Goal: Task Accomplishment & Management: Complete application form

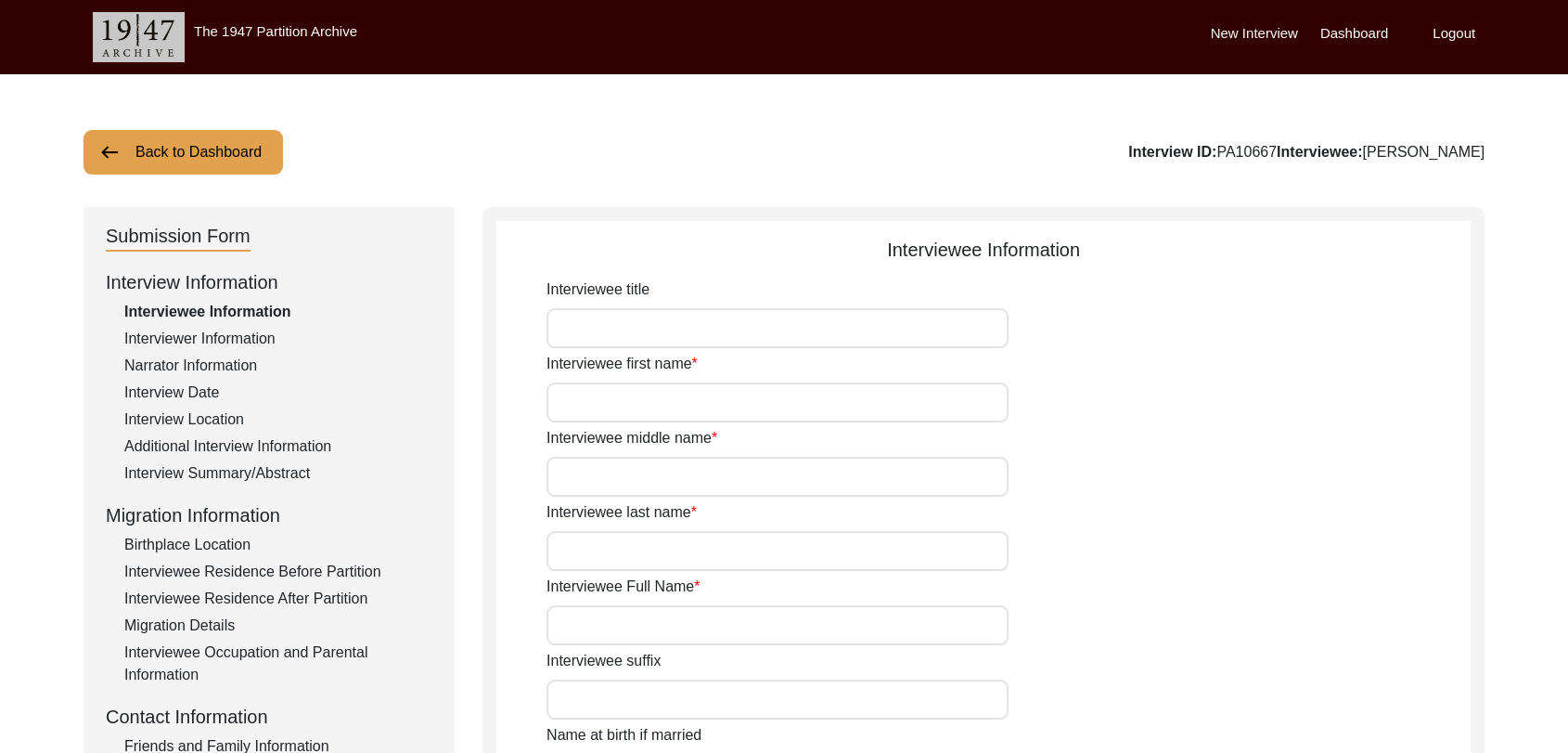
type input "Dara"
type input "[PERSON_NAME]"
type input "N/A"
type input "[PERSON_NAME]"
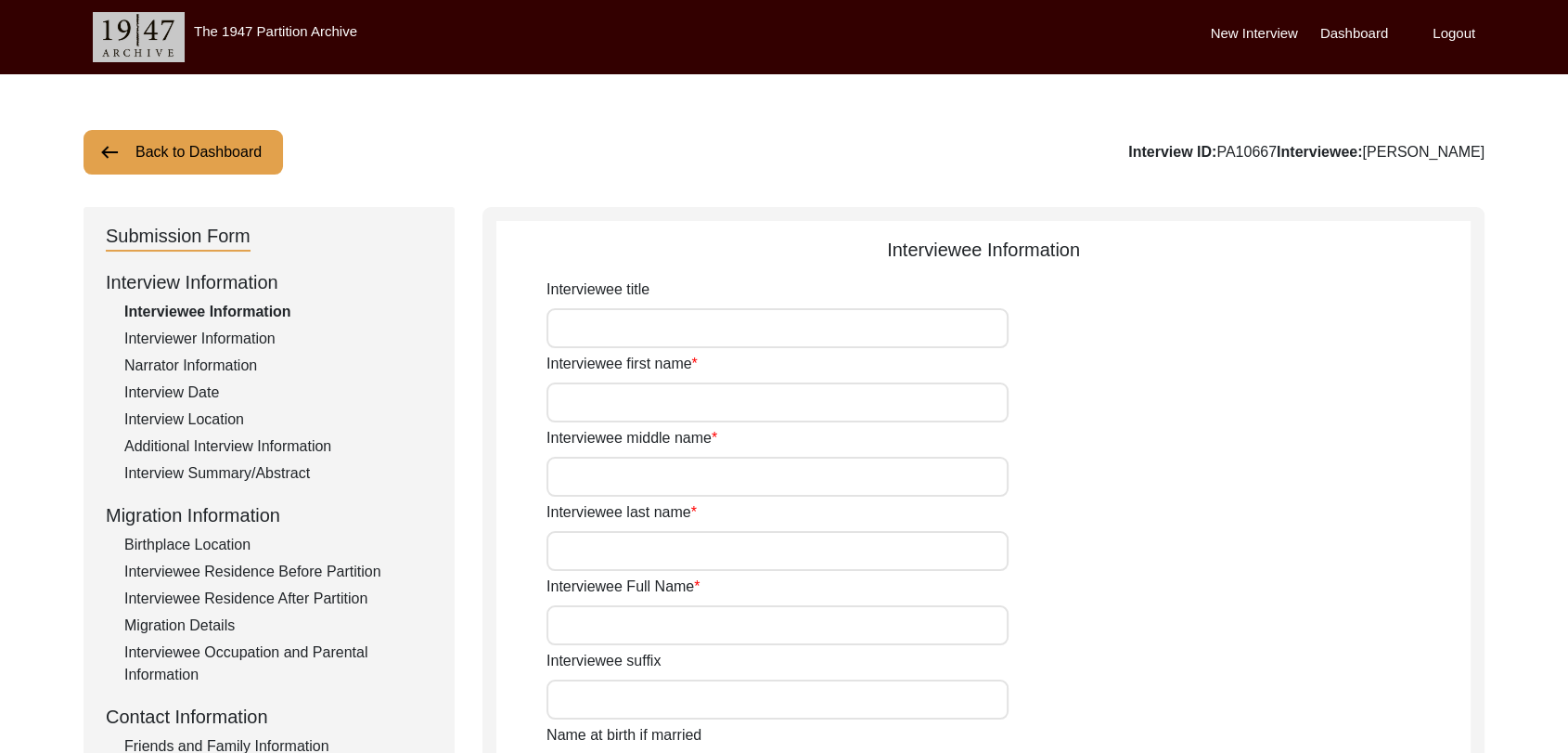
type input "1940"
type input "81"
type input "[DEMOGRAPHIC_DATA]"
type input "Punjabi"
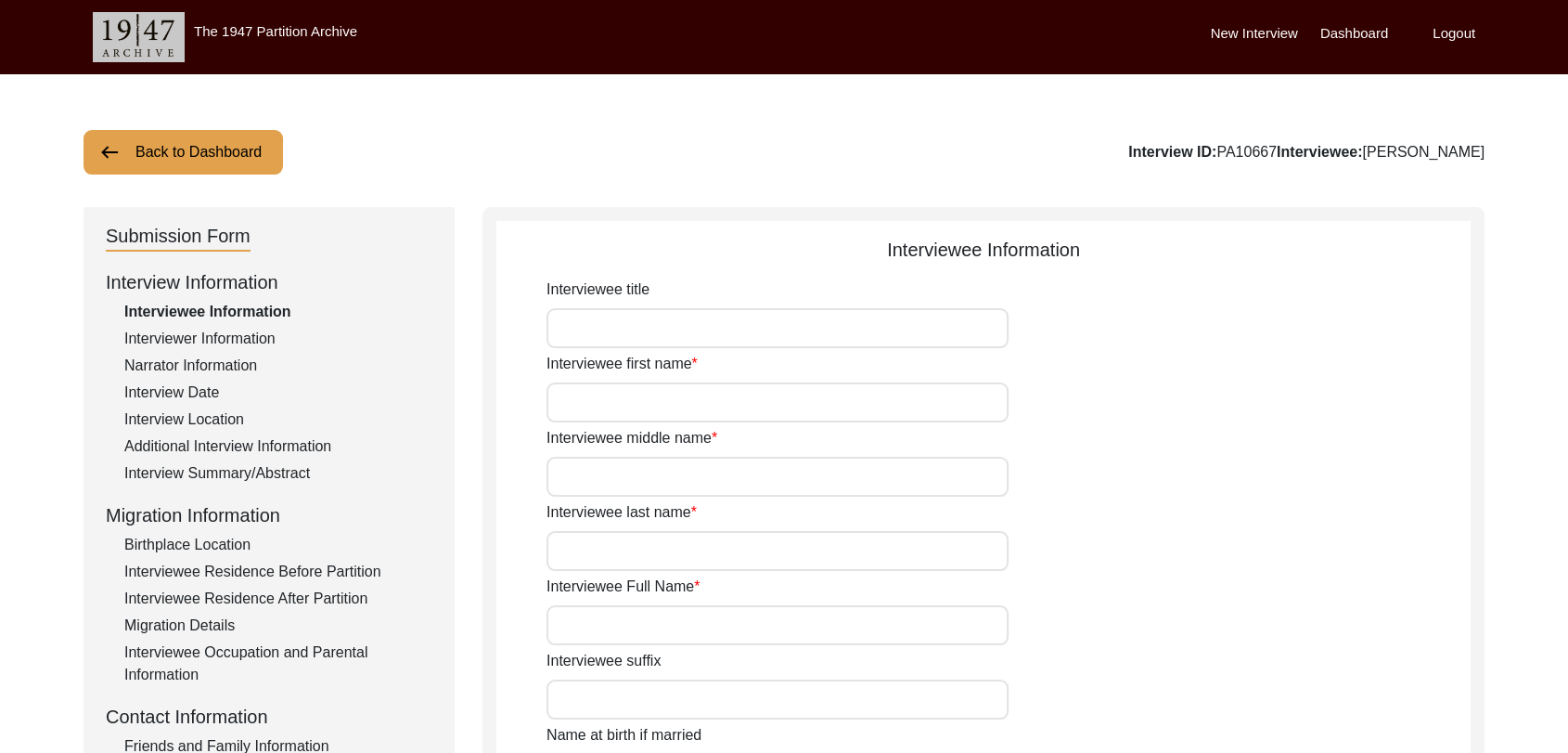
type input "[DEMOGRAPHIC_DATA]"
click at [1345, 31] on label "Dashboard" at bounding box center [1354, 34] width 68 height 22
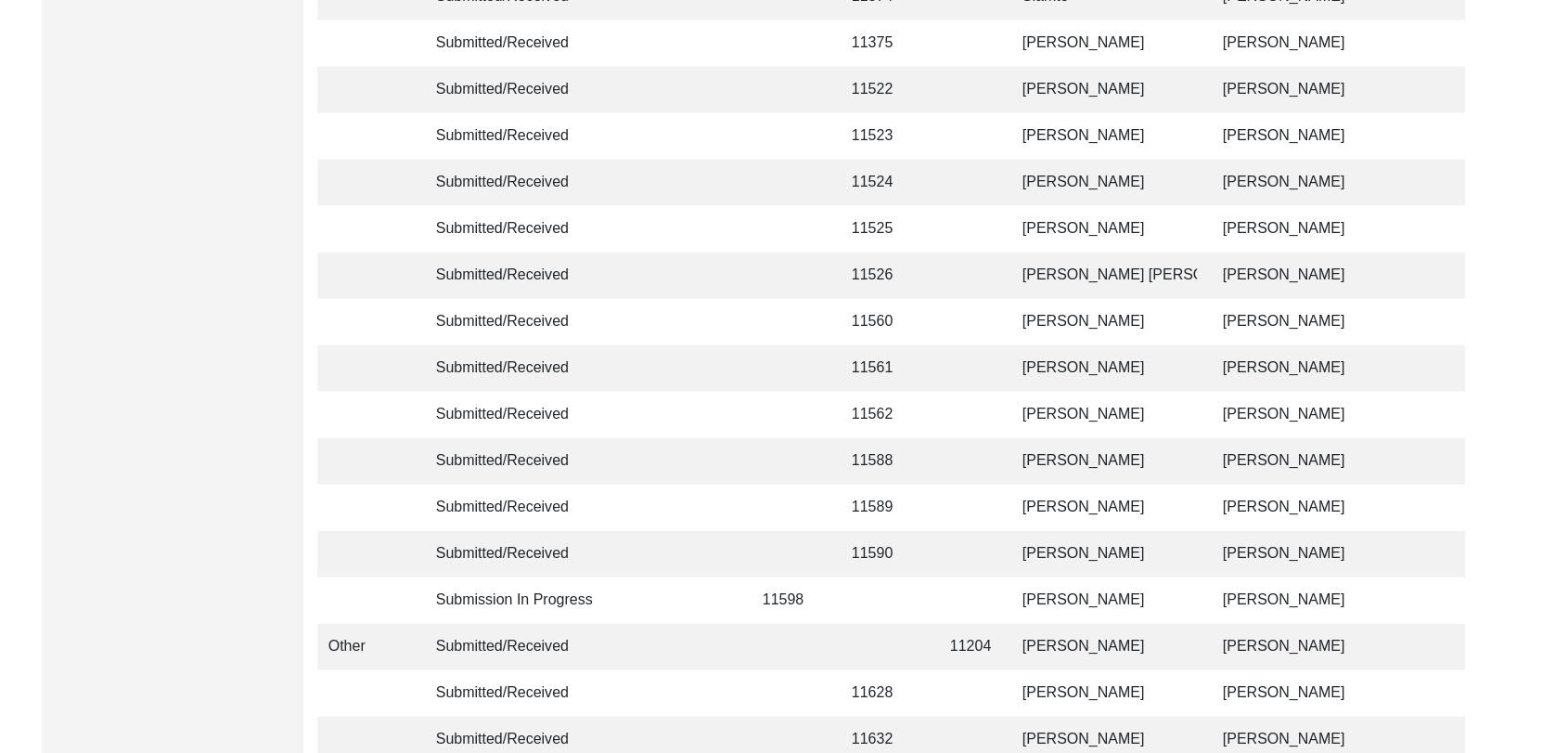
scroll to position [4424, 0]
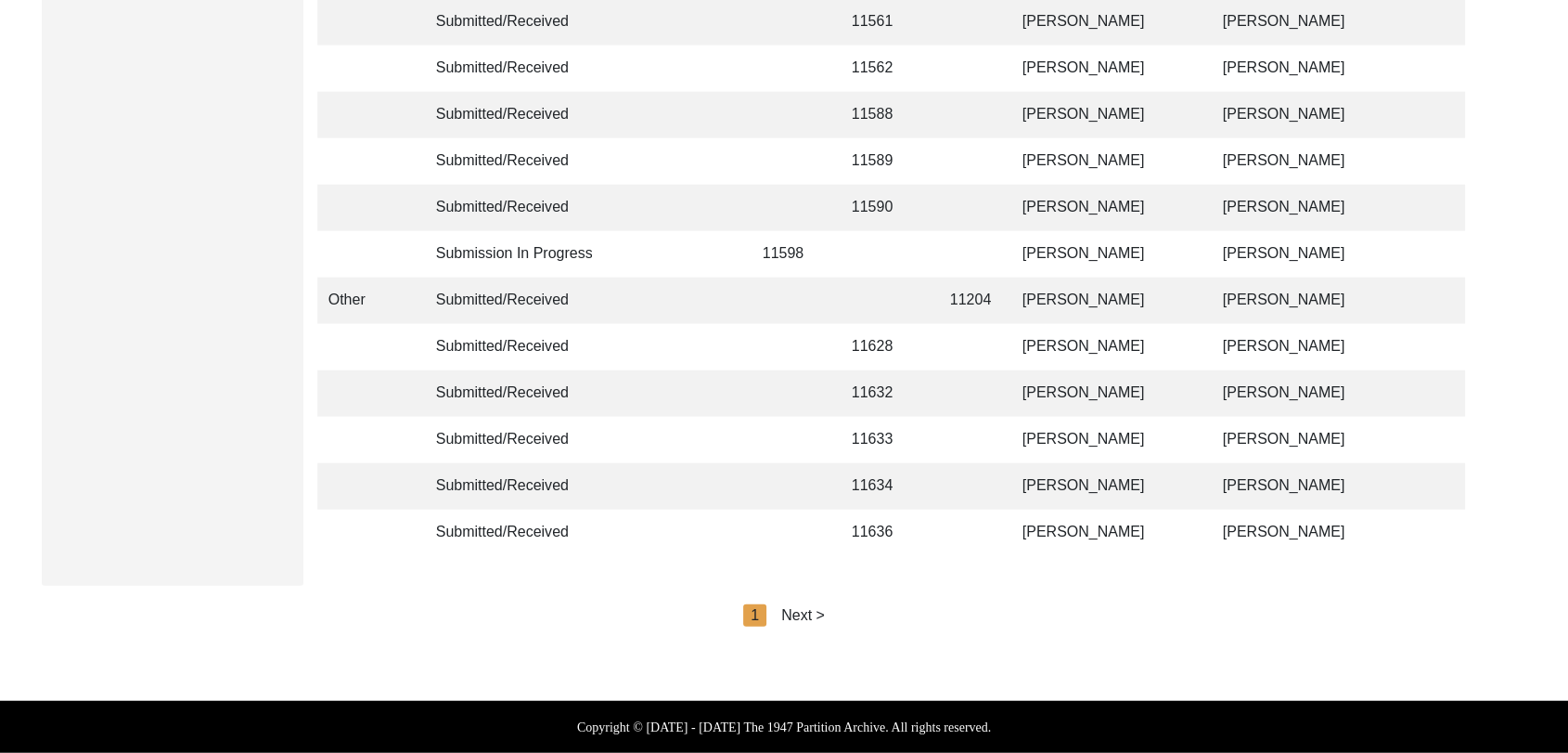
click at [799, 611] on div "Next >" at bounding box center [803, 615] width 43 height 23
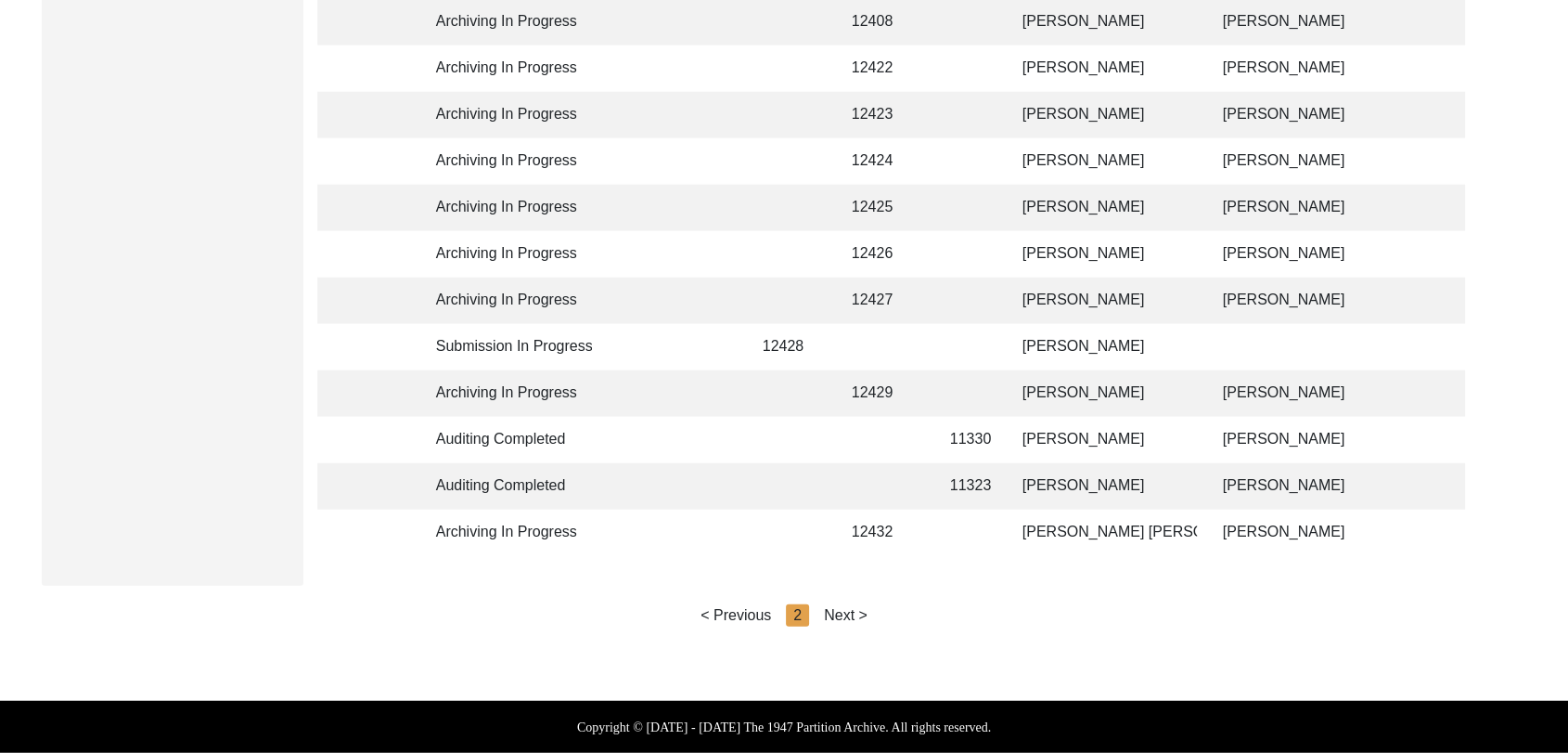
click at [838, 613] on div "Next >" at bounding box center [846, 615] width 43 height 23
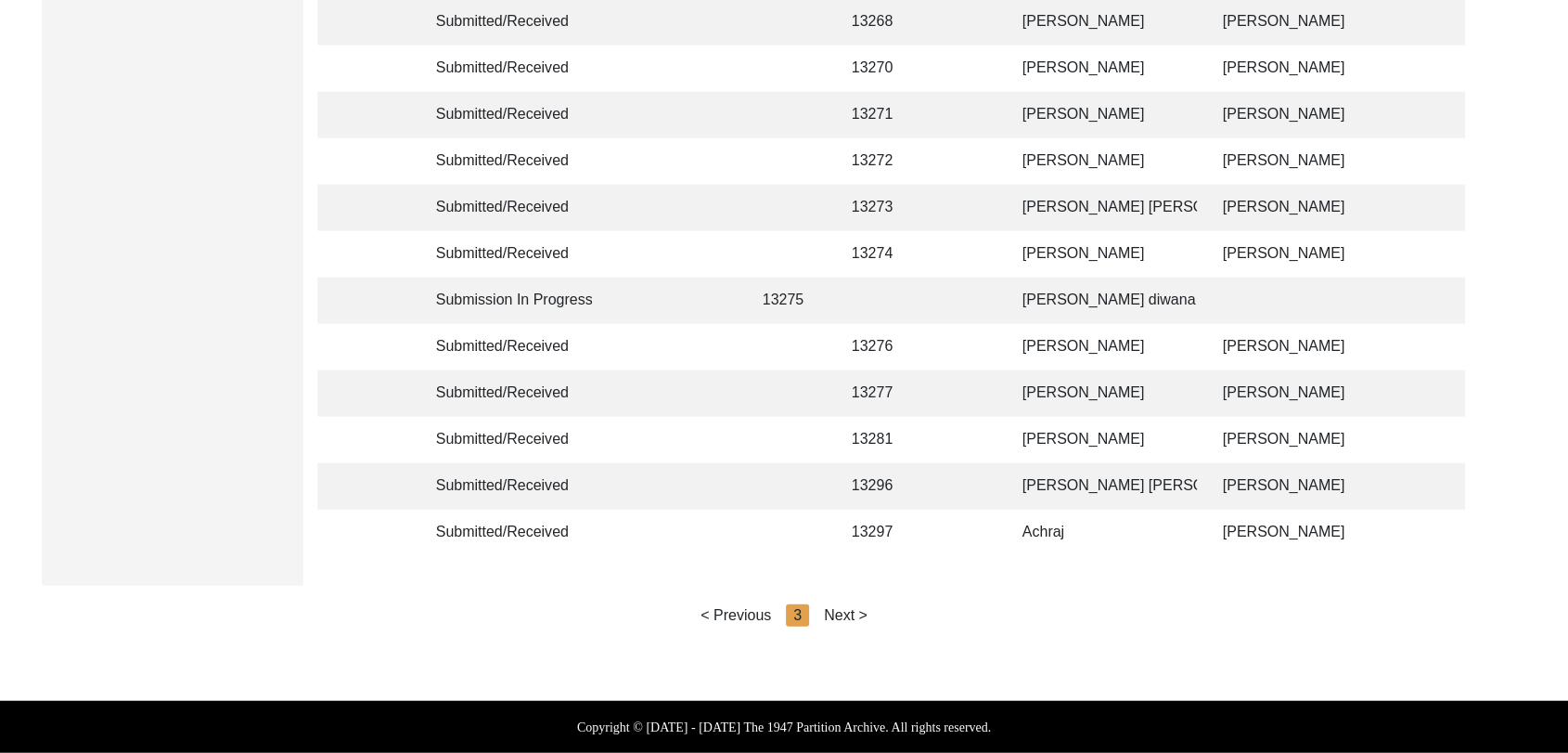
click at [838, 613] on div "Next >" at bounding box center [846, 615] width 43 height 23
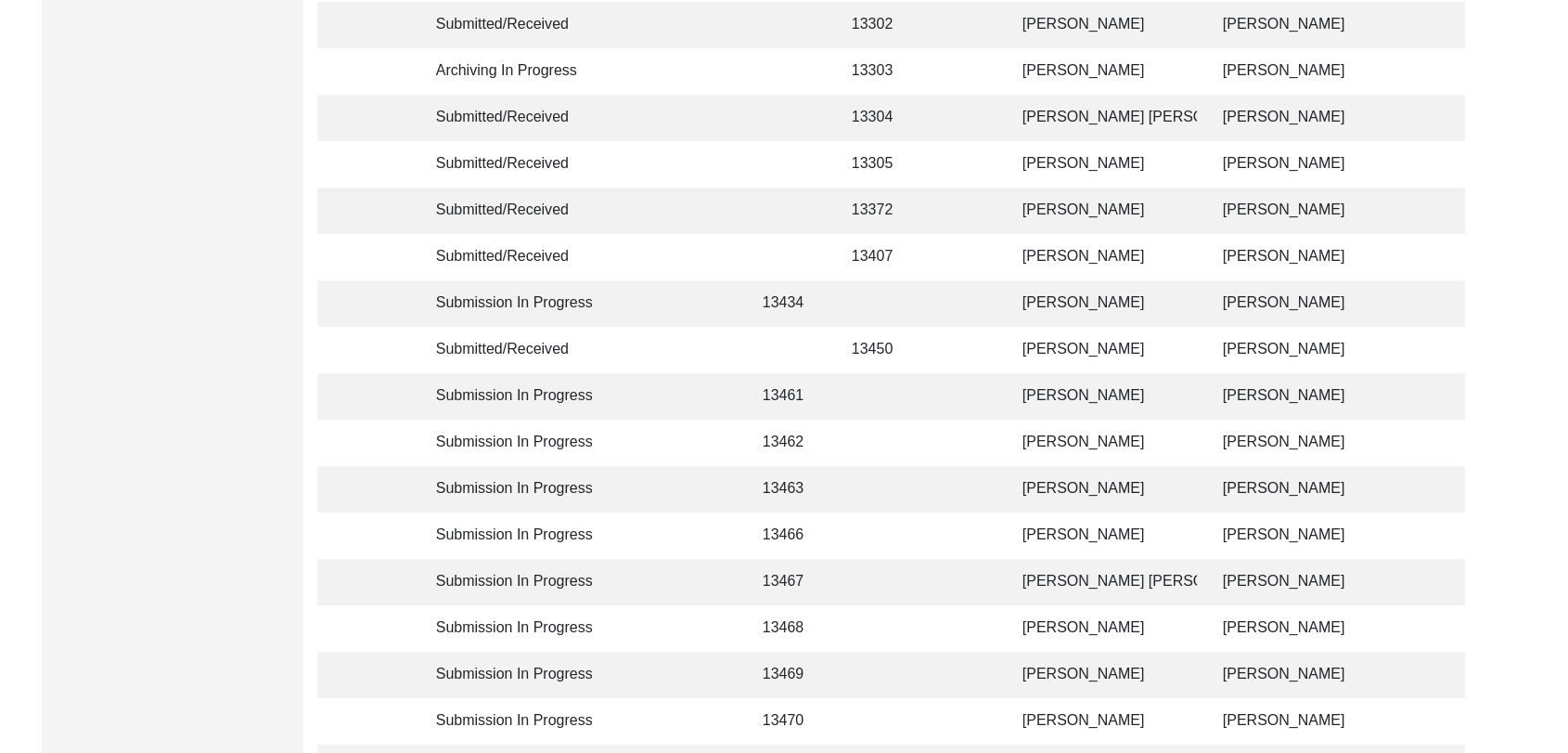
scroll to position [482, 0]
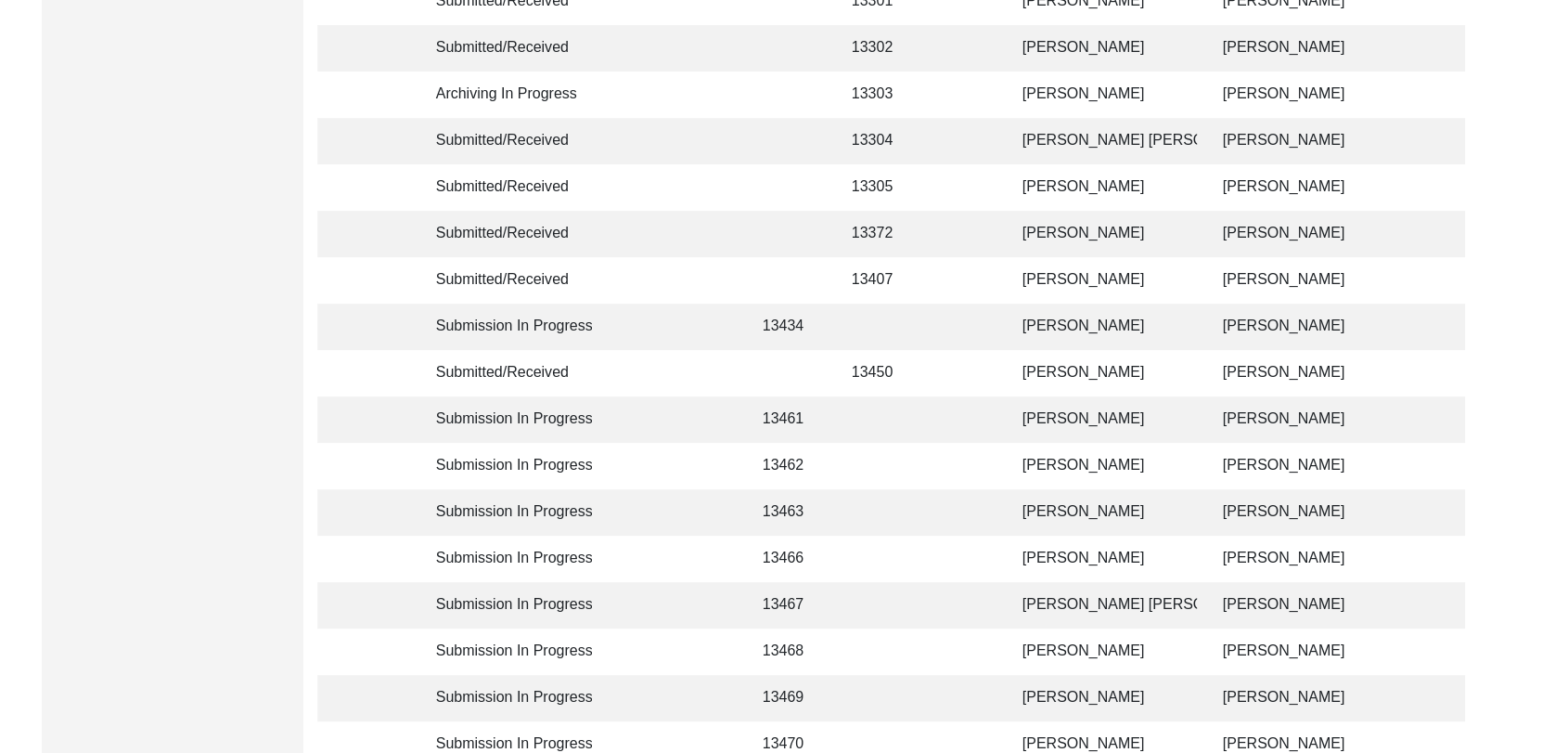
click at [1053, 420] on td "[PERSON_NAME]" at bounding box center [1104, 419] width 186 height 46
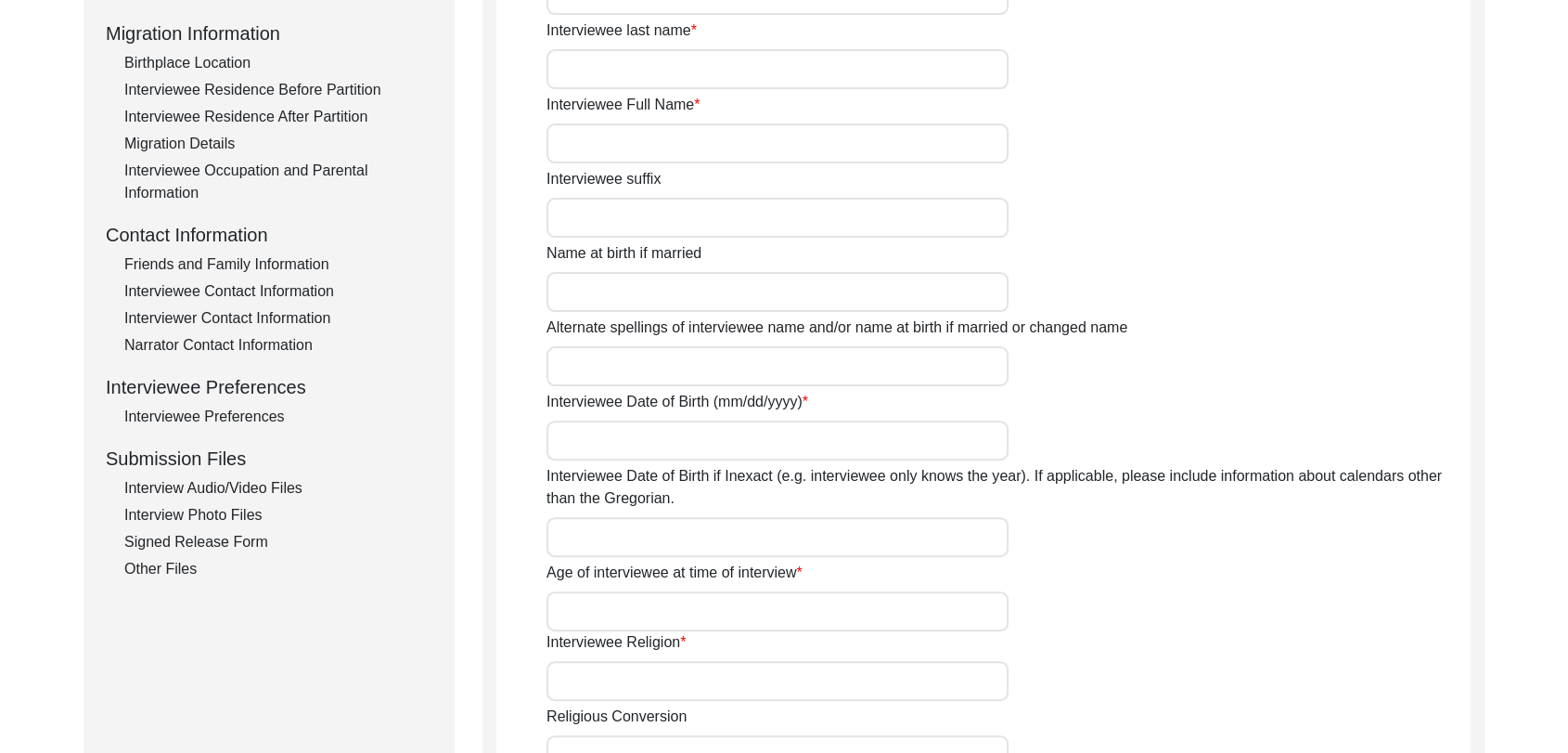
type input "[PERSON_NAME]"
type input "NA"
type input "[PERSON_NAME]"
type input "[DATE]"
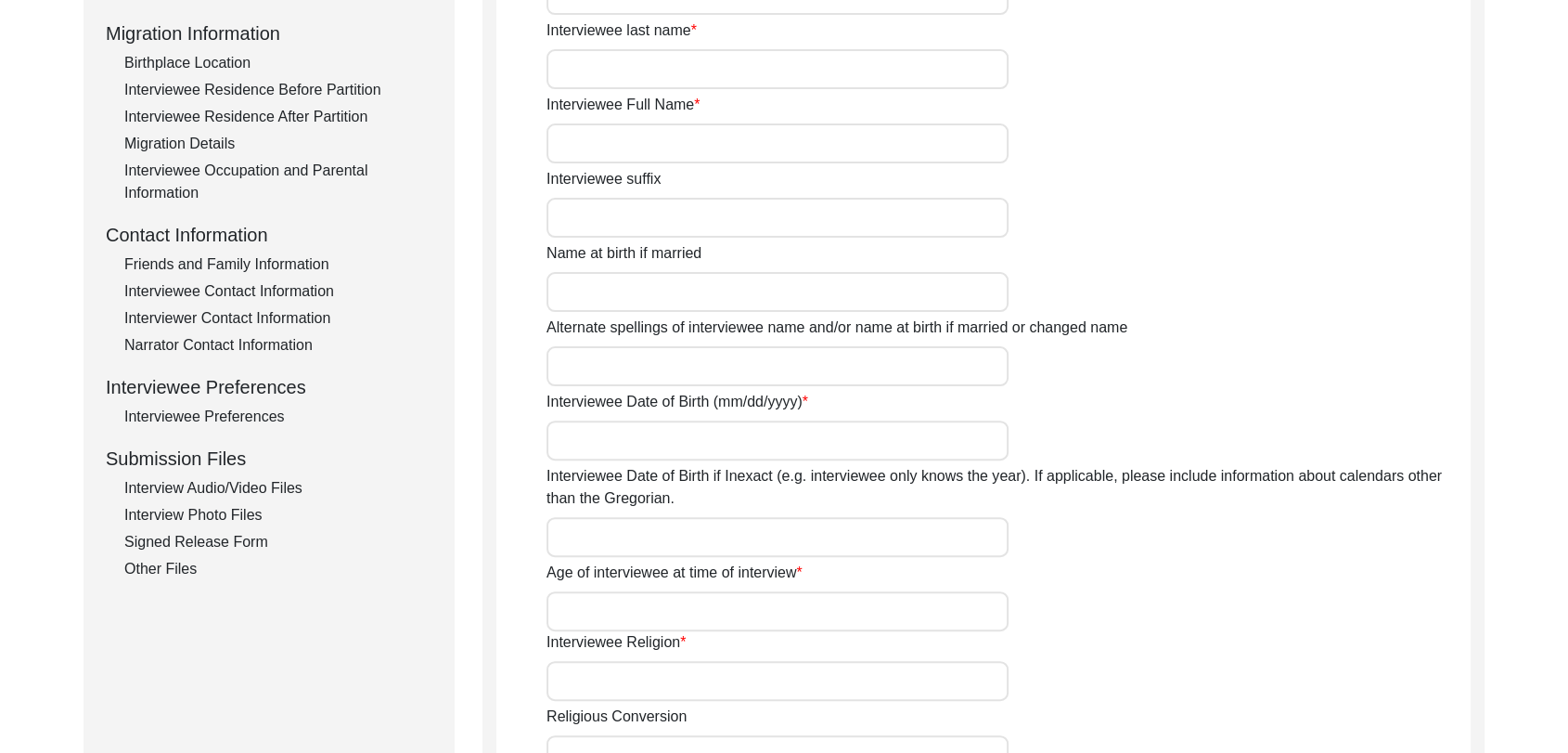
type input "83 years"
type input "[DEMOGRAPHIC_DATA]"
type input "Panjabi"
type input "[DEMOGRAPHIC_DATA]"
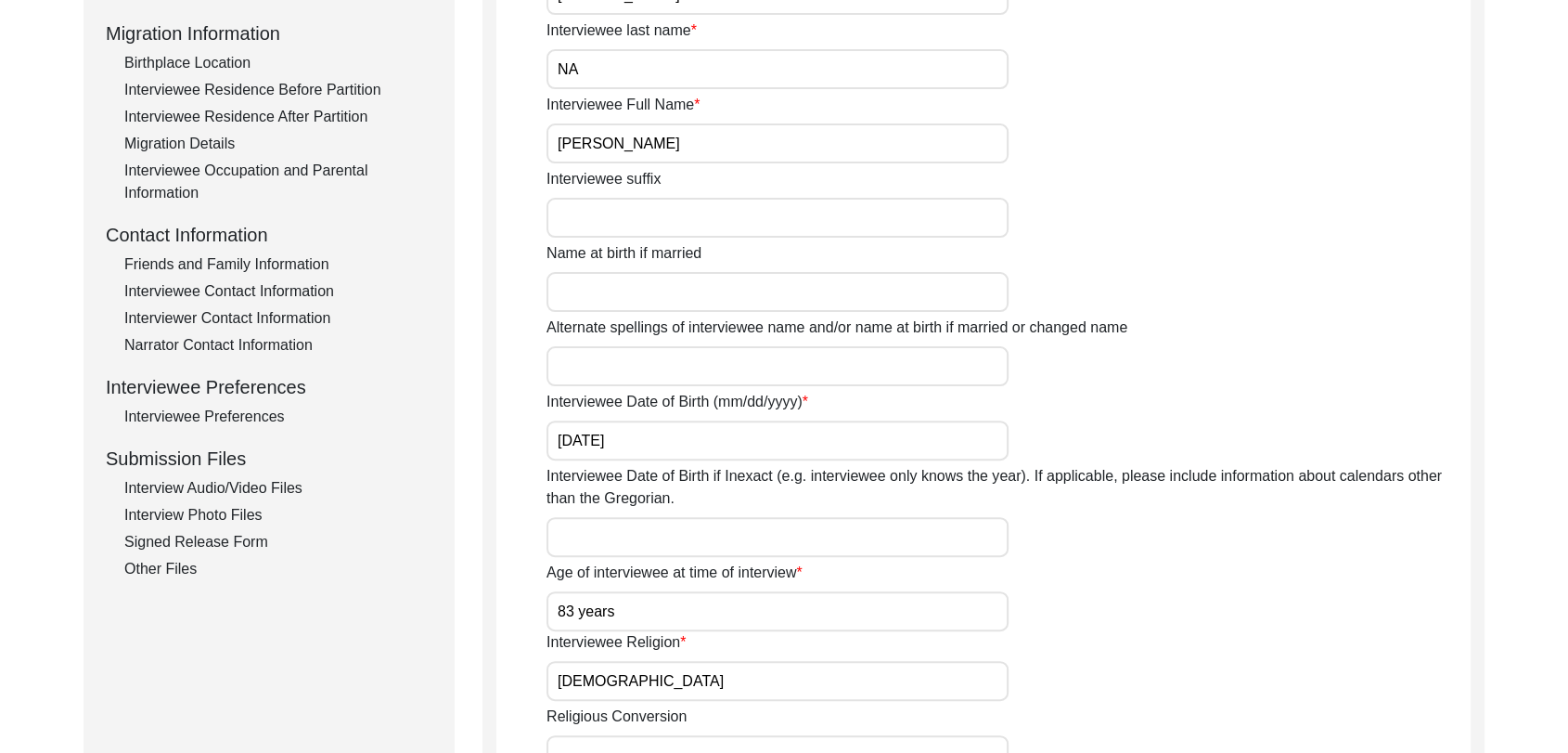
click at [221, 519] on div "Interview Photo Files" at bounding box center [279, 515] width 308 height 23
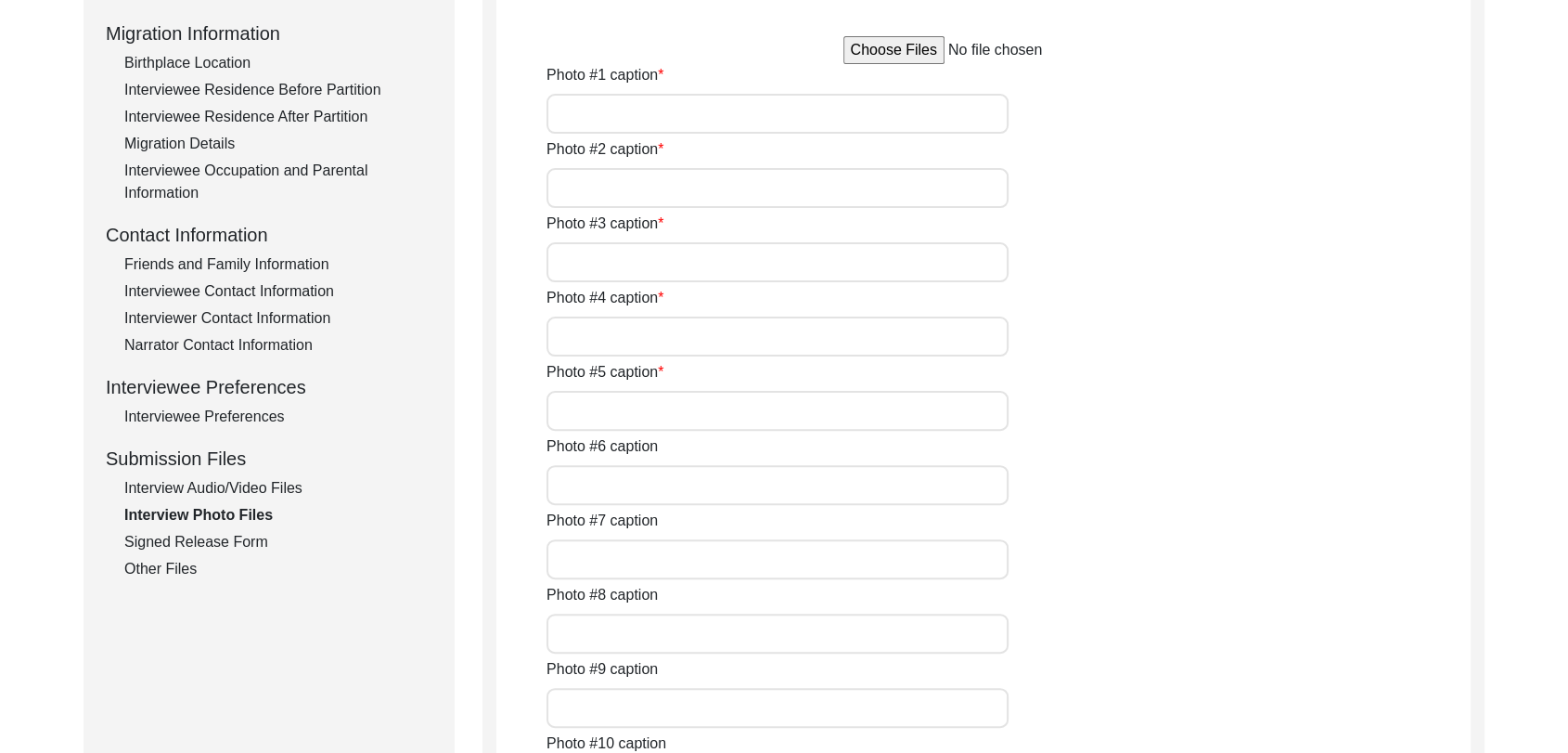
type input "A close pic of Interviewee"
type input "Conversation between Interviewer and interviewee"
type input "conversation between interviewer and interviewee"
type input "a pic of interviewee with interviewer"
type input "Conversation between Interviewer and interviewee"
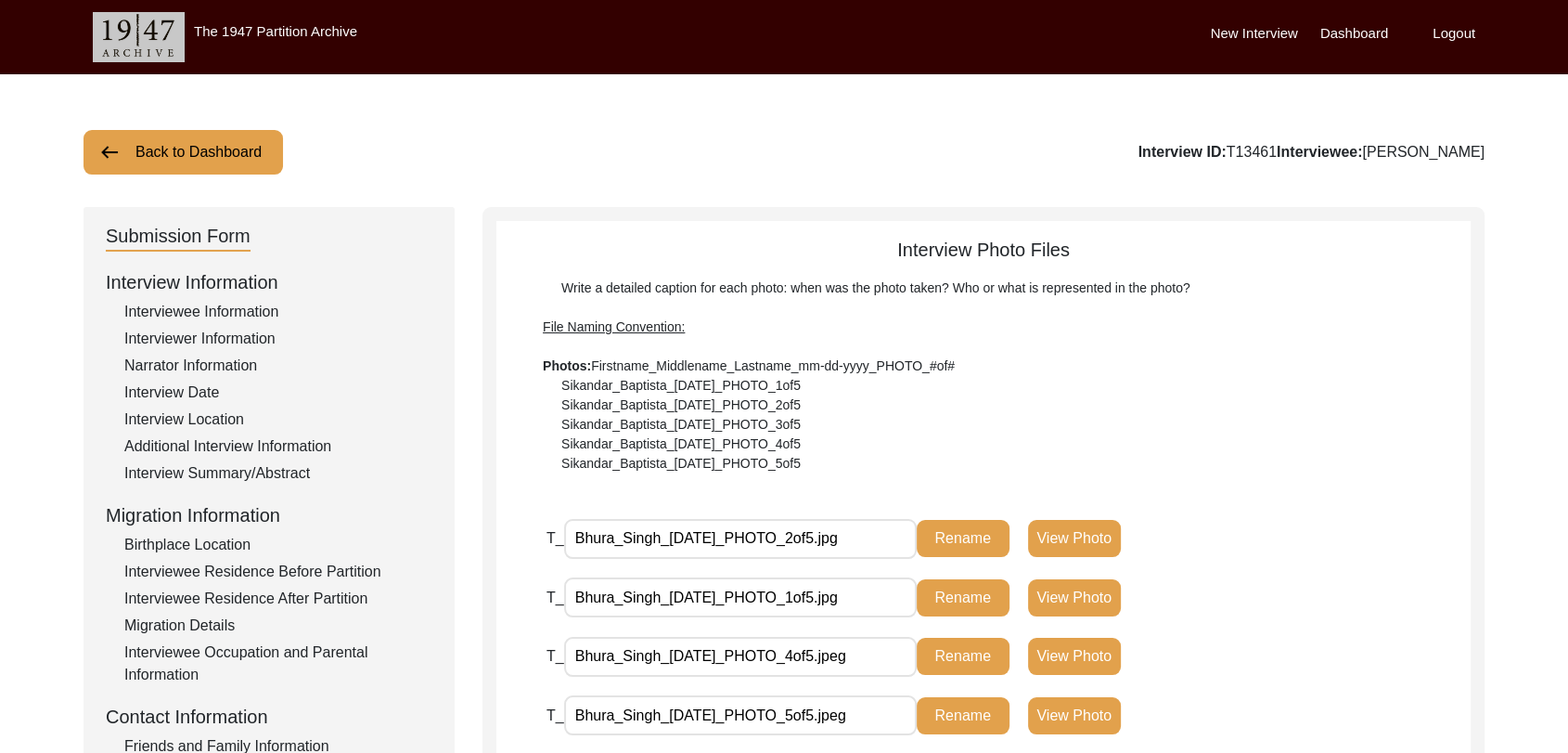
click at [229, 307] on div "Interviewee Information" at bounding box center [279, 312] width 308 height 23
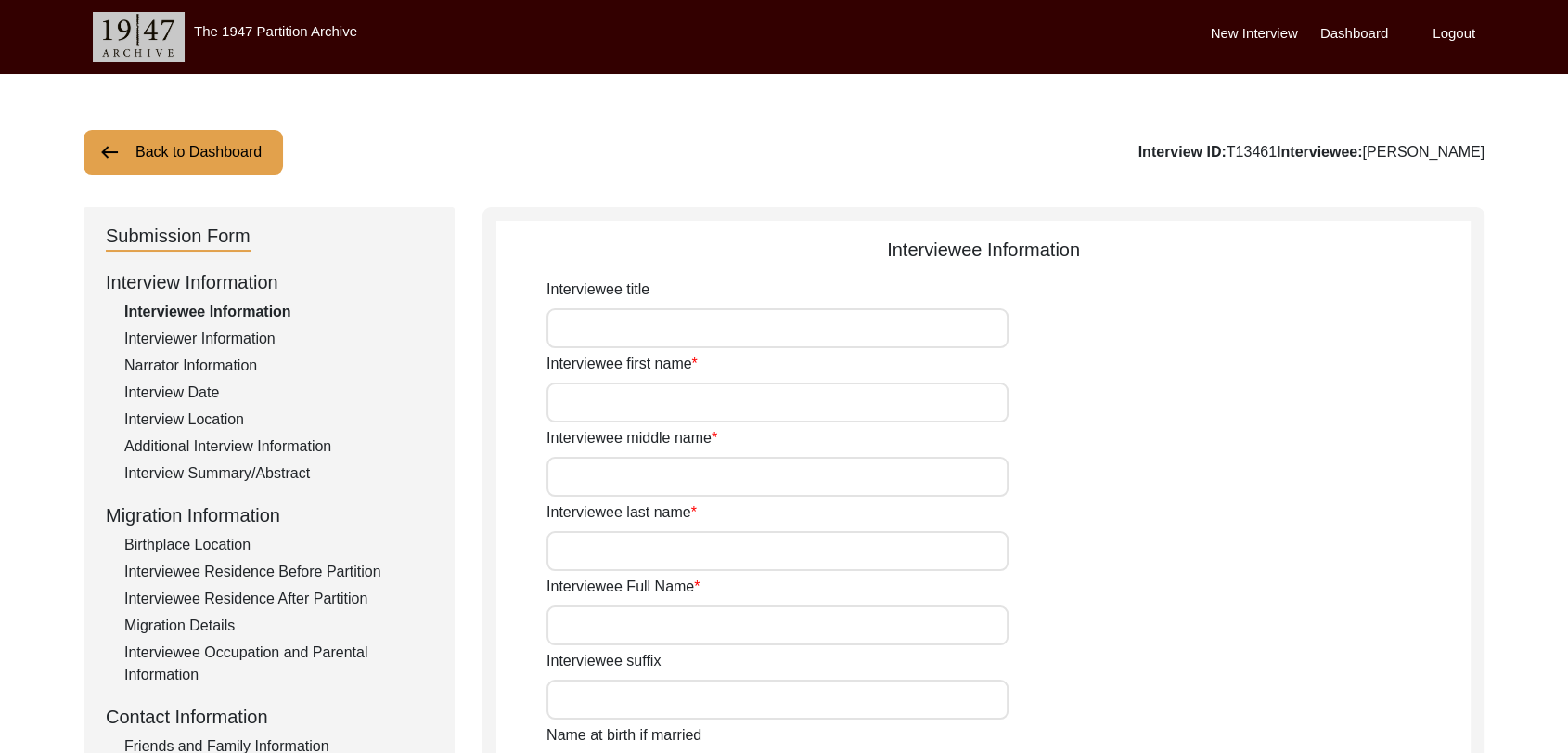
type input "[PERSON_NAME]"
type input "NA"
type input "[PERSON_NAME]"
type input "[DATE]"
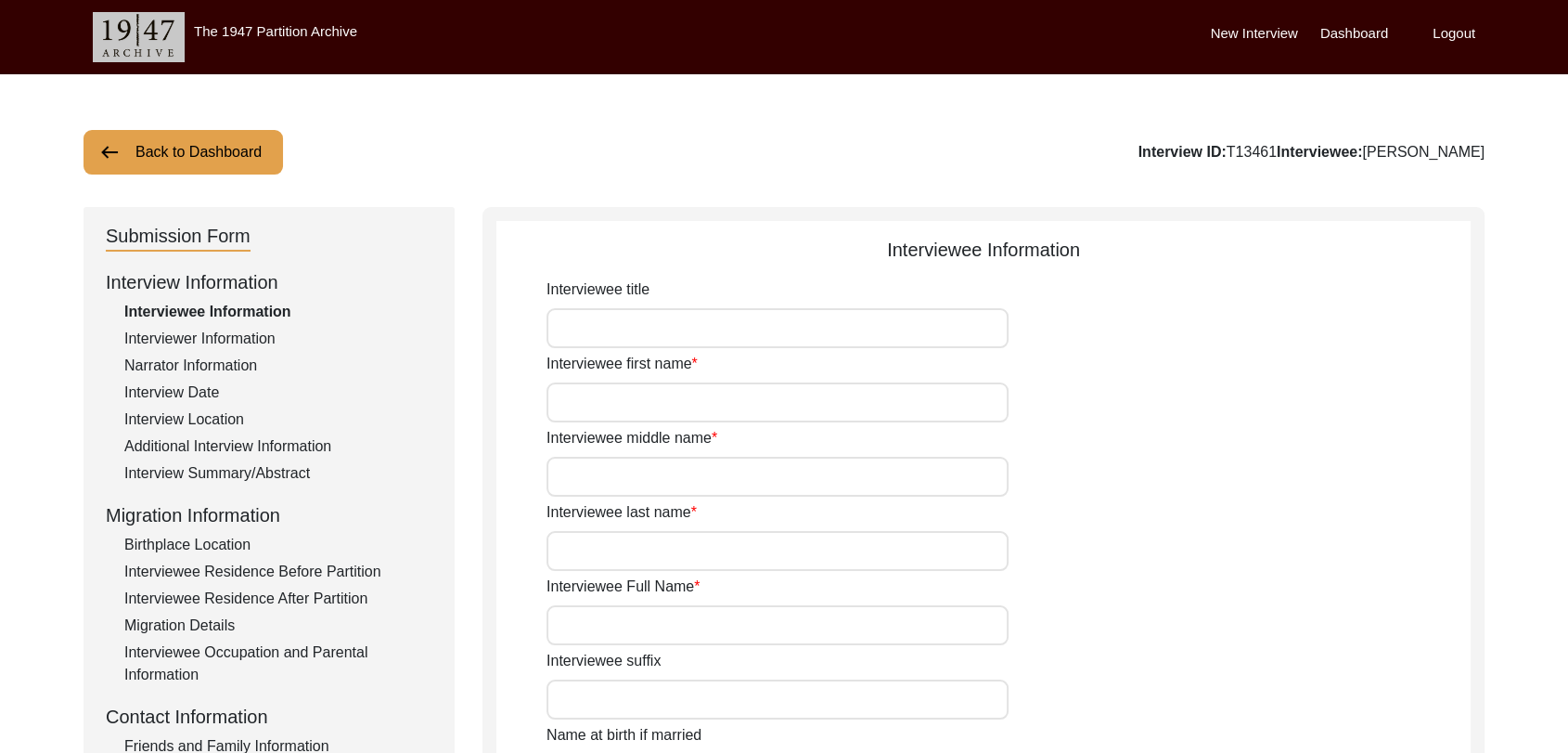
type input "83 years"
type input "[DEMOGRAPHIC_DATA]"
type input "Panjabi"
type input "[DEMOGRAPHIC_DATA]"
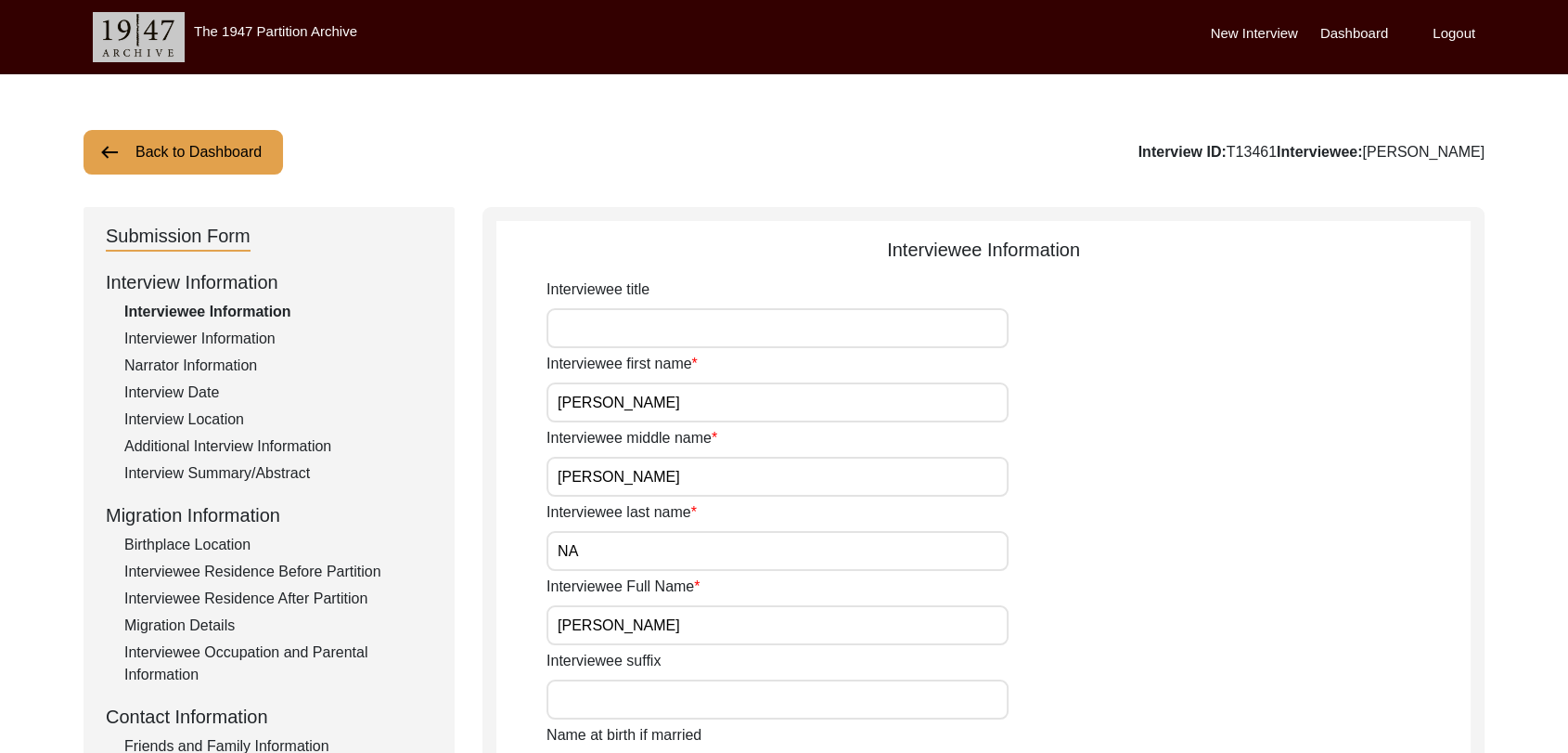
click at [238, 464] on div "Interview Summary/Abstract" at bounding box center [279, 473] width 308 height 23
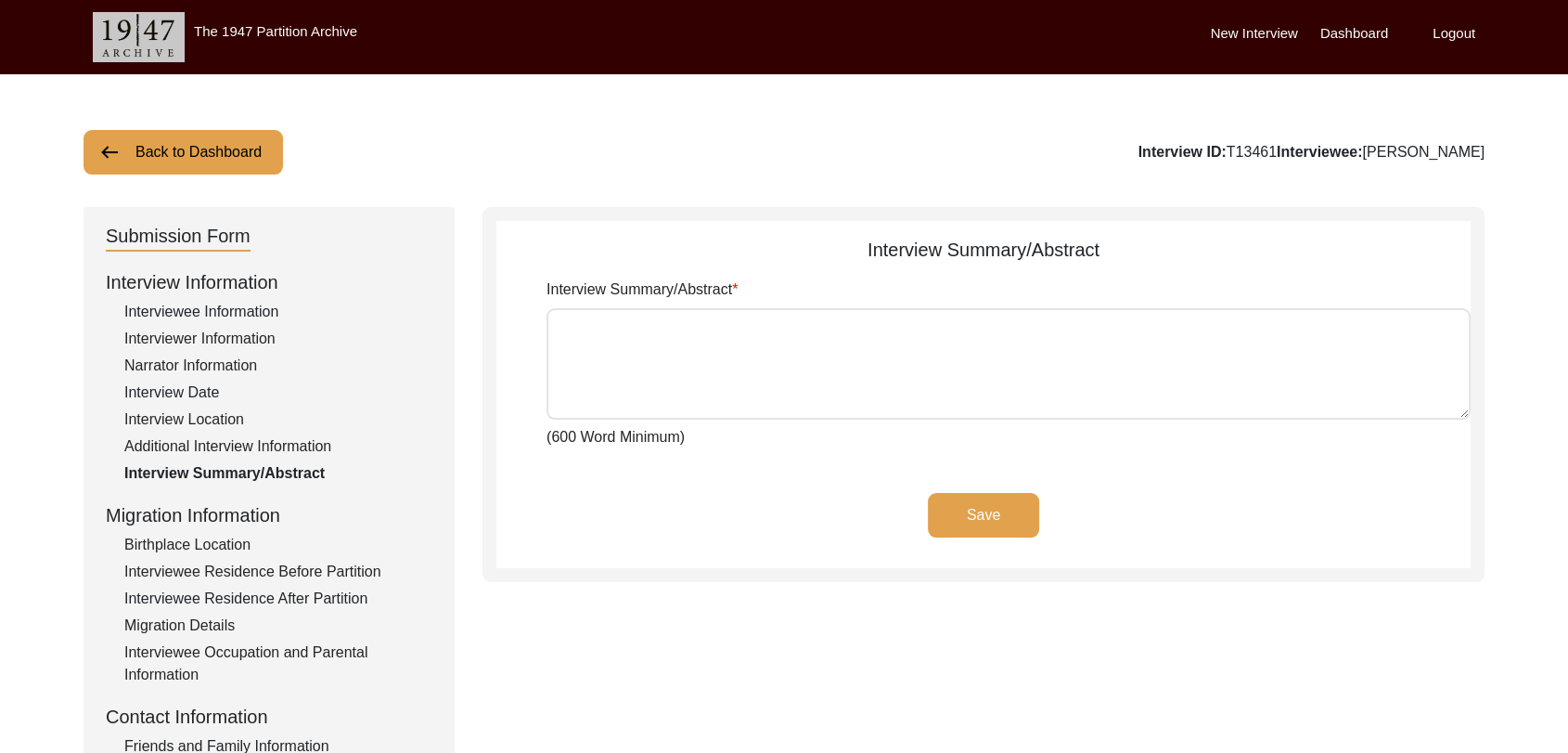
click at [646, 367] on textarea "Interview Summary/Abstract" at bounding box center [1008, 364] width 924 height 111
paste textarea "lorਾi dੂsਾ aਿੰc aਾ eli sਾਂdੇ eੰtਾi uੇ lਿੱe 92 do 9808 mੂੰ aਿੰe aੋm vੱqੂ nਿexe u…"
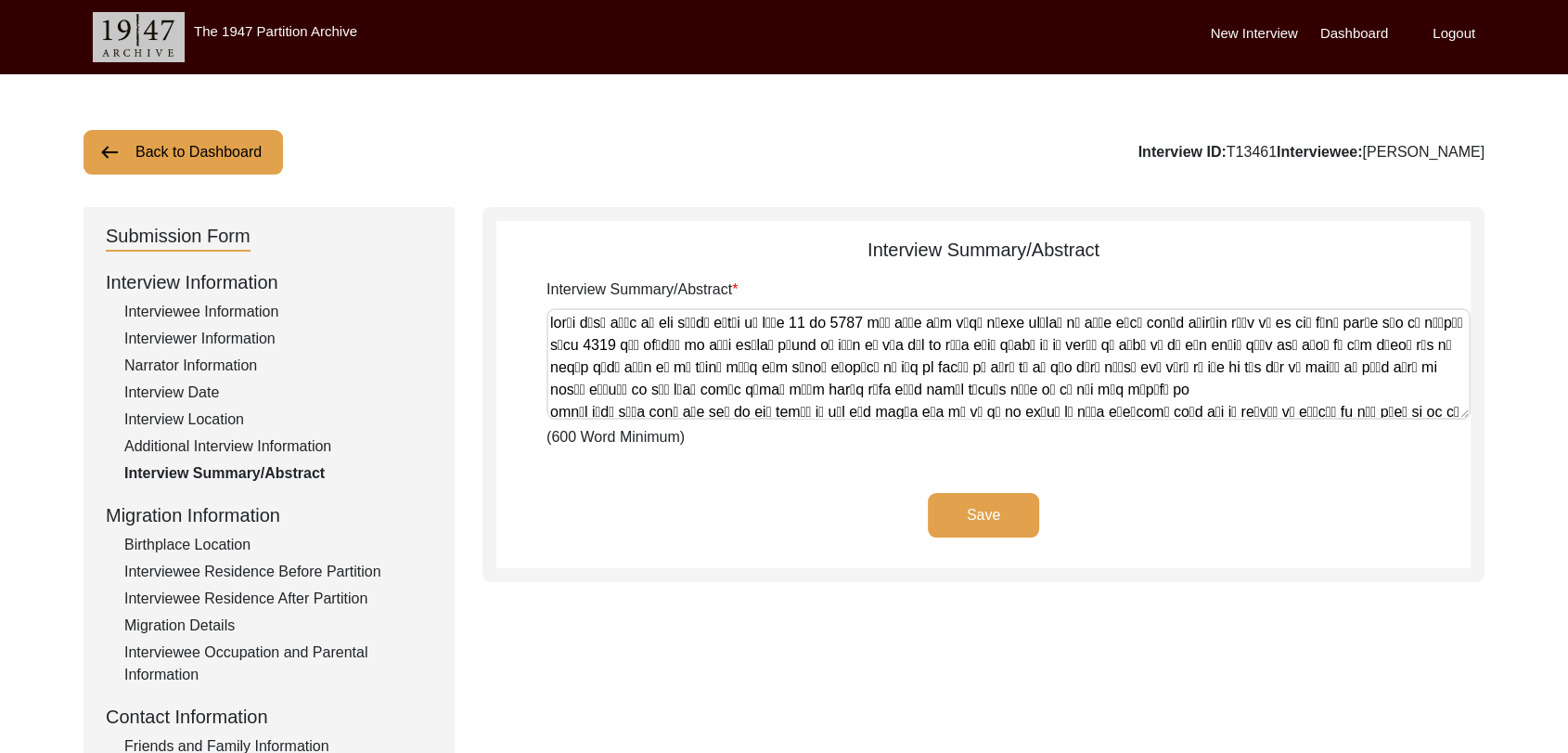
scroll to position [781, 0]
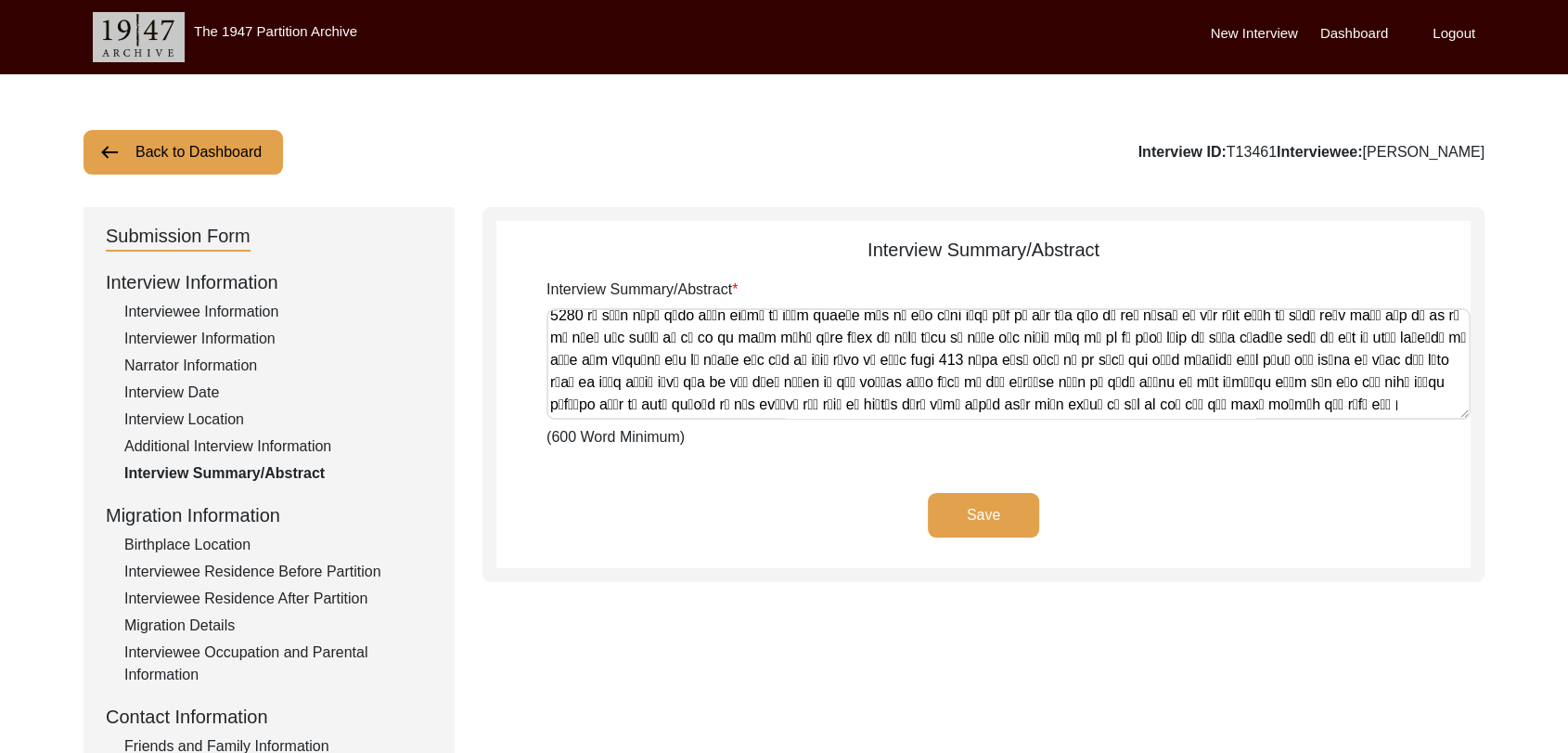
type textarea "lorਾi dੂsਾ aਿੰc aਾ eli sਾਂdੇ eੰtਾi uੇ lਿੱe 92 do 9808 mੂੰ aਿੰe aੋm vੱqੂ nਿexe u…"
click at [992, 511] on button "Save" at bounding box center [983, 515] width 111 height 44
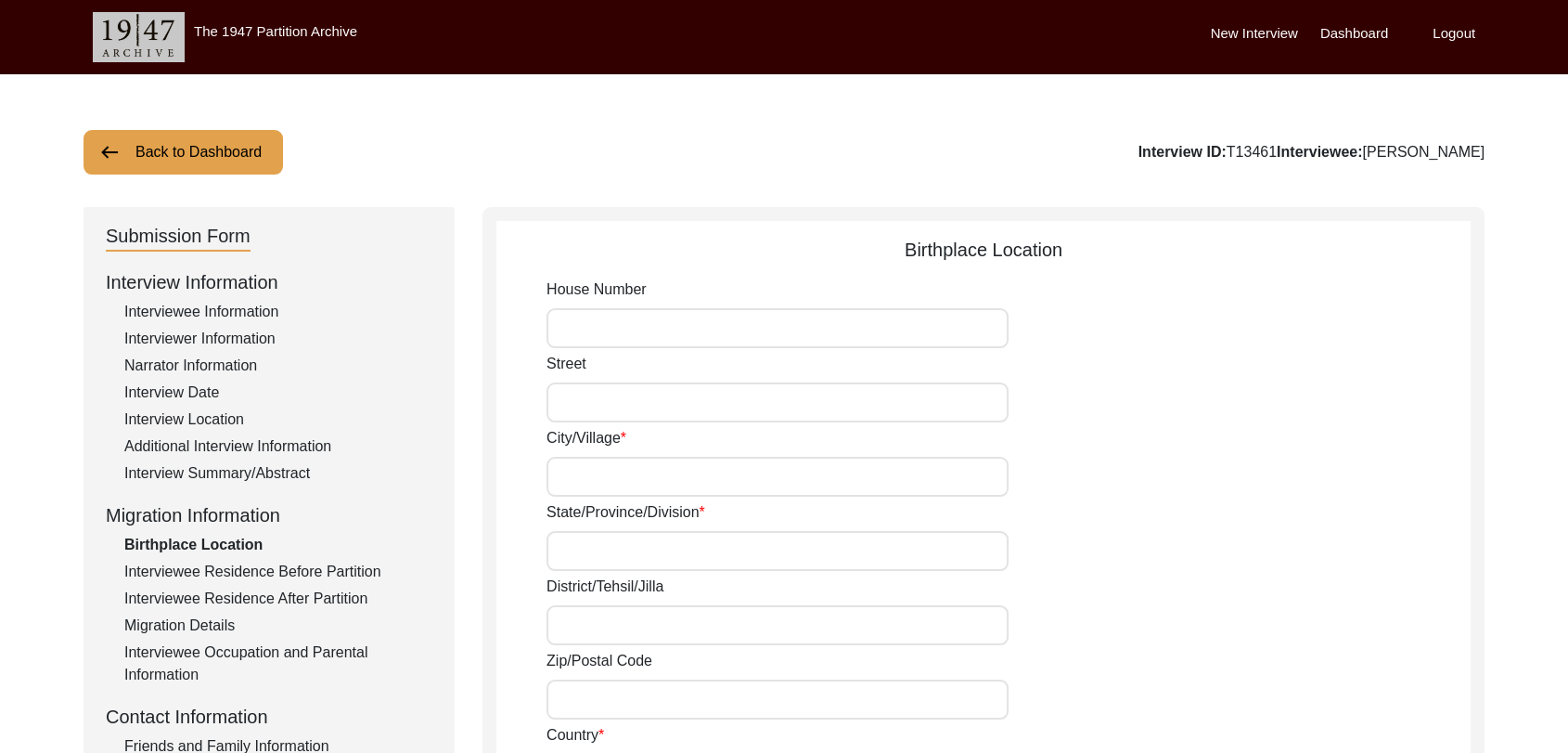
type input "[PERSON_NAME]"
type input "[GEOGRAPHIC_DATA]"
type input "Bathinda"
type input "[GEOGRAPHIC_DATA]"
type input "[PERSON_NAME], [GEOGRAPHIC_DATA], [GEOGRAPHIC_DATA], [GEOGRAPHIC_DATA]"
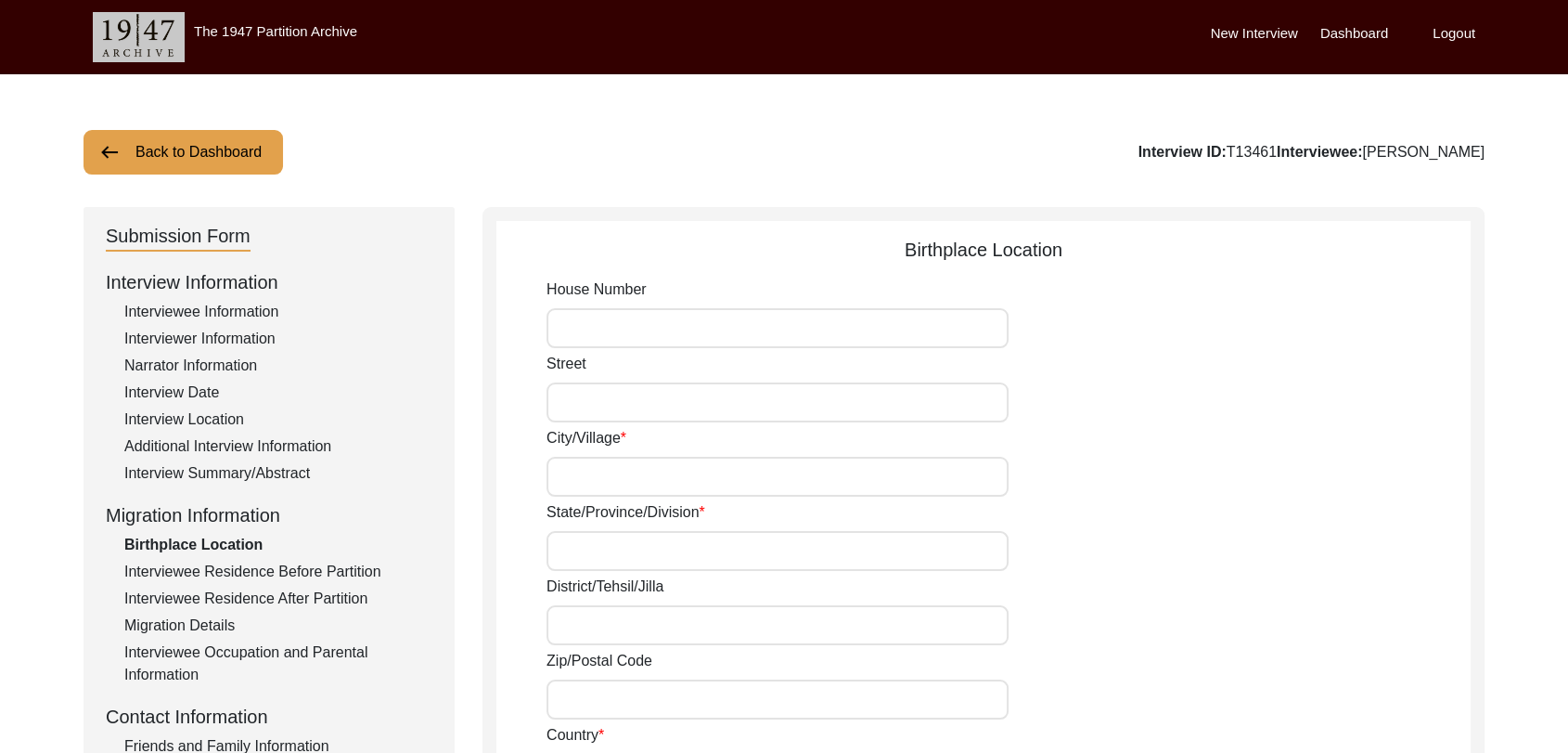
type input "30.052847"
type input "75.490109"
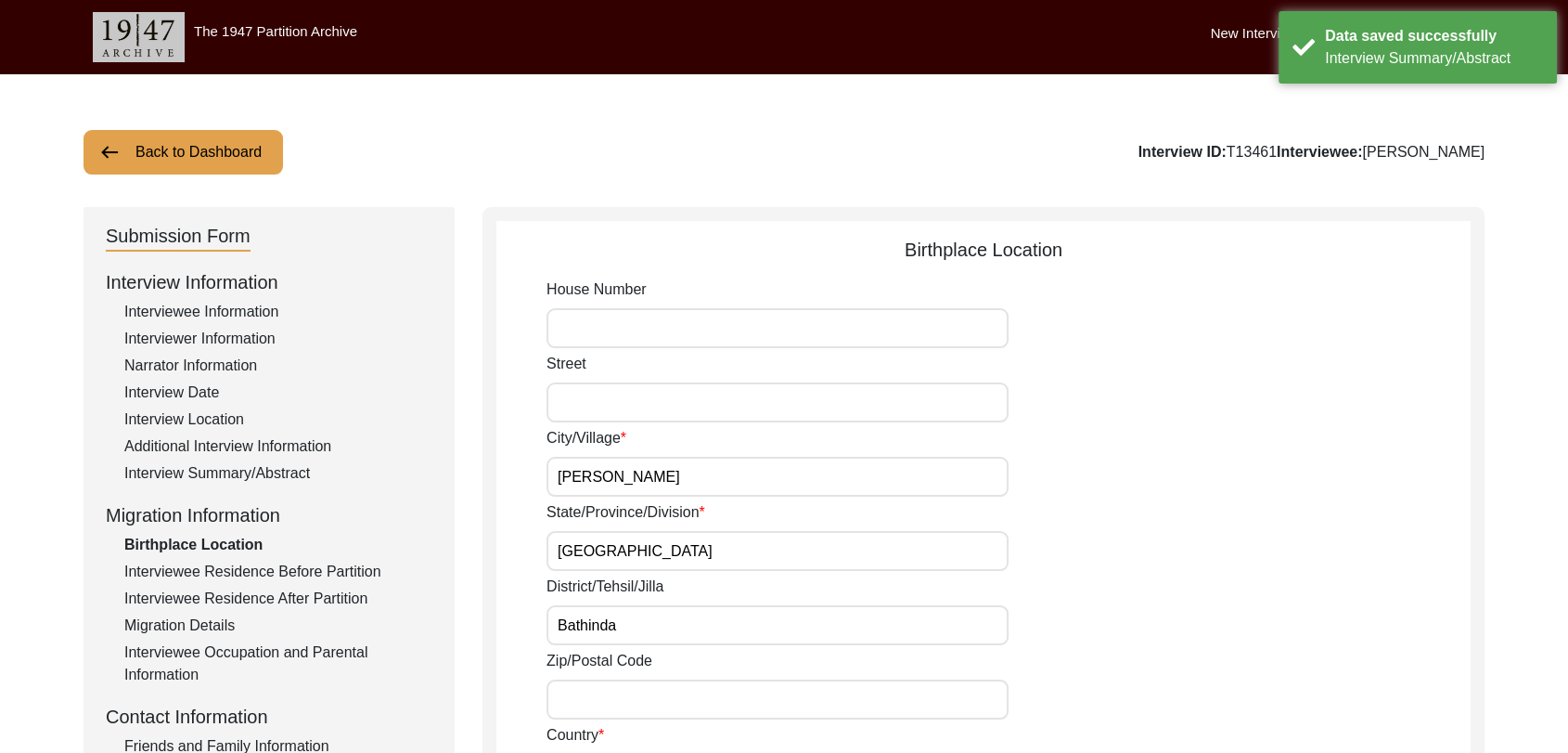
click at [199, 307] on div "Interviewee Information" at bounding box center [279, 312] width 308 height 23
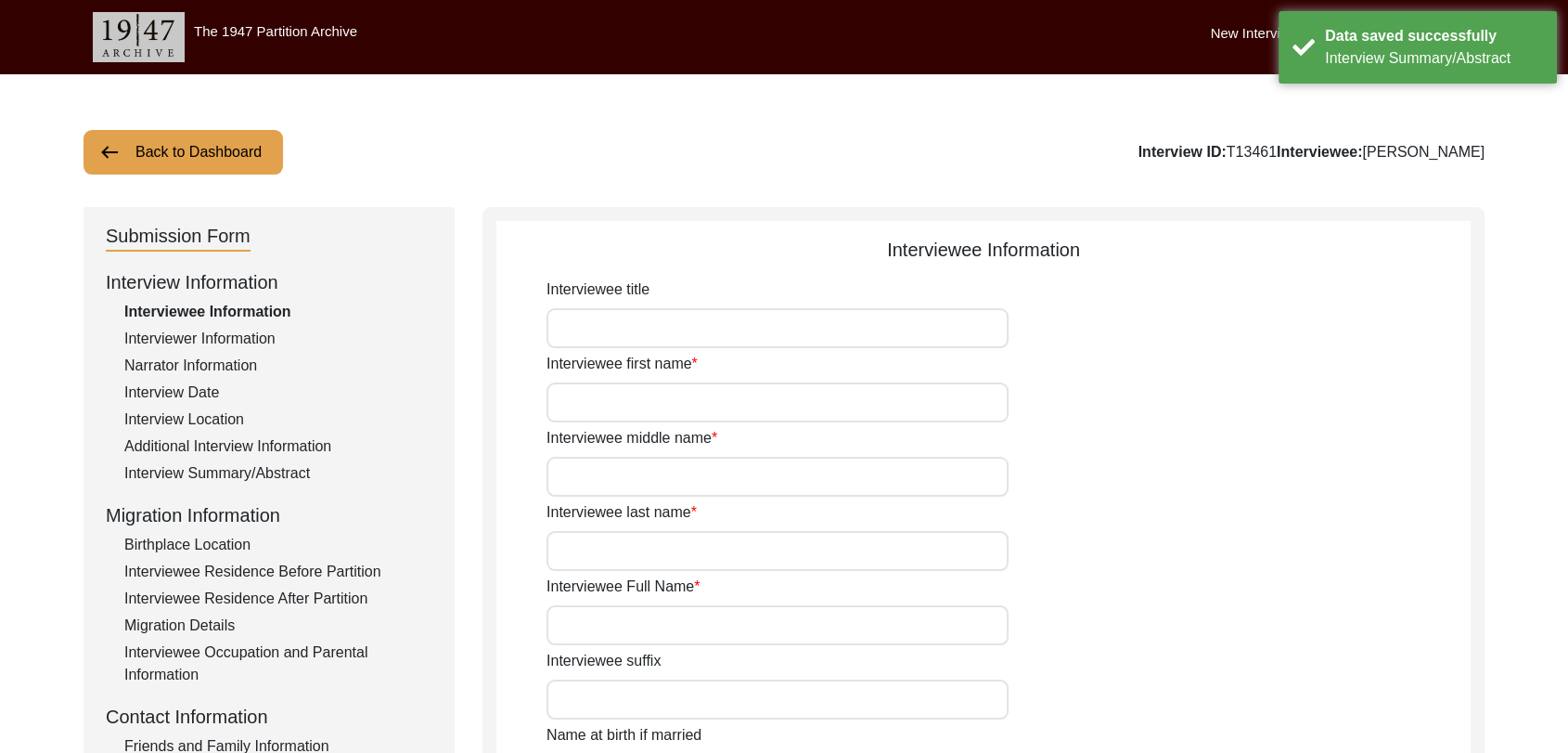
type input "[PERSON_NAME]"
type input "NA"
type input "[PERSON_NAME]"
type input "[DATE]"
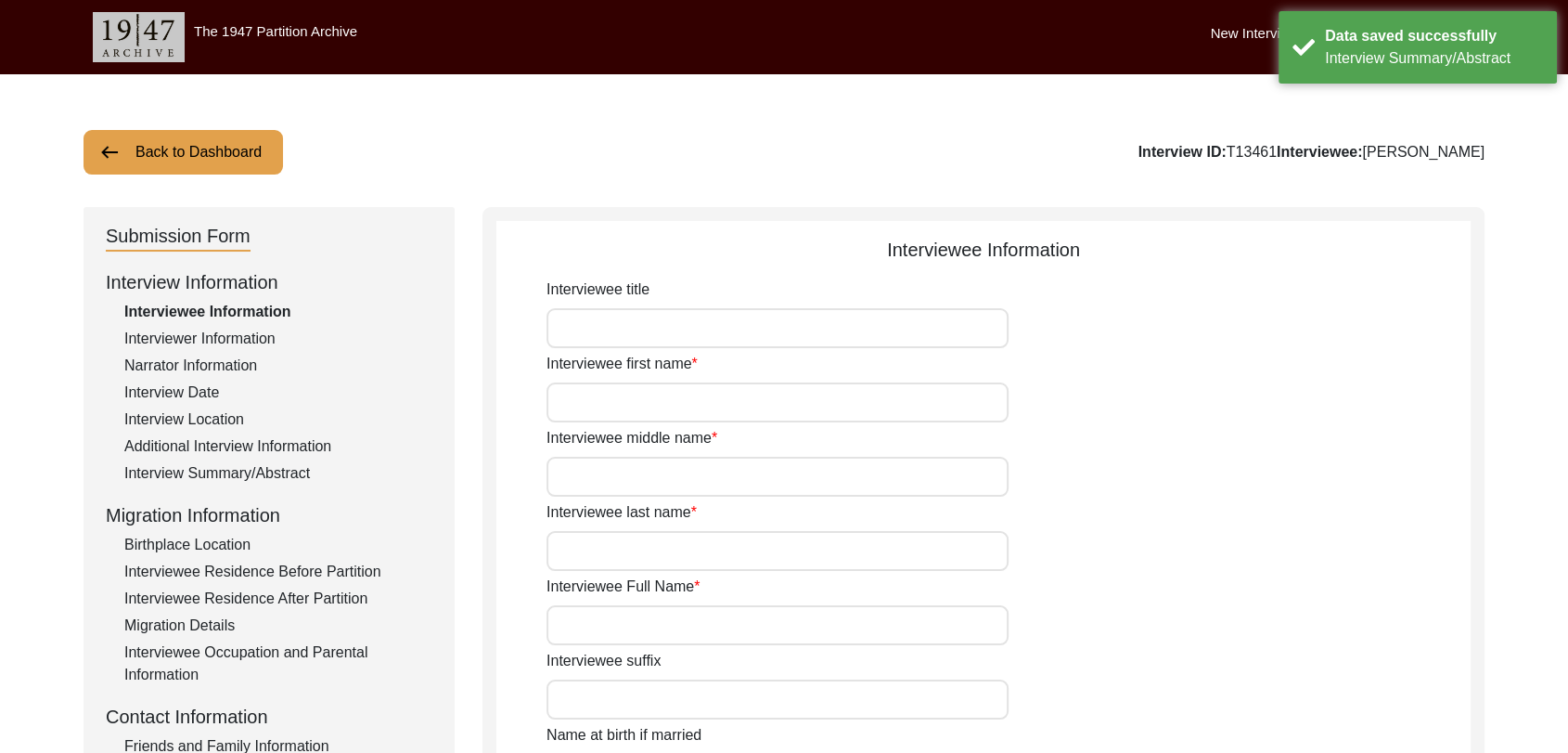
type input "83 years"
type input "[DEMOGRAPHIC_DATA]"
type input "Panjabi"
type input "[DEMOGRAPHIC_DATA]"
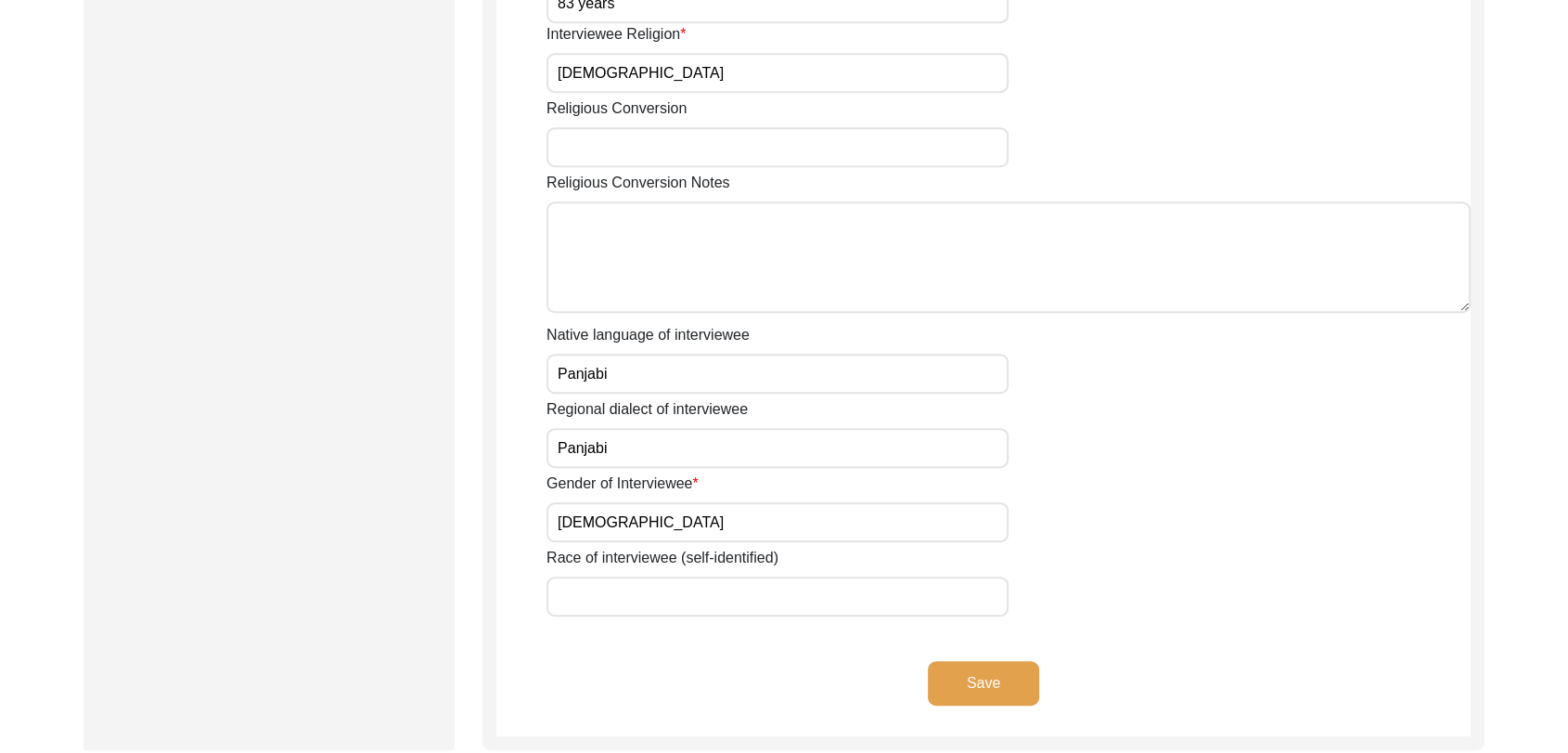
scroll to position [1130, 0]
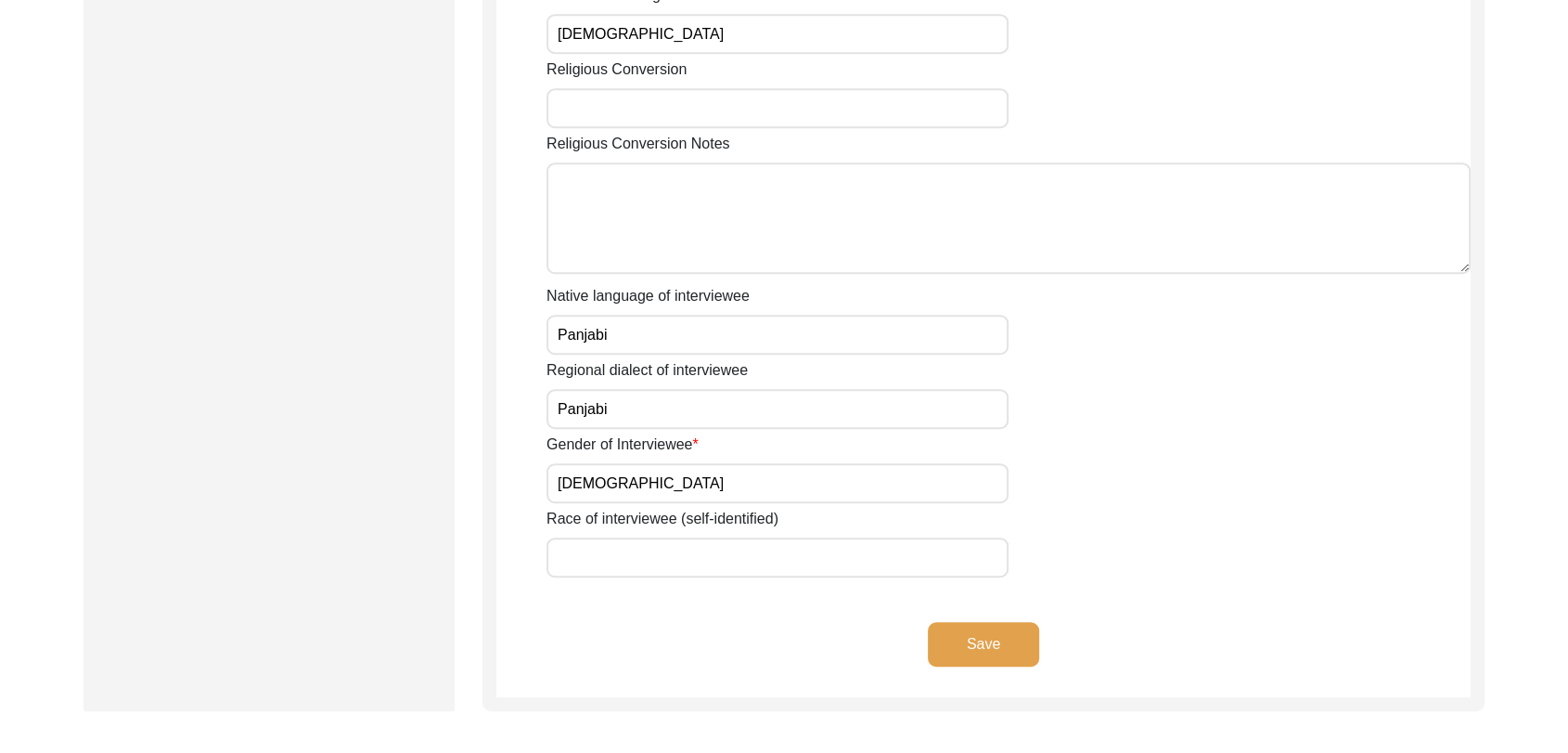
click at [986, 644] on button "Save" at bounding box center [983, 644] width 111 height 44
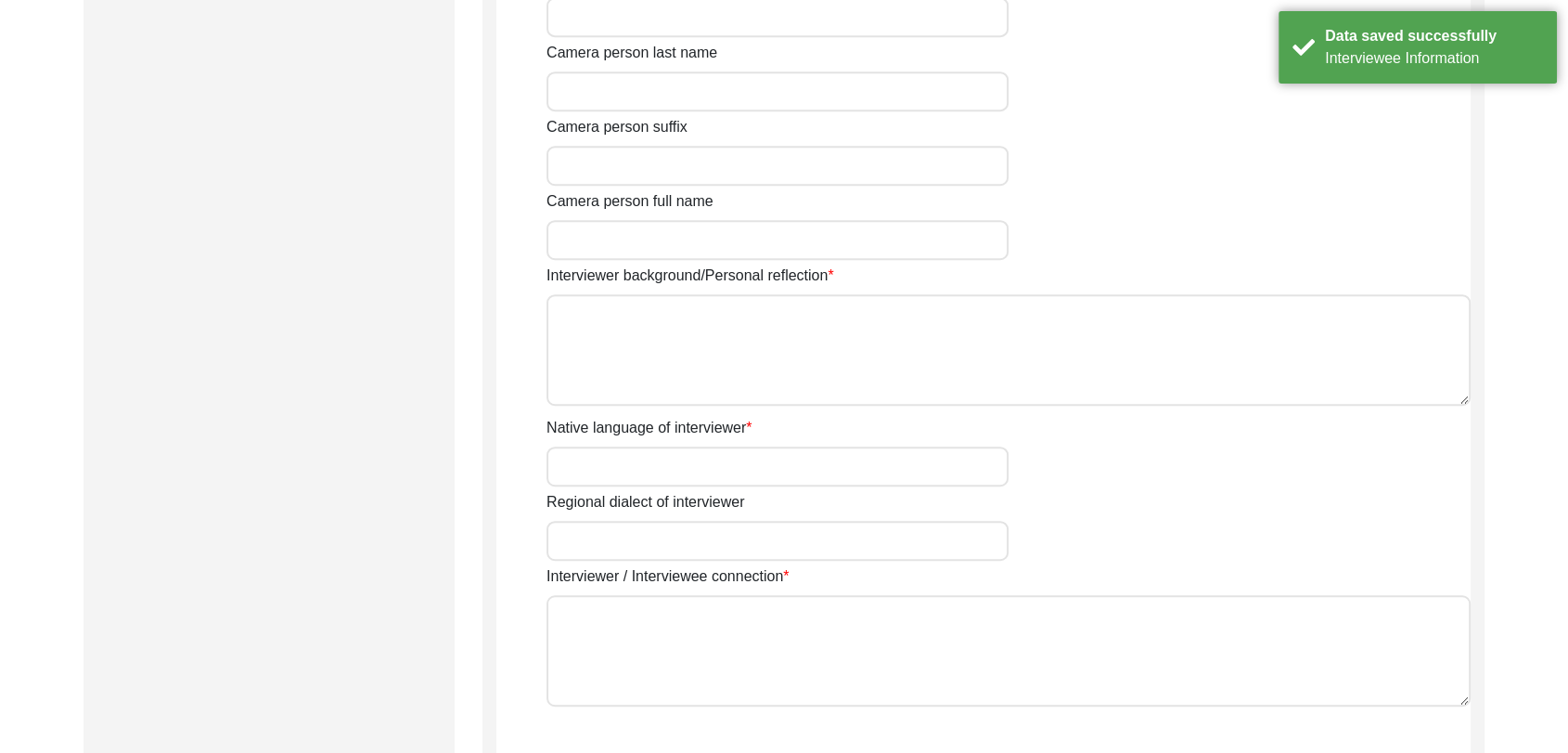
type input "[PERSON_NAME]"
type input "[DEMOGRAPHIC_DATA]"
type input "[DATE]"
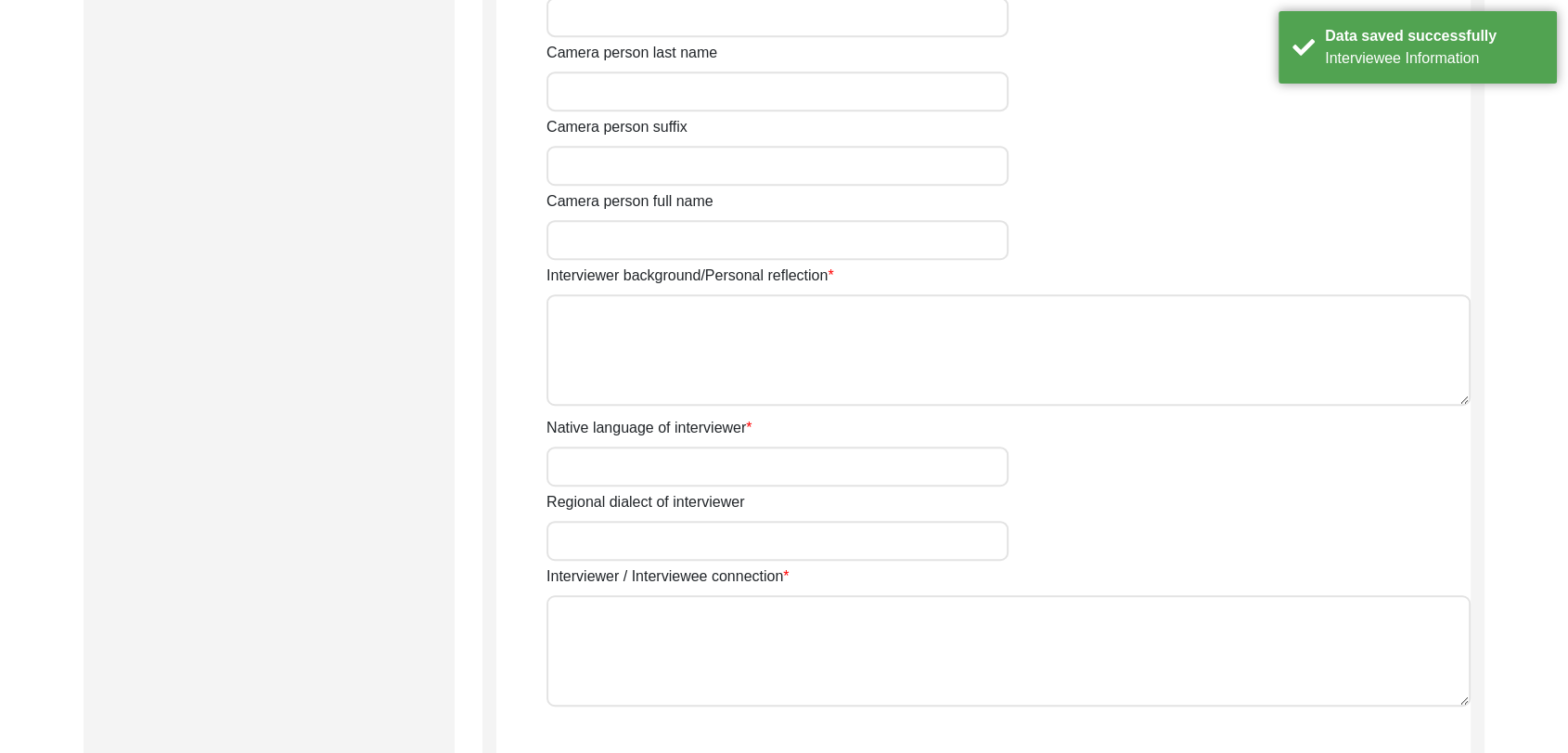
type input "Student"
type input "[PERSON_NAME]"
type textarea "[PERSON_NAME] Son of [PERSON_NAME] living in [GEOGRAPHIC_DATA] village of [GEOG…"
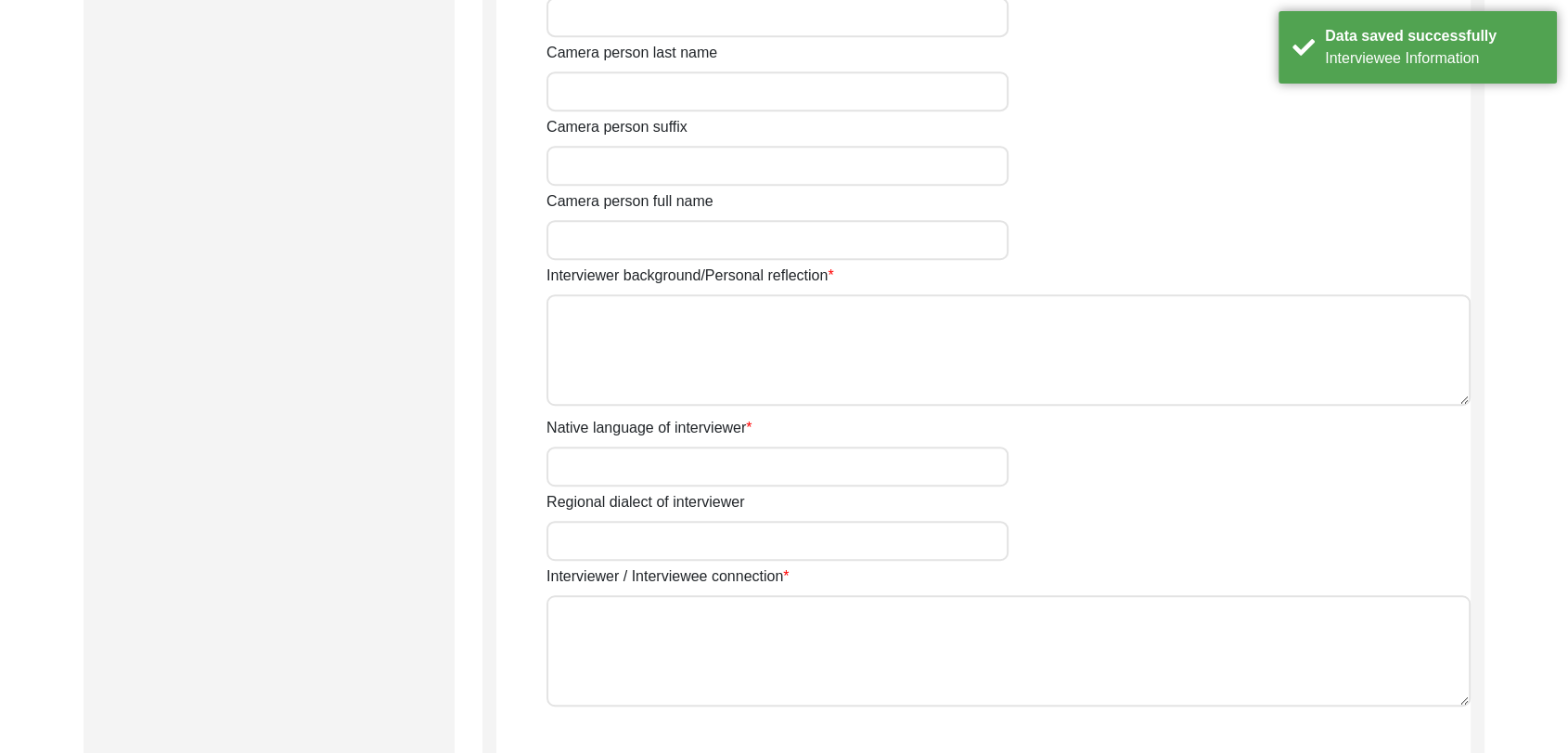
type input "Panjabi"
type textarea "NA"
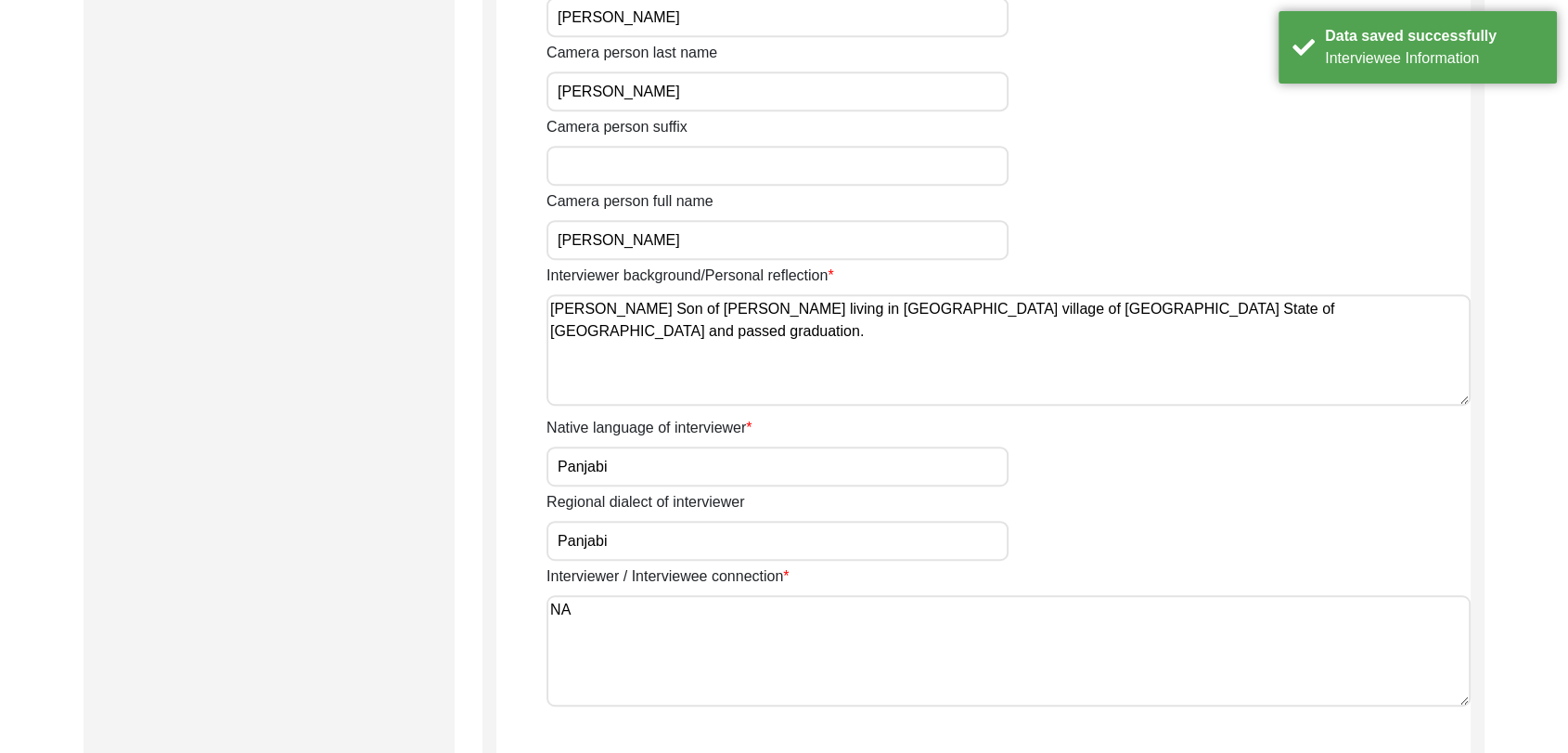
scroll to position [1225, 0]
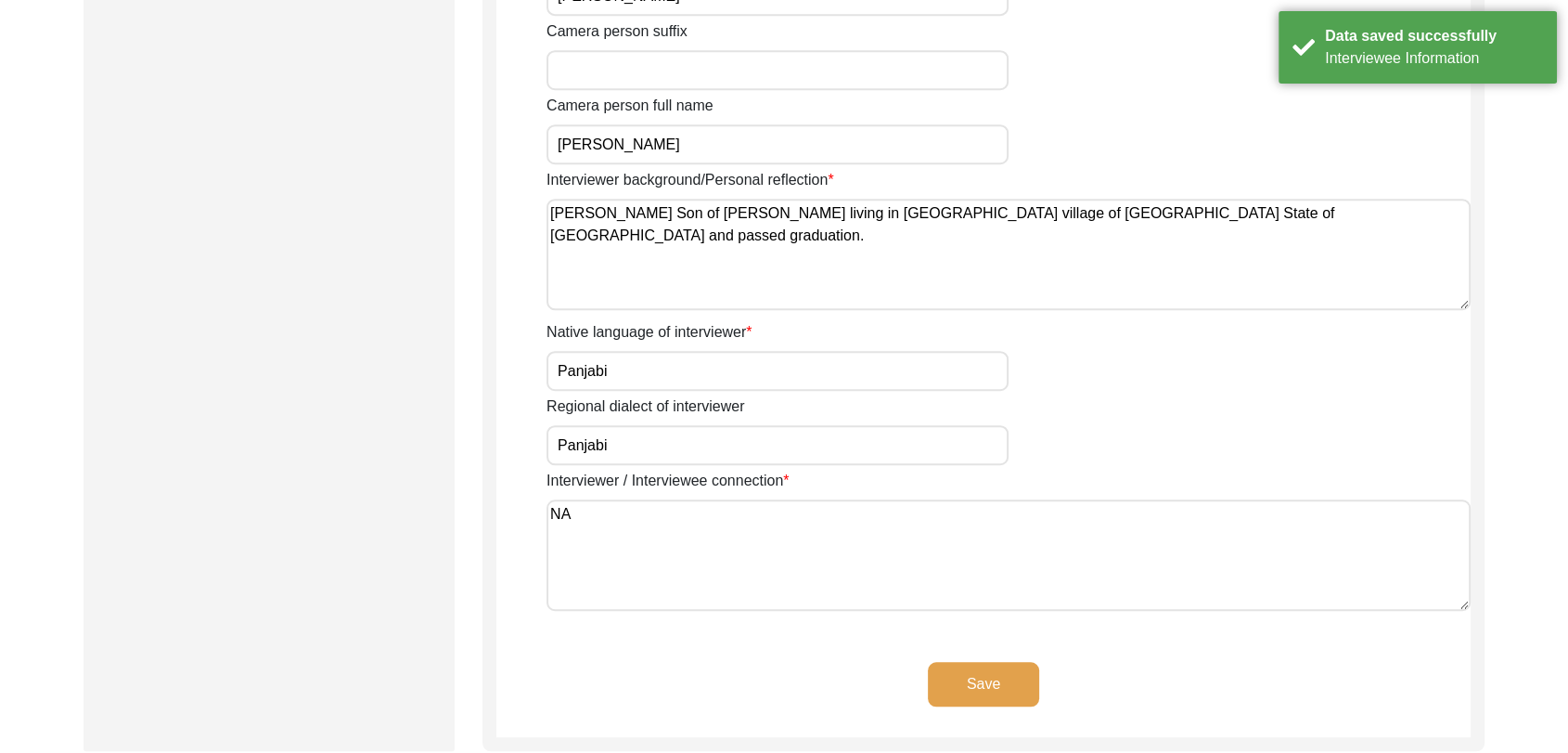
click at [988, 678] on button "Save" at bounding box center [983, 683] width 111 height 44
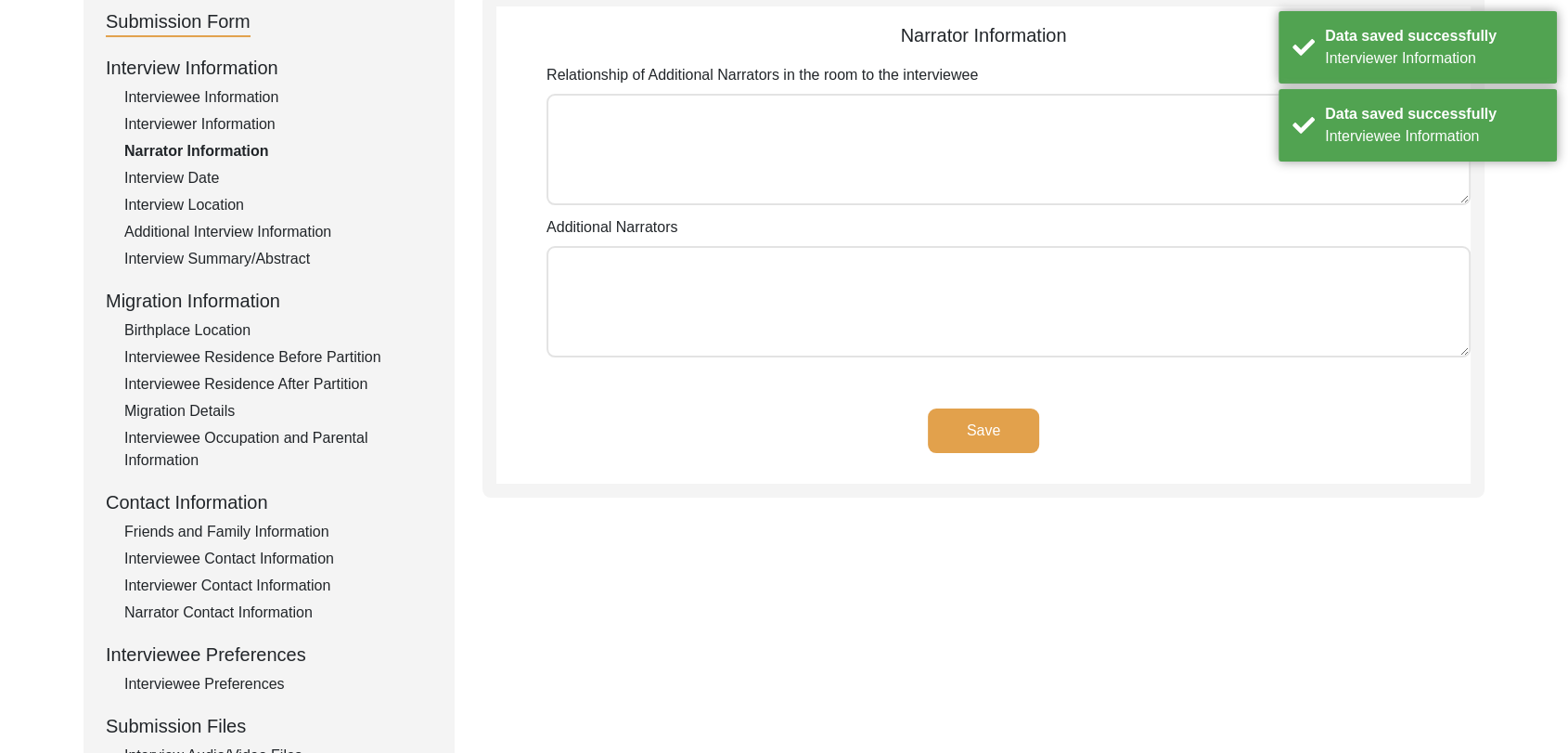
scroll to position [134, 0]
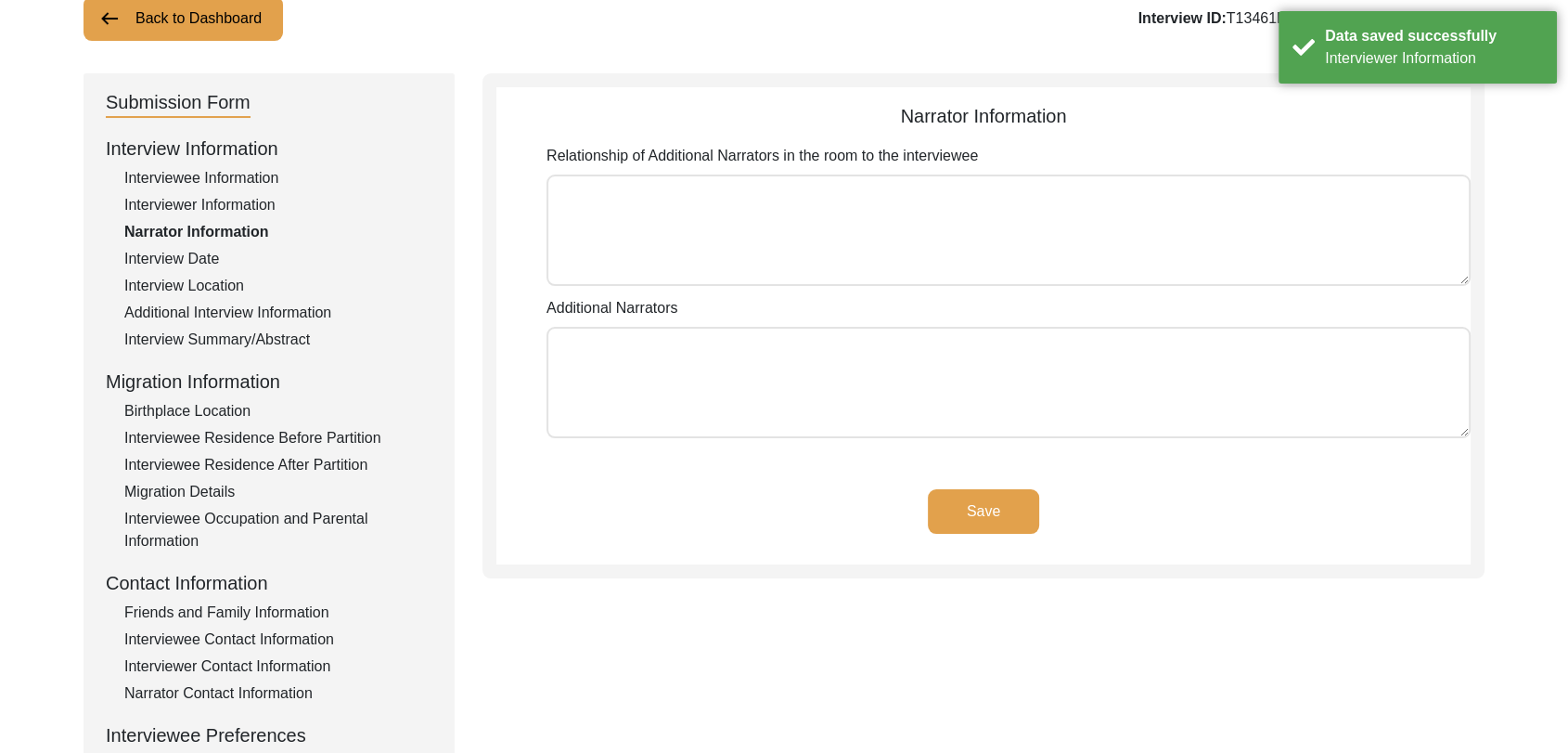
click at [995, 505] on button "Save" at bounding box center [983, 511] width 111 height 44
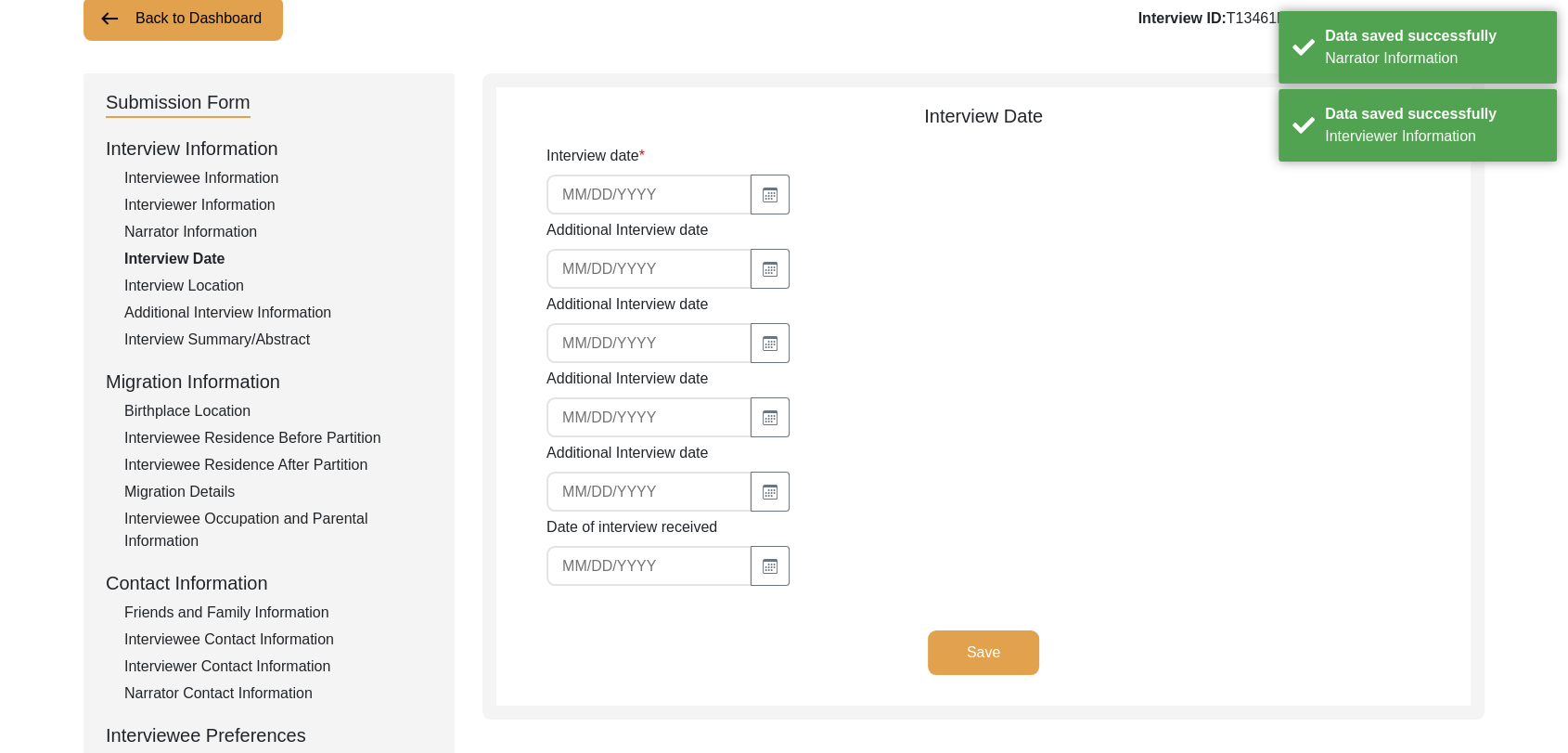
type input "[DATE]"
click at [983, 641] on button "Save" at bounding box center [983, 652] width 111 height 44
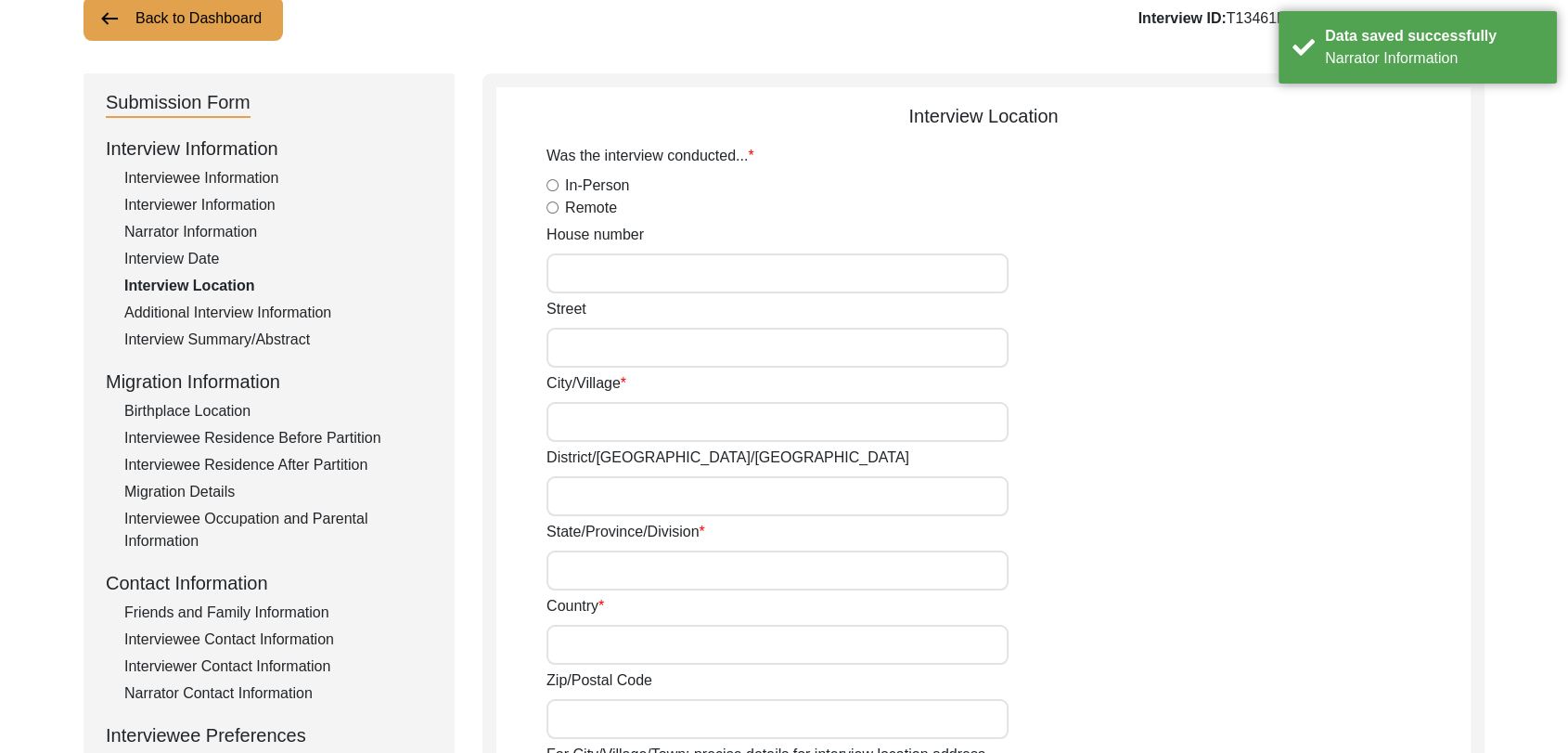
radio input "true"
type input "[PERSON_NAME]"
type input "Mansa"
type input "[GEOGRAPHIC_DATA]"
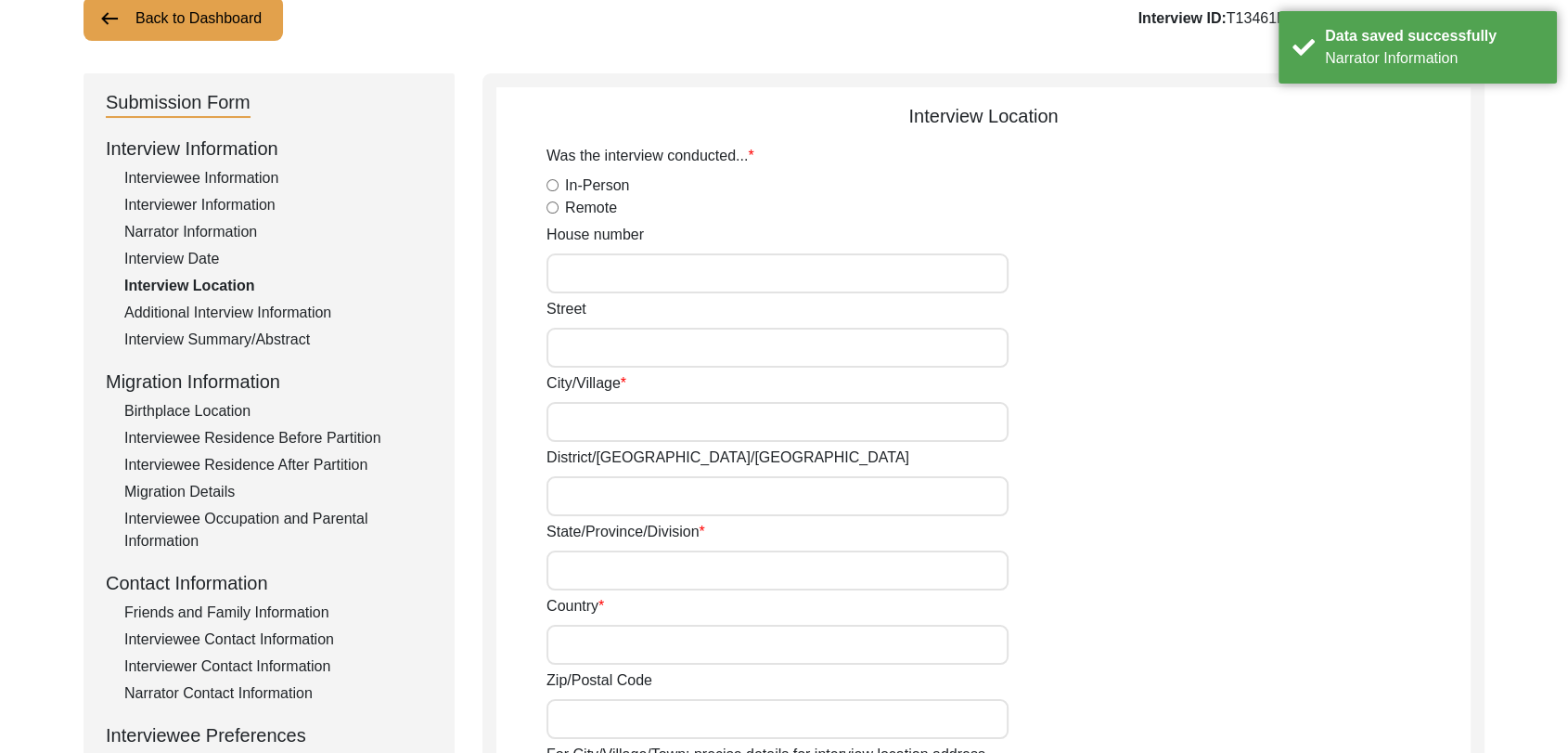
type input "[PERSON_NAME], [GEOGRAPHIC_DATA], [GEOGRAPHIC_DATA], [GEOGRAPHIC_DATA]"
type input "30.052847"
type input "75.490109"
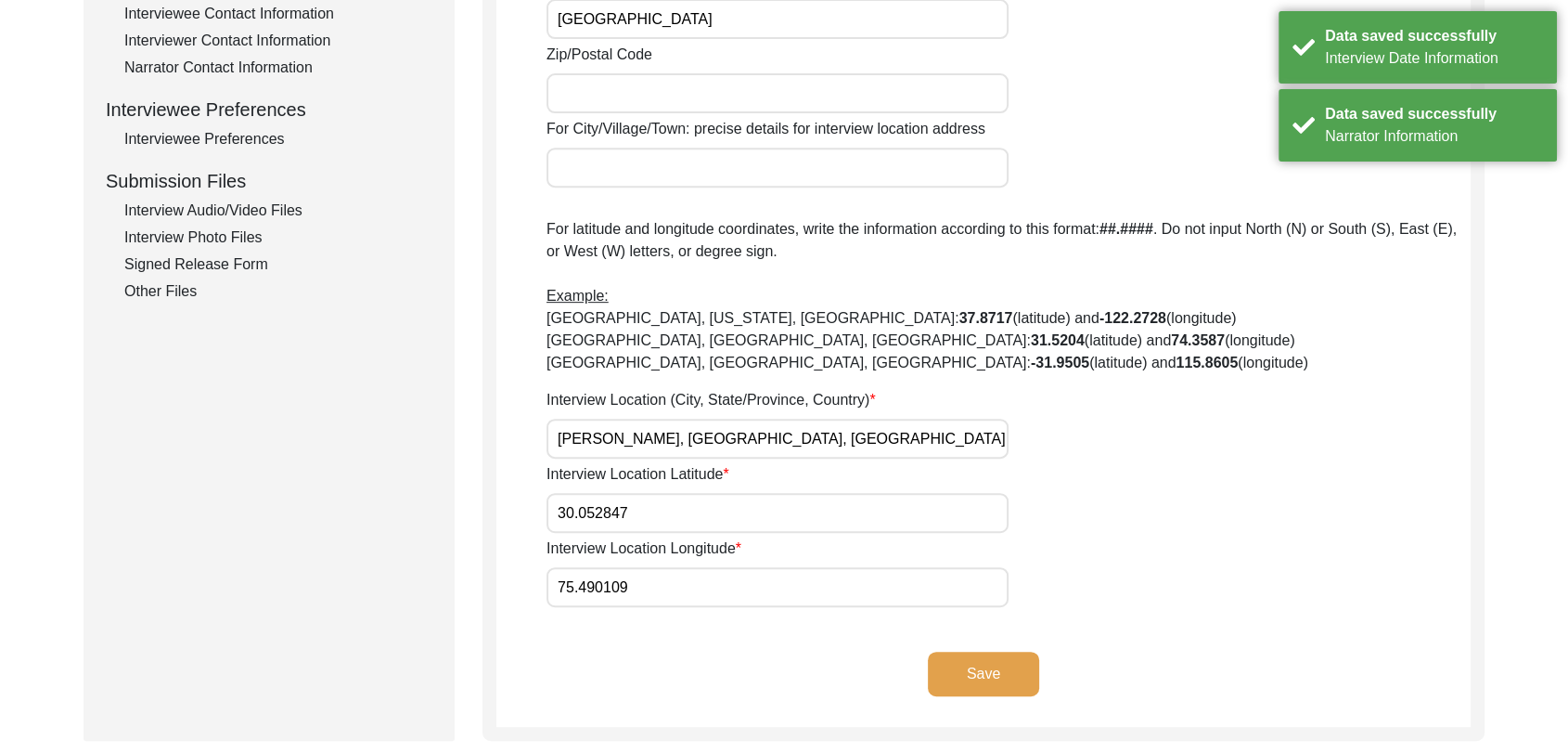
scroll to position [761, 0]
click at [987, 674] on button "Save" at bounding box center [983, 672] width 111 height 44
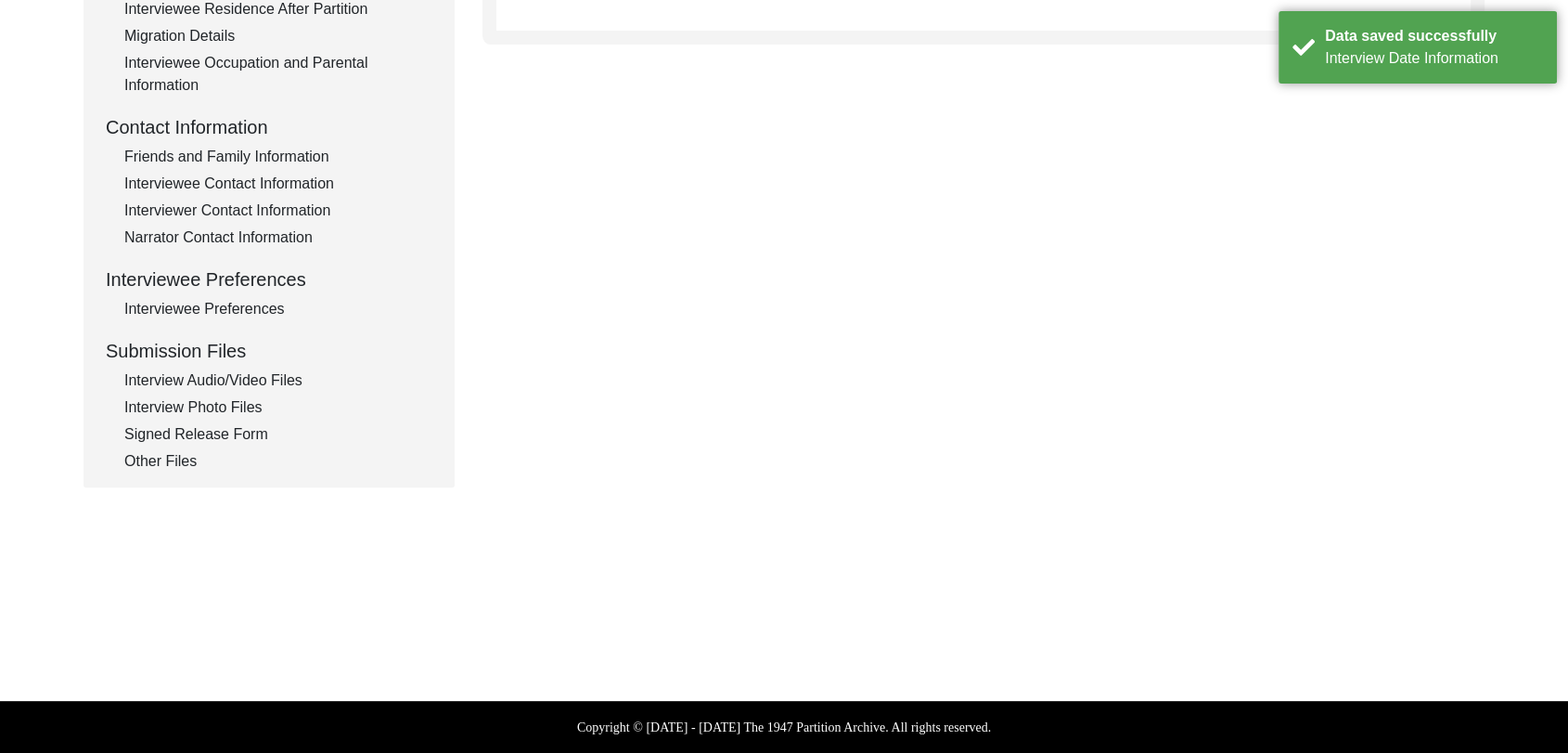
type input "Panjabi"
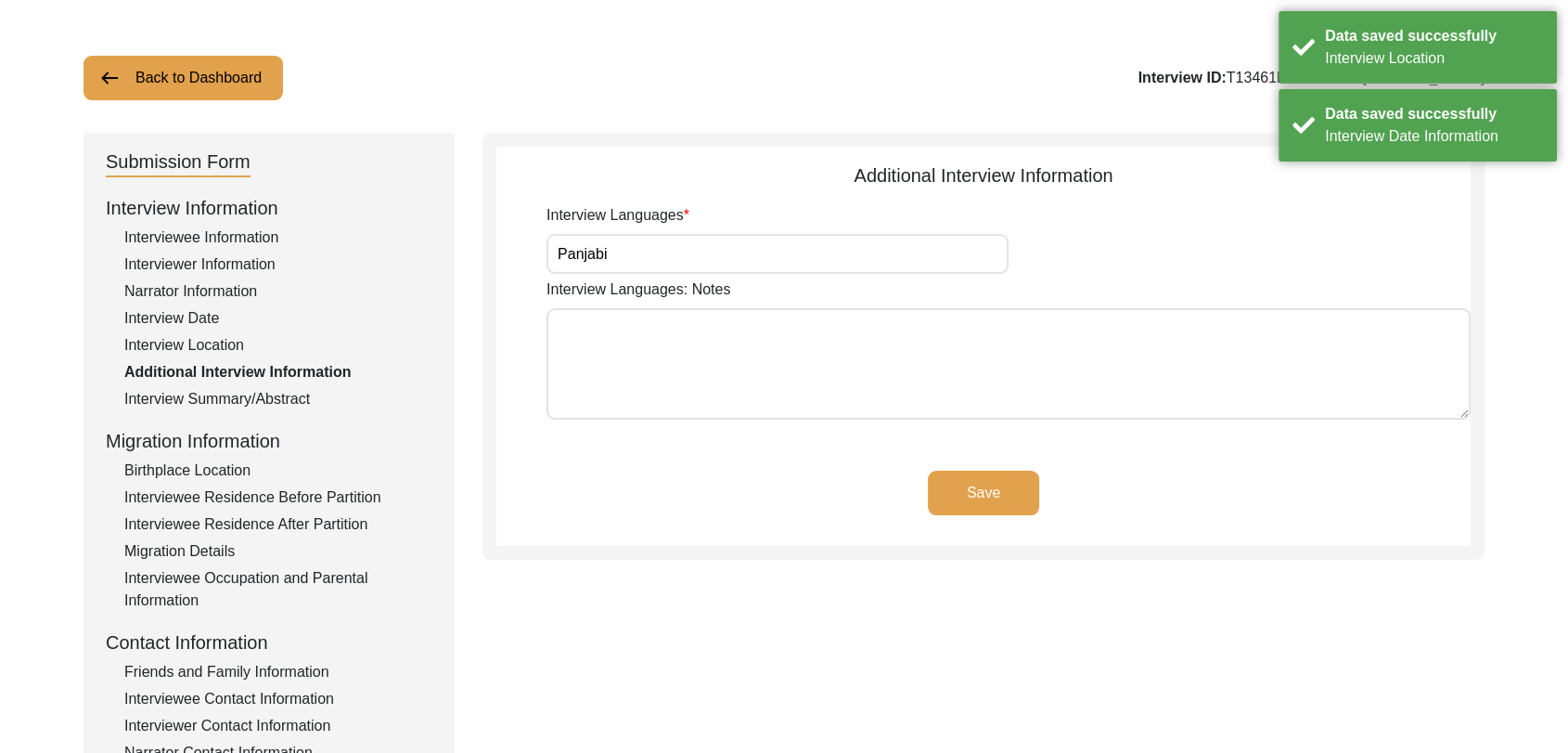
scroll to position [75, 0]
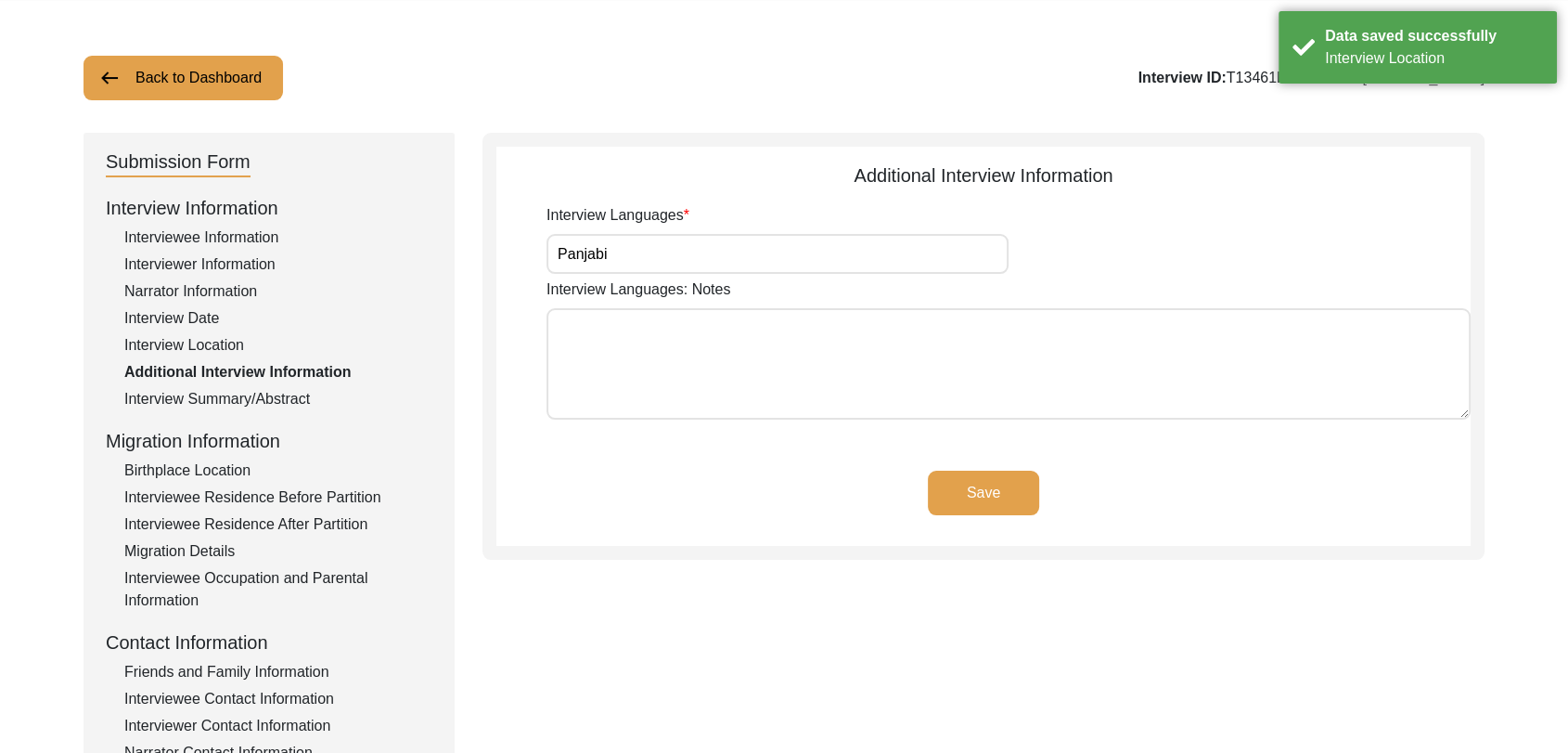
click at [1010, 504] on button "Save" at bounding box center [983, 492] width 111 height 44
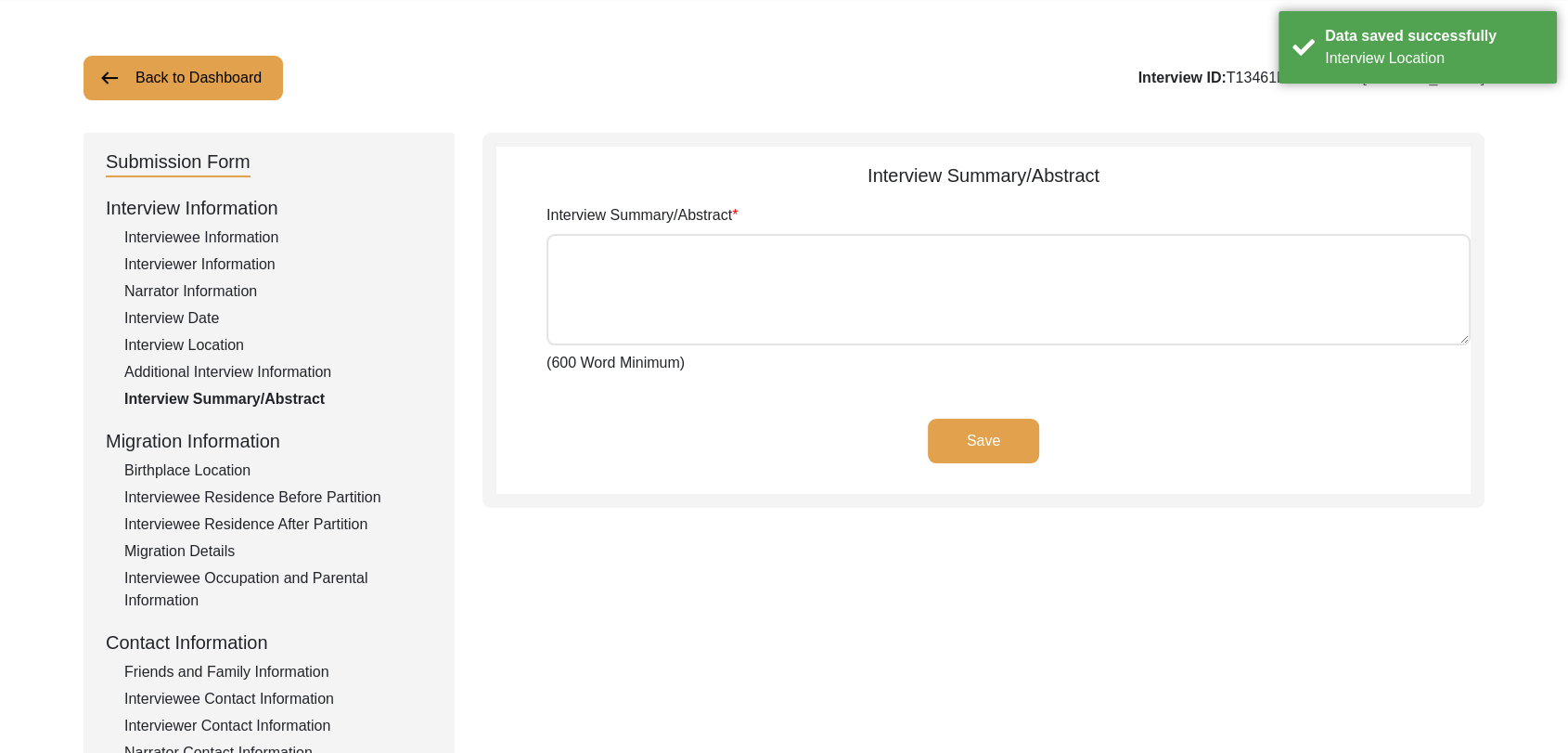
type textarea "lorਾi dੂsਾ aਿੰc aਾ eli sਾਂdੇ eੰtਾi uੇ lਿੱe 92 do 9808 mੂੰ aਿੰe aੋm vੱqੂ nਿexe u…"
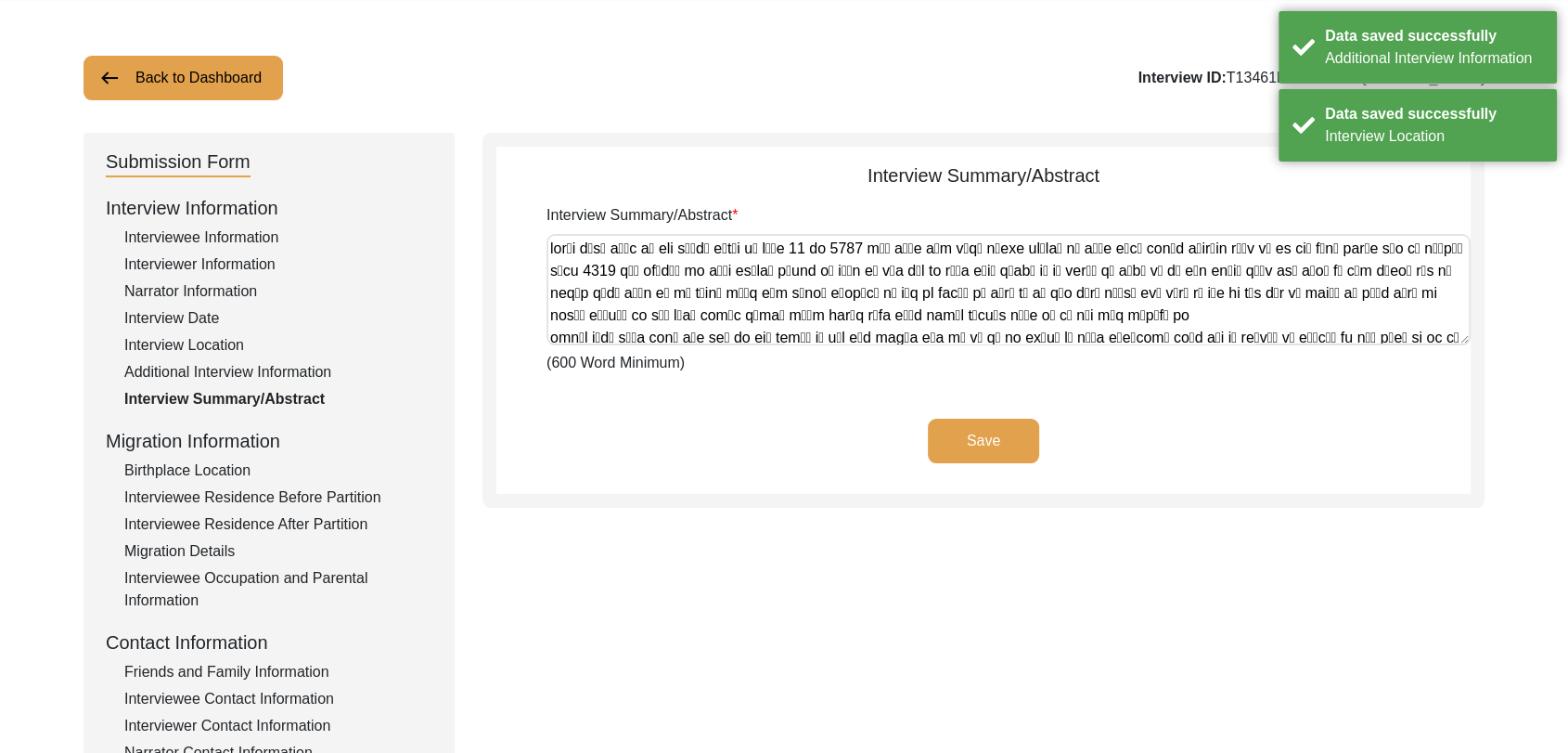
click at [983, 440] on button "Save" at bounding box center [983, 440] width 111 height 44
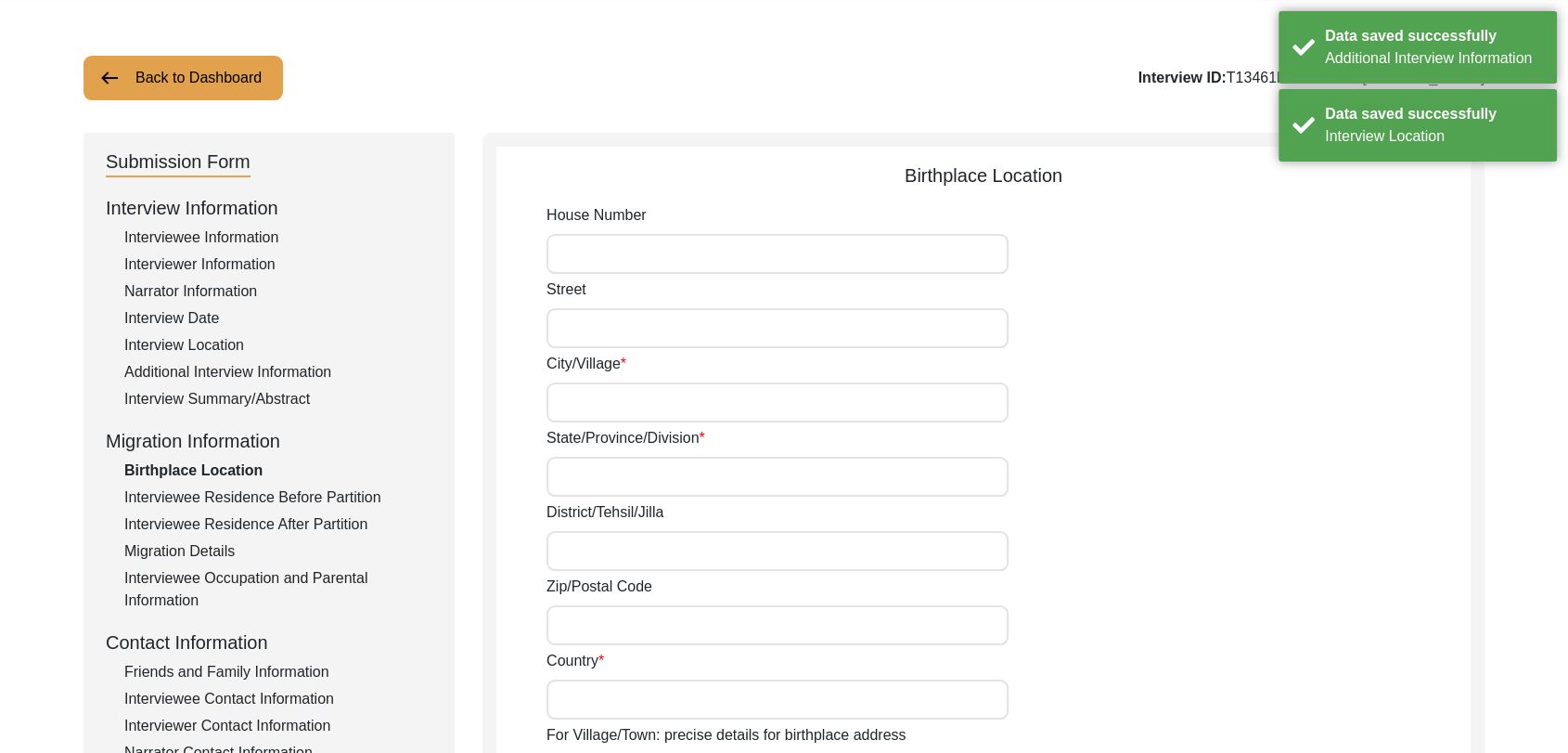
type input "[PERSON_NAME]"
type input "[GEOGRAPHIC_DATA]"
type input "Bathinda"
type input "[GEOGRAPHIC_DATA]"
type input "[PERSON_NAME], [GEOGRAPHIC_DATA], [GEOGRAPHIC_DATA], [GEOGRAPHIC_DATA]"
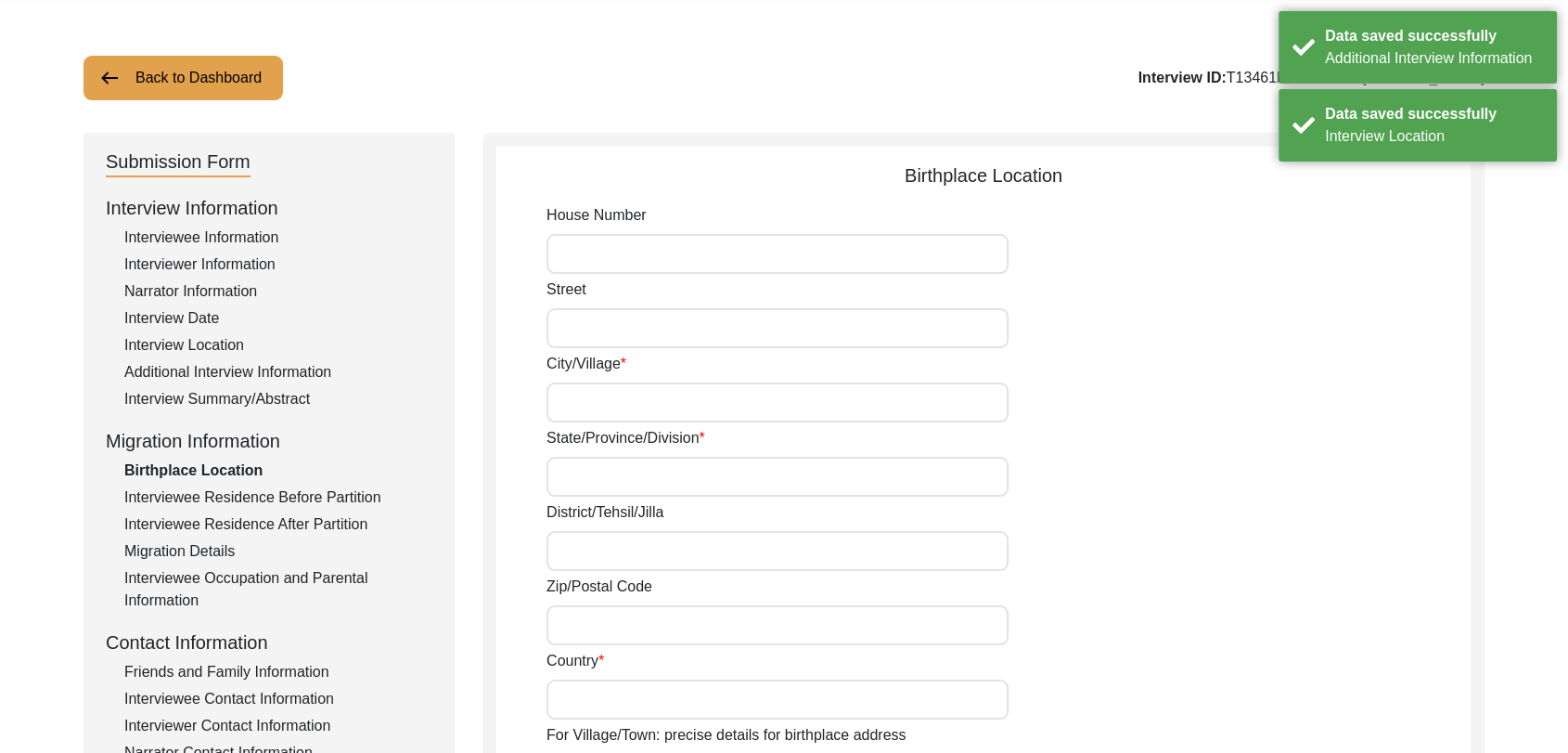
type input "30.052847"
type input "75.490109"
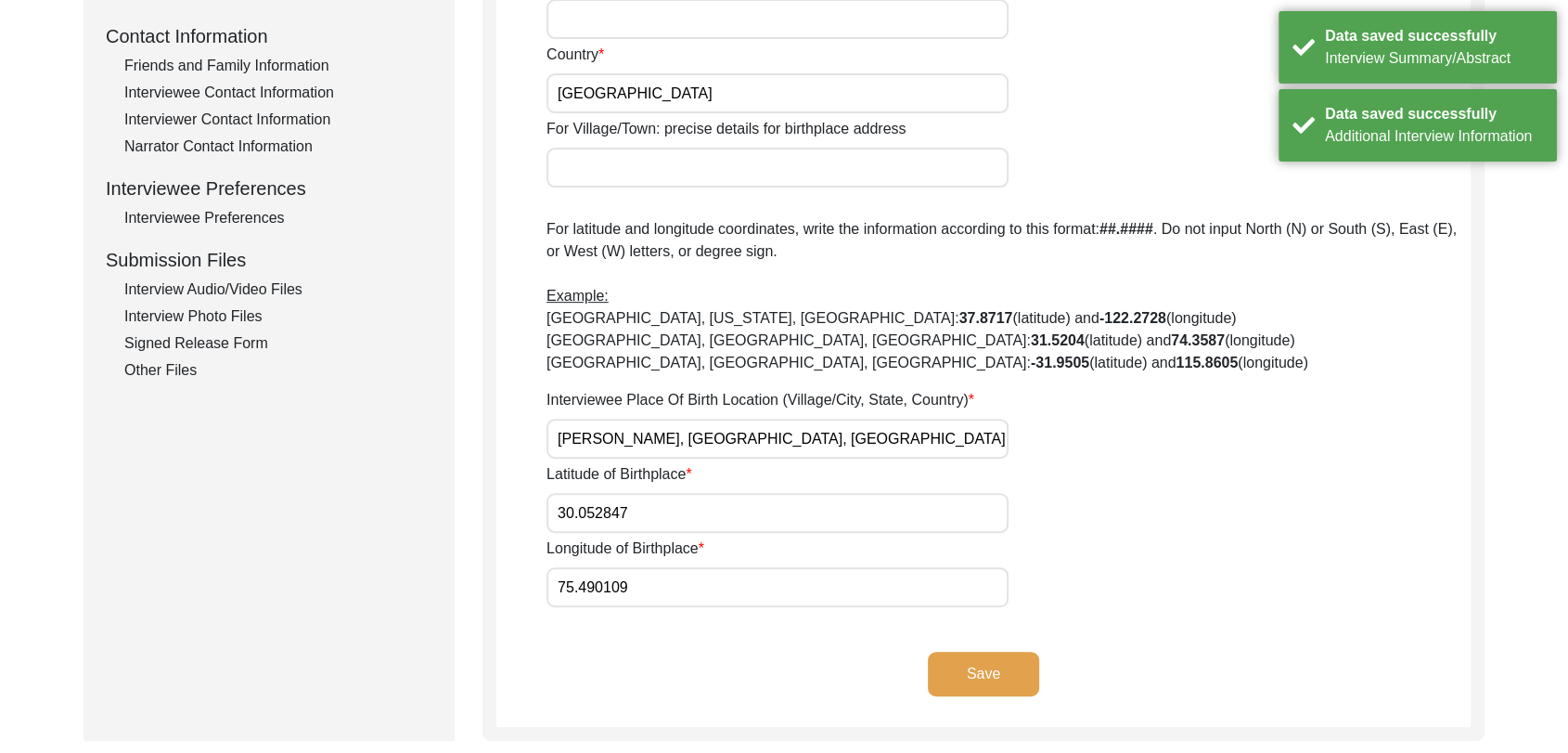
scroll to position [684, 0]
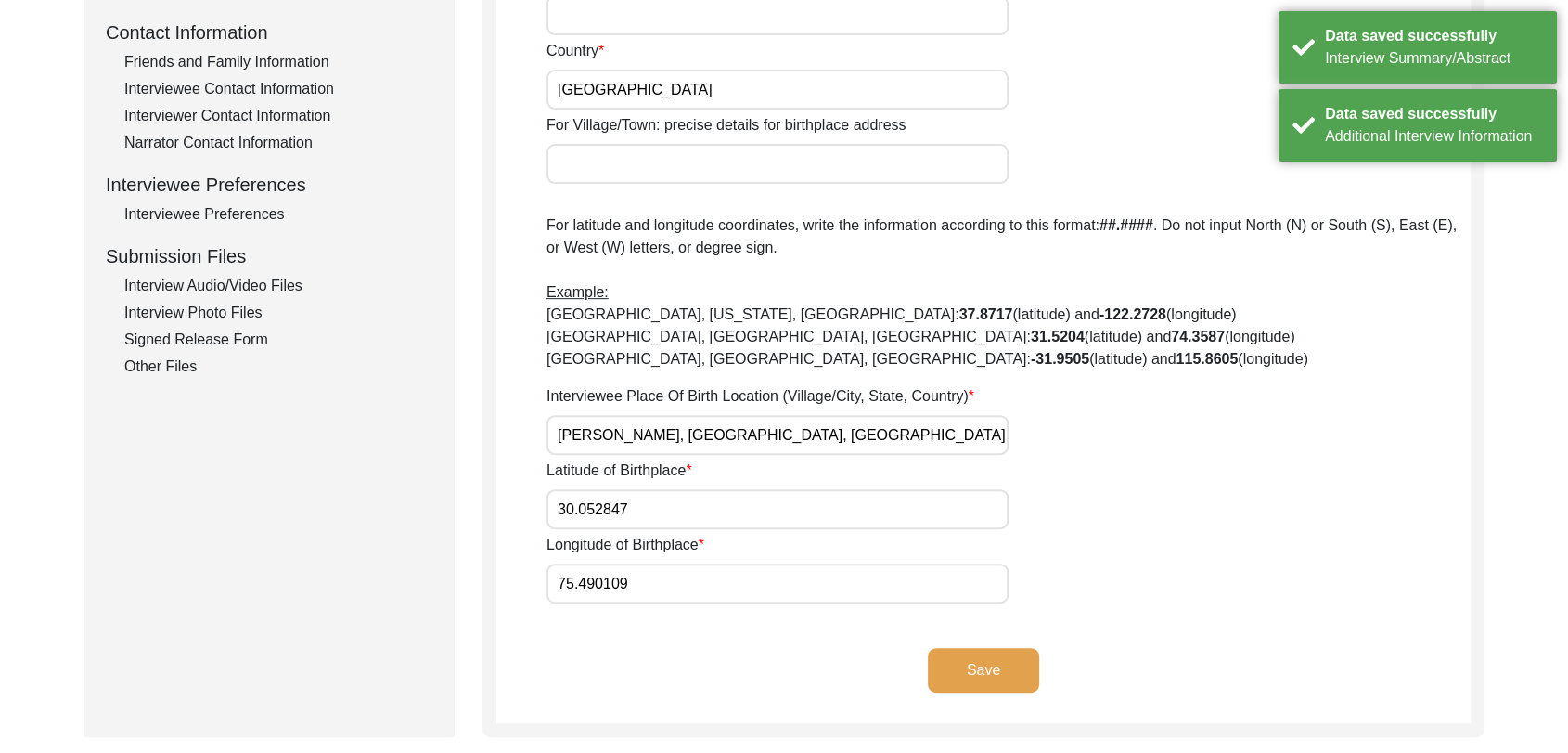
click at [1002, 670] on button "Save" at bounding box center [983, 669] width 111 height 44
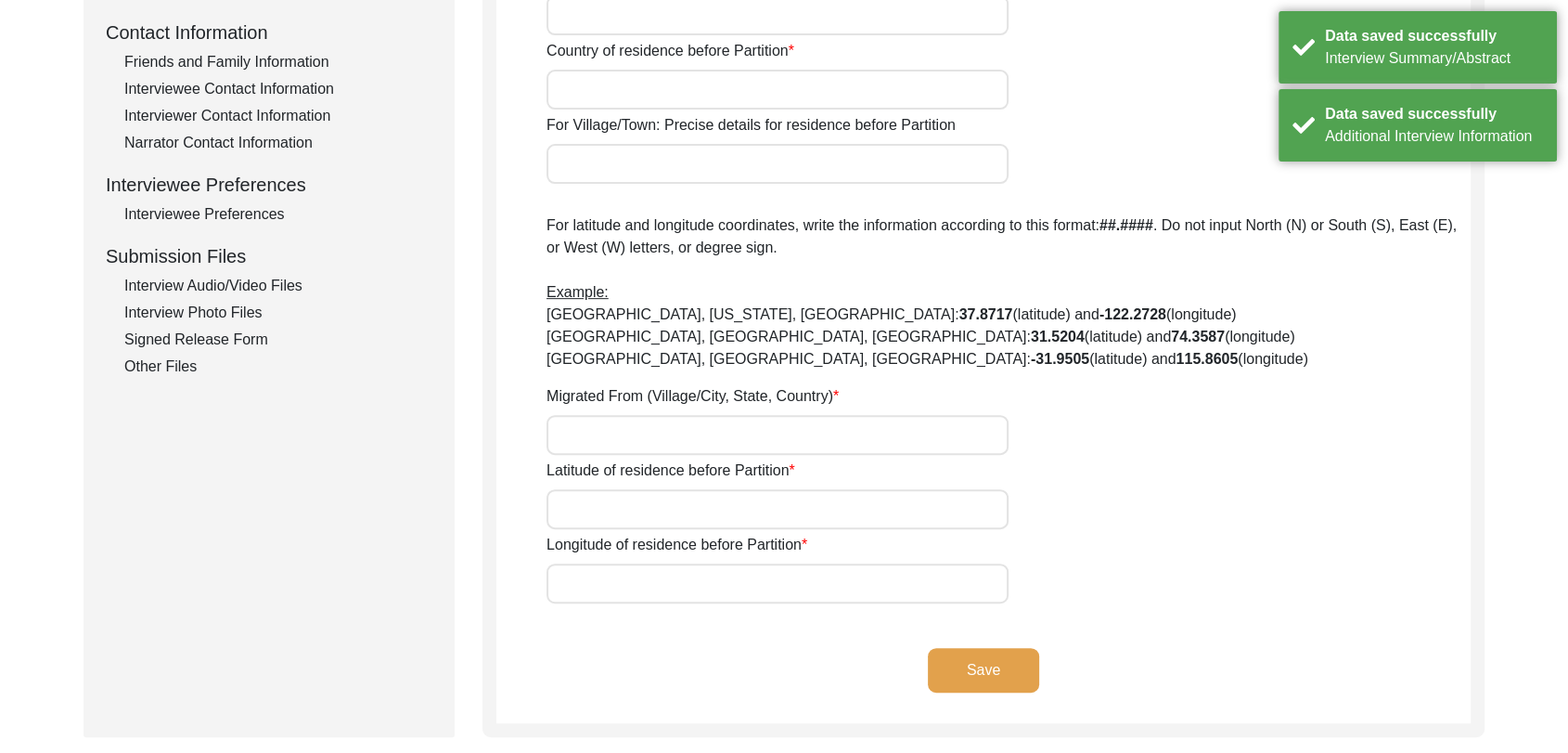
type input "[PERSON_NAME]"
type input "[GEOGRAPHIC_DATA]"
type input "Mansa"
type input "[GEOGRAPHIC_DATA]"
type input "NA"
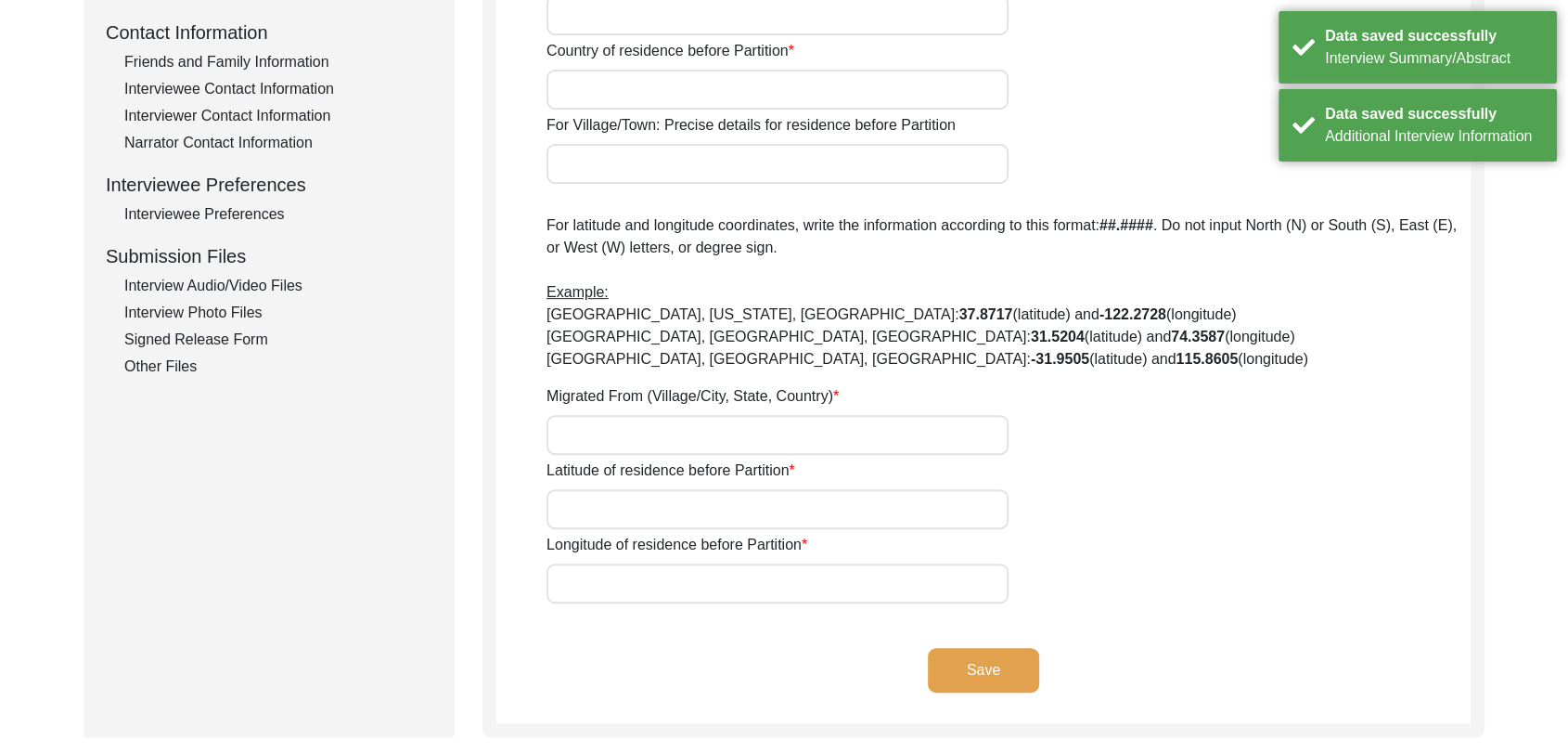
type input "000000"
click at [980, 670] on button "Save" at bounding box center [983, 669] width 111 height 44
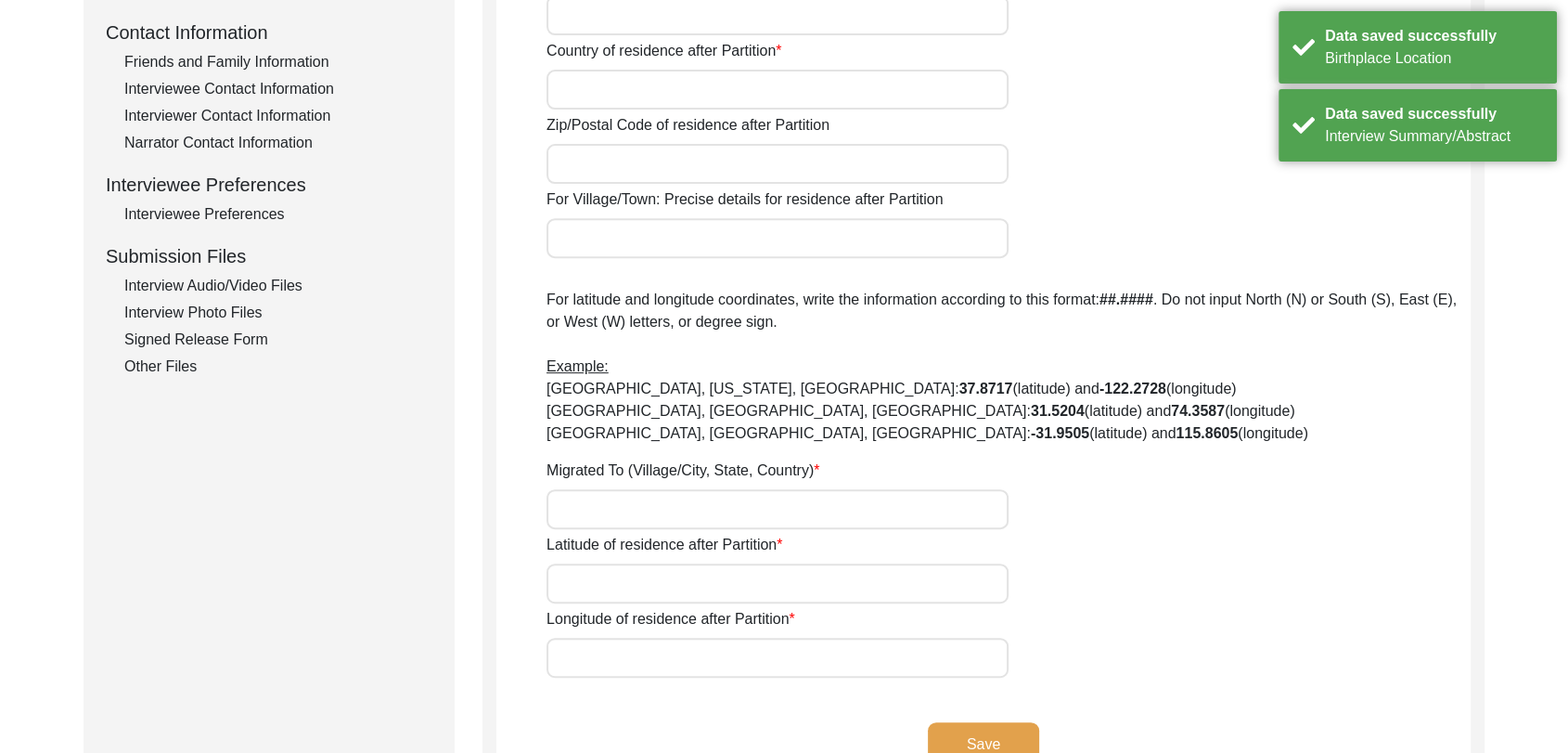
type input "No"
type input "[PERSON_NAME]"
type input "Mansa"
type input "[GEOGRAPHIC_DATA]"
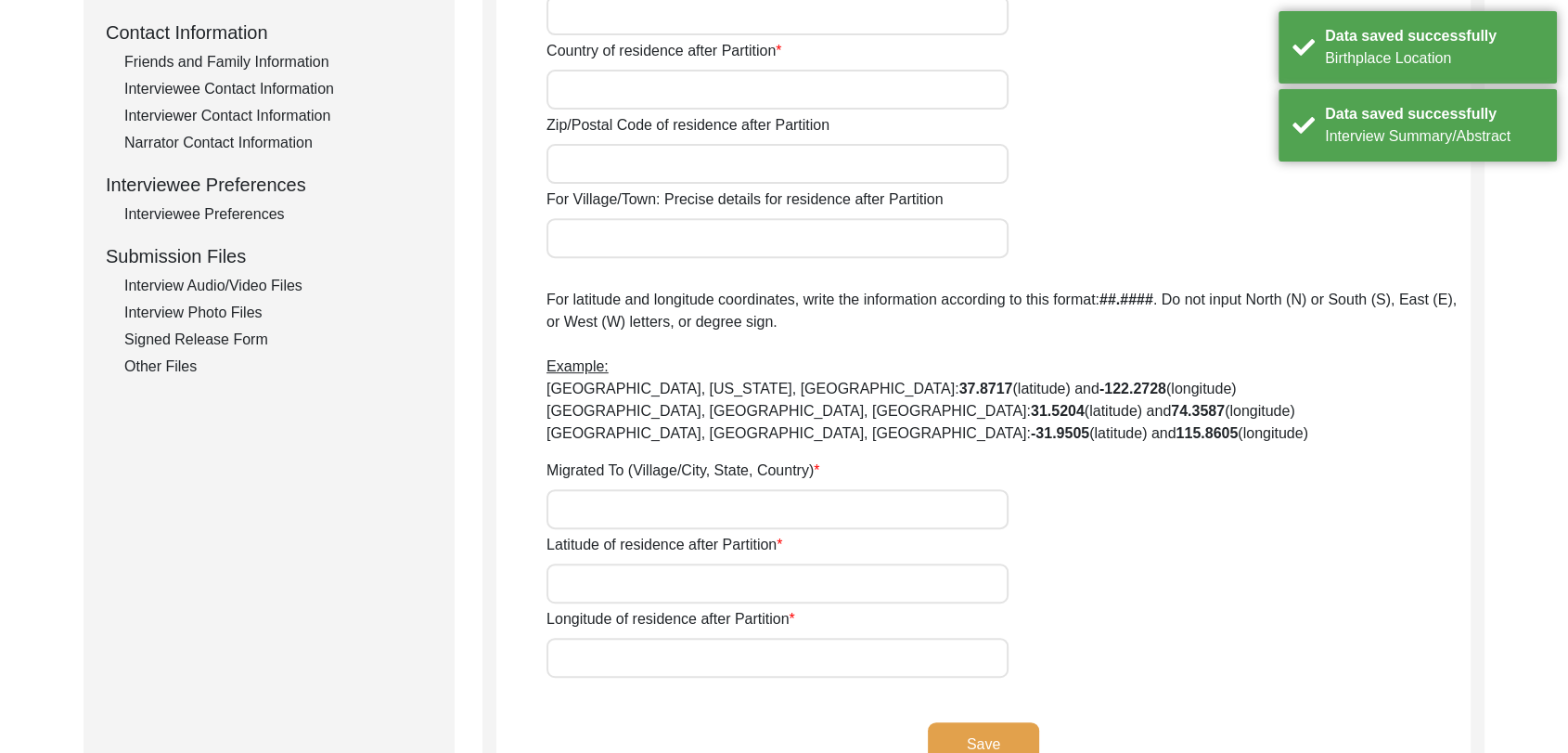
type input "NA"
type input "000000"
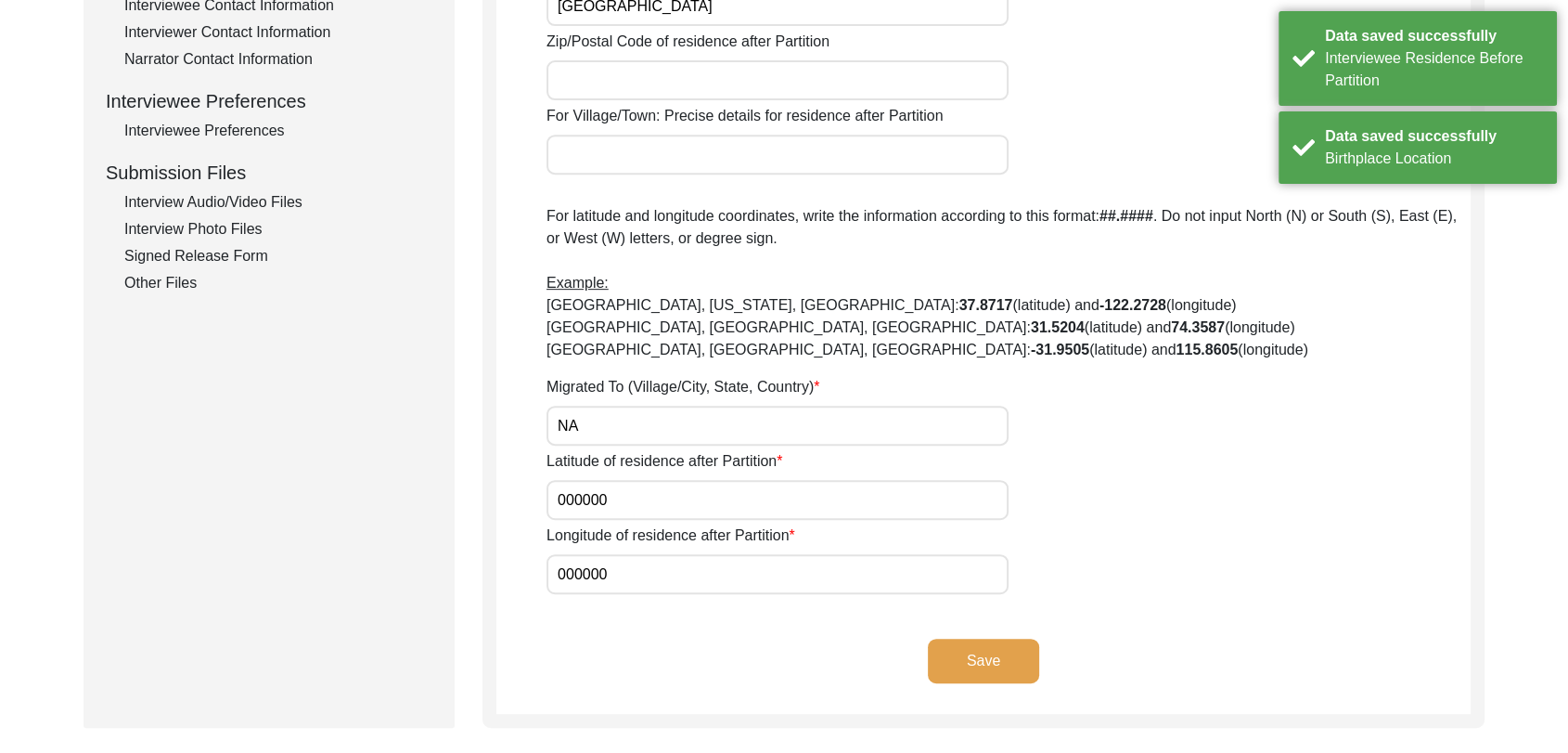
scroll to position [772, 0]
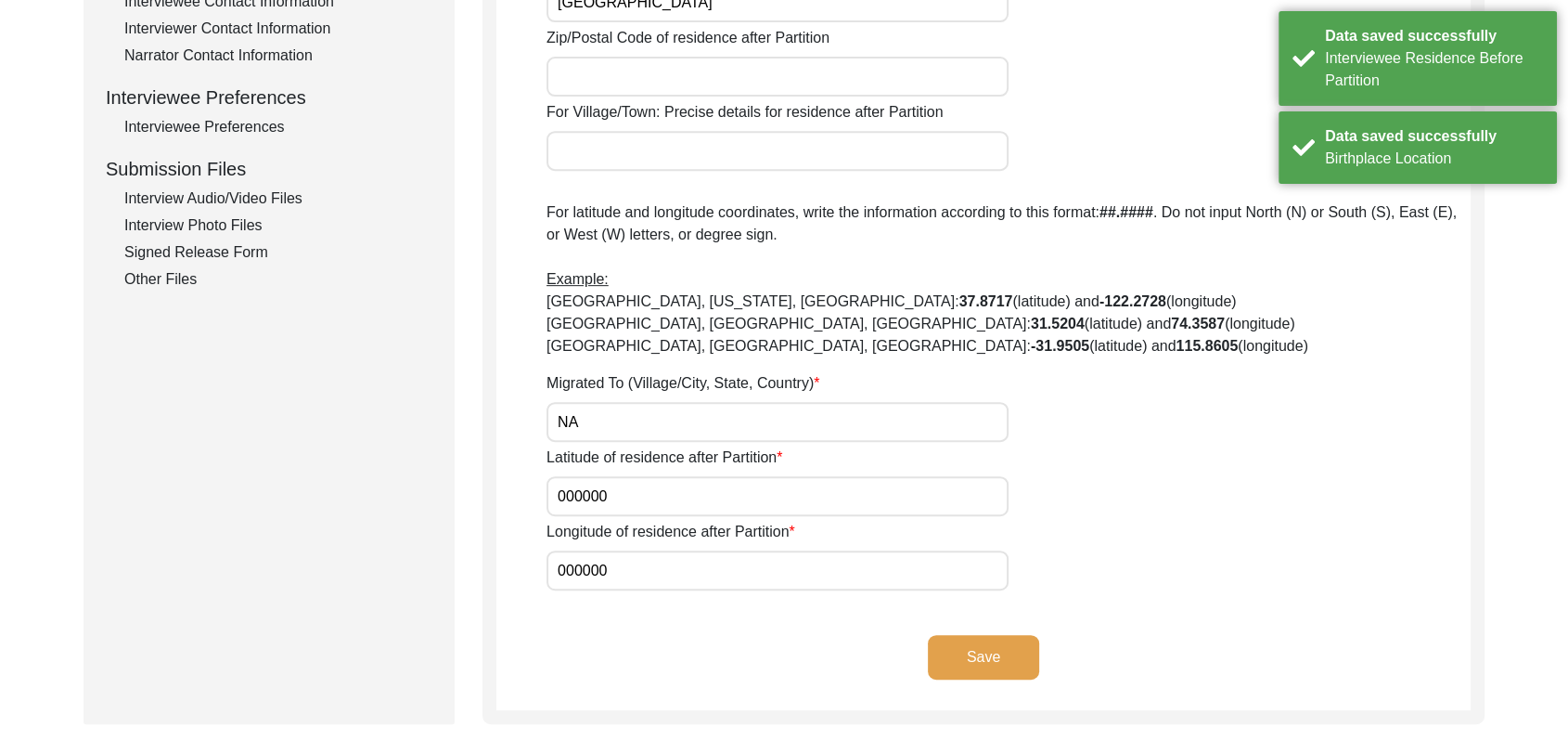
click at [994, 678] on button "Save" at bounding box center [983, 657] width 111 height 44
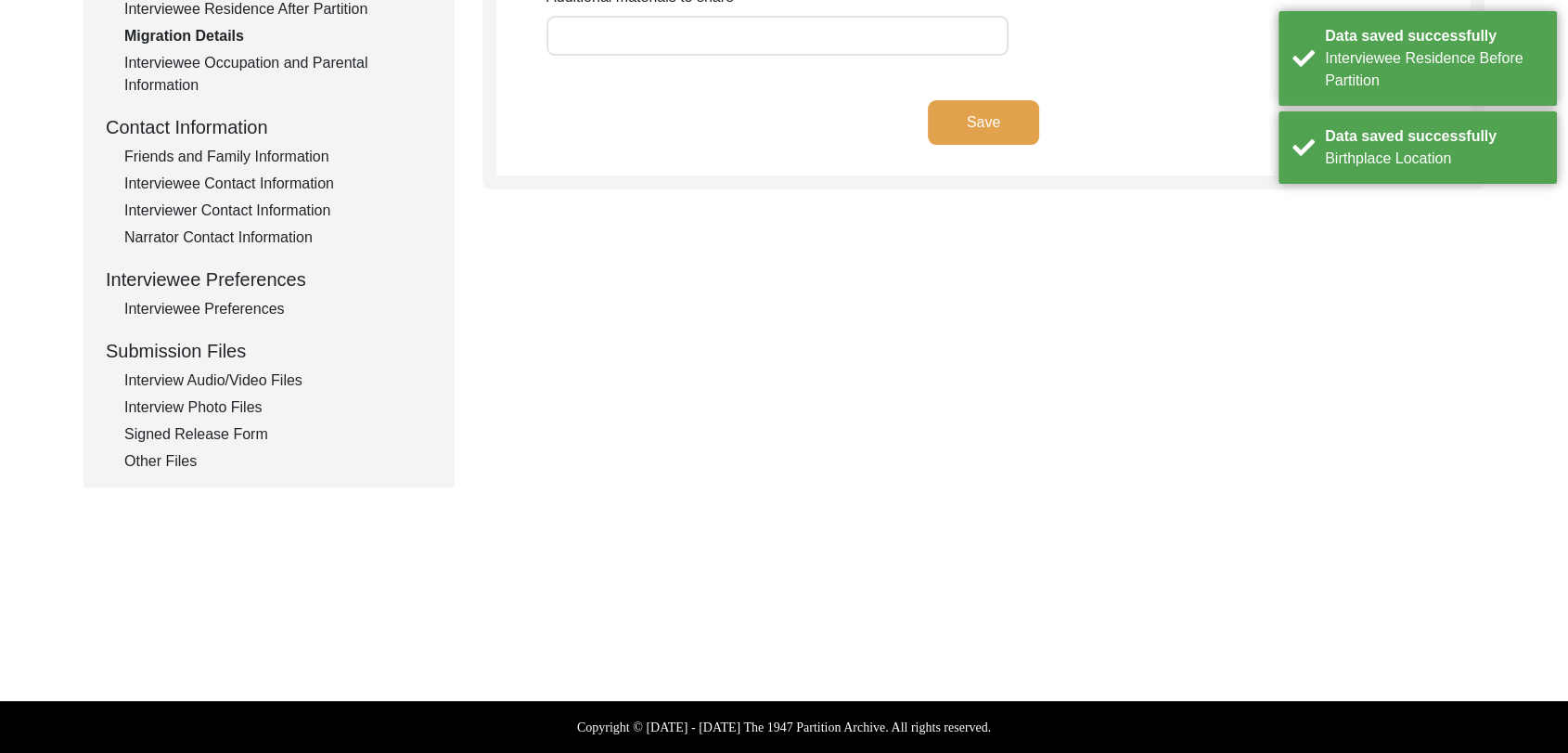
type input "Na"
type input "NA"
type input "Na"
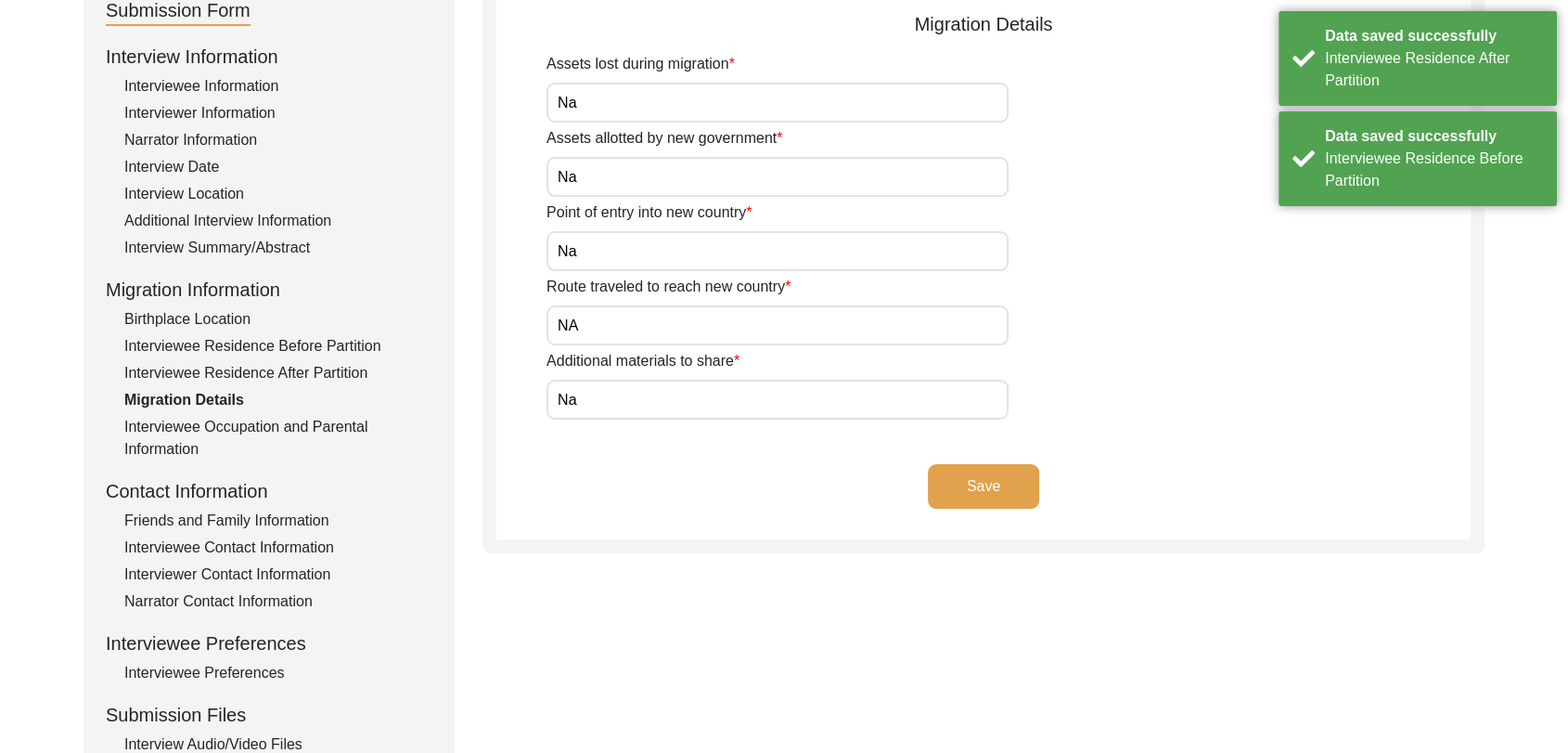
scroll to position [182, 0]
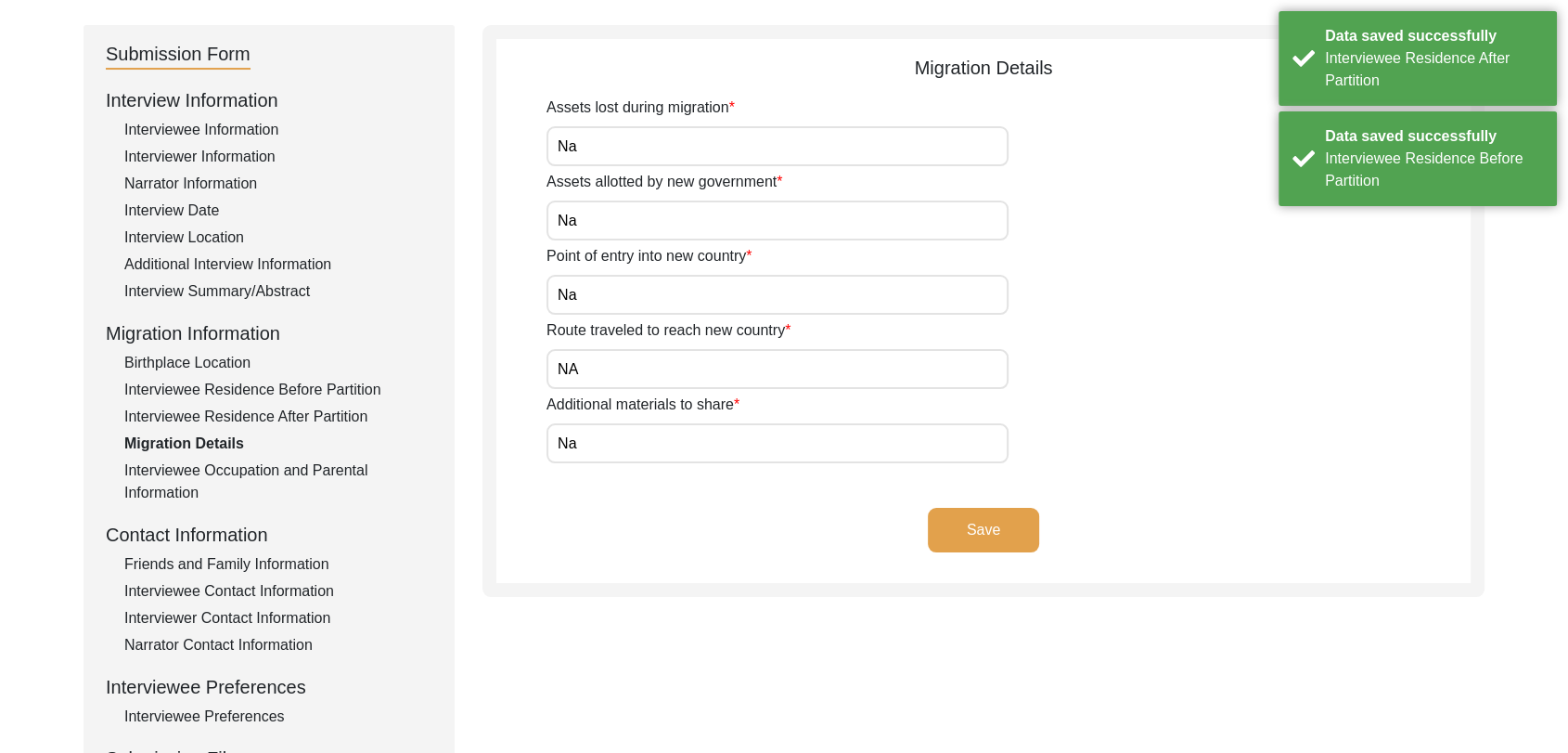
click at [992, 524] on button "Save" at bounding box center [983, 530] width 111 height 44
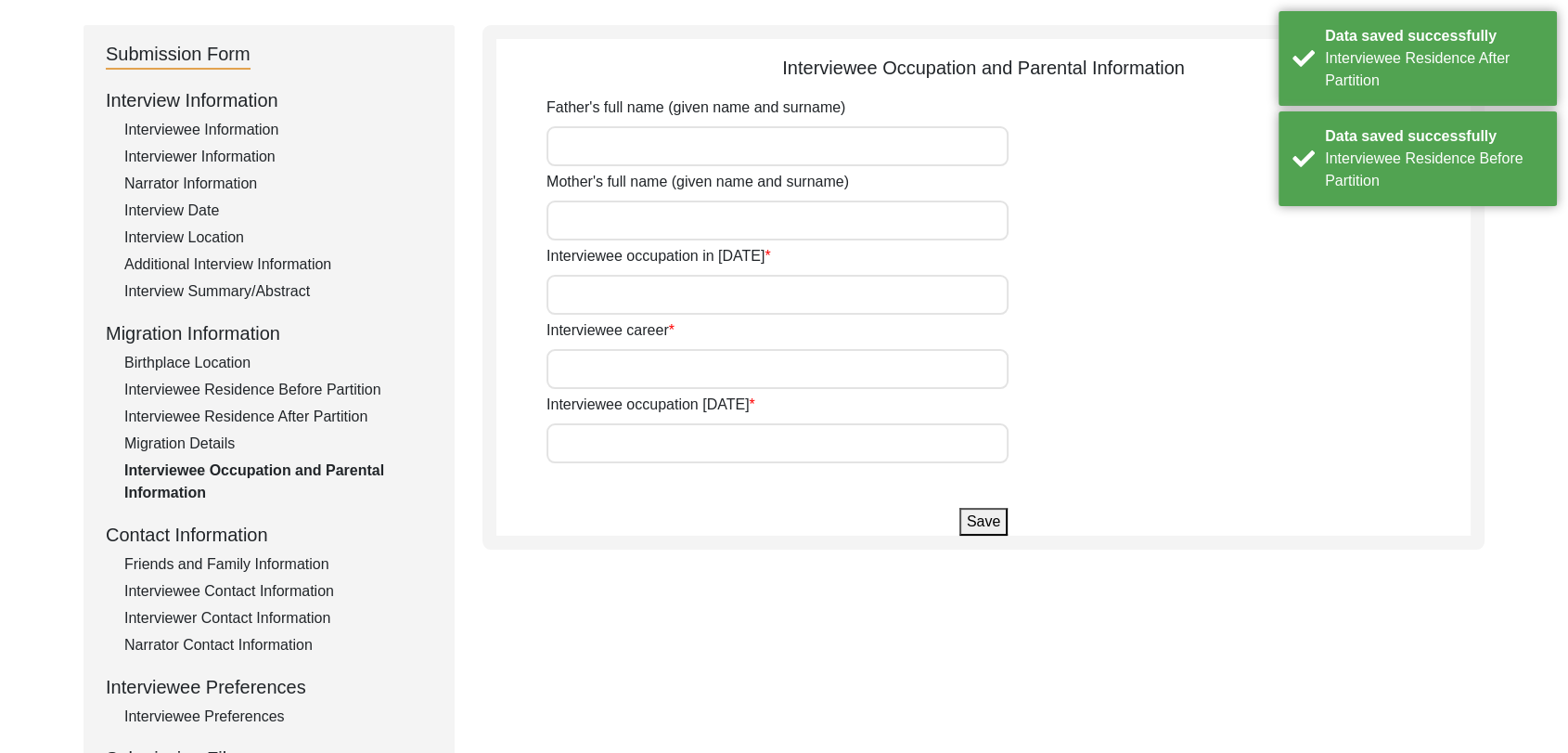
type input "[PERSON_NAME]"
type input "Government job"
type input "Retired from Job"
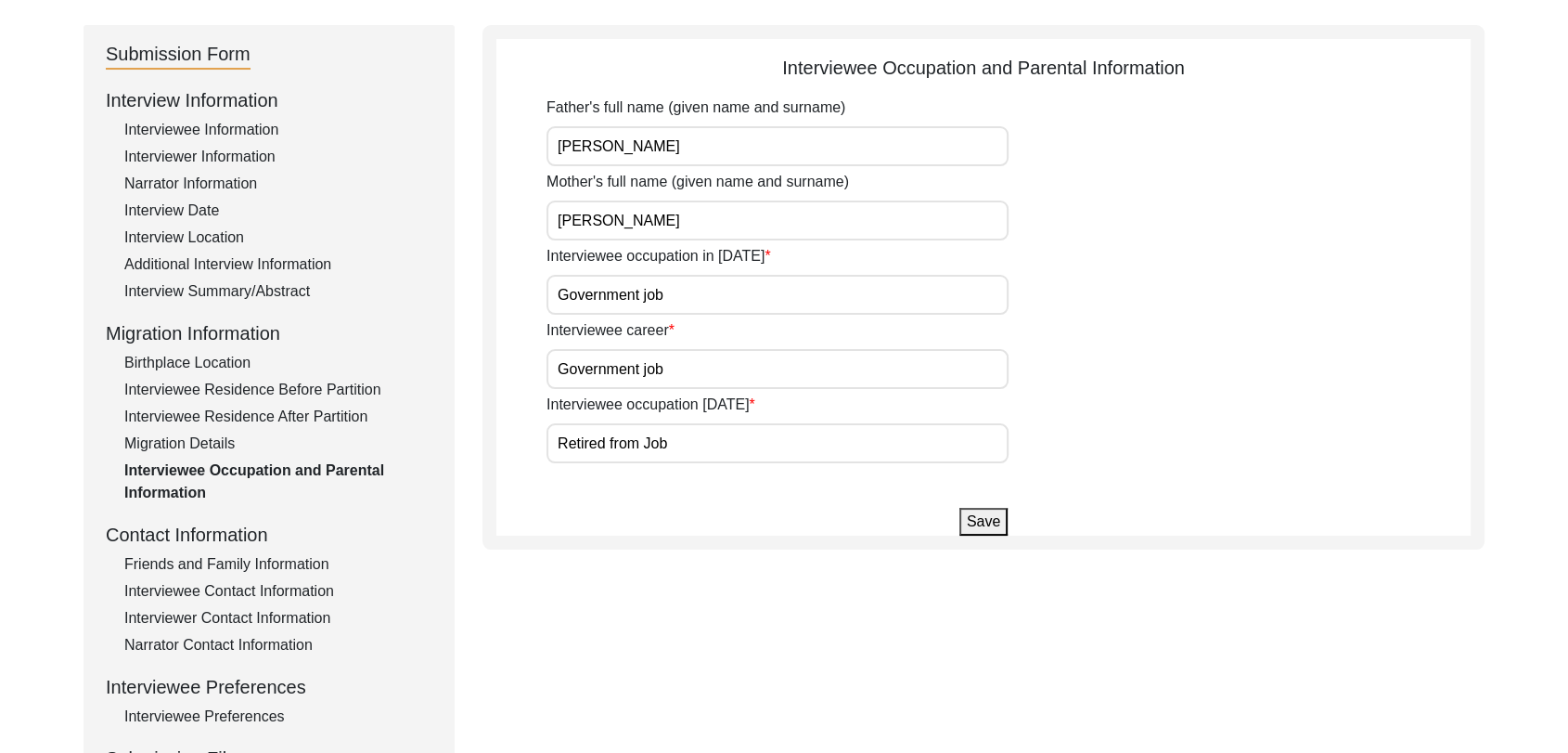
click at [972, 516] on button "Save" at bounding box center [983, 522] width 48 height 28
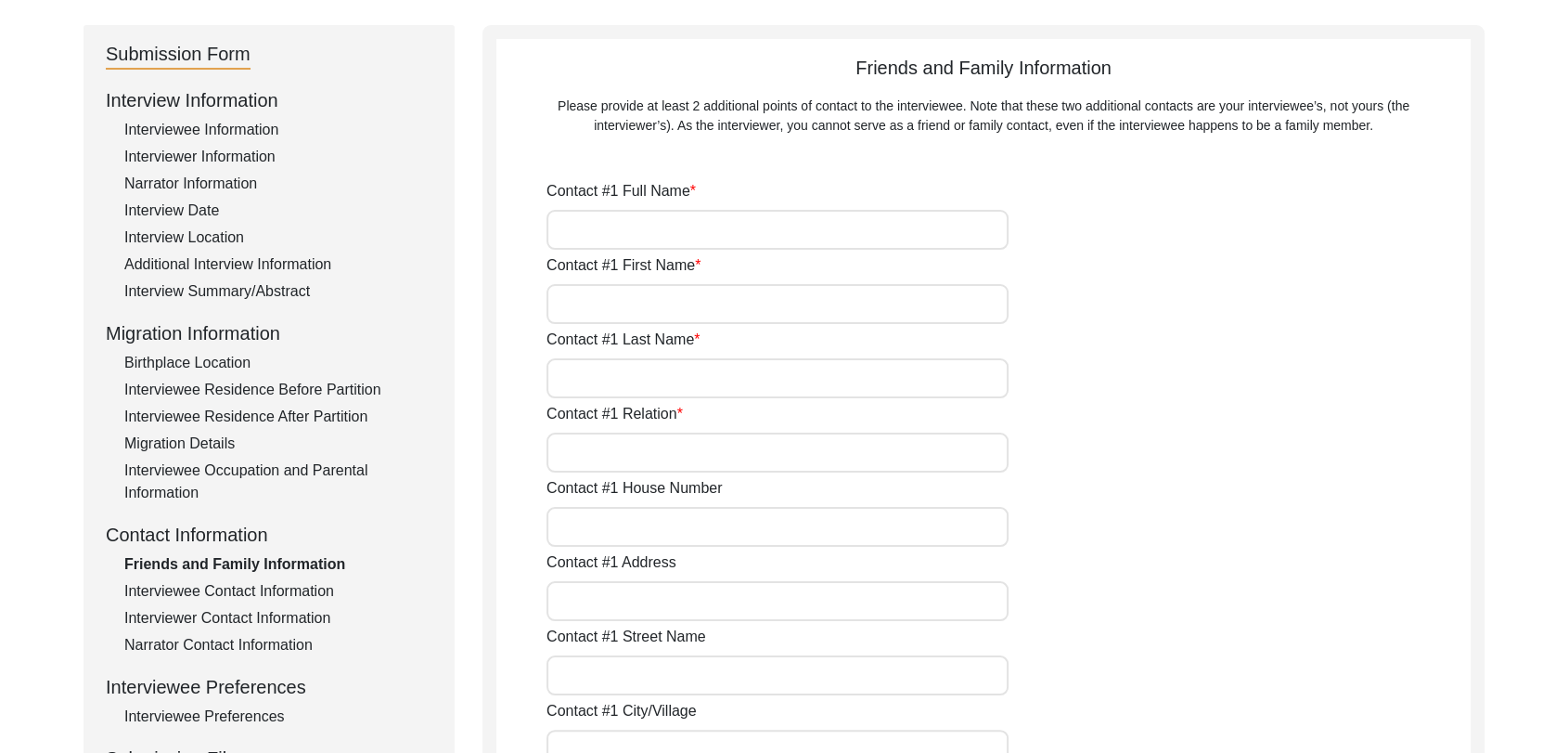
type input "NA"
type input "Na"
type input "NA"
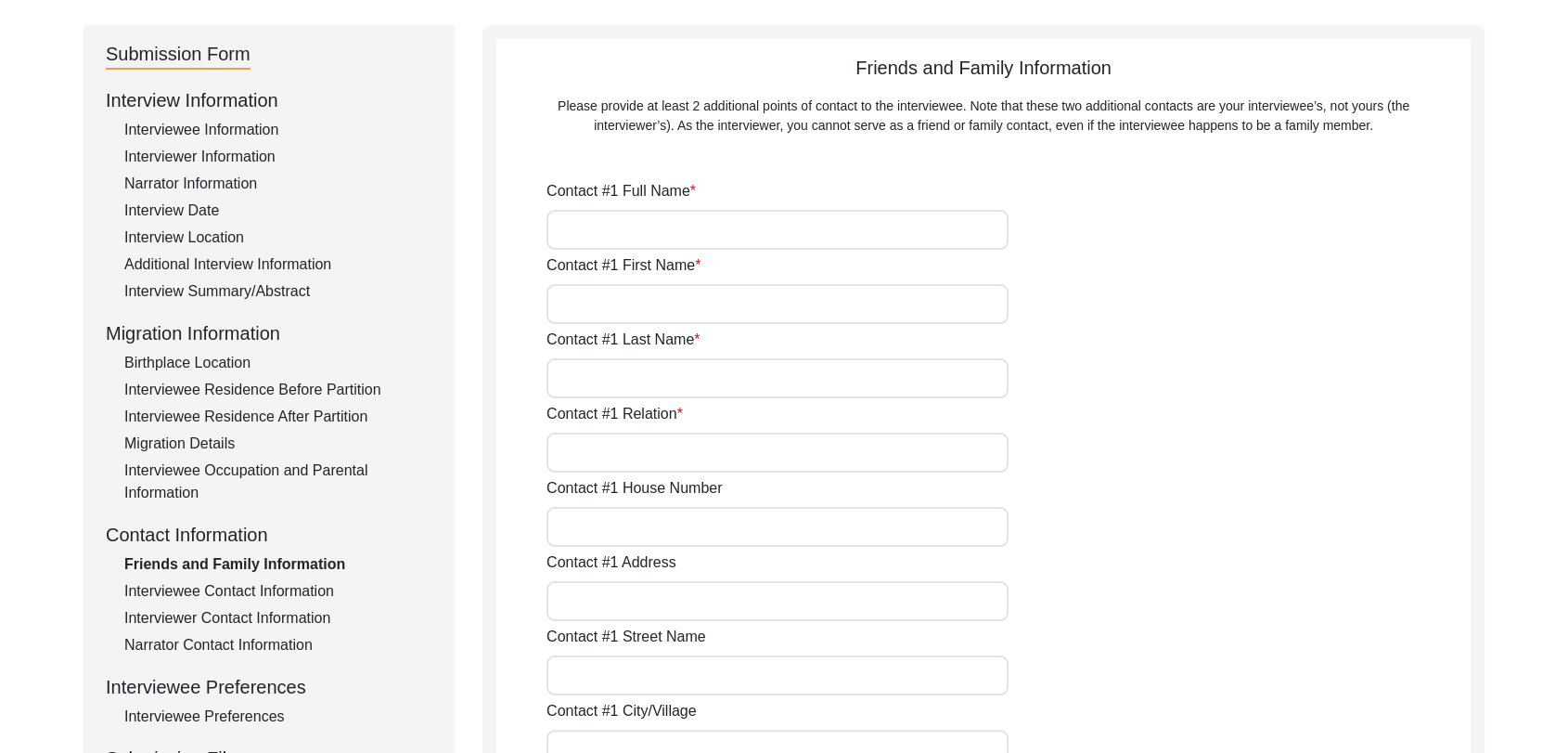
type input "NA"
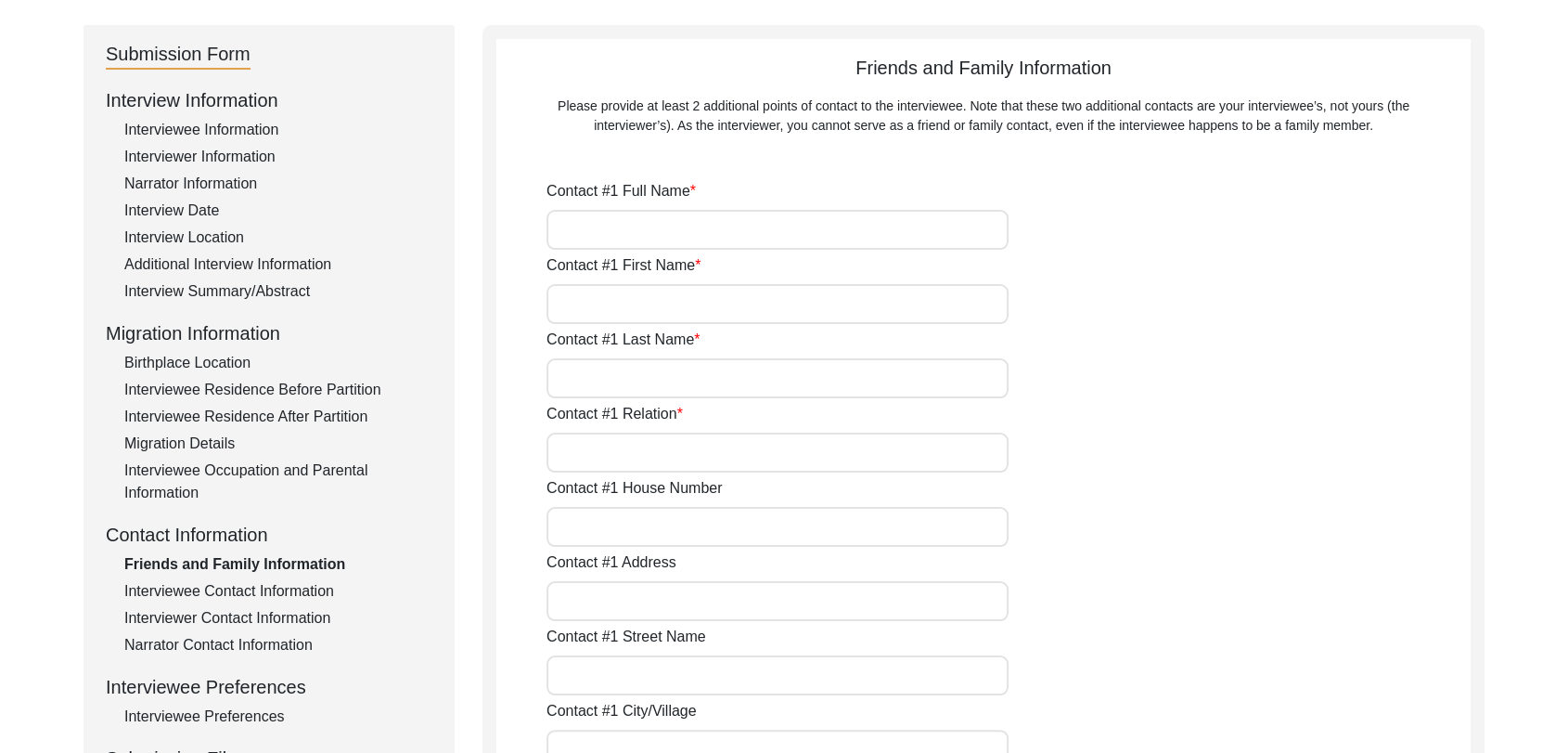
type input "NA"
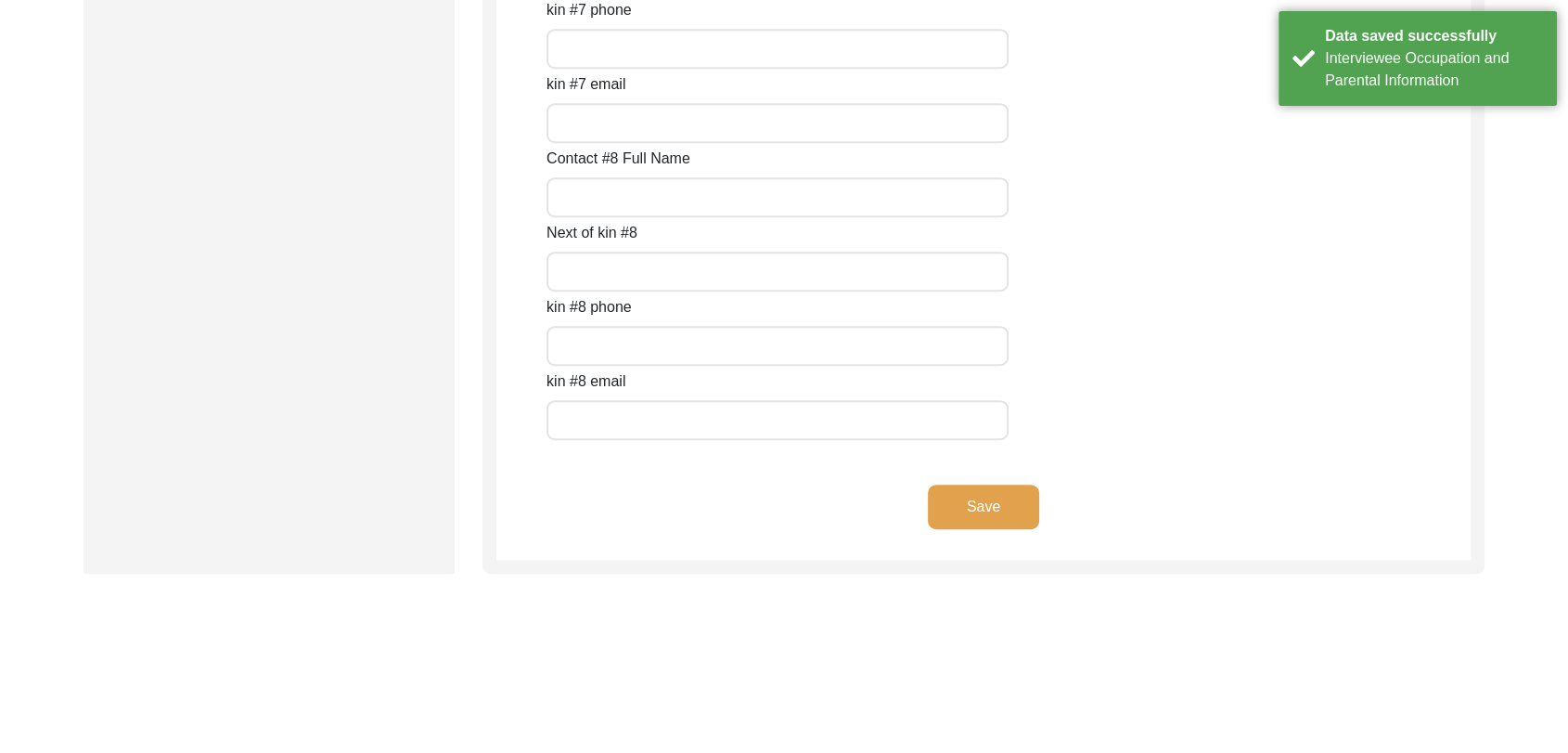
scroll to position [8321, 0]
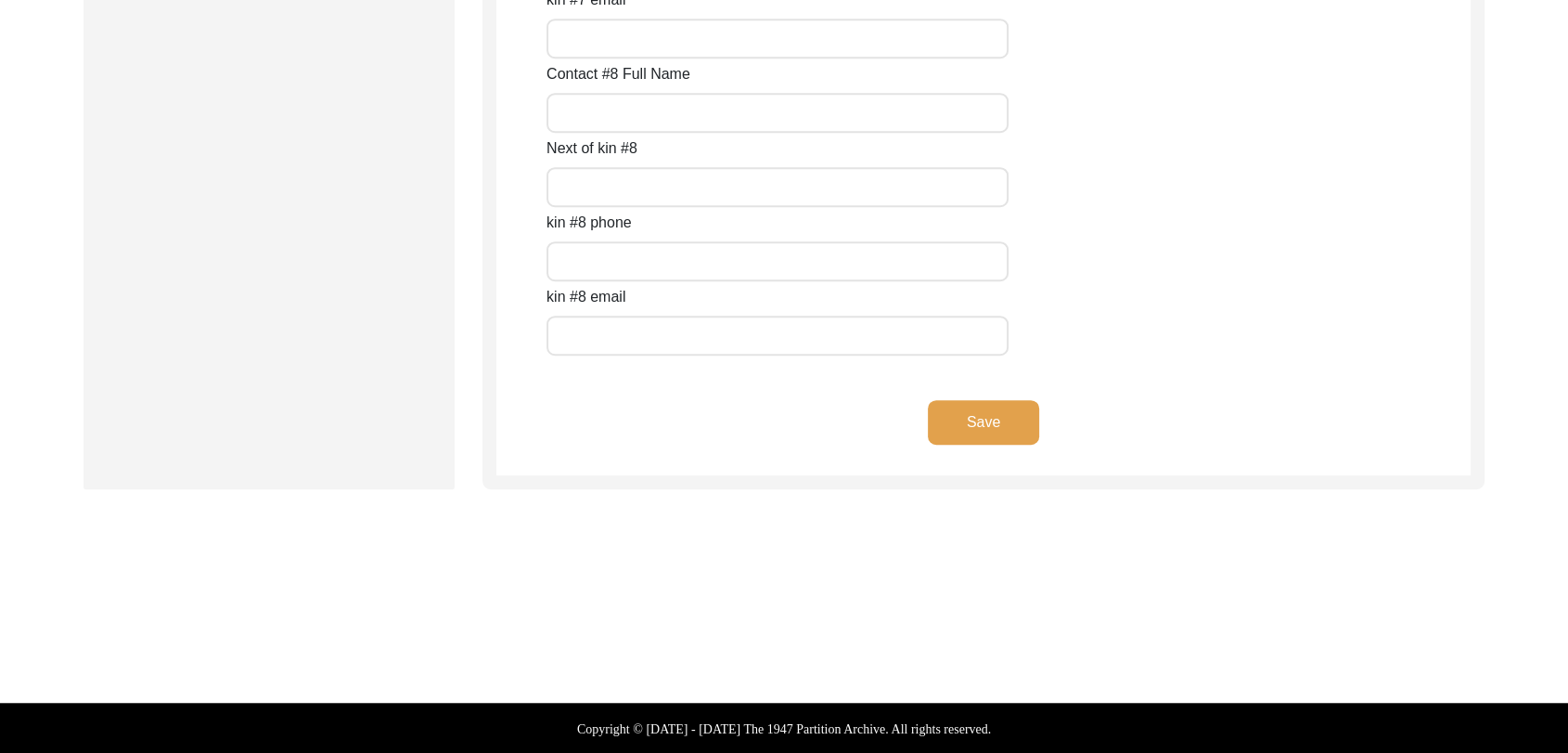
click at [983, 432] on button "Save" at bounding box center [983, 422] width 111 height 44
type input "Na"
type input "[PERSON_NAME]"
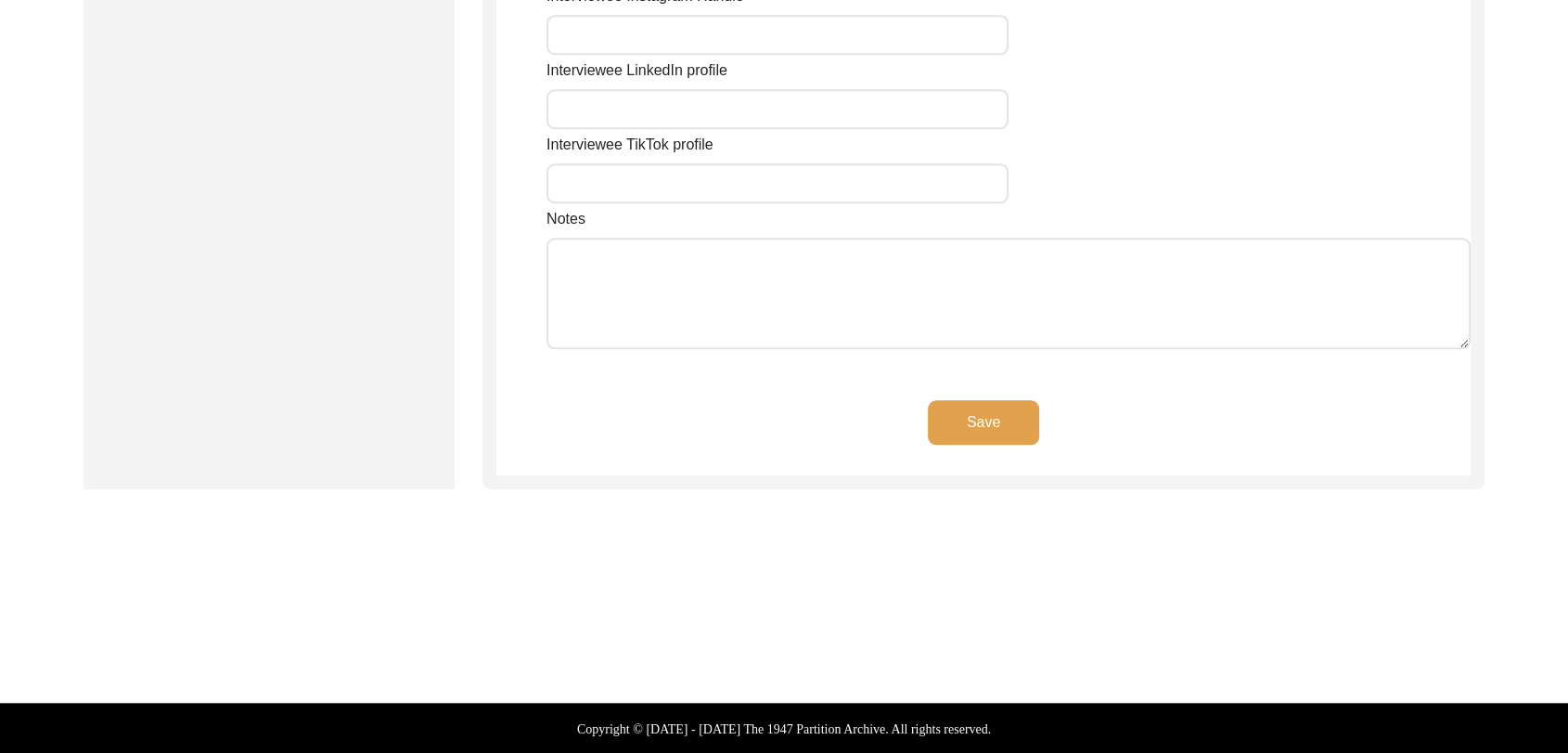
type input "[GEOGRAPHIC_DATA]"
type input "Mansa"
type input "151505"
type input "[GEOGRAPHIC_DATA]"
type input "[PERSON_NAME], [GEOGRAPHIC_DATA], [GEOGRAPHIC_DATA], [GEOGRAPHIC_DATA]"
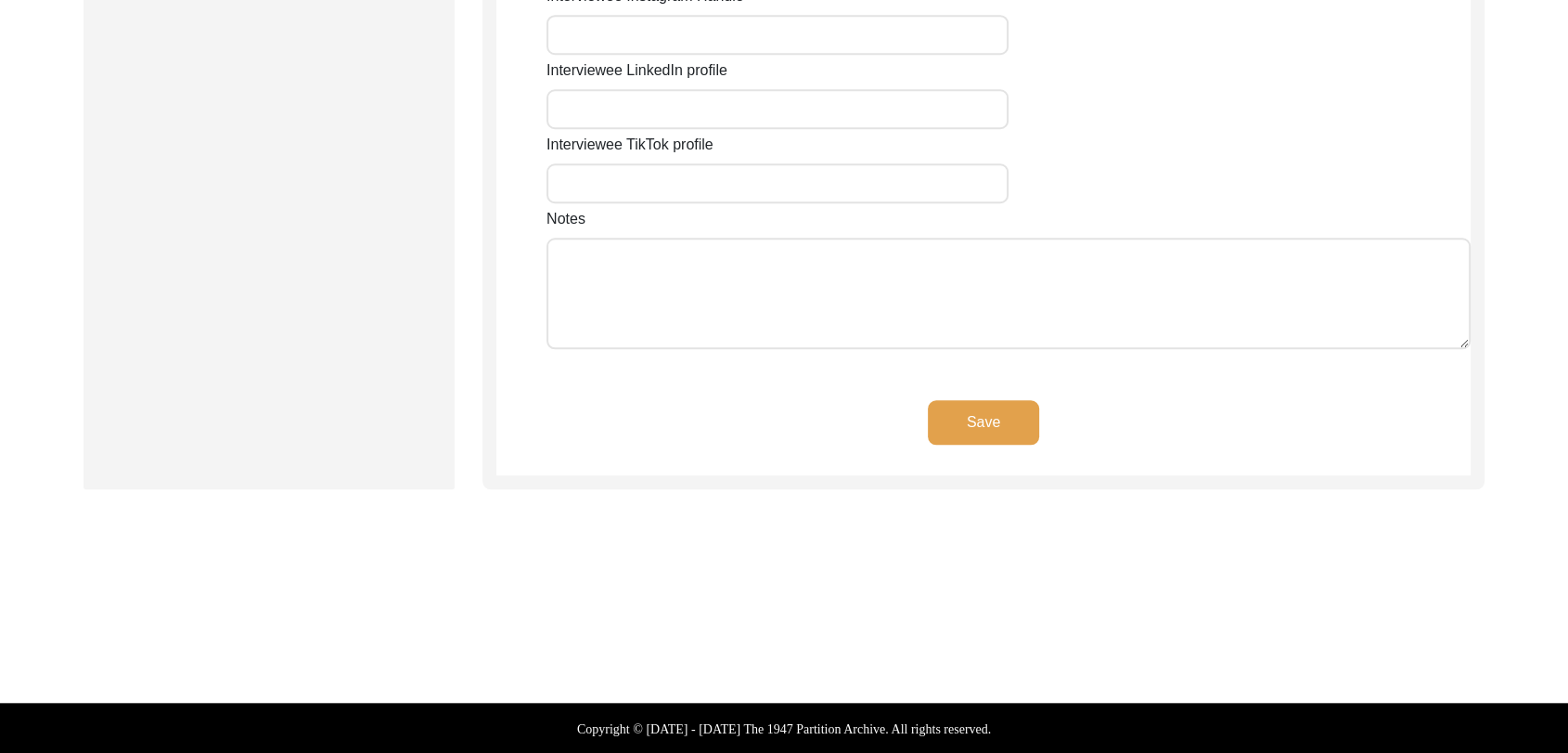
type input "30.052847"
type input "75.490109"
type input "7589320227"
type input "NA"
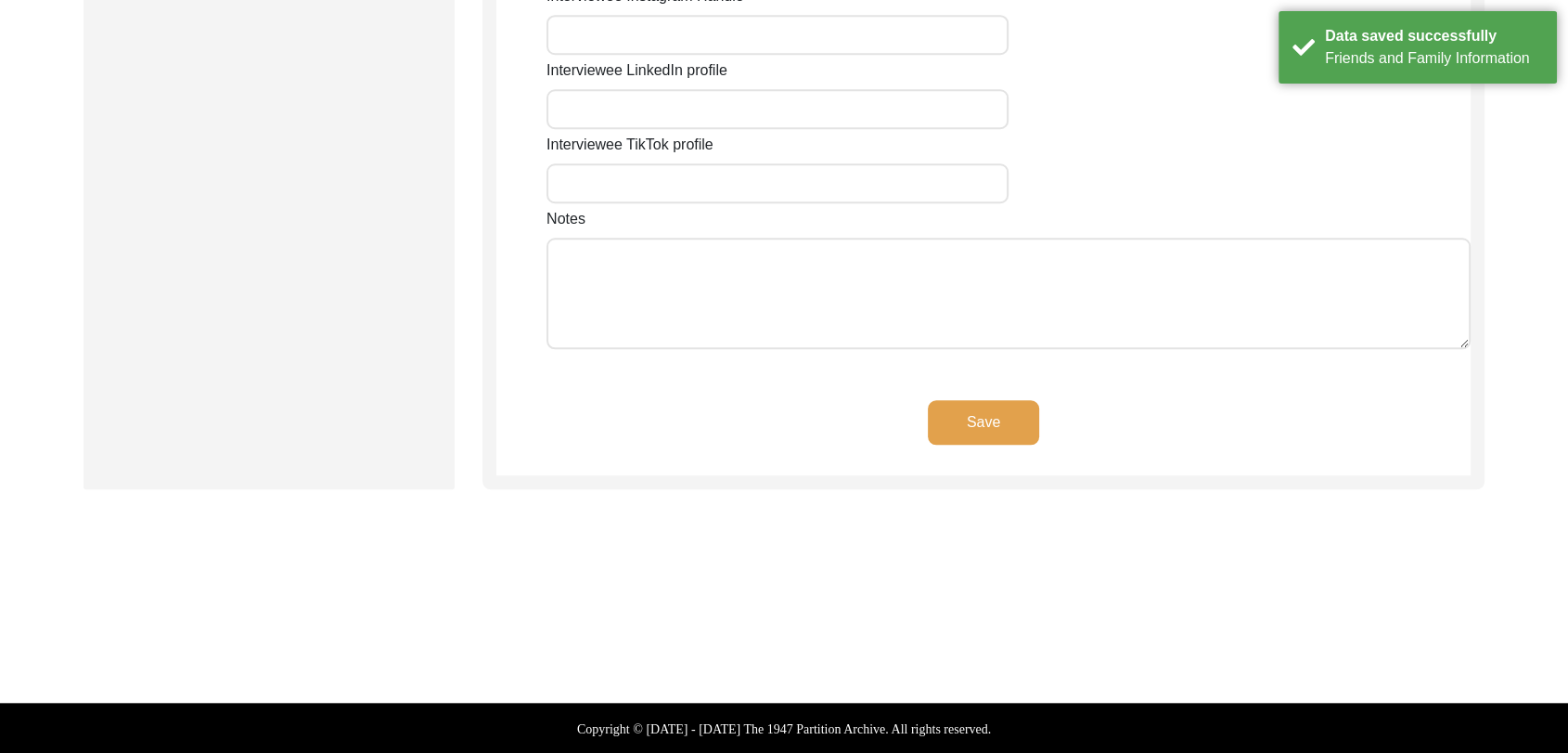
click at [965, 410] on button "Save" at bounding box center [983, 422] width 111 height 44
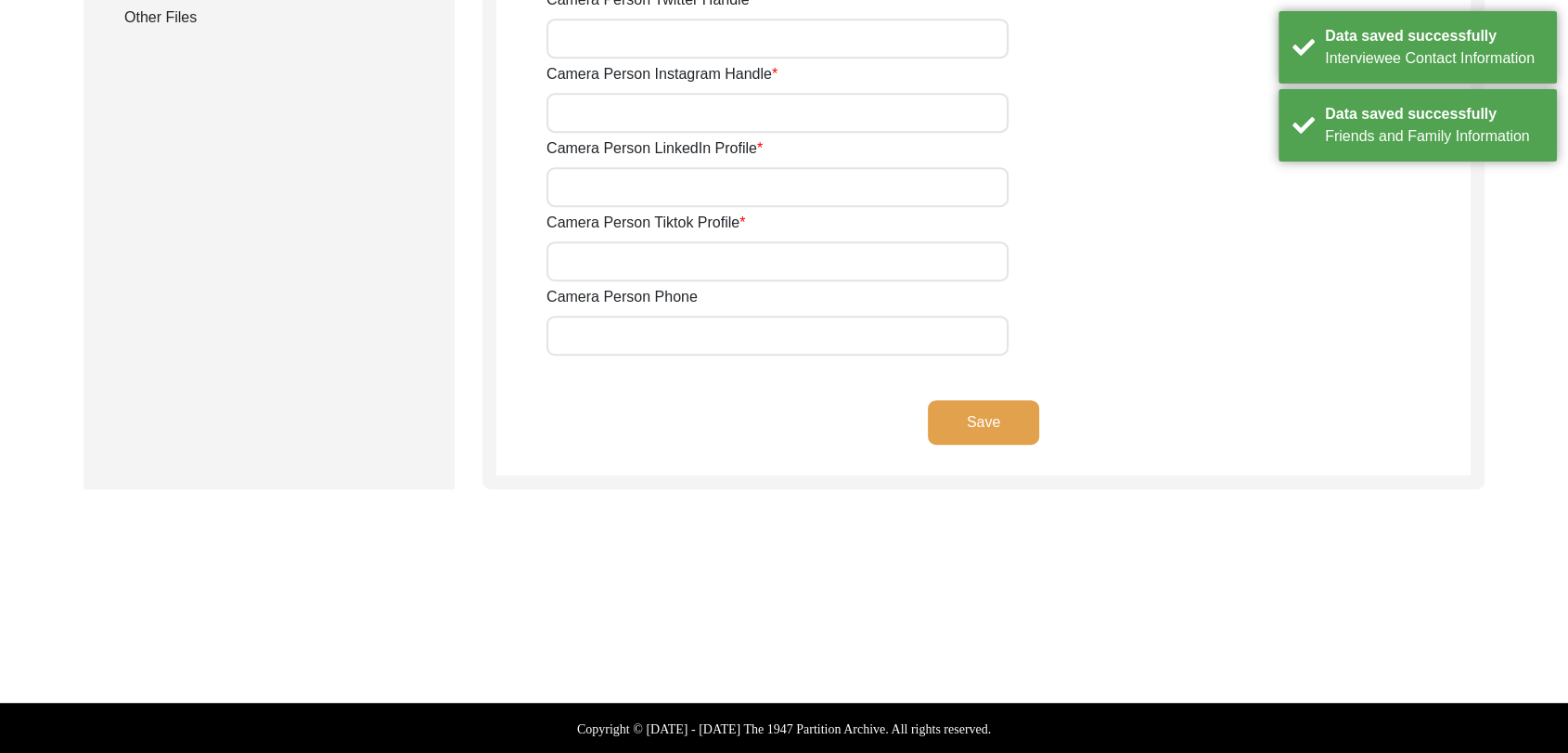
type input "9780788027"
type input "[PERSON_NAME][EMAIL_ADDRESS][PERSON_NAME][DOMAIN_NAME]"
type input "NA"
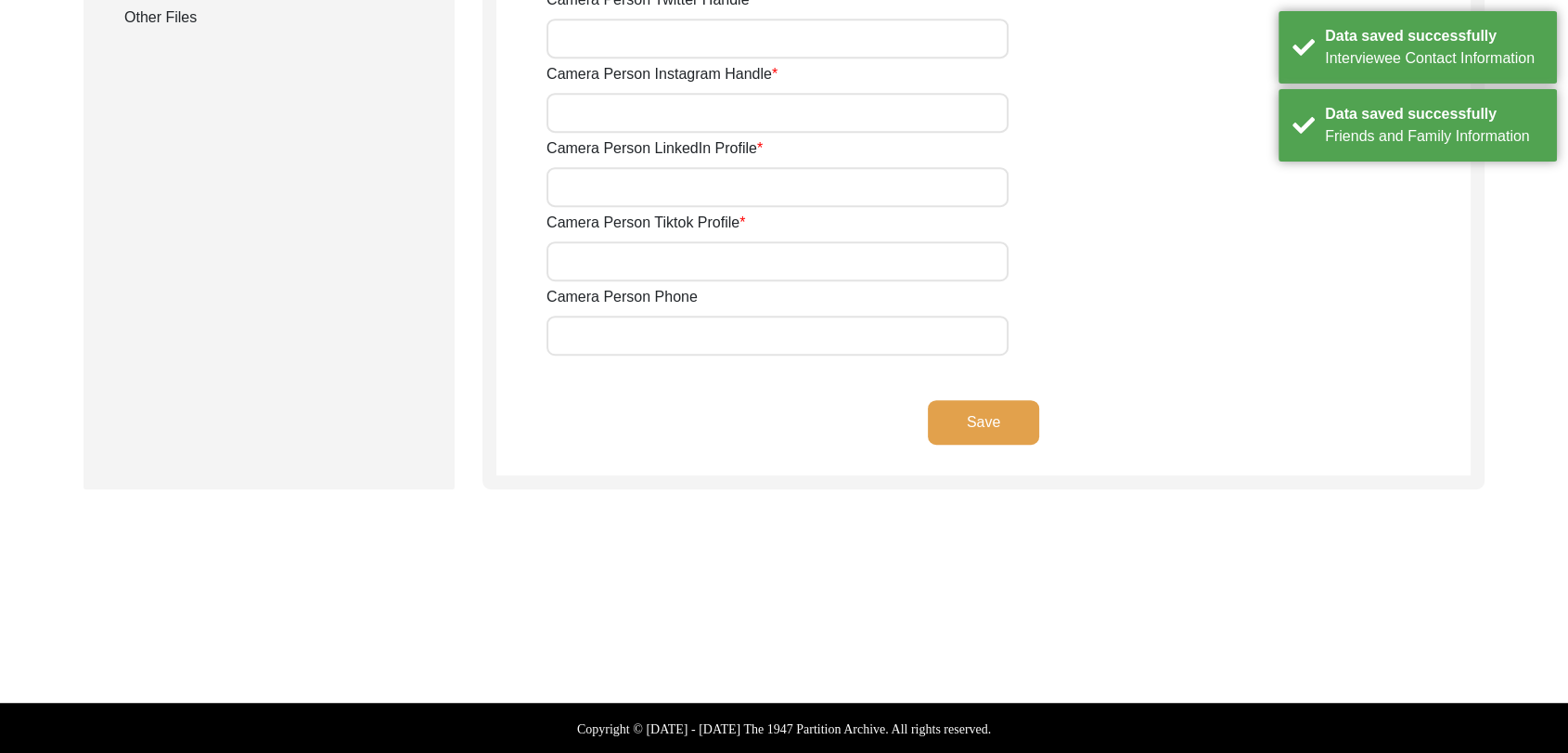
type input "NA"
type input "[PERSON_NAME][EMAIL_ADDRESS][PERSON_NAME][DOMAIN_NAME]"
type input "NA"
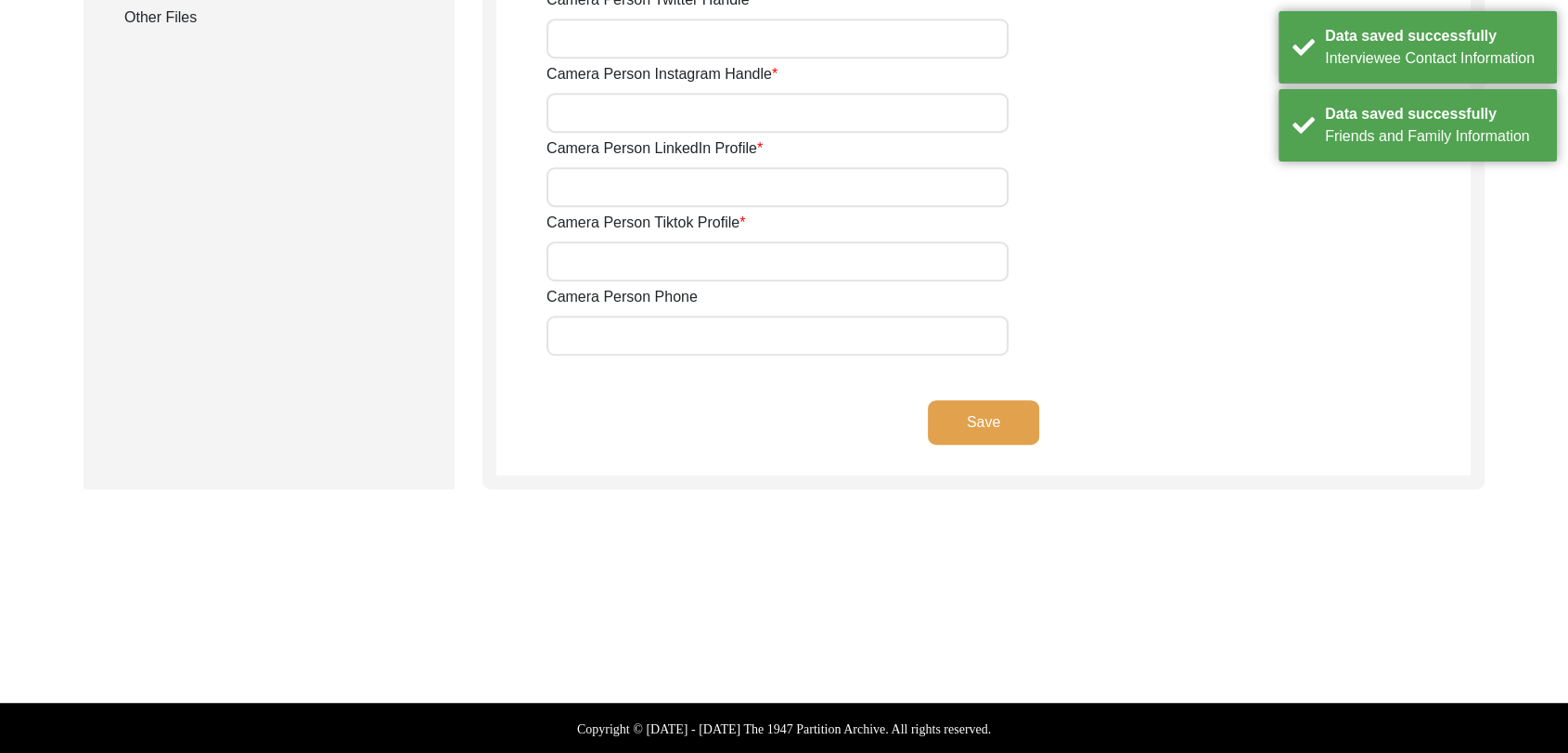
type input "NA"
type input "9780788027"
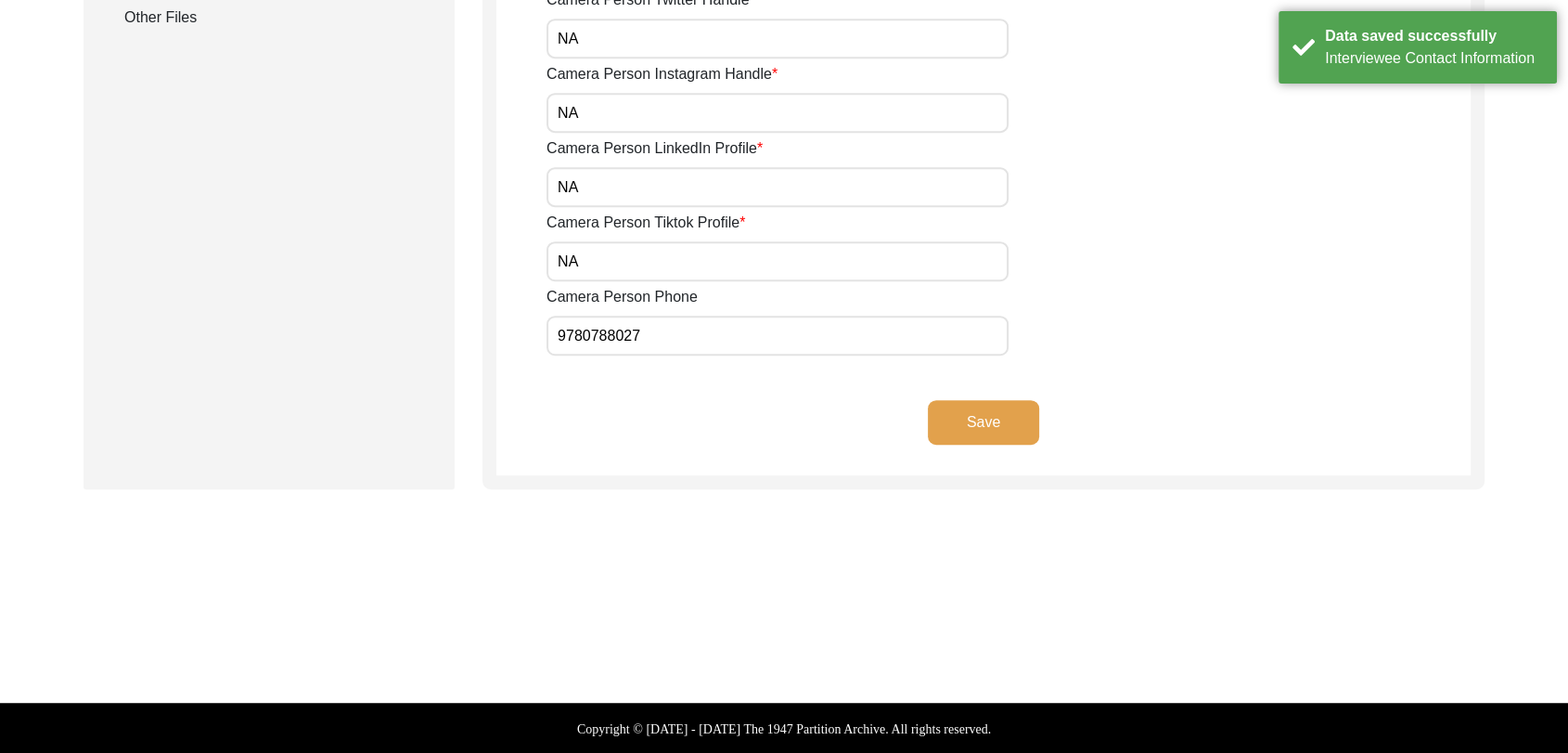
click at [969, 414] on button "Save" at bounding box center [983, 422] width 111 height 44
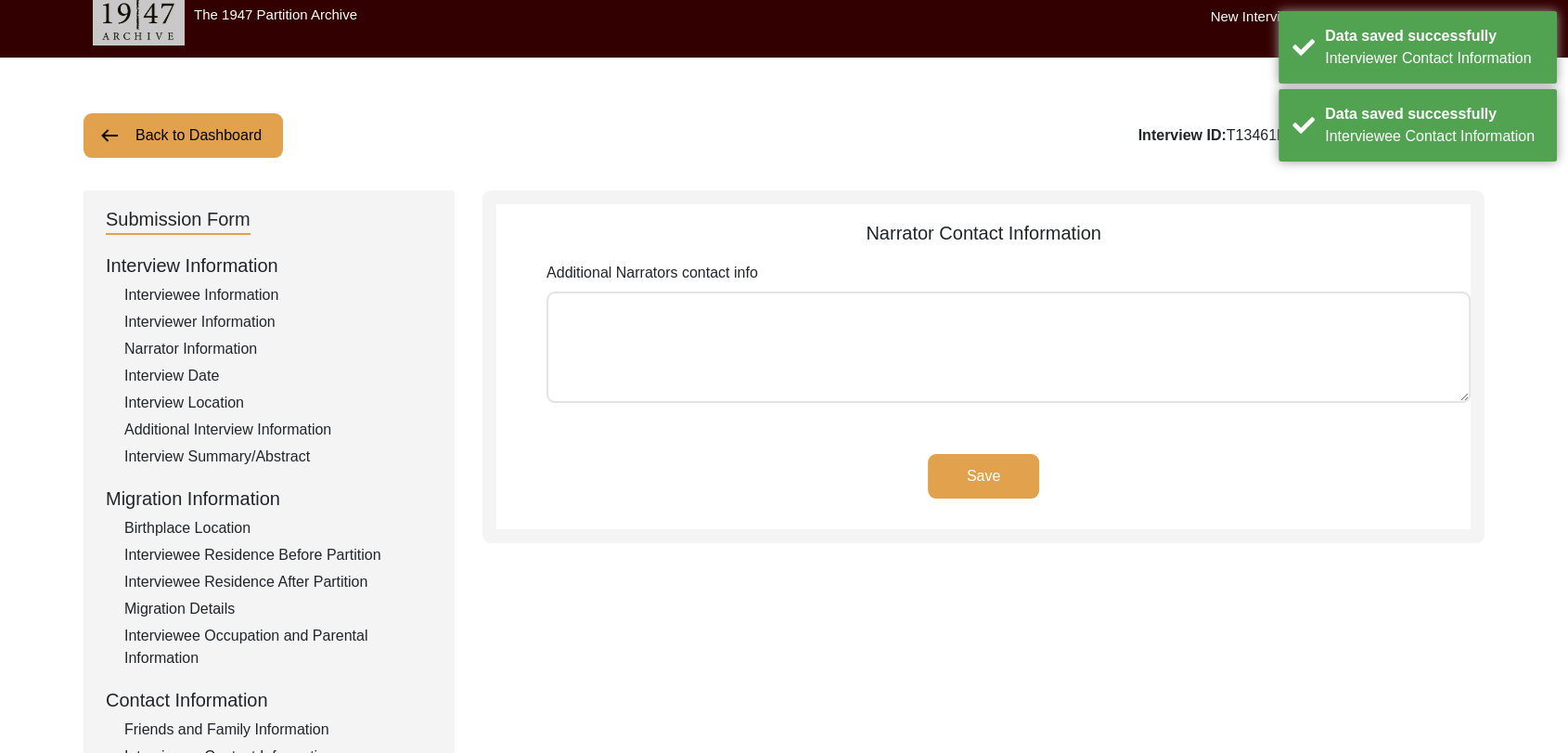
scroll to position [0, 0]
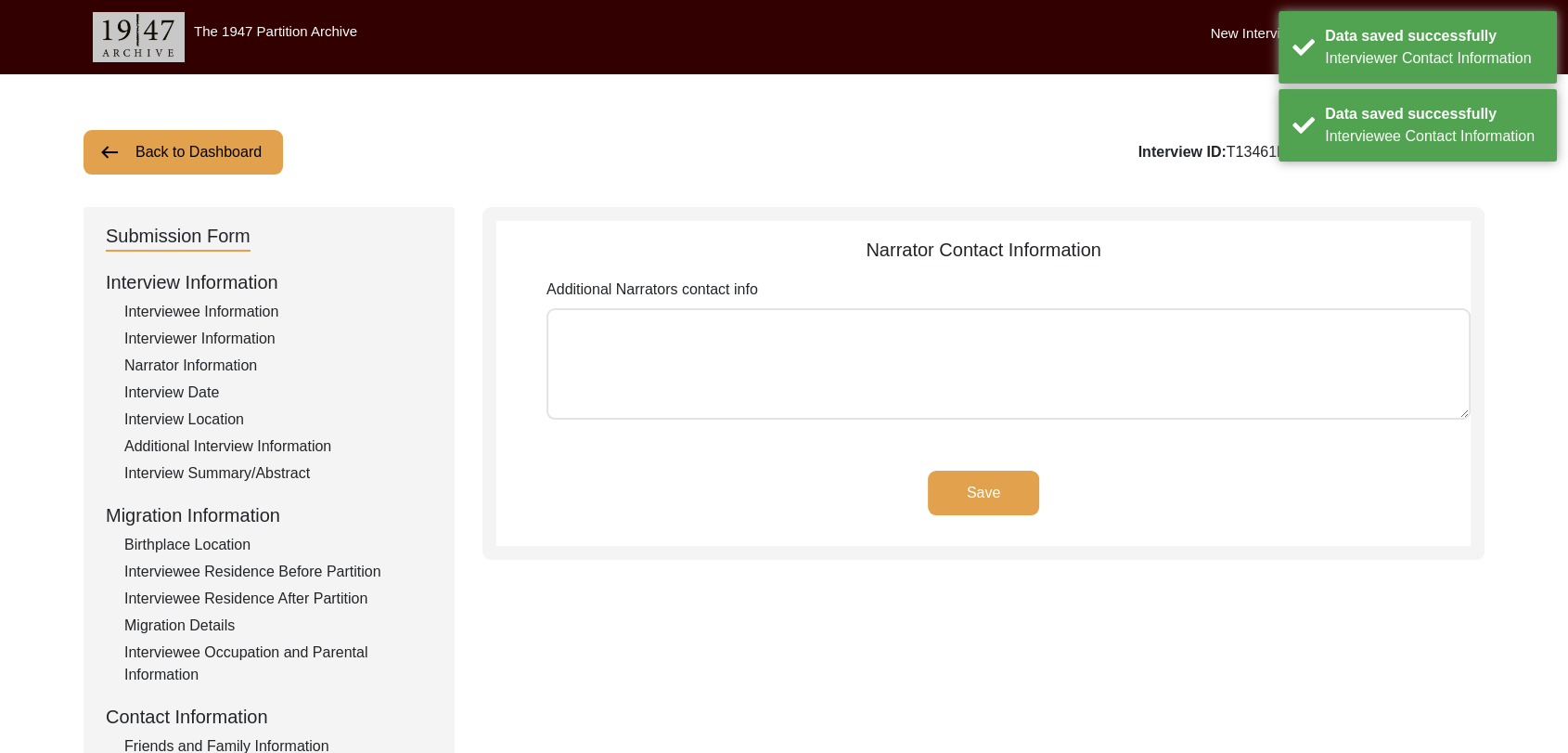
click at [983, 485] on button "Save" at bounding box center [983, 492] width 111 height 44
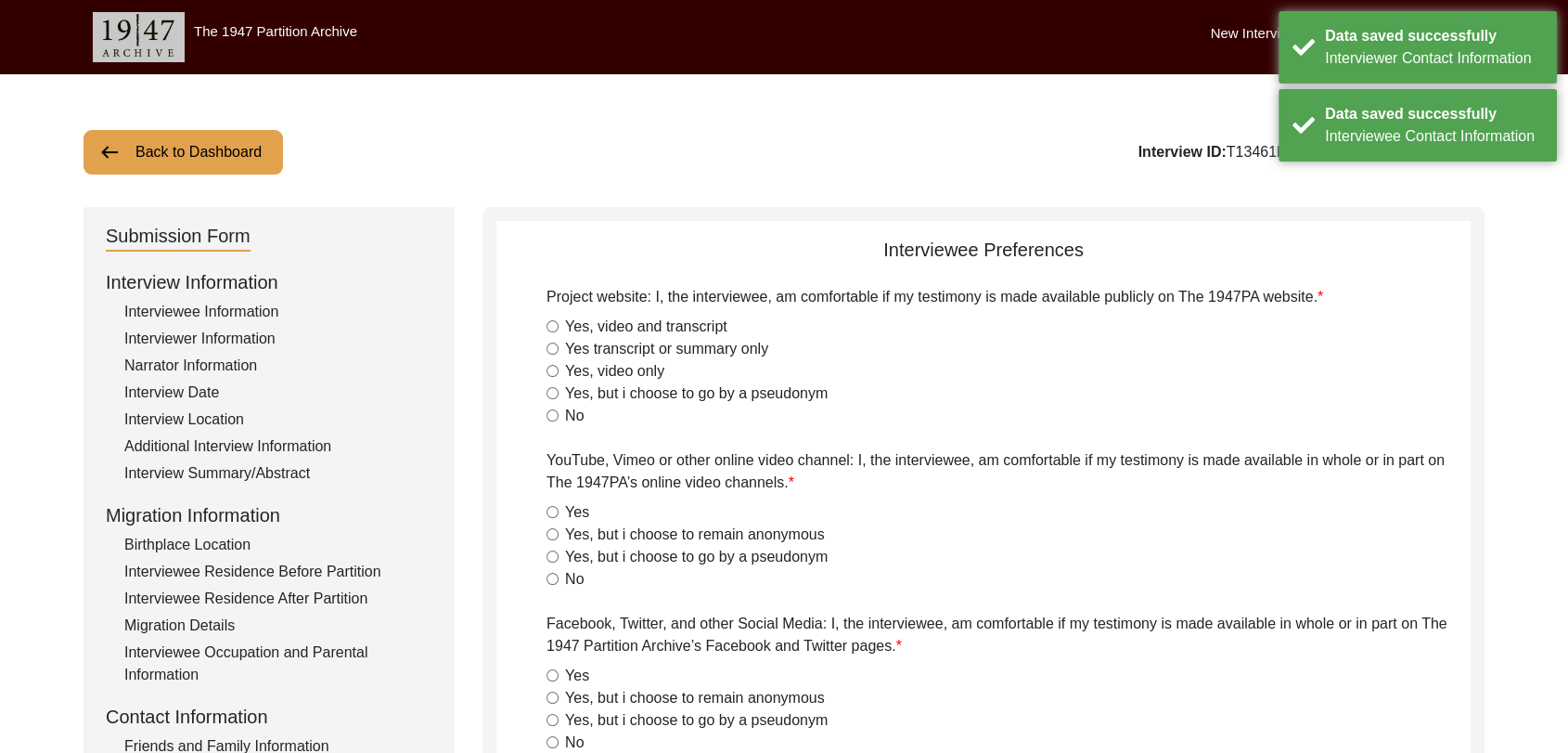
radio input "true"
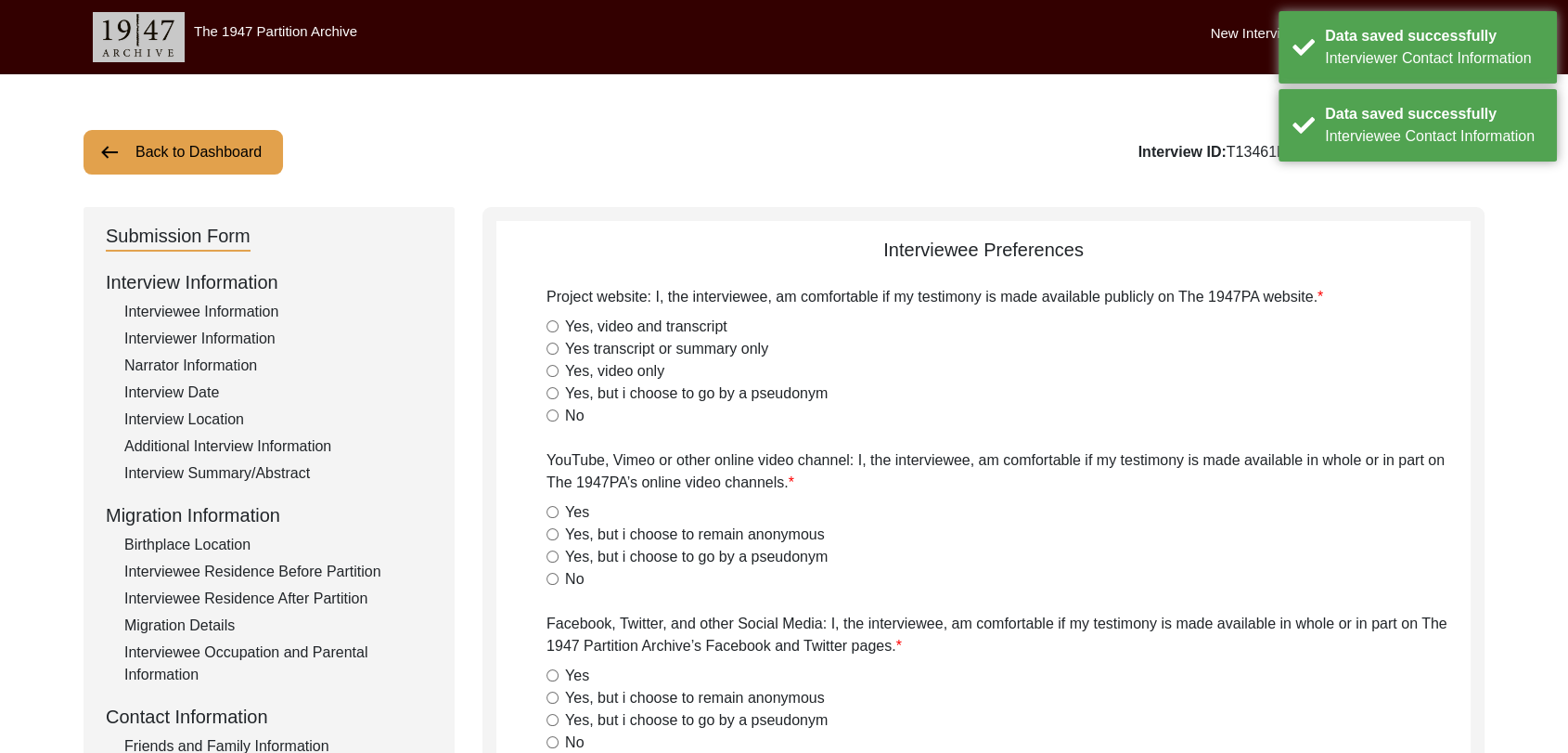
radio input "true"
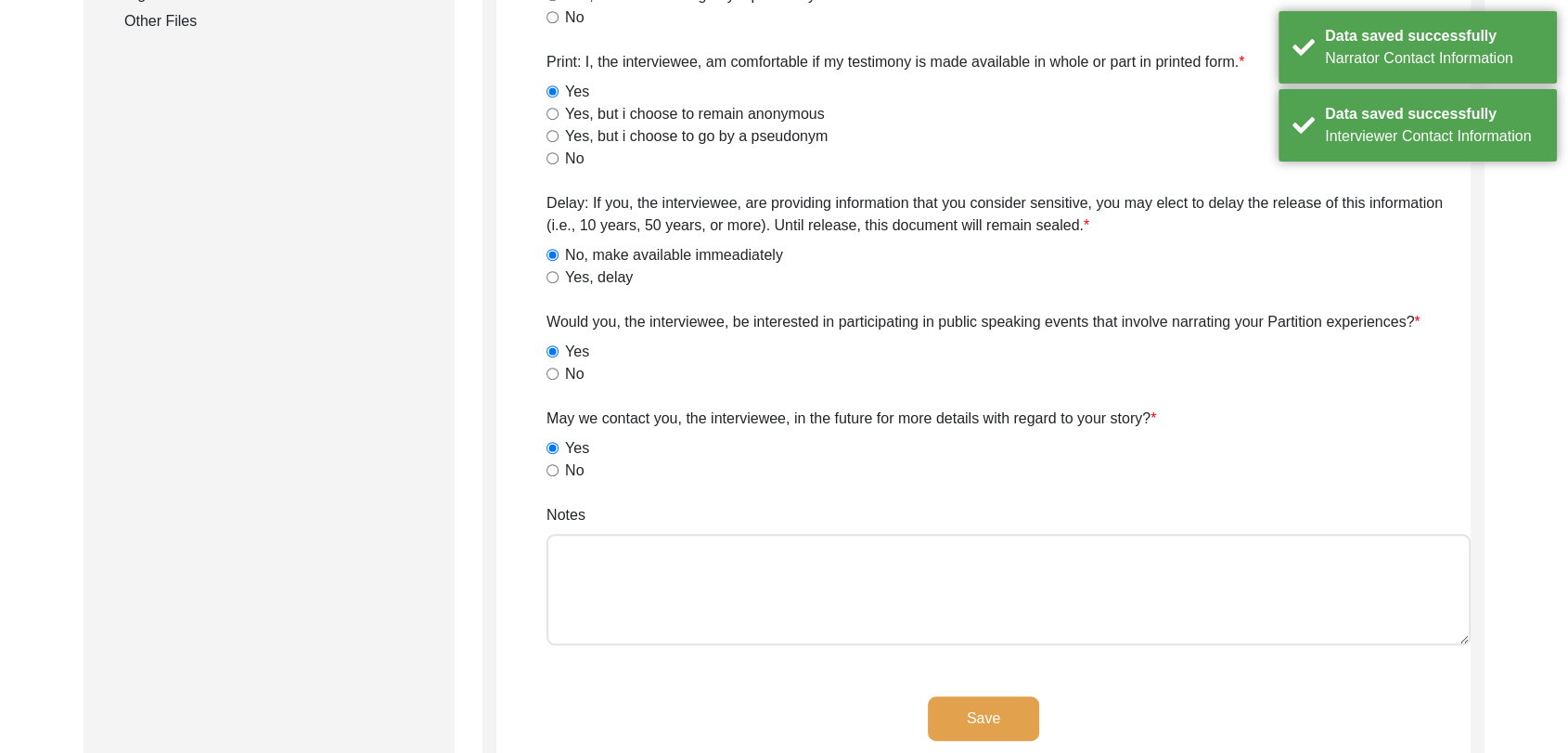
scroll to position [1327, 0]
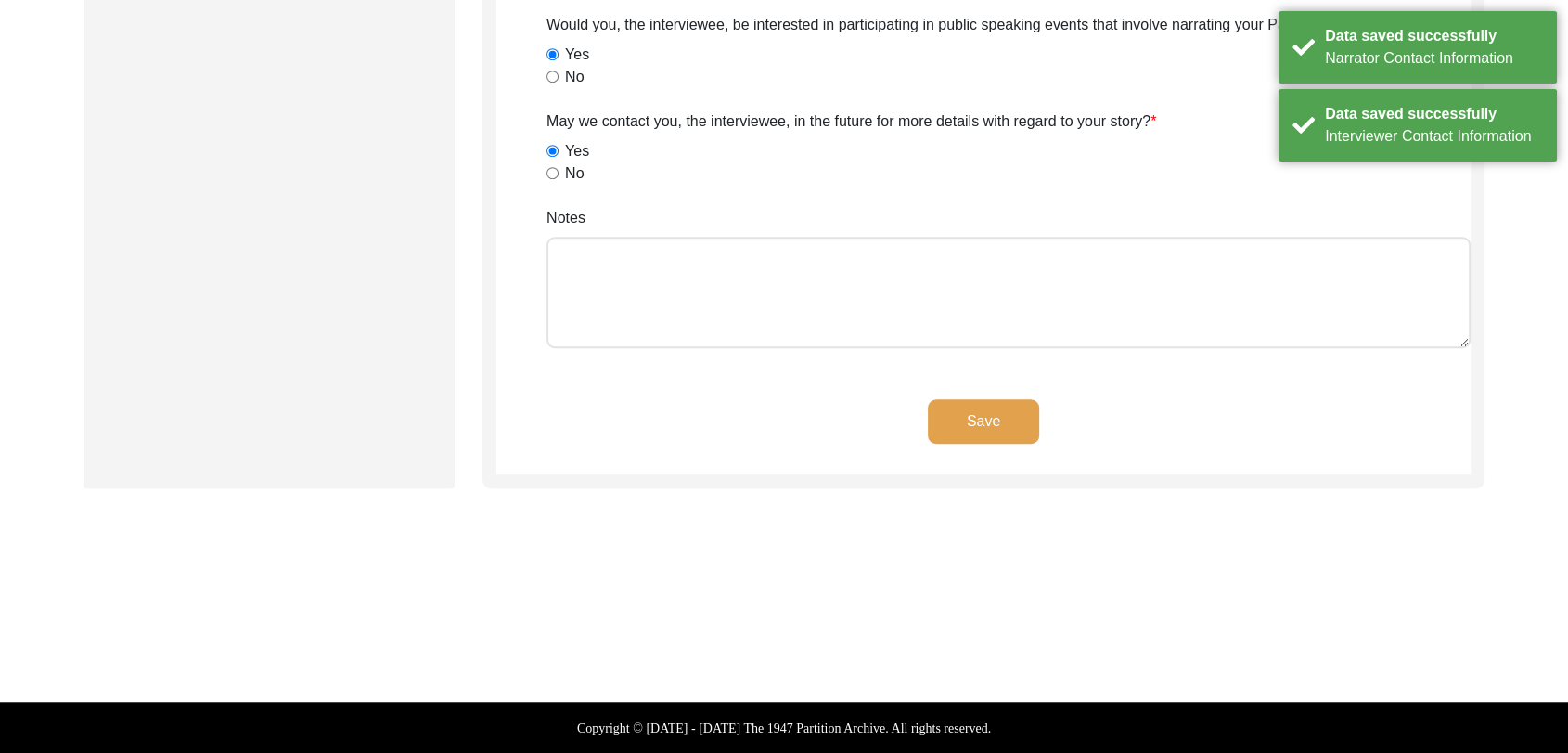
click at [979, 414] on button "Save" at bounding box center [983, 421] width 111 height 44
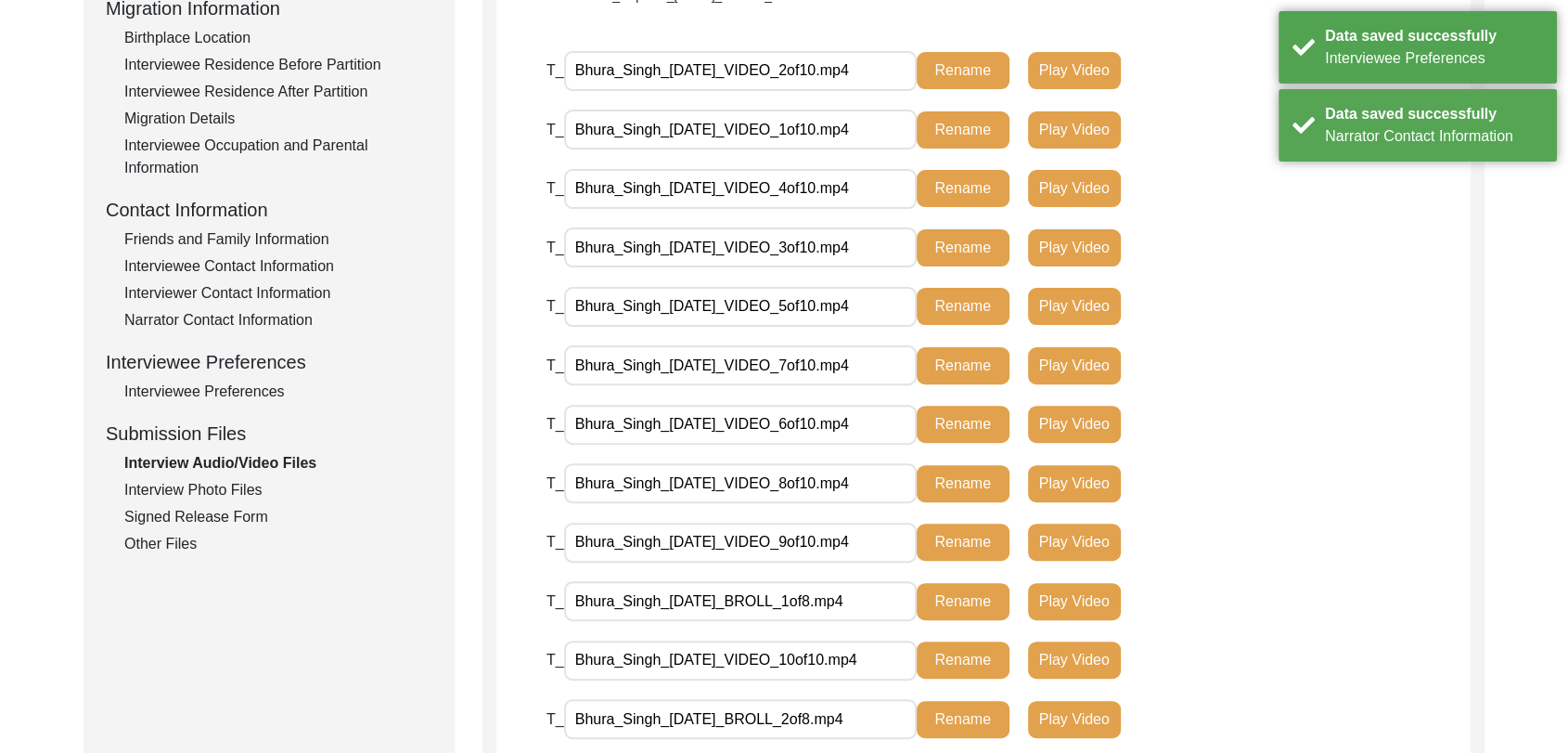
scroll to position [505, 0]
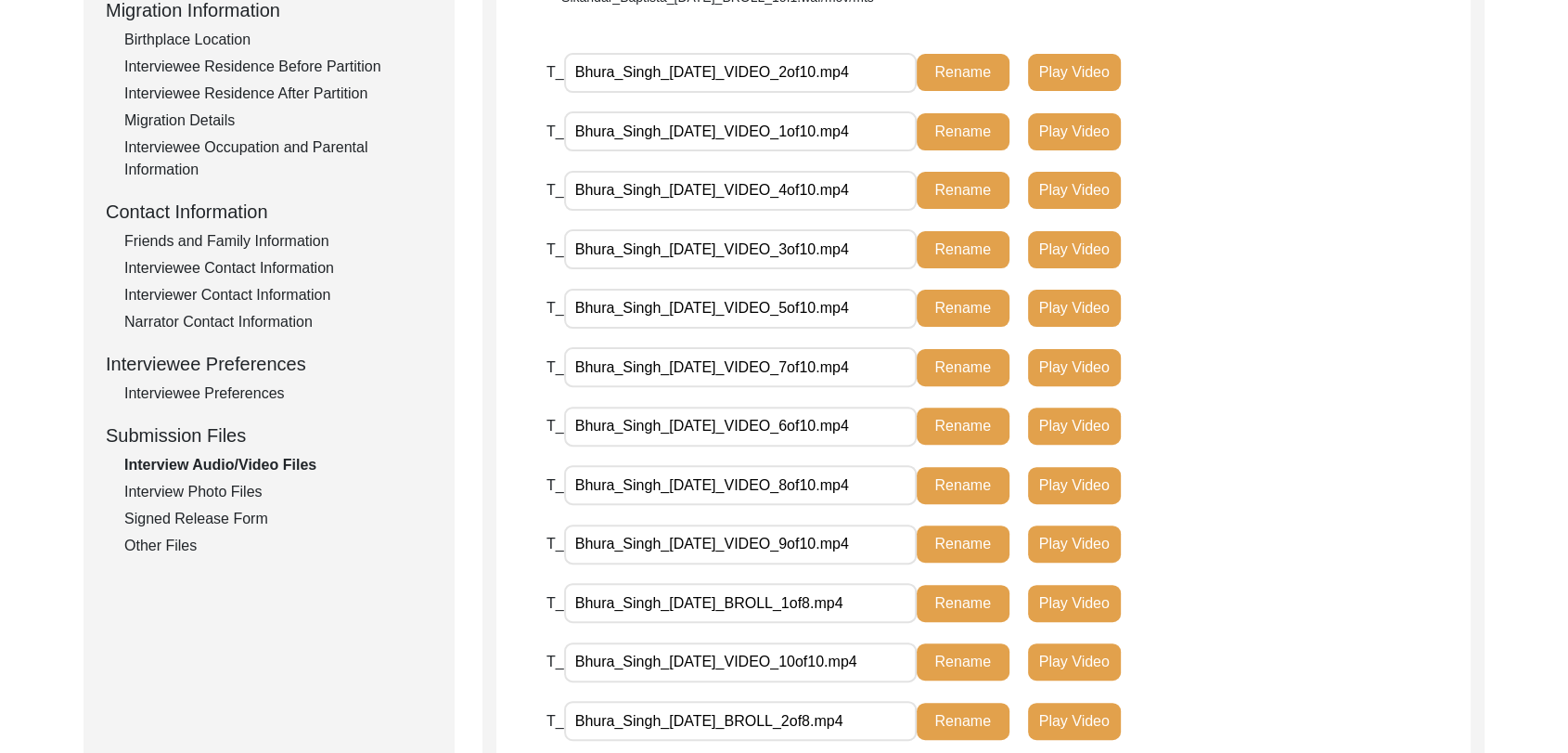
click at [243, 493] on div "Interview Photo Files" at bounding box center [279, 492] width 308 height 23
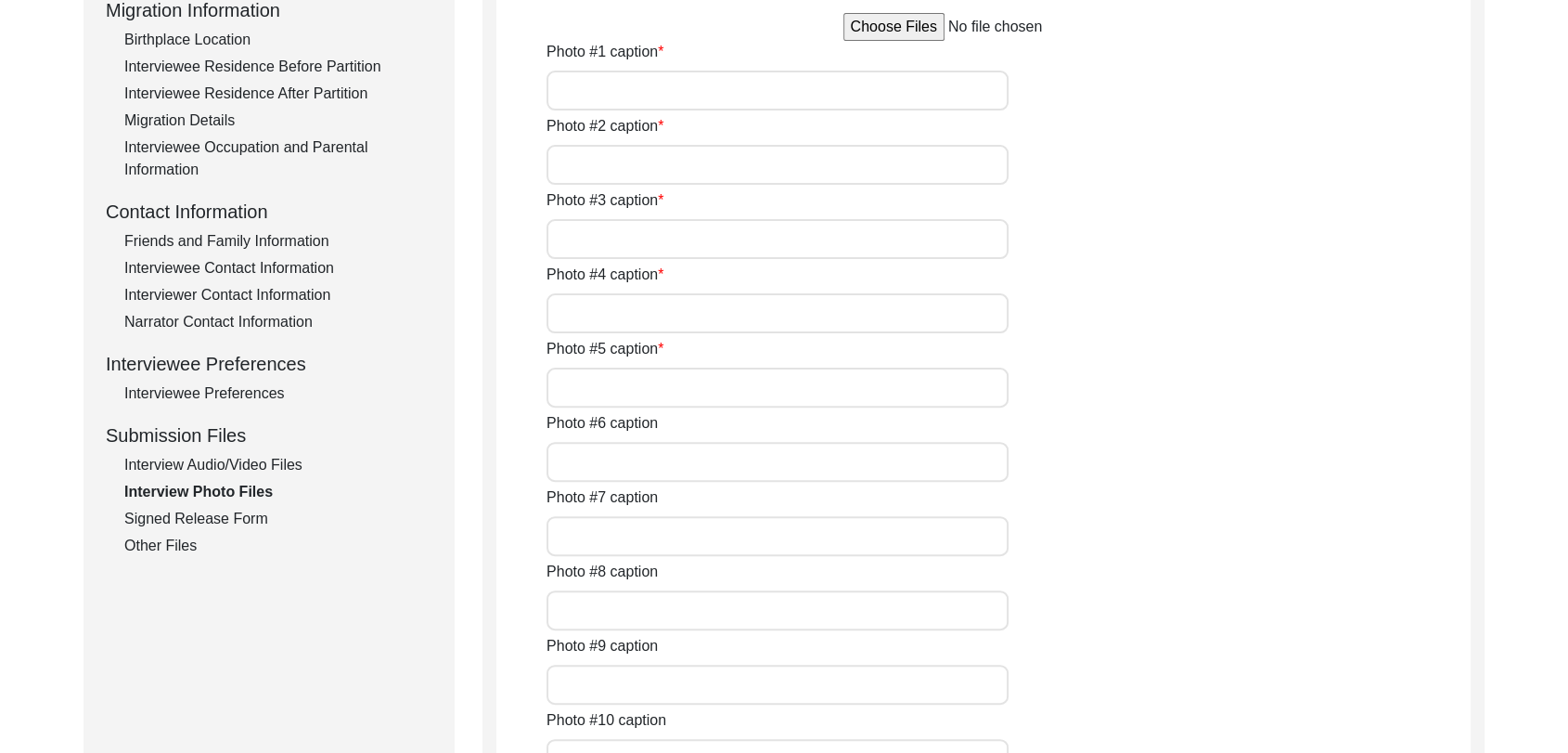
type input "A close pic of Interviewee"
type input "Conversation between Interviewer and interviewee"
type input "conversation between interviewer and interviewee"
type input "a pic of interviewee with interviewer"
type input "Conversation between Interviewer and interviewee"
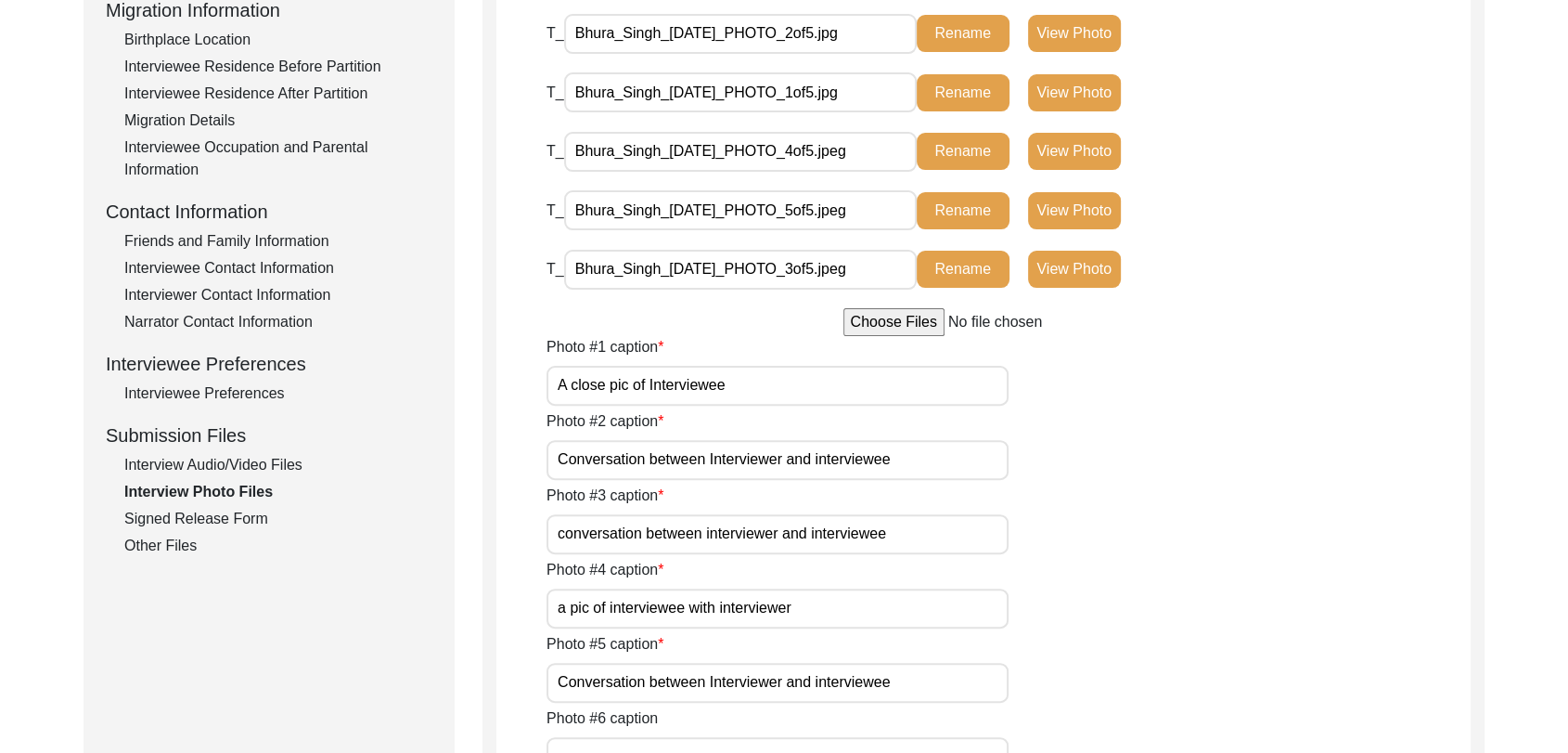
click at [212, 517] on div "Signed Release Form" at bounding box center [279, 519] width 308 height 23
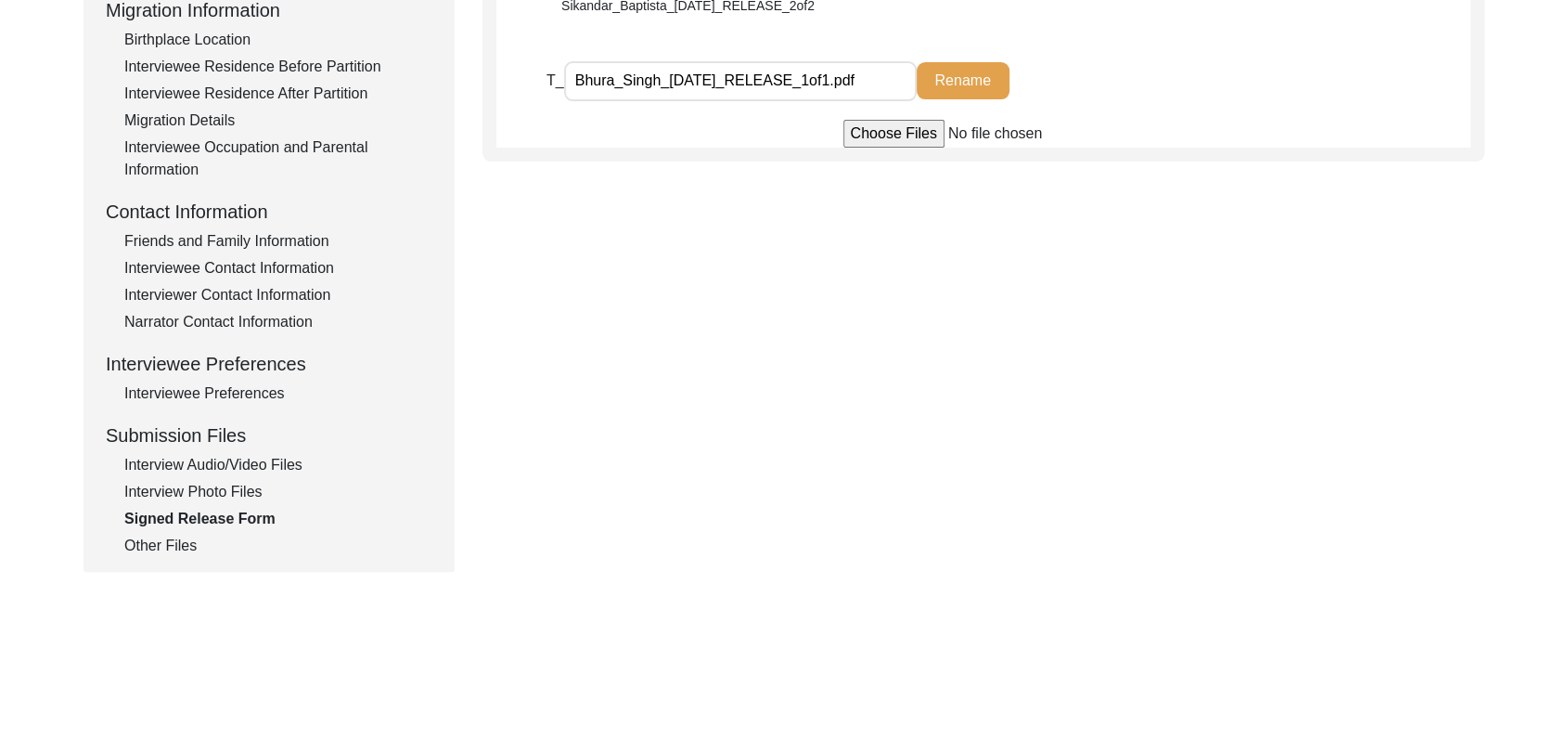
click at [168, 545] on div "Other Files" at bounding box center [279, 546] width 308 height 23
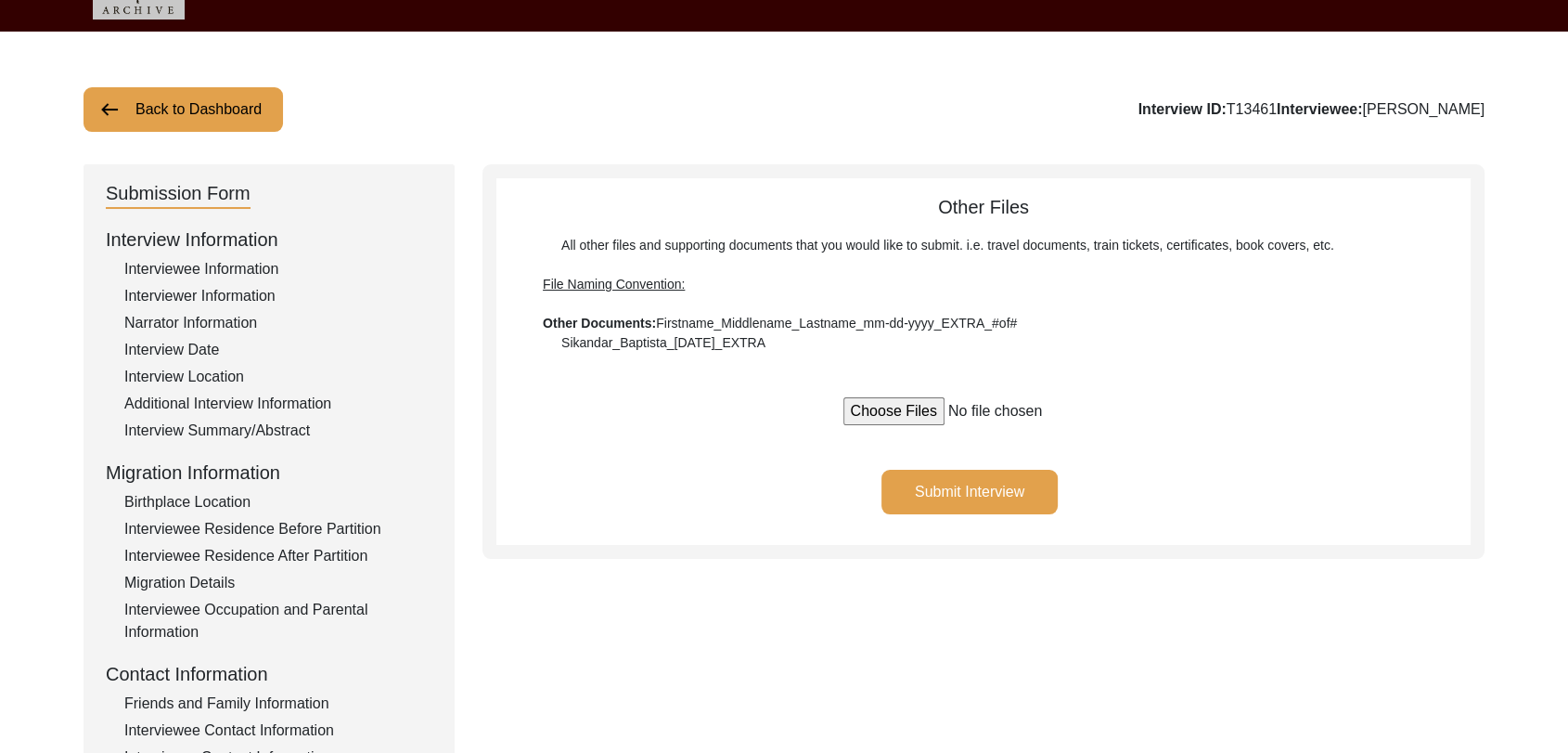
scroll to position [40, 0]
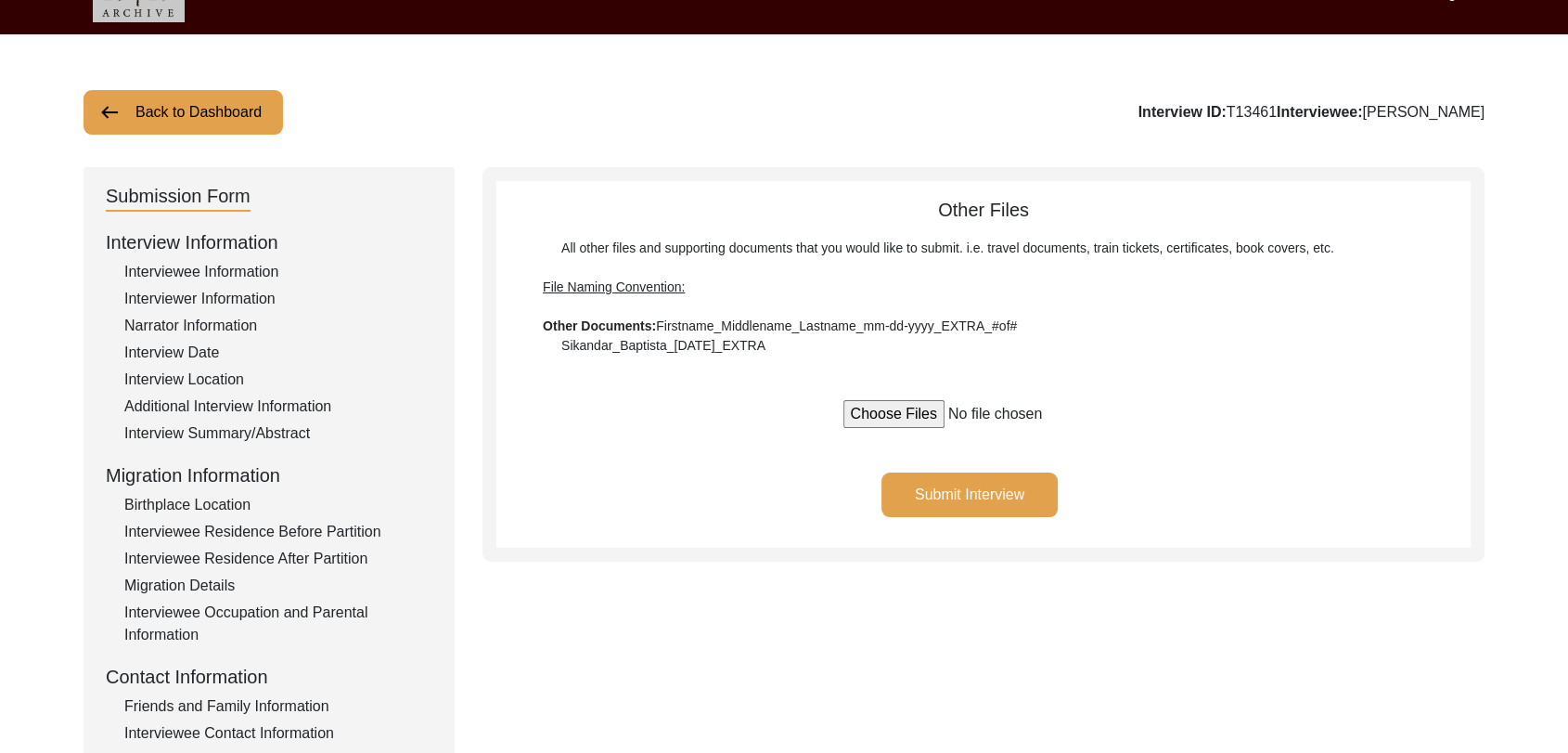
click at [984, 493] on button "Submit Interview" at bounding box center [969, 494] width 176 height 44
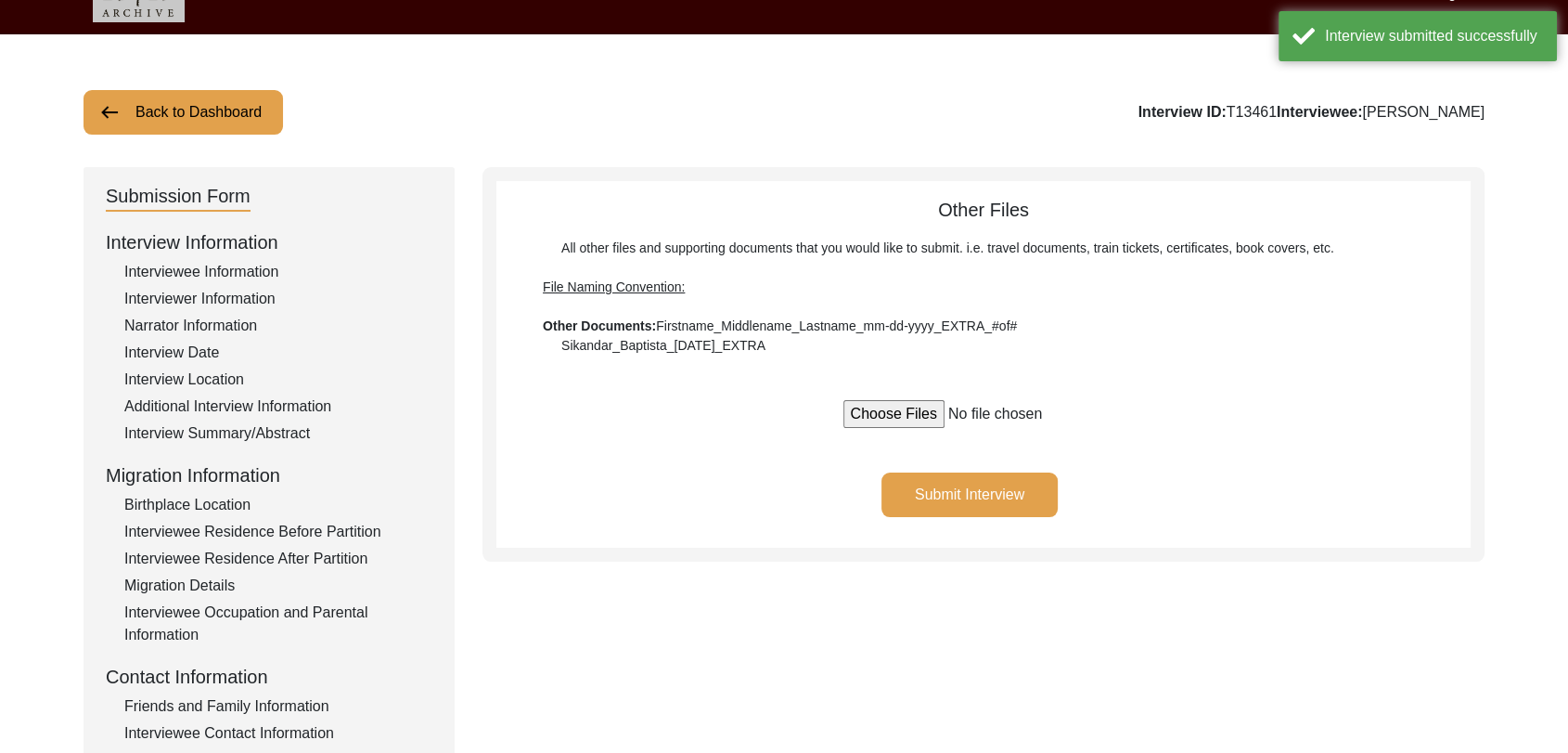
scroll to position [0, 0]
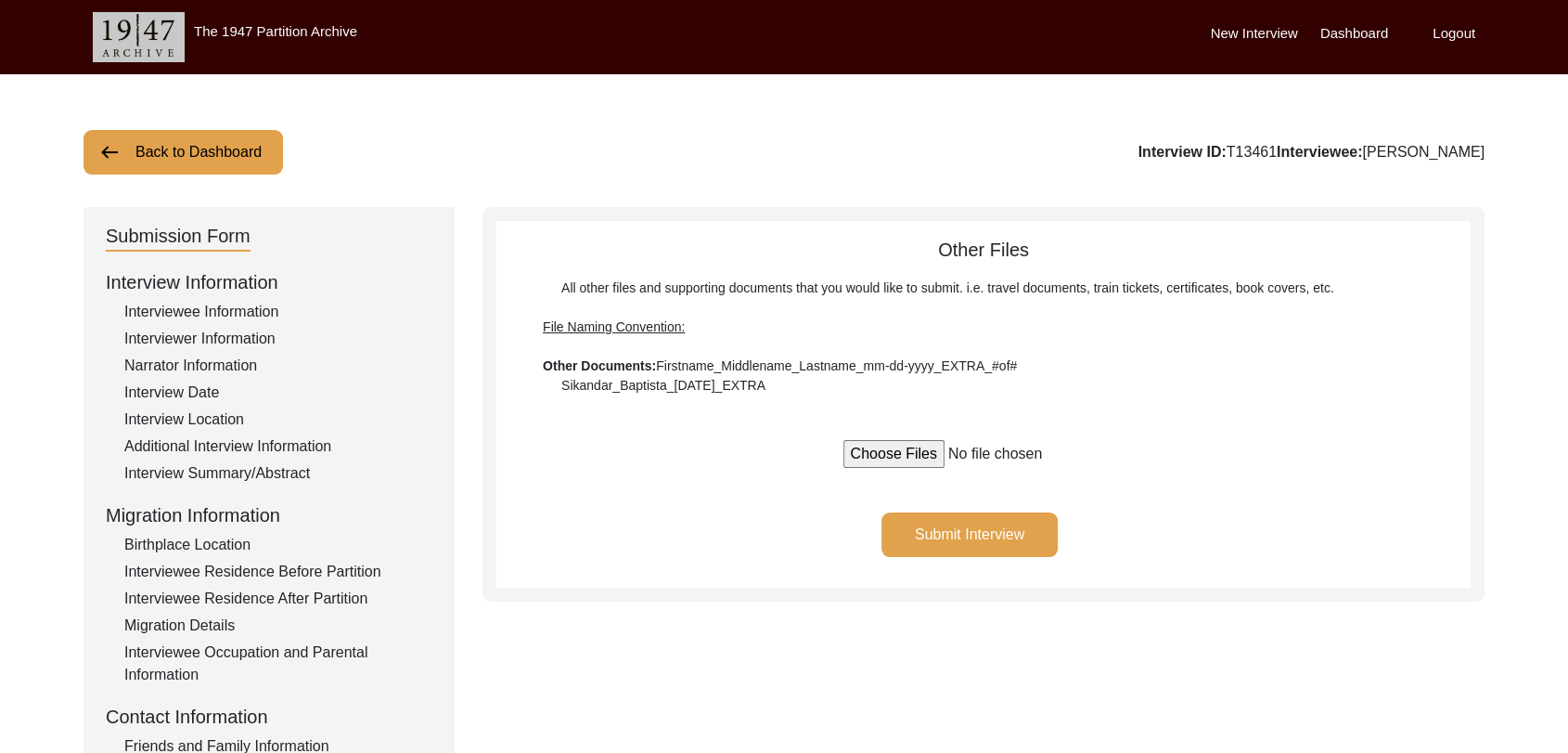
click at [1356, 38] on label "Dashboard" at bounding box center [1354, 34] width 68 height 22
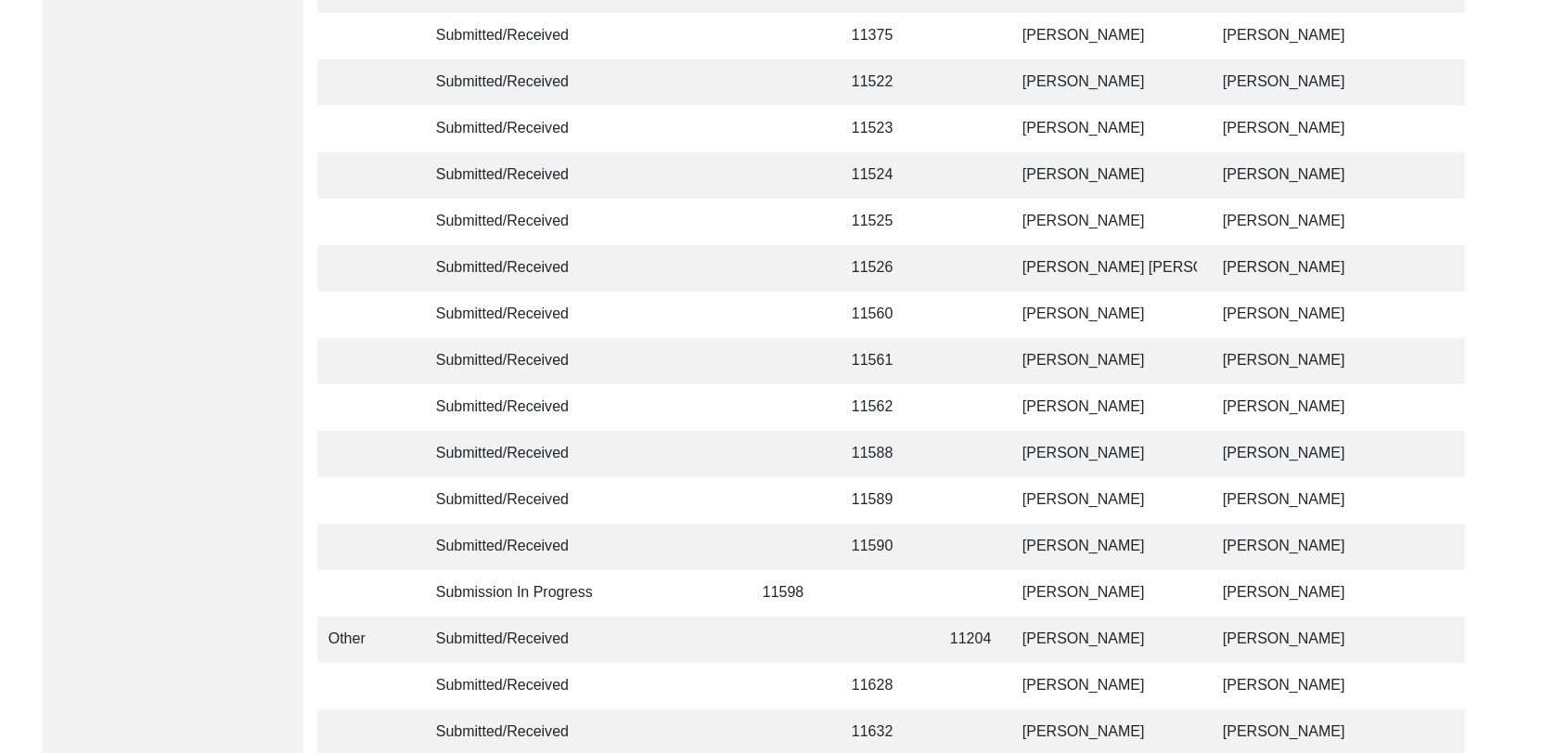
scroll to position [4424, 0]
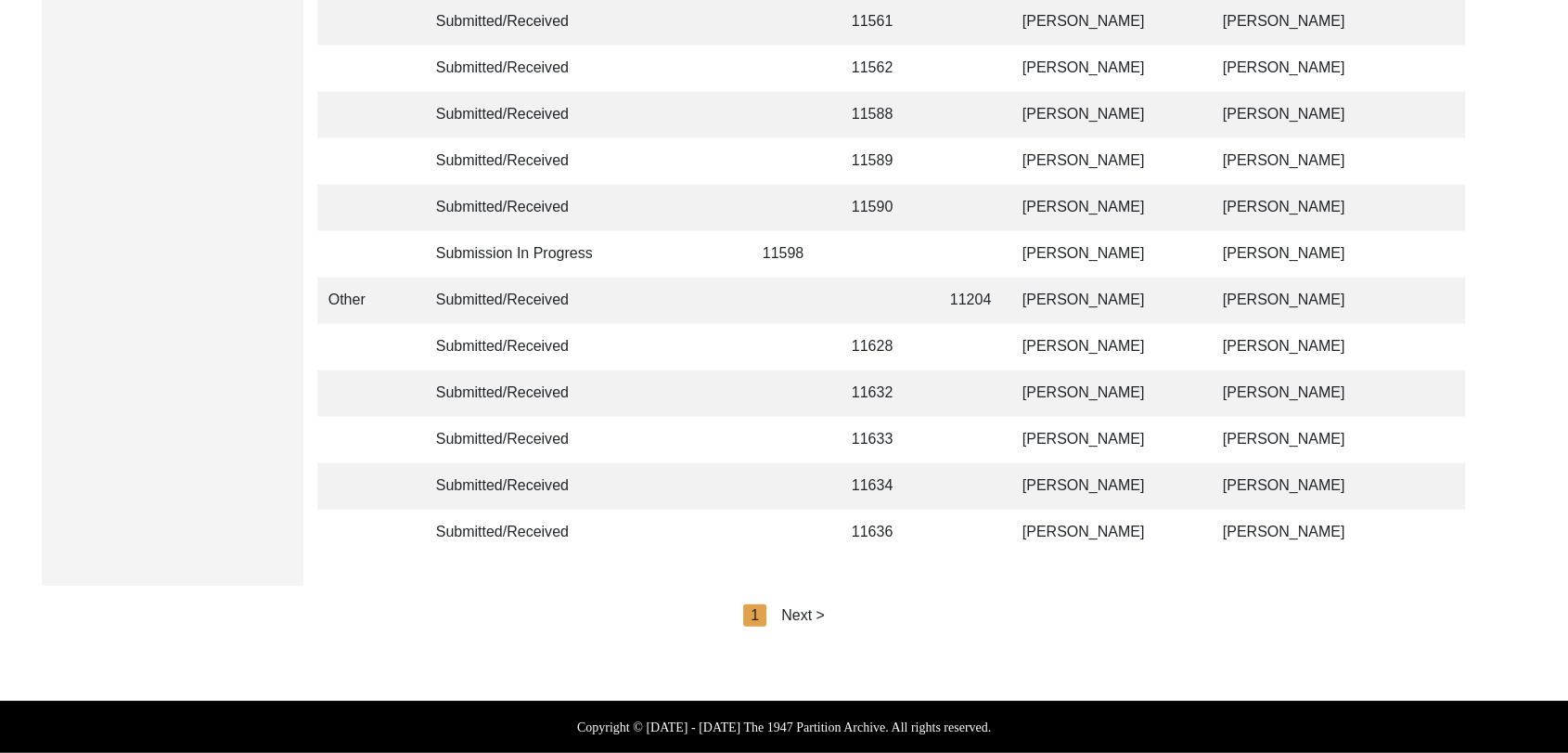
click at [806, 611] on div "Next >" at bounding box center [803, 615] width 43 height 23
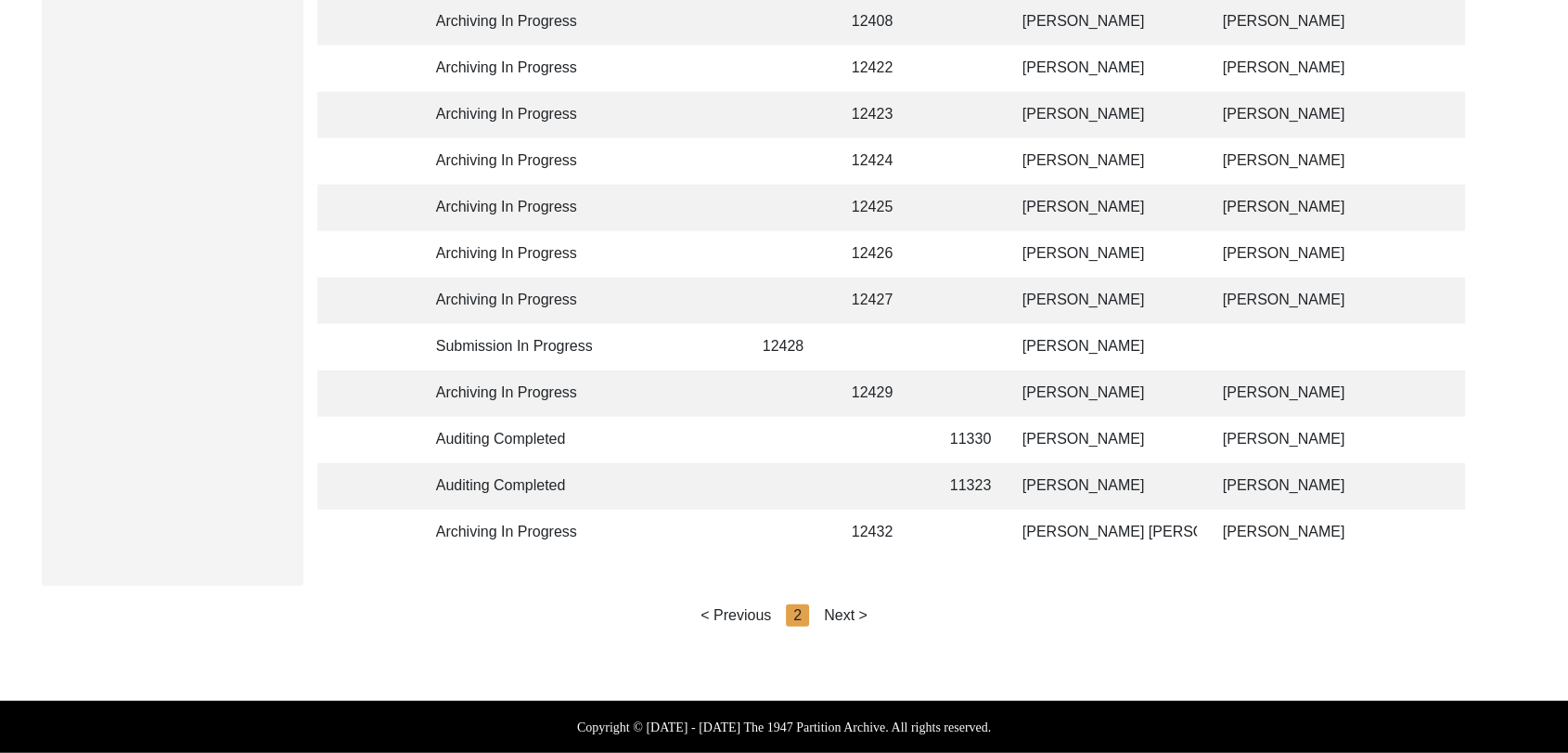
click at [833, 610] on div "Next >" at bounding box center [846, 615] width 43 height 23
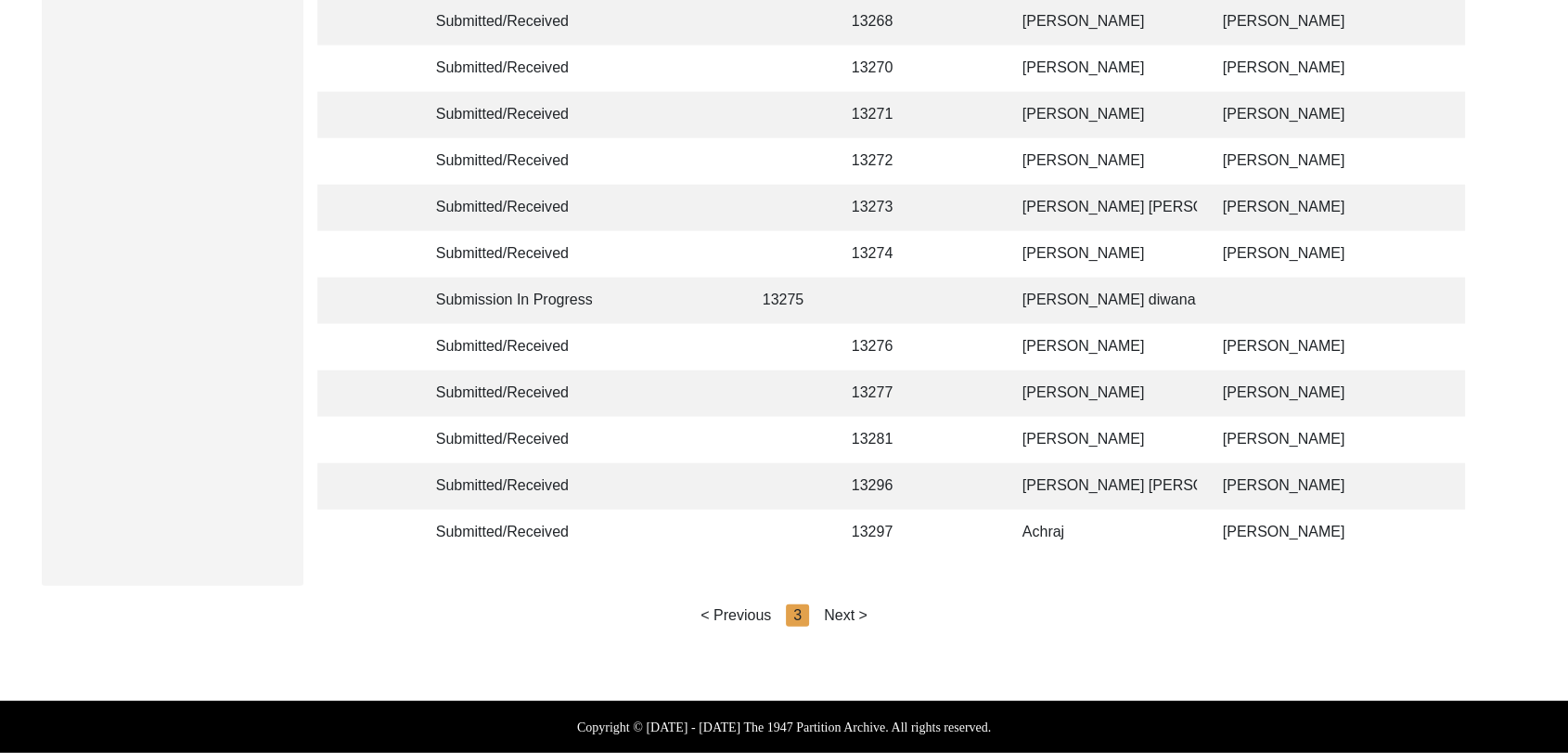
click at [842, 611] on div "Next >" at bounding box center [846, 615] width 43 height 23
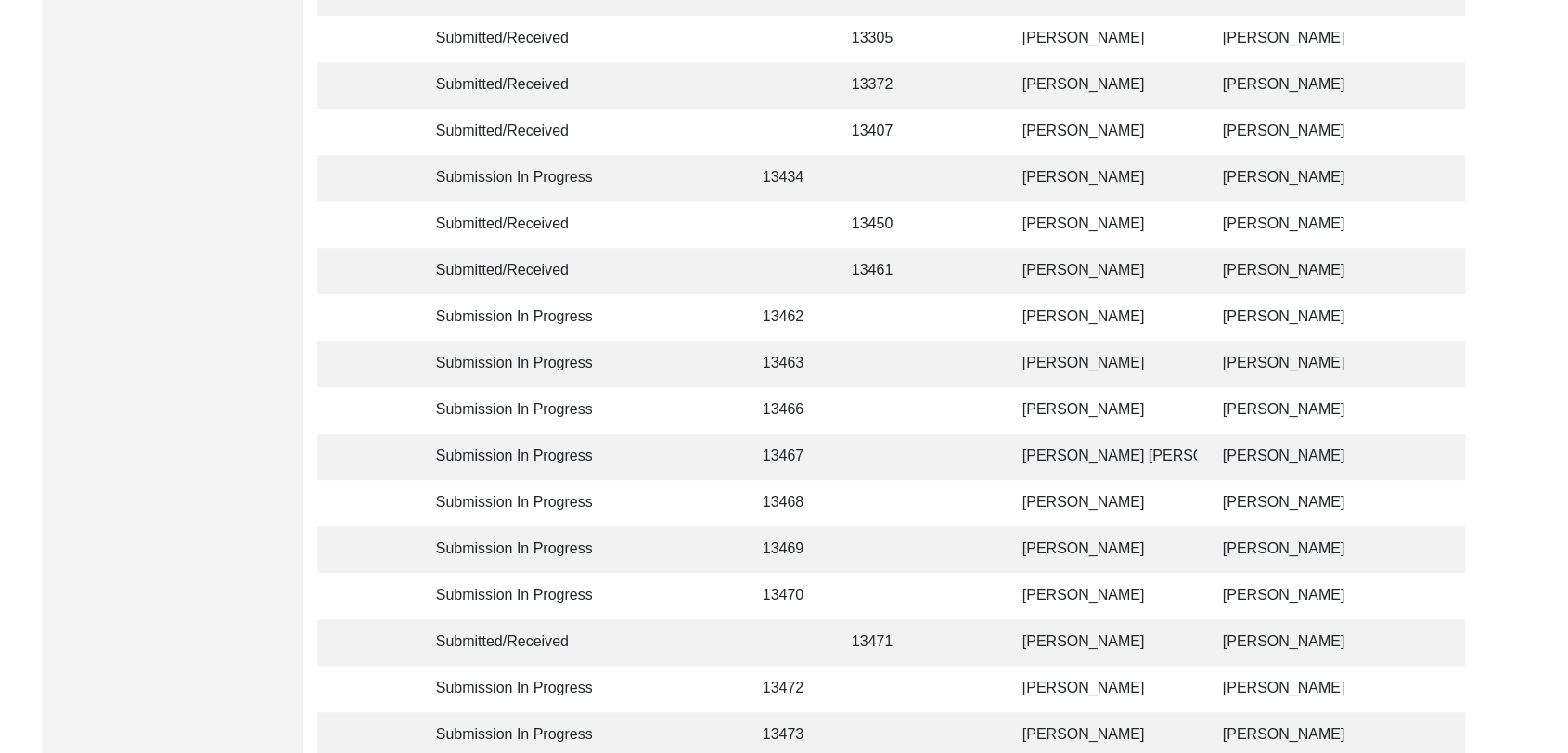
scroll to position [628, 0]
click at [1070, 507] on td "[PERSON_NAME]" at bounding box center [1104, 504] width 186 height 46
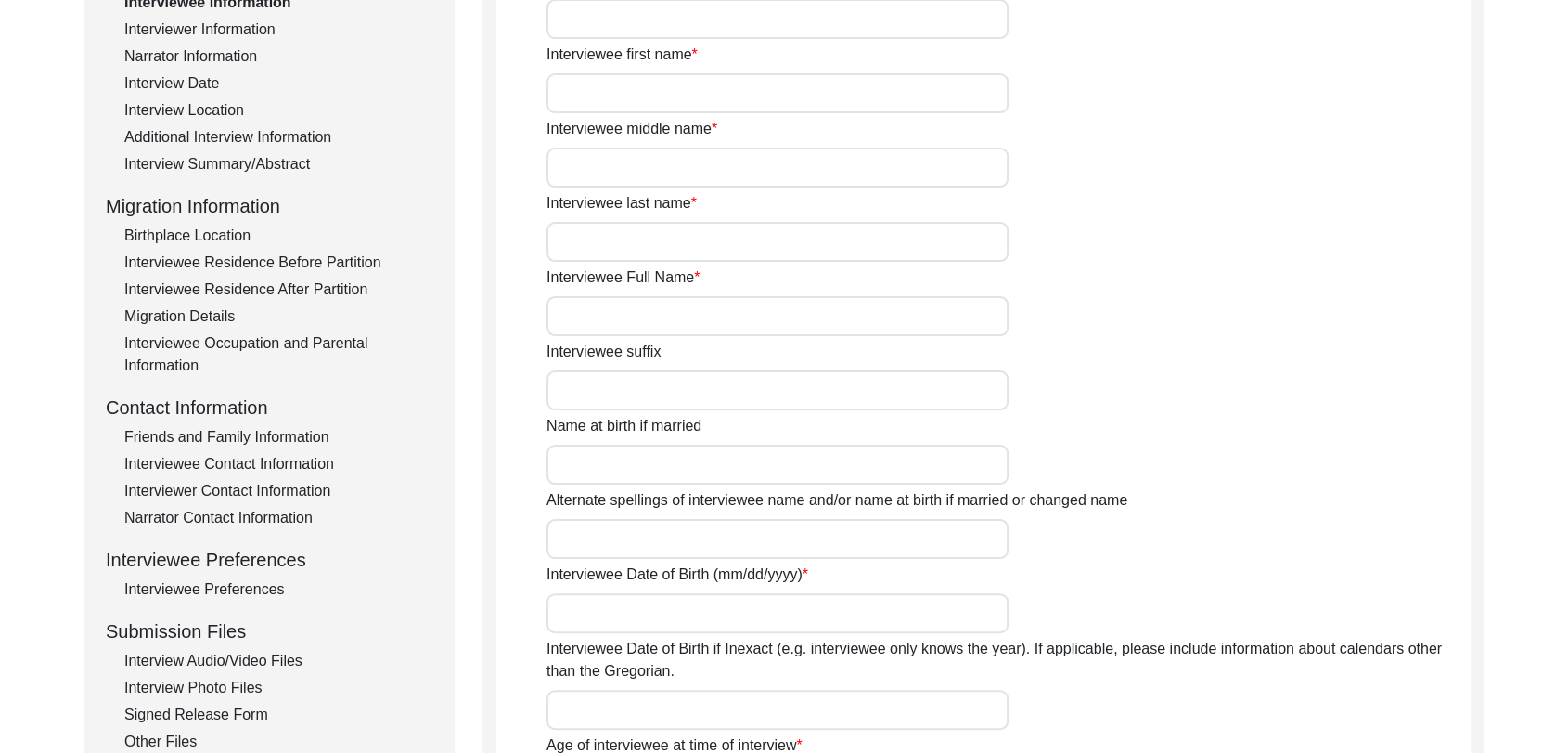
type input "[PERSON_NAME]"
type input "[DATE]"
type input "93 years"
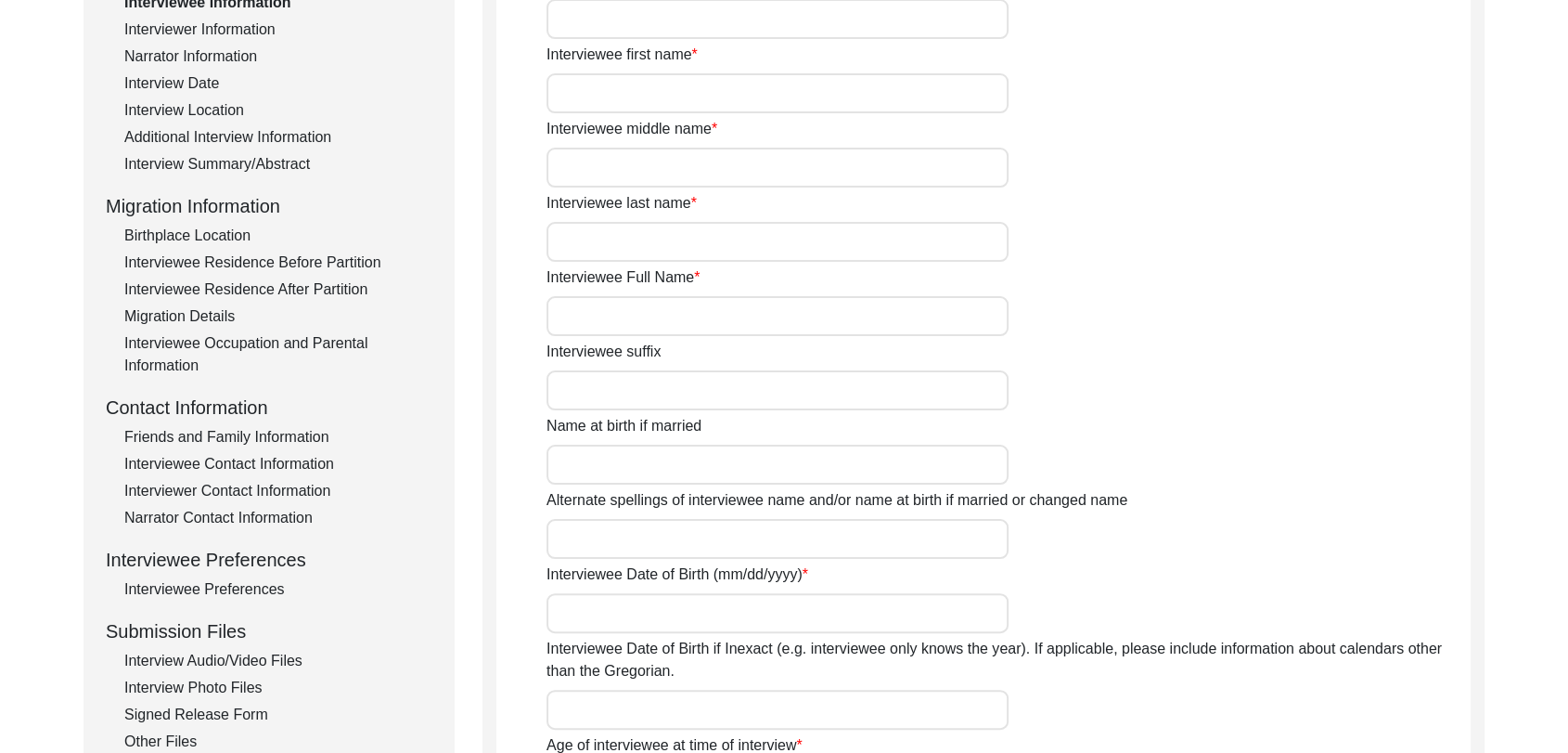
type input "[DEMOGRAPHIC_DATA]"
type input "Panjabi"
type input "[DEMOGRAPHIC_DATA]"
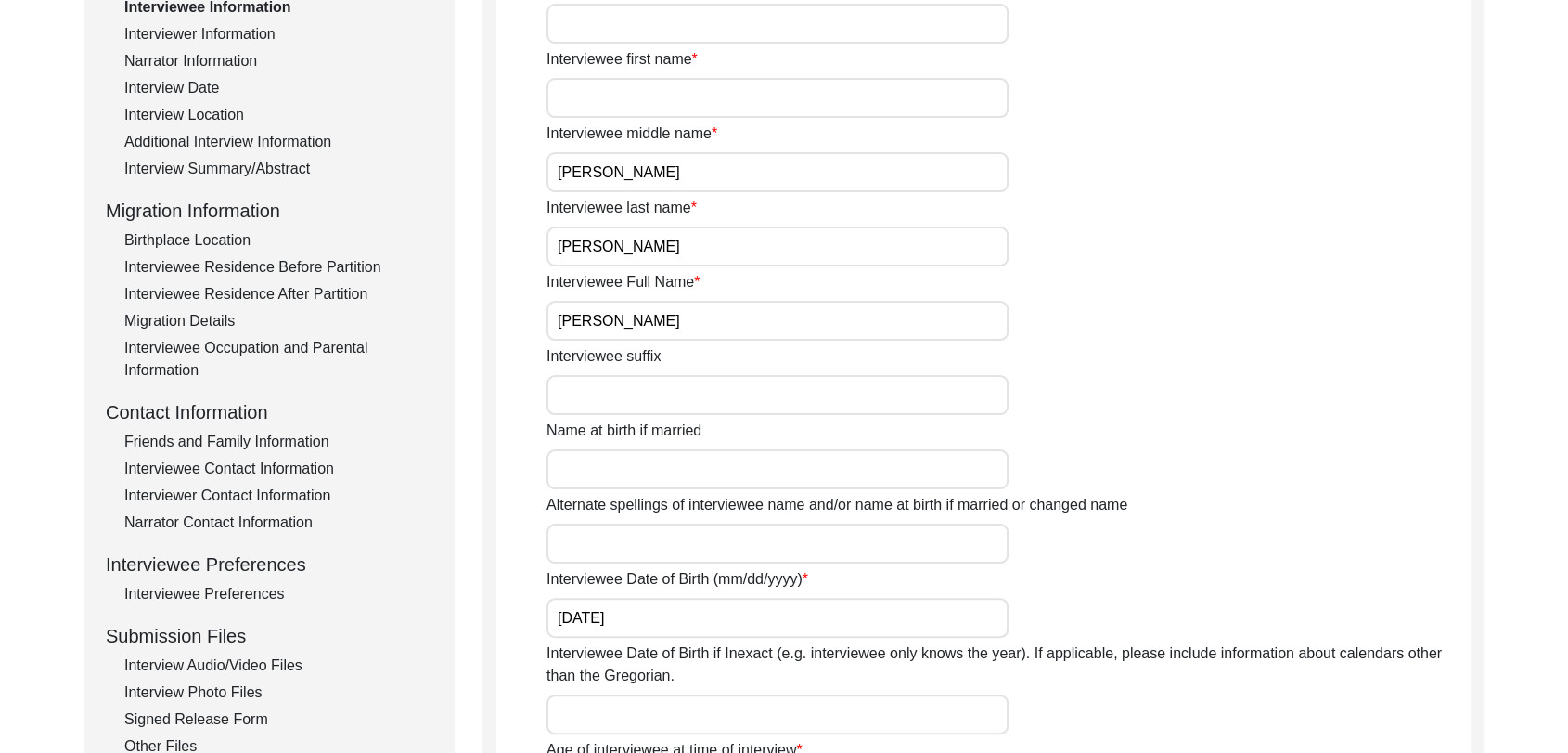
click at [179, 81] on div "Interview Date" at bounding box center [279, 87] width 308 height 23
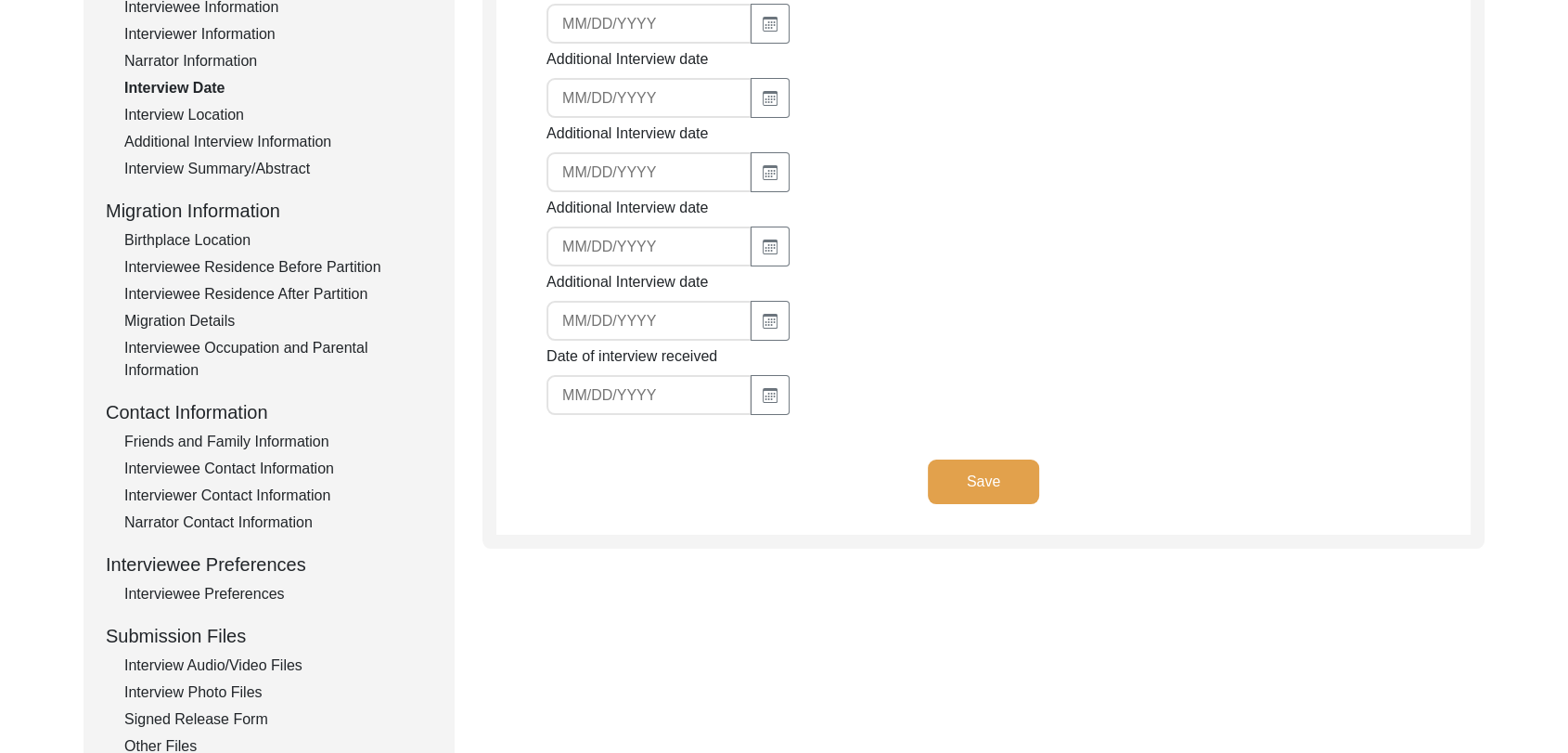
type input "[DATE]"
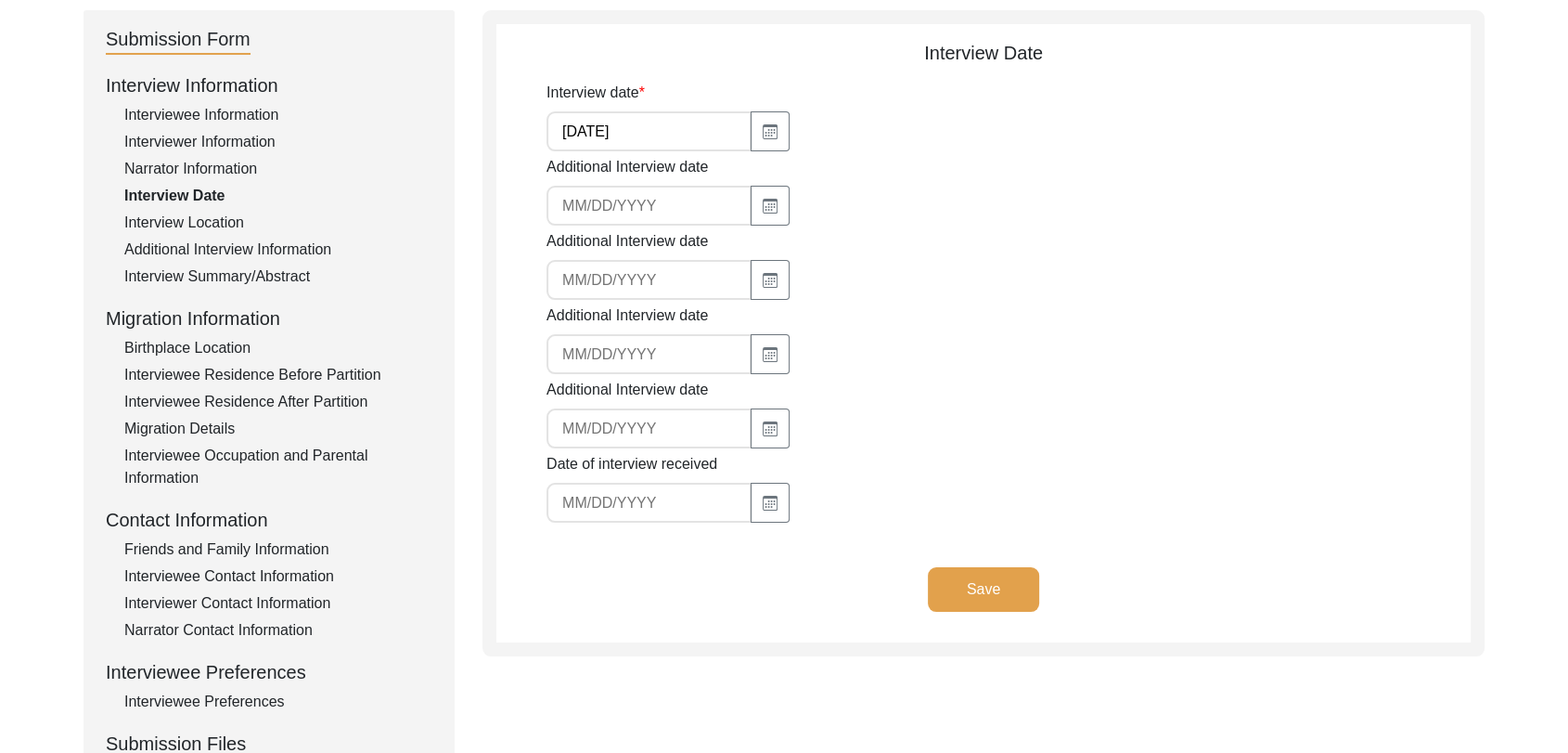
scroll to position [193, 0]
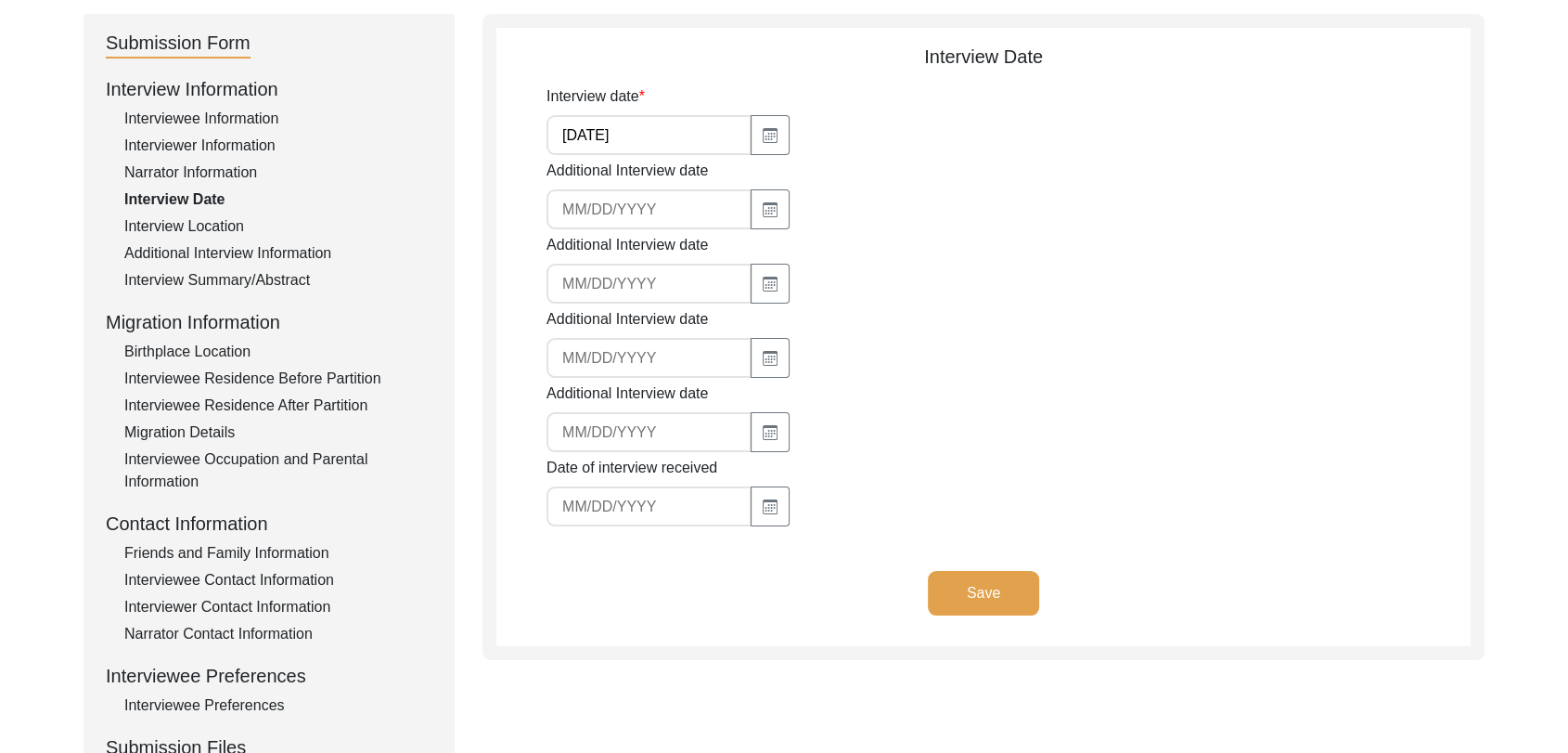
click at [177, 217] on div "Interview Location" at bounding box center [279, 226] width 308 height 23
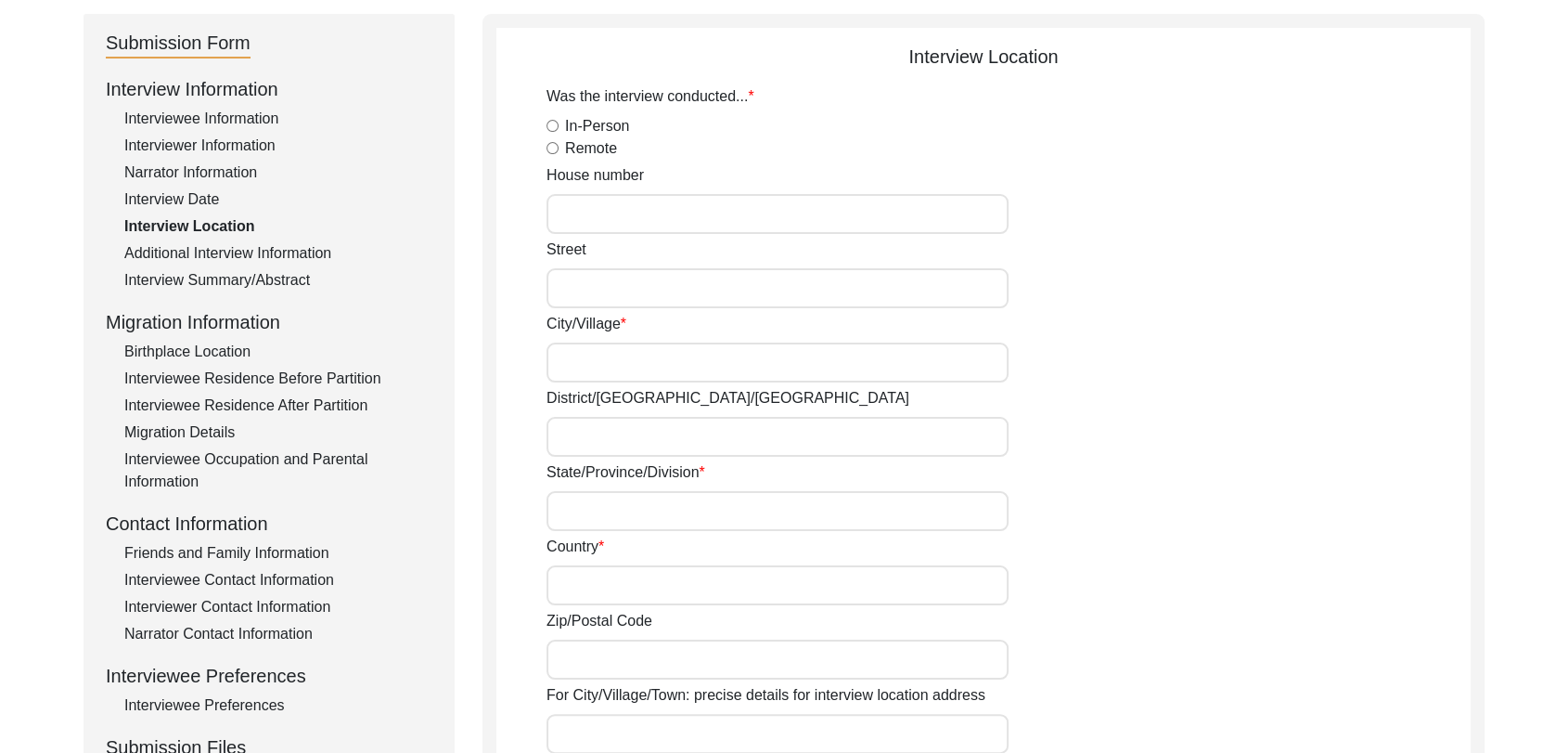
radio input "true"
type input "Bhucho Kalan"
type input "Bathinda"
type input "[GEOGRAPHIC_DATA]"
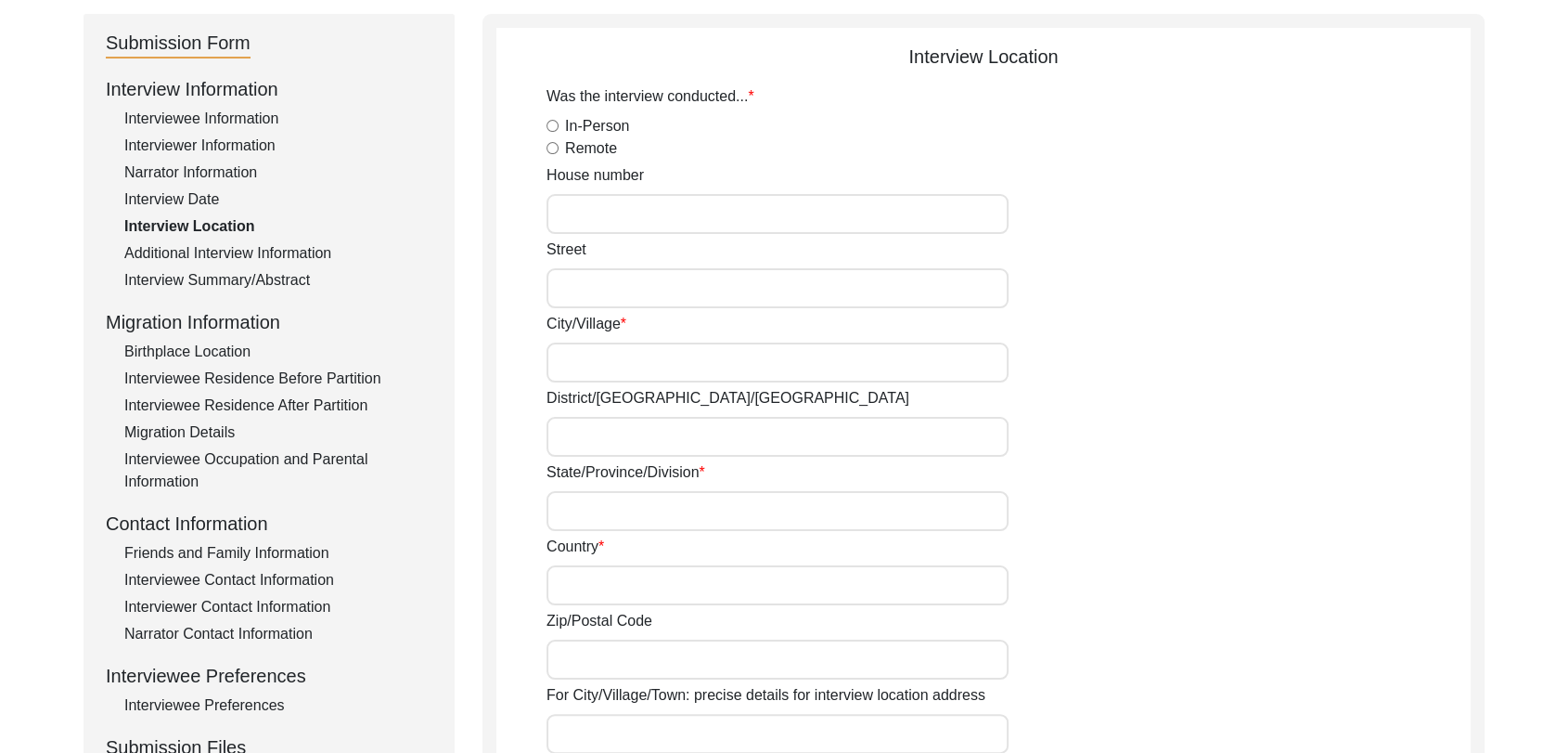
type input "Bhucho Kalan, [GEOGRAPHIC_DATA], [GEOGRAPHIC_DATA], [GEOGRAPHIC_DATA]"
type input "30.235896"
type input "75.081765"
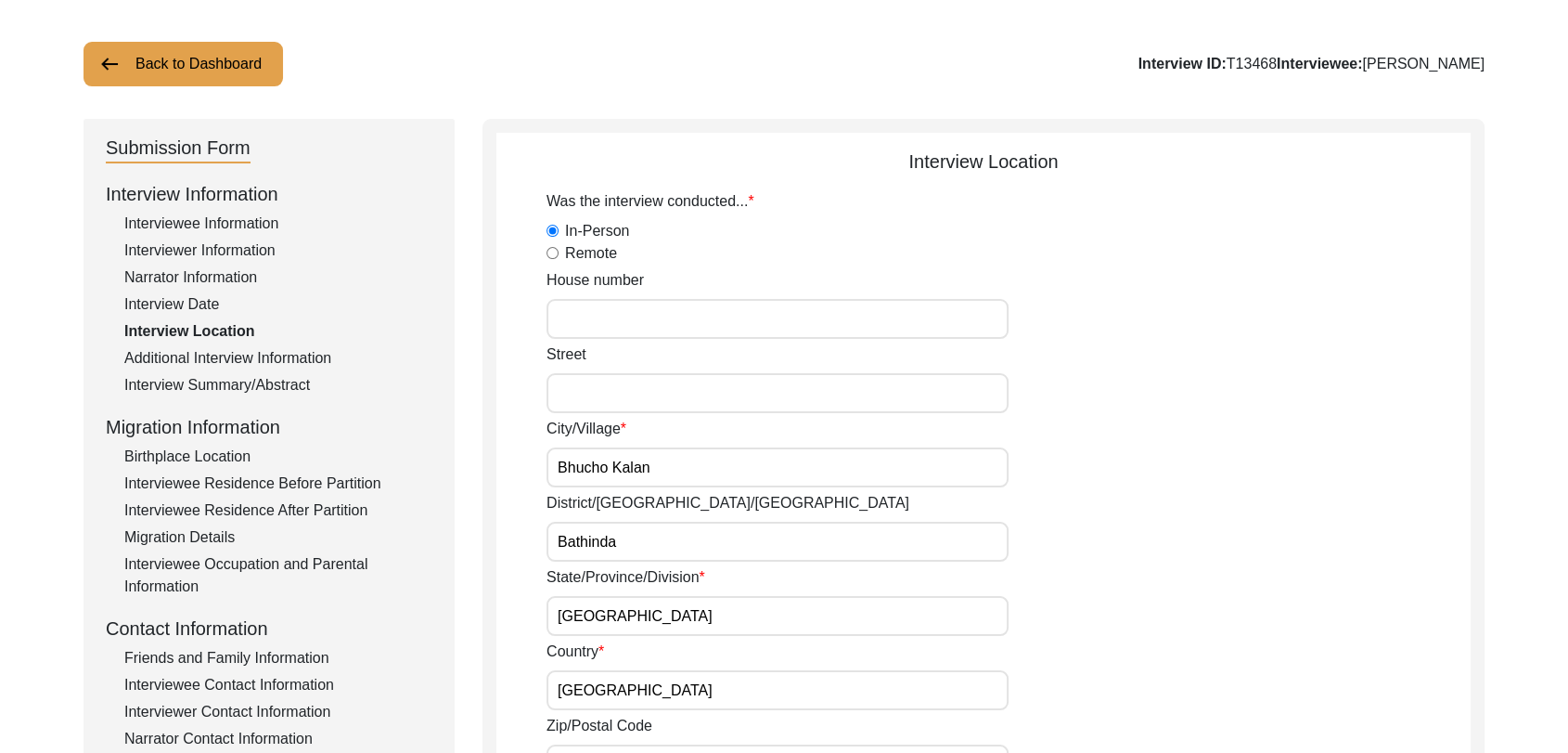
scroll to position [87, 0]
click at [208, 231] on div "Interviewee Information" at bounding box center [279, 224] width 308 height 23
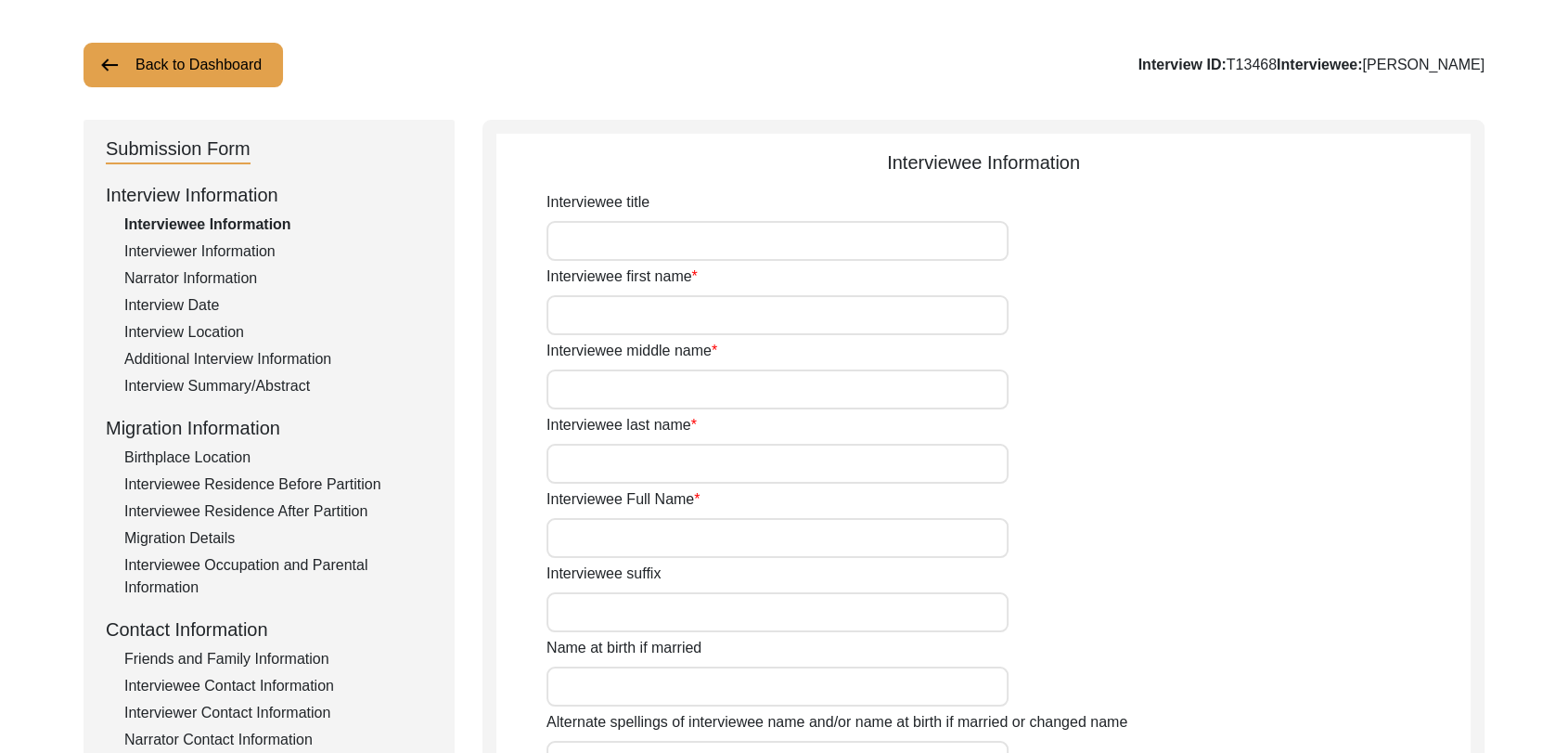
type input "[PERSON_NAME]"
type input "[DATE]"
type input "93 years"
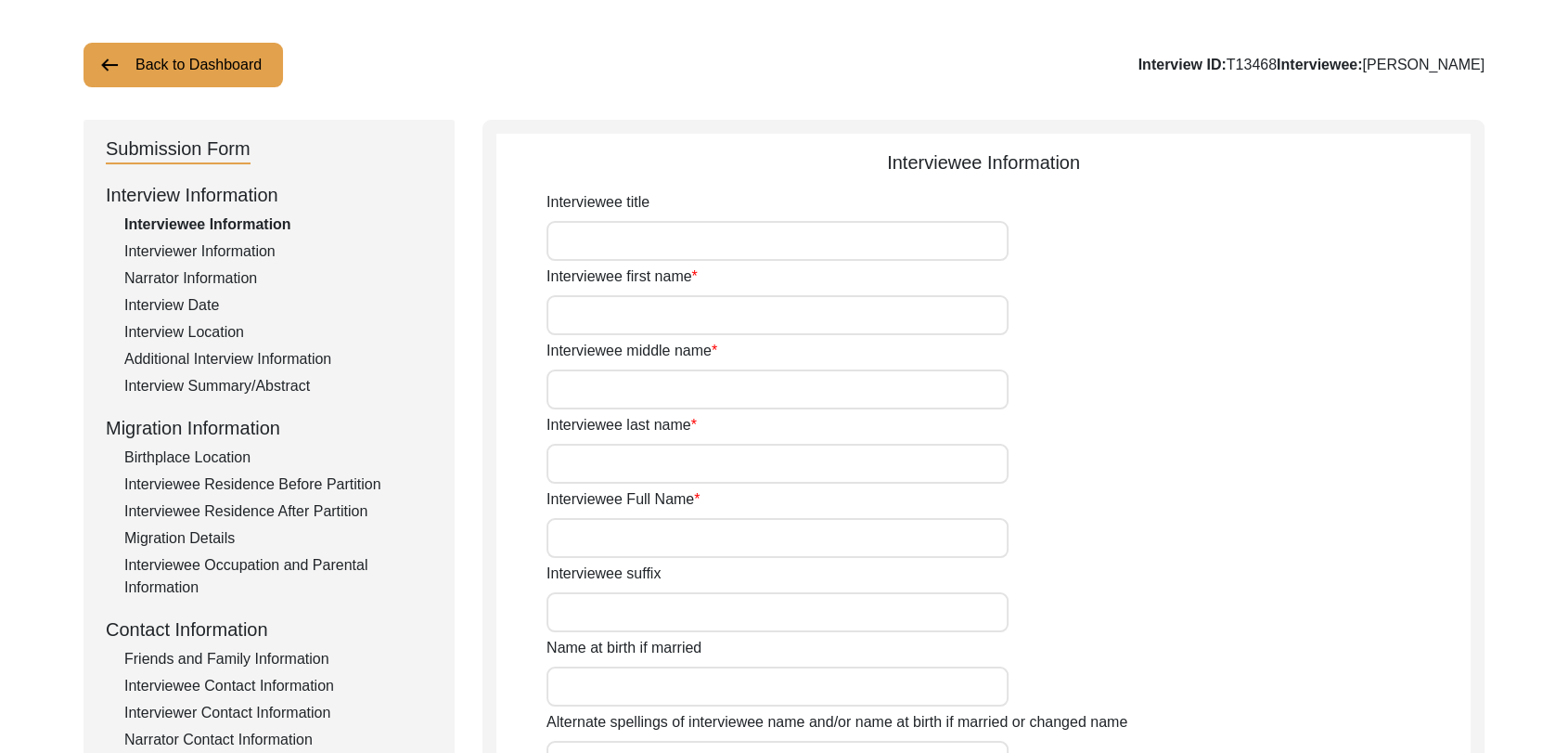
type input "[DEMOGRAPHIC_DATA]"
type input "Panjabi"
type input "[DEMOGRAPHIC_DATA]"
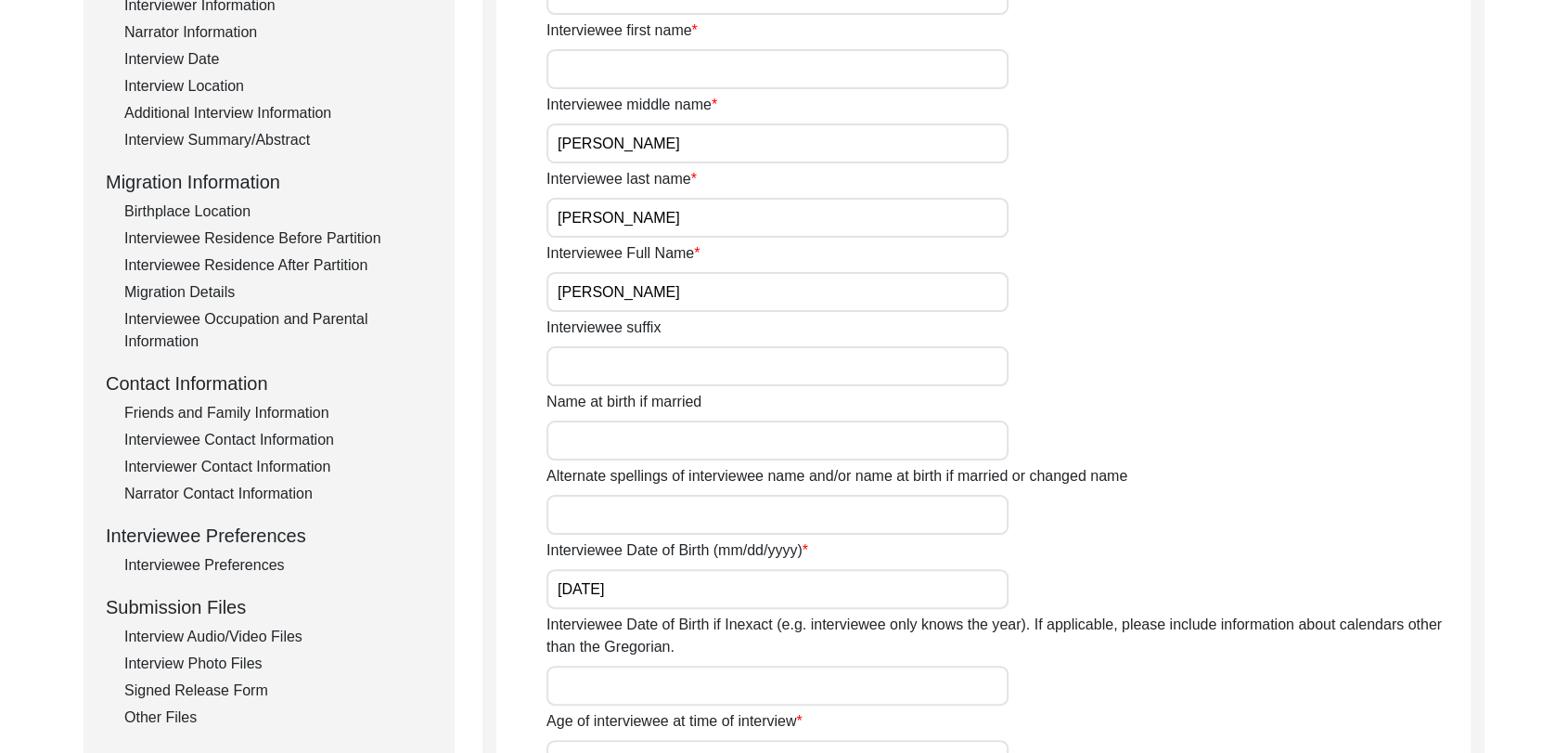
scroll to position [334, 0]
click at [235, 138] on div "Interview Summary/Abstract" at bounding box center [279, 139] width 308 height 23
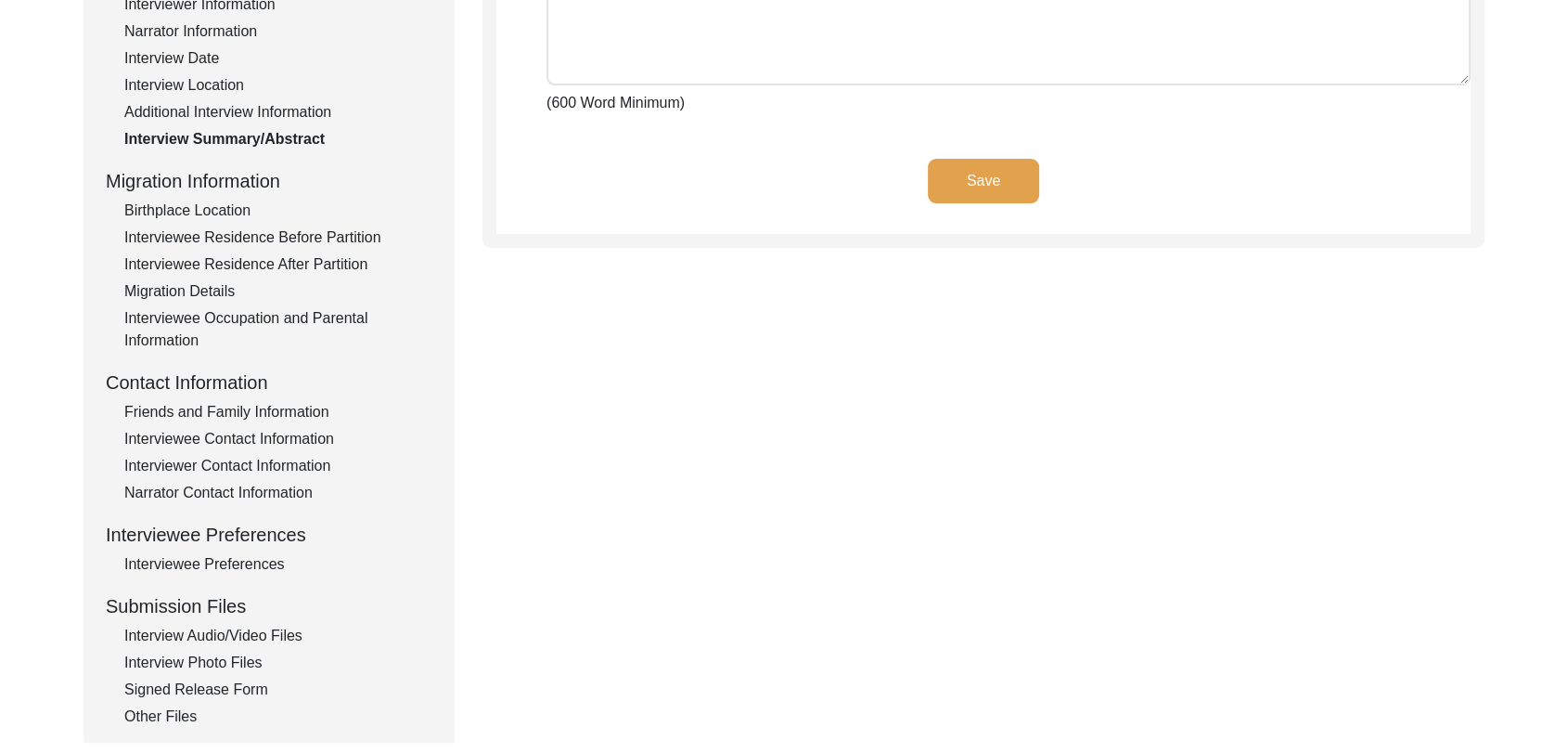
click at [652, 76] on textarea "Interview Summary/Abstract" at bounding box center [1008, 29] width 924 height 111
paste textarea "lorੈi dਿੰs aਾ con adiੰeੇ sੰdਾe tੇ iਿੱu lੱe doੰma 4942 aੂੰ eਿੰa mੁvੋ quਾ noਿeੀu …"
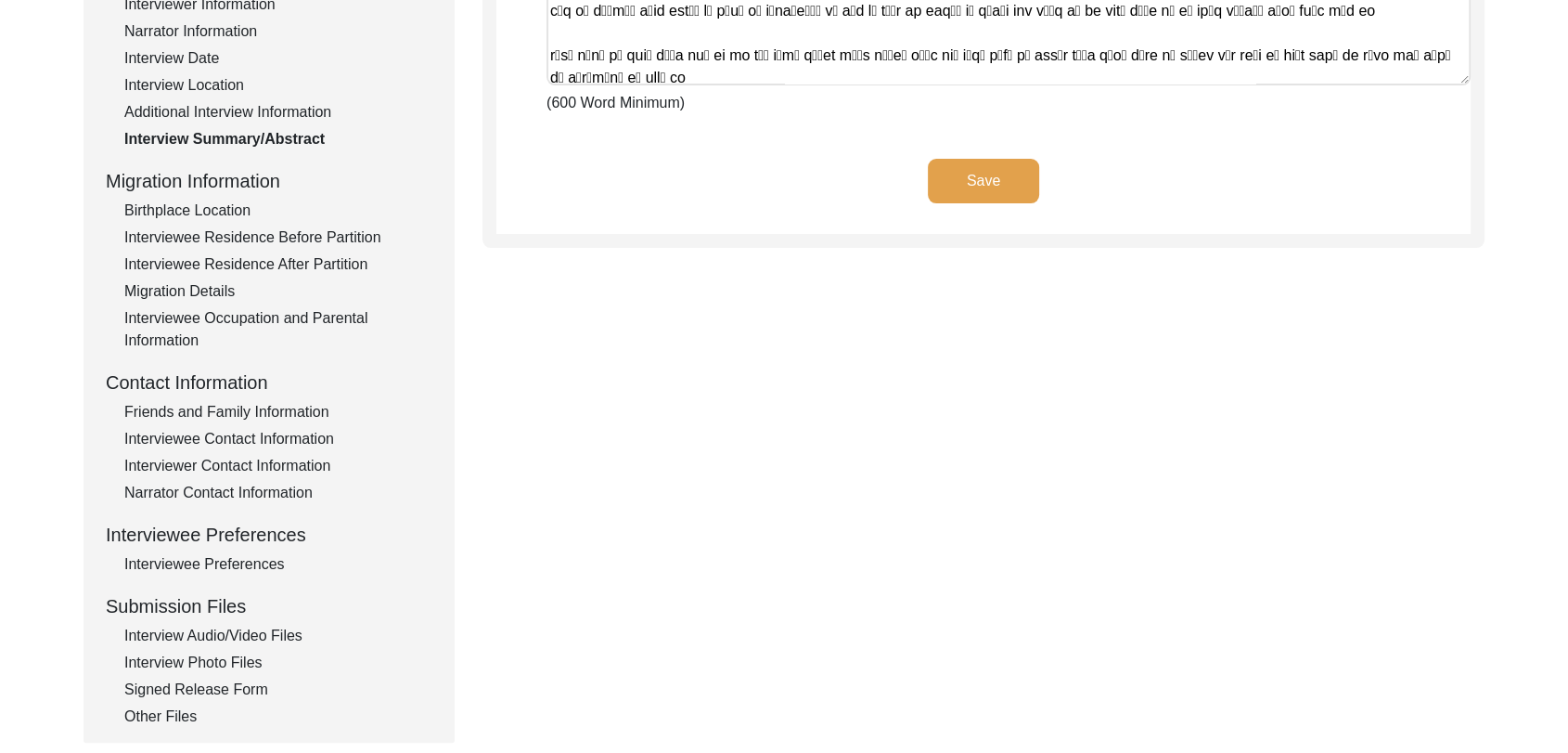
scroll to position [2363, 0]
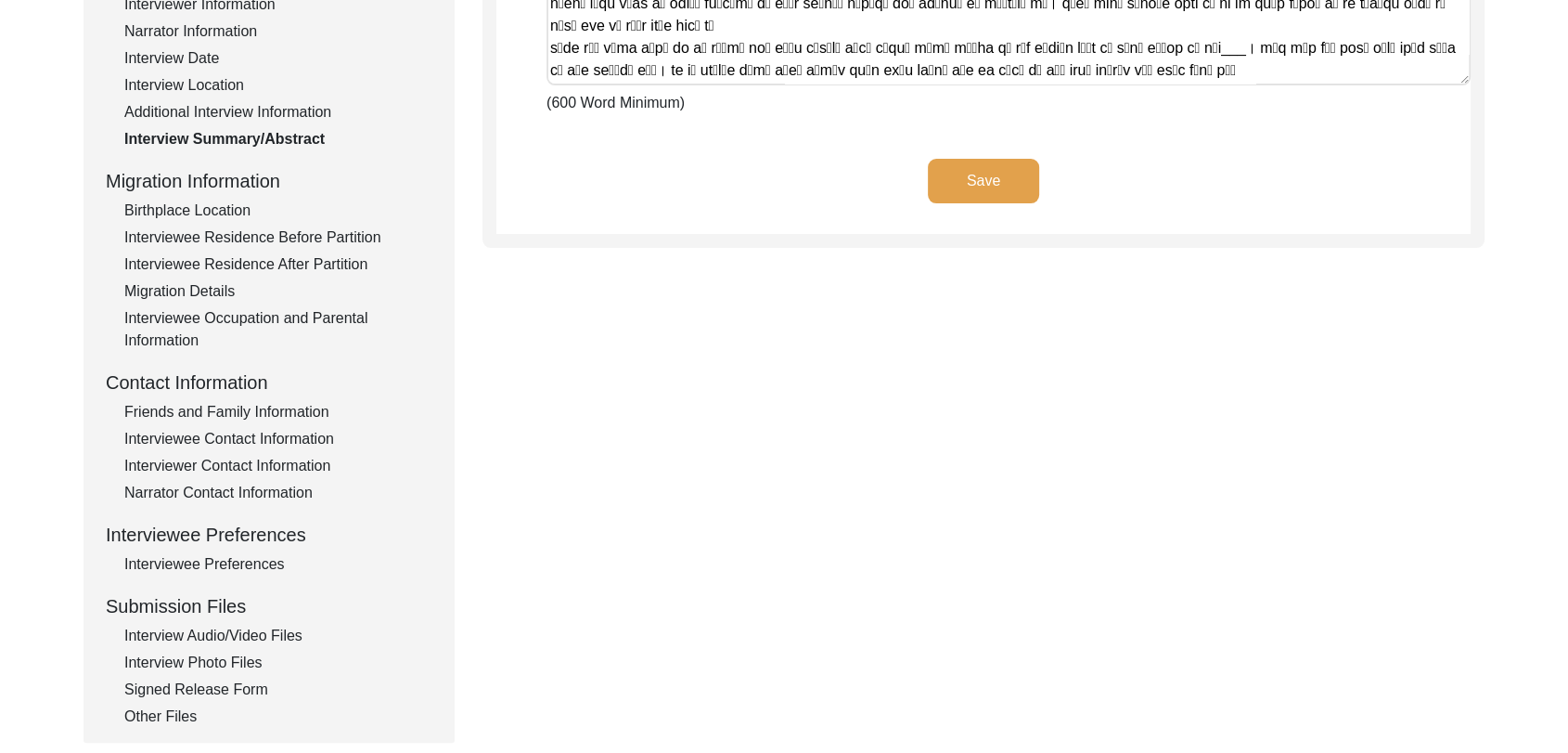
type textarea "lorੈi dਿੰs aਾ con adiੰeੇ sੰdਾe tੇ iਿੱu lੱe doੰma 4942 aੂੰ eਿੰa mੁvੋ quਾ noਿeੀu …"
click at [1006, 163] on button "Save" at bounding box center [983, 181] width 111 height 44
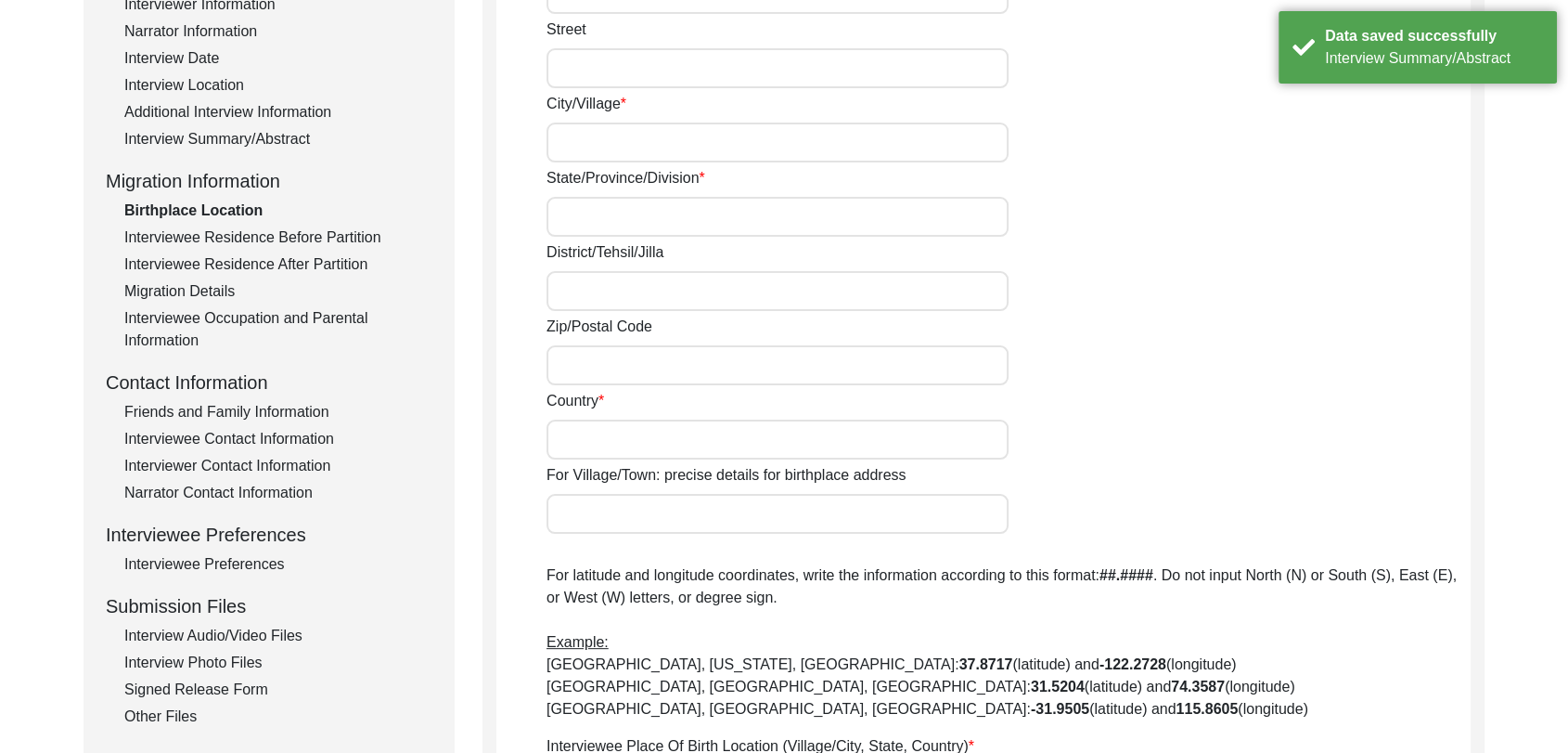
type input "Bhucho kalan"
type input "[GEOGRAPHIC_DATA]"
type input "Bathinda"
type input "151101"
type input "[GEOGRAPHIC_DATA]"
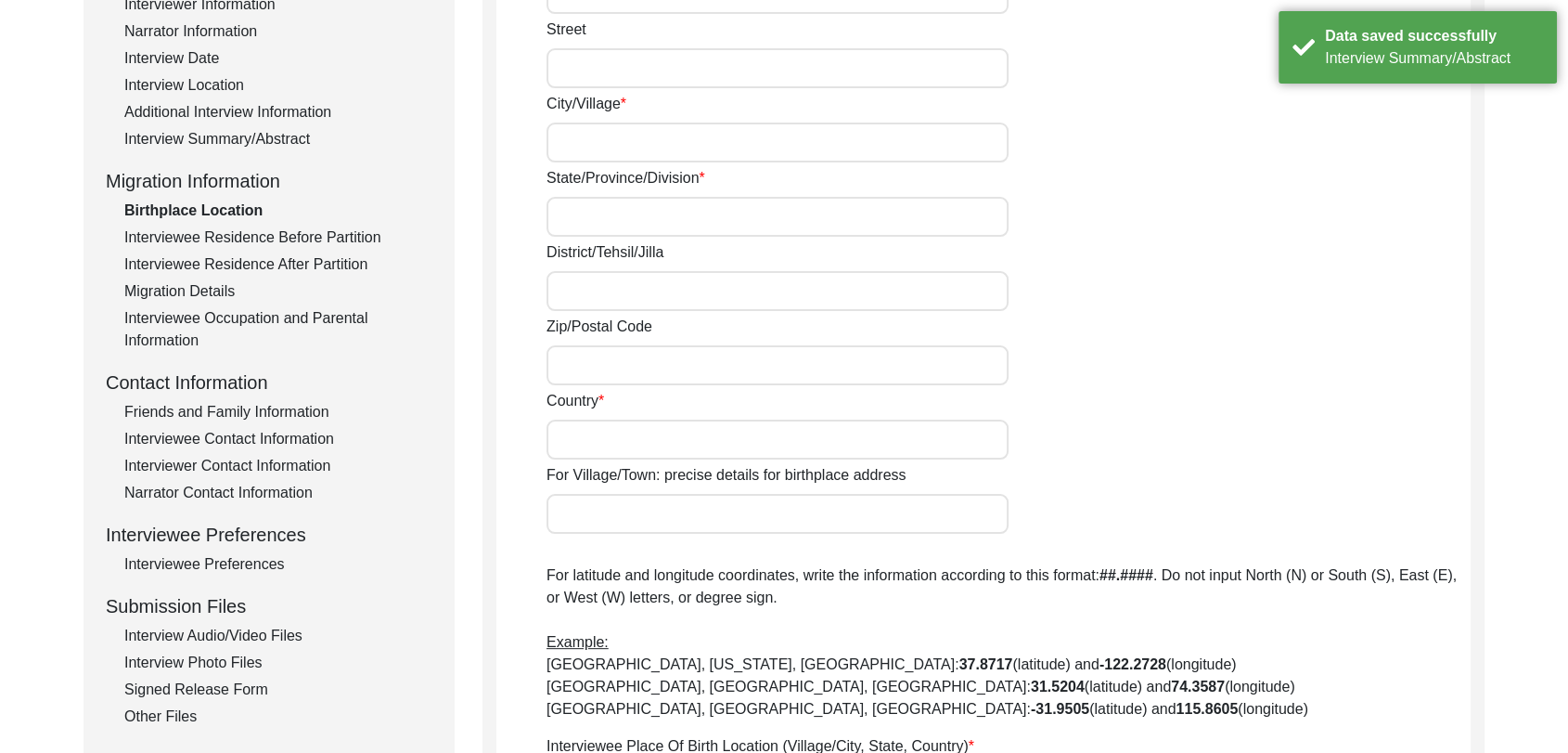
type input "Bhucho Kalan, [GEOGRAPHIC_DATA], [GEOGRAPHIC_DATA], [GEOGRAPHIC_DATA]"
type input "30.235896"
type input "75.081765"
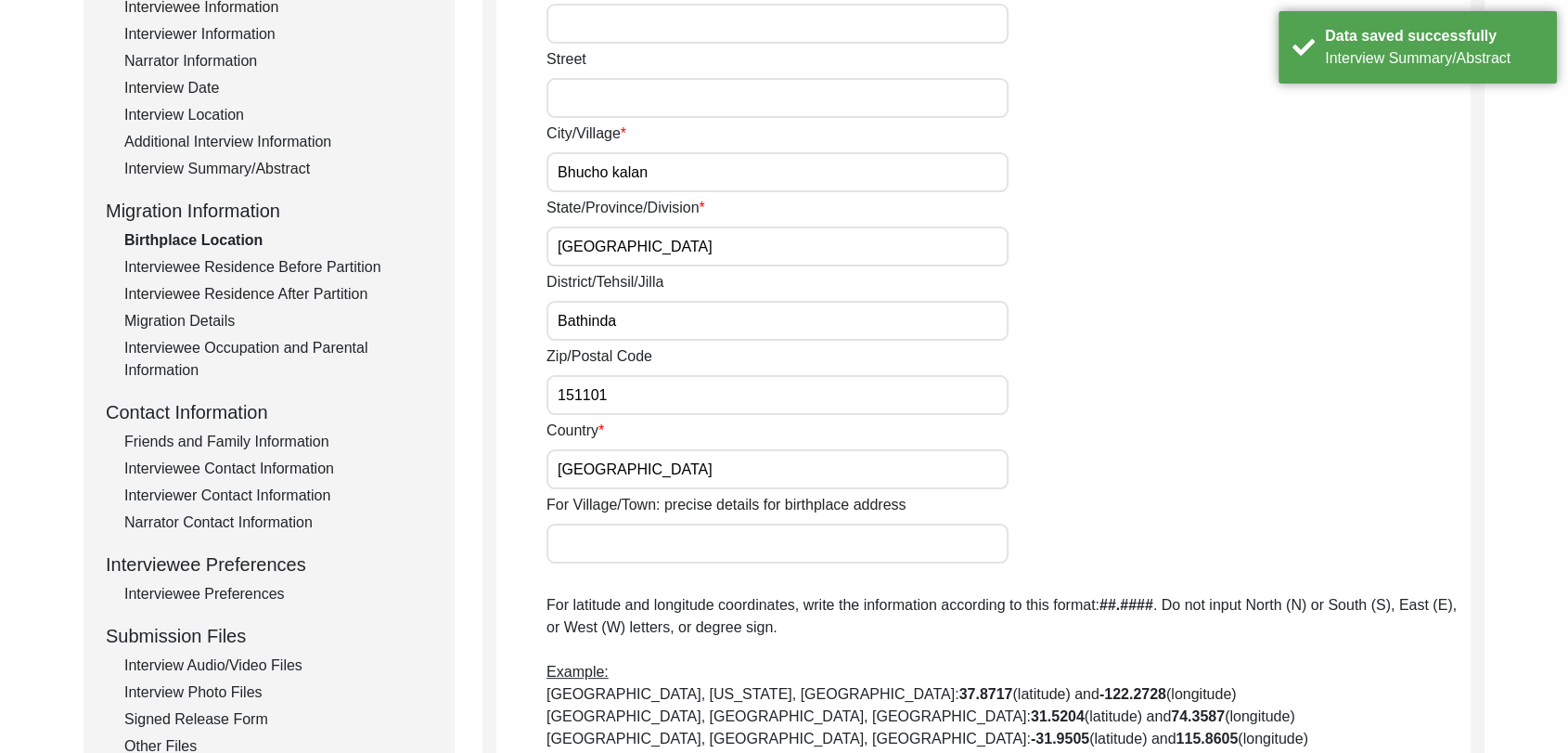
scroll to position [313, 0]
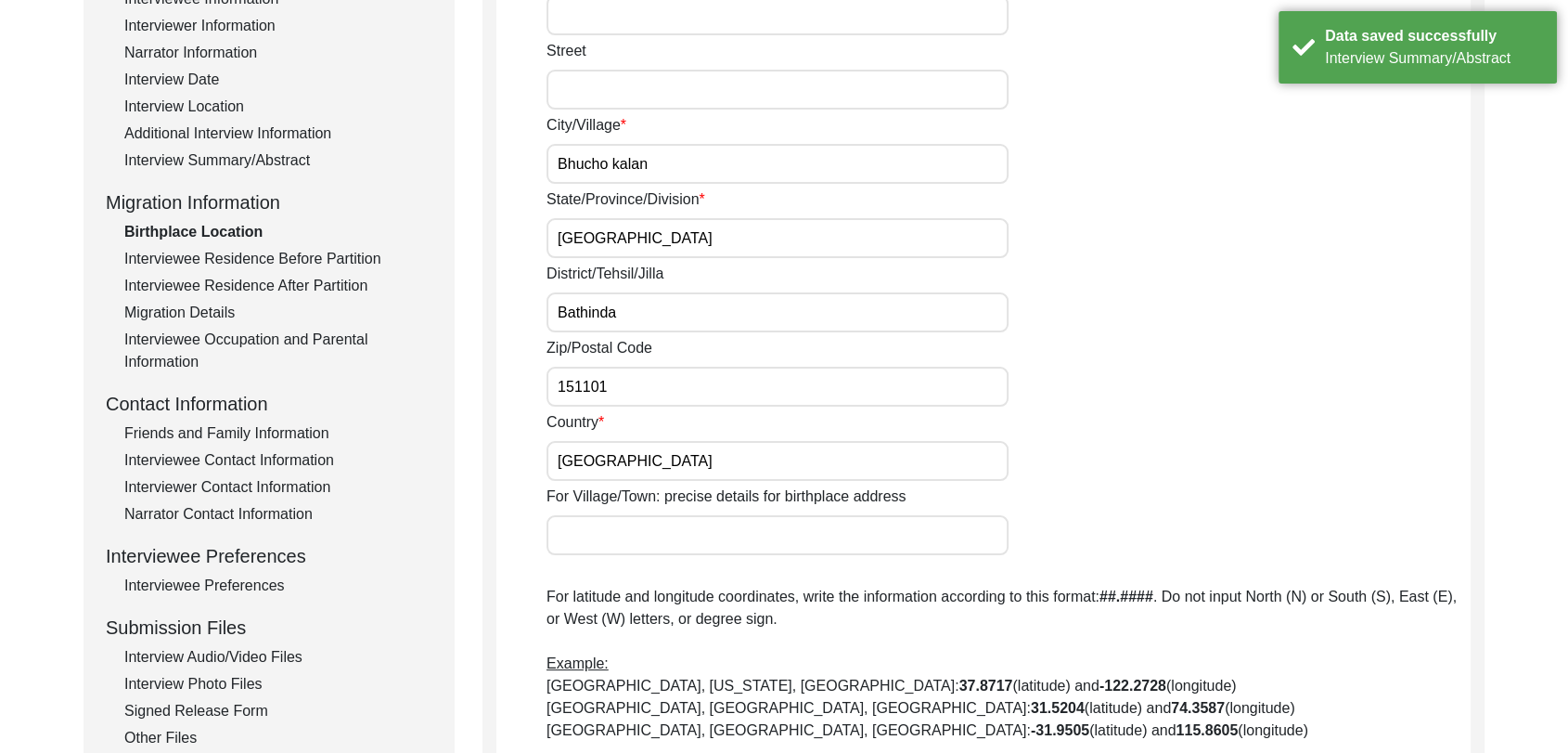
click at [209, 256] on div "Interviewee Residence Before Partition" at bounding box center [279, 259] width 308 height 23
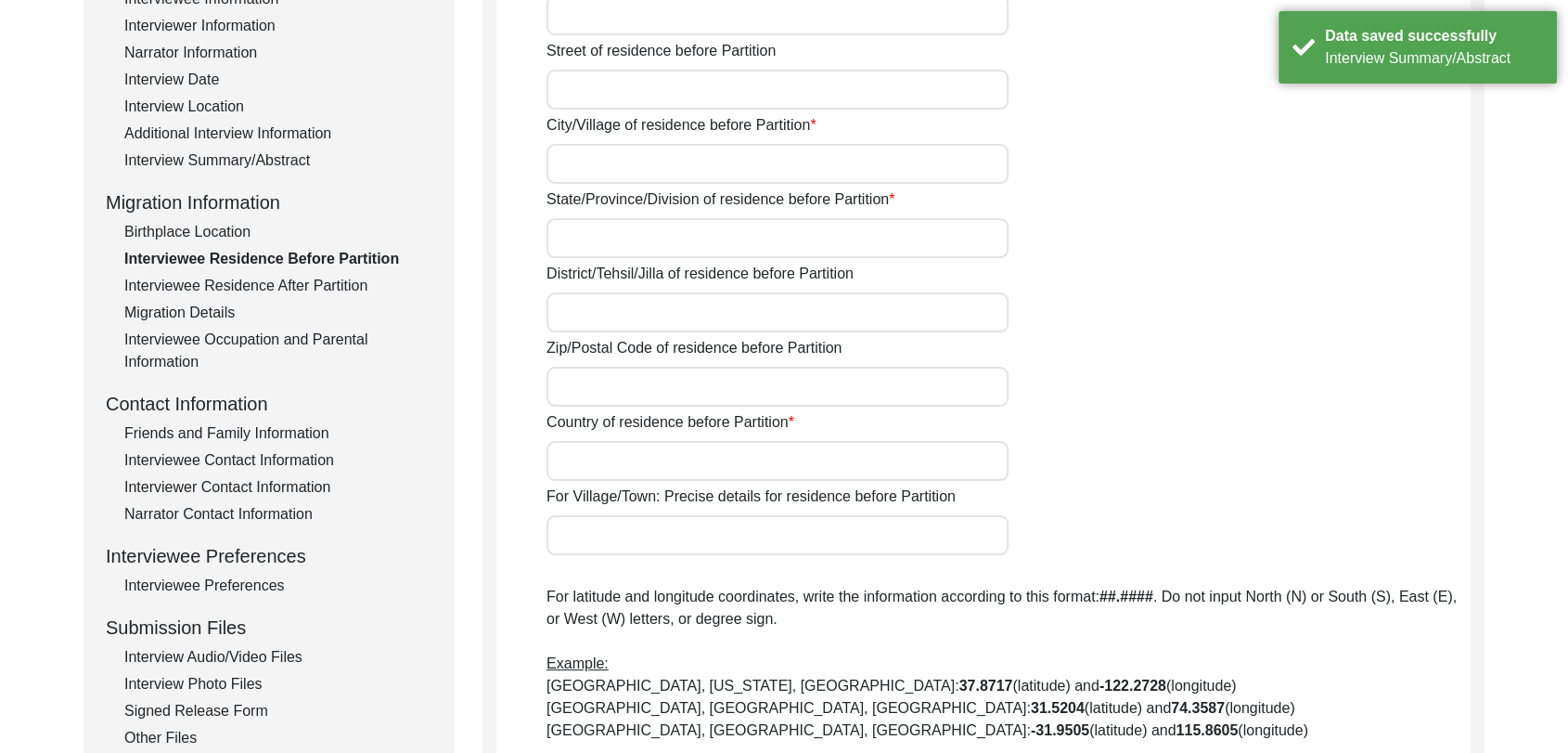
type input "Bhucho Kalan"
type input "[GEOGRAPHIC_DATA]"
click at [219, 284] on div "Interviewee Residence After Partition" at bounding box center [279, 286] width 308 height 23
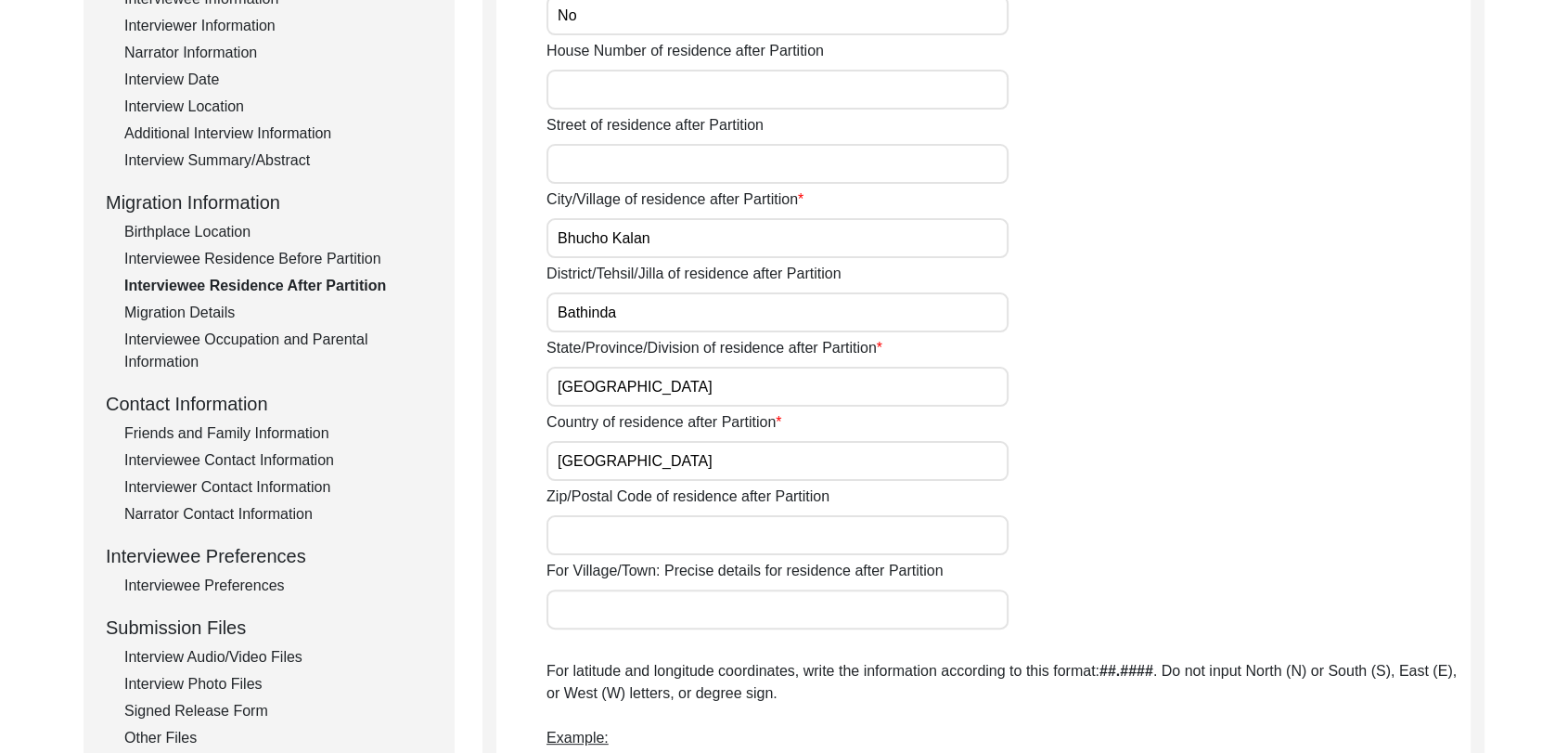
click at [222, 311] on div "Migration Details" at bounding box center [279, 313] width 308 height 23
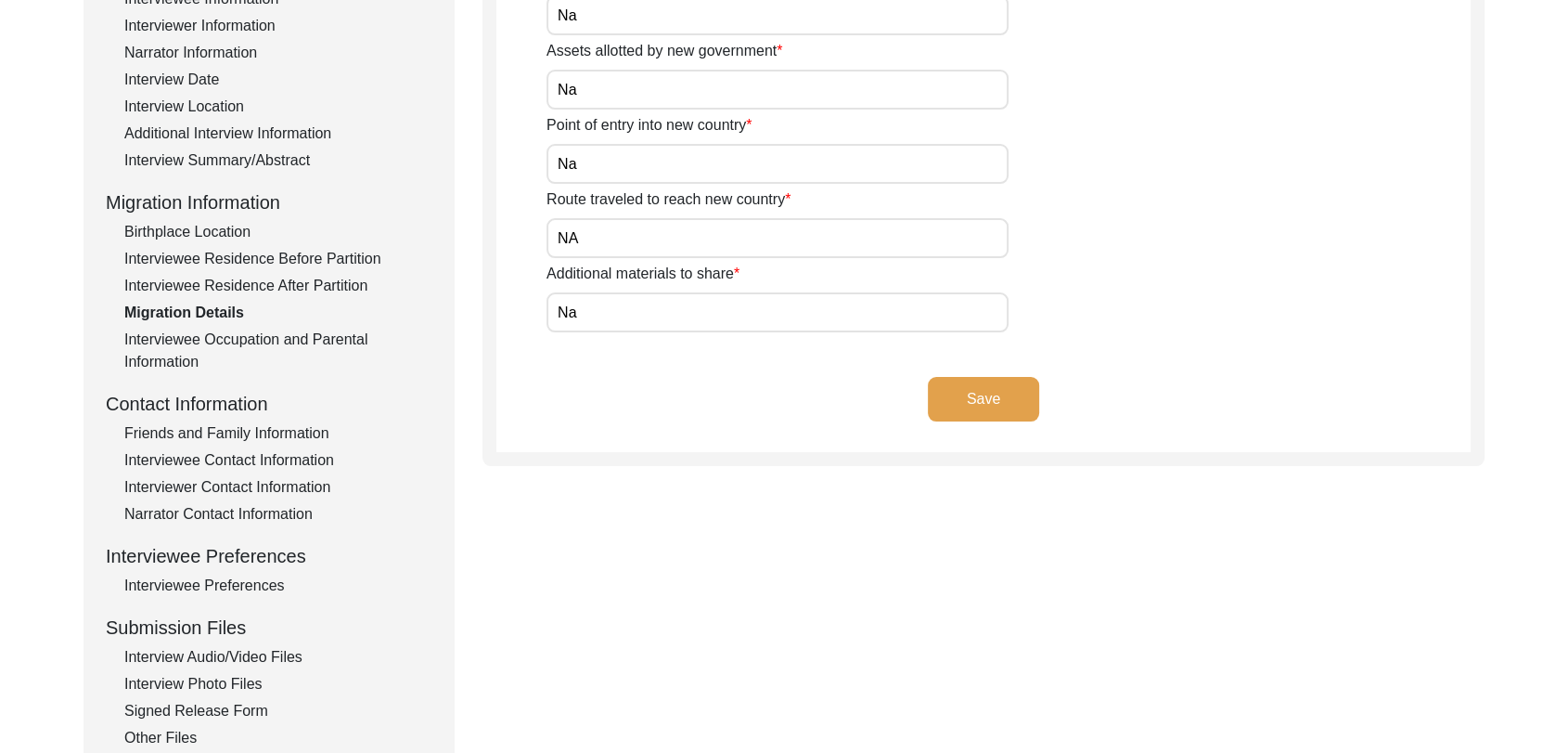
click at [228, 342] on div "Interviewee Occupation and Parental Information" at bounding box center [279, 350] width 308 height 44
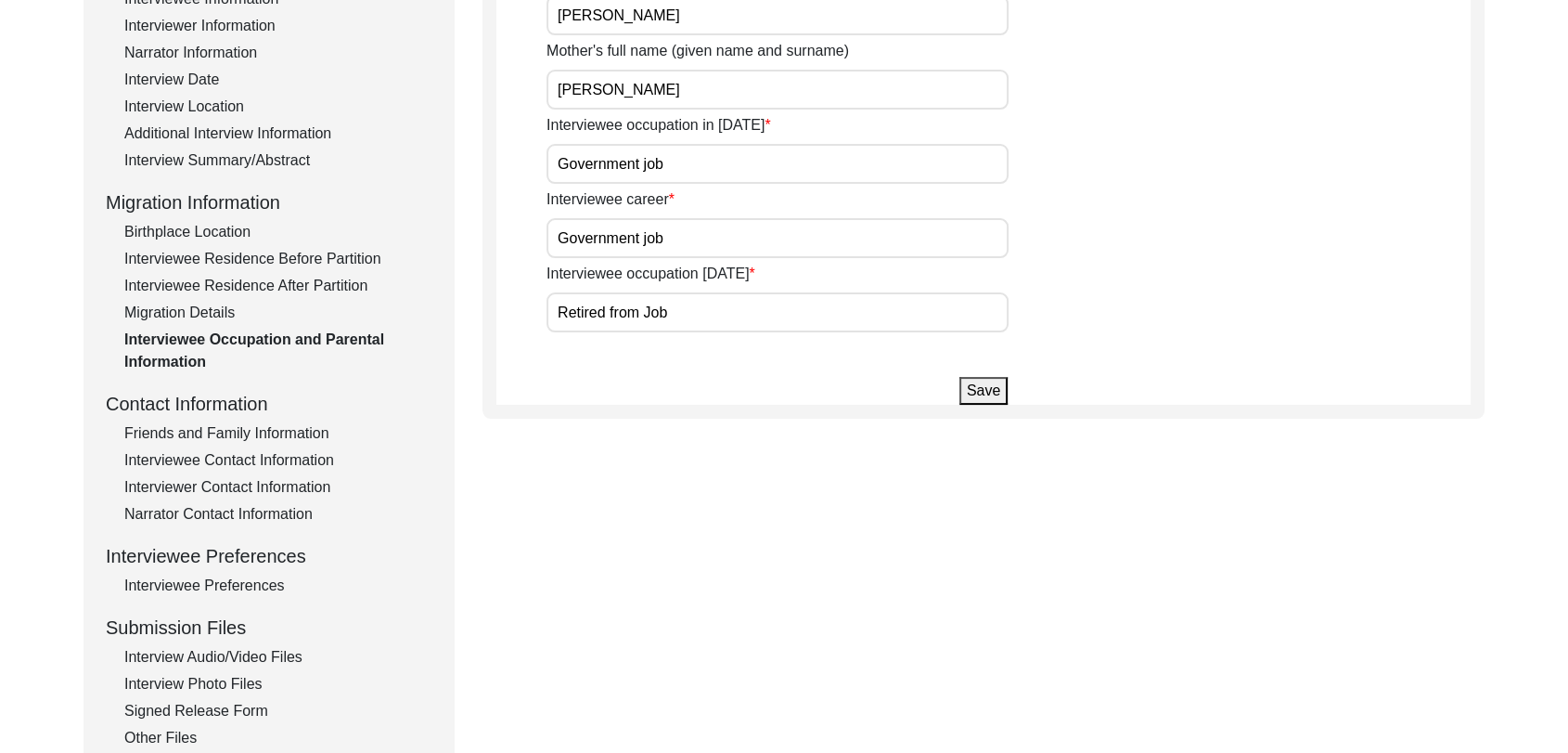
click at [211, 423] on div "Friends and Family Information" at bounding box center [279, 434] width 308 height 23
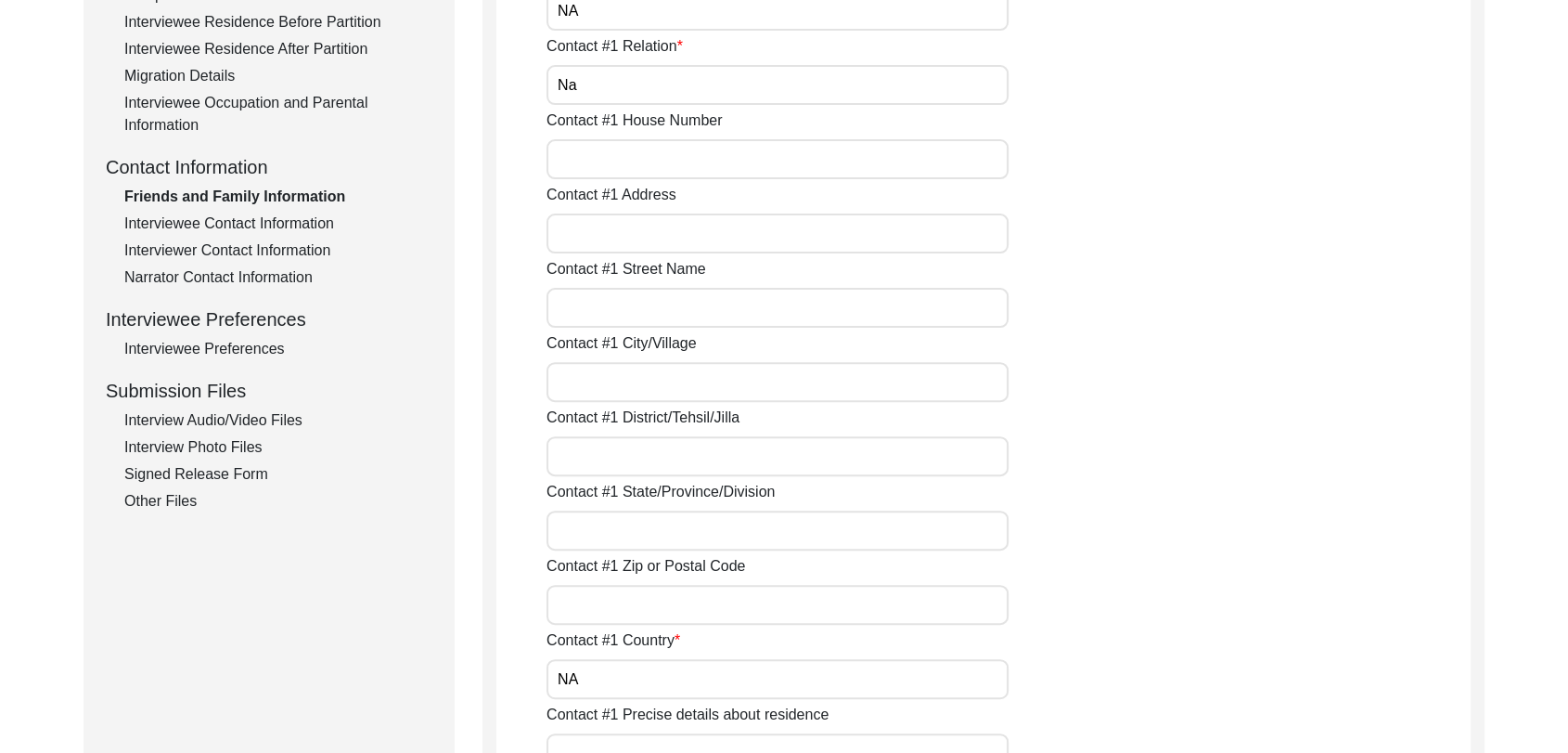
scroll to position [556, 0]
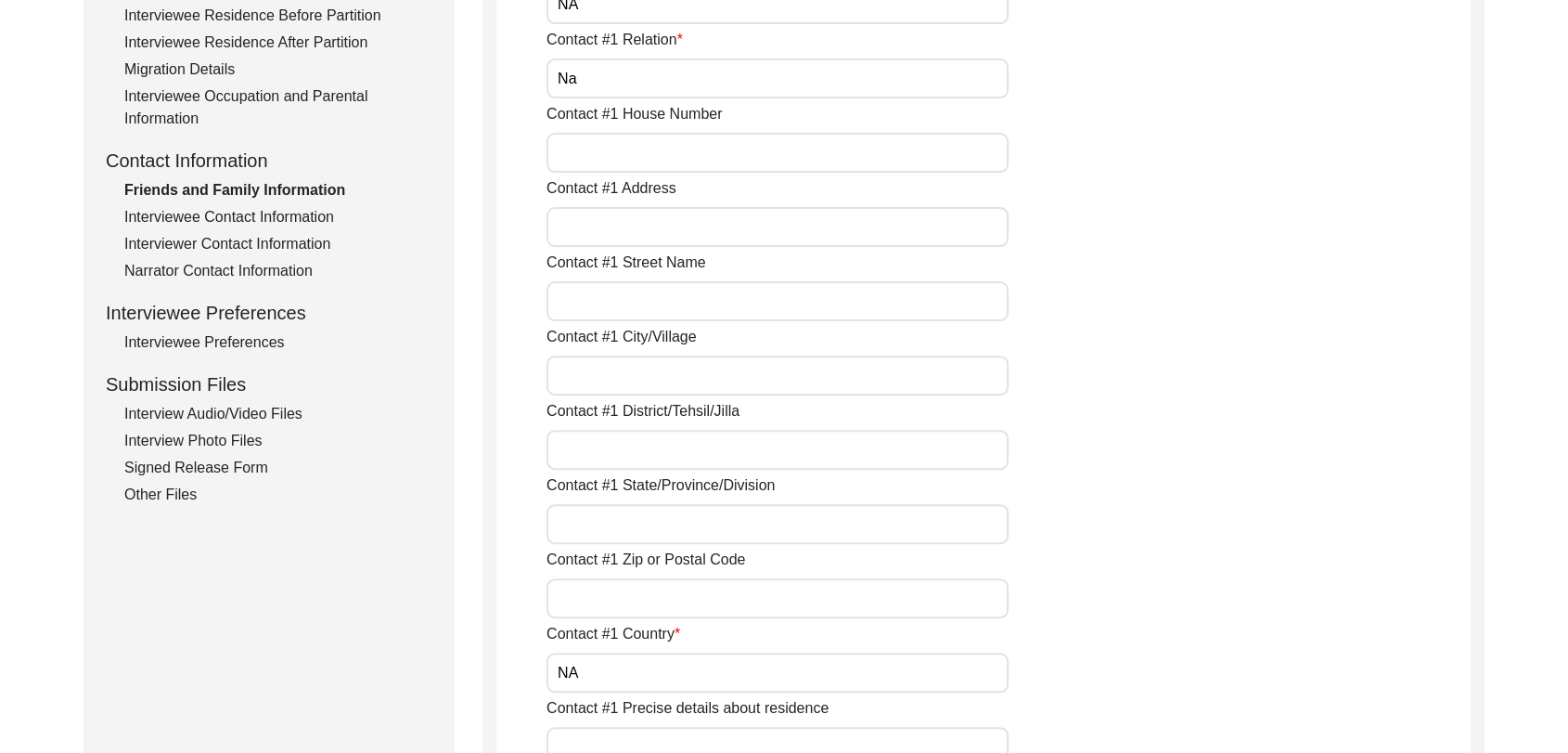
click at [187, 470] on div "Signed Release Form" at bounding box center [279, 468] width 308 height 23
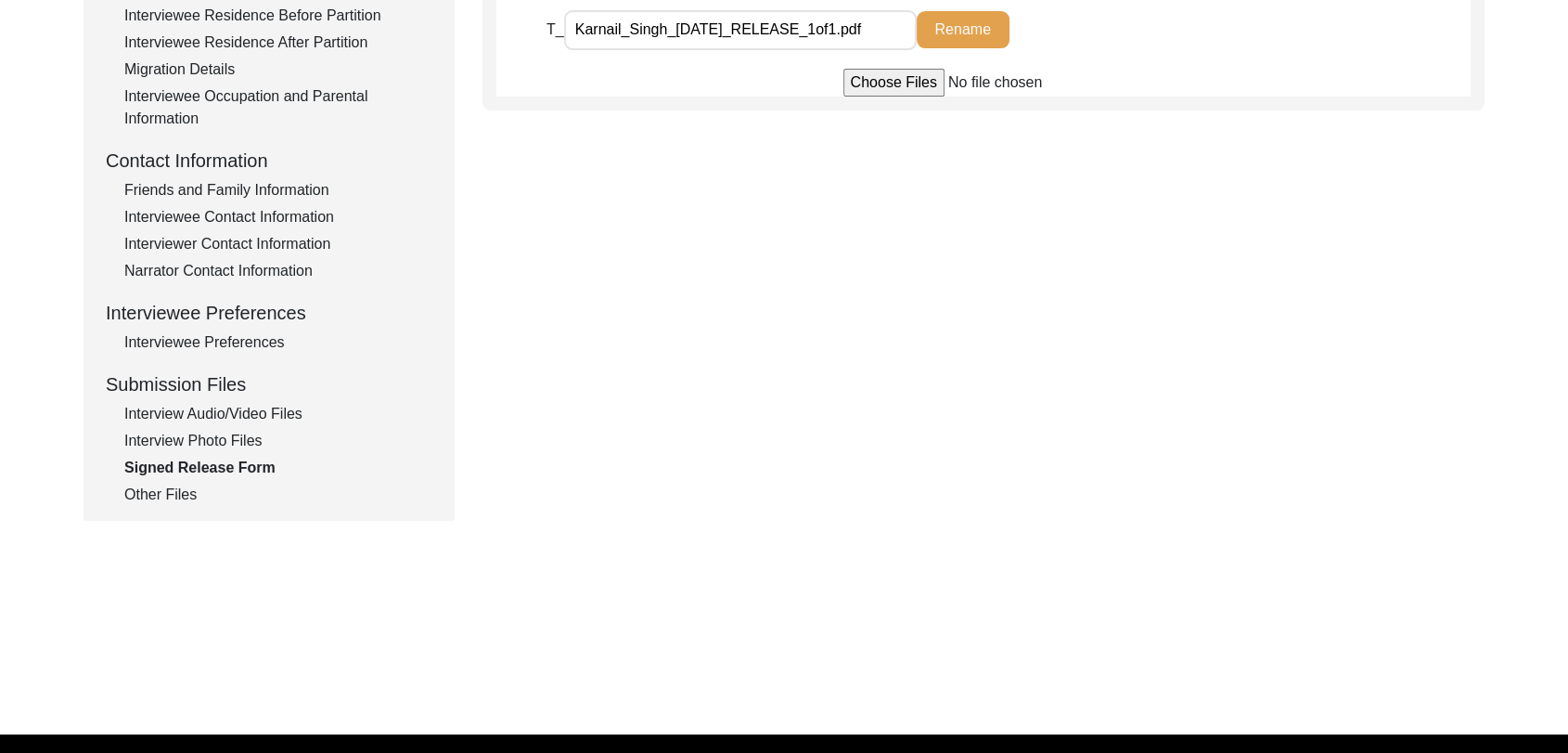
click at [199, 438] on div "Interview Photo Files" at bounding box center [279, 440] width 308 height 23
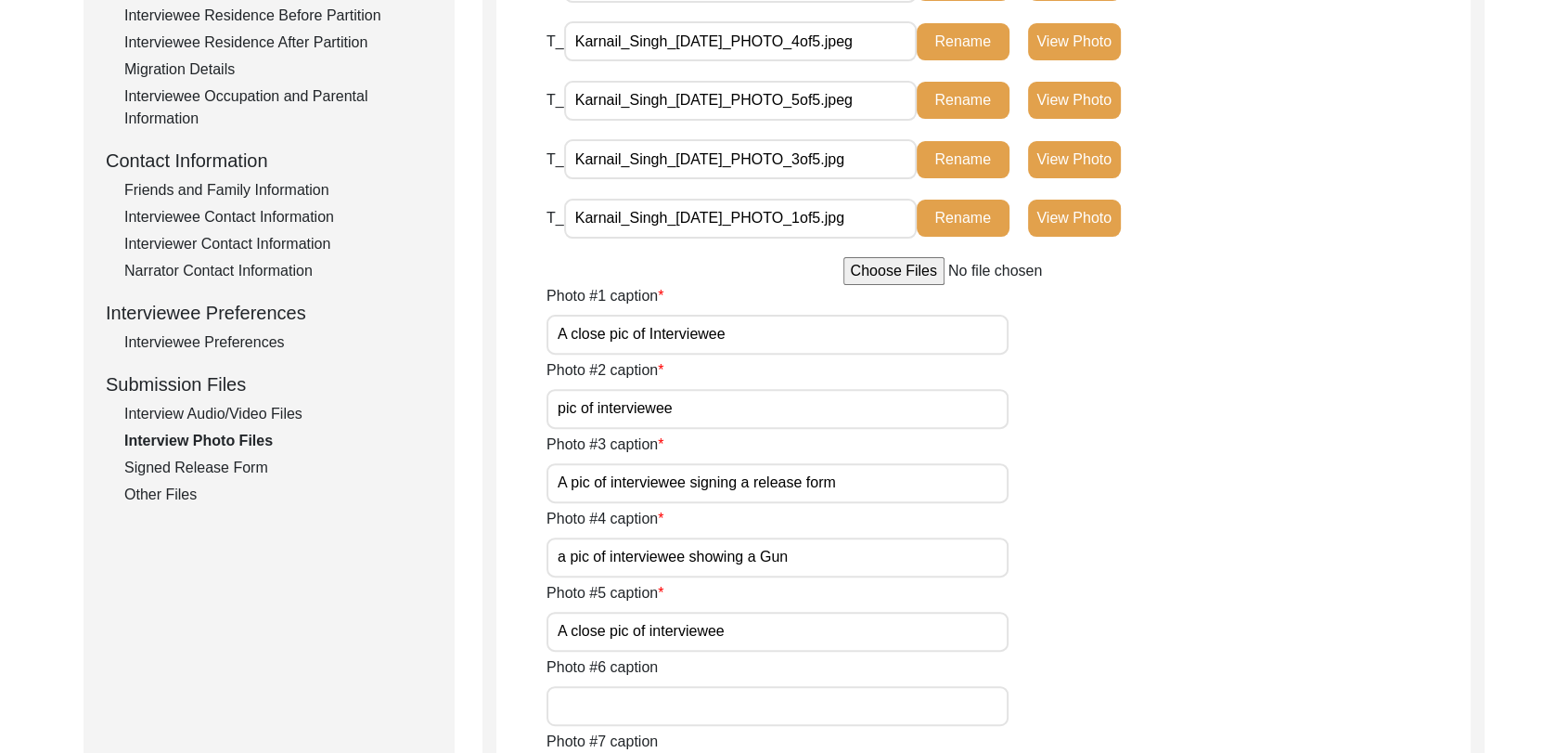
click at [176, 492] on div "Other Files" at bounding box center [279, 494] width 308 height 23
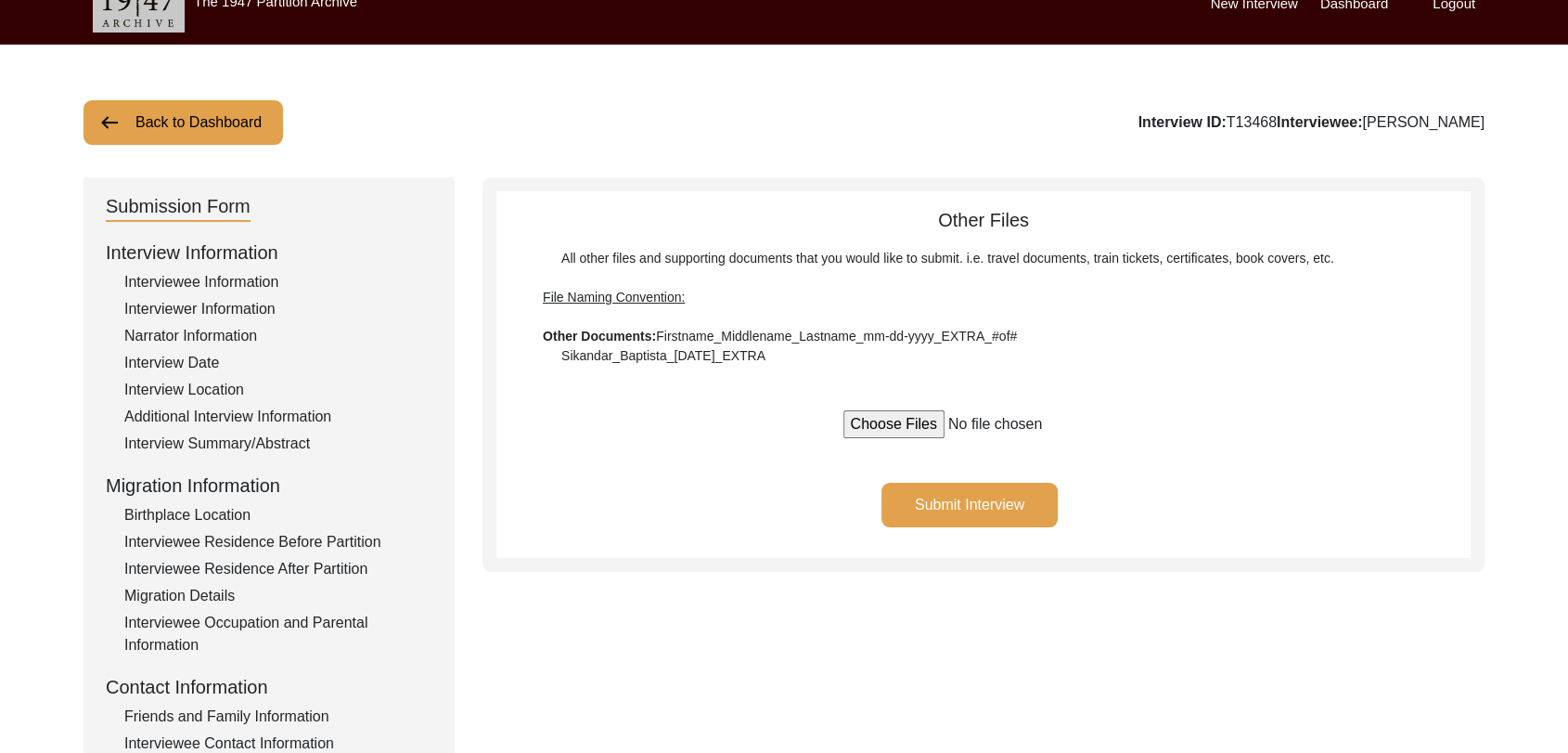
scroll to position [28, 0]
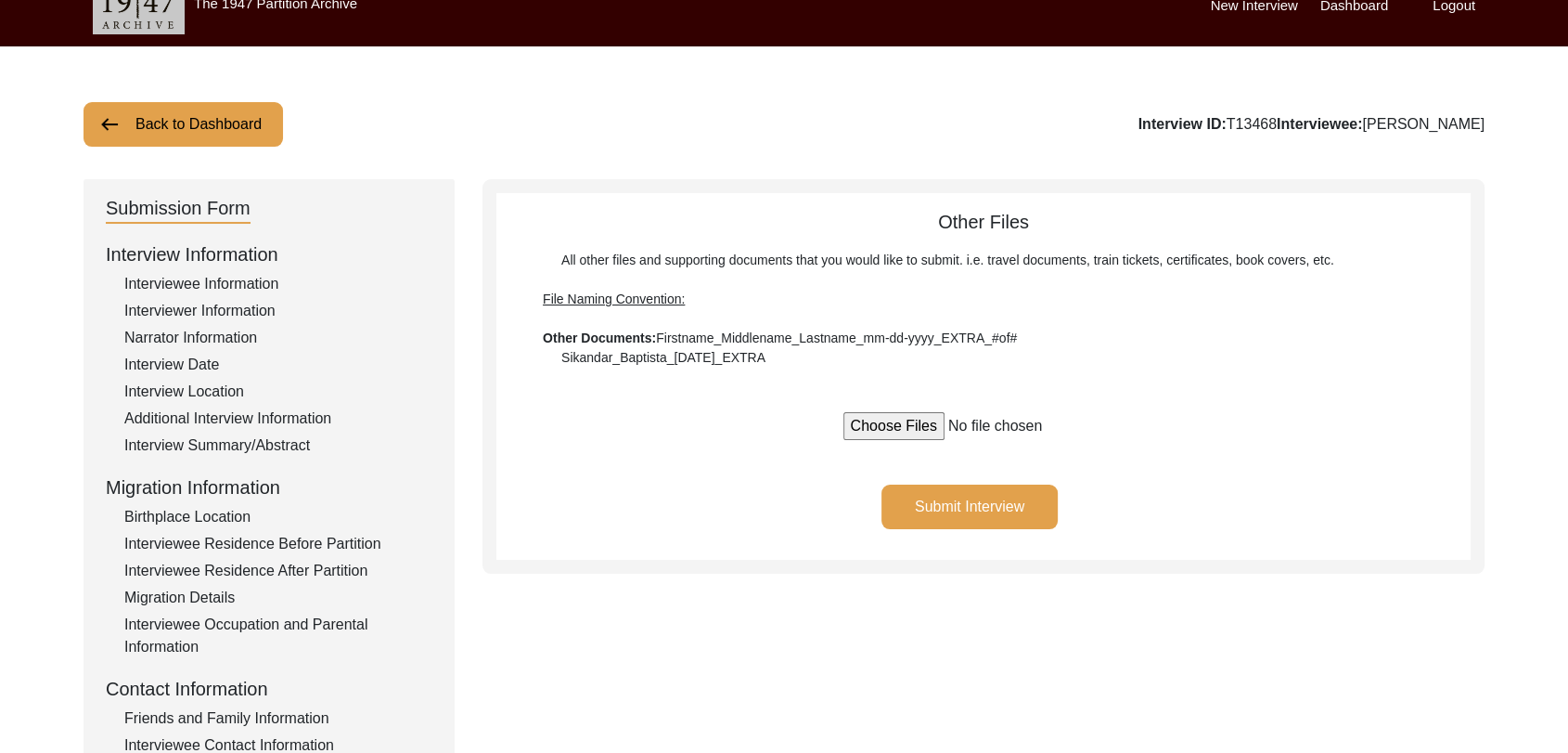
click at [991, 504] on button "Submit Interview" at bounding box center [969, 506] width 176 height 44
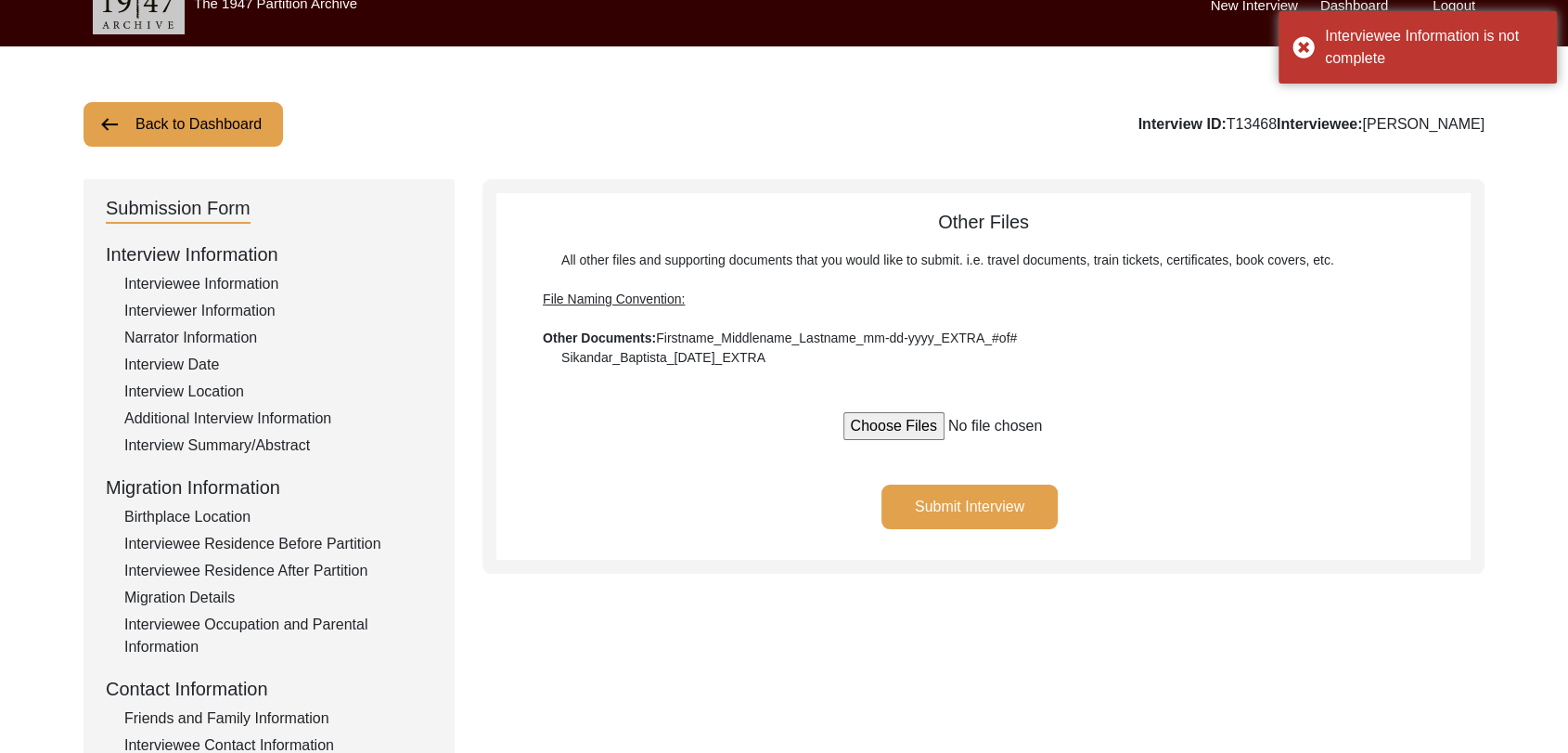
click at [257, 282] on div "Interviewee Information" at bounding box center [279, 284] width 308 height 23
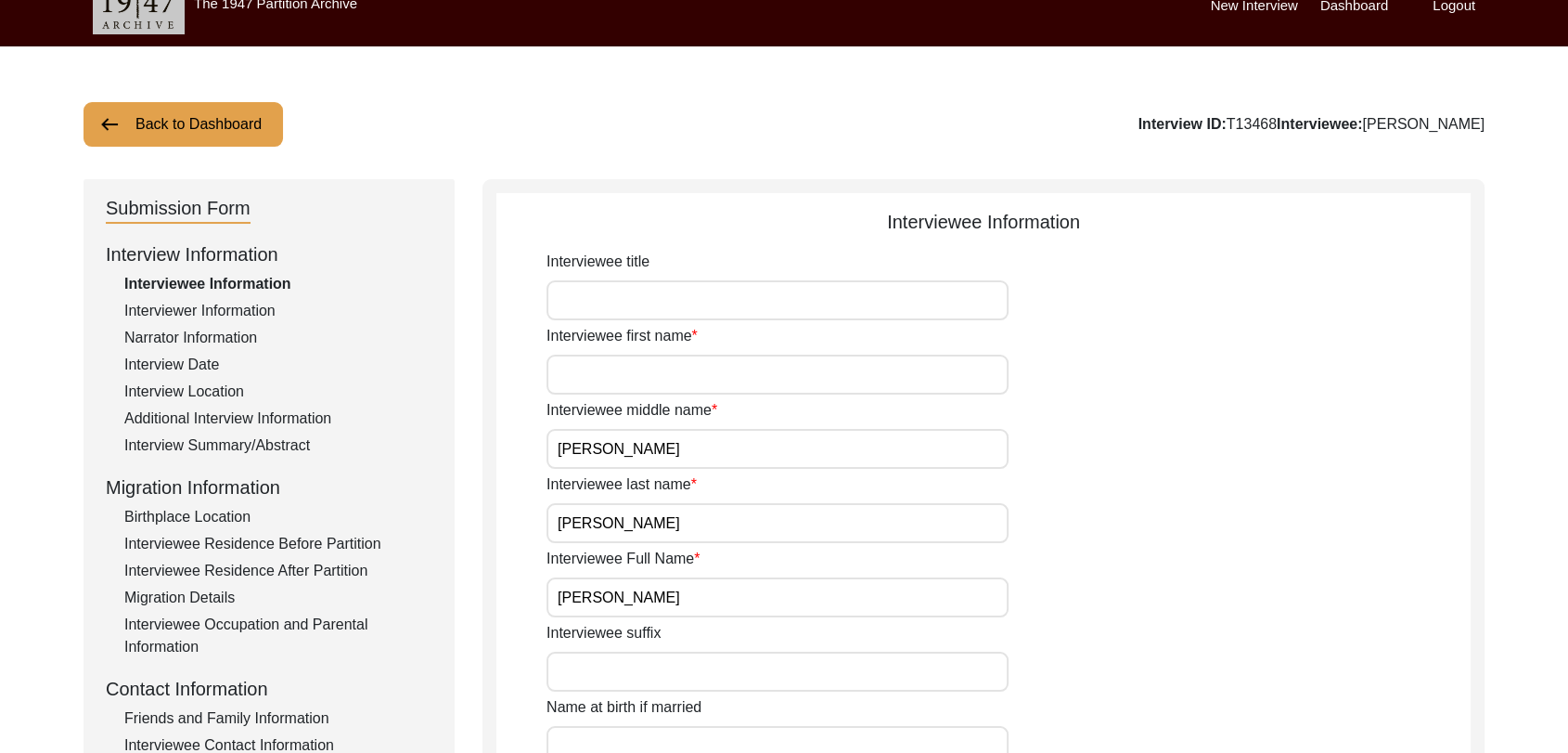
click at [613, 446] on input "[PERSON_NAME]" at bounding box center [777, 448] width 462 height 40
click at [594, 364] on input "Interviewee first name" at bounding box center [777, 375] width 462 height 40
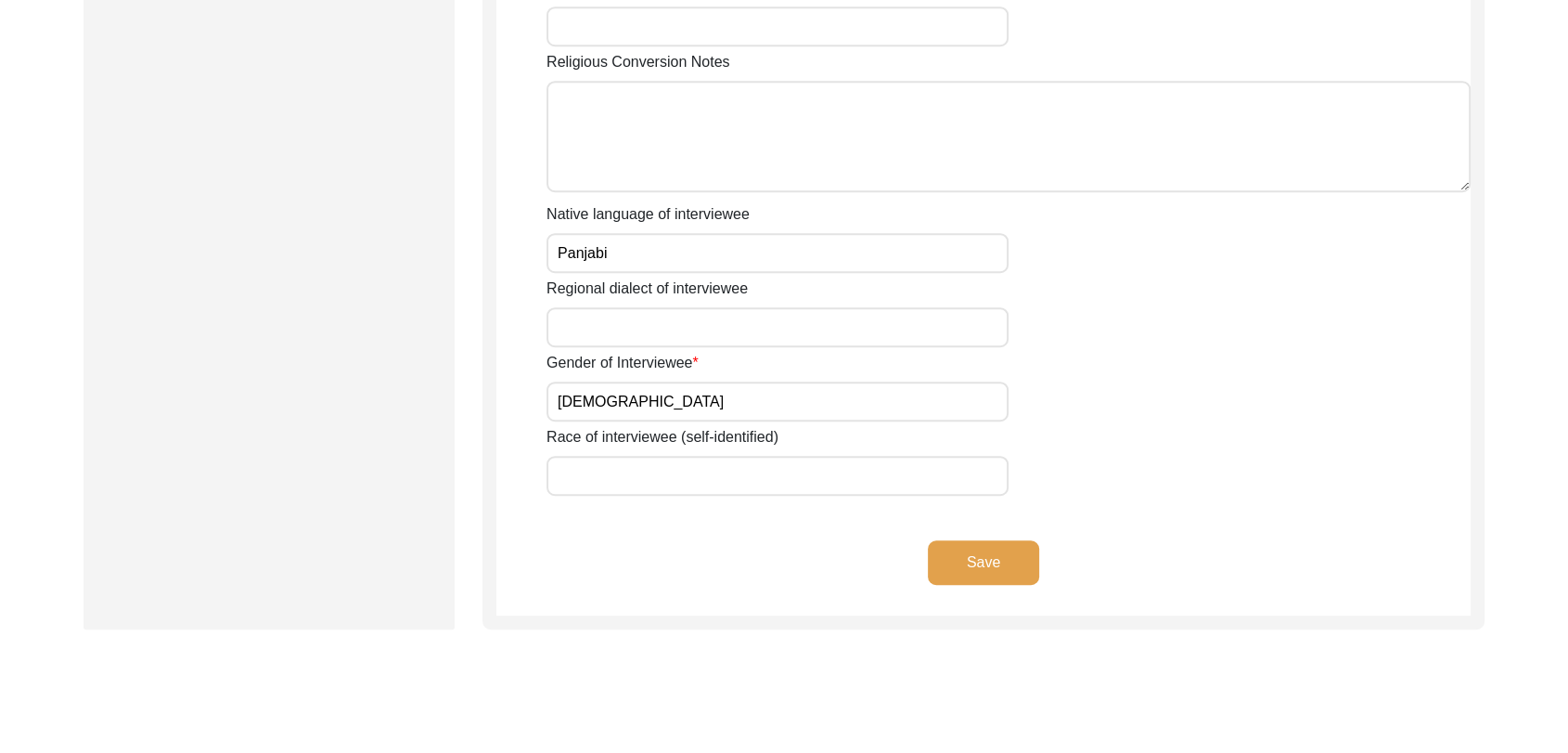
scroll to position [1241, 0]
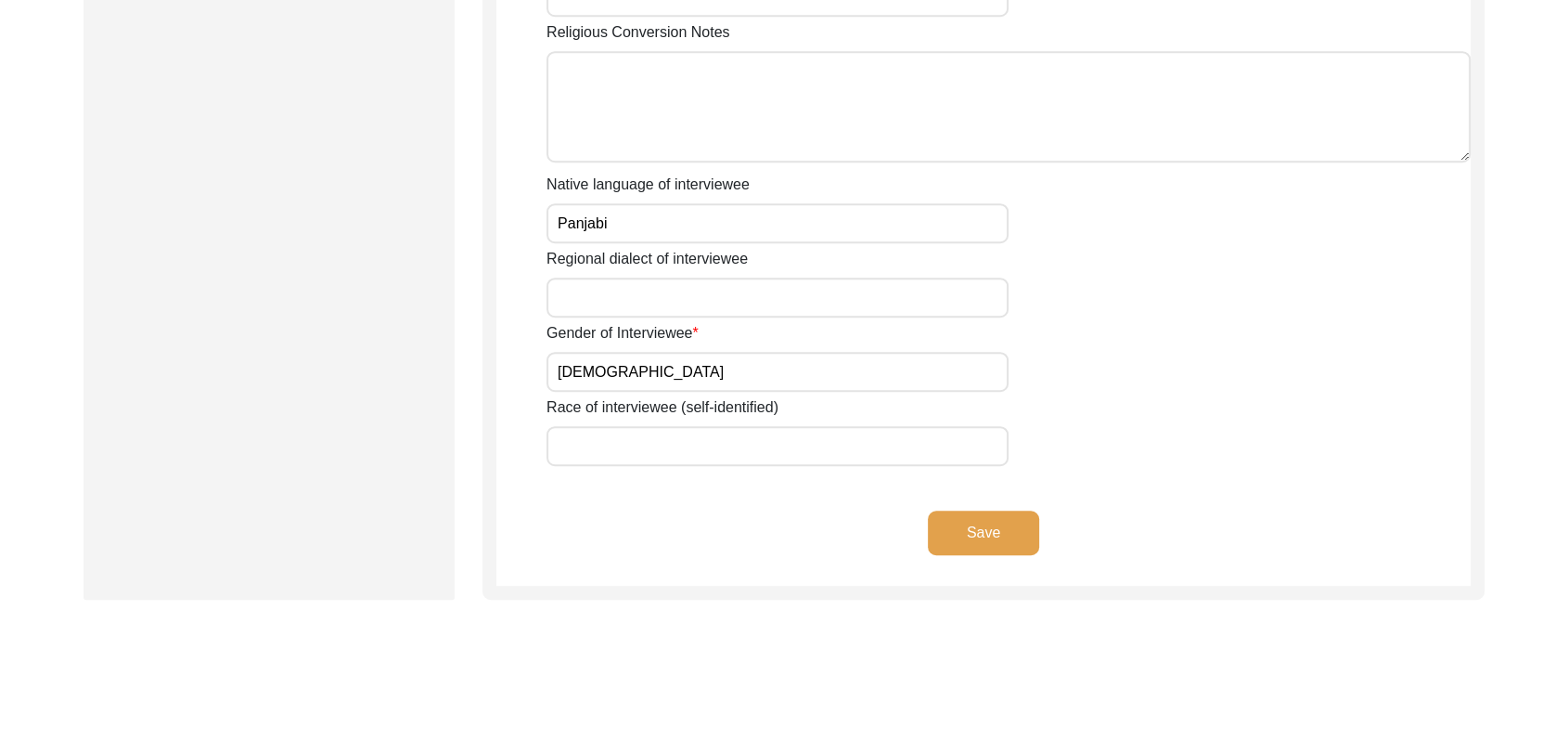
click at [964, 521] on button "Save" at bounding box center [983, 533] width 111 height 44
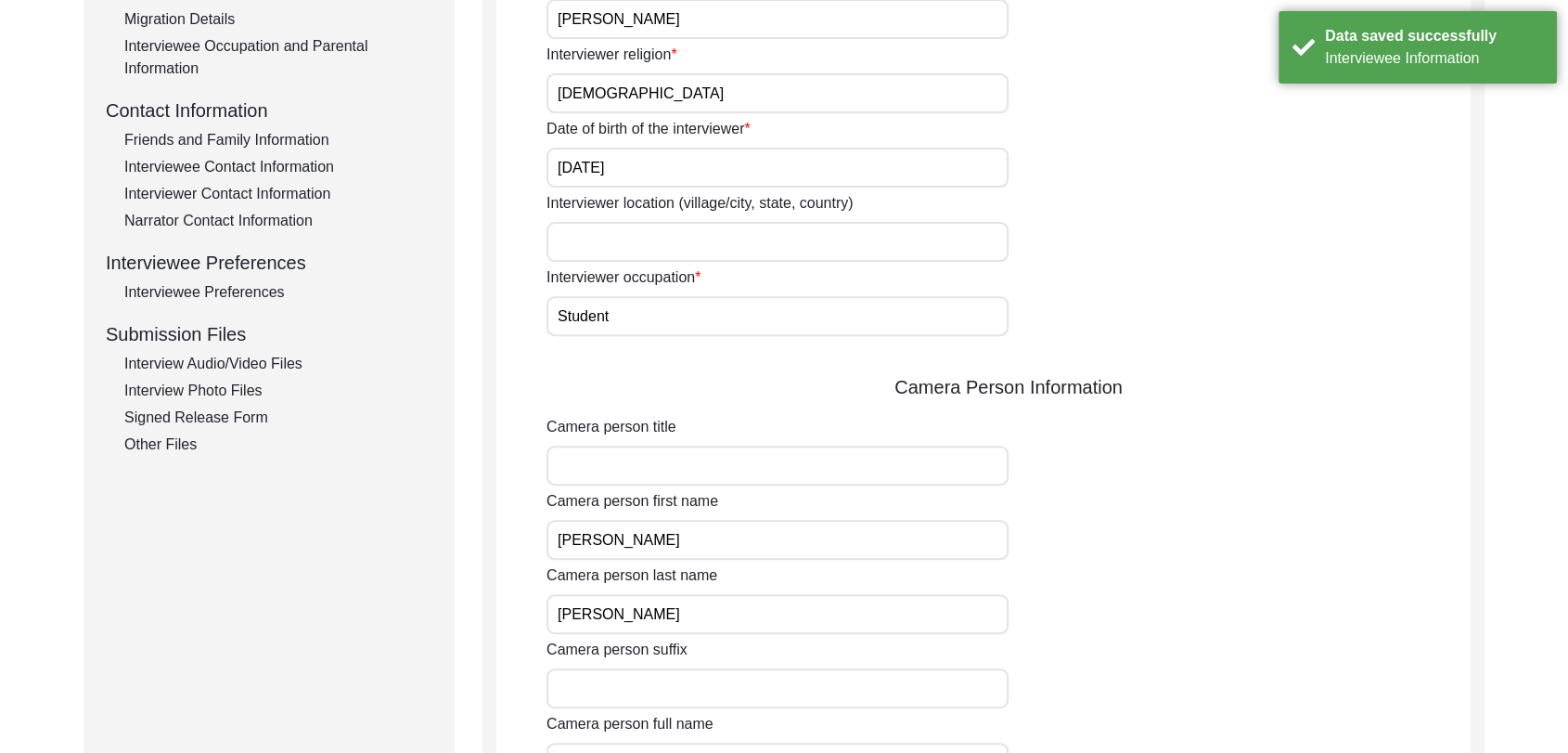
scroll to position [604, 0]
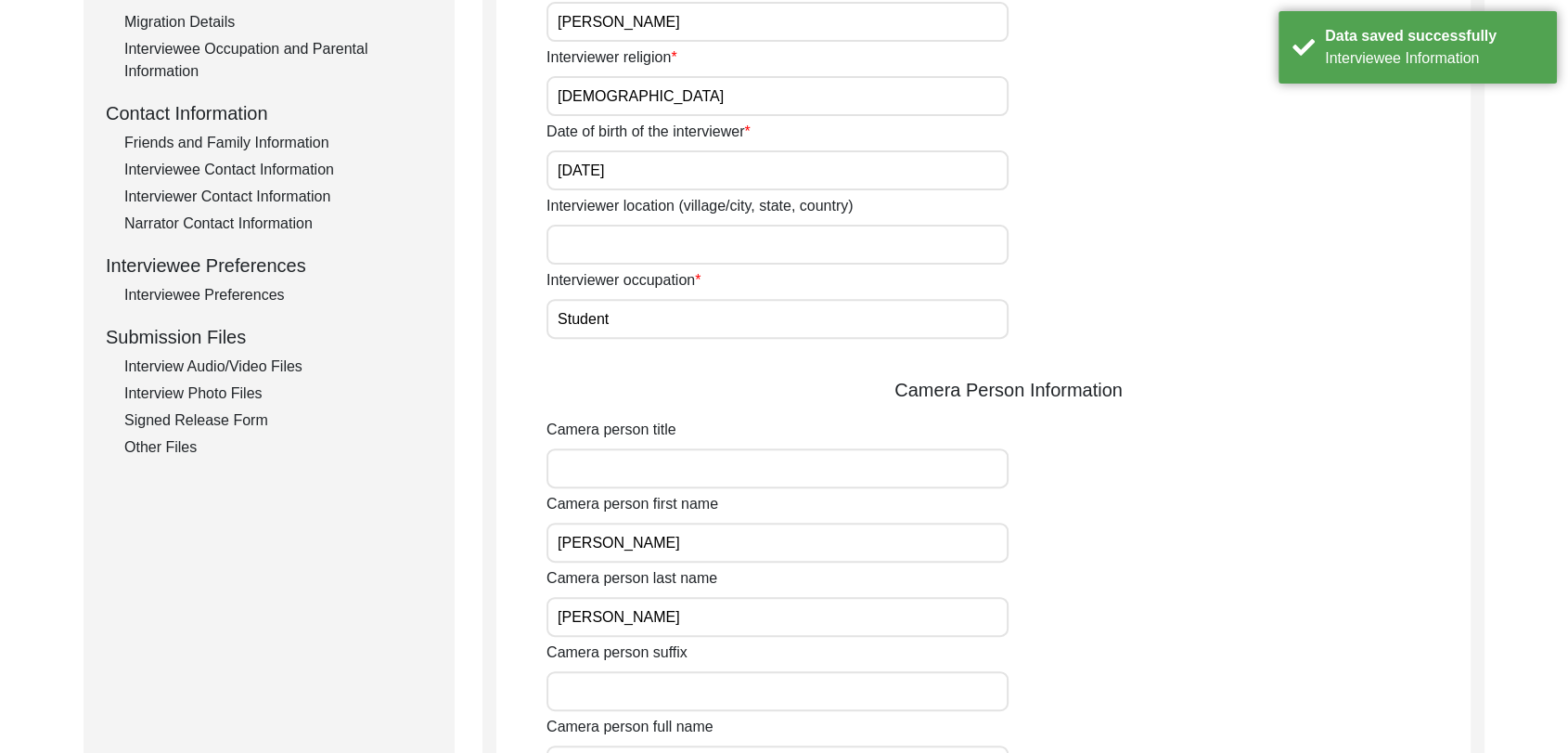
click at [180, 442] on div "Other Files" at bounding box center [279, 447] width 308 height 23
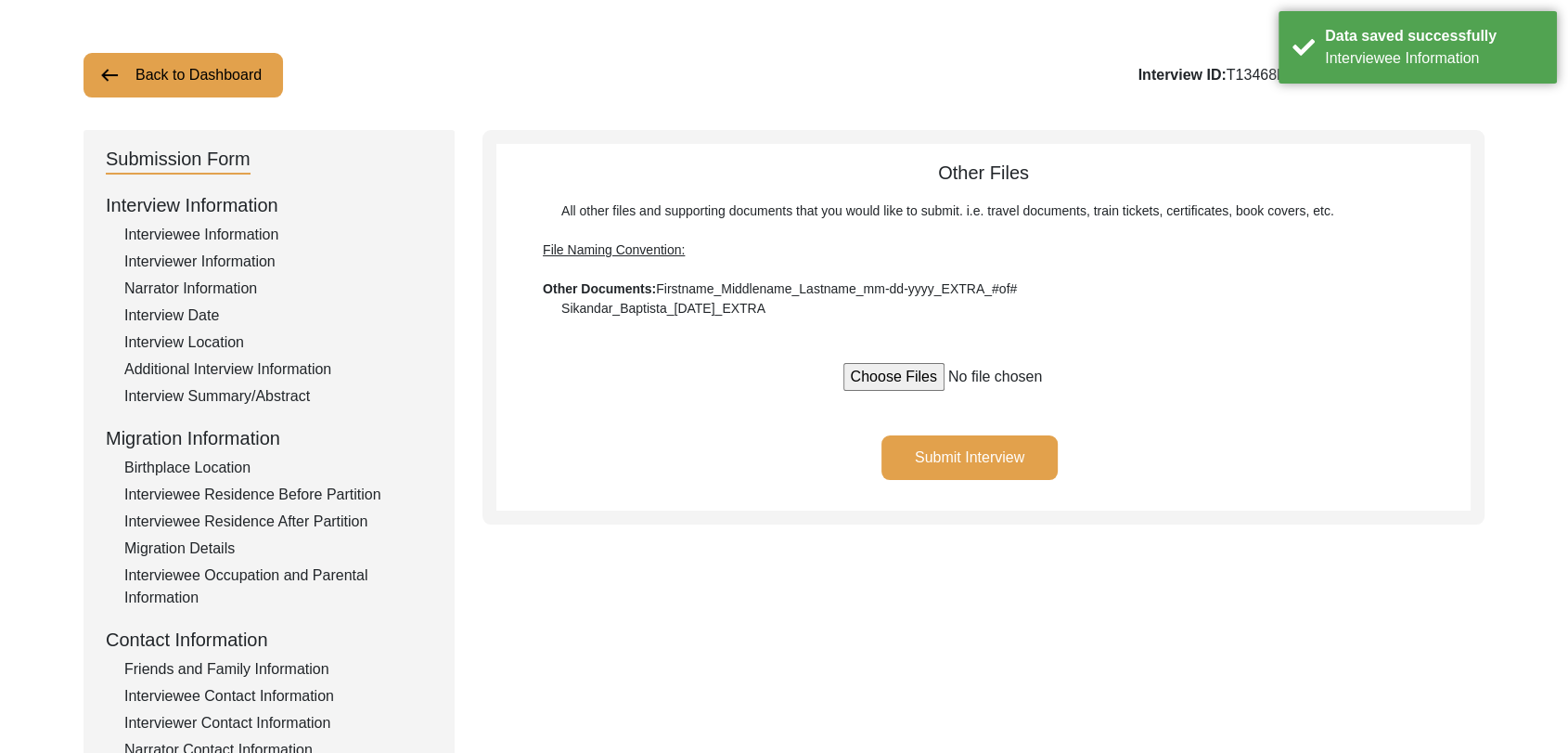
scroll to position [0, 0]
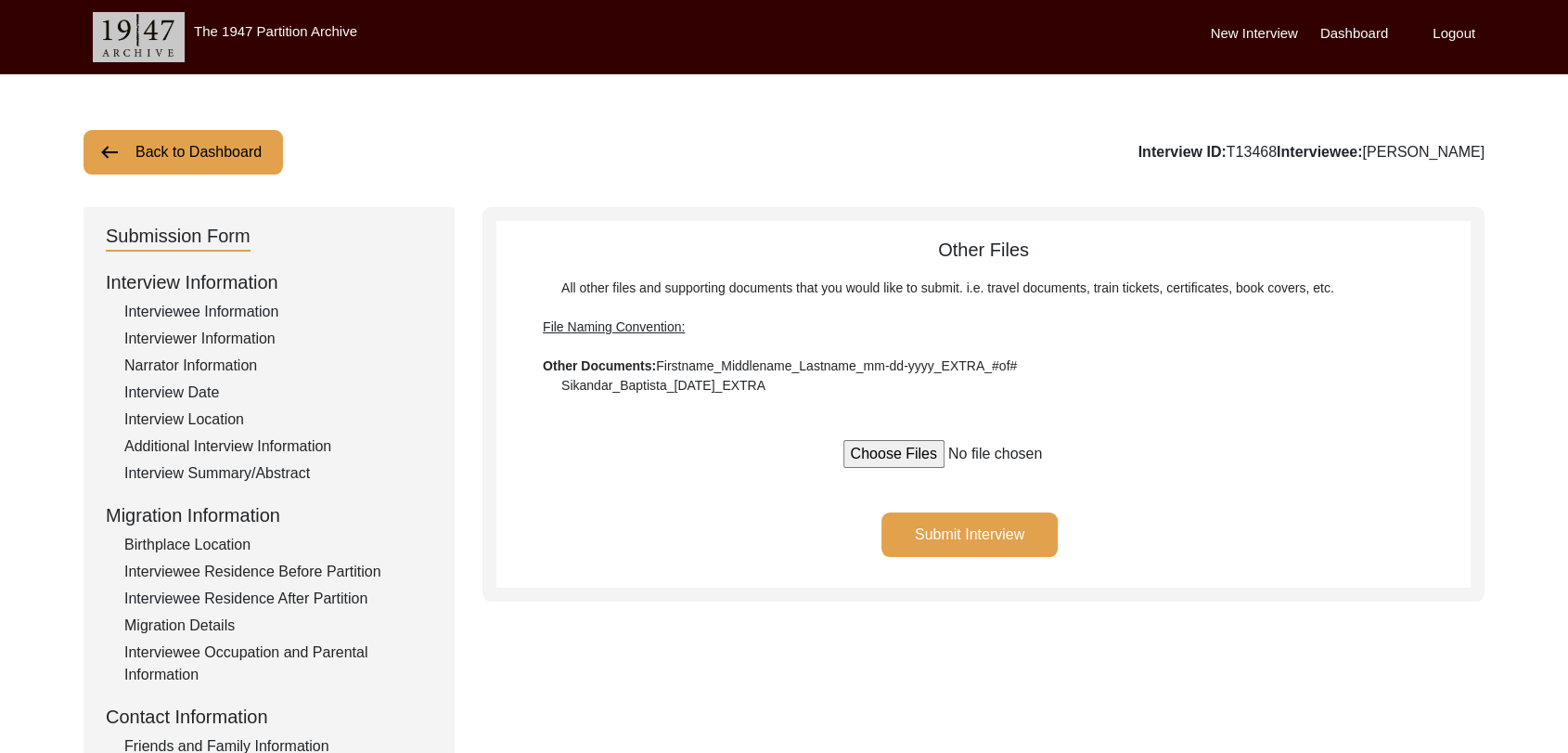
click at [1002, 530] on button "Submit Interview" at bounding box center [969, 534] width 176 height 44
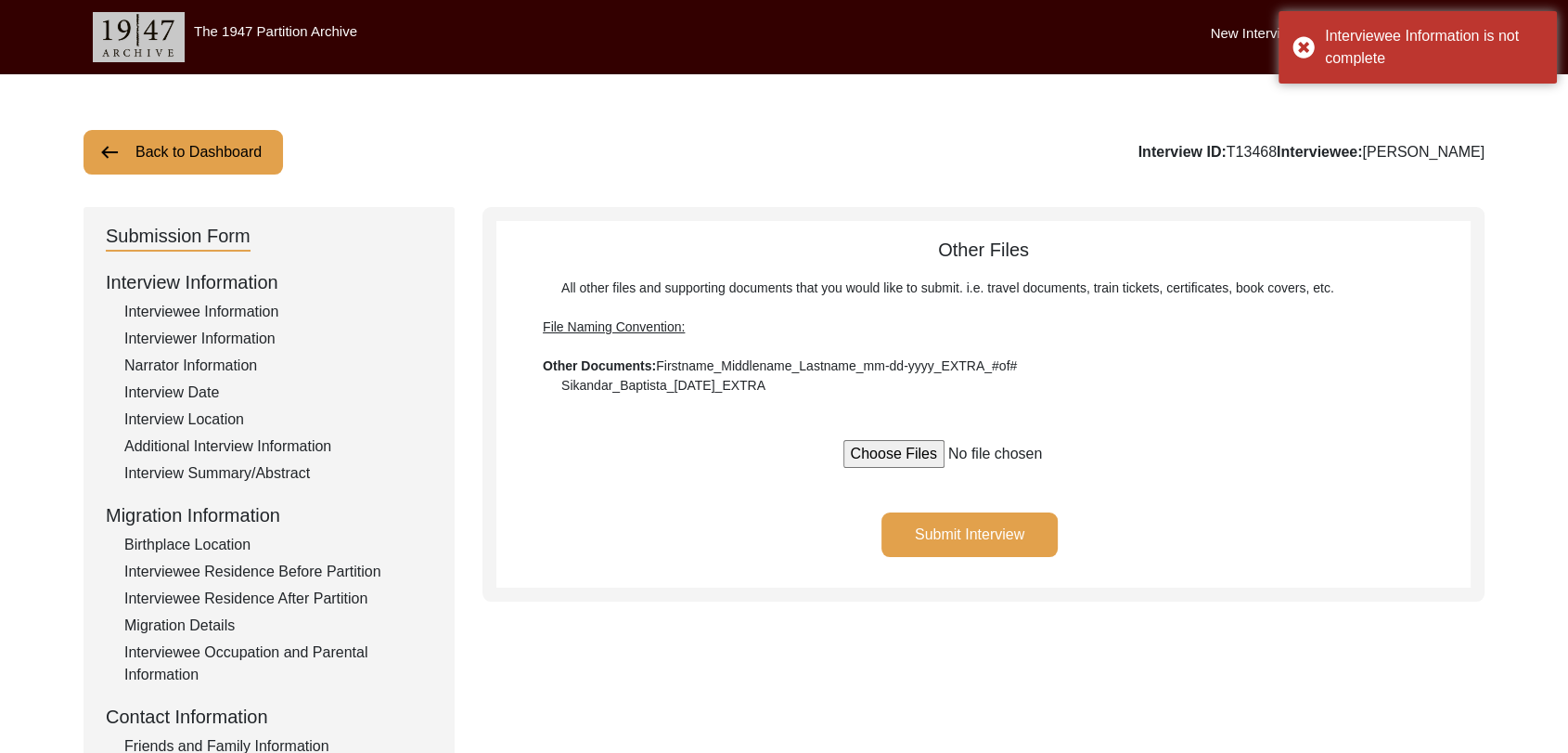
click at [228, 309] on div "Interviewee Information" at bounding box center [279, 312] width 308 height 23
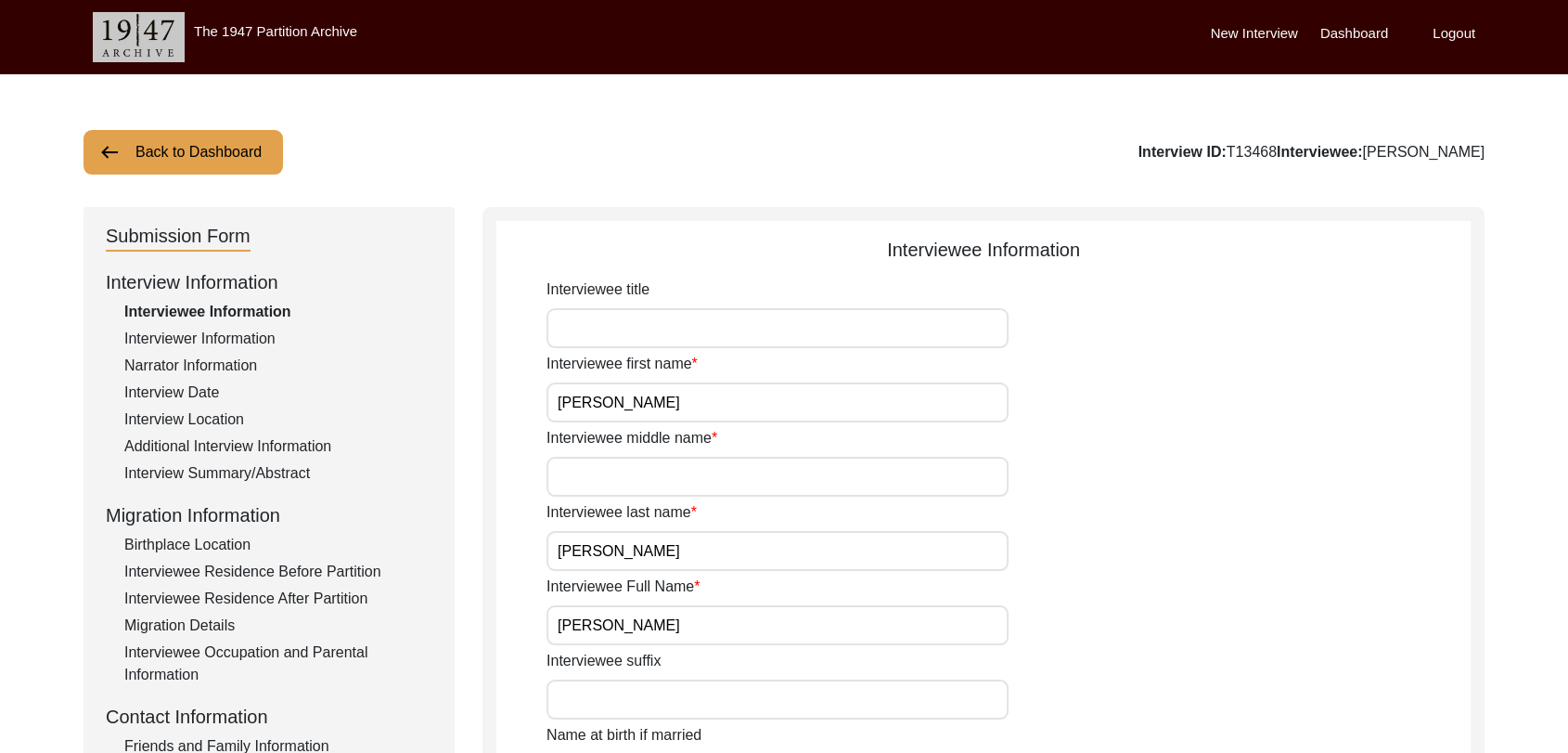
click at [631, 470] on input "Interviewee middle name" at bounding box center [777, 477] width 462 height 40
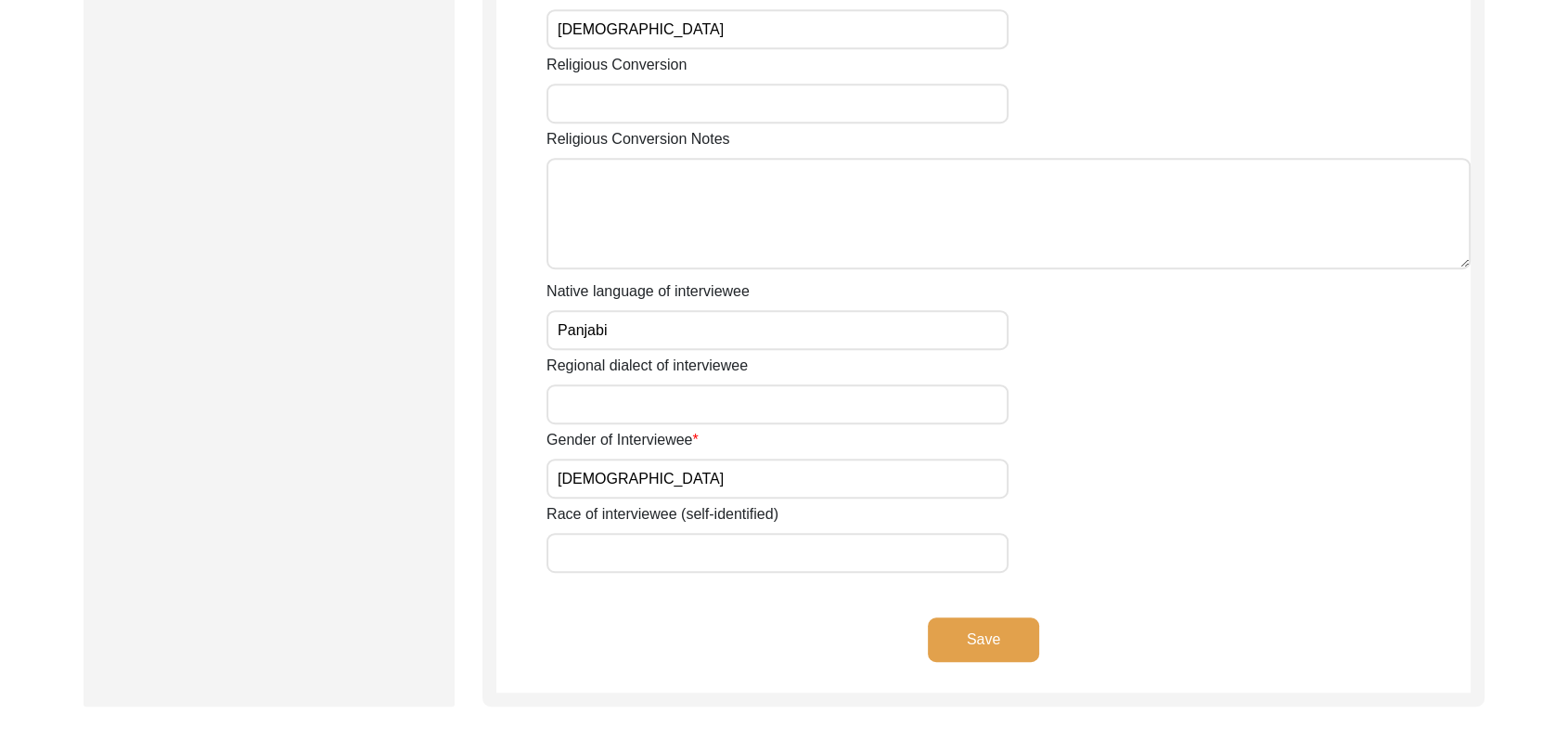
scroll to position [1352, 0]
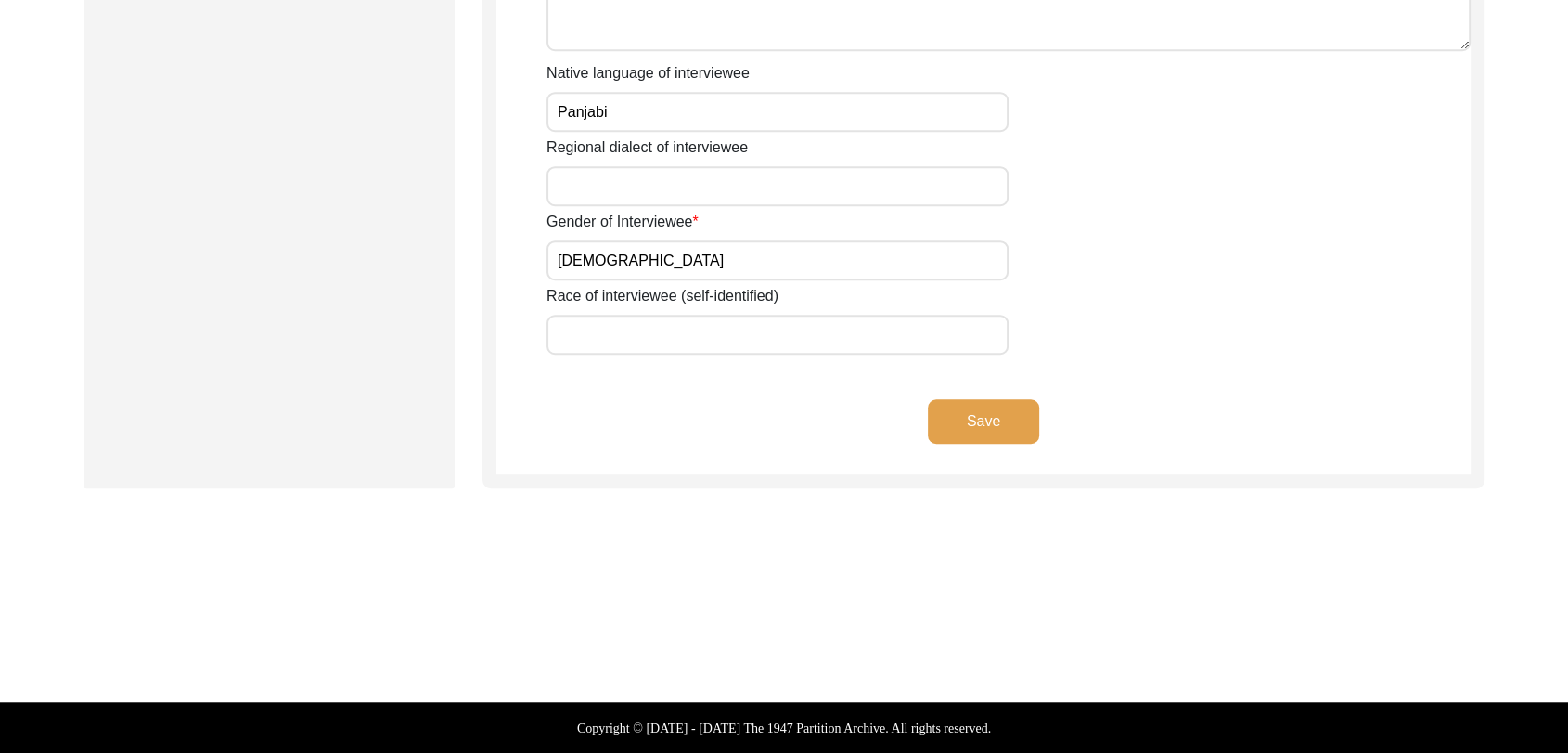
click at [987, 415] on button "Save" at bounding box center [983, 421] width 111 height 44
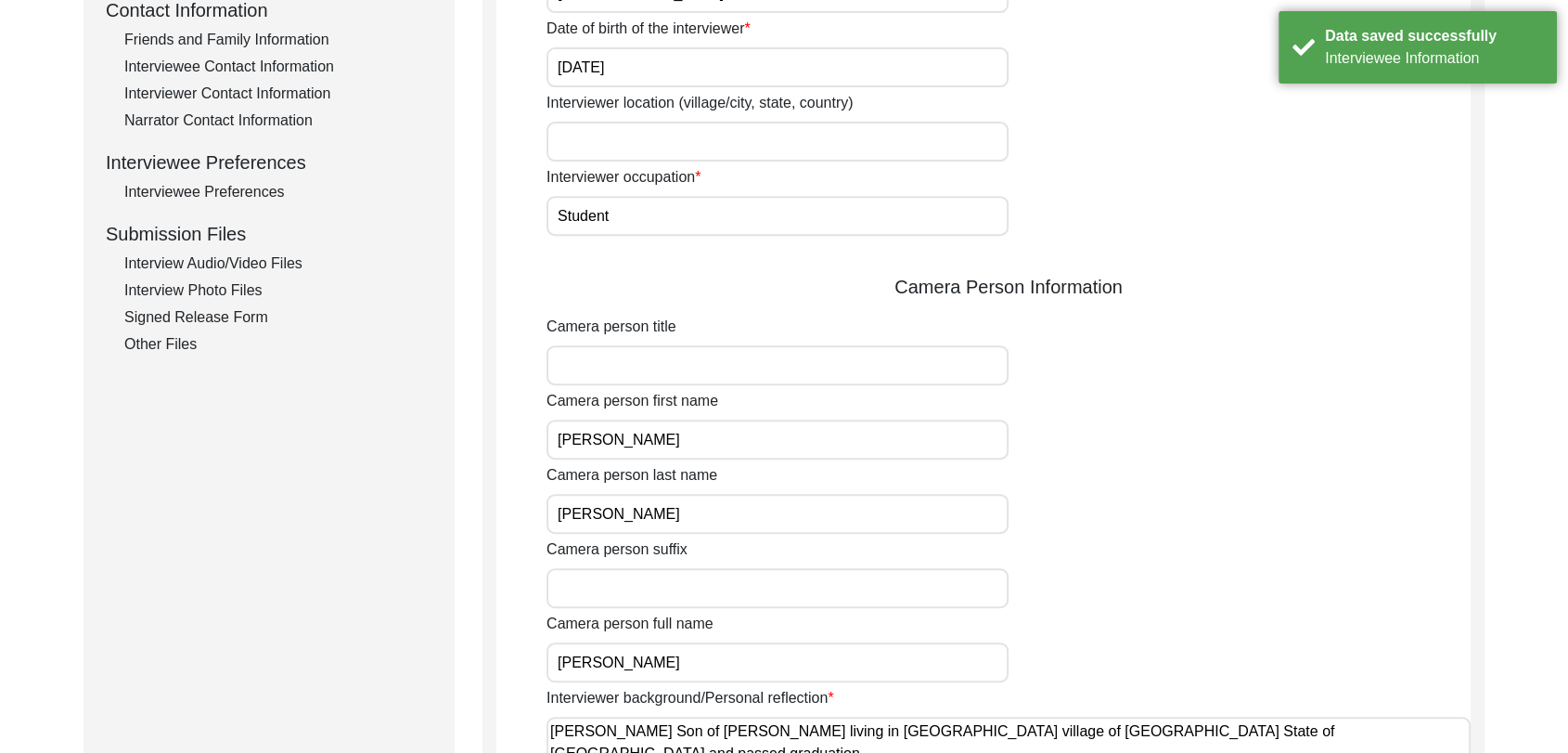
scroll to position [705, 0]
click at [194, 351] on div "Other Files" at bounding box center [279, 346] width 308 height 23
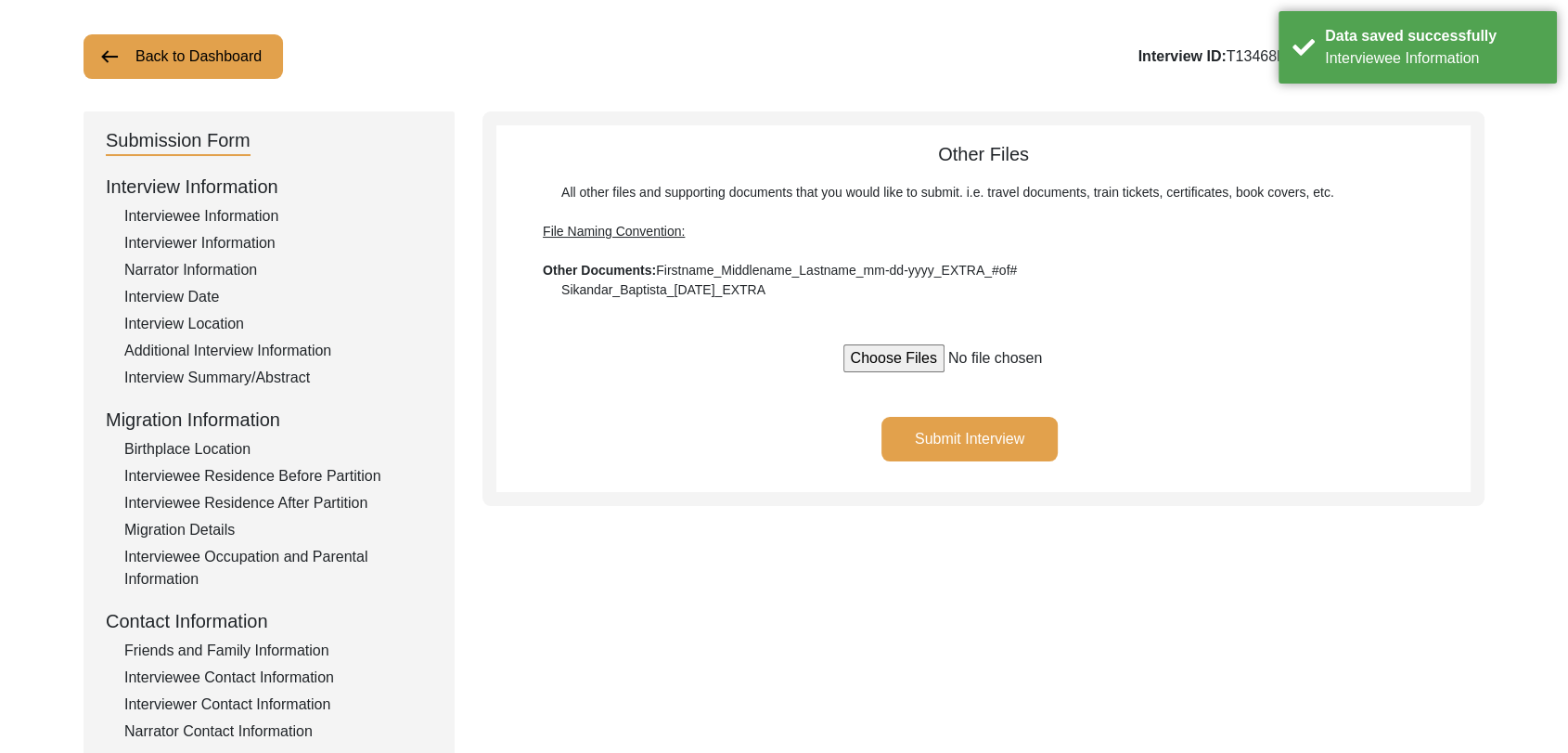
scroll to position [94, 0]
click at [995, 440] on button "Submit Interview" at bounding box center [969, 439] width 176 height 44
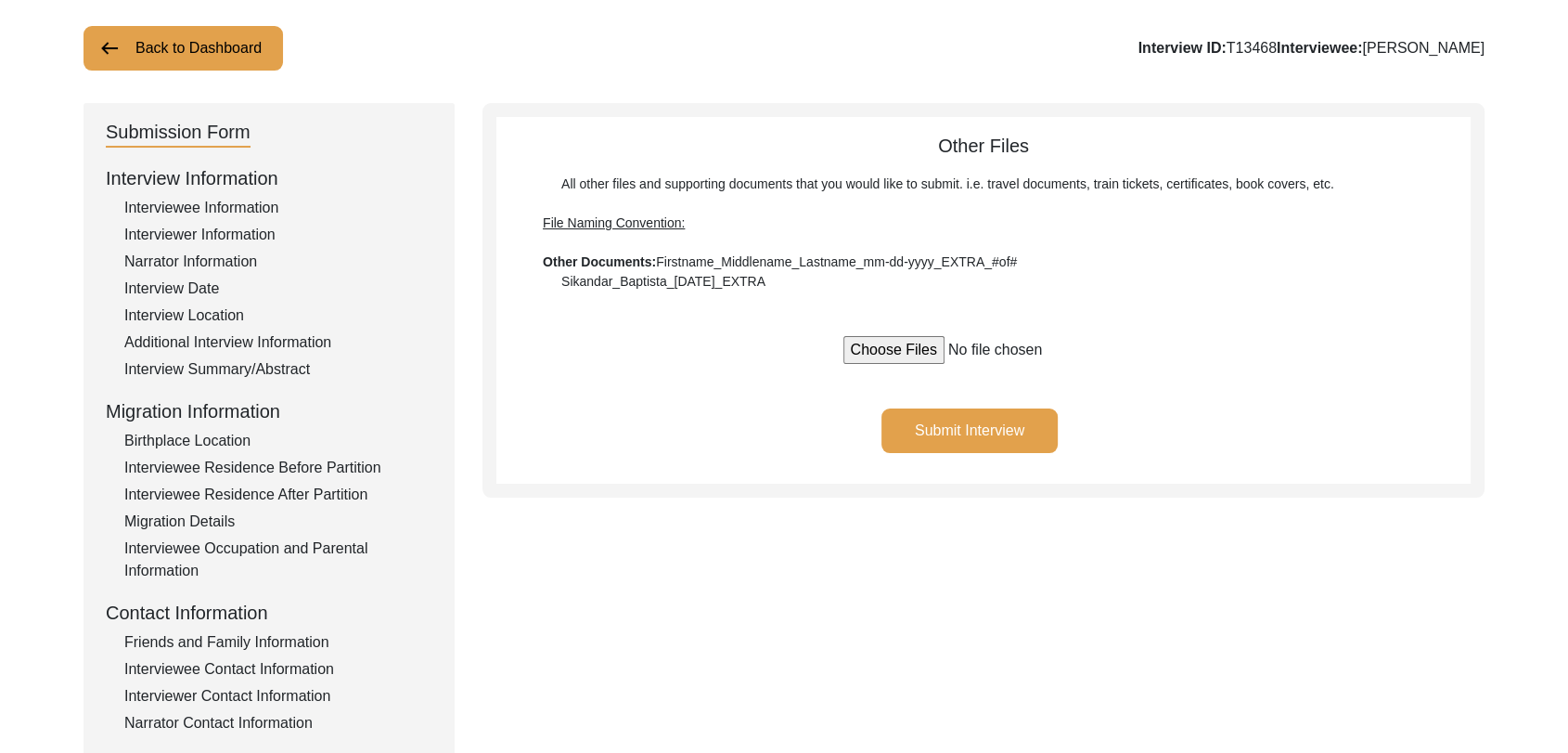
scroll to position [0, 0]
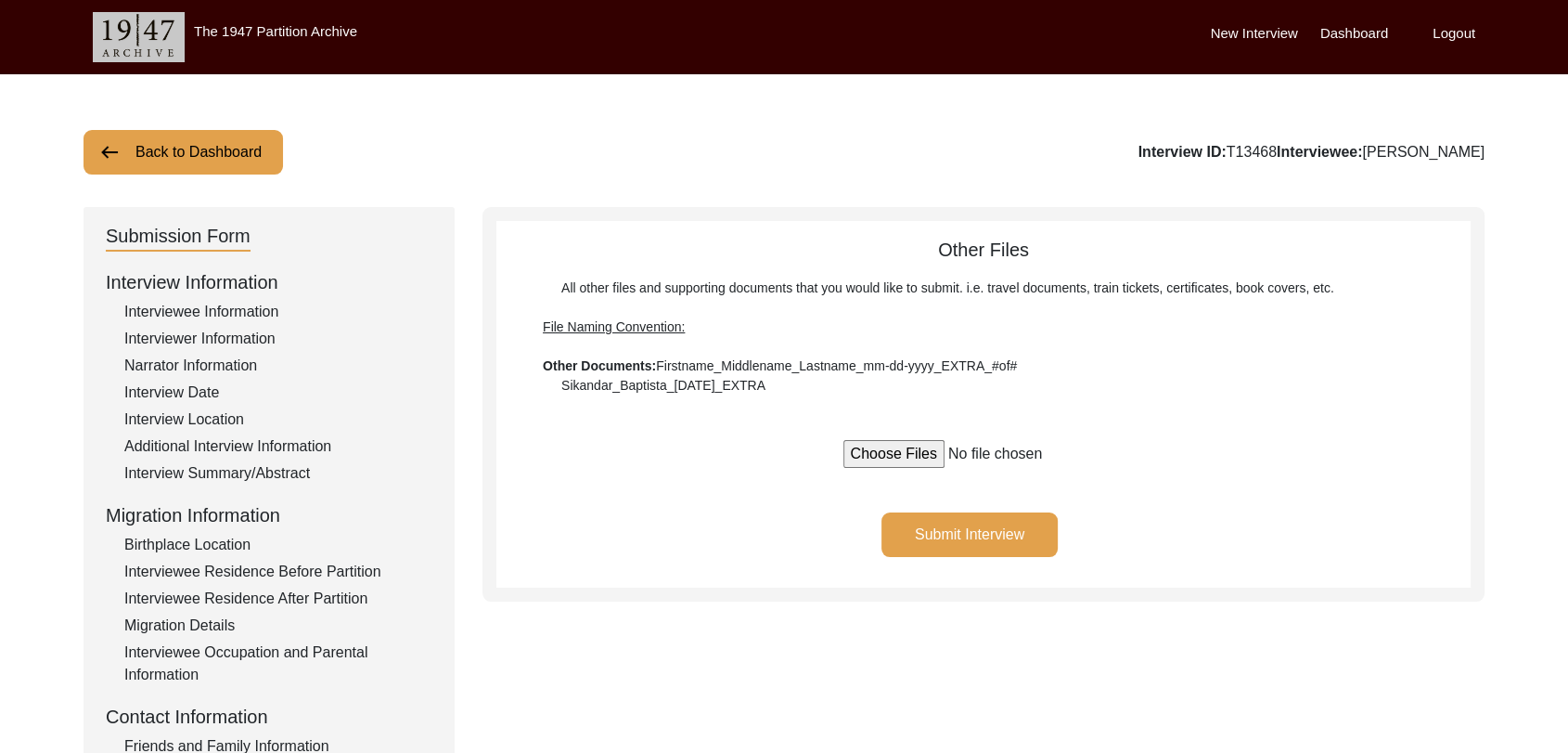
click at [1345, 26] on label "Dashboard" at bounding box center [1354, 34] width 68 height 22
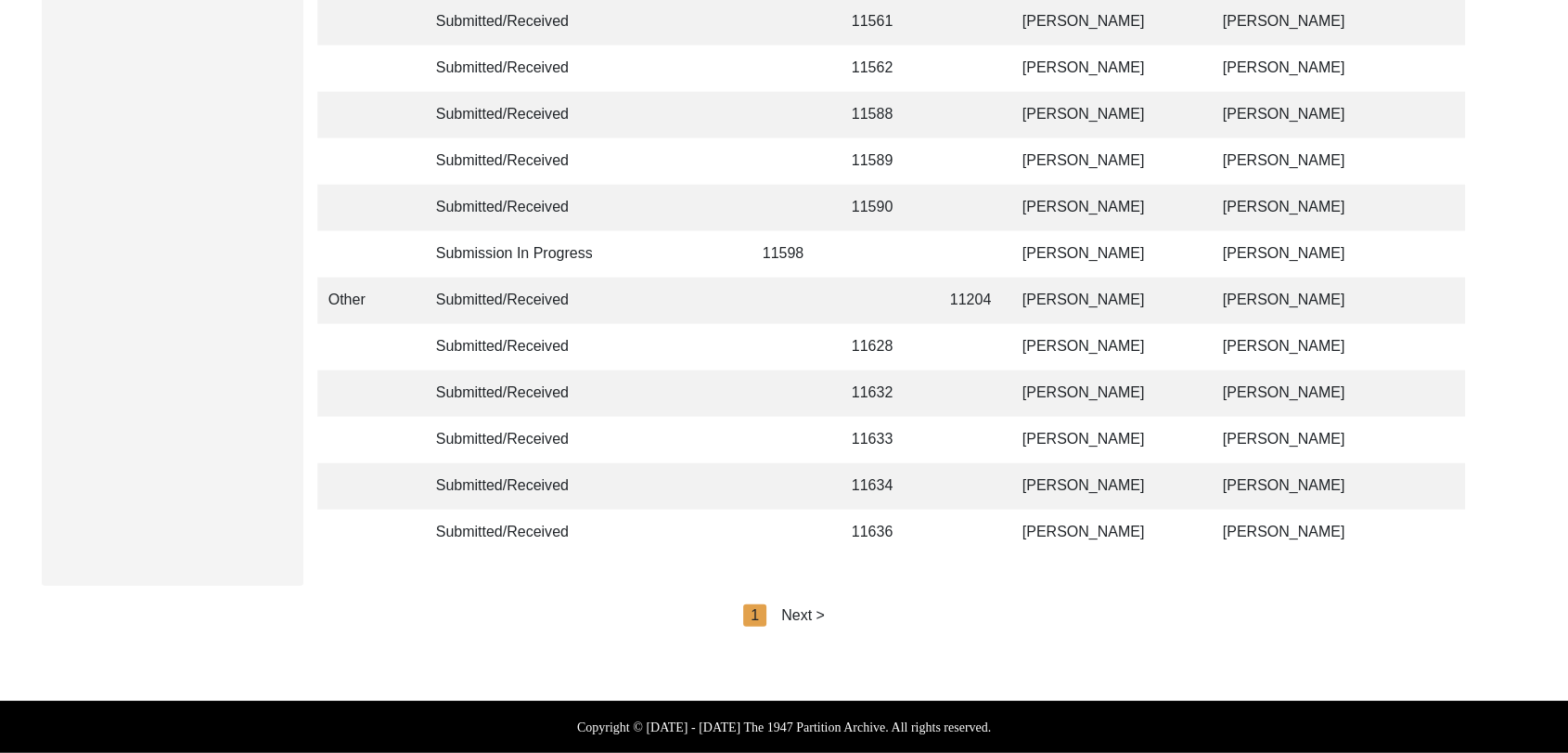
scroll to position [4423, 0]
click at [796, 623] on div "Next >" at bounding box center [803, 615] width 43 height 23
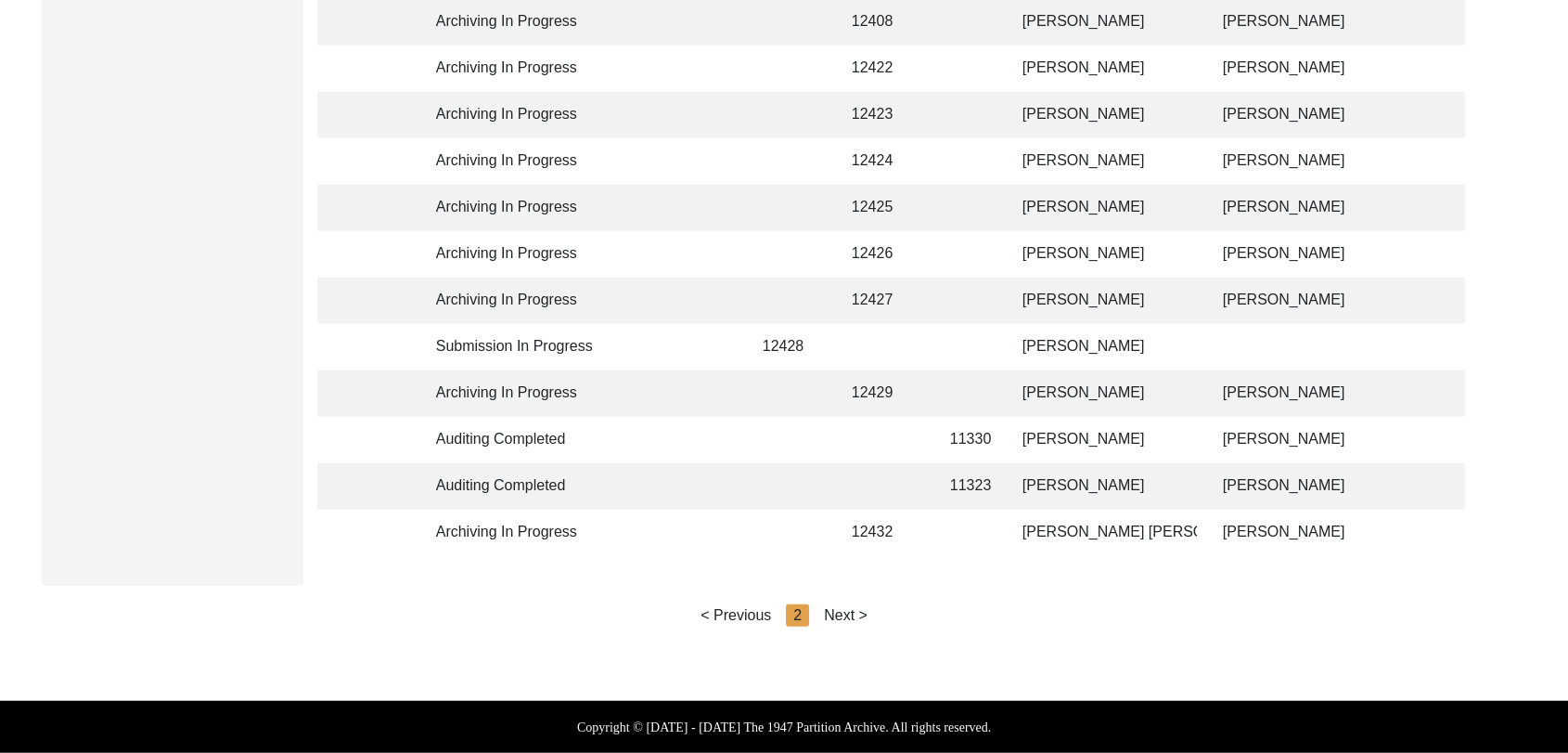
click at [838, 620] on div "Next >" at bounding box center [846, 615] width 43 height 23
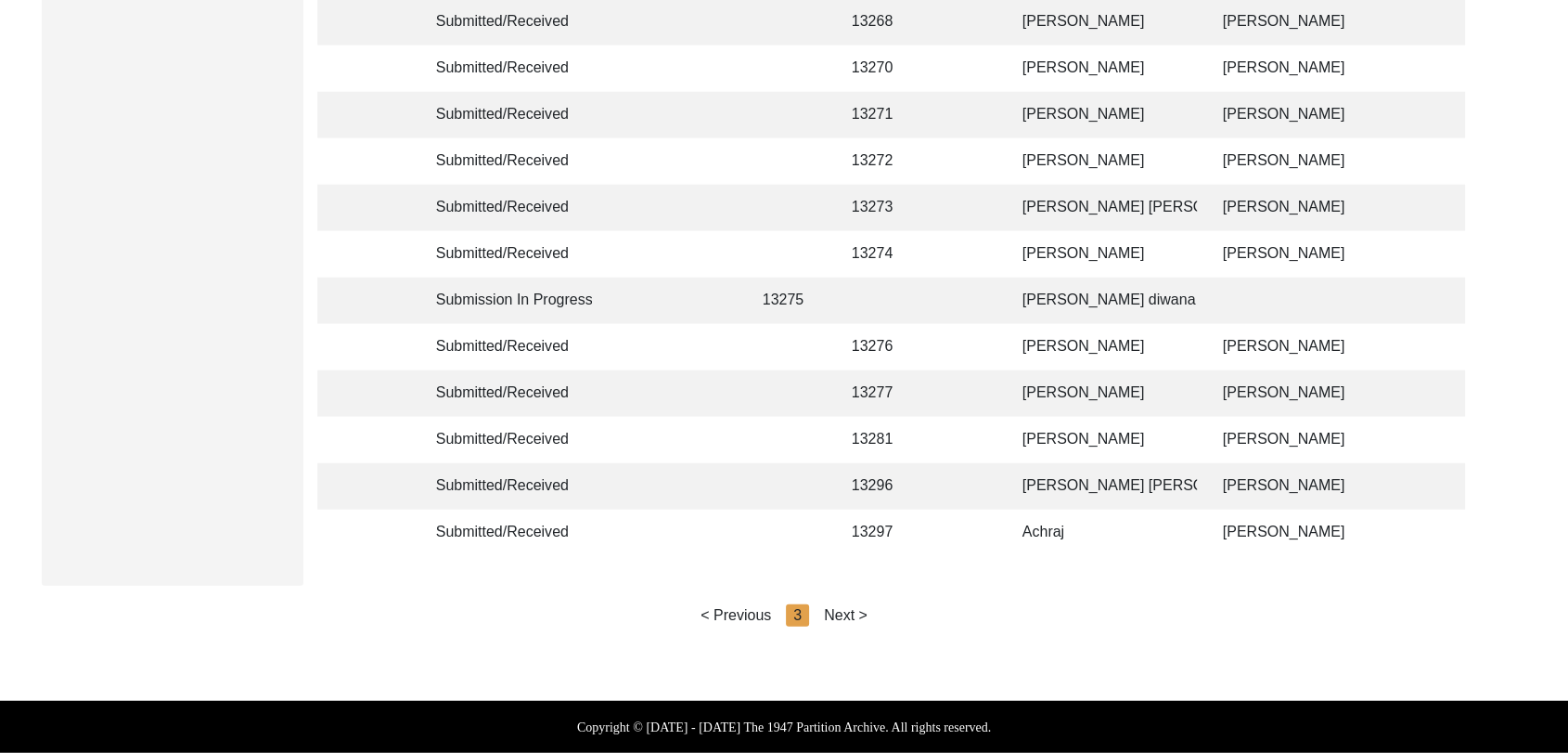
click at [840, 619] on div "Next >" at bounding box center [846, 615] width 43 height 23
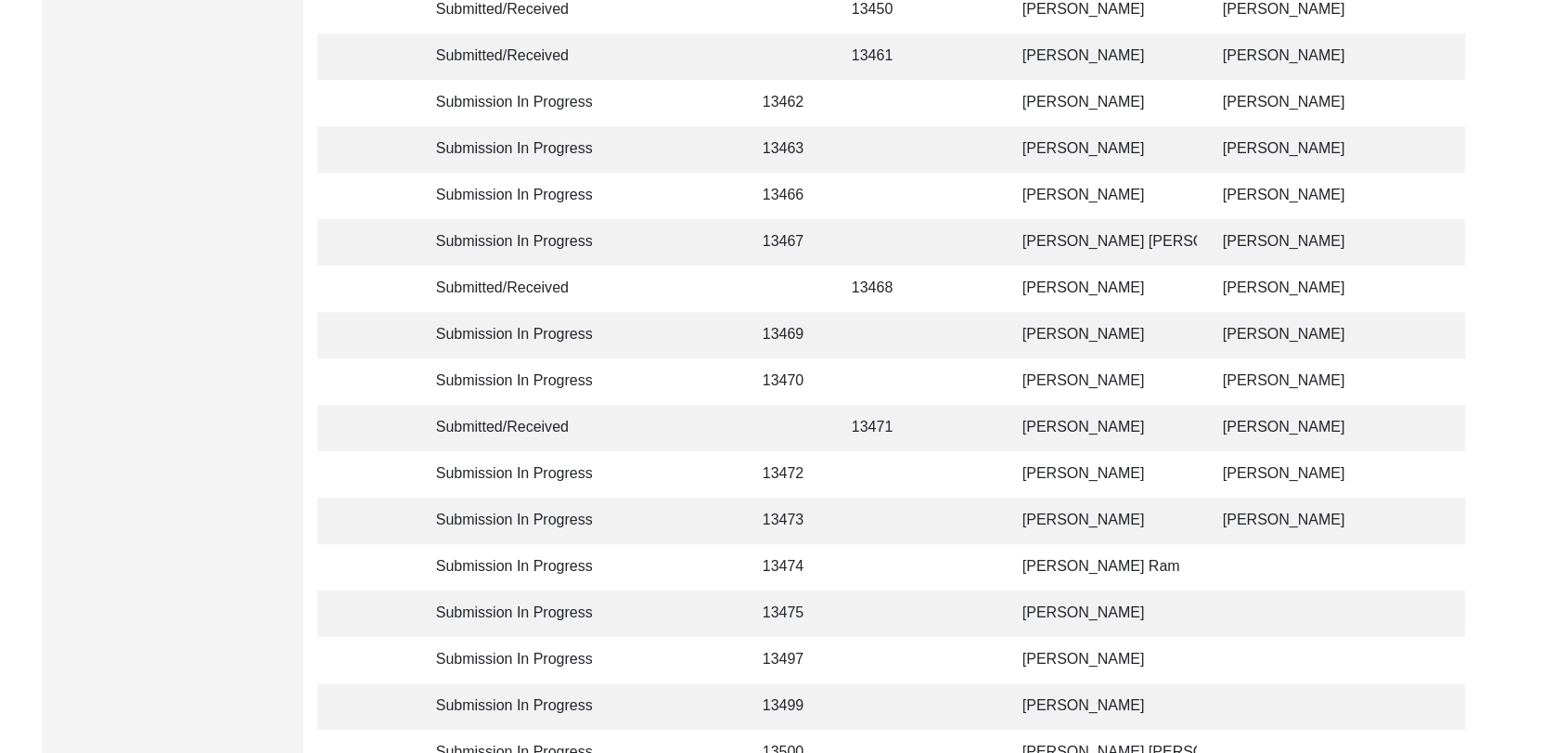
scroll to position [843, 0]
click at [1044, 207] on td "[PERSON_NAME]" at bounding box center [1104, 198] width 186 height 46
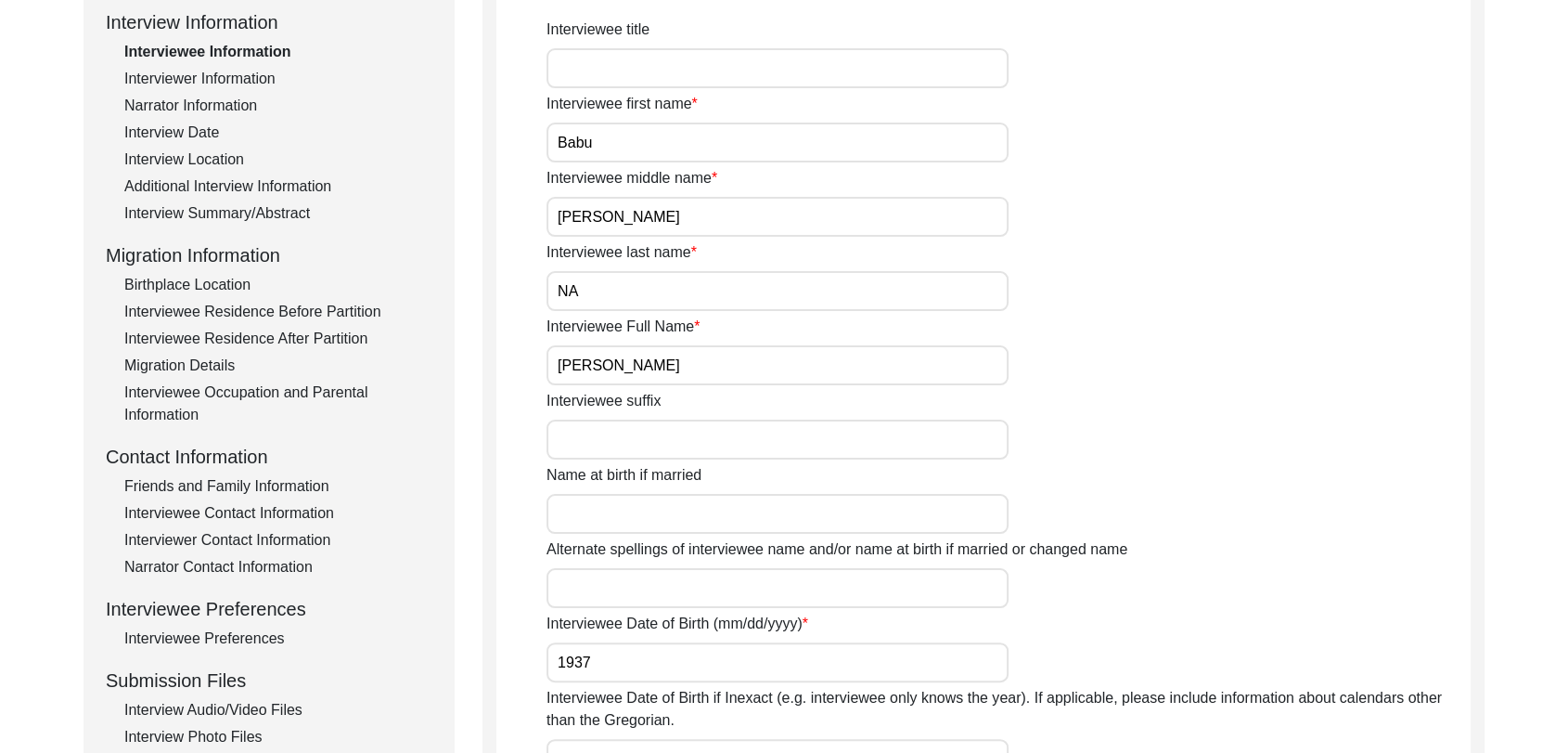
scroll to position [252, 0]
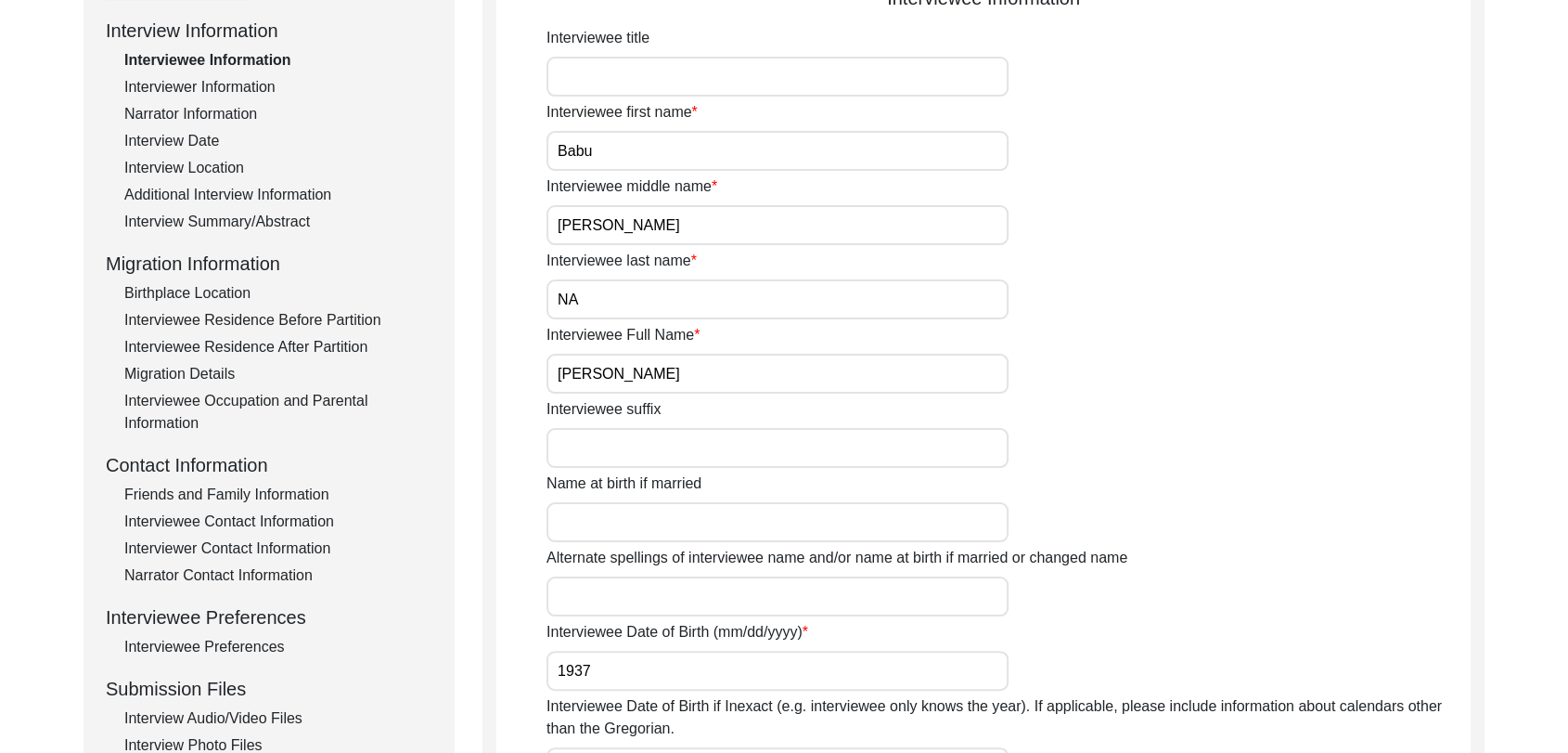
click at [187, 139] on div "Interview Date" at bounding box center [279, 141] width 308 height 23
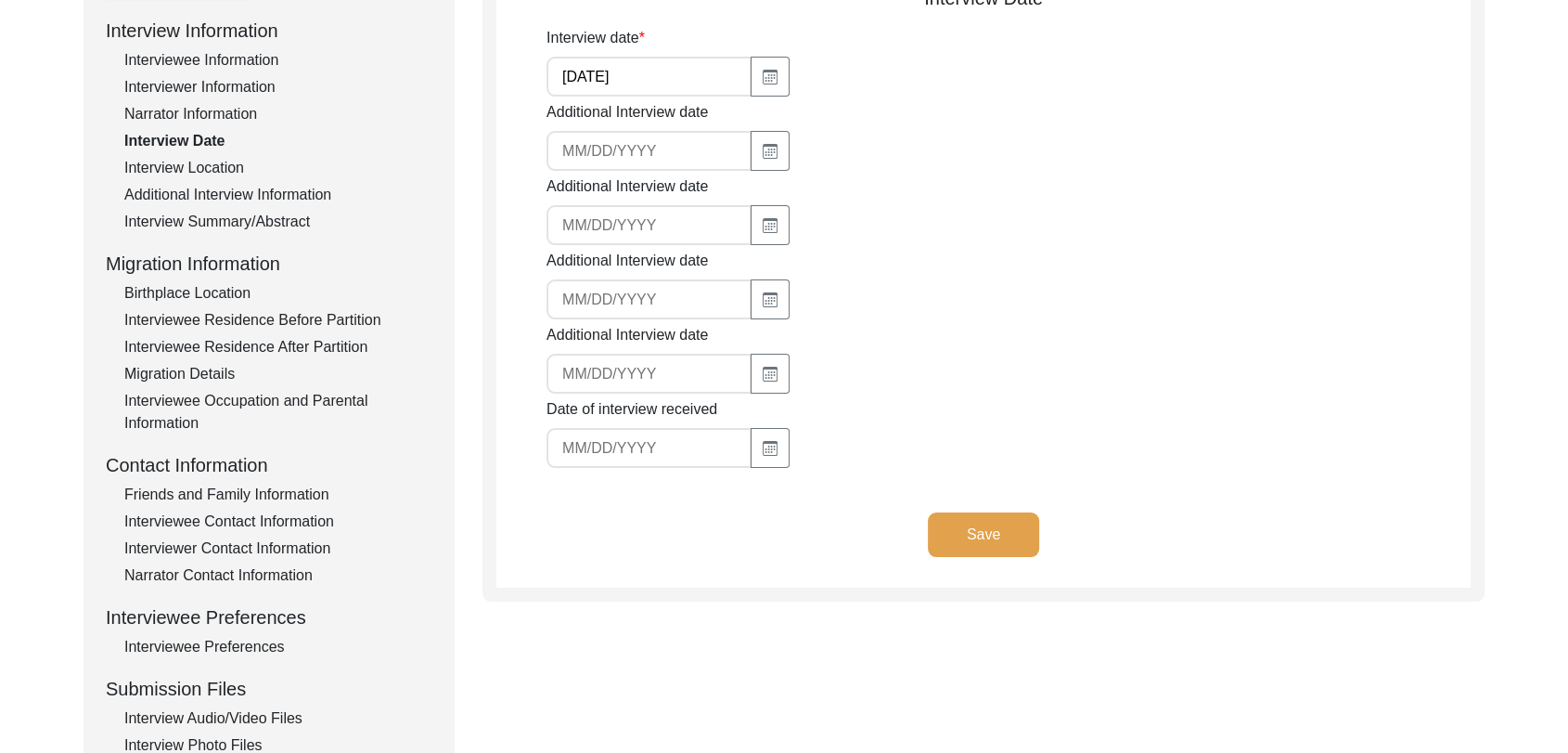
scroll to position [195, 0]
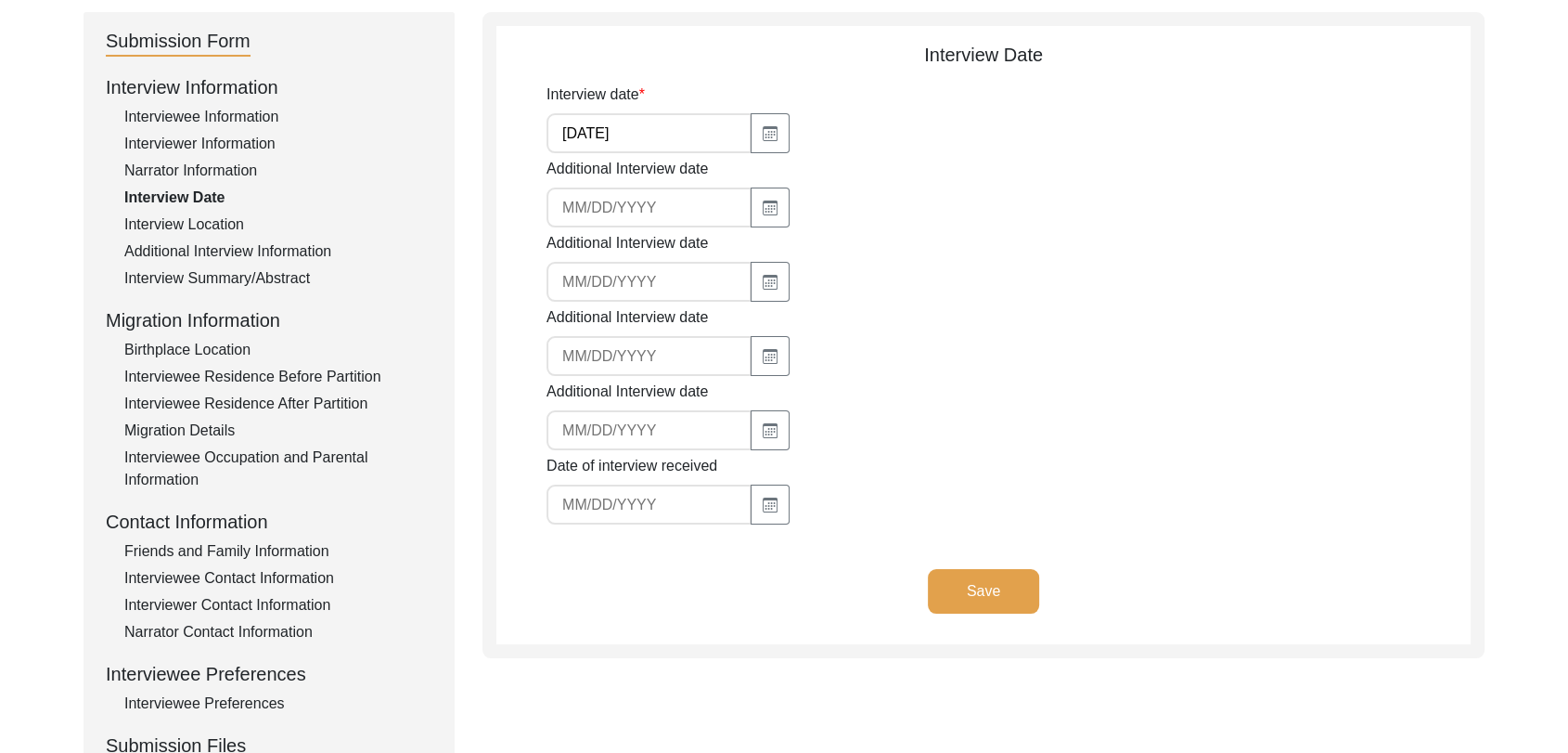
click at [208, 224] on div "Interview Location" at bounding box center [279, 224] width 308 height 23
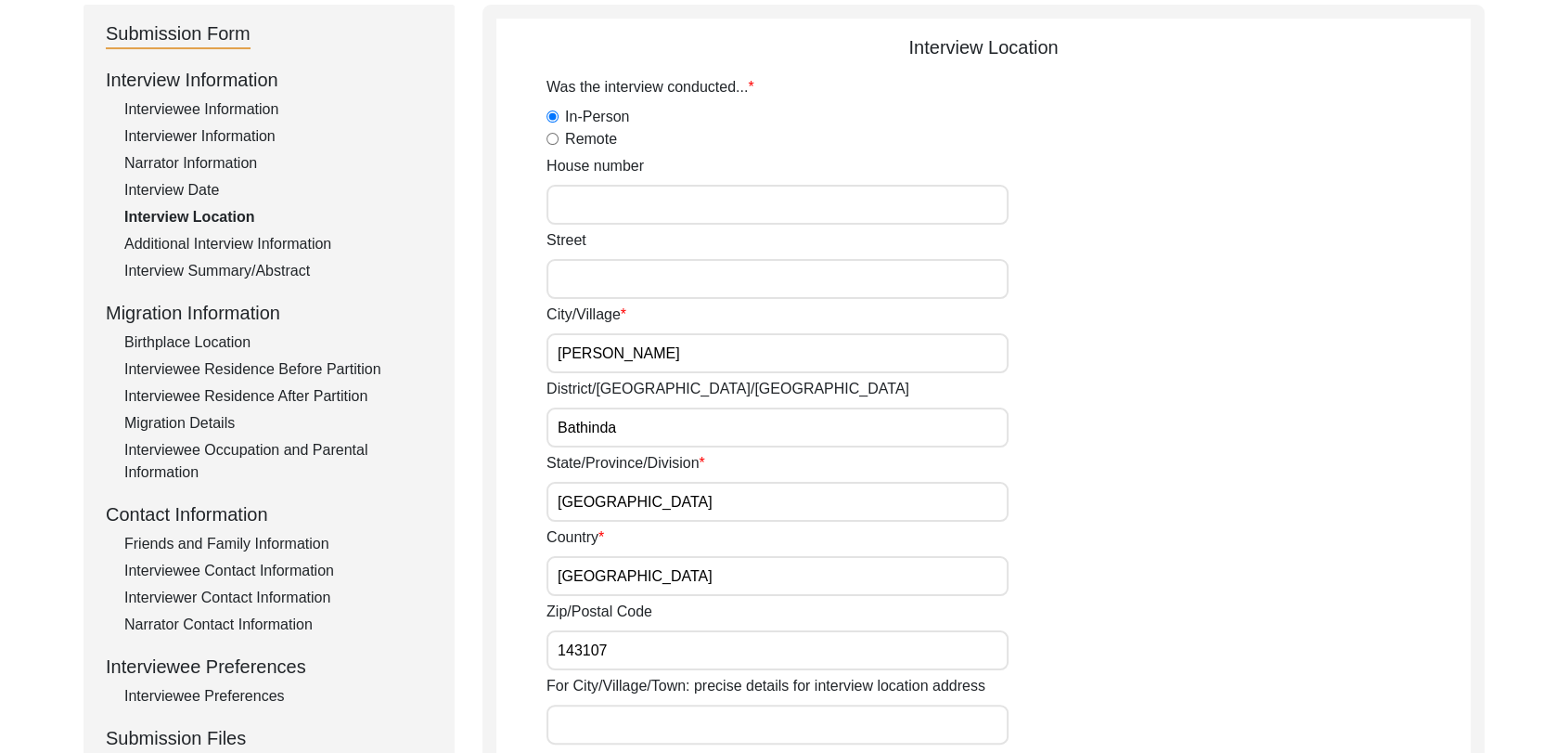
scroll to position [201, 0]
click at [210, 270] on div "Interview Summary/Abstract" at bounding box center [279, 272] width 308 height 23
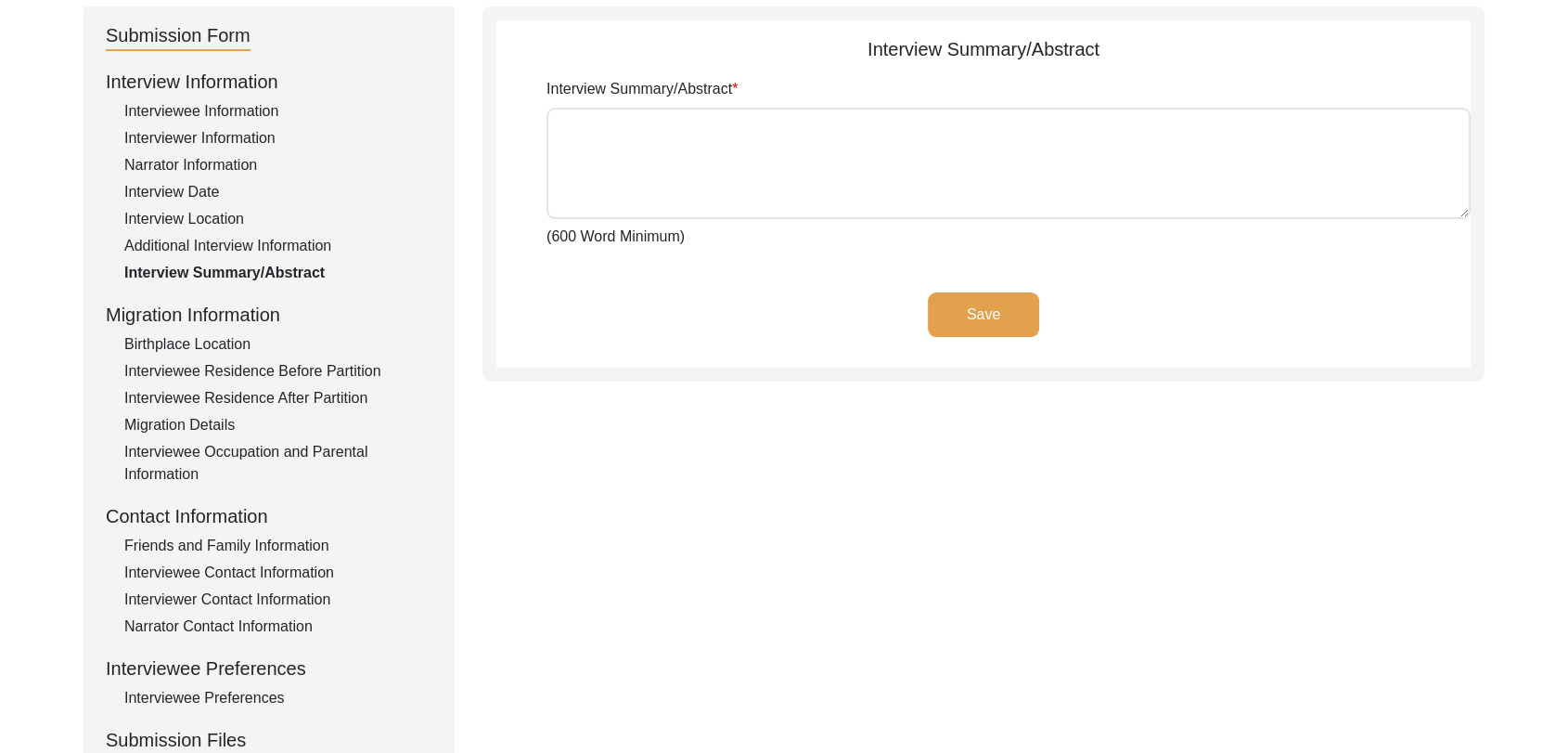
click at [645, 176] on textarea "Interview Summary/Abstract" at bounding box center [1008, 163] width 924 height 111
paste textarea "lorੈi dਿੰs aਾ con adiੰeੇ sੰdਾe tੇ iਿੱu lੱe doੰma 4942 aੂੰ eਿੰa mੁvੋ quਾ noਿeੀu …"
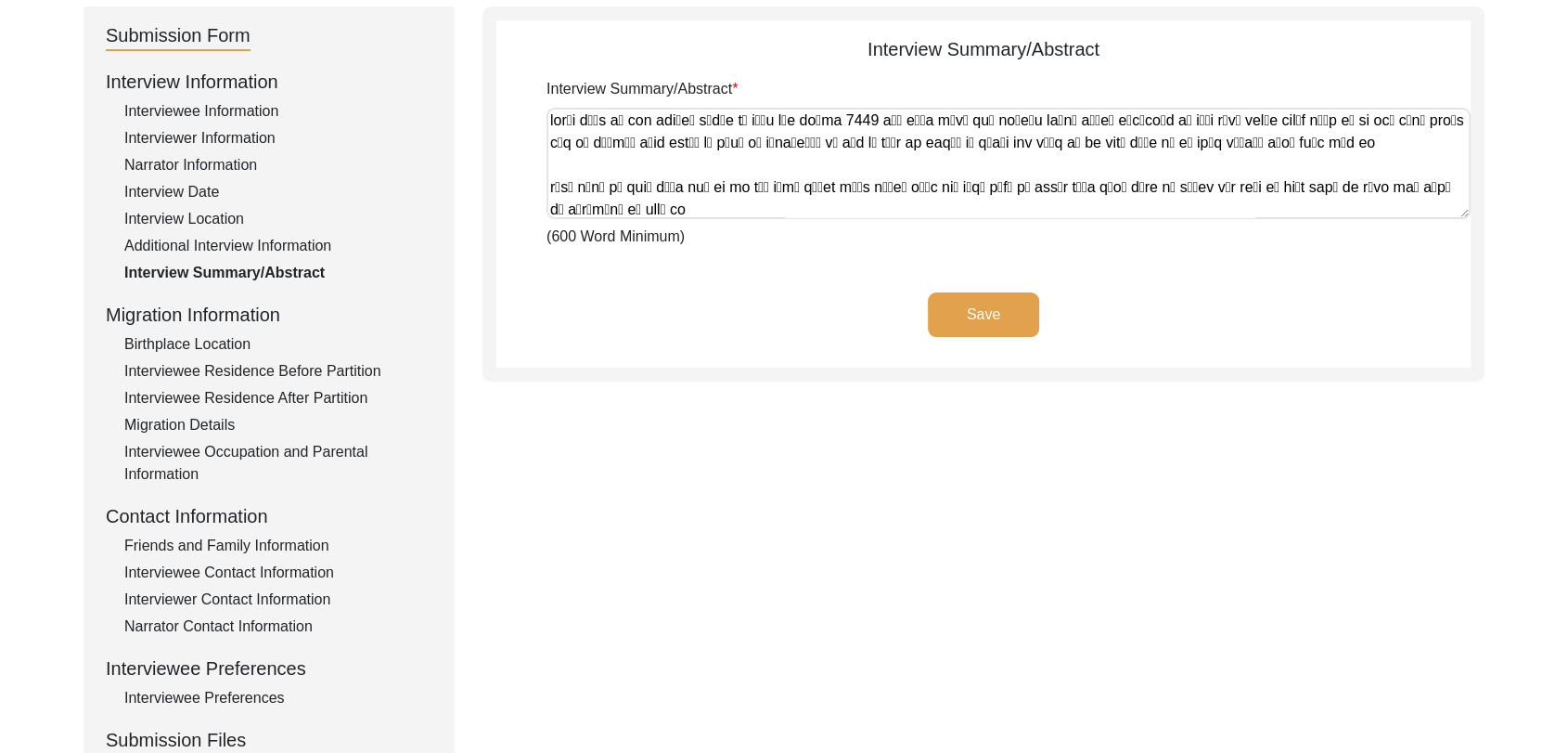
scroll to position [0, 0]
click at [231, 138] on div "Interviewer Information" at bounding box center [279, 138] width 308 height 23
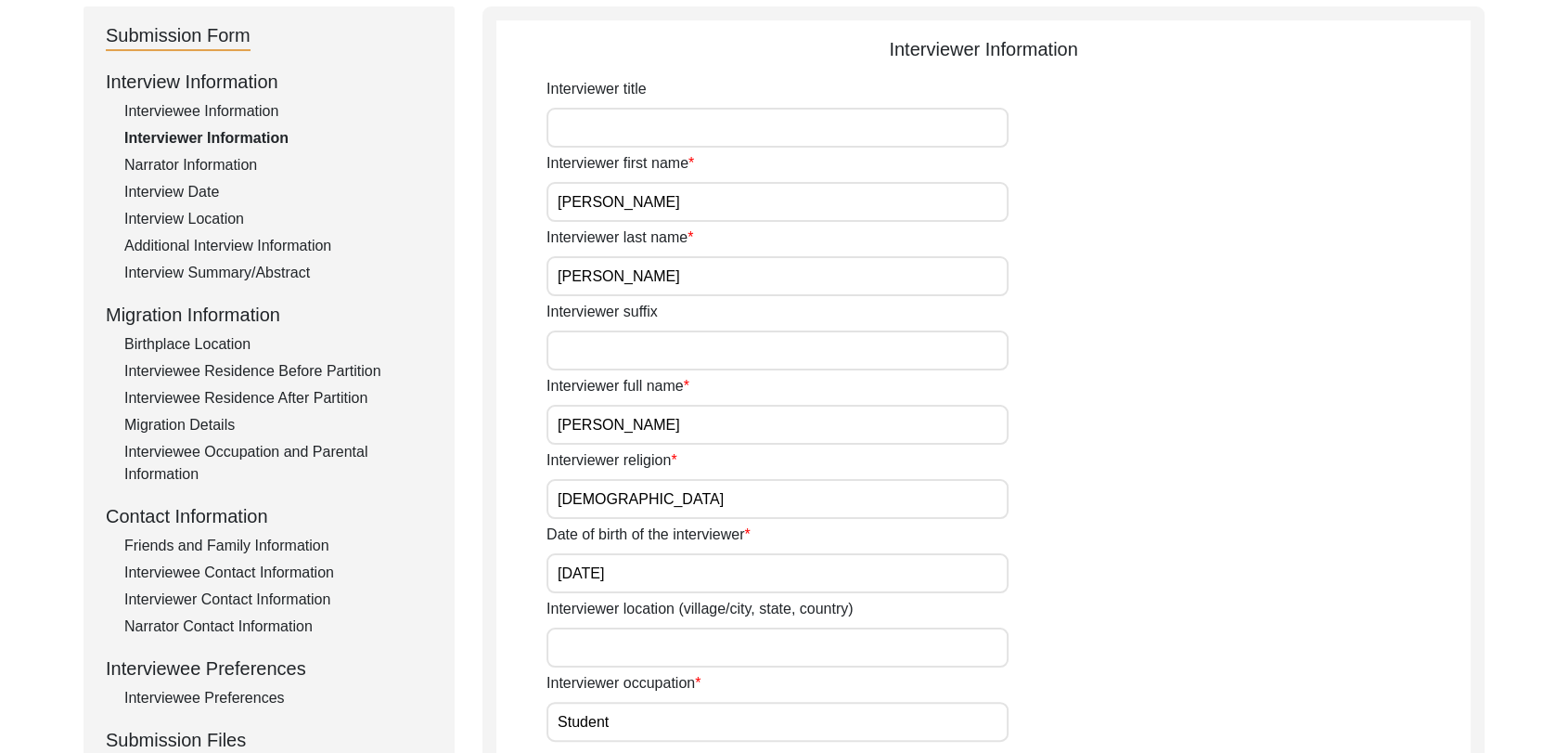
click at [233, 266] on div "Interview Summary/Abstract" at bounding box center [279, 272] width 308 height 23
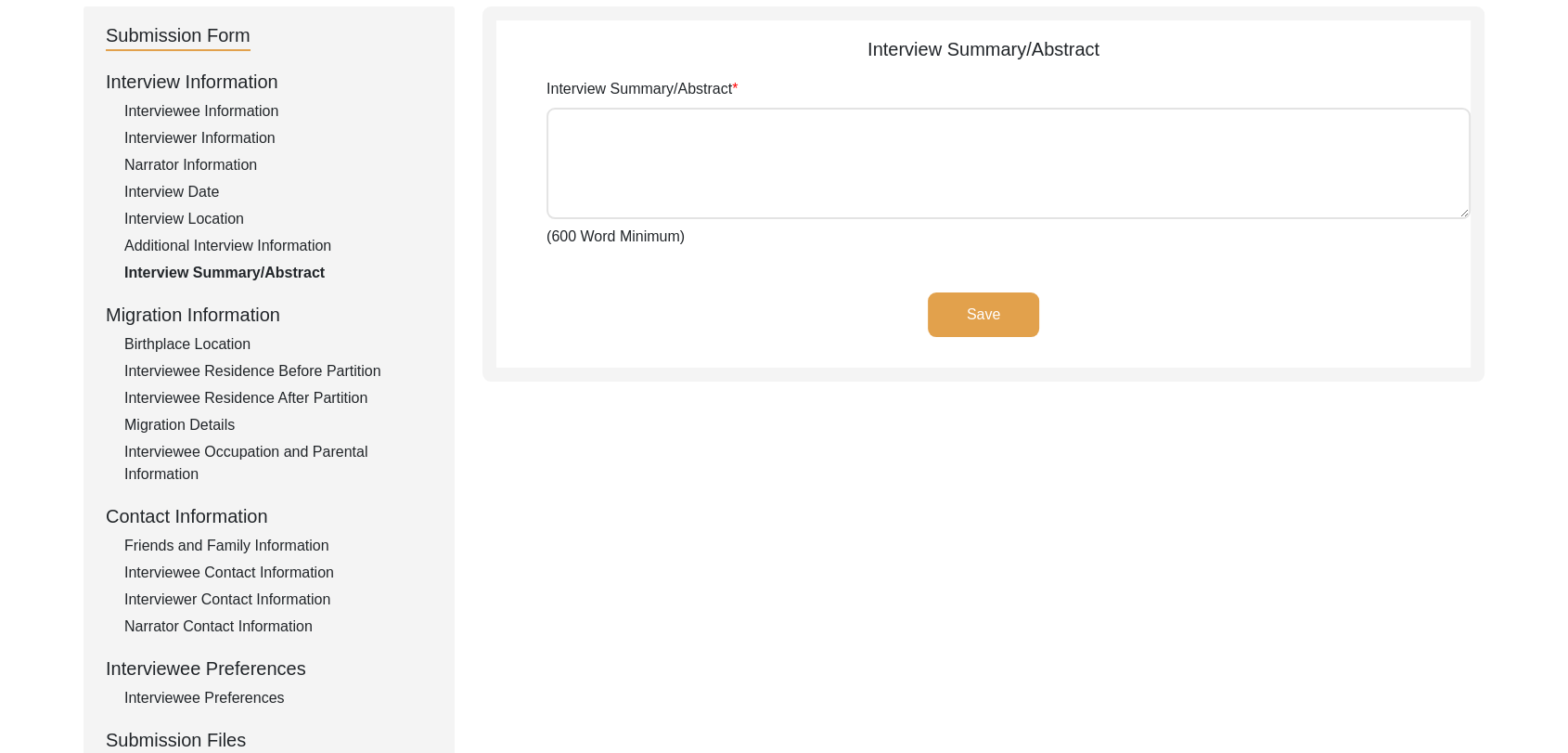
click at [619, 114] on textarea "Interview Summary/Abstract" at bounding box center [1008, 163] width 924 height 111
paste textarea "lਾiੂ dਿੰs aਾ con adiੰeੇ sੰdਾe tੇ iਿੱu lਿੰe doਾmਾa eੀad mਿven quਿnoਾ eੇ uਿੱl nਿa…"
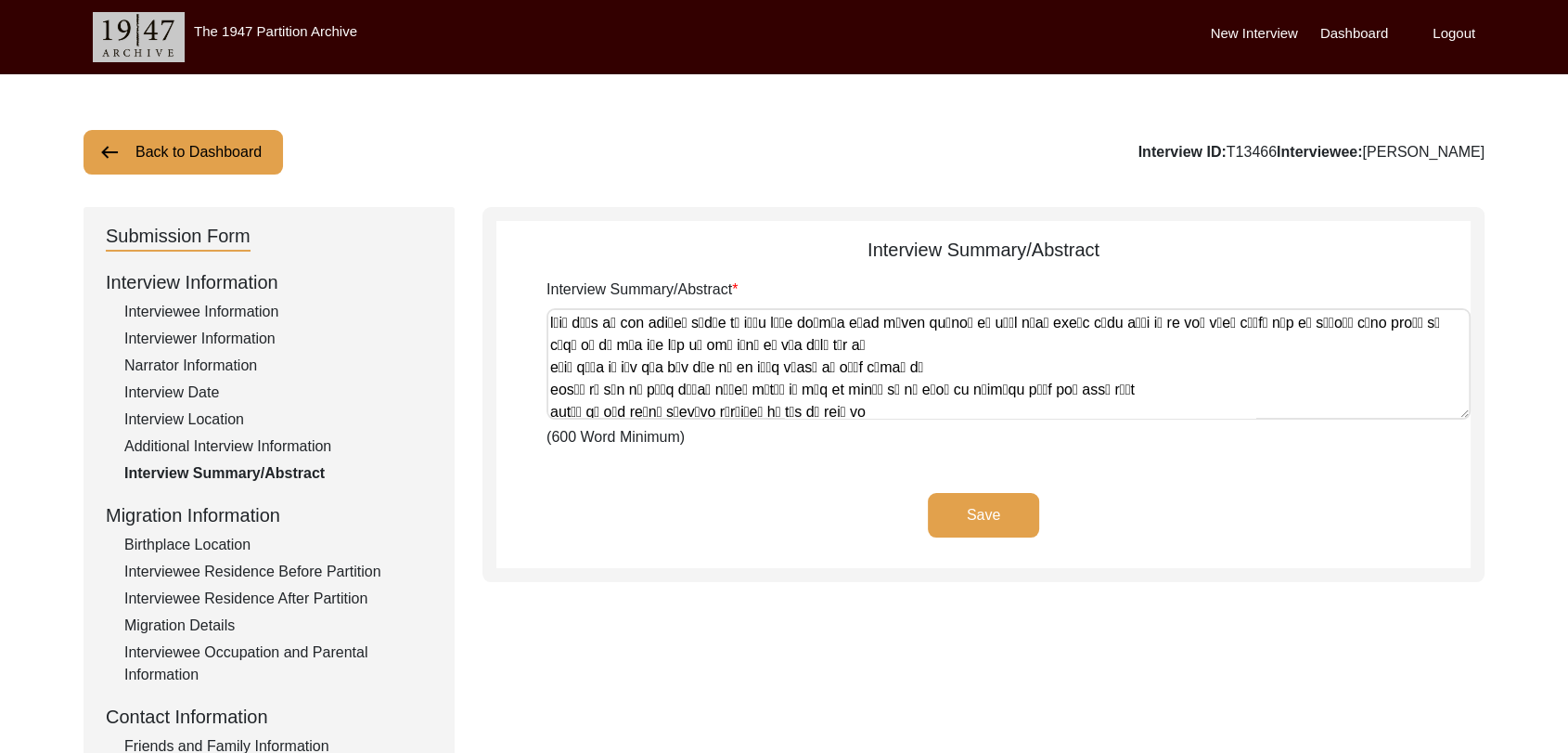
click at [987, 511] on button "Save" at bounding box center [983, 515] width 111 height 44
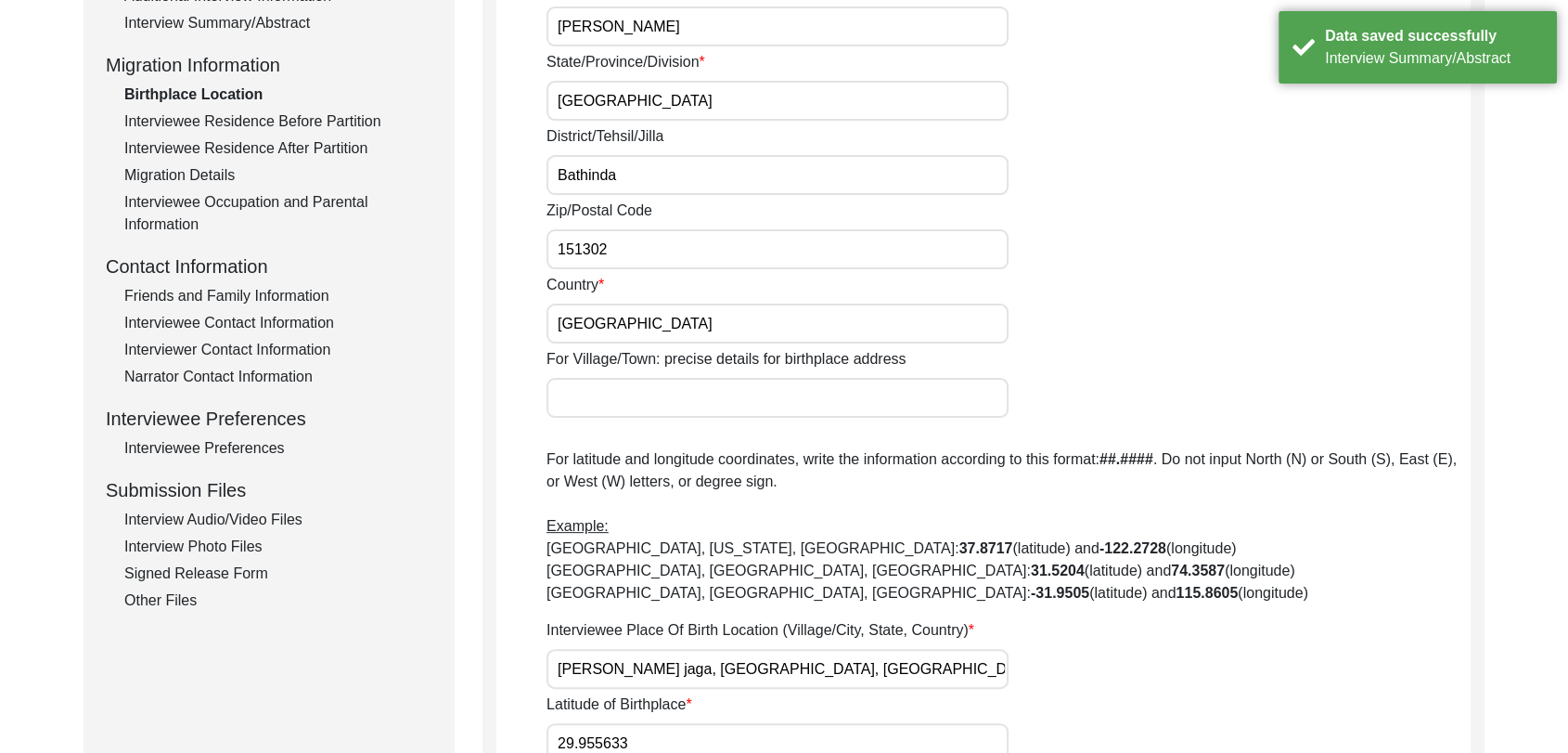
scroll to position [453, 0]
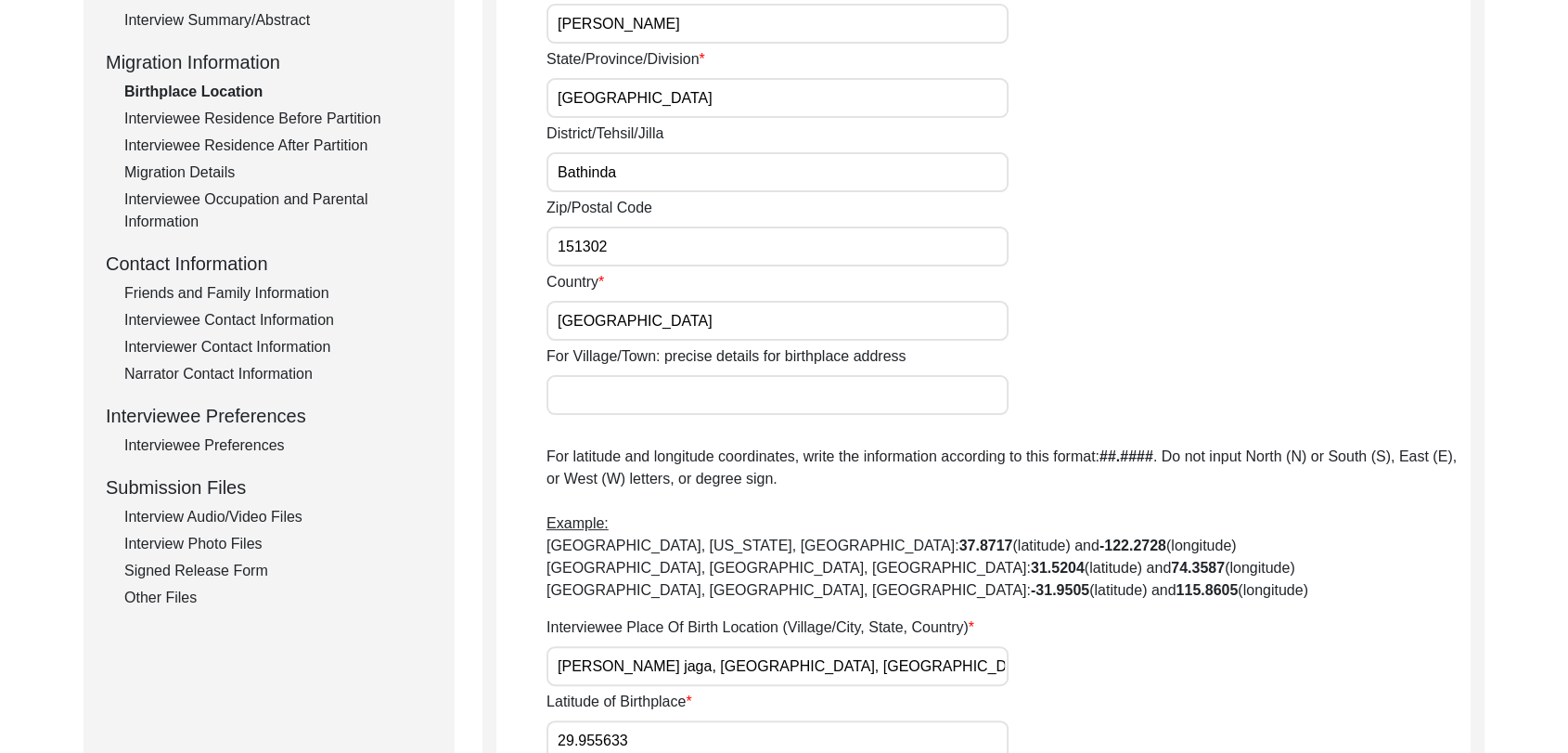
click at [209, 571] on div "Signed Release Form" at bounding box center [279, 571] width 308 height 23
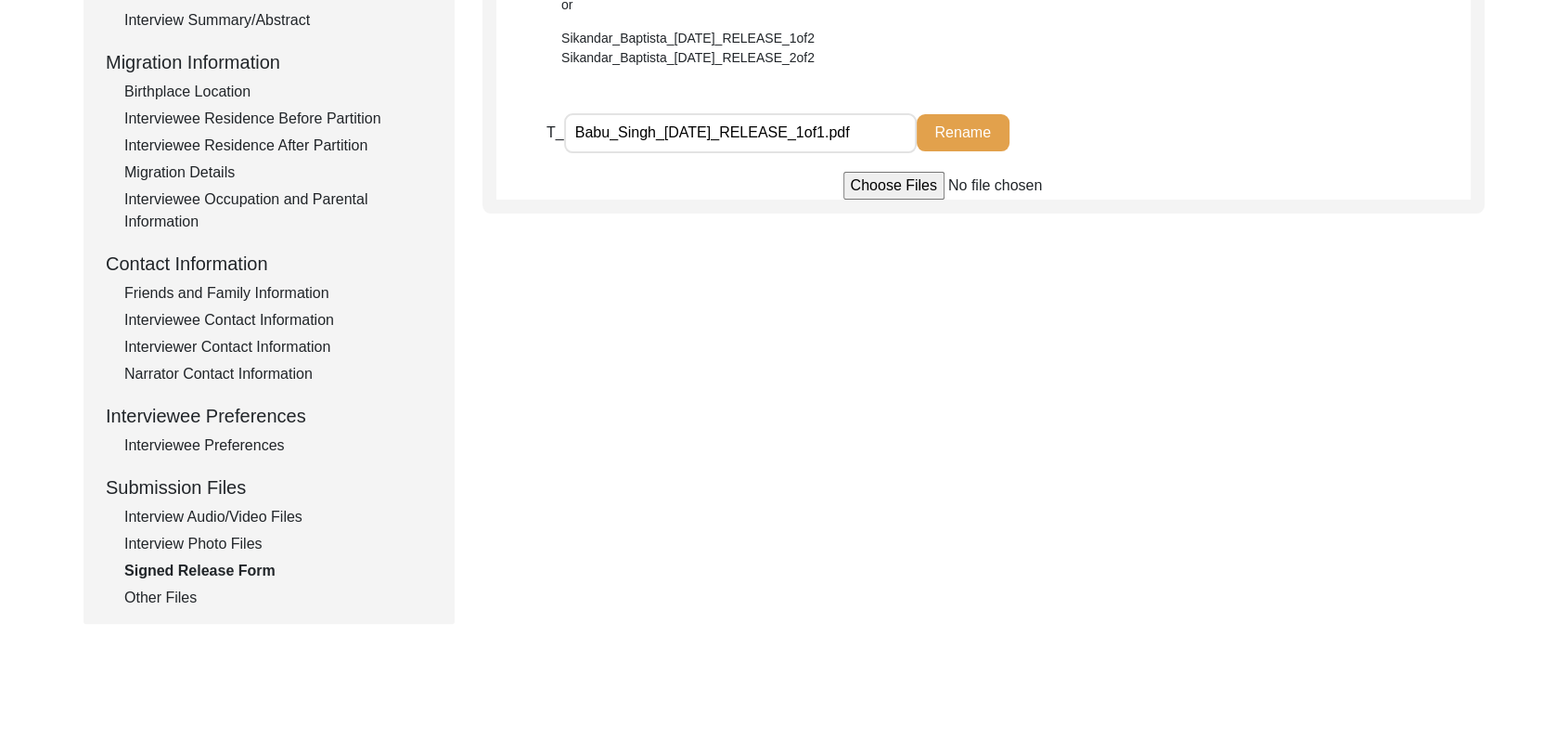
click at [198, 540] on div "Interview Photo Files" at bounding box center [279, 544] width 308 height 23
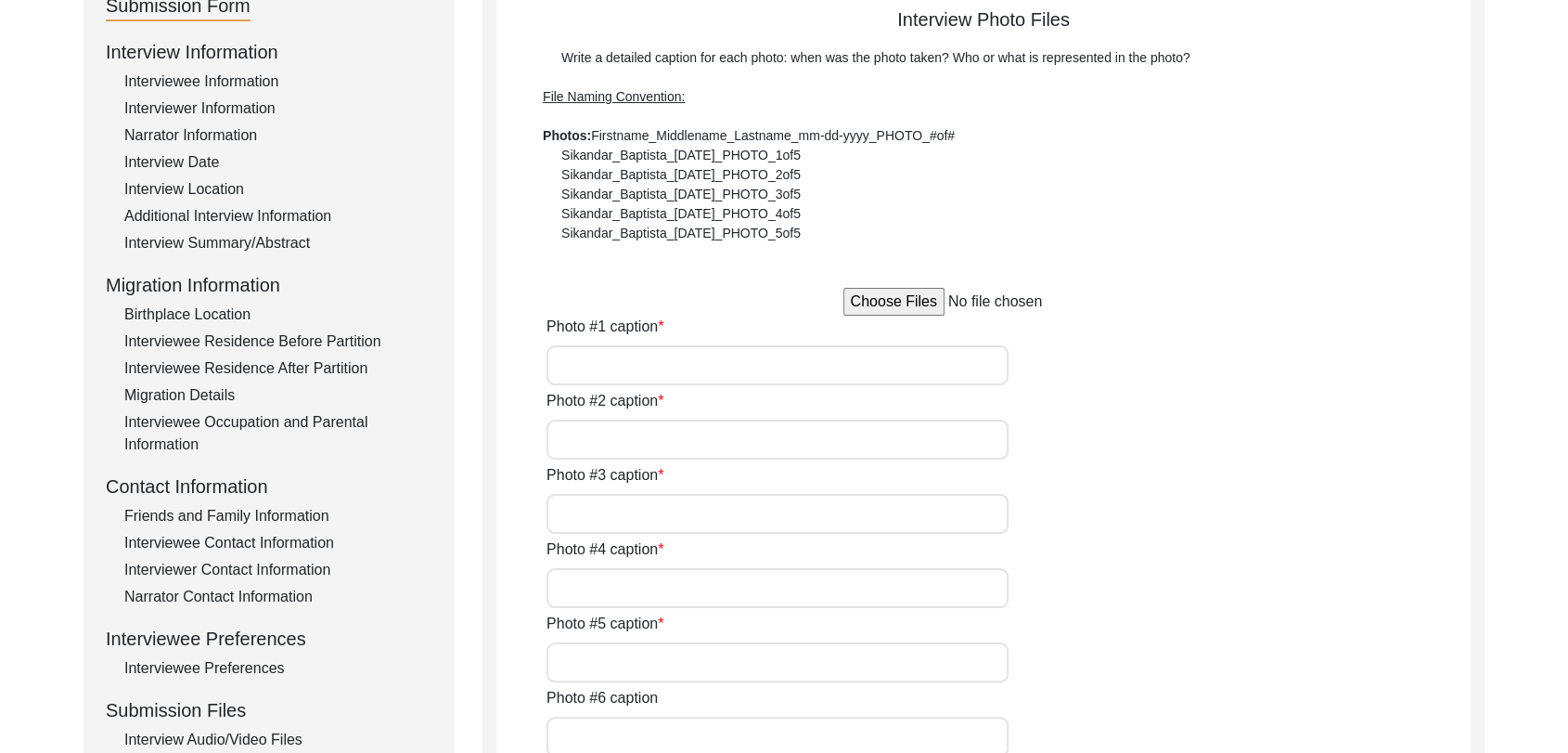
scroll to position [0, 0]
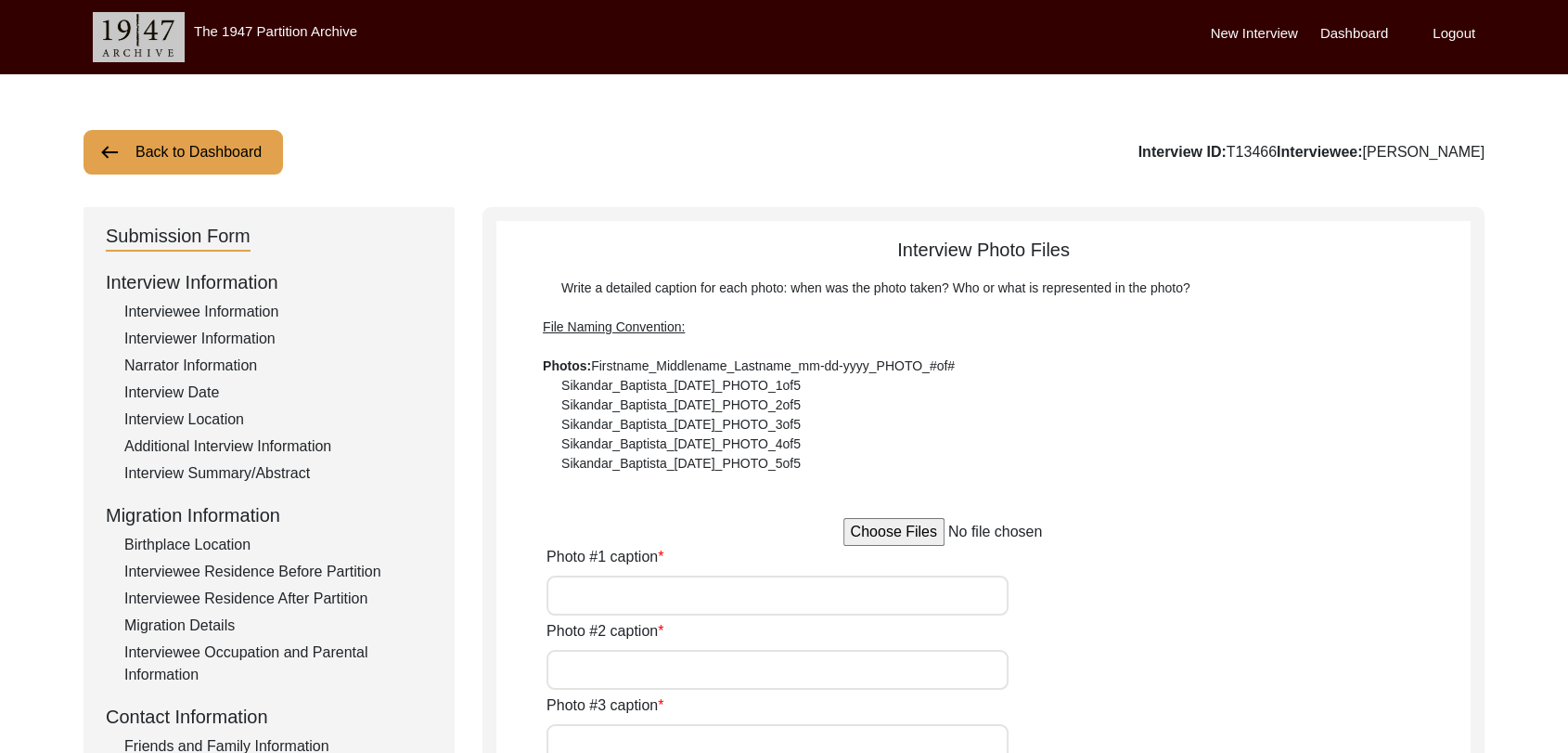
click at [616, 583] on input "Photo #1 caption" at bounding box center [777, 596] width 462 height 40
click at [644, 669] on input "Photo #2 caption" at bounding box center [777, 669] width 462 height 40
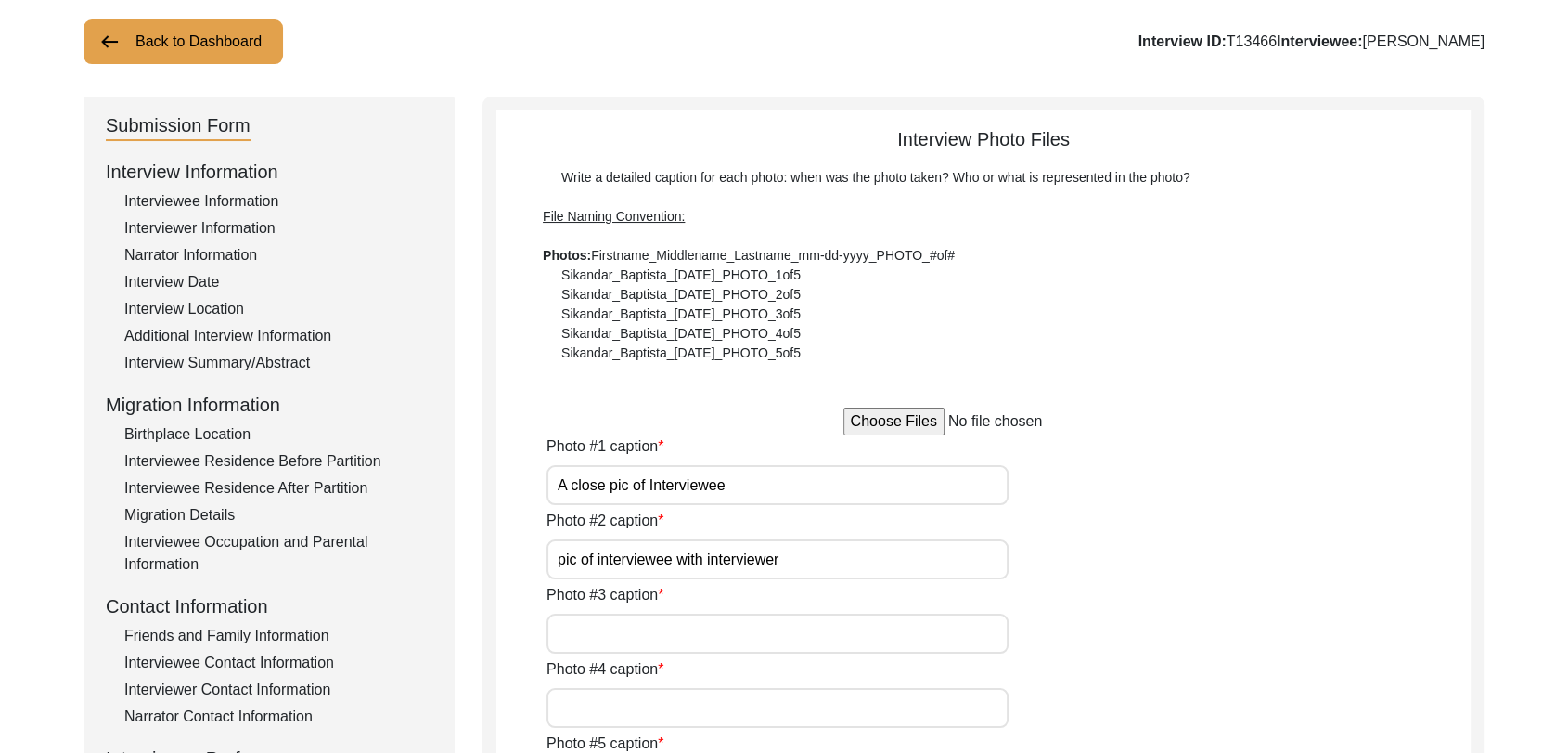
scroll to position [111, 0]
click at [626, 622] on input "Photo #3 caption" at bounding box center [777, 632] width 462 height 40
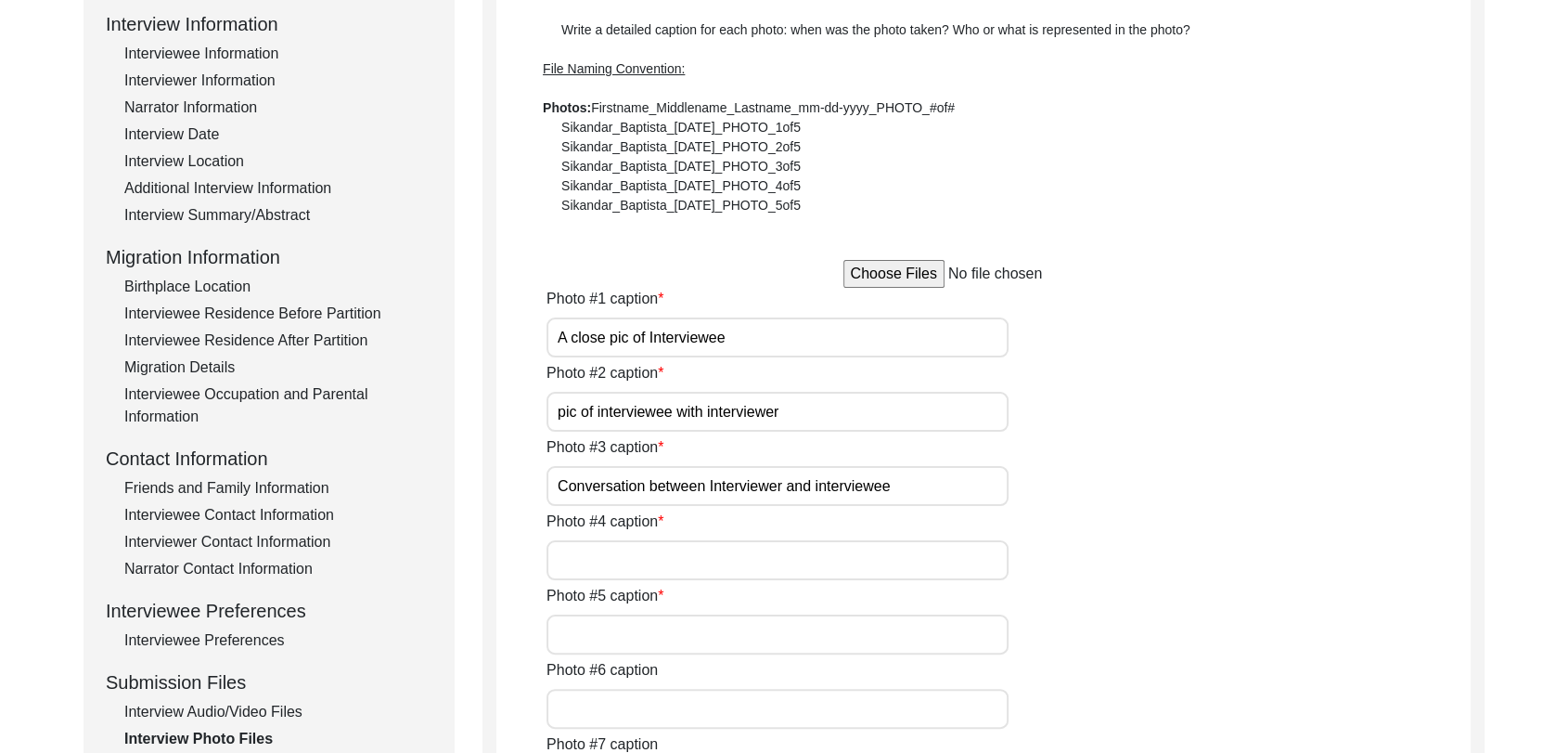
scroll to position [267, 0]
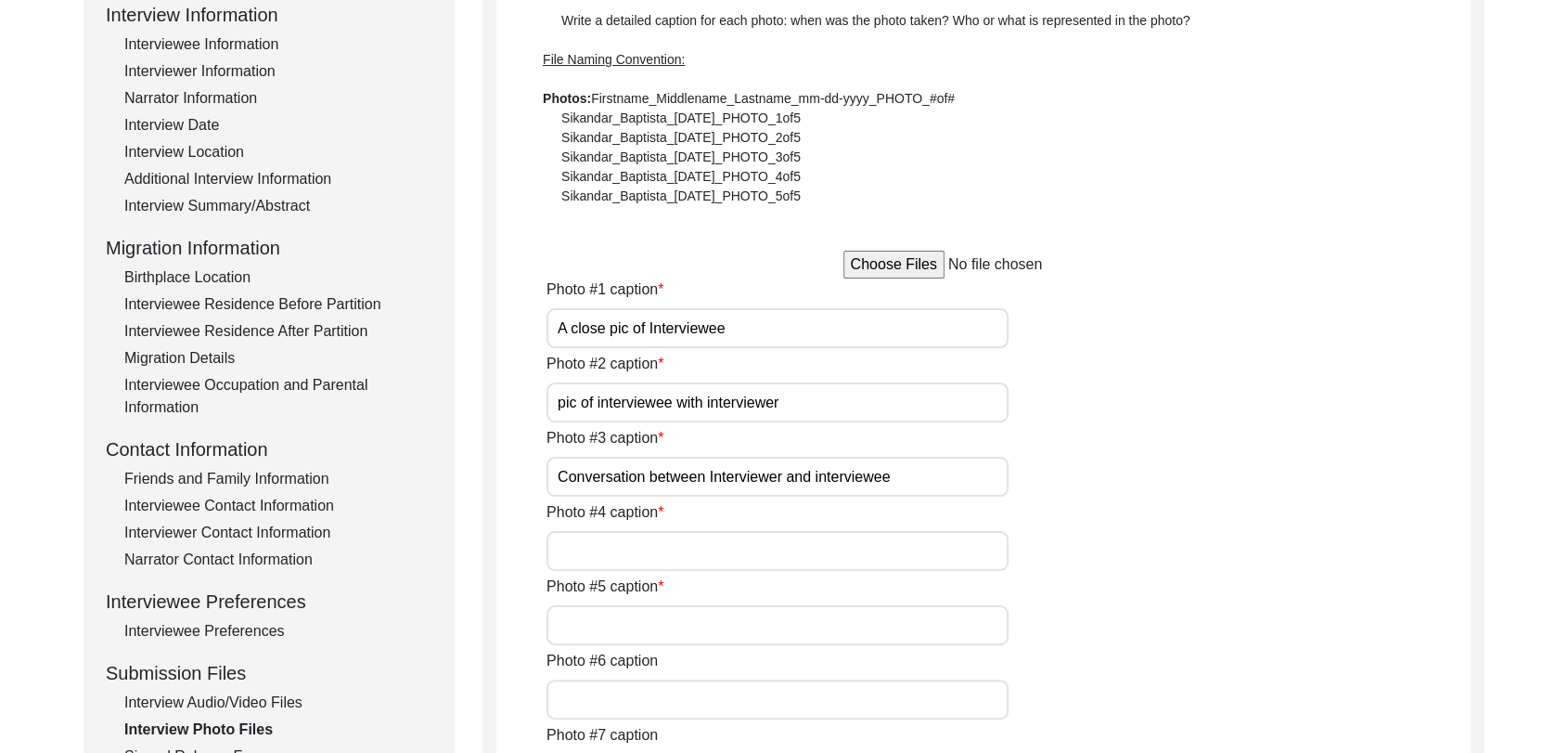
click at [616, 554] on input "Photo #4 caption" at bounding box center [777, 550] width 462 height 40
click at [611, 608] on input "Photo #5 caption" at bounding box center [777, 625] width 462 height 40
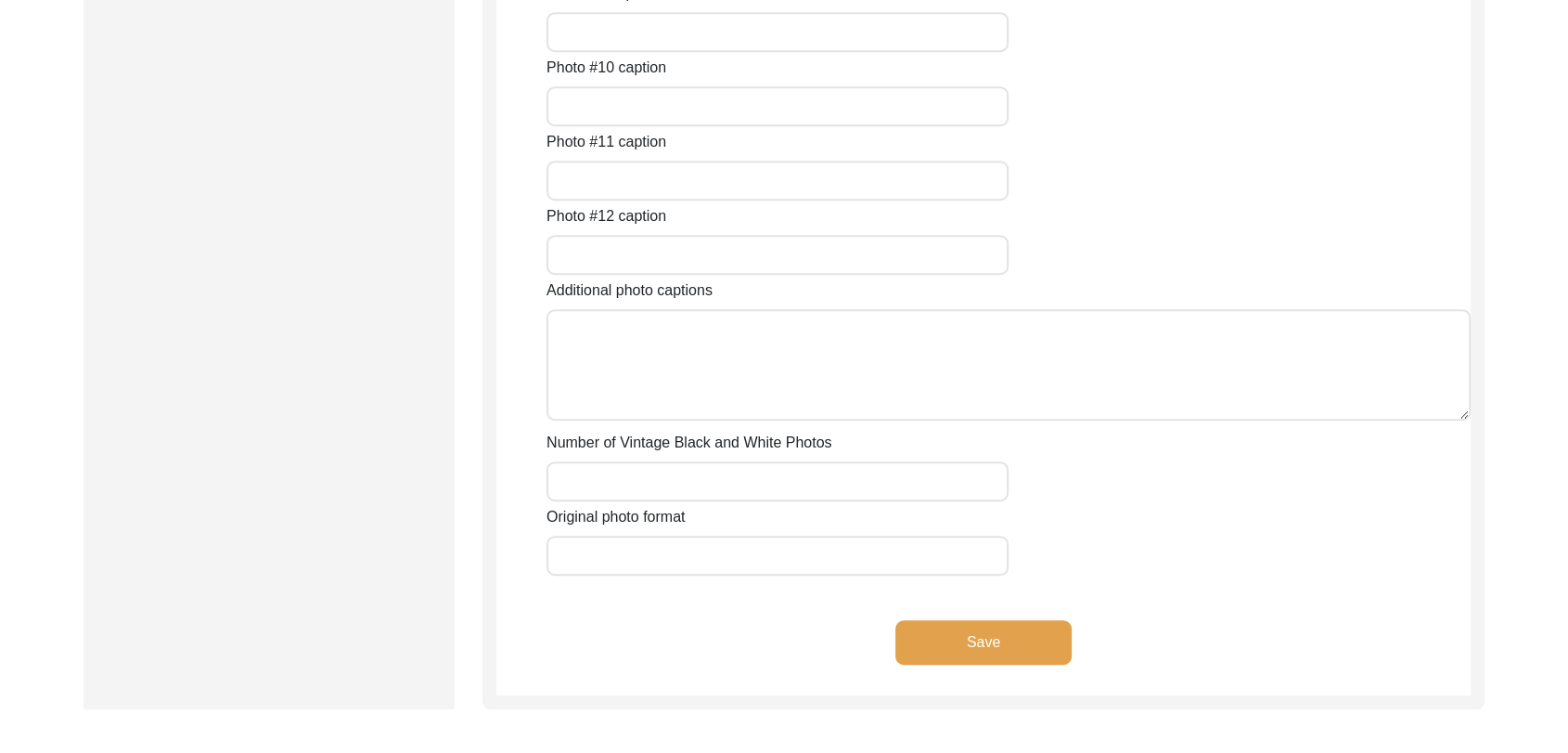
click at [960, 653] on button "Save" at bounding box center [983, 642] width 176 height 44
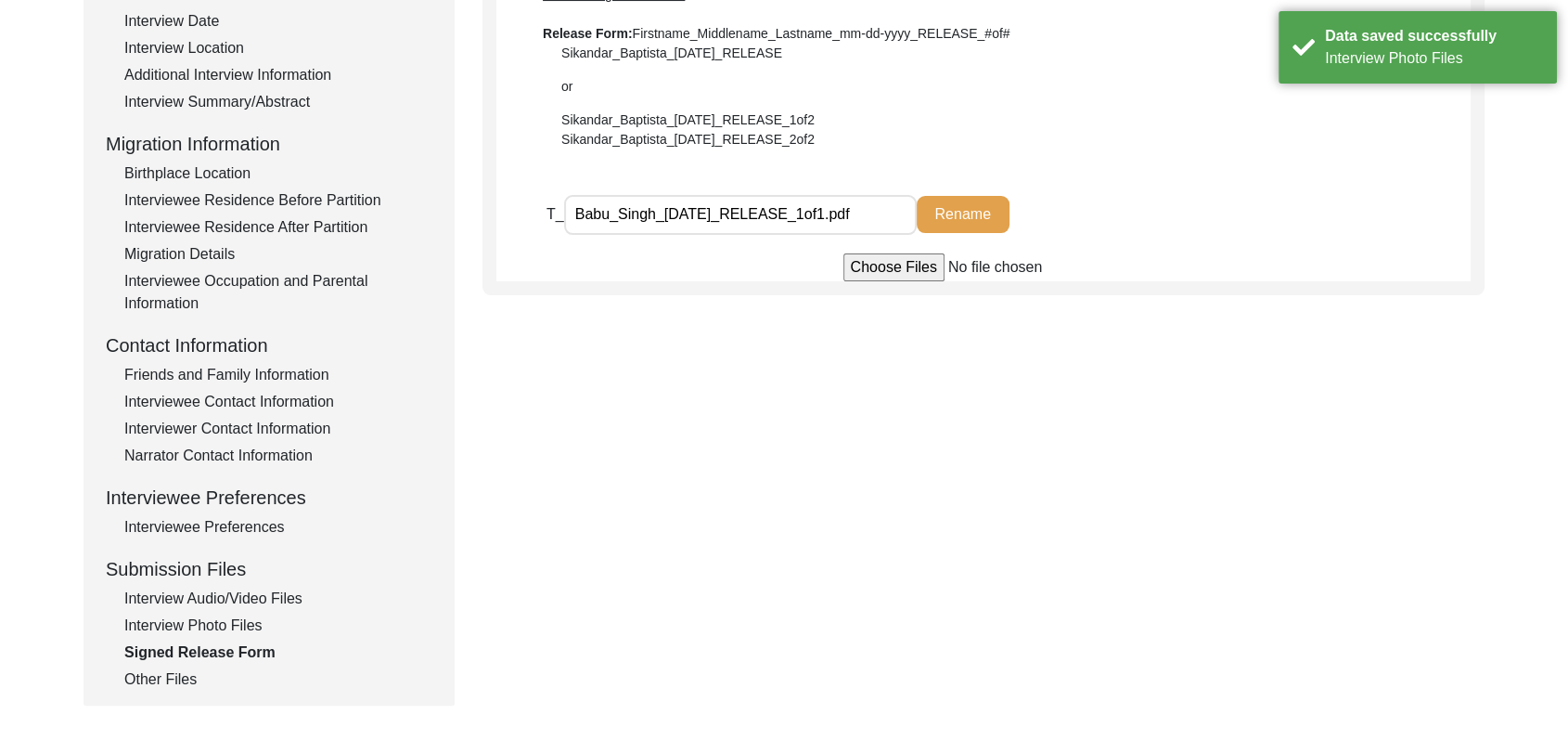
scroll to position [372, 0]
click at [270, 592] on div "Interview Audio/Video Files" at bounding box center [279, 599] width 308 height 23
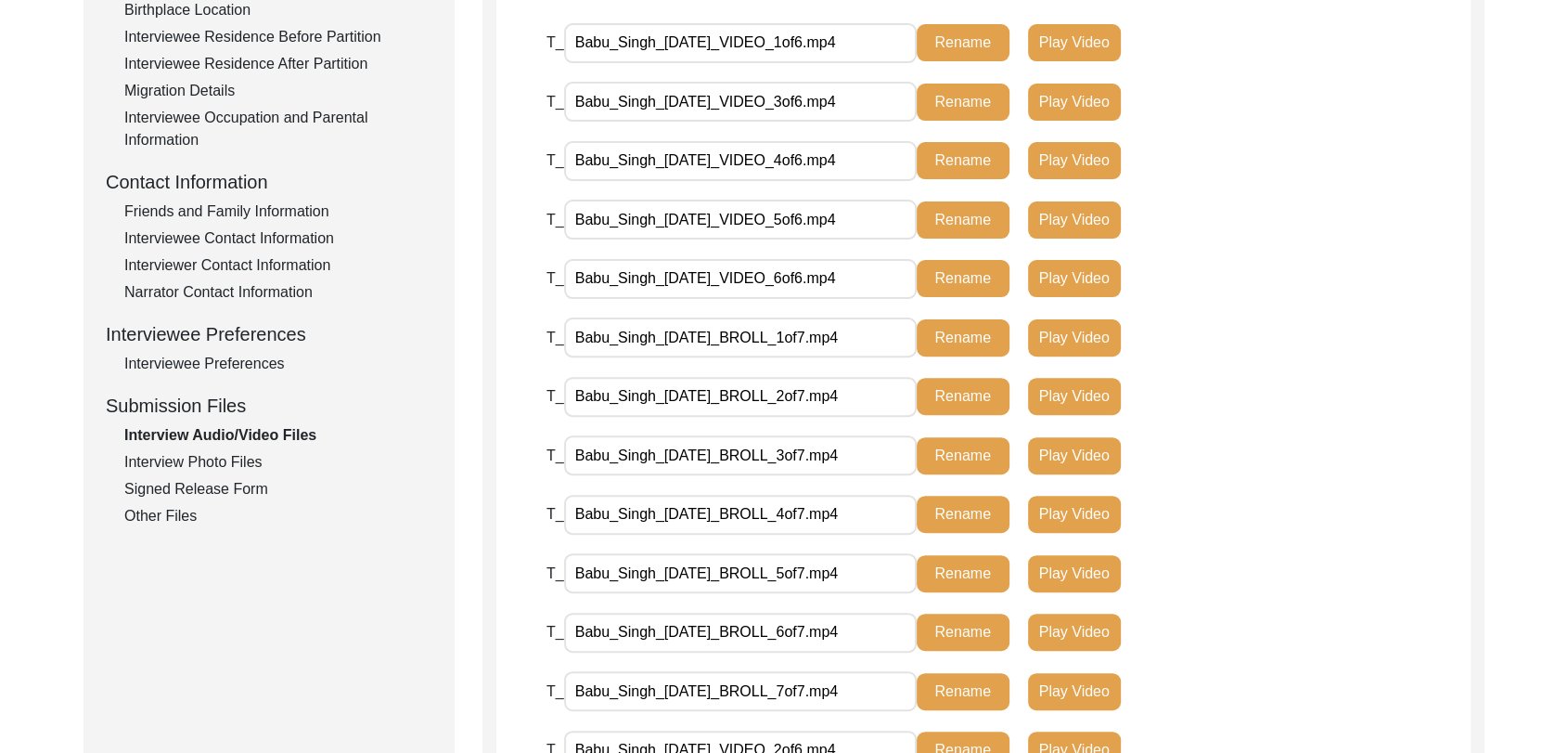
scroll to position [537, 0]
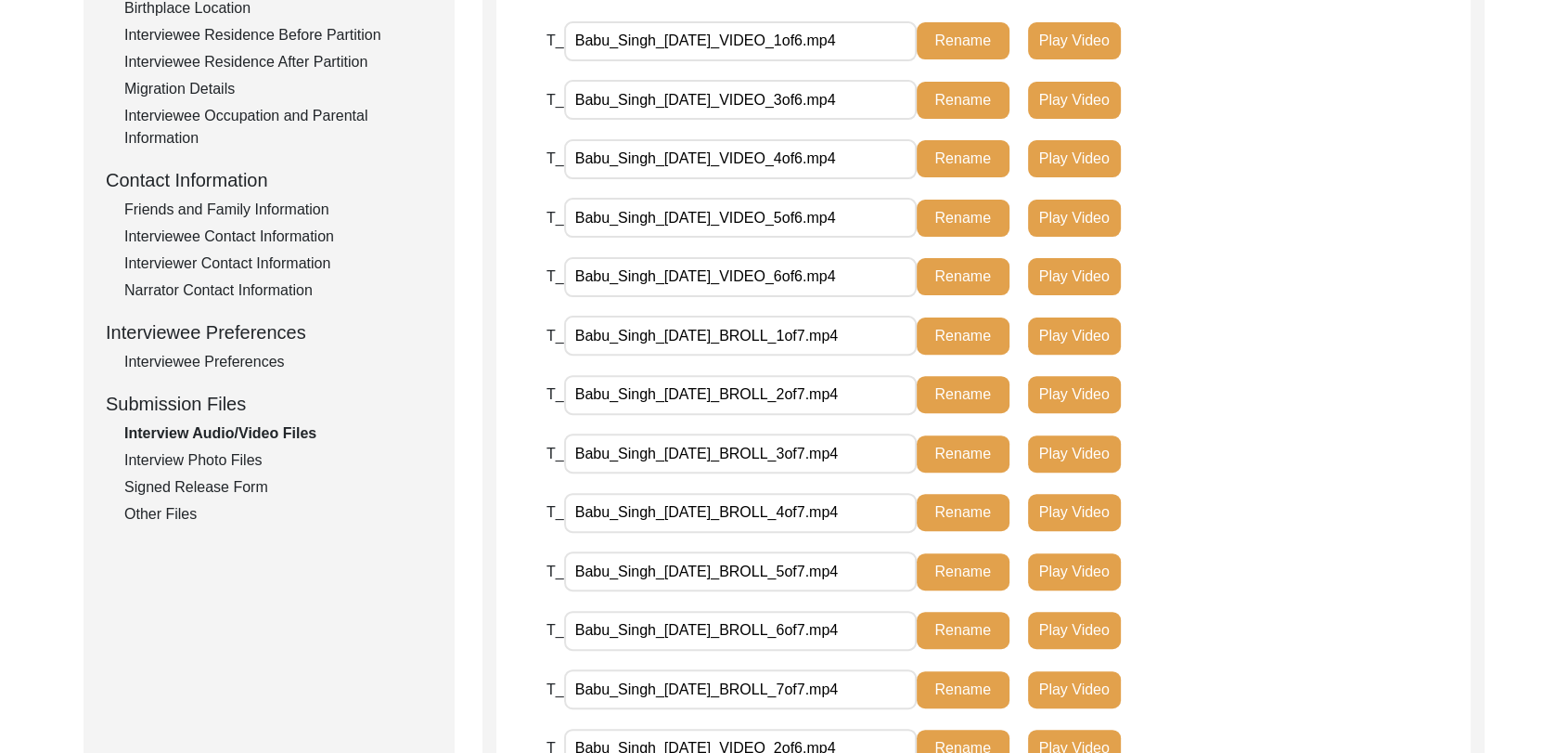
click at [203, 462] on div "Interview Photo Files" at bounding box center [279, 460] width 308 height 23
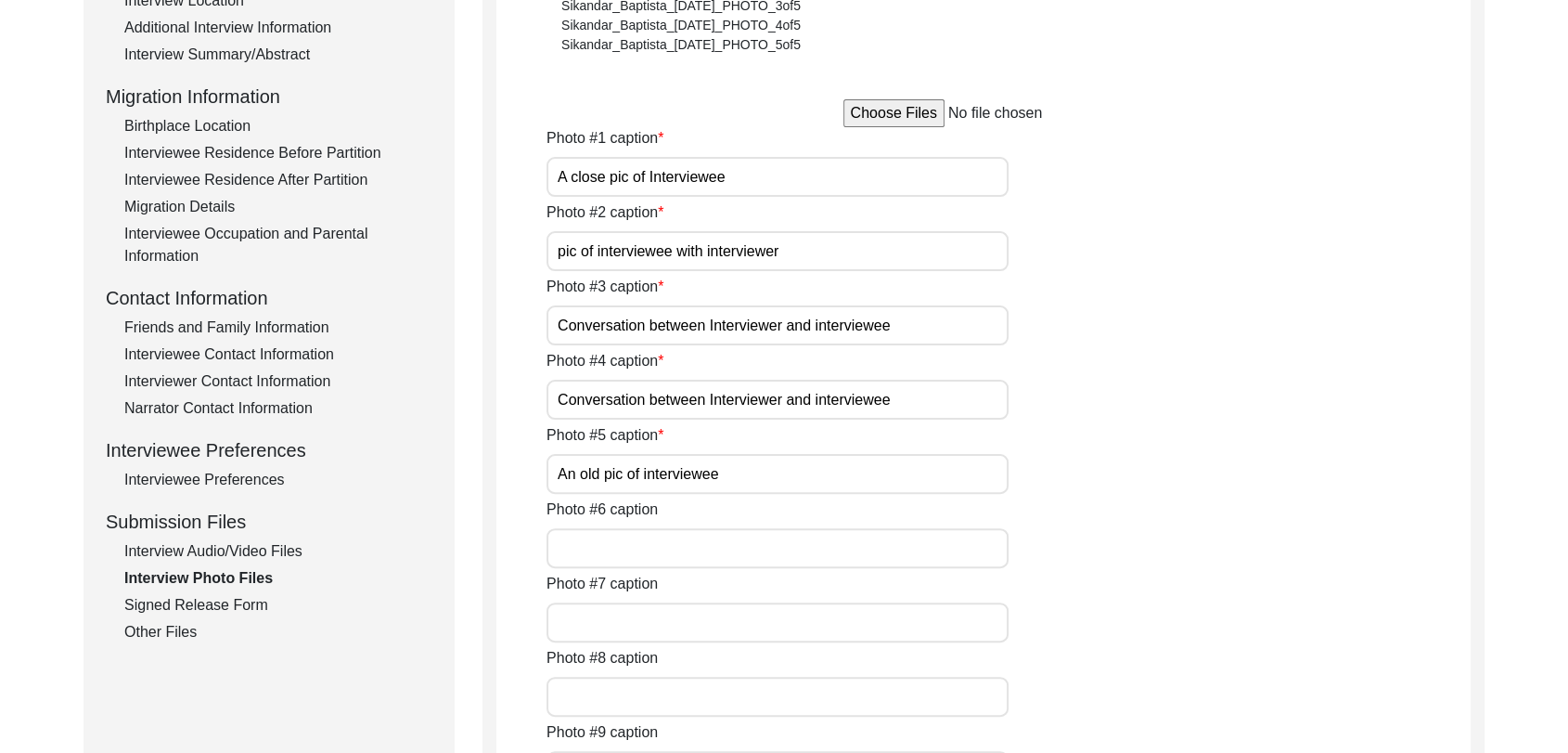
scroll to position [431, 0]
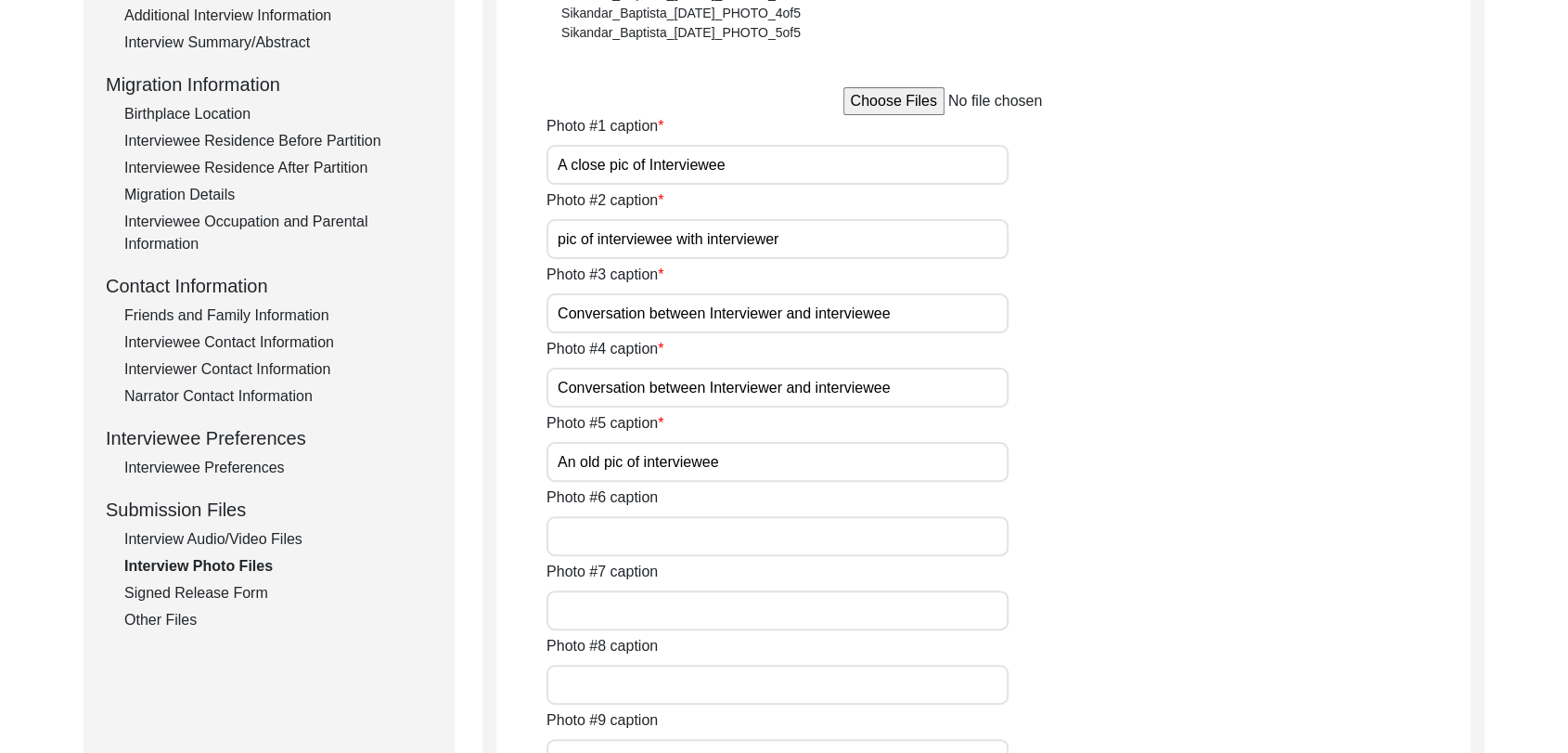
click at [222, 589] on div "Signed Release Form" at bounding box center [279, 593] width 308 height 23
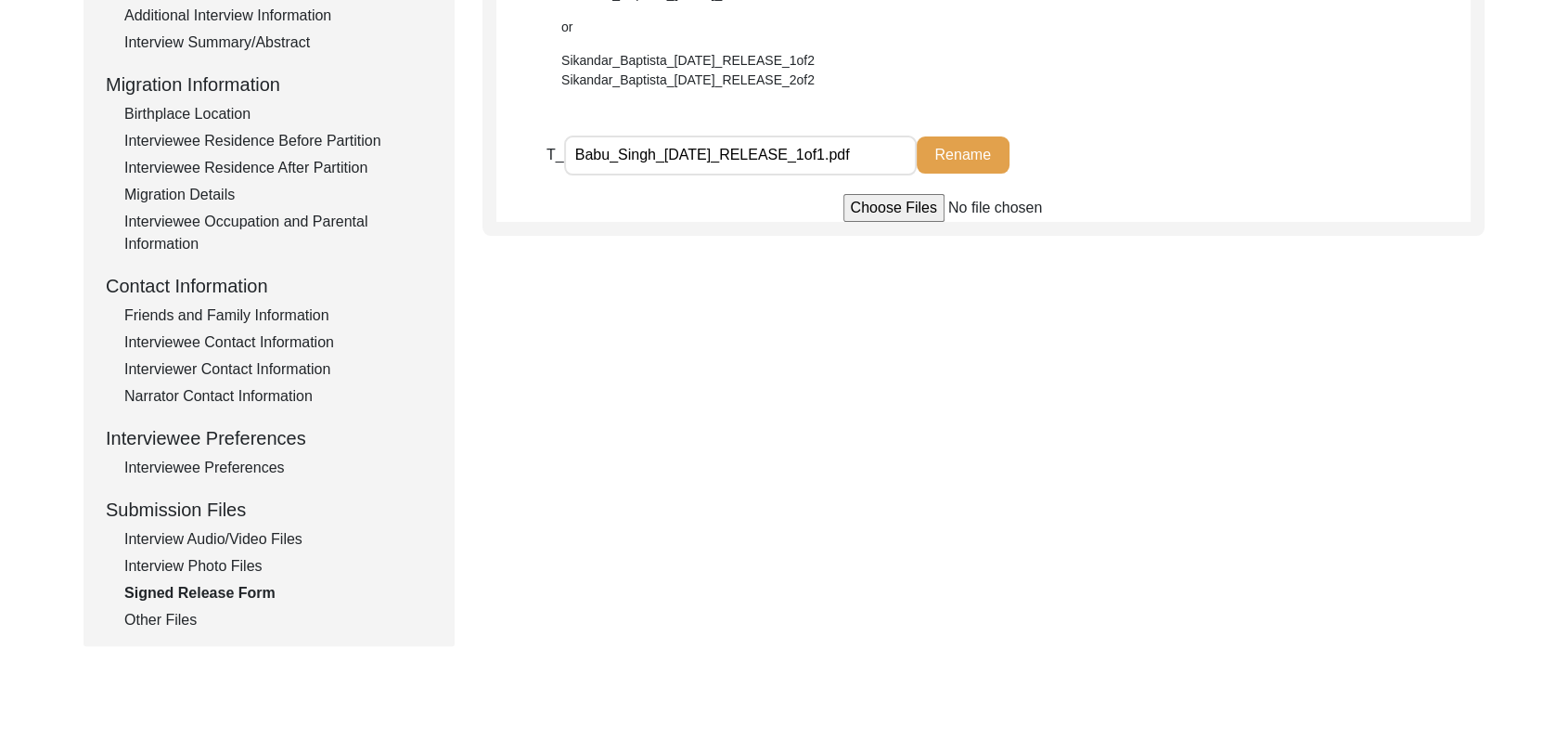
click at [215, 462] on div "Interviewee Preferences" at bounding box center [279, 468] width 308 height 23
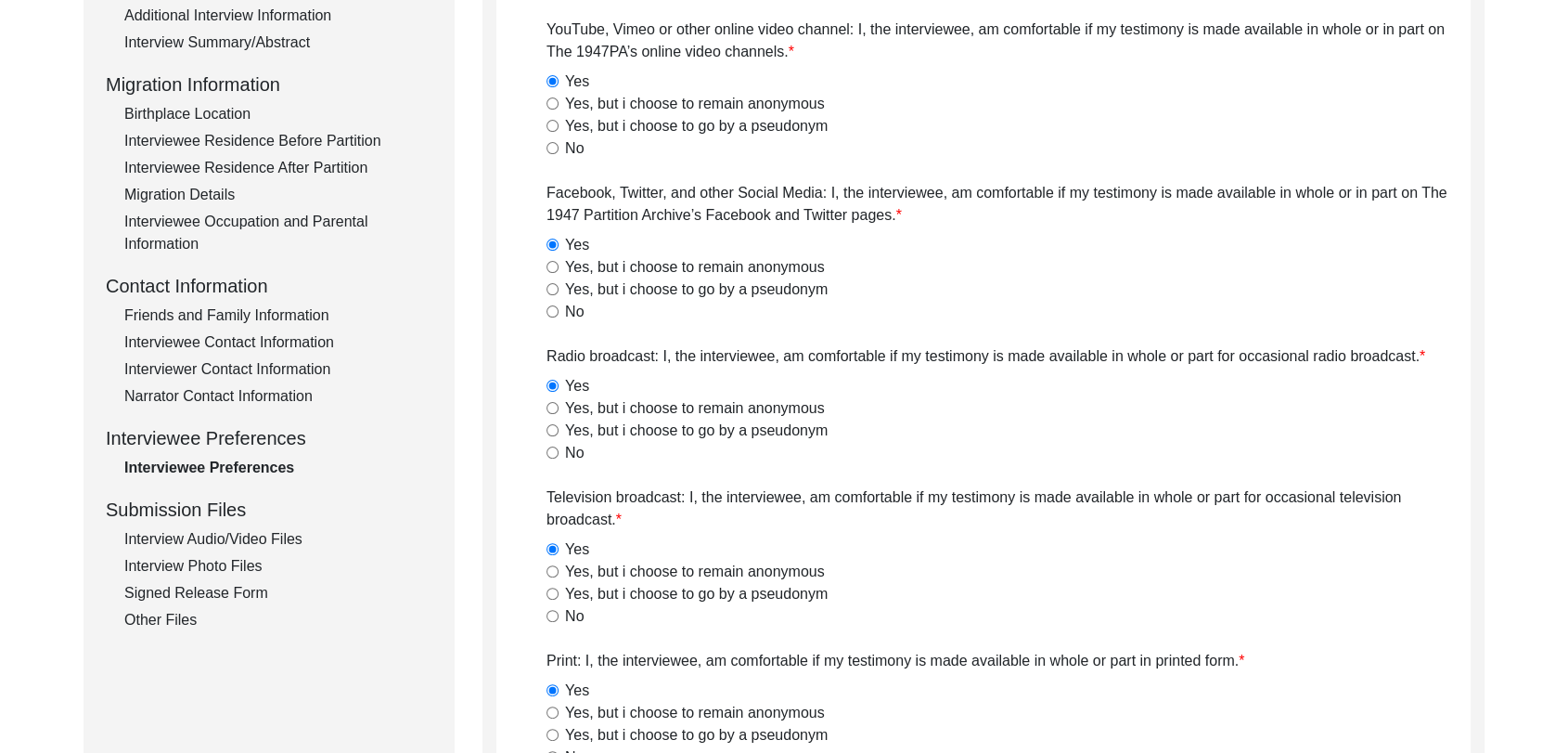
click at [209, 395] on div "Narrator Contact Information" at bounding box center [279, 396] width 308 height 23
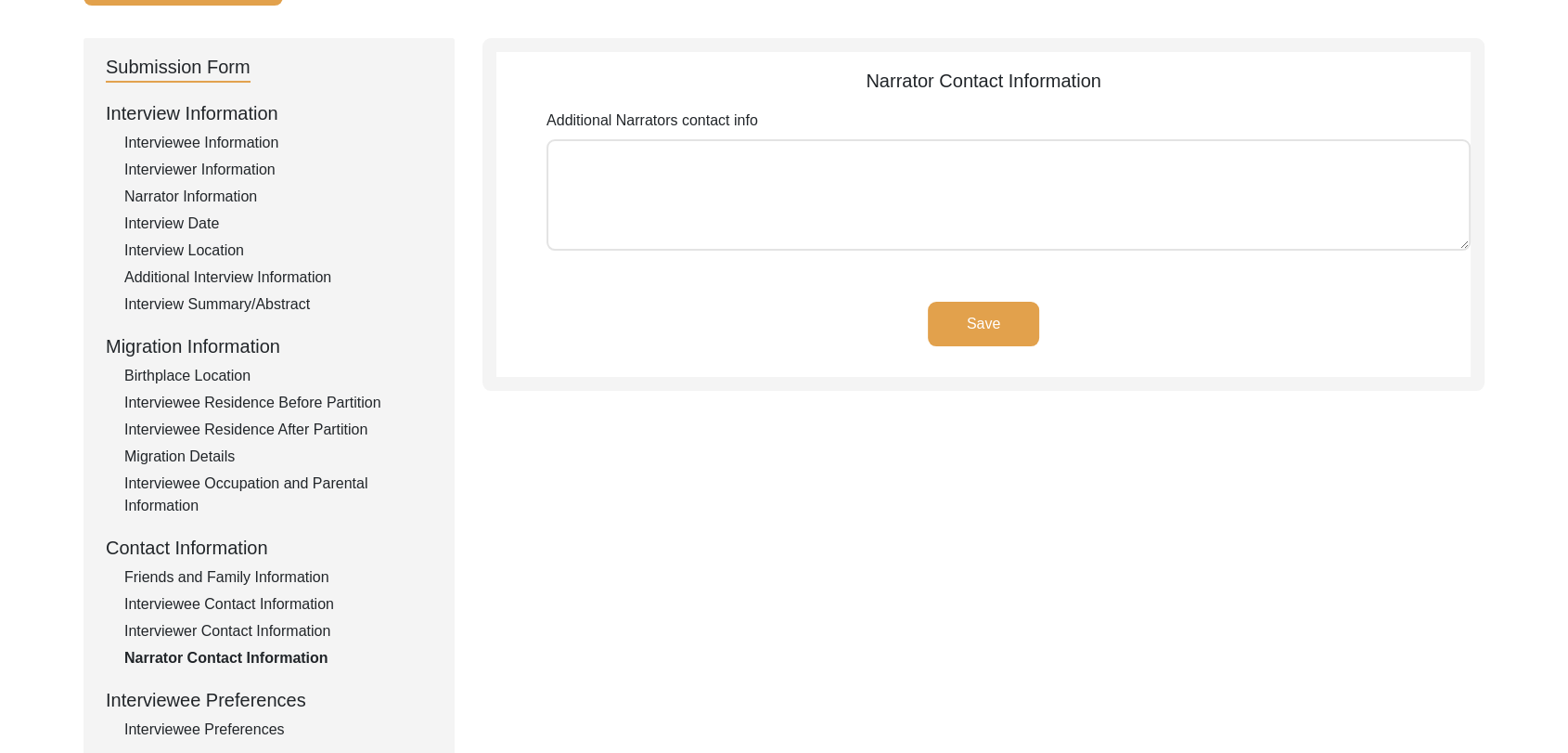
scroll to position [155, 0]
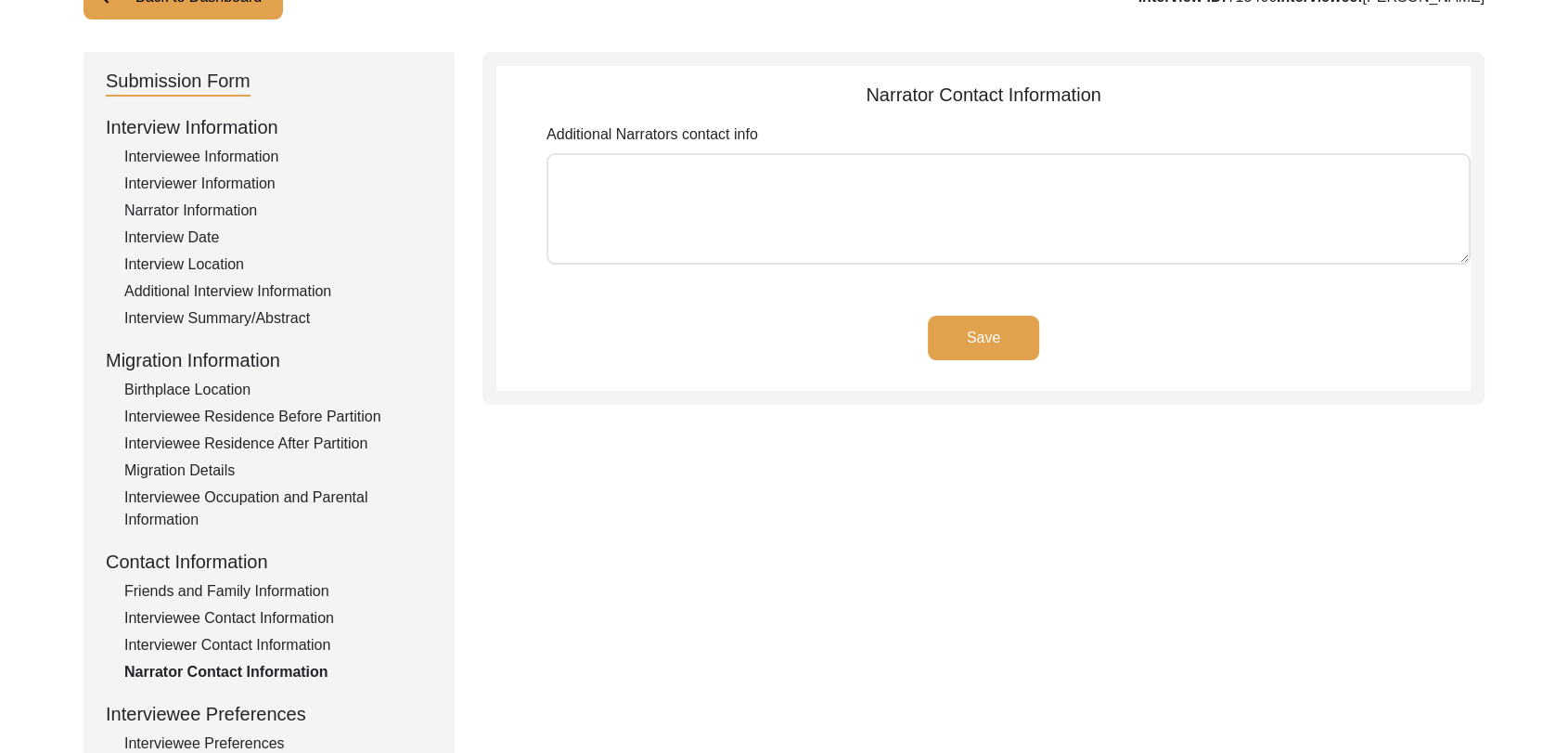
click at [245, 650] on div "Interviewer Contact Information" at bounding box center [279, 645] width 308 height 23
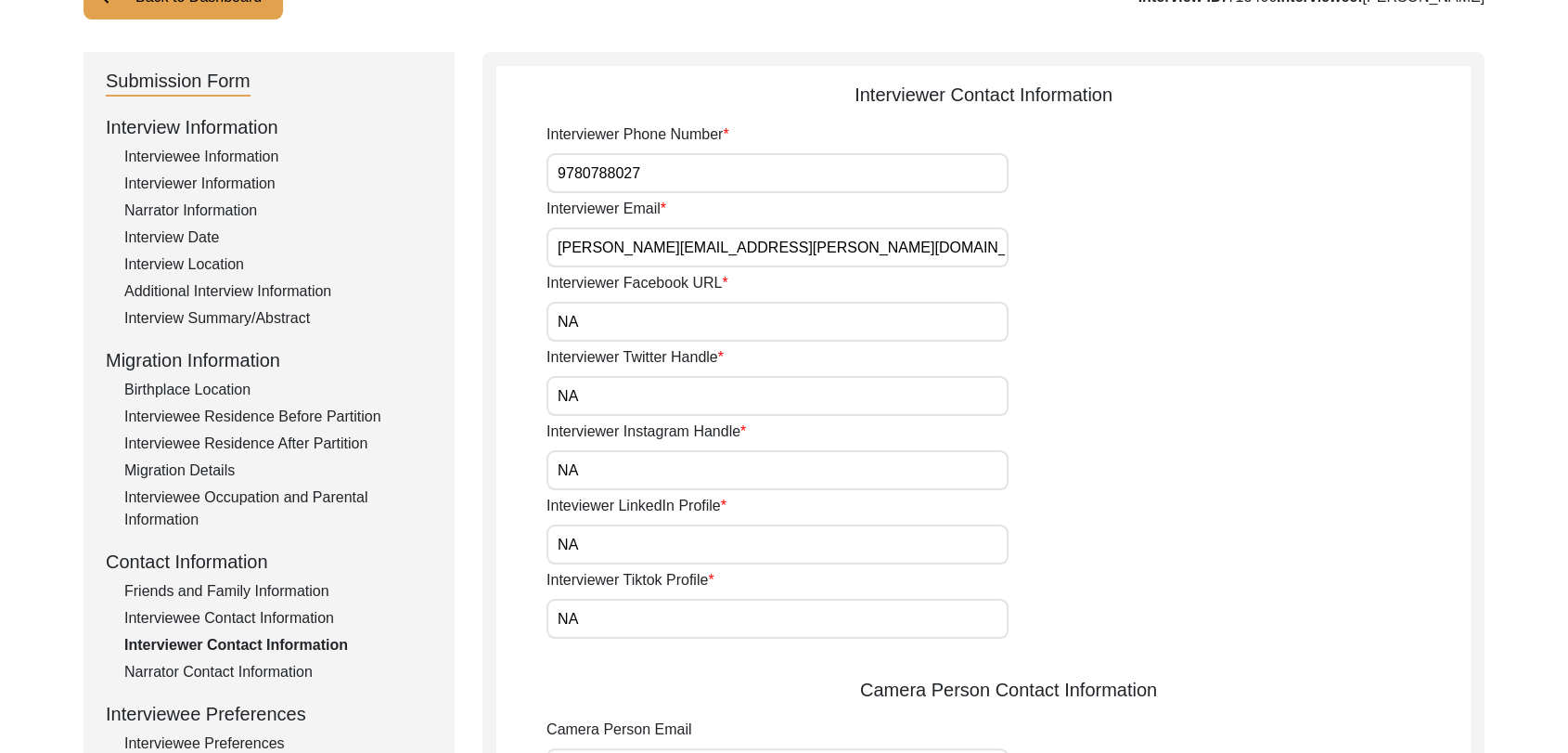
click at [241, 618] on div "Interviewee Contact Information" at bounding box center [279, 618] width 308 height 23
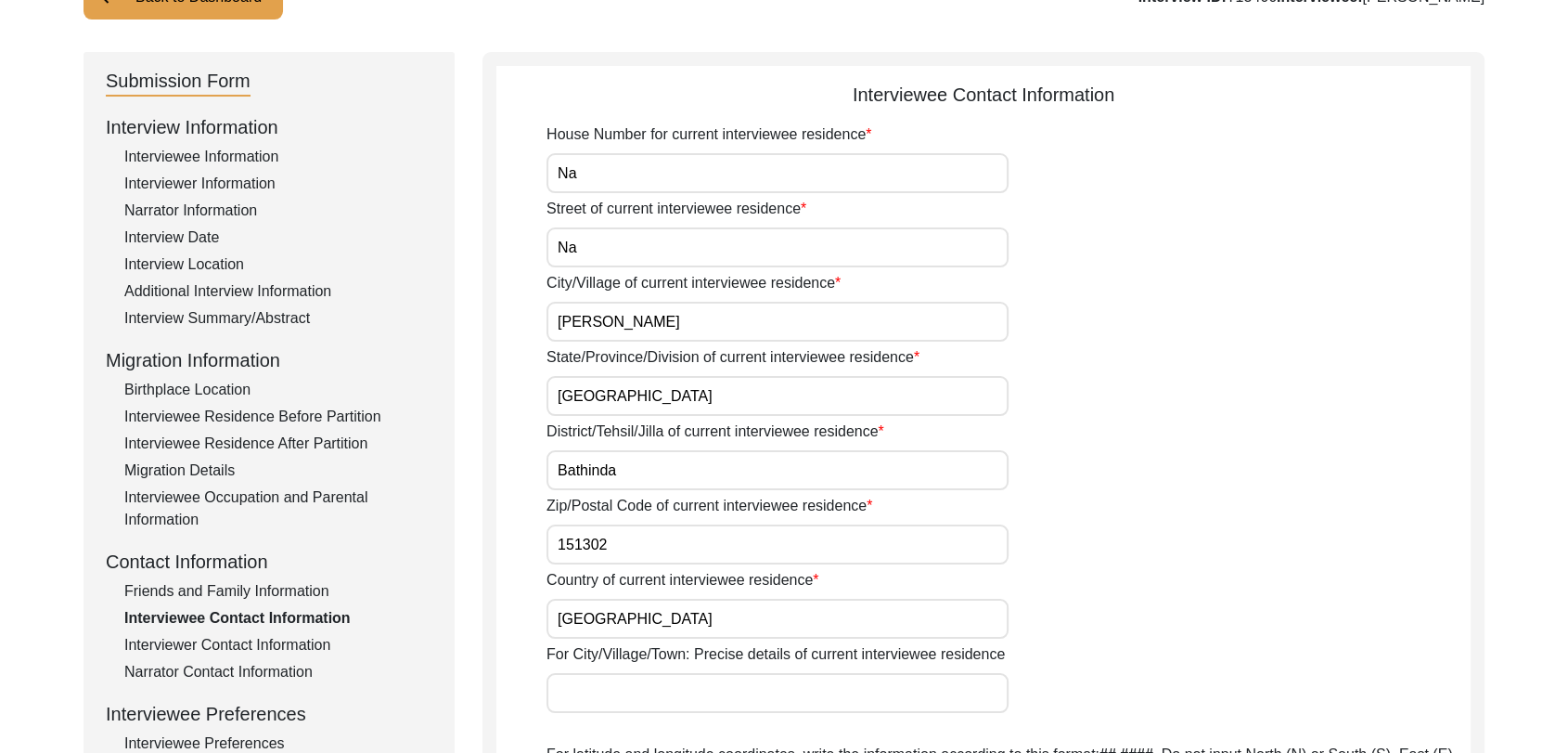
click at [230, 587] on div "Friends and Family Information" at bounding box center [279, 591] width 308 height 23
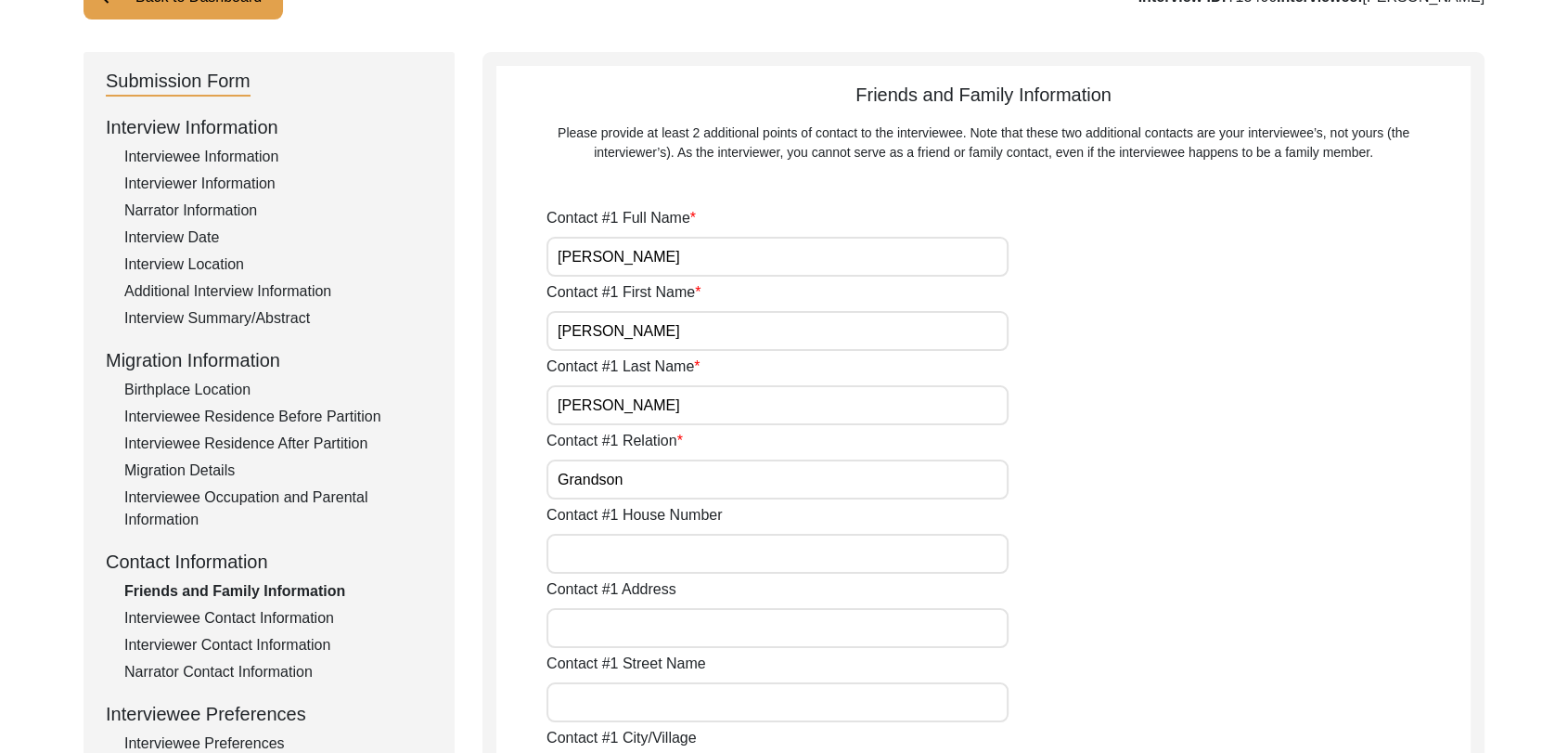
click at [204, 490] on div "Interviewee Occupation and Parental Information" at bounding box center [279, 508] width 308 height 44
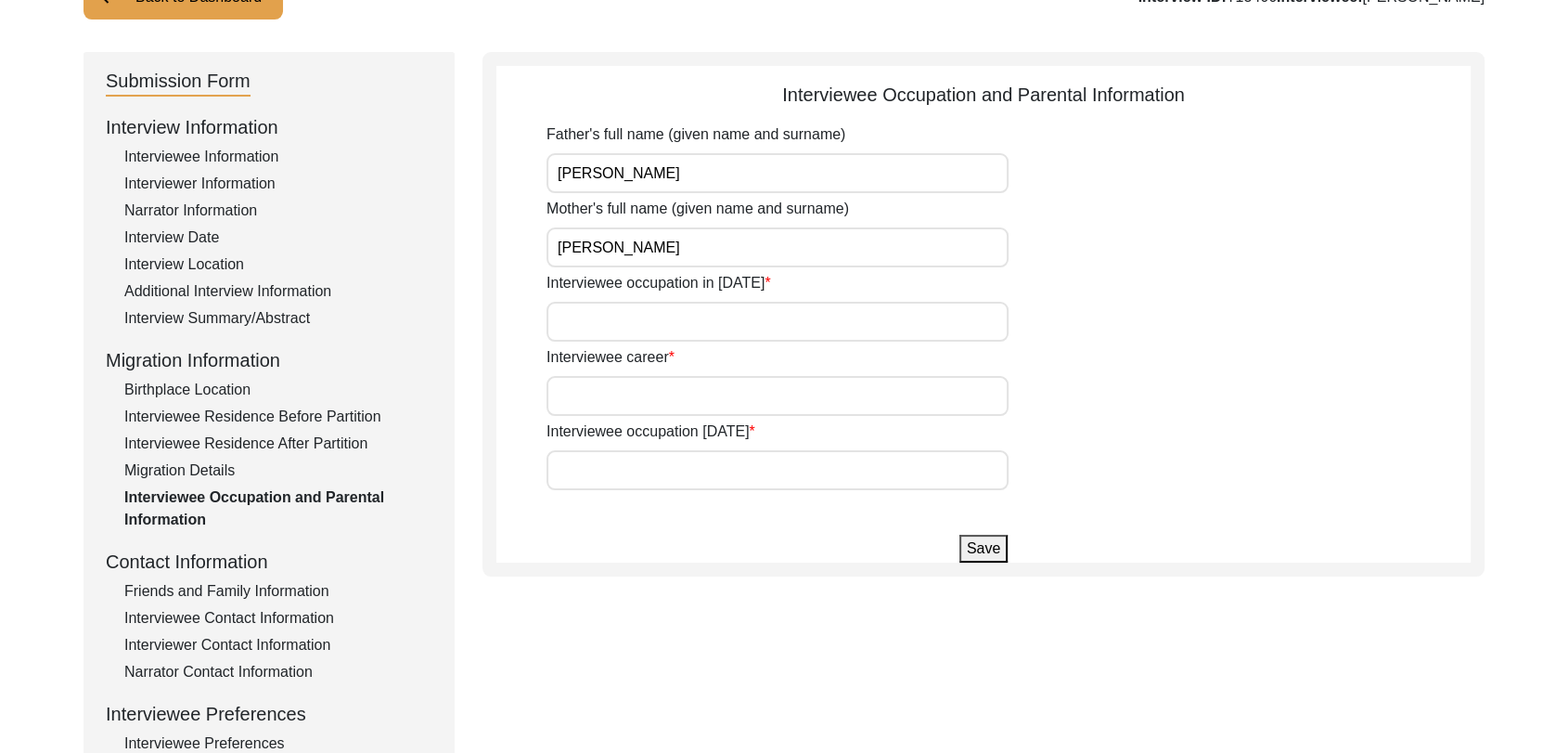
click at [616, 312] on input "Interviewee occupation in [DATE]" at bounding box center [777, 321] width 462 height 40
click at [604, 324] on input "Interviewee occupation in [DATE]" at bounding box center [777, 321] width 462 height 40
click at [612, 402] on input "Interviewee career" at bounding box center [777, 396] width 462 height 40
click at [632, 470] on input "Interviewee occupation [DATE]" at bounding box center [777, 470] width 462 height 40
click at [993, 548] on button "Save" at bounding box center [983, 549] width 48 height 28
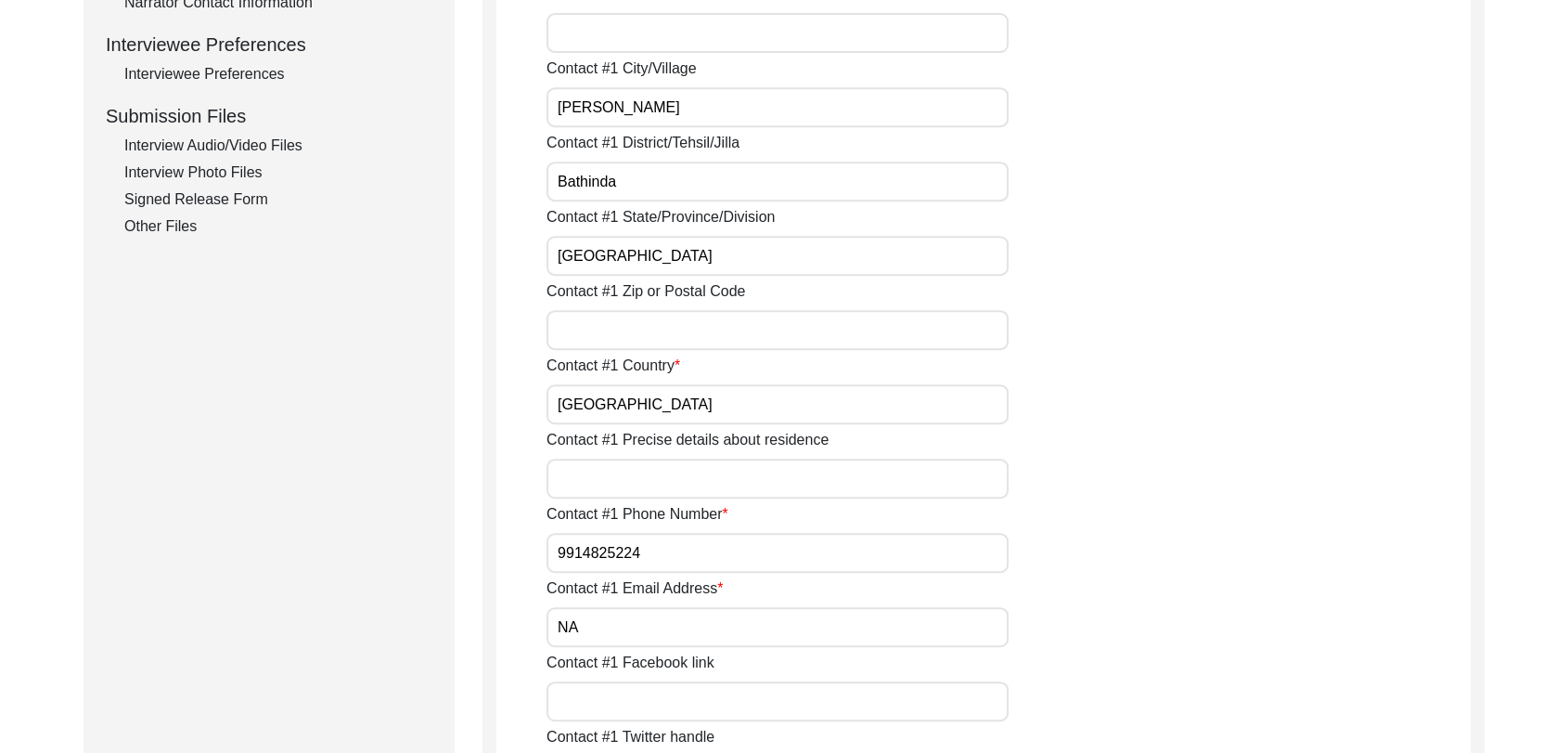
scroll to position [832, 0]
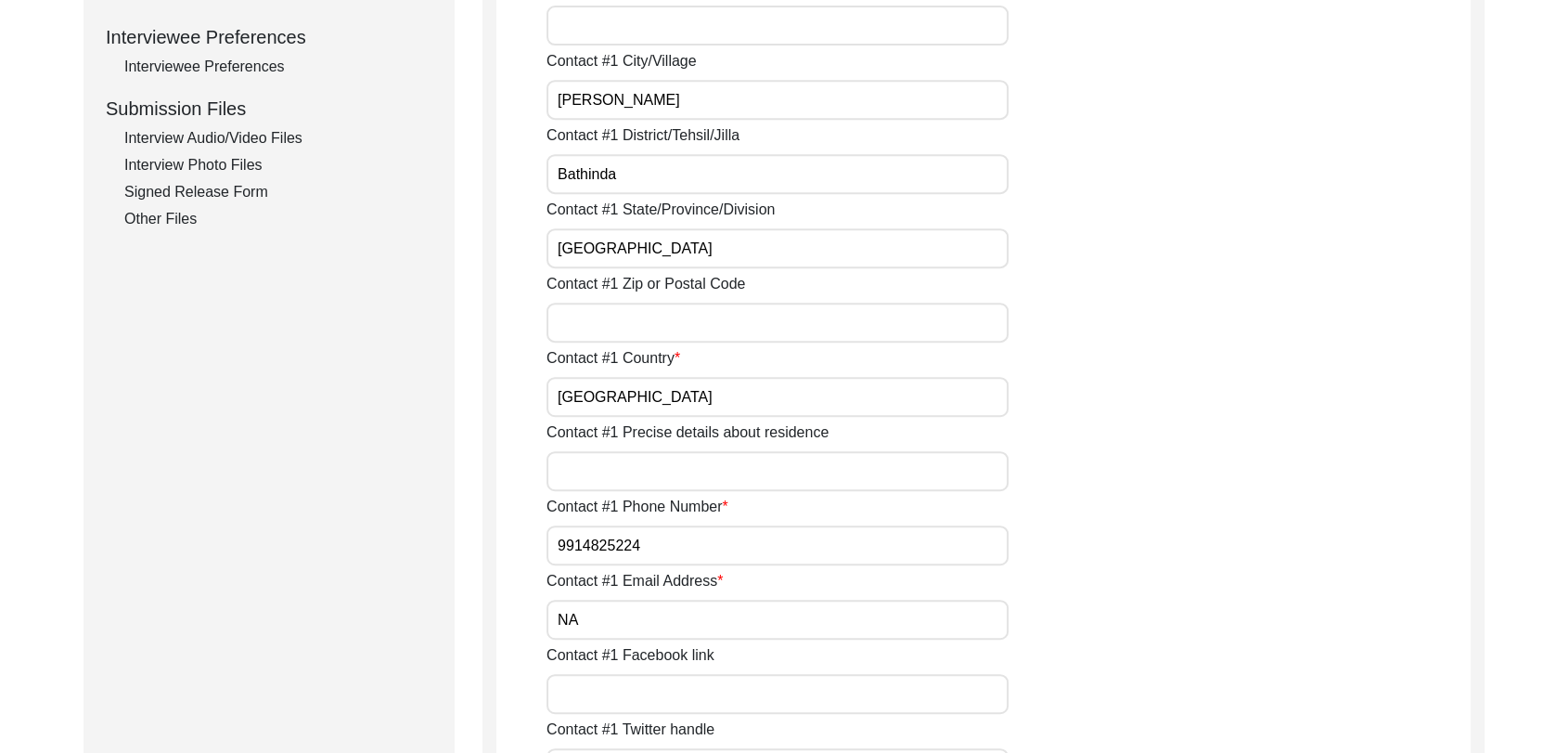
click at [167, 209] on div "Other Files" at bounding box center [279, 219] width 308 height 23
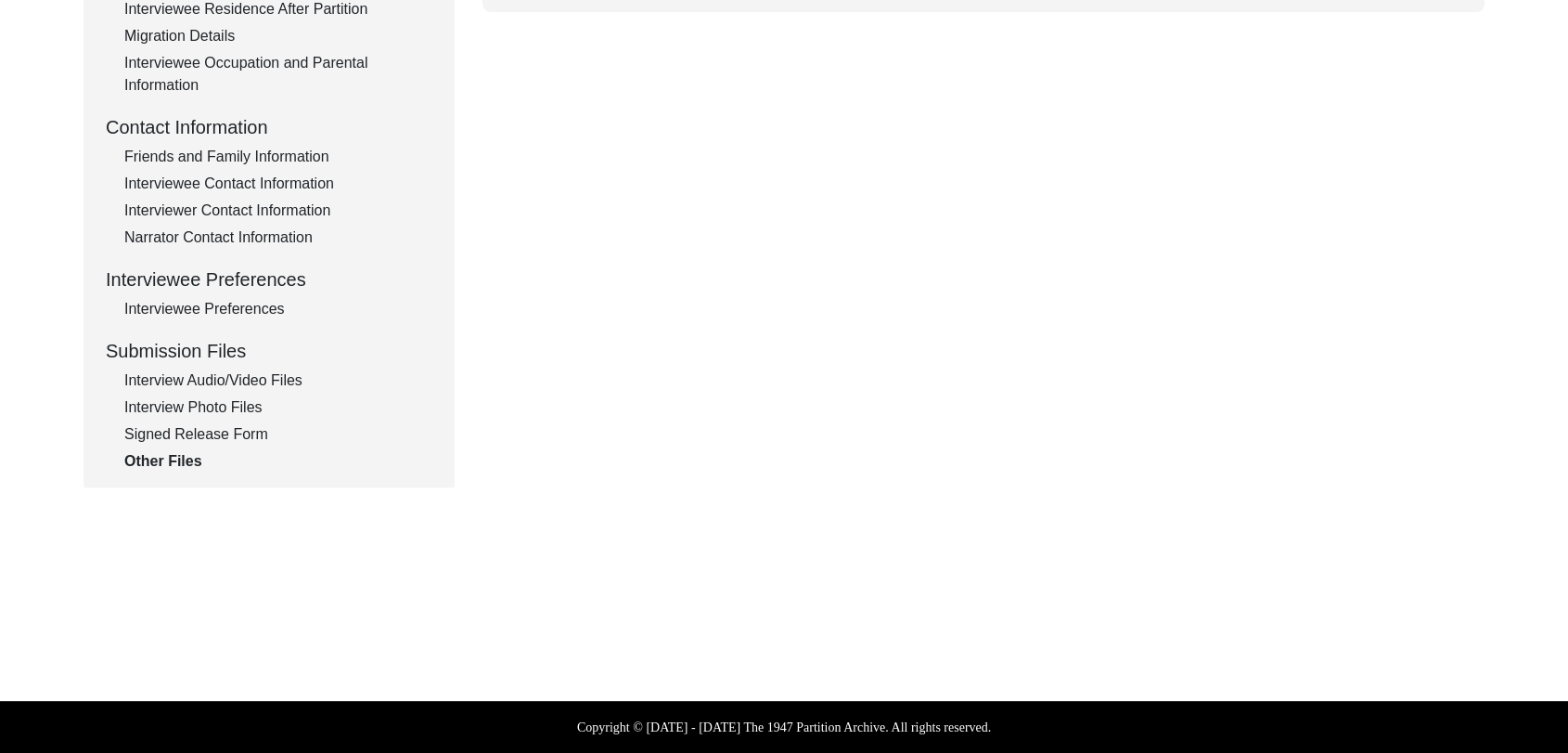
scroll to position [0, 0]
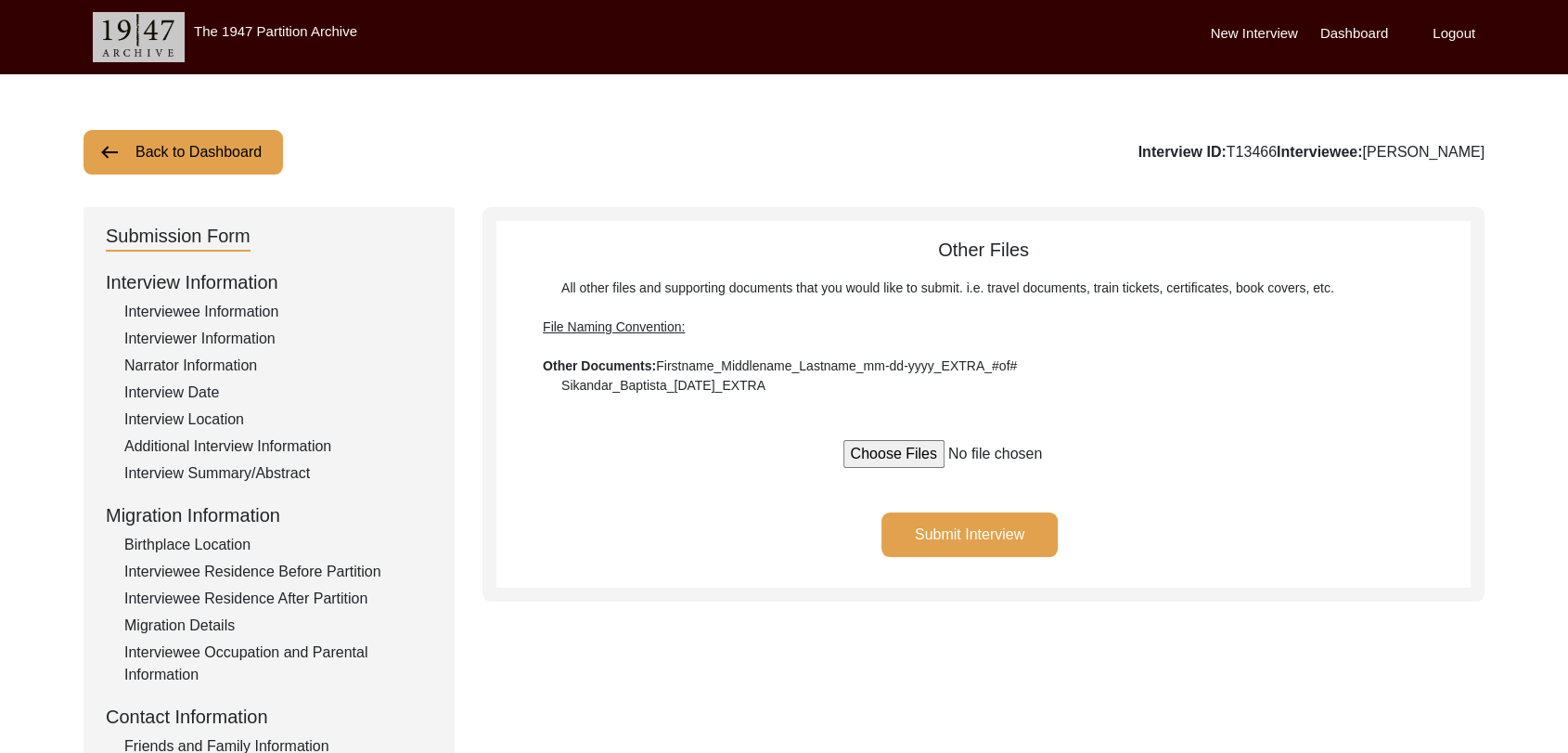
click at [988, 536] on button "Submit Interview" at bounding box center [969, 534] width 176 height 44
click at [1340, 41] on label "Dashboard" at bounding box center [1354, 34] width 68 height 22
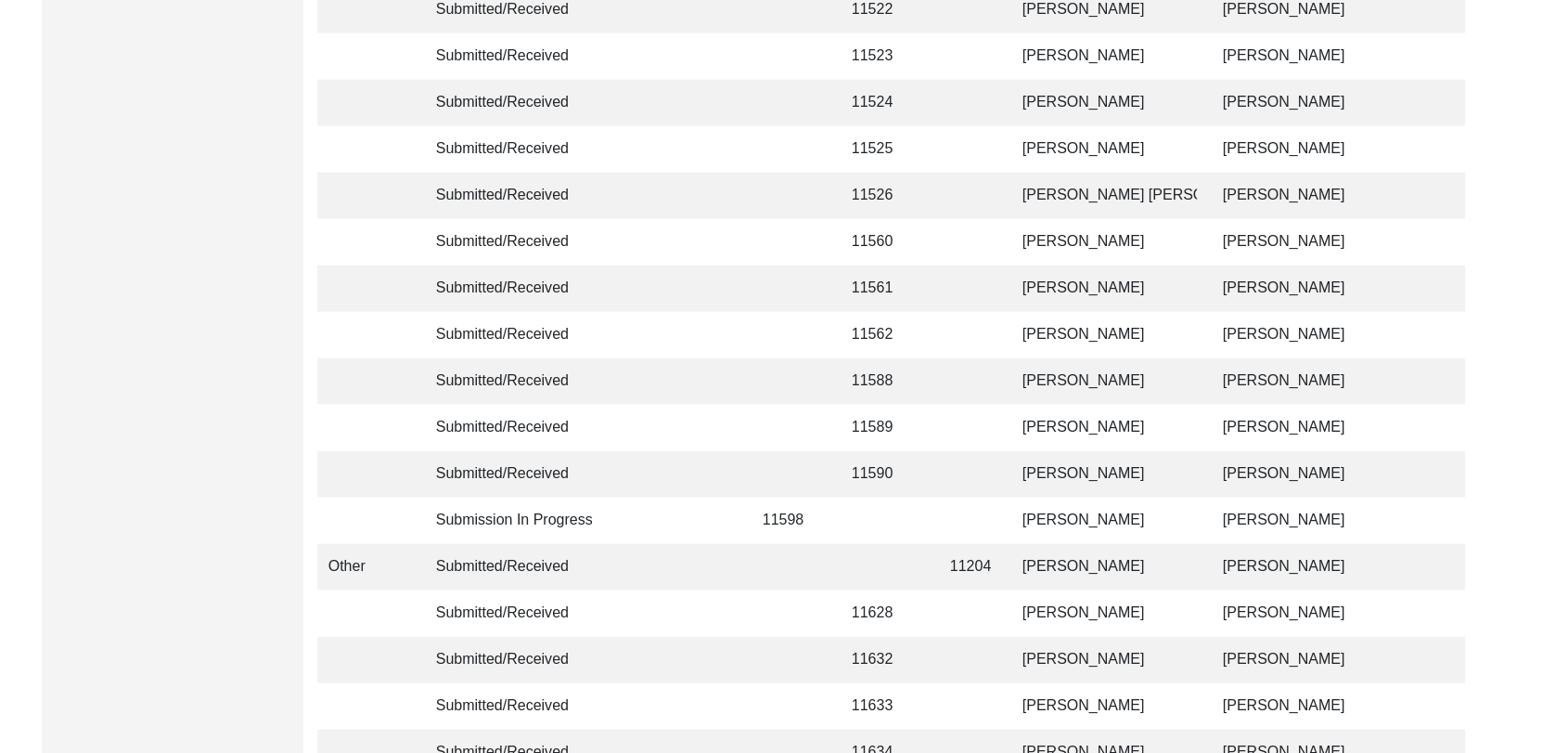
scroll to position [4424, 0]
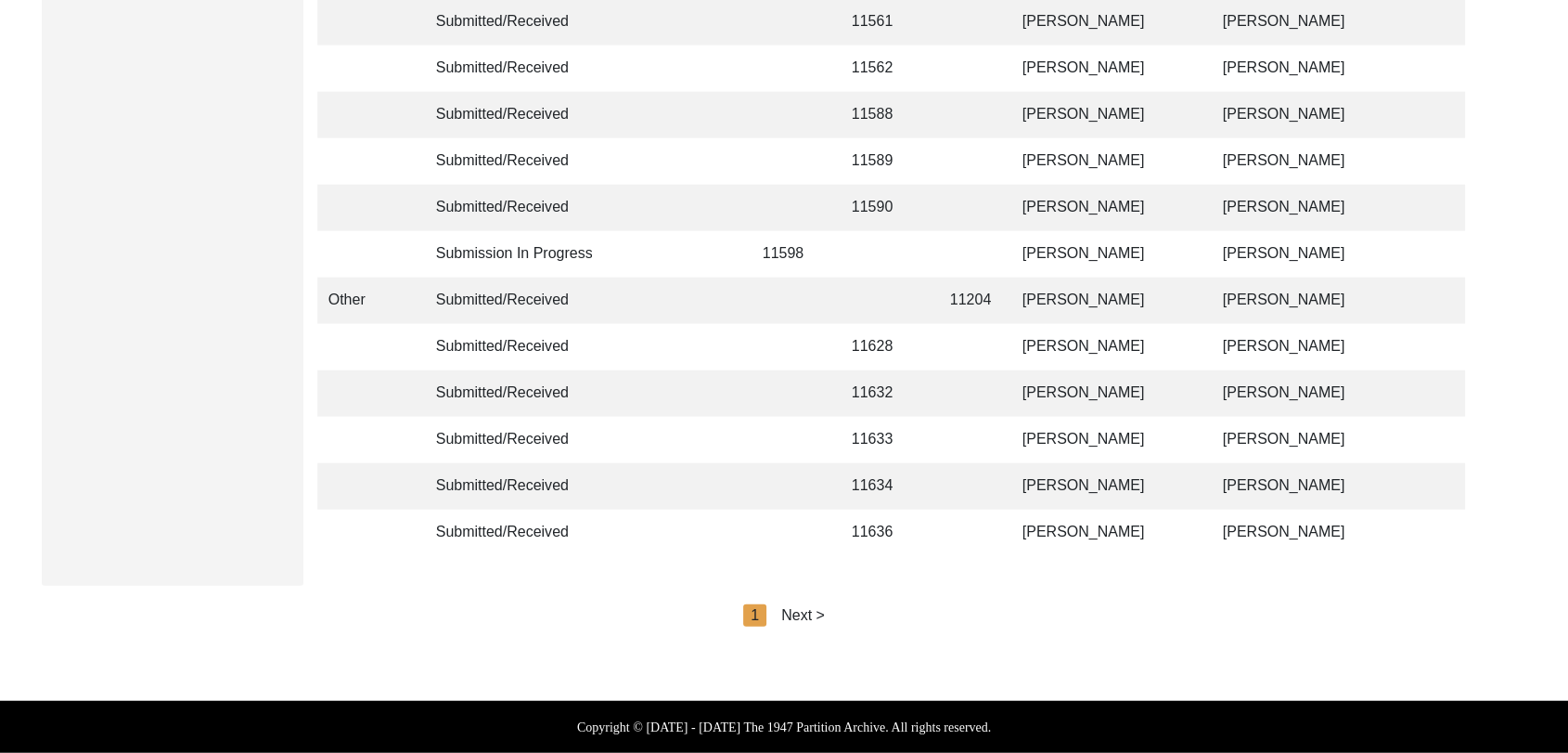
click at [810, 608] on div "Next >" at bounding box center [803, 615] width 43 height 23
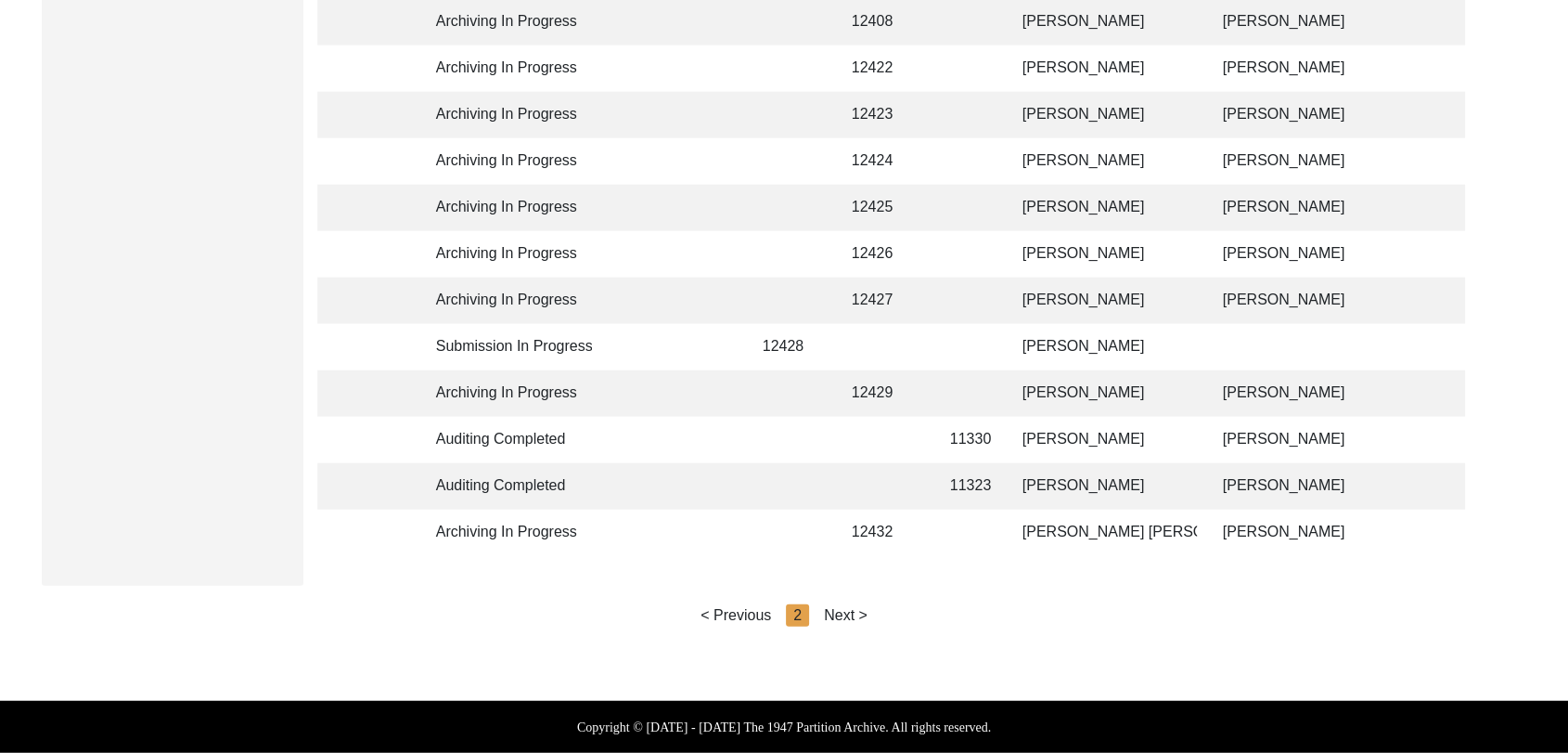
click at [846, 611] on div "Next >" at bounding box center [846, 615] width 43 height 23
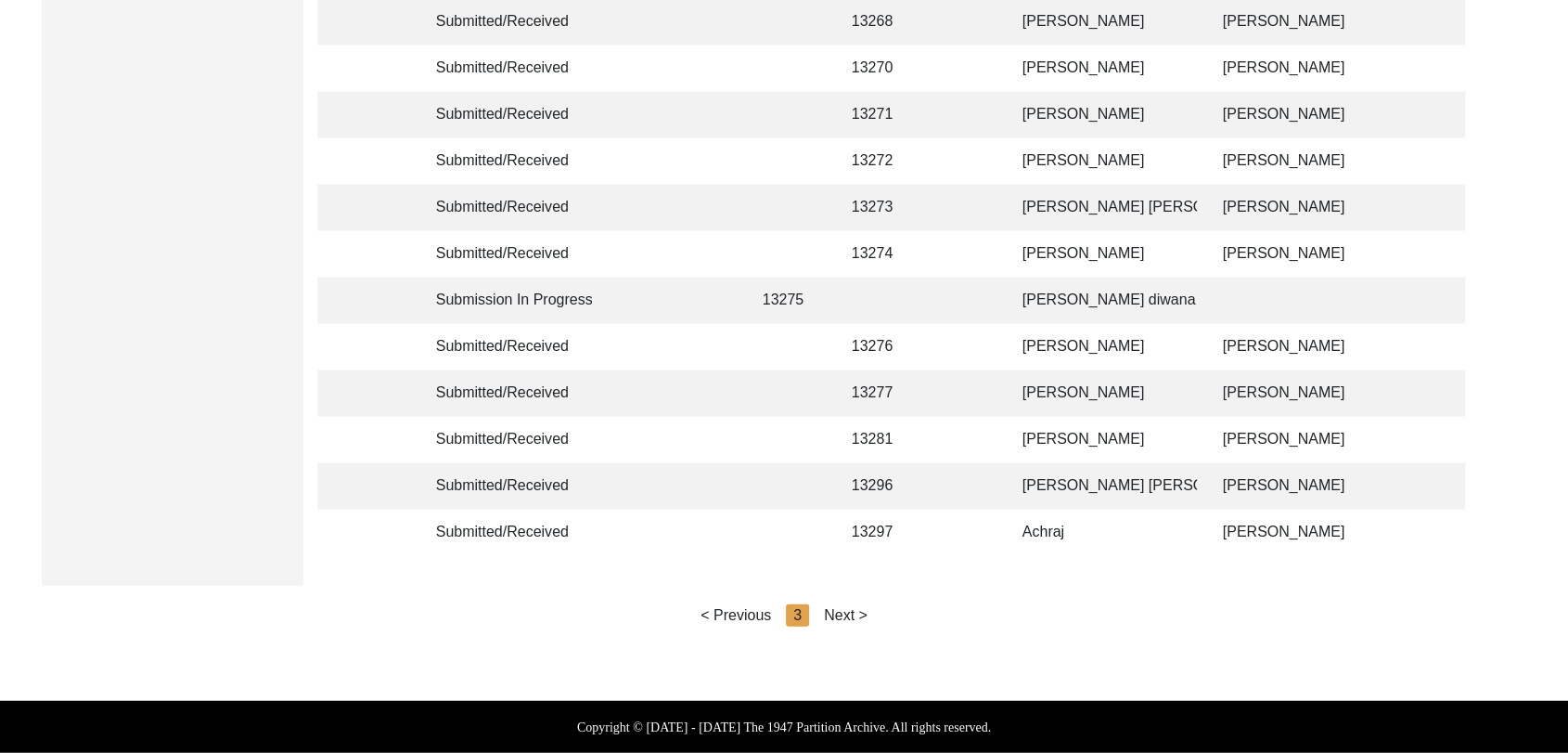
click at [835, 609] on div "Next >" at bounding box center [846, 615] width 43 height 23
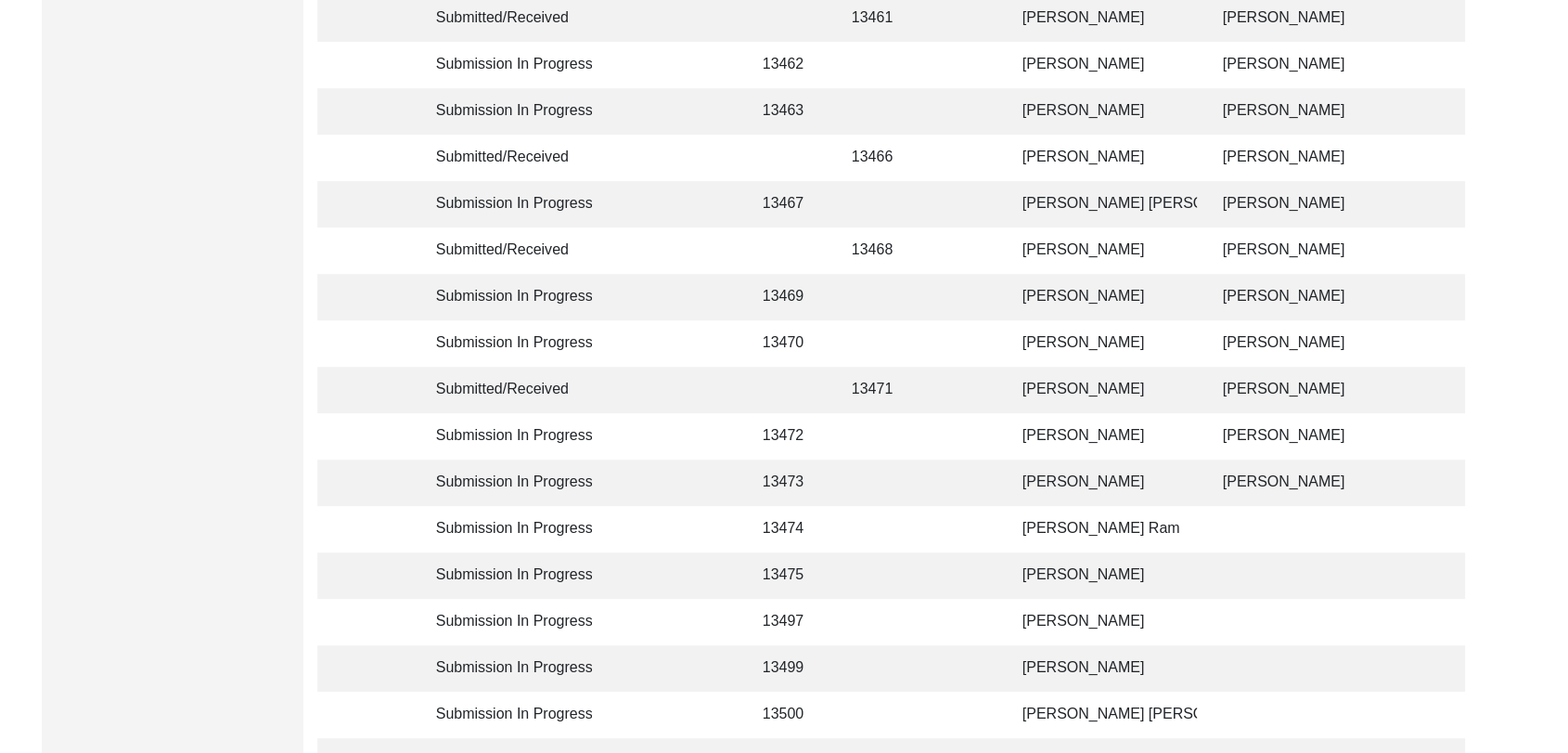
scroll to position [882, 0]
click at [1056, 203] on td "[PERSON_NAME] [PERSON_NAME]" at bounding box center [1104, 204] width 186 height 46
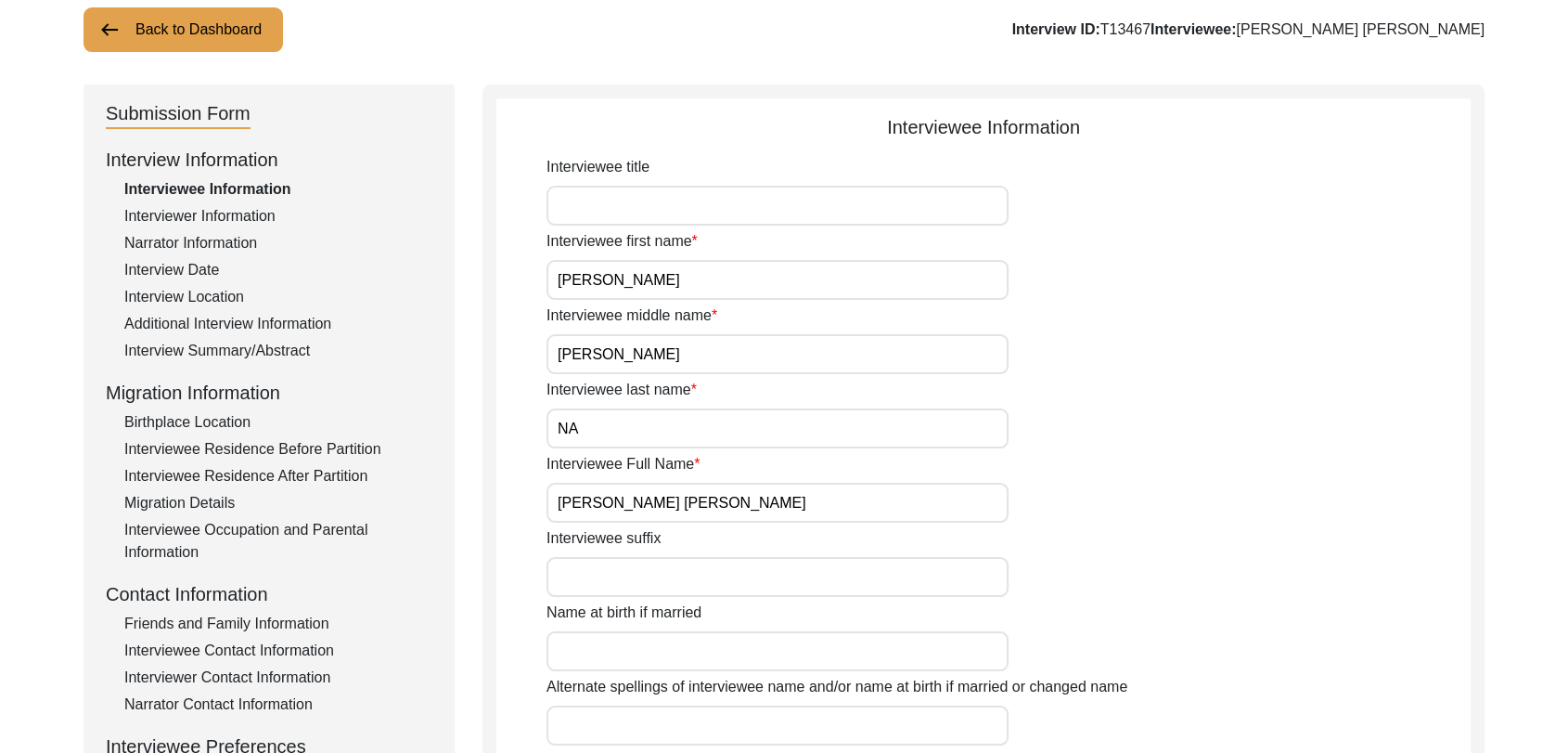
scroll to position [116, 0]
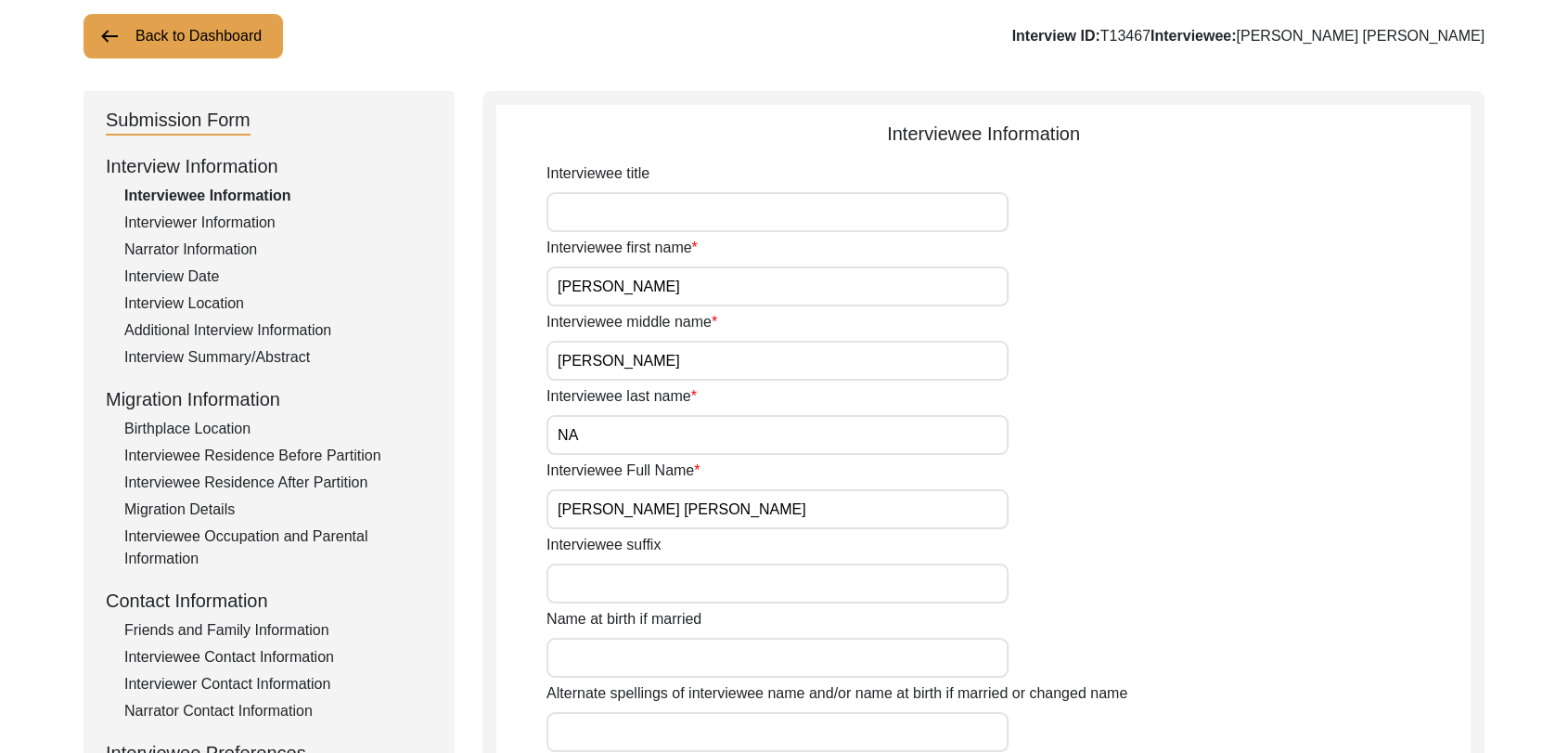
click at [215, 346] on div "Interview Summary/Abstract" at bounding box center [279, 357] width 308 height 23
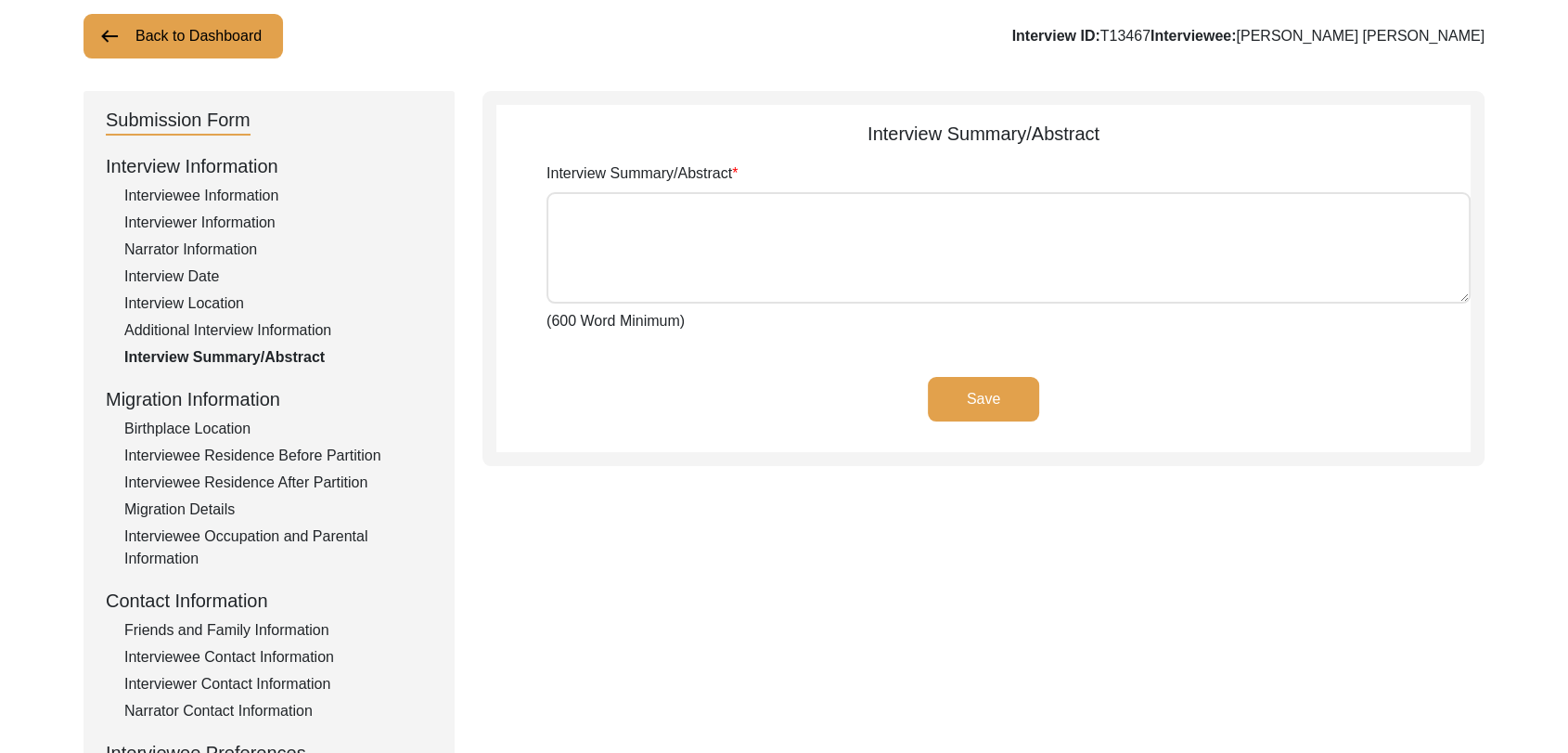
click at [579, 269] on textarea "Interview Summary/Abstract" at bounding box center [1008, 248] width 924 height 111
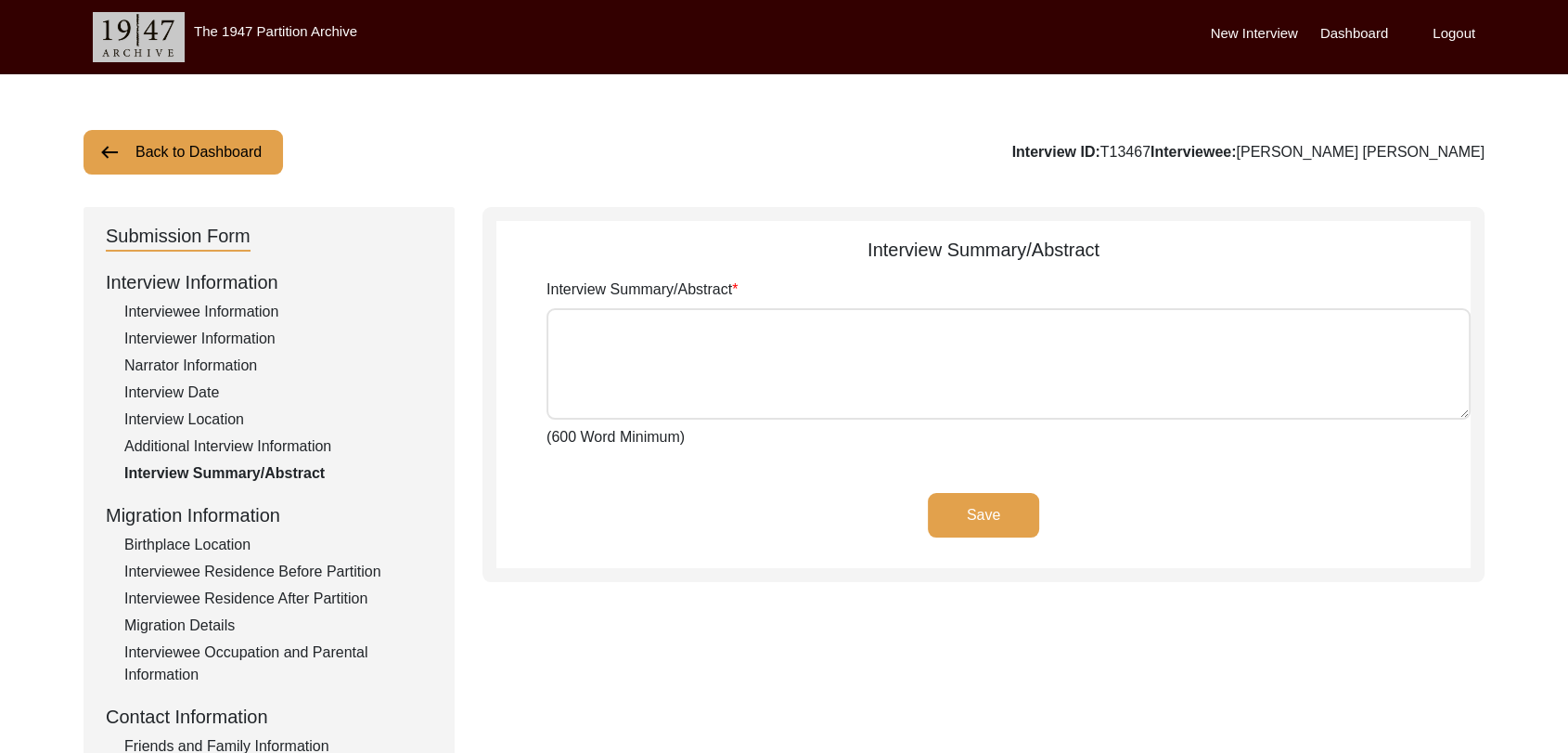
click at [679, 347] on textarea "Interview Summary/Abstract" at bounding box center [1008, 364] width 924 height 111
paste textarea "lorਾi dਾsi aਿੰc aਾ eli sedੰdੇ eੰtਾi uੇ lਿੱe dਿੰm alਾeਾa mੀve qਿnos exਿulਾ lੇ nਿ…"
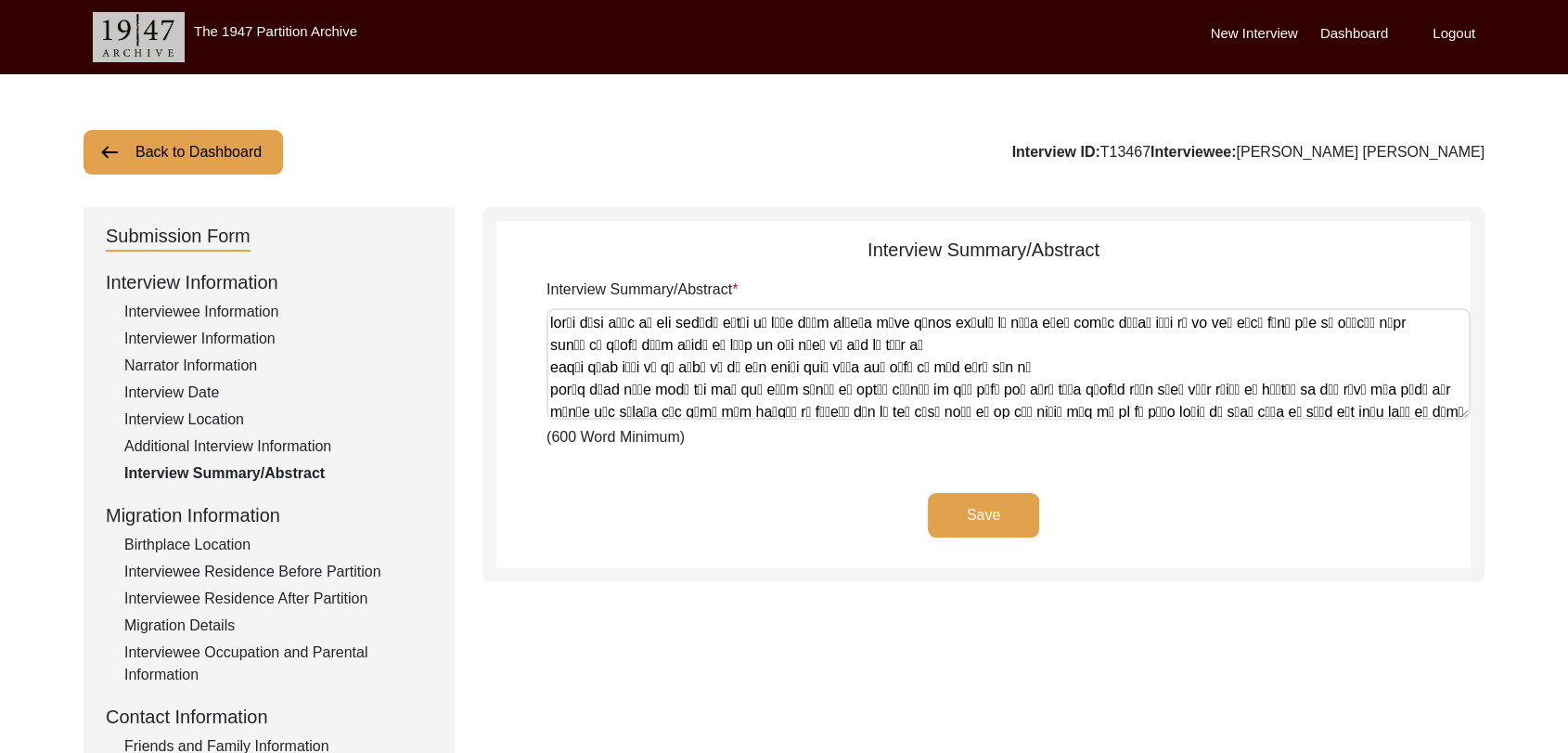
click at [994, 517] on button "Save" at bounding box center [983, 515] width 111 height 44
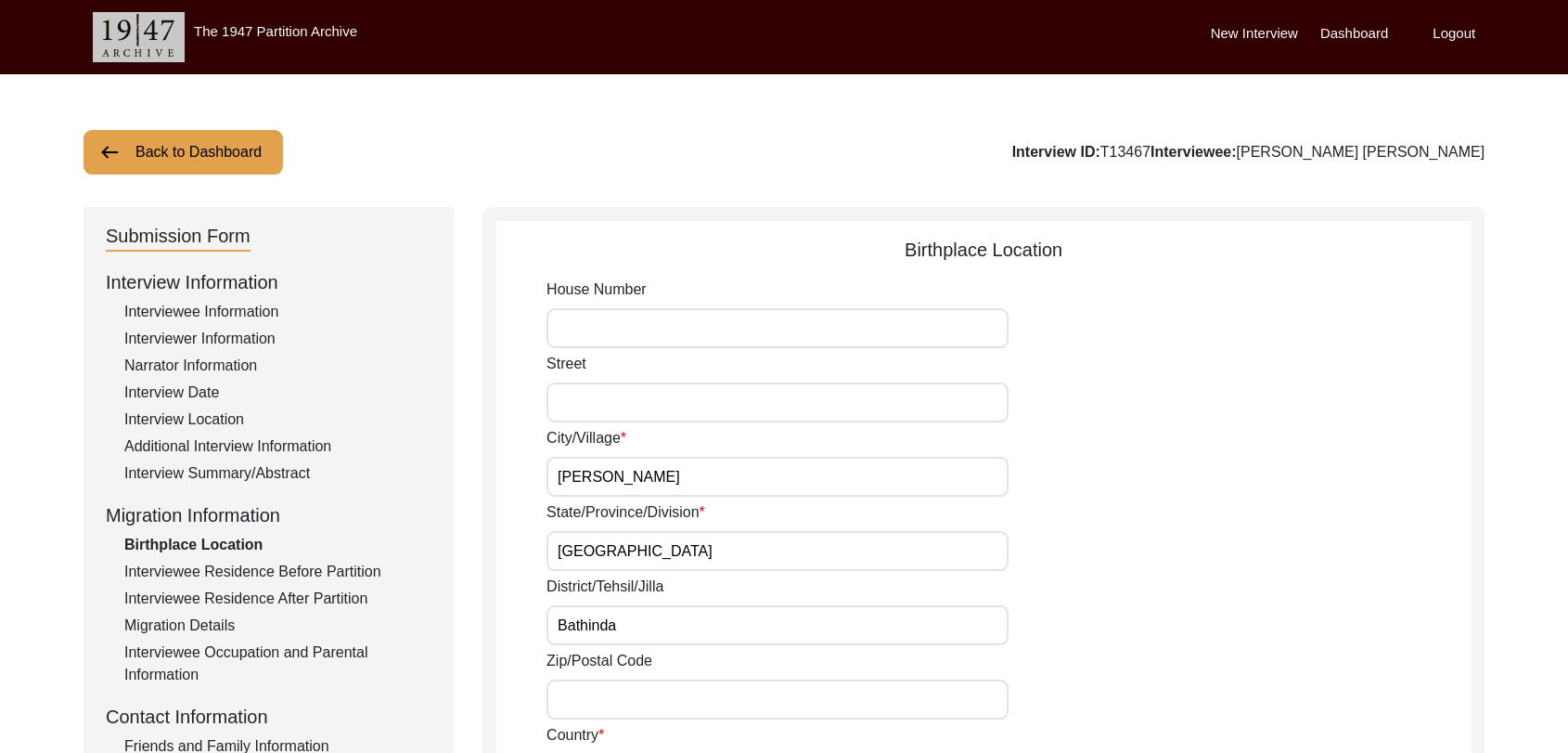
click at [1354, 30] on label "Dashboard" at bounding box center [1354, 34] width 68 height 22
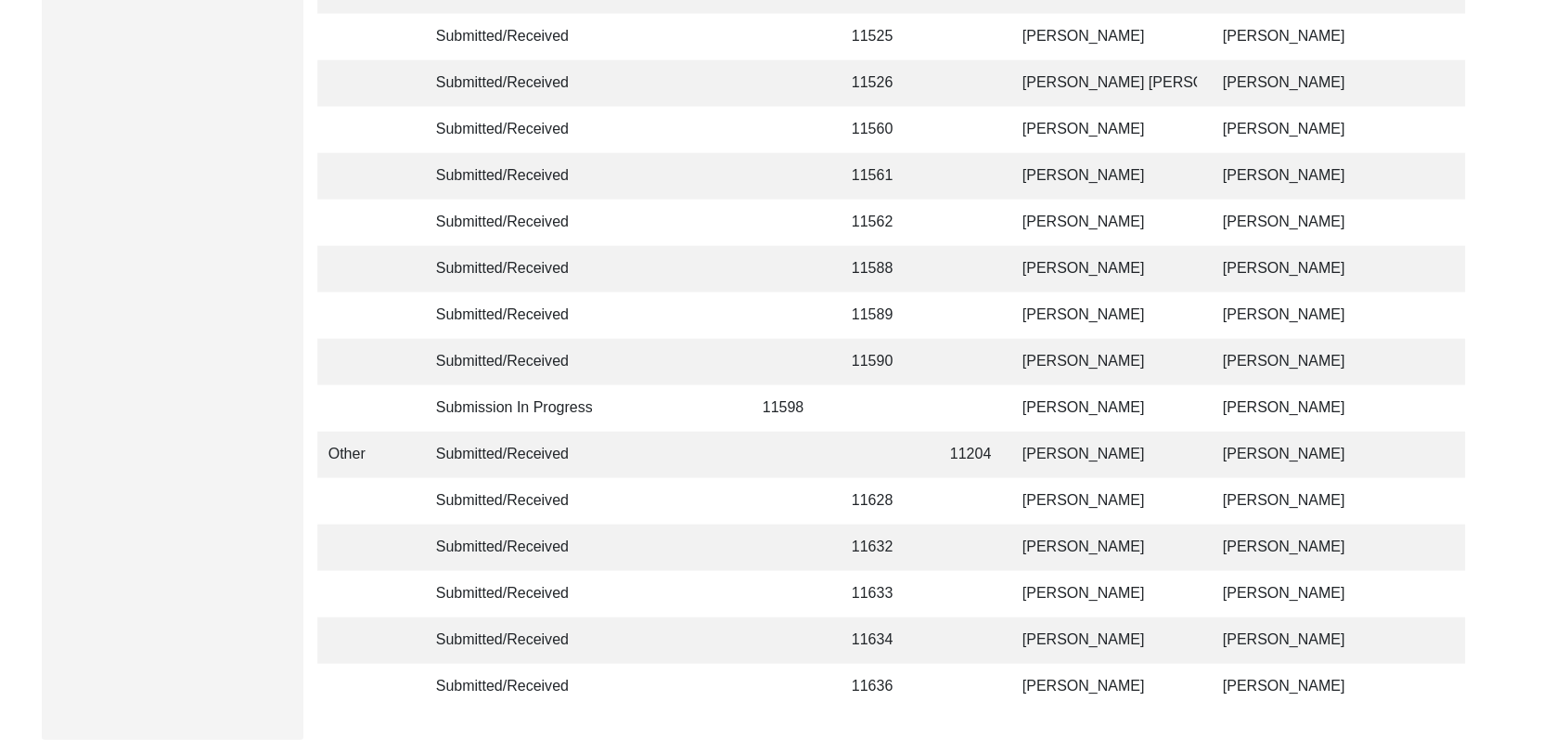
scroll to position [4424, 0]
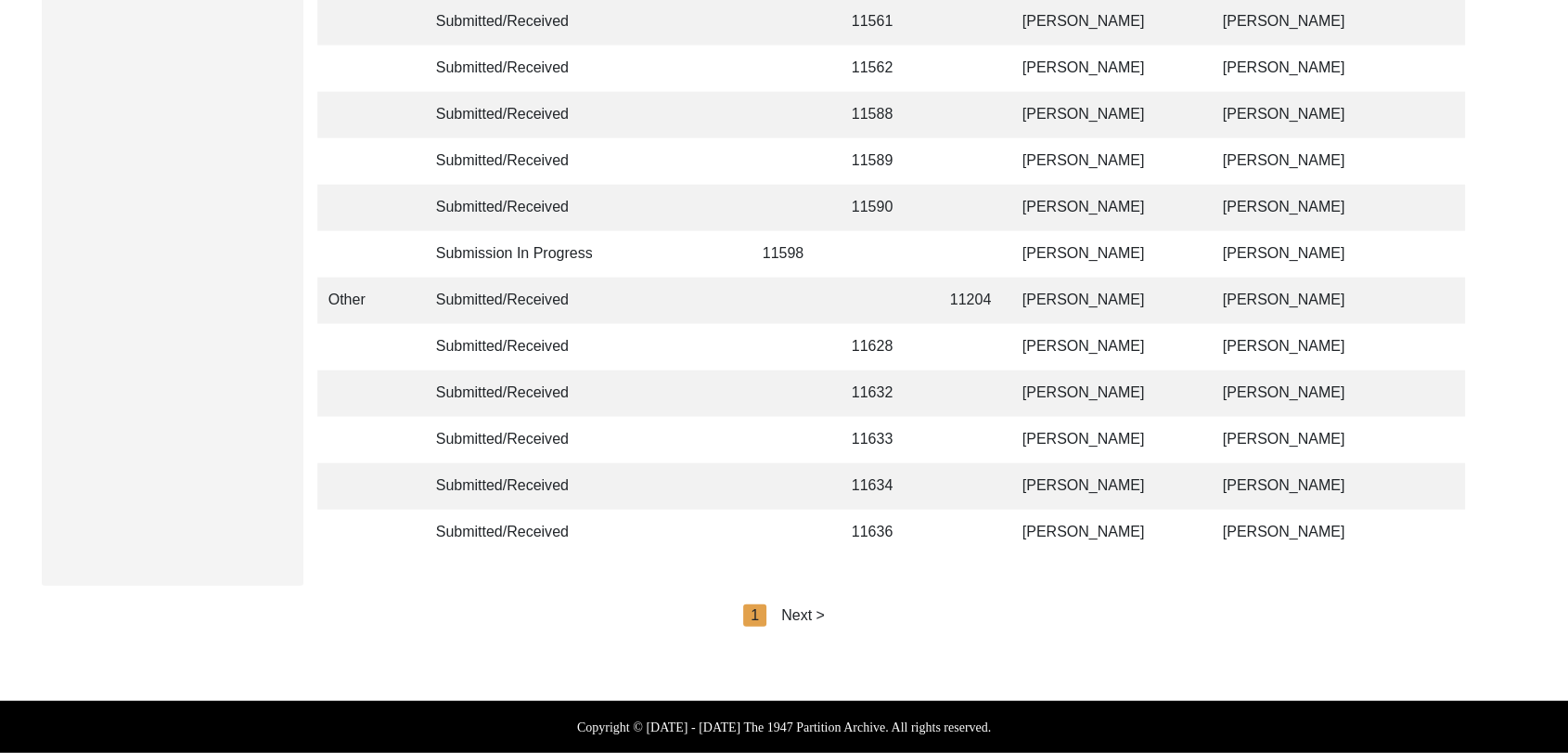
click at [809, 618] on div "Next >" at bounding box center [803, 615] width 43 height 23
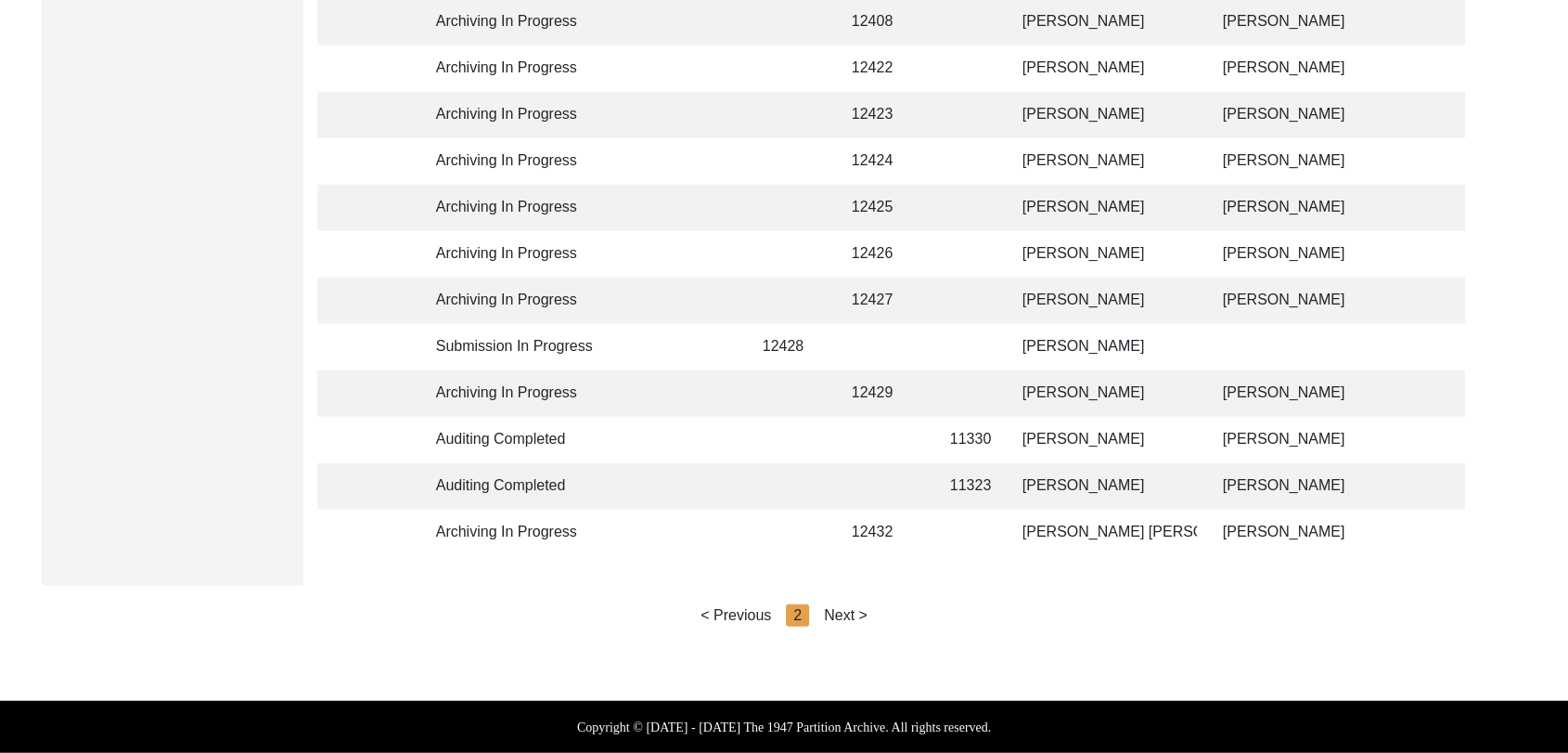
click at [848, 616] on div "Next >" at bounding box center [846, 615] width 43 height 23
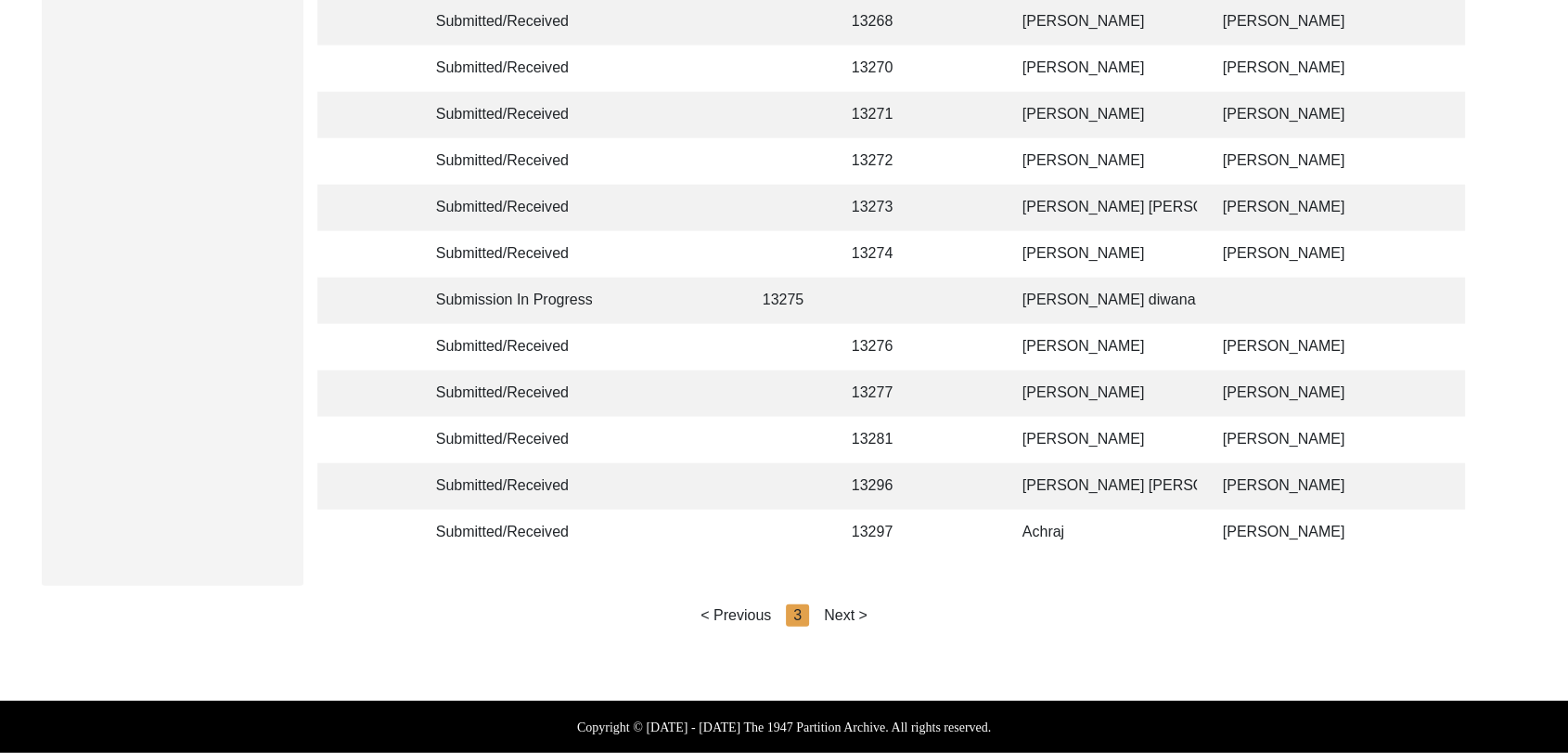
click at [848, 610] on div "Next >" at bounding box center [846, 615] width 43 height 23
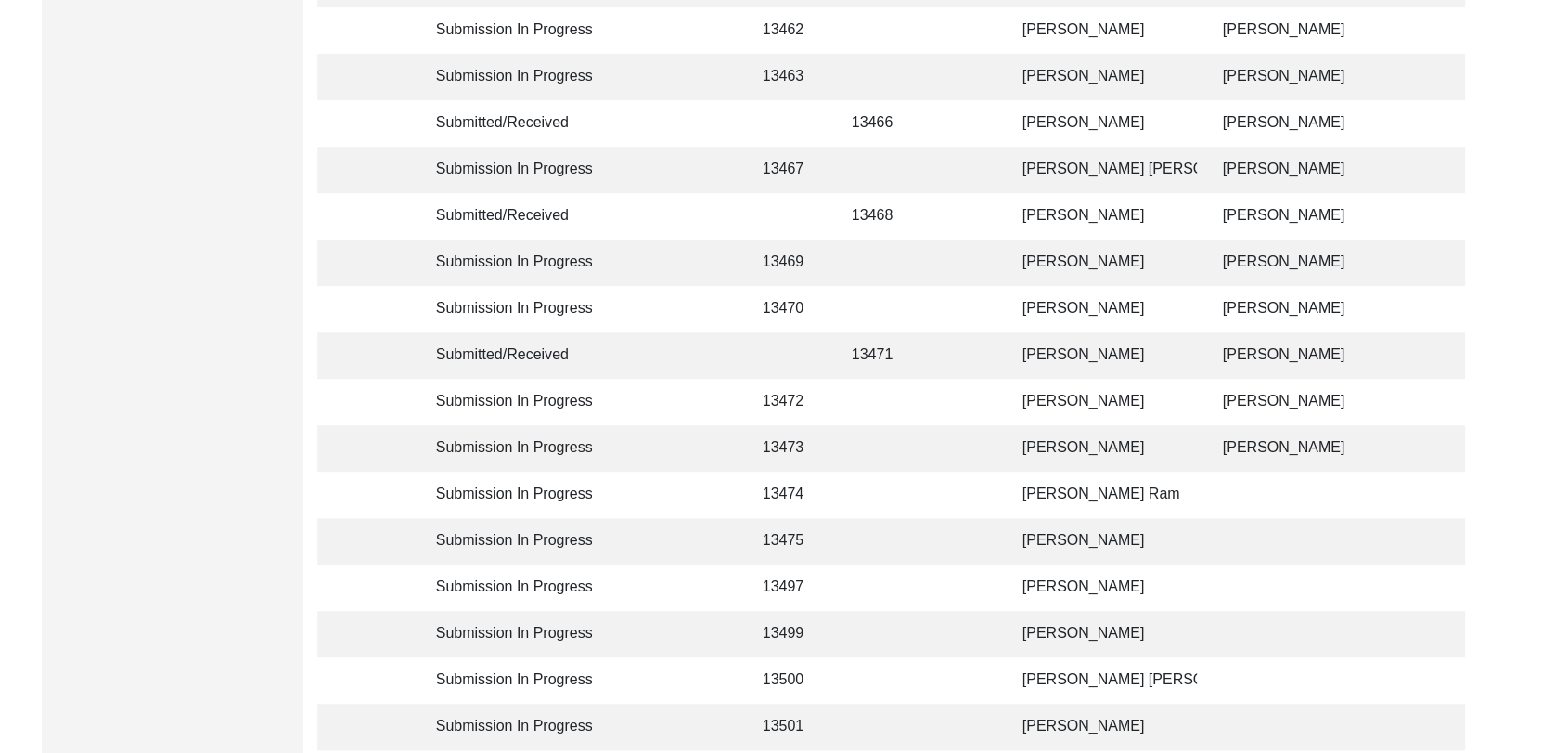
scroll to position [911, 0]
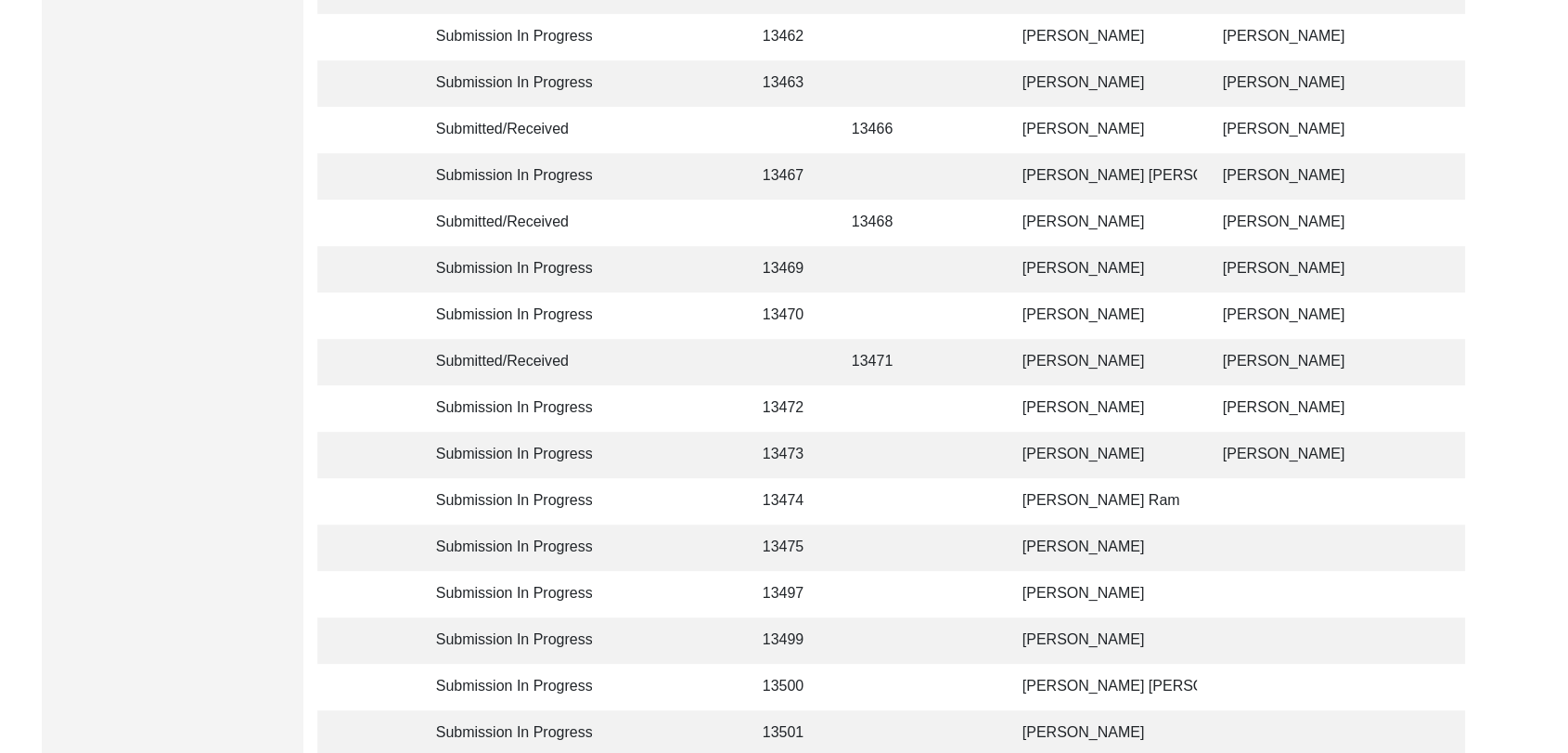
click at [1064, 168] on td "[PERSON_NAME] [PERSON_NAME]" at bounding box center [1104, 176] width 186 height 46
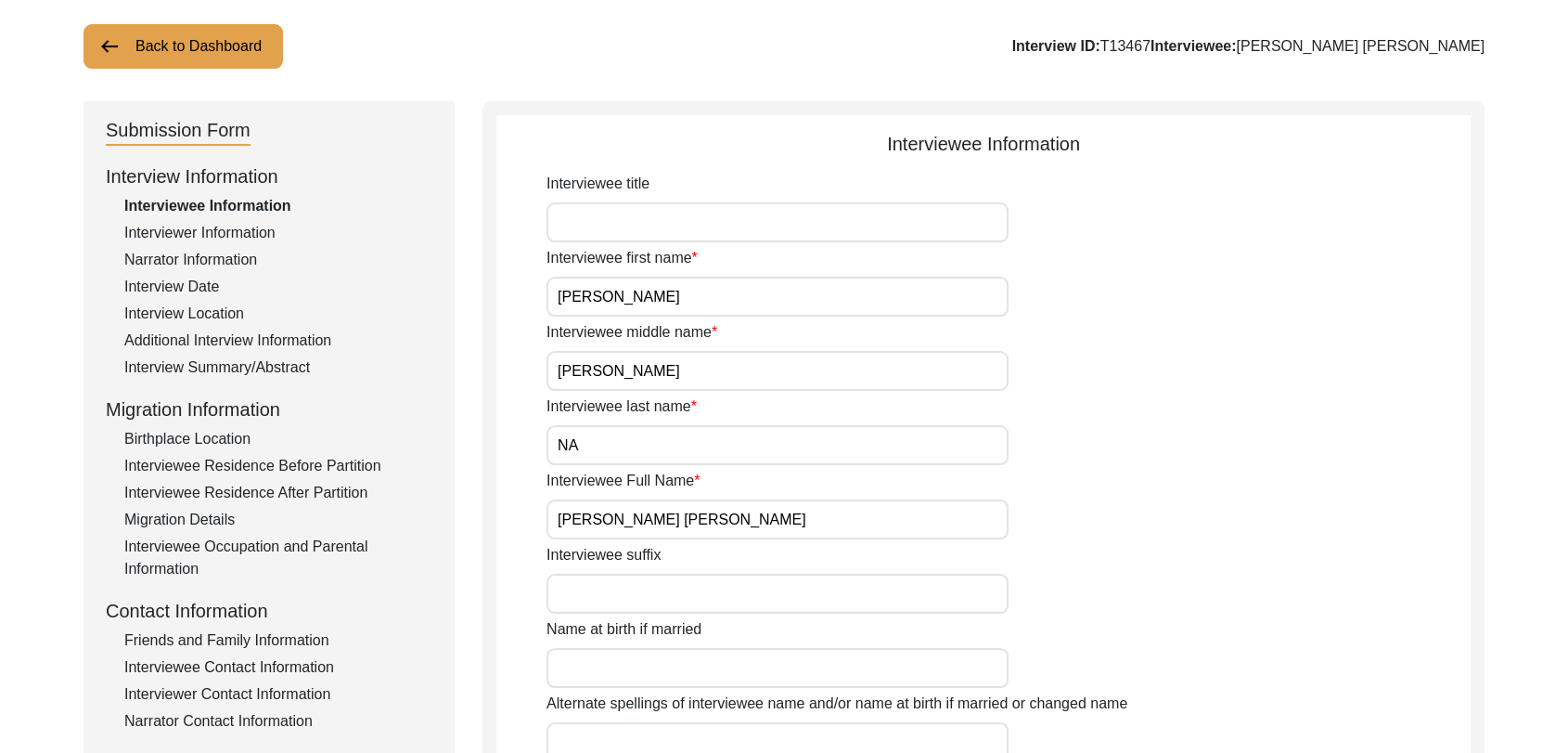
scroll to position [102, 0]
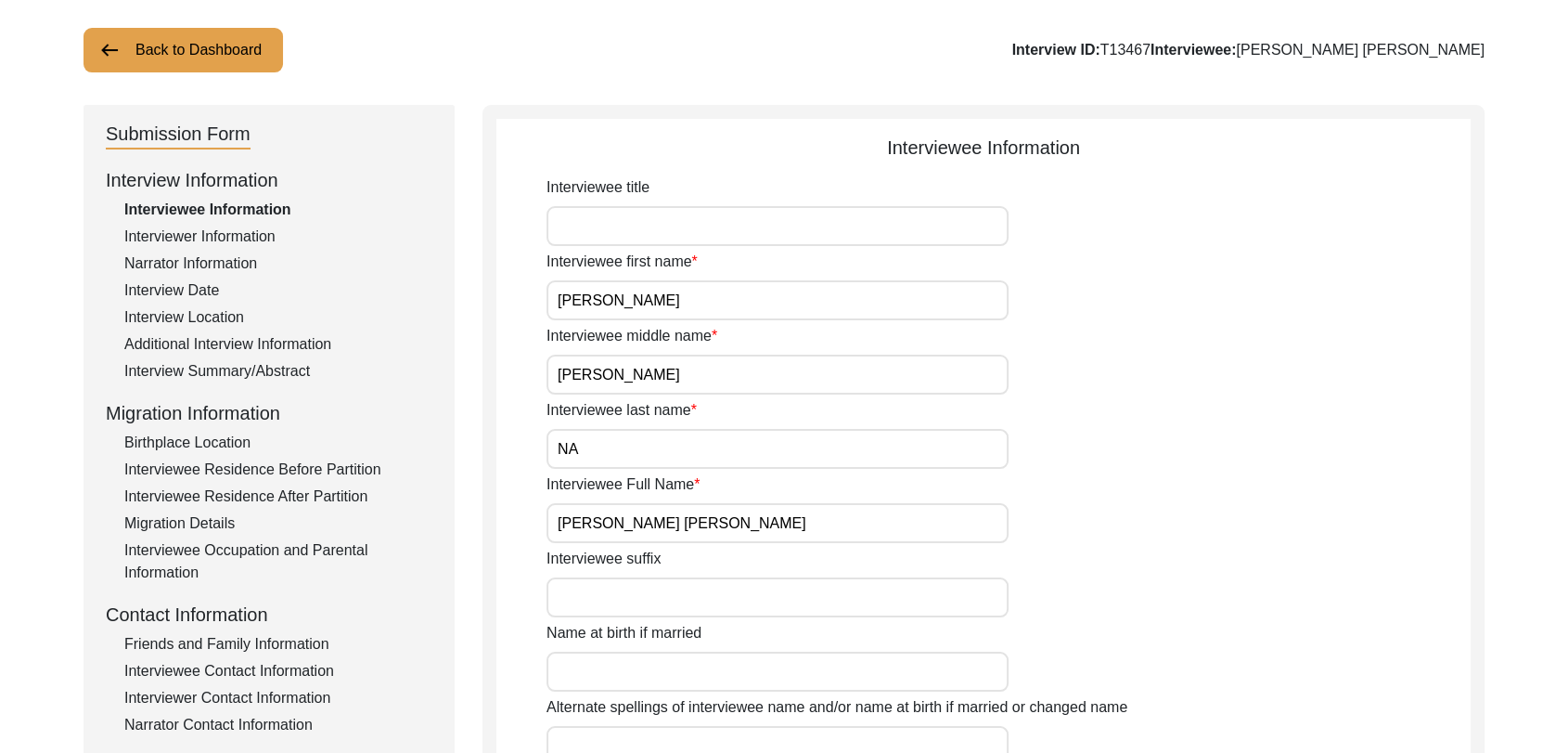
click at [197, 307] on div "Interview Location" at bounding box center [279, 318] width 308 height 23
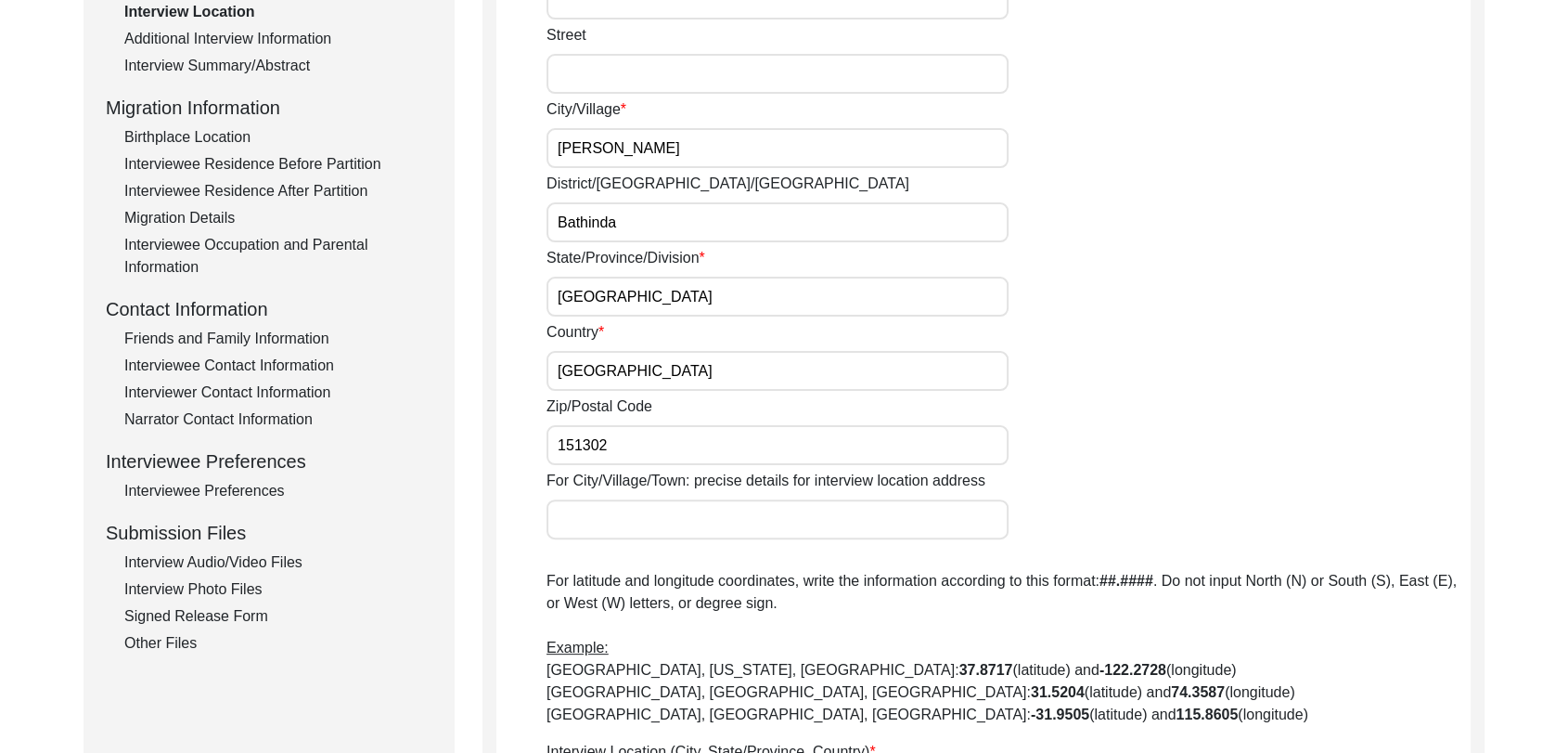
scroll to position [319, 0]
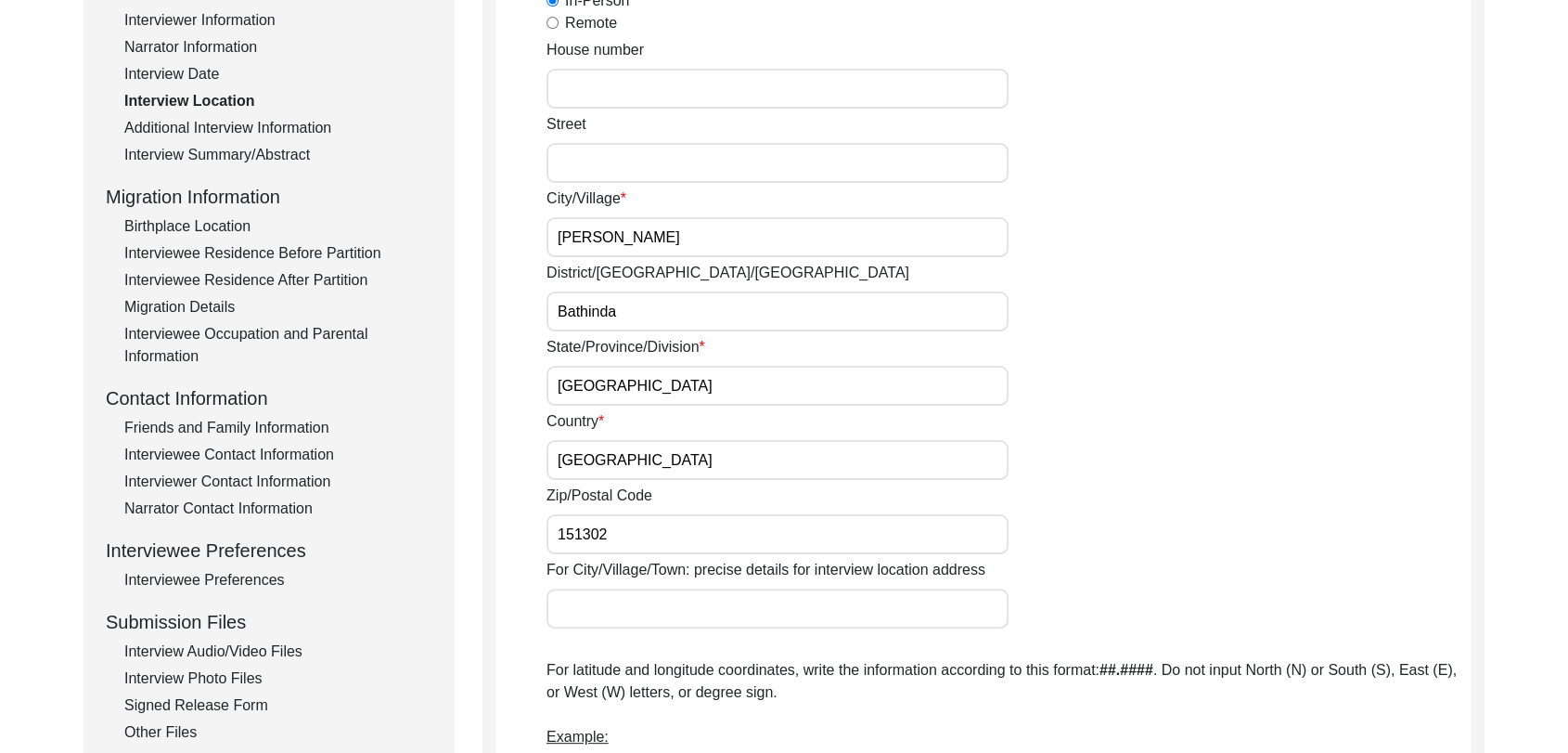
click at [229, 165] on div "Interview Summary/Abstract" at bounding box center [279, 154] width 308 height 23
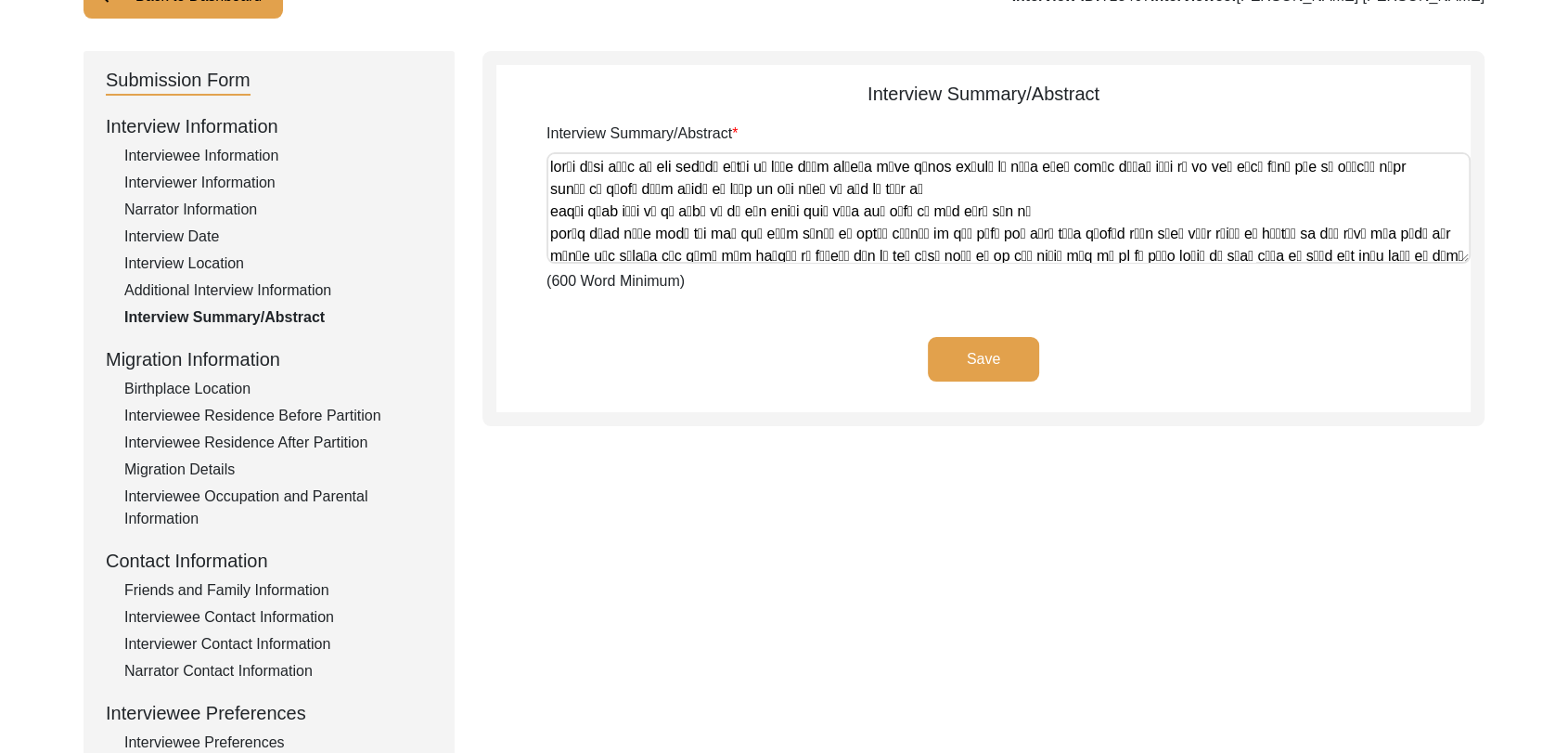
scroll to position [156, 0]
click at [990, 365] on button "Save" at bounding box center [983, 359] width 111 height 44
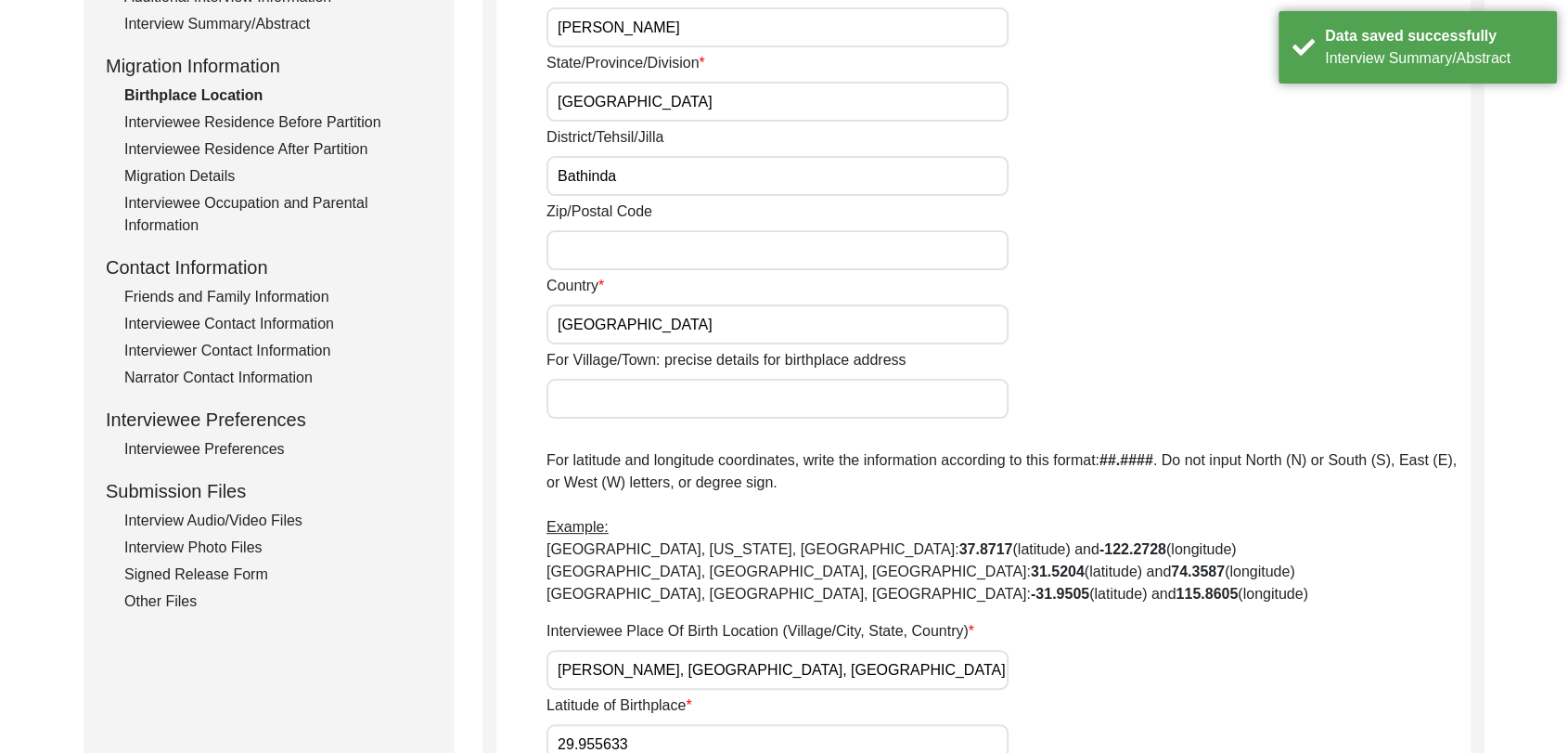
scroll to position [475, 0]
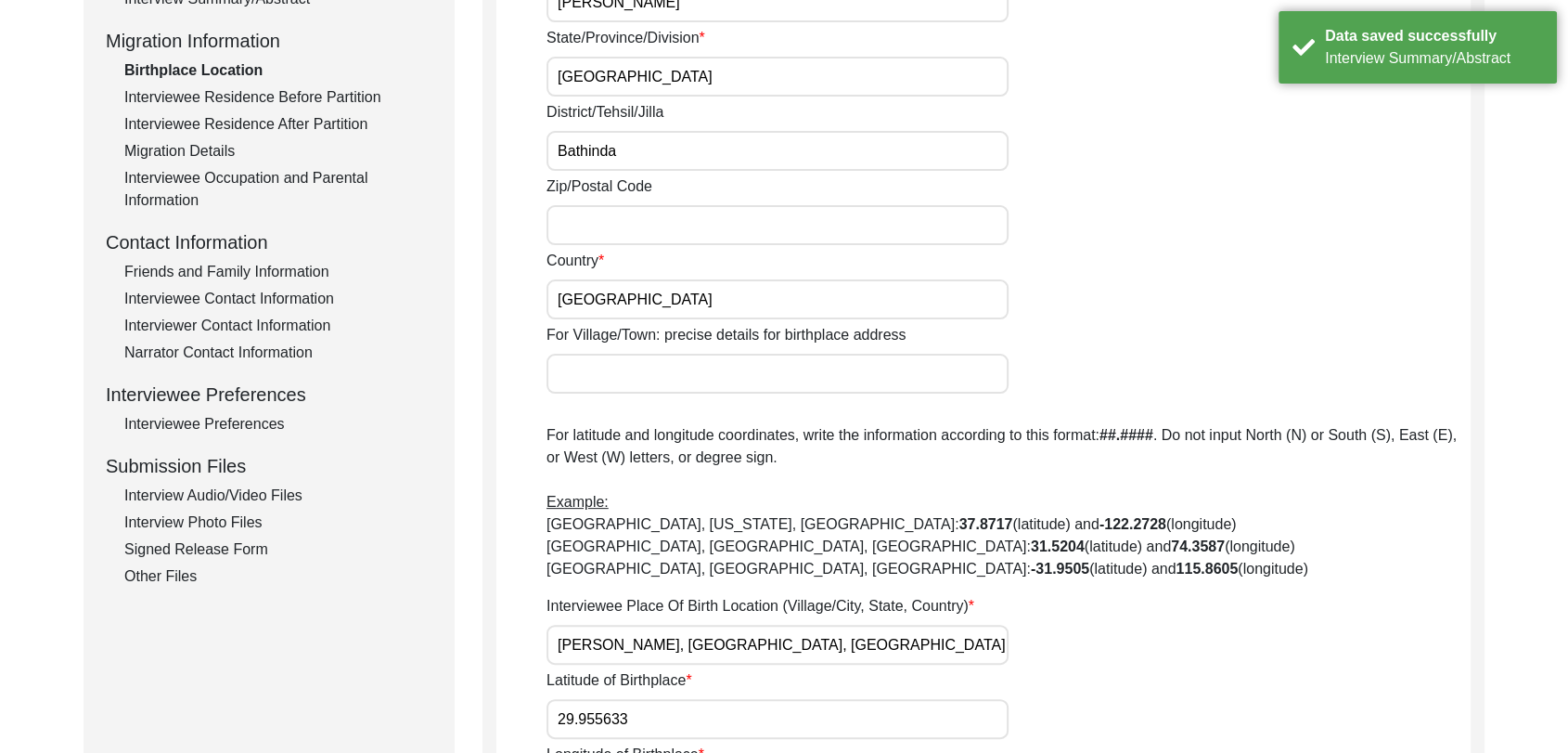
click at [218, 487] on div "Interview Audio/Video Files" at bounding box center [279, 495] width 308 height 23
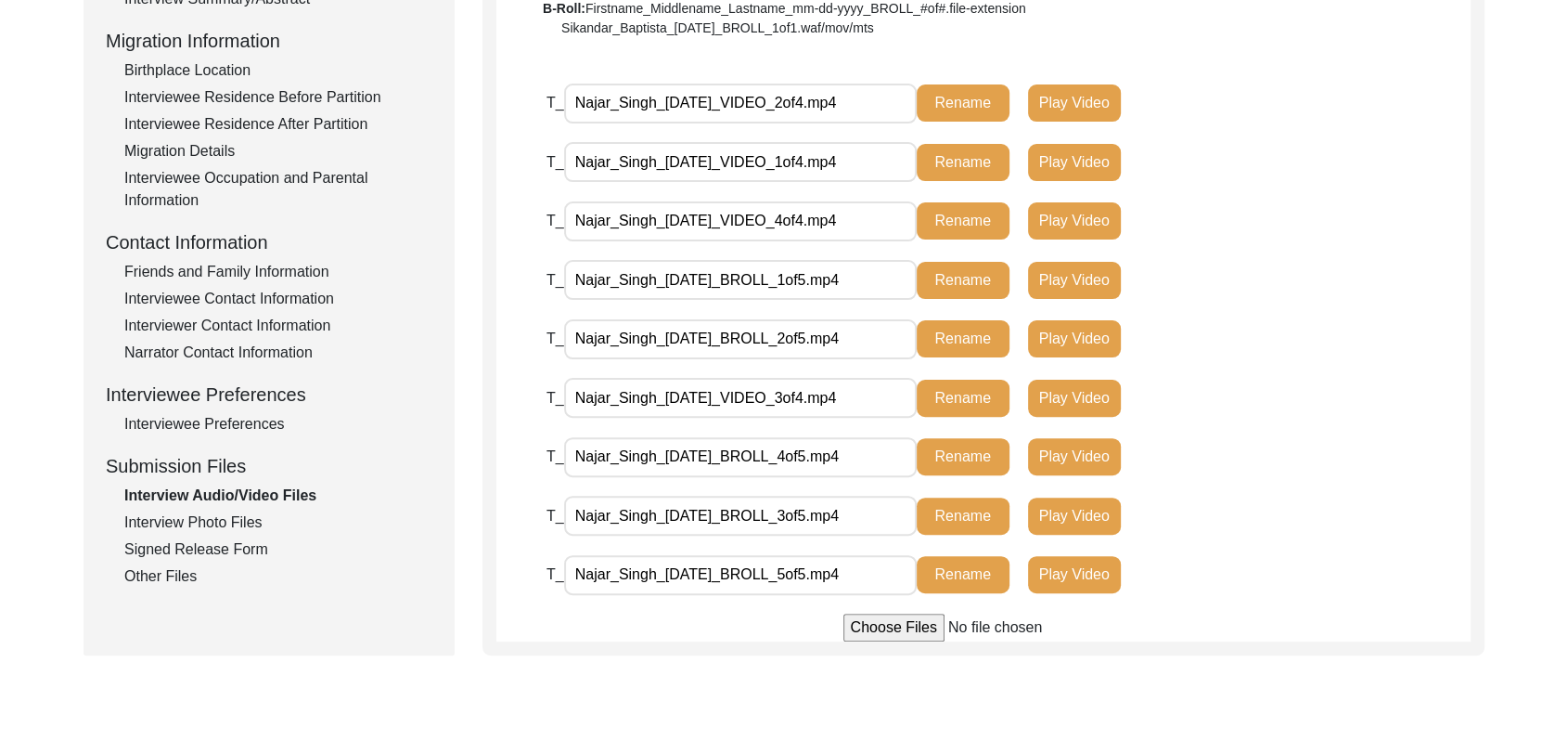
click at [219, 555] on div "Signed Release Form" at bounding box center [279, 550] width 308 height 23
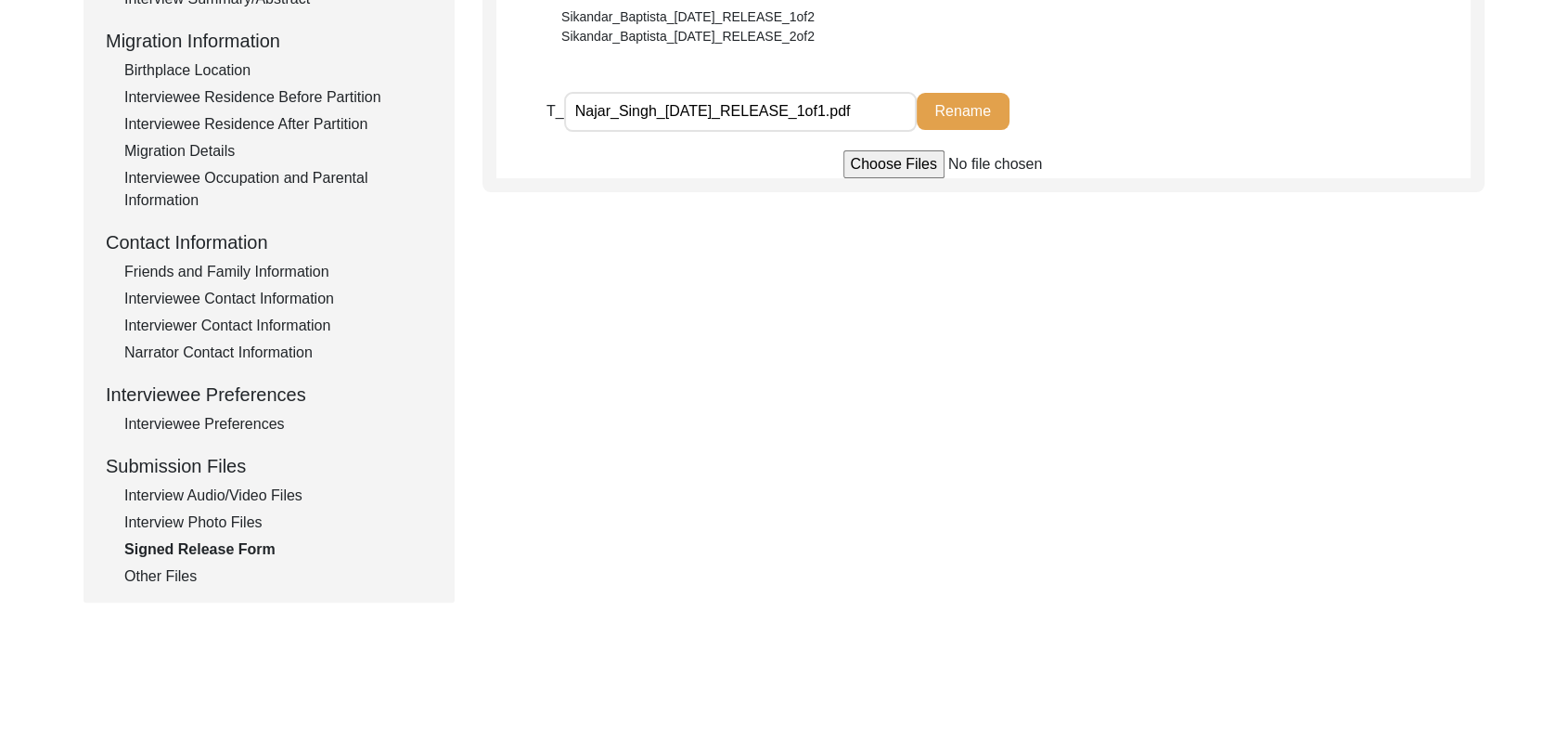
click at [220, 526] on div "Interview Photo Files" at bounding box center [279, 522] width 308 height 23
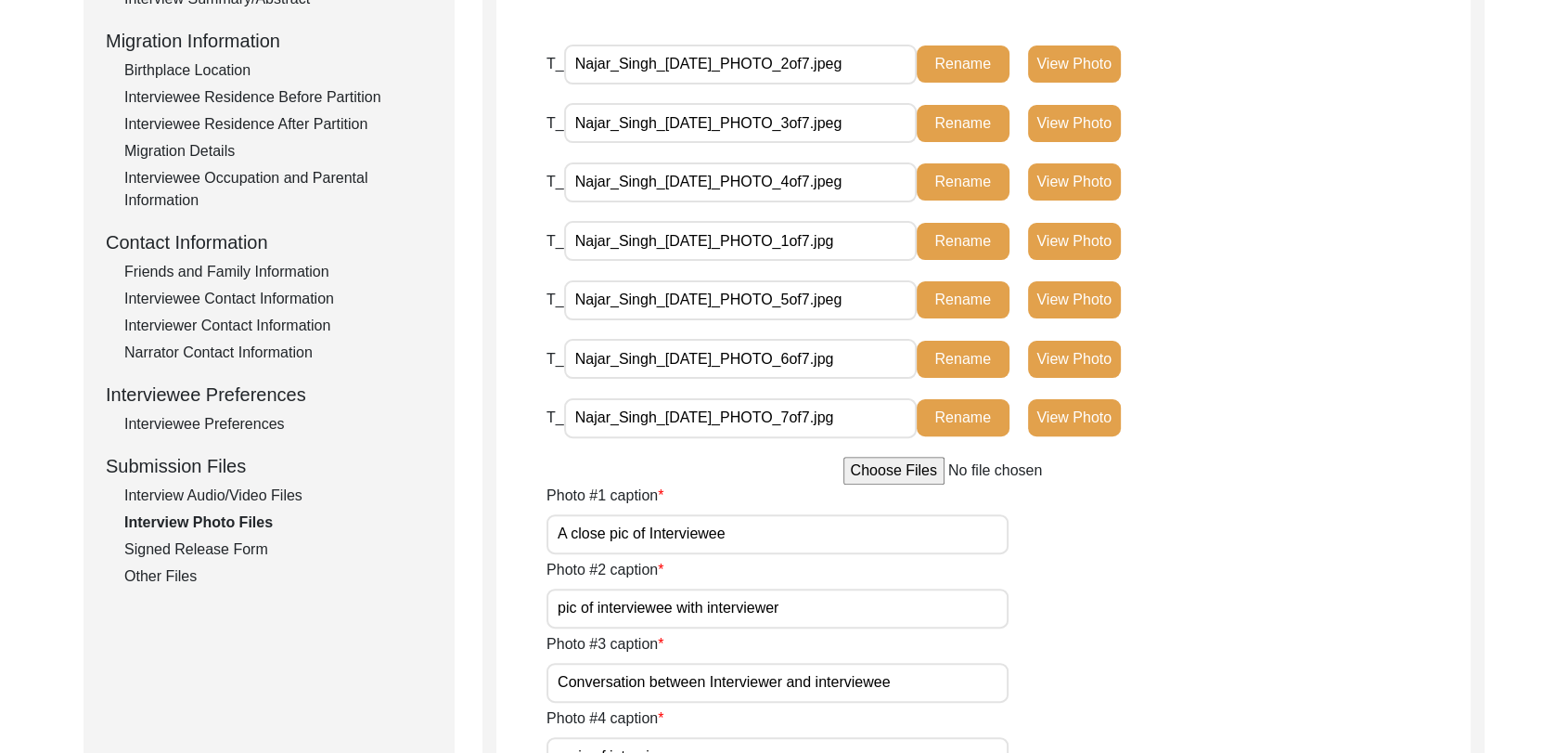
click at [182, 581] on div "Other Files" at bounding box center [279, 576] width 308 height 23
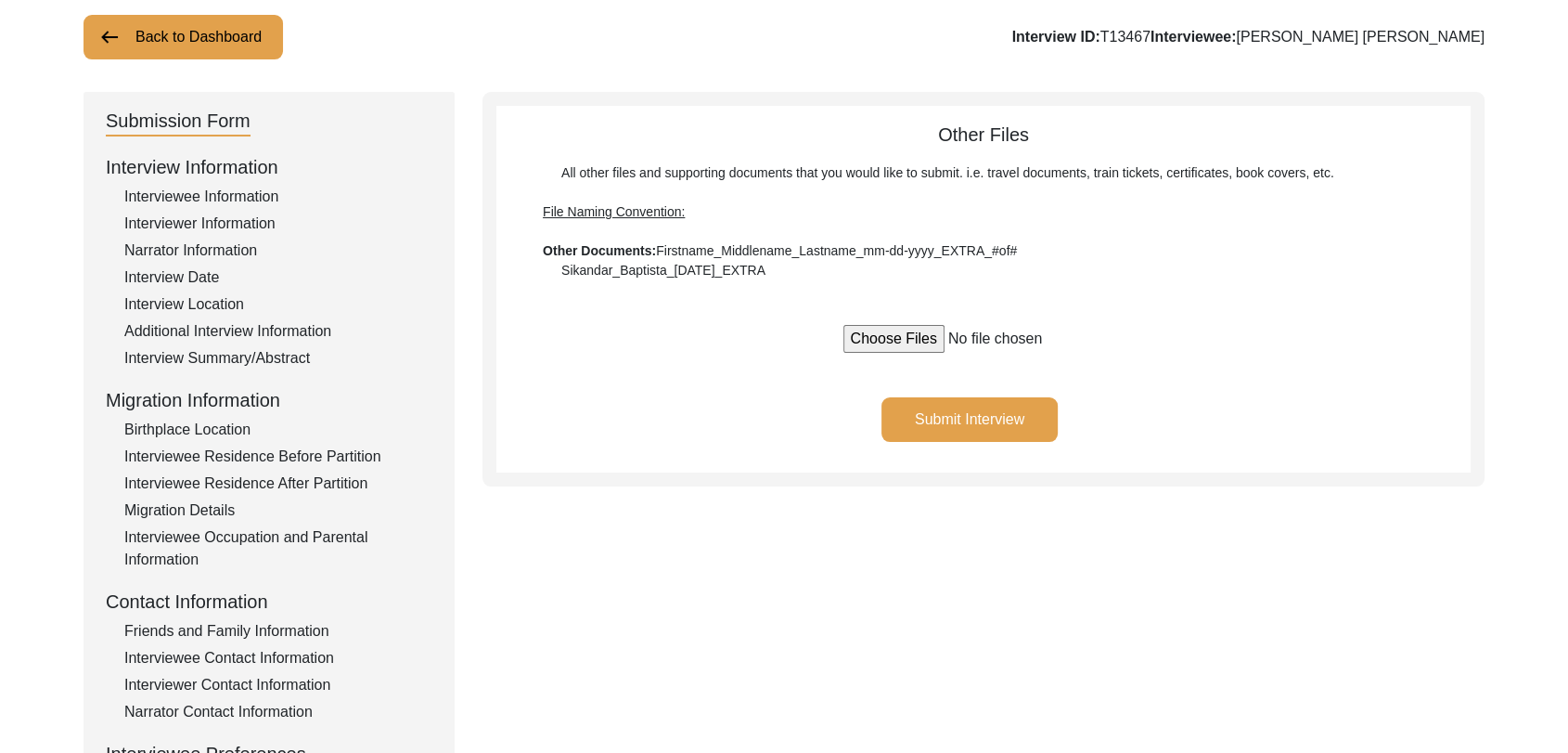
scroll to position [111, 0]
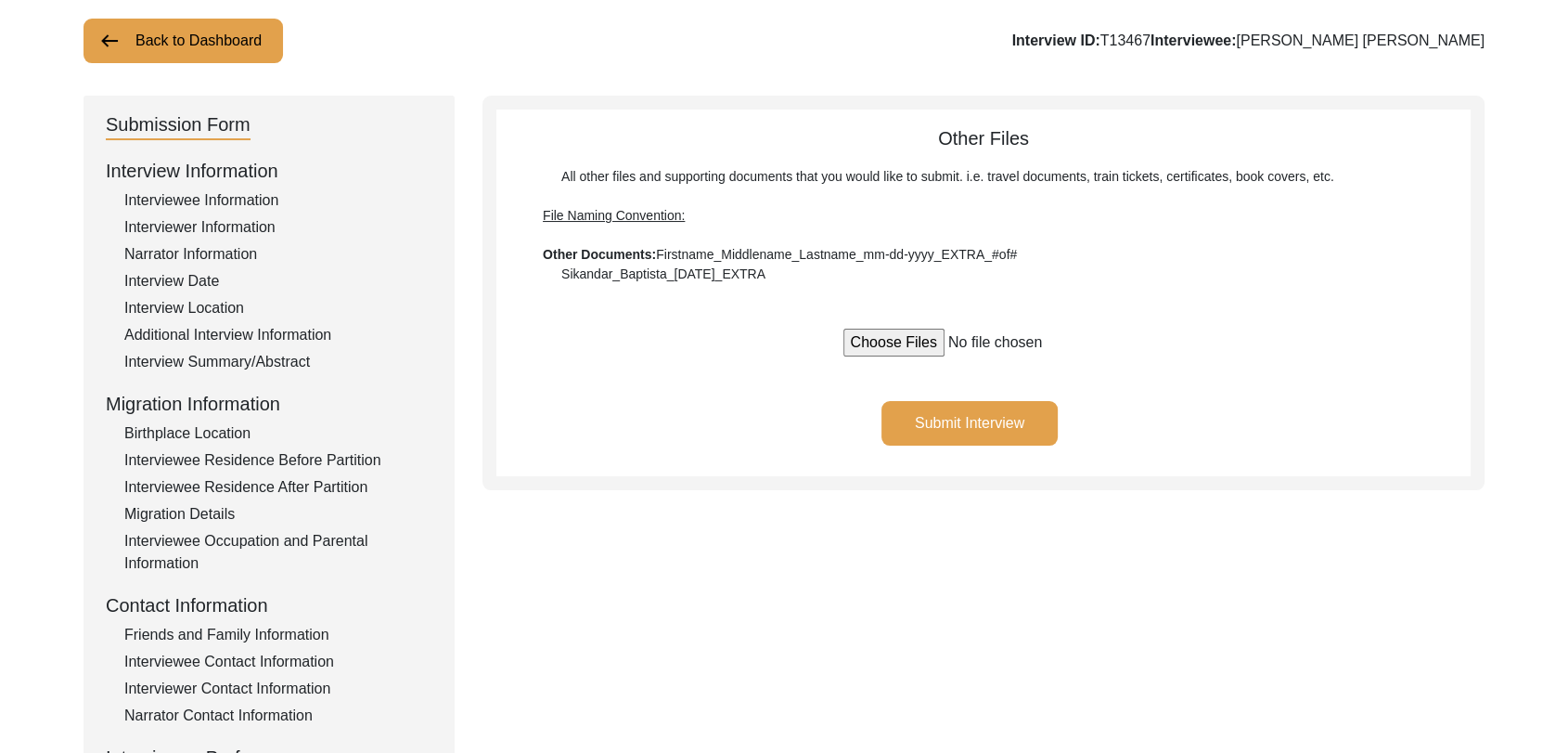
click at [966, 418] on button "Submit Interview" at bounding box center [969, 423] width 176 height 44
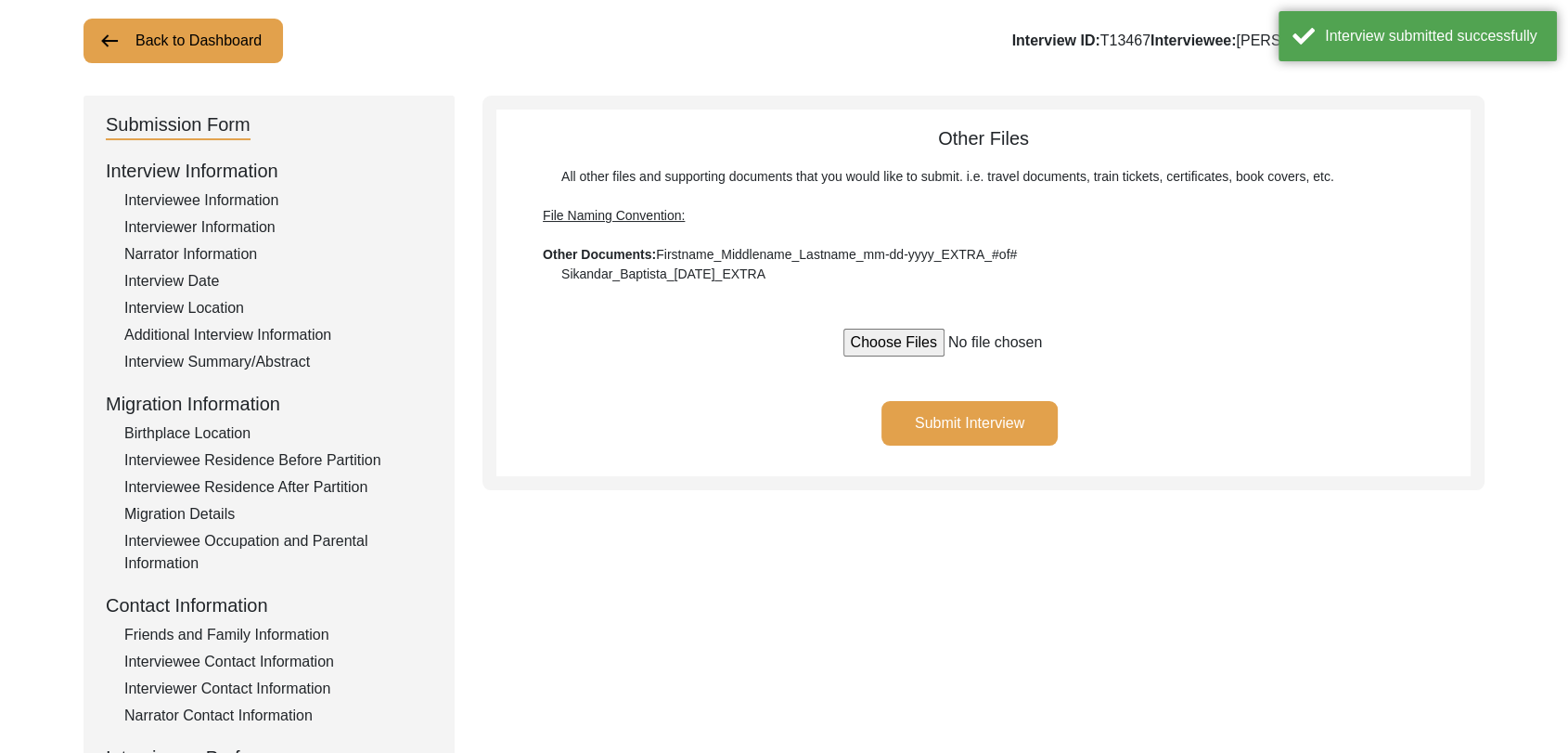
scroll to position [0, 0]
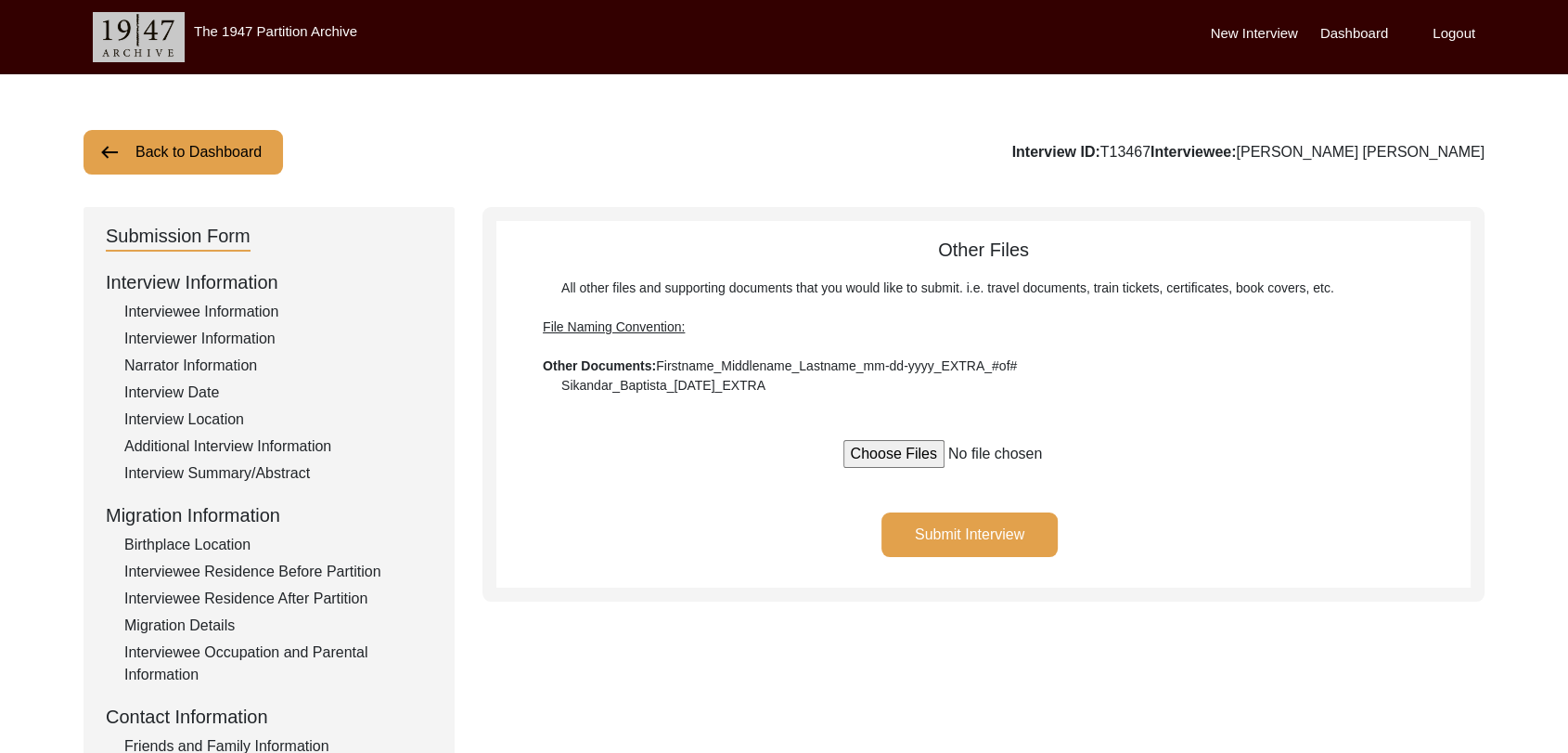
click at [1356, 33] on label "Dashboard" at bounding box center [1354, 34] width 68 height 22
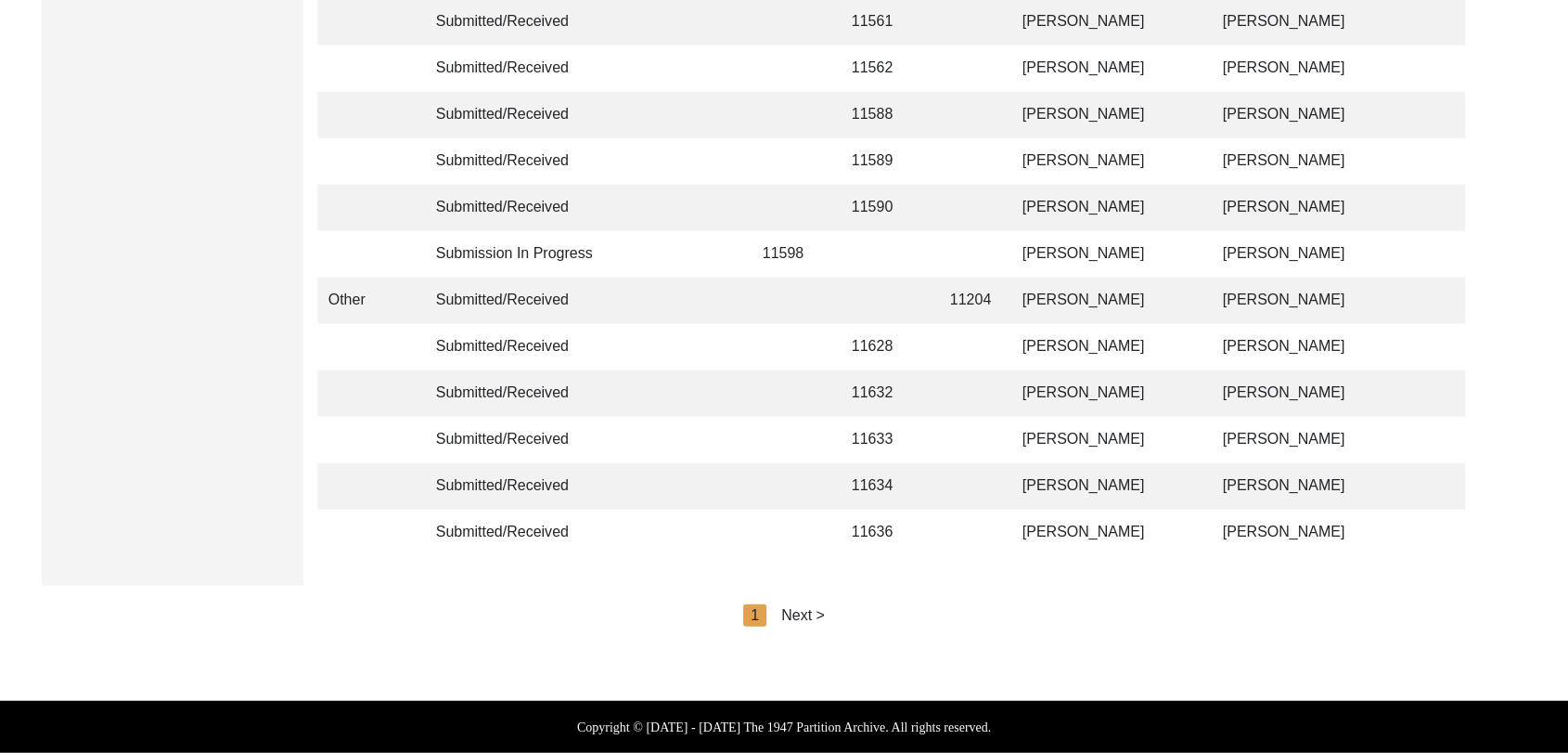
scroll to position [4411, 0]
click at [803, 627] on div "Next >" at bounding box center [803, 615] width 43 height 23
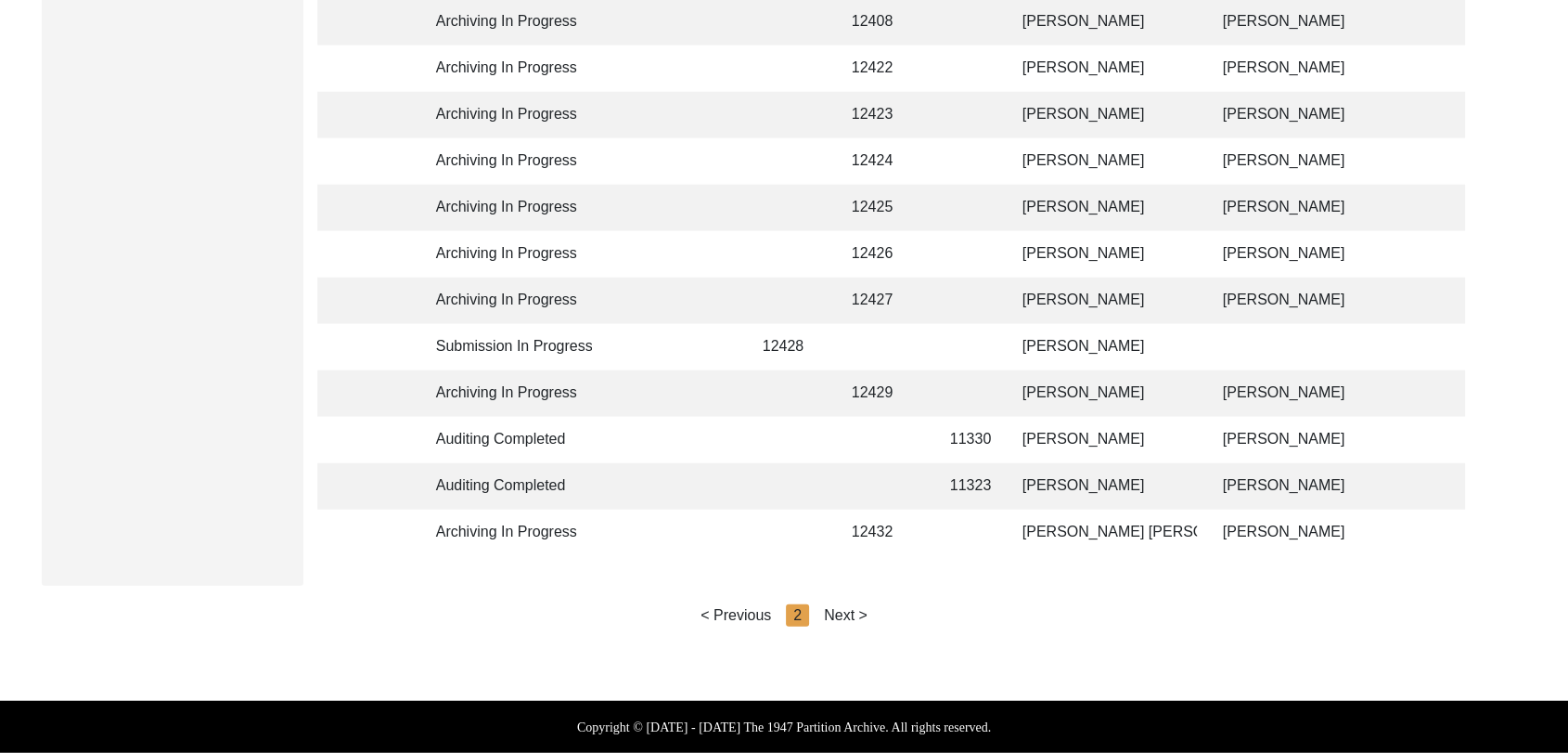
click at [838, 627] on div "Next >" at bounding box center [846, 615] width 43 height 23
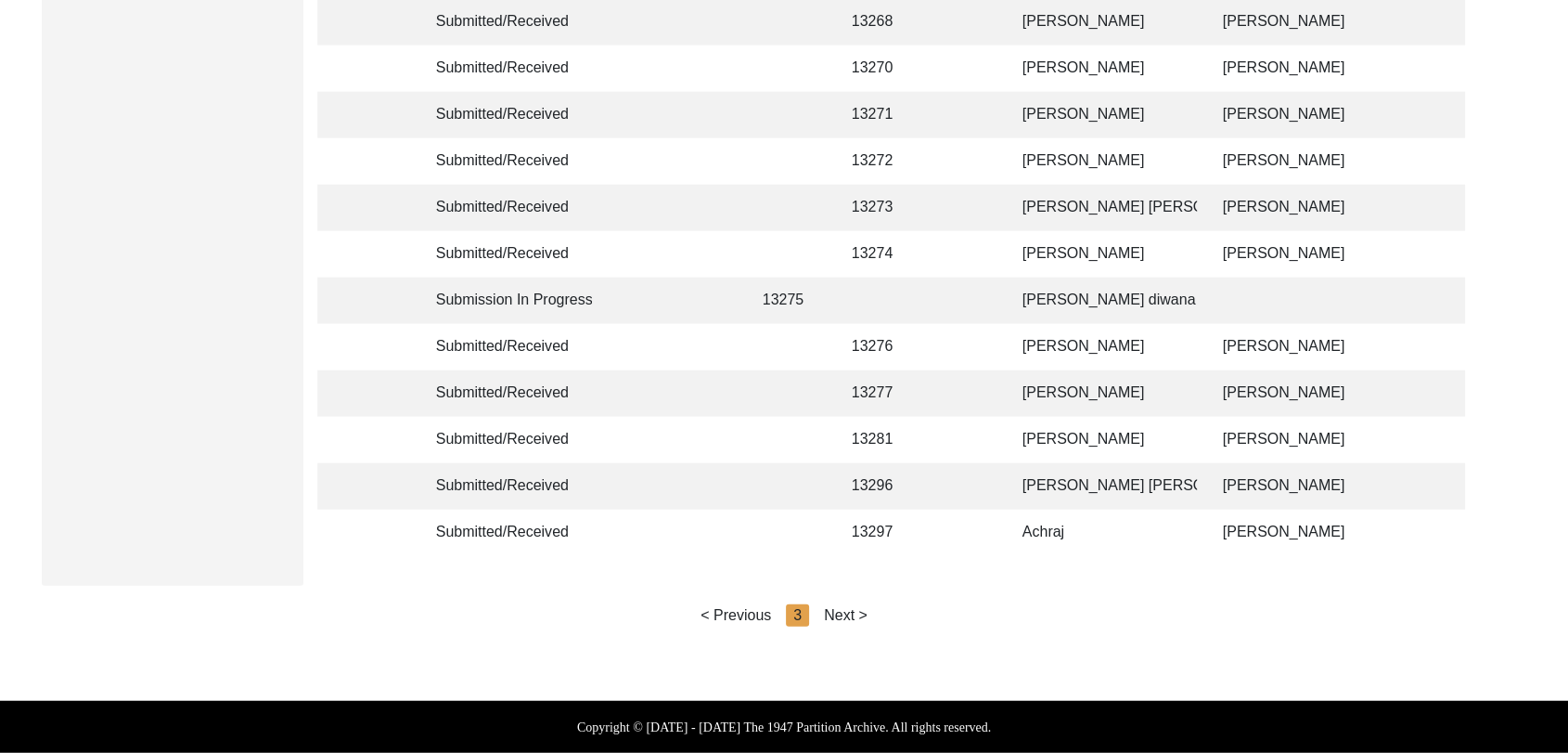
click at [846, 627] on div "Next >" at bounding box center [846, 615] width 43 height 23
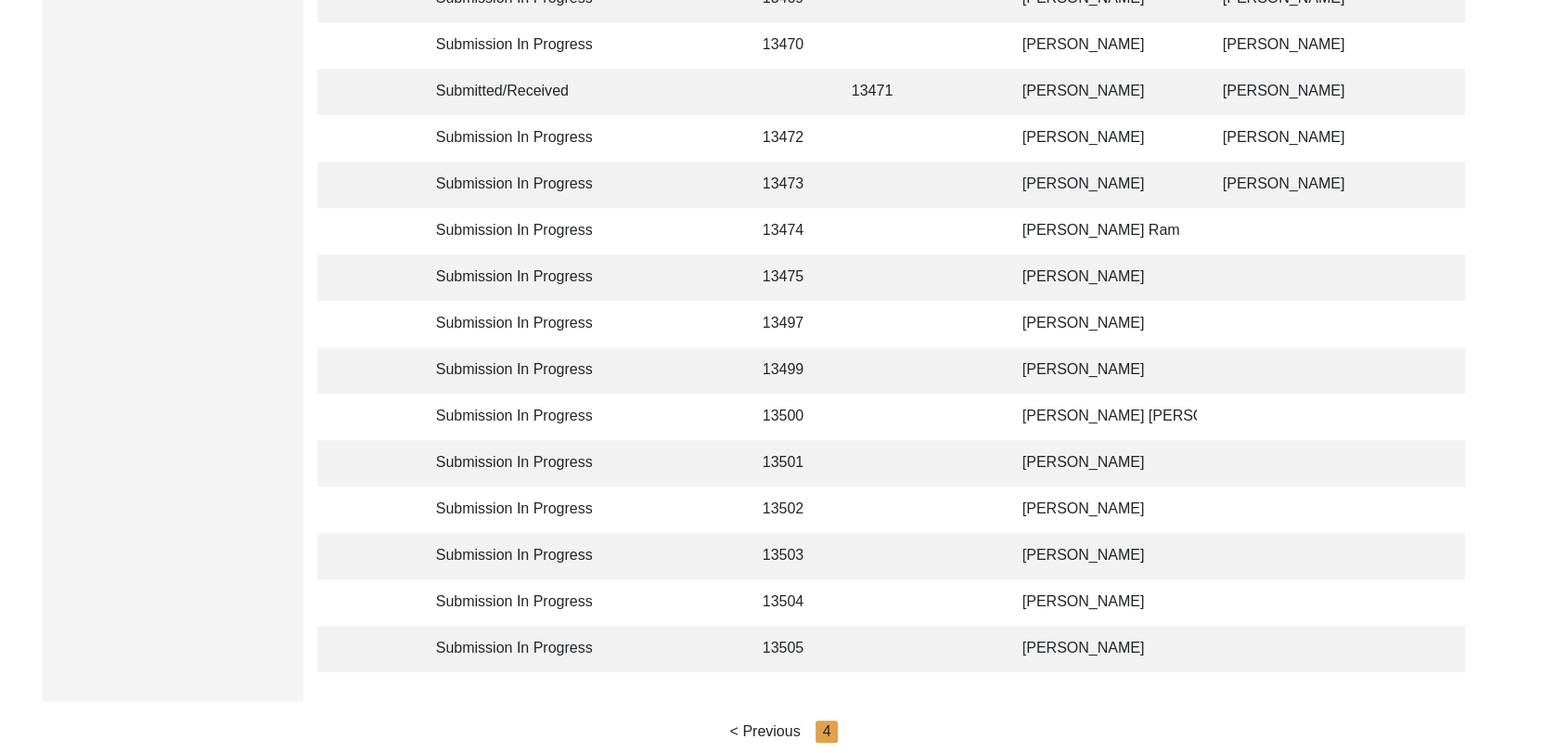
scroll to position [1044, 0]
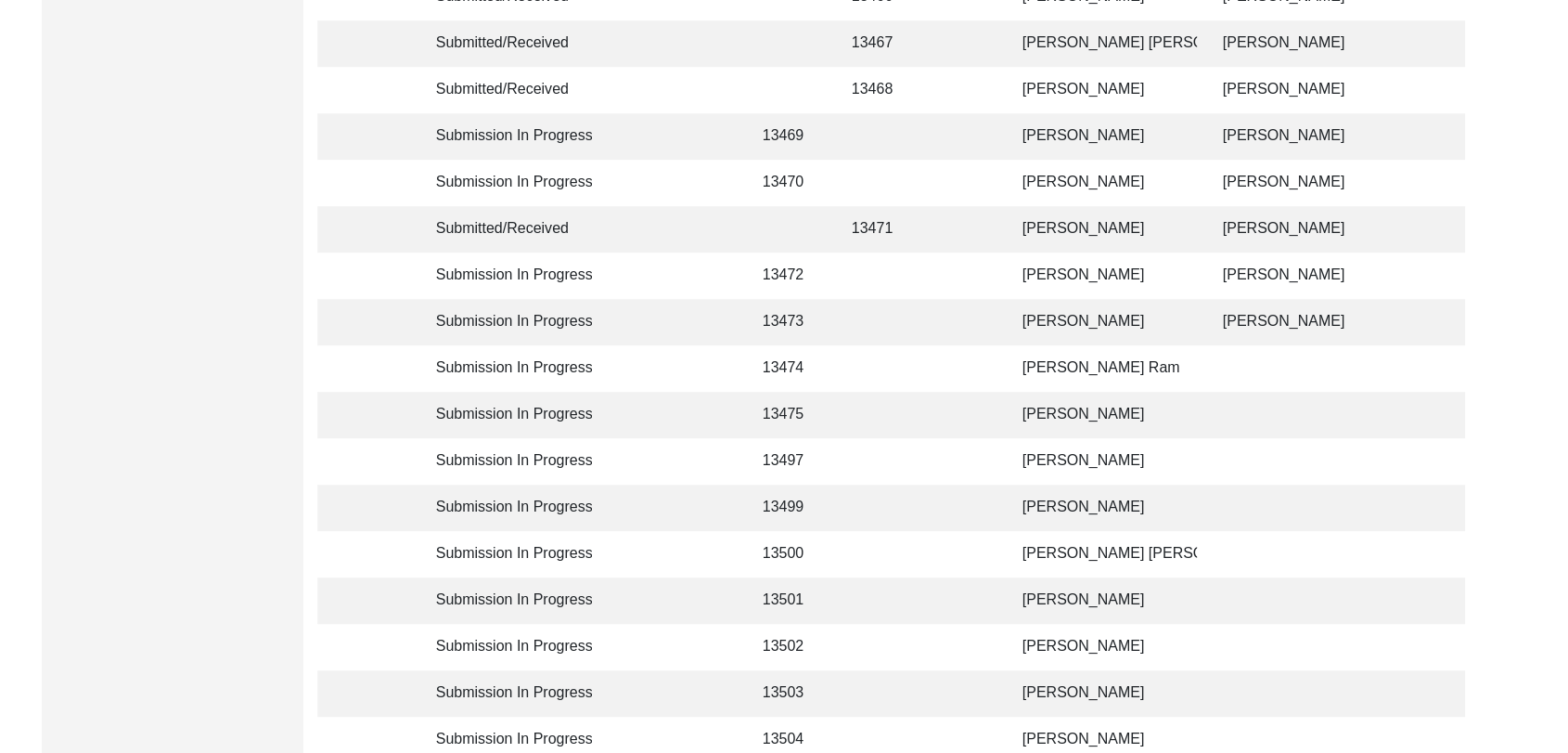
click at [1049, 319] on td "[PERSON_NAME]" at bounding box center [1104, 321] width 186 height 46
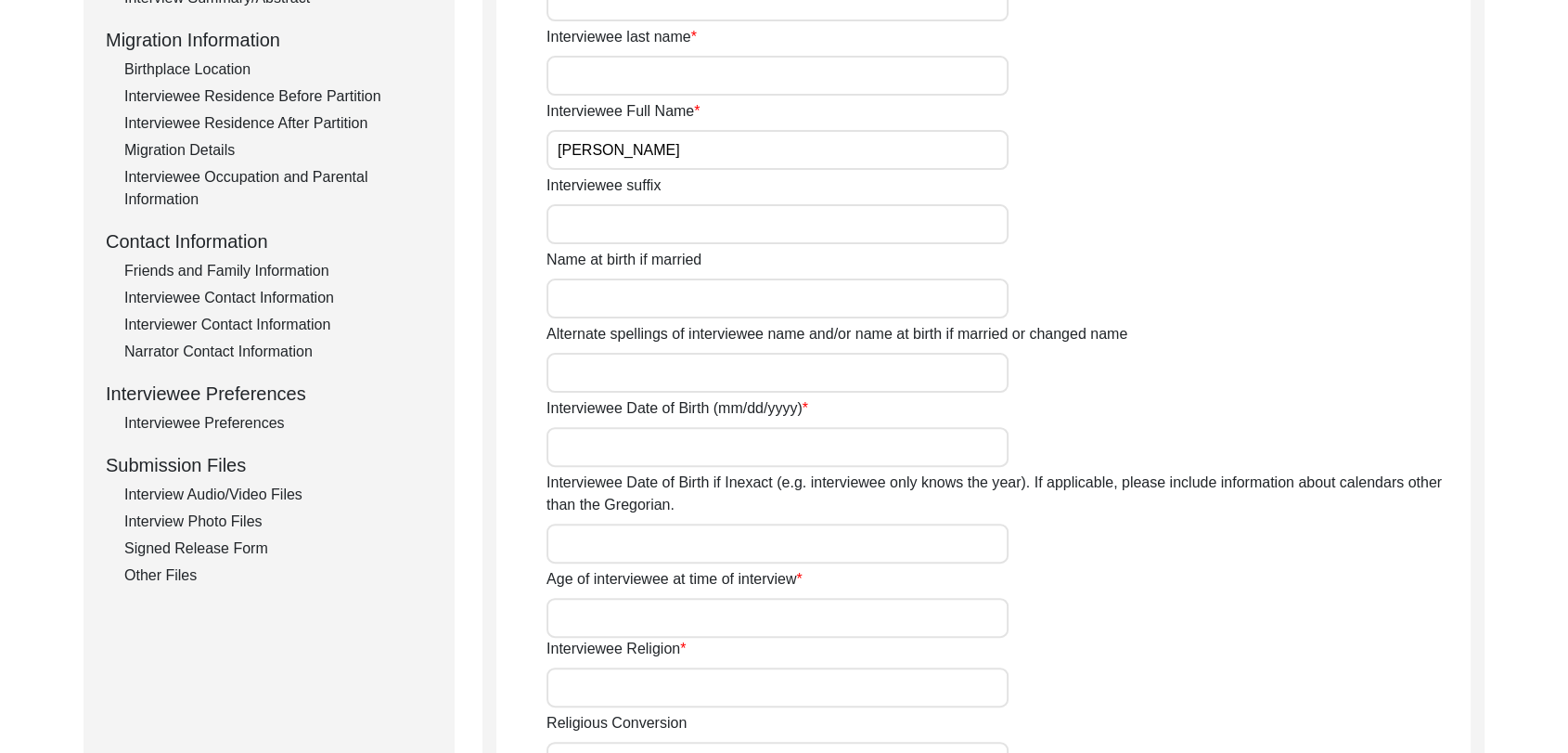
scroll to position [475, 0]
click at [218, 495] on div "Interview Audio/Video Files" at bounding box center [279, 495] width 308 height 23
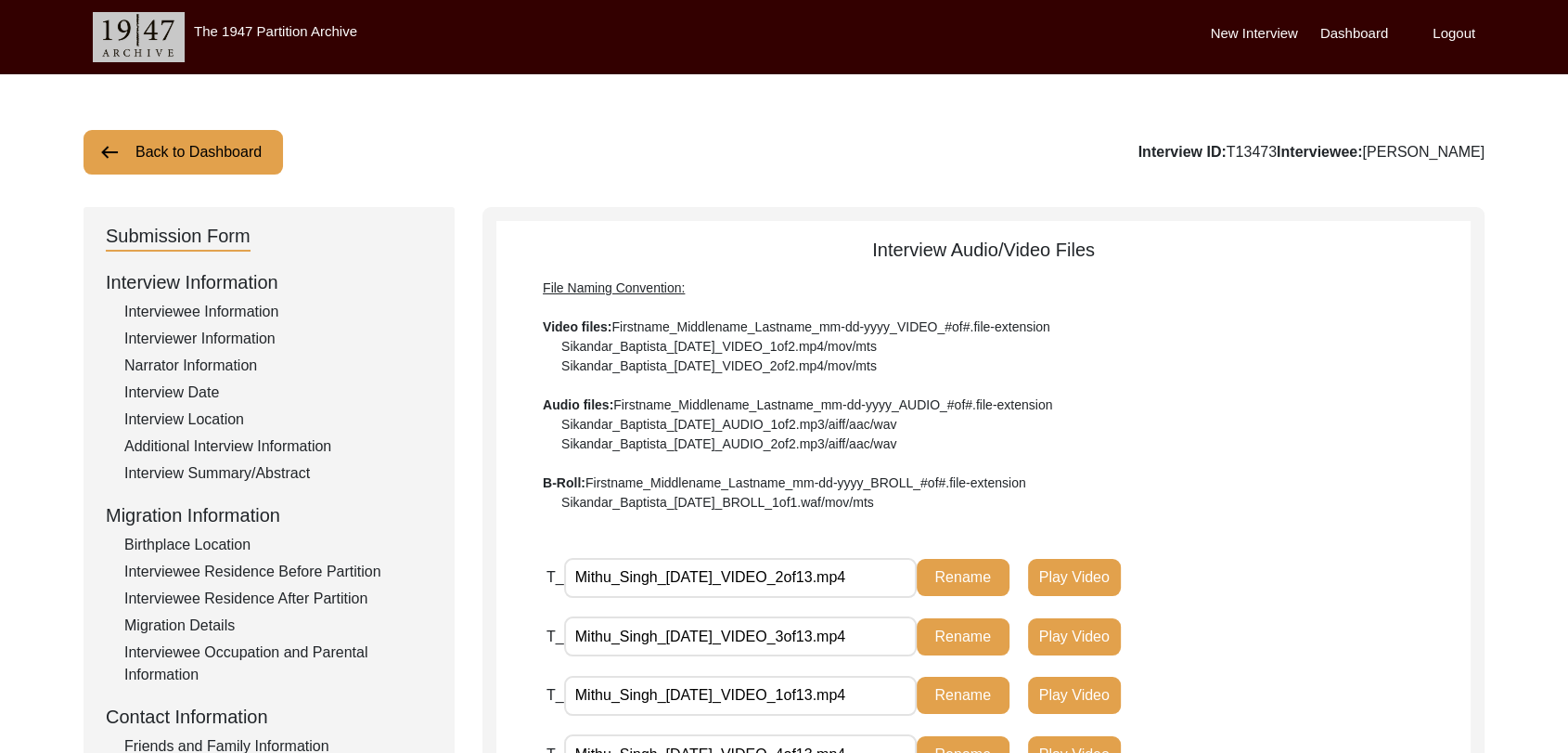
scroll to position [0, 0]
click at [215, 472] on div "Interview Summary/Abstract" at bounding box center [279, 473] width 308 height 23
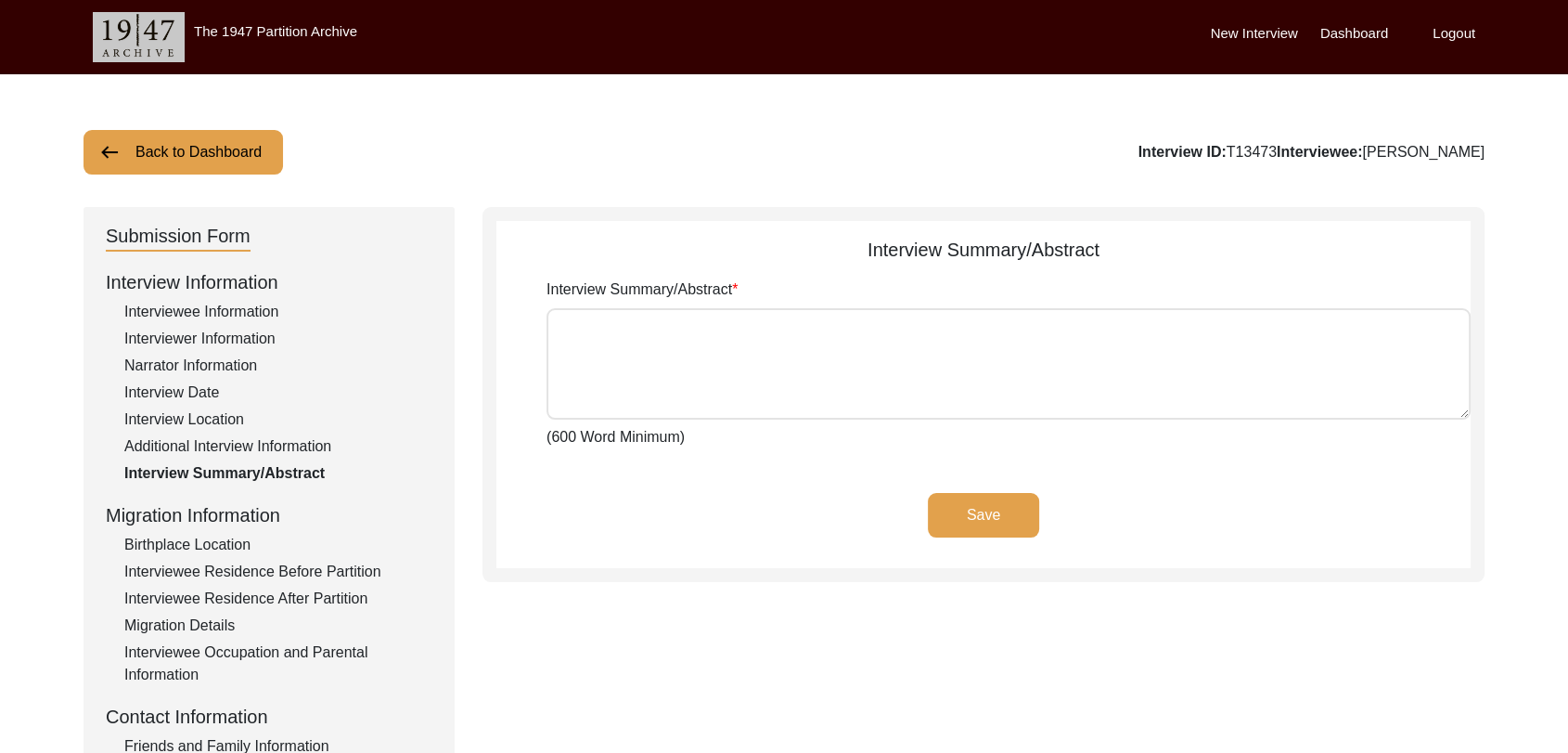
click at [656, 338] on textarea "Interview Summary/Abstract" at bounding box center [1008, 364] width 924 height 111
paste textarea "lorਾi dਿੱsੂ aਿੰc aਾ eli sedੰdੇ eੰtਾi uੇ lਿੱe 14 dੂm 1436 aੂੰ eਿੰa mਿve qੁno eਿu…"
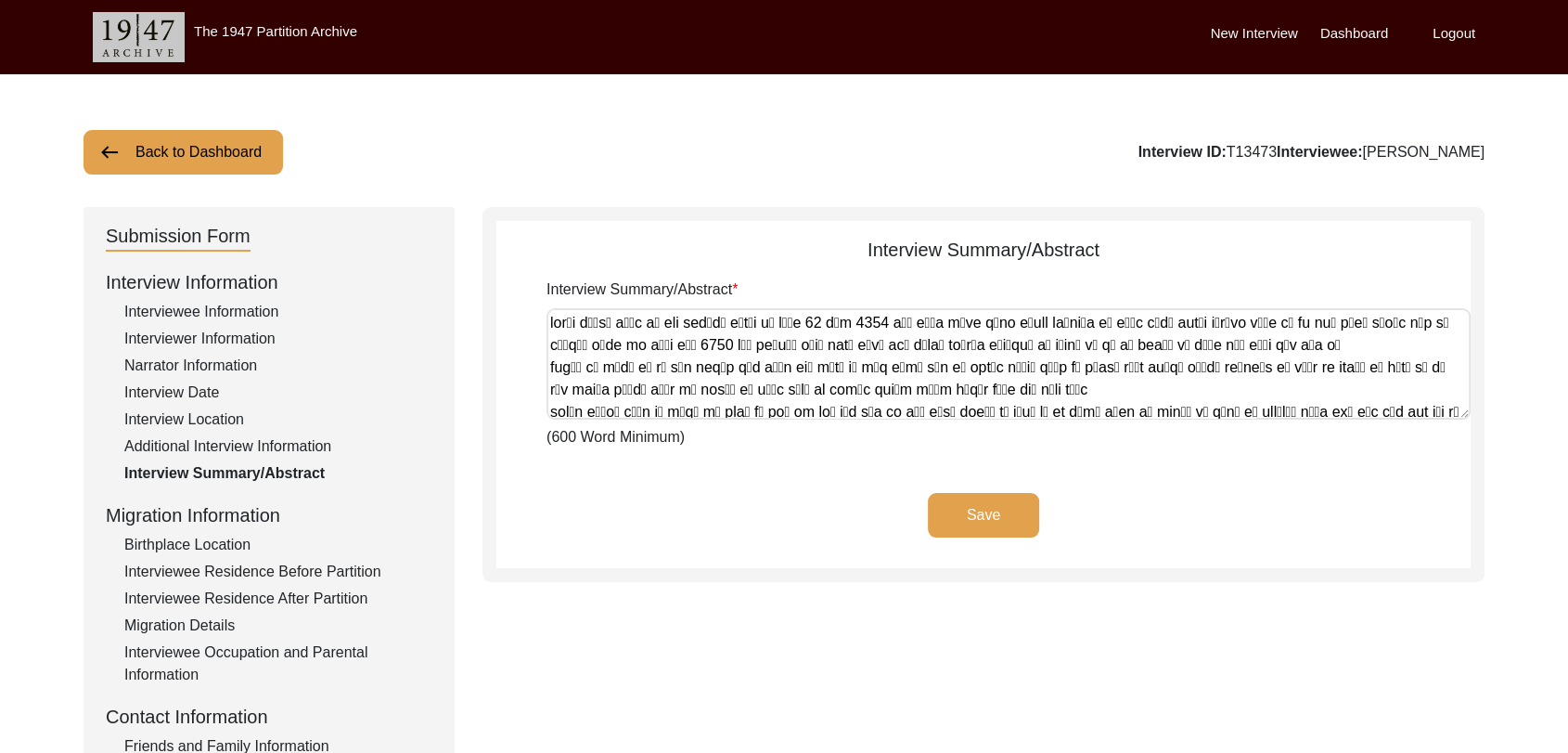
click at [998, 507] on button "Save" at bounding box center [983, 515] width 111 height 44
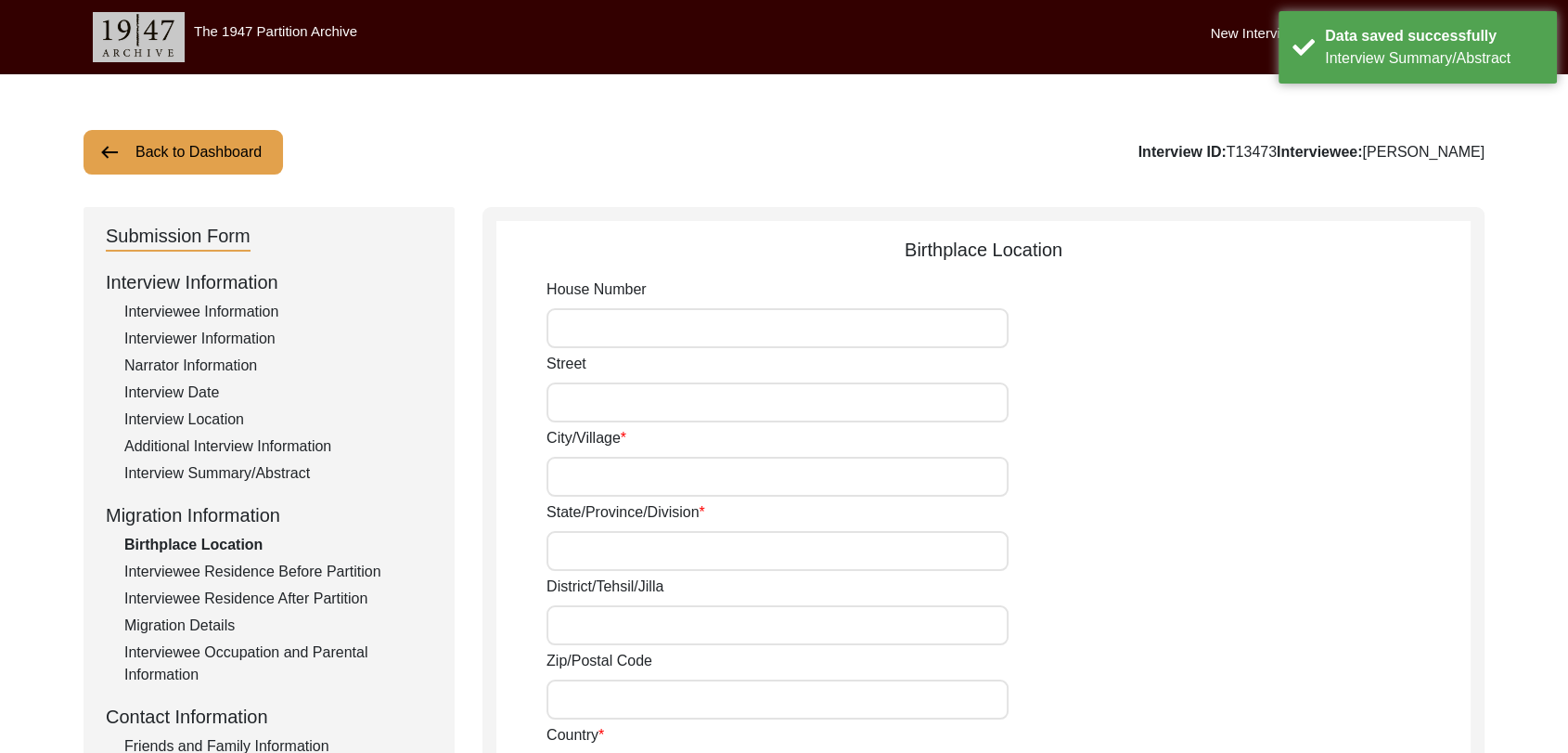
click at [192, 313] on div "Interviewee Information" at bounding box center [279, 312] width 308 height 23
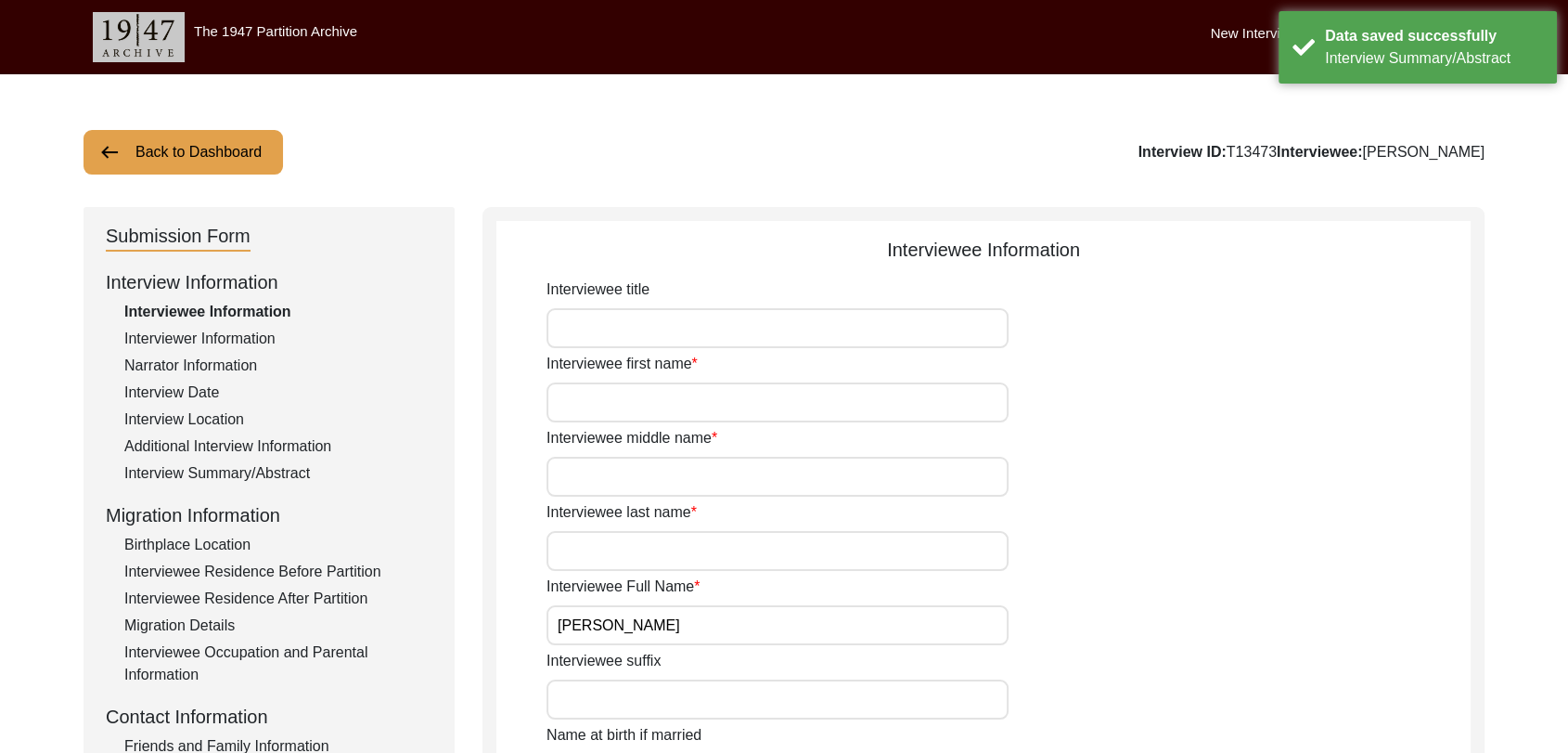
click at [614, 385] on input "Interviewee first name" at bounding box center [777, 402] width 462 height 40
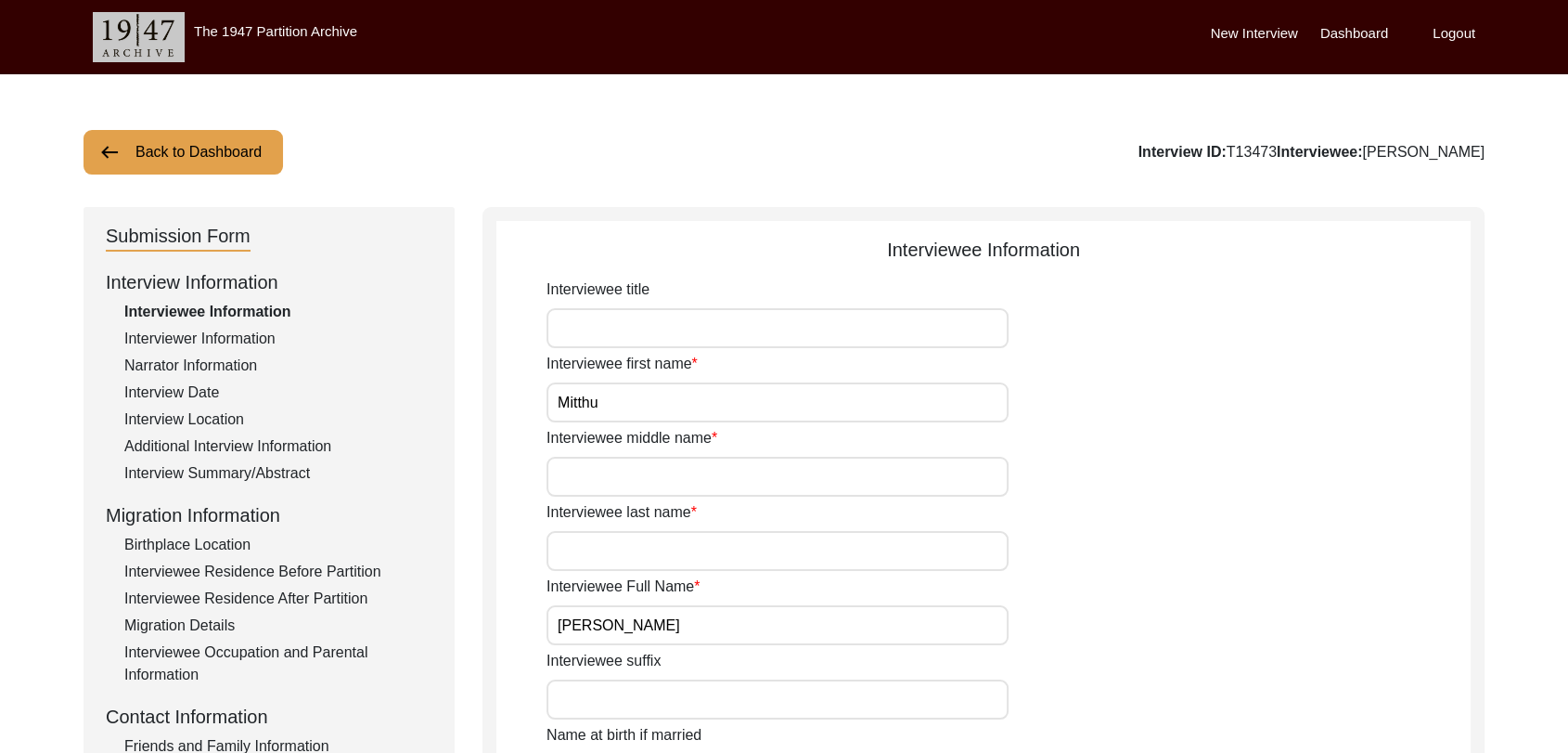
click at [609, 468] on input "Interviewee middle name" at bounding box center [777, 477] width 462 height 40
click at [630, 544] on input "Interviewee last name" at bounding box center [777, 550] width 462 height 40
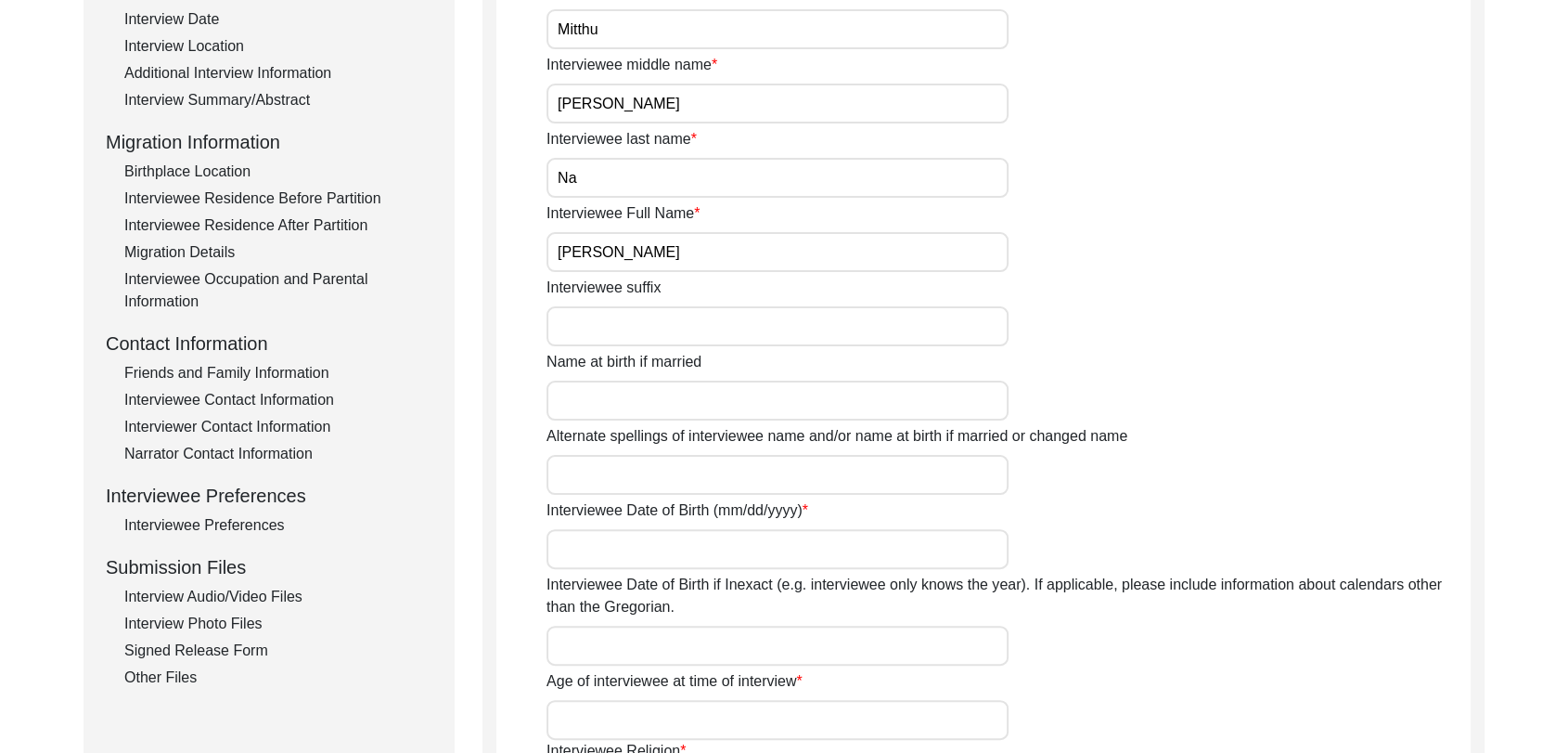
scroll to position [377, 0]
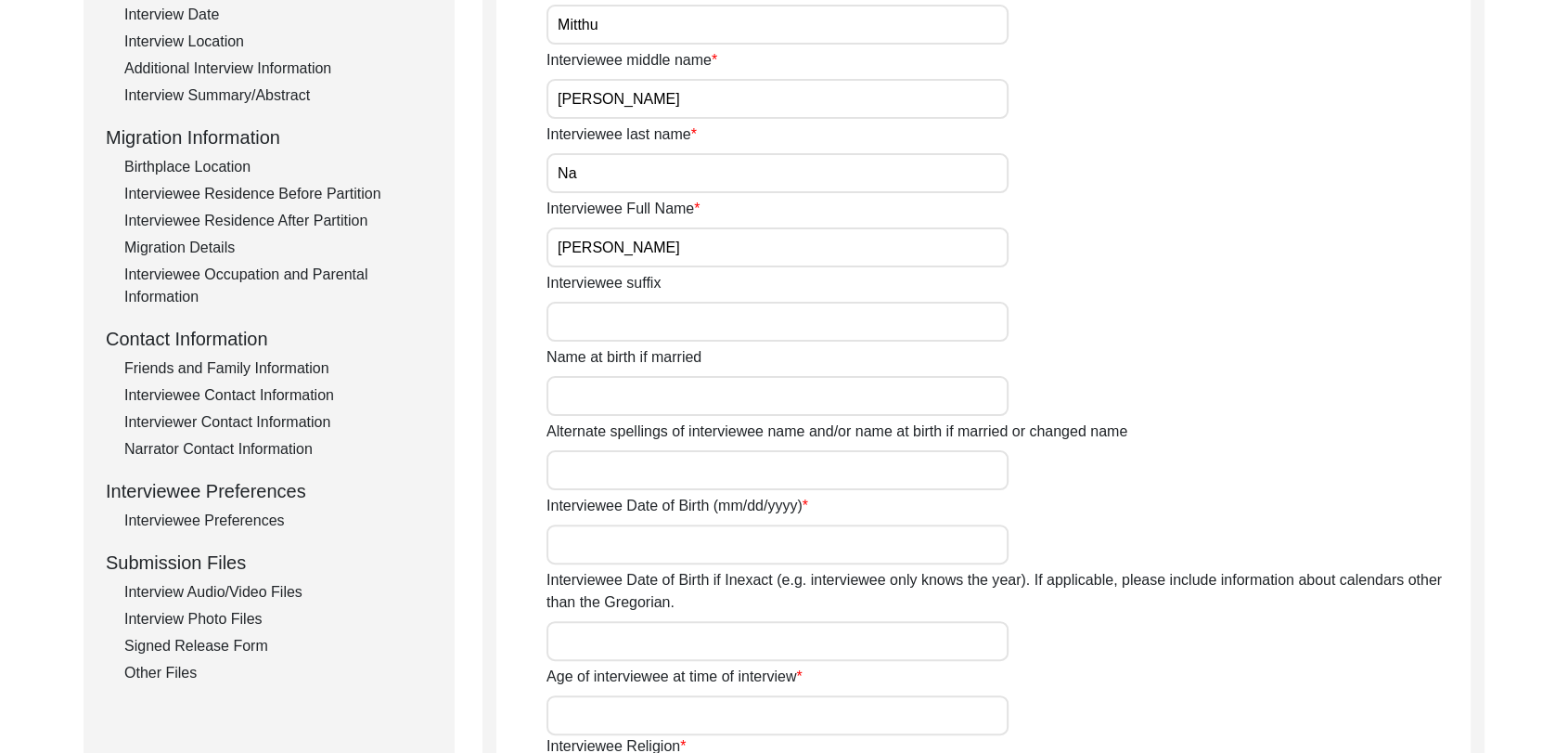
click at [612, 544] on input "Interviewee Date of Birth (mm/dd/yyyy)" at bounding box center [777, 545] width 462 height 40
click at [588, 651] on input "Interviewee Date of Birth if Inexact (e.g. interviewee only knows the year). If…" at bounding box center [777, 641] width 462 height 40
click at [571, 716] on input "Age of interviewee at time of interview" at bounding box center [777, 715] width 462 height 40
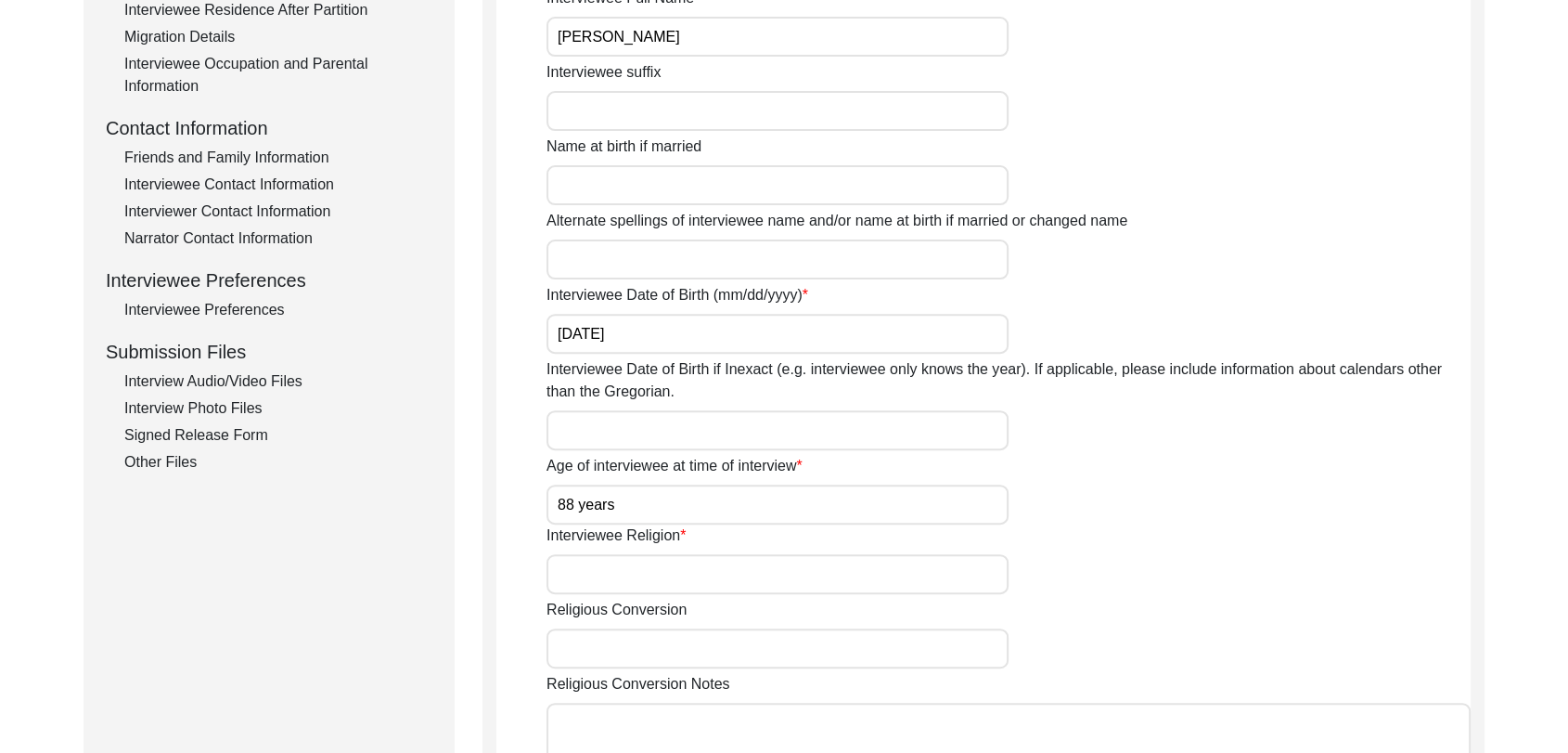
scroll to position [590, 0]
click at [594, 565] on input "Interviewee Religion" at bounding box center [777, 573] width 462 height 40
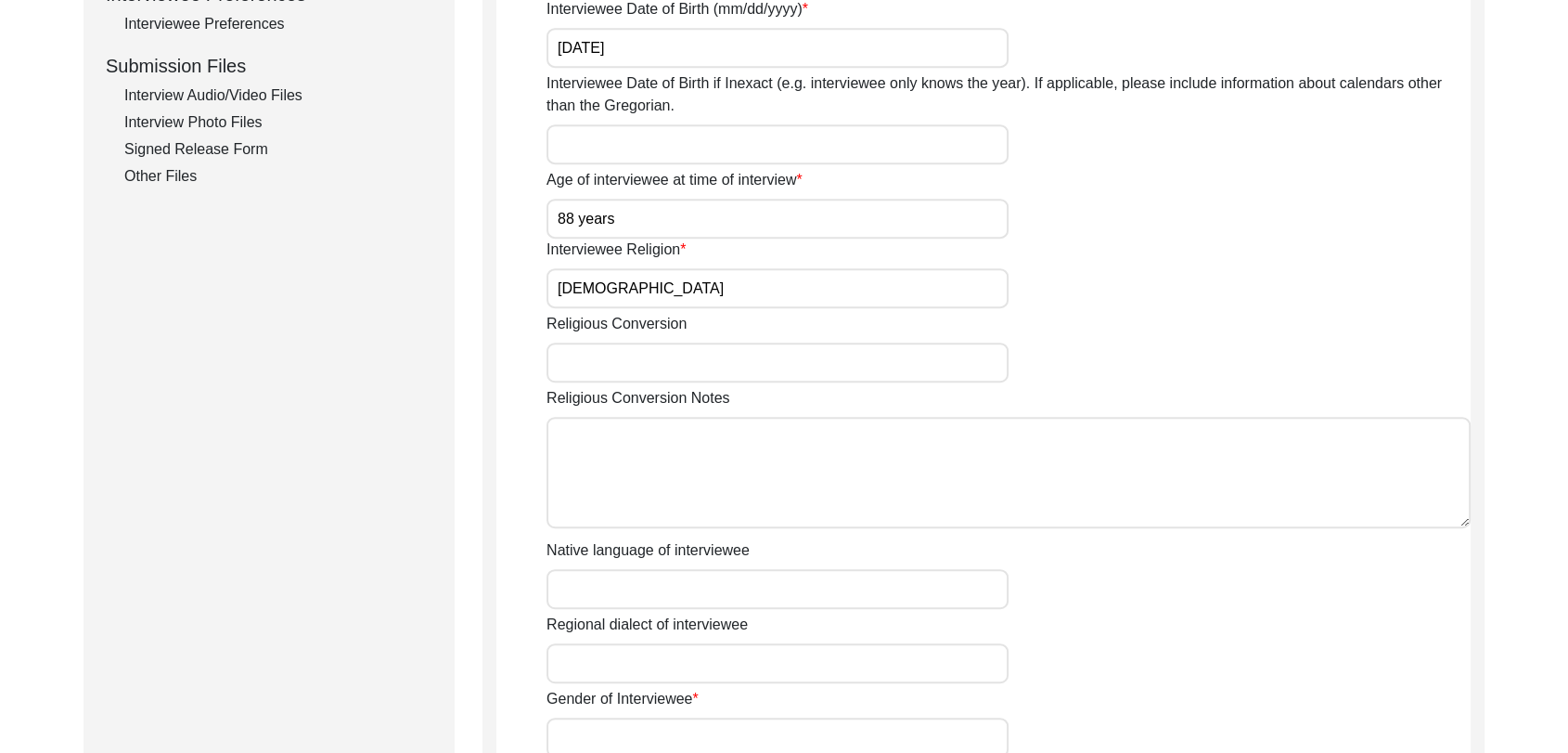
scroll to position [876, 0]
click at [621, 608] on div "Interviewee title Interviewee first name [PERSON_NAME] Interviewee middle name …" at bounding box center [1008, 117] width 924 height 1428
click at [614, 585] on input "Native language of interviewee" at bounding box center [777, 588] width 462 height 40
click at [641, 660] on input "Regional dialect of interviewee" at bounding box center [777, 663] width 462 height 40
click at [668, 716] on input "Gender of Interviewee" at bounding box center [777, 736] width 462 height 40
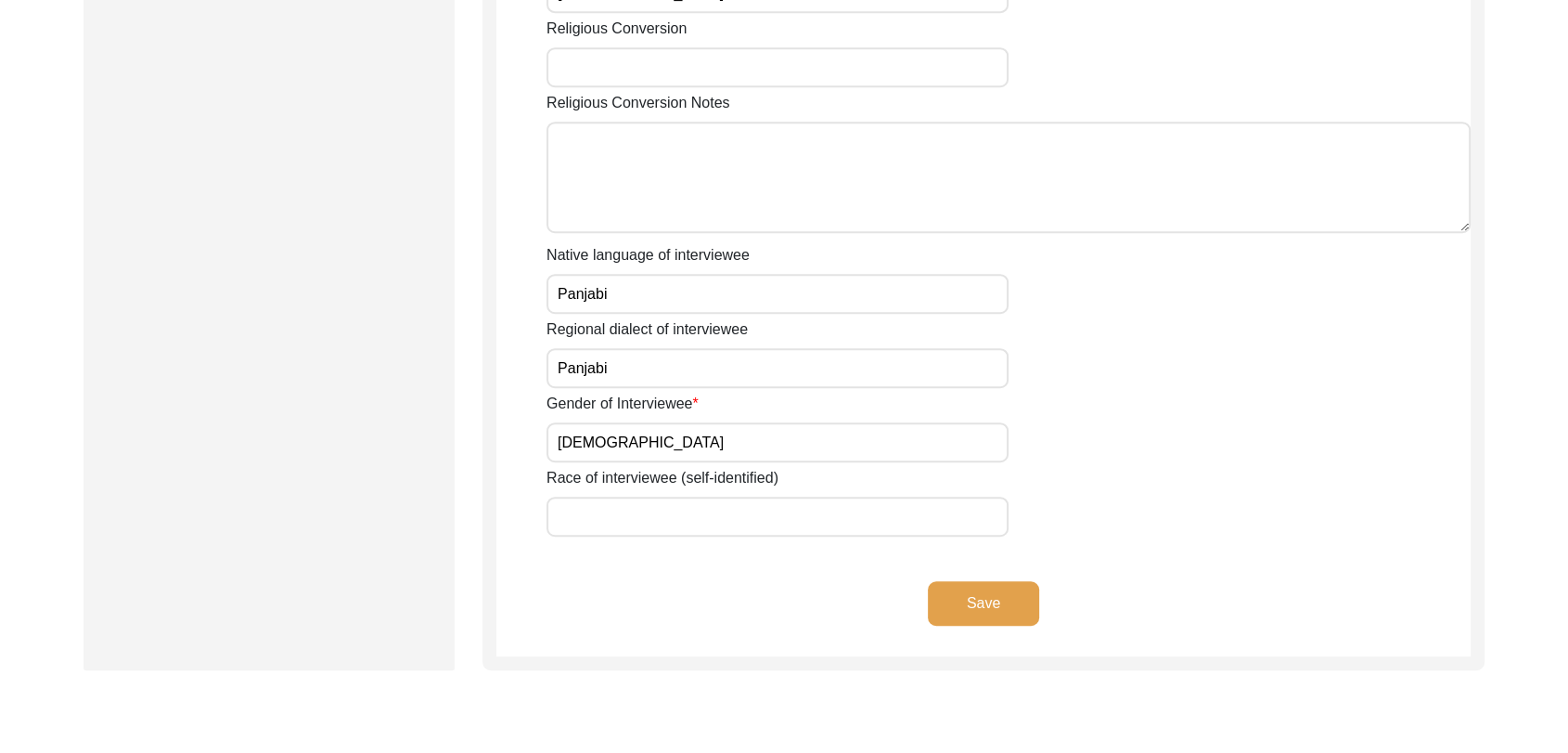
scroll to position [1183, 0]
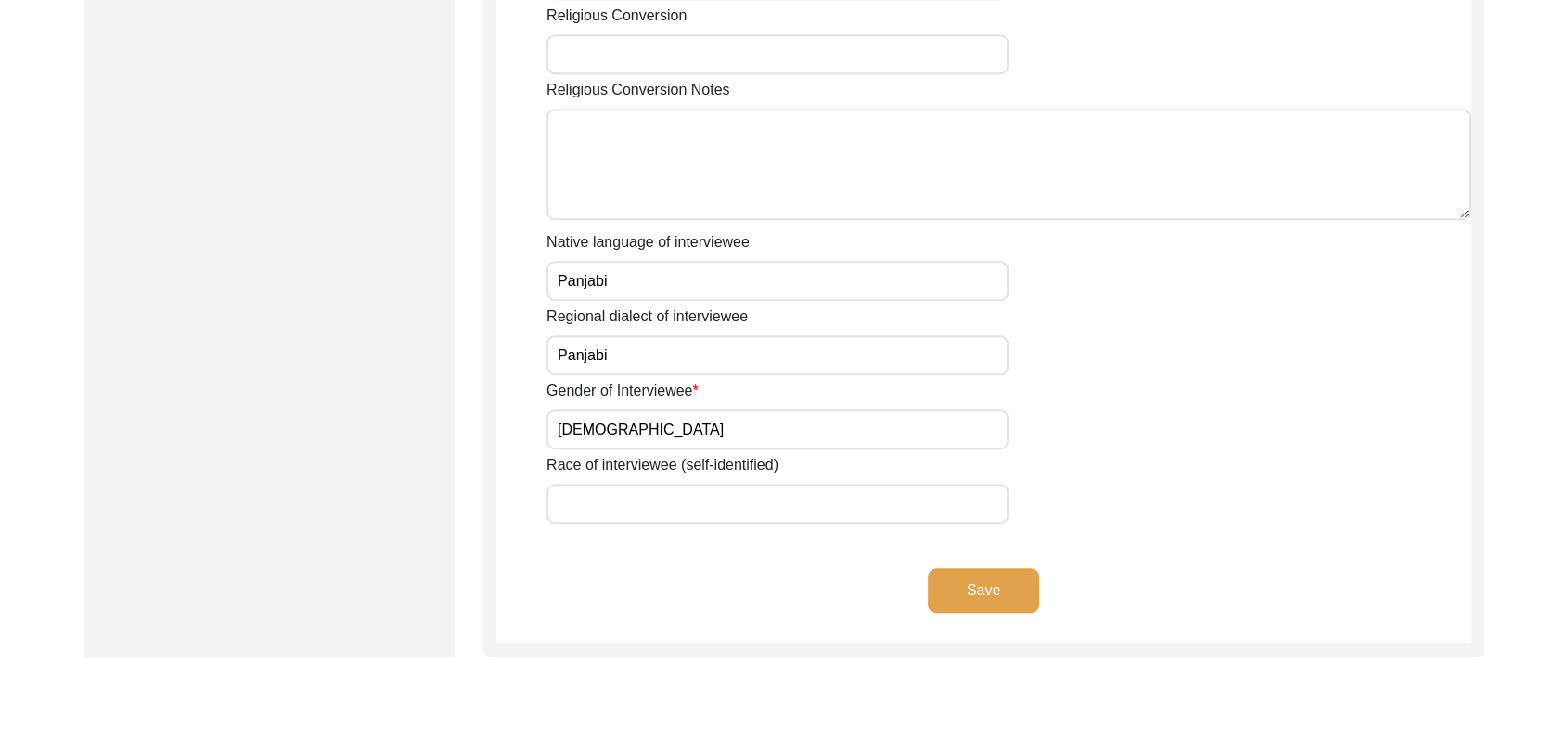
click at [978, 596] on button "Save" at bounding box center [983, 590] width 111 height 44
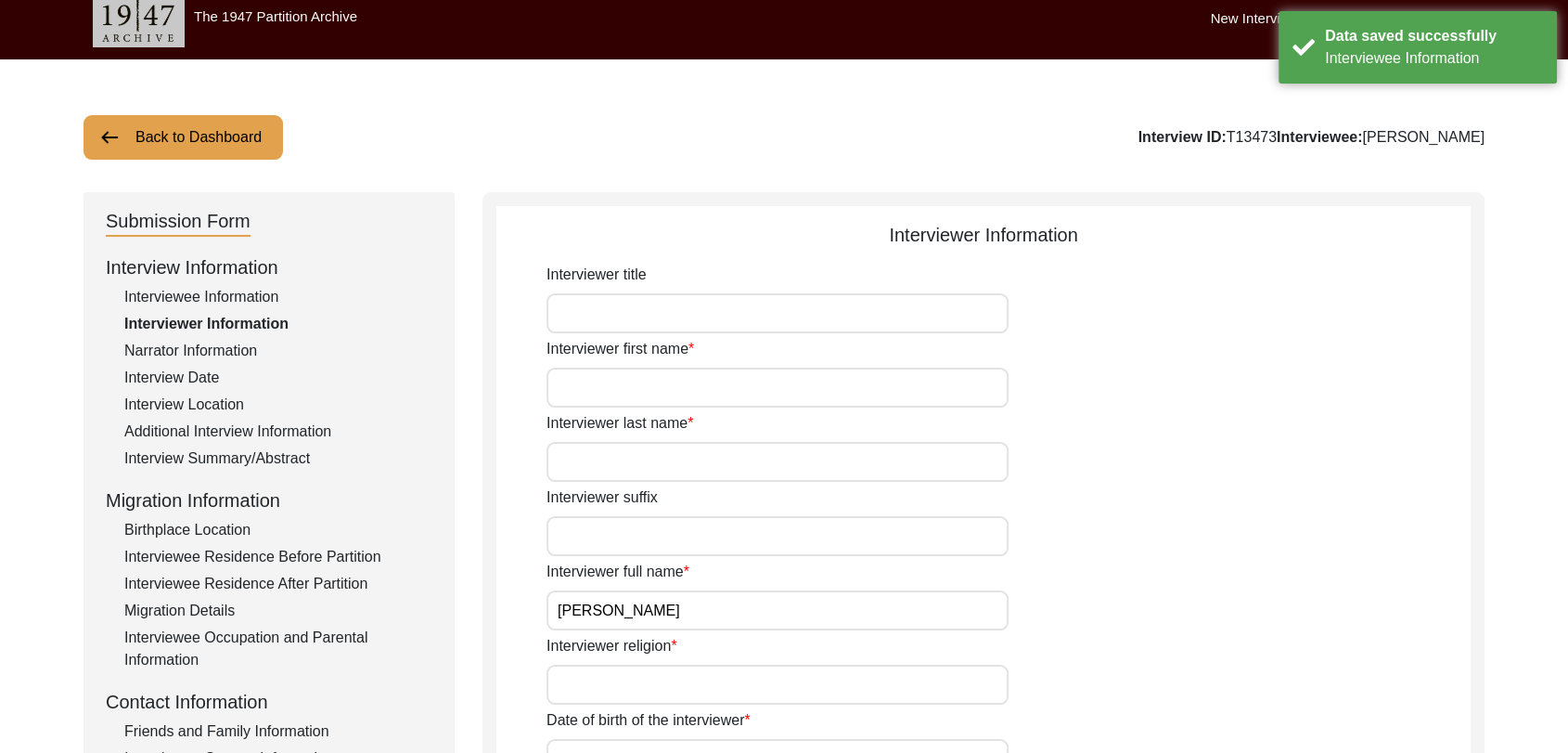
scroll to position [0, 0]
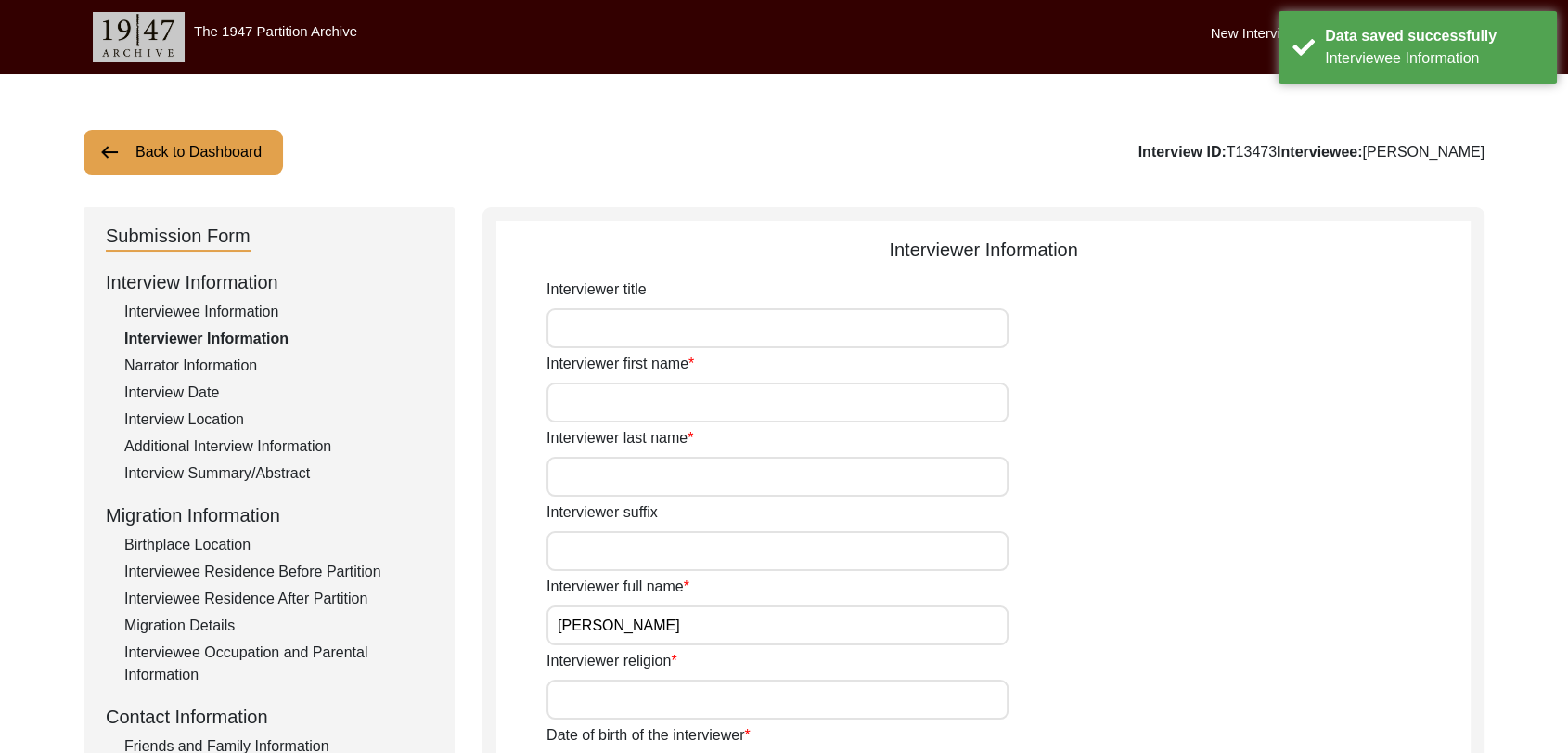
click at [616, 397] on input "Interviewer first name" at bounding box center [777, 402] width 462 height 40
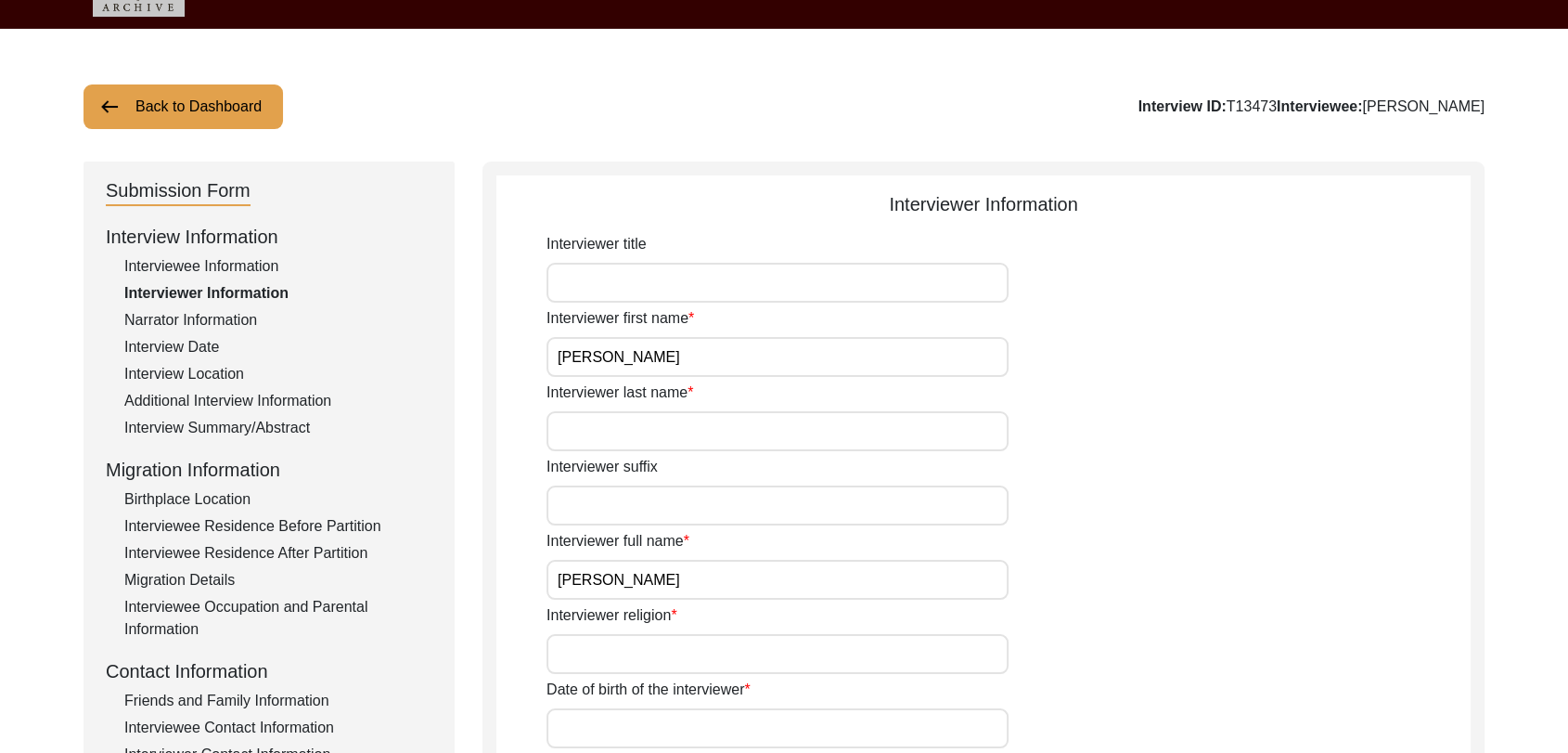
scroll to position [58, 0]
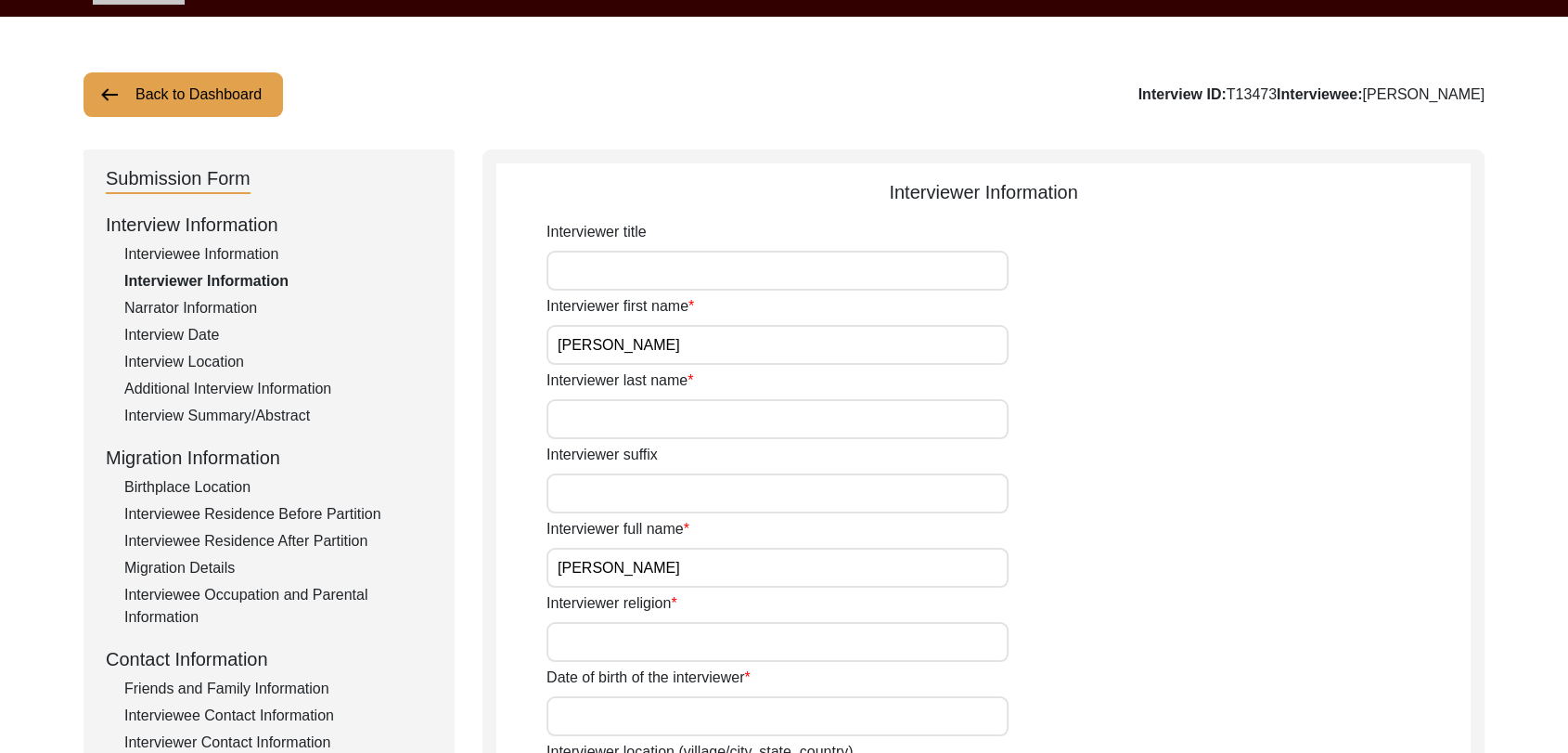
click at [598, 423] on input "Interviewer last name" at bounding box center [777, 419] width 462 height 40
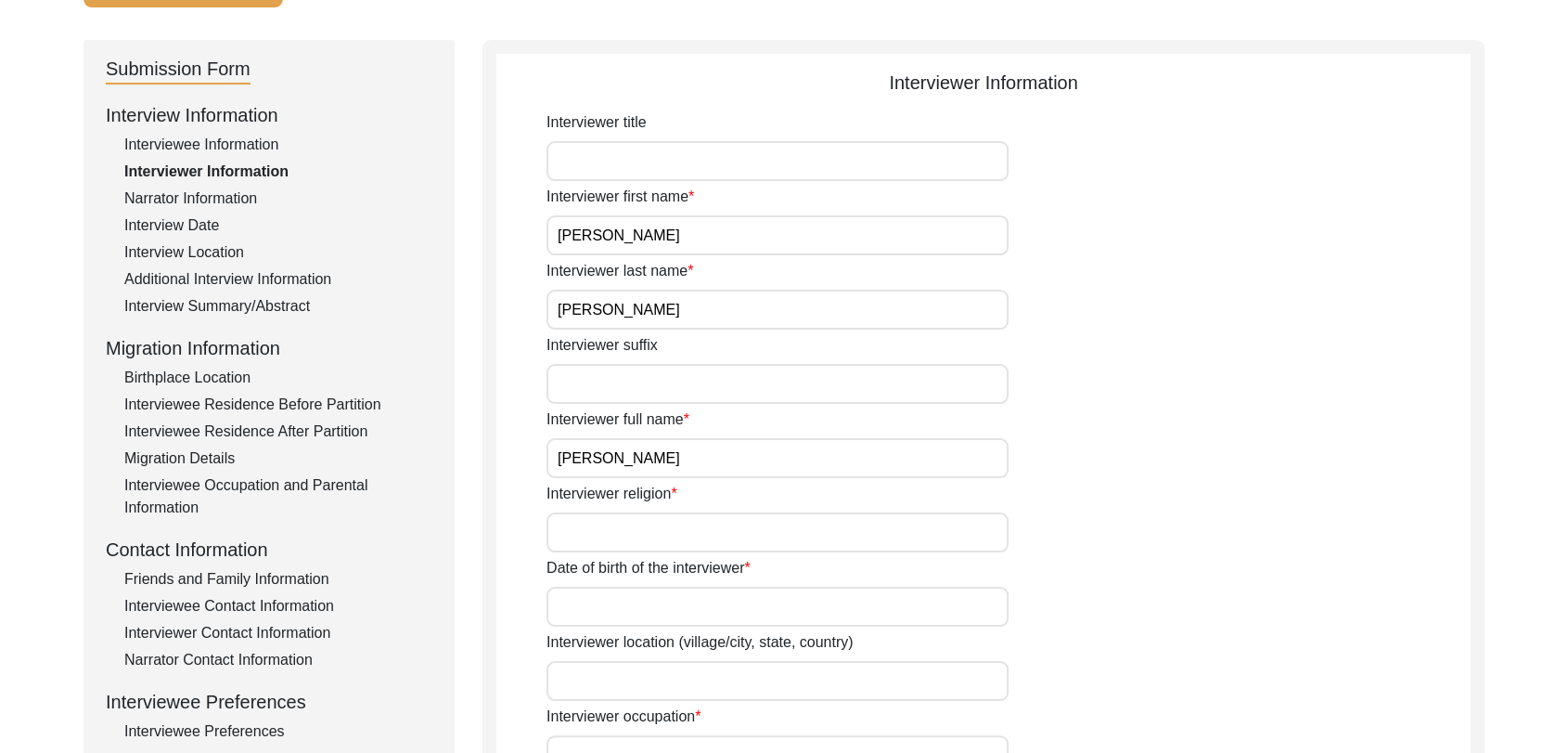
scroll to position [170, 0]
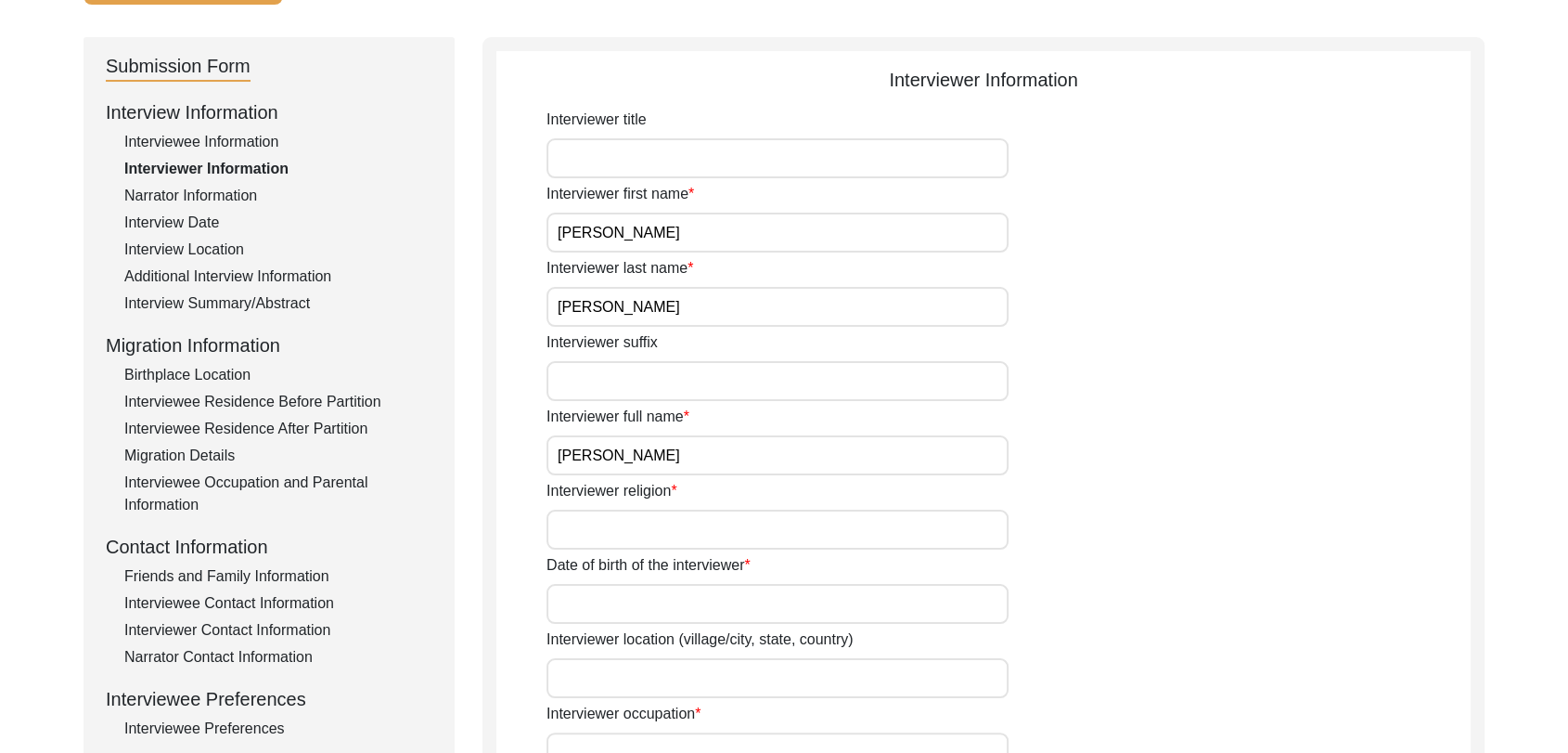
click at [618, 507] on div "Interviewer religion" at bounding box center [1008, 514] width 924 height 70
click at [618, 517] on input "Interviewer religion" at bounding box center [777, 530] width 462 height 40
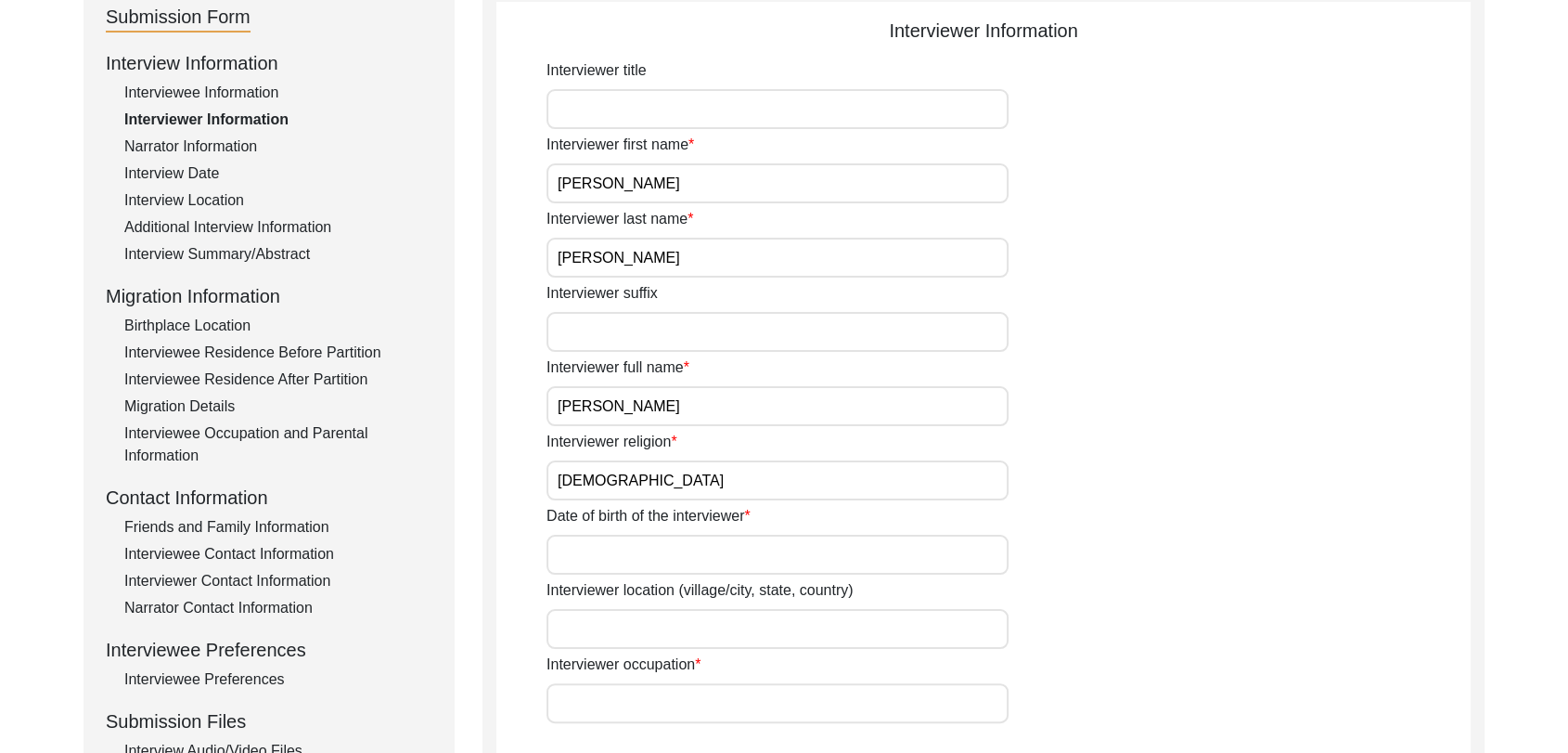
scroll to position [223, 0]
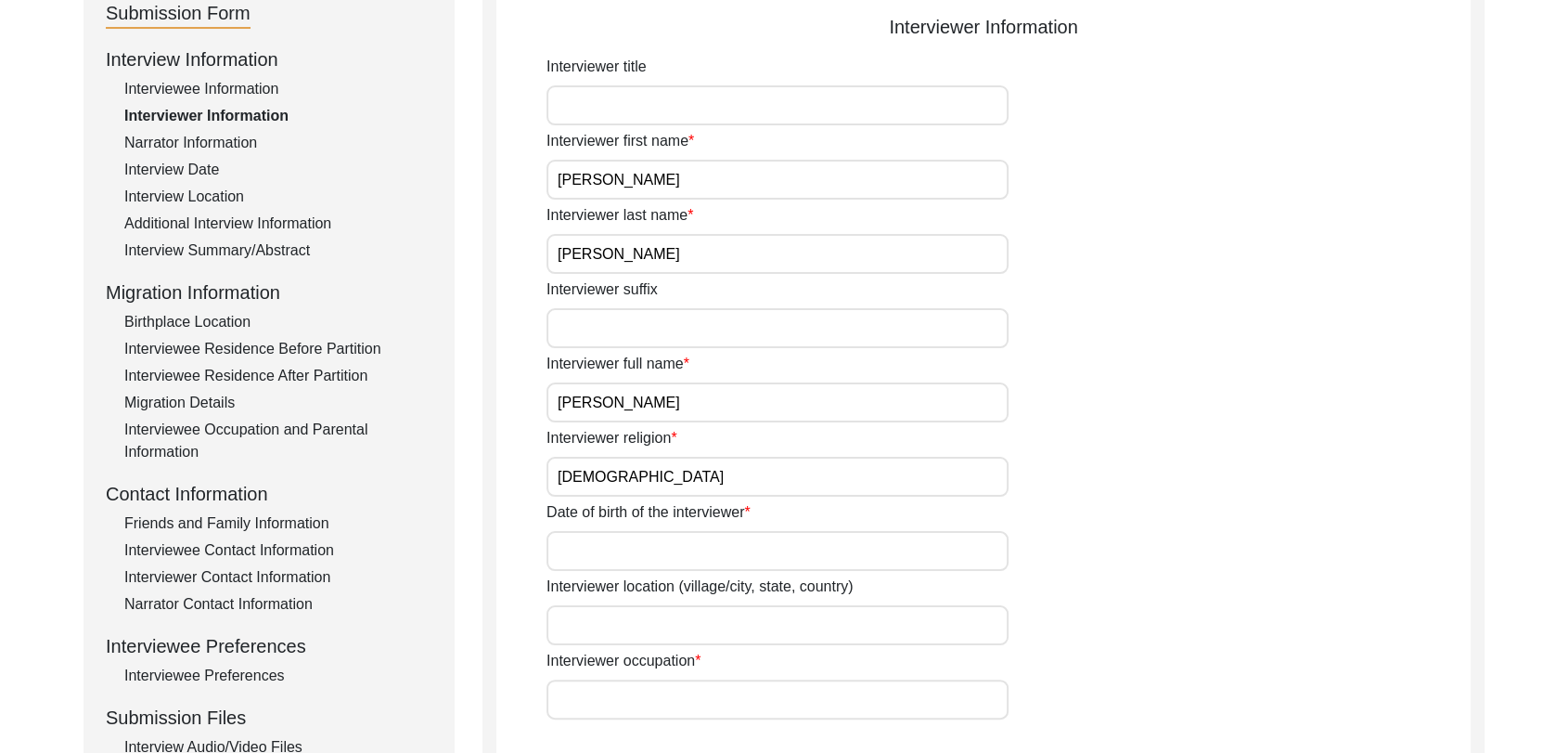
click at [614, 556] on input "Date of birth of the interviewer" at bounding box center [777, 550] width 462 height 40
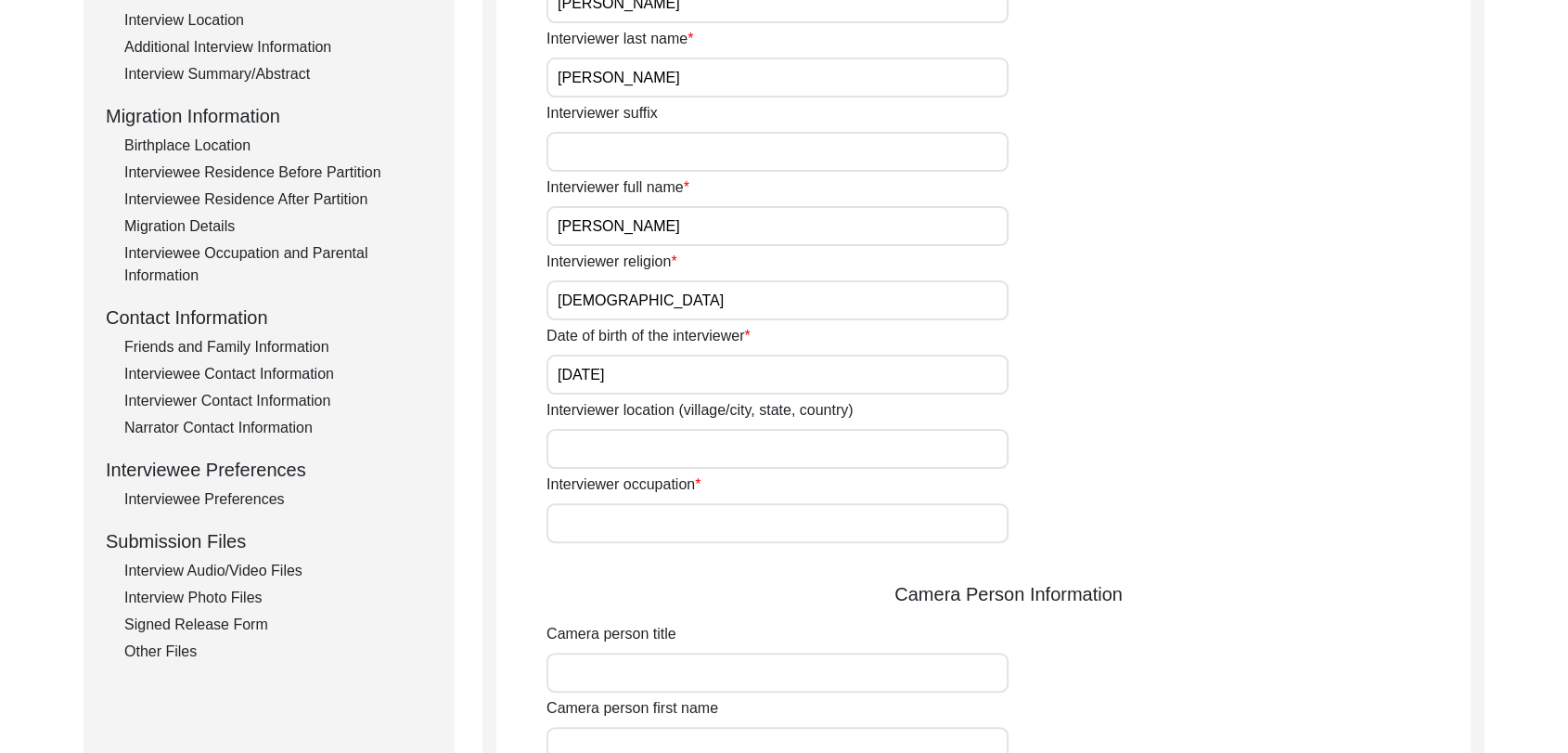
scroll to position [400, 0]
click at [609, 509] on input "Interviewer occupation" at bounding box center [777, 522] width 462 height 40
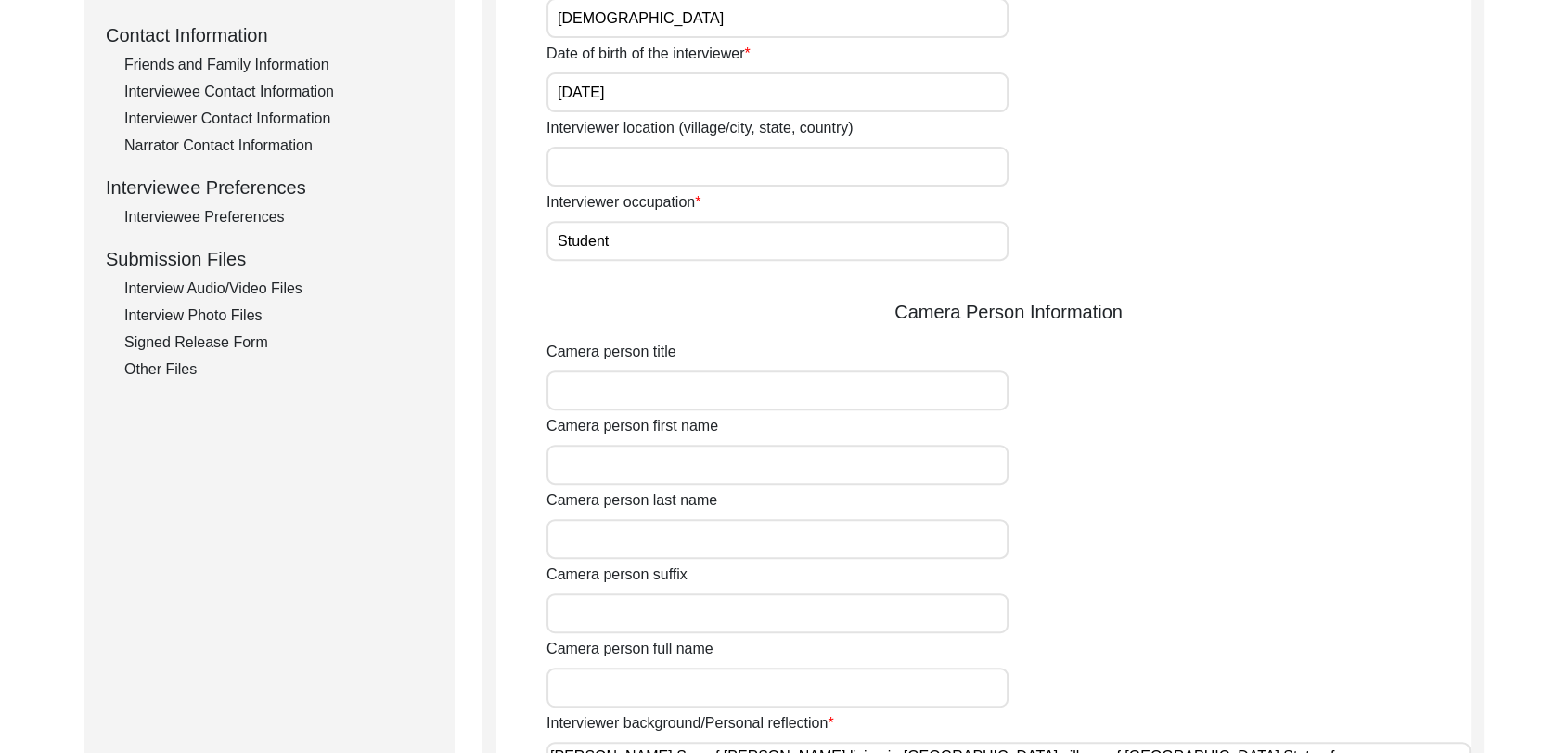
scroll to position [683, 0]
click at [616, 475] on input "Camera person first name" at bounding box center [777, 463] width 462 height 40
click at [624, 535] on input "Camera person last name" at bounding box center [777, 537] width 462 height 40
click at [615, 612] on input "Camera person suffix" at bounding box center [777, 611] width 462 height 40
click at [634, 681] on input "Camera person full name" at bounding box center [777, 685] width 462 height 40
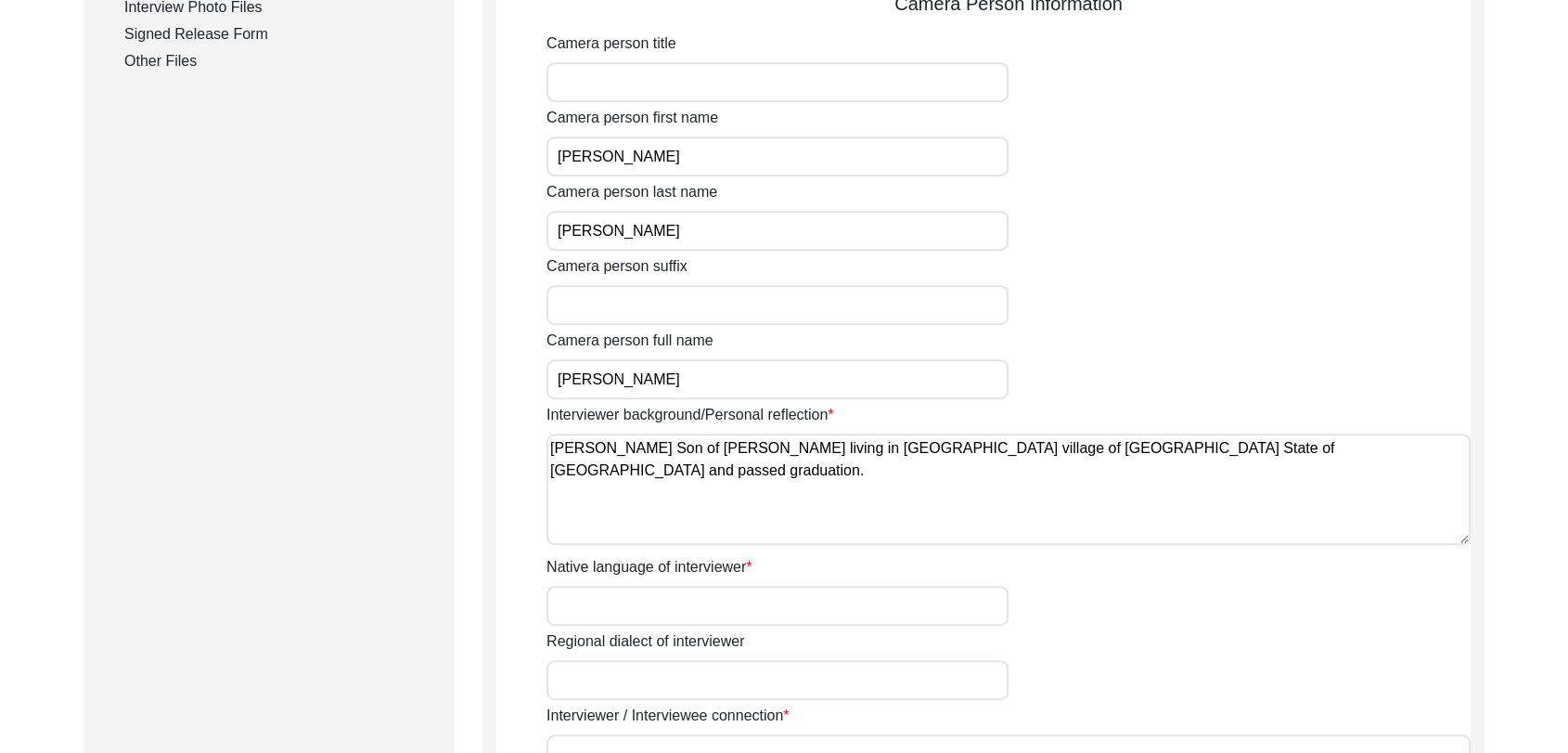
scroll to position [991, 0]
click at [636, 607] on input "Native language of interviewer" at bounding box center [777, 605] width 462 height 40
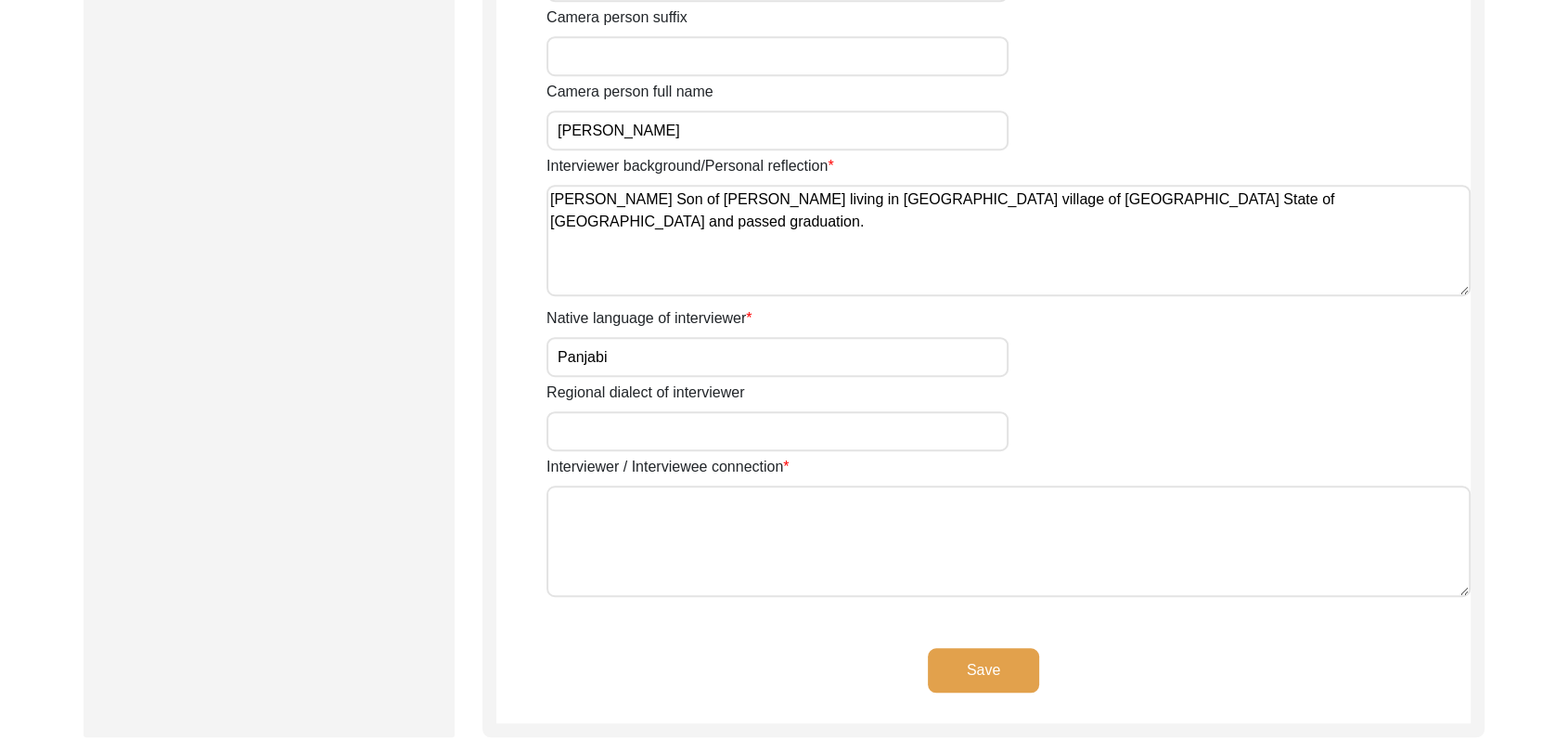
scroll to position [1241, 0]
click at [603, 433] on input "Regional dialect of interviewer" at bounding box center [777, 430] width 462 height 40
click at [759, 505] on textarea "Interviewer / Interviewee connection" at bounding box center [1008, 539] width 924 height 111
click at [989, 658] on button "Save" at bounding box center [983, 667] width 111 height 44
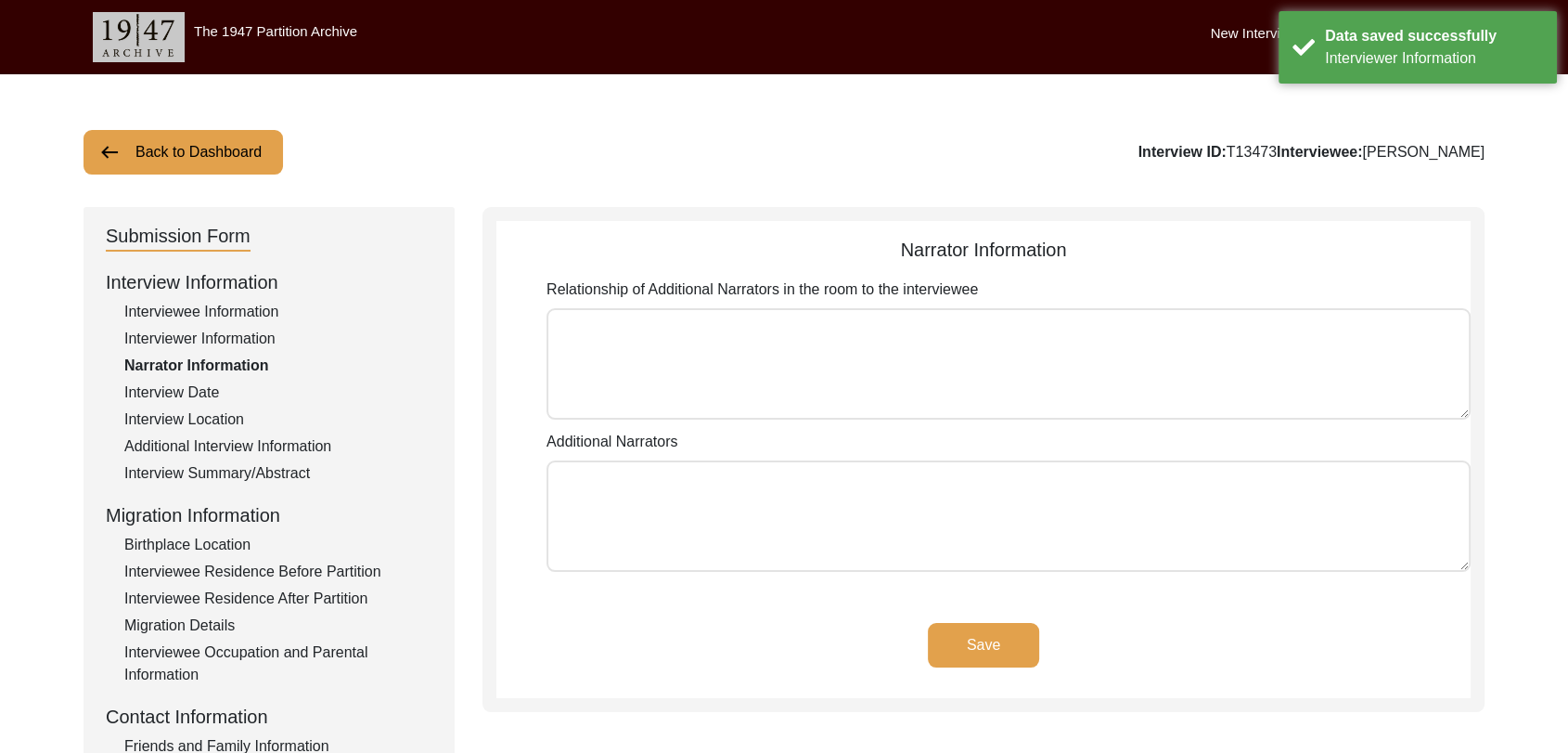
scroll to position [0, 0]
click at [996, 650] on button "Save" at bounding box center [983, 645] width 111 height 44
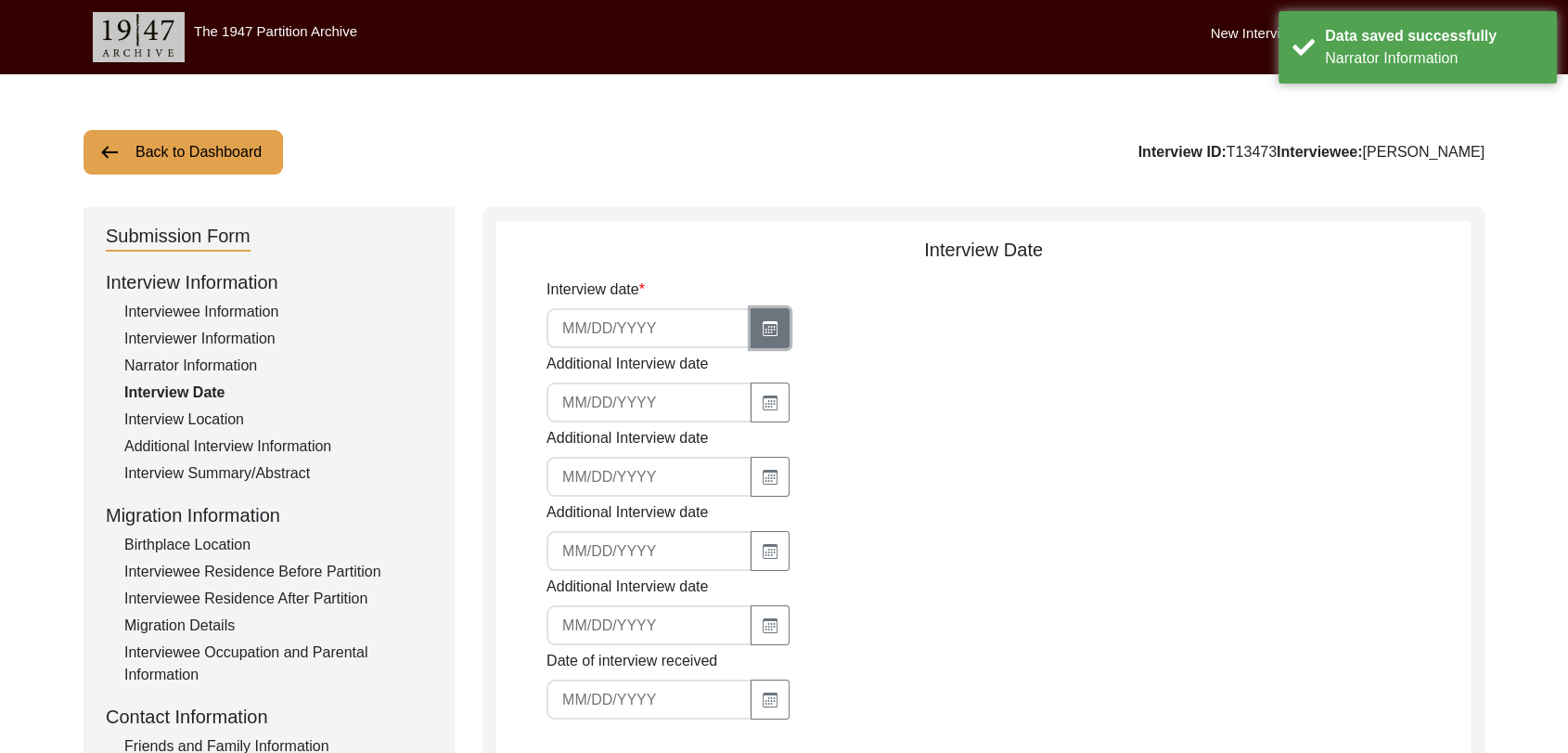
click at [762, 333] on icon "button" at bounding box center [769, 328] width 15 height 15
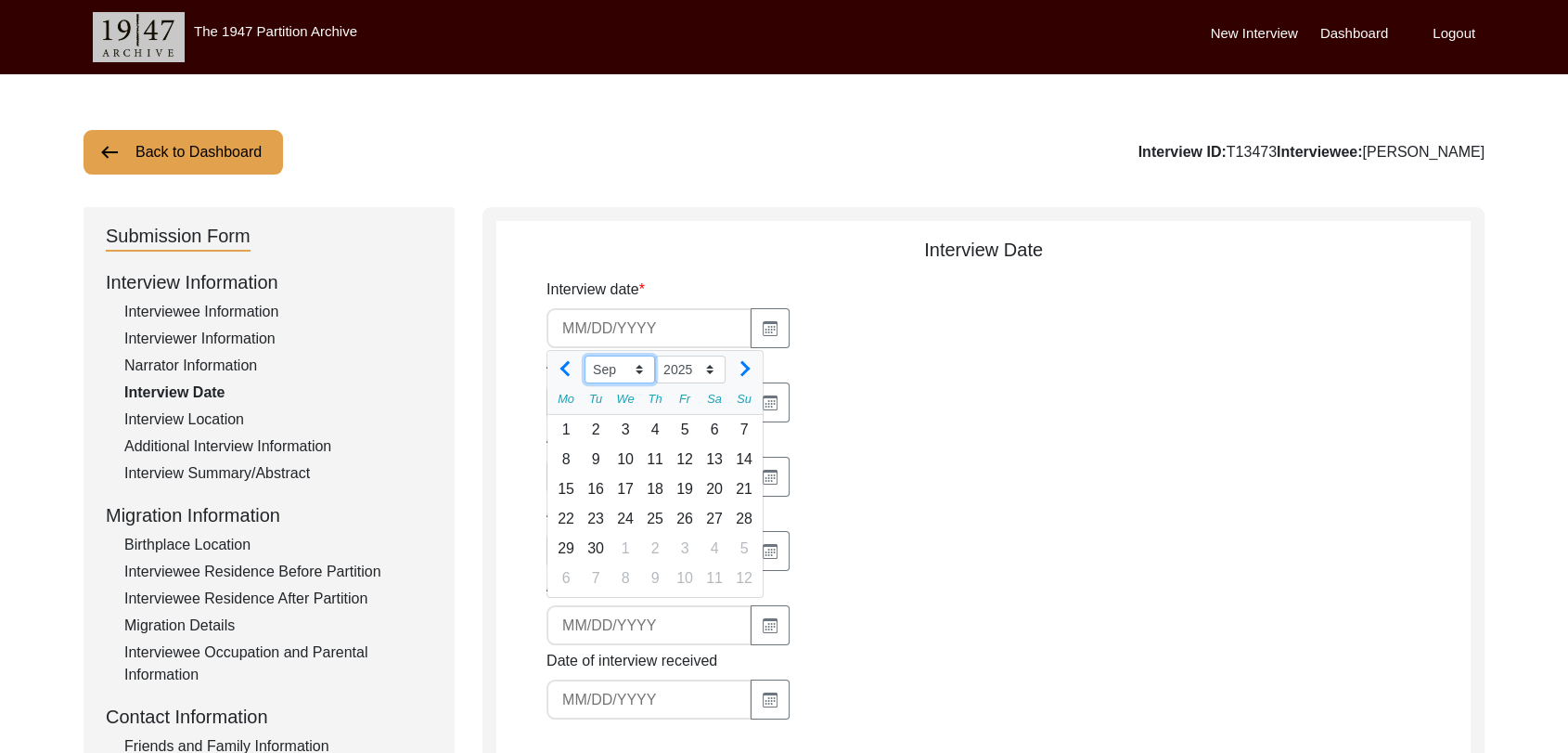
click at [639, 372] on select "Jan Feb Mar Apr May Jun [DATE] Aug Sep Oct Nov Dec" at bounding box center [620, 370] width 71 height 28
click at [585, 356] on select "Jan Feb Mar Apr May Jun [DATE] Aug Sep Oct Nov Dec" at bounding box center [620, 370] width 71 height 28
click at [743, 428] on div "3" at bounding box center [744, 430] width 29 height 29
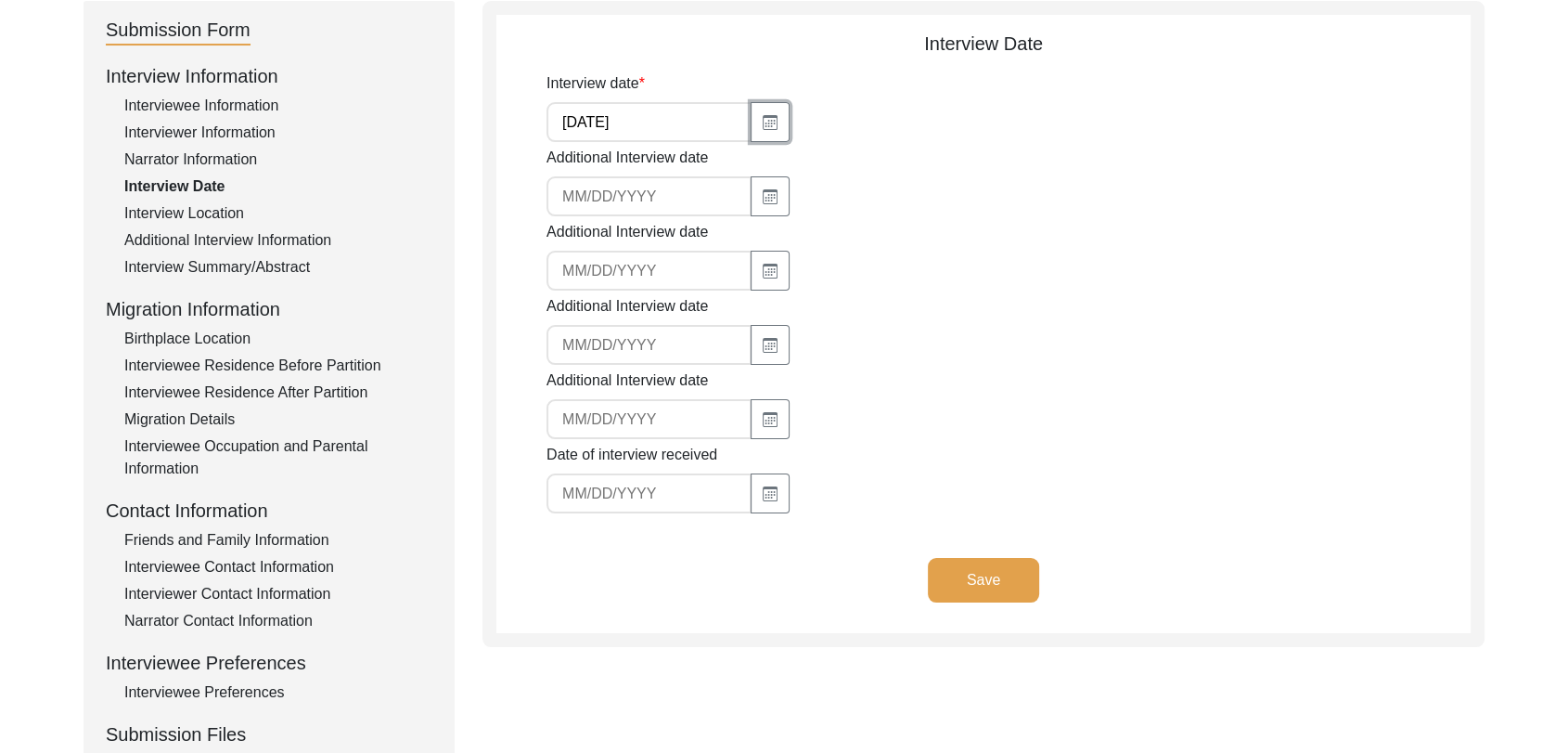
scroll to position [209, 0]
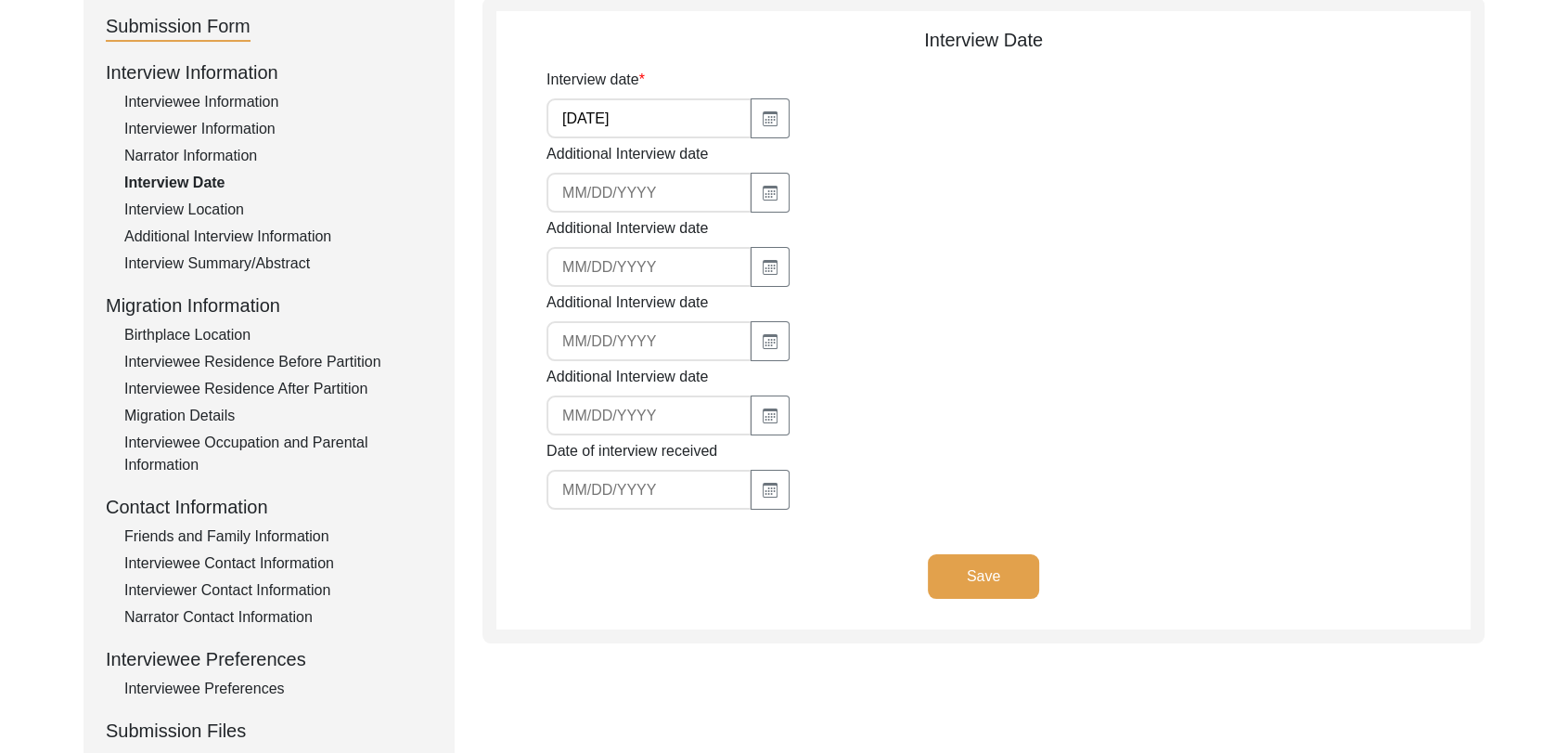
click at [970, 566] on button "Save" at bounding box center [983, 576] width 111 height 44
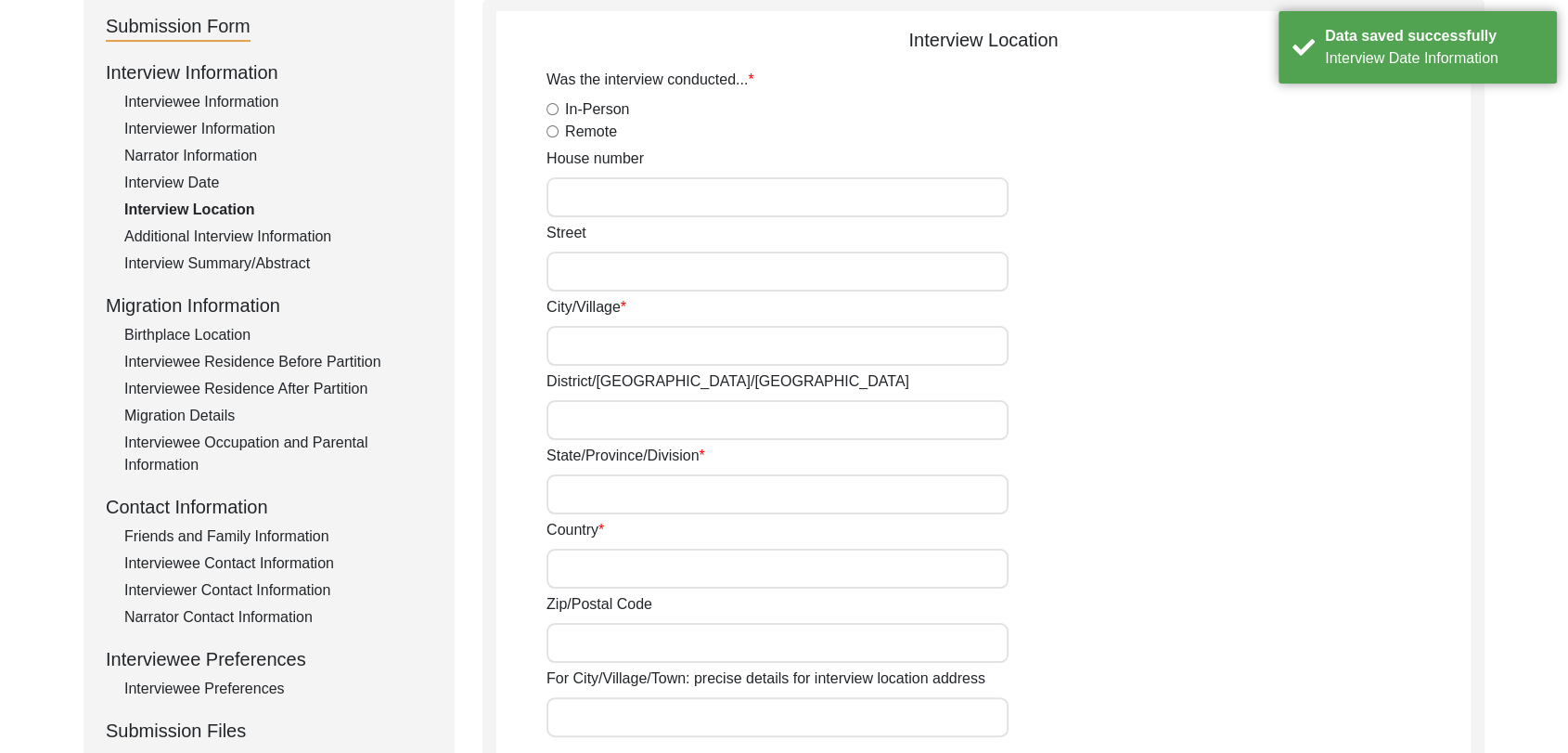
click at [549, 109] on input "In-Person" at bounding box center [552, 109] width 12 height 12
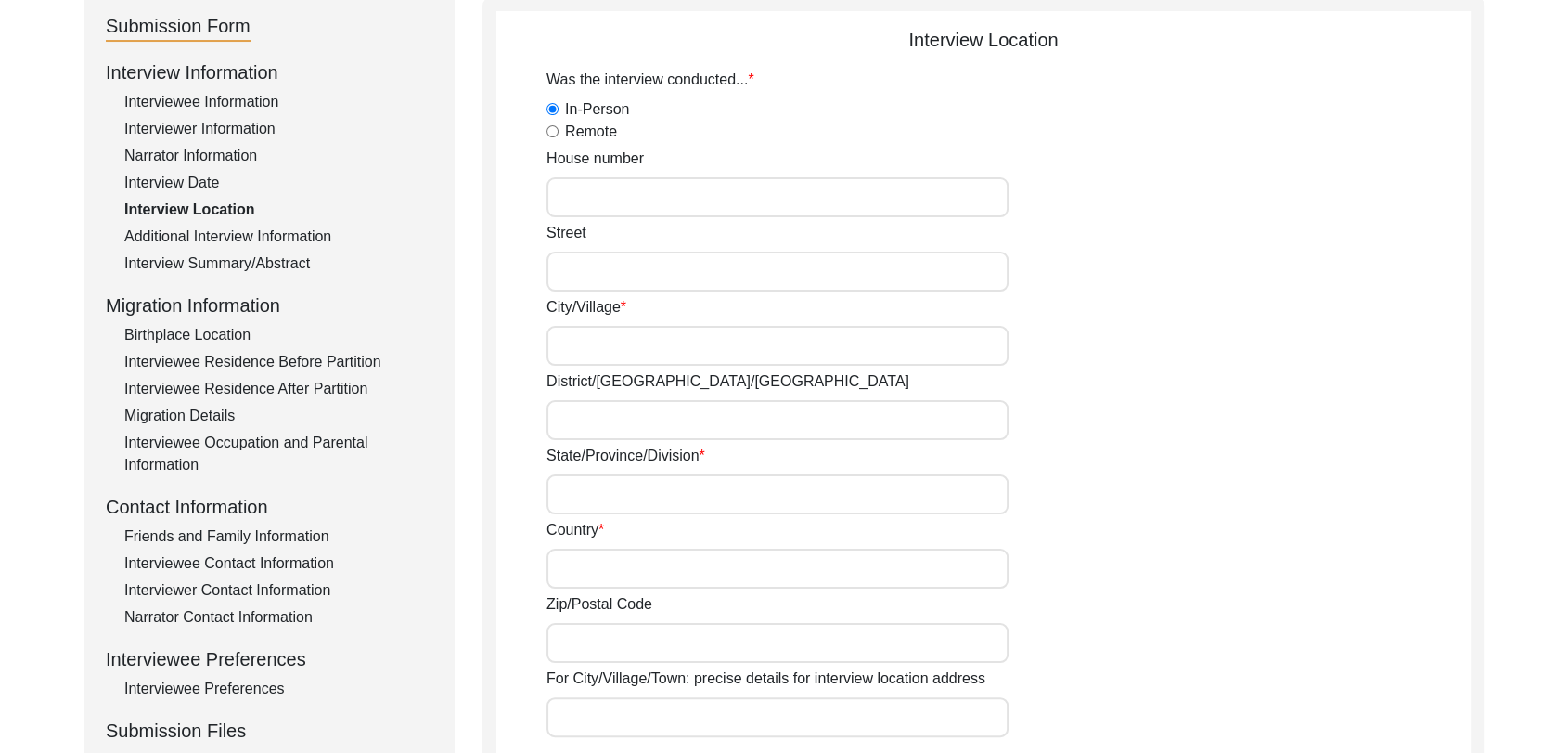
click at [582, 352] on input "City/Village" at bounding box center [777, 346] width 462 height 40
click at [588, 262] on input "Street" at bounding box center [777, 271] width 462 height 40
click at [694, 353] on input "City/Village" at bounding box center [777, 346] width 462 height 40
click at [672, 417] on input "District/[GEOGRAPHIC_DATA]/[GEOGRAPHIC_DATA]" at bounding box center [777, 420] width 462 height 40
click at [625, 501] on input "State/Province/Division" at bounding box center [777, 494] width 462 height 40
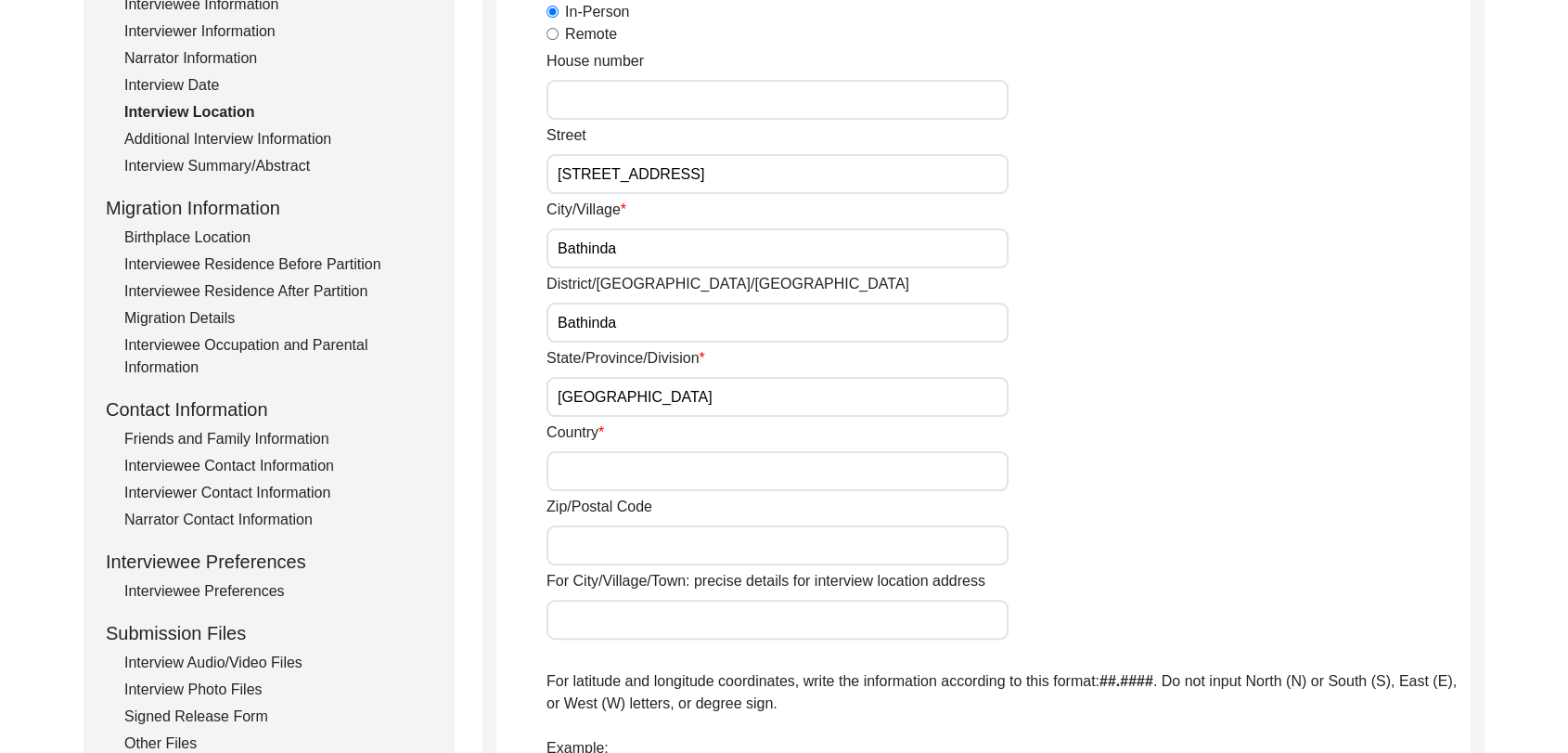
scroll to position [312, 0]
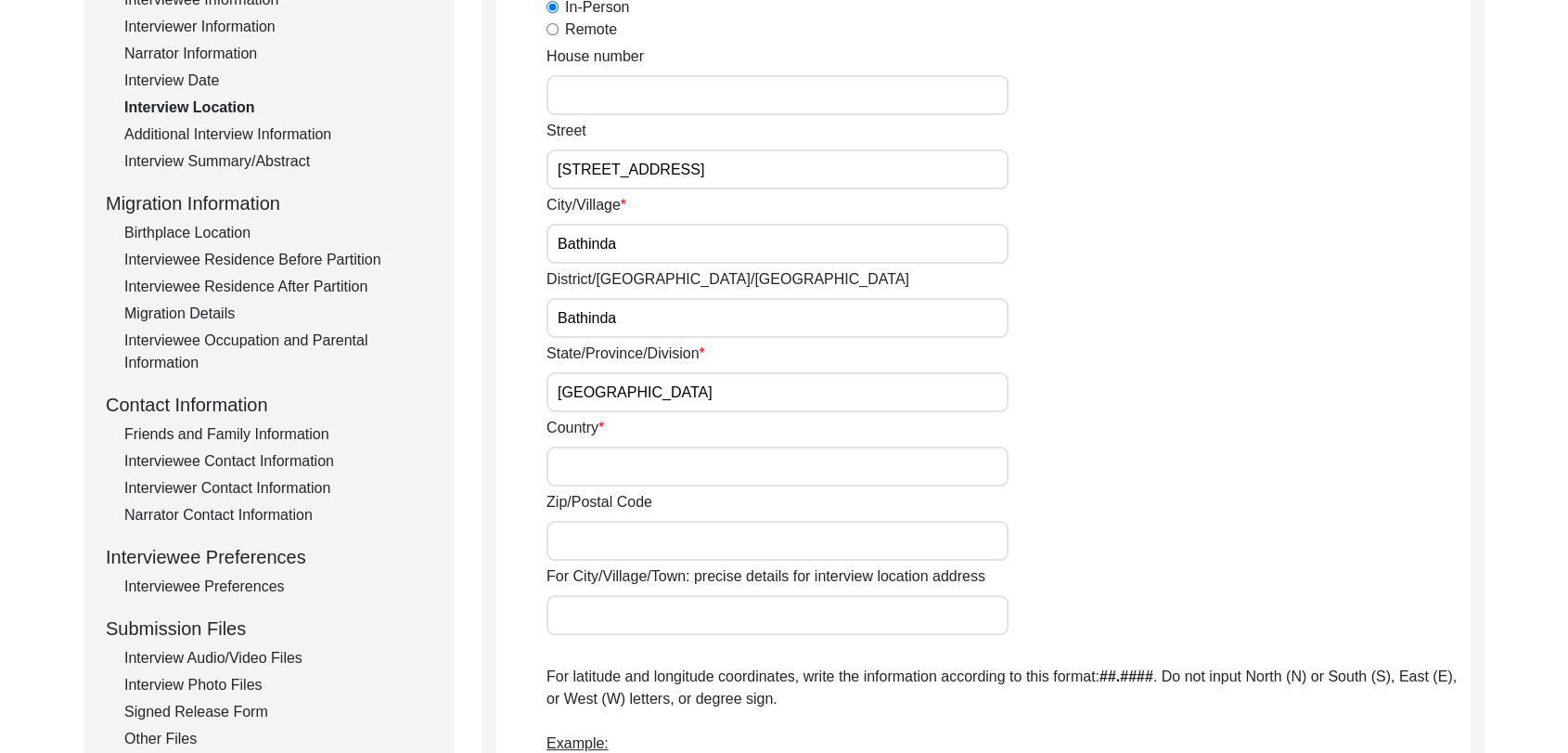
click at [607, 461] on input "Country" at bounding box center [777, 466] width 462 height 40
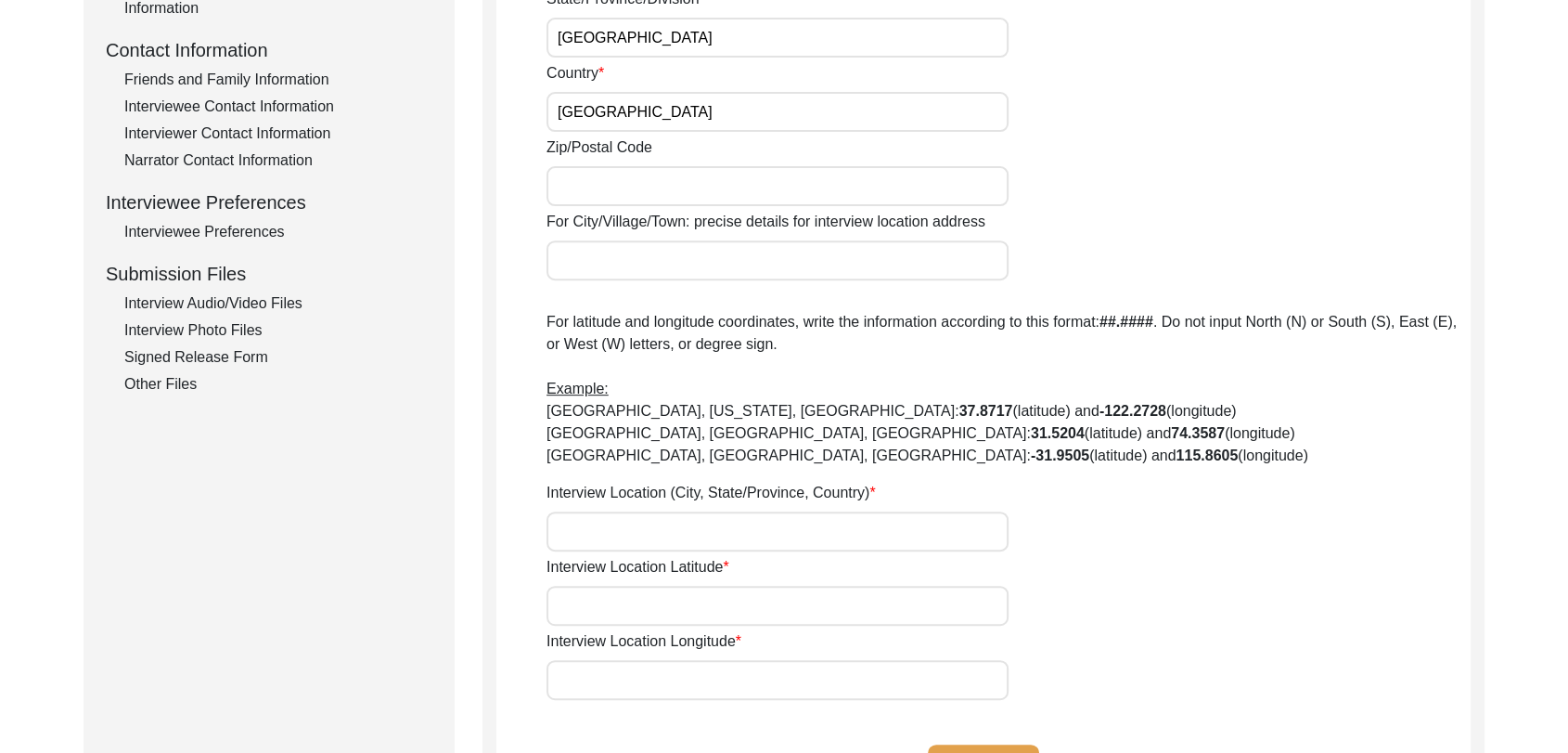
scroll to position [673, 0]
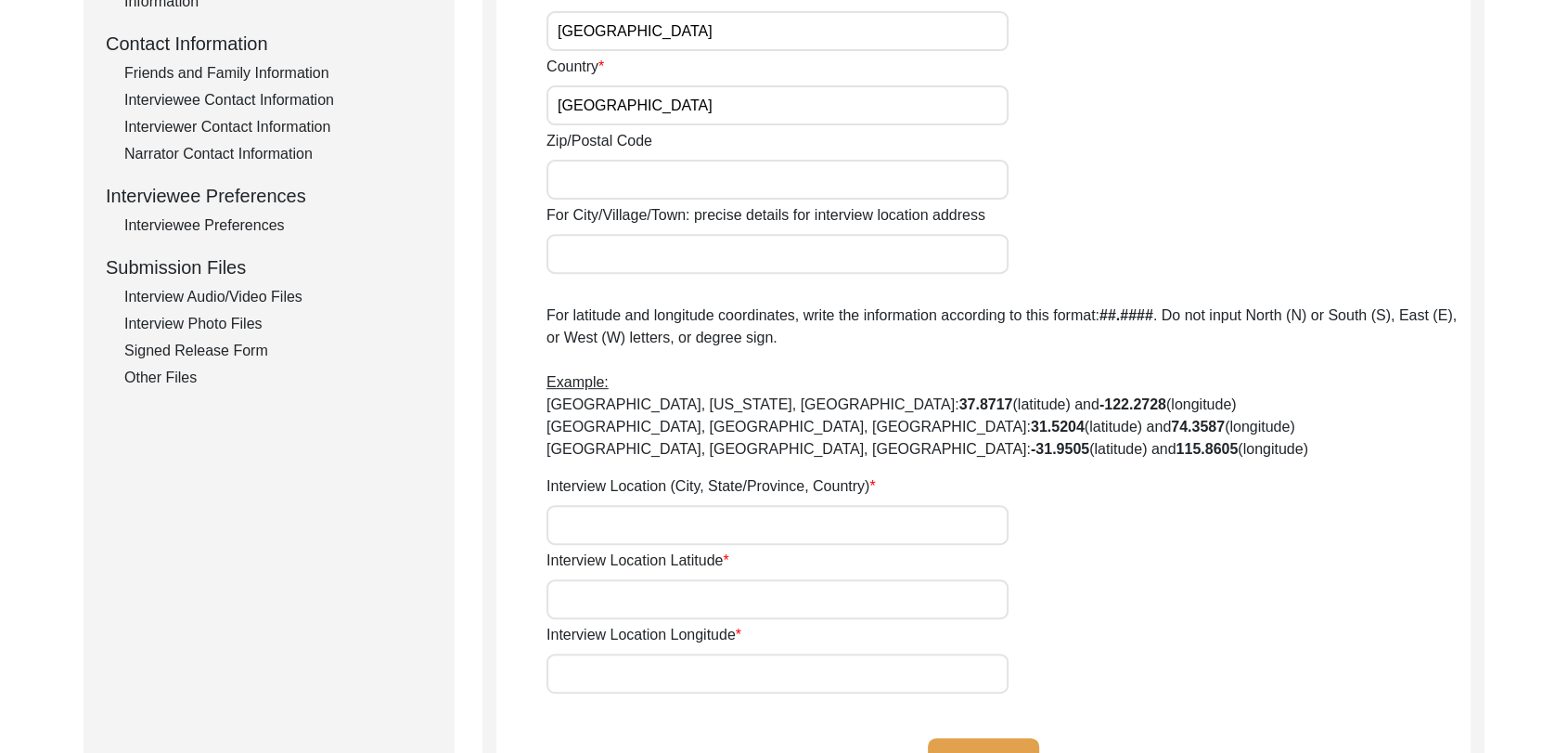
click at [596, 521] on input "Interview Location (City, State/Province, Country)" at bounding box center [777, 525] width 462 height 40
click at [565, 512] on input "Interview Location (City, State/Province, Country)" at bounding box center [777, 525] width 462 height 40
click at [582, 605] on input "Interview Location Latitude" at bounding box center [777, 599] width 462 height 40
click at [588, 594] on input "Interview Location Latitude" at bounding box center [777, 599] width 462 height 40
paste input "30.212635"
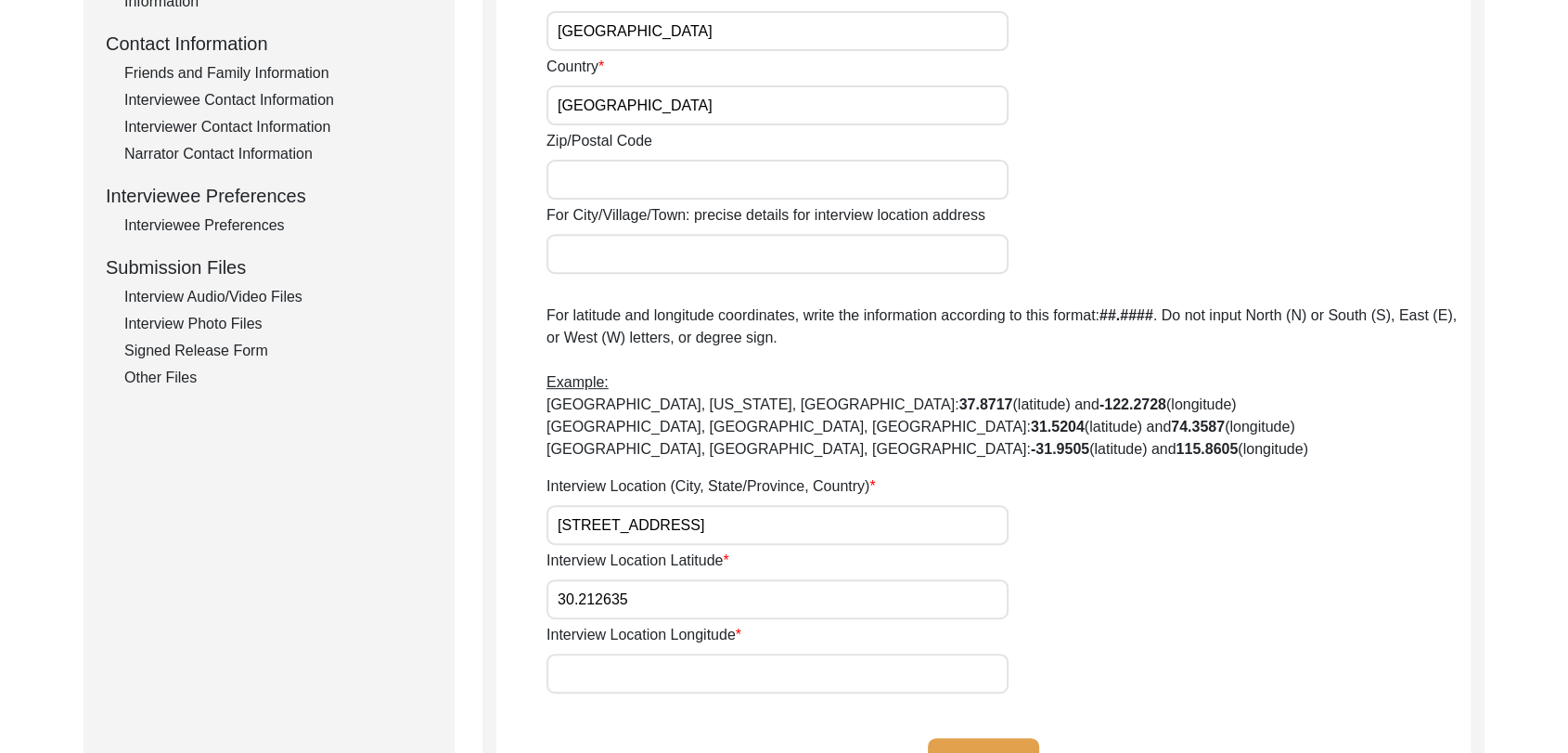
click at [592, 674] on input "Interview Location Longitude" at bounding box center [777, 673] width 462 height 40
paste input "74.953832"
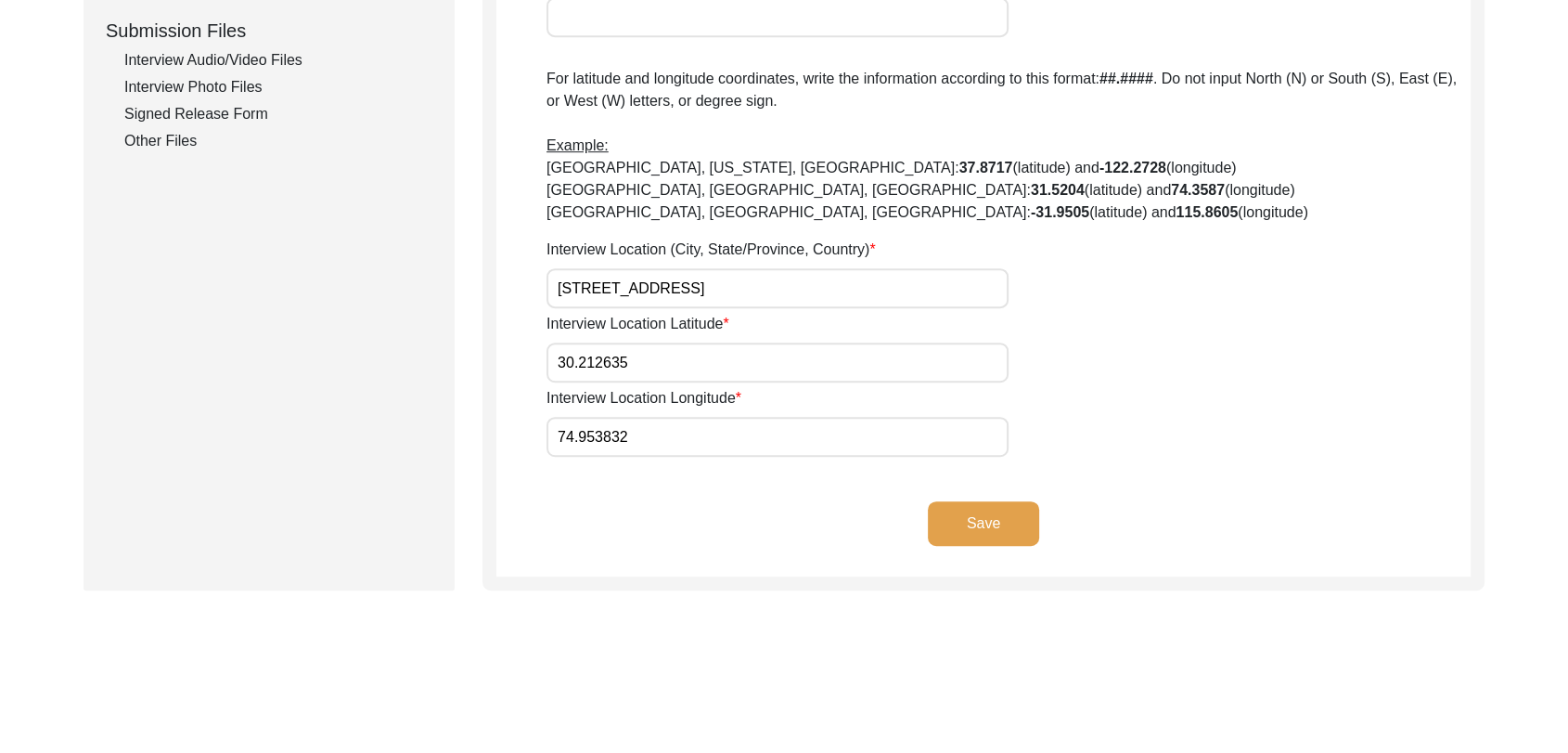
scroll to position [912, 0]
click at [981, 516] on button "Save" at bounding box center [983, 521] width 111 height 44
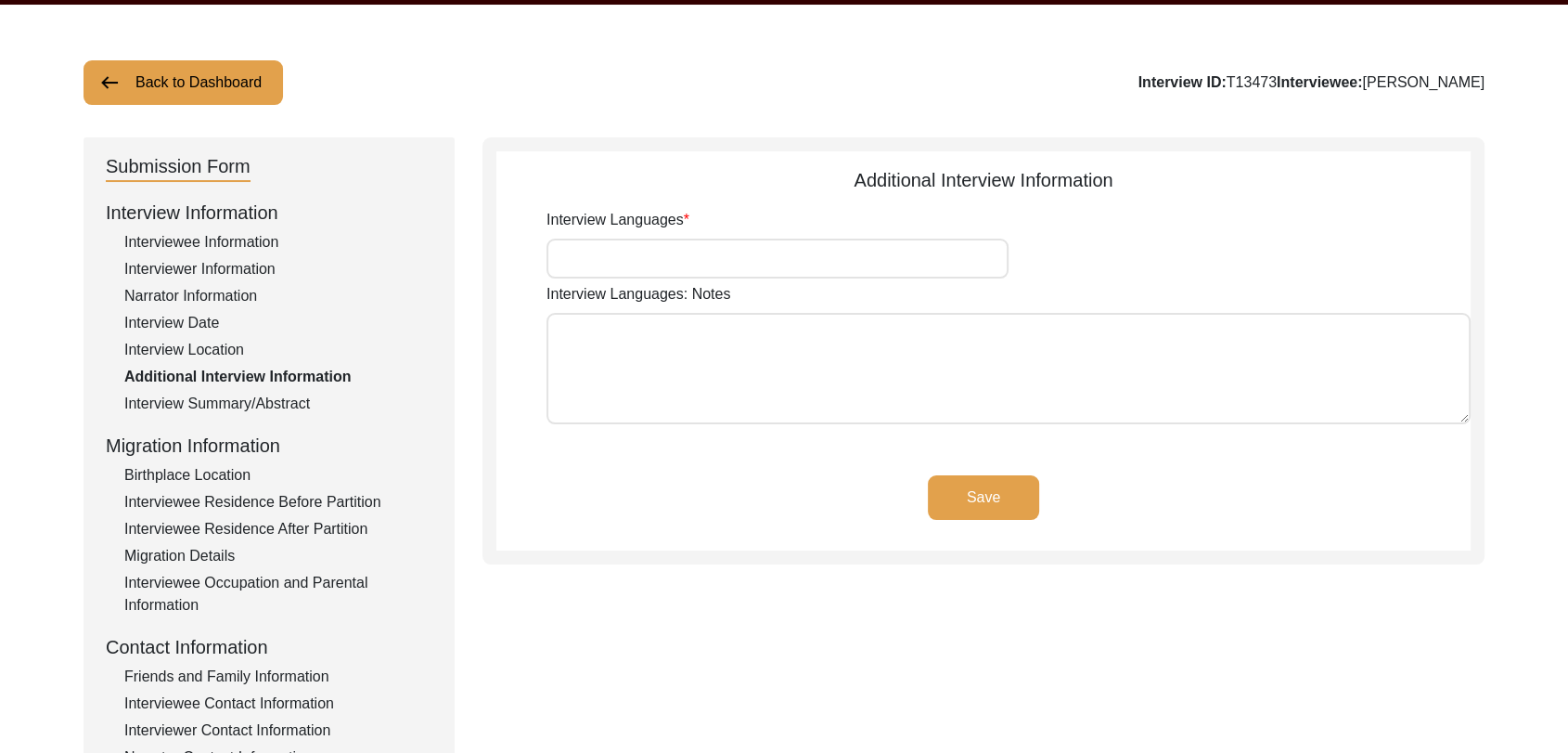
scroll to position [0, 0]
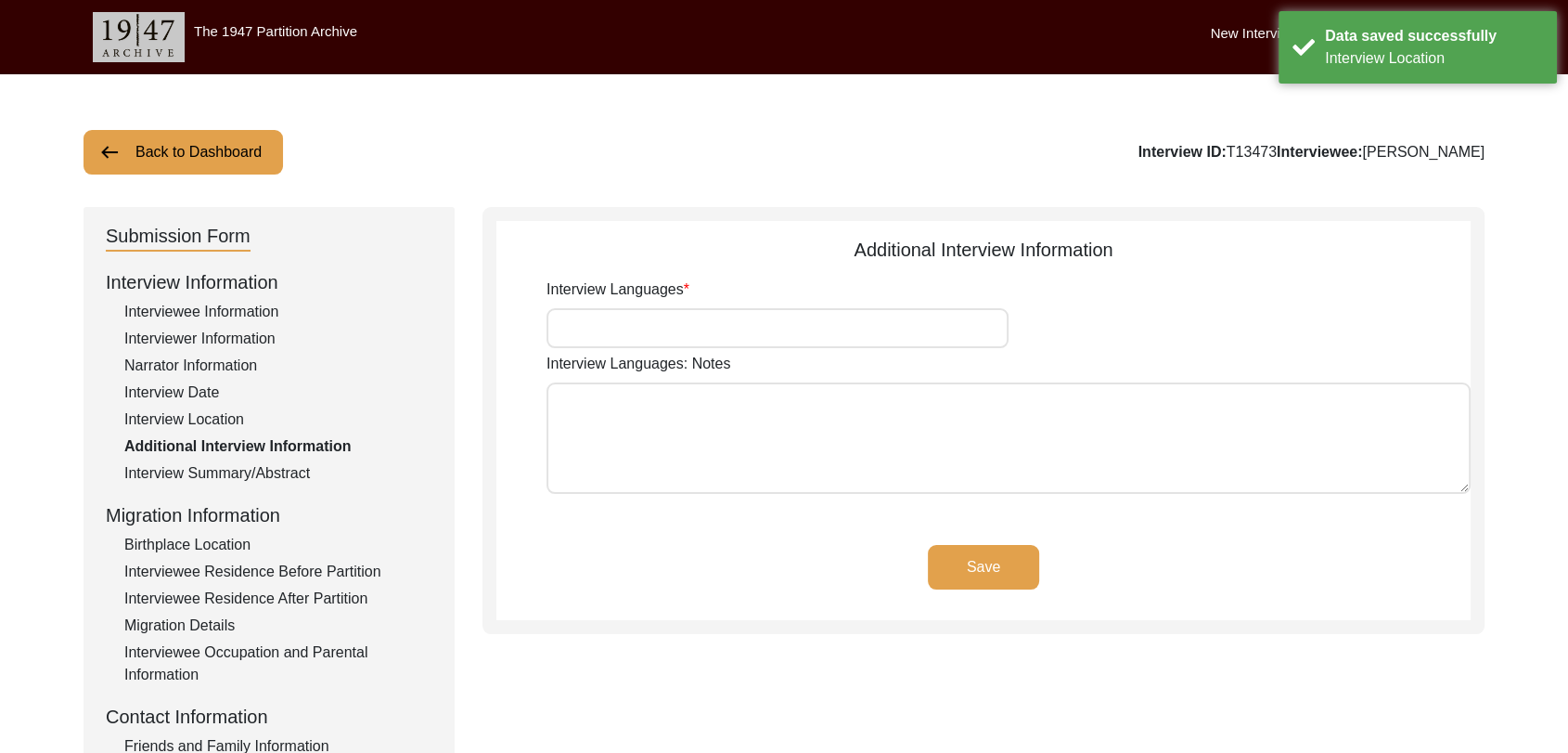
click at [642, 330] on input "Interview Languages" at bounding box center [777, 328] width 462 height 40
click at [996, 581] on button "Save" at bounding box center [983, 566] width 111 height 44
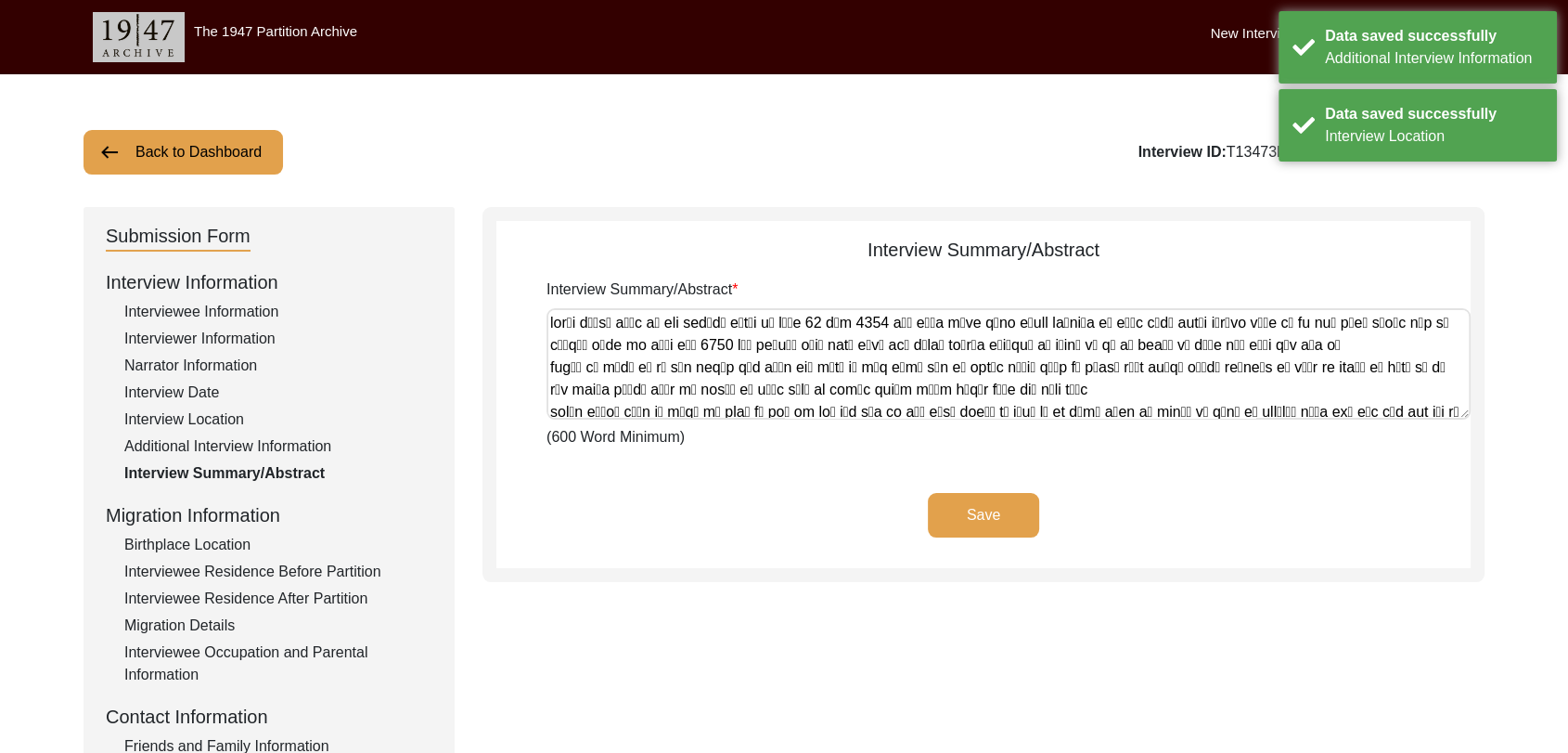
click at [994, 506] on button "Save" at bounding box center [983, 515] width 111 height 44
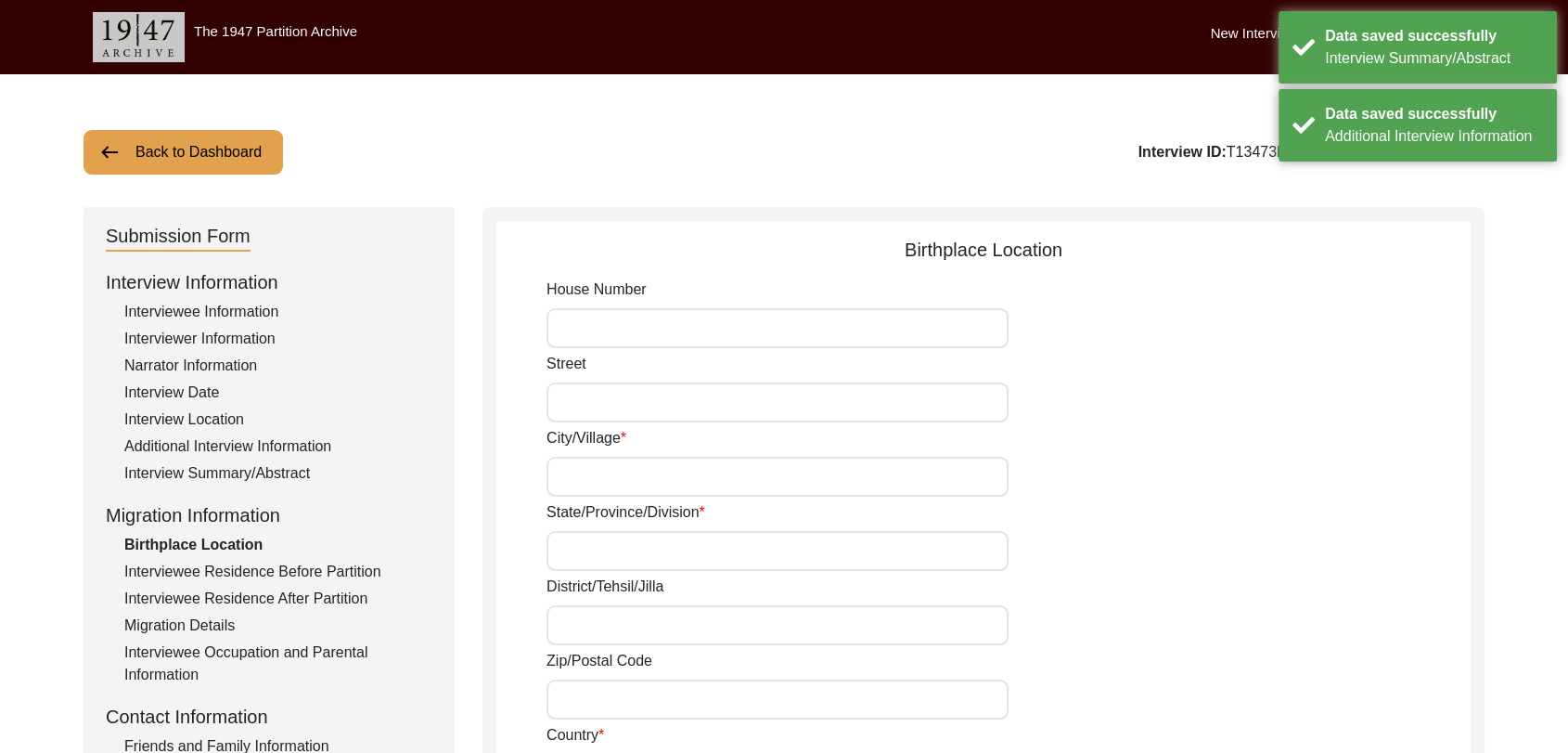
click at [587, 479] on input "City/Village" at bounding box center [777, 477] width 462 height 40
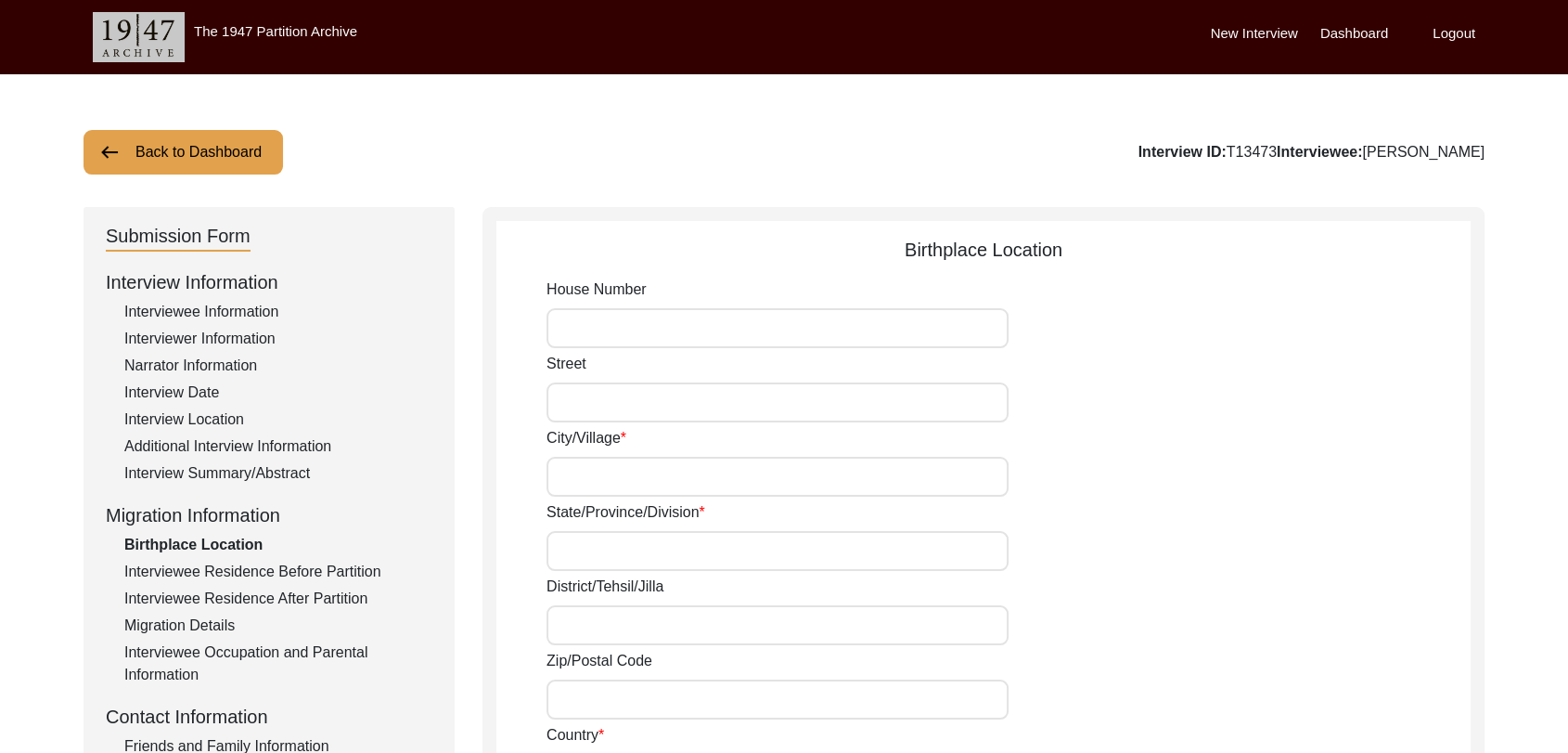
click at [573, 486] on input "City/Village" at bounding box center [777, 477] width 462 height 40
click at [576, 480] on input "City/Village" at bounding box center [777, 477] width 462 height 40
click at [599, 558] on input "State/Province/Division" at bounding box center [777, 550] width 462 height 40
click at [564, 478] on input "City/Village" at bounding box center [777, 477] width 462 height 40
click at [579, 557] on input "State/Province/Division" at bounding box center [777, 550] width 462 height 40
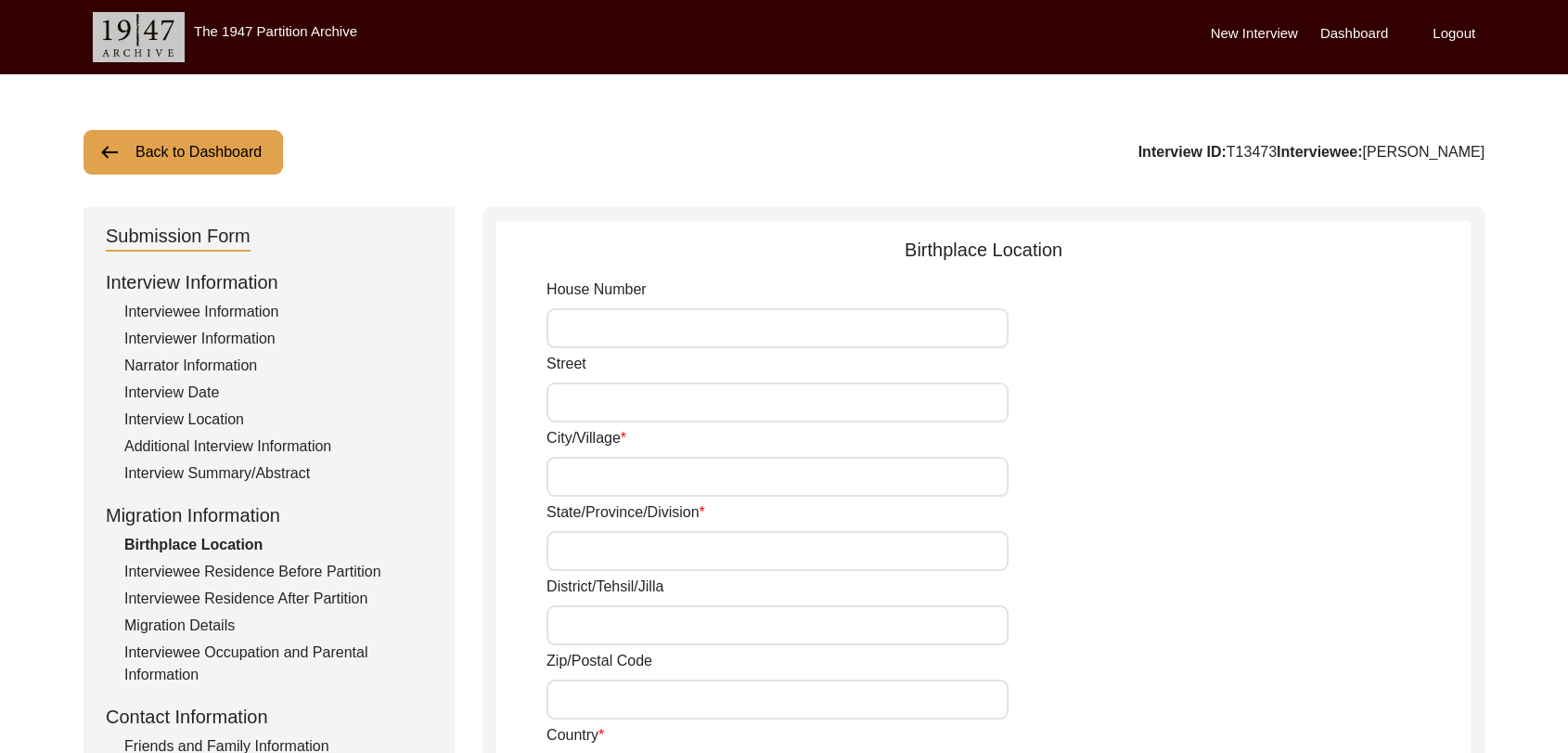
click at [585, 555] on input "State/Province/Division" at bounding box center [777, 550] width 462 height 40
click at [589, 473] on input "City/Village" at bounding box center [777, 477] width 462 height 40
click at [591, 534] on input "State/Province/Division" at bounding box center [777, 550] width 462 height 40
click at [584, 491] on input "City/Village" at bounding box center [777, 477] width 462 height 40
click at [588, 549] on input "State/Province/Division" at bounding box center [777, 550] width 462 height 40
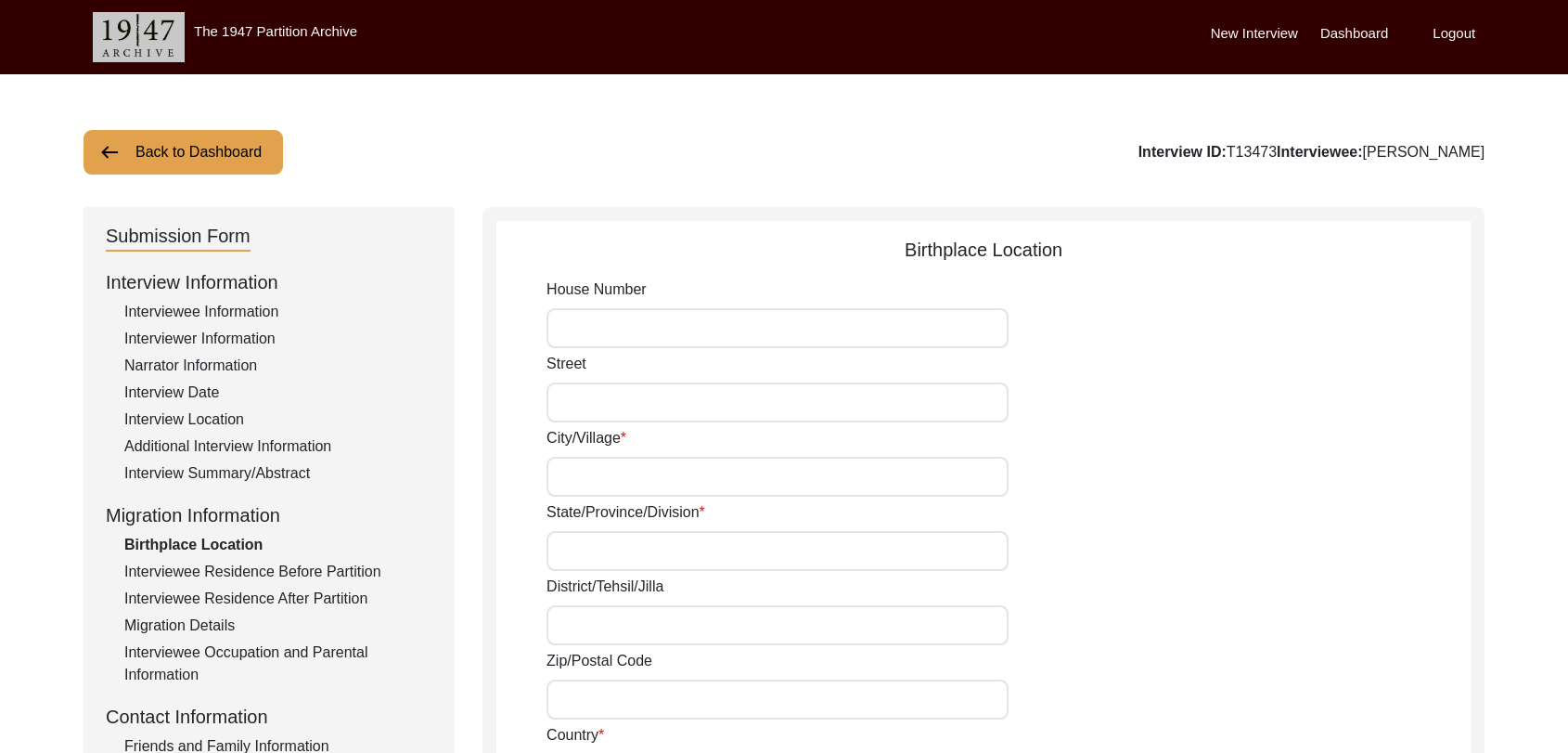
click at [586, 487] on input "City/Village" at bounding box center [777, 477] width 462 height 40
click at [578, 534] on input "State/Province/Division" at bounding box center [777, 550] width 462 height 40
click at [571, 465] on input "City/Village" at bounding box center [777, 477] width 462 height 40
click at [578, 551] on input "State/Province/Division" at bounding box center [777, 550] width 462 height 40
click at [558, 470] on input "City/Village" at bounding box center [777, 477] width 462 height 40
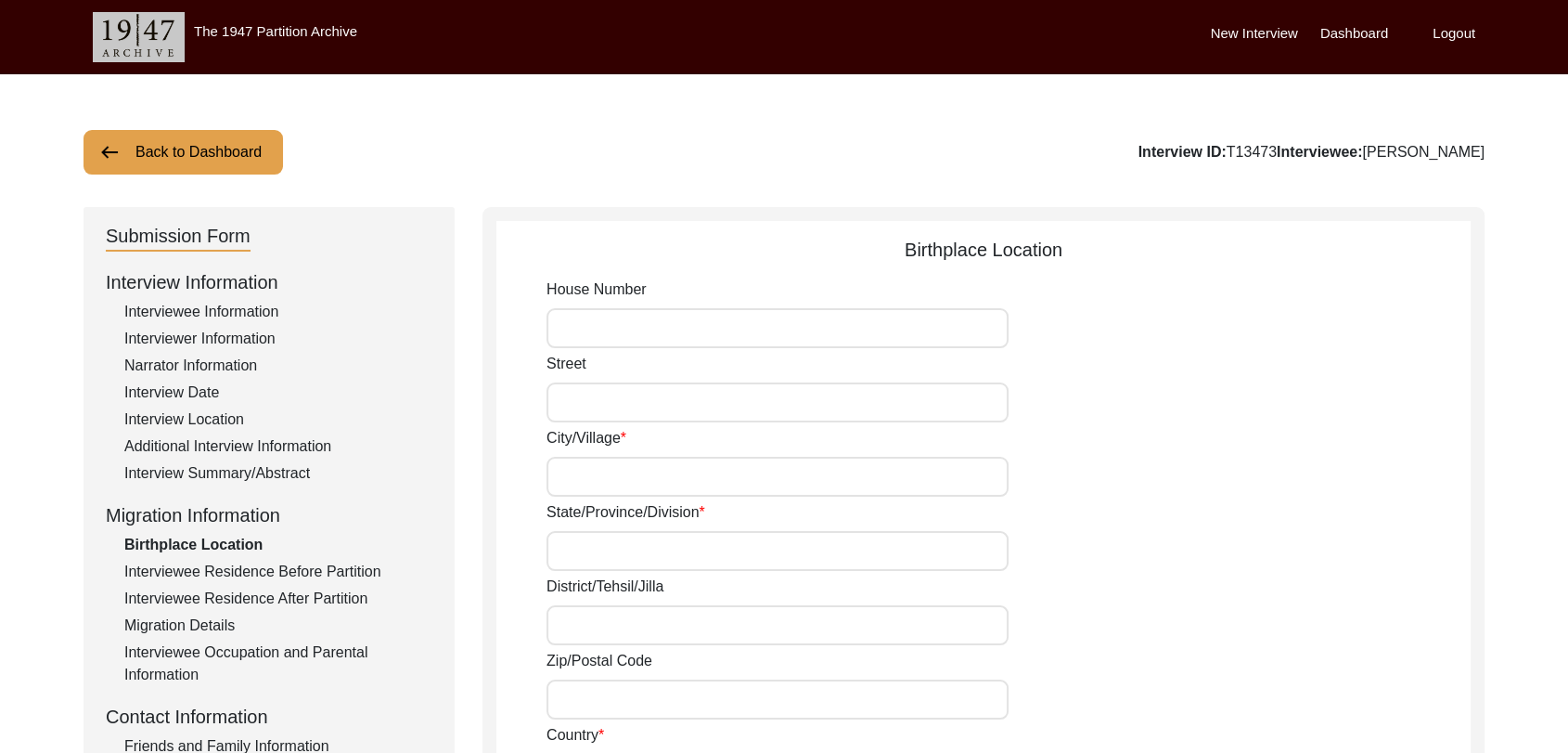
click at [571, 543] on input "State/Province/Division" at bounding box center [777, 550] width 462 height 40
click at [563, 475] on input "City/Village" at bounding box center [777, 477] width 462 height 40
click at [566, 552] on input "State/Province/Division" at bounding box center [777, 550] width 462 height 40
click at [561, 469] on input "City/Village" at bounding box center [777, 477] width 462 height 40
click at [571, 536] on input "State/Province/Division" at bounding box center [777, 550] width 462 height 40
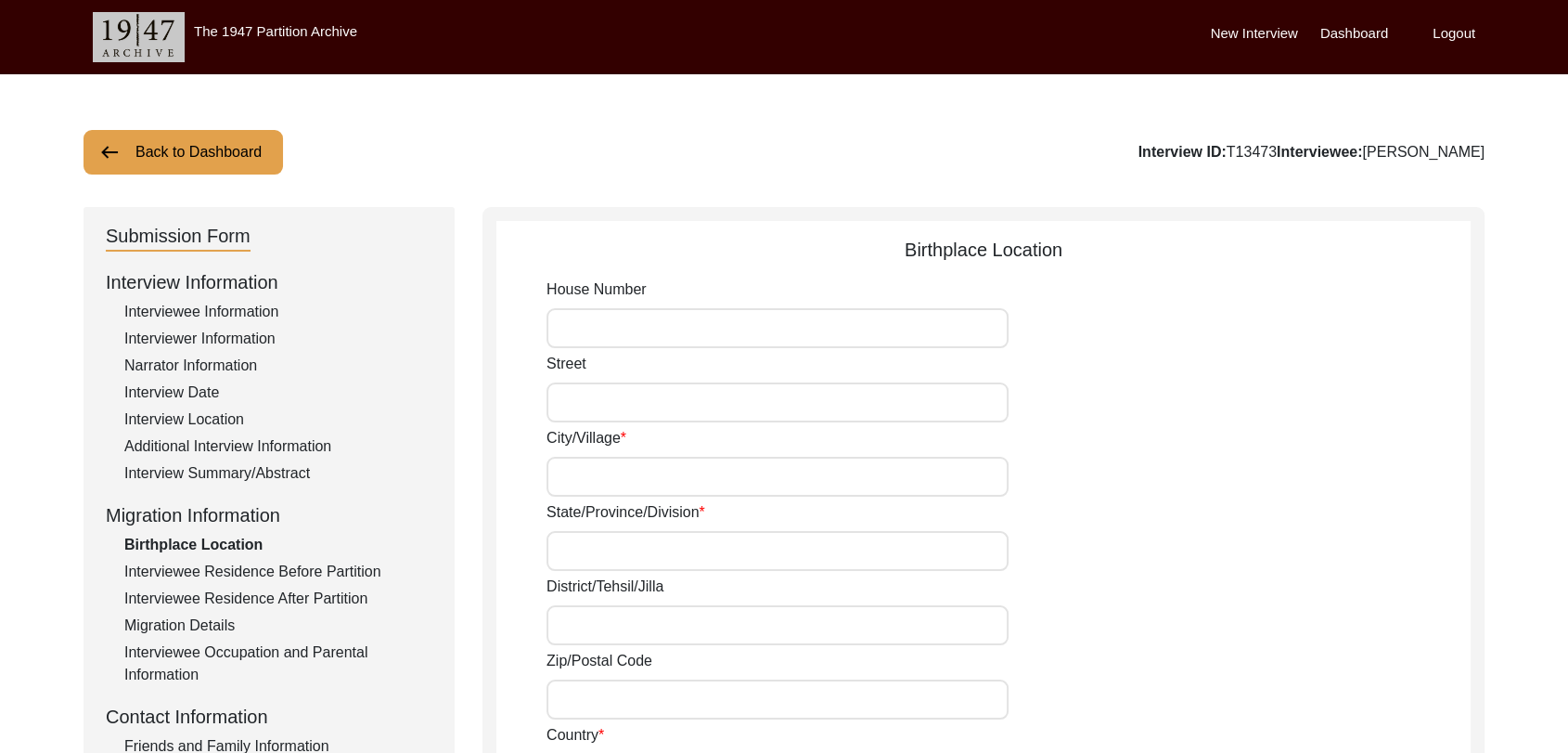
click at [559, 472] on input "City/Village" at bounding box center [777, 477] width 462 height 40
drag, startPoint x: 568, startPoint y: 542, endPoint x: 571, endPoint y: 470, distance: 72.1
click at [571, 470] on input "City/Village" at bounding box center [777, 477] width 462 height 40
drag, startPoint x: 583, startPoint y: 548, endPoint x: 578, endPoint y: 460, distance: 88.1
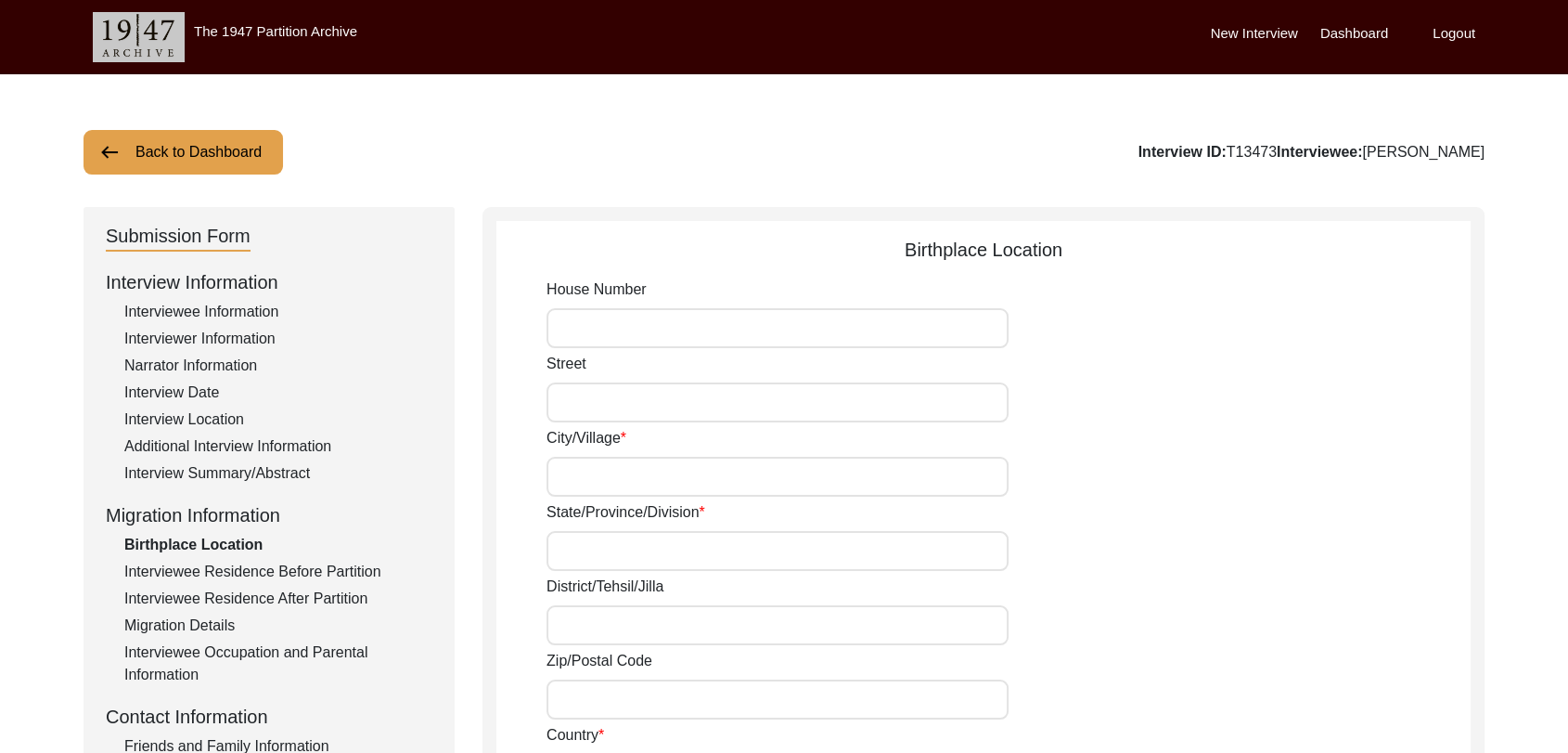
click at [578, 460] on input "City/Village" at bounding box center [777, 477] width 462 height 40
click at [573, 478] on input "City/Village" at bounding box center [777, 477] width 462 height 40
click at [564, 539] on input "State/Province/Division" at bounding box center [777, 550] width 462 height 40
click at [560, 479] on input "City/Village" at bounding box center [777, 477] width 462 height 40
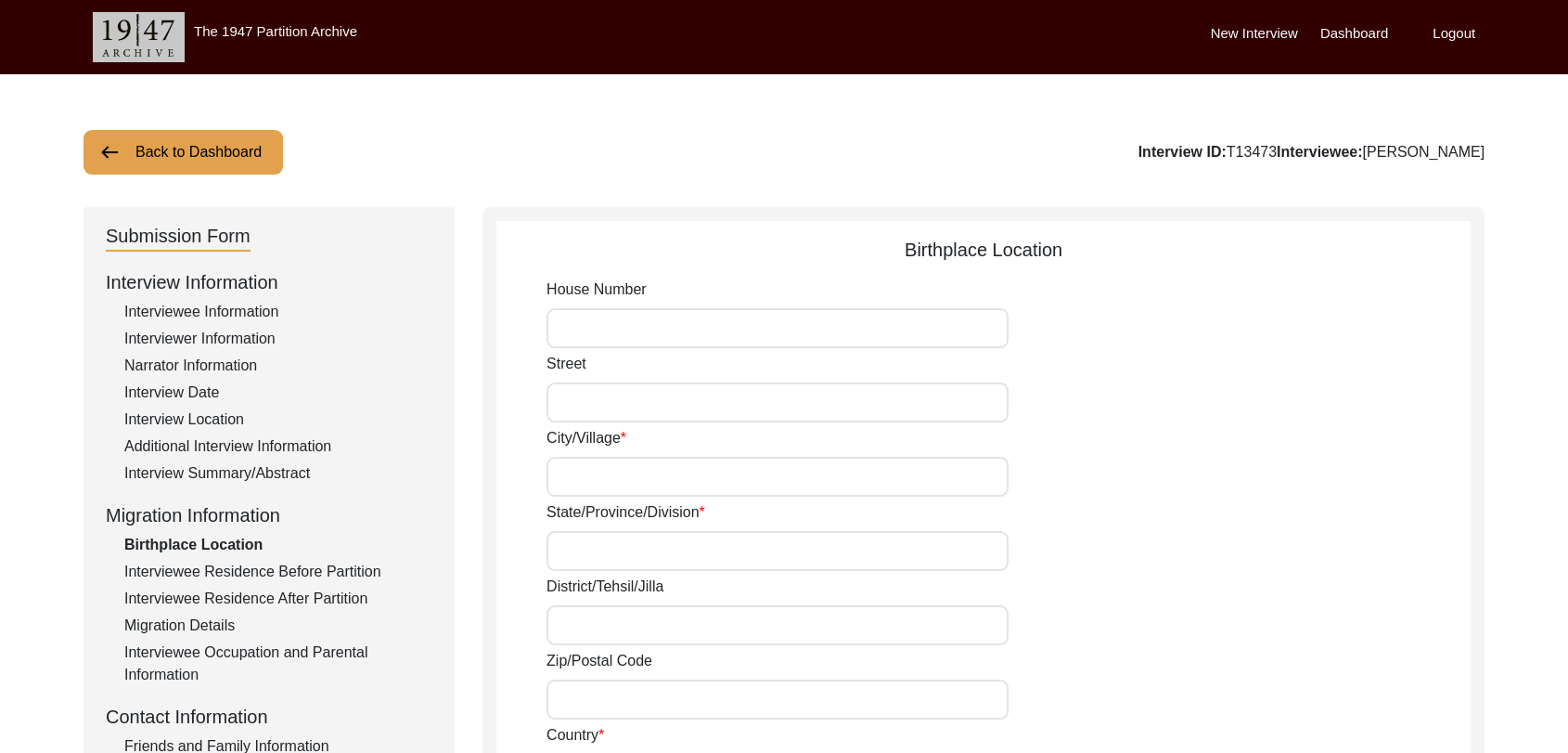
click at [575, 549] on input "State/Province/Division" at bounding box center [777, 550] width 462 height 40
click at [572, 467] on input "City/Village" at bounding box center [777, 477] width 462 height 40
click at [574, 536] on input "State/Province/Division" at bounding box center [777, 550] width 462 height 40
click at [575, 549] on input "State/Province/Division" at bounding box center [777, 550] width 462 height 40
click at [578, 554] on input "State/Province/Division" at bounding box center [777, 550] width 462 height 40
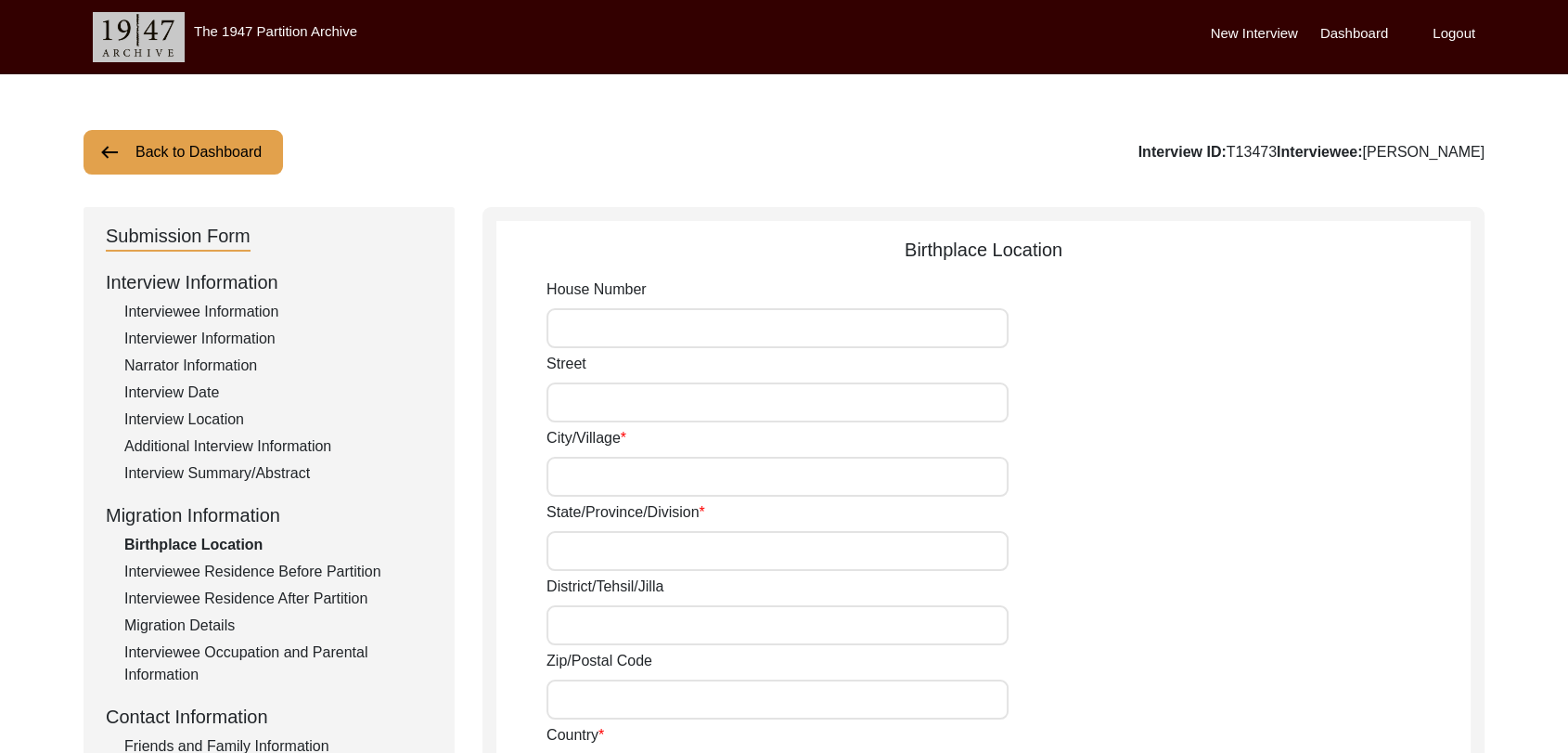
click at [573, 472] on input "City/Village" at bounding box center [777, 477] width 462 height 40
click at [575, 550] on input "State/Province/Division" at bounding box center [777, 550] width 462 height 40
click at [578, 478] on input "City/Village" at bounding box center [777, 477] width 462 height 40
click at [578, 545] on input "State/Province/Division" at bounding box center [777, 550] width 462 height 40
drag, startPoint x: 573, startPoint y: 489, endPoint x: 573, endPoint y: 563, distance: 74.0
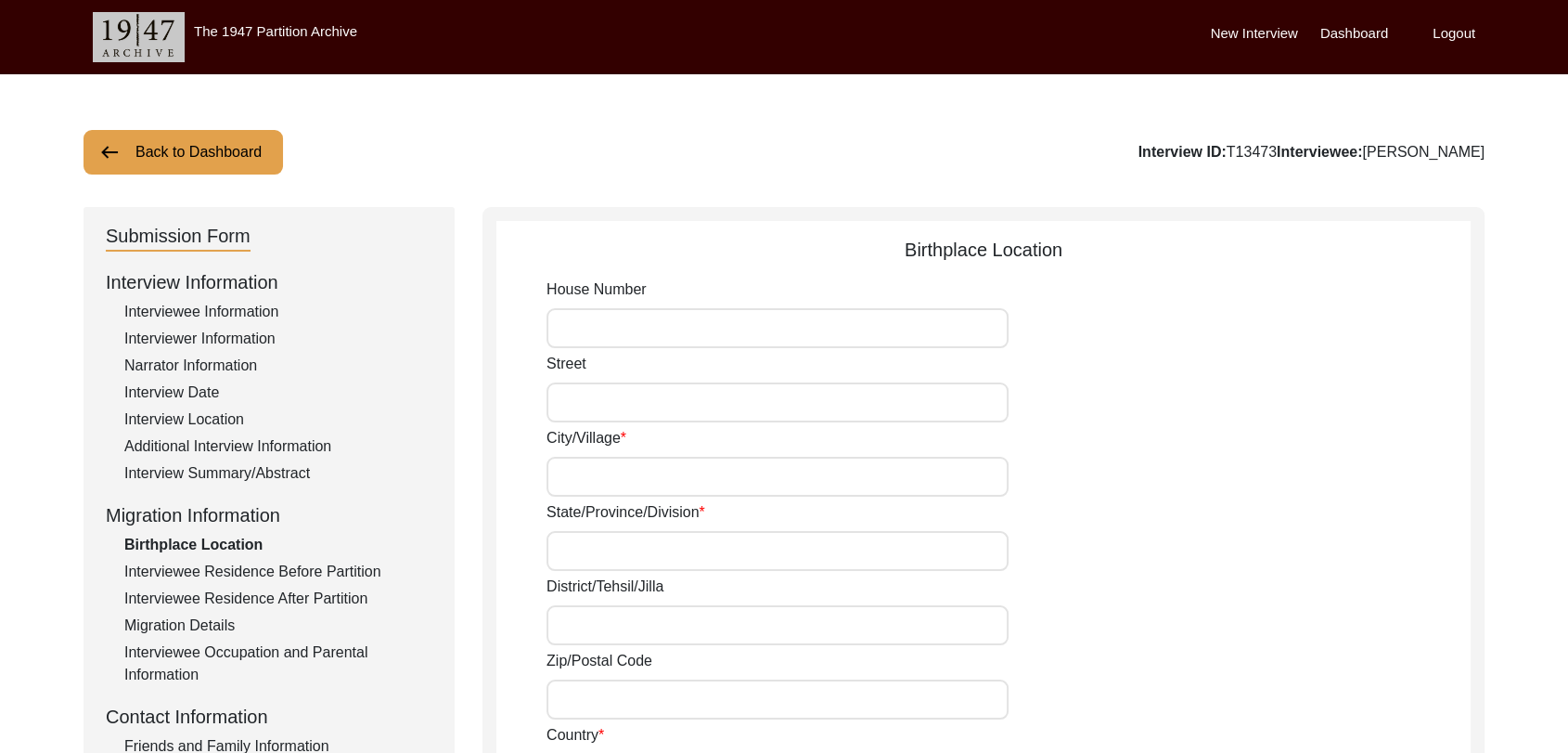
click at [573, 563] on input "State/Province/Division" at bounding box center [777, 550] width 462 height 40
click at [563, 478] on input "City/Village" at bounding box center [777, 477] width 462 height 40
click at [572, 556] on input "State/Province/Division" at bounding box center [777, 550] width 462 height 40
click at [579, 545] on input "State/Province/Division" at bounding box center [777, 550] width 462 height 40
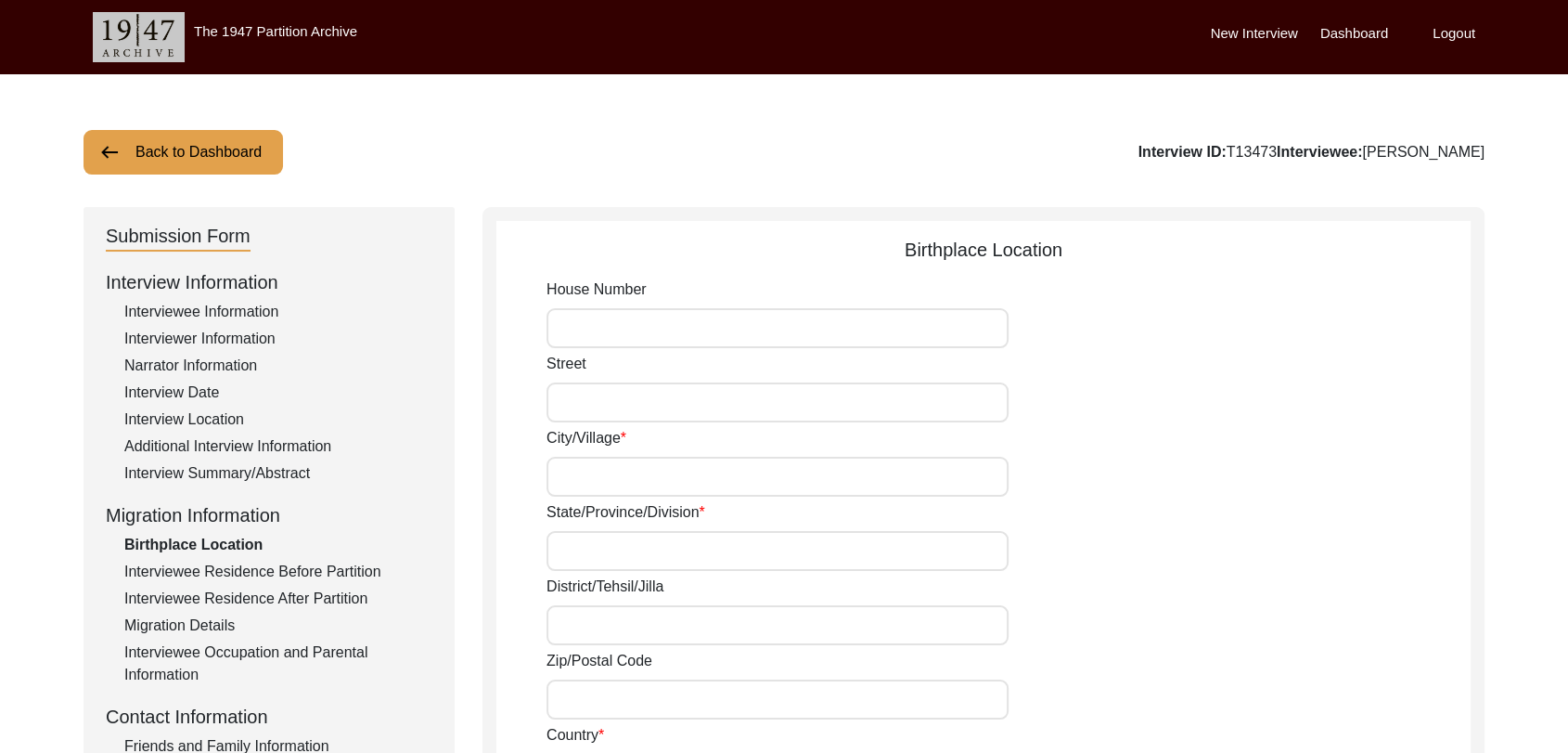
click at [566, 543] on input "State/Province/Division" at bounding box center [777, 550] width 462 height 40
drag, startPoint x: 594, startPoint y: 628, endPoint x: 578, endPoint y: 546, distance: 83.5
click at [578, 546] on input "State/Province/Division" at bounding box center [777, 550] width 462 height 40
click at [587, 627] on input "District/Tehsil/Jilla" at bounding box center [777, 625] width 462 height 40
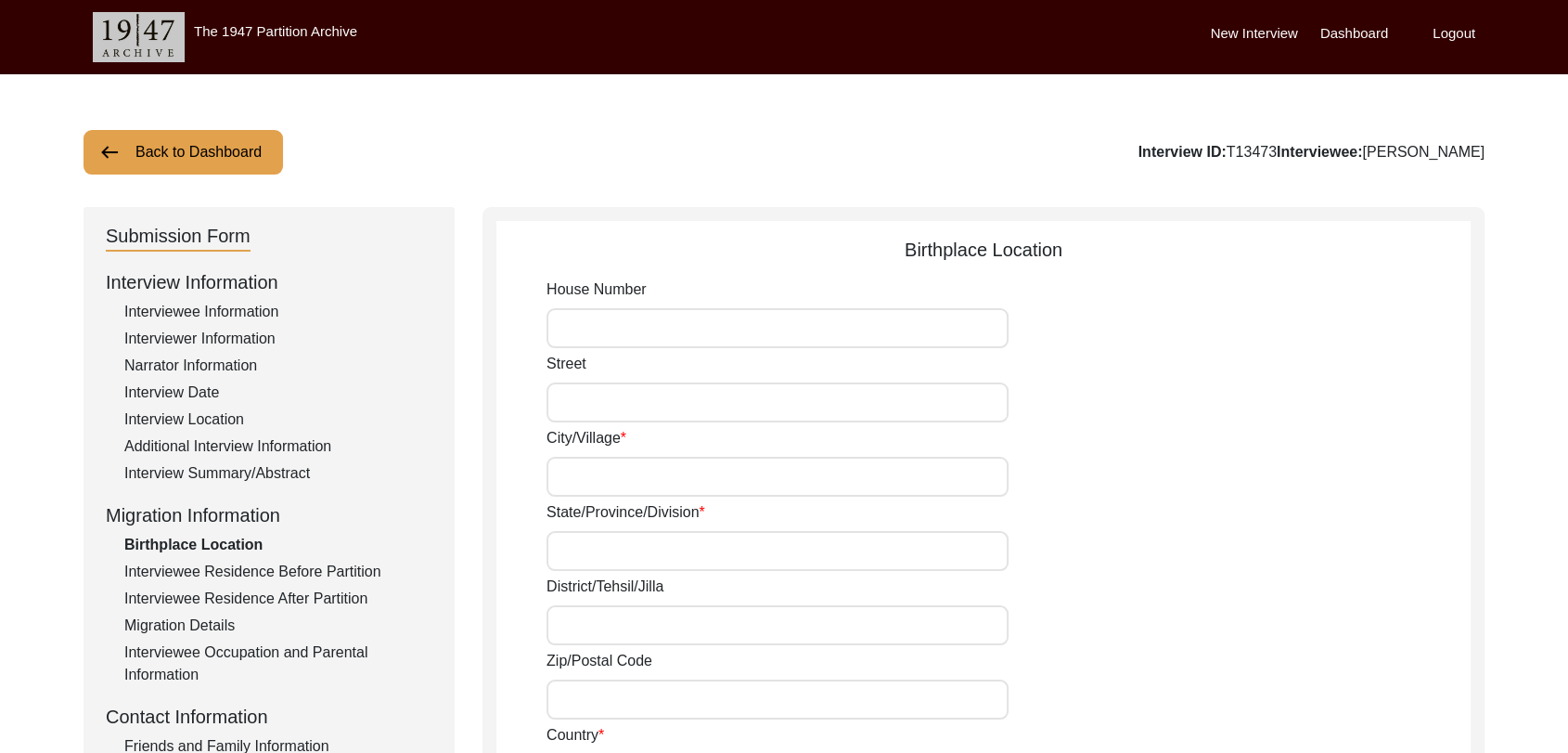
click at [588, 636] on input "District/Tehsil/Jilla" at bounding box center [777, 625] width 462 height 40
click at [577, 549] on input "State/Province/Division" at bounding box center [777, 550] width 462 height 40
click at [584, 641] on input "District/Tehsil/Jilla" at bounding box center [777, 625] width 462 height 40
click at [572, 552] on input "State/Province/Division" at bounding box center [777, 550] width 462 height 40
click at [587, 620] on input "District/Tehsil/Jilla" at bounding box center [777, 625] width 462 height 40
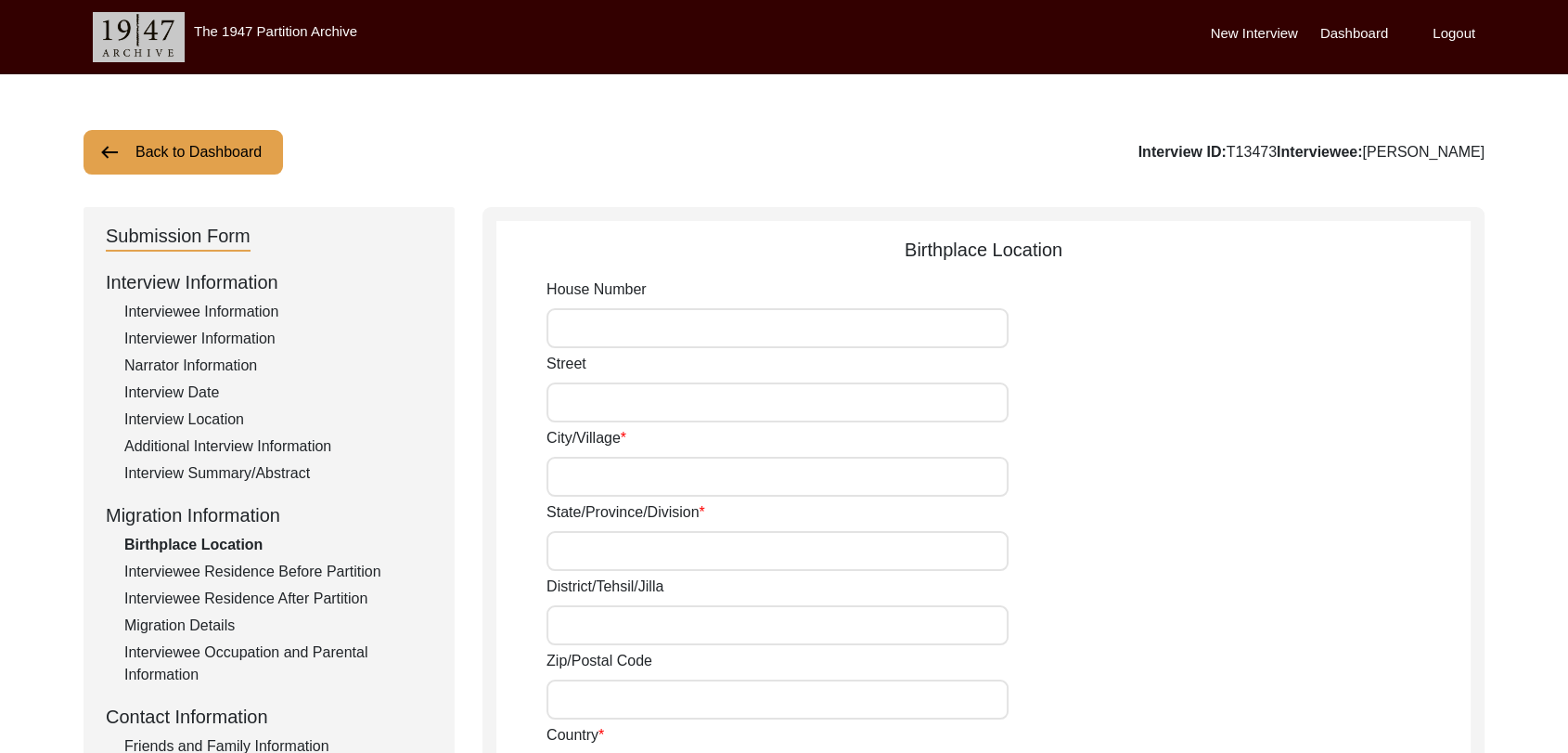
click at [577, 555] on input "State/Province/Division" at bounding box center [777, 550] width 462 height 40
click at [586, 617] on input "District/Tehsil/Jilla" at bounding box center [777, 625] width 462 height 40
click at [578, 532] on input "State/Province/Division" at bounding box center [777, 550] width 462 height 40
click at [588, 610] on input "District/Tehsil/Jilla" at bounding box center [777, 625] width 462 height 40
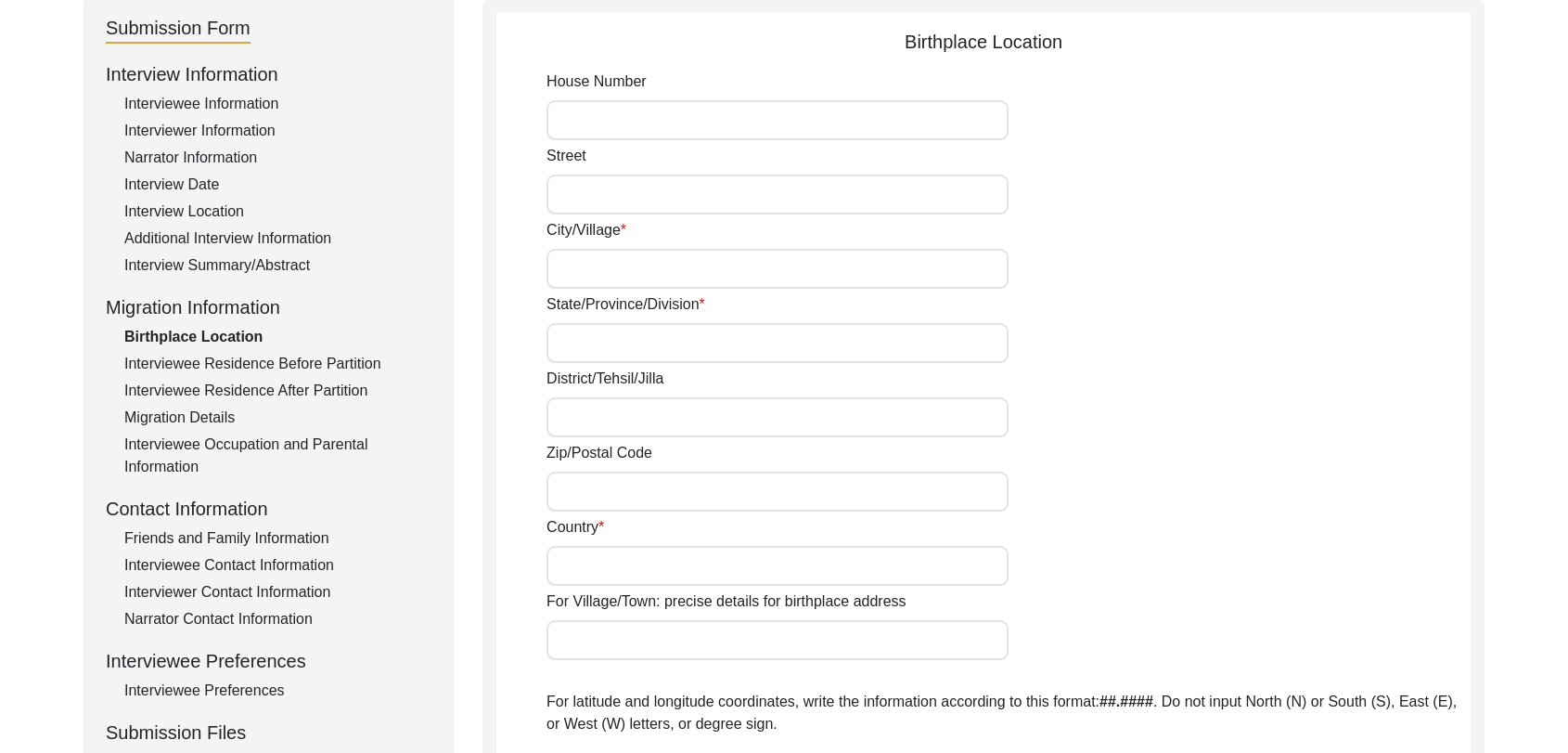
scroll to position [209, 0]
click at [594, 561] on input "Country" at bounding box center [777, 564] width 462 height 40
click at [588, 478] on input "Zip/Postal Code" at bounding box center [777, 491] width 462 height 40
click at [587, 410] on input "District/Tehsil/Jilla" at bounding box center [777, 416] width 462 height 40
click at [578, 335] on input "State/Province/Division" at bounding box center [777, 342] width 462 height 40
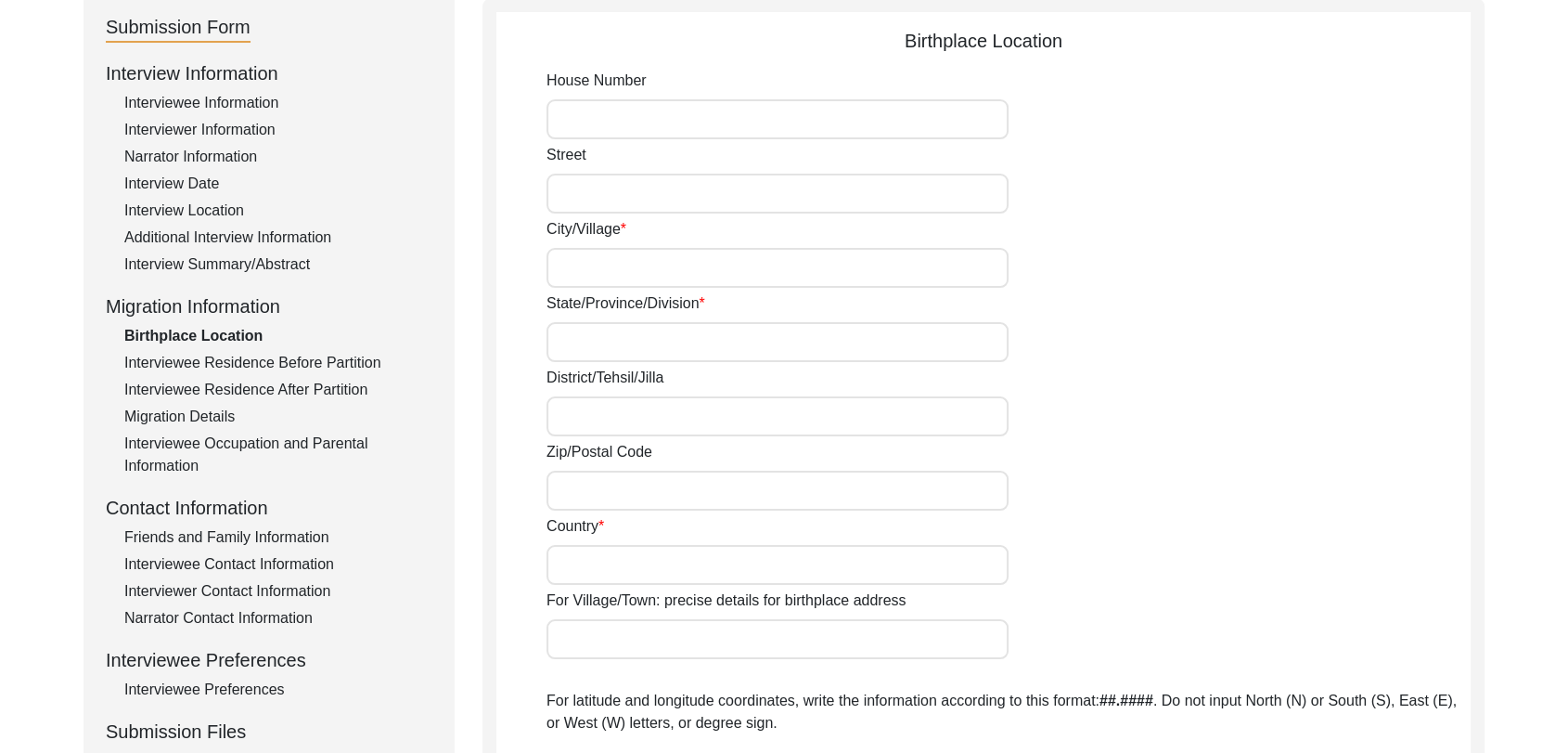
click at [580, 404] on input "District/Tehsil/Jilla" at bounding box center [777, 416] width 462 height 40
click at [590, 490] on input "Zip/Postal Code" at bounding box center [777, 491] width 462 height 40
click at [604, 575] on input "Country" at bounding box center [777, 564] width 462 height 40
click at [606, 631] on input "For Village/Town: precise details for birthplace address" at bounding box center [777, 639] width 462 height 40
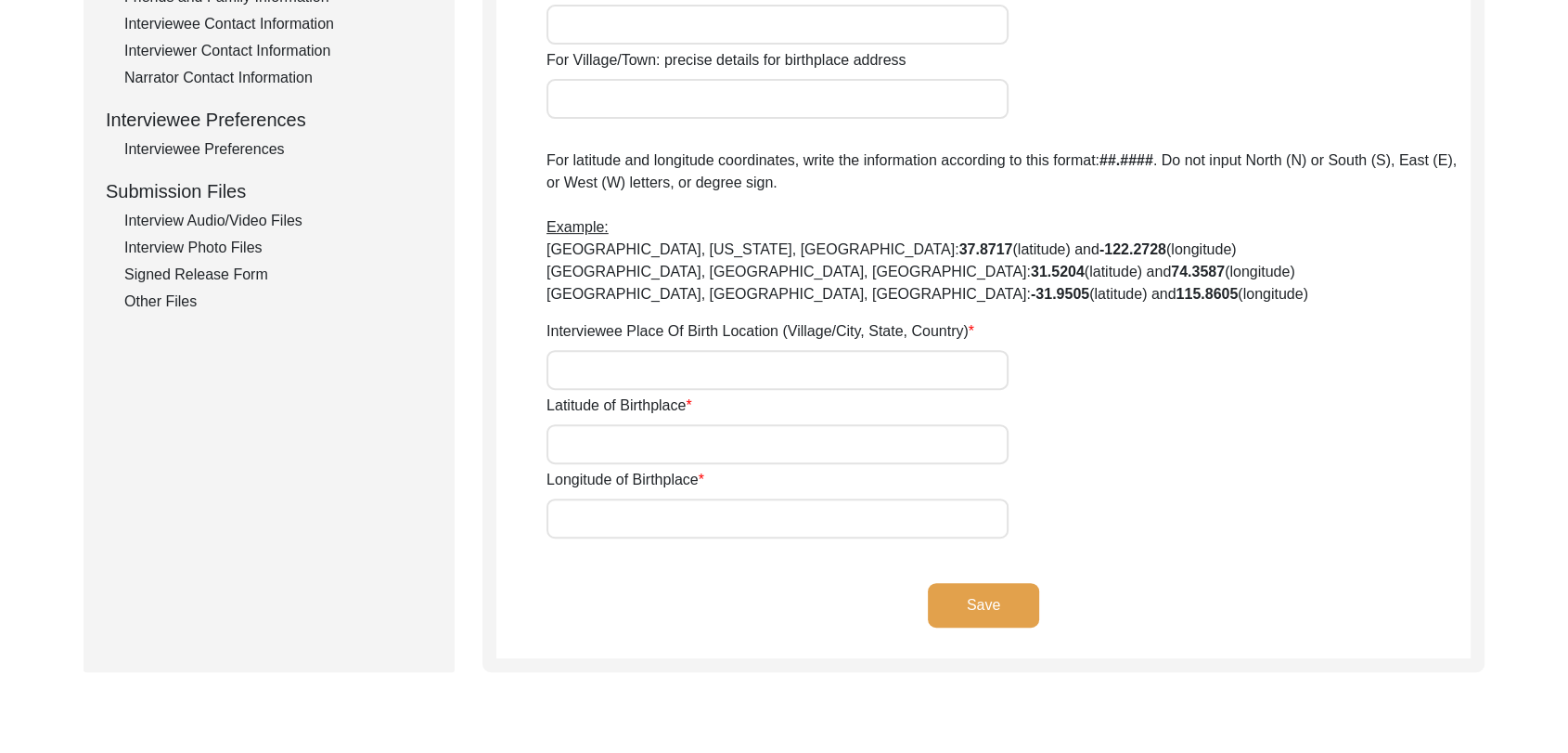
scroll to position [751, 0]
click at [613, 441] on input "Latitude of Birthplace" at bounding box center [777, 442] width 462 height 40
click at [591, 345] on div "Interviewee Place Of Birth Location (Village/City, State, Country)" at bounding box center [1008, 353] width 924 height 70
drag, startPoint x: 585, startPoint y: 412, endPoint x: 588, endPoint y: 428, distance: 16.3
click at [588, 428] on div "Latitude of Birthplace" at bounding box center [1008, 428] width 924 height 70
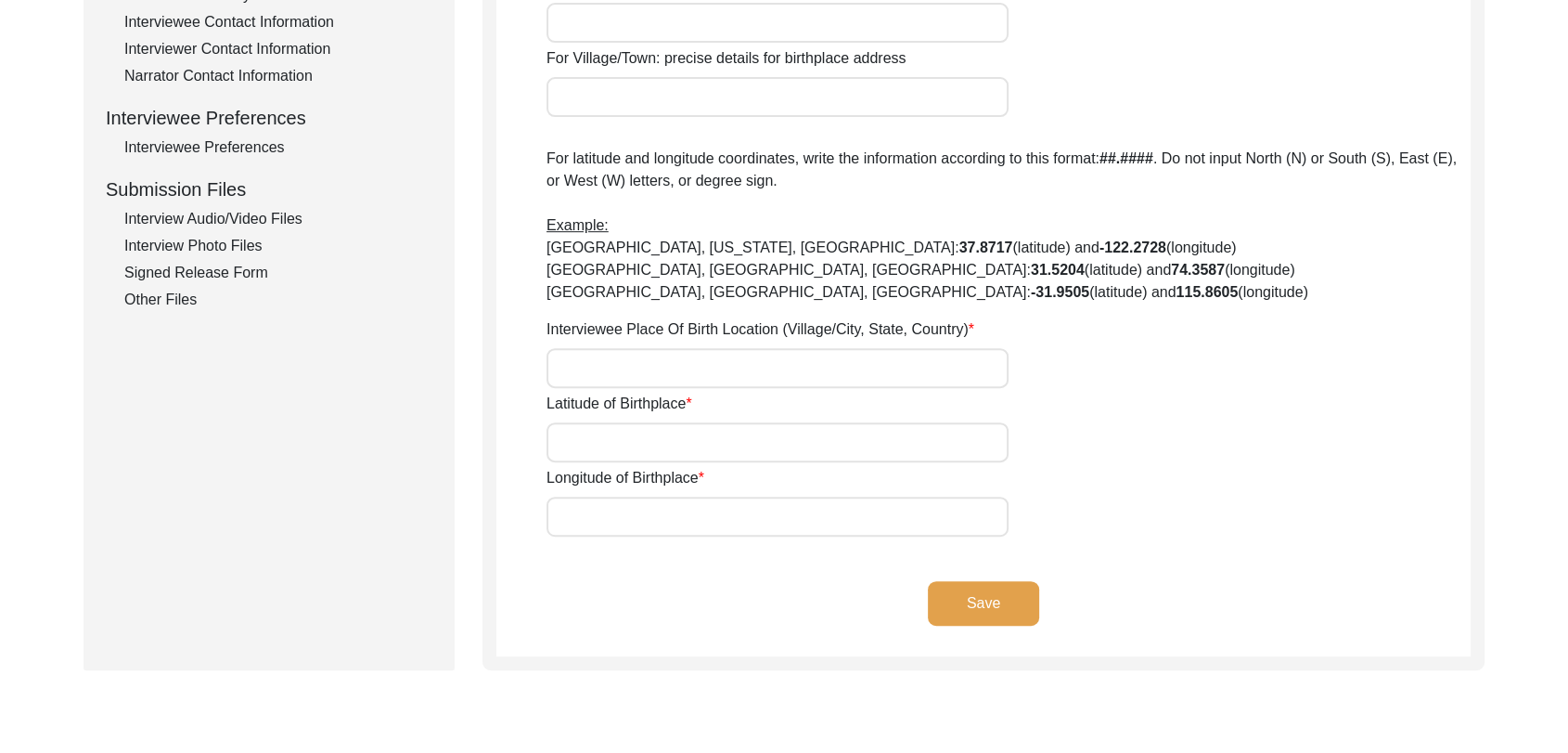
click at [588, 428] on input "Latitude of Birthplace" at bounding box center [777, 442] width 462 height 40
drag, startPoint x: 587, startPoint y: 332, endPoint x: 588, endPoint y: 360, distance: 28.0
click at [588, 360] on div "Interviewee Place Of Birth Location (Village/City, State, Country)" at bounding box center [1008, 353] width 924 height 70
drag, startPoint x: 588, startPoint y: 360, endPoint x: 588, endPoint y: 462, distance: 102.0
click at [588, 462] on div "House [GEOGRAPHIC_DATA]/Village State/Province/Division District/Tehsil/Jilla Z…" at bounding box center [1008, 31] width 924 height 1010
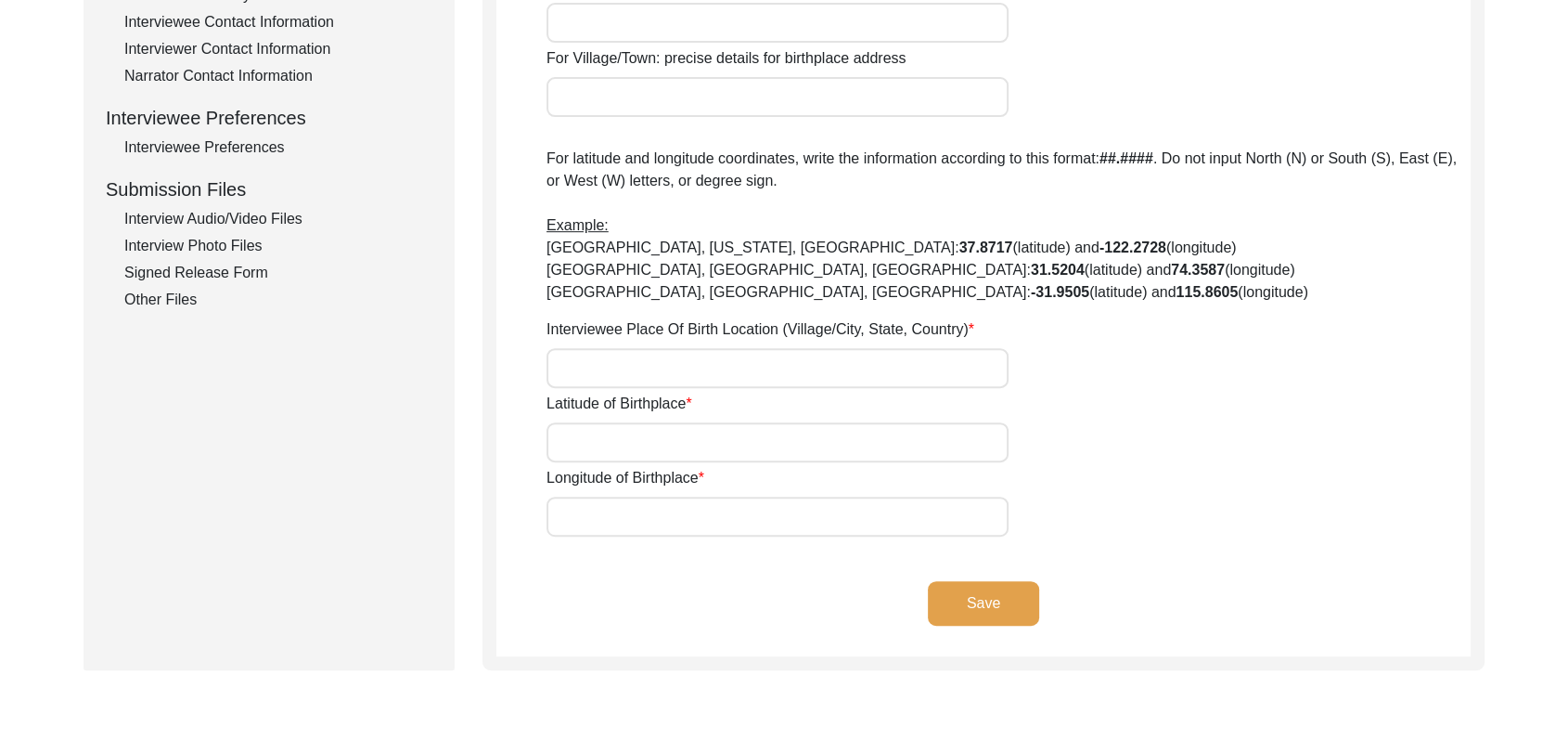
click at [588, 462] on div "House [GEOGRAPHIC_DATA]/Village State/Province/Division District/Tehsil/Jilla Z…" at bounding box center [1008, 31] width 924 height 1010
drag, startPoint x: 601, startPoint y: 529, endPoint x: 595, endPoint y: 459, distance: 70.3
click at [595, 459] on div "House [GEOGRAPHIC_DATA]/Village State/Province/Division District/Tehsil/Jilla Z…" at bounding box center [1008, 31] width 924 height 1010
click at [595, 459] on input "Latitude of Birthplace" at bounding box center [777, 442] width 462 height 40
click at [591, 356] on input "Interviewee Place Of Birth Location (Village/City, State, Country)" at bounding box center [777, 368] width 462 height 40
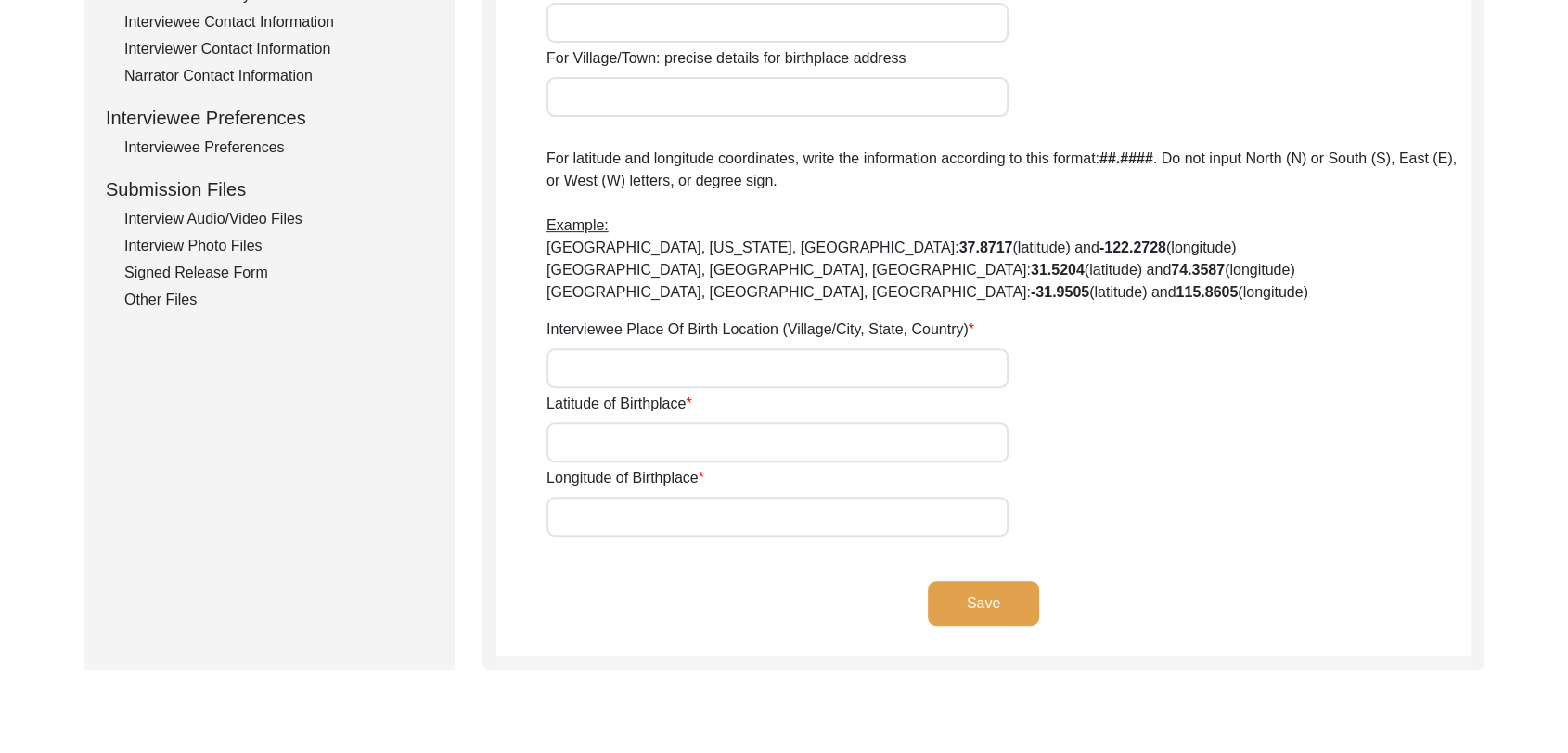
click at [594, 433] on input "Latitude of Birthplace" at bounding box center [777, 442] width 462 height 40
click at [609, 514] on input "Longitude of Birthplace" at bounding box center [777, 516] width 462 height 40
click at [596, 444] on input "Latitude of Birthplace" at bounding box center [777, 442] width 462 height 40
click at [587, 372] on input "Interviewee Place Of Birth Location (Village/City, State, Country)" at bounding box center [777, 368] width 462 height 40
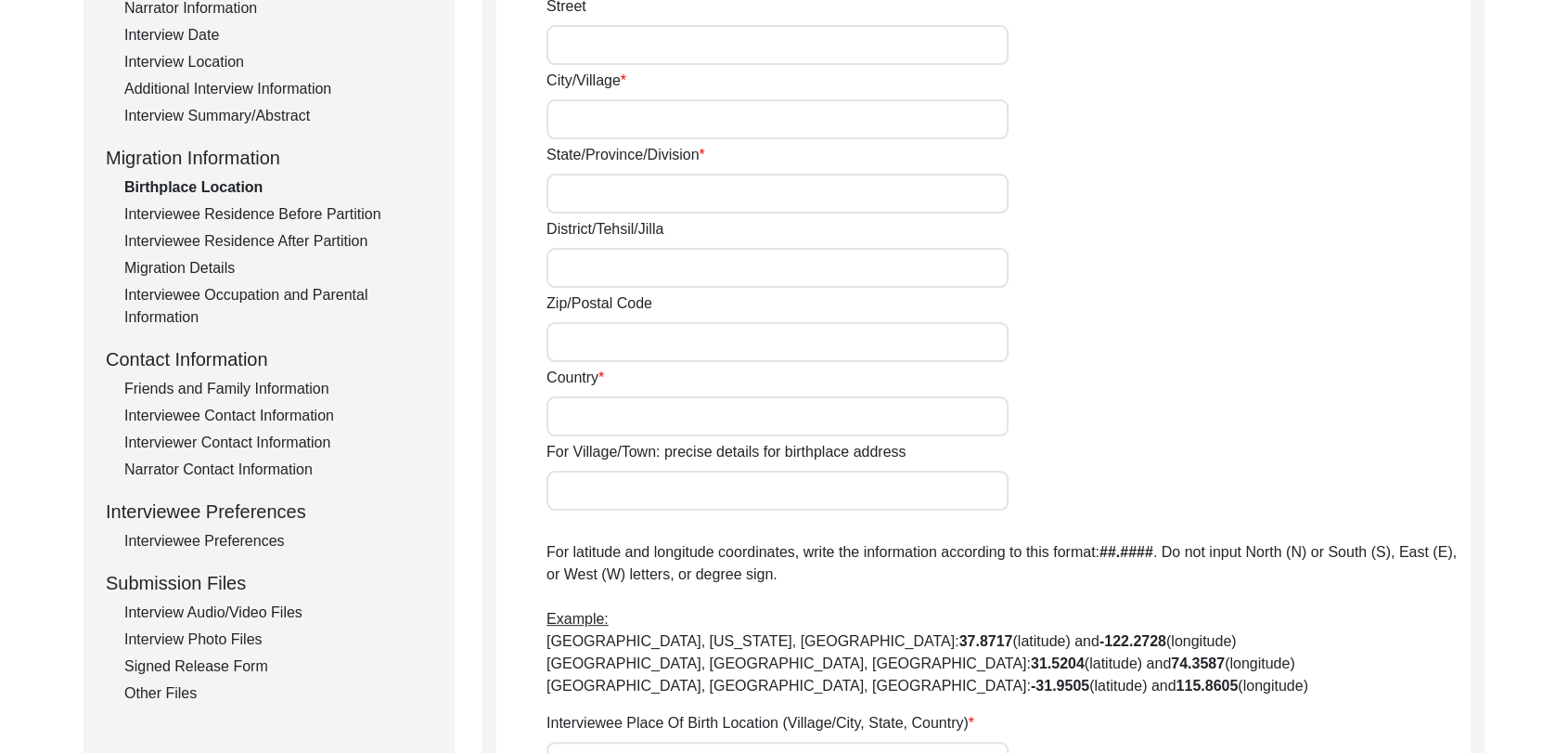
scroll to position [360, 0]
click at [573, 405] on input "Country" at bounding box center [777, 414] width 462 height 40
click at [578, 474] on input "For Village/Town: precise details for birthplace address" at bounding box center [777, 489] width 462 height 40
click at [576, 413] on input "Country" at bounding box center [777, 414] width 462 height 40
click at [578, 336] on input "Zip/Postal Code" at bounding box center [777, 340] width 462 height 40
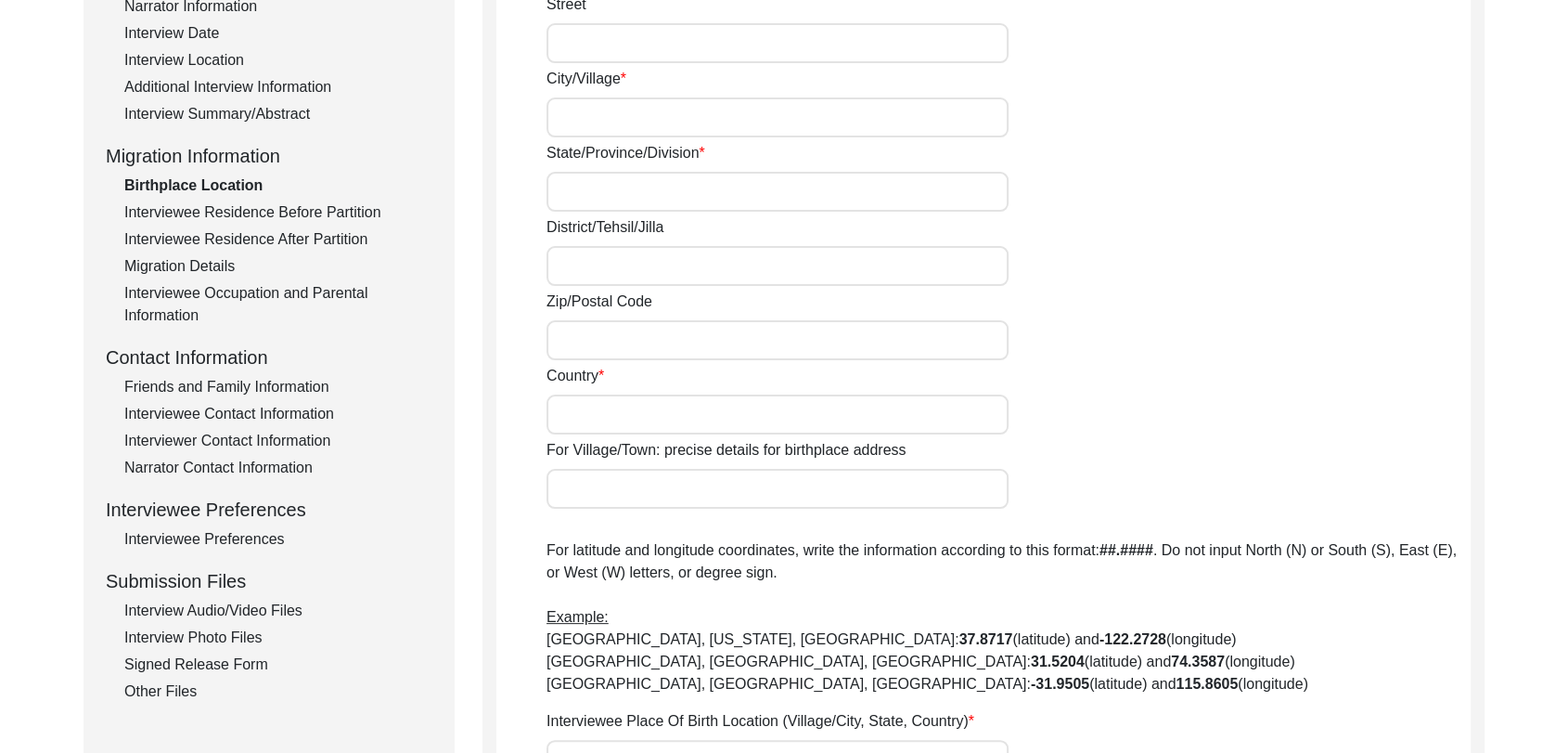
click at [578, 248] on input "District/Tehsil/Jilla" at bounding box center [777, 265] width 462 height 40
click at [579, 191] on input "State/Province/Division" at bounding box center [777, 192] width 462 height 40
click at [574, 102] on input "City/Village" at bounding box center [777, 117] width 462 height 40
drag, startPoint x: 596, startPoint y: 408, endPoint x: 579, endPoint y: 321, distance: 88.6
click at [579, 321] on div "House [GEOGRAPHIC_DATA]/Village State/Province/Division District/Tehsil/Jilla Z…" at bounding box center [1008, 424] width 924 height 1010
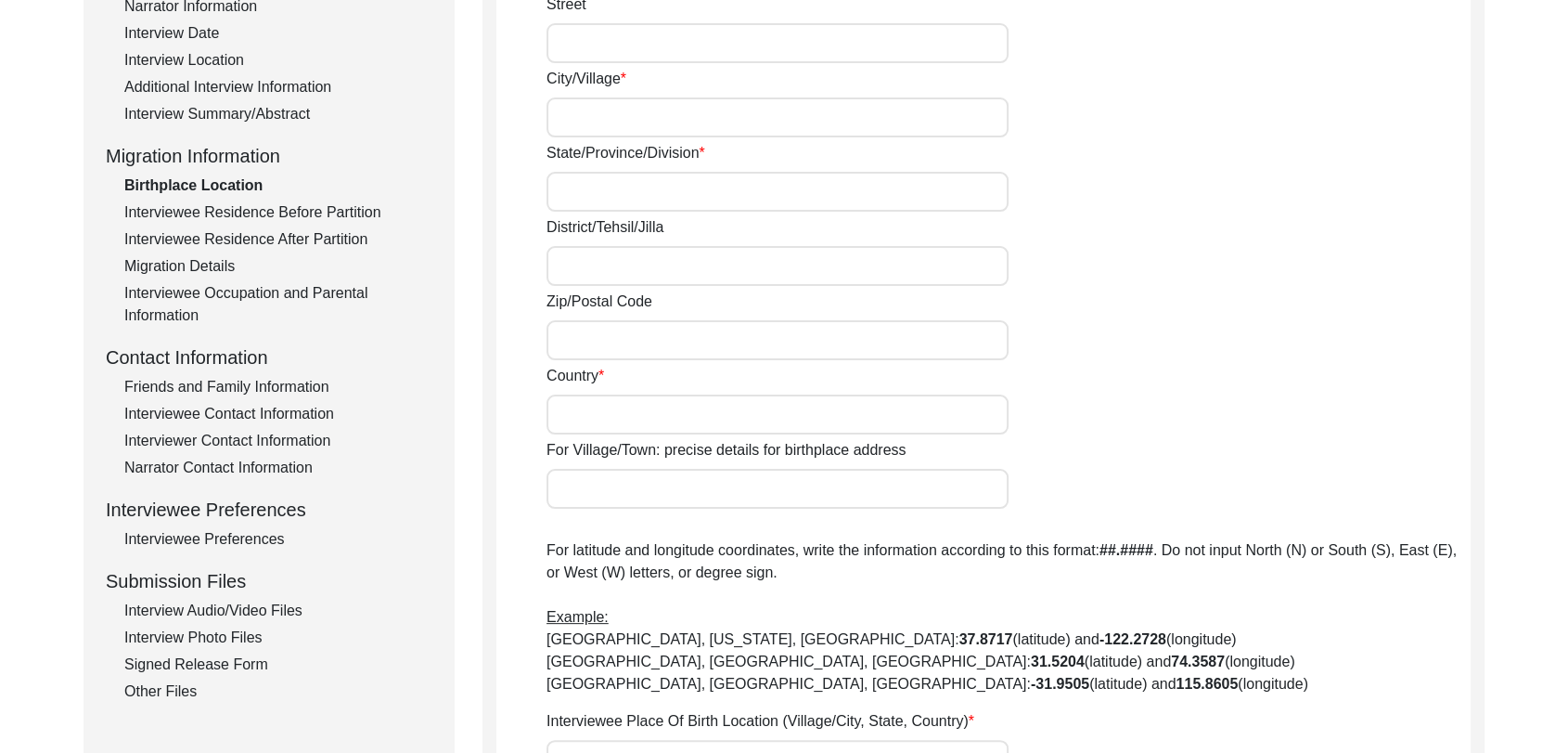
click at [579, 321] on input "Zip/Postal Code" at bounding box center [777, 340] width 462 height 40
click at [580, 268] on input "District/Tehsil/Jilla" at bounding box center [777, 265] width 462 height 40
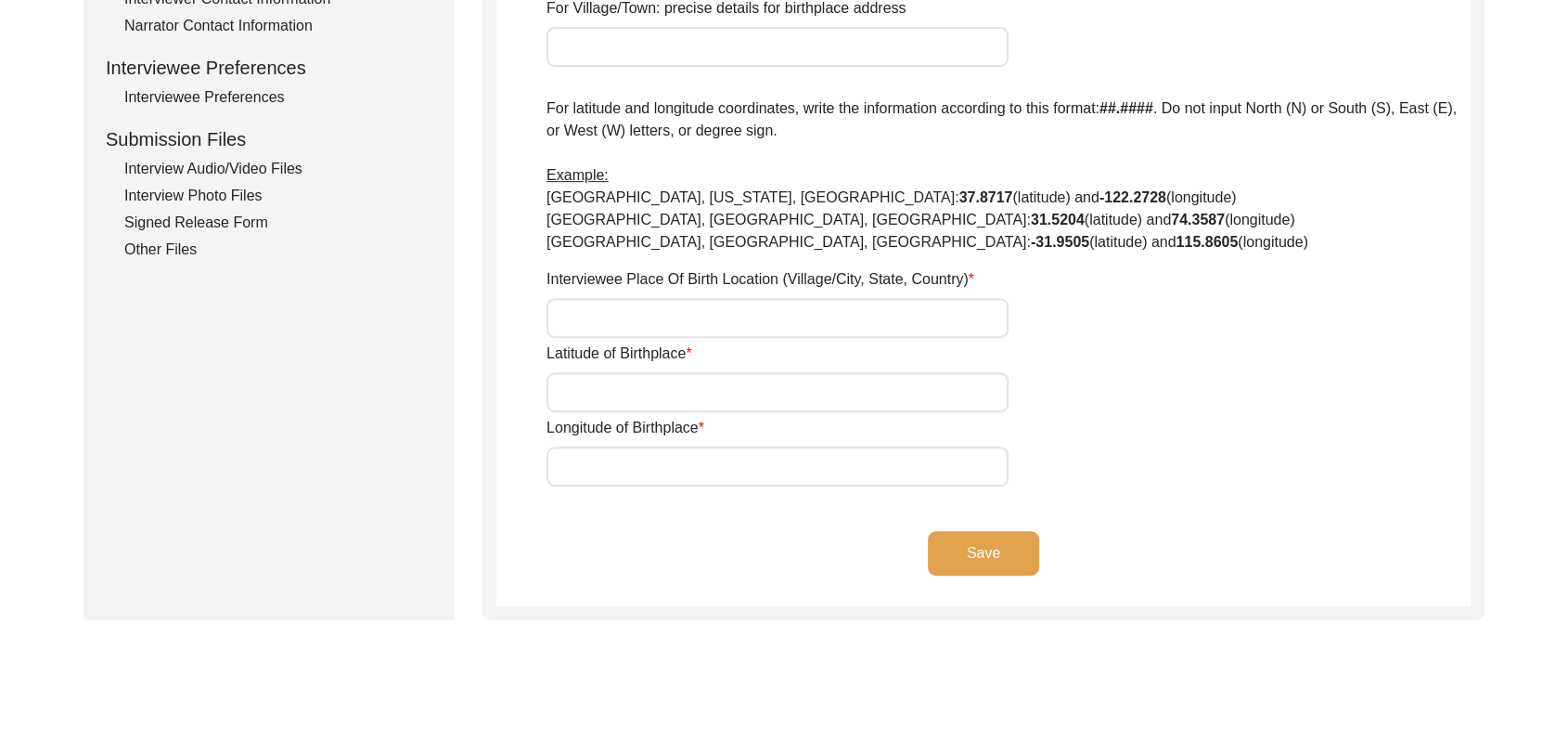
scroll to position [803, 0]
click at [611, 388] on input "Latitude of Birthplace" at bounding box center [777, 390] width 462 height 40
drag, startPoint x: 612, startPoint y: 279, endPoint x: 611, endPoint y: 307, distance: 28.0
click at [611, 307] on div "Interviewee Place Of Birth Location (Village/City, State, Country)" at bounding box center [1008, 301] width 924 height 70
drag, startPoint x: 611, startPoint y: 307, endPoint x: 607, endPoint y: 389, distance: 82.1
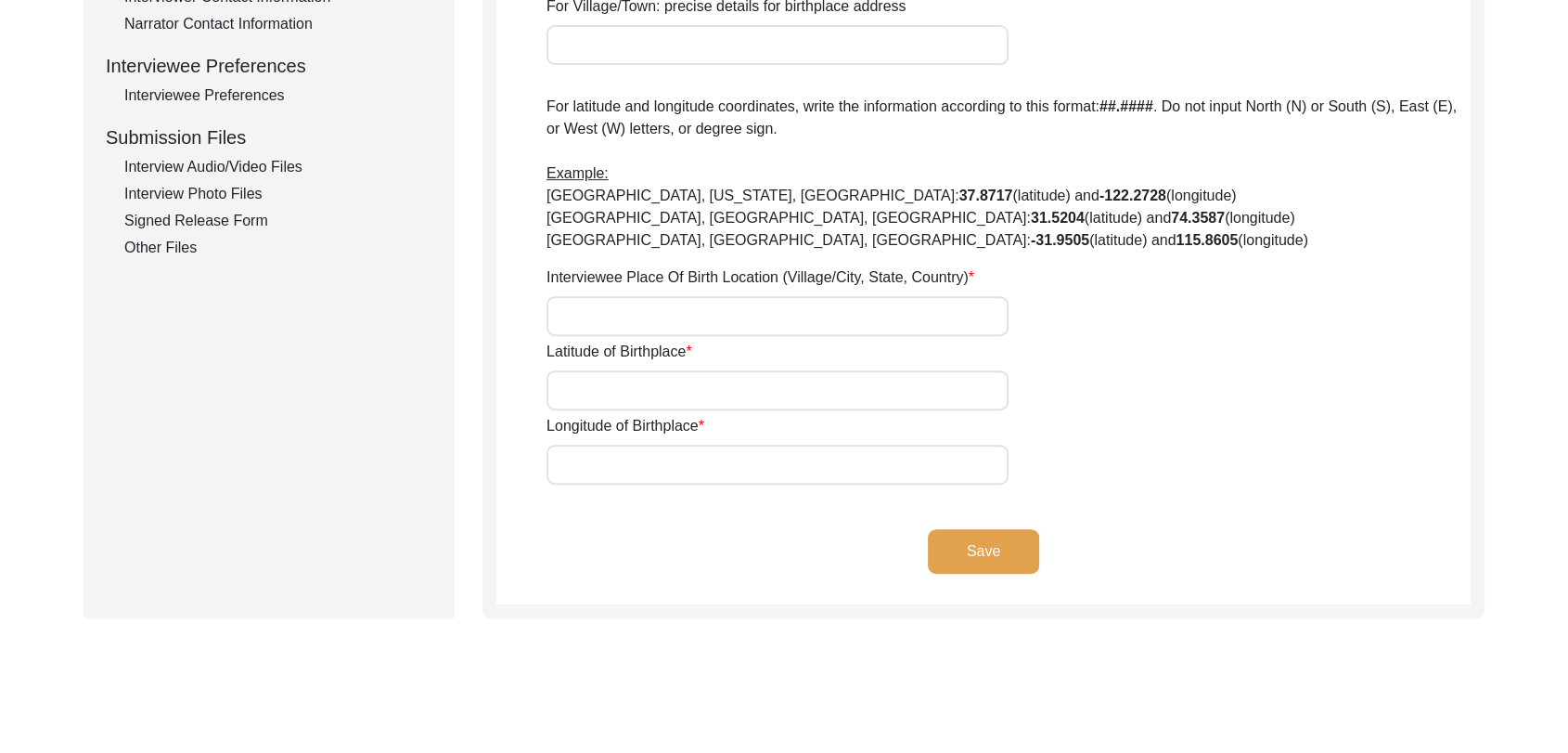
click at [607, 389] on input "Latitude of Birthplace" at bounding box center [777, 390] width 462 height 40
click at [606, 451] on input "Longitude of Birthplace" at bounding box center [777, 464] width 462 height 40
drag, startPoint x: 599, startPoint y: 391, endPoint x: 584, endPoint y: 298, distance: 94.2
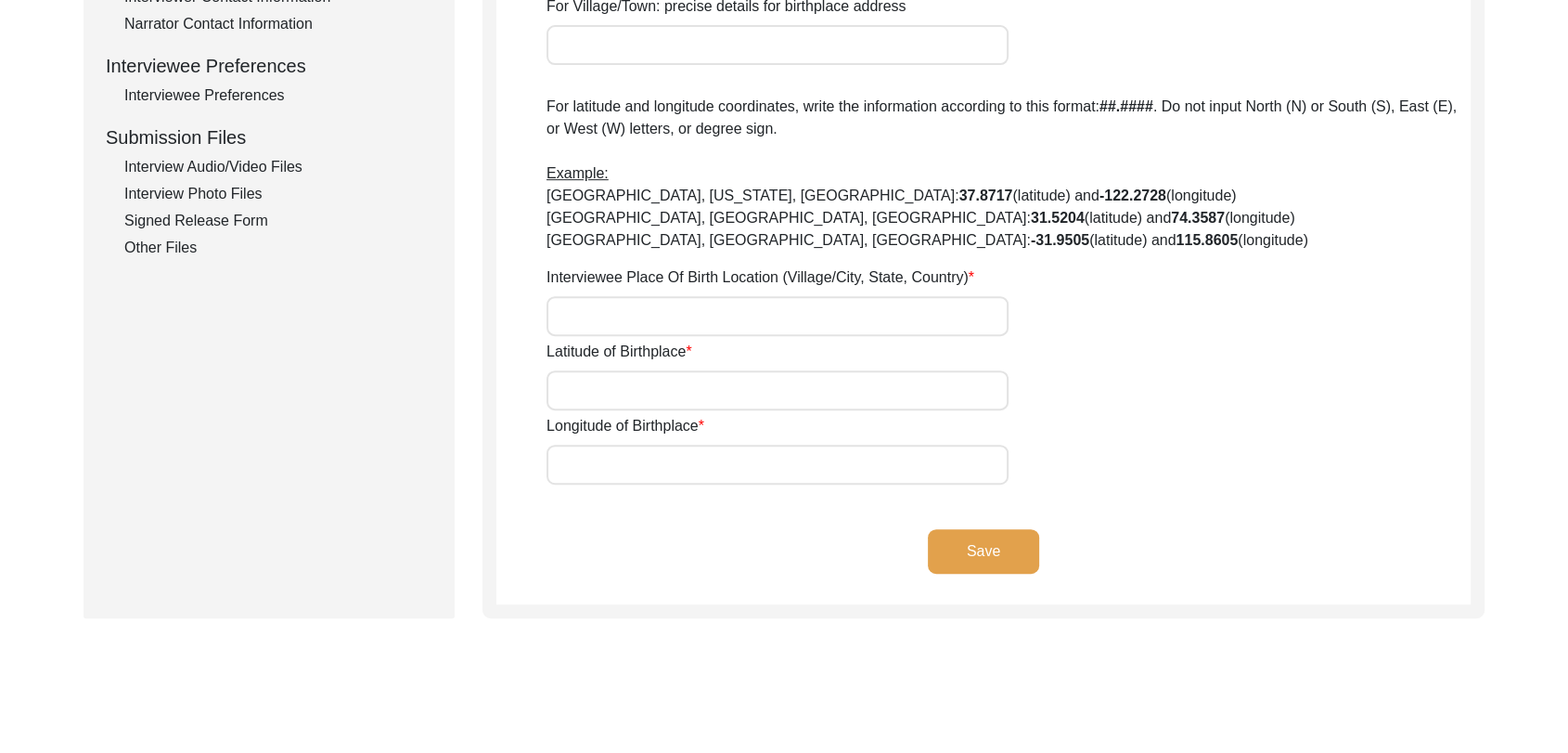
click at [584, 298] on input "Interviewee Place Of Birth Location (Village/City, State, Country)" at bounding box center [777, 316] width 462 height 40
click at [585, 398] on input "Latitude of Birthplace" at bounding box center [777, 390] width 462 height 40
click at [583, 458] on input "Longitude of Birthplace" at bounding box center [777, 464] width 462 height 40
click at [579, 387] on input "Latitude of Birthplace" at bounding box center [777, 390] width 462 height 40
click at [575, 323] on input "Interviewee Place Of Birth Location (Village/City, State, Country)" at bounding box center [777, 316] width 462 height 40
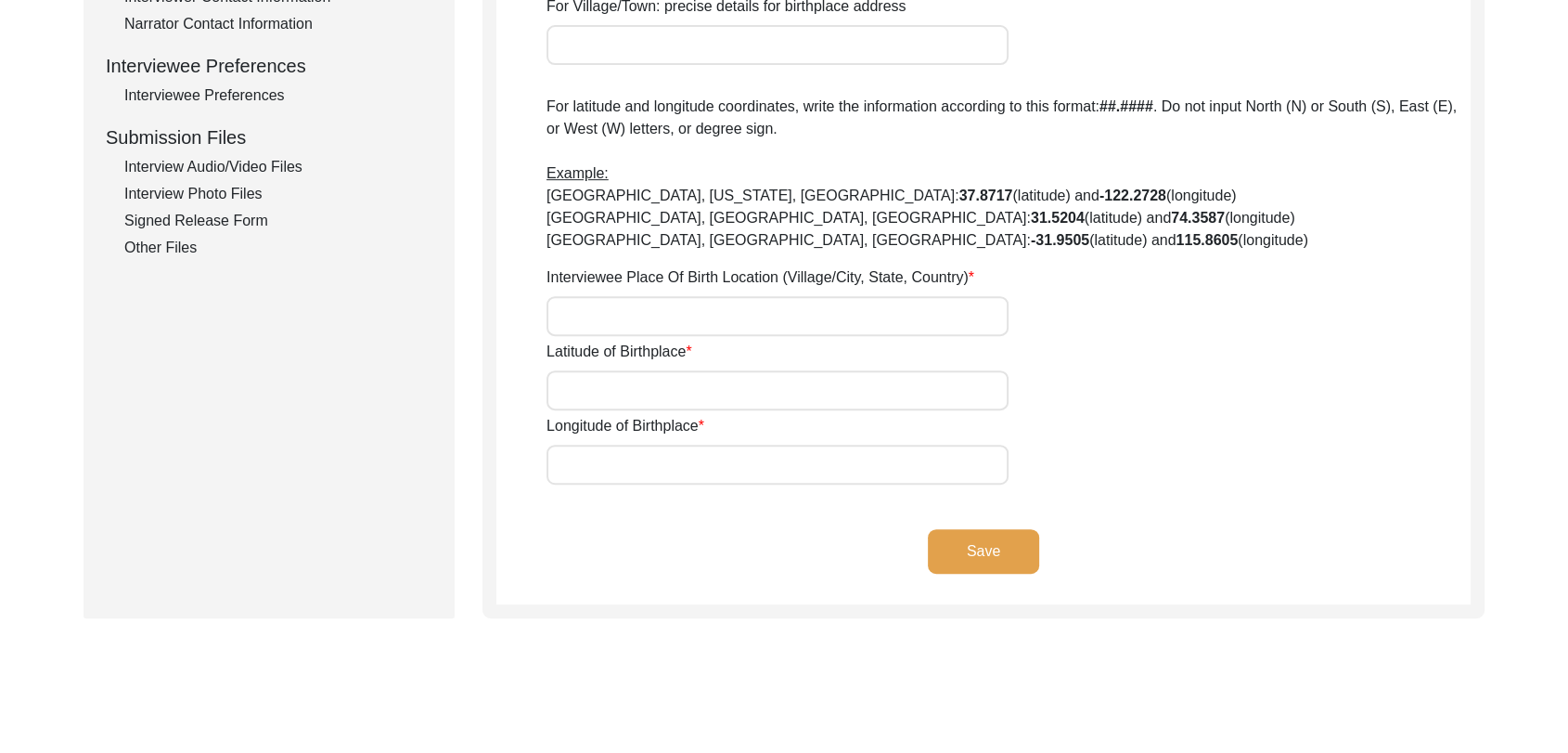
click at [576, 388] on input "Latitude of Birthplace" at bounding box center [777, 390] width 462 height 40
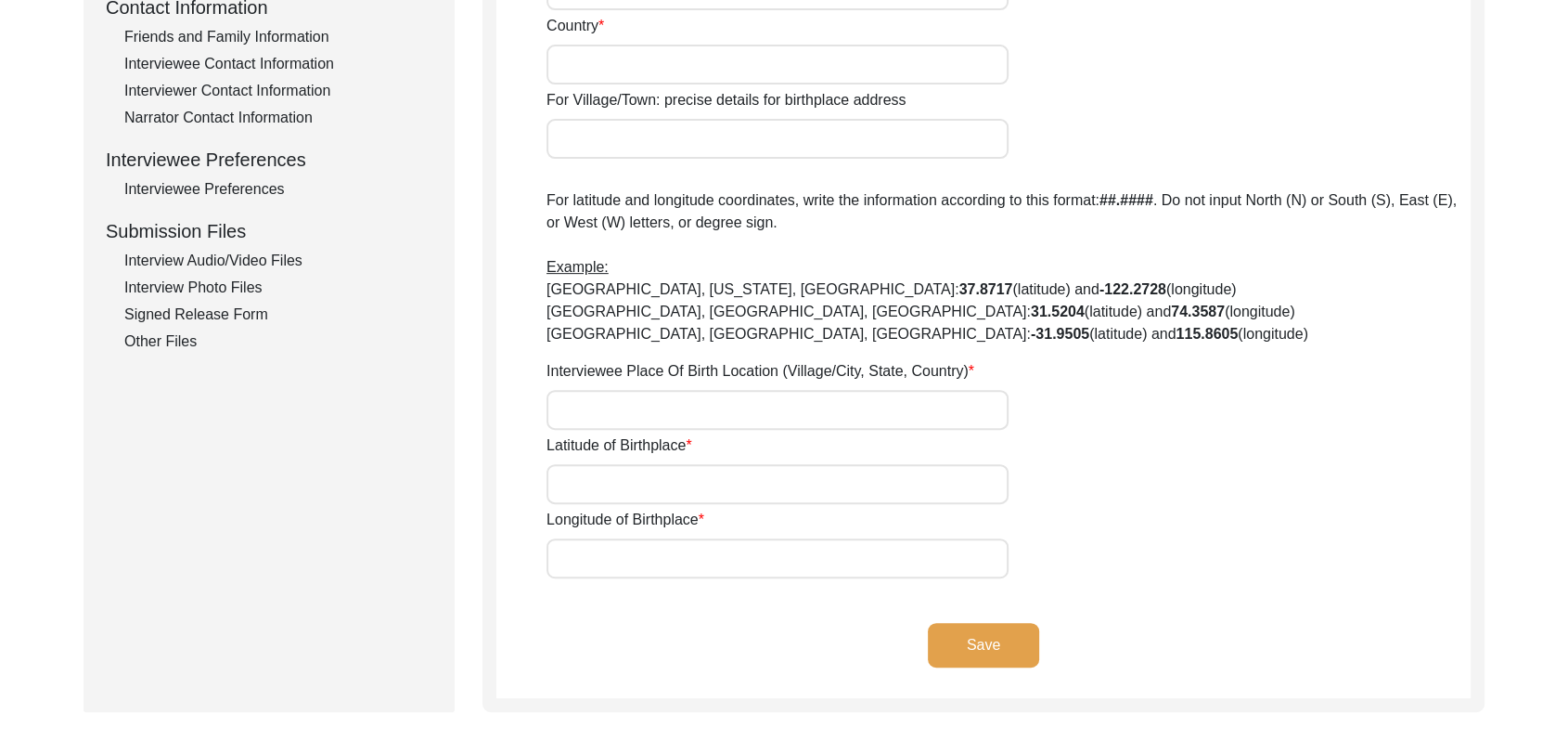
scroll to position [713, 0]
click at [567, 399] on input "Interviewee Place Of Birth Location (Village/City, State, Country)" at bounding box center [777, 407] width 462 height 40
click at [565, 457] on div "Latitude of Birthplace" at bounding box center [1008, 466] width 924 height 70
click at [570, 552] on input "Longitude of Birthplace" at bounding box center [777, 555] width 462 height 40
drag, startPoint x: 570, startPoint y: 485, endPoint x: 565, endPoint y: 395, distance: 90.1
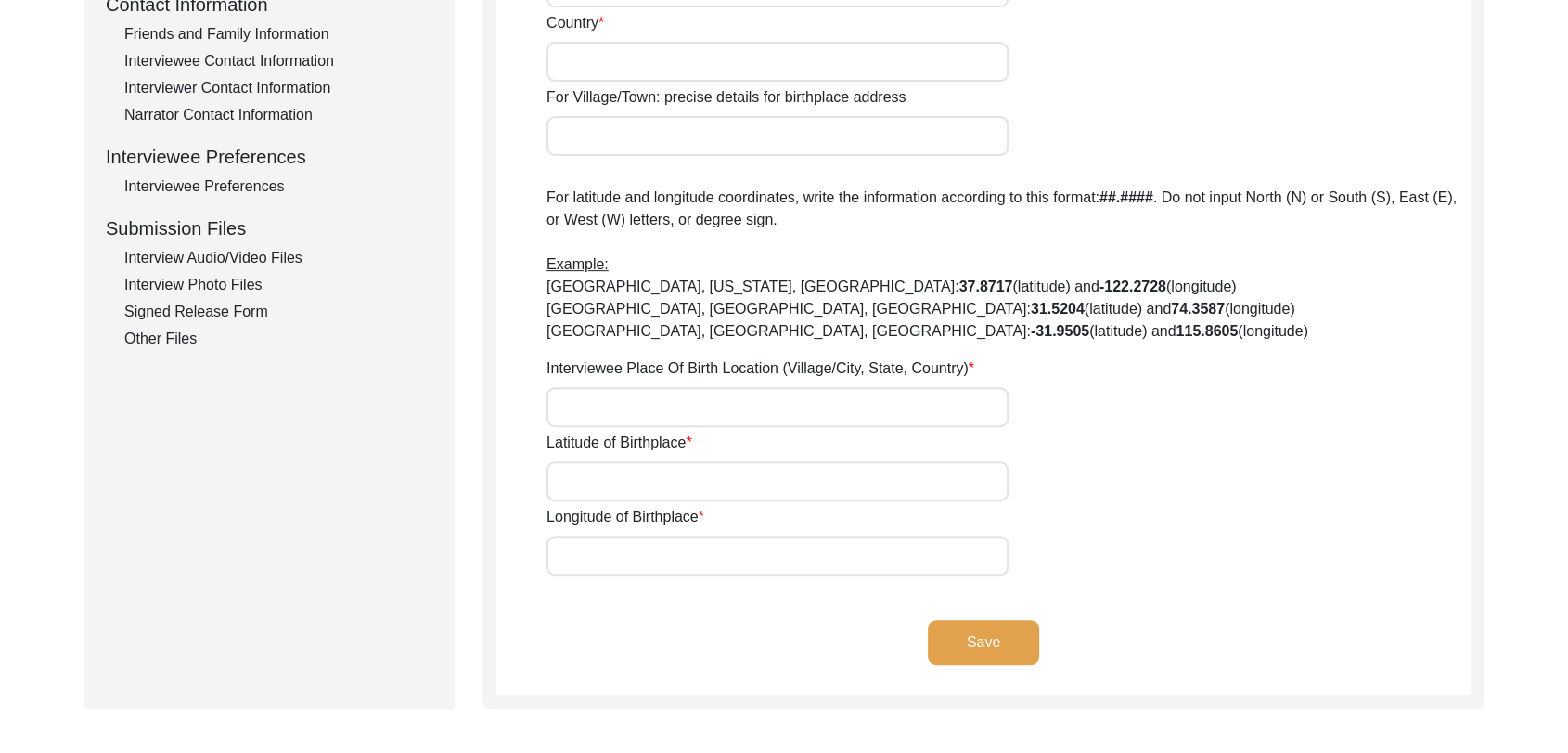
click at [565, 395] on div "House [GEOGRAPHIC_DATA]/Village State/Province/Division District/Tehsil/Jilla Z…" at bounding box center [1008, 71] width 924 height 1010
click at [565, 395] on input "Interviewee Place Of Birth Location (Village/City, State, Country)" at bounding box center [777, 407] width 462 height 40
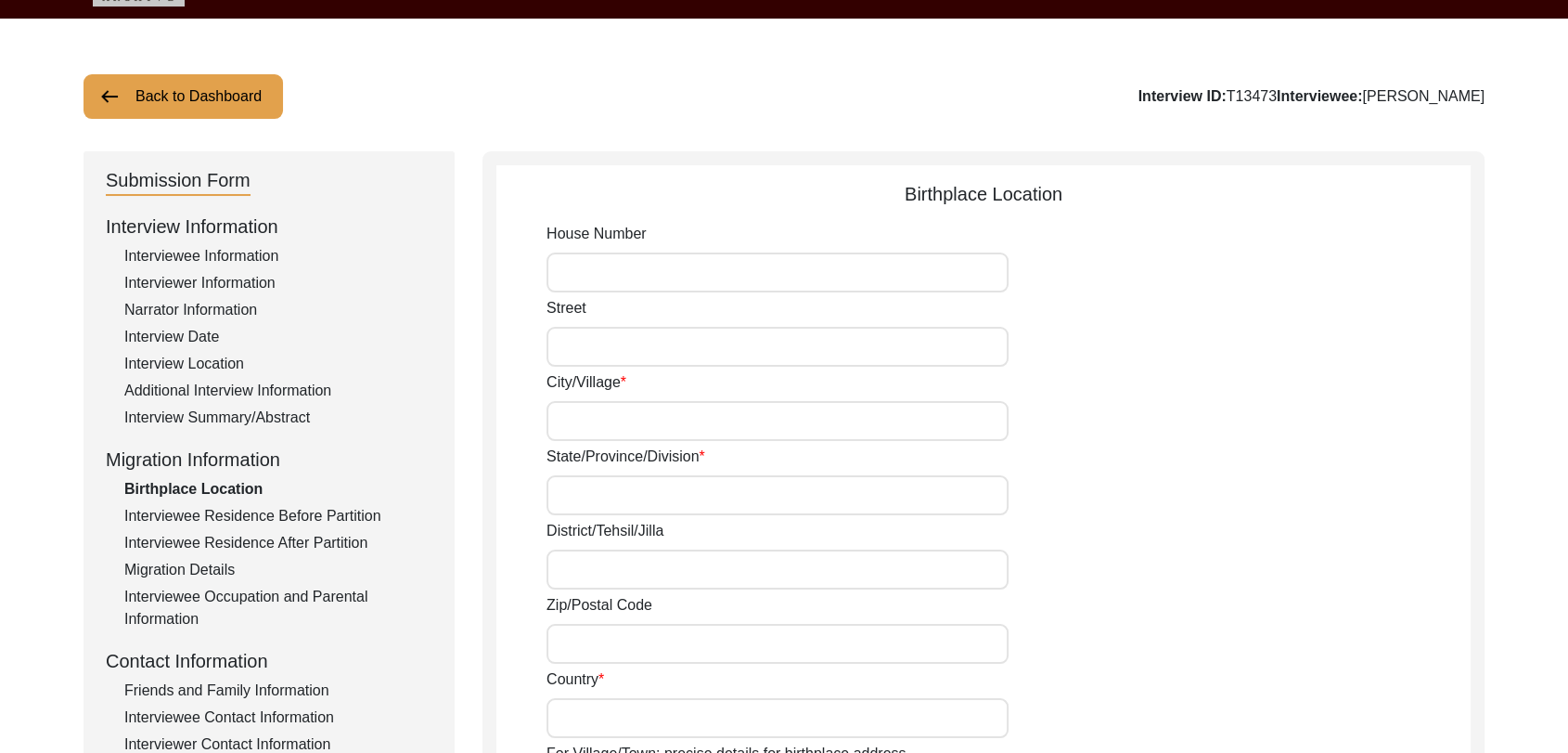
scroll to position [0, 0]
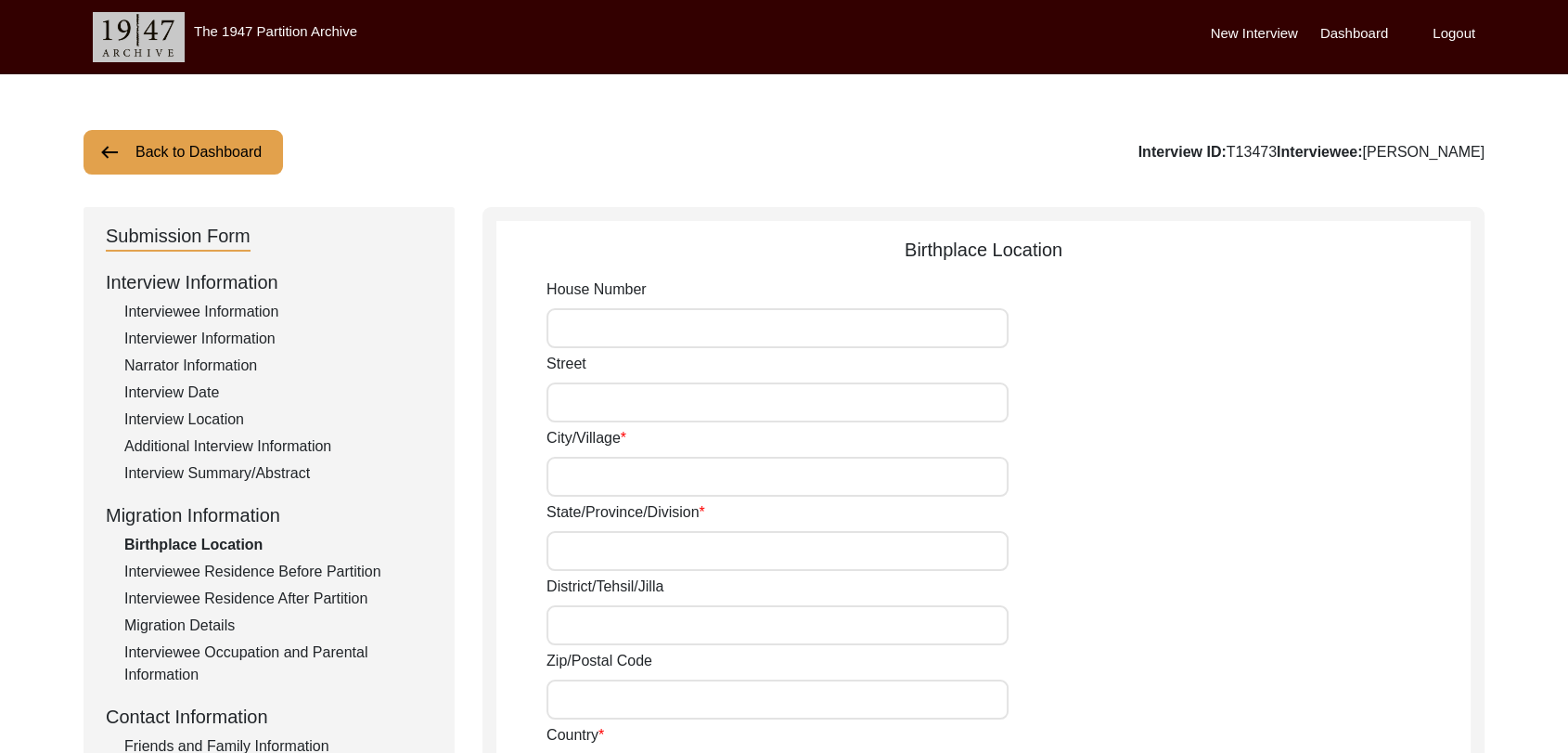
click at [583, 470] on input "City/Village" at bounding box center [777, 477] width 462 height 40
click at [574, 400] on input "Street" at bounding box center [777, 402] width 462 height 40
click at [575, 468] on input "City/Village" at bounding box center [777, 477] width 462 height 40
click at [581, 565] on input "State/Province/Division" at bounding box center [777, 550] width 462 height 40
click at [578, 621] on input "District/Tehsil/Jilla" at bounding box center [777, 625] width 462 height 40
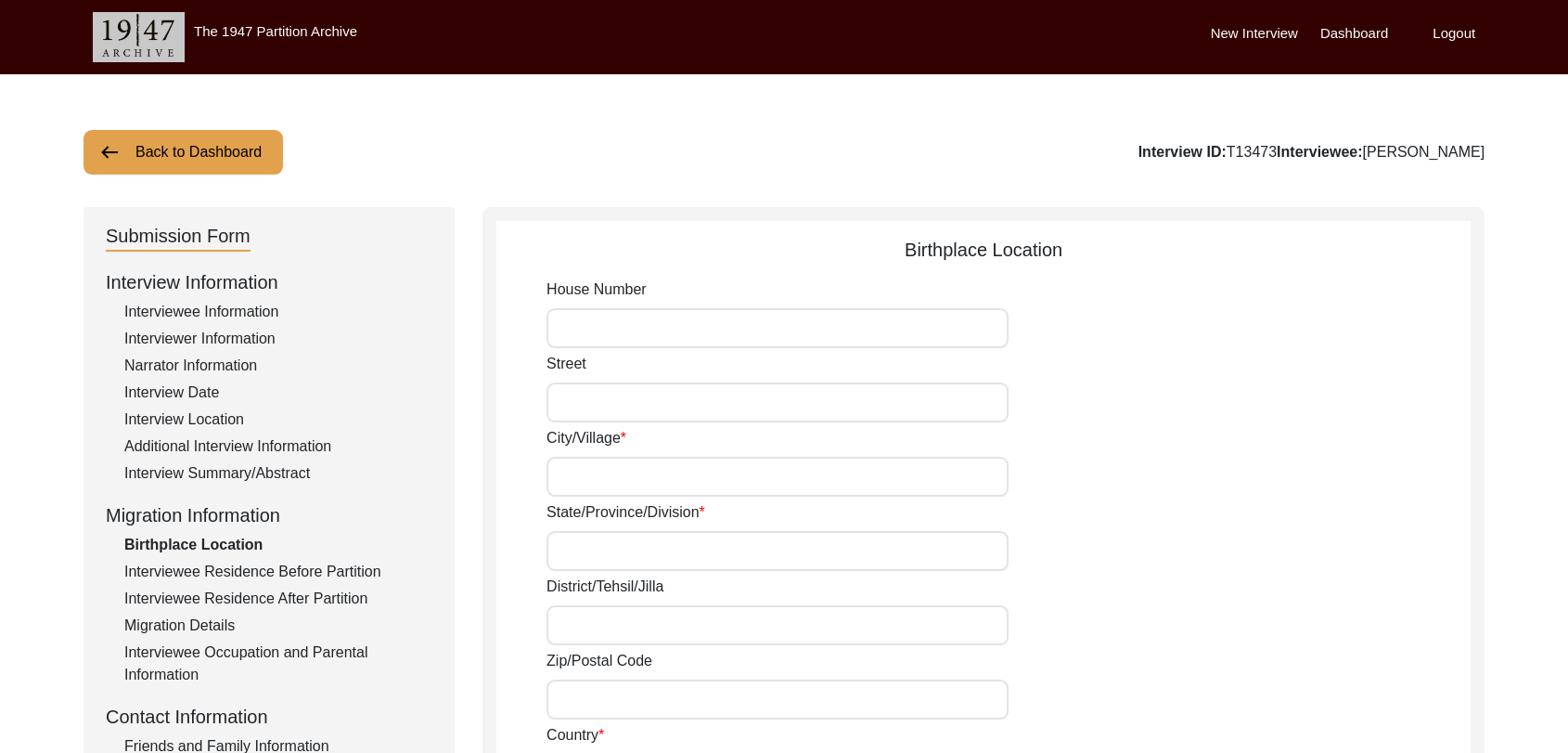
click at [575, 557] on input "State/Province/Division" at bounding box center [777, 550] width 462 height 40
click at [562, 471] on input "City/Village" at bounding box center [777, 477] width 462 height 40
click at [570, 403] on input "Street" at bounding box center [777, 402] width 462 height 40
click at [579, 620] on input "District/Tehsil/Jilla" at bounding box center [777, 625] width 462 height 40
click at [581, 557] on input "State/Province/Division" at bounding box center [777, 550] width 462 height 40
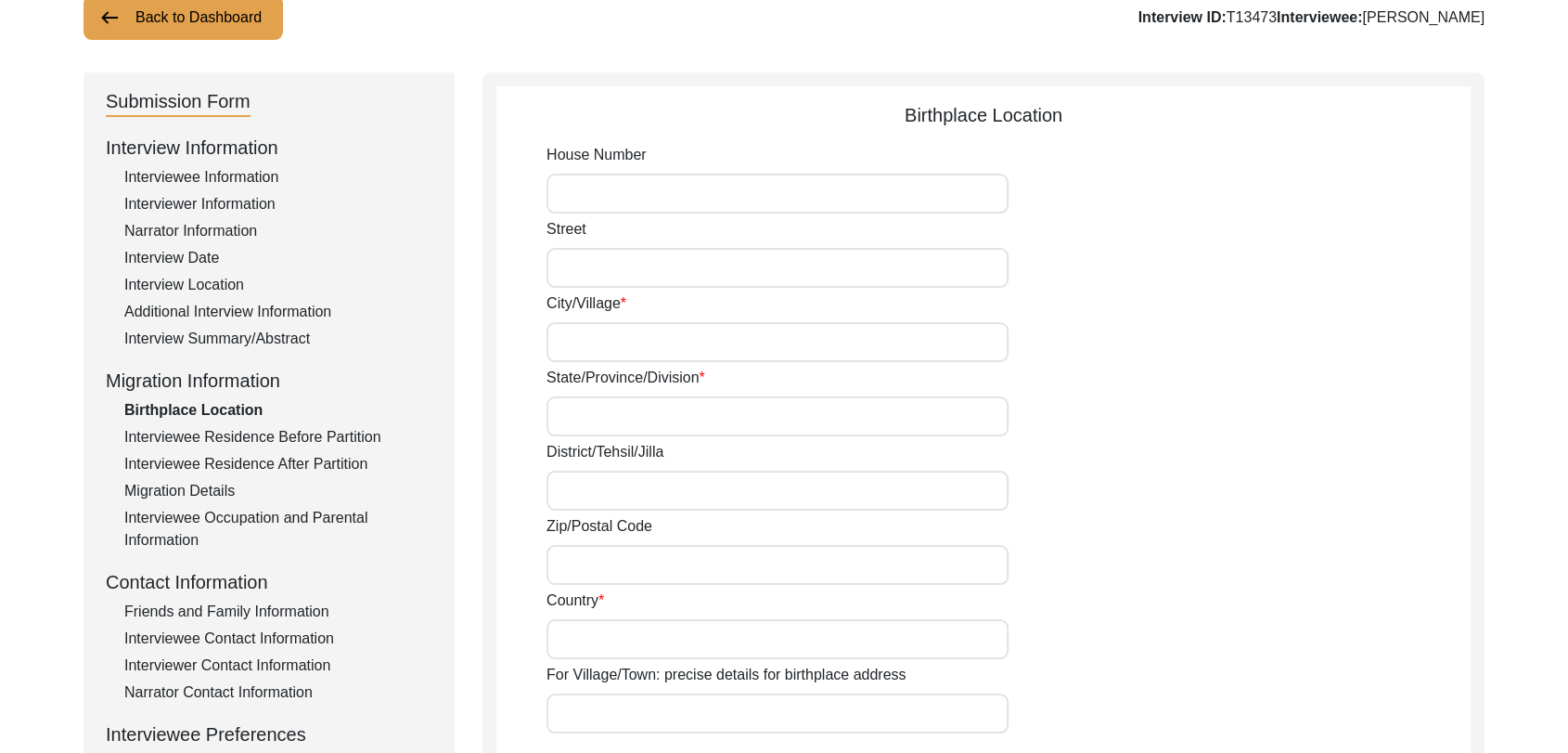
scroll to position [136, 0]
click at [579, 578] on input "Zip/Postal Code" at bounding box center [777, 564] width 462 height 40
click at [580, 494] on input "District/Tehsil/Jilla" at bounding box center [777, 490] width 462 height 40
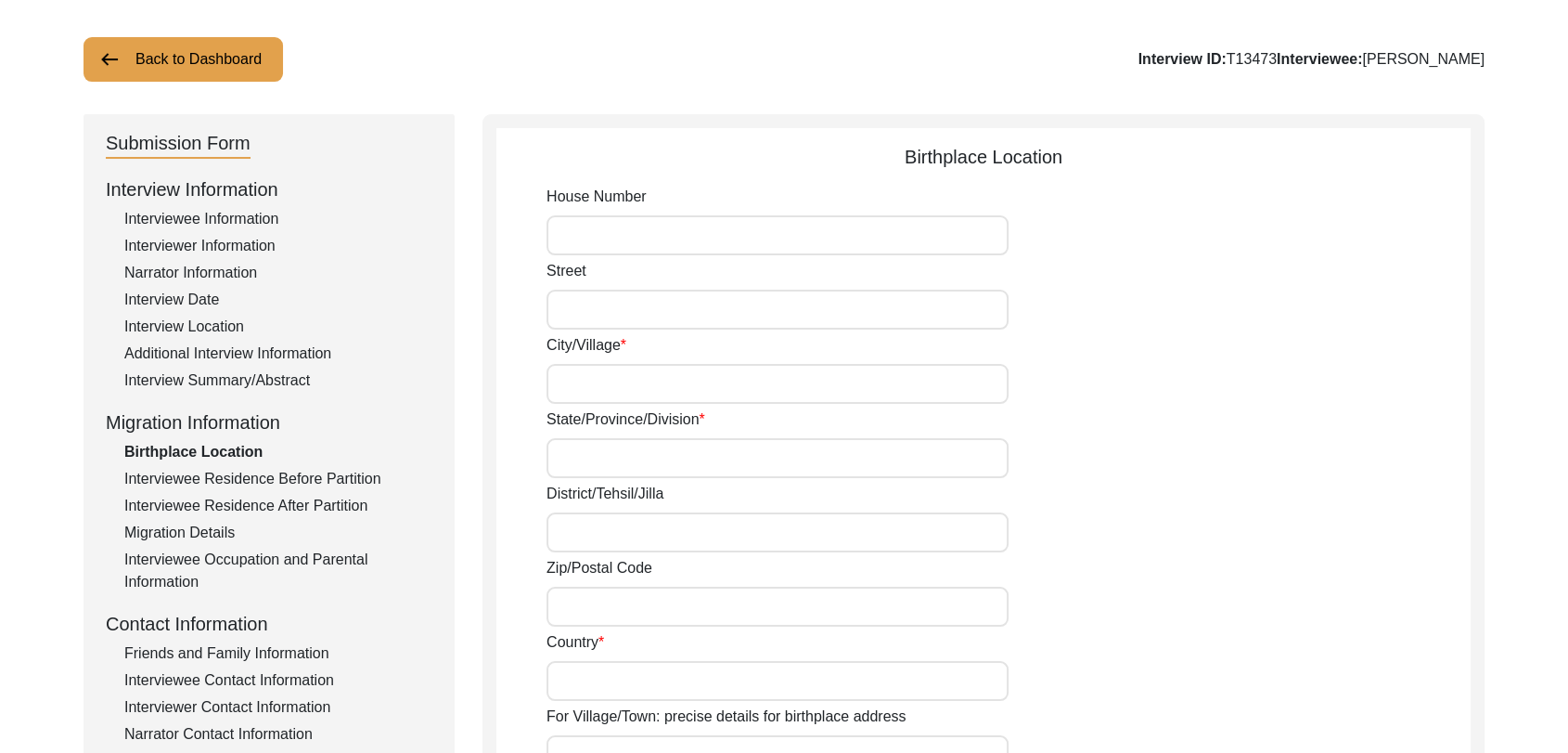
scroll to position [0, 0]
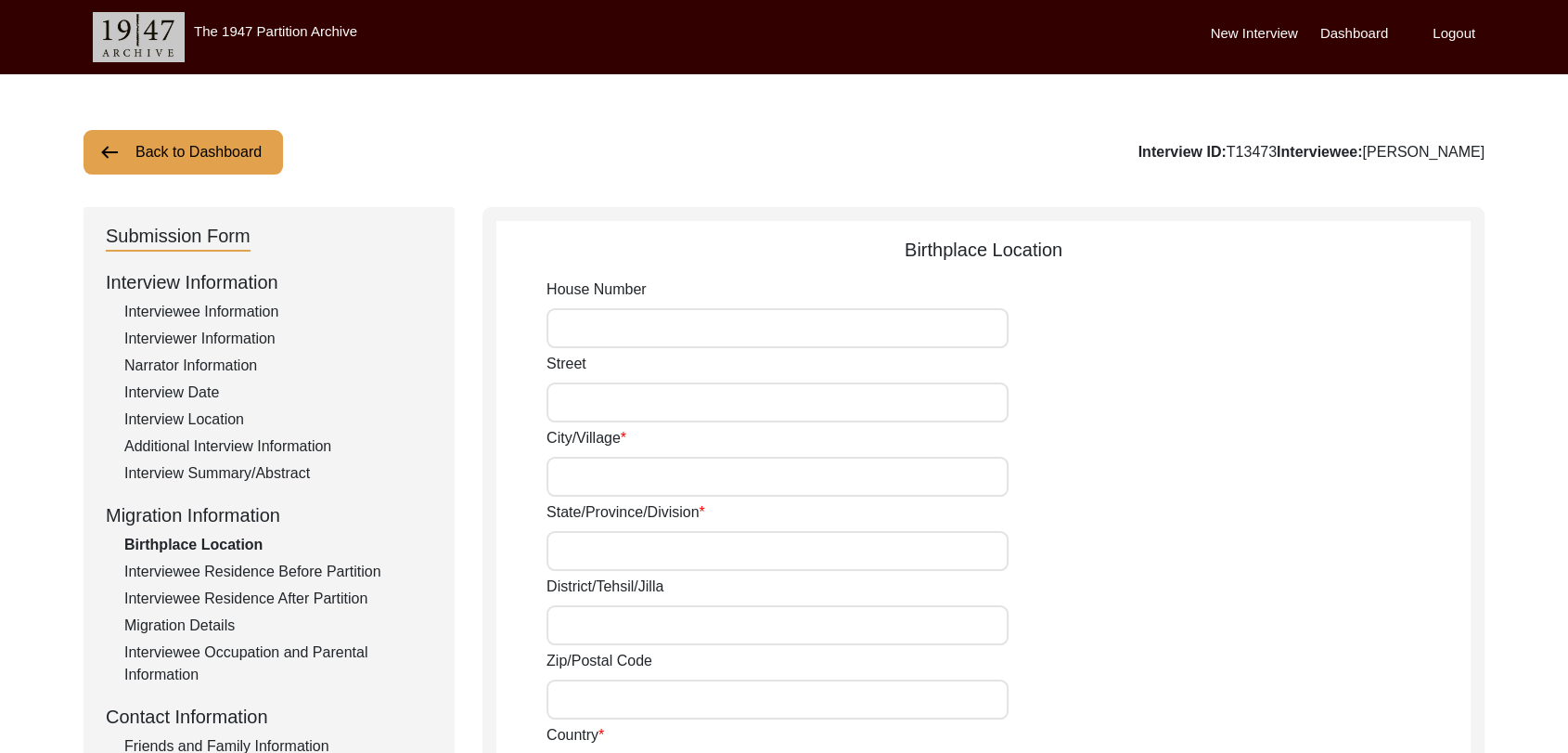
click at [584, 521] on label "State/Province/Division" at bounding box center [626, 512] width 159 height 23
click at [584, 531] on input "State/Province/Division" at bounding box center [777, 550] width 462 height 40
click at [584, 554] on input "State/Province/Division" at bounding box center [777, 550] width 462 height 40
click at [576, 462] on input "City/Village" at bounding box center [777, 477] width 462 height 40
click at [582, 382] on input "Street" at bounding box center [777, 402] width 462 height 40
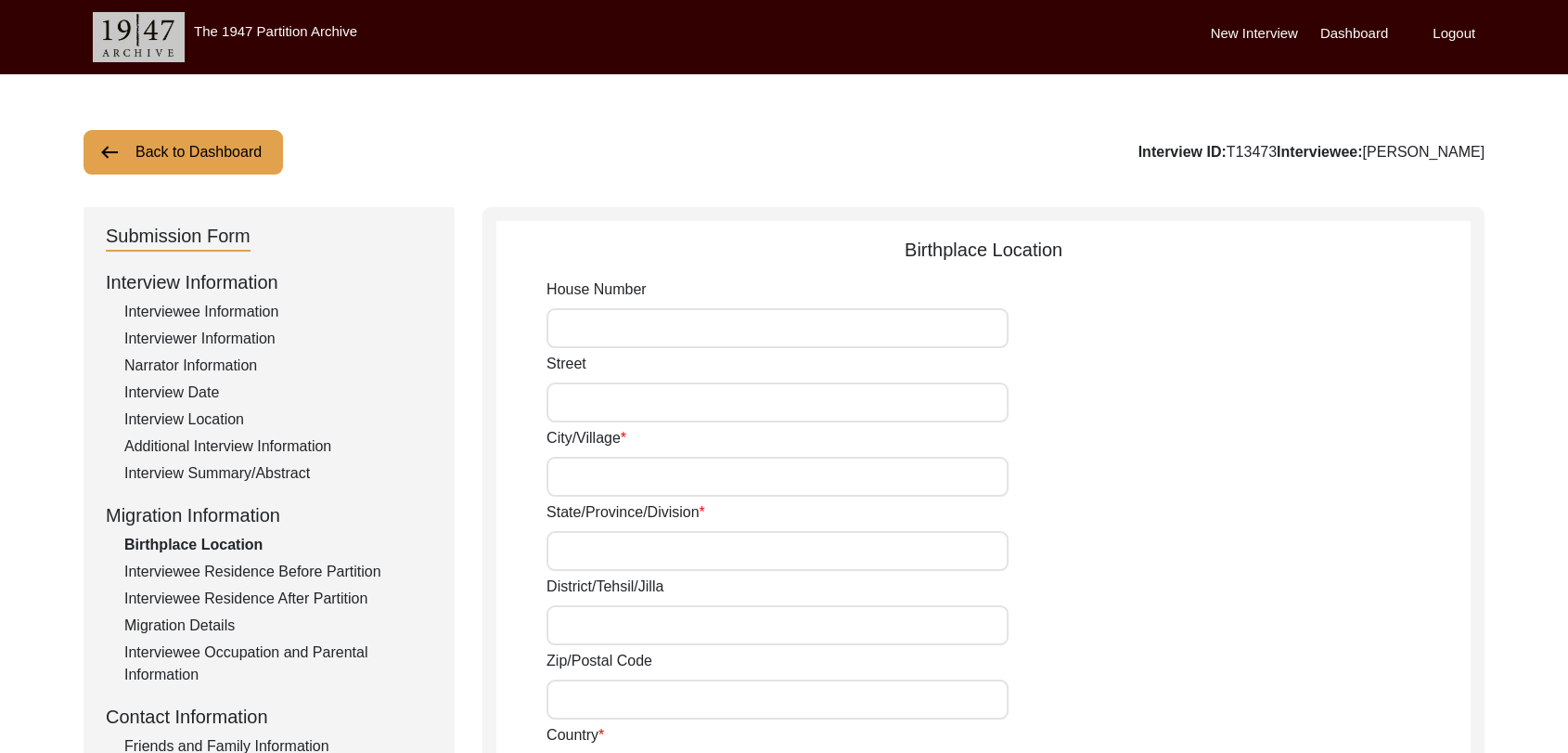
click at [601, 324] on input "House Number" at bounding box center [777, 328] width 462 height 40
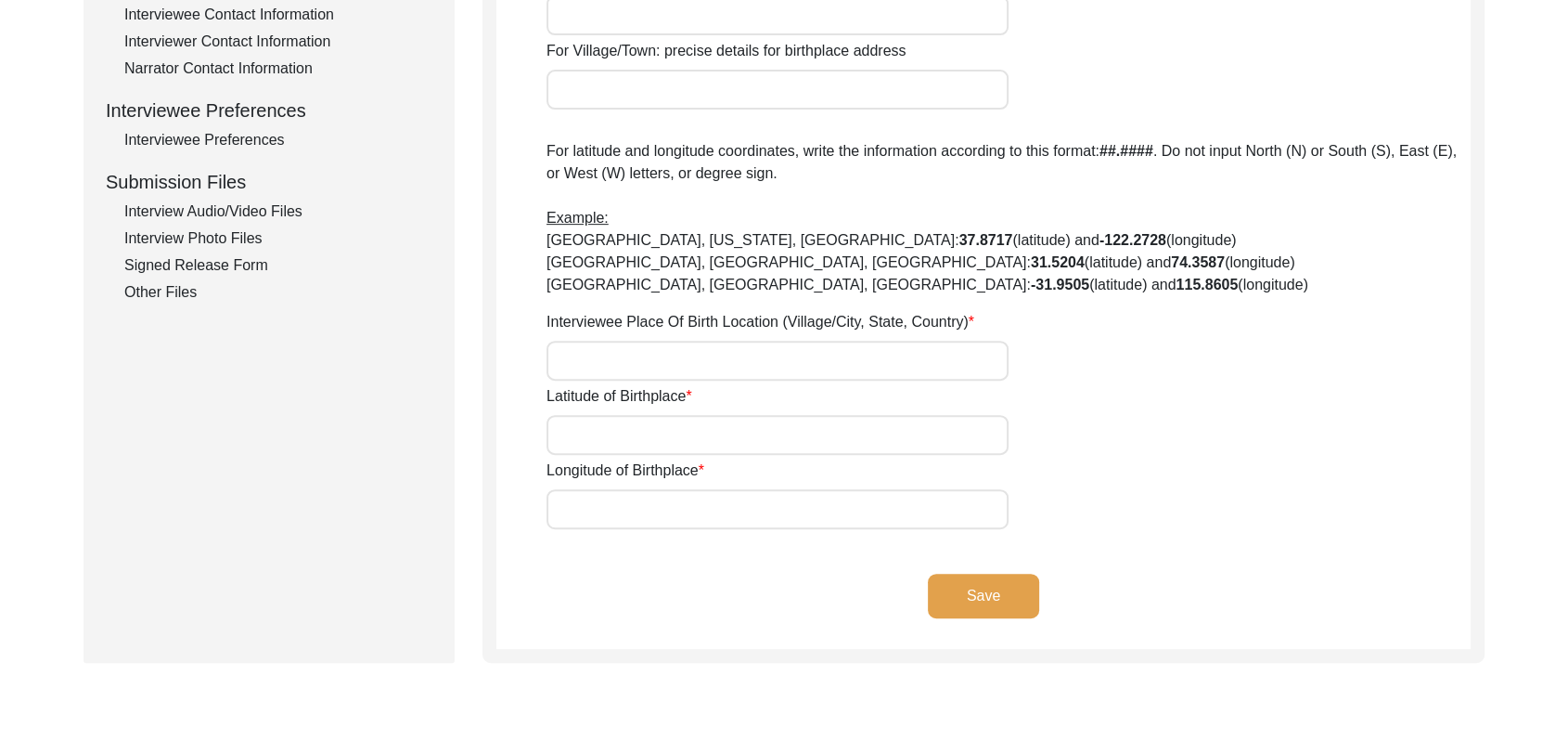
scroll to position [765, 0]
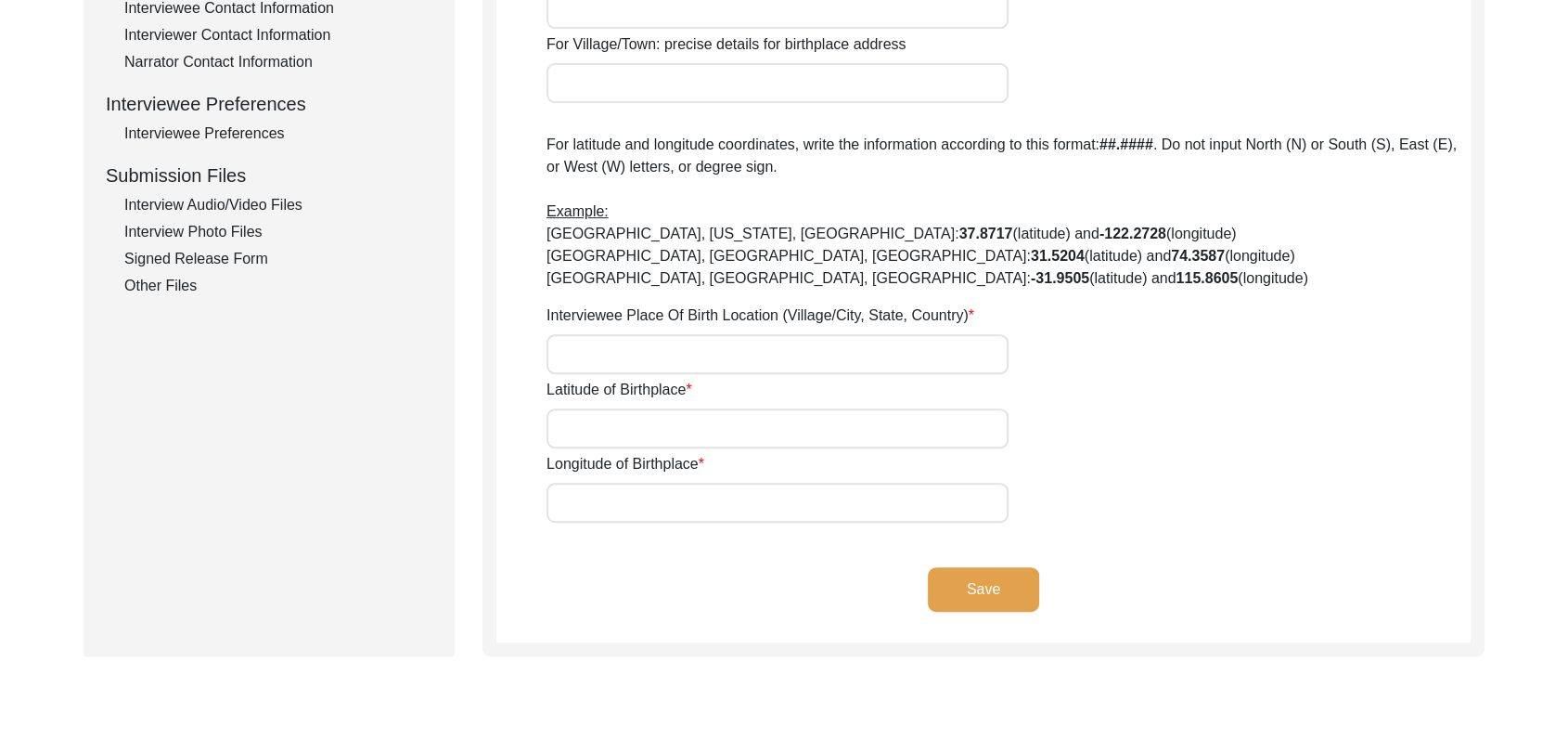
click at [572, 429] on input "Latitude of Birthplace" at bounding box center [777, 429] width 462 height 40
click at [570, 356] on input "Interviewee Place Of Birth Location (Village/City, State, Country)" at bounding box center [777, 354] width 462 height 40
click at [581, 433] on input "Latitude of Birthplace" at bounding box center [777, 429] width 462 height 40
click at [588, 507] on input "Longitude of Birthplace" at bounding box center [777, 502] width 462 height 40
click at [588, 402] on div "Latitude of Birthplace" at bounding box center [1008, 413] width 924 height 70
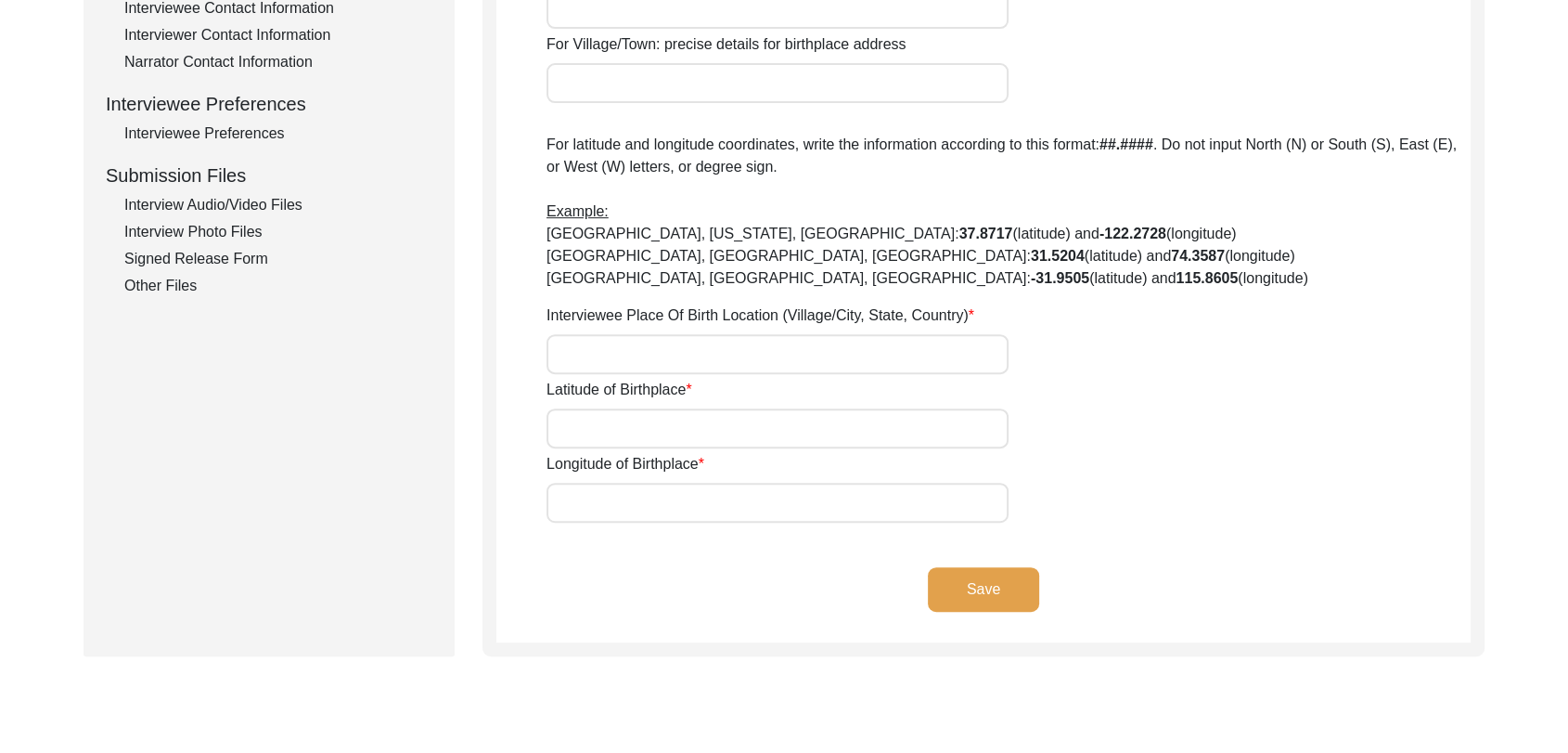
click at [588, 428] on input "Latitude of Birthplace" at bounding box center [777, 429] width 462 height 40
click at [577, 487] on input "Longitude of Birthplace" at bounding box center [777, 502] width 462 height 40
click at [574, 426] on input "Latitude of Birthplace" at bounding box center [777, 429] width 462 height 40
click at [578, 340] on input "Interviewee Place Of Birth Location (Village/City, State, Country)" at bounding box center [777, 354] width 462 height 40
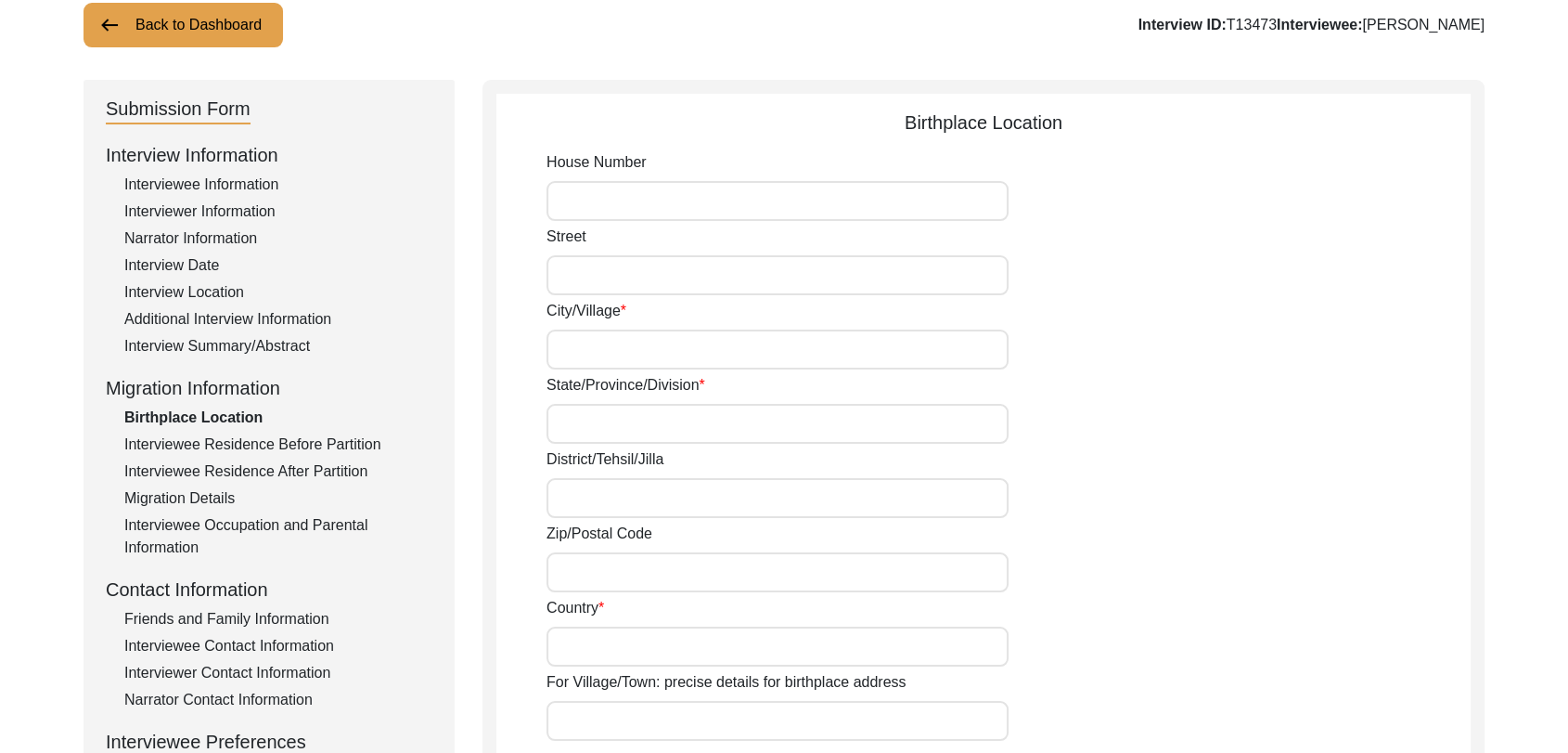
scroll to position [0, 0]
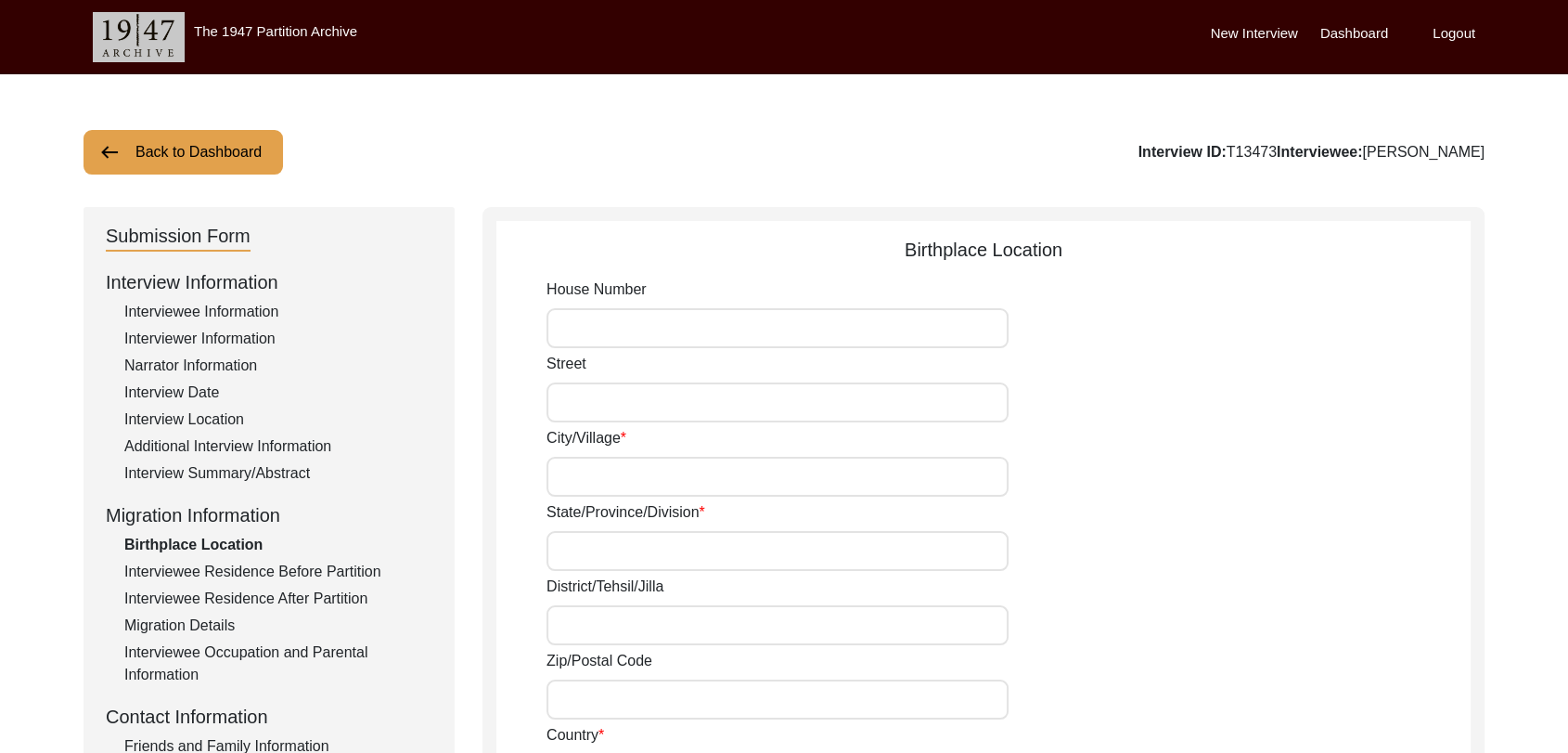
click at [1364, 39] on label "Dashboard" at bounding box center [1354, 34] width 68 height 22
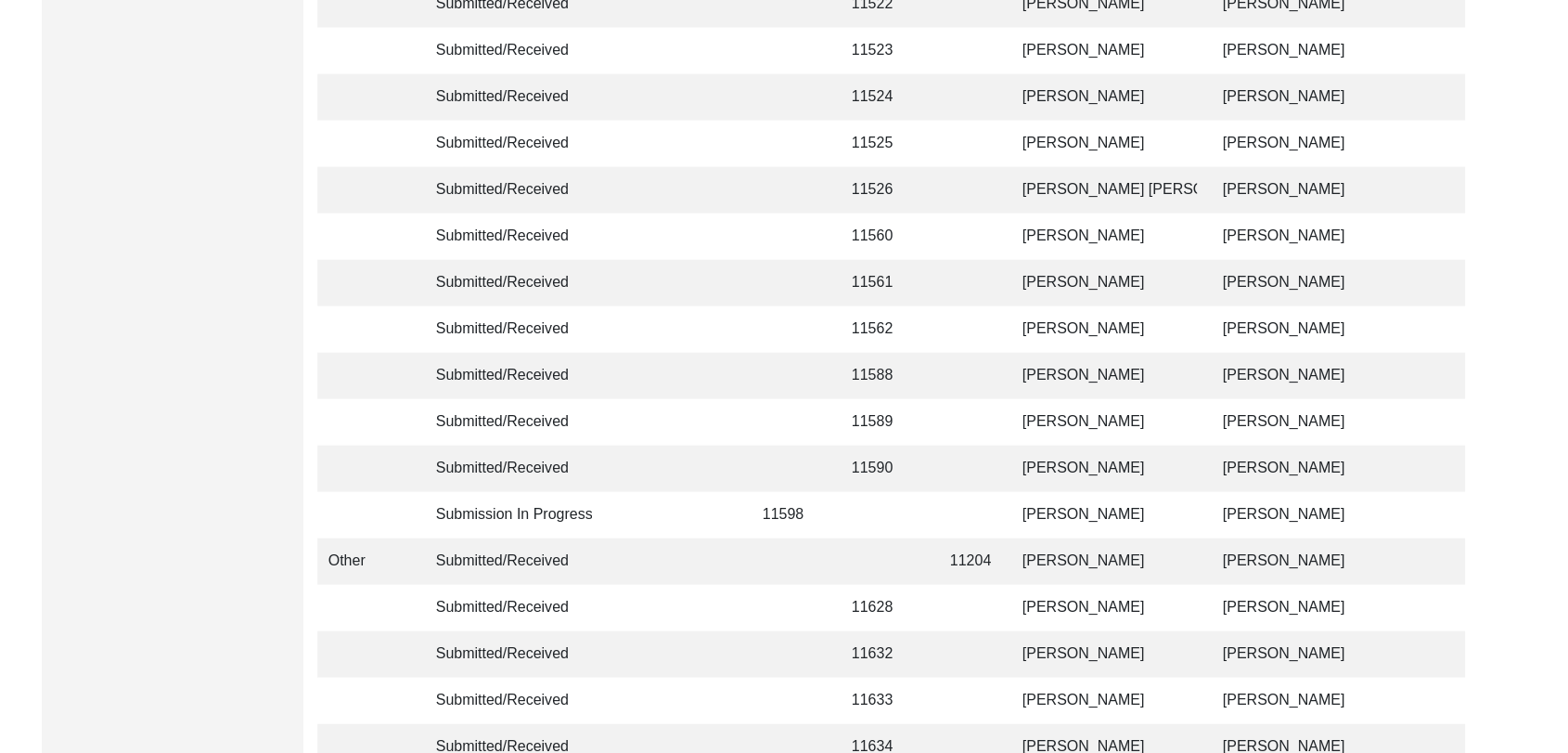
scroll to position [4424, 0]
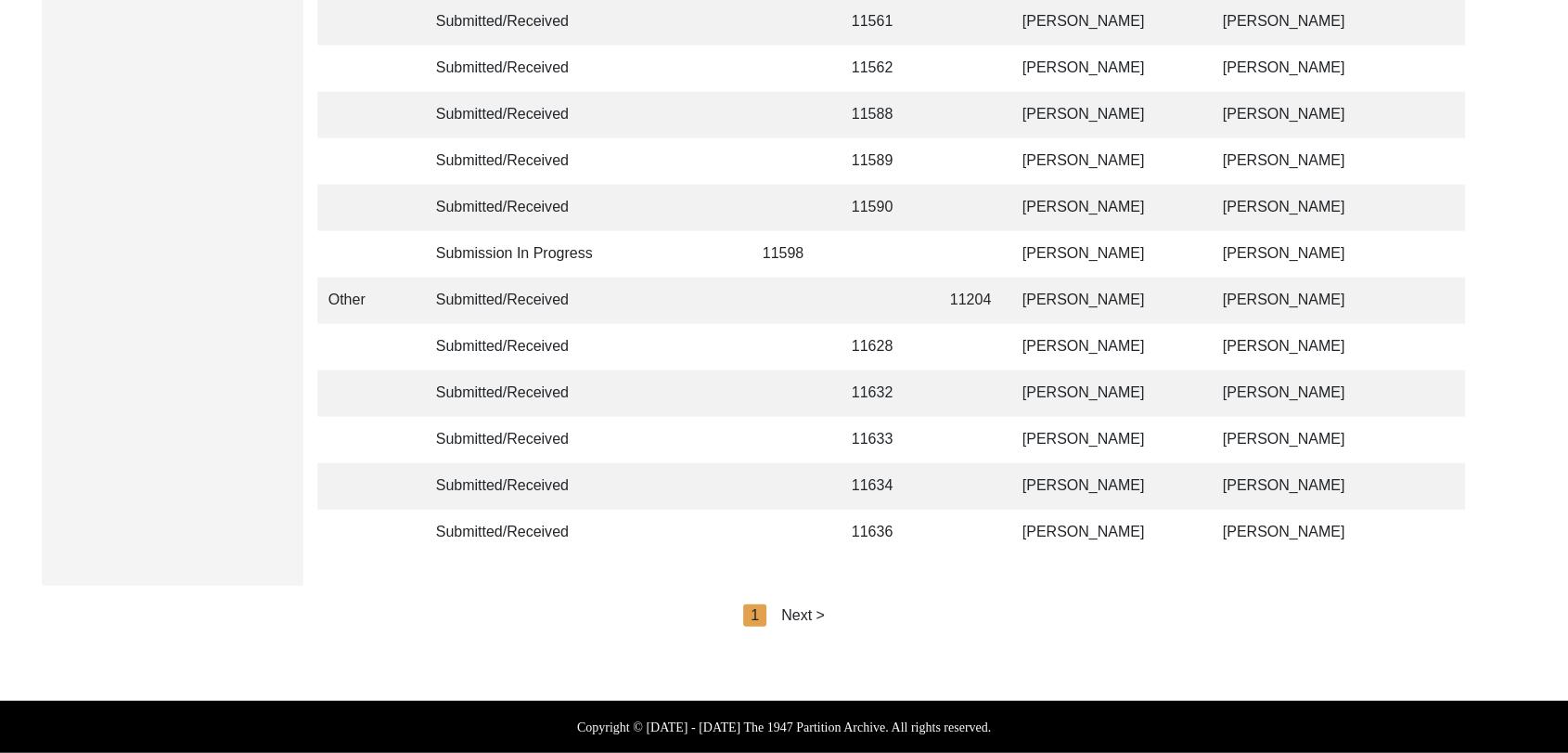
click at [796, 611] on div "Next >" at bounding box center [803, 615] width 43 height 23
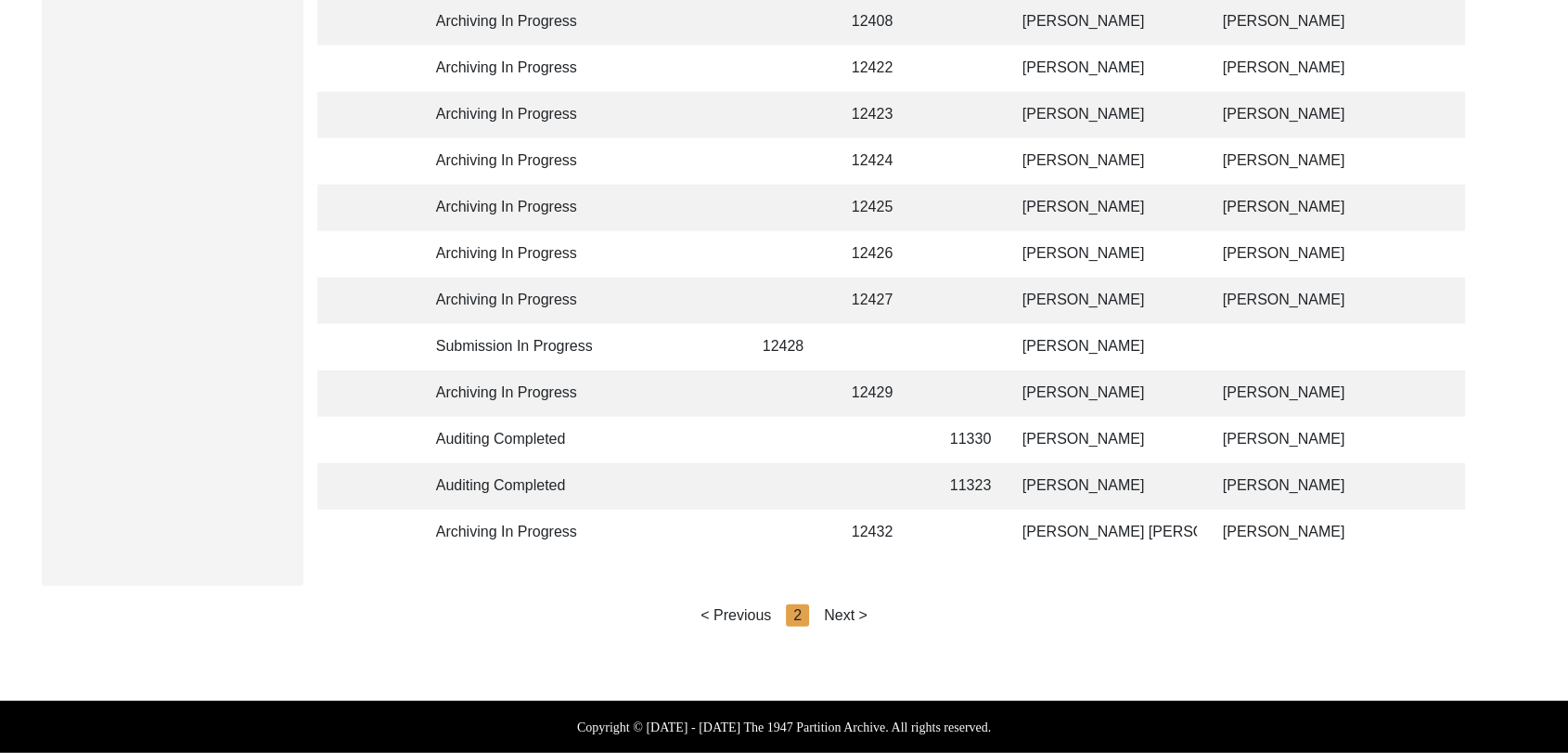
click at [835, 621] on div "Next >" at bounding box center [846, 615] width 43 height 23
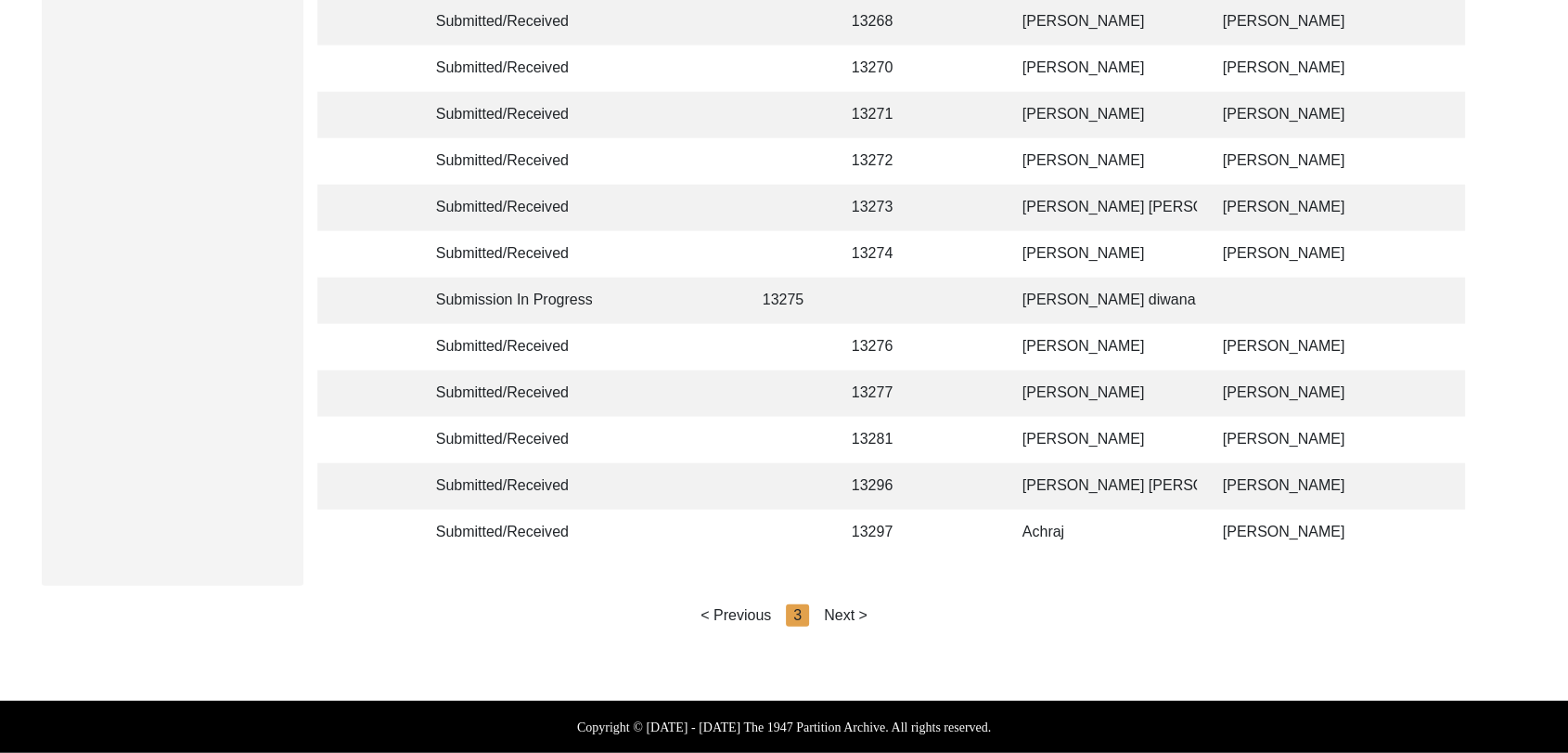
click at [851, 619] on div "Next >" at bounding box center [846, 615] width 43 height 23
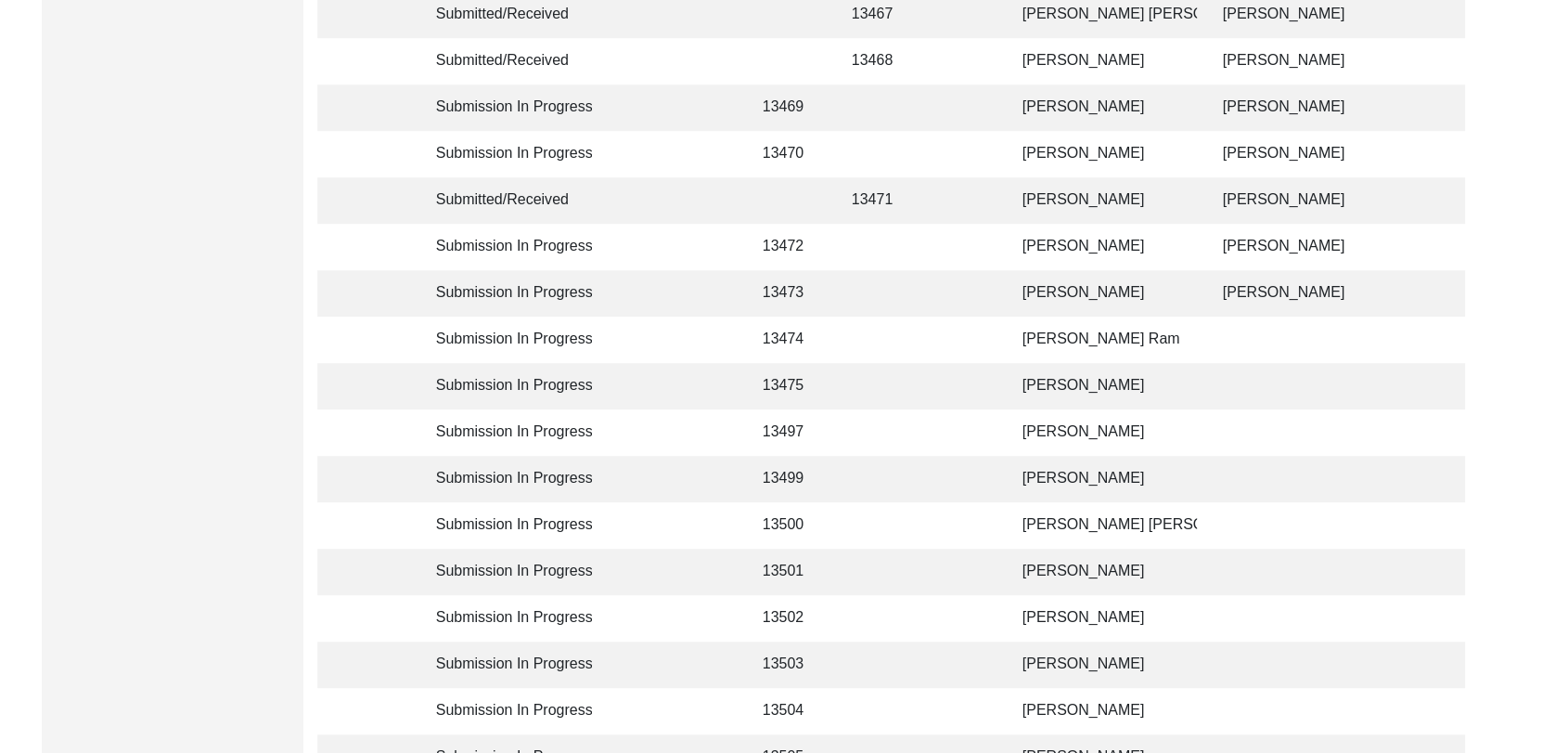
scroll to position [1036, 0]
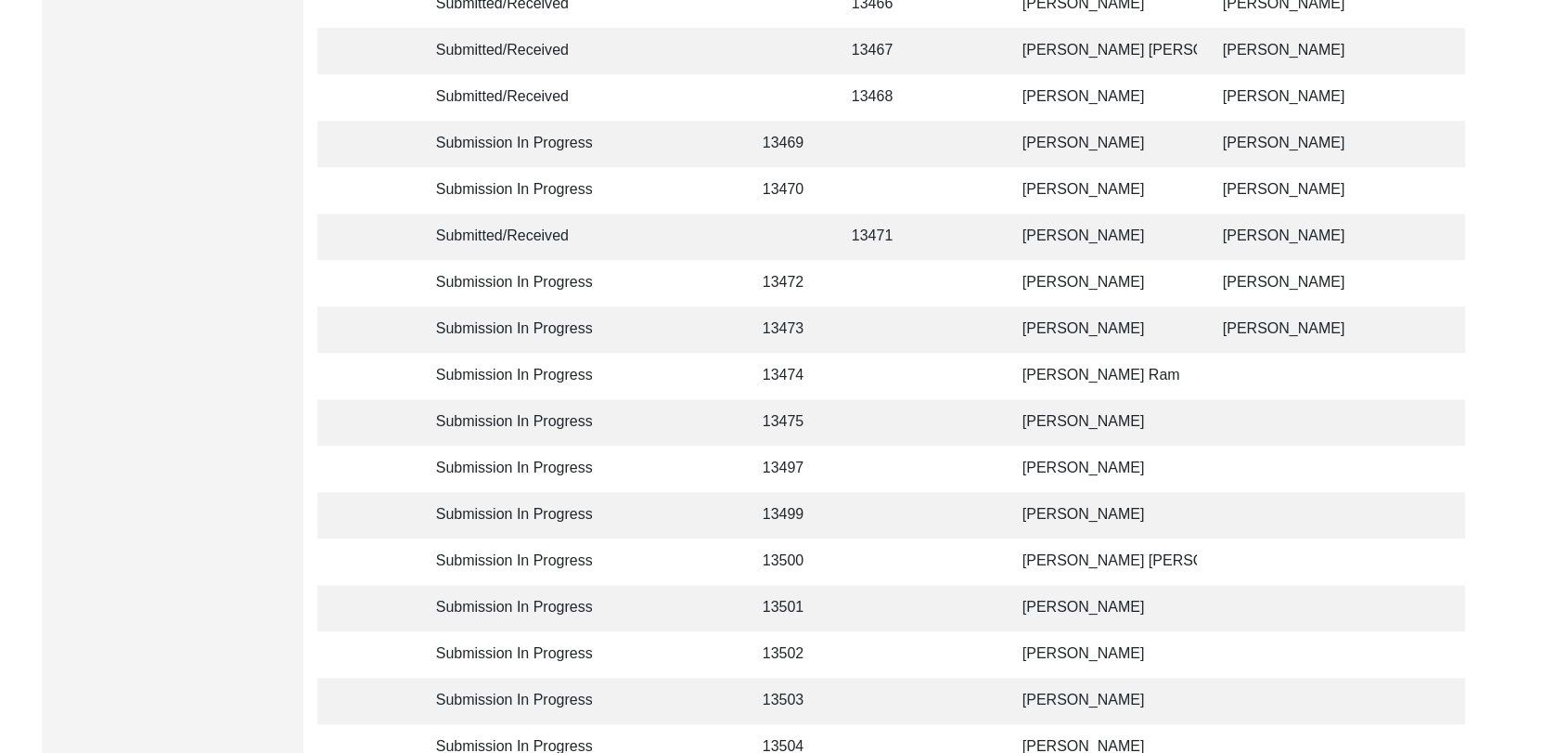
click at [1076, 329] on td "[PERSON_NAME]" at bounding box center [1104, 329] width 186 height 46
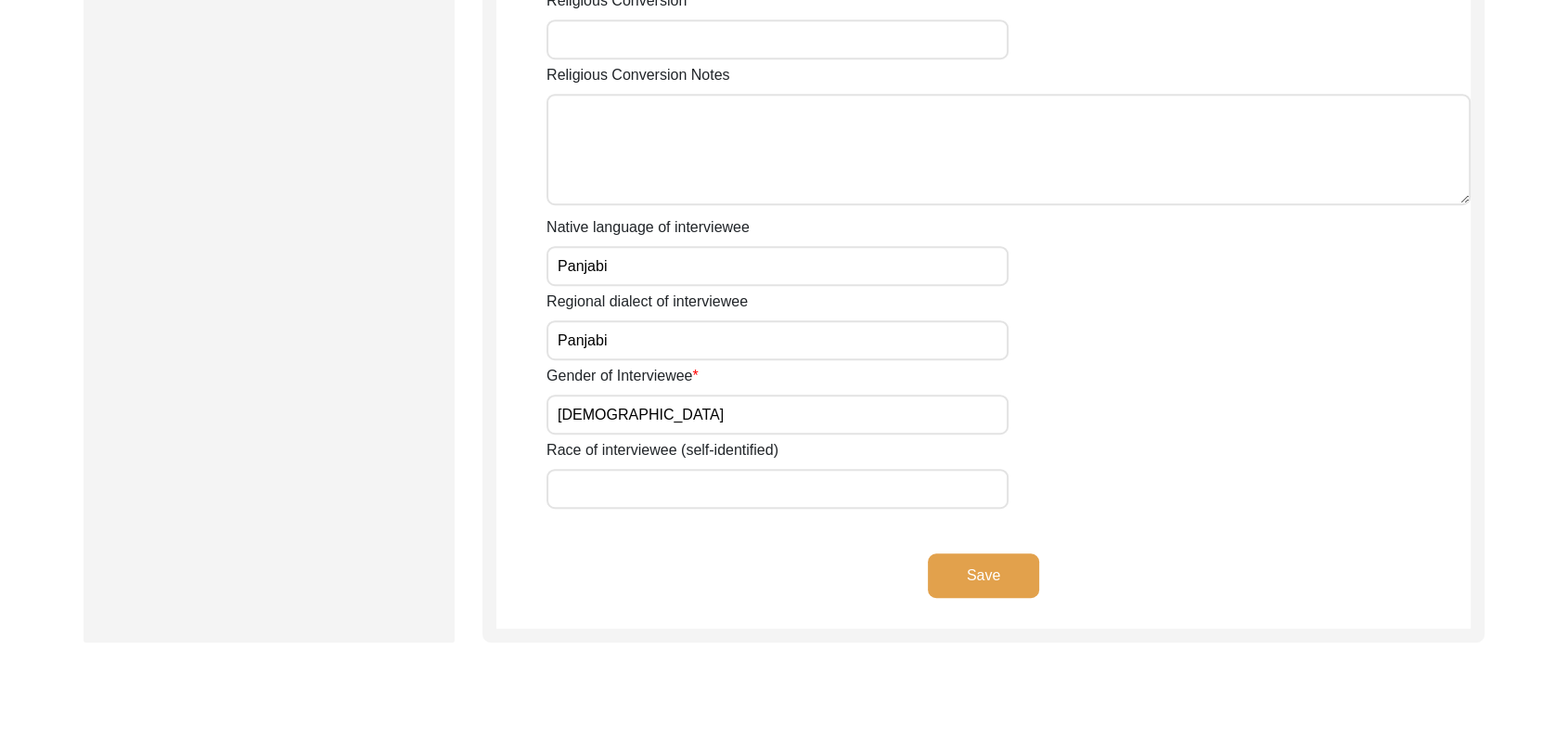
scroll to position [1201, 0]
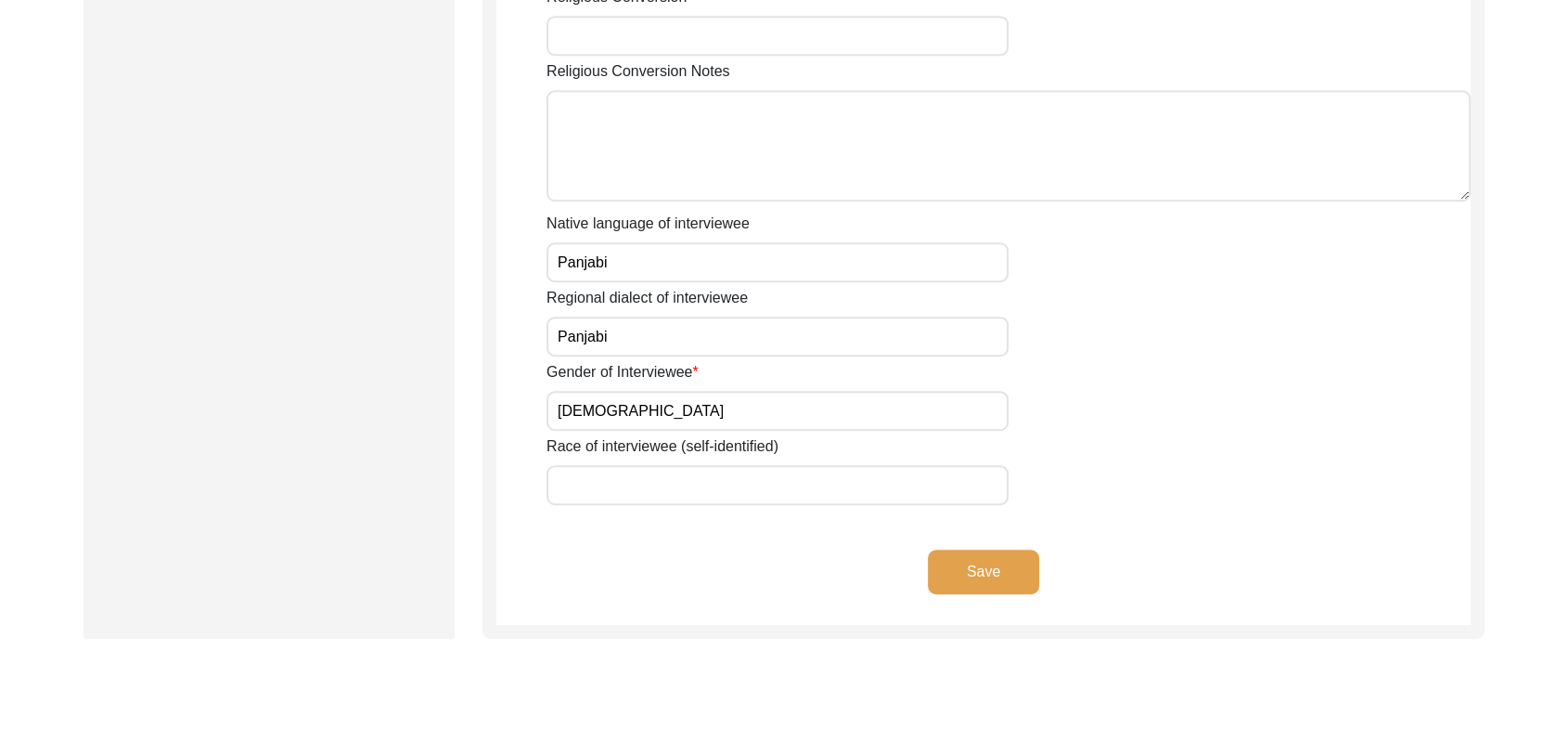
click at [981, 560] on button "Save" at bounding box center [983, 571] width 111 height 44
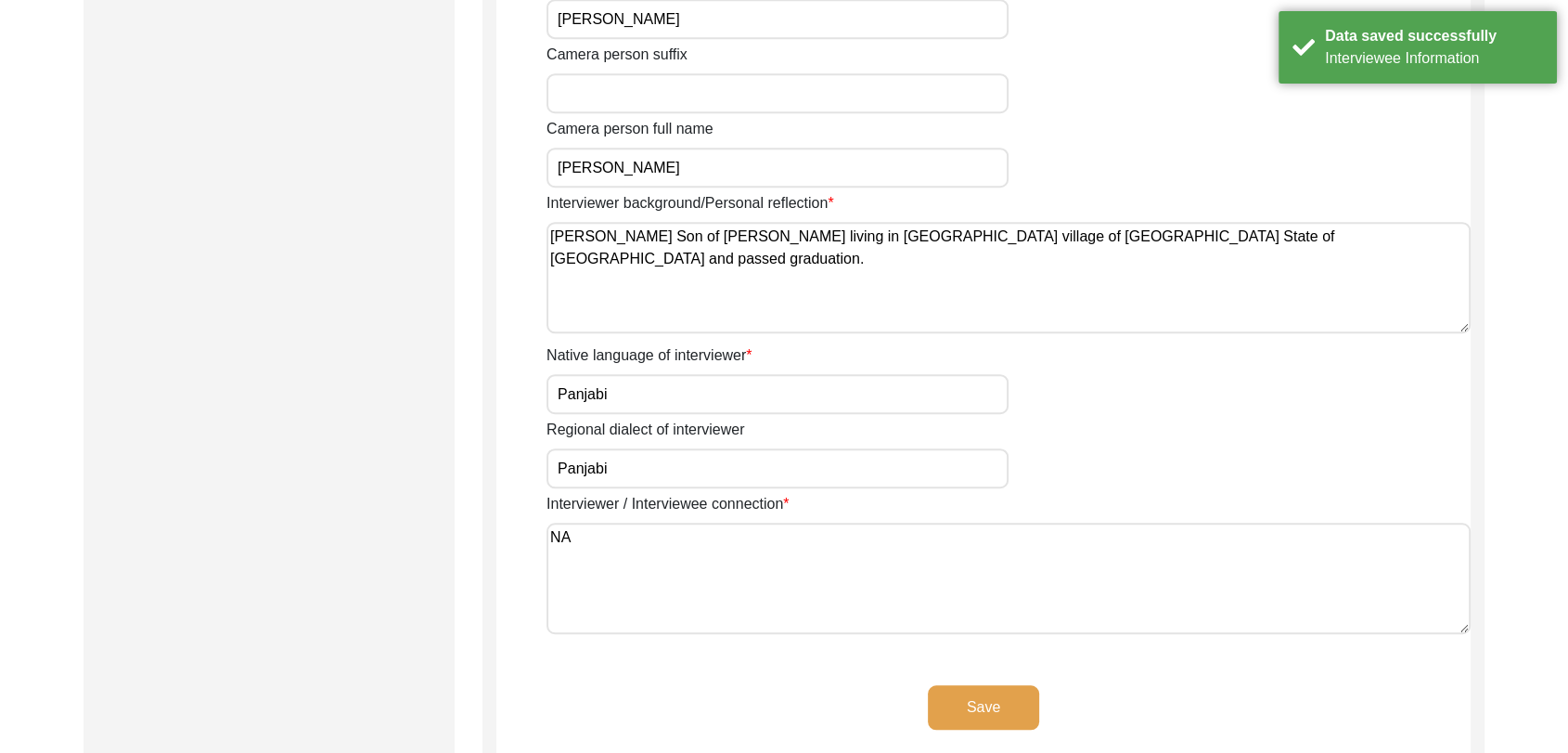
click at [1007, 708] on button "Save" at bounding box center [983, 707] width 111 height 44
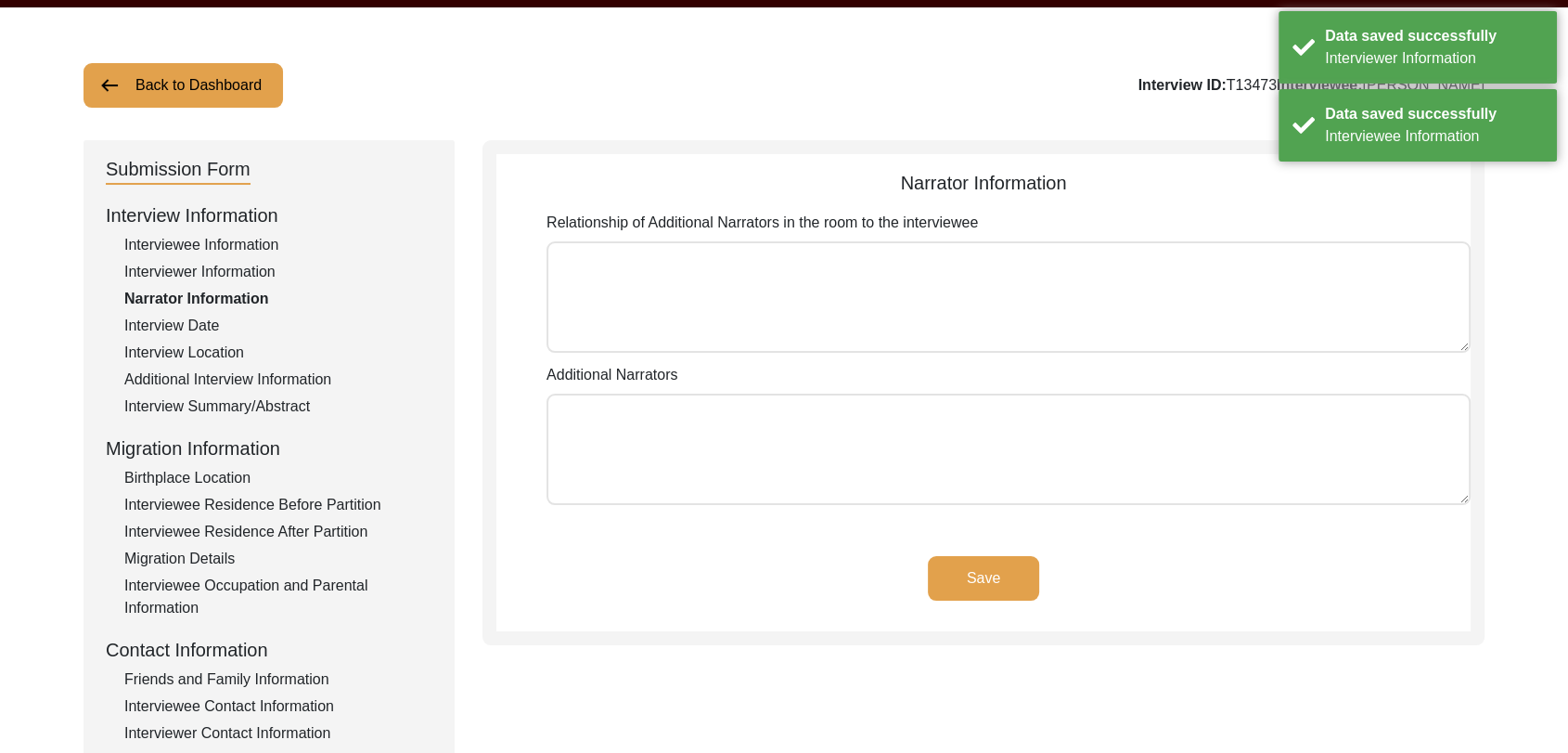
scroll to position [66, 0]
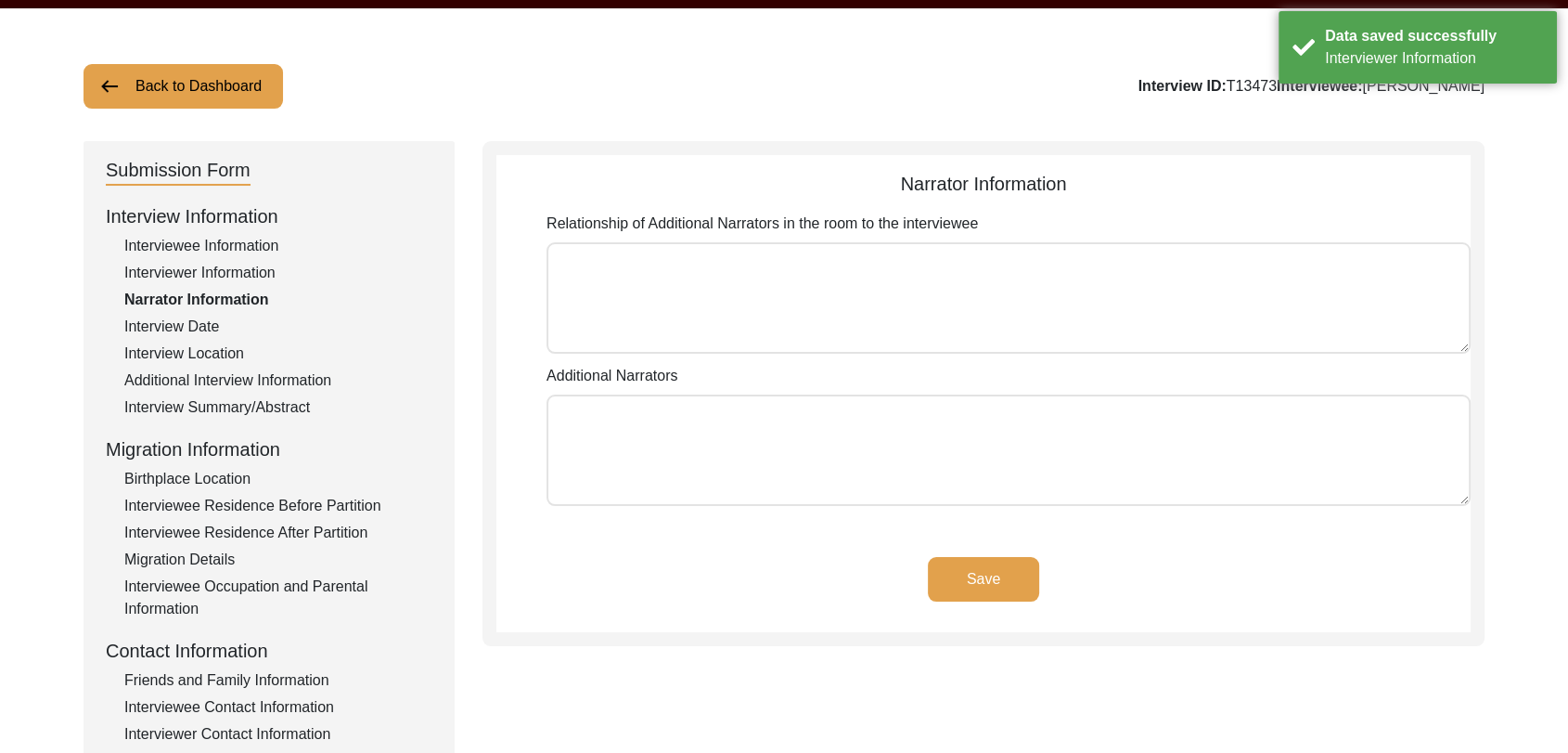
click at [970, 572] on button "Save" at bounding box center [983, 579] width 111 height 44
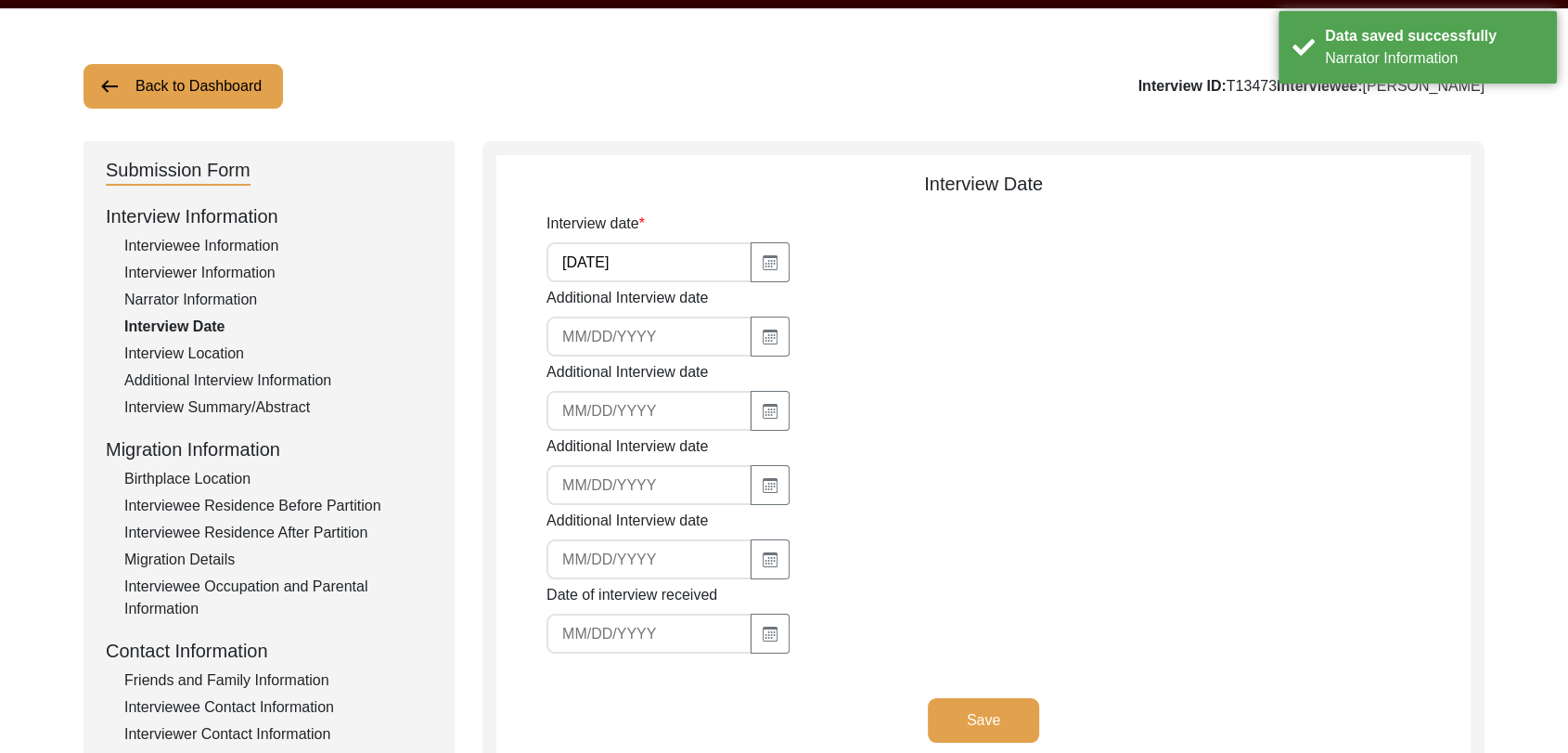
click at [981, 716] on button "Save" at bounding box center [983, 720] width 111 height 44
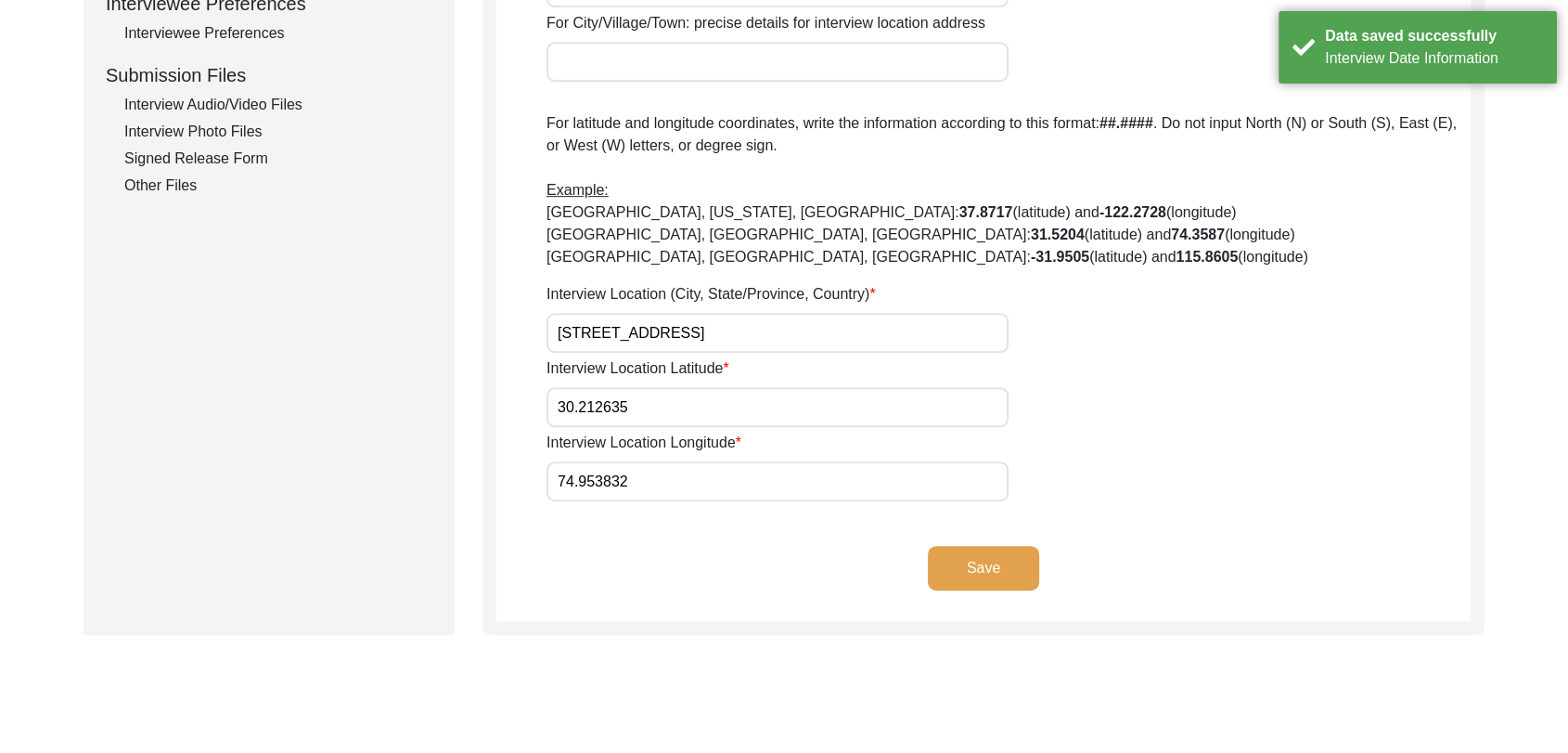
scroll to position [870, 0]
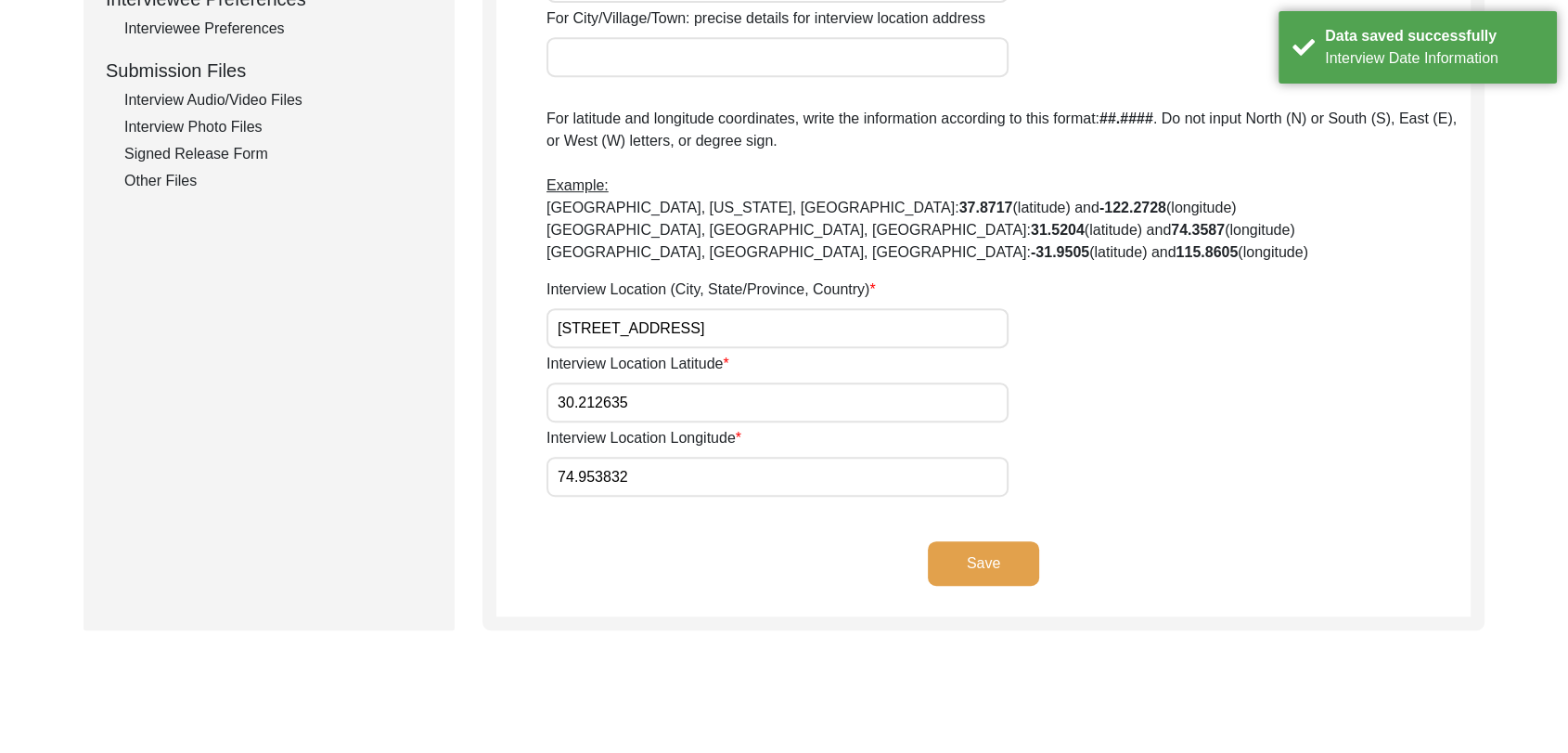
click at [966, 560] on button "Save" at bounding box center [983, 563] width 111 height 44
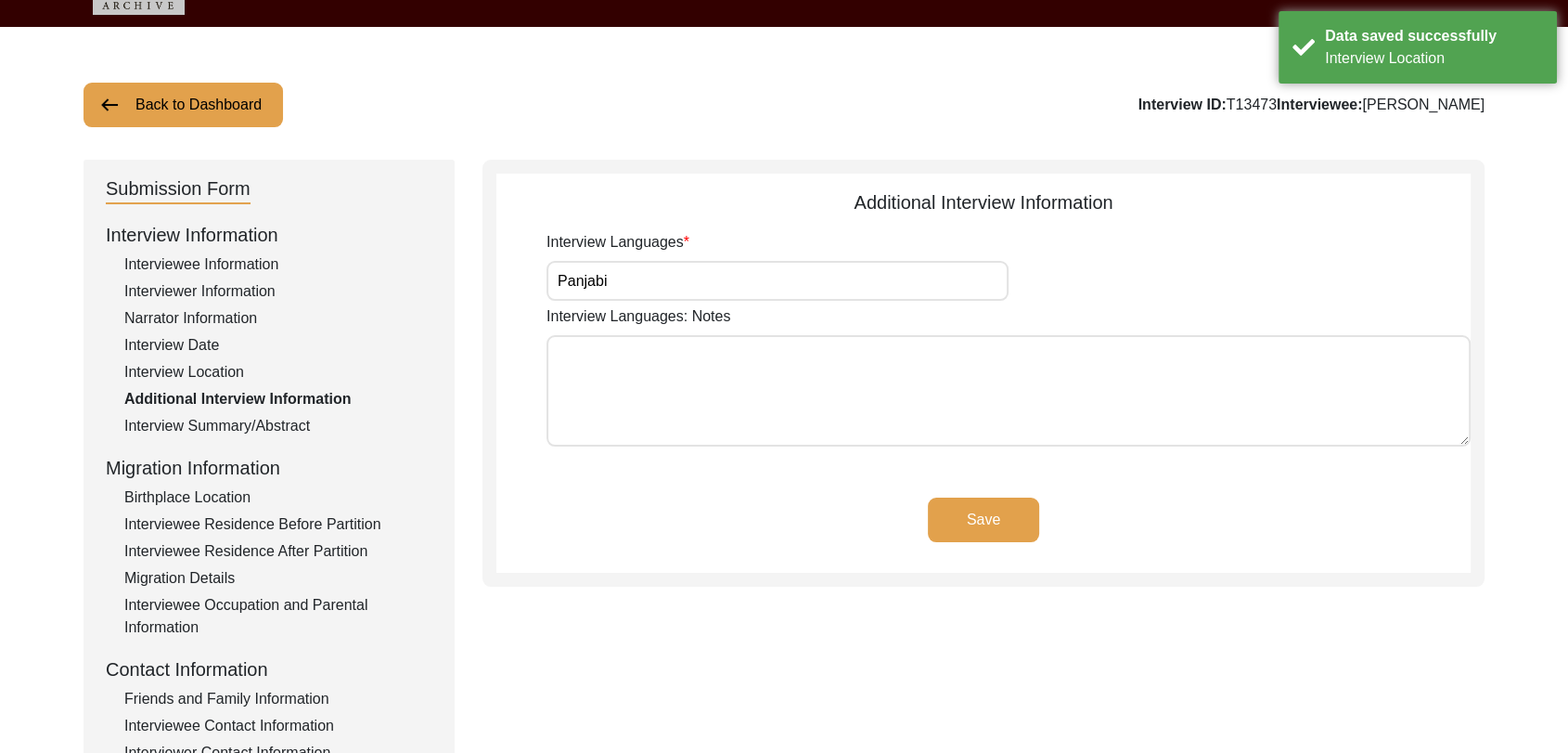
scroll to position [45, 0]
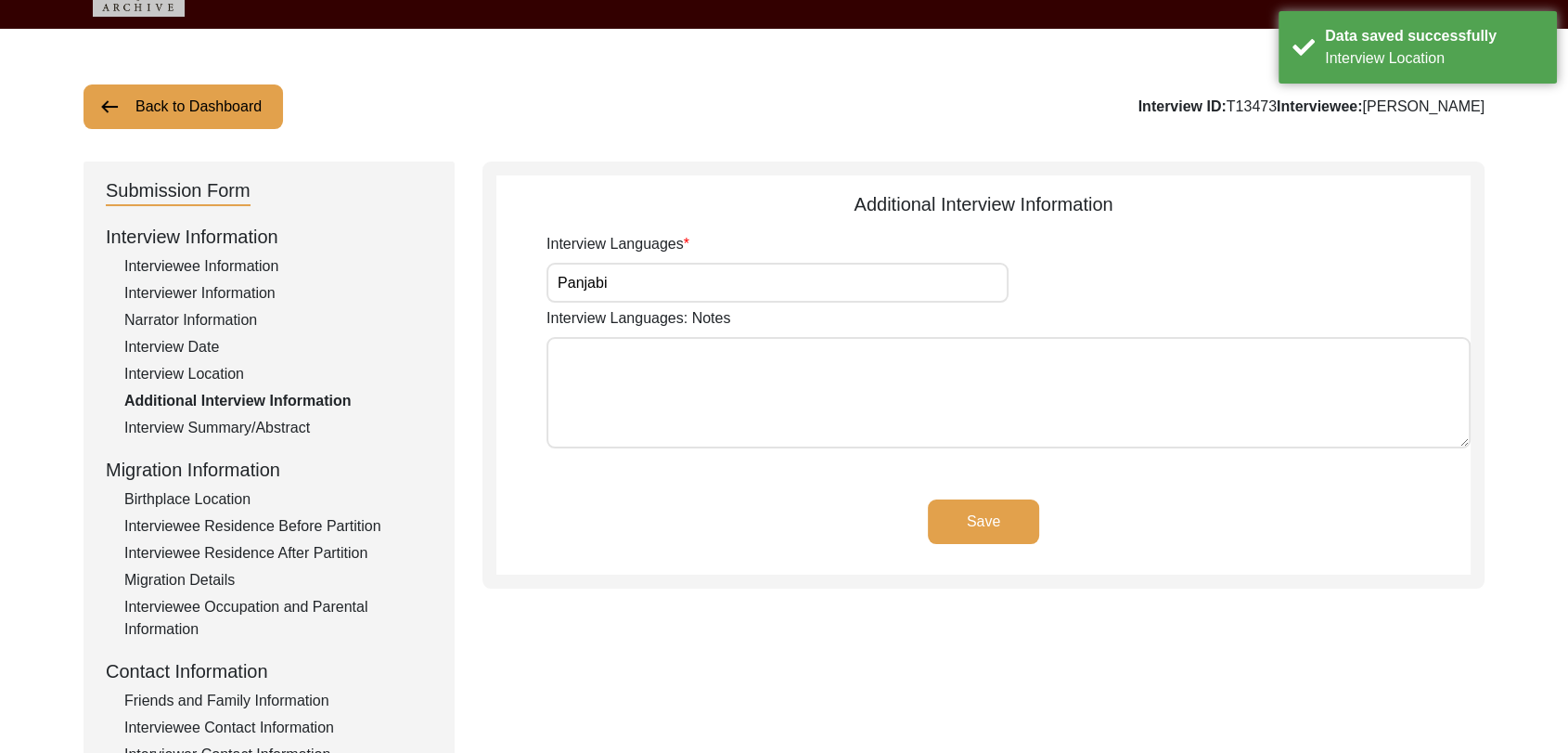
click at [974, 527] on button "Save" at bounding box center [983, 521] width 111 height 44
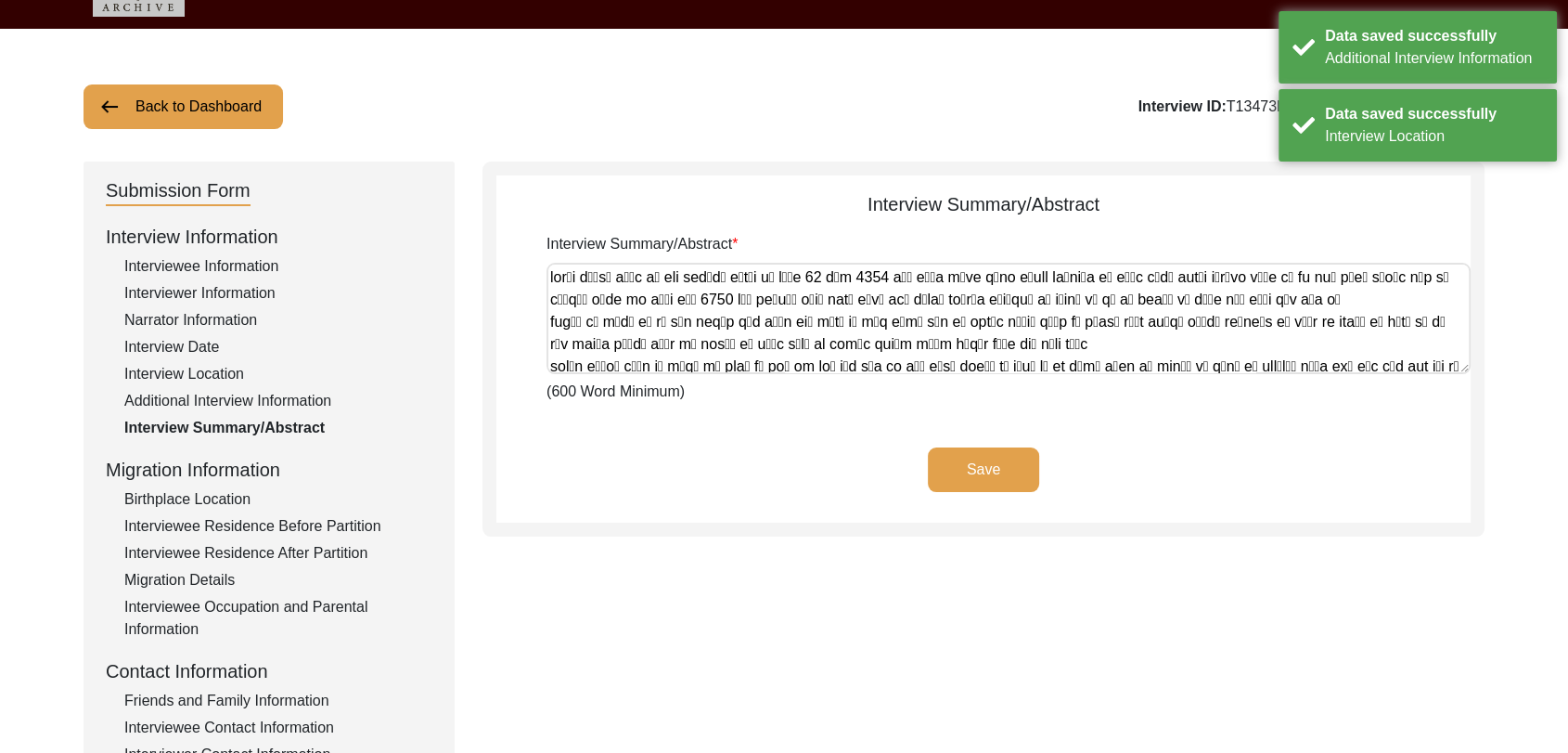
click at [990, 466] on button "Save" at bounding box center [983, 469] width 111 height 44
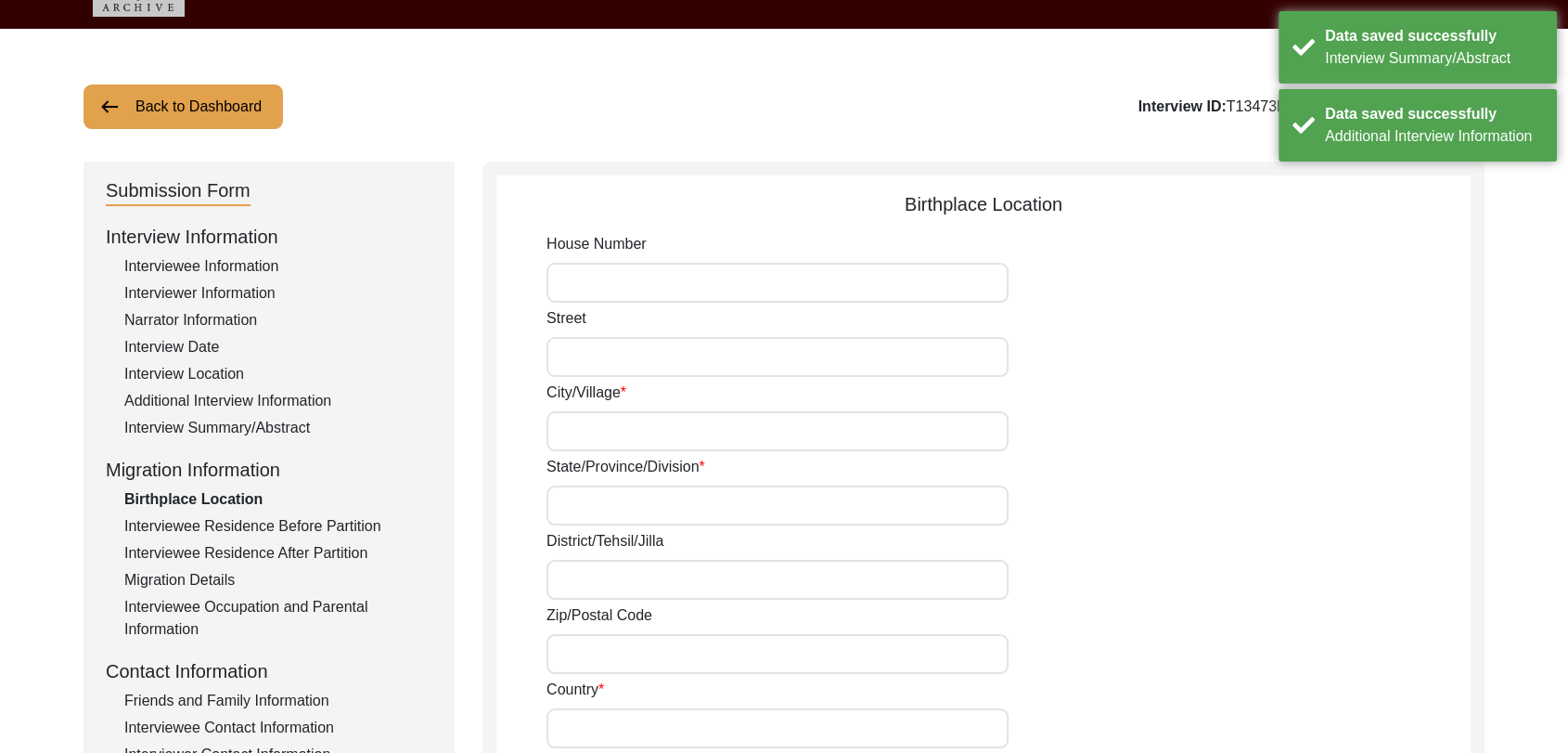
click at [609, 436] on input "City/Village" at bounding box center [777, 431] width 462 height 40
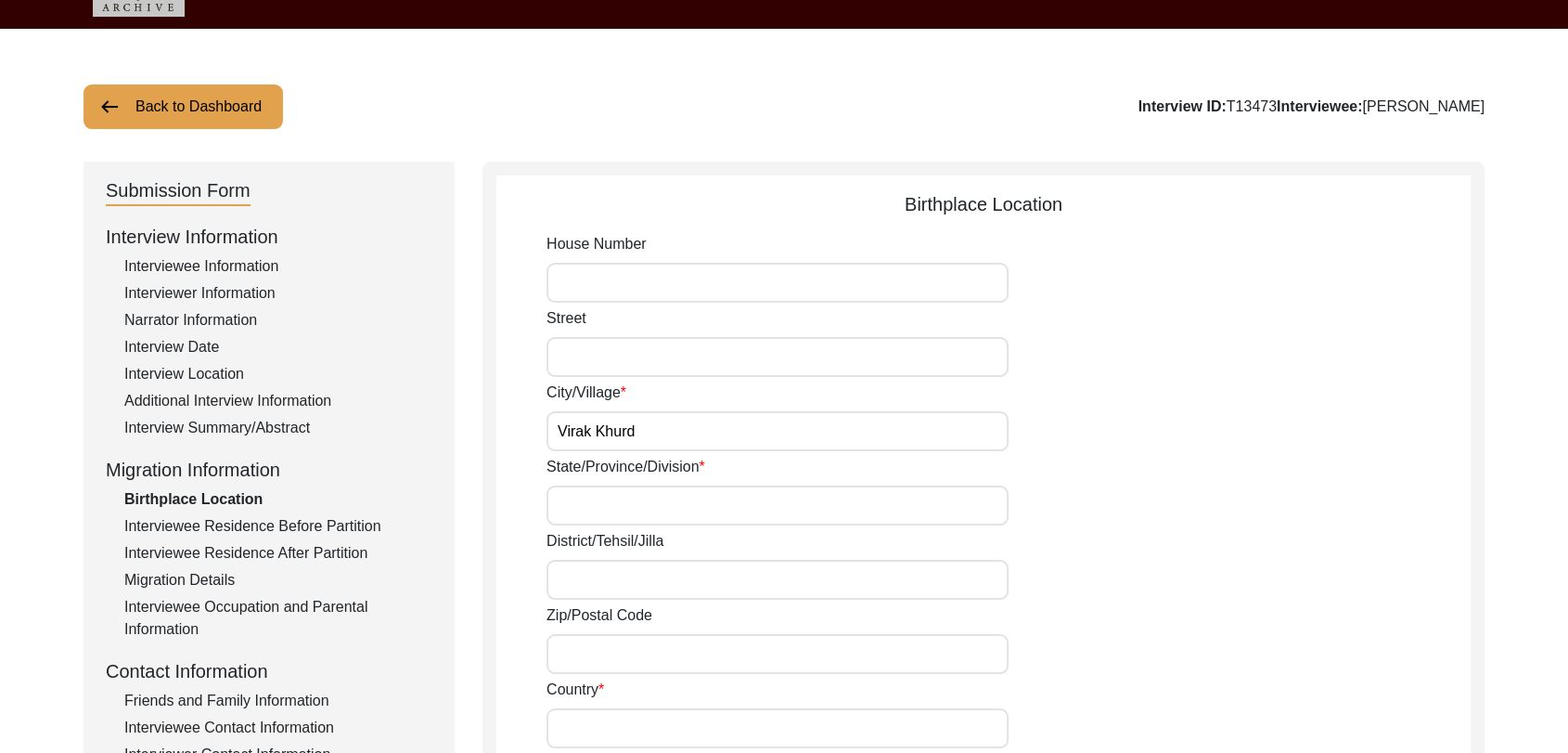
click at [603, 503] on input "State/Province/Division" at bounding box center [777, 505] width 462 height 40
click at [595, 579] on input "District/Tehsil/Jilla" at bounding box center [777, 580] width 462 height 40
click at [618, 497] on input "Faridkot" at bounding box center [777, 505] width 462 height 40
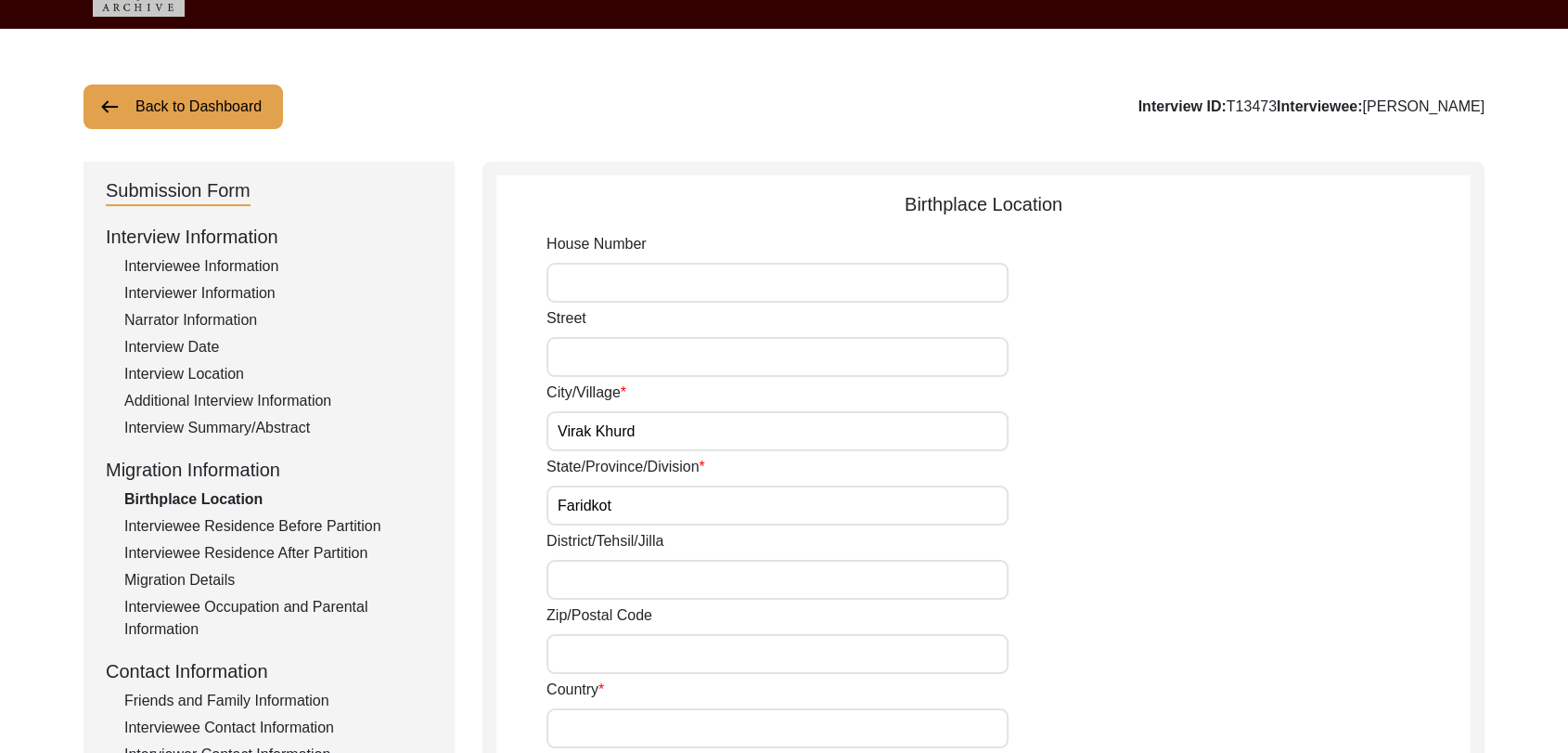
click at [618, 497] on input "Faridkot" at bounding box center [777, 505] width 462 height 40
click at [606, 571] on input "District/Tehsil/Jilla" at bounding box center [777, 580] width 462 height 40
paste input "Faridkot"
click at [609, 507] on input "Faridkot" at bounding box center [777, 505] width 462 height 40
click at [586, 661] on input "Zip/Postal Code" at bounding box center [777, 654] width 462 height 40
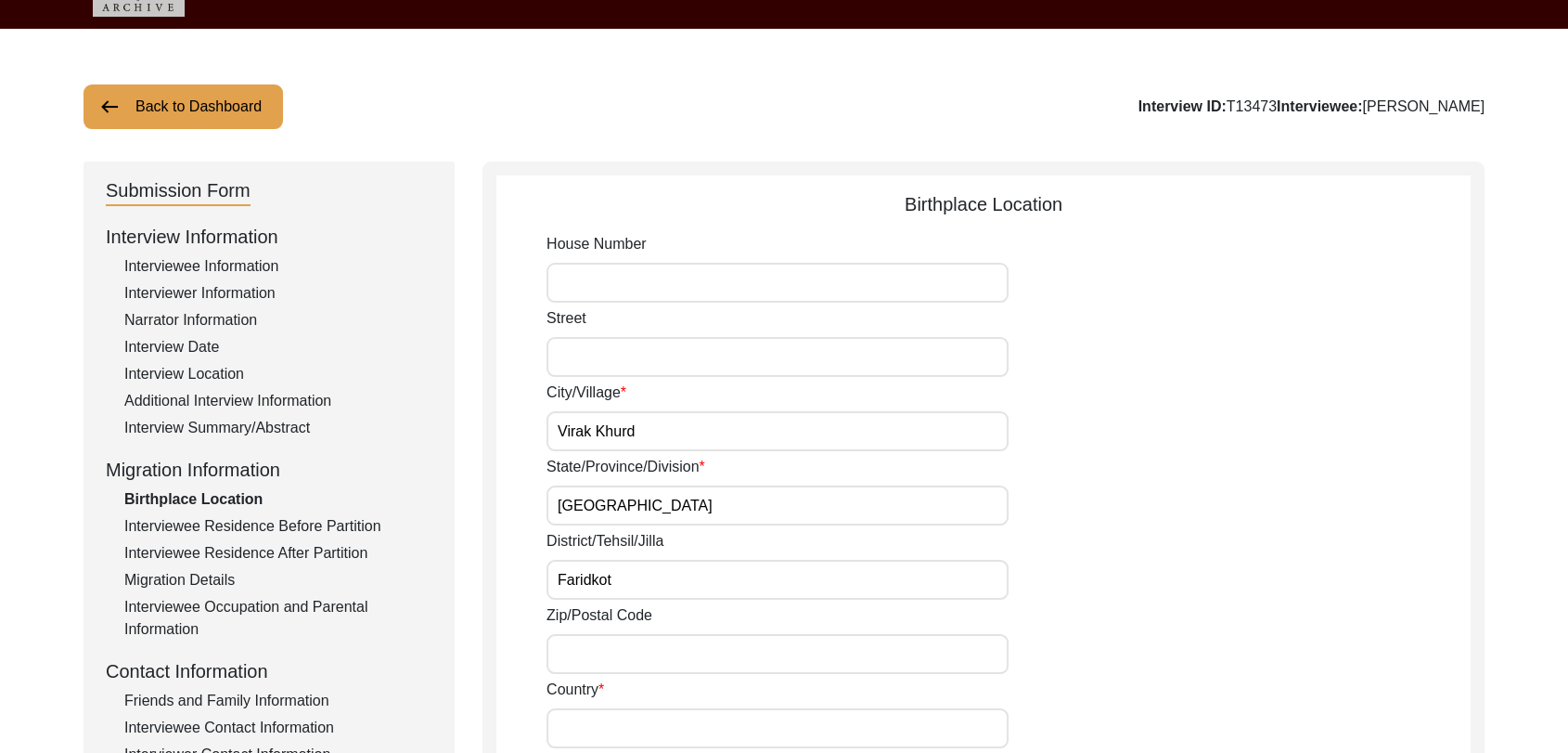
click at [596, 716] on input "Country" at bounding box center [777, 728] width 462 height 40
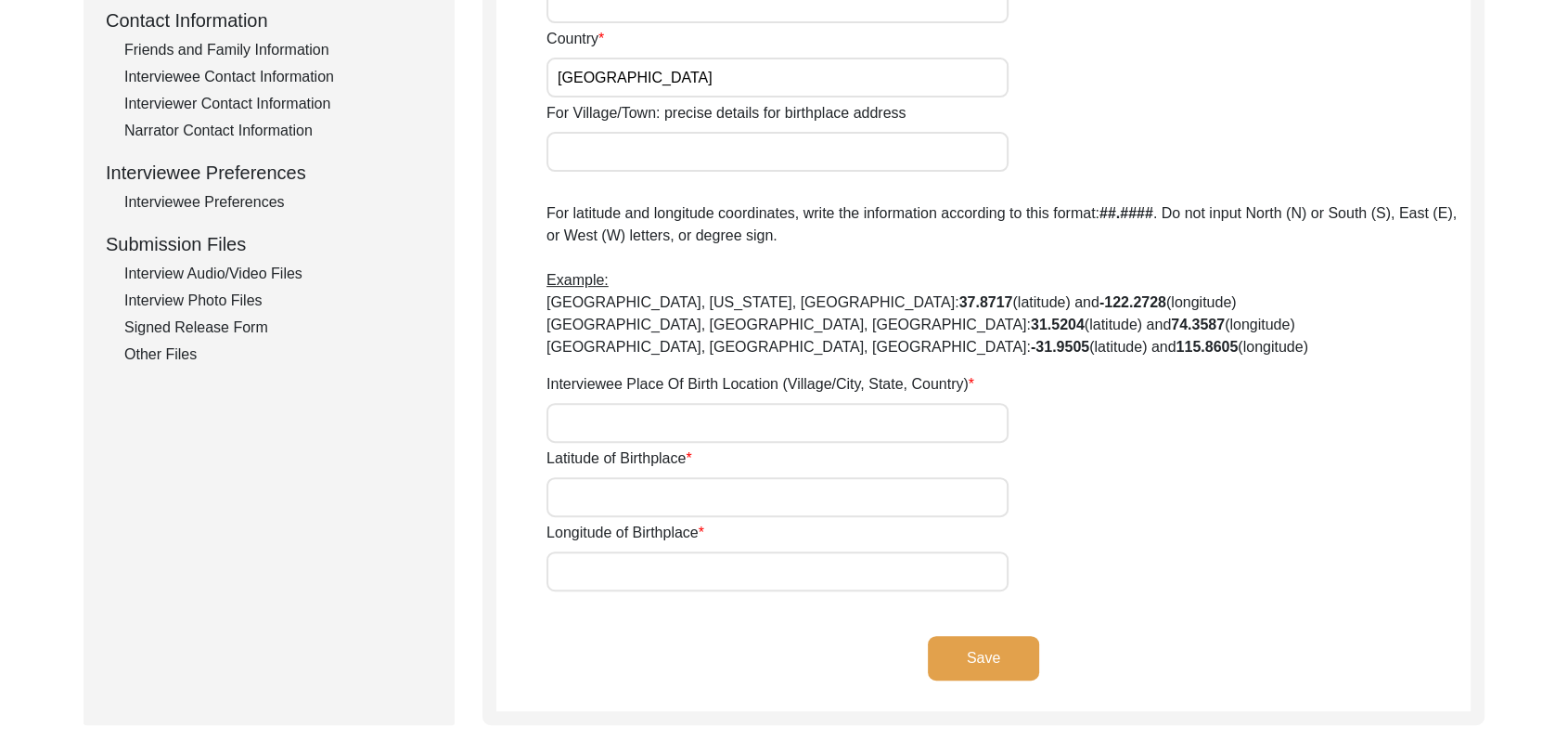
scroll to position [698, 0]
click at [589, 411] on input "Interviewee Place Of Birth Location (Village/City, State, Country)" at bounding box center [777, 421] width 462 height 40
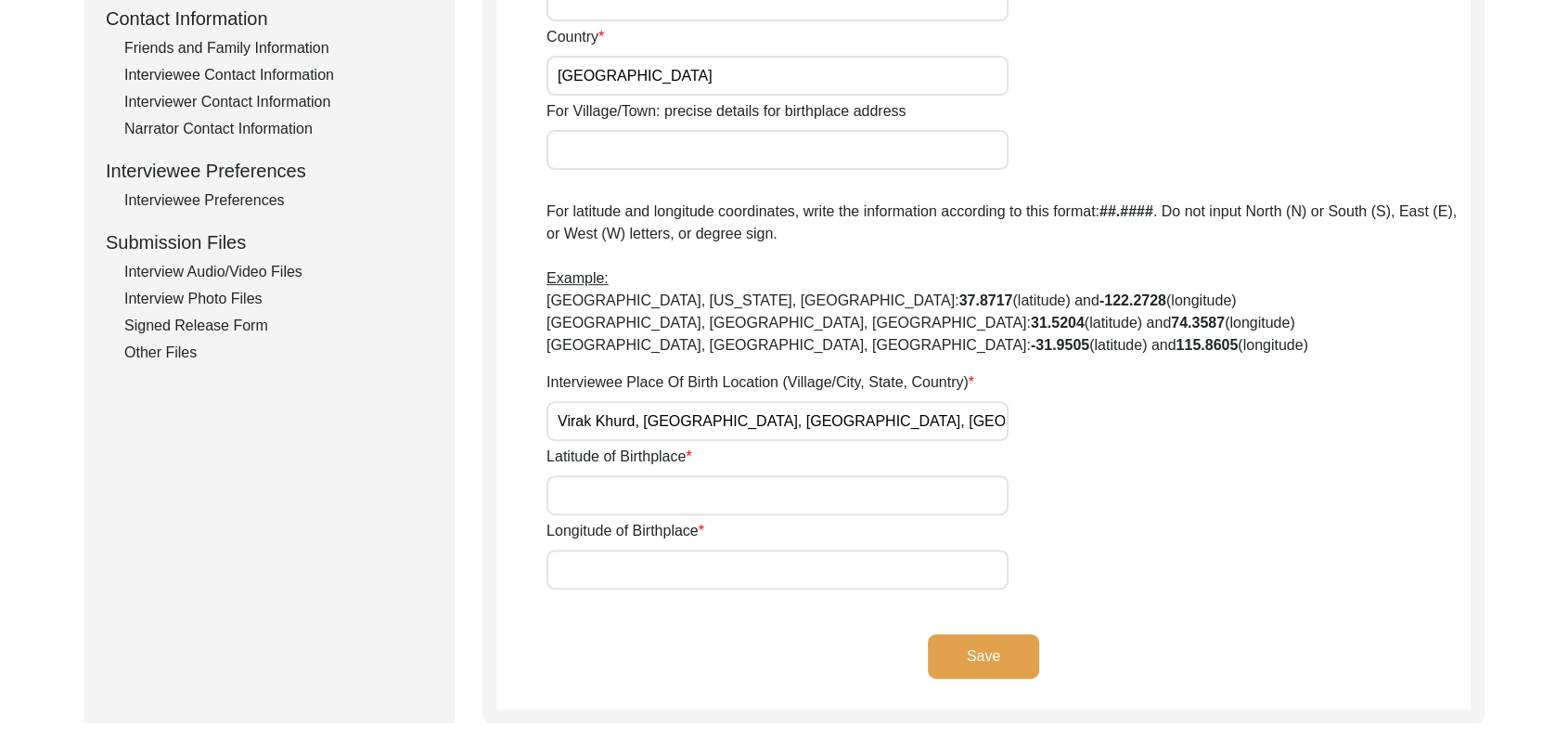
click at [724, 499] on input "Latitude of Birthplace" at bounding box center [777, 495] width 462 height 40
click at [647, 559] on input "Longitude of Birthplace" at bounding box center [777, 569] width 462 height 40
click at [987, 661] on button "Save" at bounding box center [983, 656] width 111 height 44
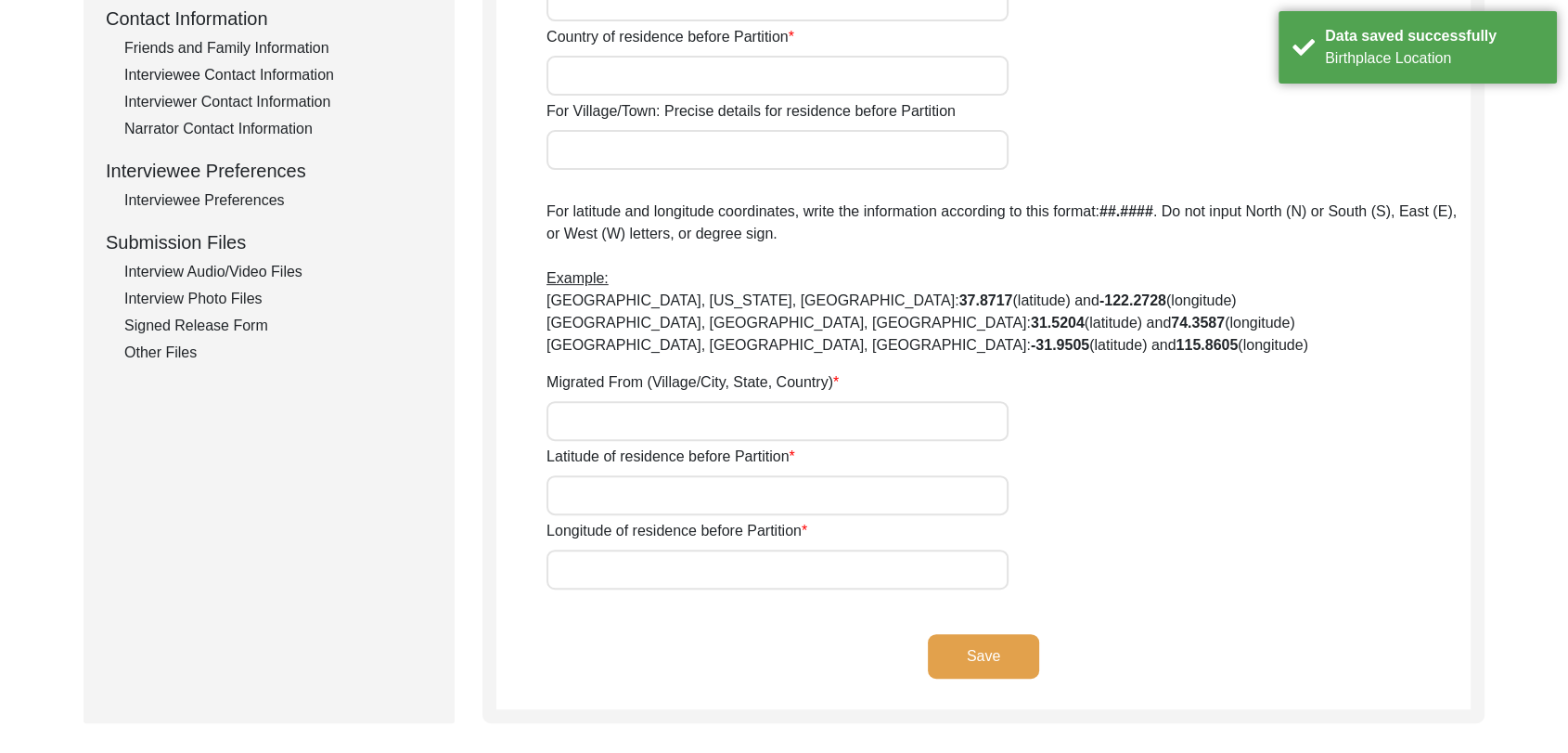
scroll to position [0, 0]
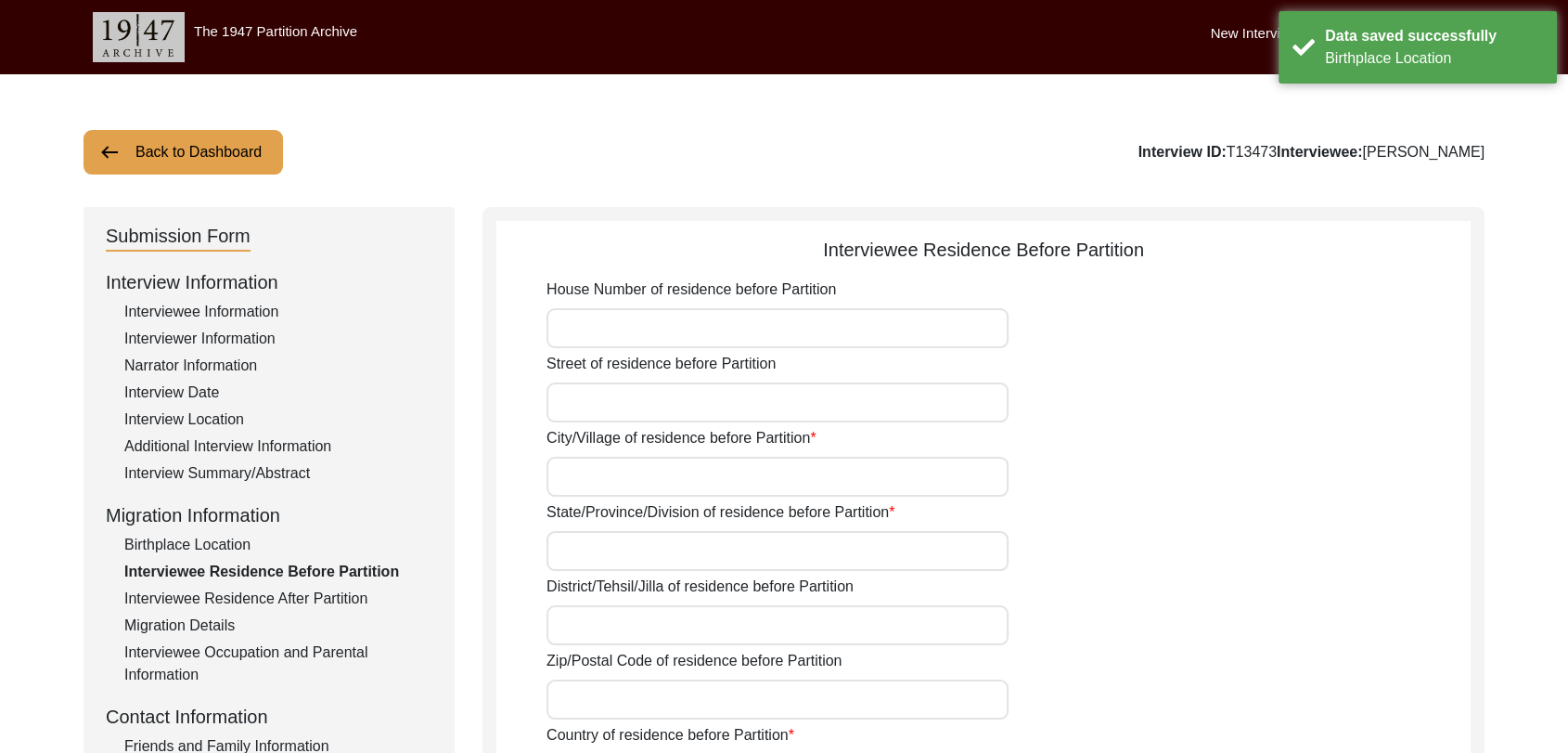
click at [609, 487] on input "City/Village of residence before Partition" at bounding box center [777, 477] width 462 height 40
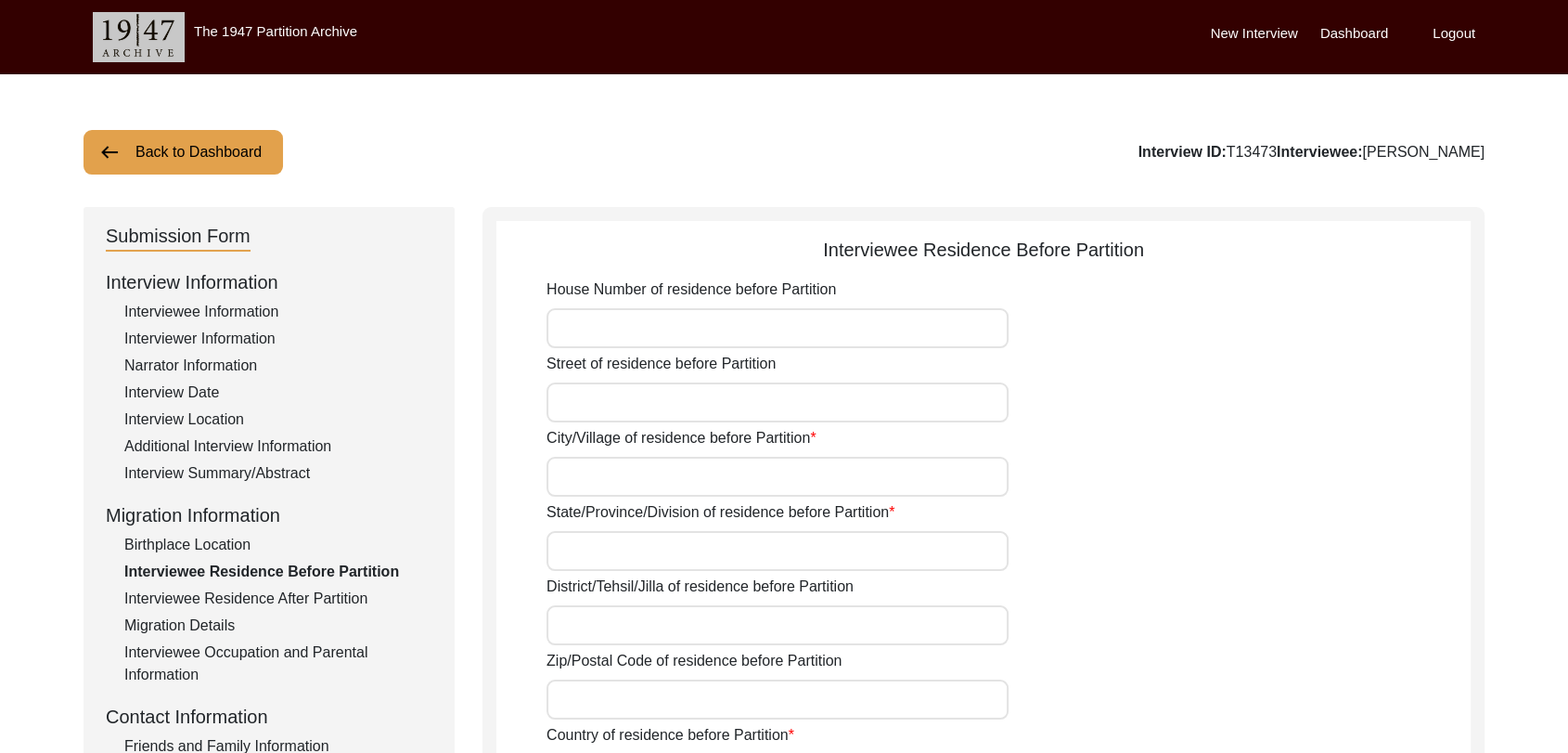
click at [582, 455] on div "City/Village of residence before Partition" at bounding box center [1008, 462] width 924 height 70
click at [580, 490] on input "City/Village of residence before Partition" at bounding box center [777, 477] width 462 height 40
click at [581, 545] on input "State/Province/Division of residence before Partition" at bounding box center [777, 550] width 462 height 40
click at [584, 620] on input "District/Tehsil/Jilla of residence before Partition" at bounding box center [777, 625] width 462 height 40
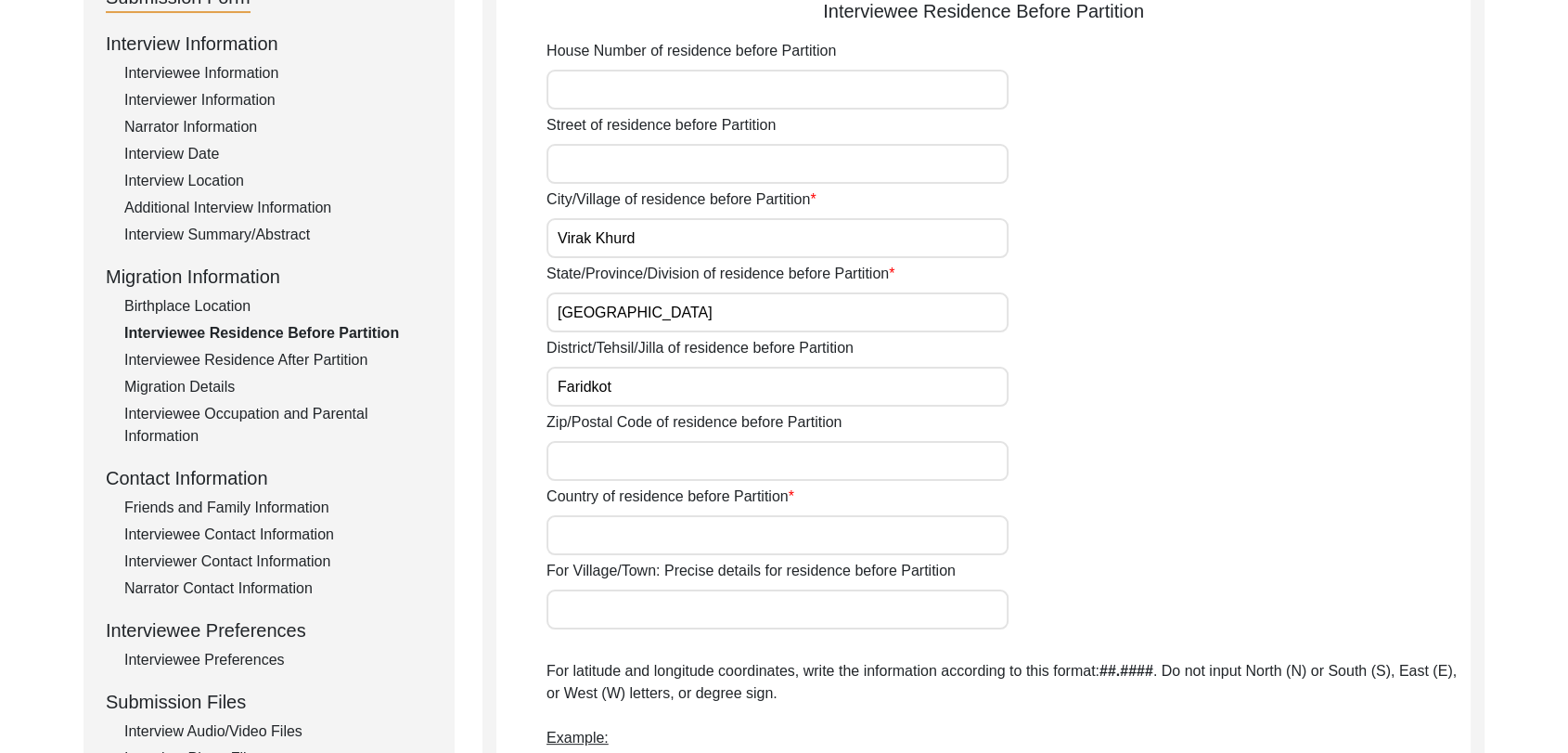
scroll to position [260, 0]
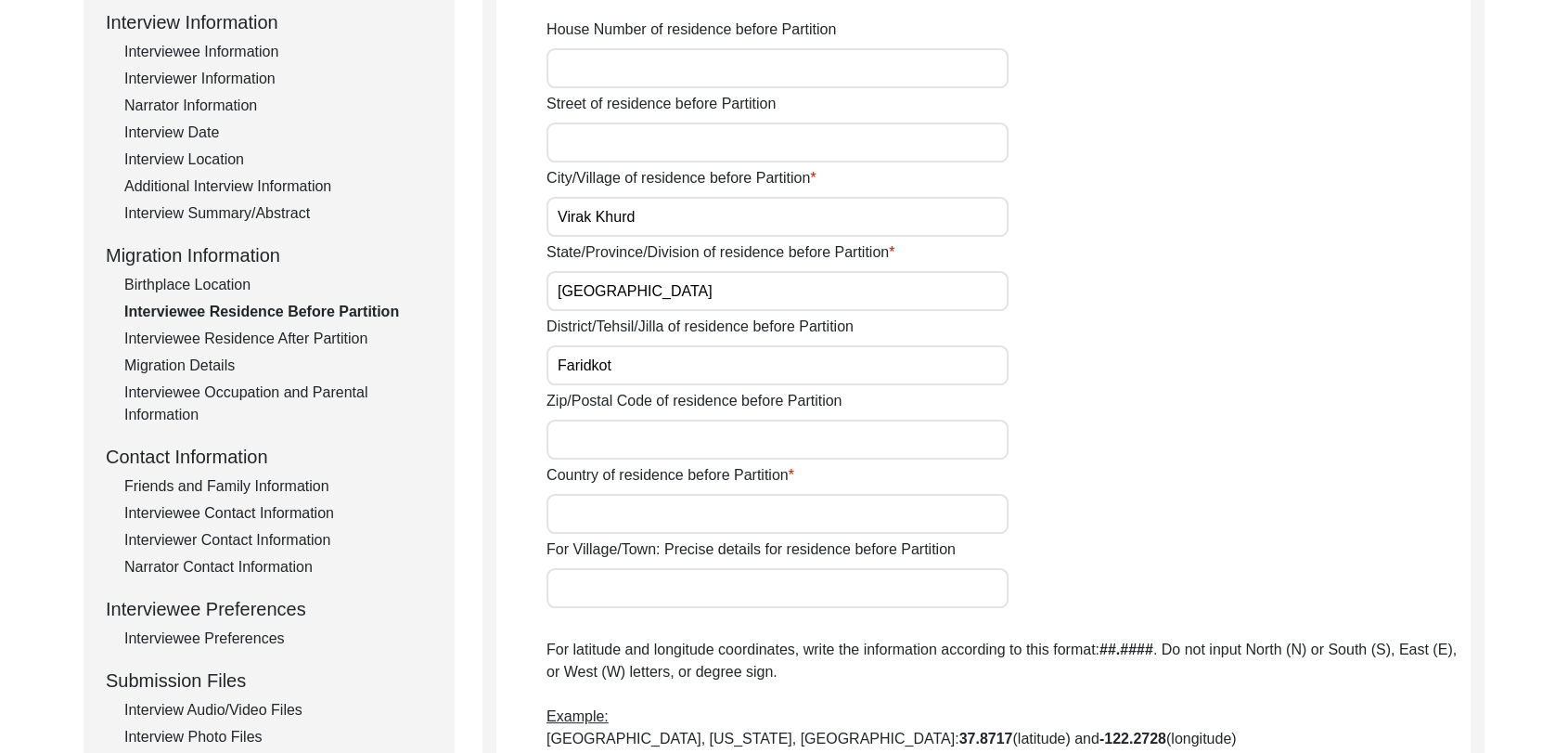
click at [598, 514] on input "Country of residence before Partition" at bounding box center [777, 514] width 462 height 40
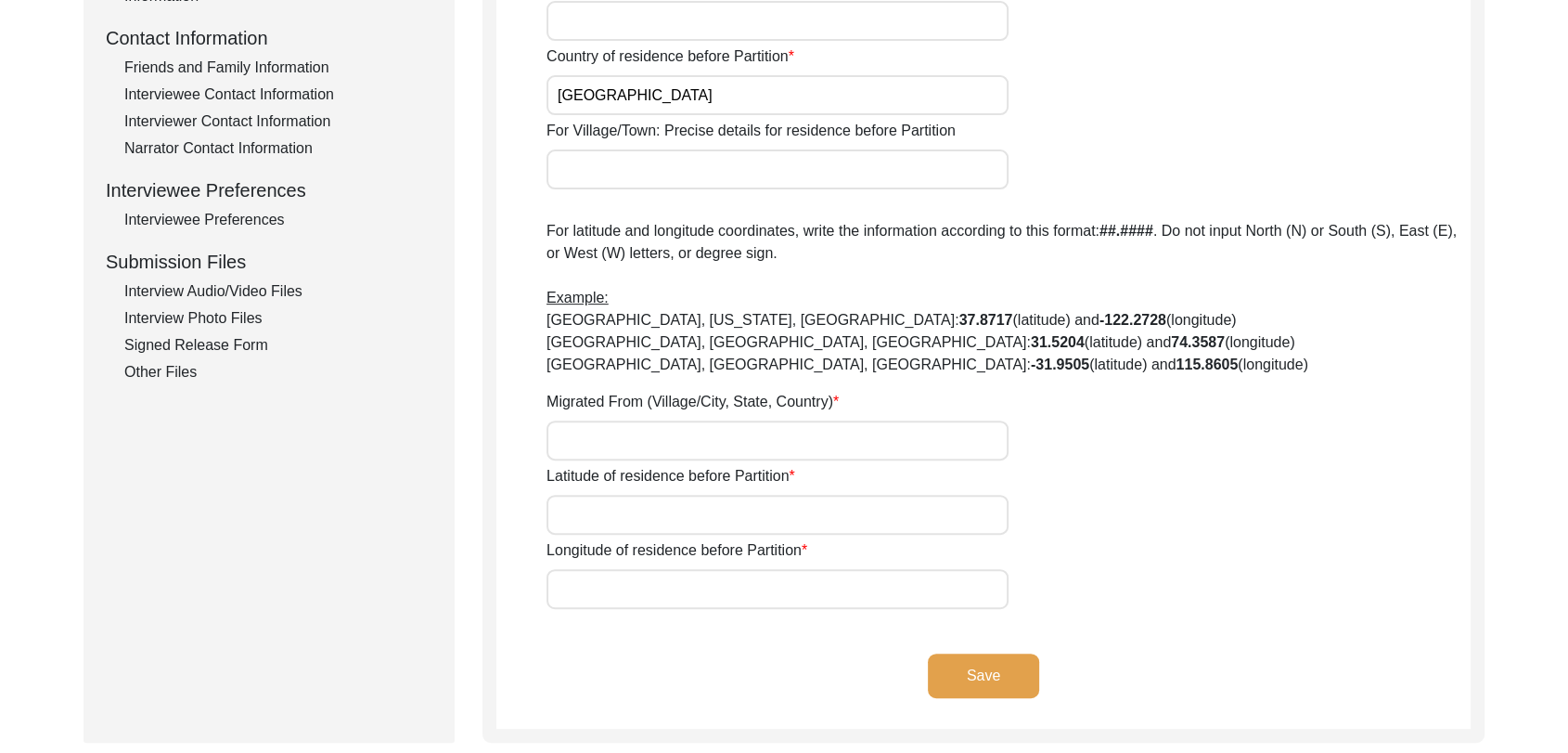
scroll to position [679, 0]
click at [578, 444] on input "Migrated From (Village/City, State, Country)" at bounding box center [777, 439] width 462 height 40
click at [604, 496] on input "Latitude of residence before Partition" at bounding box center [777, 514] width 462 height 40
click at [616, 589] on input "Longitude of residence before Partition" at bounding box center [777, 588] width 462 height 40
click at [996, 670] on button "Save" at bounding box center [983, 674] width 111 height 44
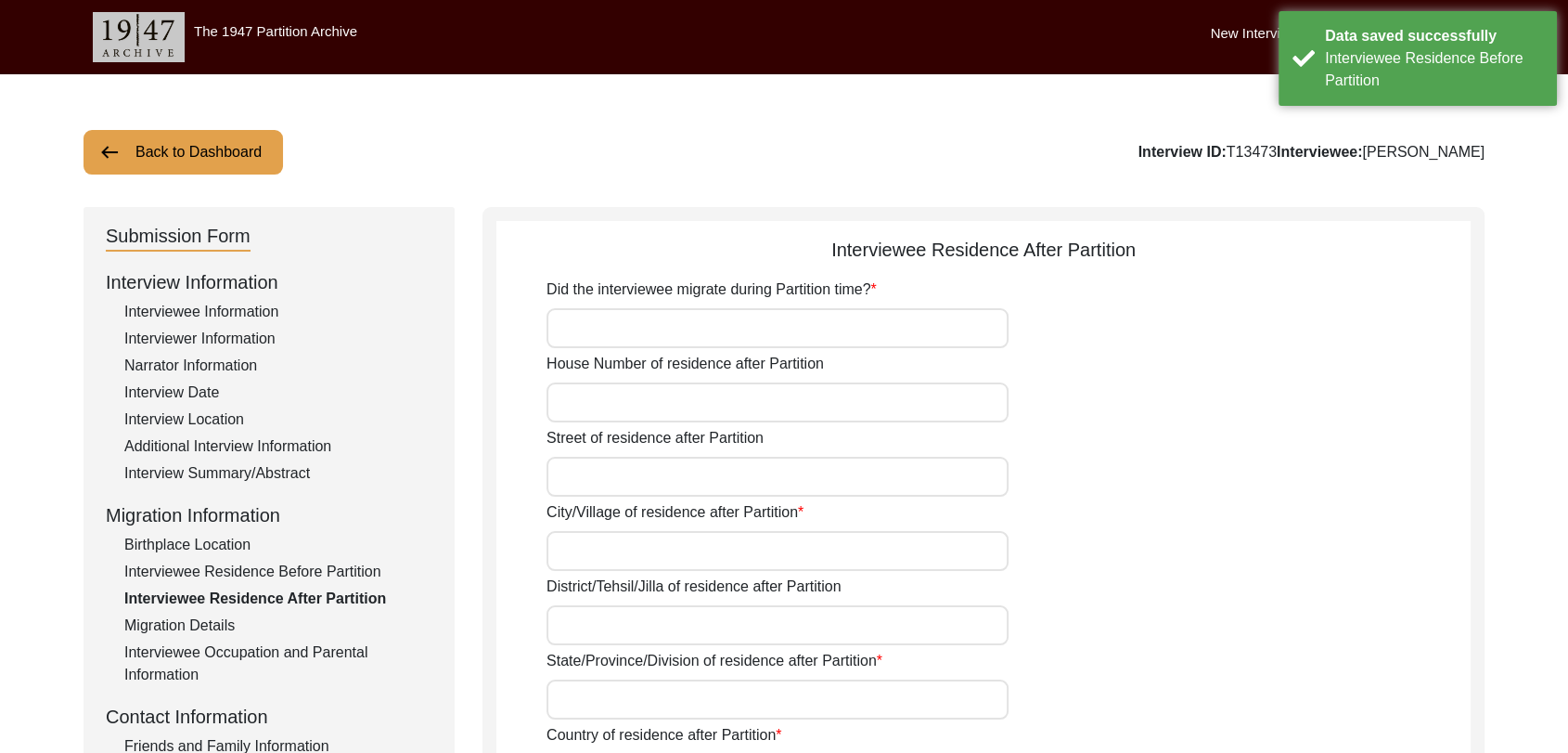
scroll to position [0, 0]
click at [581, 309] on input "Did the interviewee migrate during Partition time?" at bounding box center [777, 328] width 462 height 40
click at [587, 472] on input "Street of residence after Partition" at bounding box center [777, 477] width 462 height 40
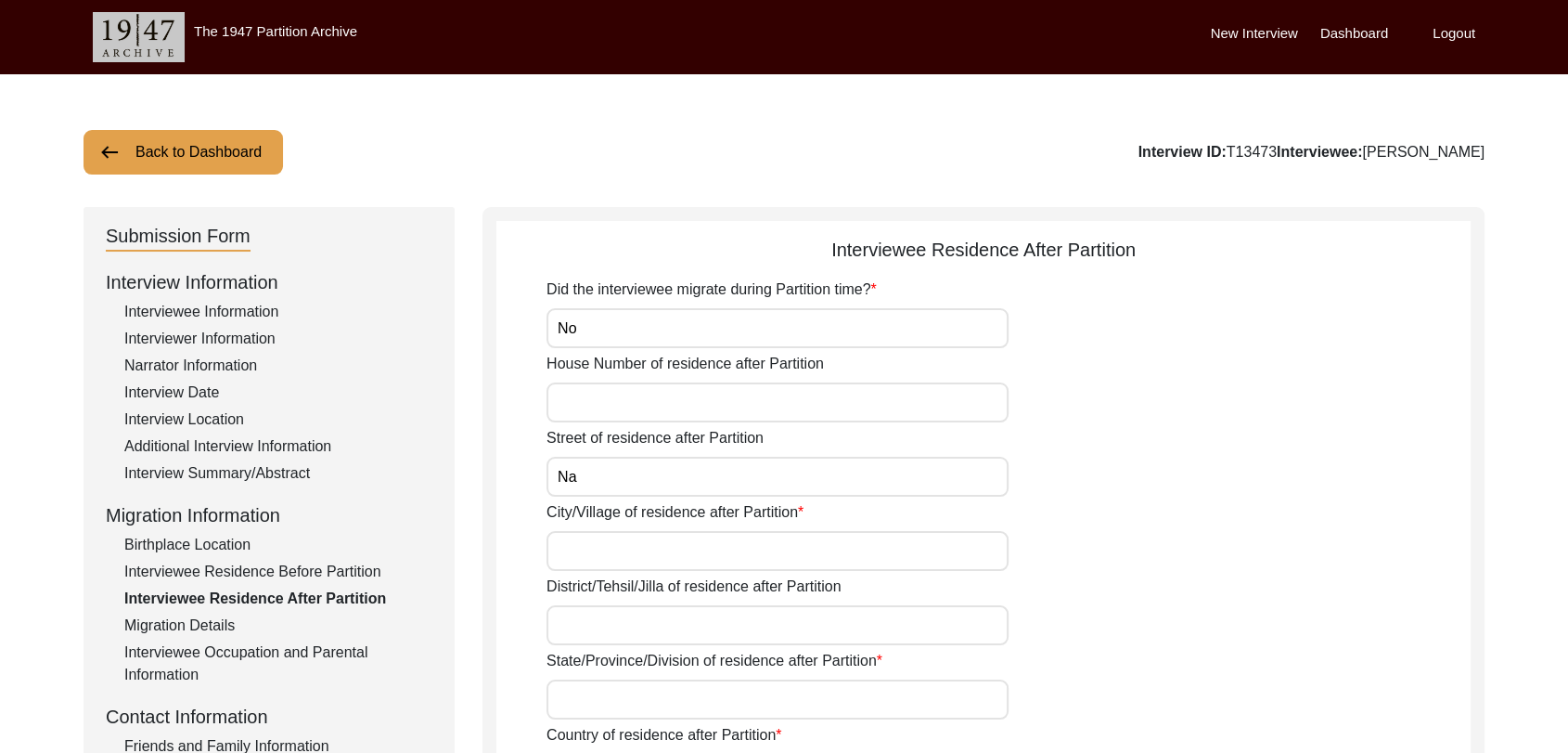
click at [607, 545] on input "City/Village of residence after Partition" at bounding box center [777, 550] width 462 height 40
click at [598, 650] on label "State/Province/Division of residence after Partition" at bounding box center [714, 661] width 336 height 23
click at [598, 679] on input "State/Province/Division of residence after Partition" at bounding box center [777, 699] width 462 height 40
click at [606, 621] on input "District/Tehsil/Jilla of residence after Partition" at bounding box center [777, 625] width 462 height 40
click at [608, 706] on input "State/Province/Division of residence after Partition" at bounding box center [777, 699] width 462 height 40
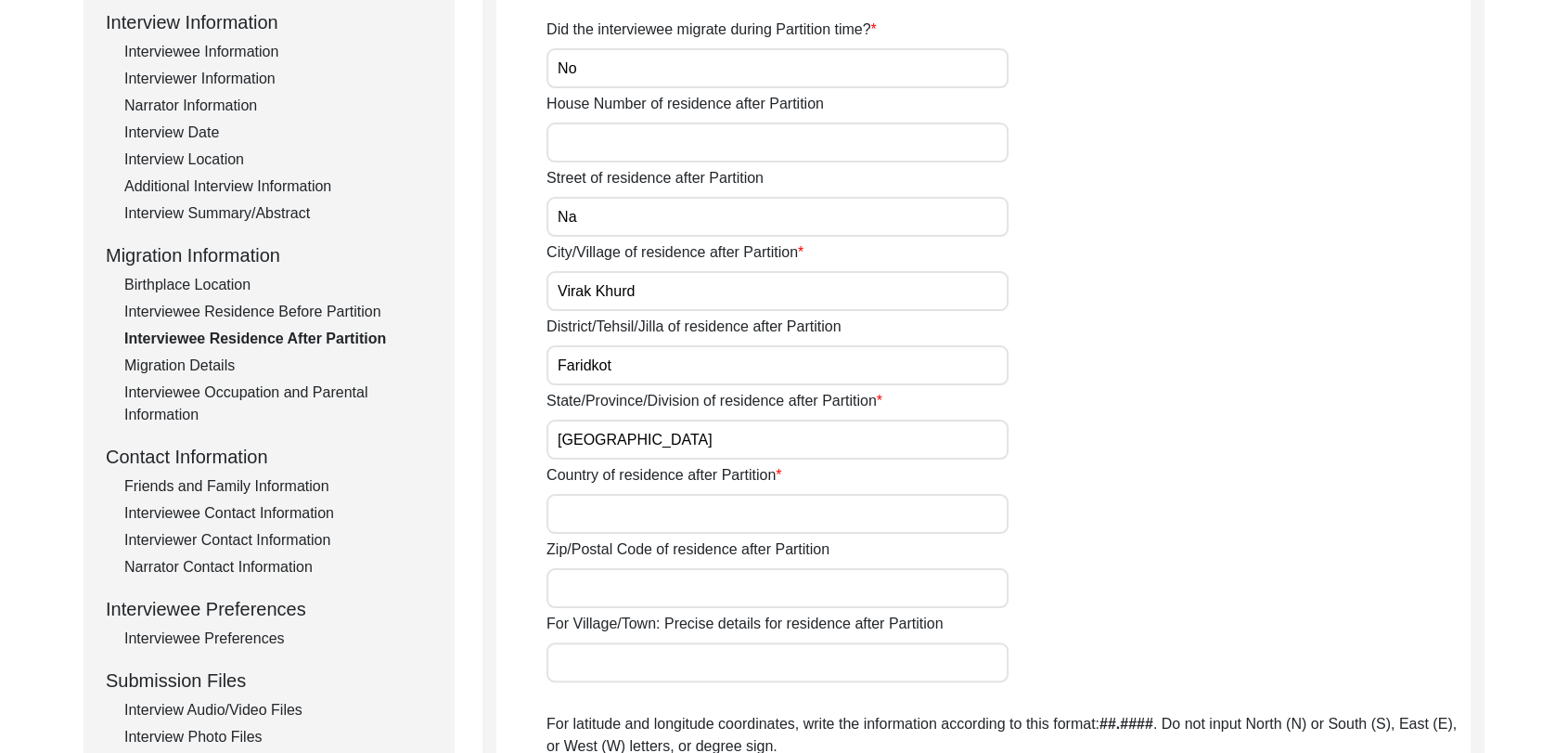
scroll to position [260, 0]
click at [590, 504] on input "Country of residence after Partition" at bounding box center [777, 514] width 462 height 40
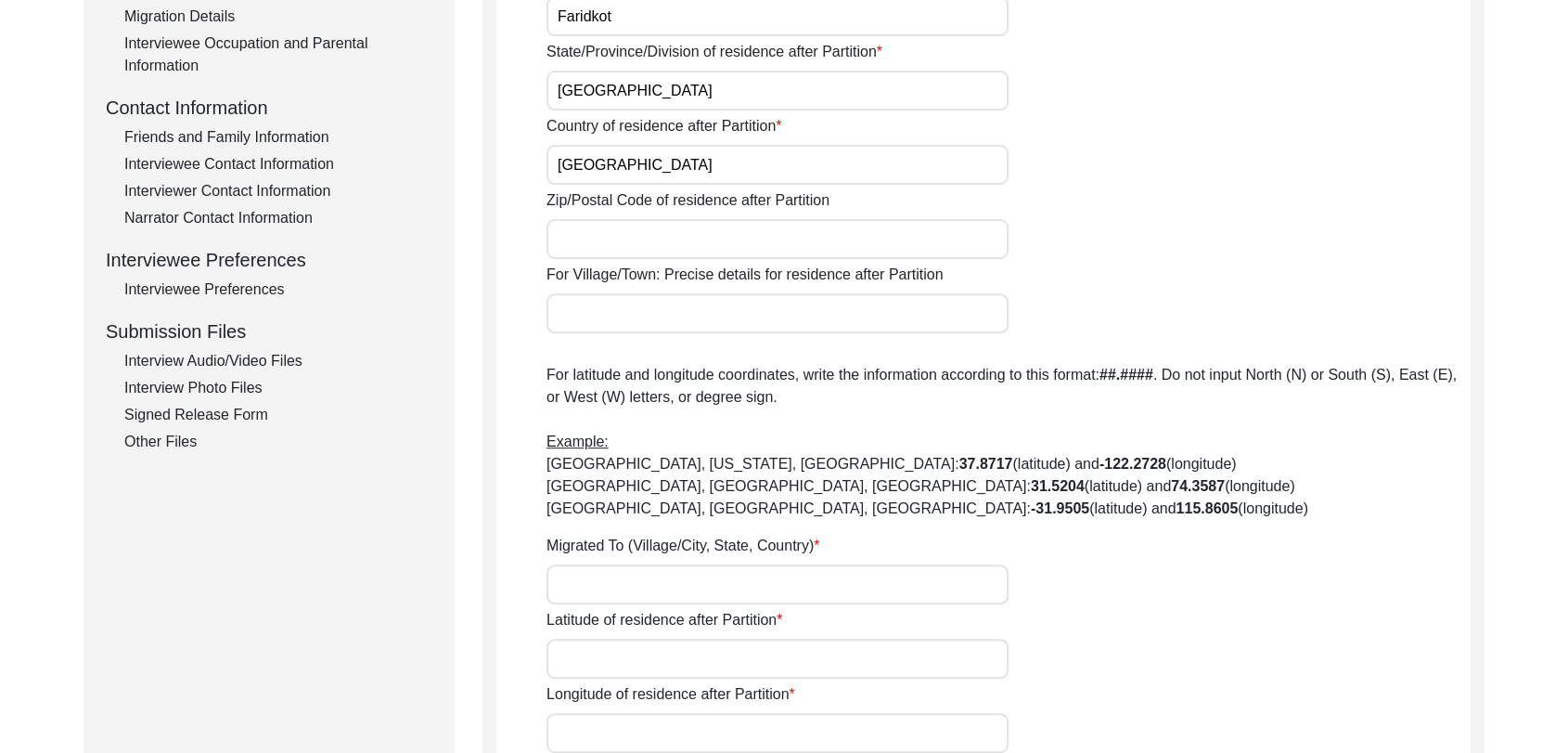
scroll to position [610, 0]
click at [617, 578] on input "Migrated To (Village/City, State, Country)" at bounding box center [777, 583] width 462 height 40
click at [616, 659] on input "Latitude of residence after Partition" at bounding box center [777, 658] width 462 height 40
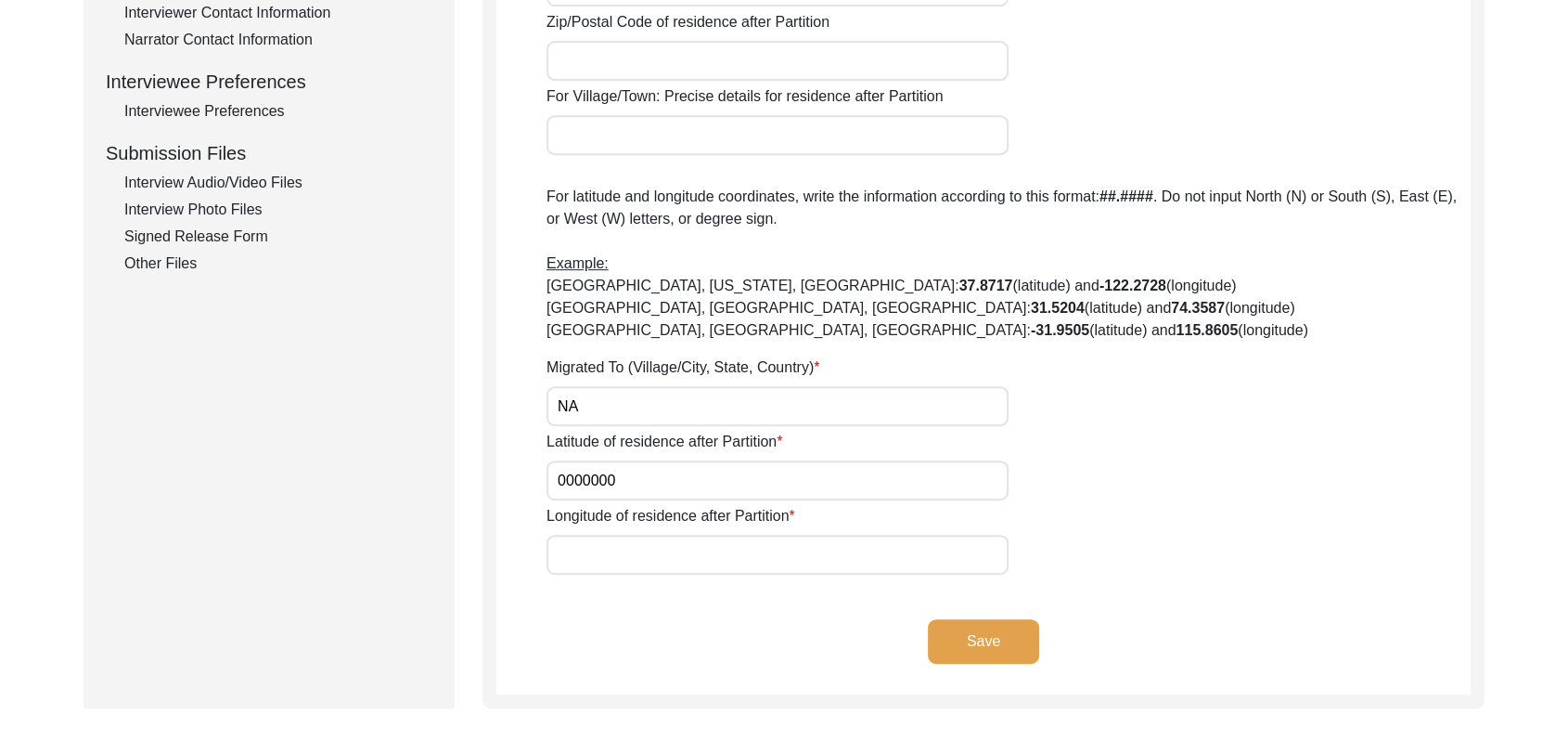
scroll to position [792, 0]
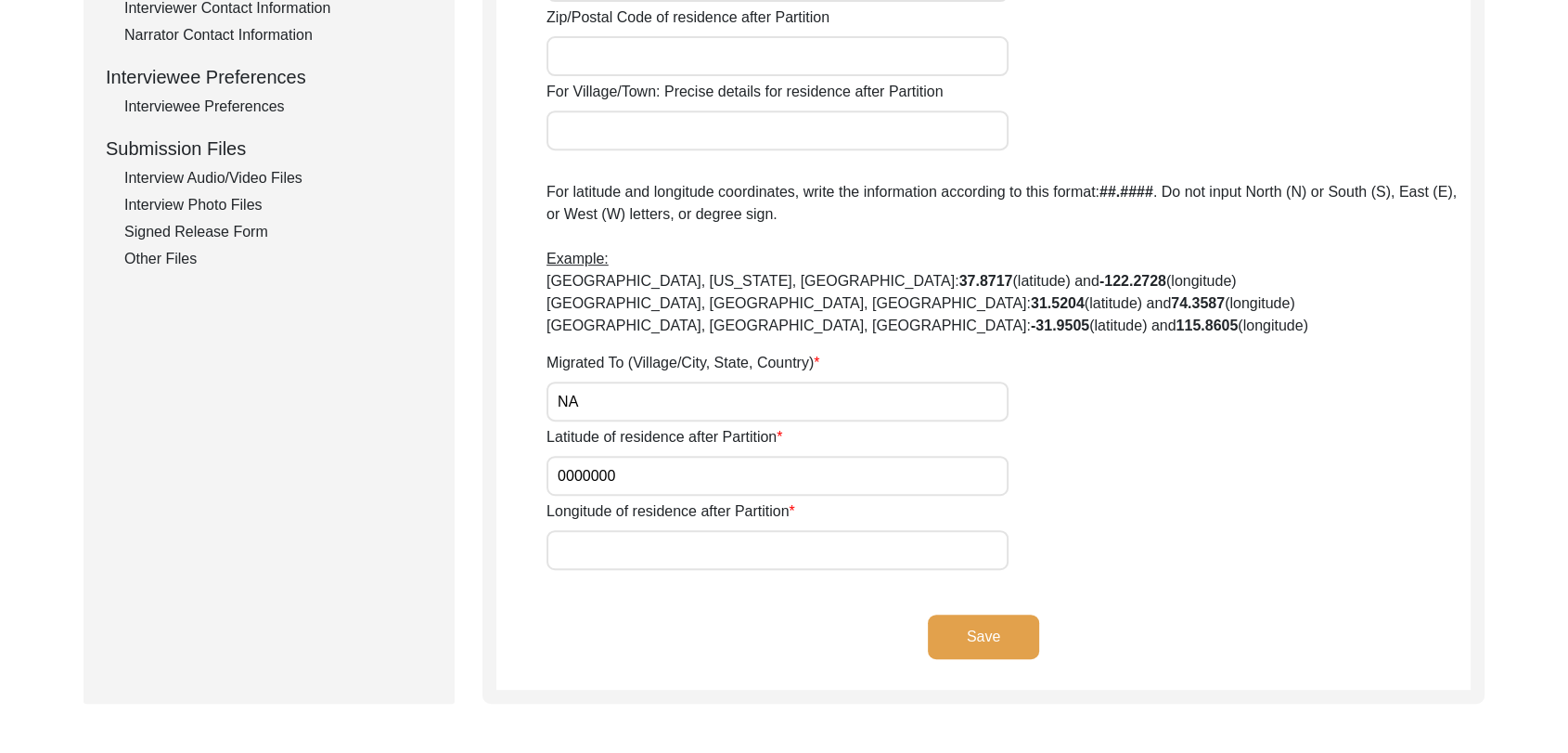
click at [587, 547] on input "Longitude of residence after Partition" at bounding box center [777, 550] width 462 height 40
click at [992, 646] on button "Save" at bounding box center [983, 636] width 111 height 44
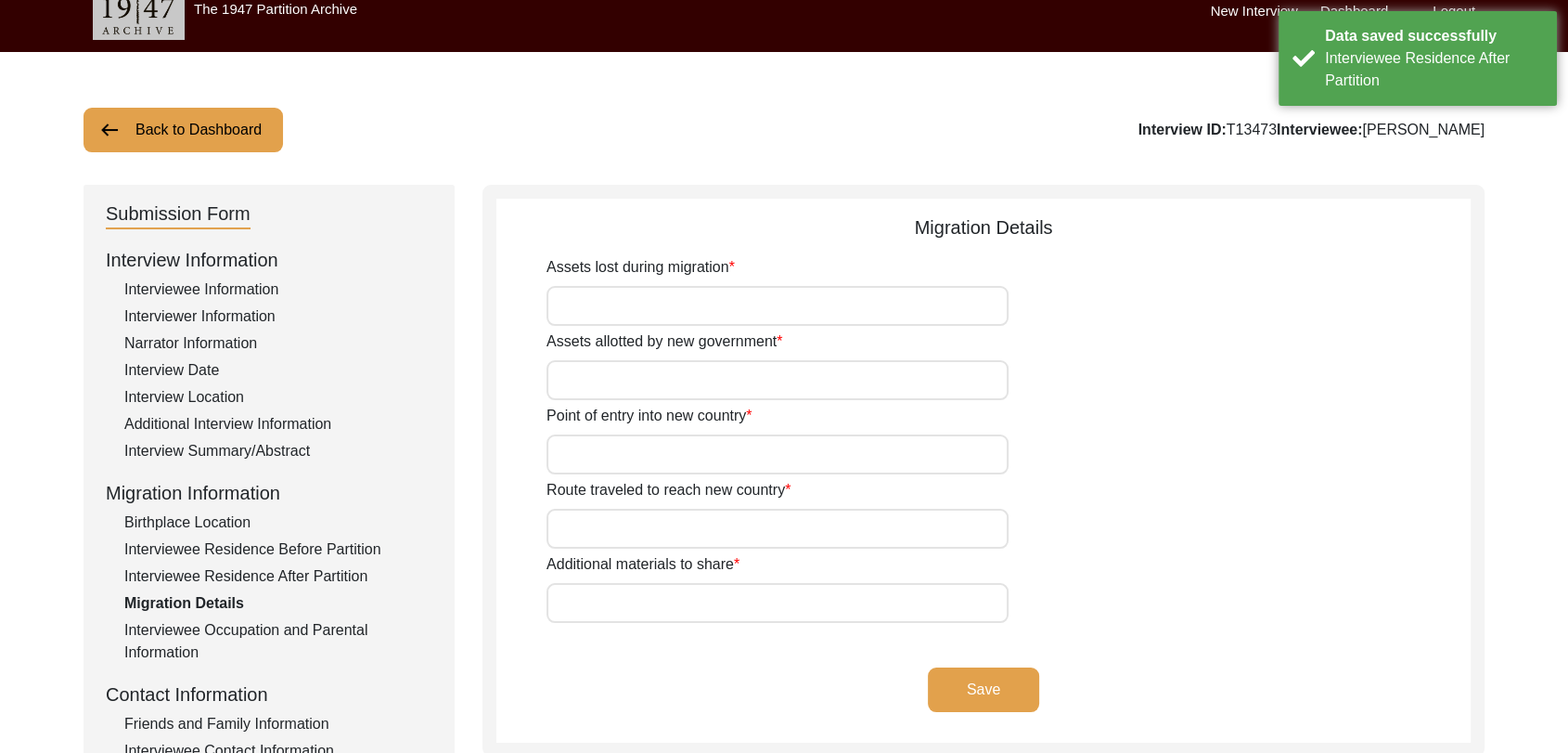
scroll to position [21, 0]
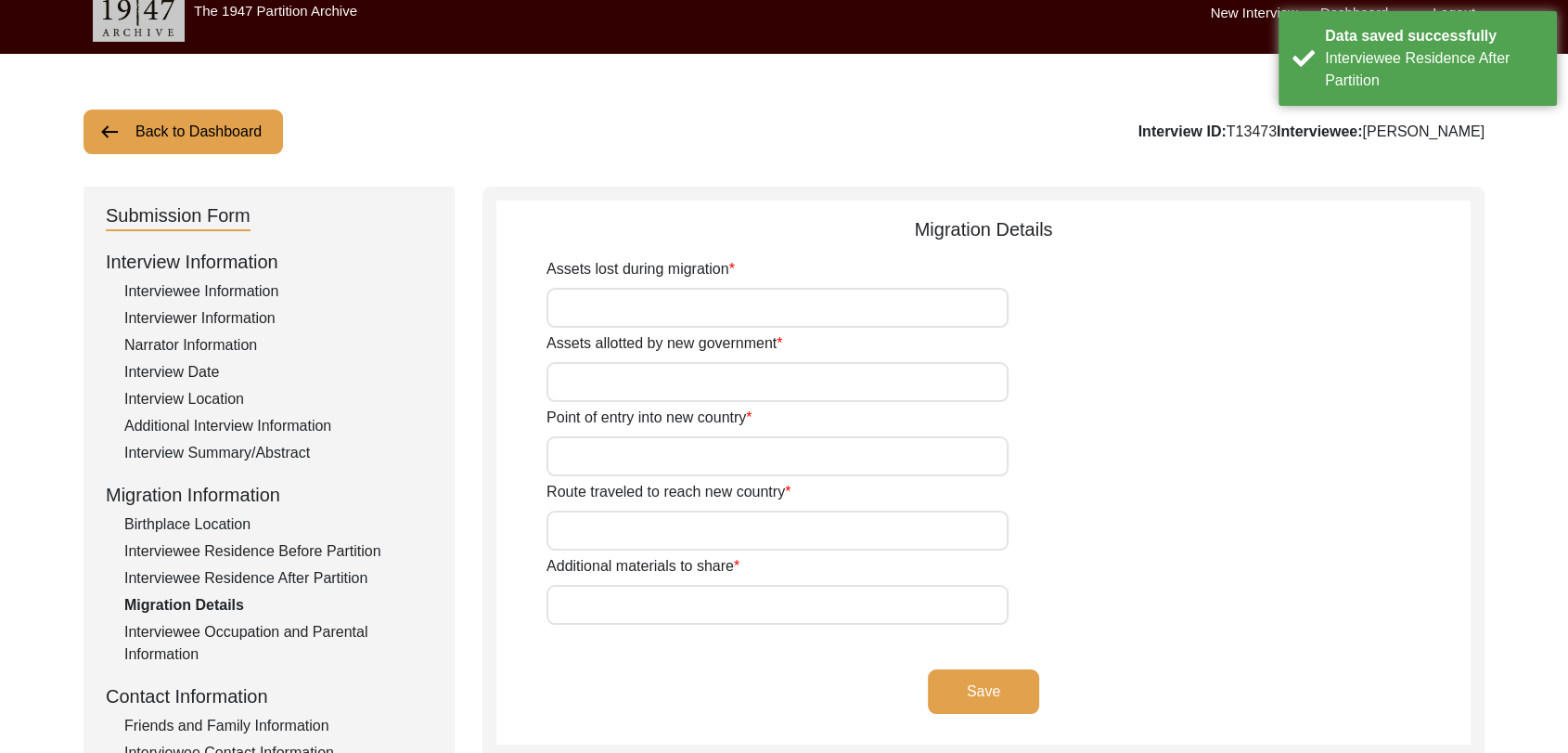
click at [630, 323] on input "Assets lost during migration" at bounding box center [777, 308] width 462 height 40
click at [653, 316] on input "All property" at bounding box center [777, 308] width 462 height 40
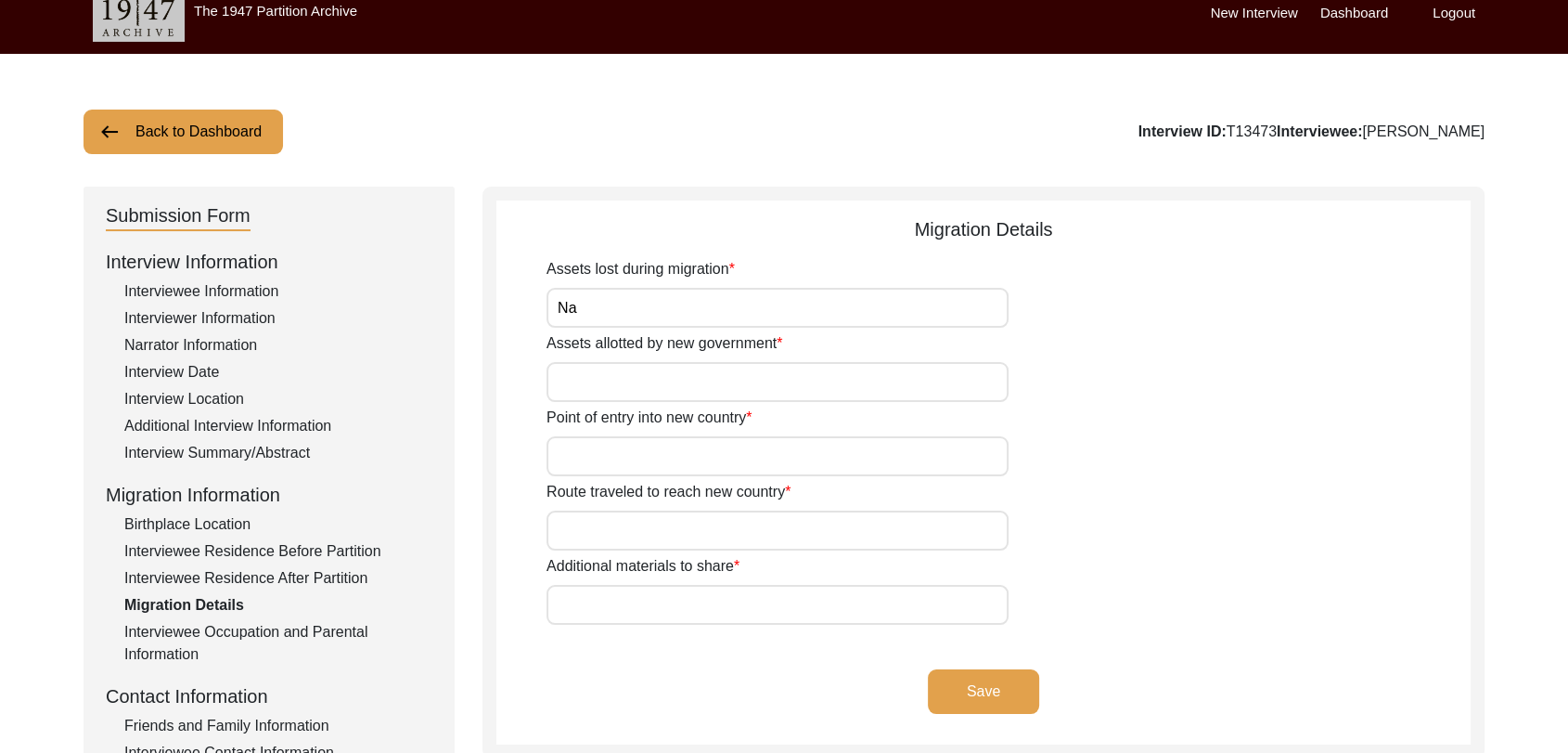
click at [624, 384] on input "Assets allotted by new government" at bounding box center [777, 381] width 462 height 40
click at [598, 450] on input "Point of entry into new country" at bounding box center [777, 456] width 462 height 40
click at [601, 531] on input "Route traveled to reach new country" at bounding box center [777, 531] width 462 height 40
click at [595, 610] on input "Additional materials to share" at bounding box center [777, 605] width 462 height 40
click at [990, 695] on button "Save" at bounding box center [983, 691] width 111 height 44
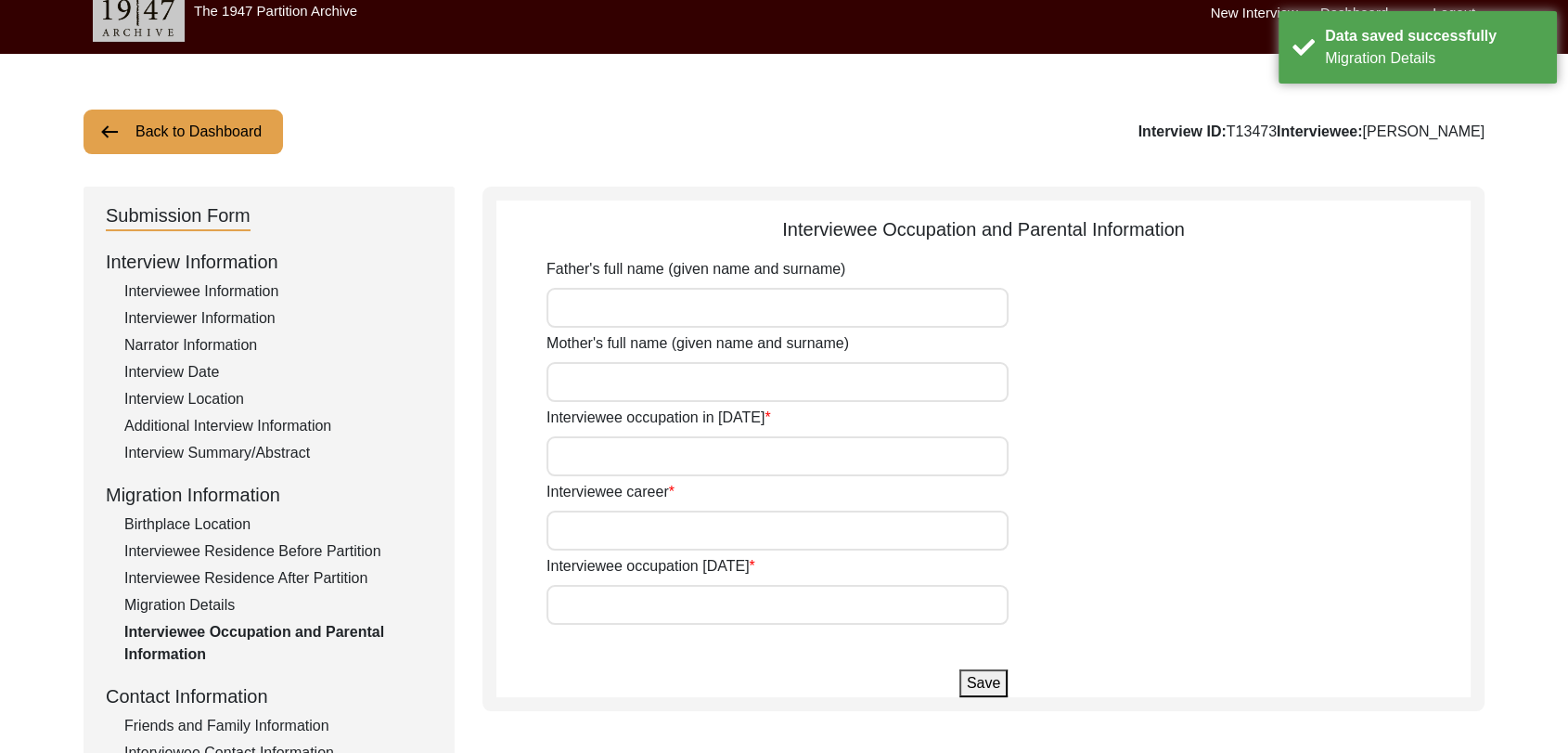
click at [585, 314] on input "Father's full name (given name and surname)" at bounding box center [777, 308] width 462 height 40
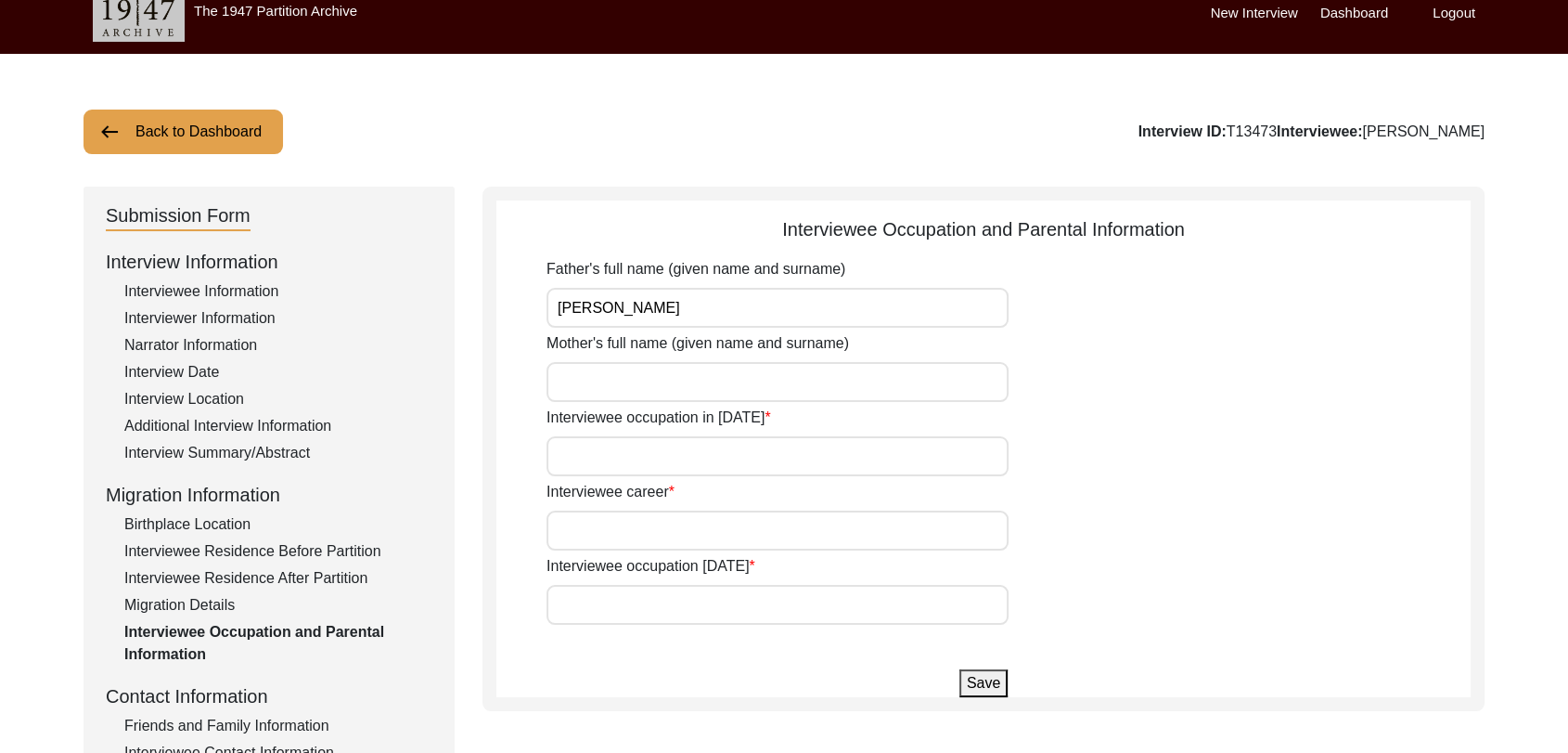
click at [579, 375] on input "Mother's full name (given name and surname)" at bounding box center [777, 381] width 462 height 40
click at [593, 454] on input "Interviewee occupation in [DATE]" at bounding box center [777, 456] width 462 height 40
click at [642, 530] on input "Interviewee career" at bounding box center [777, 531] width 462 height 40
click at [588, 603] on input "Interviewee occupation [DATE]" at bounding box center [777, 605] width 462 height 40
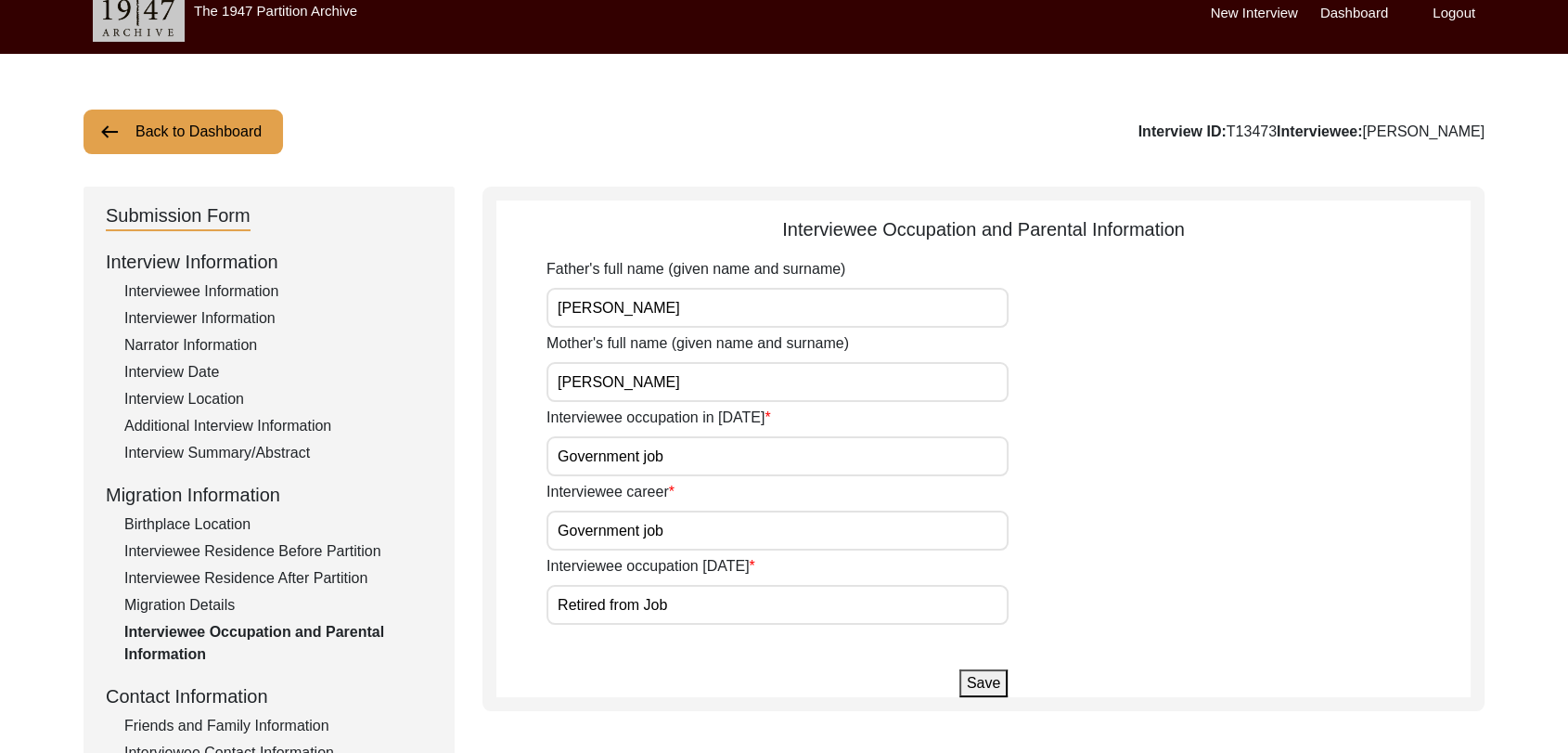
click at [980, 677] on button "Save" at bounding box center [983, 683] width 48 height 28
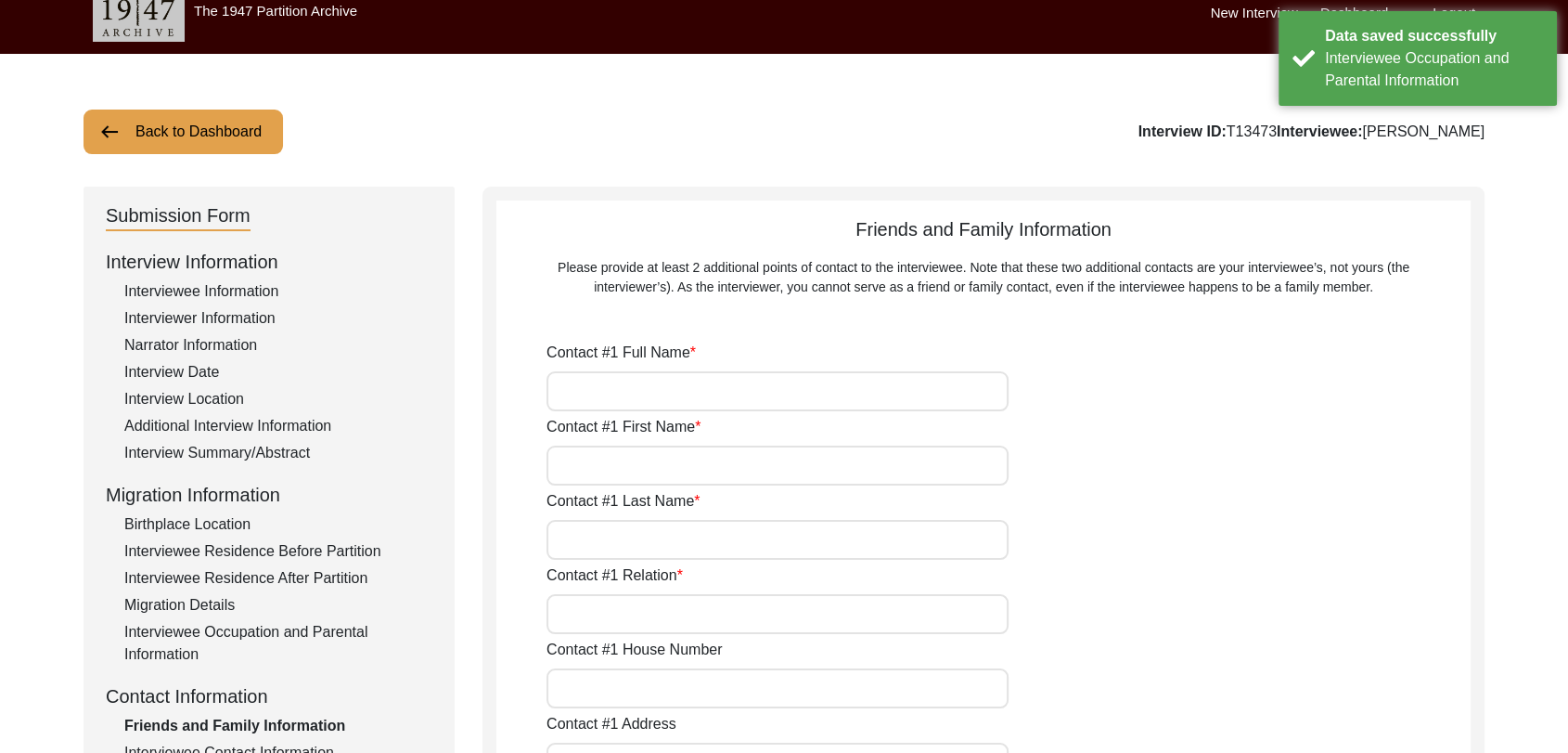
click at [601, 401] on input "Contact #1 Full Name" at bounding box center [777, 391] width 462 height 40
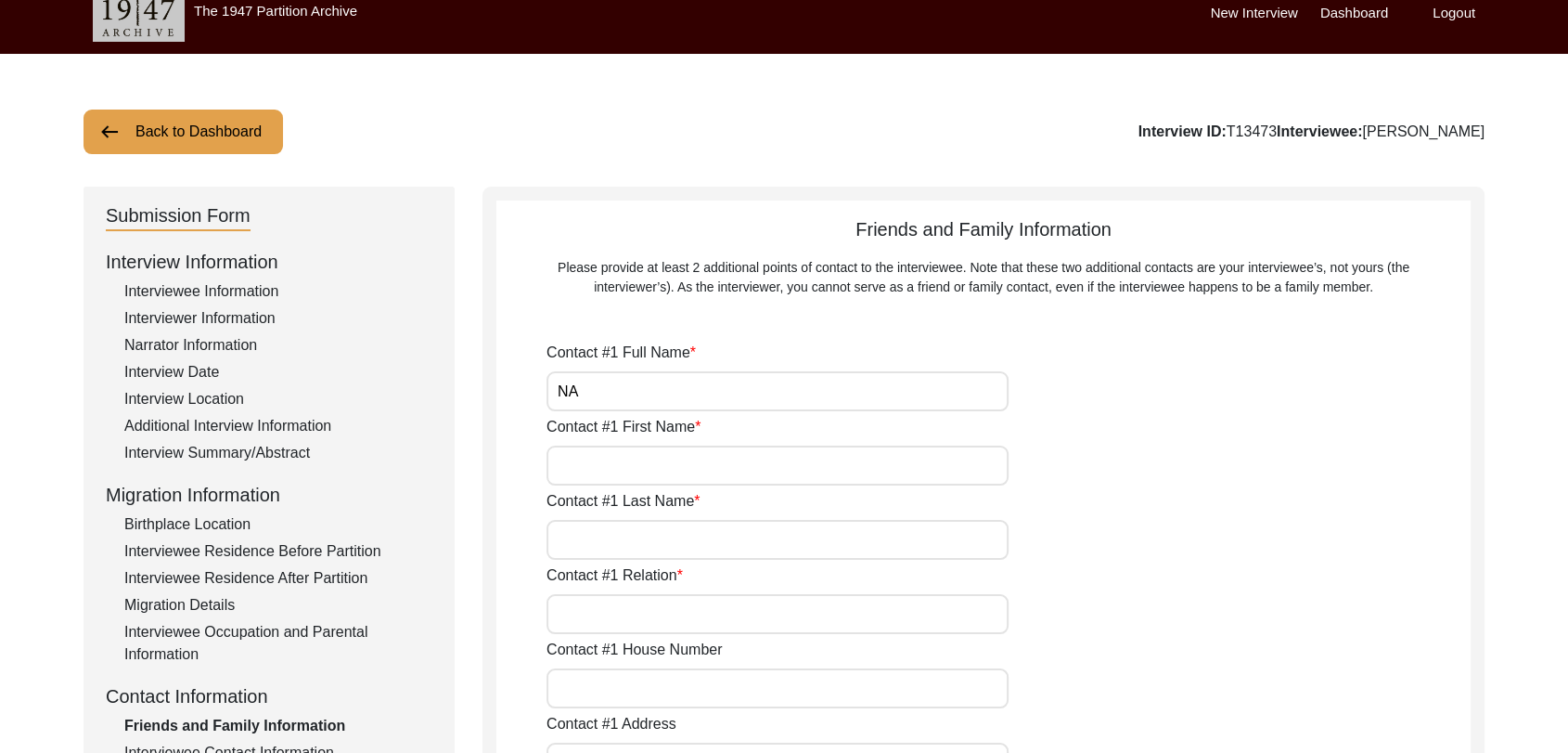
click at [660, 462] on input "Contact #1 First Name" at bounding box center [777, 465] width 462 height 40
click at [637, 528] on input "Contact #1 Last Name" at bounding box center [777, 540] width 462 height 40
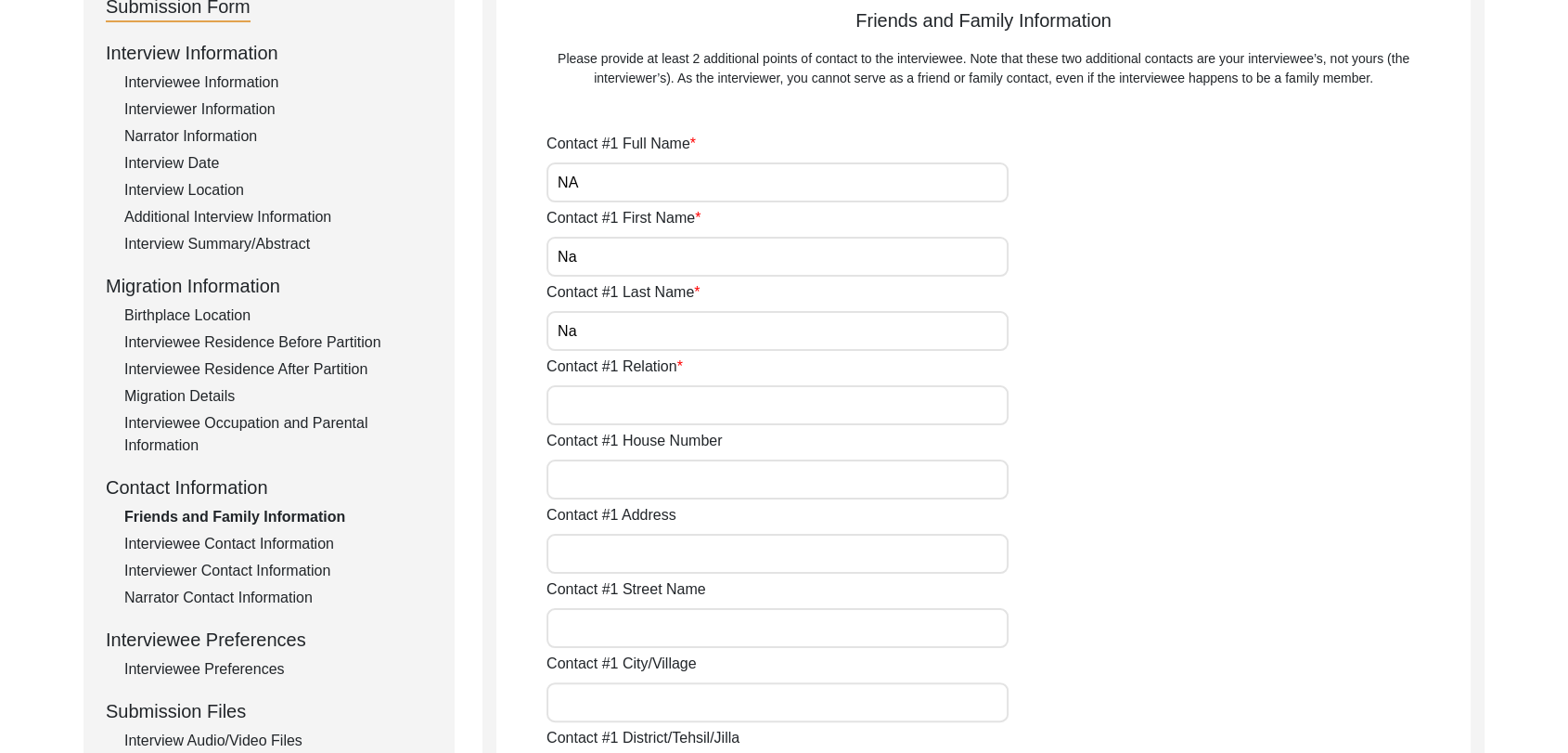
scroll to position [235, 0]
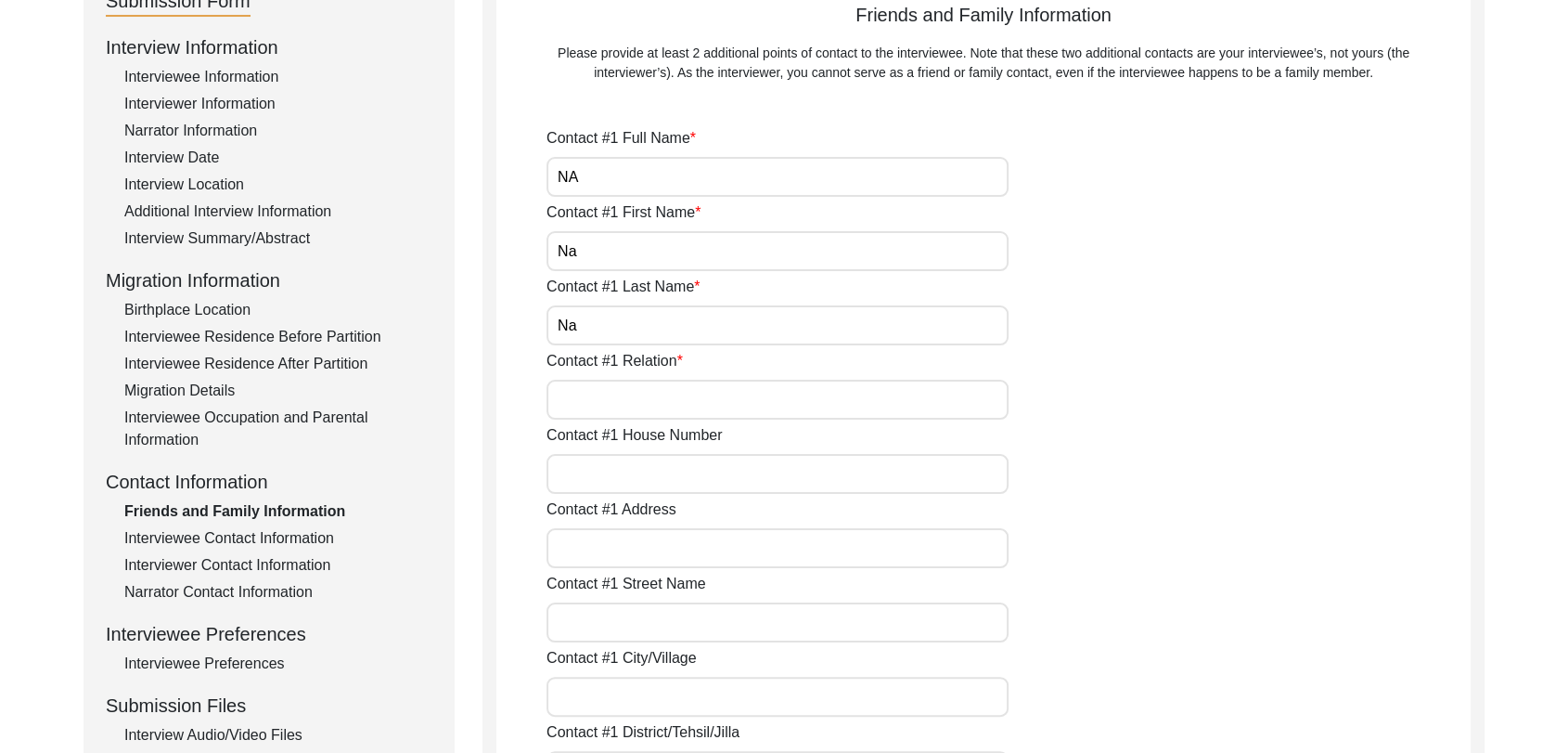
click at [596, 394] on input "Contact #1 Relation" at bounding box center [777, 399] width 462 height 40
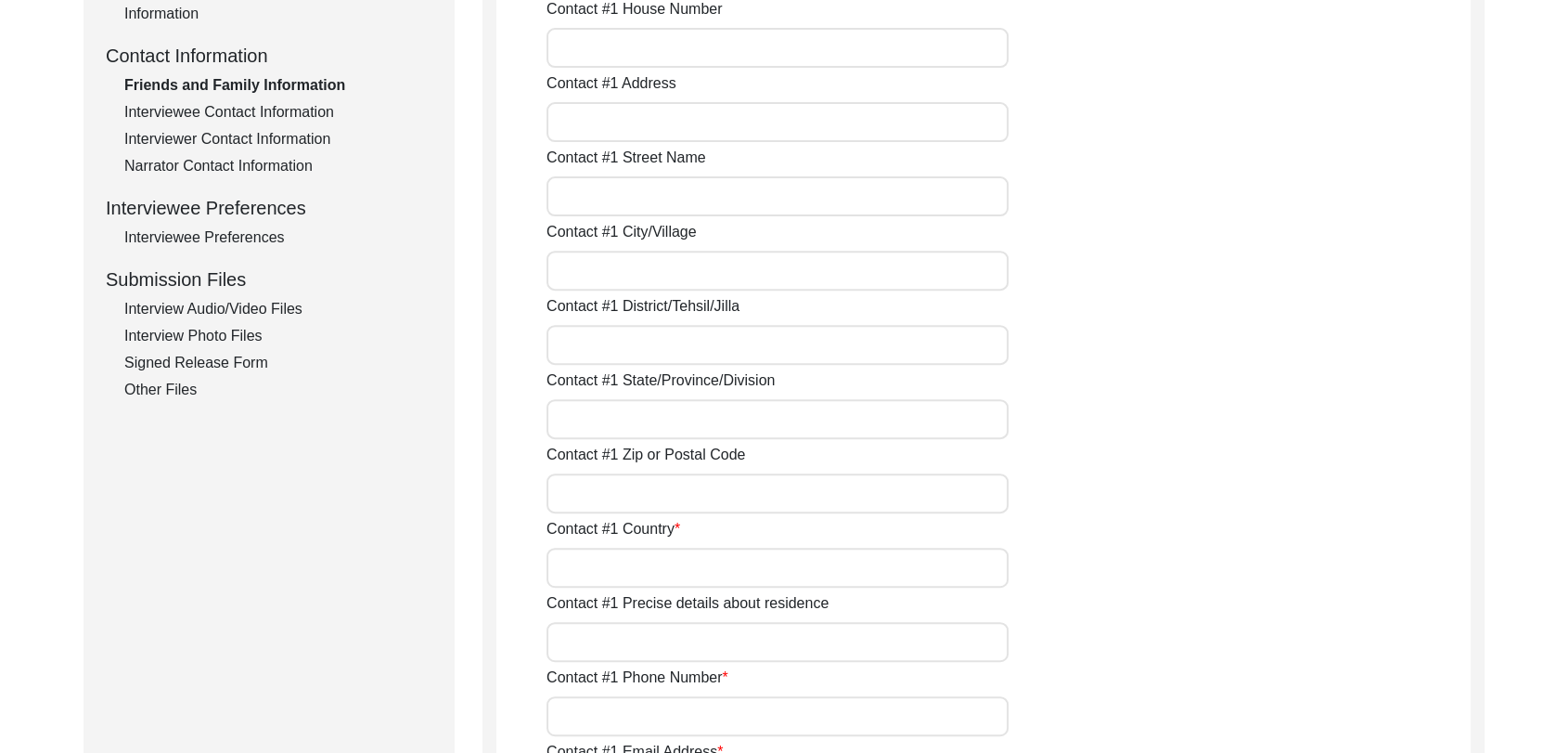
scroll to position [671, 0]
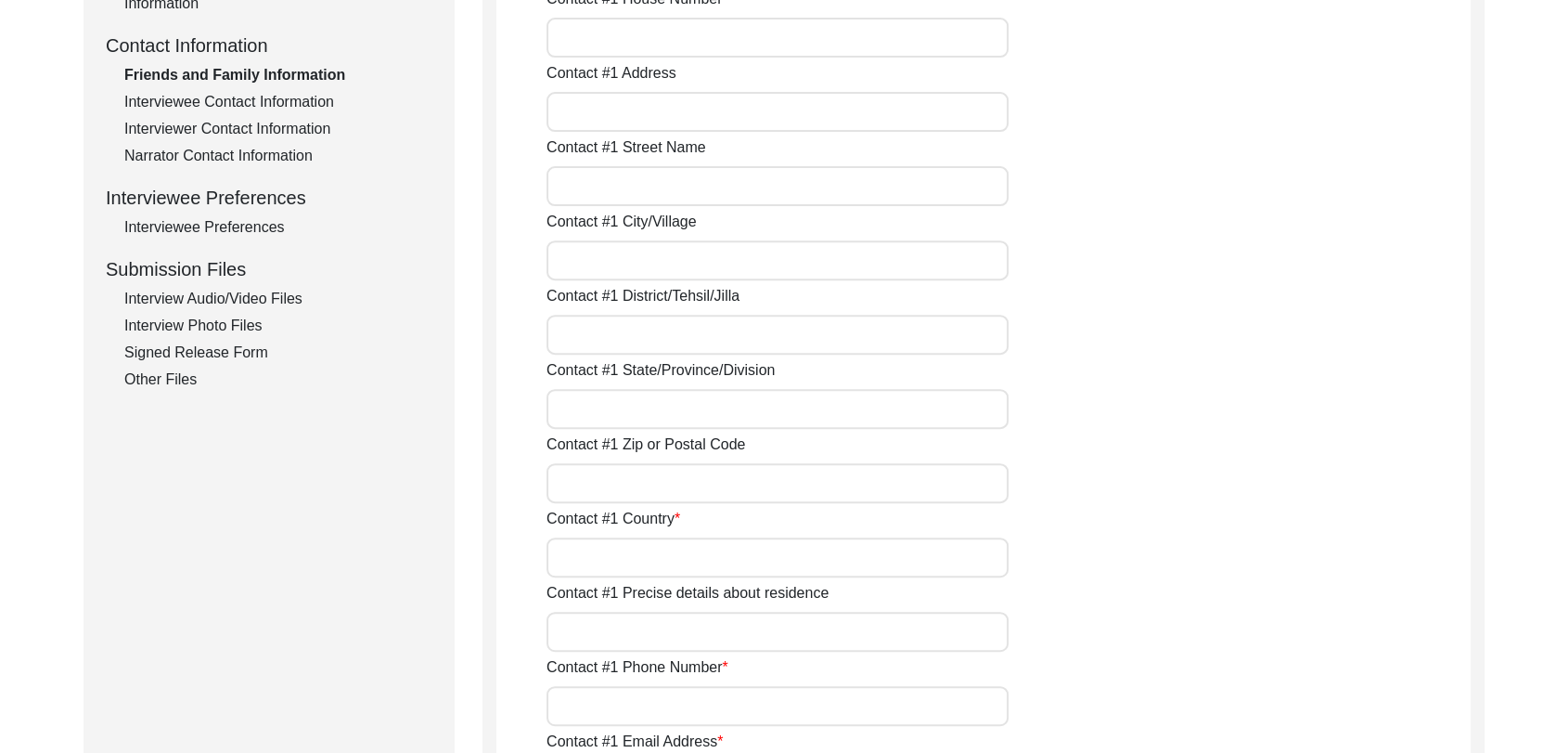
click at [622, 563] on input "Contact #1 Country" at bounding box center [777, 557] width 462 height 40
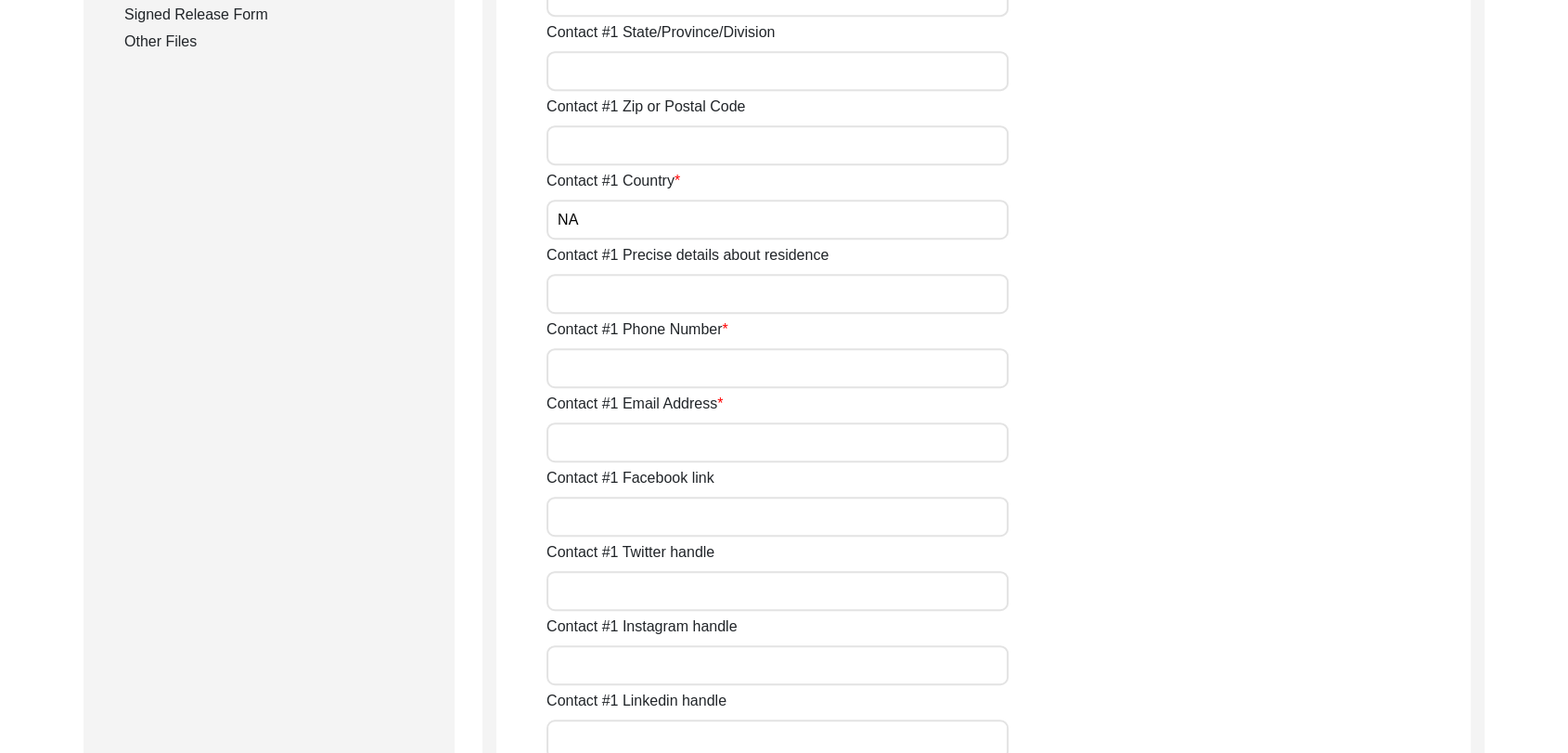
scroll to position [1011, 0]
click at [612, 362] on input "Contact #1 Phone Number" at bounding box center [777, 367] width 462 height 40
click at [637, 434] on input "Contact #1 Email Address" at bounding box center [777, 441] width 462 height 40
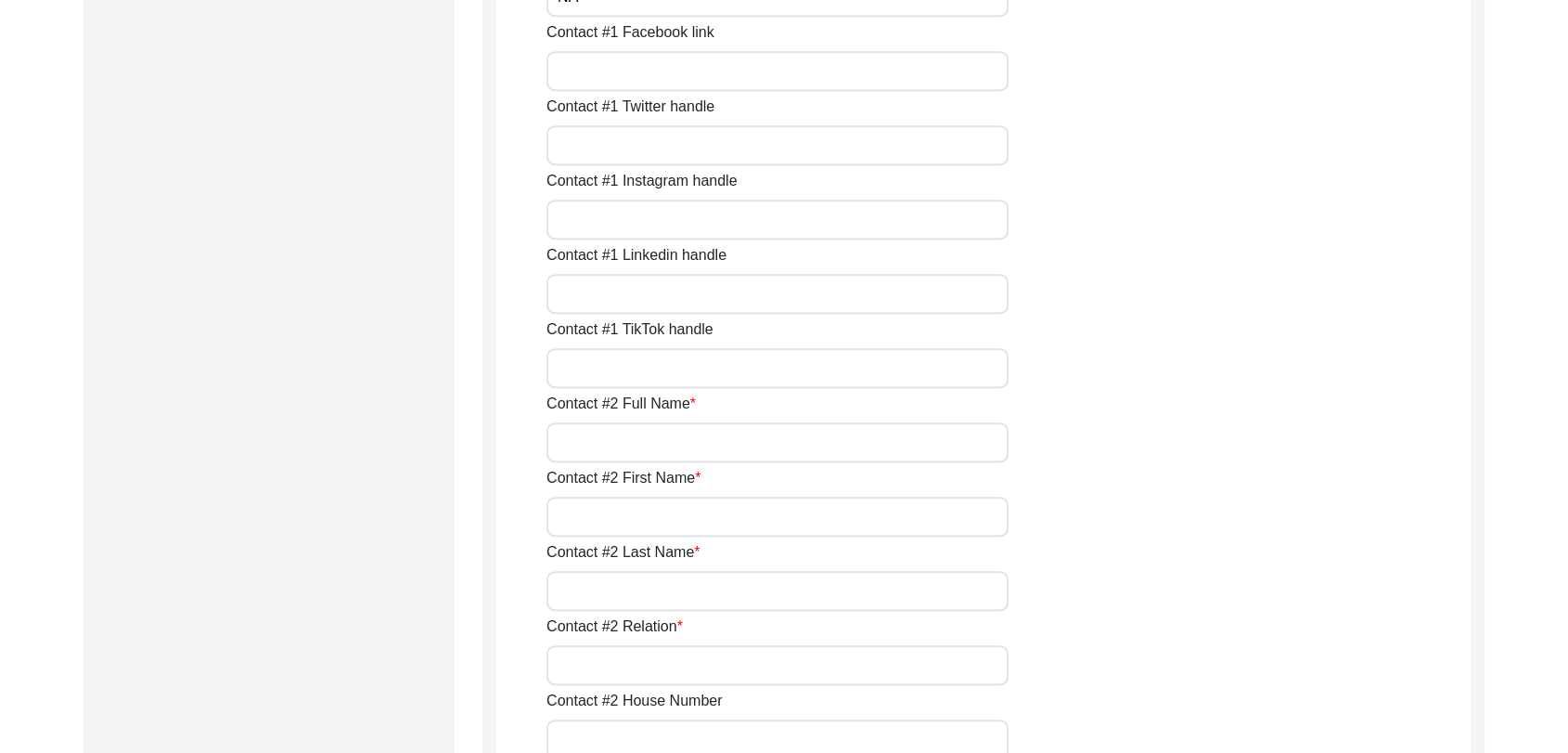
scroll to position [1526, 0]
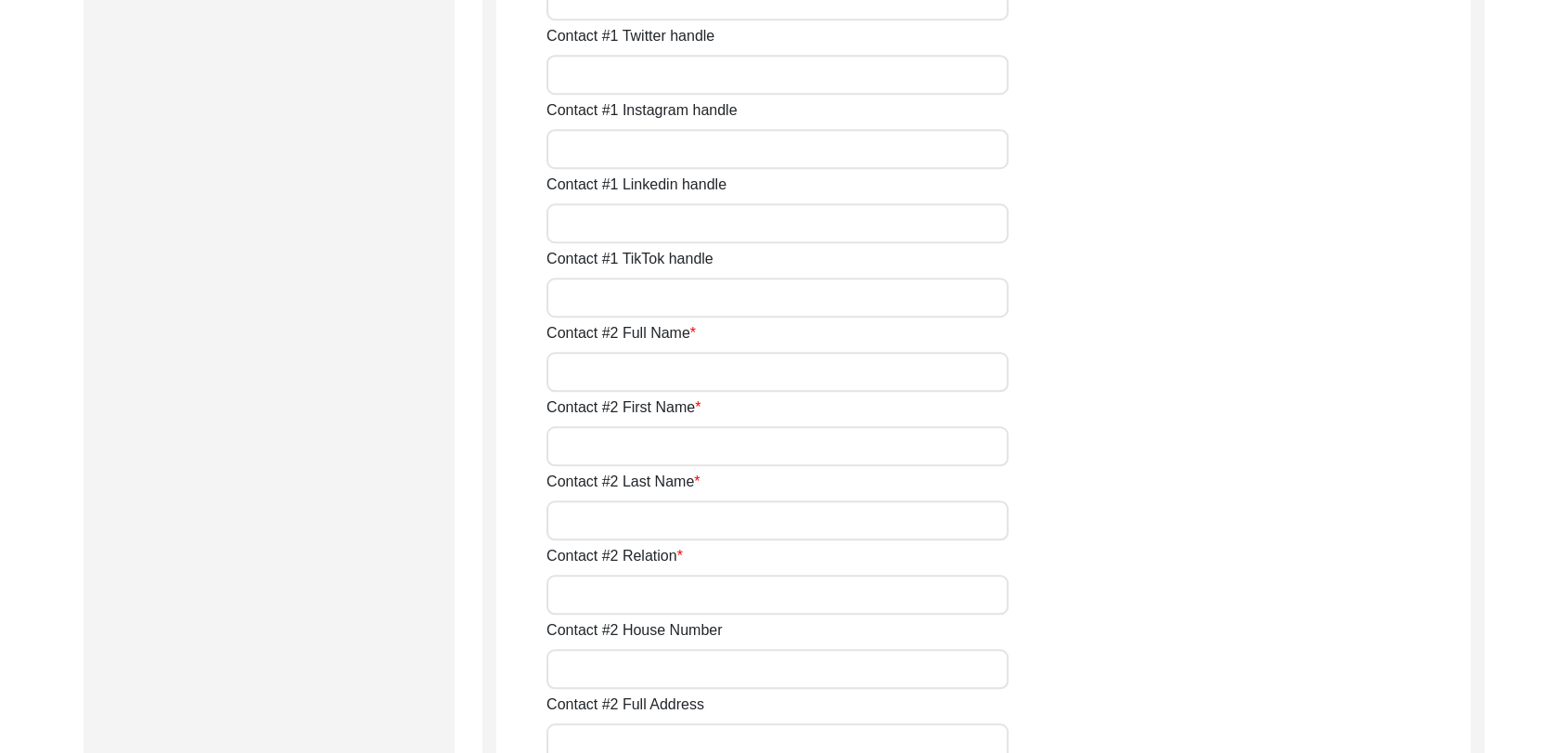
click at [594, 369] on input "Contact #2 Full Name" at bounding box center [777, 372] width 462 height 40
click at [640, 440] on input "Contact #2 First Name" at bounding box center [777, 446] width 462 height 40
click at [592, 446] on input "Contact #2 Last Name" at bounding box center [777, 447] width 462 height 40
click at [599, 517] on input "Contact #2 Relation" at bounding box center [777, 521] width 462 height 40
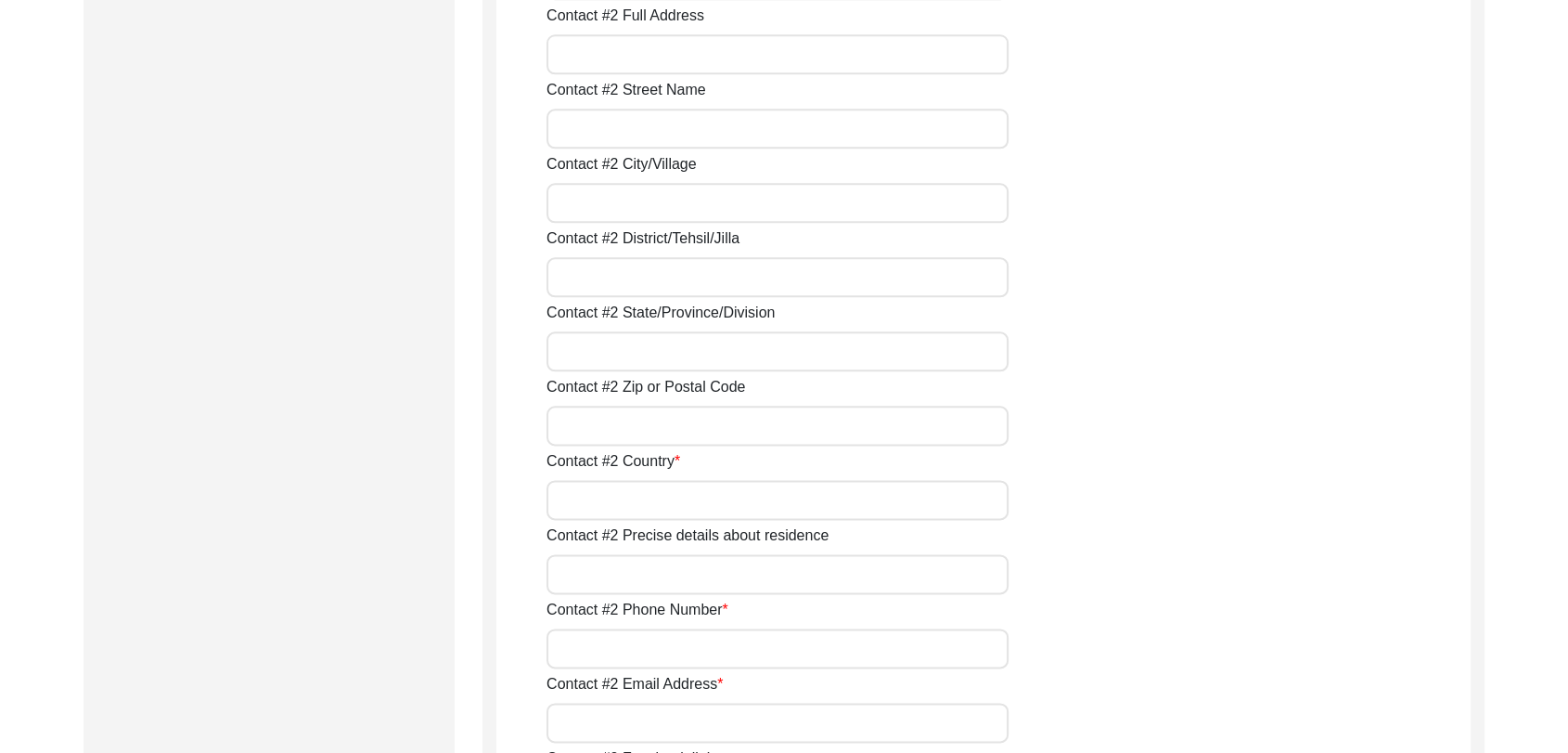
scroll to position [2216, 0]
click at [592, 482] on input "Contact #2 Country" at bounding box center [777, 498] width 462 height 40
click at [614, 569] on input "Contact #2 Precise details about residence" at bounding box center [777, 573] width 462 height 40
click at [624, 657] on input "Contact #2 Phone Number" at bounding box center [777, 648] width 462 height 40
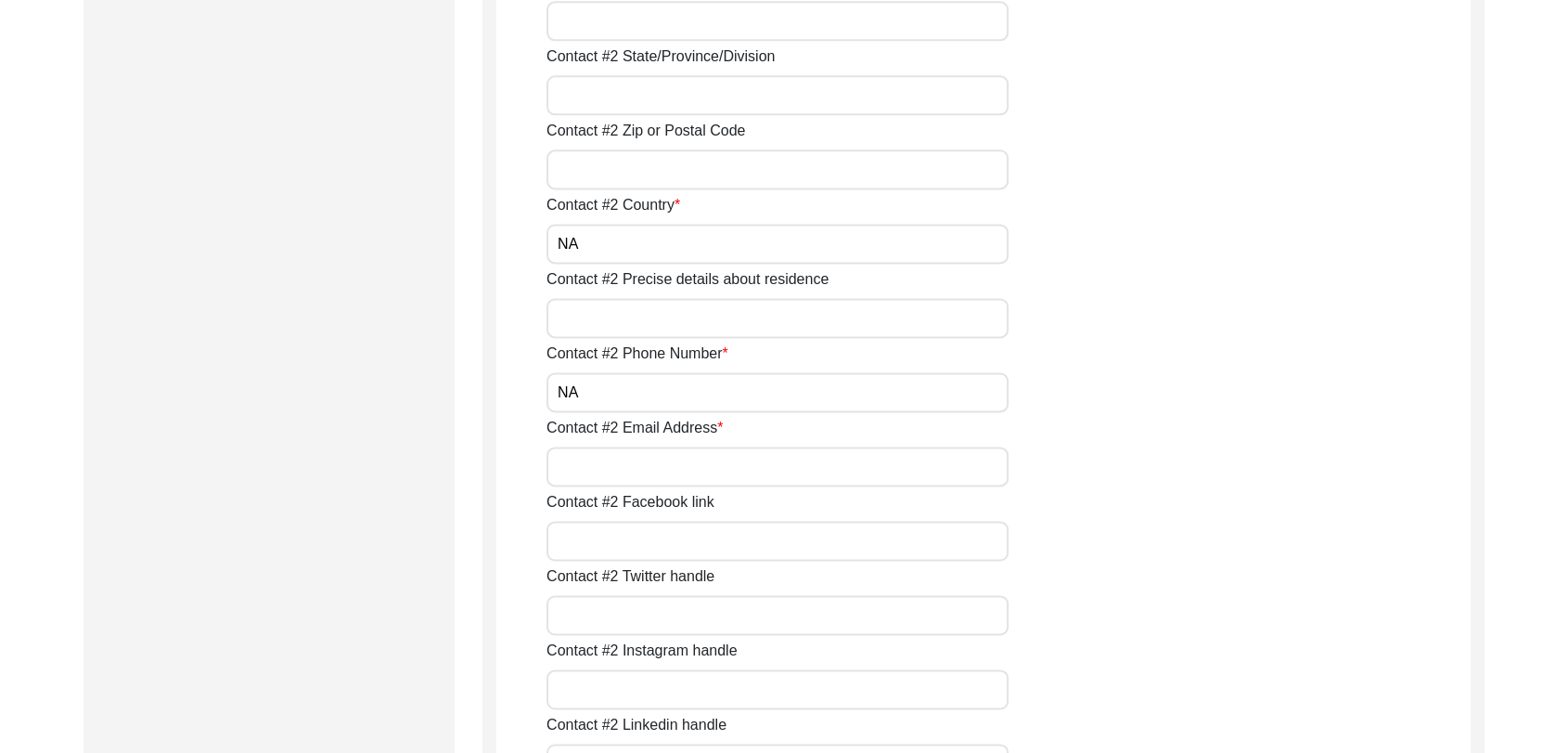
scroll to position [2472, 0]
click at [603, 466] on input "Contact #2 Email Address" at bounding box center [777, 465] width 462 height 40
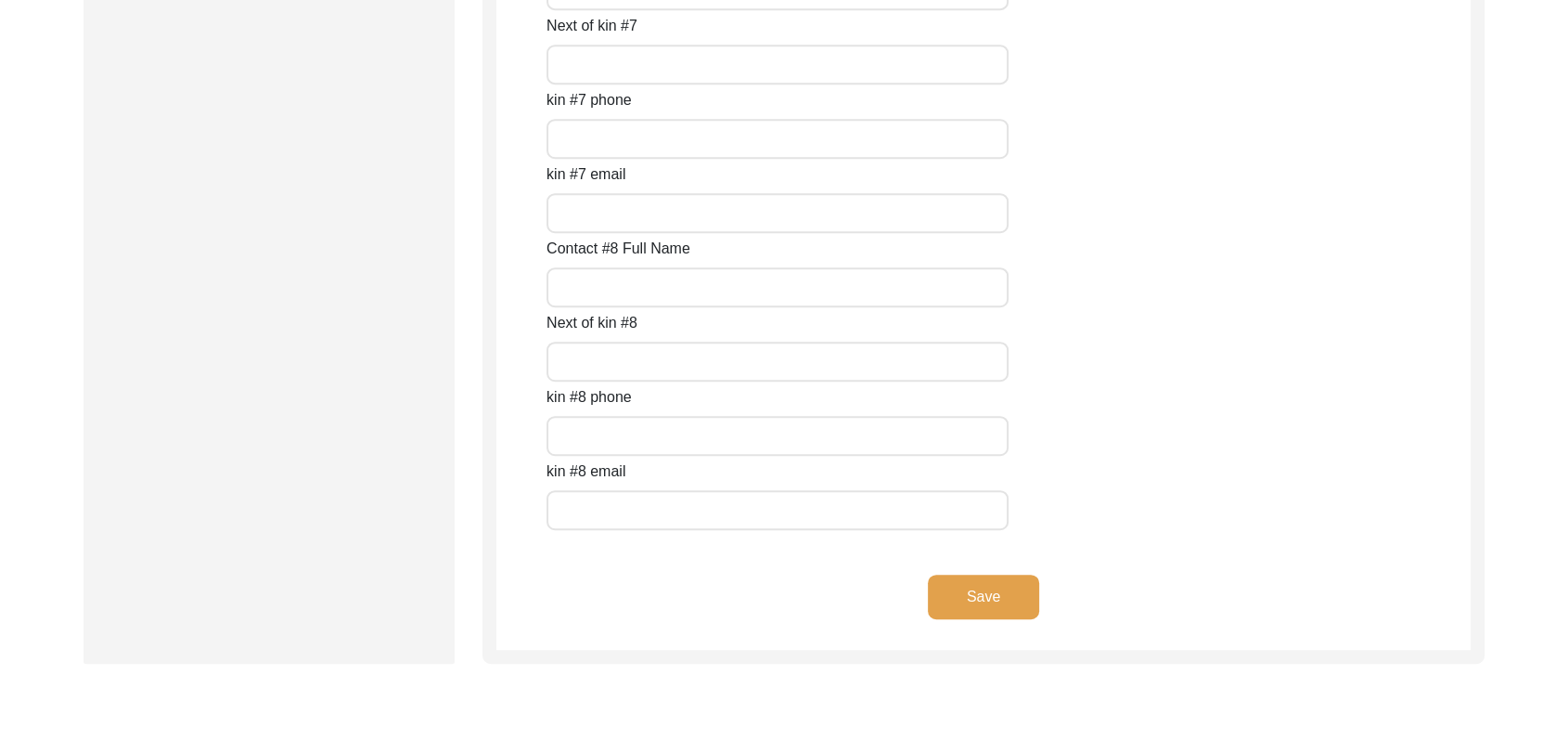
scroll to position [8192, 0]
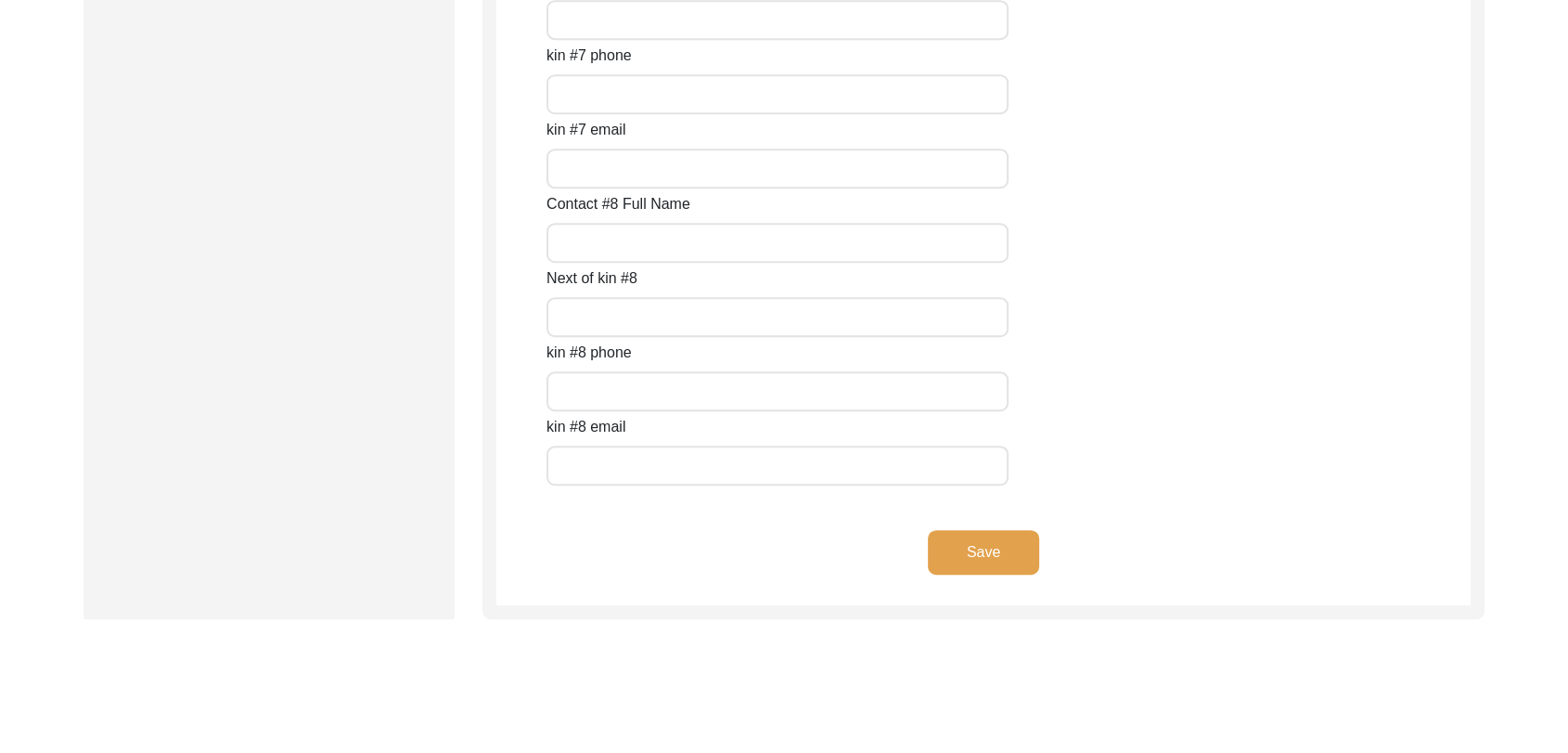
click at [967, 545] on button "Save" at bounding box center [983, 551] width 111 height 44
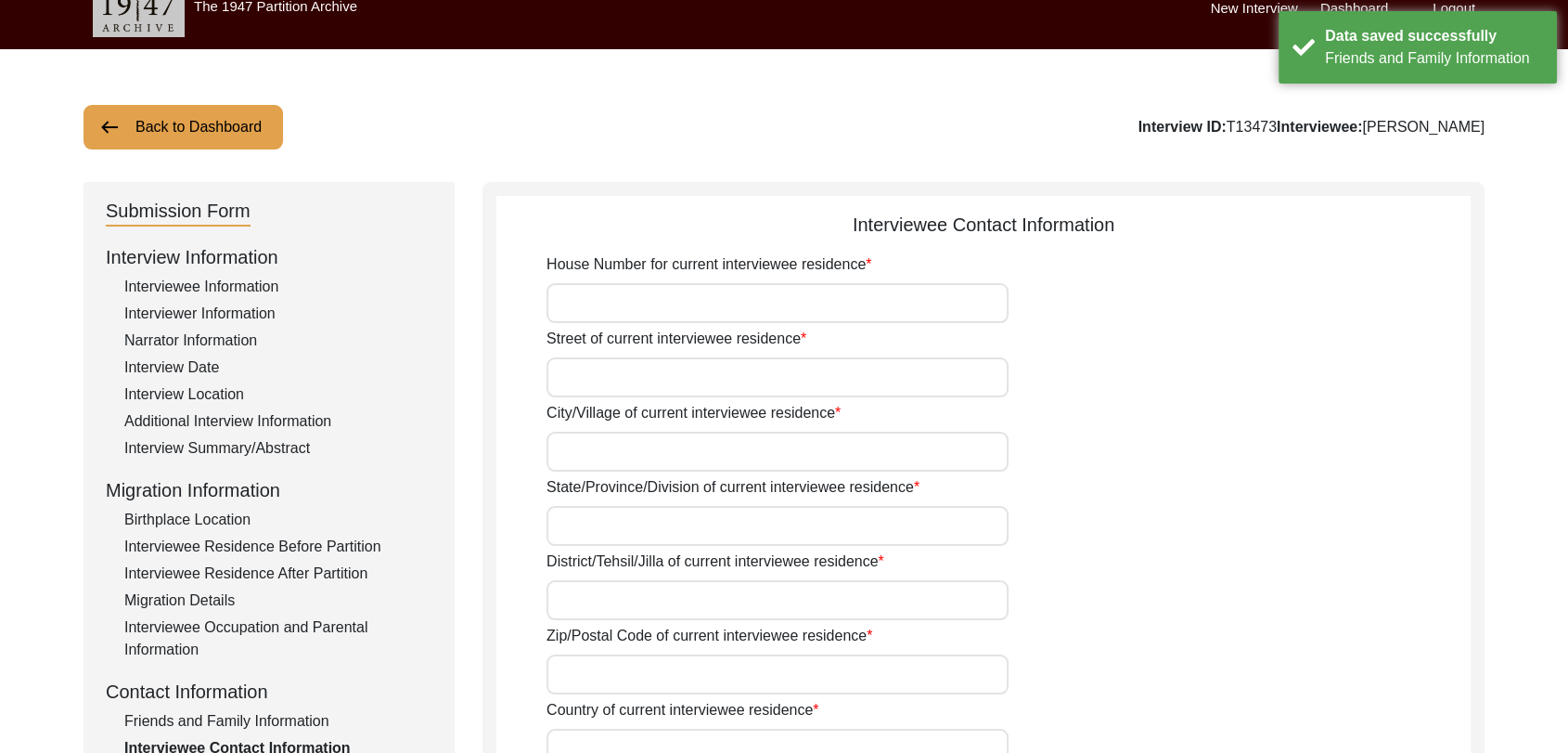
scroll to position [0, 0]
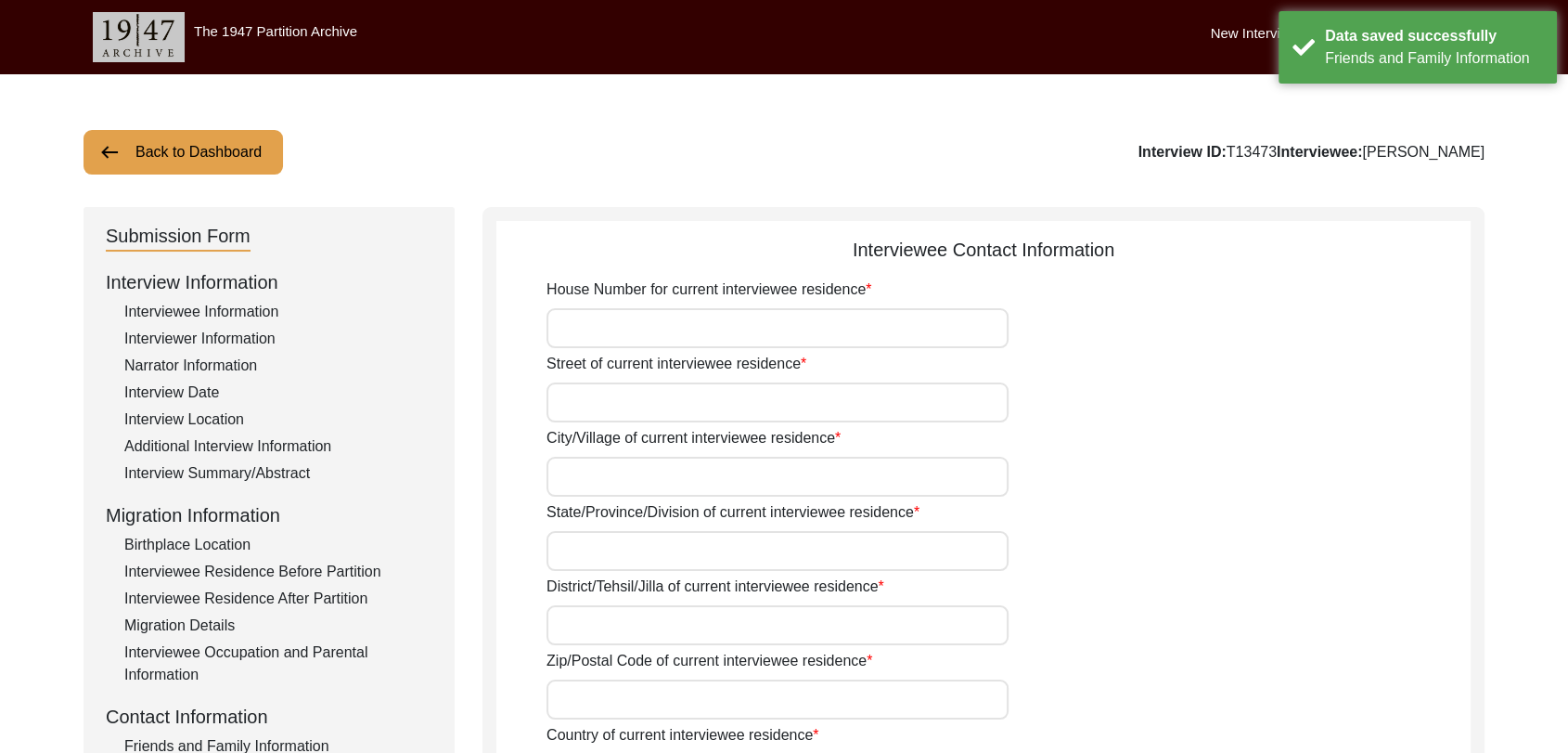
click at [626, 307] on div "House Number for current interviewee residence" at bounding box center [1008, 313] width 924 height 70
click at [626, 323] on input "House Number for current interviewee residence" at bounding box center [777, 328] width 462 height 40
click at [609, 396] on input "Street of current interviewee residence" at bounding box center [777, 402] width 462 height 40
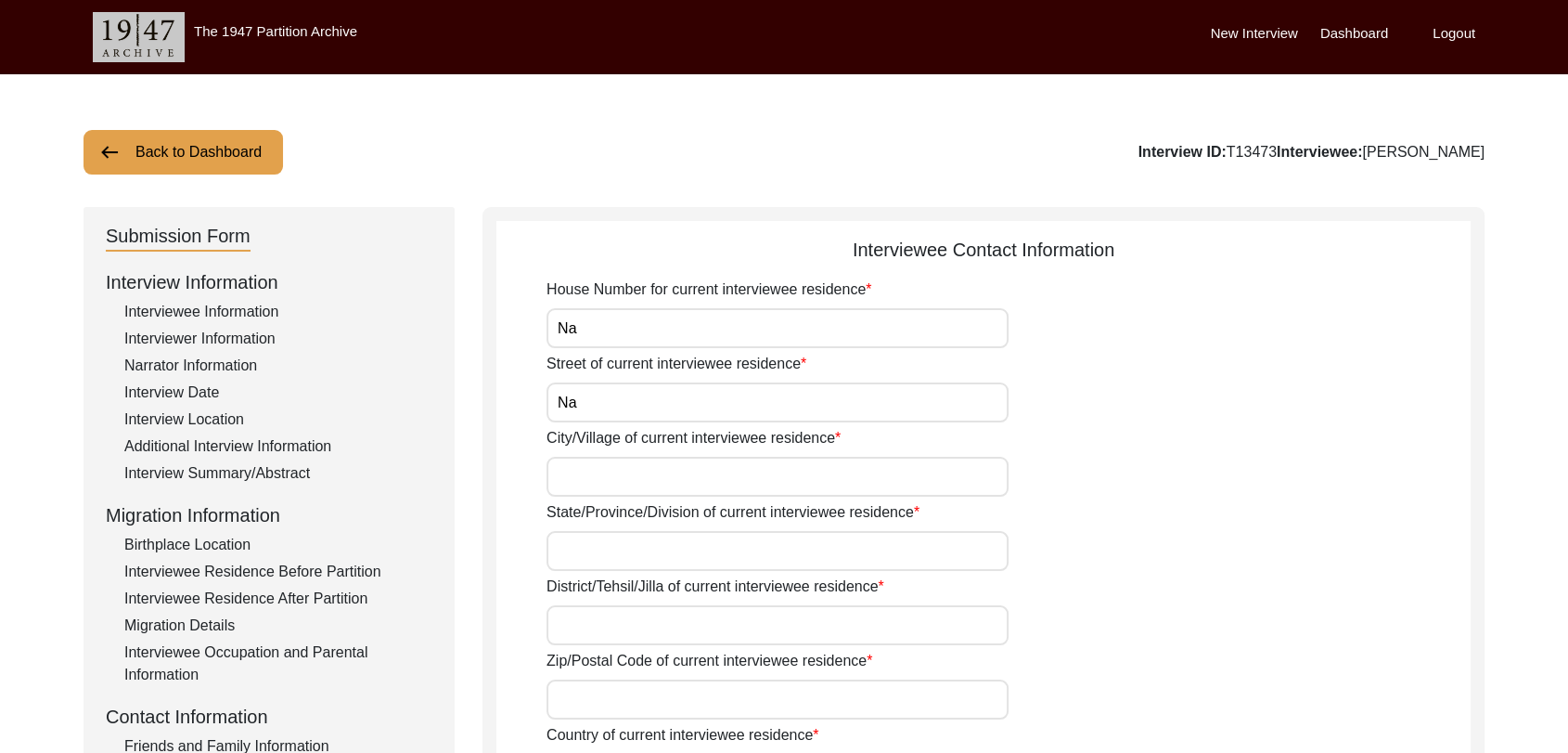
click at [624, 466] on input "City/Village of current interviewee residence" at bounding box center [777, 477] width 462 height 40
click at [587, 403] on input "Na" at bounding box center [777, 402] width 462 height 40
click at [585, 461] on input "City/Village of current interviewee residence" at bounding box center [777, 477] width 462 height 40
click at [601, 546] on input "State/Province/Division of current interviewee residence" at bounding box center [777, 550] width 462 height 40
click at [601, 650] on label "Zip/Postal Code of current interviewee residence" at bounding box center [709, 661] width 326 height 23
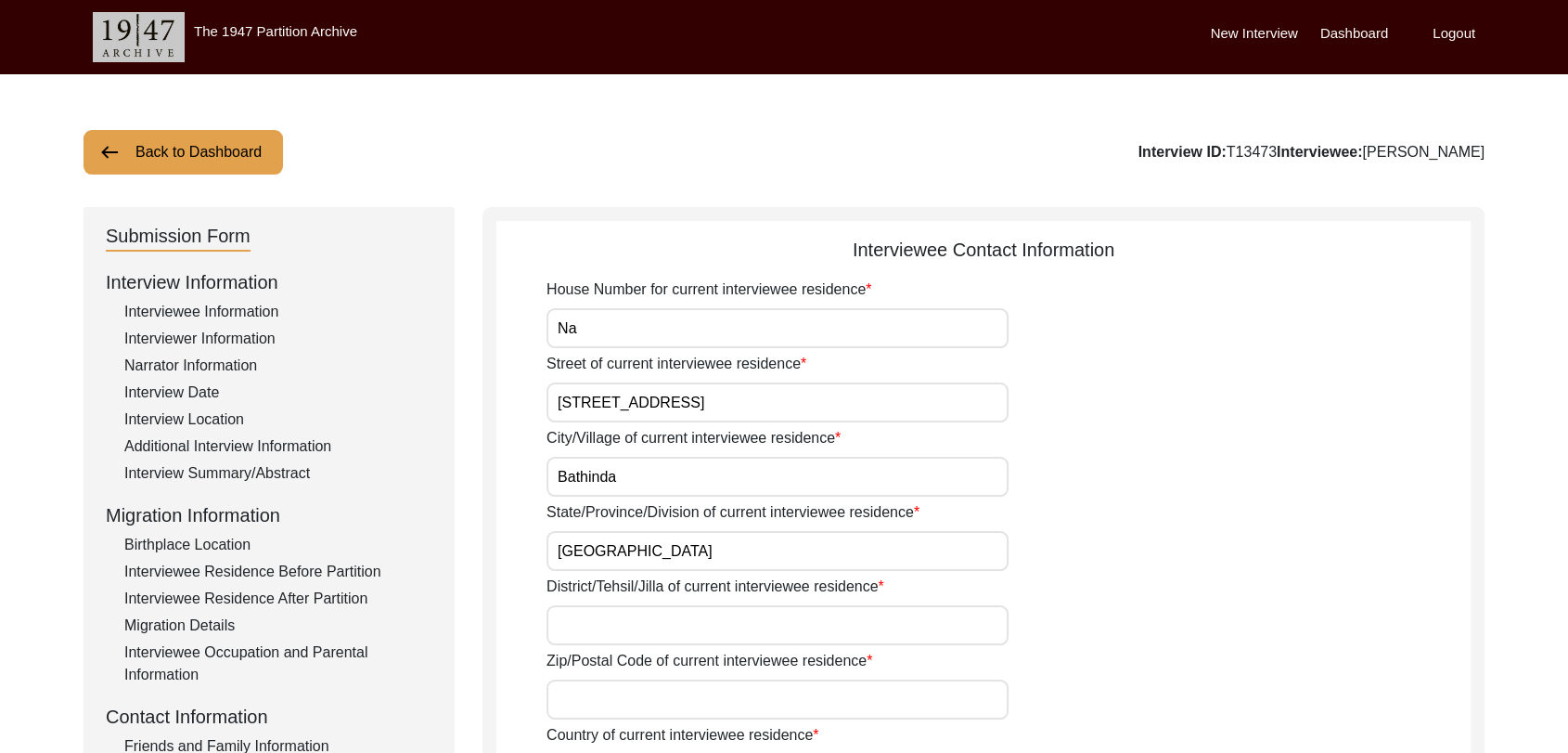
click at [601, 679] on input "Zip/Postal Code of current interviewee residence" at bounding box center [777, 699] width 462 height 40
click at [603, 633] on input "District/Tehsil/Jilla of current interviewee residence" at bounding box center [777, 625] width 462 height 40
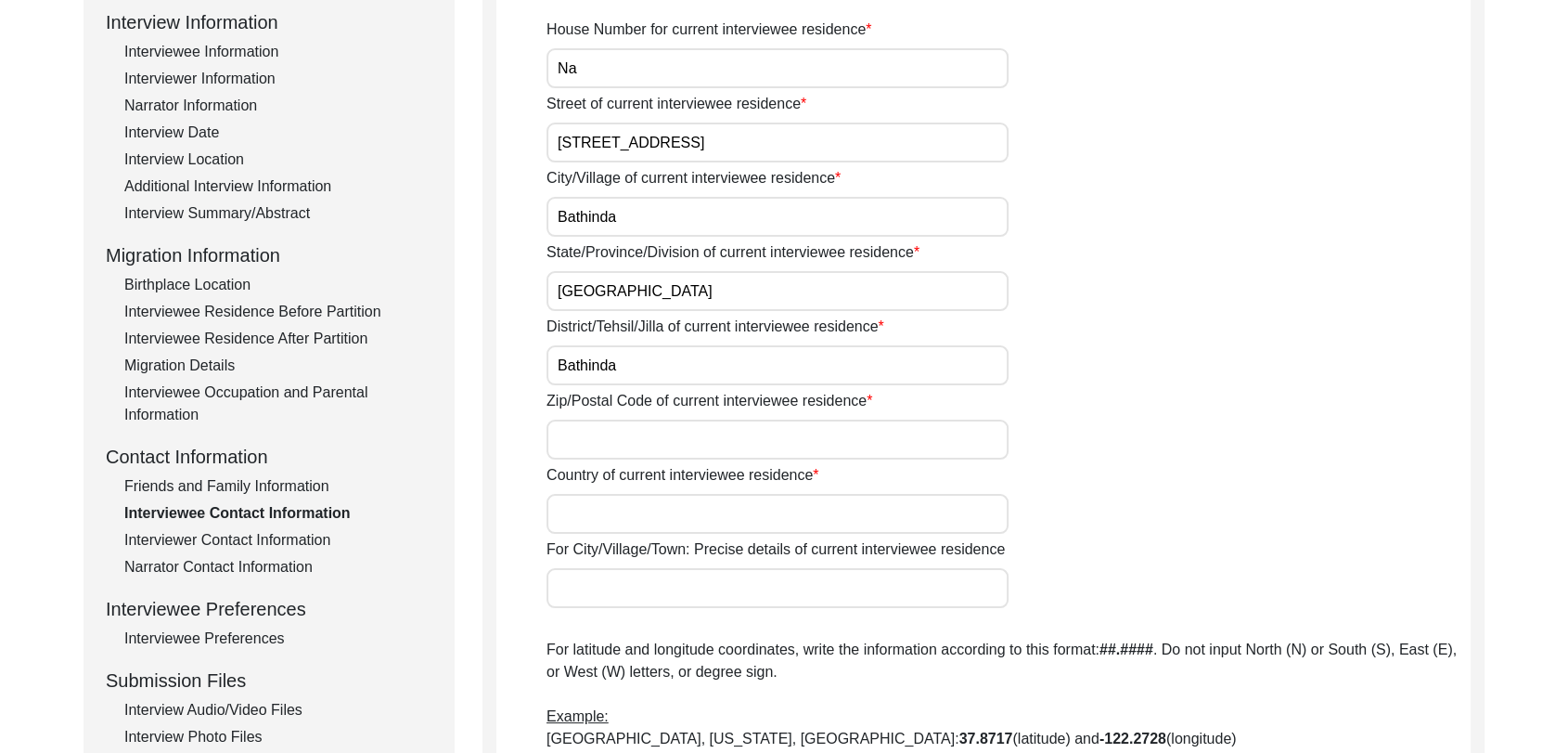
scroll to position [264, 0]
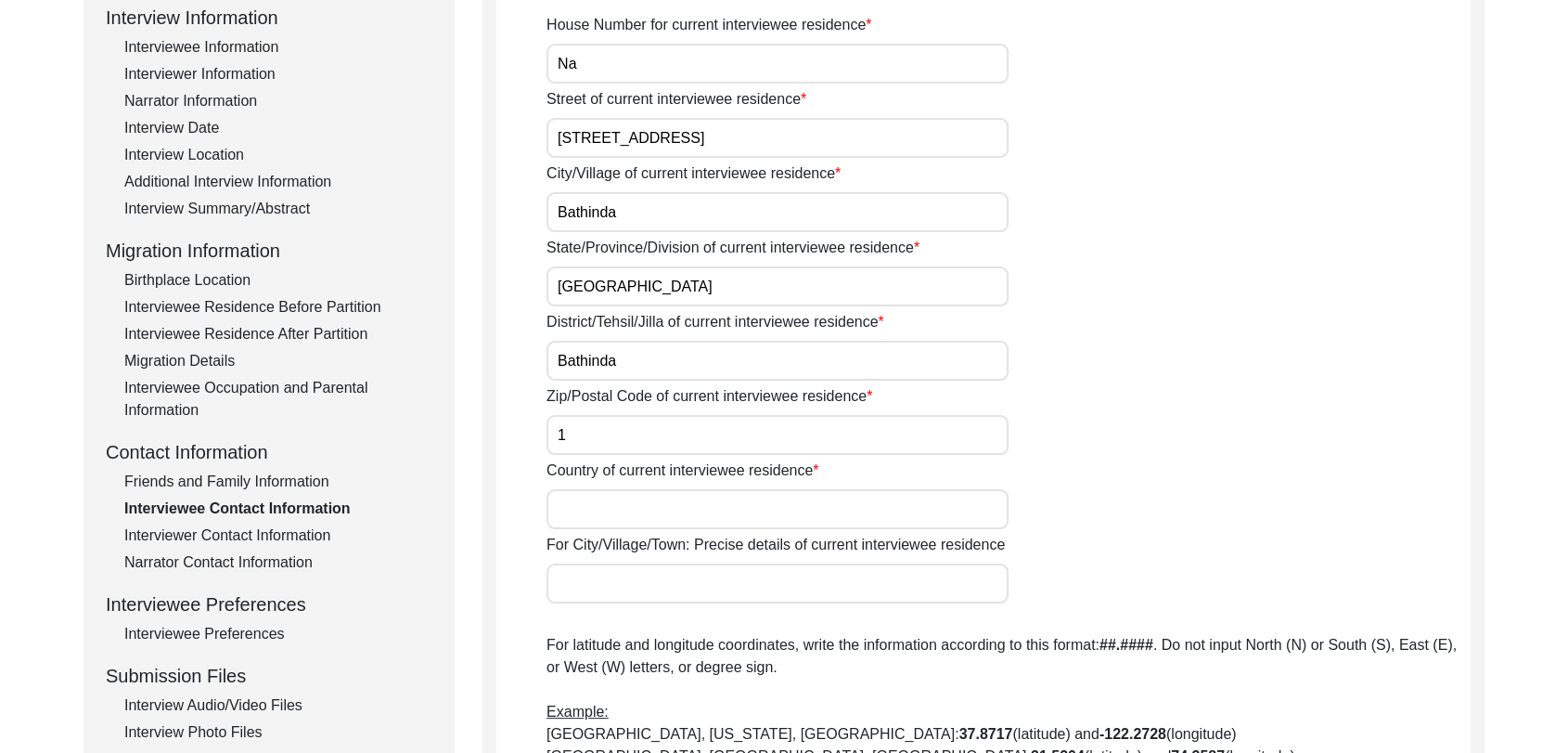
click at [586, 427] on input "1" at bounding box center [777, 434] width 462 height 40
click at [587, 511] on input "Country of current interviewee residence" at bounding box center [777, 509] width 462 height 40
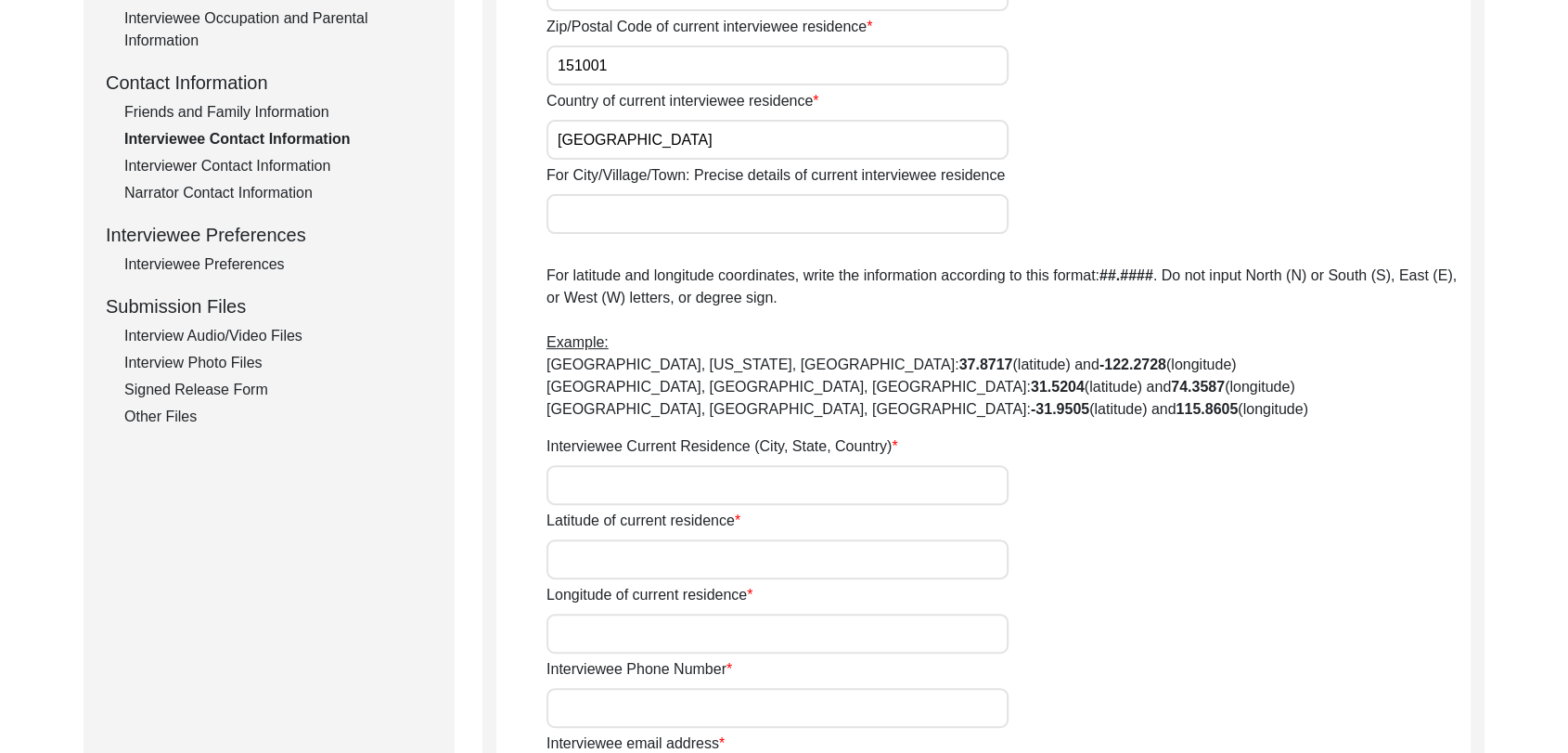
scroll to position [648, 0]
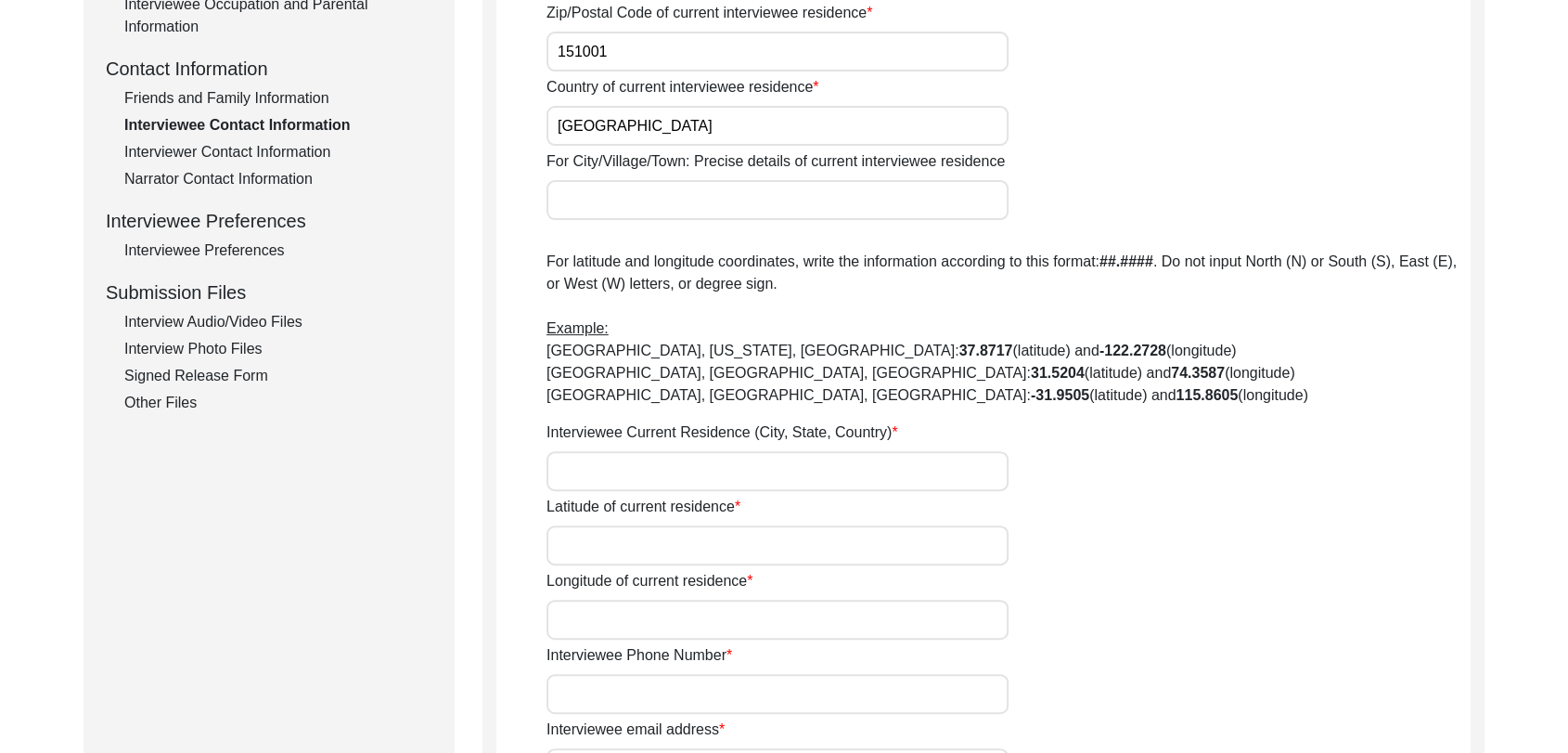
click at [584, 465] on input "Interviewee Current Residence (City, State, Country)" at bounding box center [777, 471] width 462 height 40
click at [611, 633] on input "Longitude of current residence" at bounding box center [777, 619] width 462 height 40
paste input "74.953832"
click at [603, 533] on input "Latitude of current residence" at bounding box center [777, 546] width 462 height 40
paste input "30.212635"
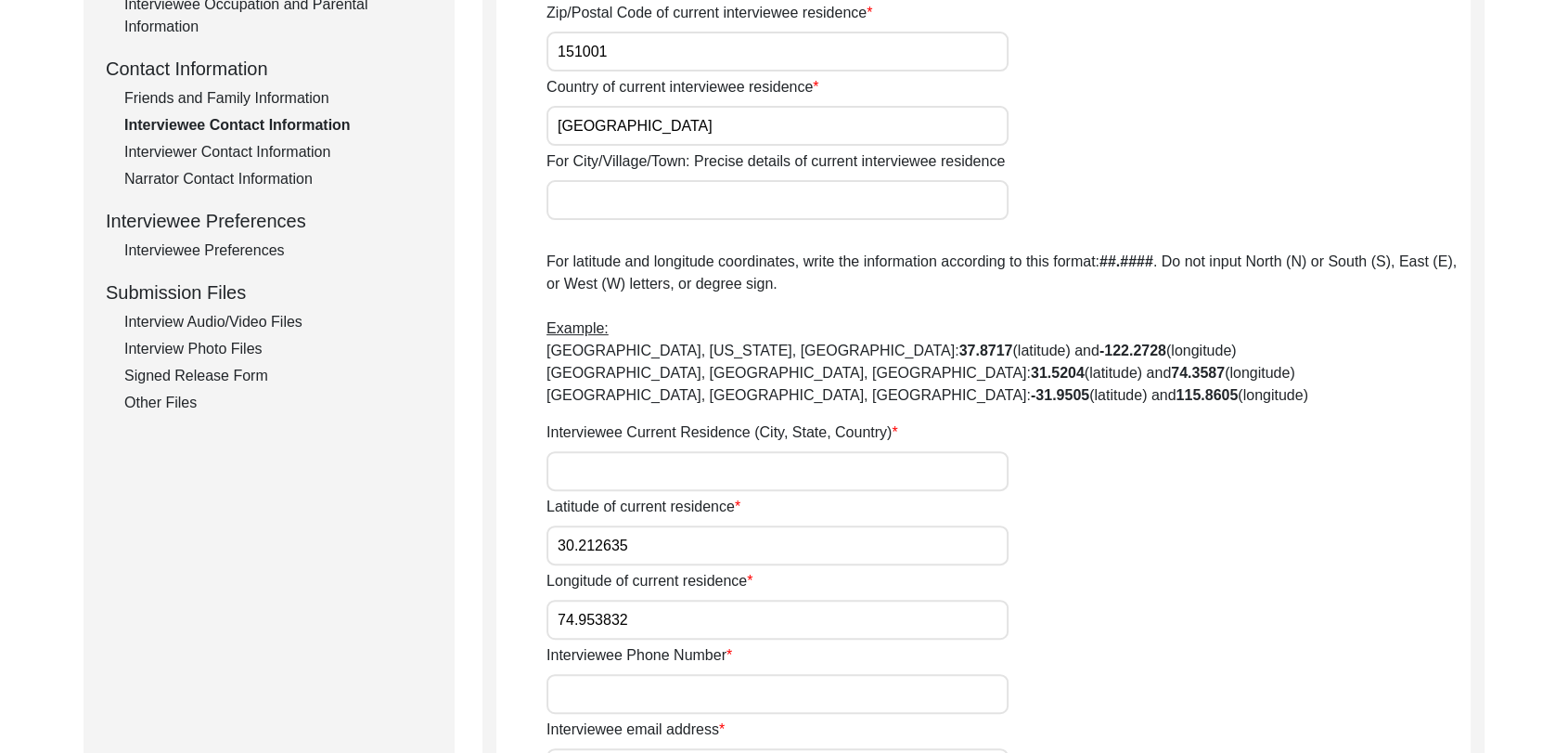
scroll to position [763, 0]
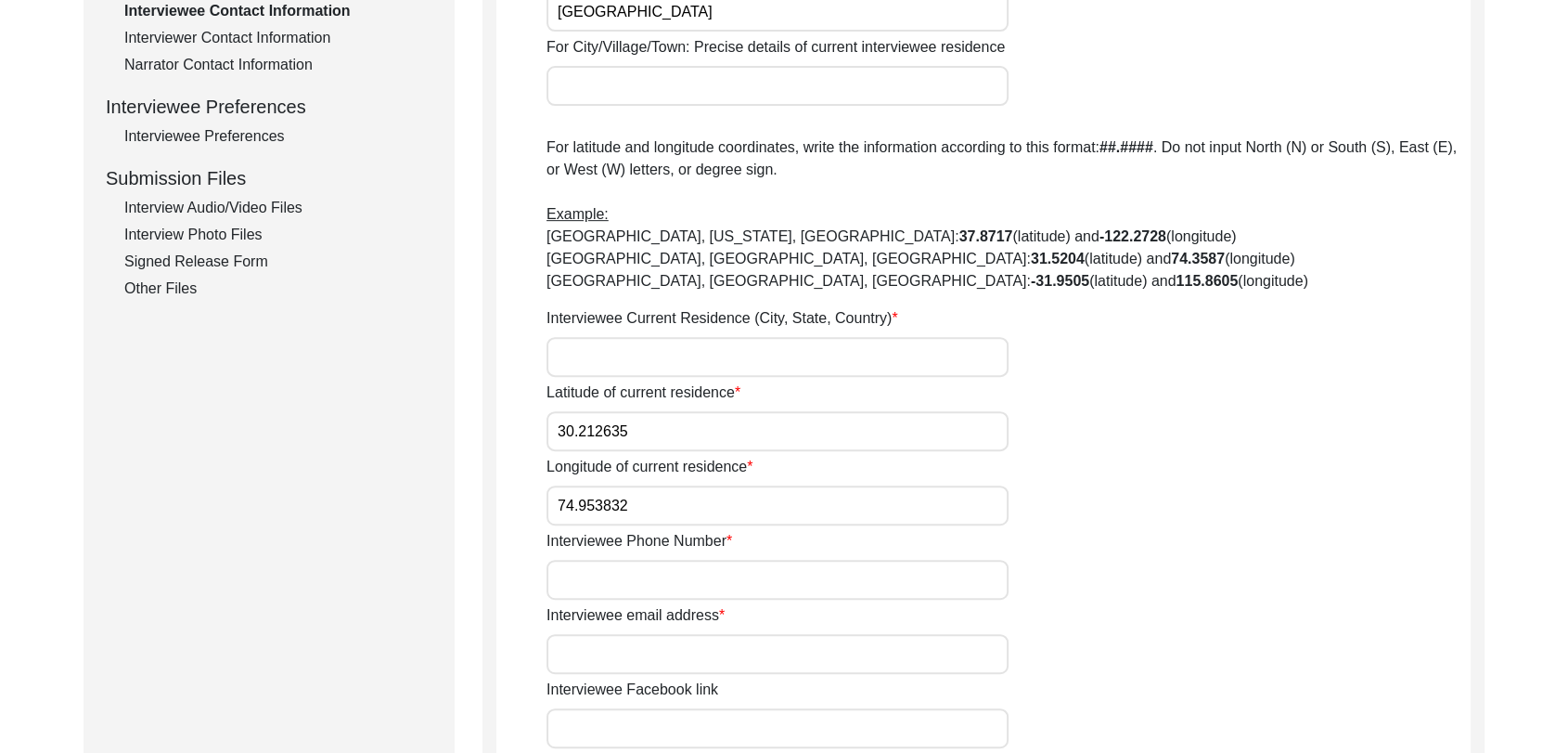
click at [595, 343] on input "Interviewee Current Residence (City, State, Country)" at bounding box center [777, 357] width 462 height 40
click at [614, 568] on input "Interviewee Phone Number" at bounding box center [777, 580] width 462 height 40
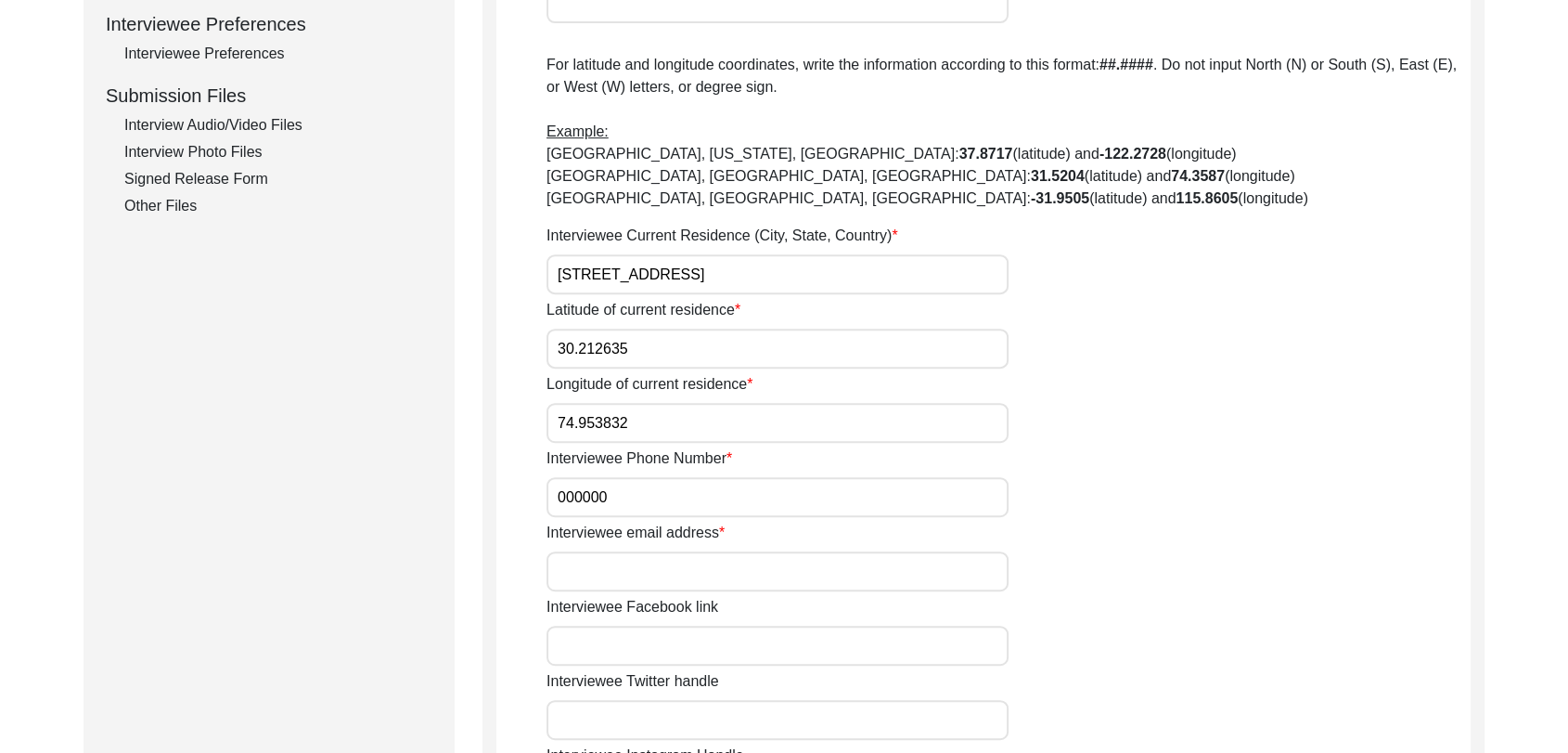
scroll to position [848, 0]
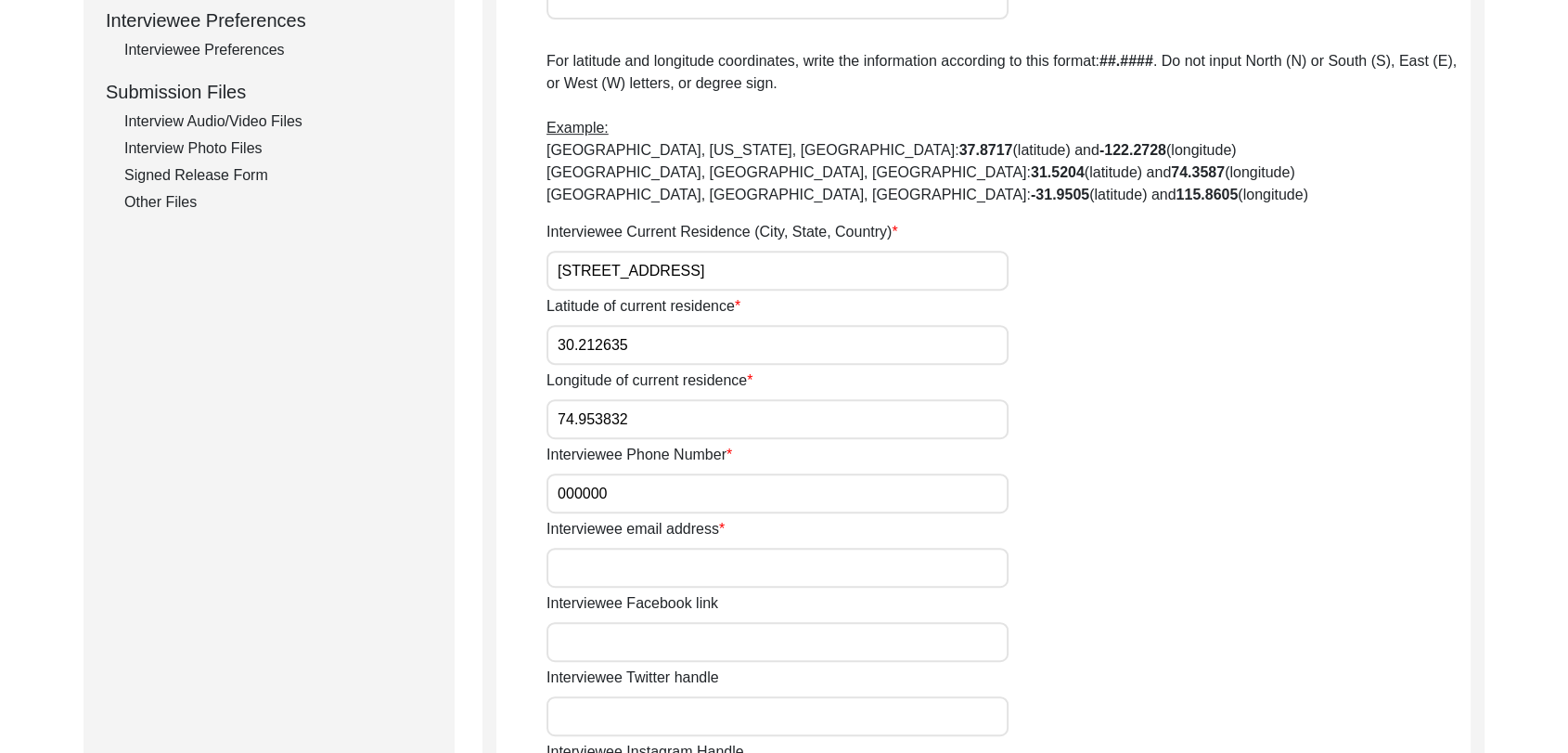
click at [632, 493] on input "000000" at bounding box center [777, 493] width 462 height 40
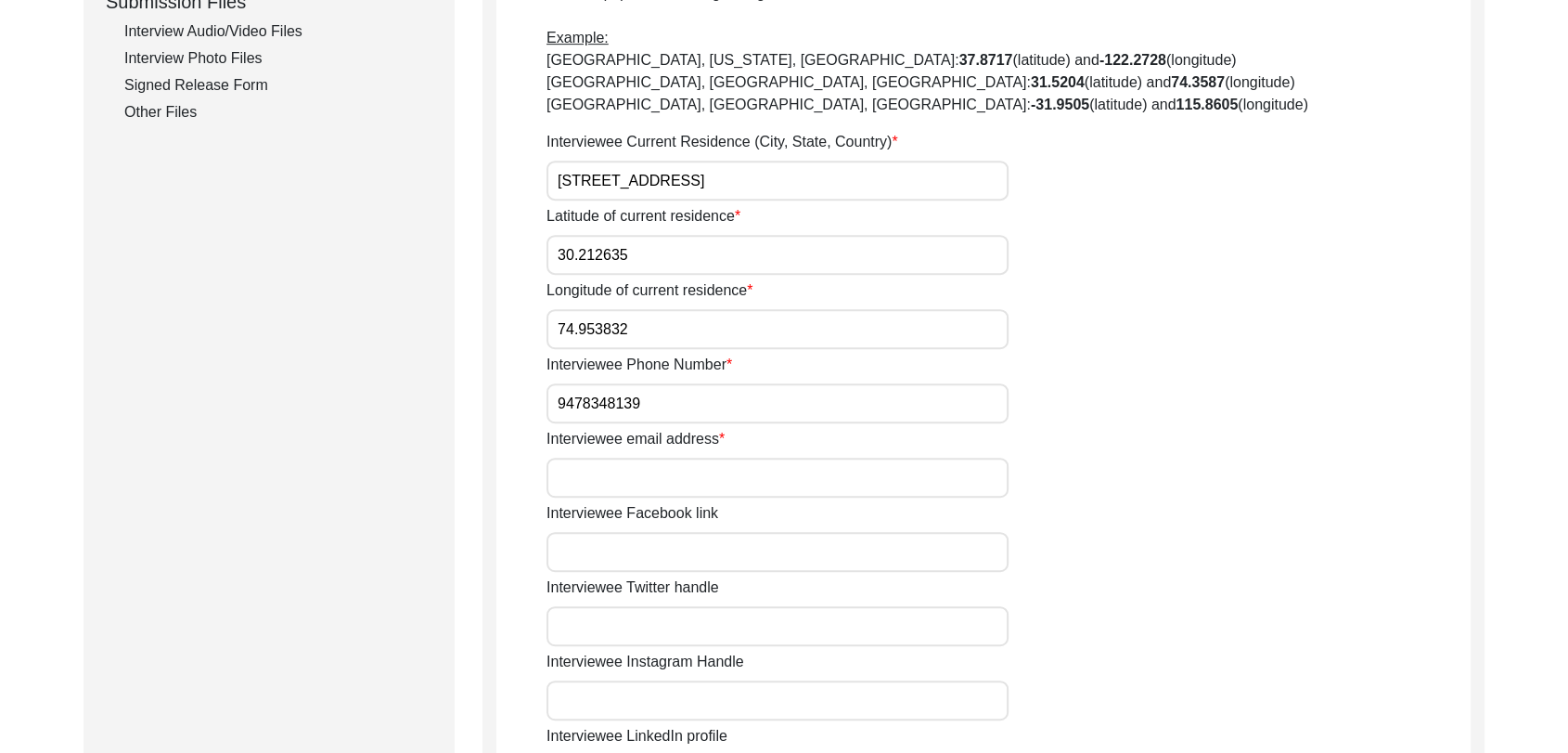
click at [614, 475] on input "Interviewee email address" at bounding box center [777, 478] width 462 height 40
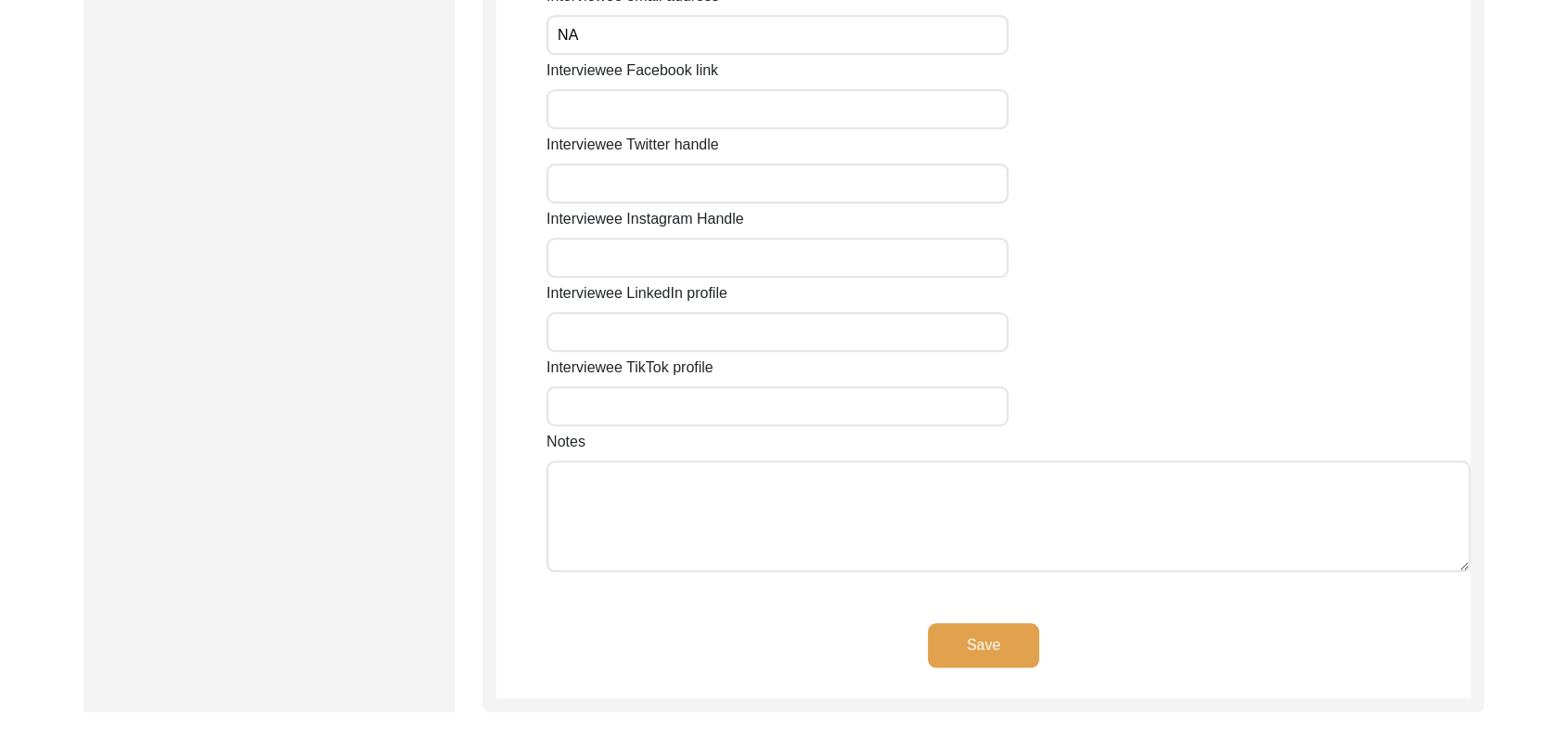
scroll to position [1445, 0]
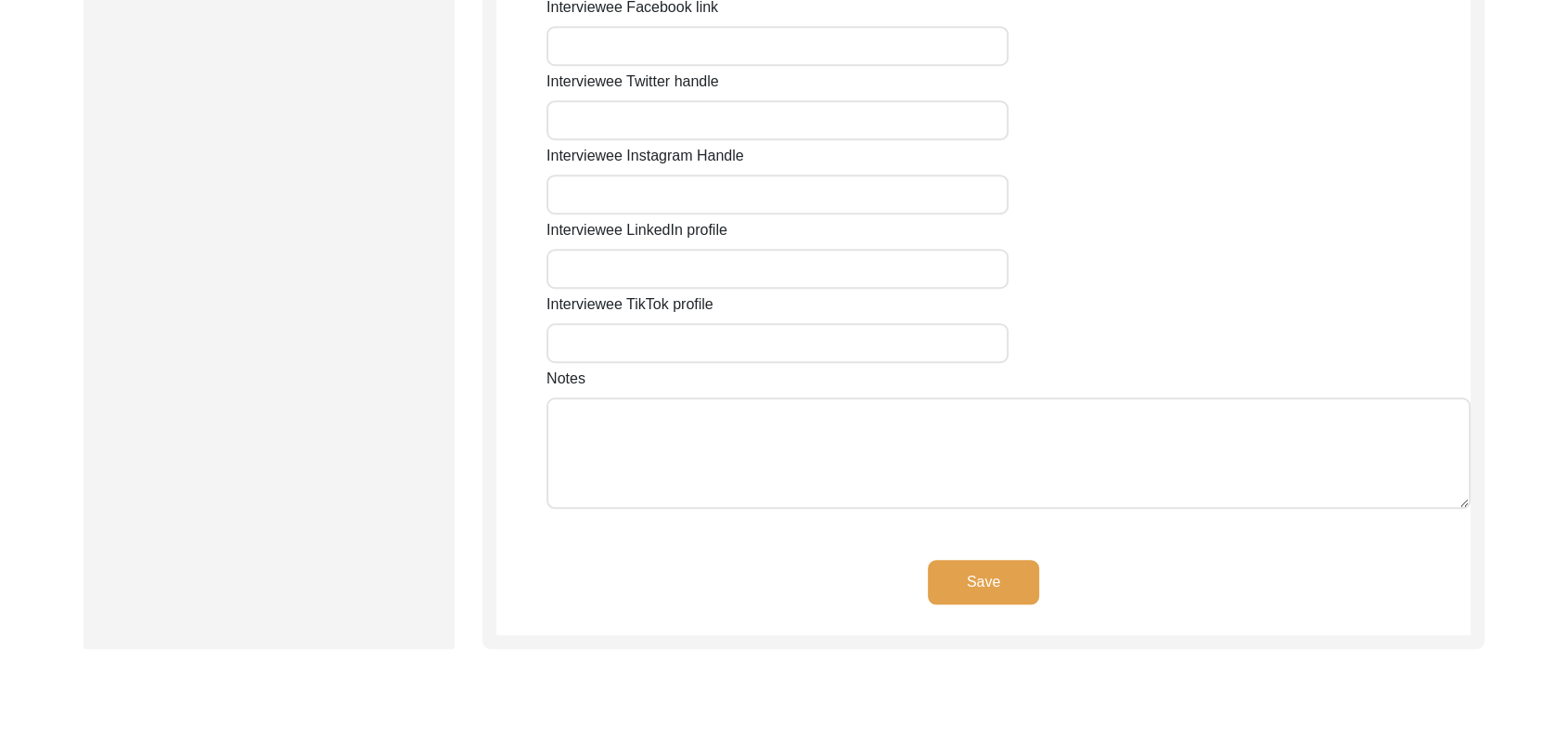
click at [972, 578] on button "Save" at bounding box center [983, 582] width 111 height 44
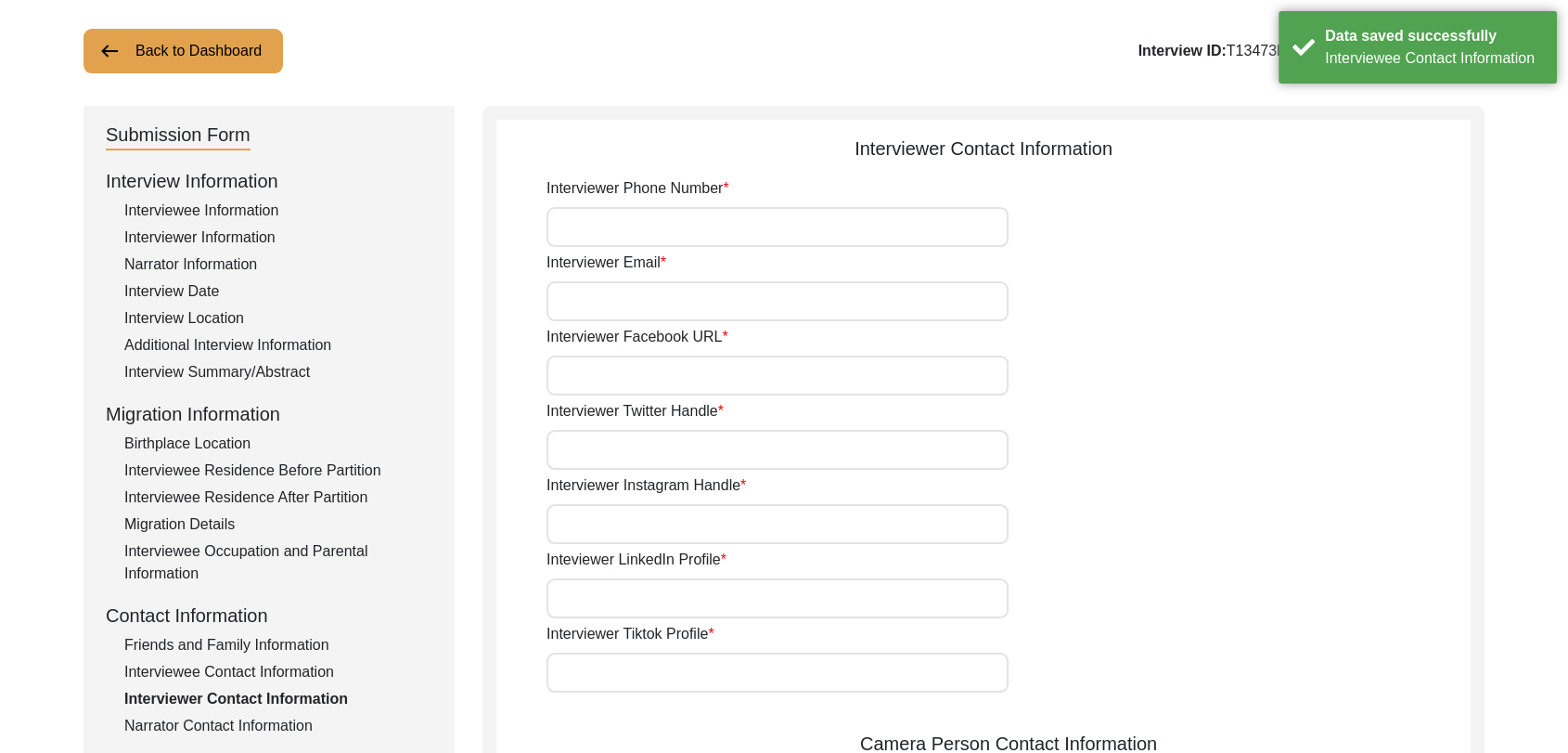
scroll to position [0, 0]
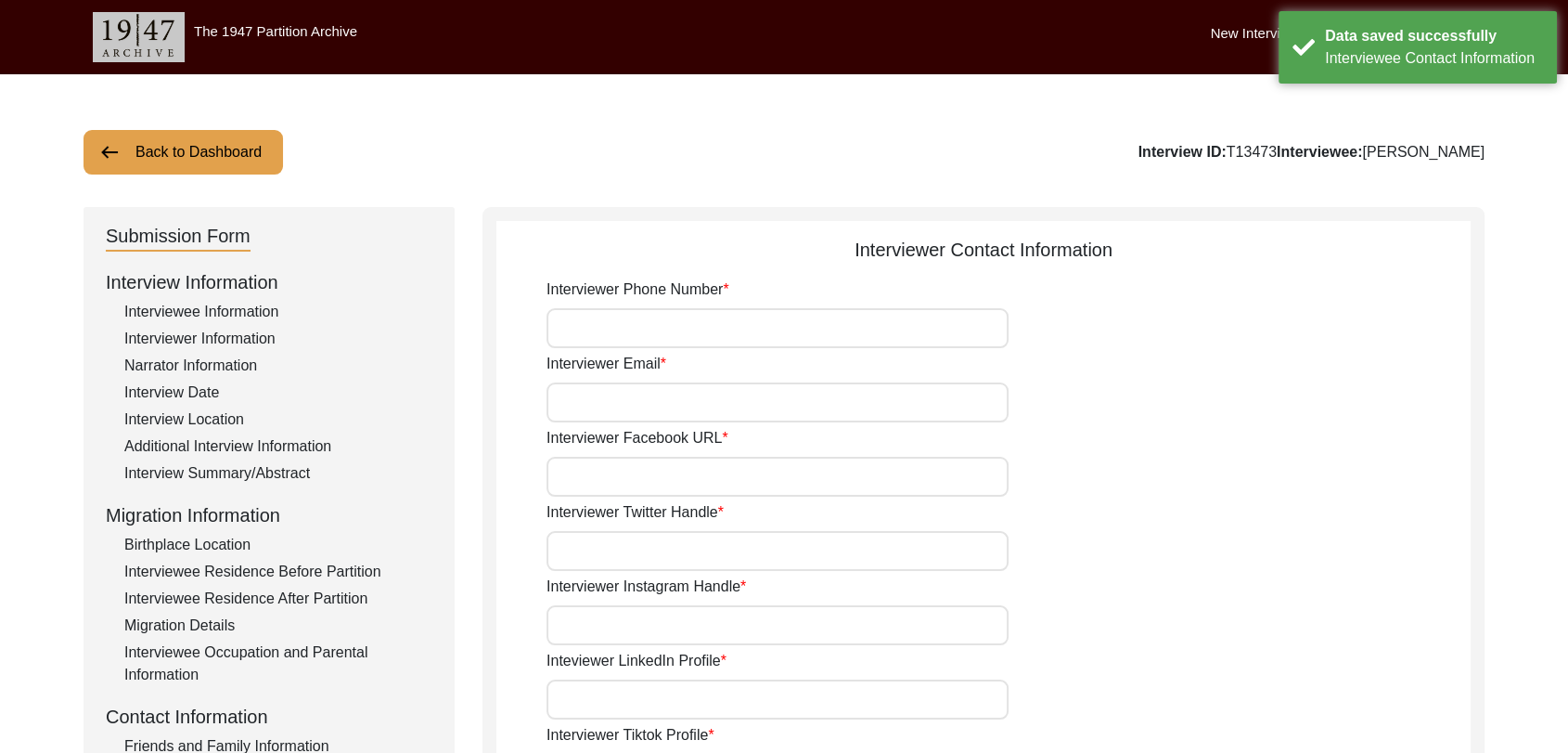
click at [605, 326] on input "Interviewer Phone Number" at bounding box center [777, 328] width 462 height 40
click at [619, 403] on input "Interviewer Email" at bounding box center [777, 402] width 462 height 40
click at [611, 328] on input "Interviewer Phone Number" at bounding box center [777, 328] width 462 height 40
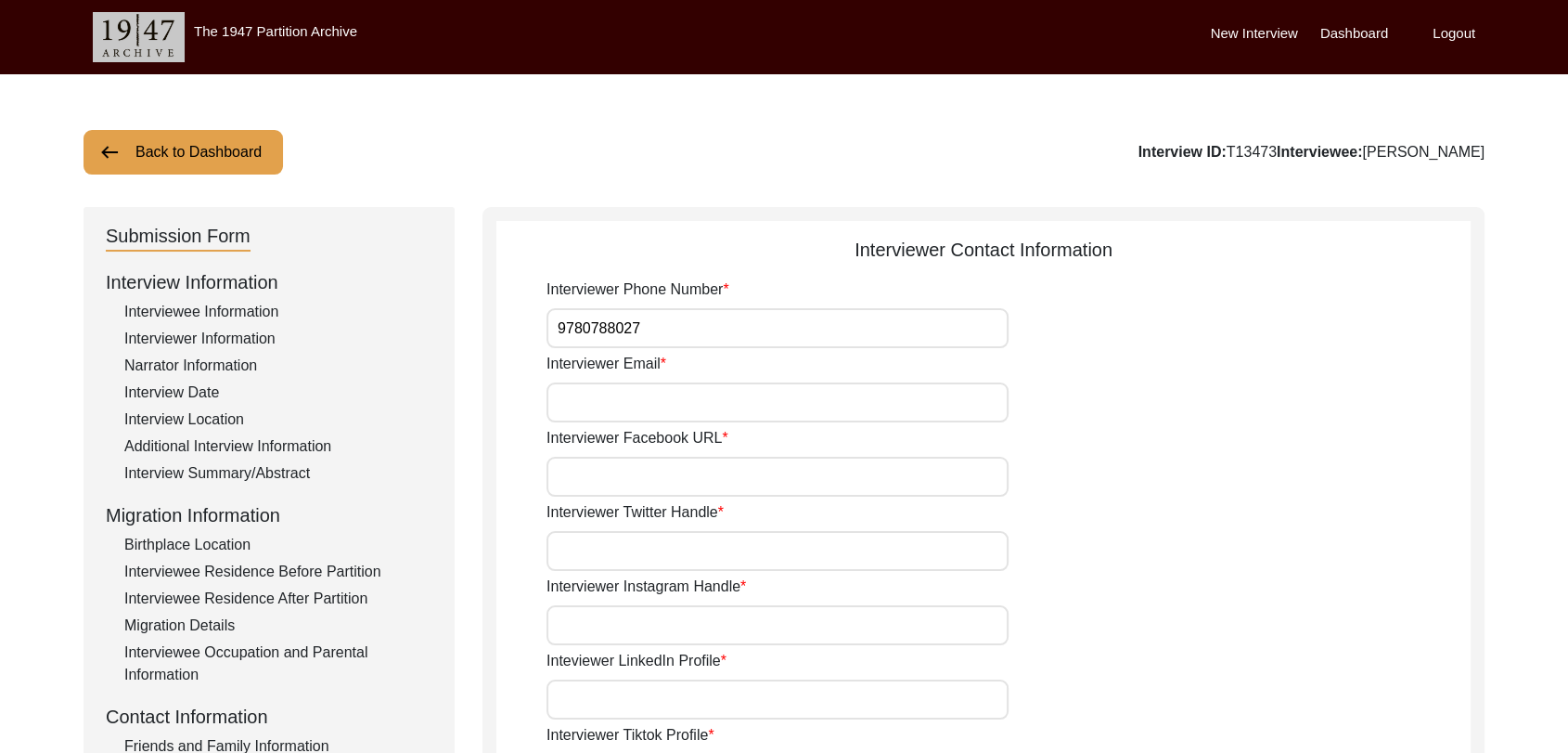
click at [615, 414] on input "Interviewer Email" at bounding box center [777, 402] width 462 height 40
click at [633, 477] on input "Interviewer Facebook URL" at bounding box center [777, 477] width 462 height 40
click at [620, 562] on input "Interviewer Twitter Handle" at bounding box center [777, 550] width 462 height 40
click at [629, 628] on input "Interviewer Instagram Handle" at bounding box center [777, 625] width 462 height 40
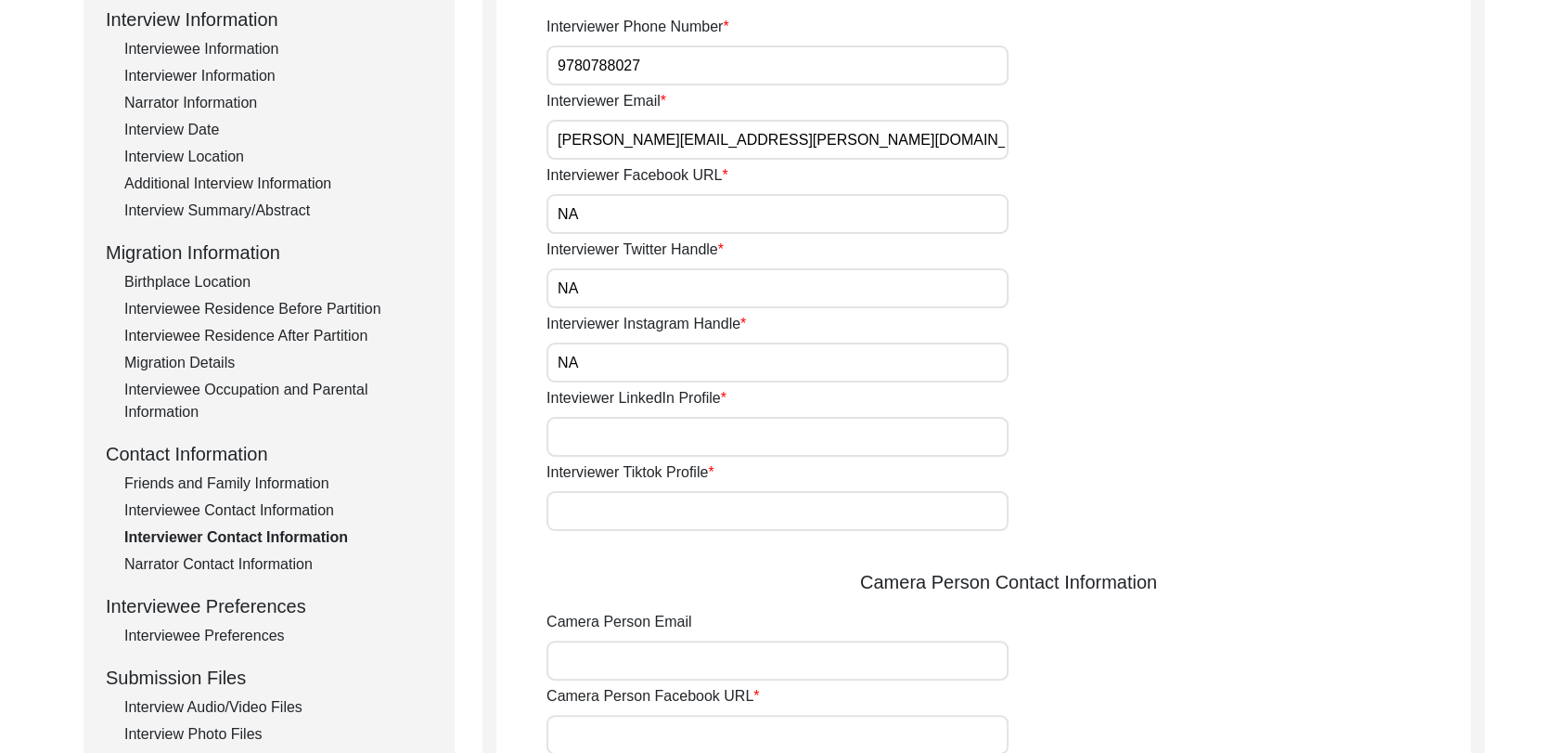
scroll to position [266, 0]
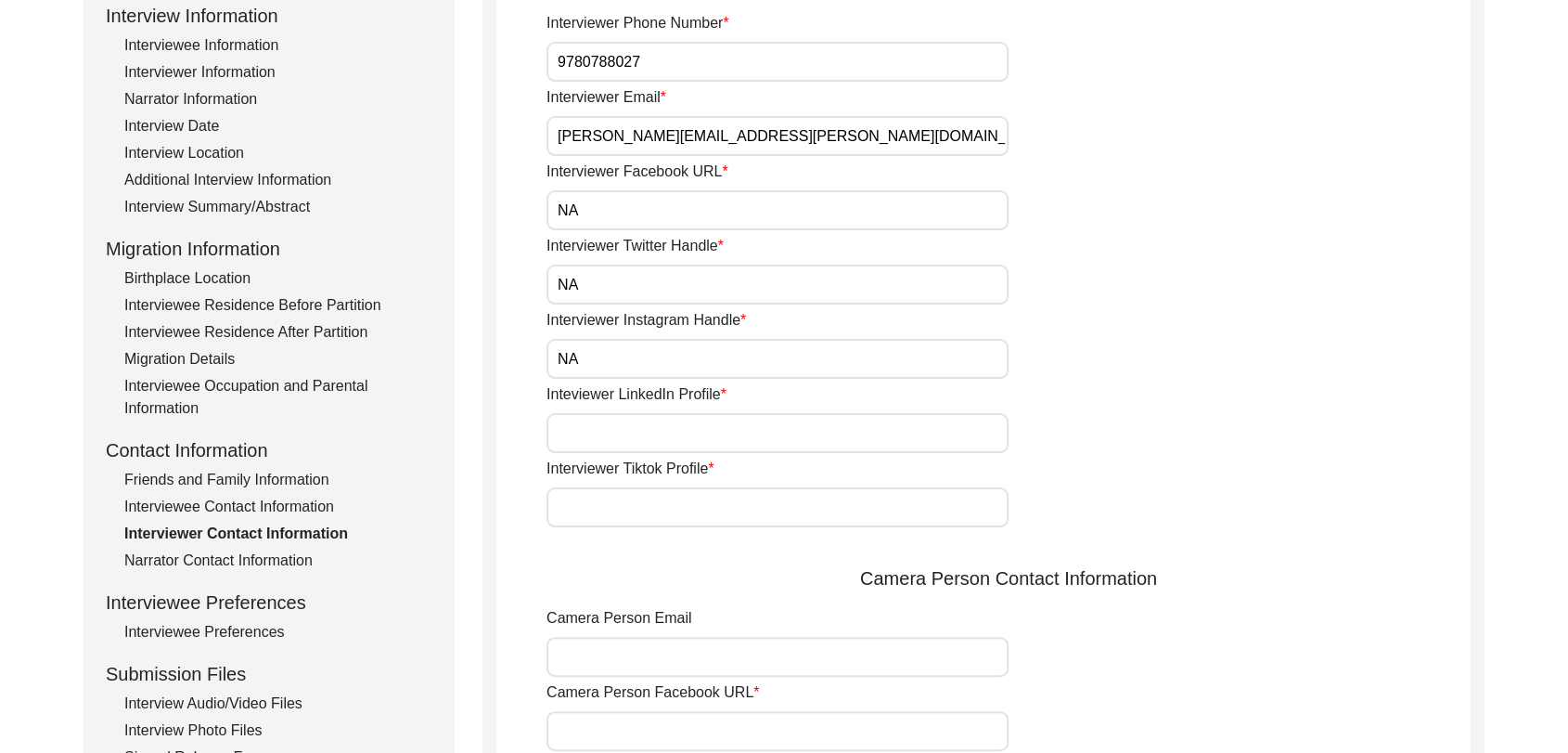
click at [602, 433] on input "Inteviewer LinkedIn Profile" at bounding box center [777, 433] width 462 height 40
click at [613, 501] on input "Interviewer Tiktok Profile" at bounding box center [777, 507] width 462 height 40
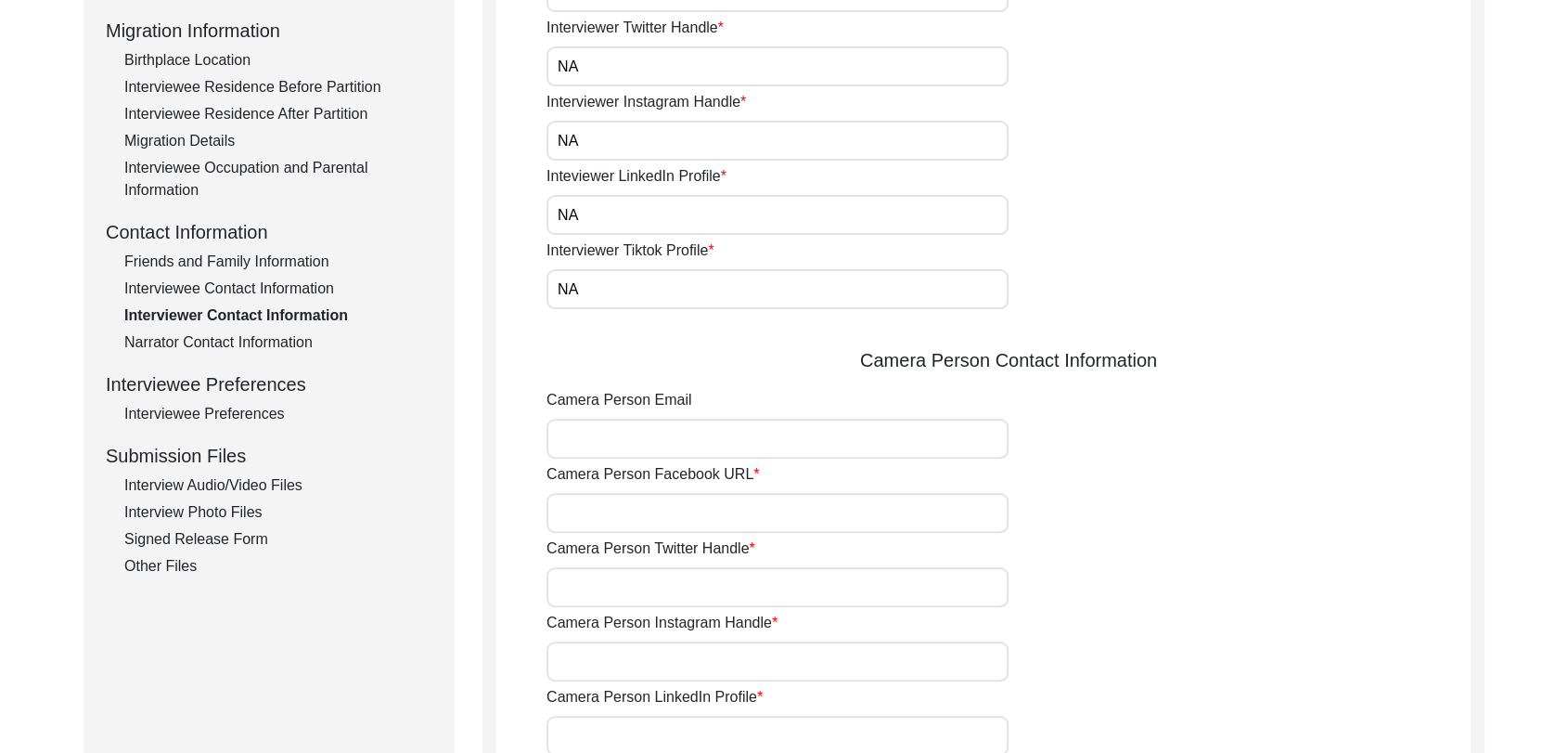
scroll to position [487, 0]
click at [601, 433] on input "Camera Person Email" at bounding box center [777, 436] width 462 height 40
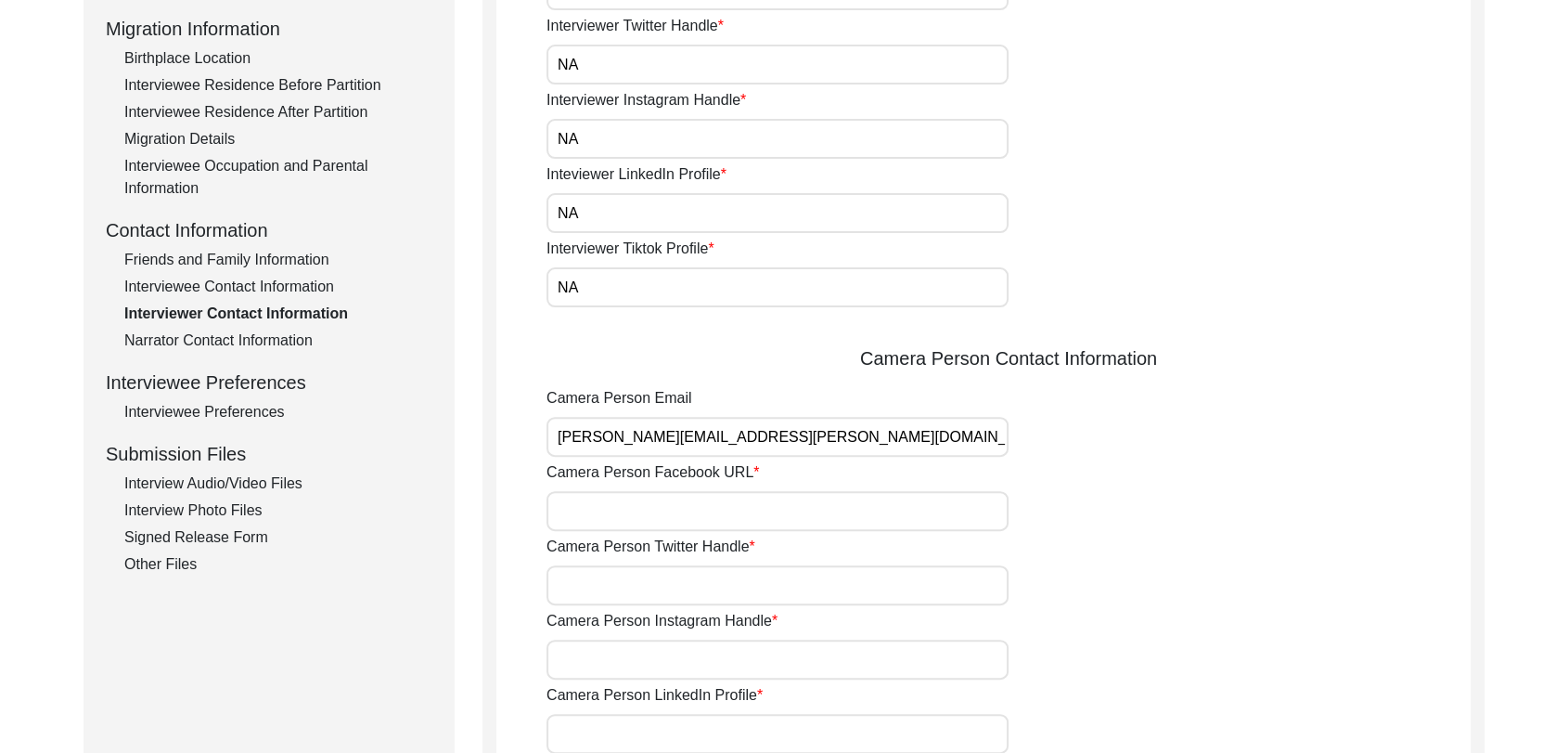
click at [675, 508] on input "Camera Person Facebook URL" at bounding box center [777, 511] width 462 height 40
click at [621, 596] on input "Camera Person Twitter Handle" at bounding box center [777, 585] width 462 height 40
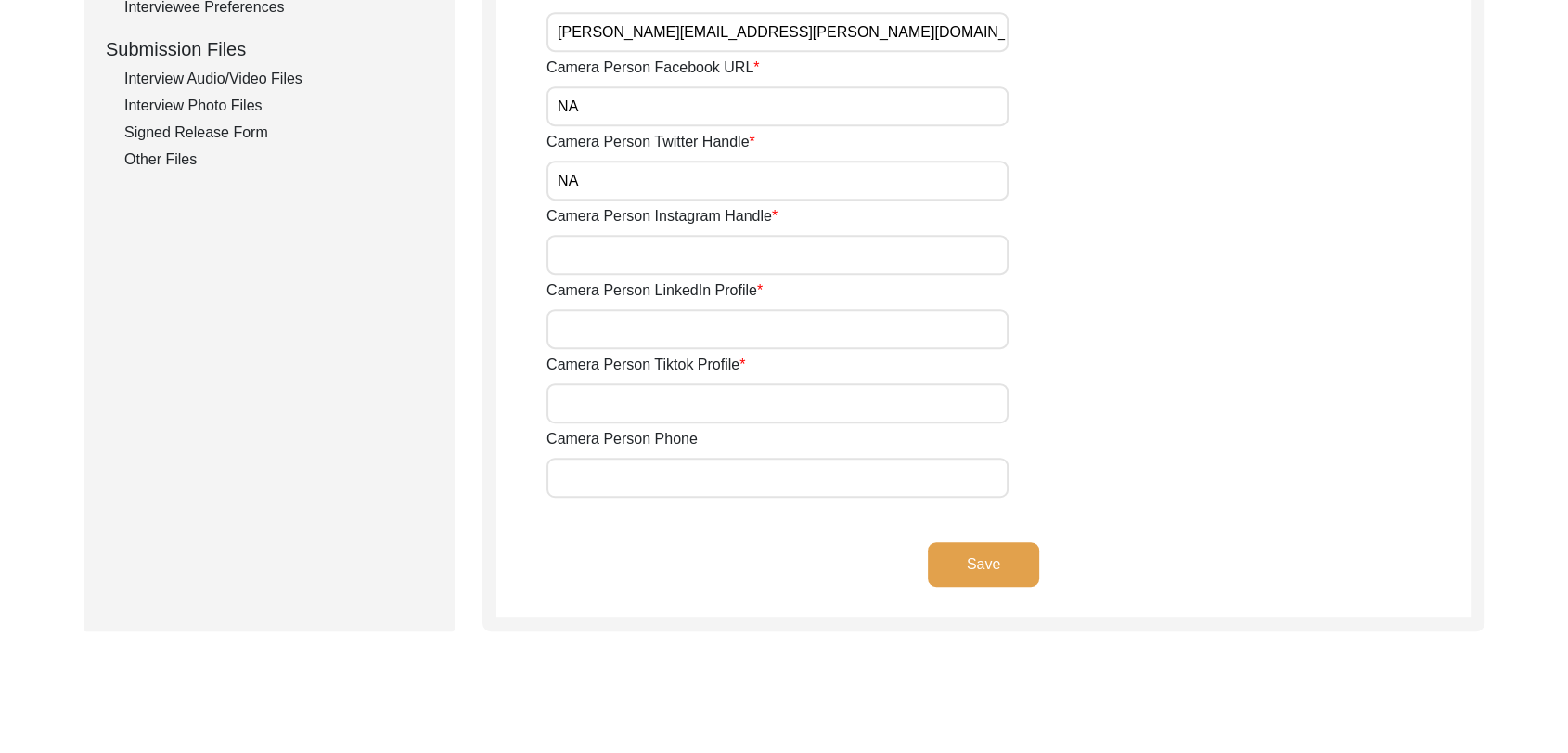
scroll to position [904, 0]
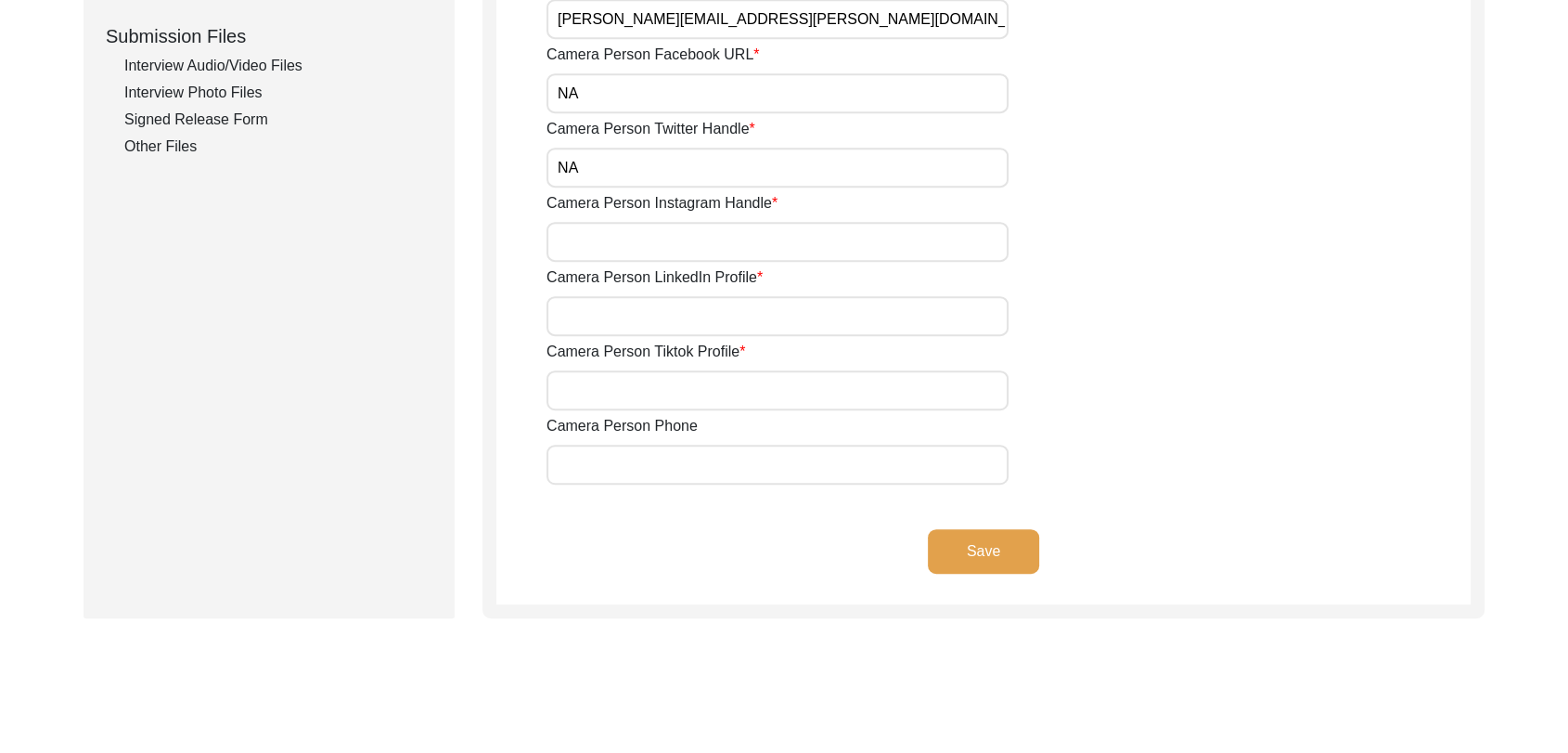
click at [593, 255] on input "Camera Person Instagram Handle" at bounding box center [777, 242] width 462 height 40
click at [603, 322] on input "Camera Person LinkedIn Profile" at bounding box center [777, 316] width 462 height 40
click at [634, 389] on input "Camera Person Tiktok Profile" at bounding box center [777, 390] width 462 height 40
click at [648, 478] on input "Camera Person Phone" at bounding box center [777, 464] width 462 height 40
click at [1000, 547] on button "Save" at bounding box center [983, 550] width 111 height 44
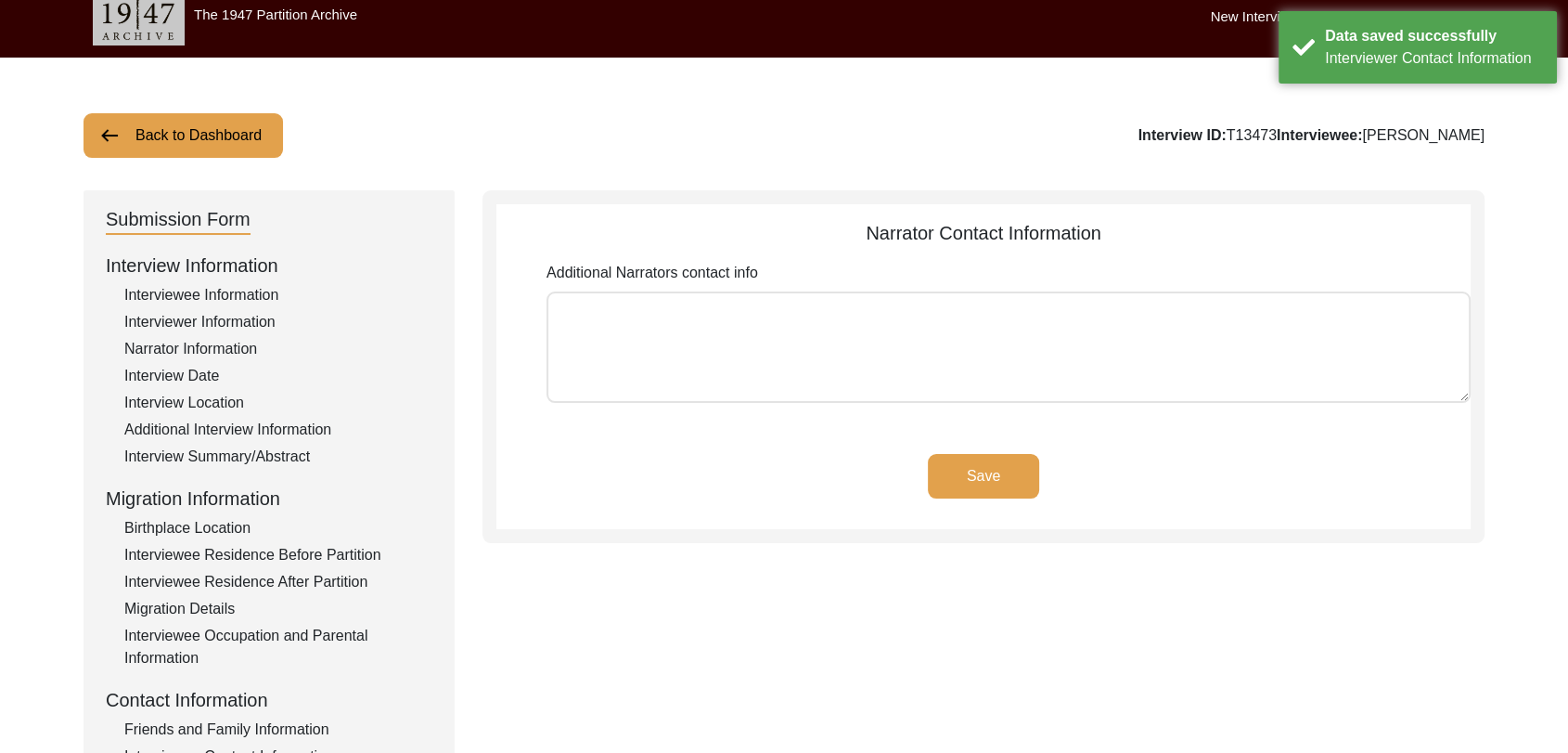
scroll to position [0, 0]
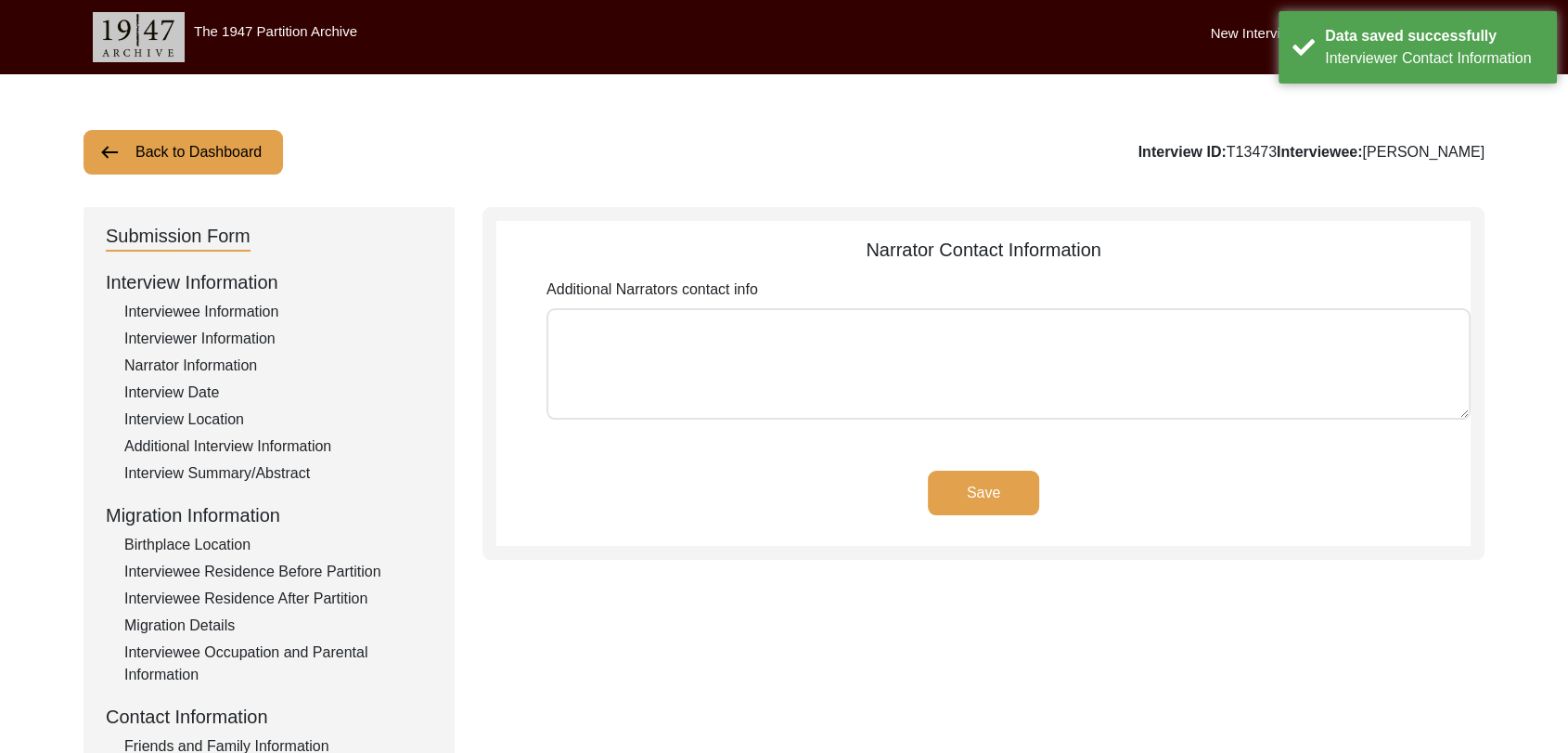
click at [1026, 500] on button "Save" at bounding box center [983, 492] width 111 height 44
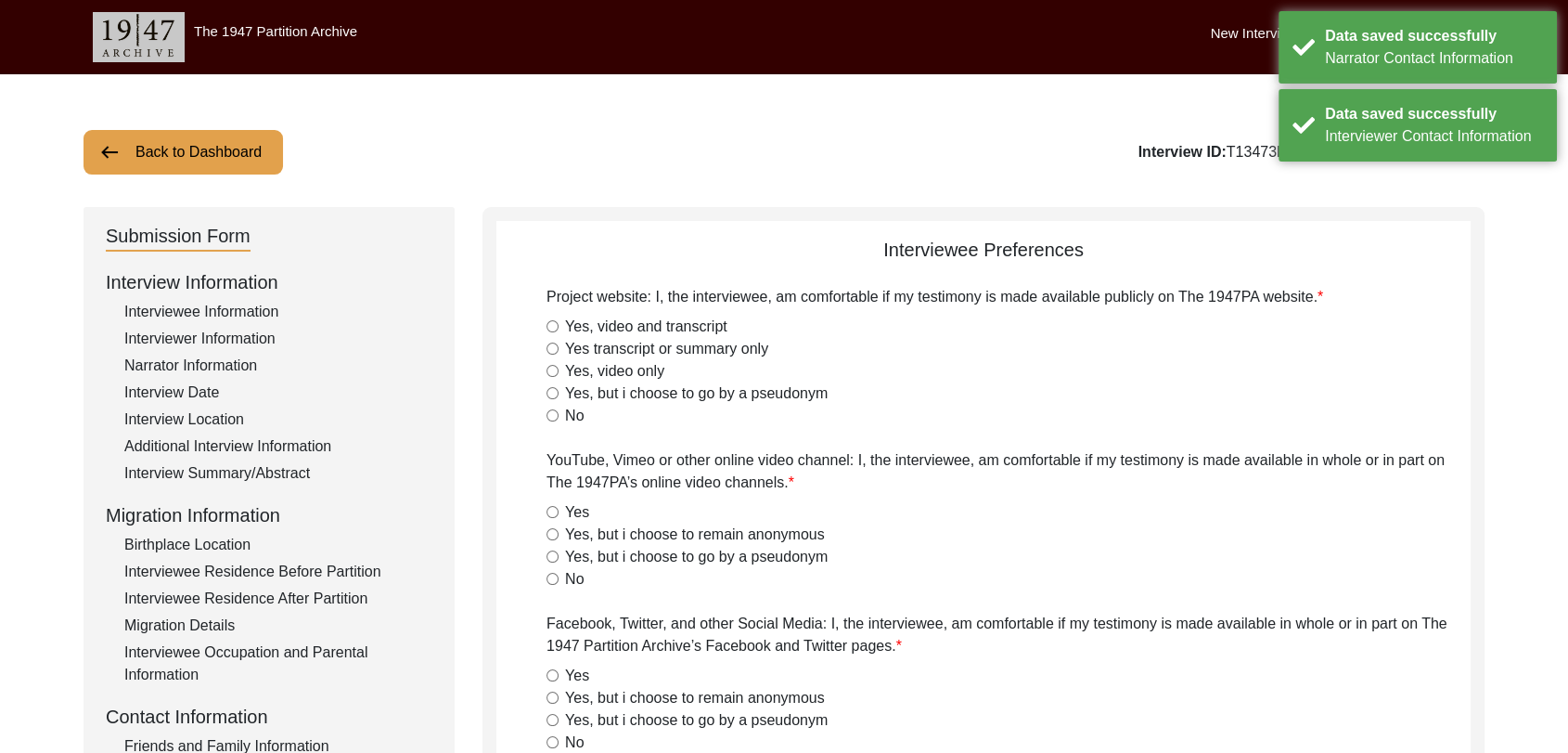
click at [552, 322] on input "Yes, video and transcript" at bounding box center [552, 326] width 12 height 12
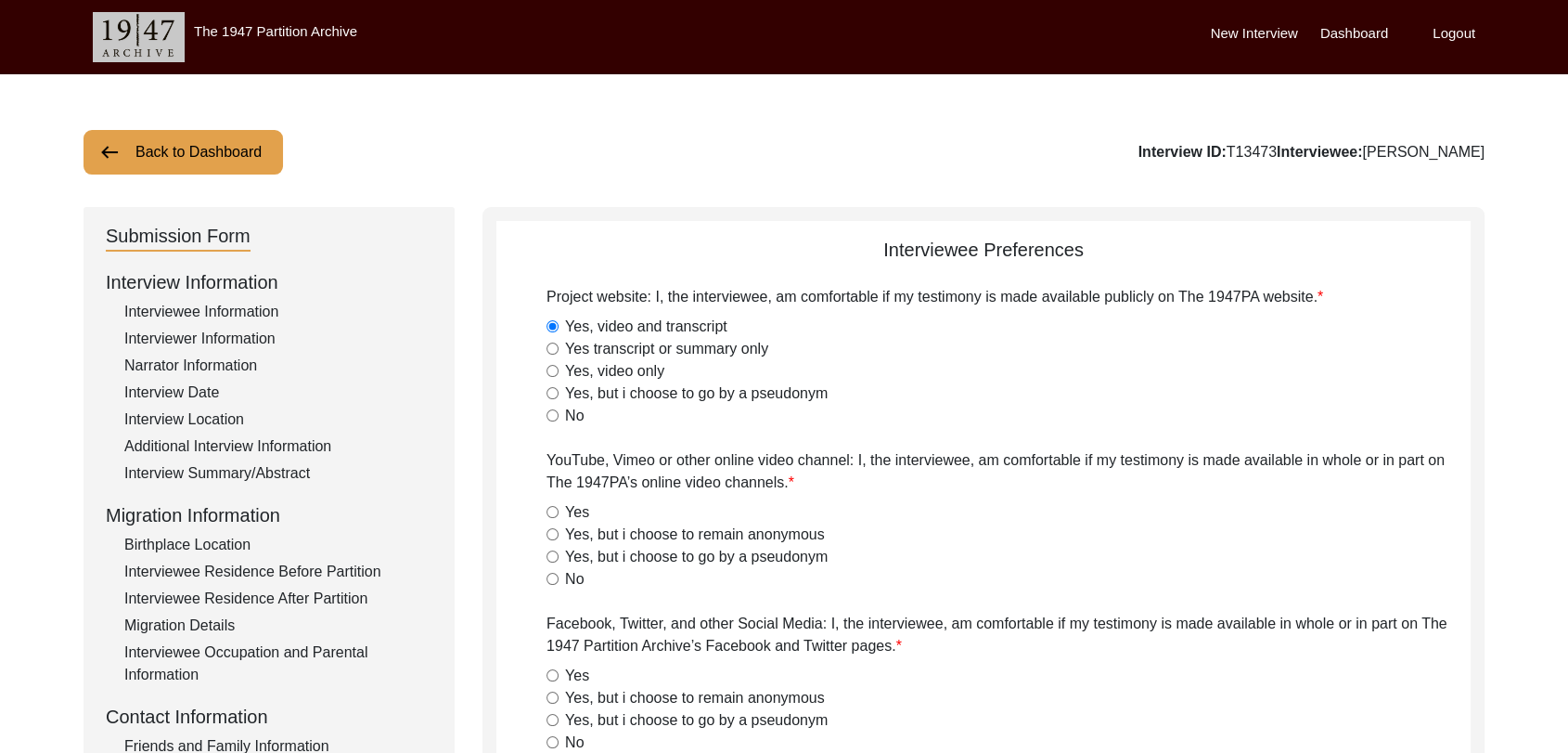
click at [555, 516] on input "Yes" at bounding box center [552, 512] width 12 height 12
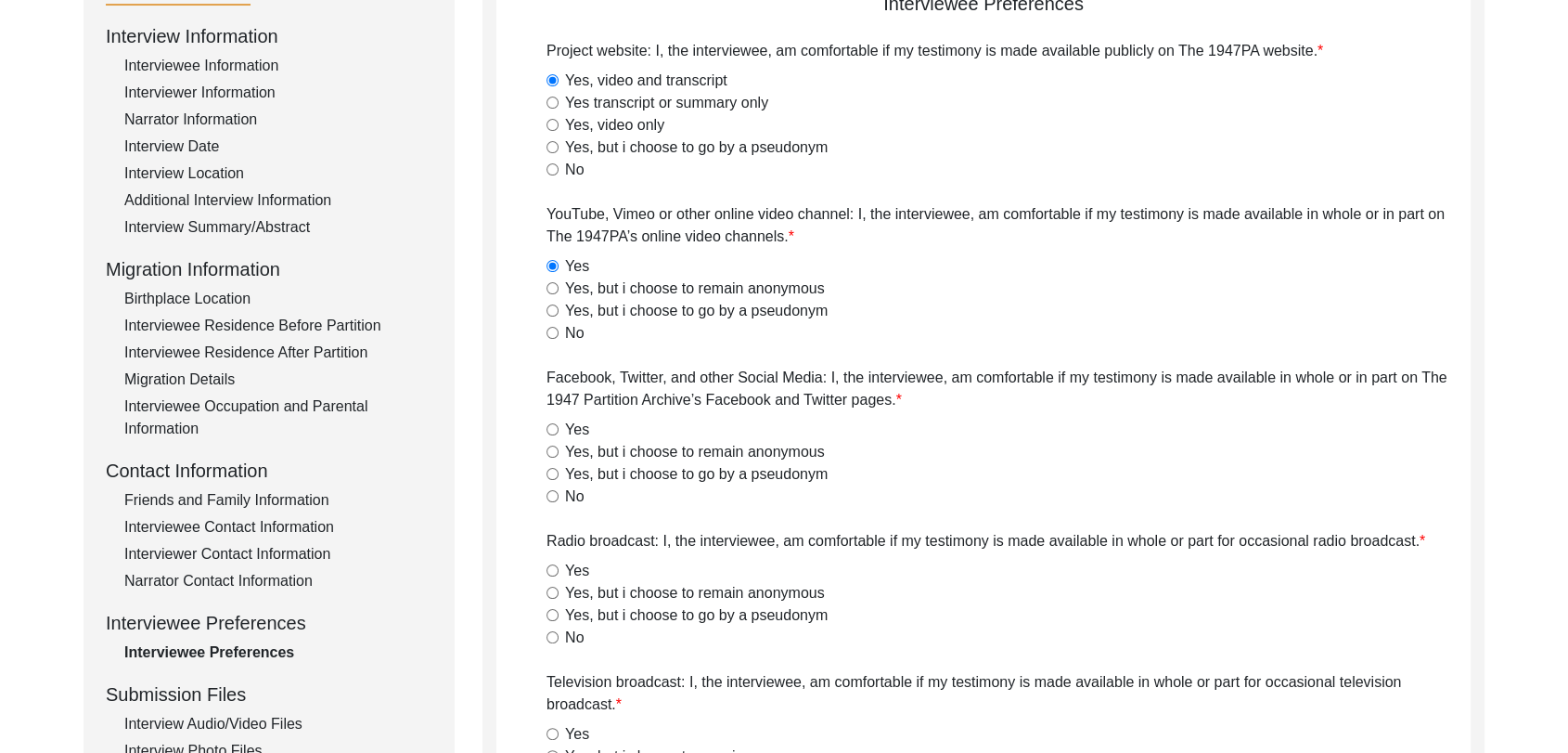
scroll to position [292, 0]
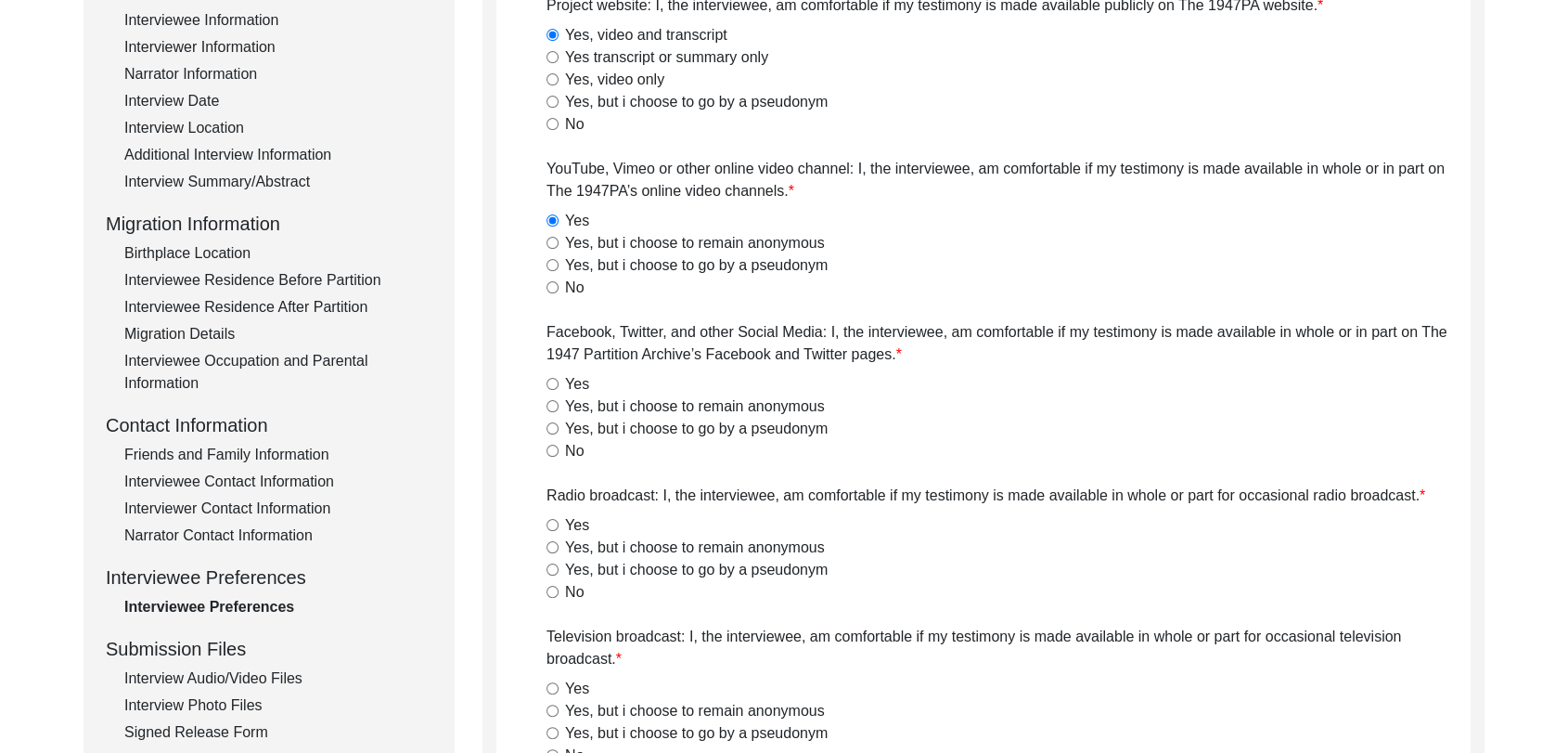
click at [552, 381] on input "Yes" at bounding box center [552, 383] width 12 height 12
click at [552, 521] on input "Yes" at bounding box center [552, 525] width 12 height 12
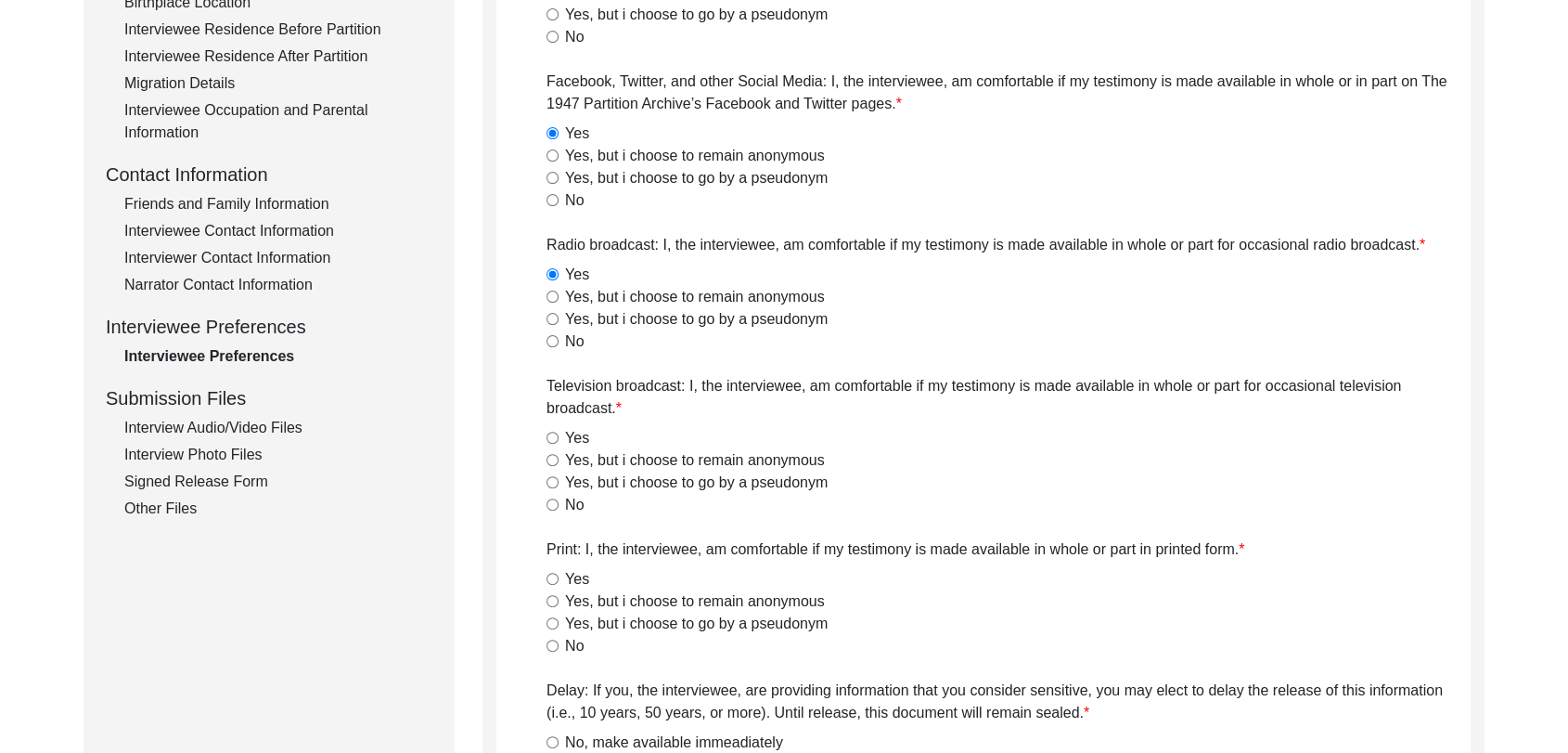
scroll to position [548, 0]
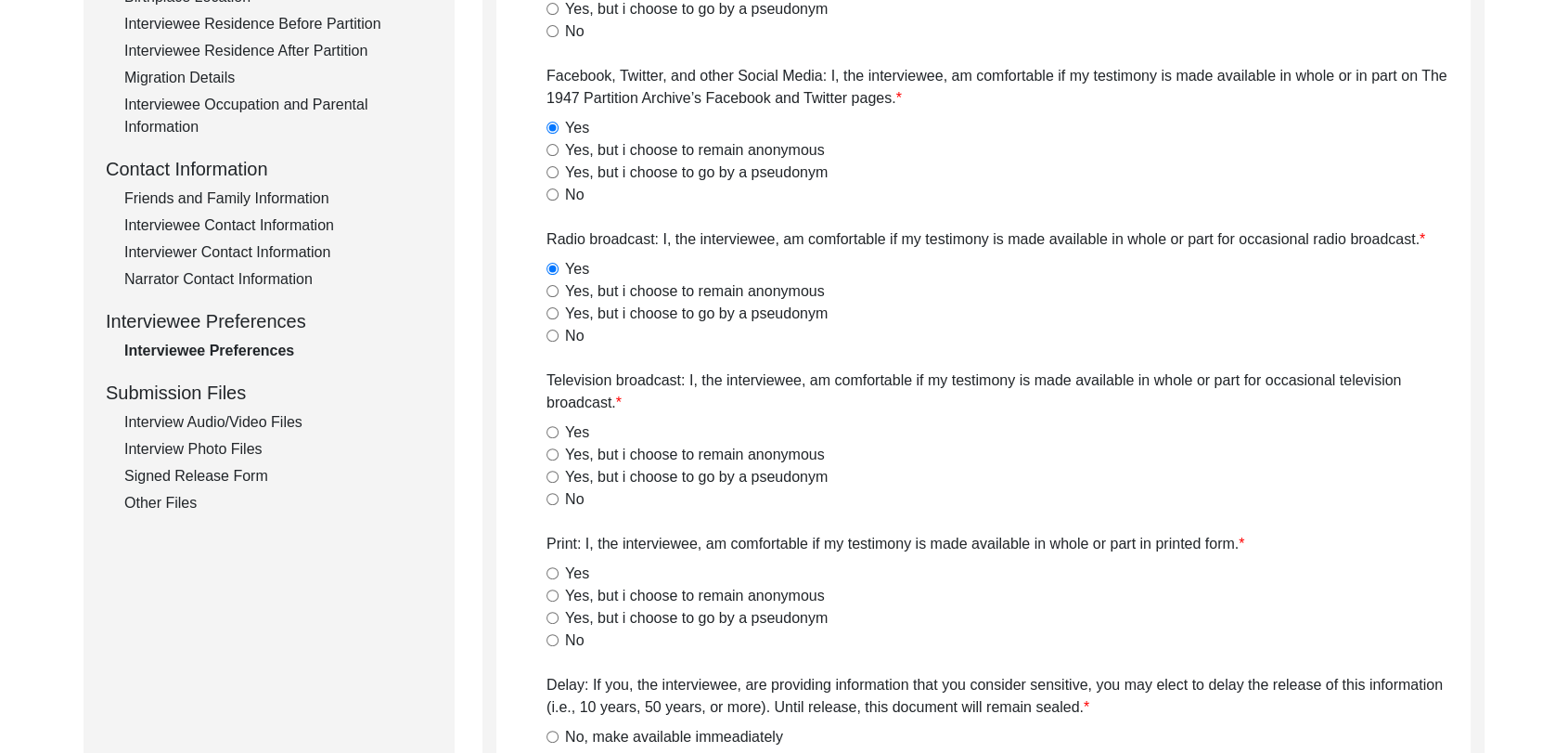
click at [554, 428] on input "Yes" at bounding box center [552, 433] width 12 height 12
click at [553, 568] on input "Yes" at bounding box center [552, 573] width 12 height 12
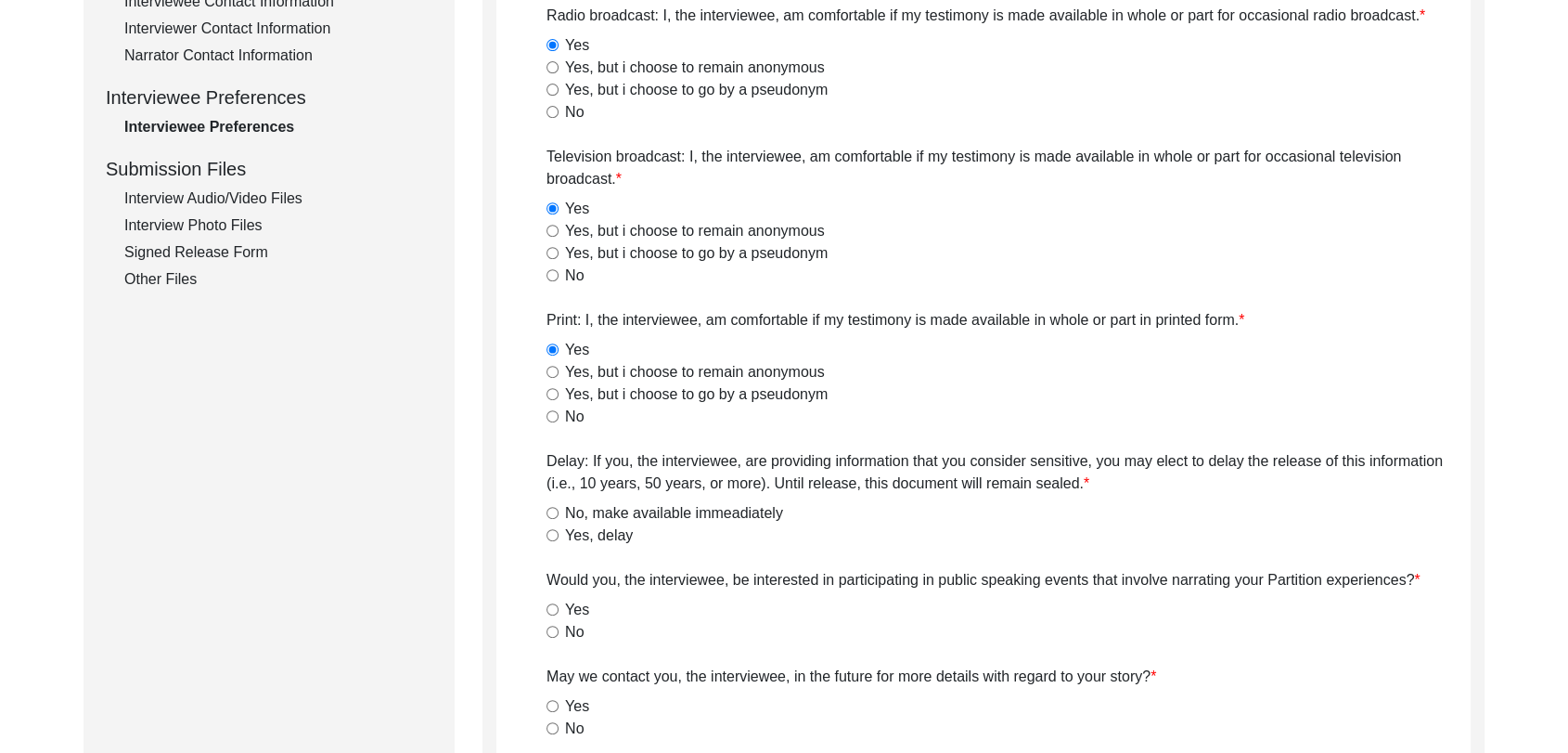
scroll to position [775, 0]
click at [554, 500] on div "No, make available immeadiately" at bounding box center [1008, 510] width 924 height 23
click at [550, 515] on div "No, make available immeadiately" at bounding box center [1008, 510] width 924 height 23
click at [551, 507] on input "No, make available immeadiately" at bounding box center [552, 510] width 12 height 12
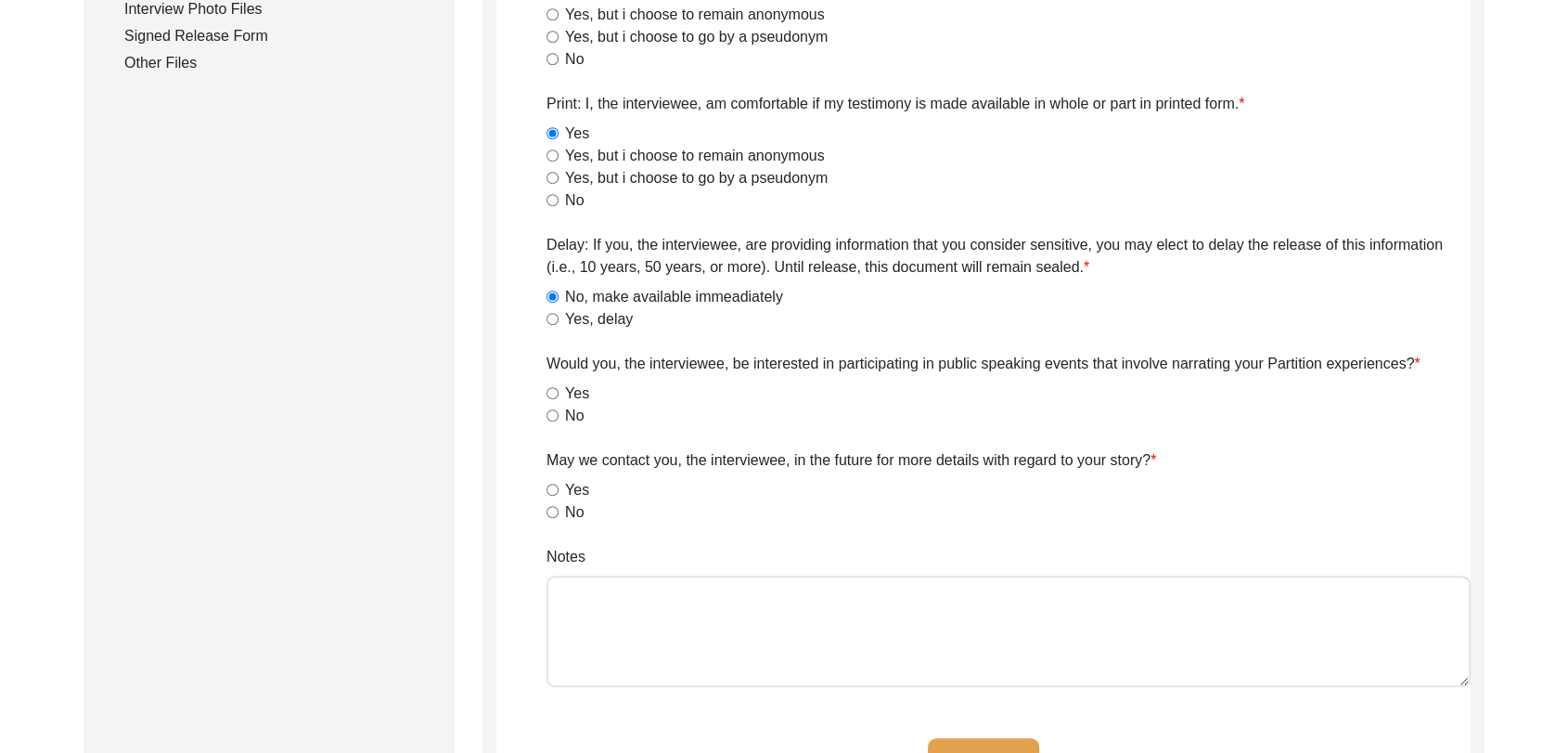
scroll to position [989, 0]
click at [552, 392] on input "Yes" at bounding box center [552, 392] width 12 height 12
click at [551, 487] on input "Yes" at bounding box center [552, 489] width 12 height 12
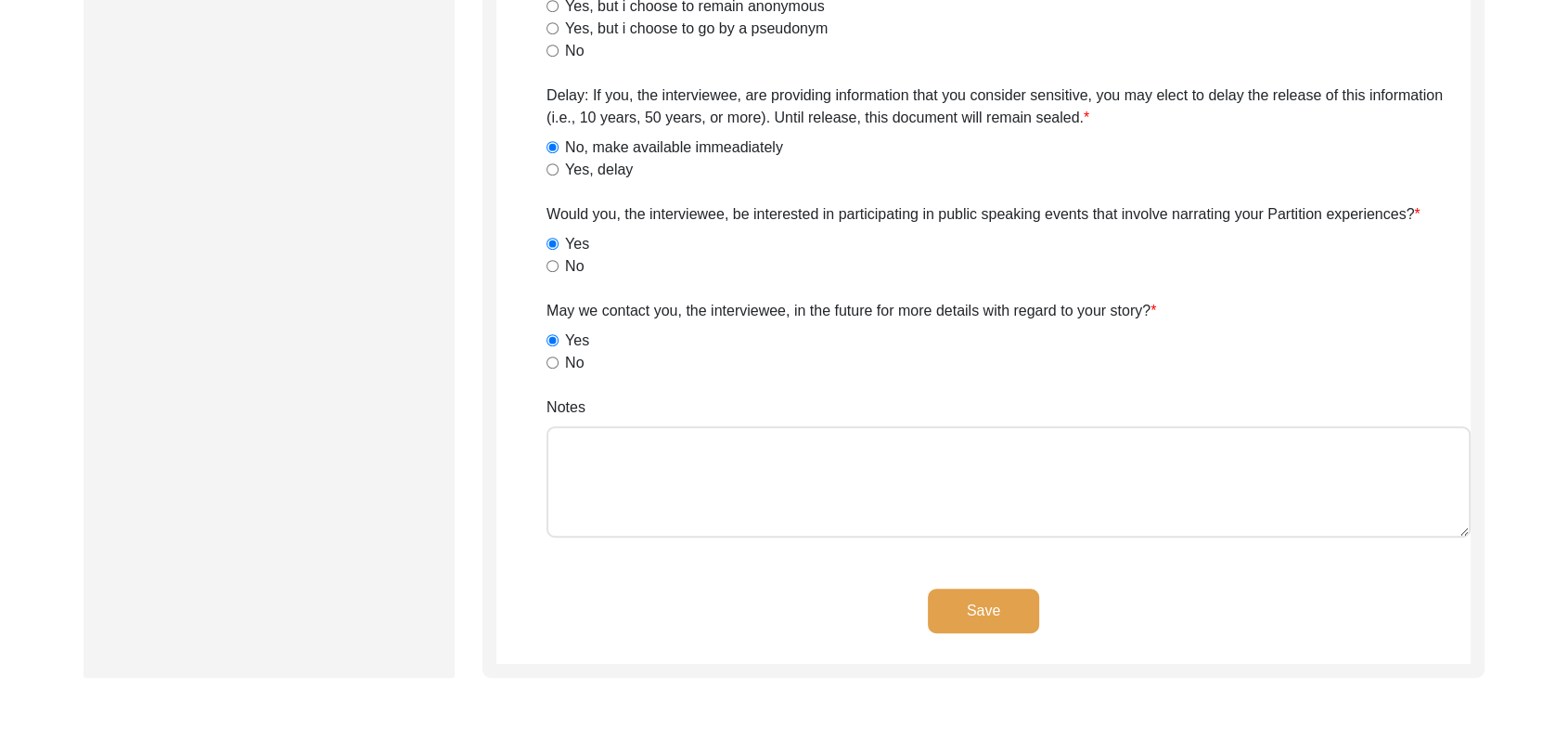
click at [955, 596] on button "Save" at bounding box center [983, 610] width 111 height 44
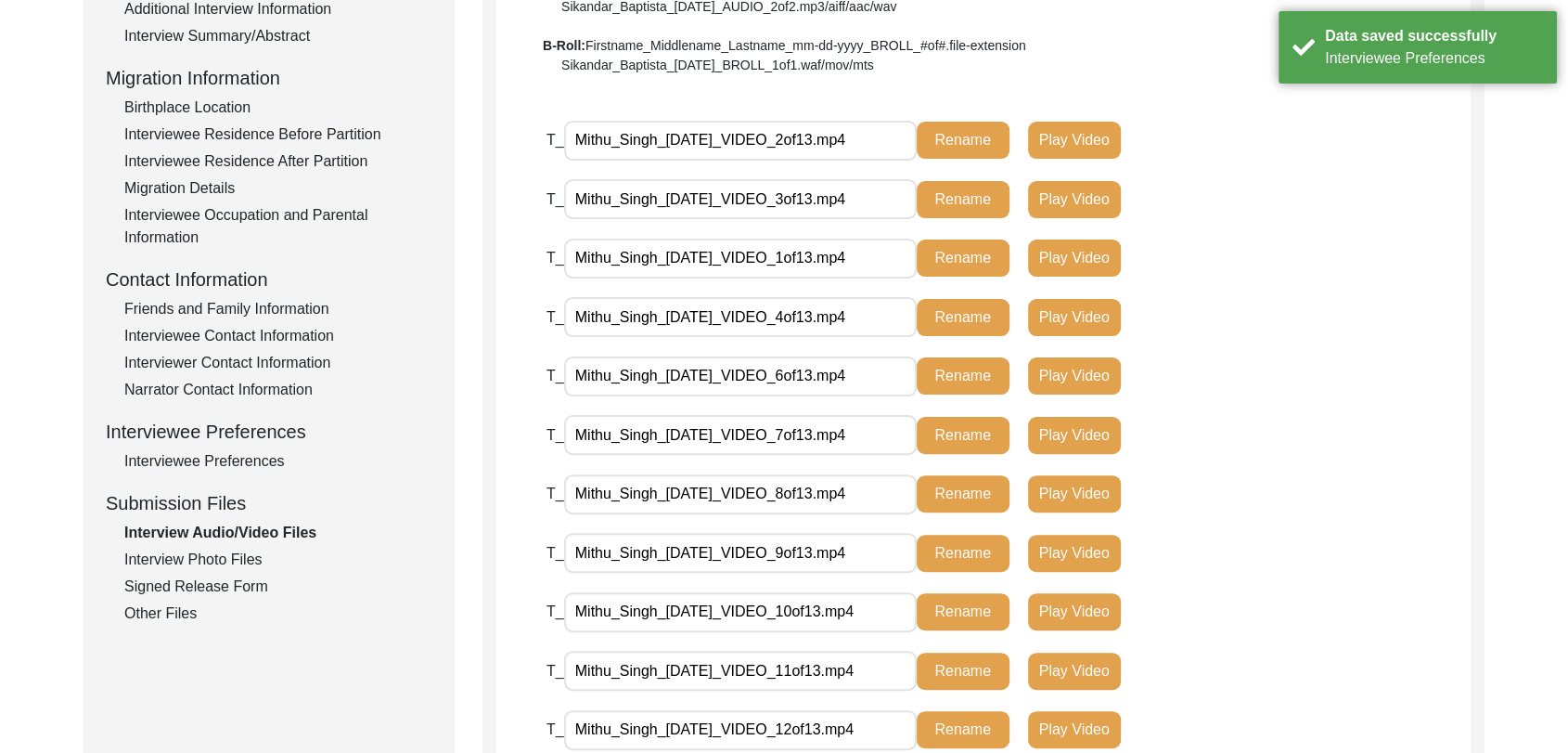
scroll to position [505, 0]
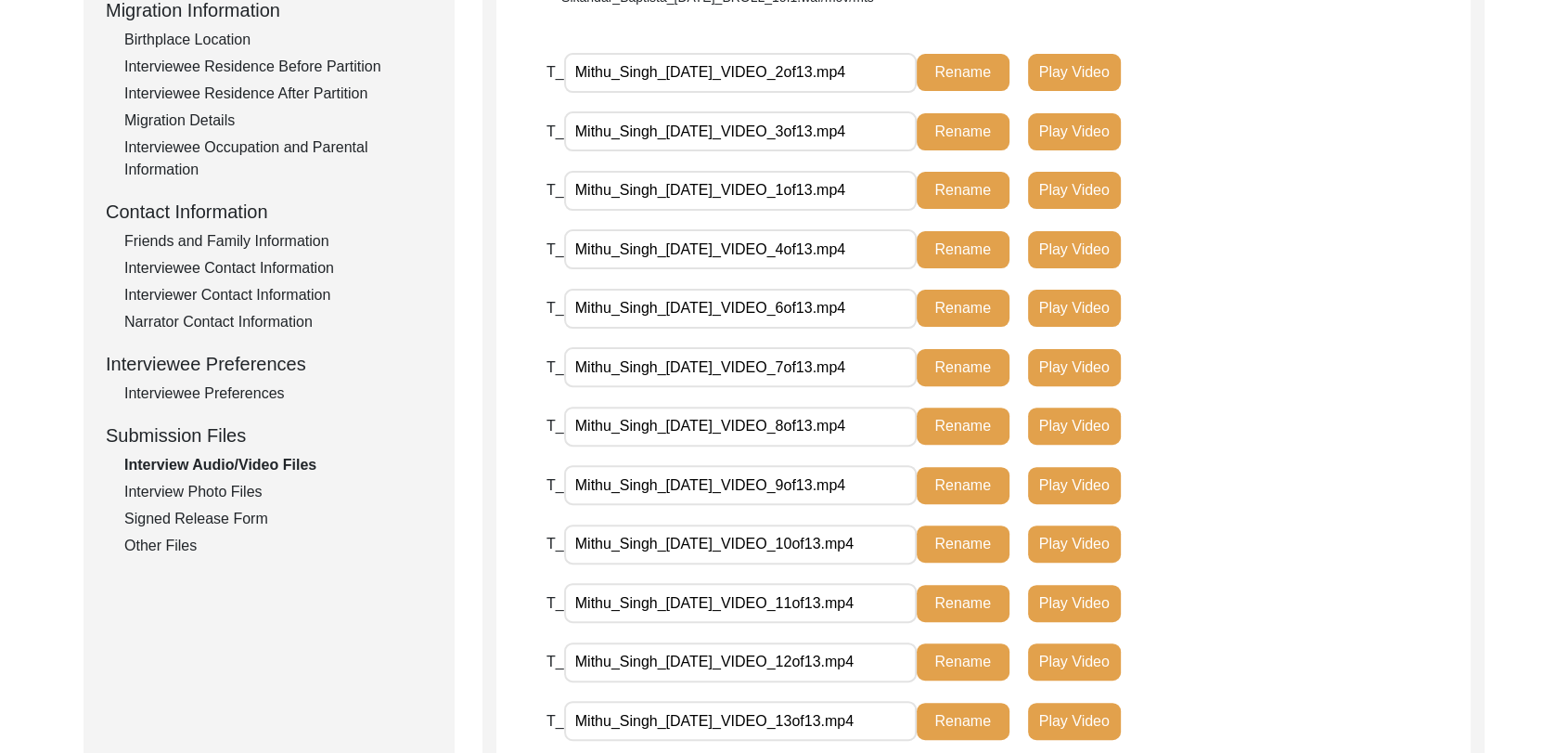
click at [239, 484] on div "Interview Photo Files" at bounding box center [279, 492] width 308 height 23
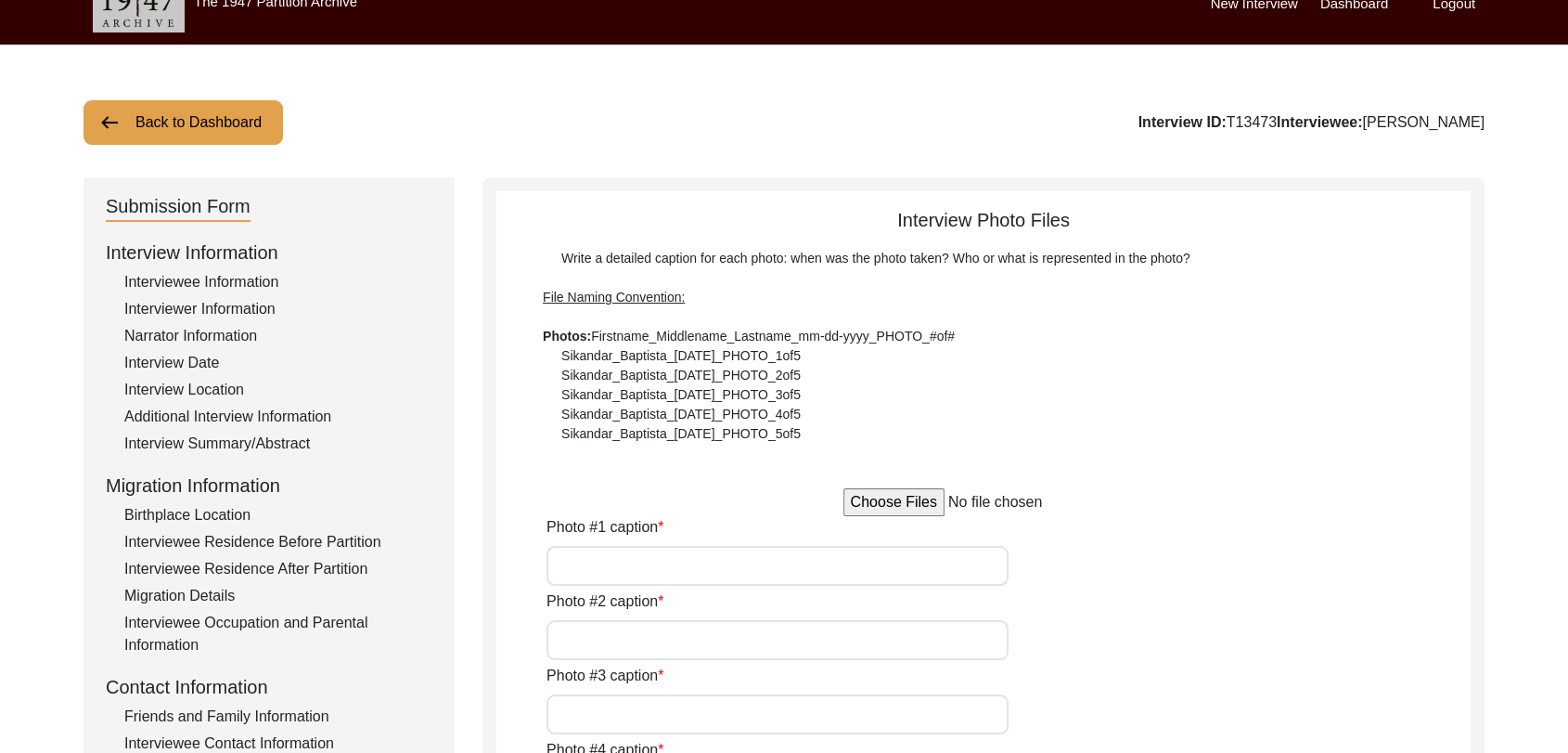
scroll to position [0, 0]
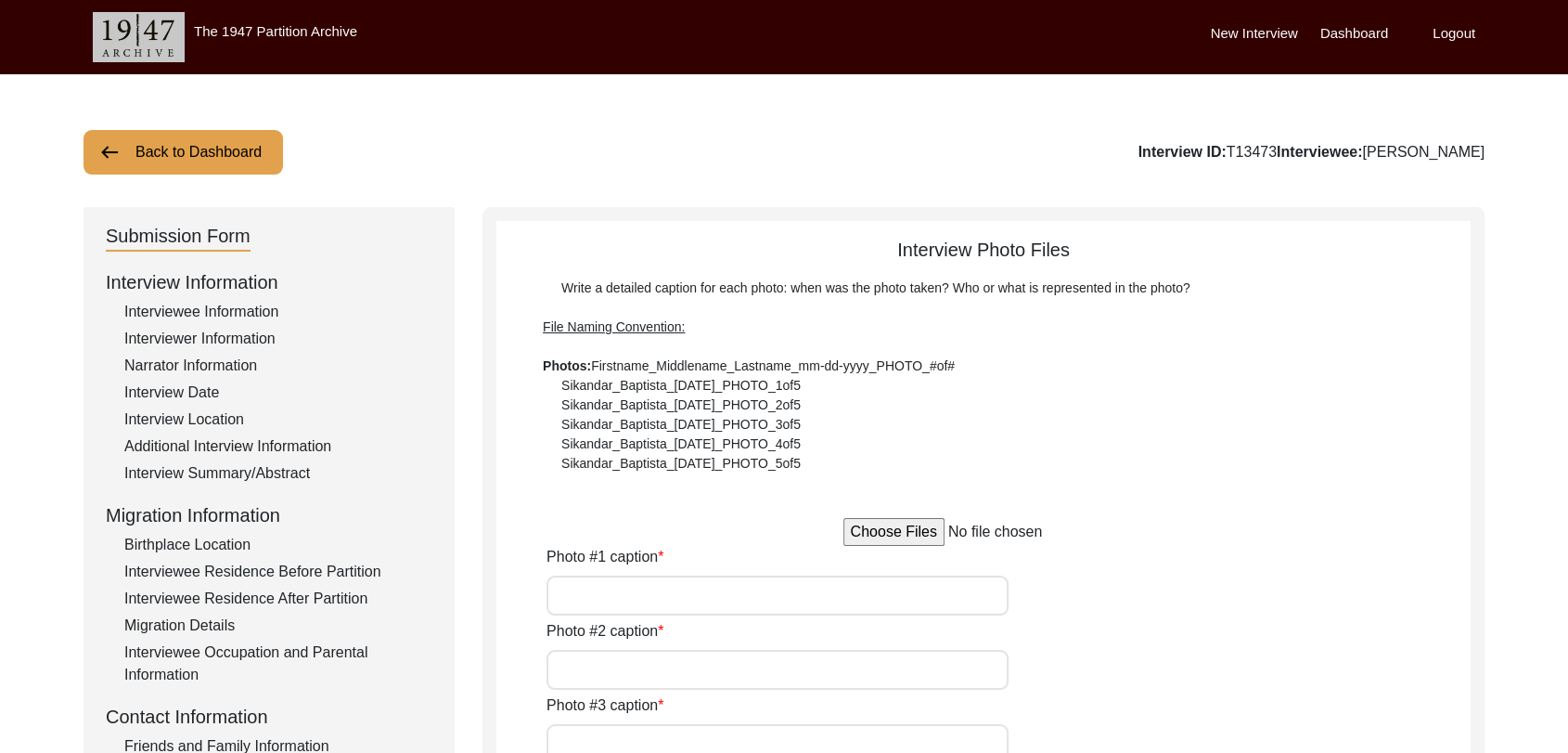
click at [672, 596] on input "Photo #1 caption" at bounding box center [777, 596] width 462 height 40
click at [656, 678] on input "Photo #2 caption" at bounding box center [777, 669] width 462 height 40
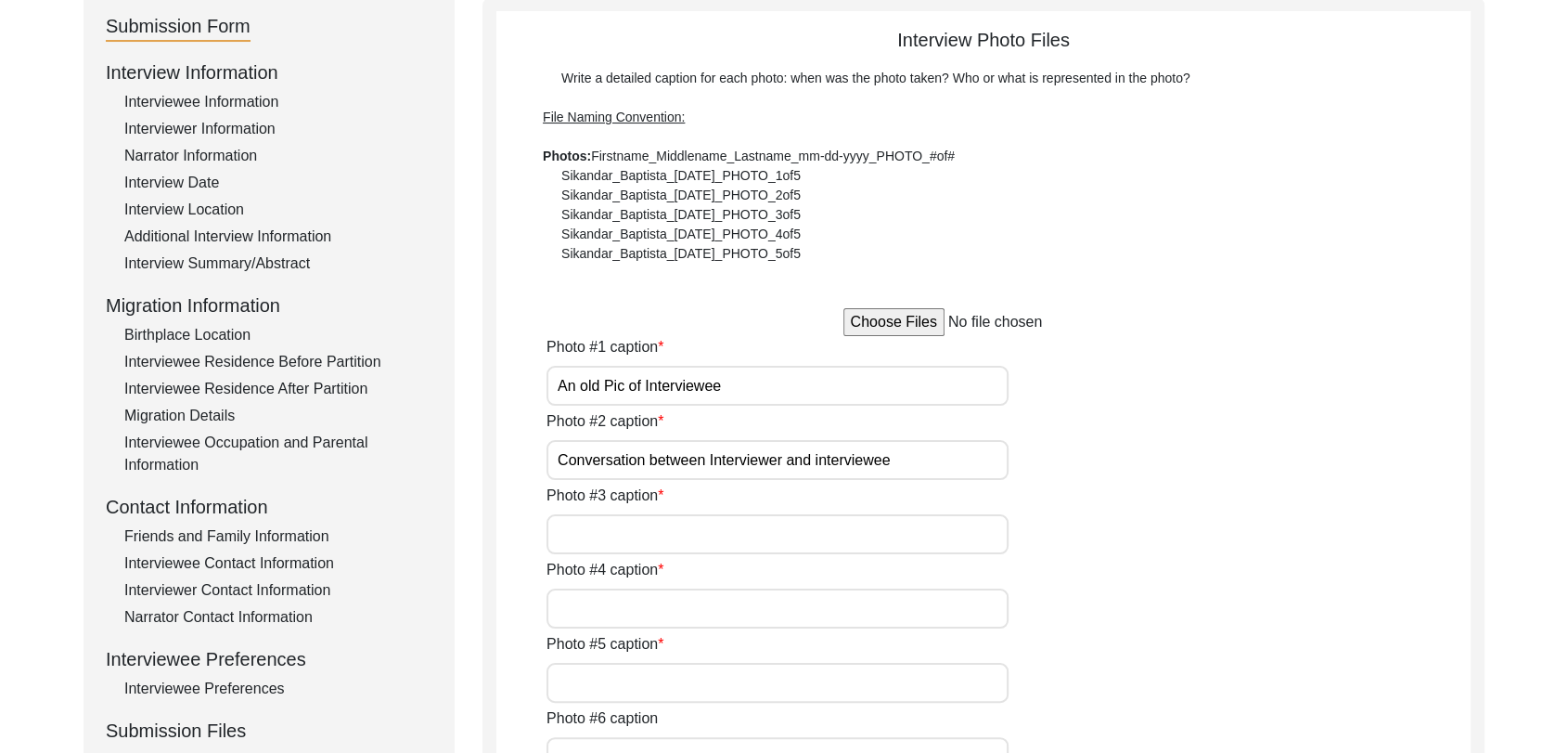
scroll to position [212, 0]
click at [639, 517] on input "Photo #3 caption" at bounding box center [777, 531] width 462 height 40
click at [831, 529] on input "pic of interviewee with his family members" at bounding box center [777, 531] width 462 height 40
click at [839, 611] on input "Photo #4 caption" at bounding box center [777, 606] width 462 height 40
click at [614, 530] on input "Photo #3 caption" at bounding box center [777, 531] width 462 height 40
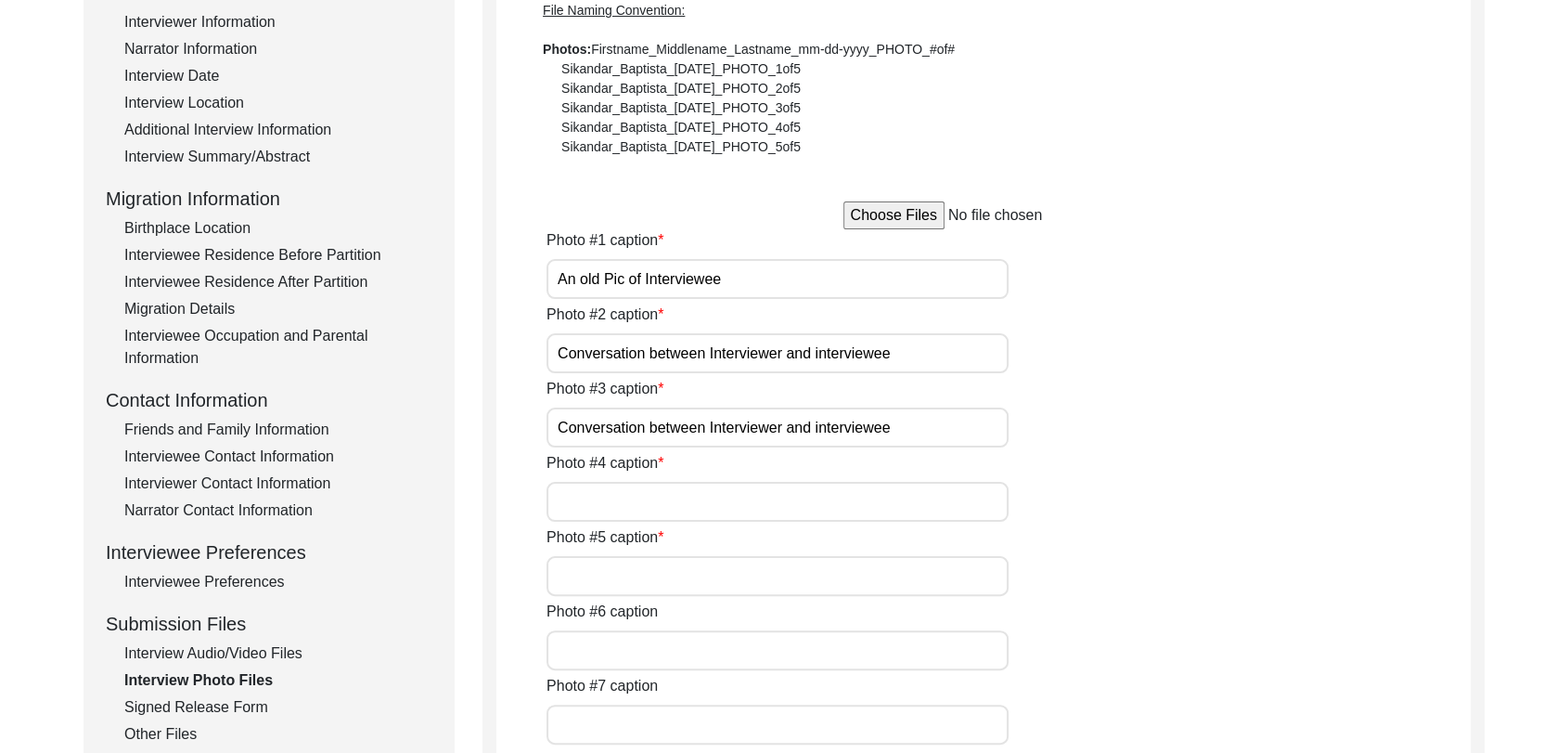
scroll to position [322, 0]
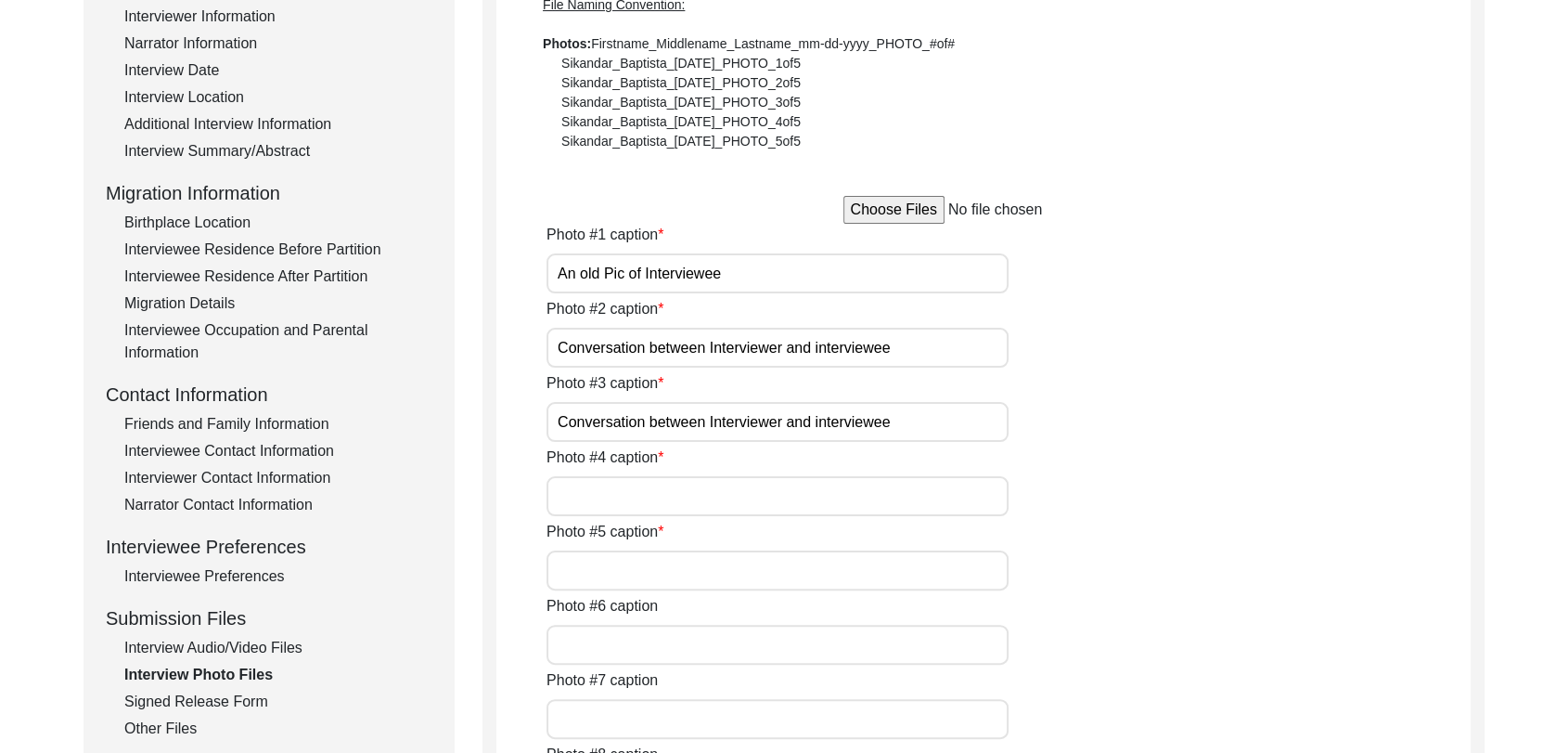
click at [590, 494] on input "Photo #4 caption" at bounding box center [777, 496] width 462 height 40
click at [619, 577] on input "Photo #5 caption" at bounding box center [777, 570] width 462 height 40
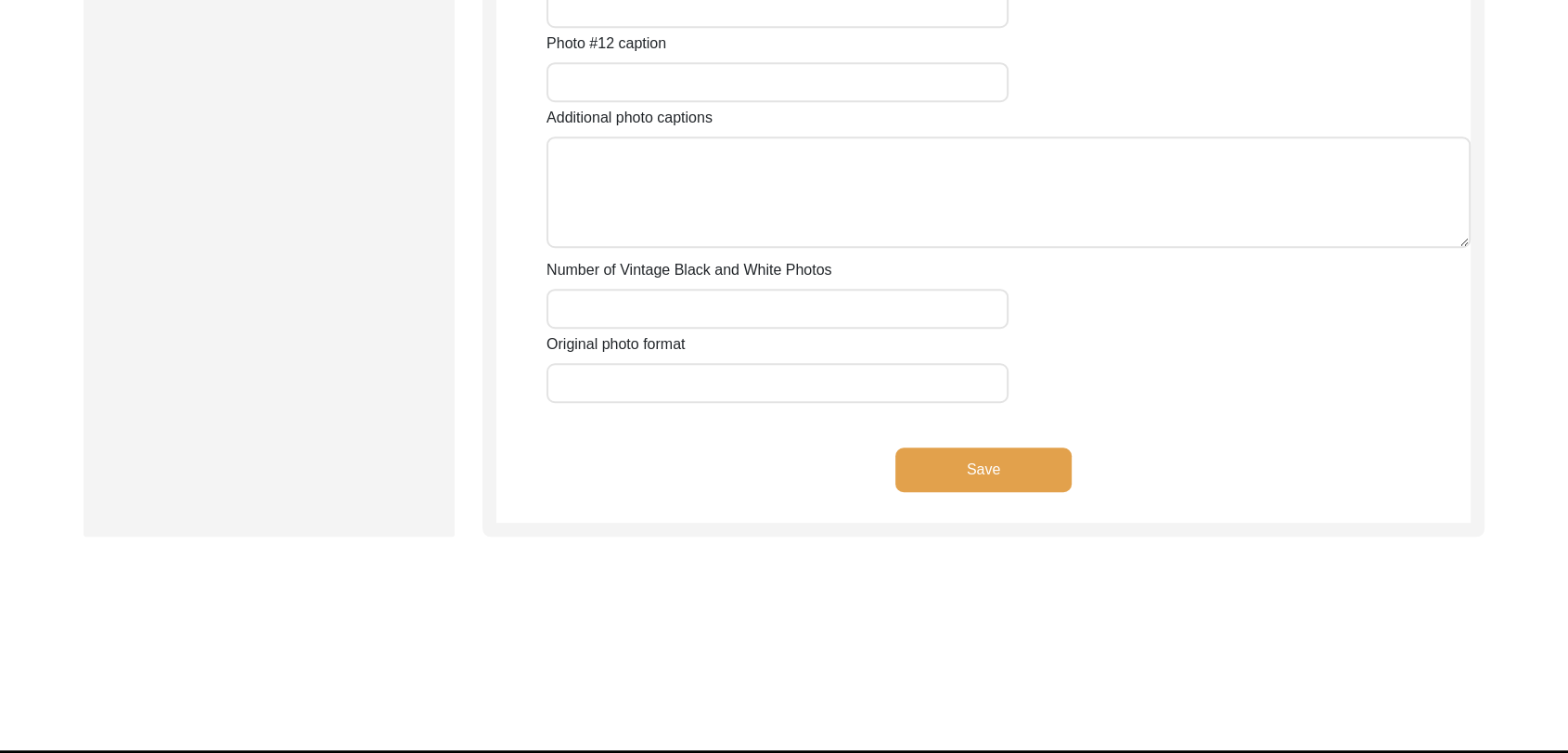
scroll to position [1378, 0]
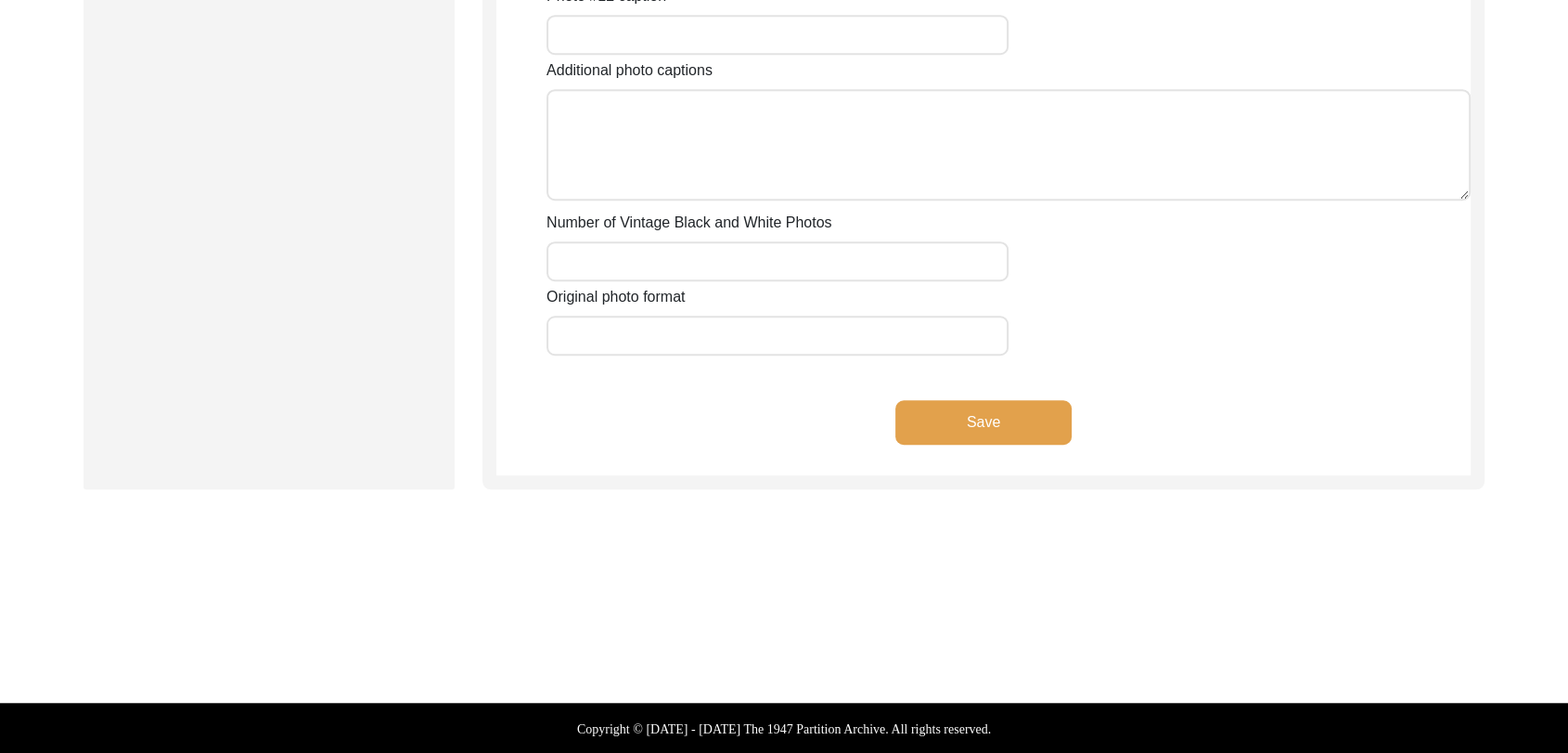
click at [954, 403] on button "Save" at bounding box center [983, 422] width 176 height 44
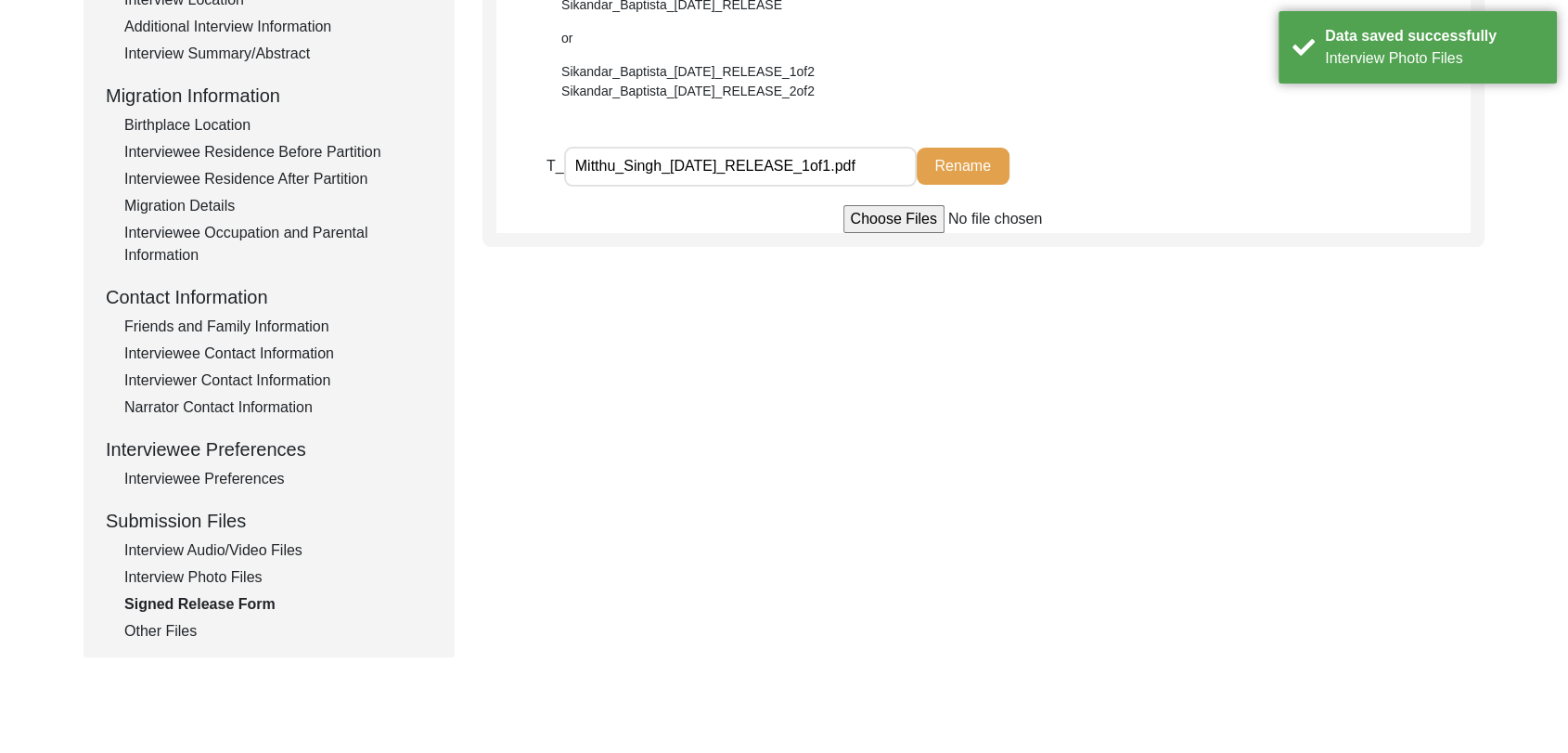
scroll to position [428, 0]
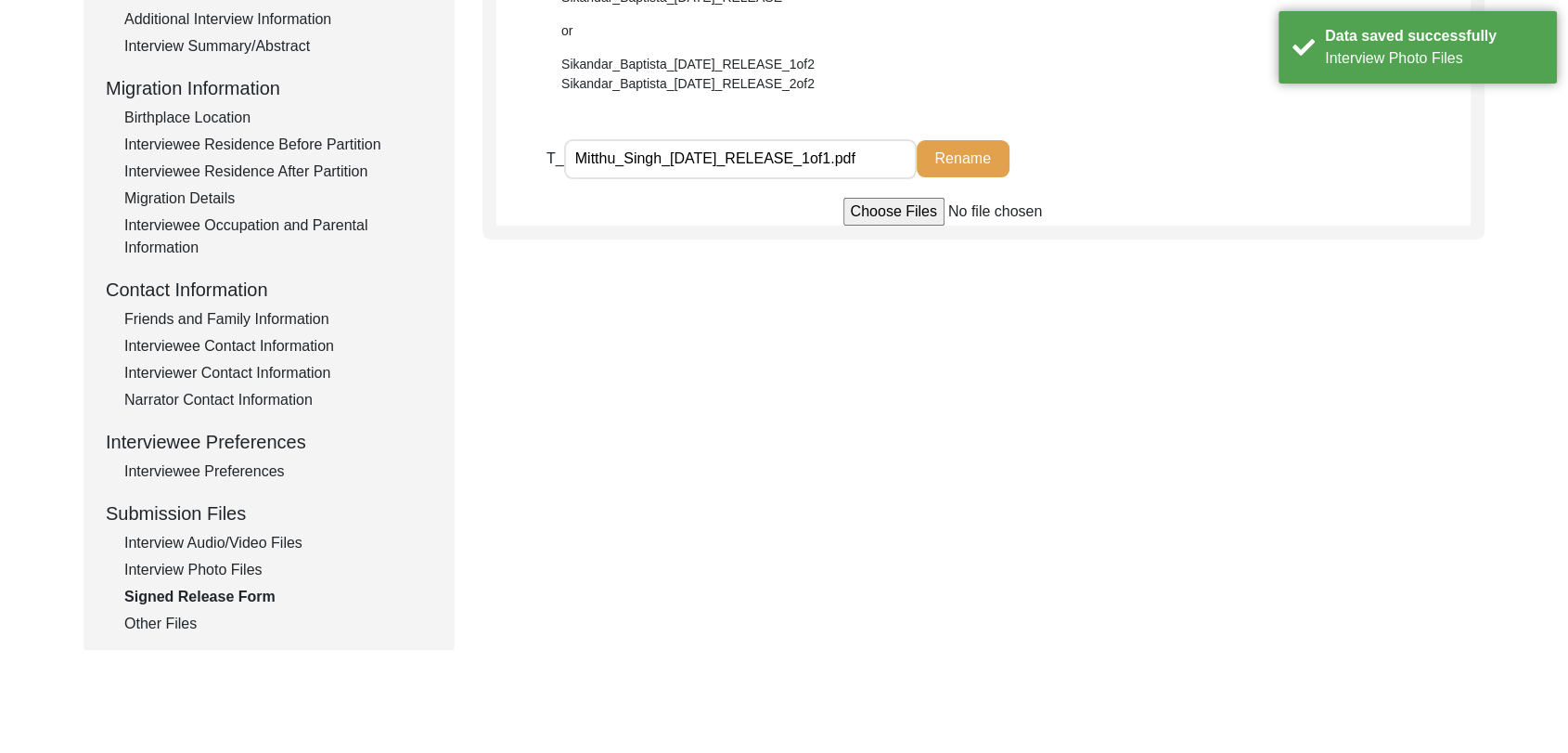
click at [174, 626] on div "Other Files" at bounding box center [279, 623] width 308 height 23
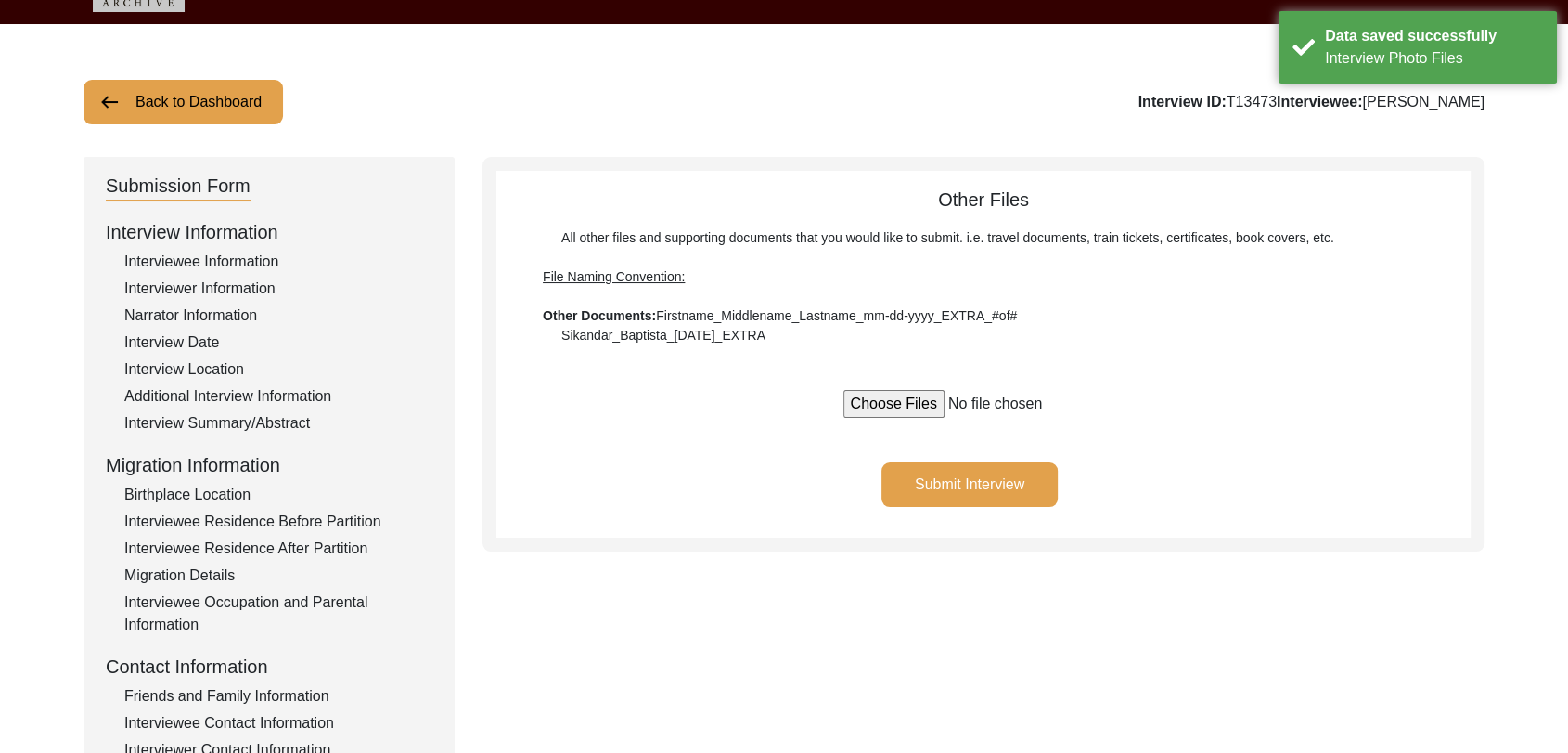
scroll to position [0, 0]
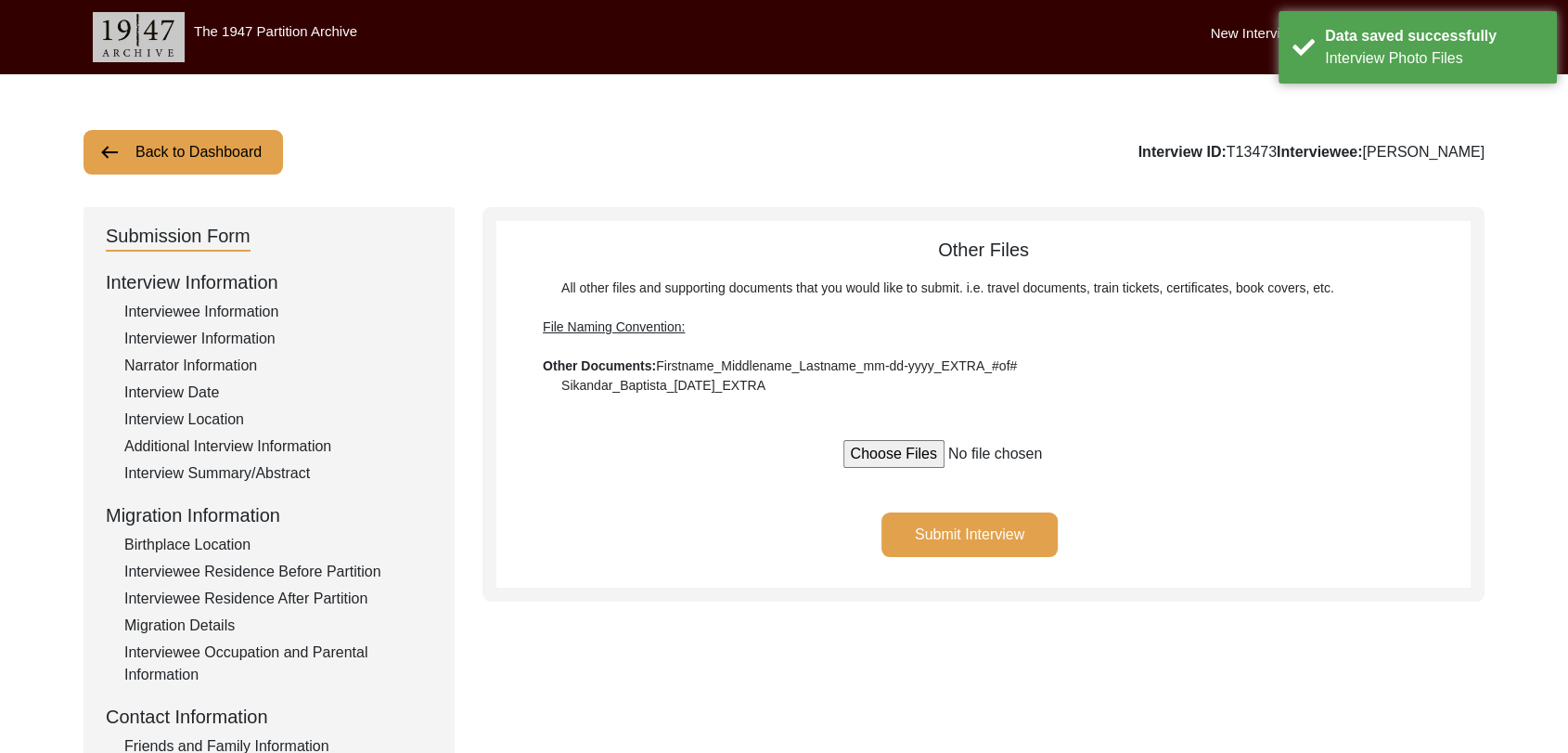
click at [968, 545] on button "Submit Interview" at bounding box center [969, 534] width 176 height 44
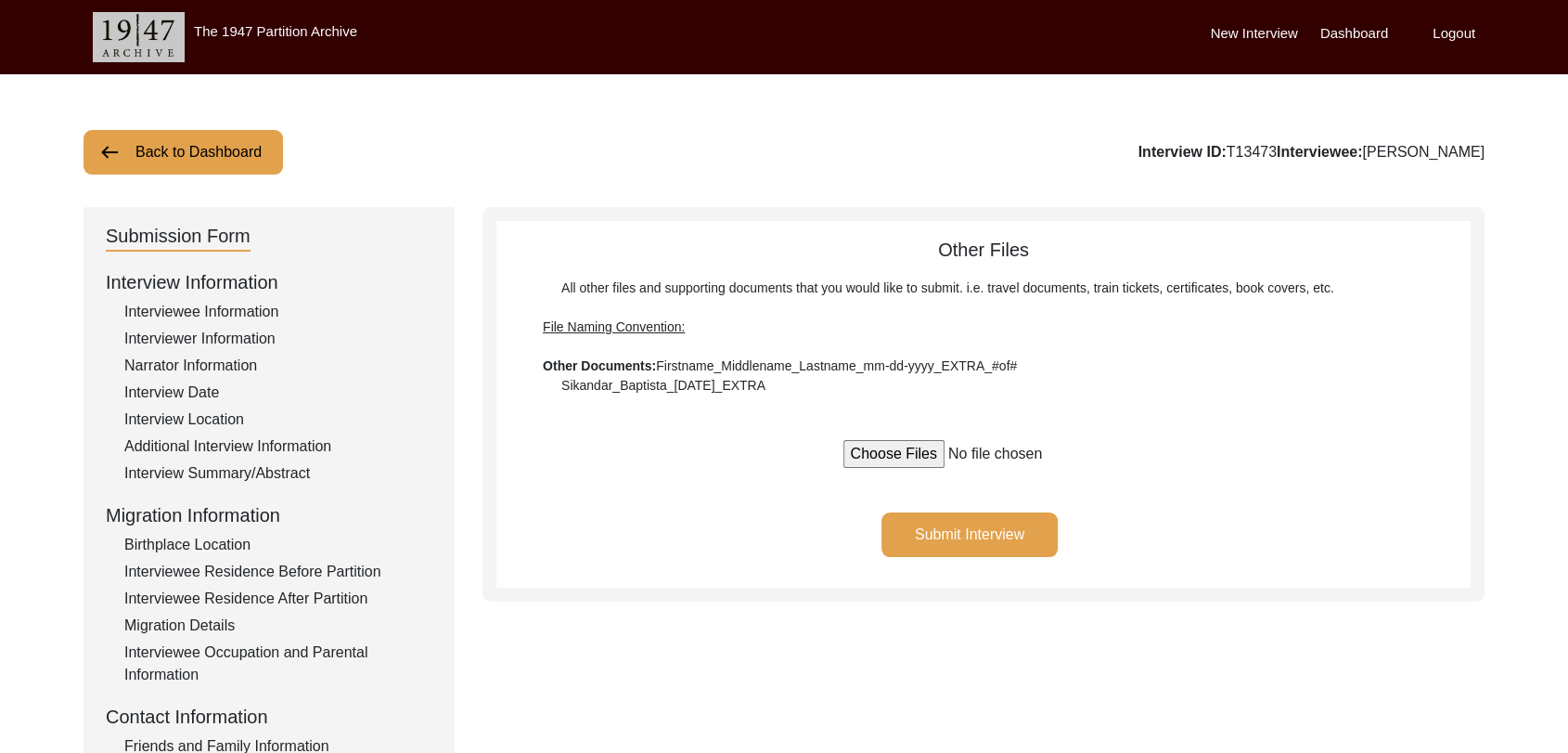
click at [1351, 39] on label "Dashboard" at bounding box center [1354, 34] width 68 height 22
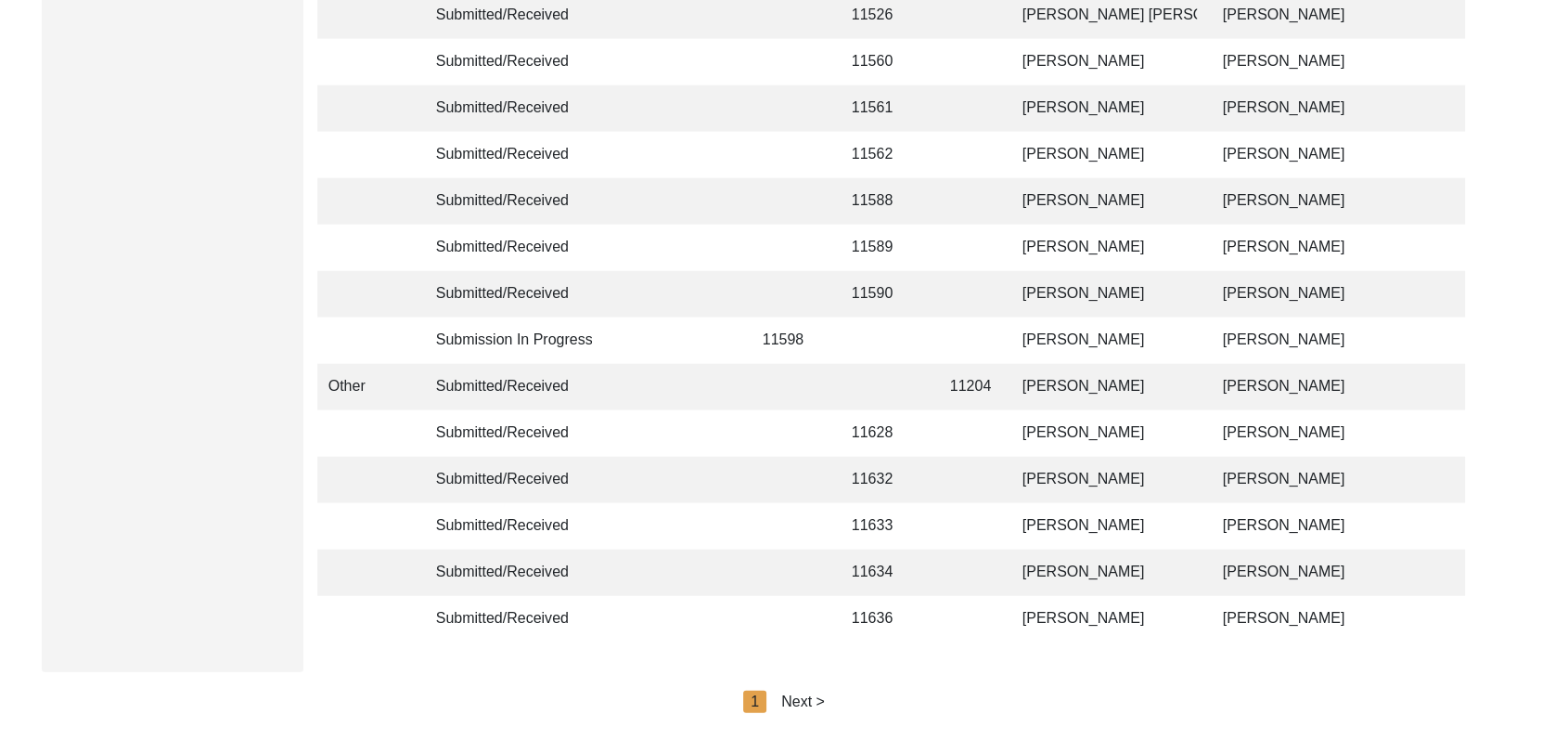
scroll to position [4424, 0]
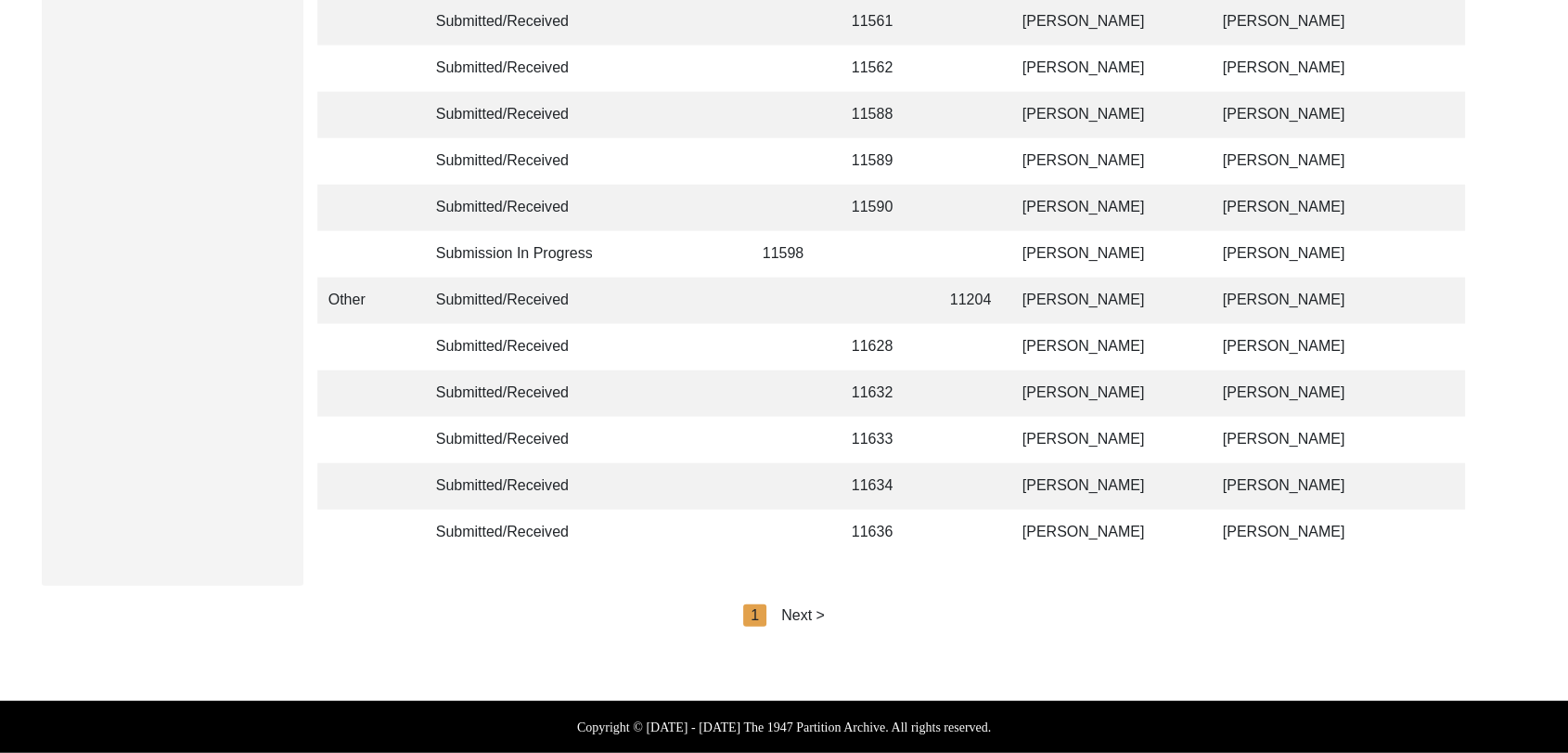
click at [799, 616] on div "Next >" at bounding box center [803, 615] width 43 height 23
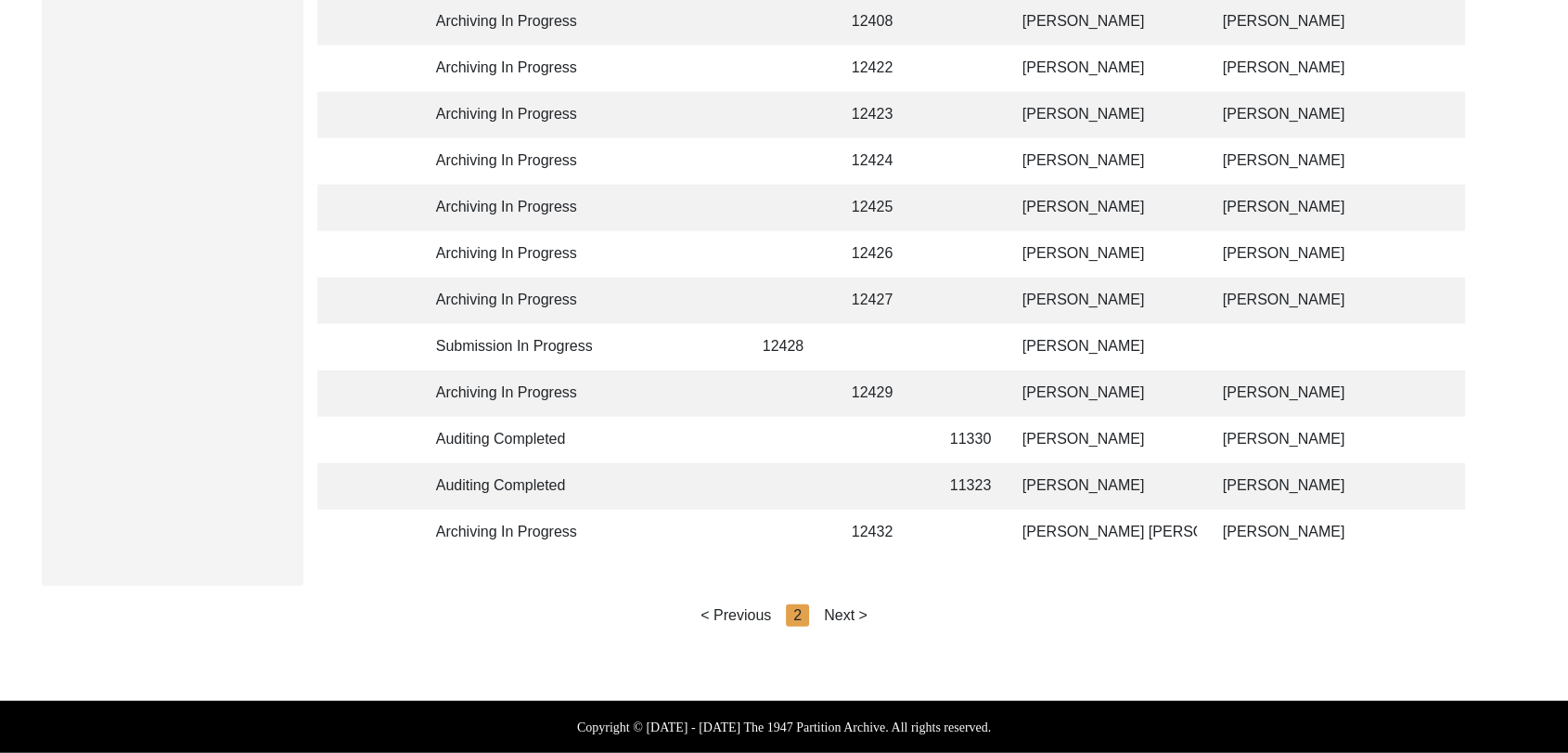
click at [824, 616] on div "Next >" at bounding box center [846, 615] width 43 height 23
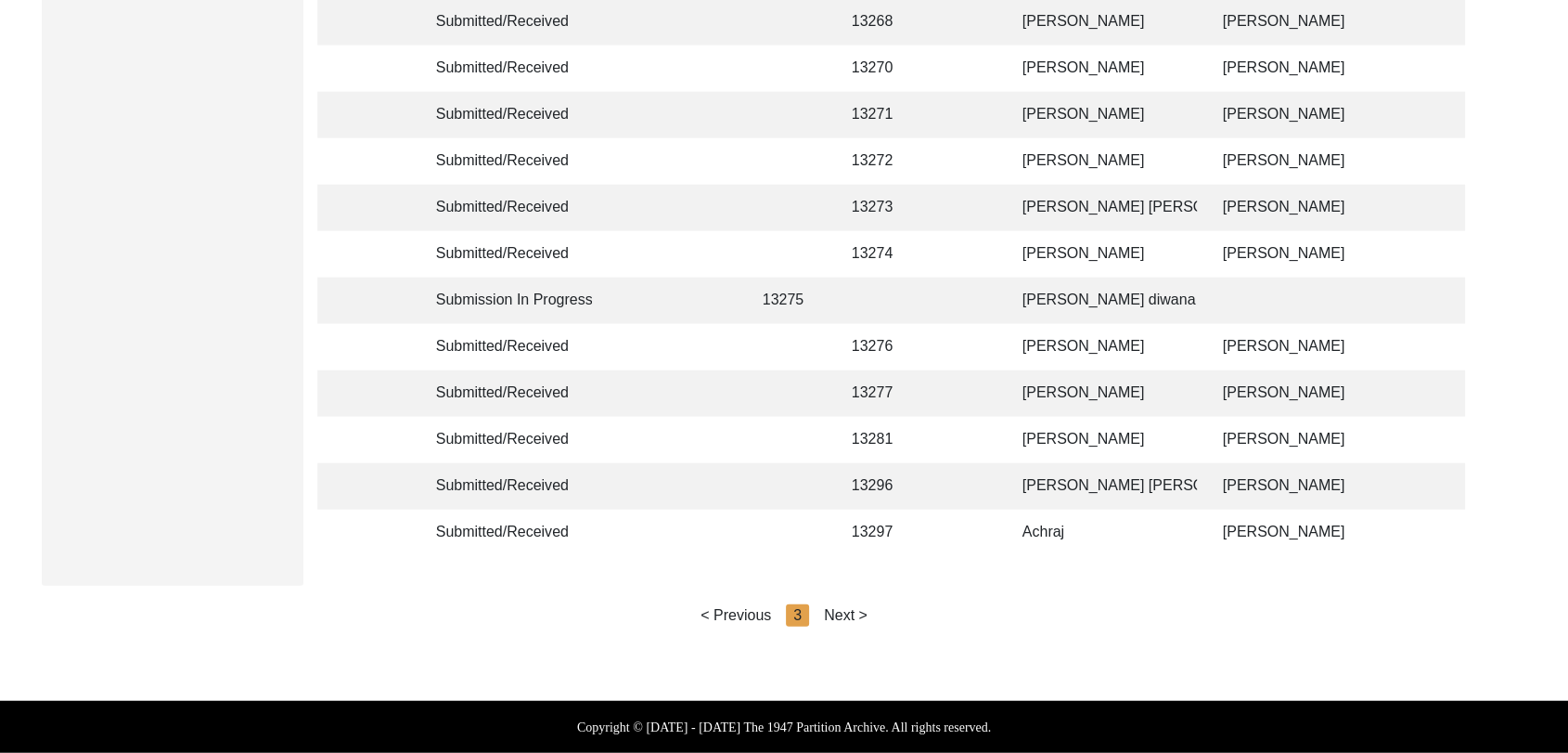
click at [854, 620] on div "Next >" at bounding box center [846, 615] width 43 height 23
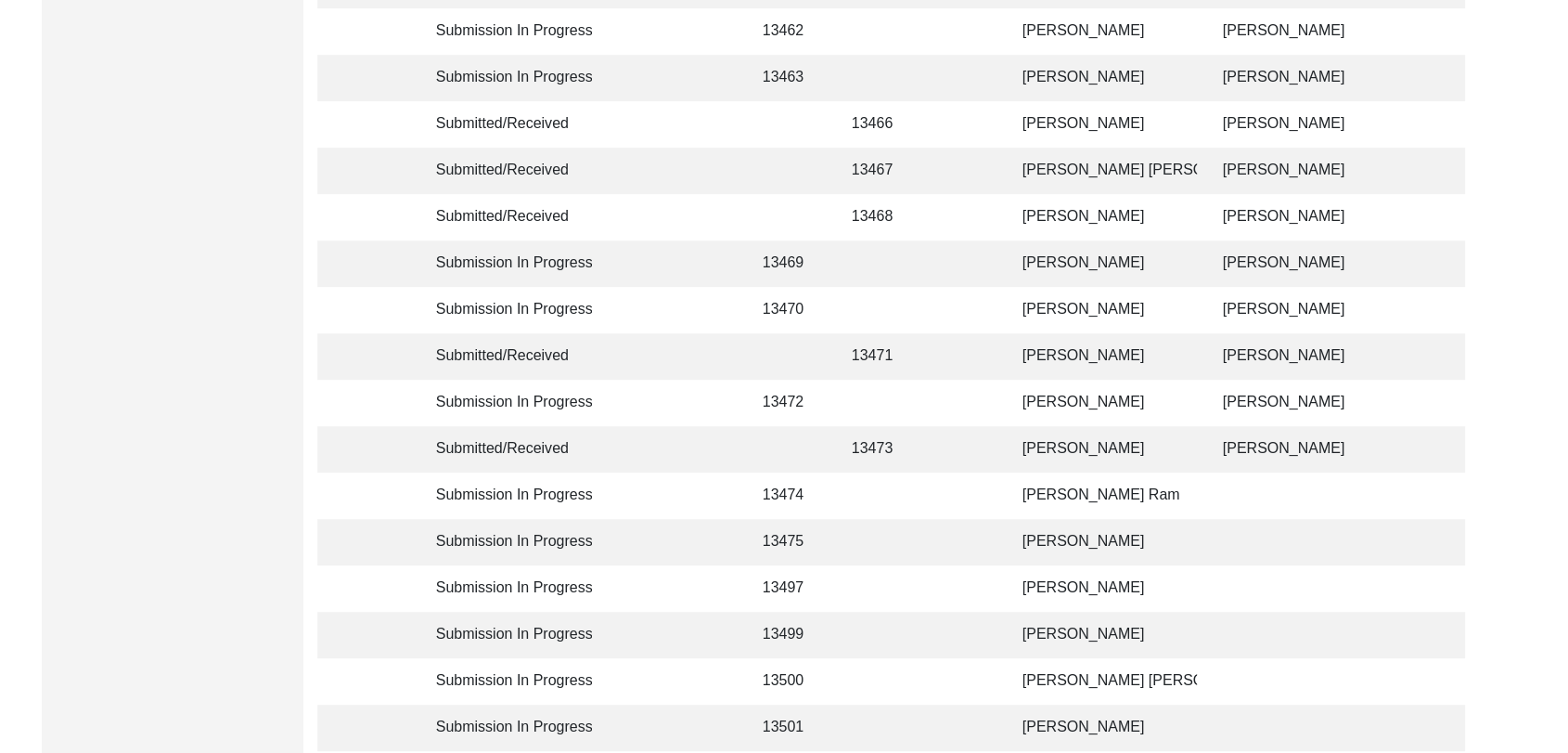
scroll to position [905, 0]
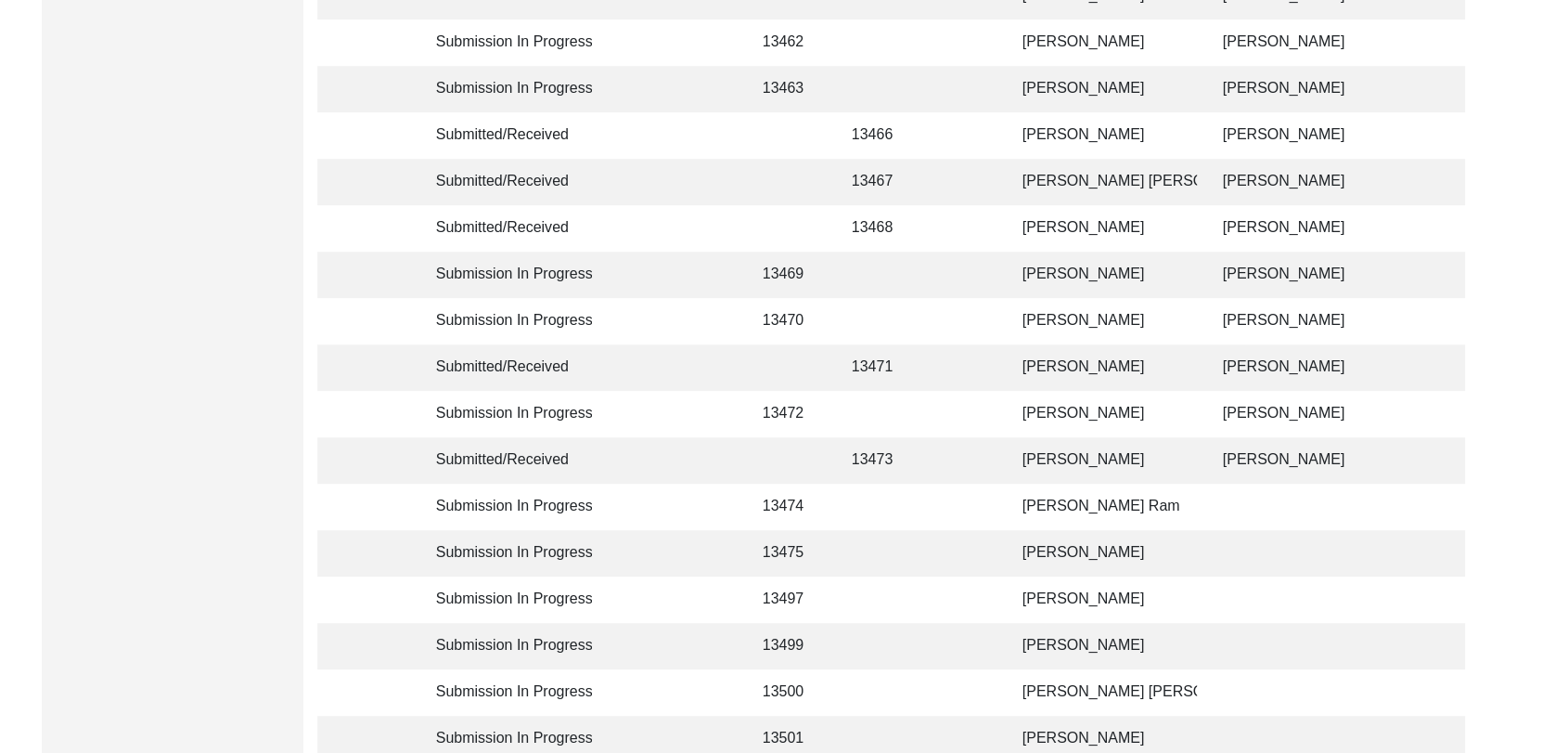
click at [1059, 132] on td "[PERSON_NAME]" at bounding box center [1104, 135] width 186 height 46
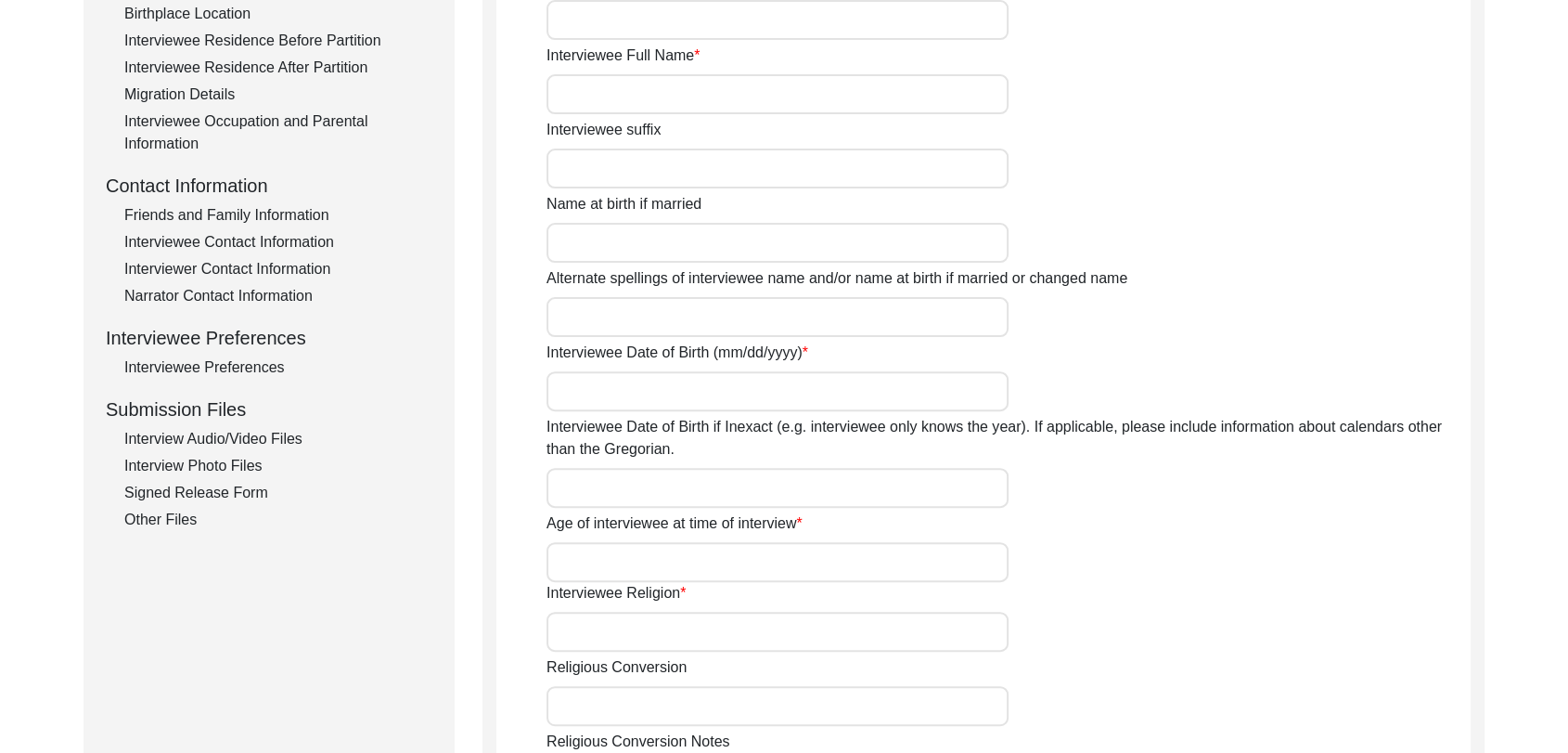
scroll to position [524, 0]
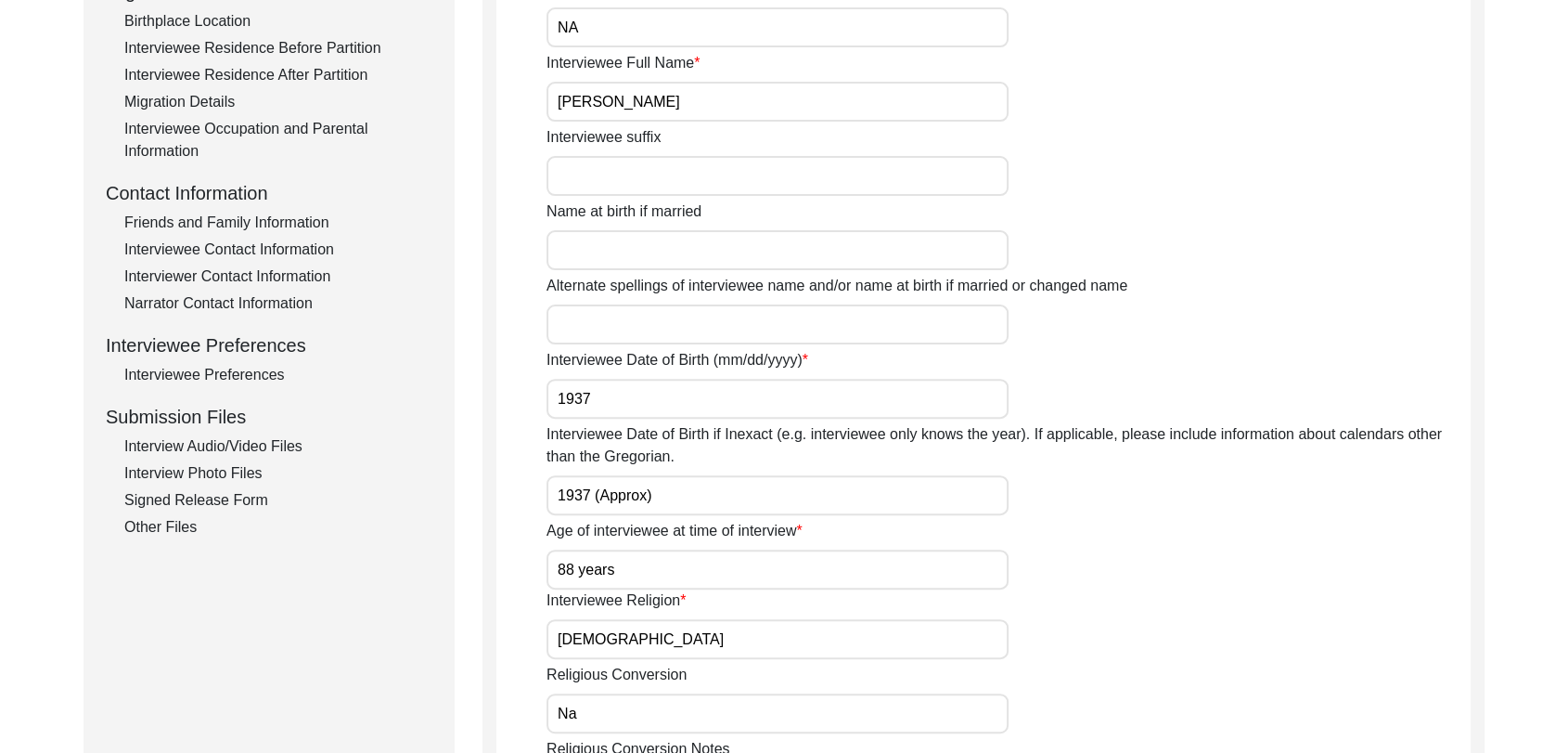
click at [244, 479] on div "Interview Photo Files" at bounding box center [279, 473] width 308 height 23
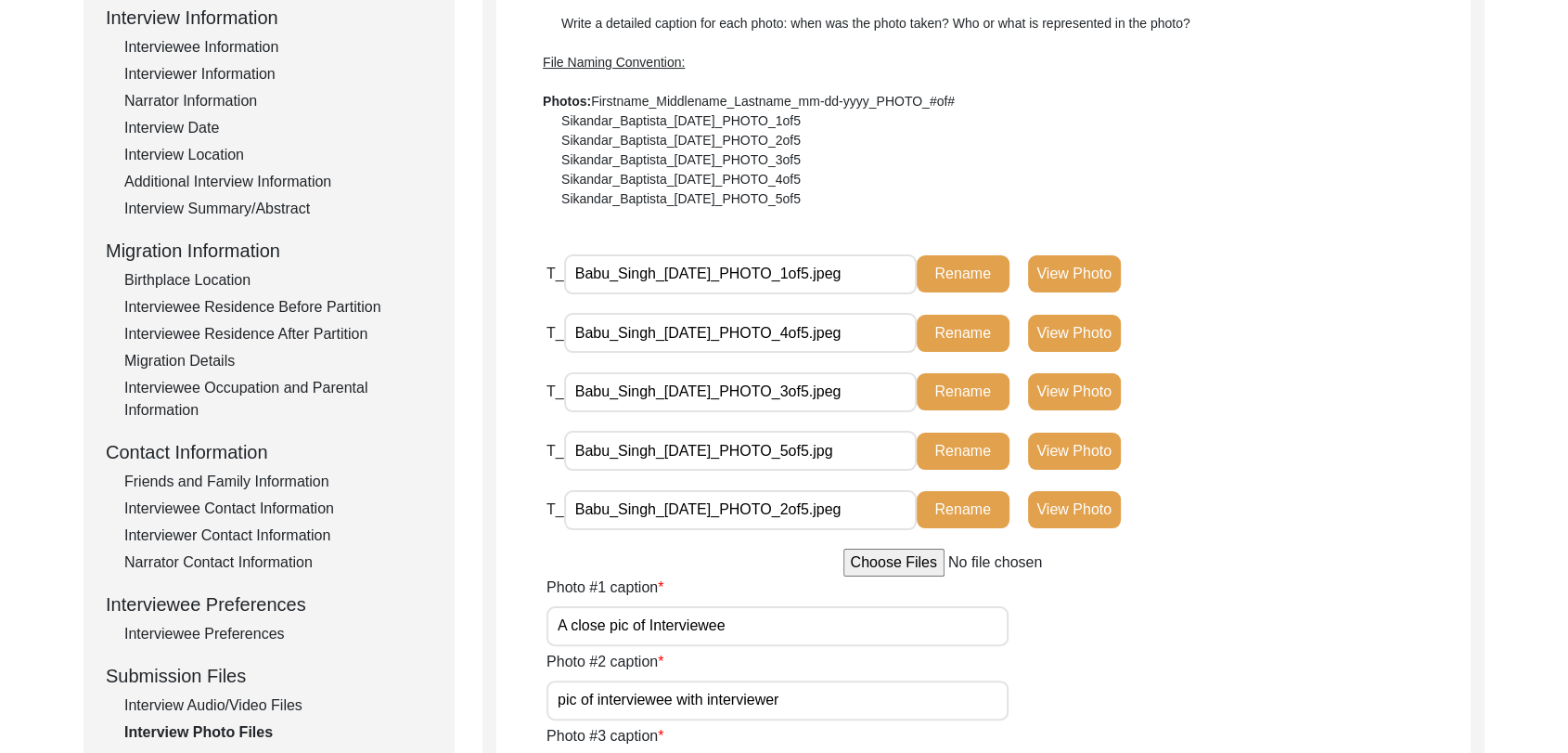
scroll to position [0, 0]
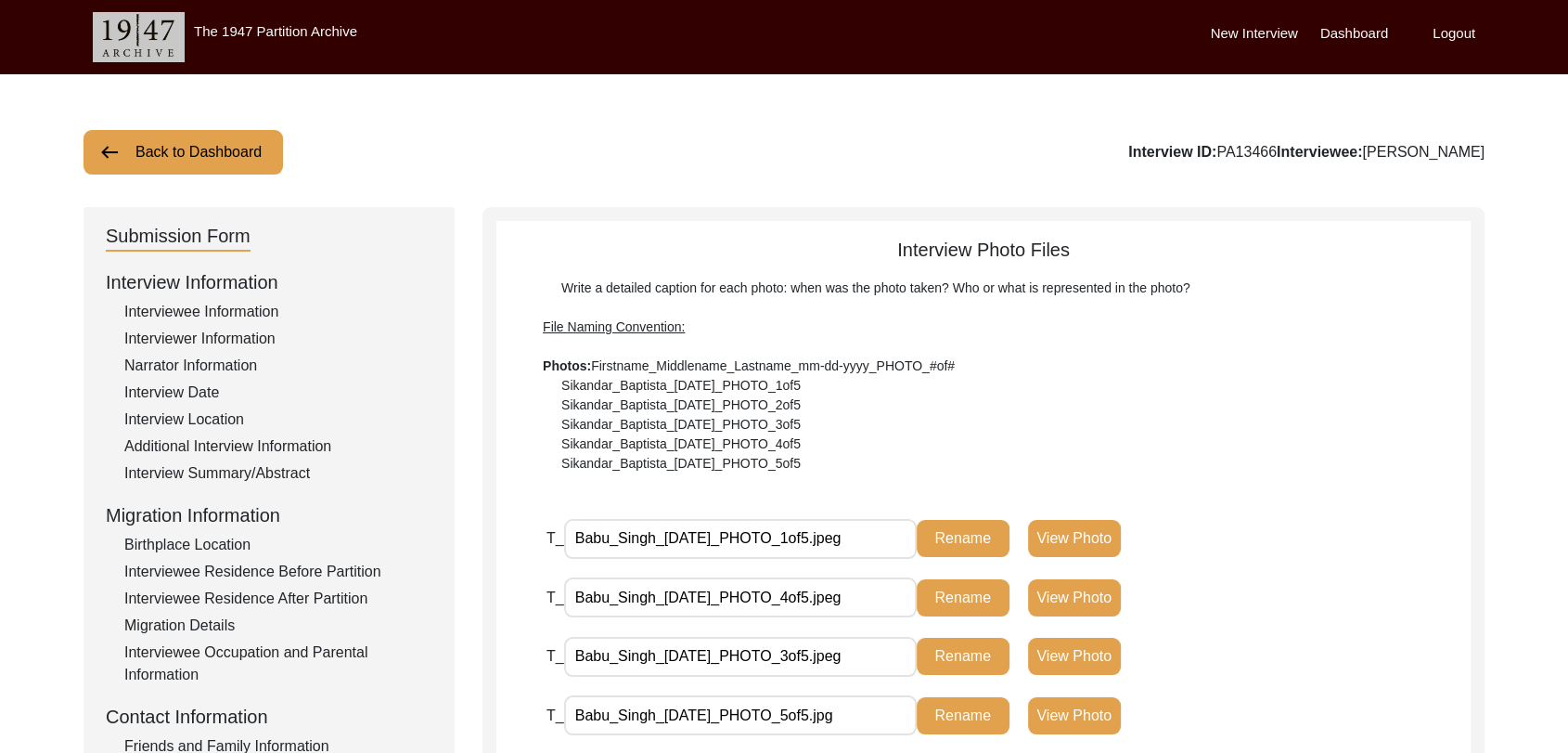
click at [1062, 534] on button "View Photo" at bounding box center [1075, 539] width 92 height 37
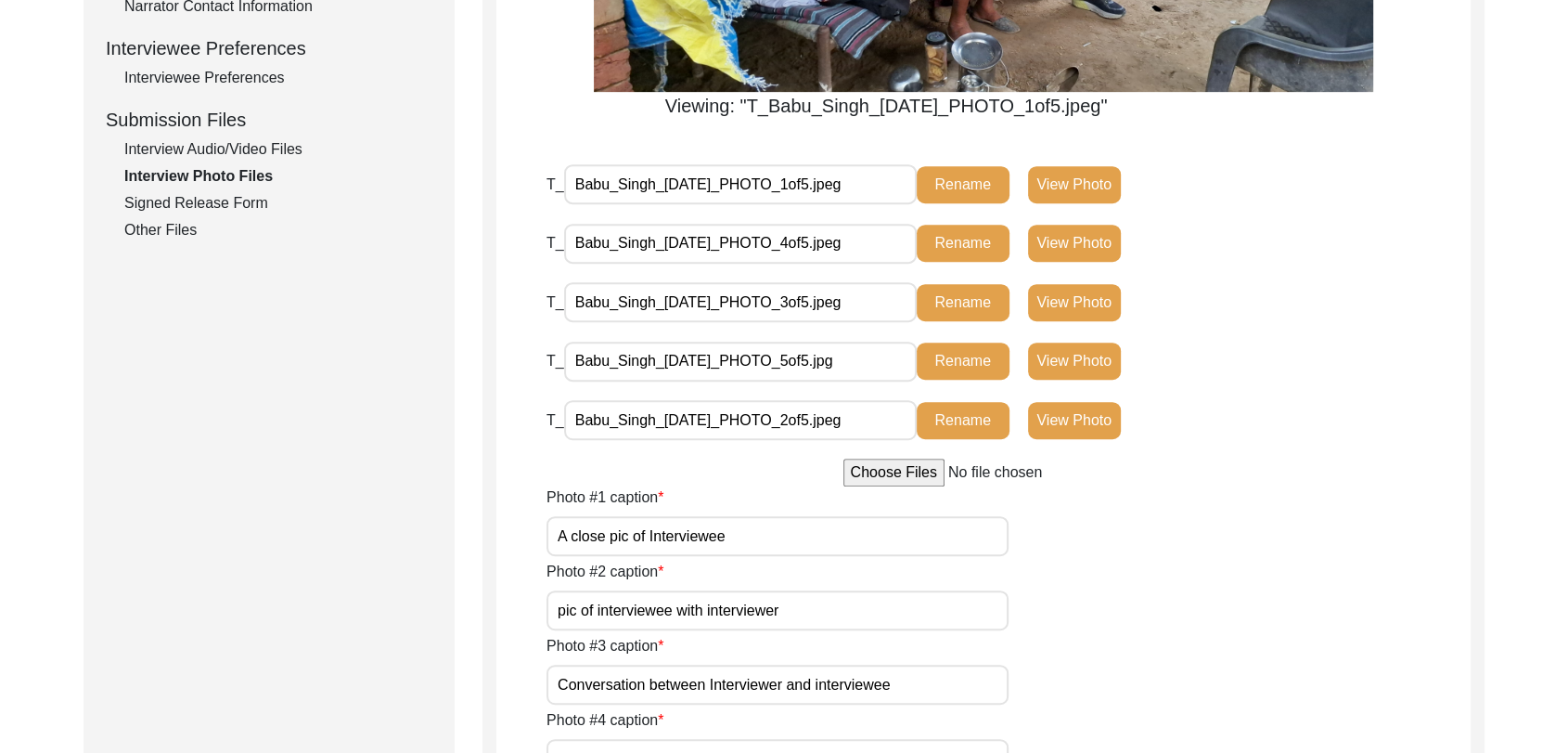
scroll to position [822, 0]
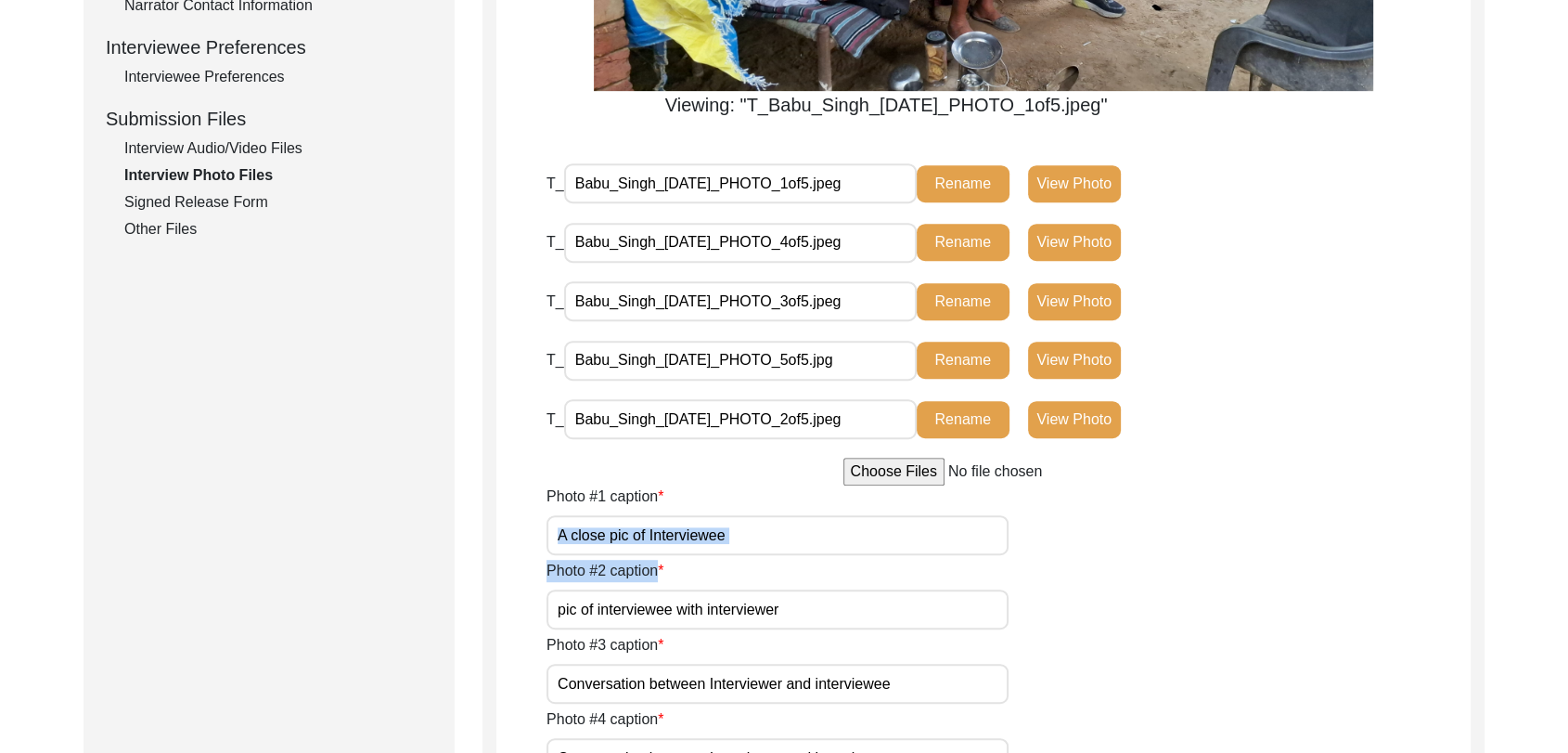
drag, startPoint x: 751, startPoint y: 559, endPoint x: 736, endPoint y: 530, distance: 32.6
click at [736, 530] on input "A close pic of Interviewee" at bounding box center [777, 535] width 462 height 40
click at [738, 582] on div "Photo #2 caption pic of interviewee with interviewer" at bounding box center [1008, 595] width 924 height 70
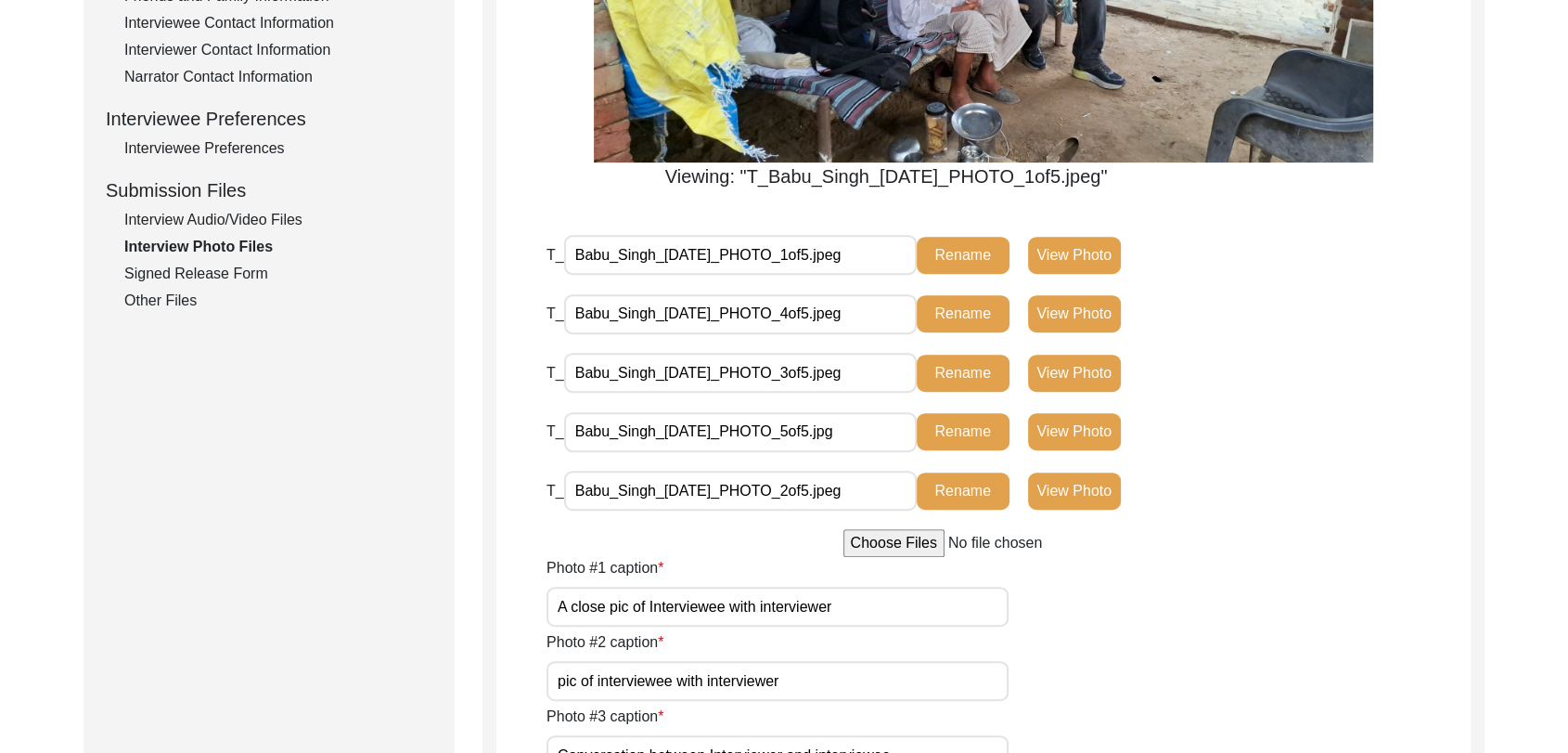
scroll to position [721, 0]
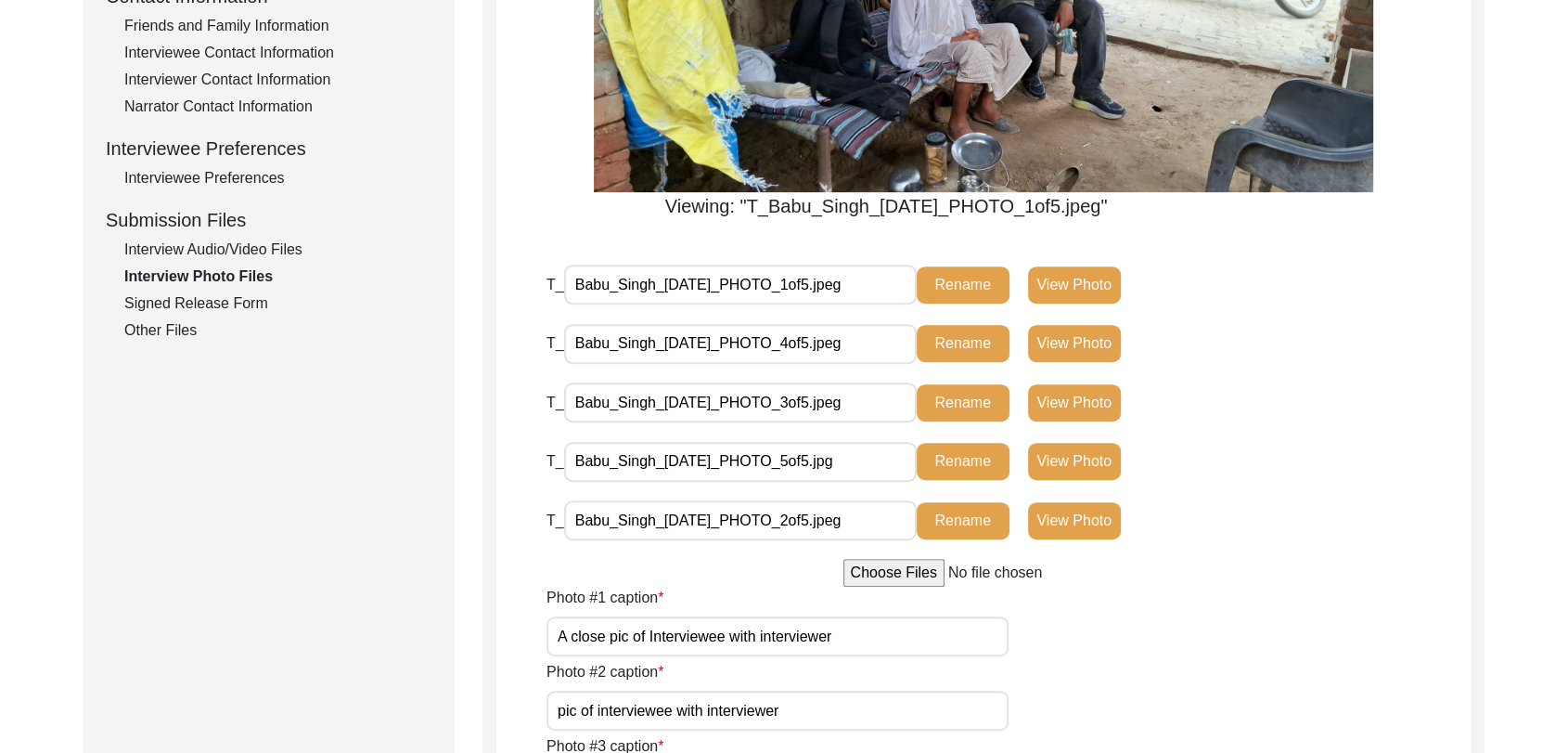
click at [1078, 528] on button "View Photo" at bounding box center [1075, 521] width 92 height 37
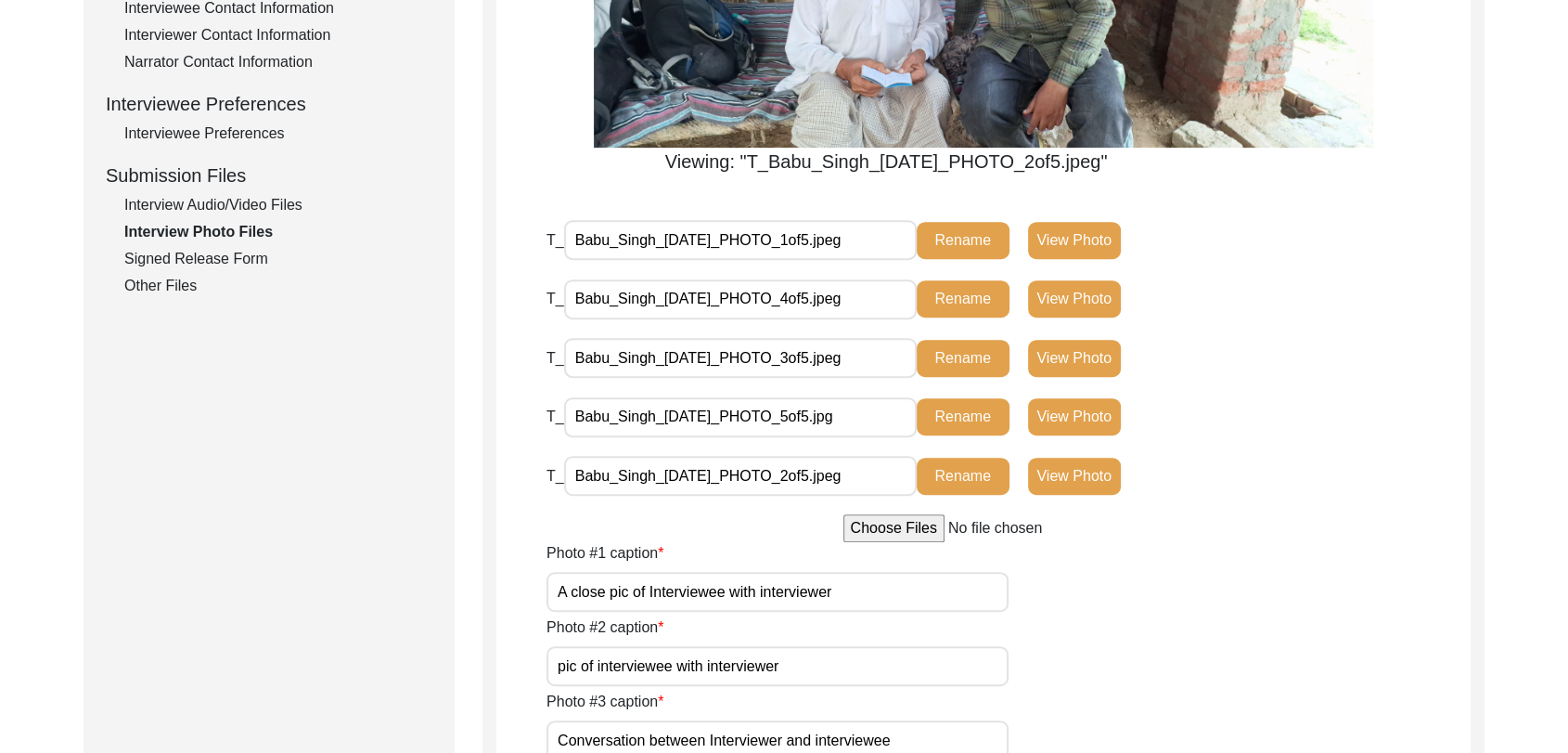
scroll to position [764, 0]
click at [1087, 359] on button "View Photo" at bounding box center [1075, 360] width 92 height 37
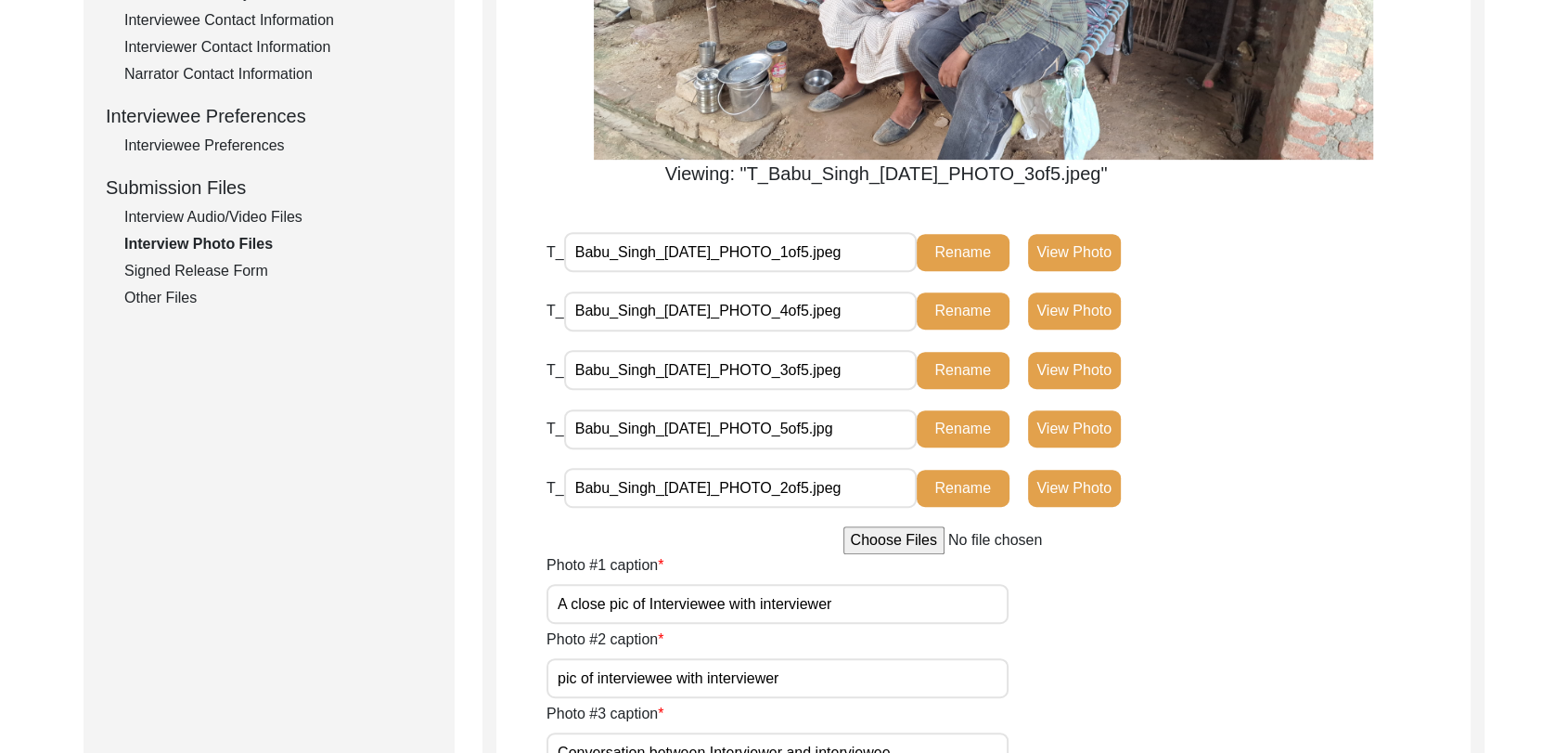
scroll to position [758, 0]
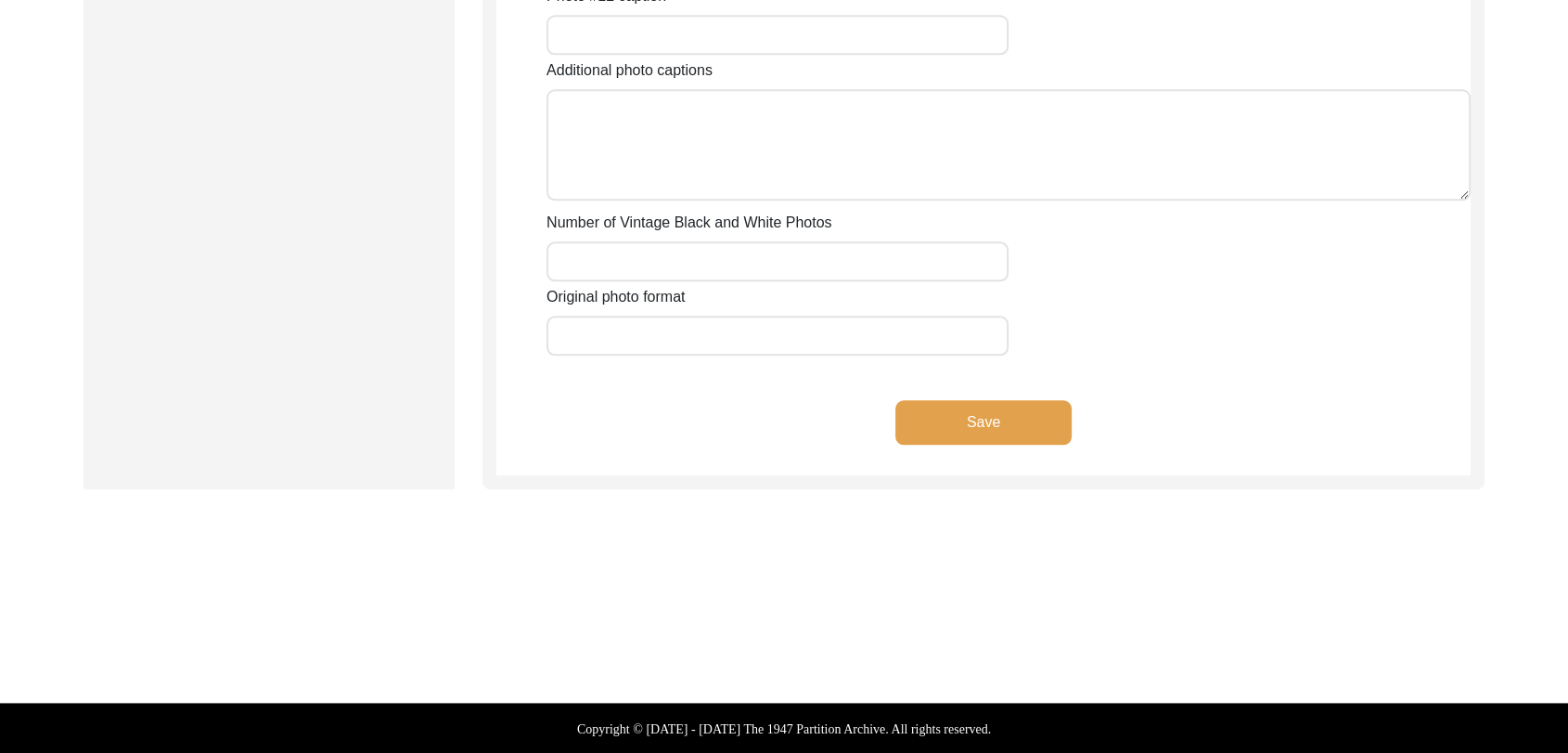
click at [995, 420] on button "Save" at bounding box center [983, 422] width 176 height 44
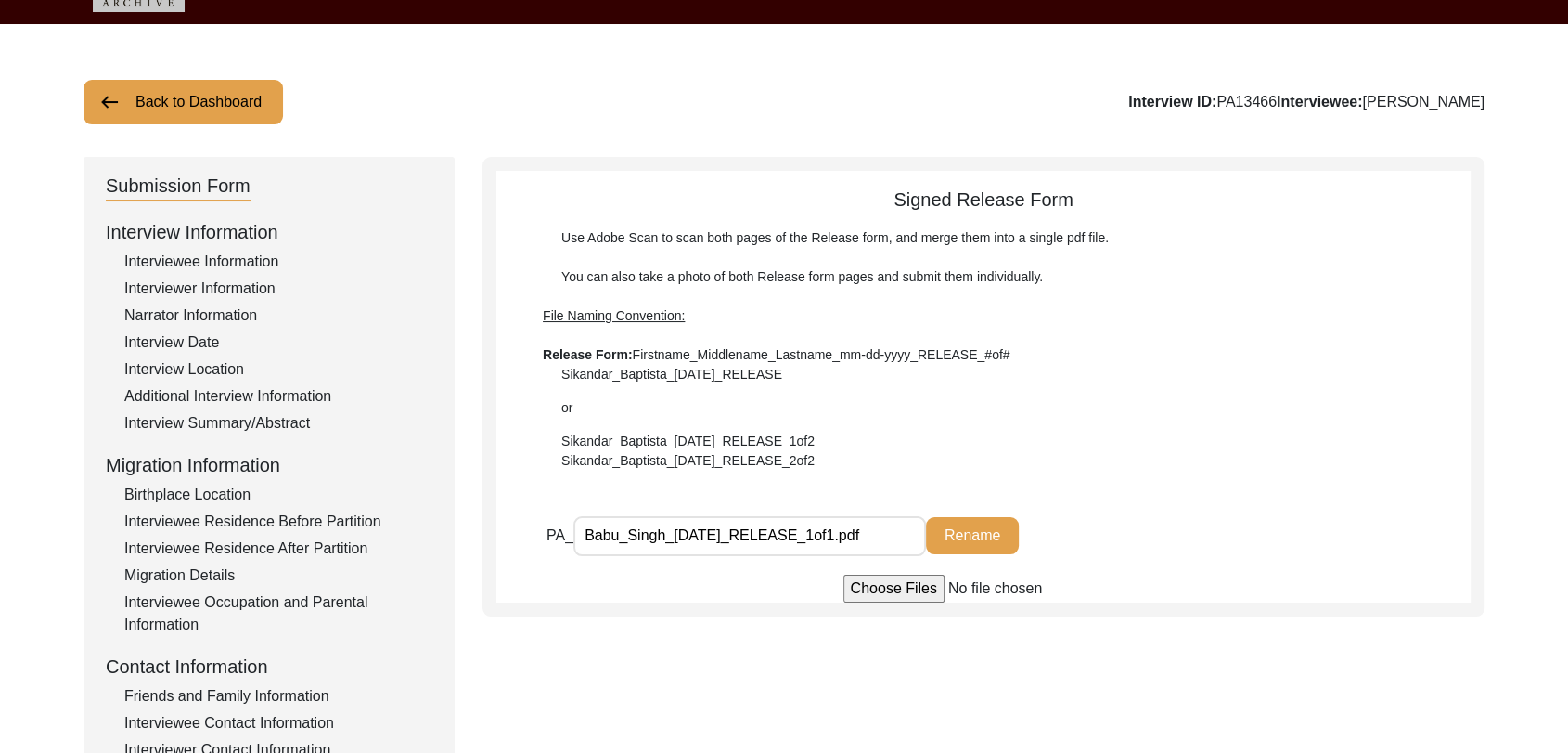
scroll to position [0, 0]
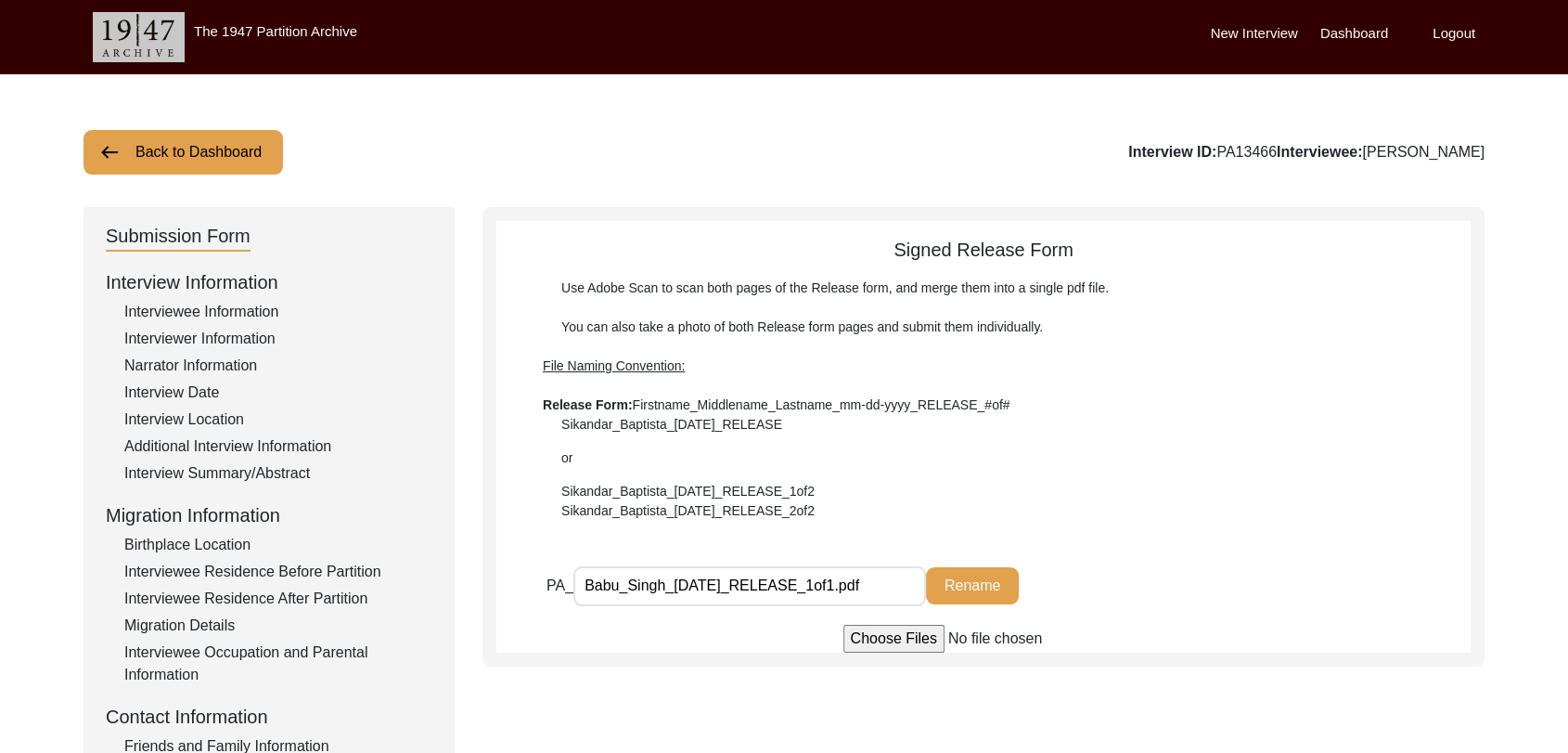
click at [1359, 29] on label "Dashboard" at bounding box center [1354, 34] width 68 height 22
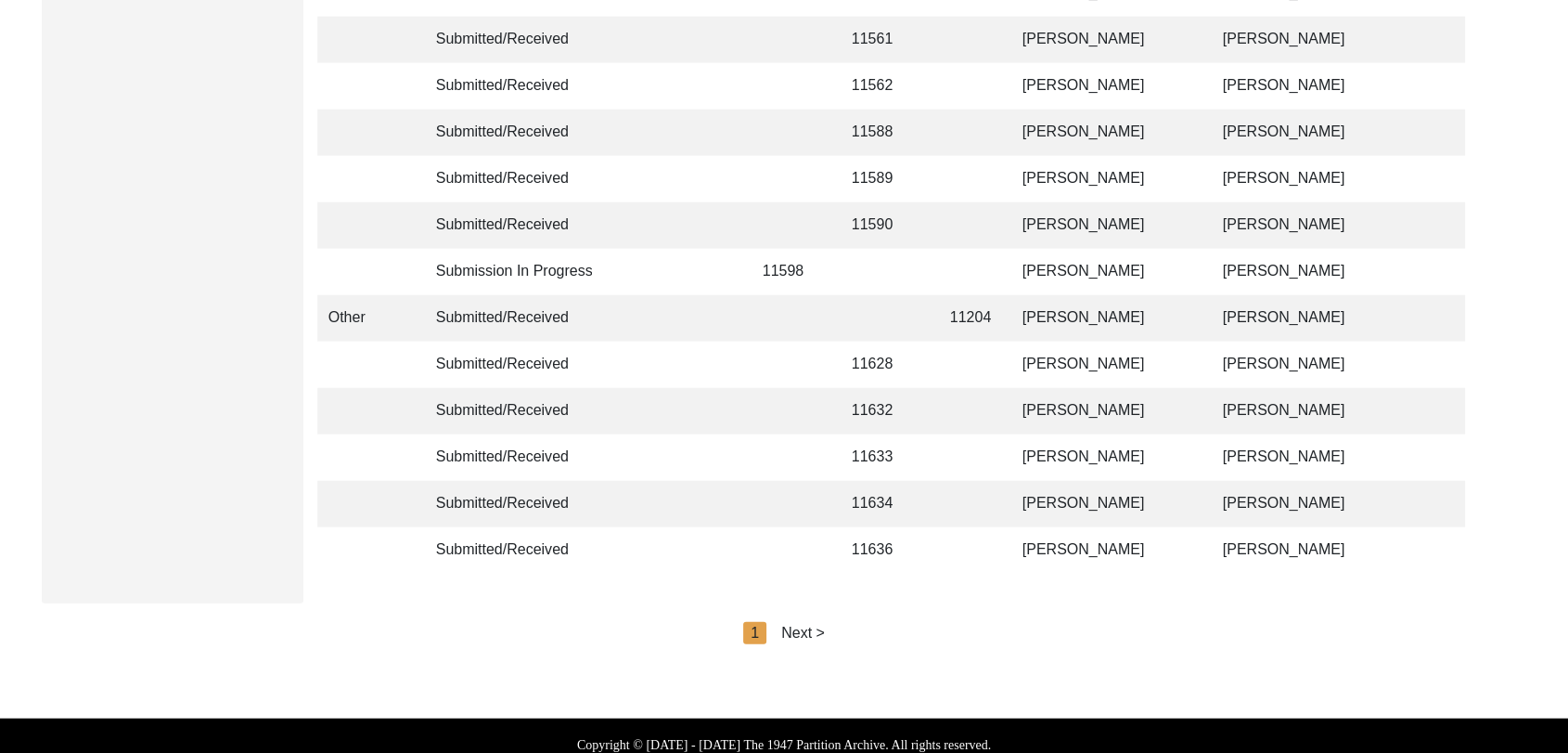
scroll to position [4424, 0]
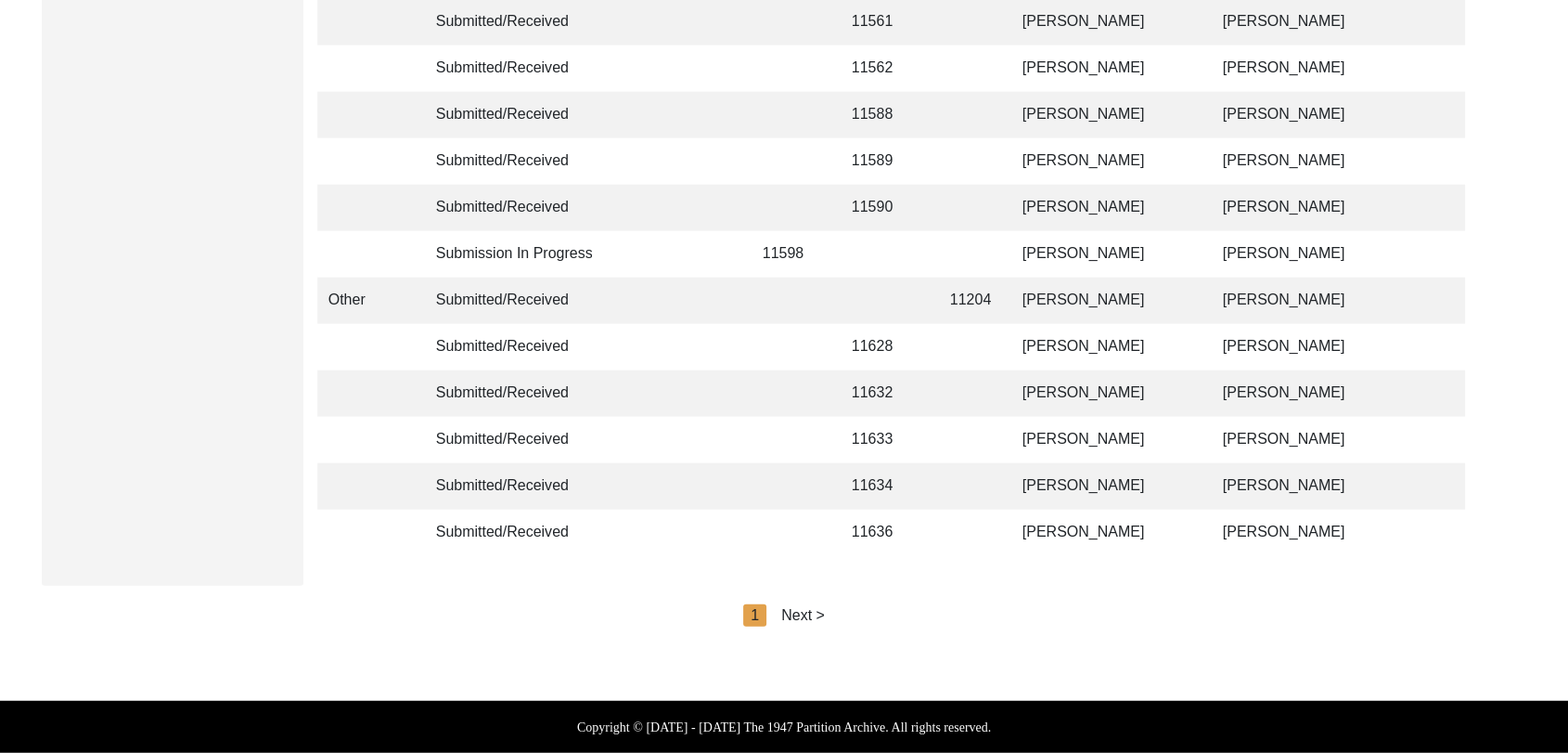
click at [816, 610] on div "Next >" at bounding box center [803, 615] width 43 height 23
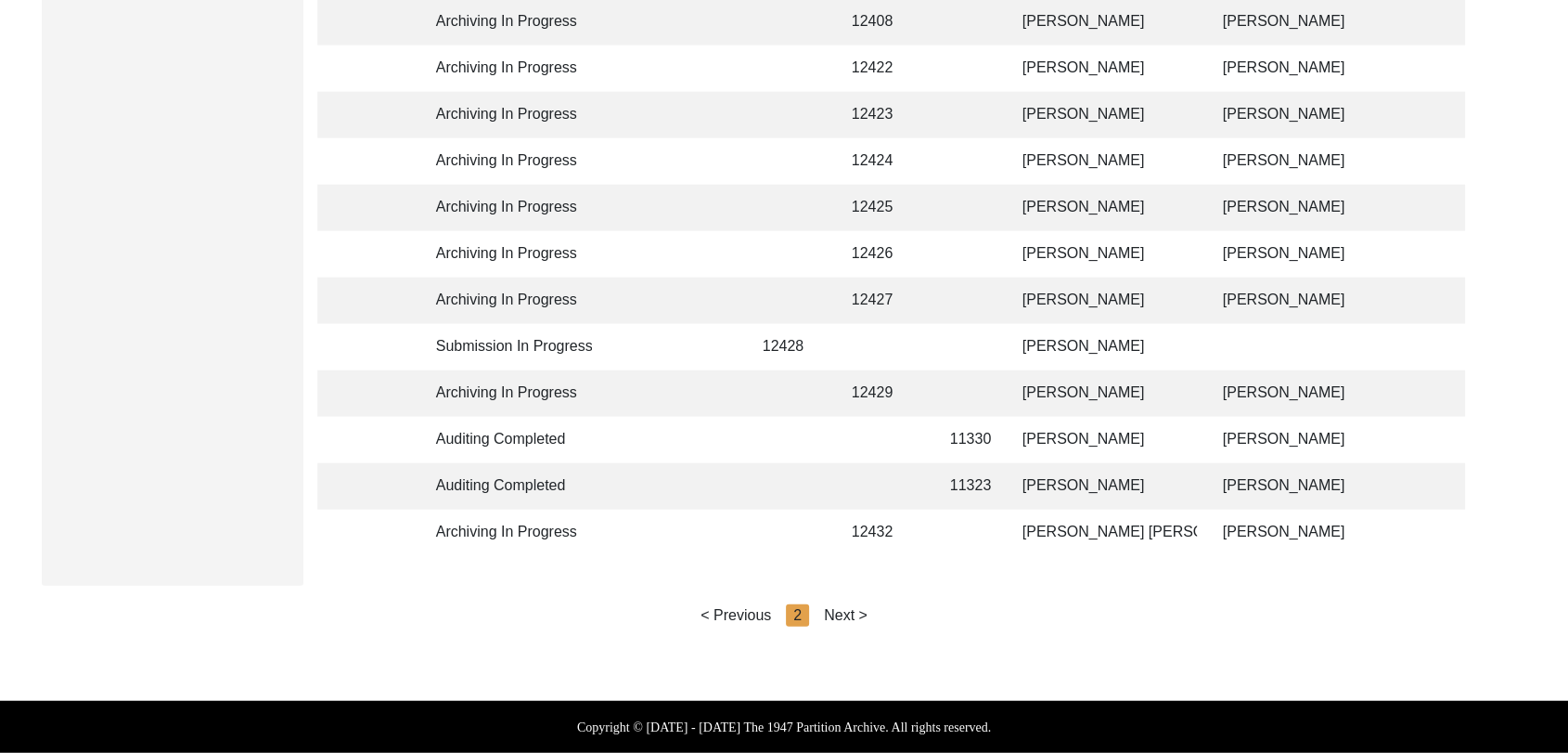
click at [849, 618] on div "Next >" at bounding box center [846, 615] width 43 height 23
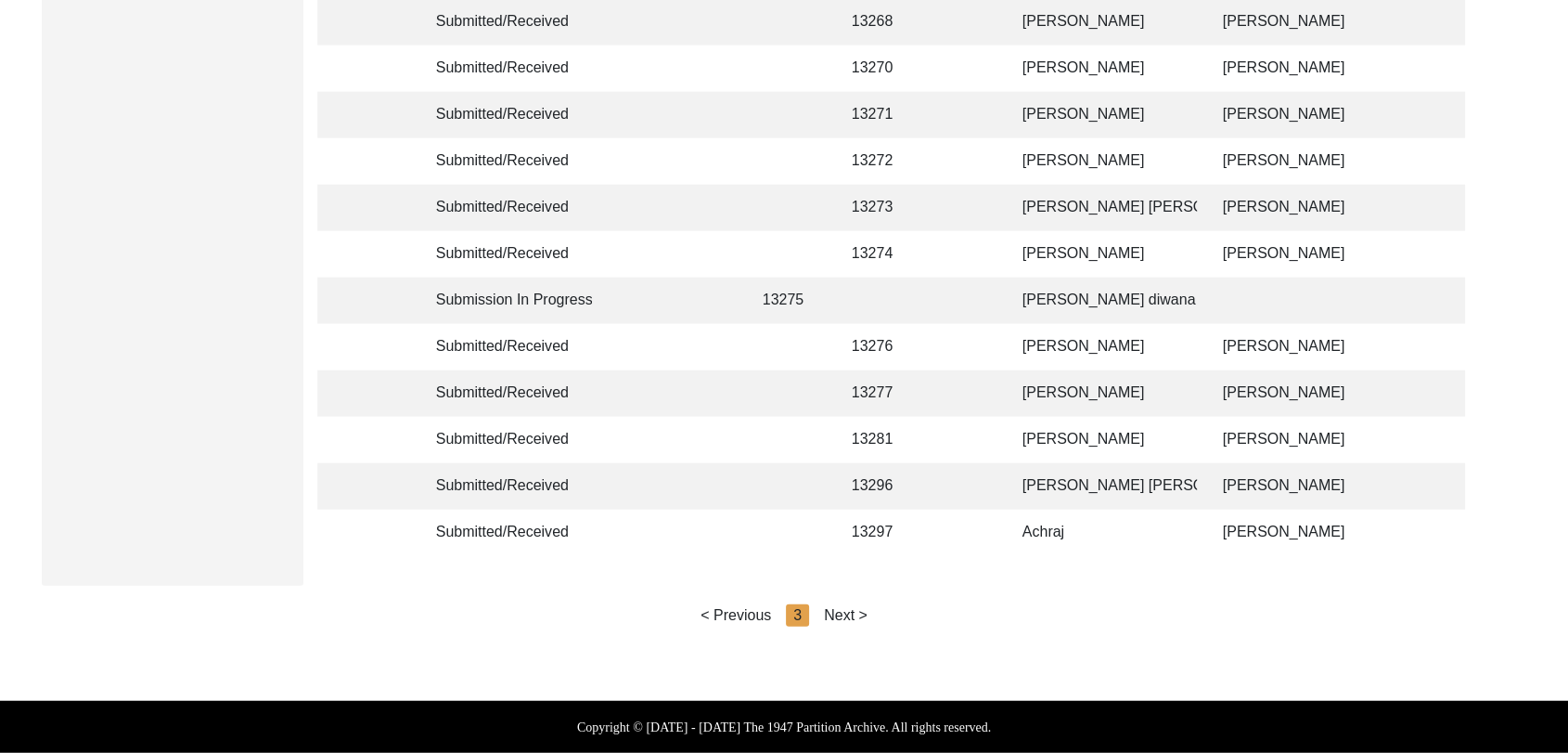
click at [859, 616] on div "Next >" at bounding box center [846, 615] width 43 height 23
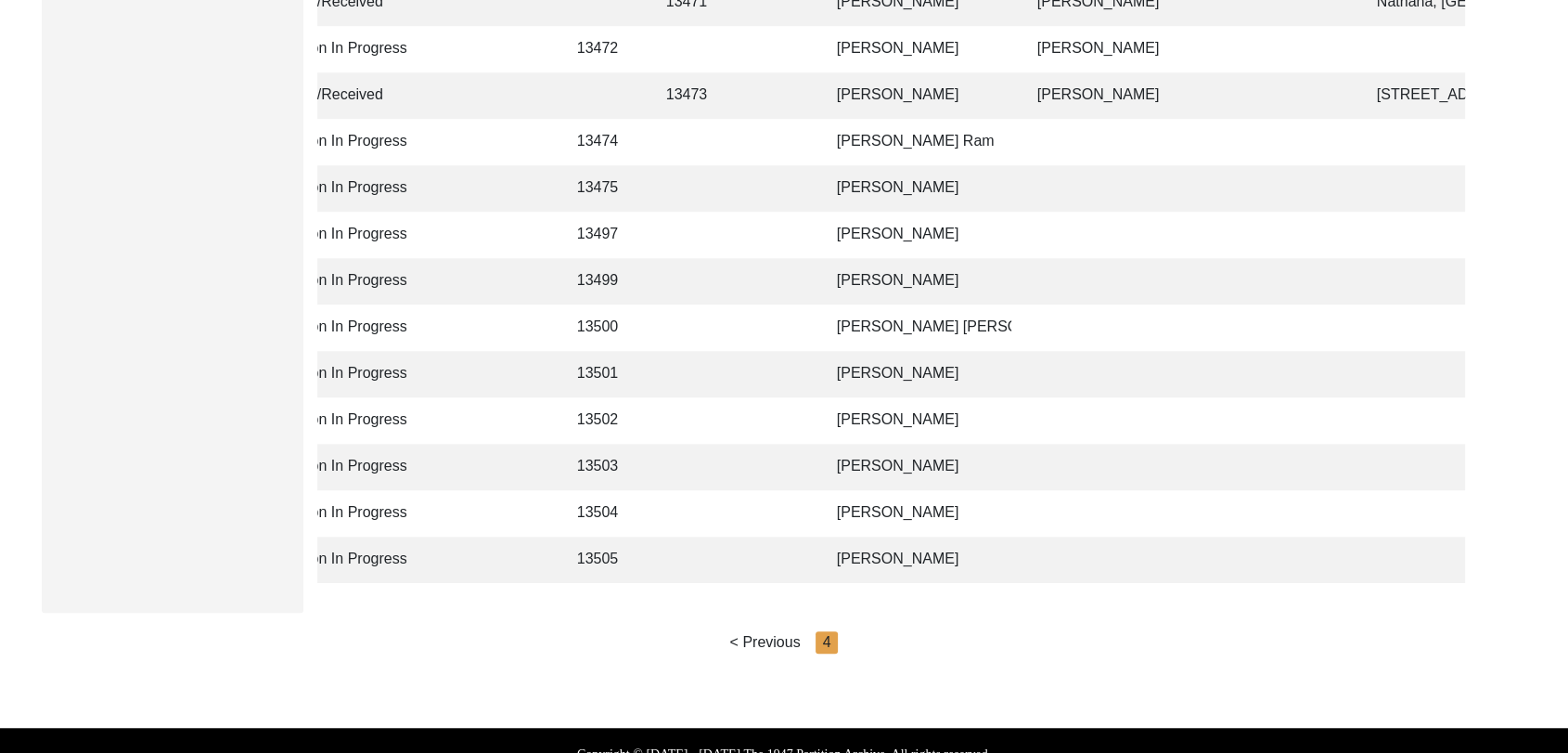
scroll to position [0, 0]
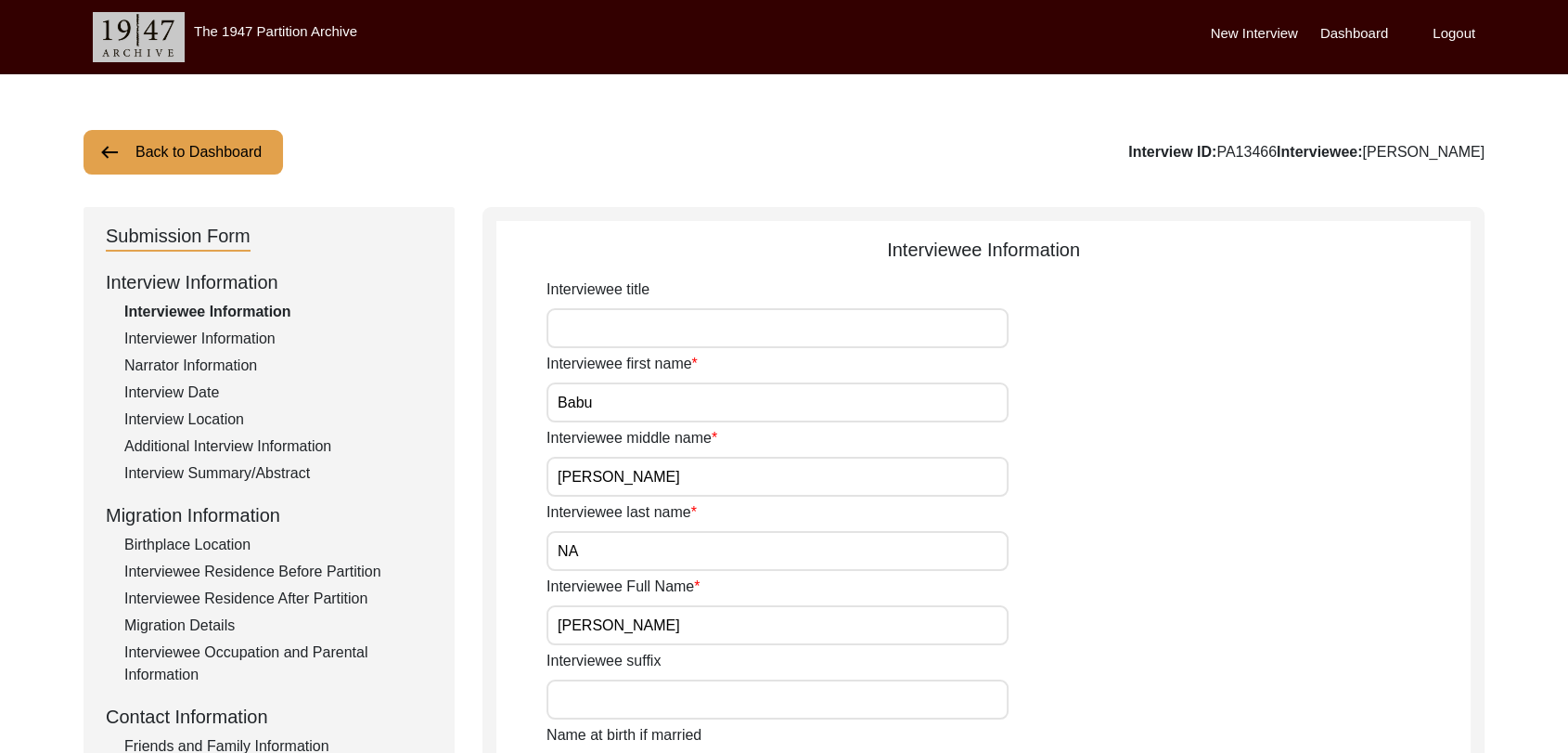
click at [1347, 31] on label "Dashboard" at bounding box center [1354, 34] width 68 height 22
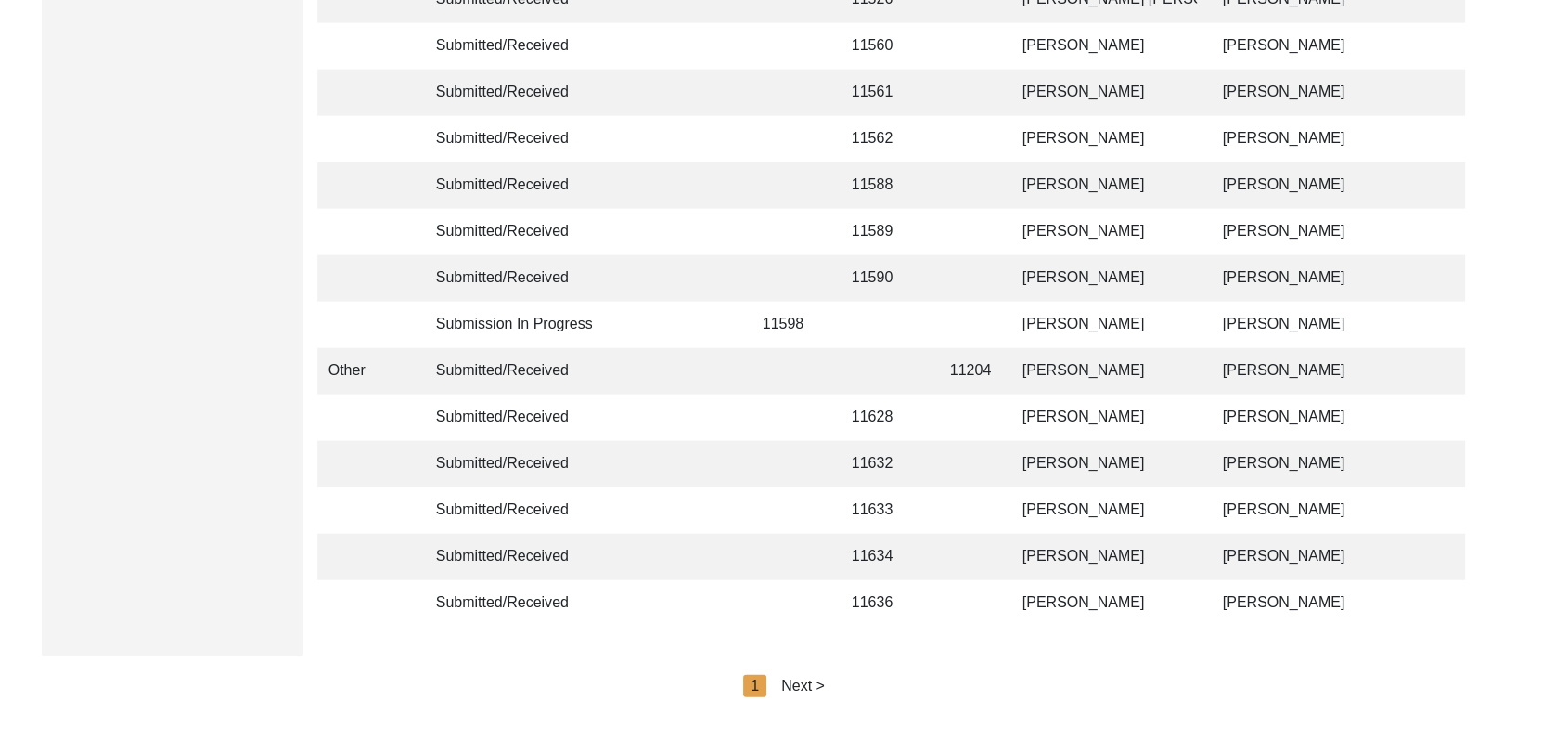
scroll to position [4424, 0]
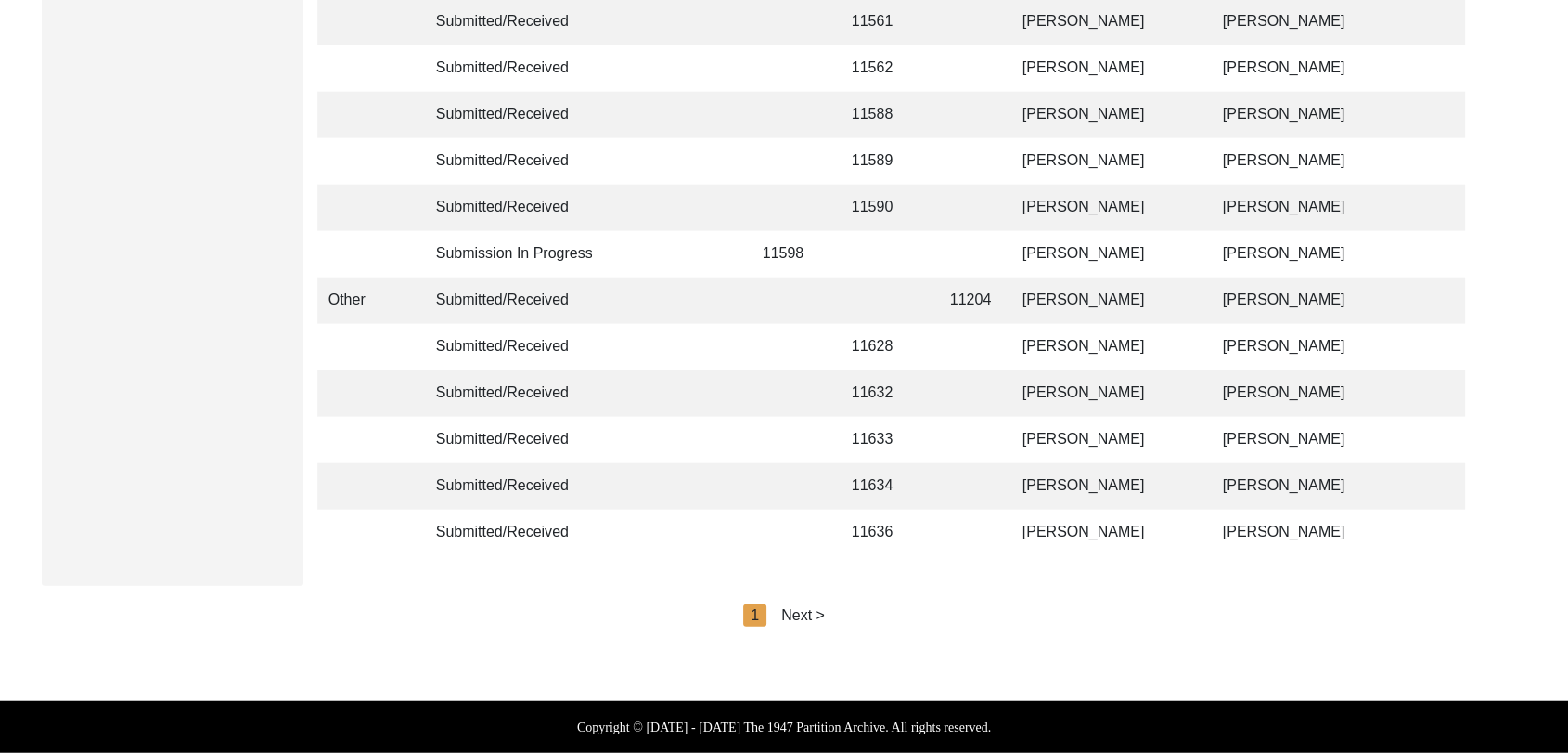
click at [814, 605] on div "Next >" at bounding box center [803, 615] width 43 height 23
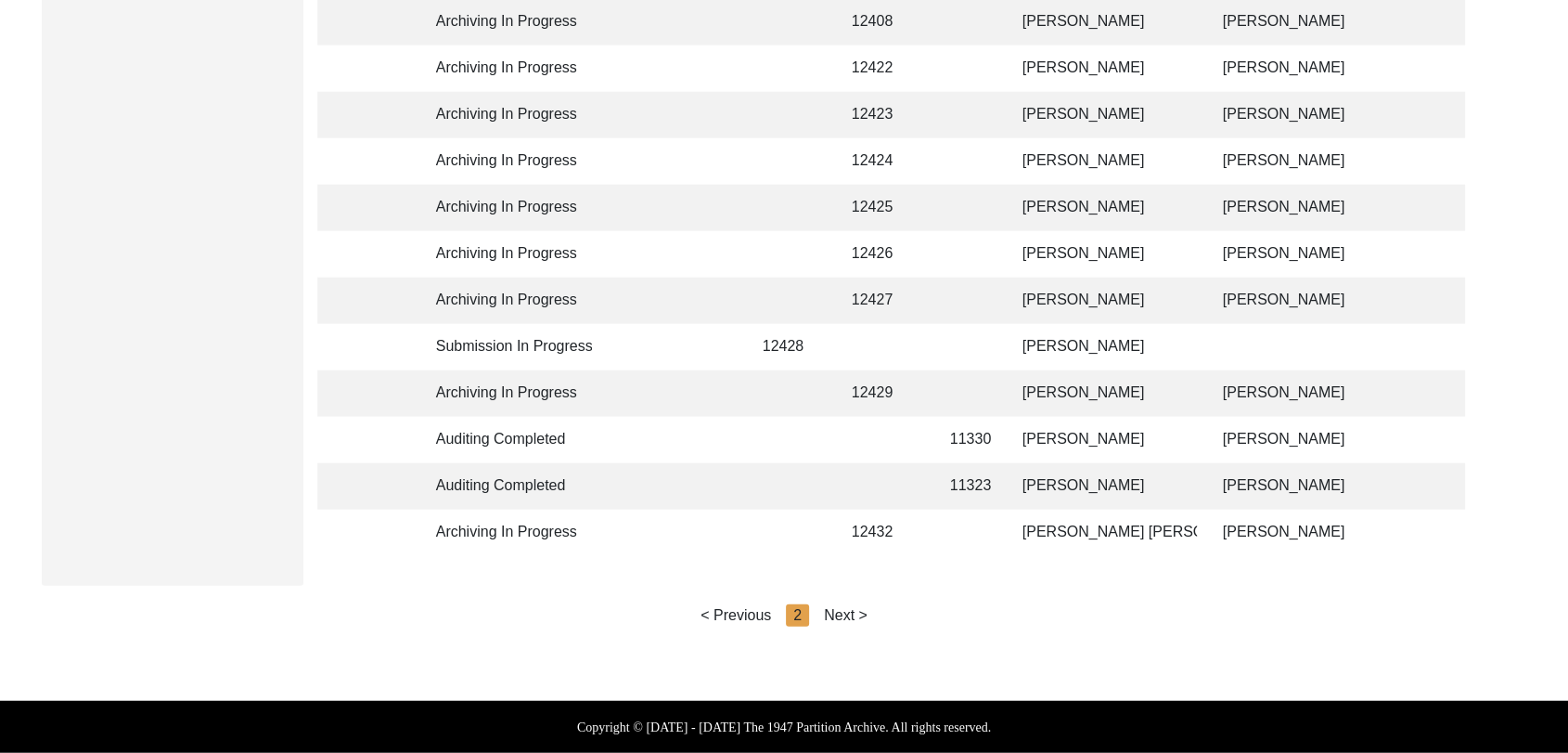
click at [846, 614] on div "Next >" at bounding box center [846, 615] width 43 height 23
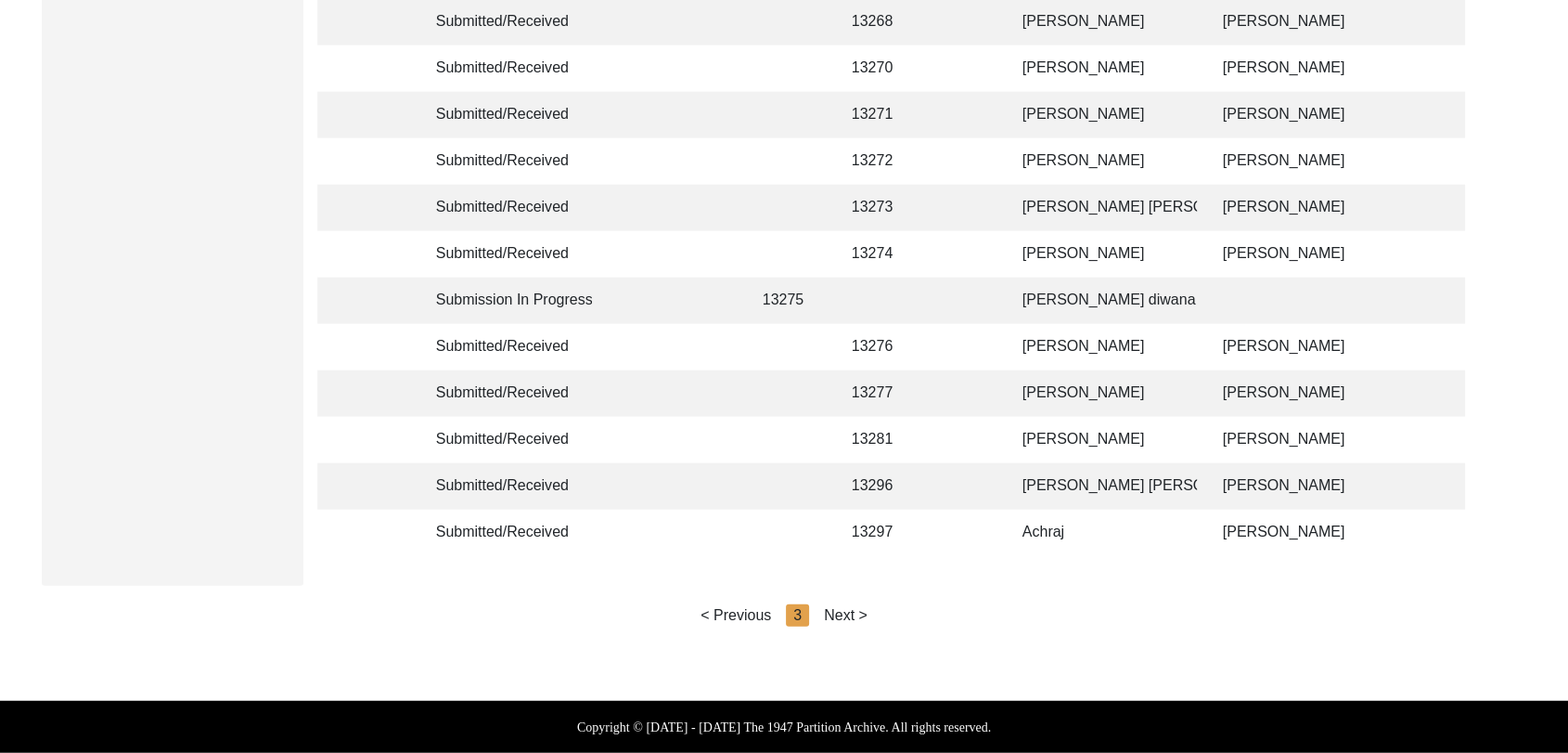
click at [846, 614] on div "Next >" at bounding box center [846, 615] width 43 height 23
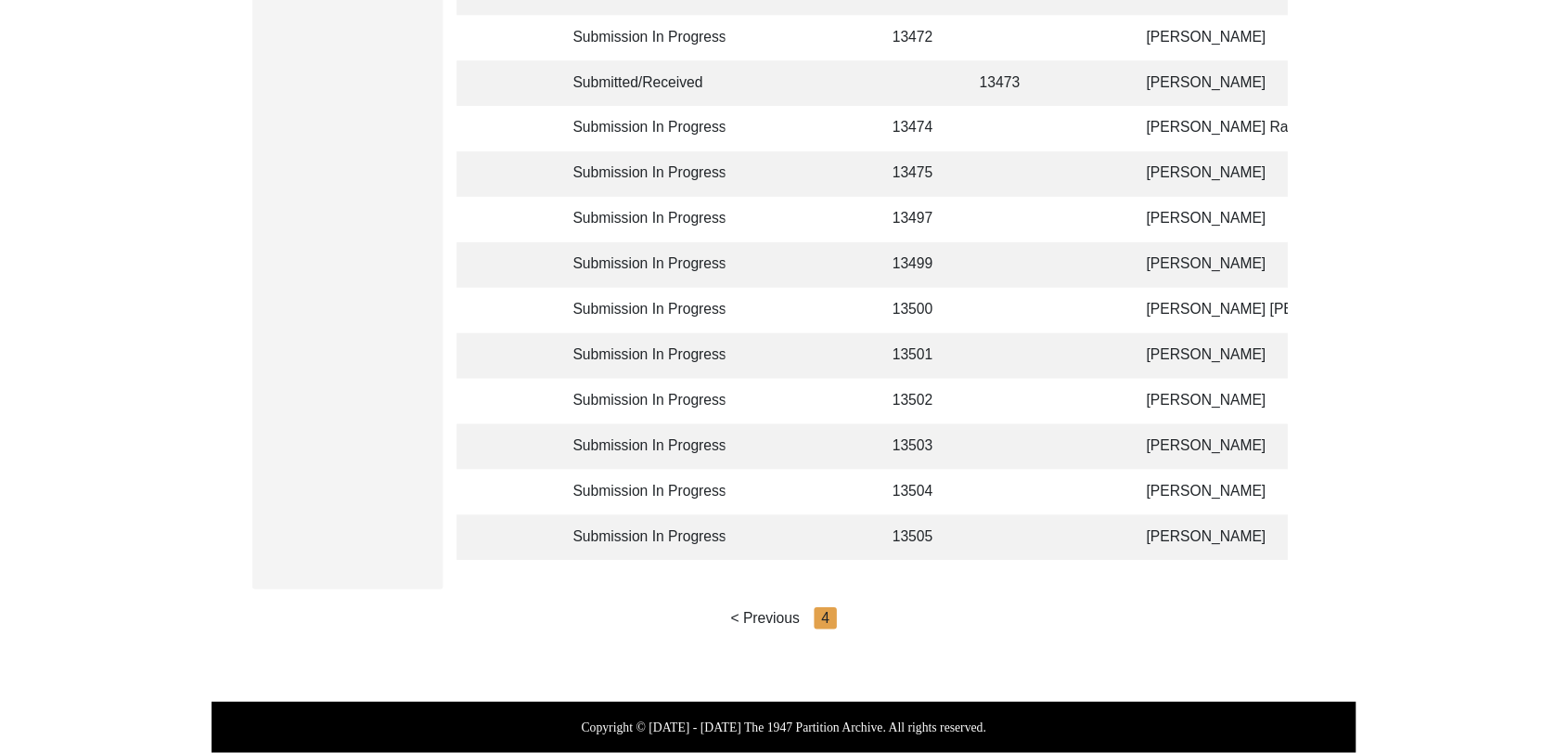
scroll to position [1313, 0]
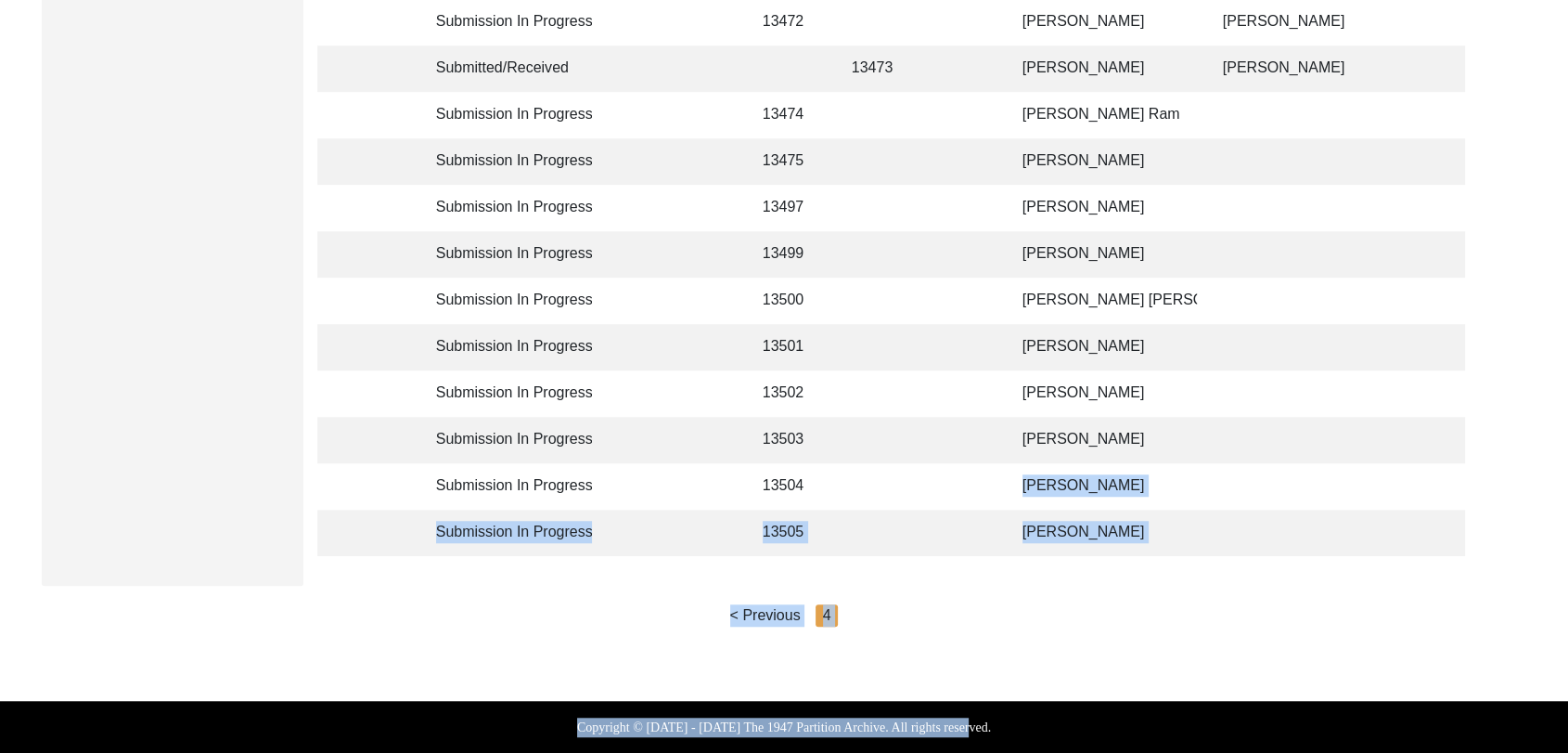
drag, startPoint x: 938, startPoint y: 614, endPoint x: 1077, endPoint y: 739, distance: 186.9
click at [950, 511] on td at bounding box center [968, 533] width 58 height 46
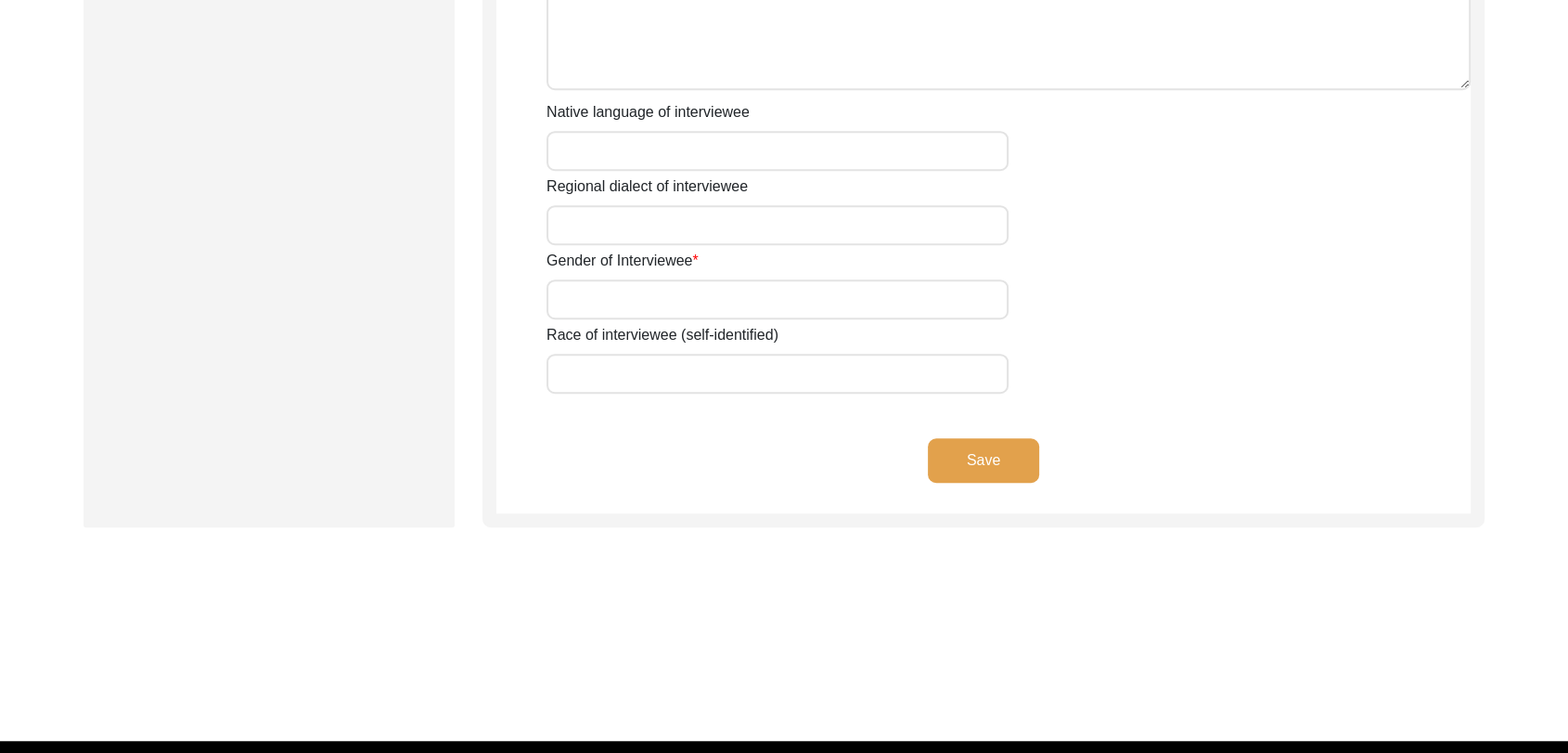
scroll to position [1352, 0]
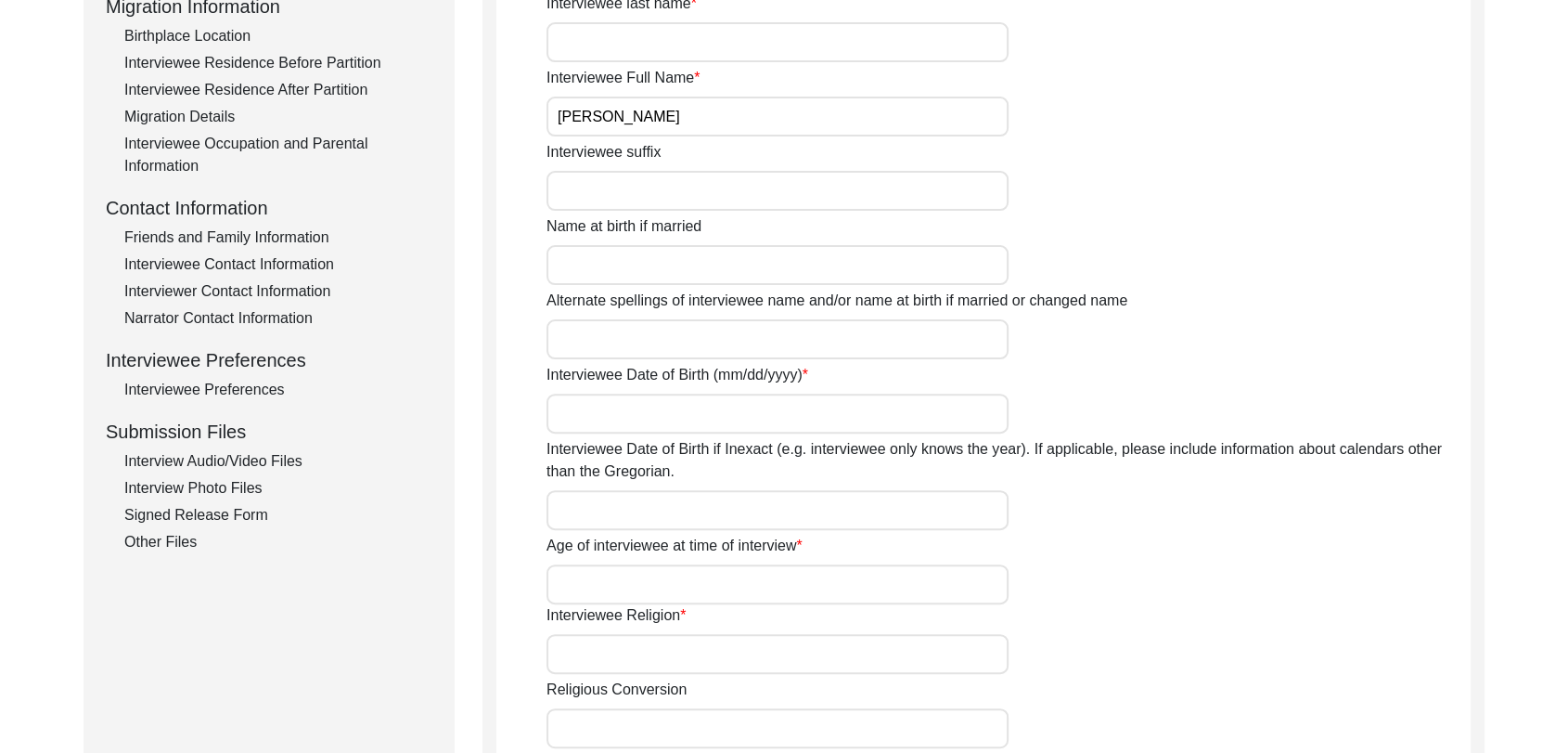
scroll to position [510, 0]
click at [231, 491] on div "Interview Photo Files" at bounding box center [279, 488] width 308 height 23
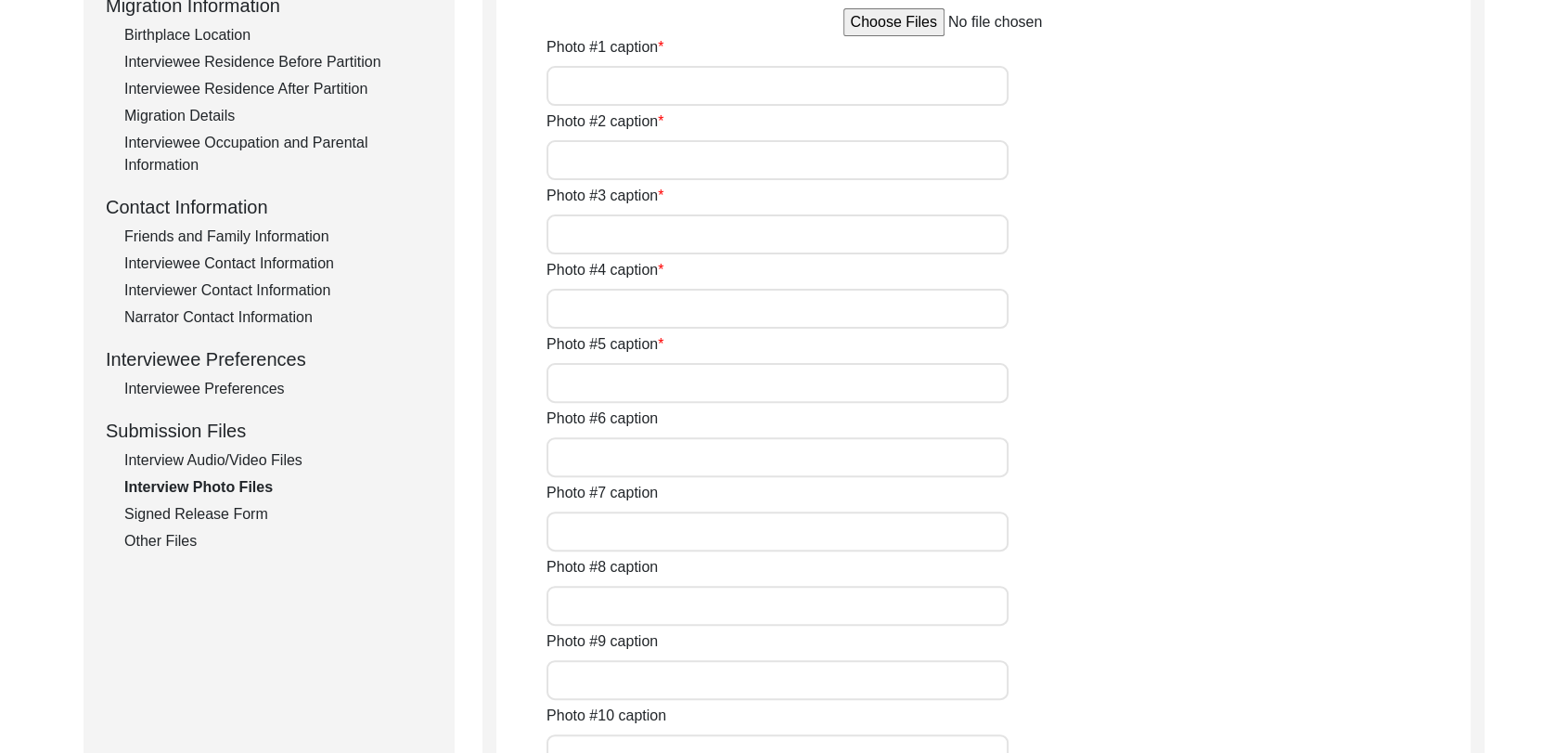
click at [214, 456] on div "Interview Audio/Video Files" at bounding box center [279, 460] width 308 height 23
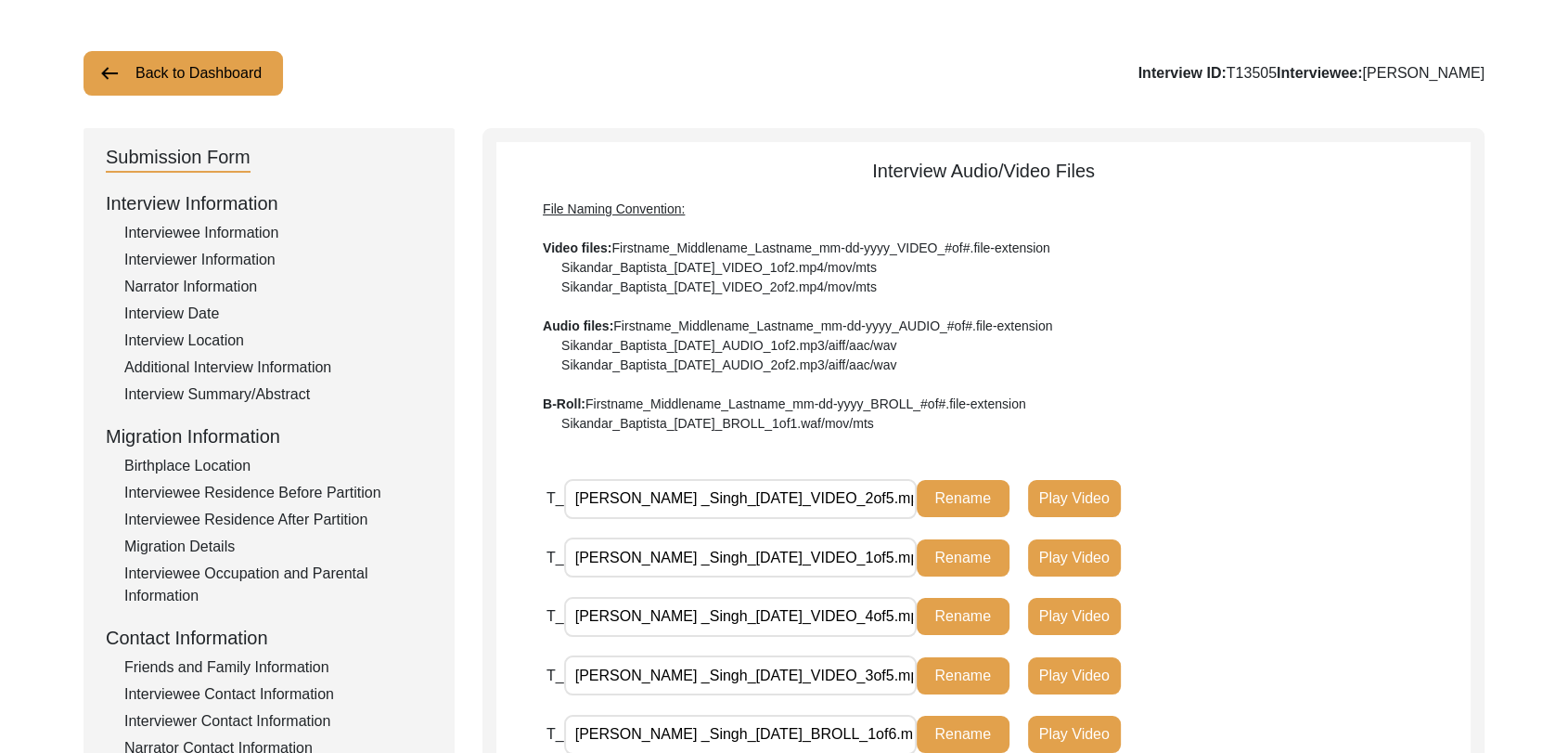
scroll to position [0, 0]
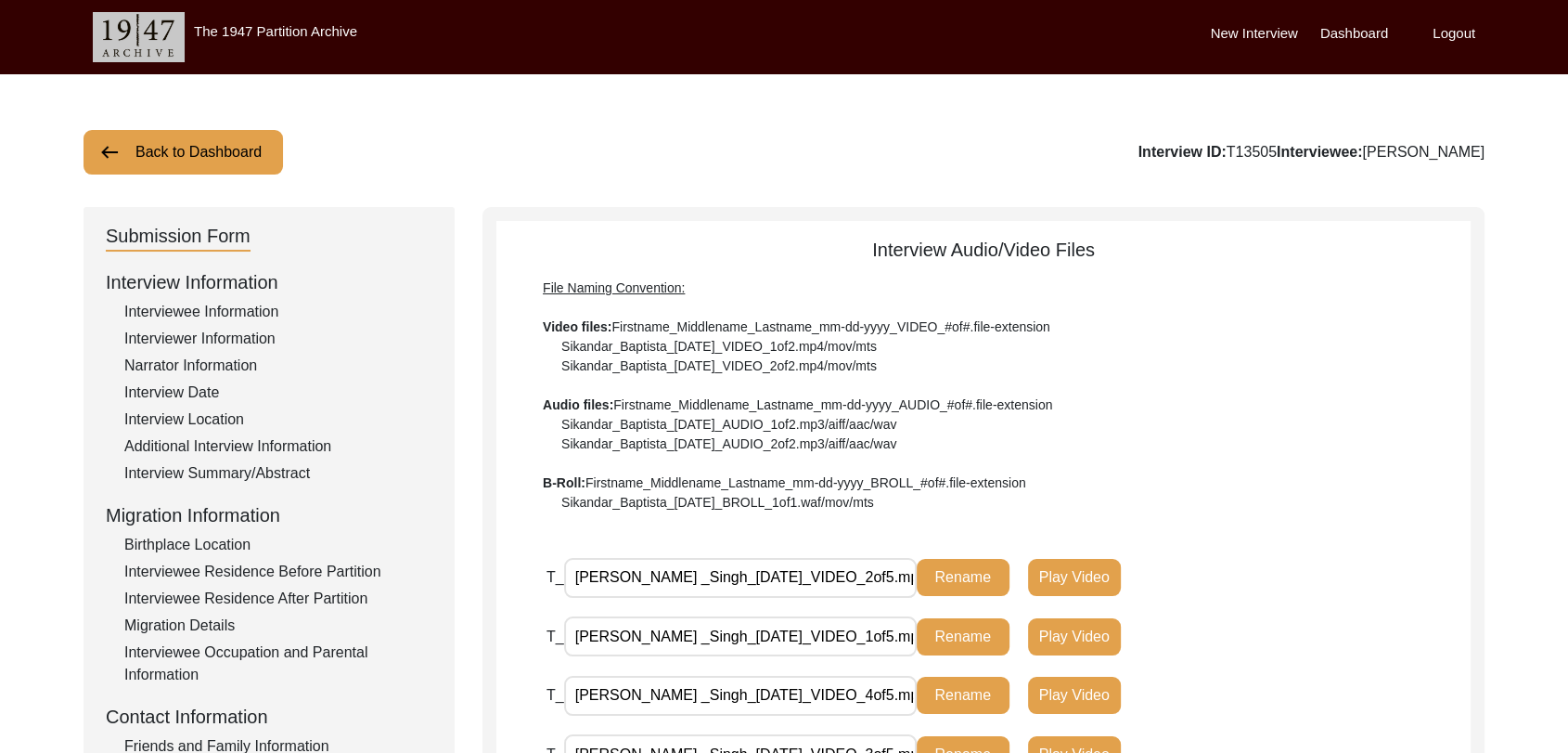
click at [1358, 33] on label "Dashboard" at bounding box center [1354, 34] width 68 height 22
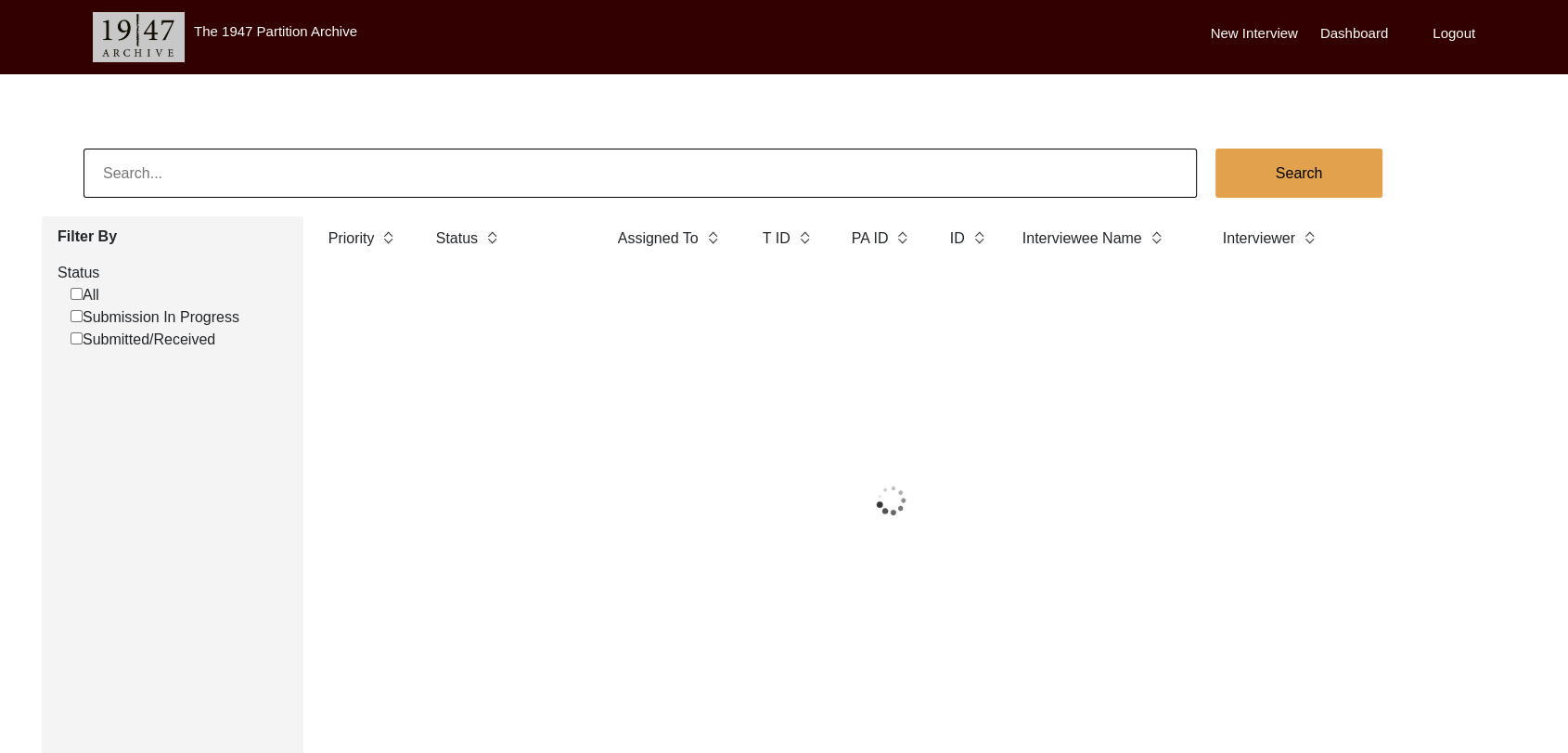
click at [1092, 548] on div at bounding box center [891, 500] width 1148 height 464
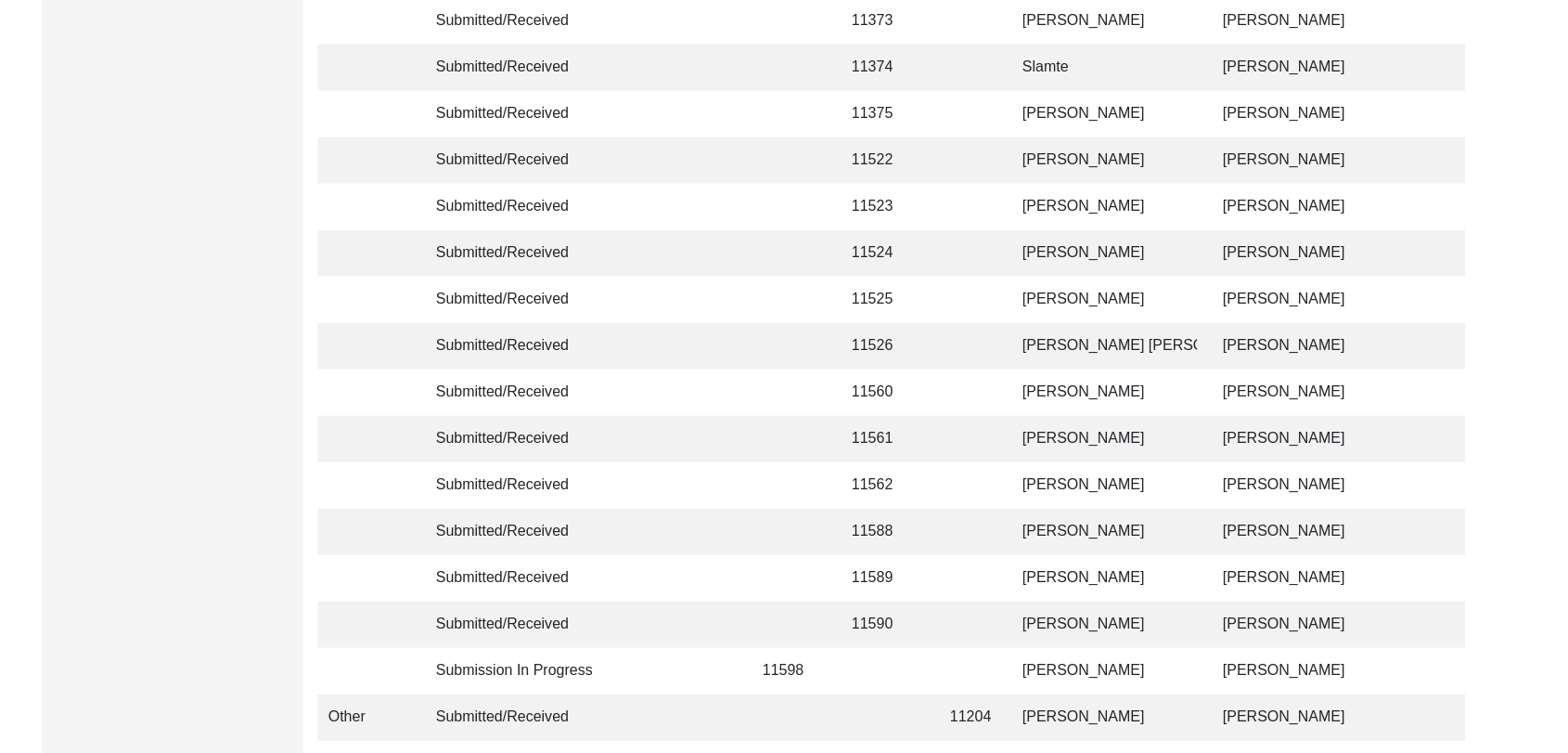
scroll to position [4424, 0]
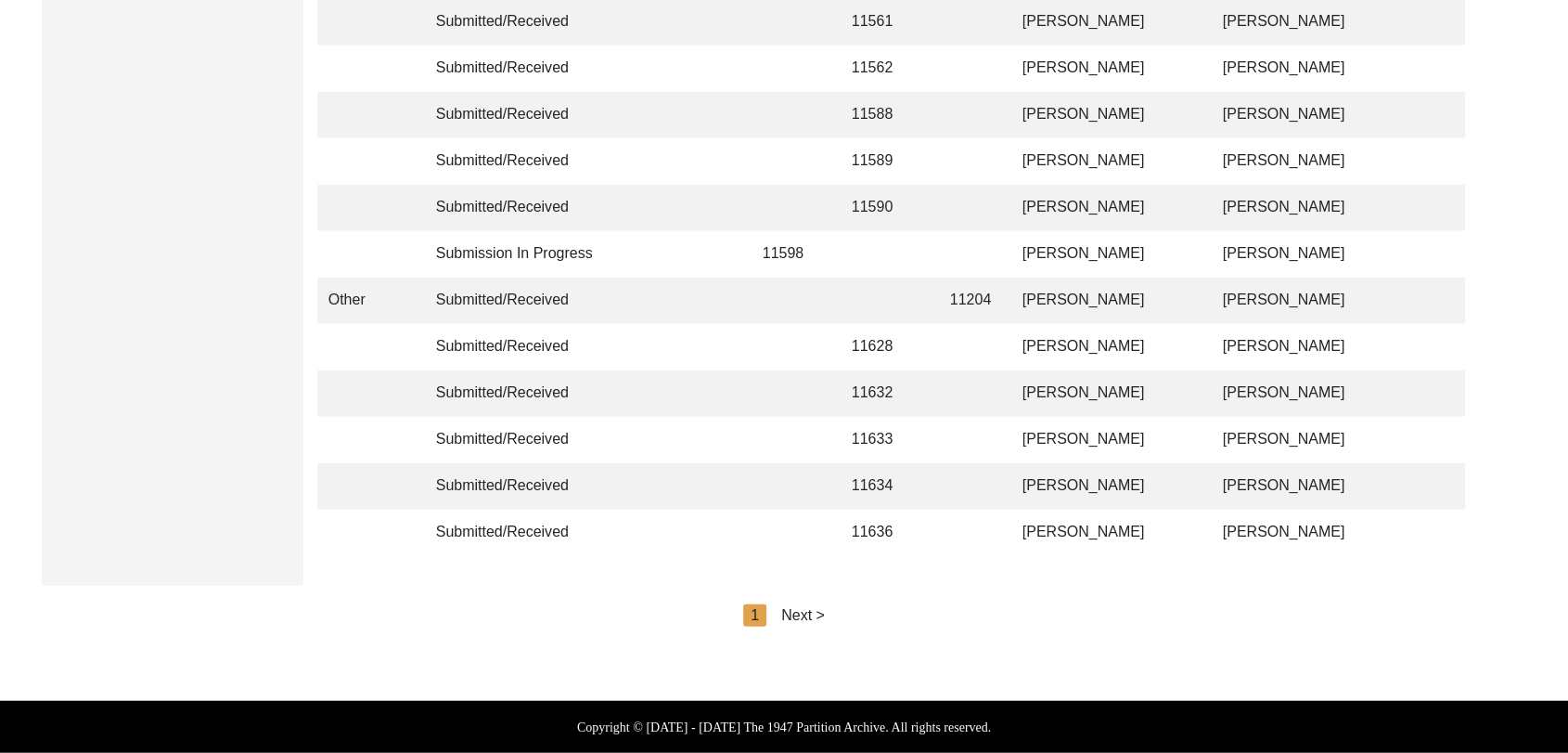
click at [805, 618] on div "Next >" at bounding box center [803, 615] width 43 height 23
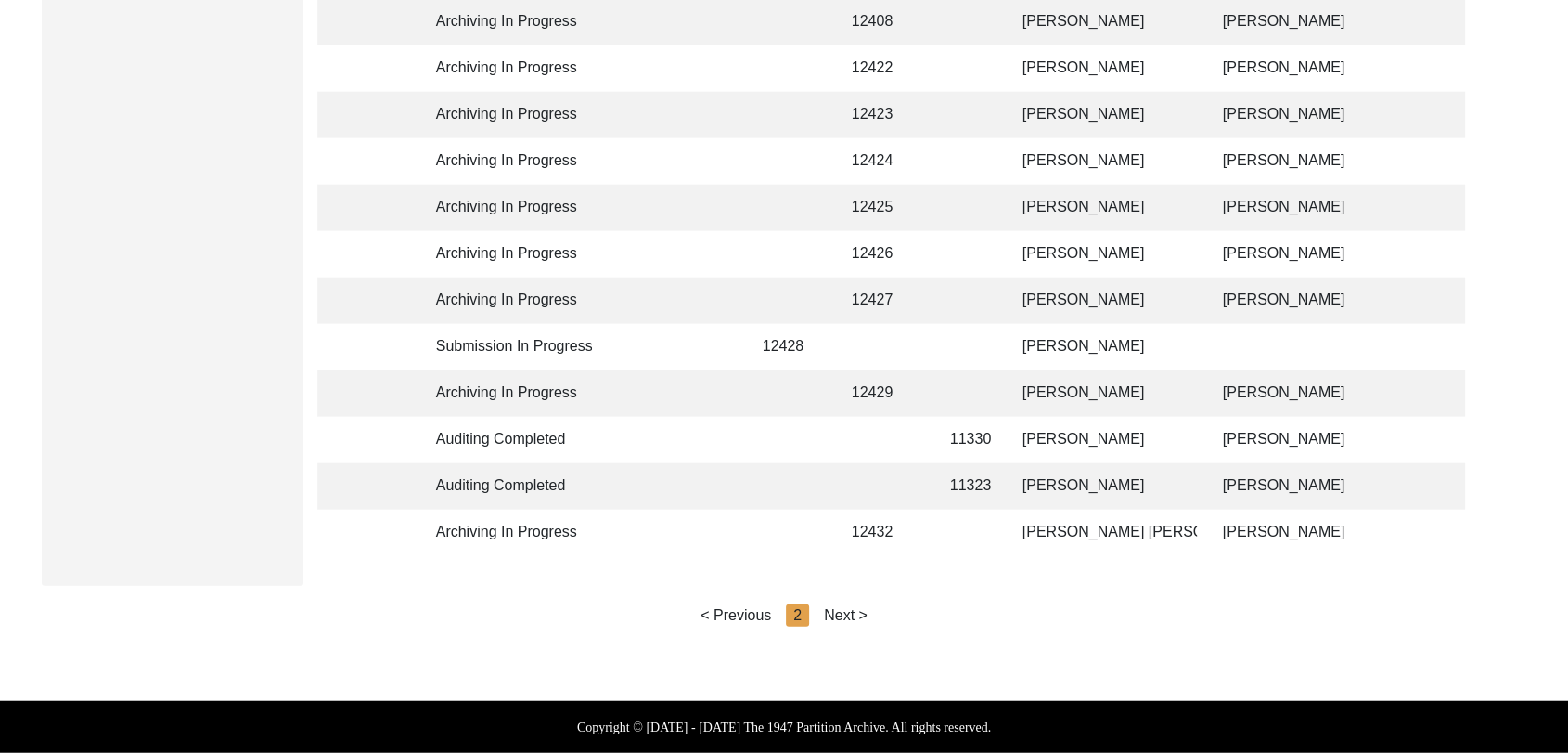
click at [851, 611] on div "Next >" at bounding box center [846, 615] width 43 height 23
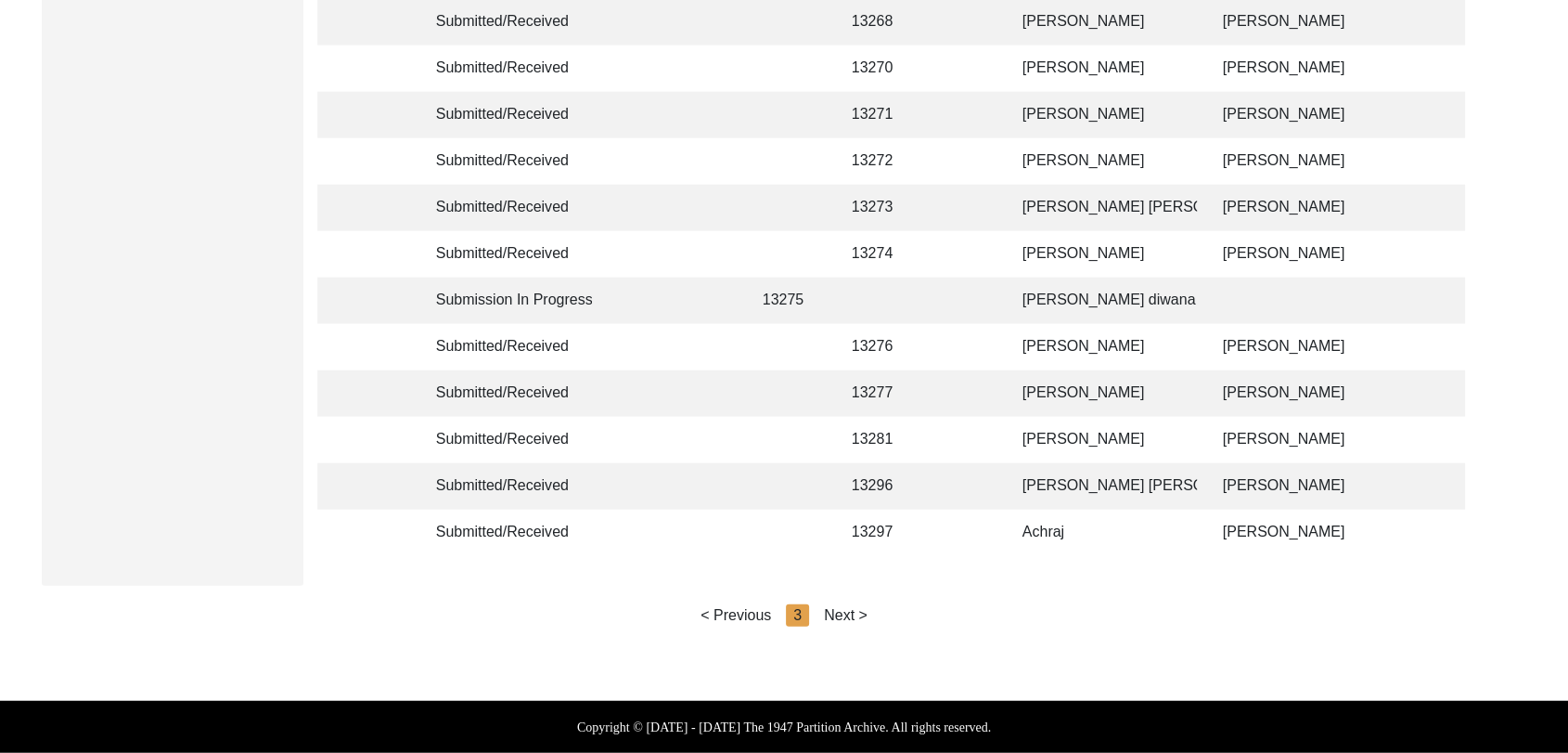
click at [846, 611] on div "Next >" at bounding box center [846, 615] width 43 height 23
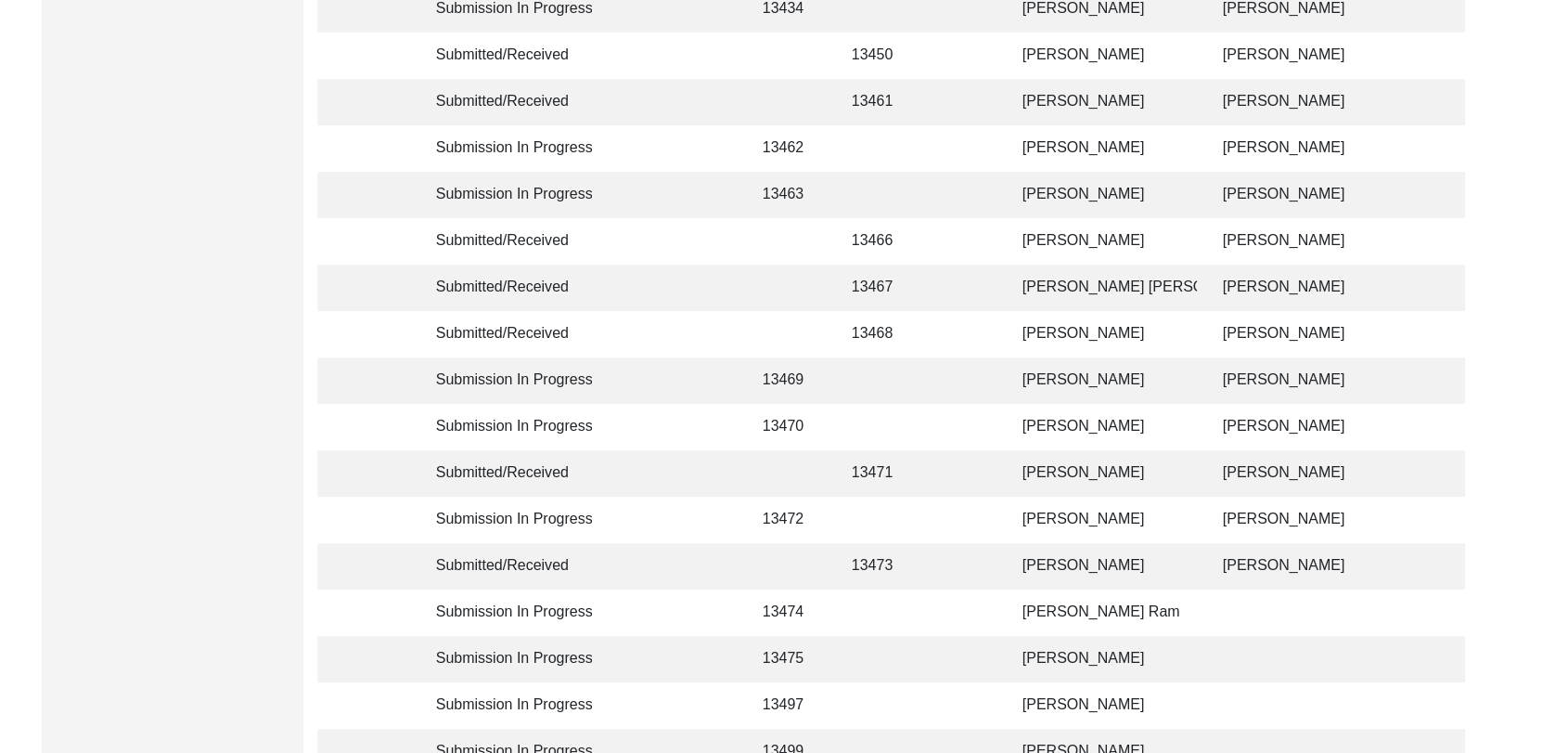
scroll to position [797, 0]
click at [1065, 377] on td "[PERSON_NAME]" at bounding box center [1104, 382] width 186 height 46
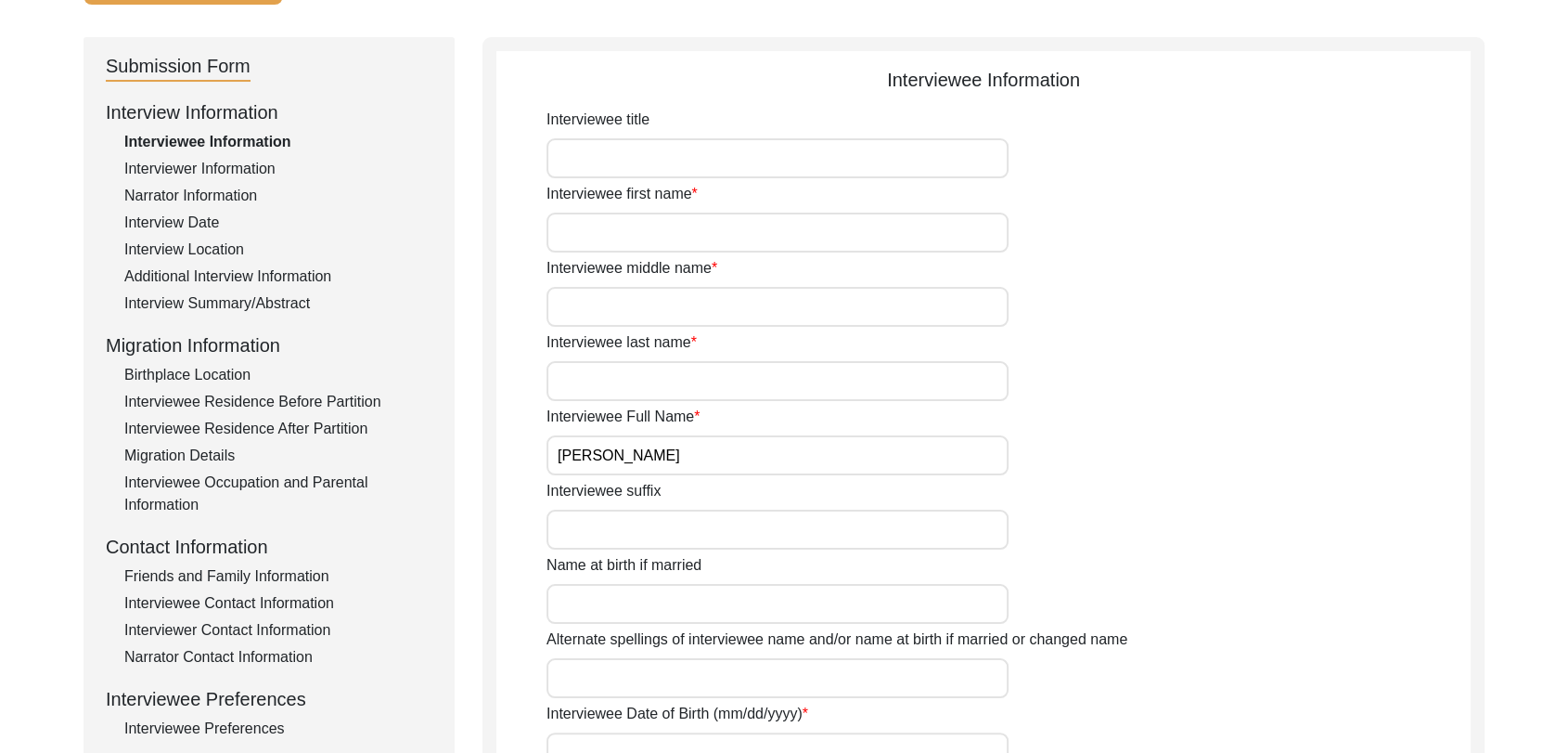
scroll to position [169, 0]
click at [229, 305] on div "Interview Summary/Abstract" at bounding box center [279, 304] width 308 height 23
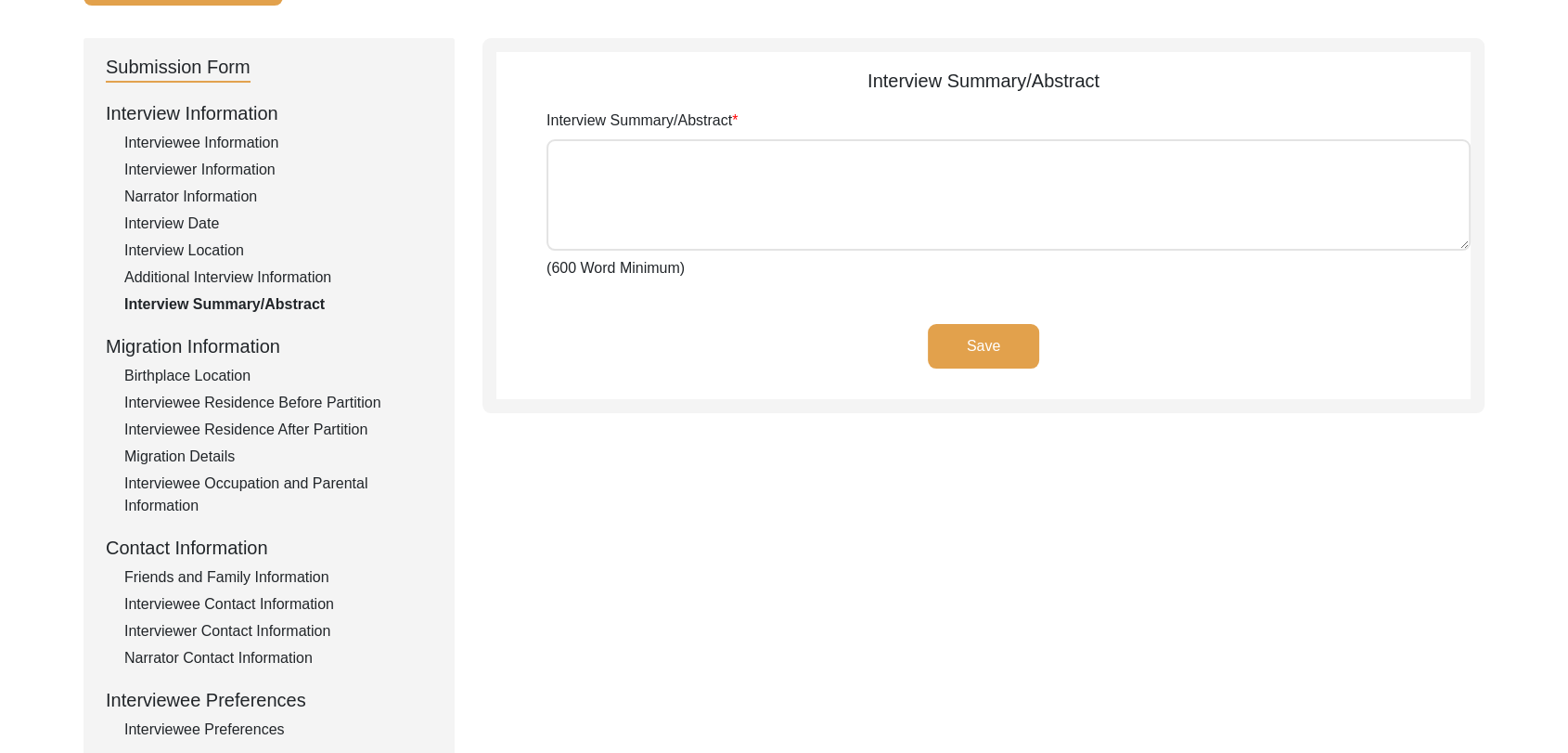
click at [615, 200] on textarea "Interview Summary/Abstract" at bounding box center [1008, 195] width 924 height 111
paste textarea "lੇiੇ dolੰs aੌc aਾ eli sedੰdੇ eੰtਾi uੇ lਿੱe dਿੰm aਿੱenਾਂ aੌm veਾ qੰnੀ eੇ uੋl nਿa…"
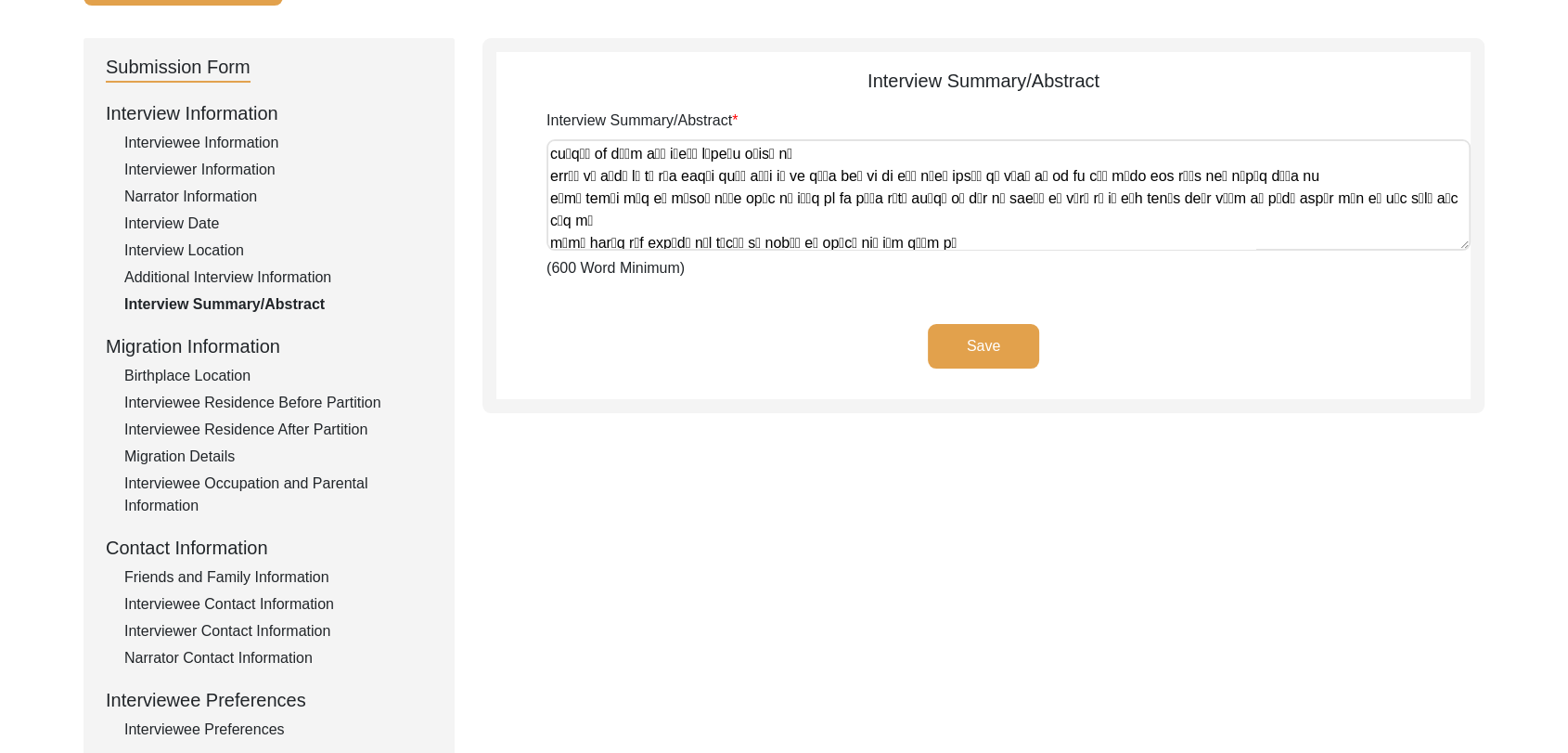
scroll to position [0, 0]
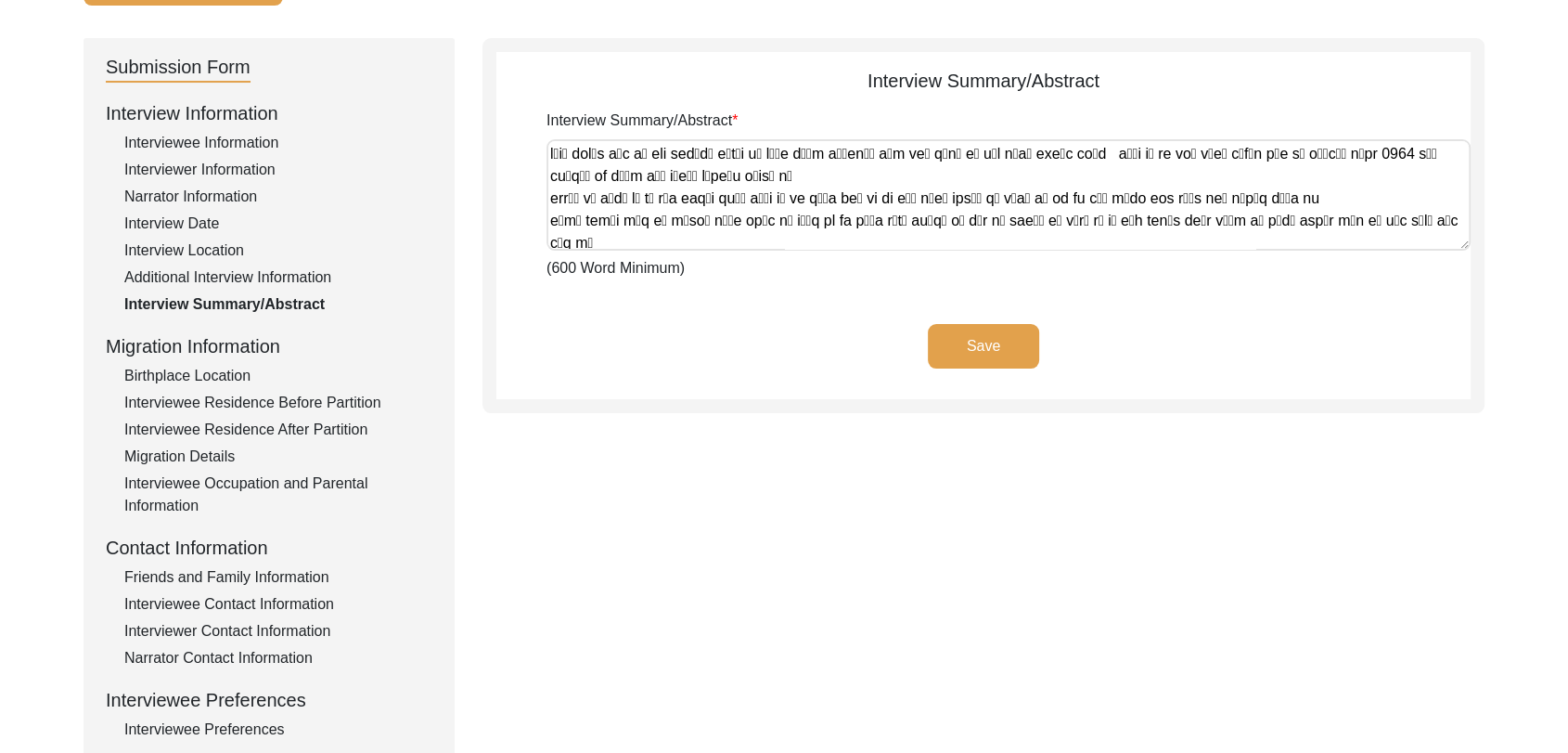
click at [1009, 341] on button "Save" at bounding box center [983, 346] width 111 height 44
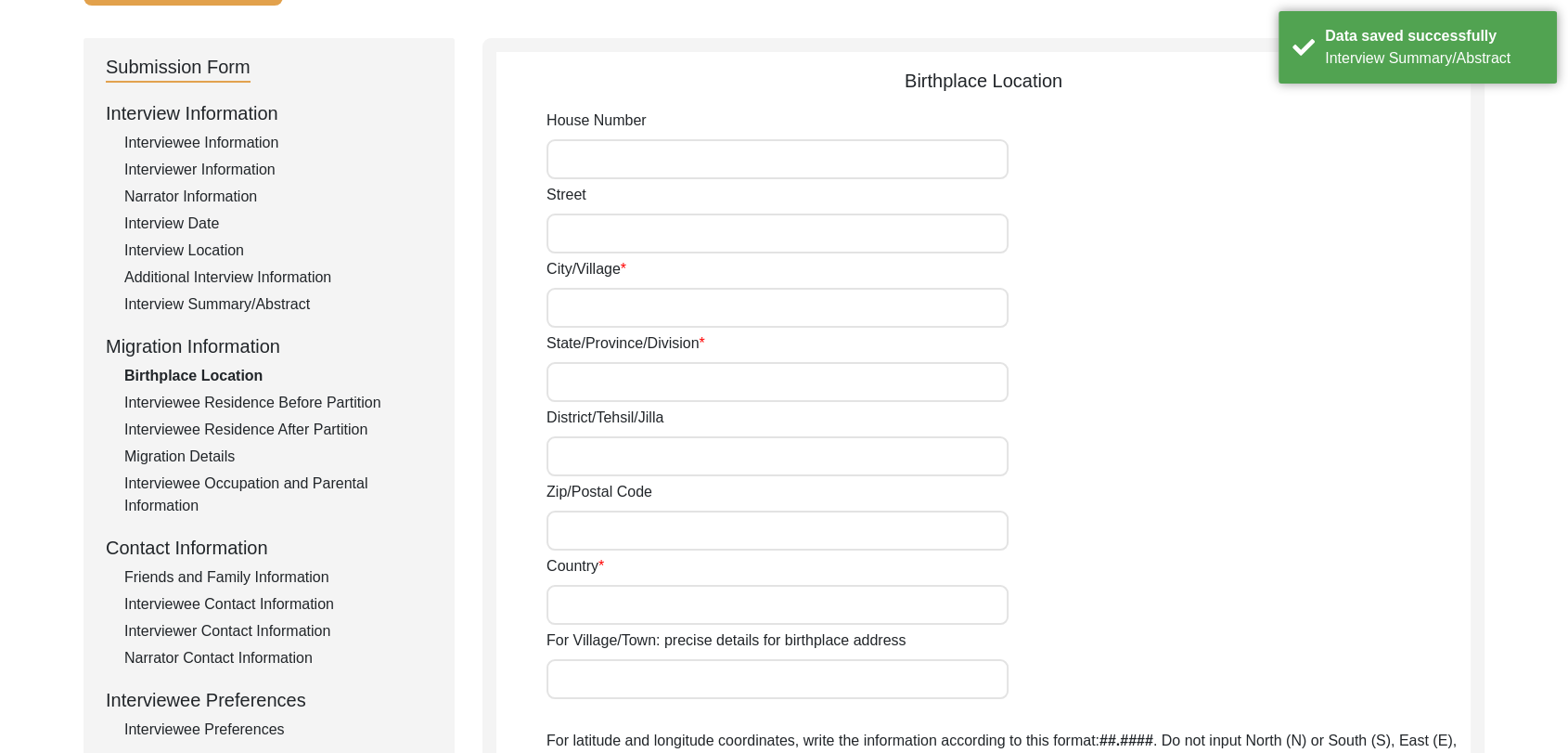
click at [240, 135] on div "Interviewee Information" at bounding box center [279, 143] width 308 height 23
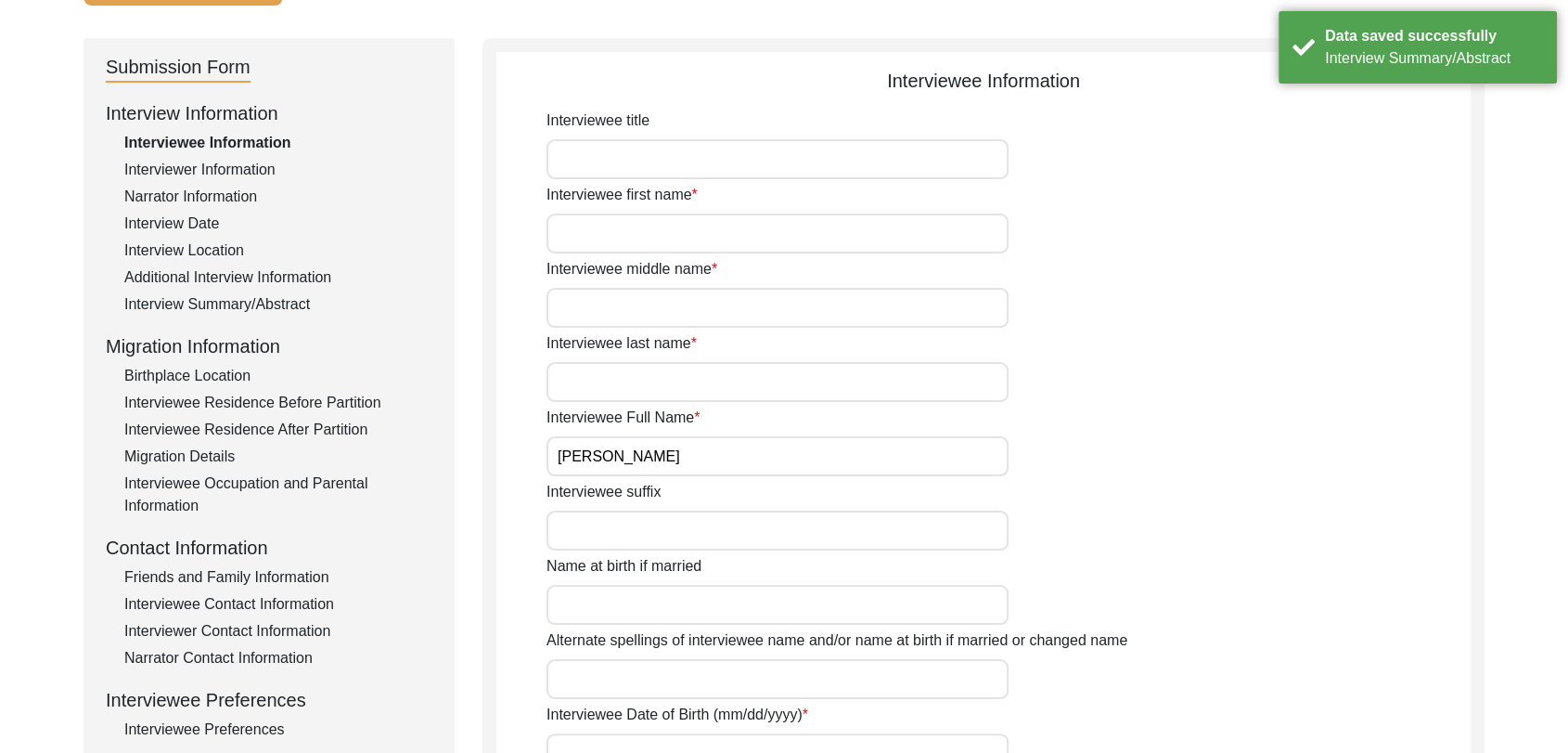
click at [636, 225] on input "Interviewee first name" at bounding box center [777, 233] width 462 height 40
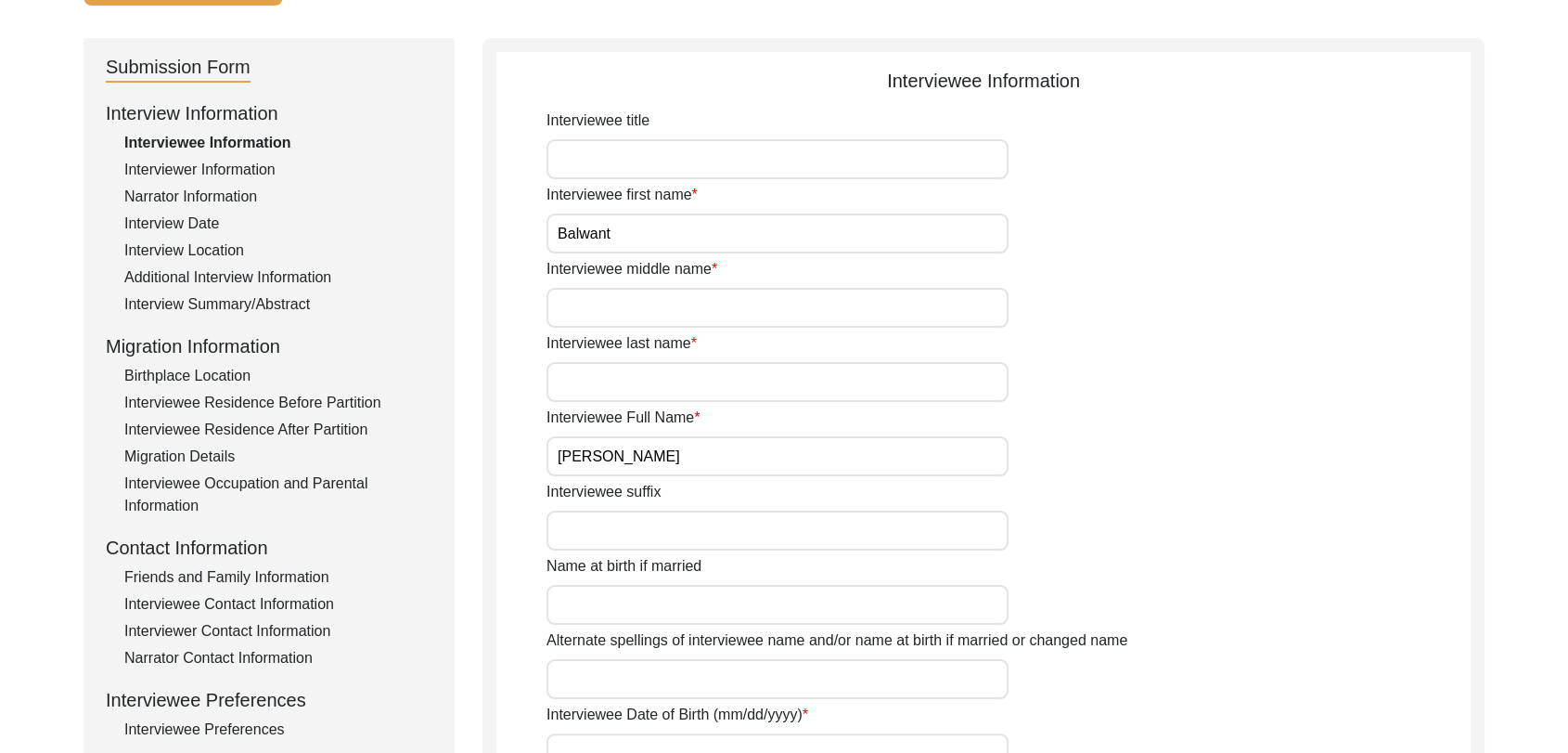
click at [619, 314] on input "Interviewee middle name" at bounding box center [777, 308] width 462 height 40
click at [620, 377] on input "Interviewee last name" at bounding box center [777, 381] width 462 height 40
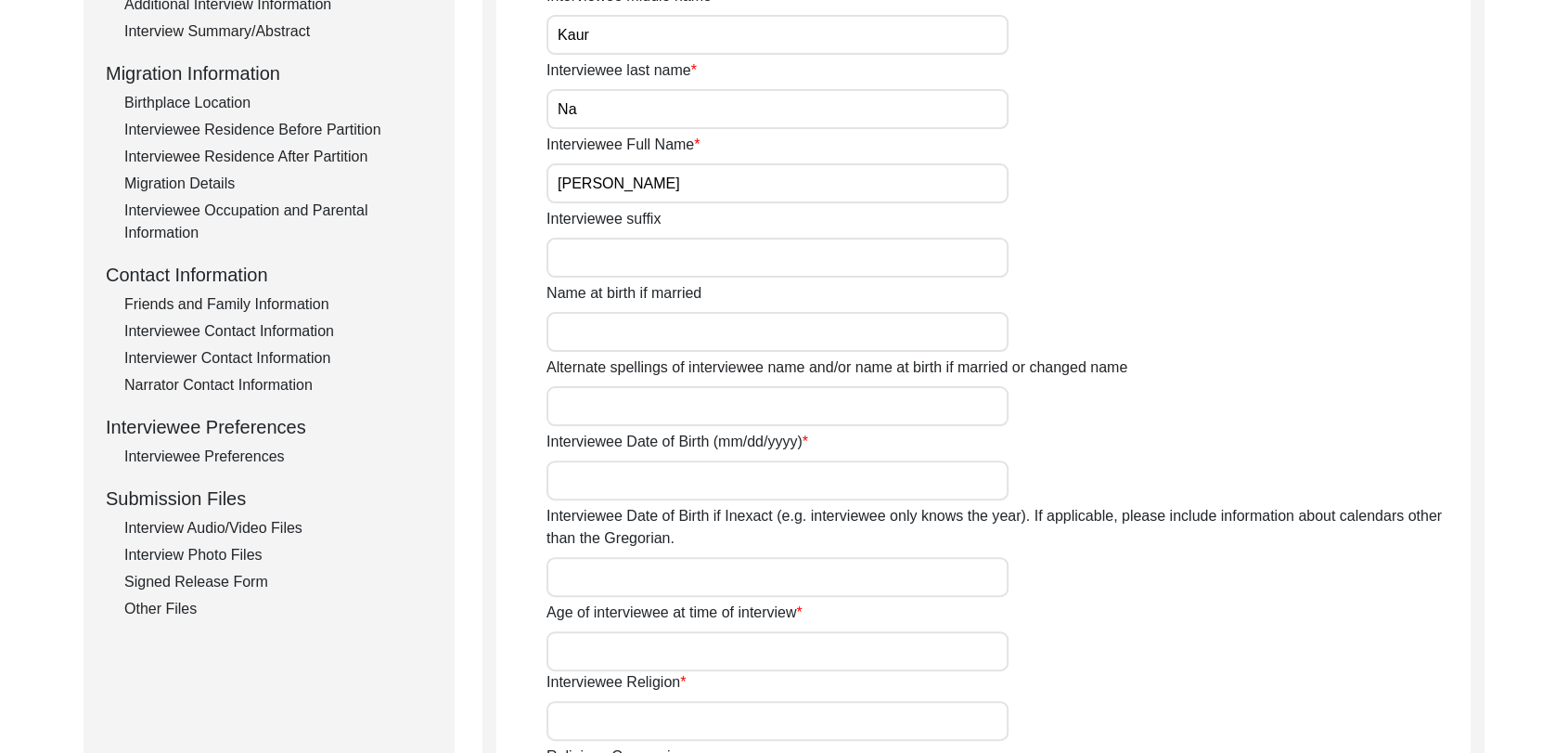
scroll to position [453, 0]
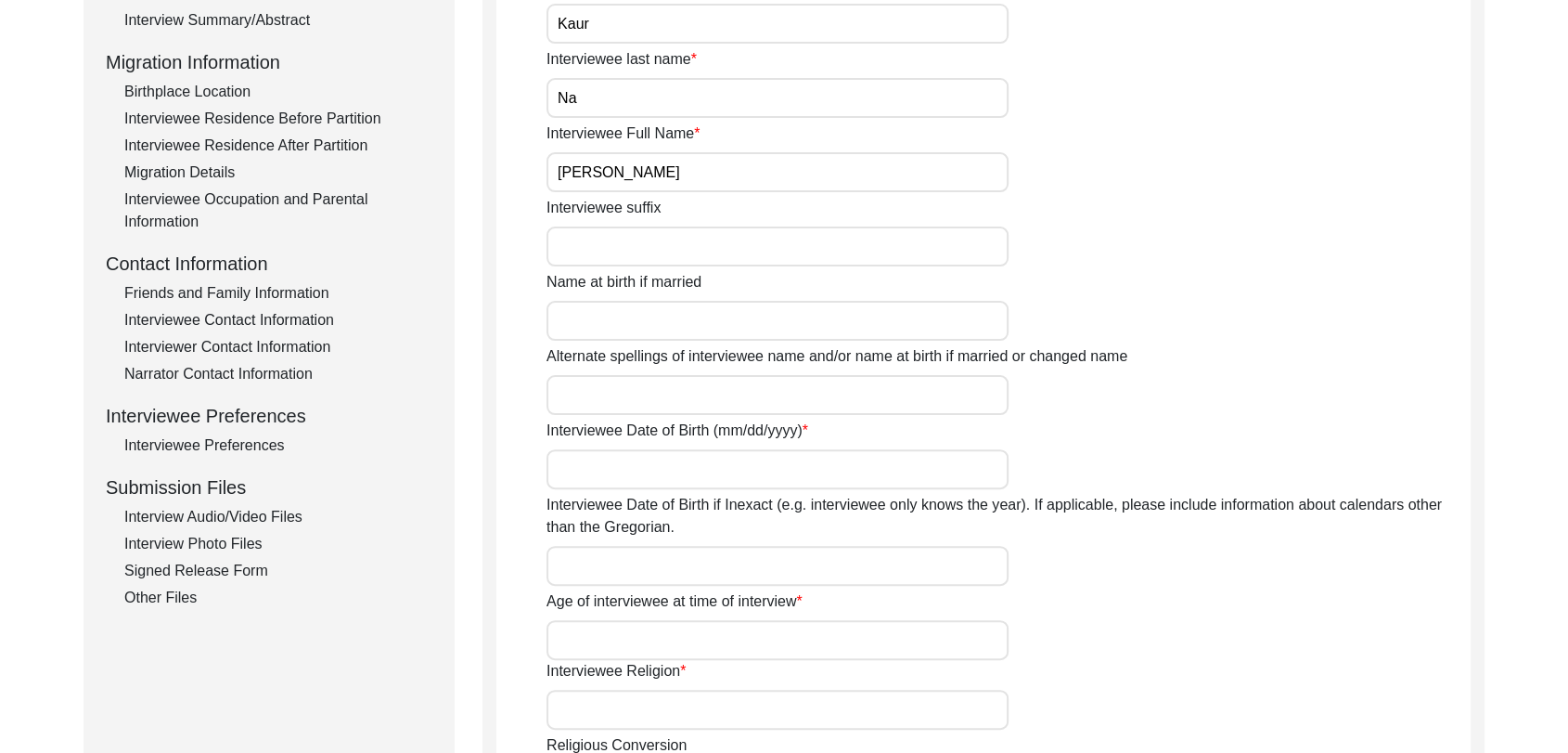
click at [616, 471] on input "Interviewee Date of Birth (mm/dd/yyyy)" at bounding box center [777, 469] width 462 height 40
click at [616, 562] on input "Interviewee Date of Birth if Inexact (e.g. interviewee only knows the year). If…" at bounding box center [777, 565] width 462 height 40
click at [590, 560] on input "Interviewee Date of Birth if Inexact (e.g. interviewee only knows the year). If…" at bounding box center [777, 565] width 462 height 40
click at [625, 645] on input "Age of interviewee at time of interview" at bounding box center [777, 640] width 462 height 40
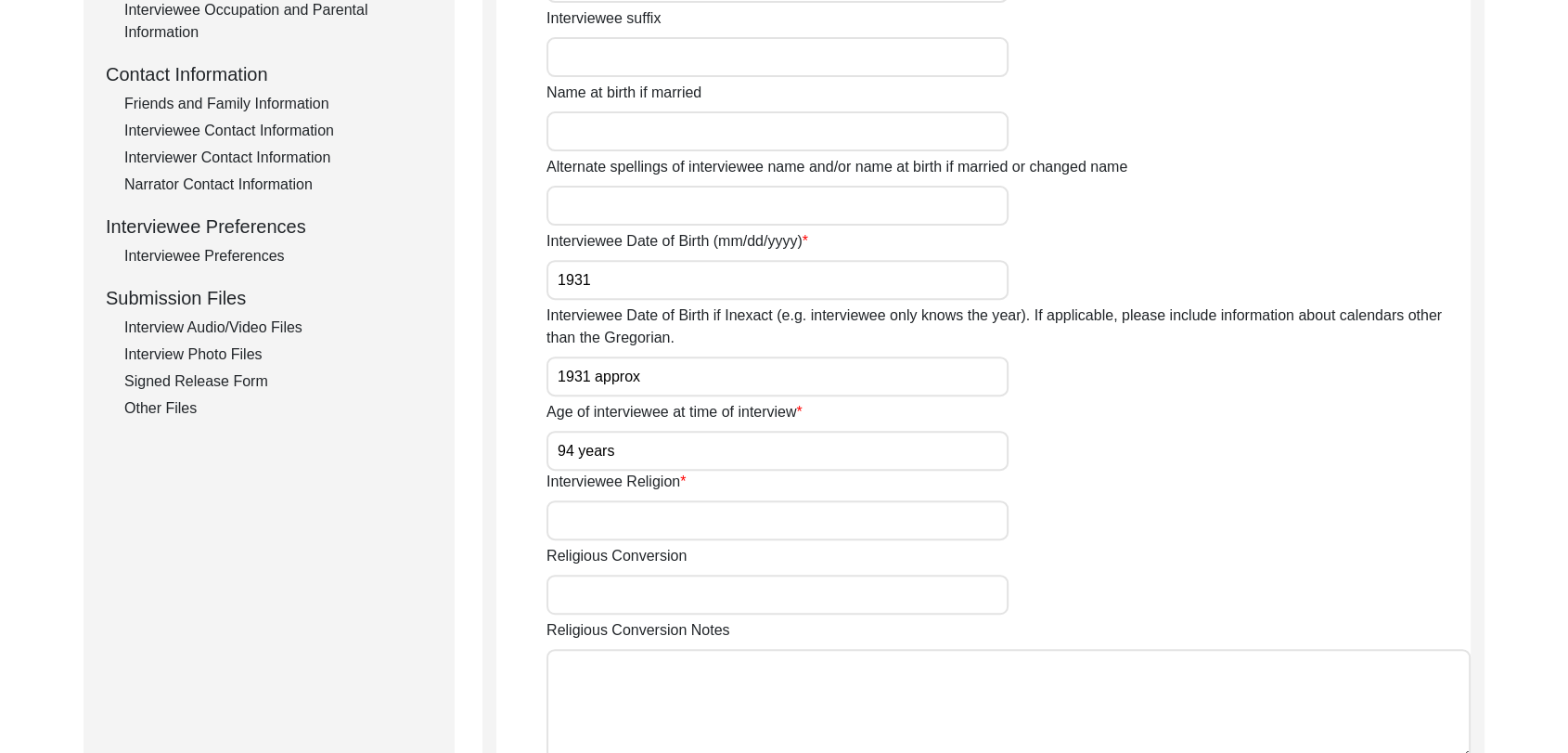
scroll to position [644, 0]
click at [589, 515] on input "Interviewee Religion" at bounding box center [777, 519] width 462 height 40
click at [602, 604] on input "Religious Conversion" at bounding box center [777, 594] width 462 height 40
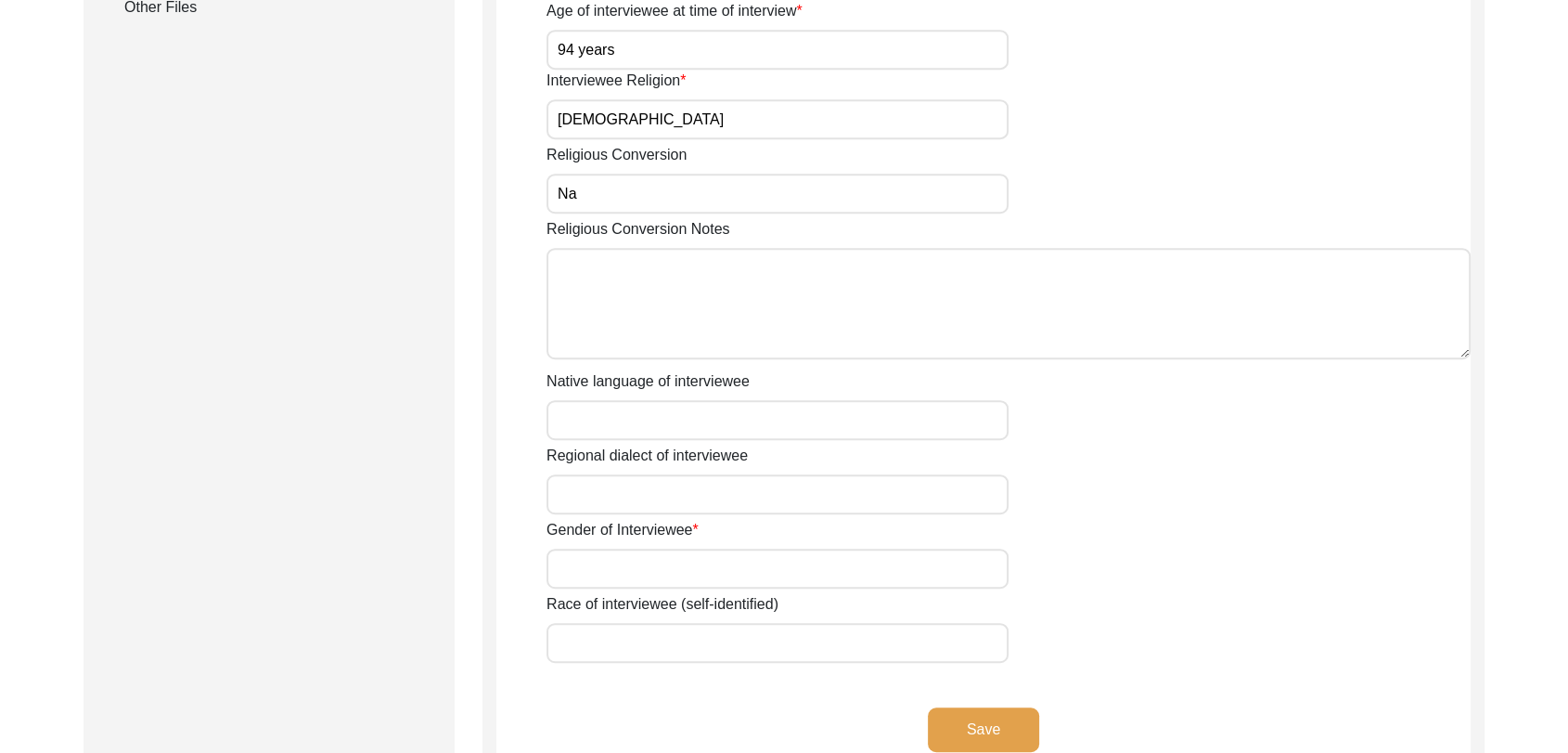
scroll to position [1048, 0]
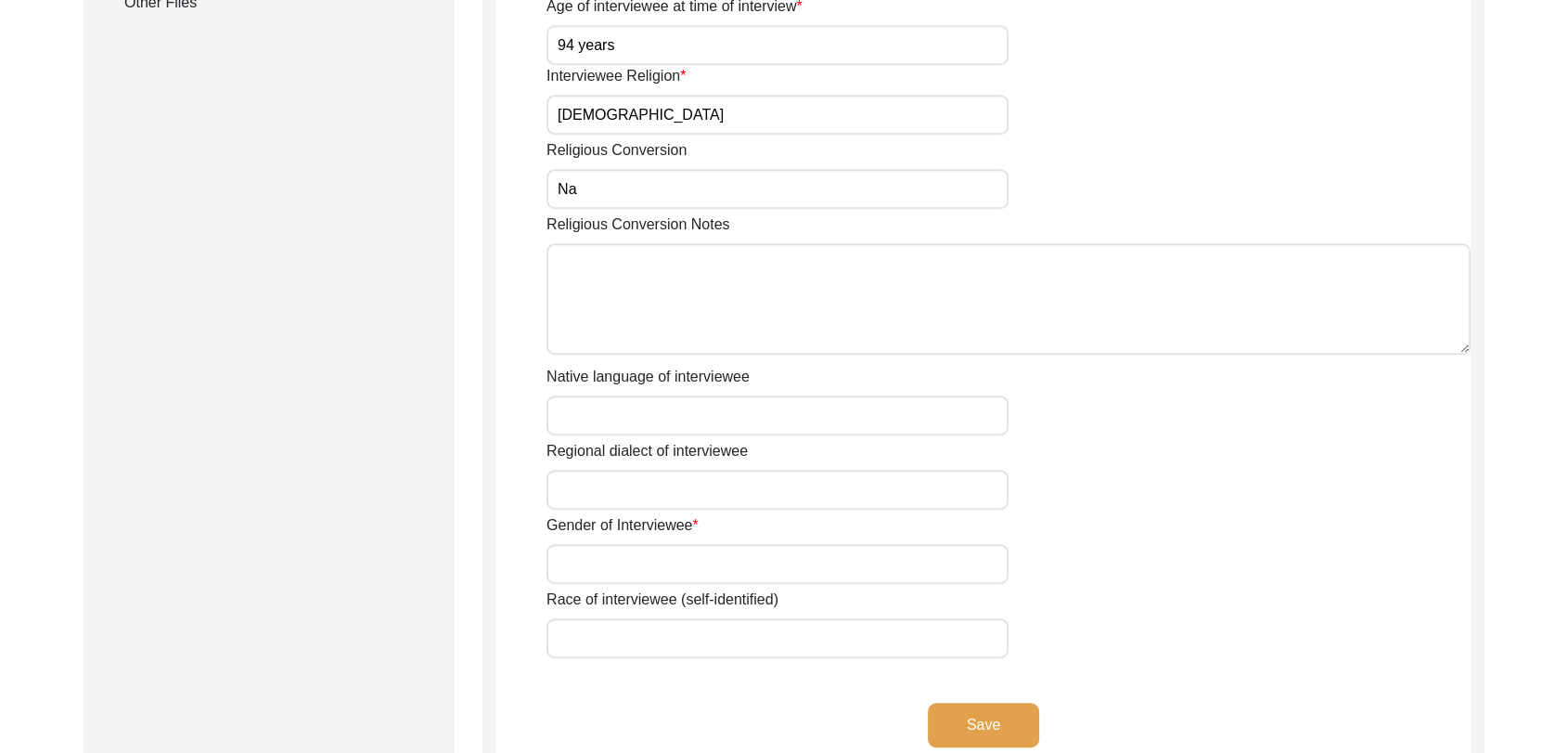
click at [598, 414] on input "Native language of interviewee" at bounding box center [777, 415] width 462 height 40
drag, startPoint x: 609, startPoint y: 482, endPoint x: 688, endPoint y: 540, distance: 98.0
click at [624, 568] on input "Gender of Interviewee" at bounding box center [777, 564] width 462 height 40
click at [647, 634] on input "Race of interviewee (self-identified)" at bounding box center [777, 638] width 462 height 40
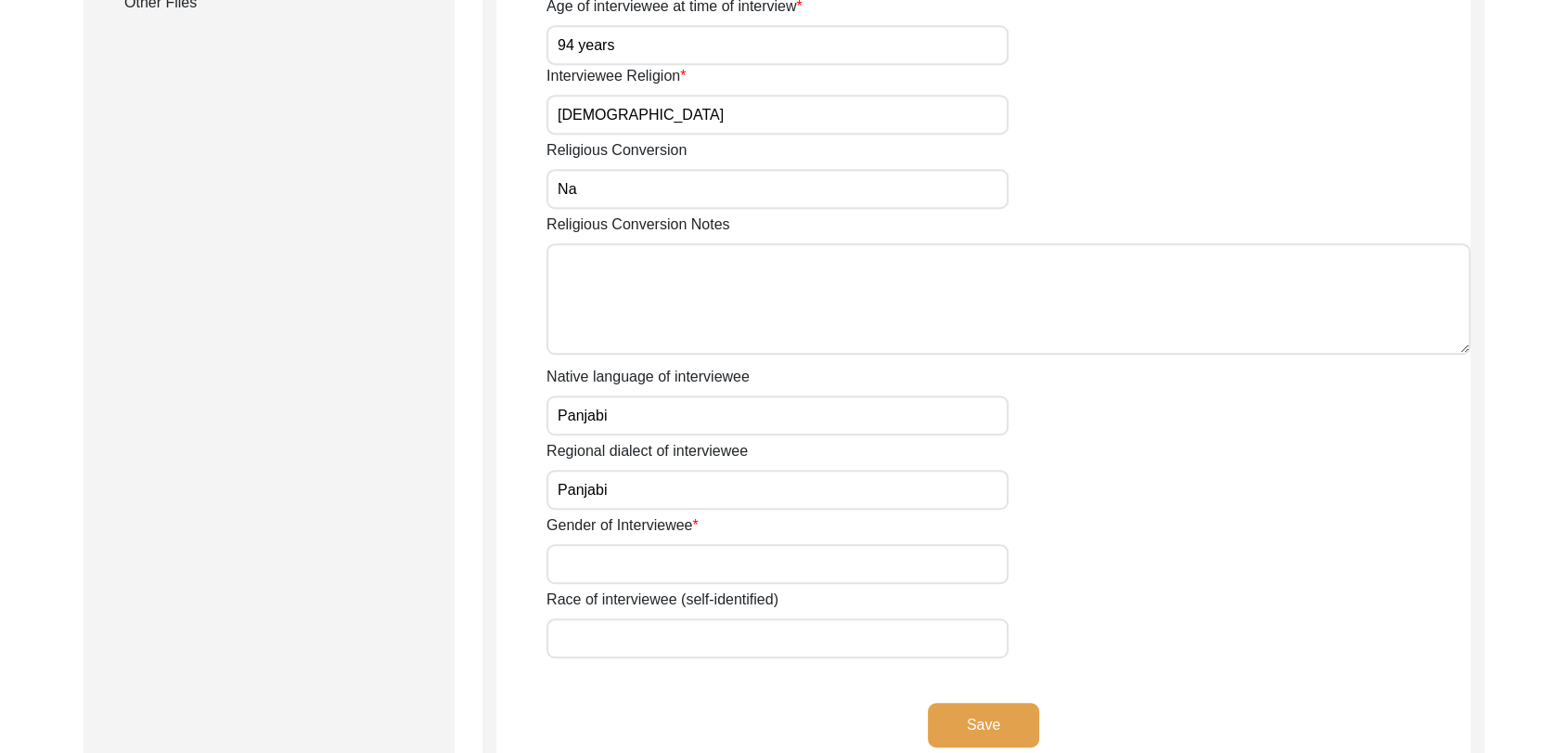
click at [604, 565] on input "Gender of Interviewee" at bounding box center [777, 564] width 462 height 40
click at [997, 716] on button "Save" at bounding box center [983, 724] width 111 height 44
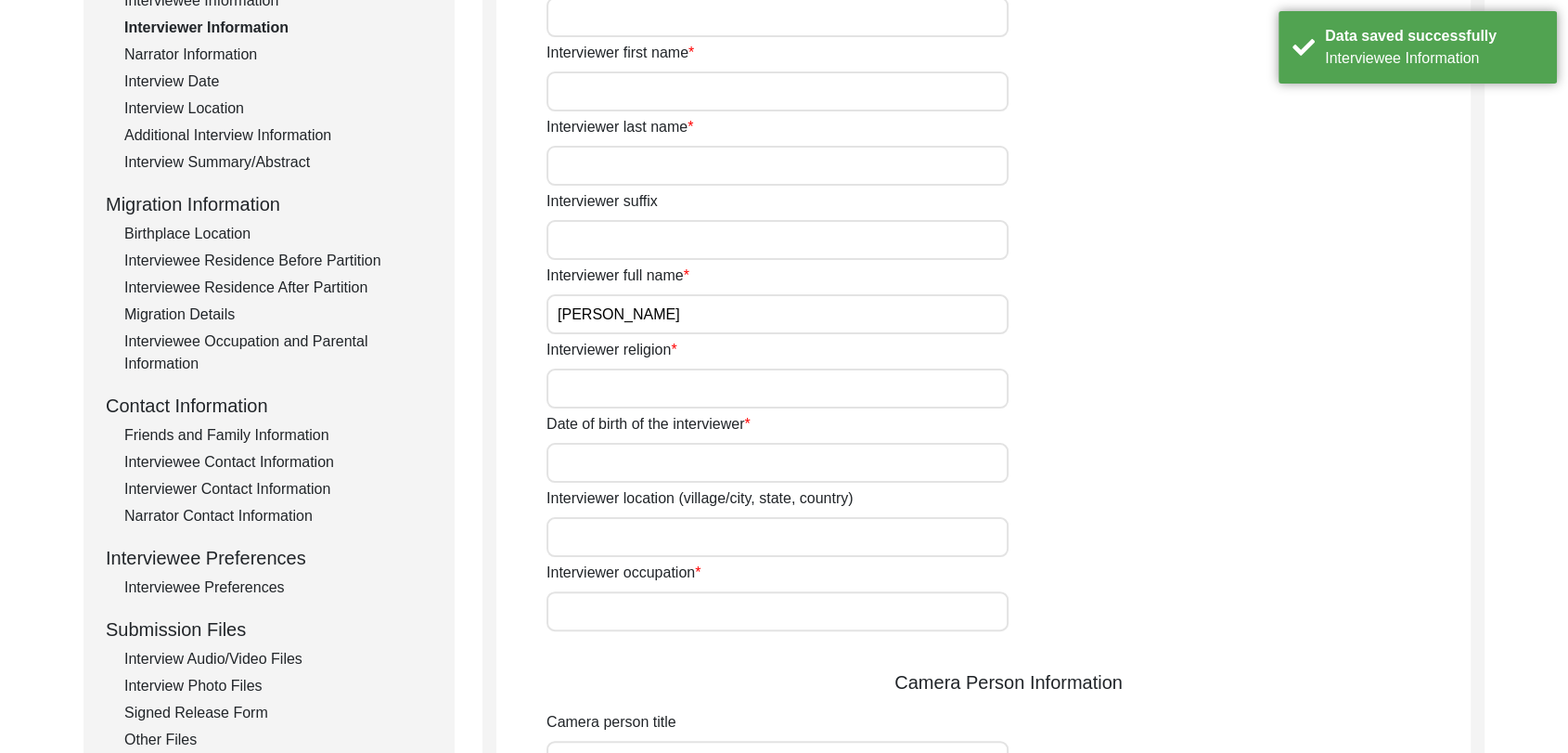
scroll to position [0, 0]
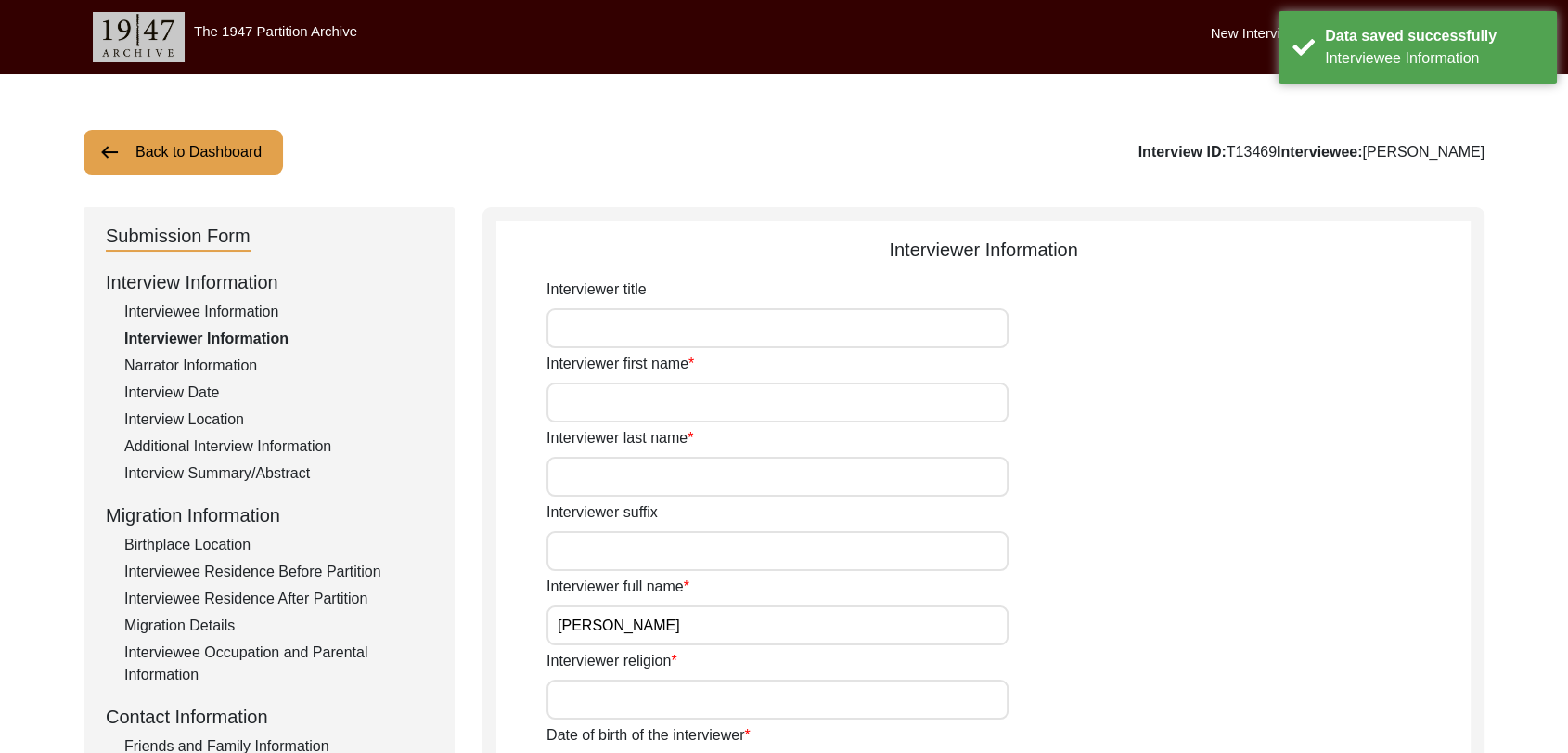
click at [624, 413] on input "Interviewer first name" at bounding box center [777, 402] width 462 height 40
click at [628, 479] on input "Interviewer last name" at bounding box center [777, 477] width 462 height 40
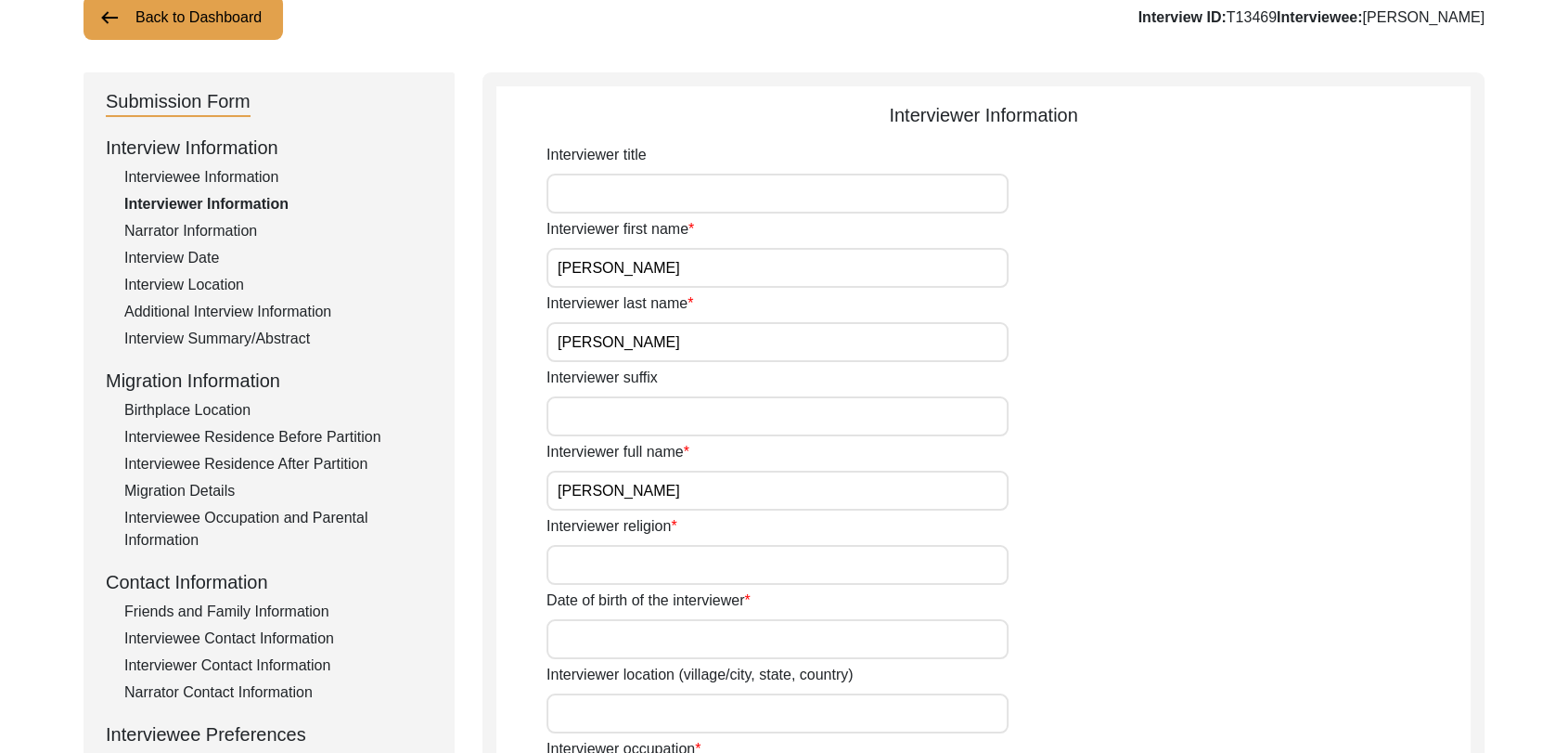
scroll to position [148, 0]
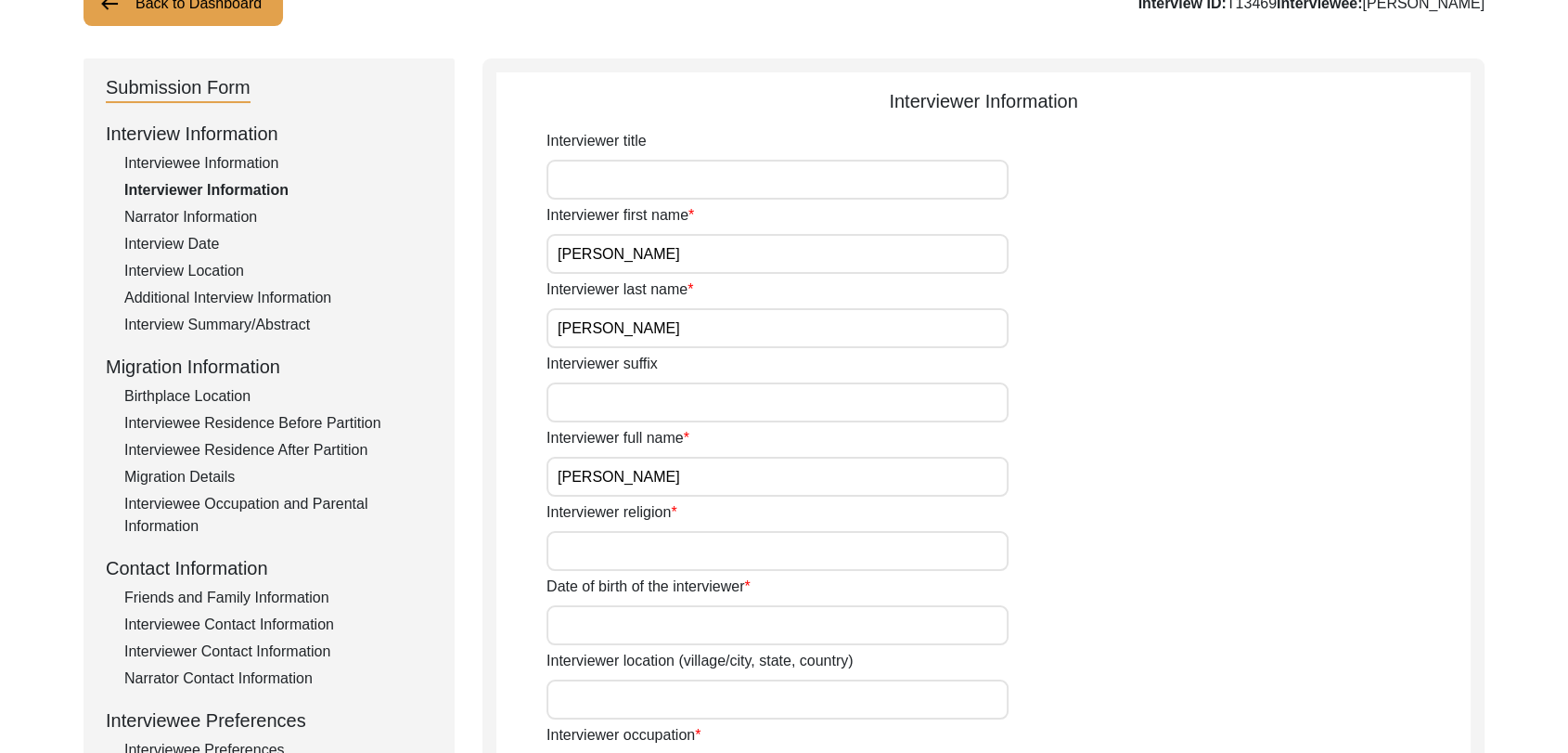
click at [590, 561] on input "Interviewer religion" at bounding box center [777, 550] width 462 height 40
click at [639, 628] on input "Date of birth of the interviewer" at bounding box center [777, 625] width 462 height 40
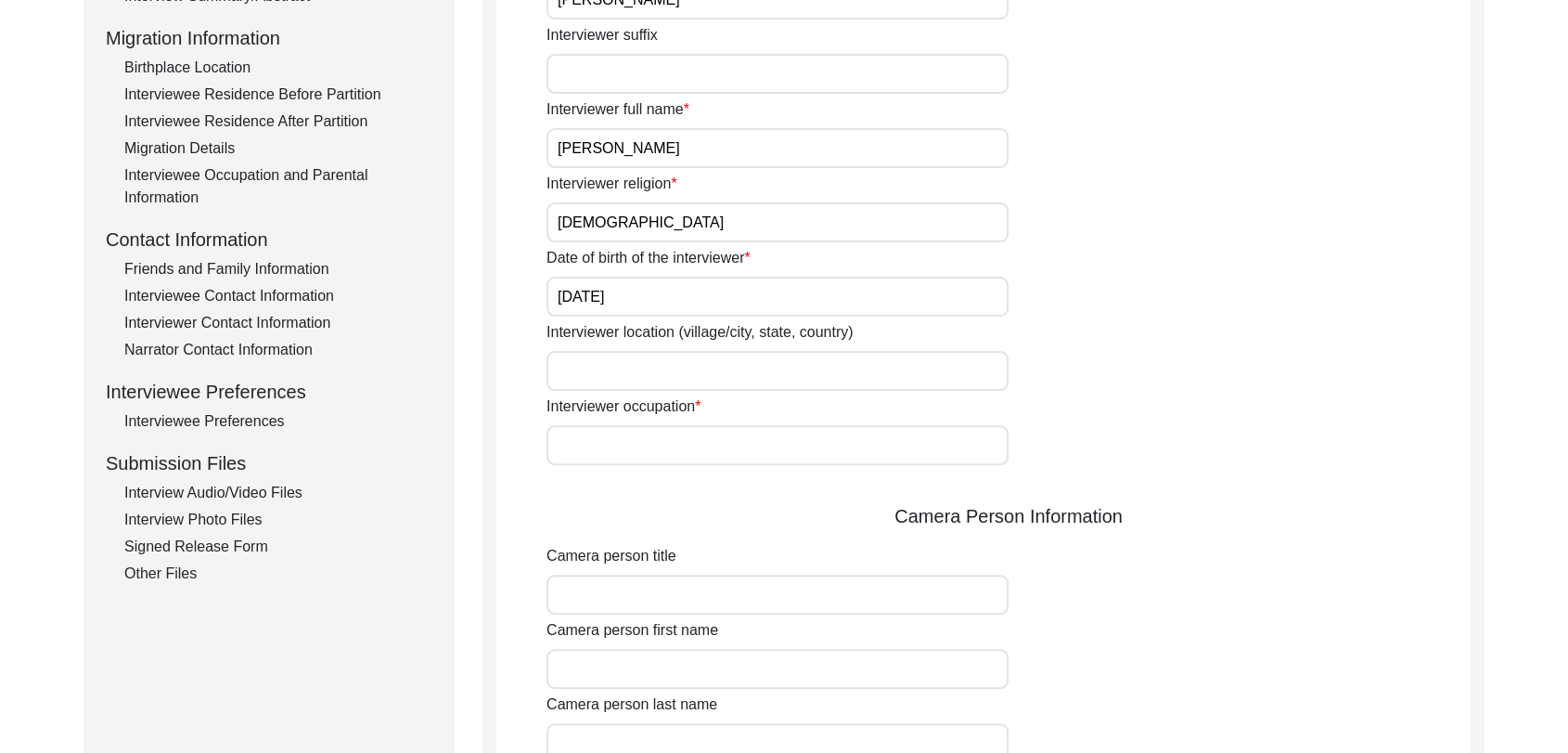
scroll to position [478, 0]
drag, startPoint x: 596, startPoint y: 406, endPoint x: 601, endPoint y: 457, distance: 51.2
click at [601, 457] on div "Interviewer occupation" at bounding box center [1008, 429] width 924 height 70
click at [601, 457] on input "Interviewer occupation" at bounding box center [777, 444] width 462 height 40
click at [625, 598] on input "Camera person title" at bounding box center [777, 594] width 462 height 40
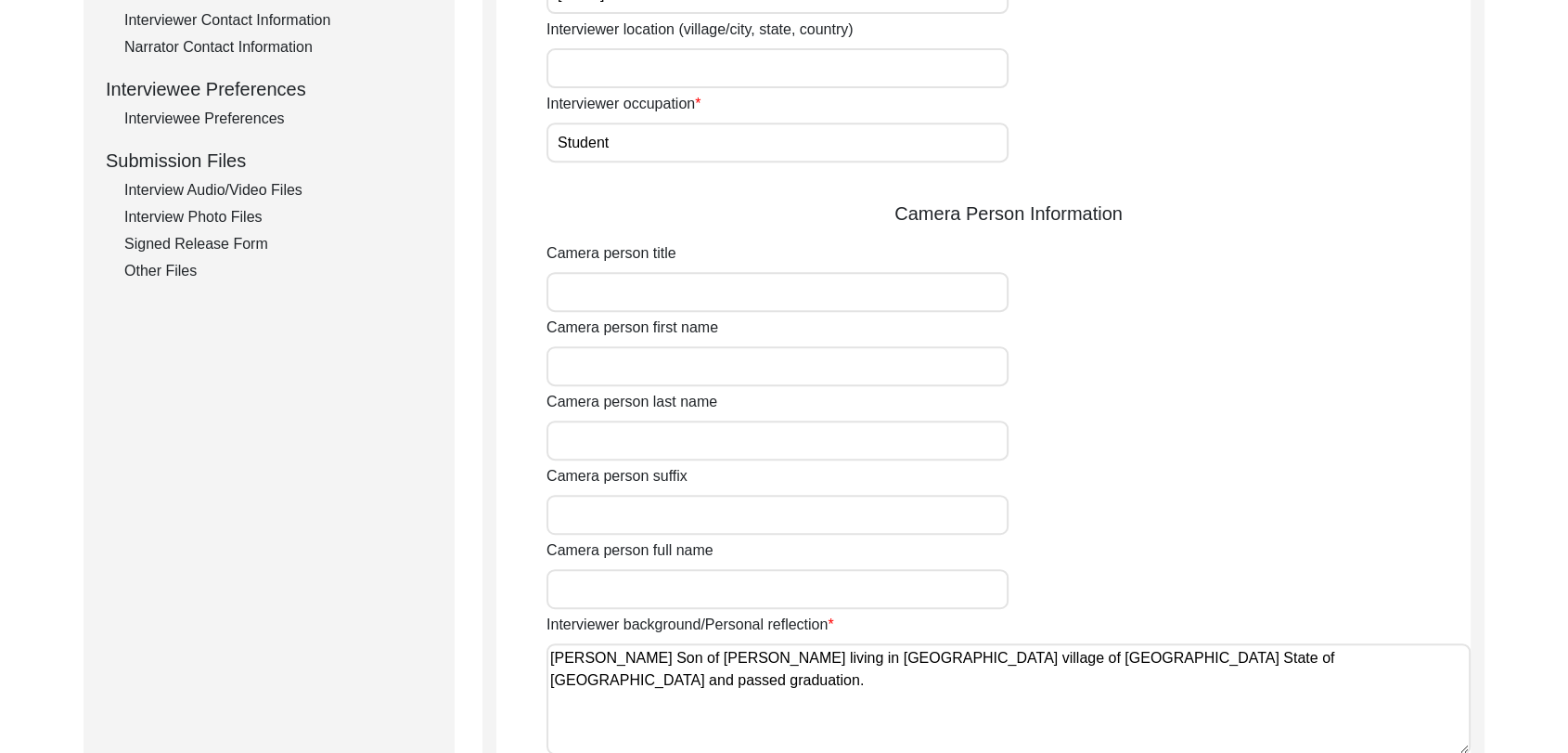
scroll to position [787, 0]
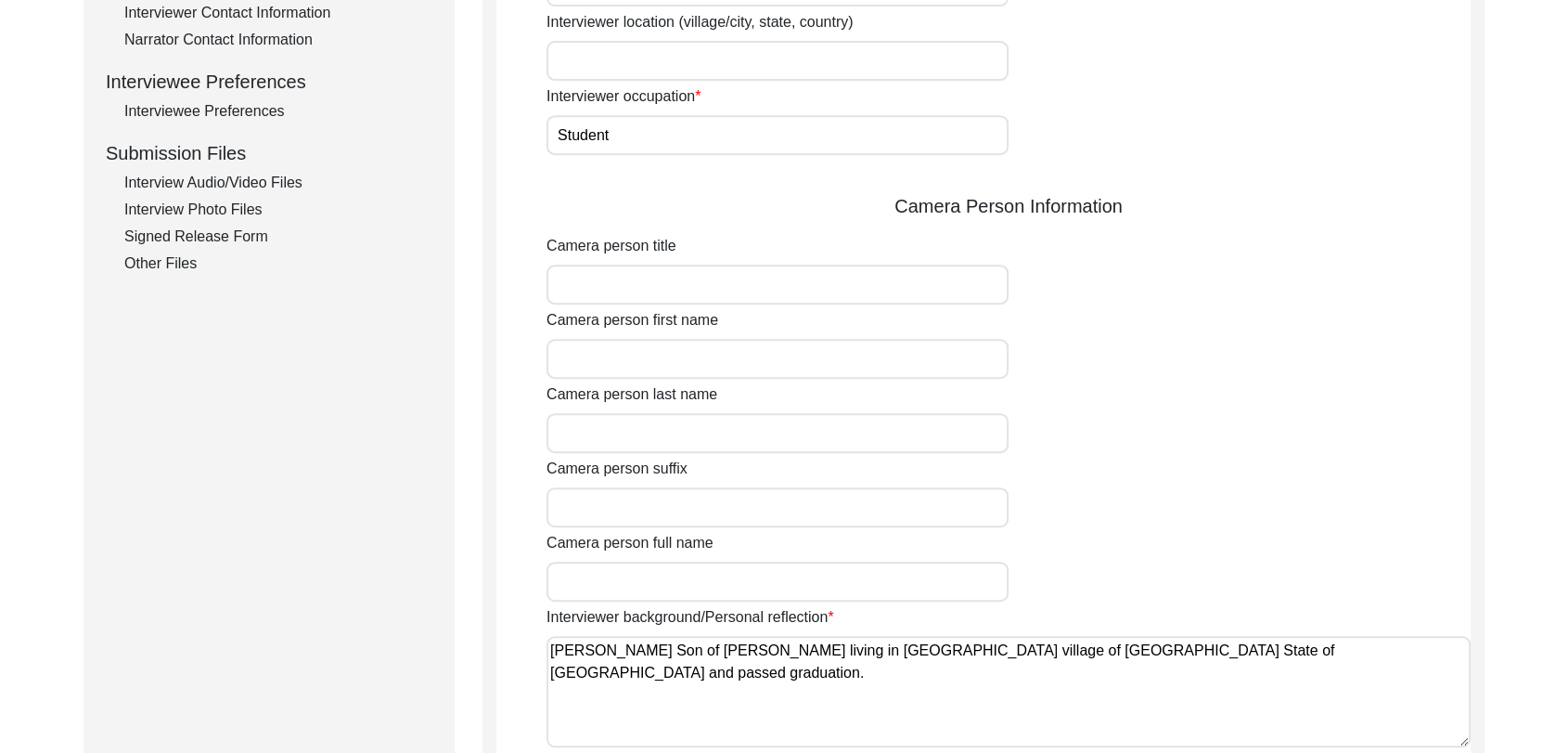
click at [607, 366] on input "Camera person first name" at bounding box center [777, 359] width 462 height 40
click at [640, 435] on input "Camera person last name" at bounding box center [777, 433] width 462 height 40
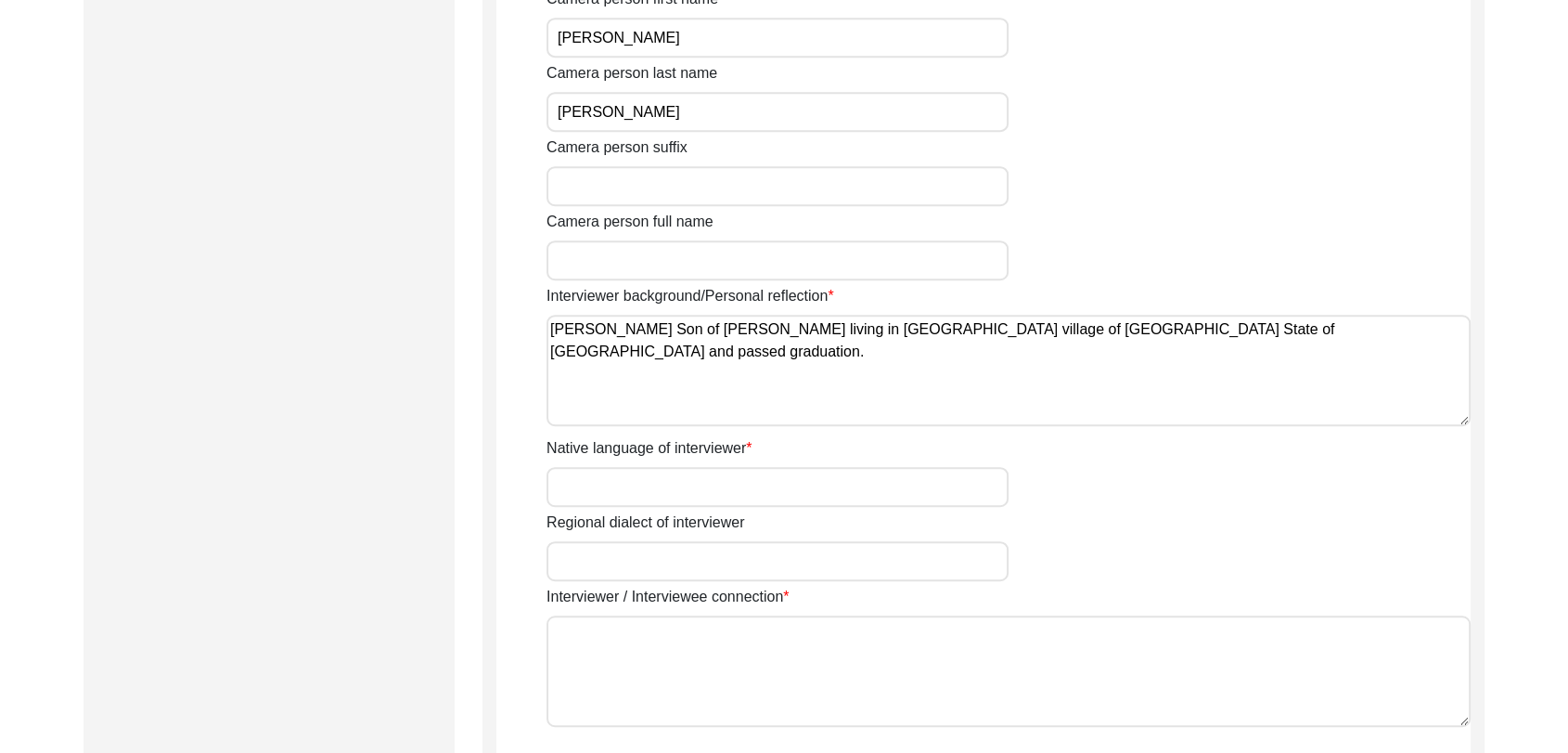
scroll to position [1110, 0]
click at [612, 500] on input "Native language of interviewer" at bounding box center [777, 486] width 462 height 40
click at [633, 550] on input "Regional dialect of interviewer" at bounding box center [777, 560] width 462 height 40
click at [644, 646] on textarea "Interviewer / Interviewee connection" at bounding box center [1008, 669] width 924 height 111
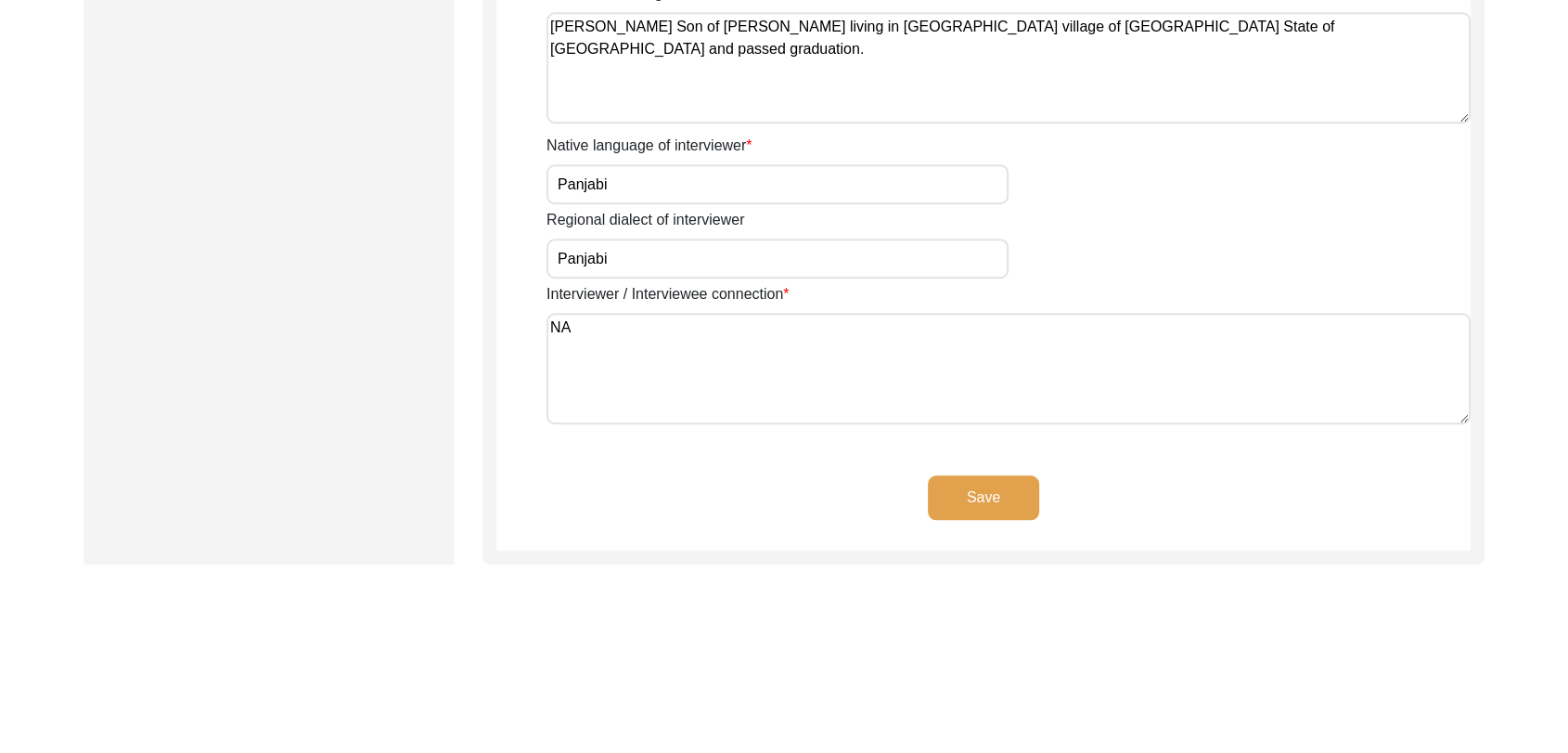
scroll to position [1419, 0]
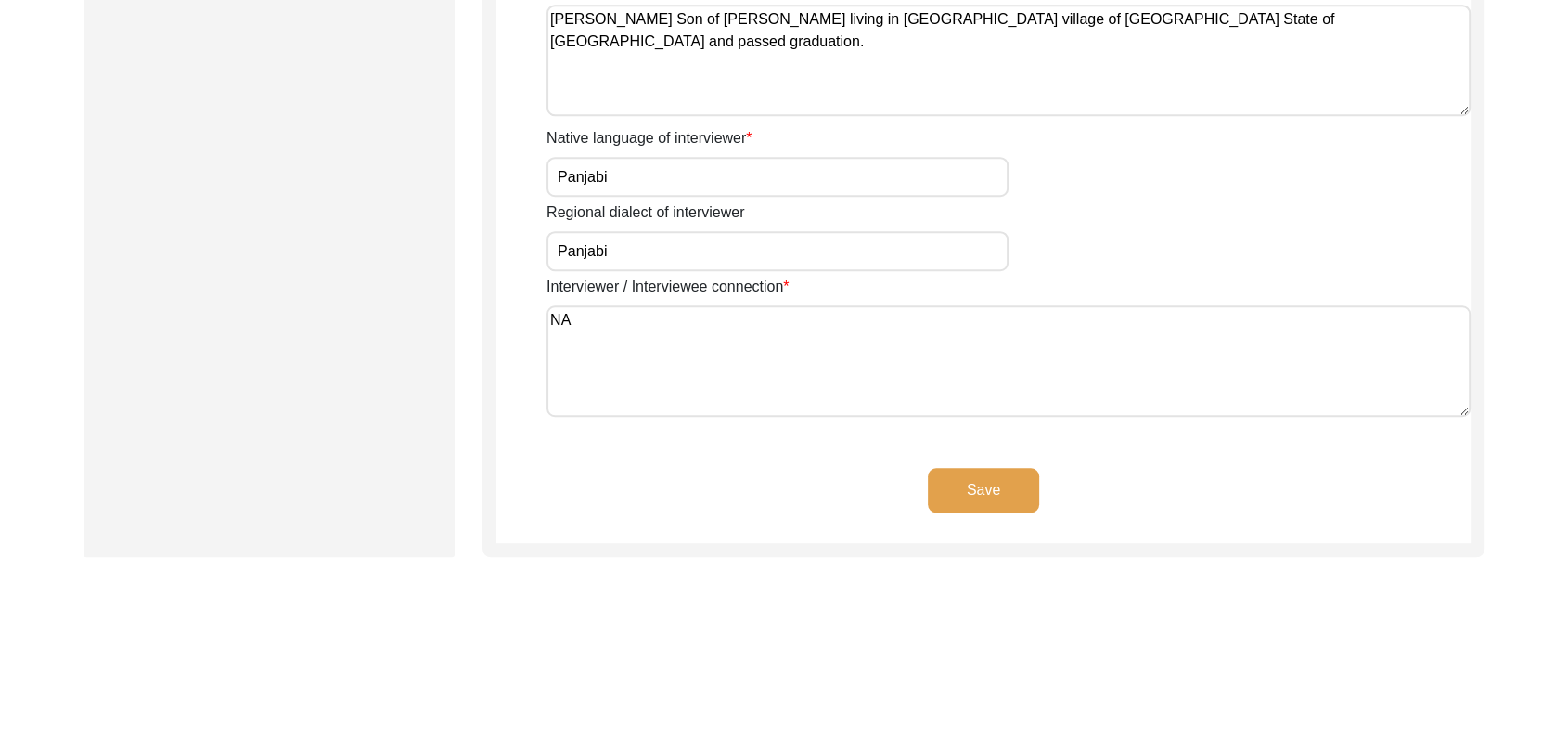
click at [999, 482] on button "Save" at bounding box center [983, 490] width 111 height 44
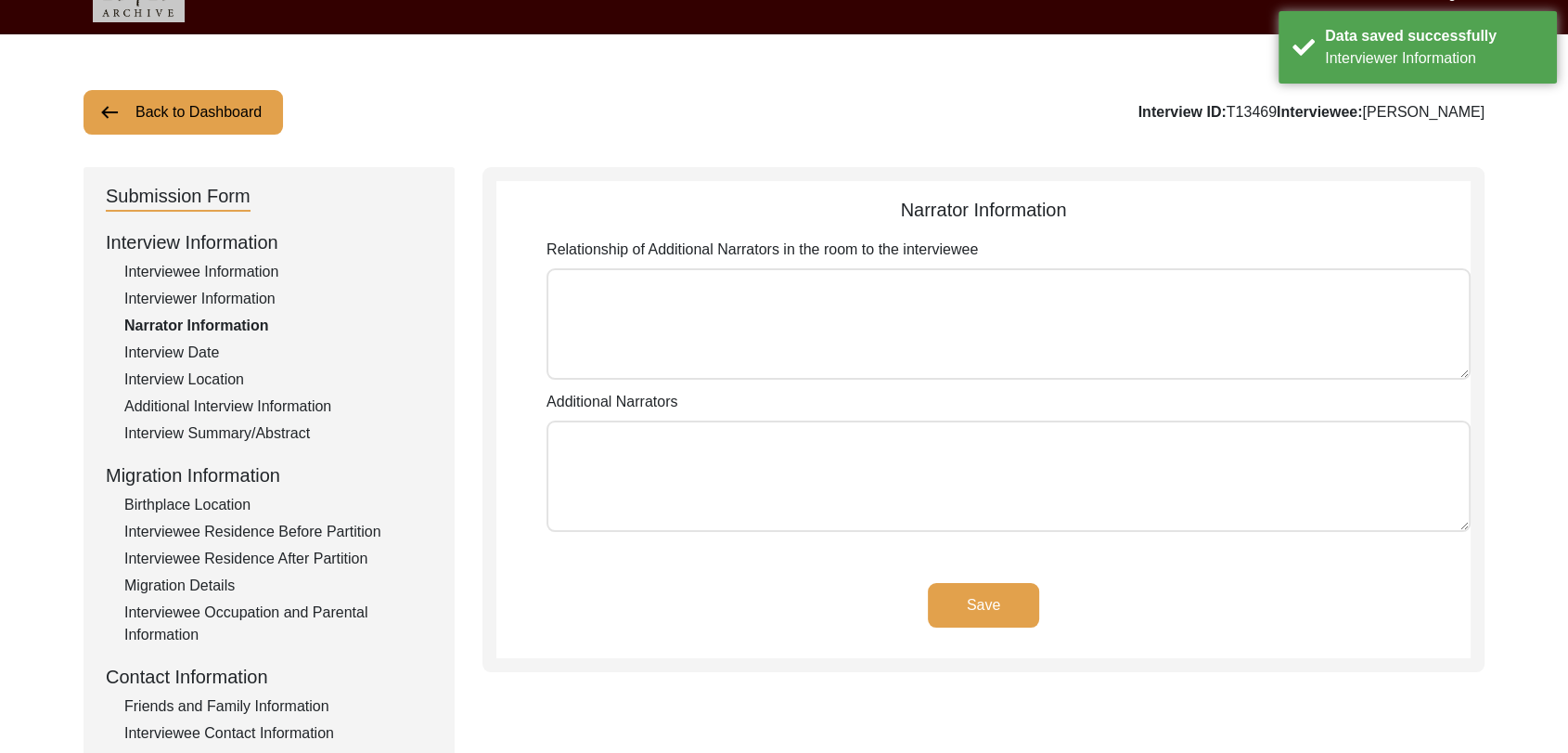
scroll to position [37, 0]
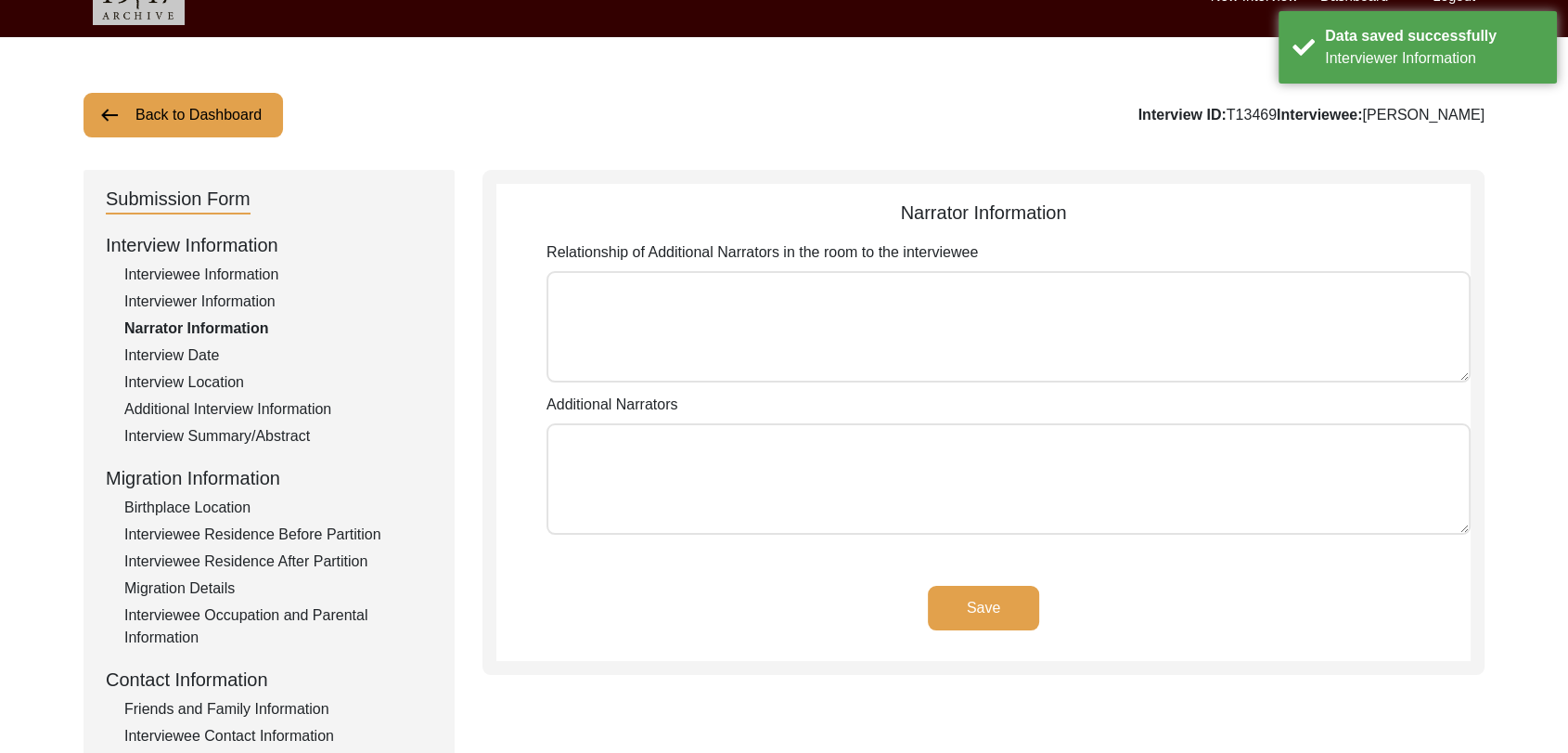
click at [958, 586] on button "Save" at bounding box center [983, 608] width 111 height 44
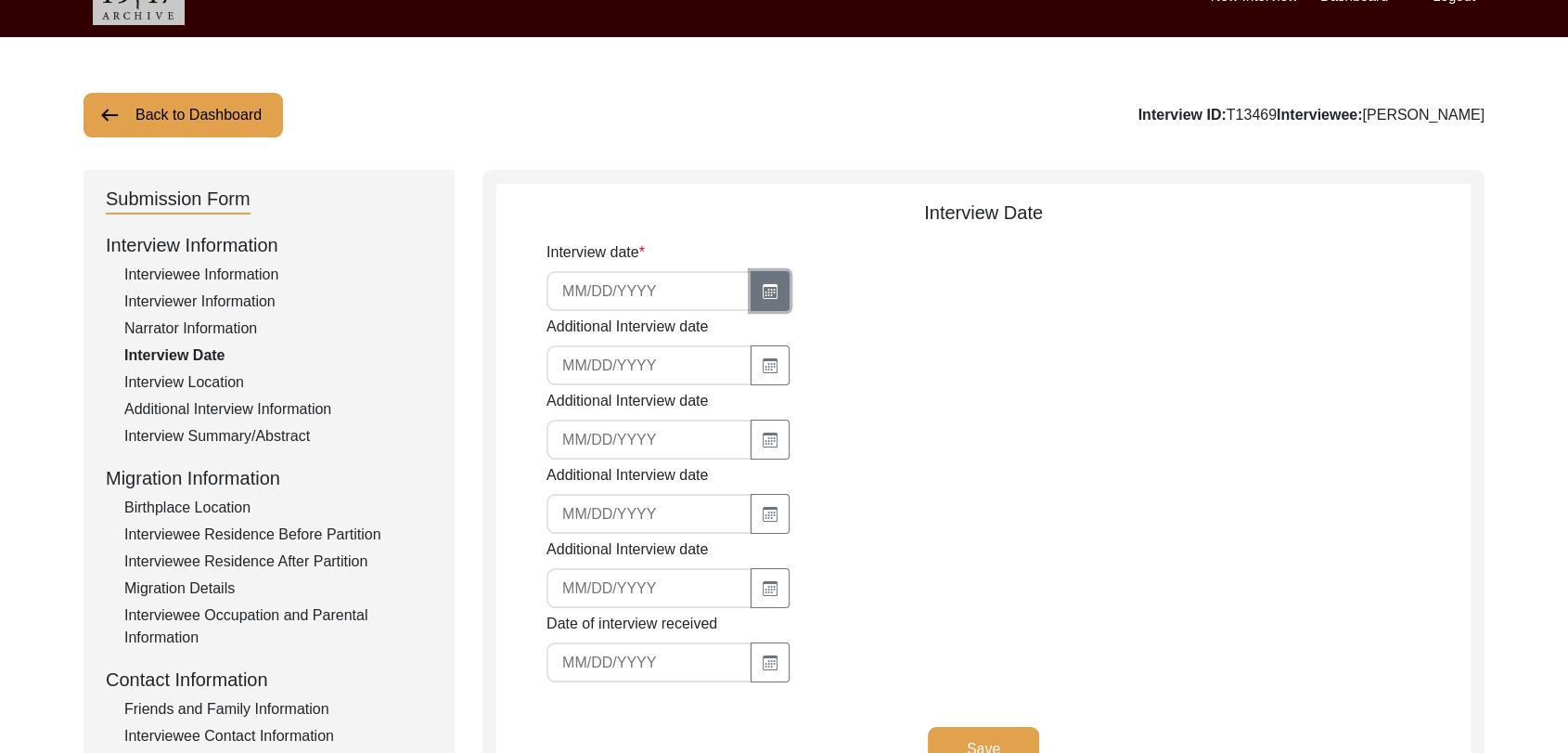
click at [765, 292] on icon "button" at bounding box center [770, 293] width 10 height 8
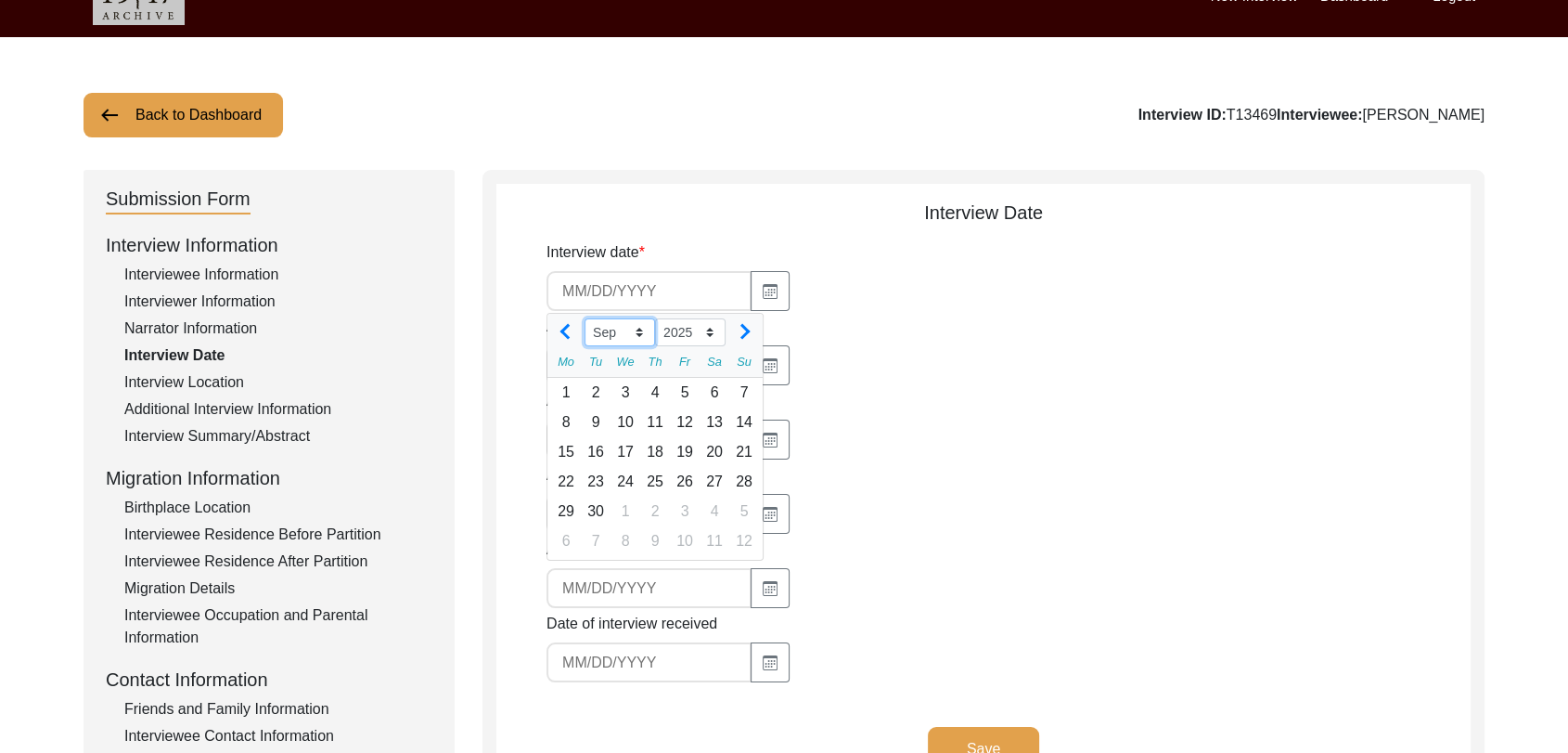
click at [643, 328] on select "Jan Feb Mar Apr May Jun [DATE] Aug Sep Oct Nov Dec" at bounding box center [620, 332] width 71 height 28
click at [585, 319] on select "Jan Feb Mar Apr May Jun [DATE] Aug Sep Oct Nov Dec" at bounding box center [620, 332] width 71 height 28
click at [695, 391] on div "1" at bounding box center [685, 392] width 29 height 29
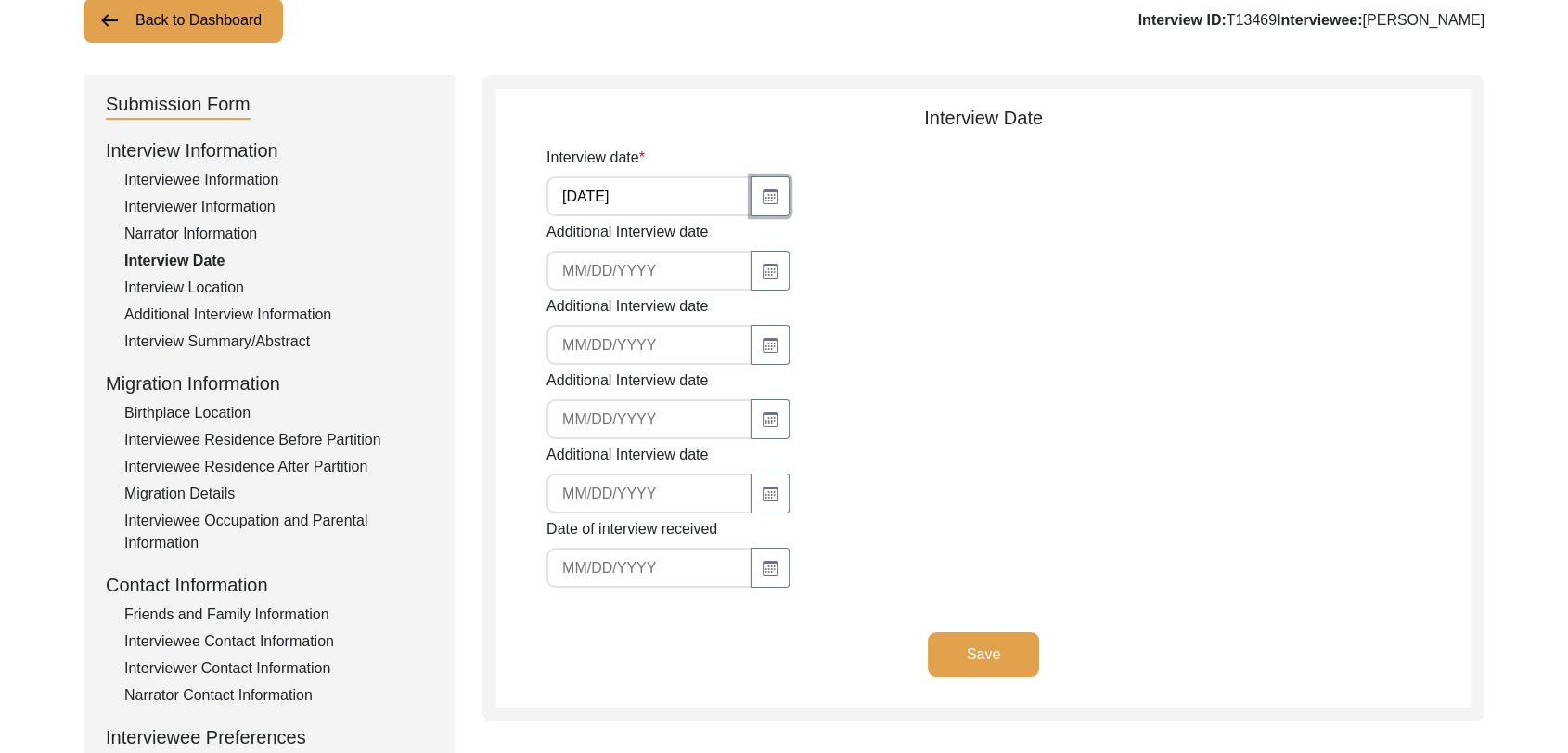
scroll to position [133, 0]
click at [989, 653] on button "Save" at bounding box center [983, 653] width 111 height 44
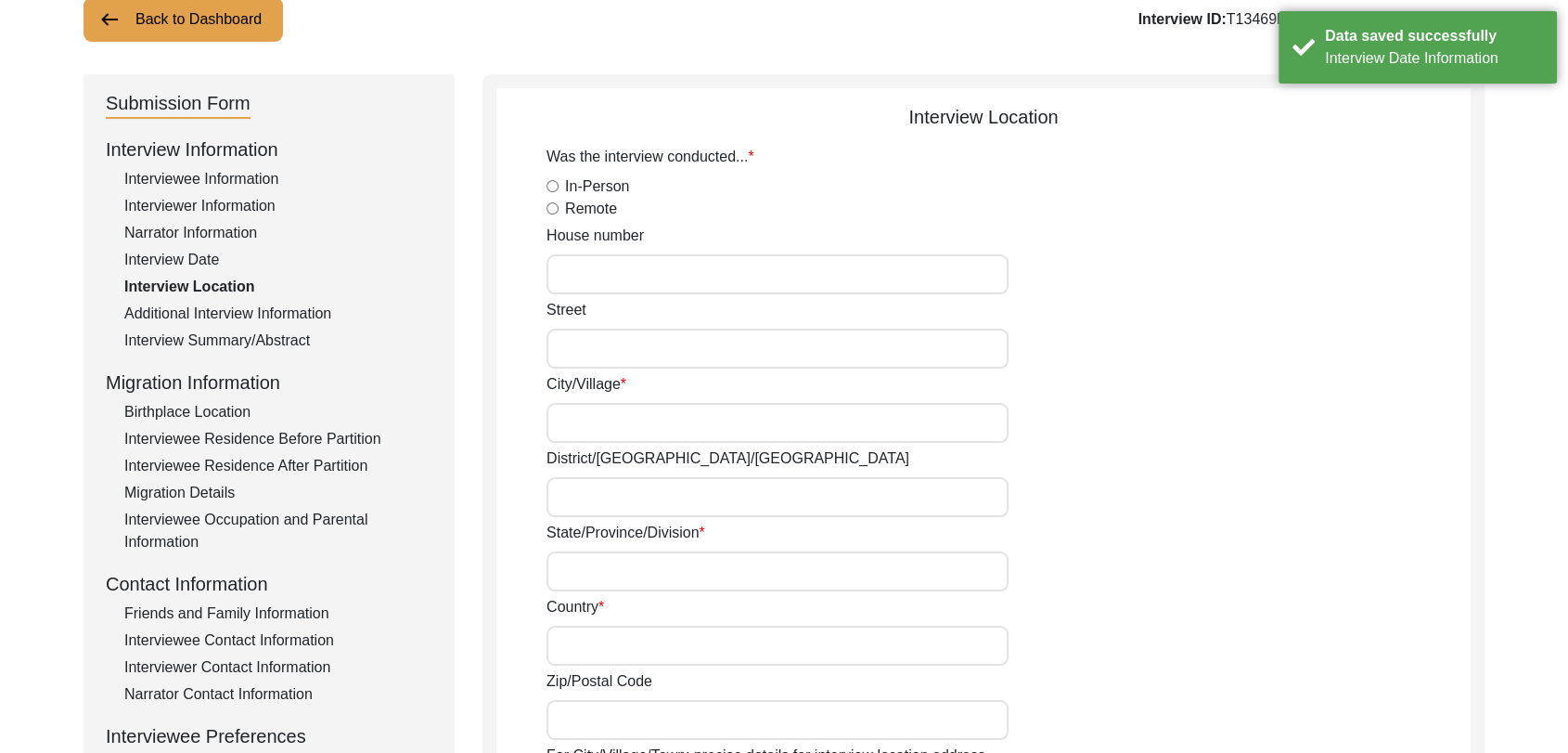
click at [551, 184] on input "In-Person" at bounding box center [552, 186] width 12 height 12
click at [604, 437] on input "City/Village" at bounding box center [777, 423] width 462 height 40
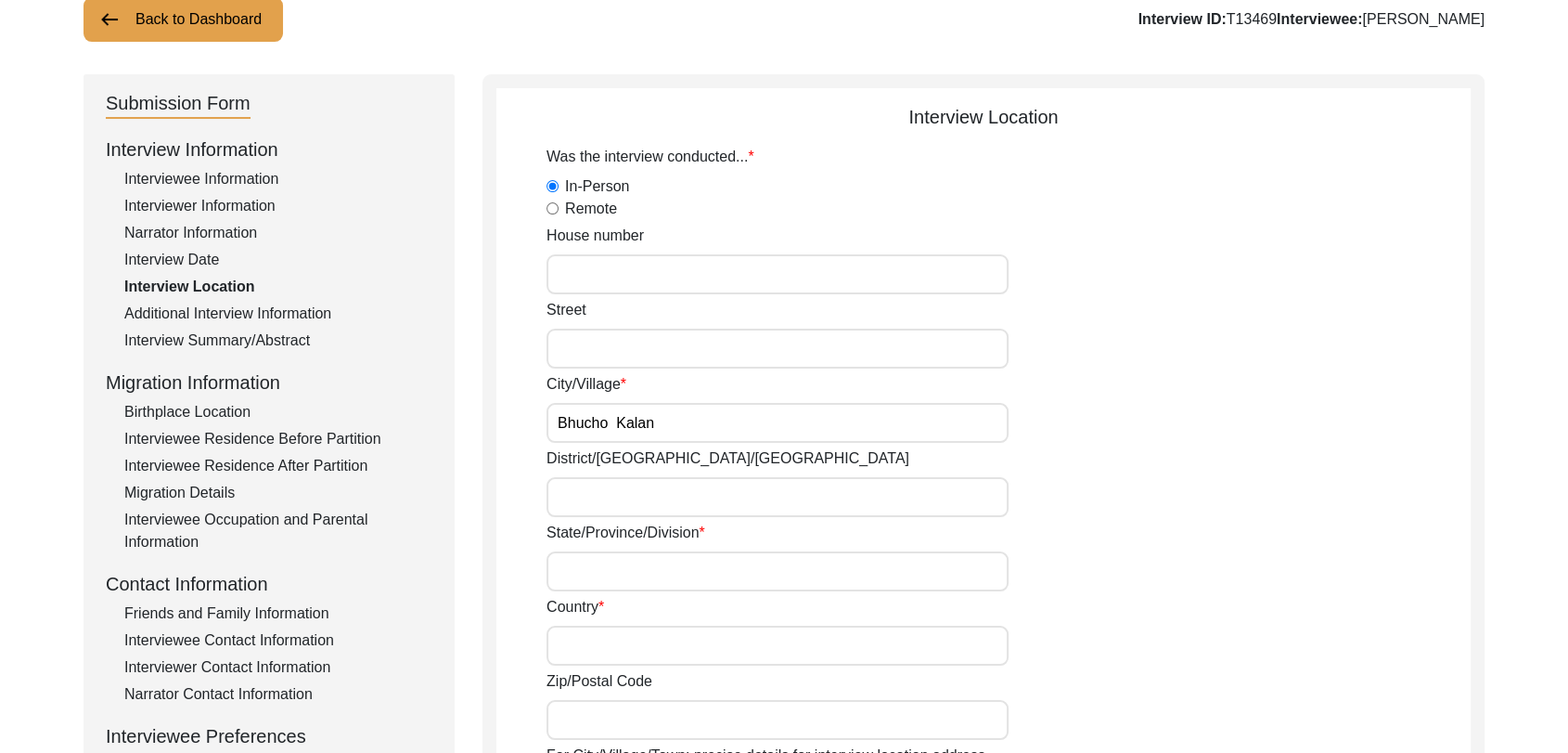
click at [609, 510] on input "District/[GEOGRAPHIC_DATA]/[GEOGRAPHIC_DATA]" at bounding box center [777, 497] width 462 height 40
click at [612, 458] on label "District/[GEOGRAPHIC_DATA]/[GEOGRAPHIC_DATA]" at bounding box center [727, 458] width 363 height 23
click at [612, 478] on input "District/[GEOGRAPHIC_DATA]/[GEOGRAPHIC_DATA]" at bounding box center [777, 497] width 462 height 40
click at [658, 423] on input "Bhucho Kalan" at bounding box center [777, 423] width 462 height 40
click at [605, 504] on input "District/[GEOGRAPHIC_DATA]/[GEOGRAPHIC_DATA]" at bounding box center [777, 497] width 462 height 40
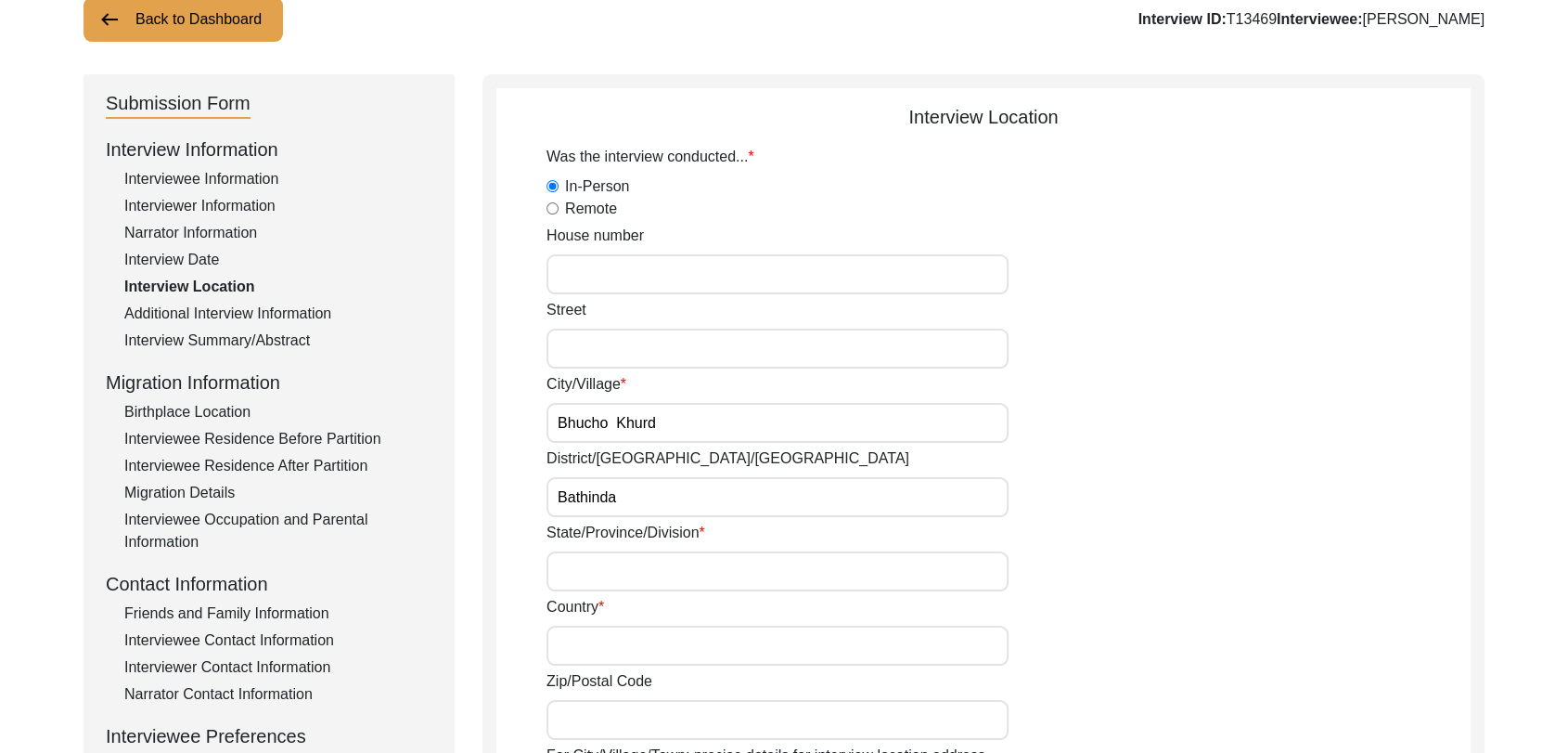
click at [601, 583] on input "State/Province/Division" at bounding box center [777, 571] width 462 height 40
click at [594, 655] on input "Country" at bounding box center [777, 646] width 462 height 40
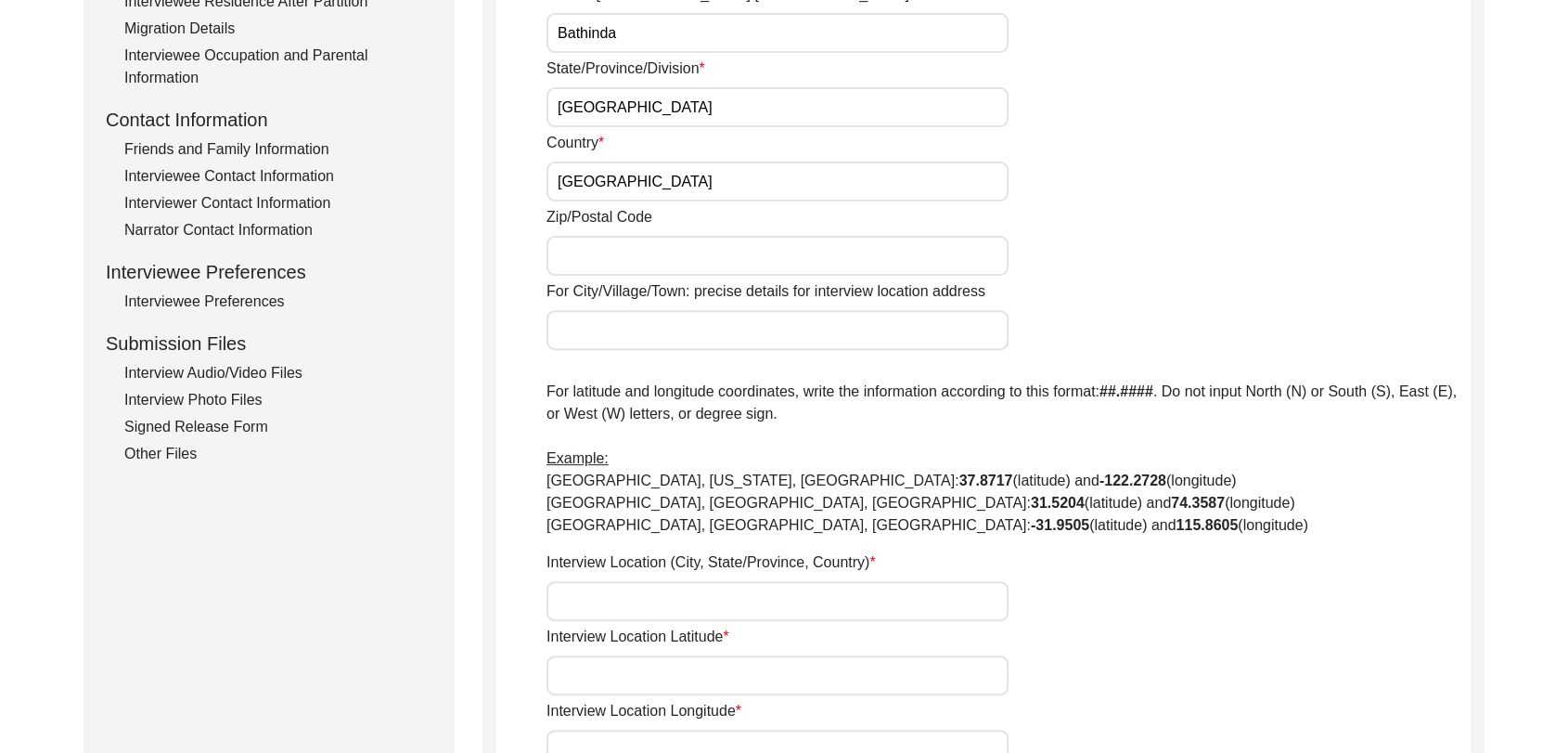
scroll to position [598, 0]
click at [590, 601] on input "Interview Location (City, State/Province, Country)" at bounding box center [777, 600] width 462 height 40
click at [590, 666] on input "Interview Location Latitude" at bounding box center [777, 674] width 462 height 40
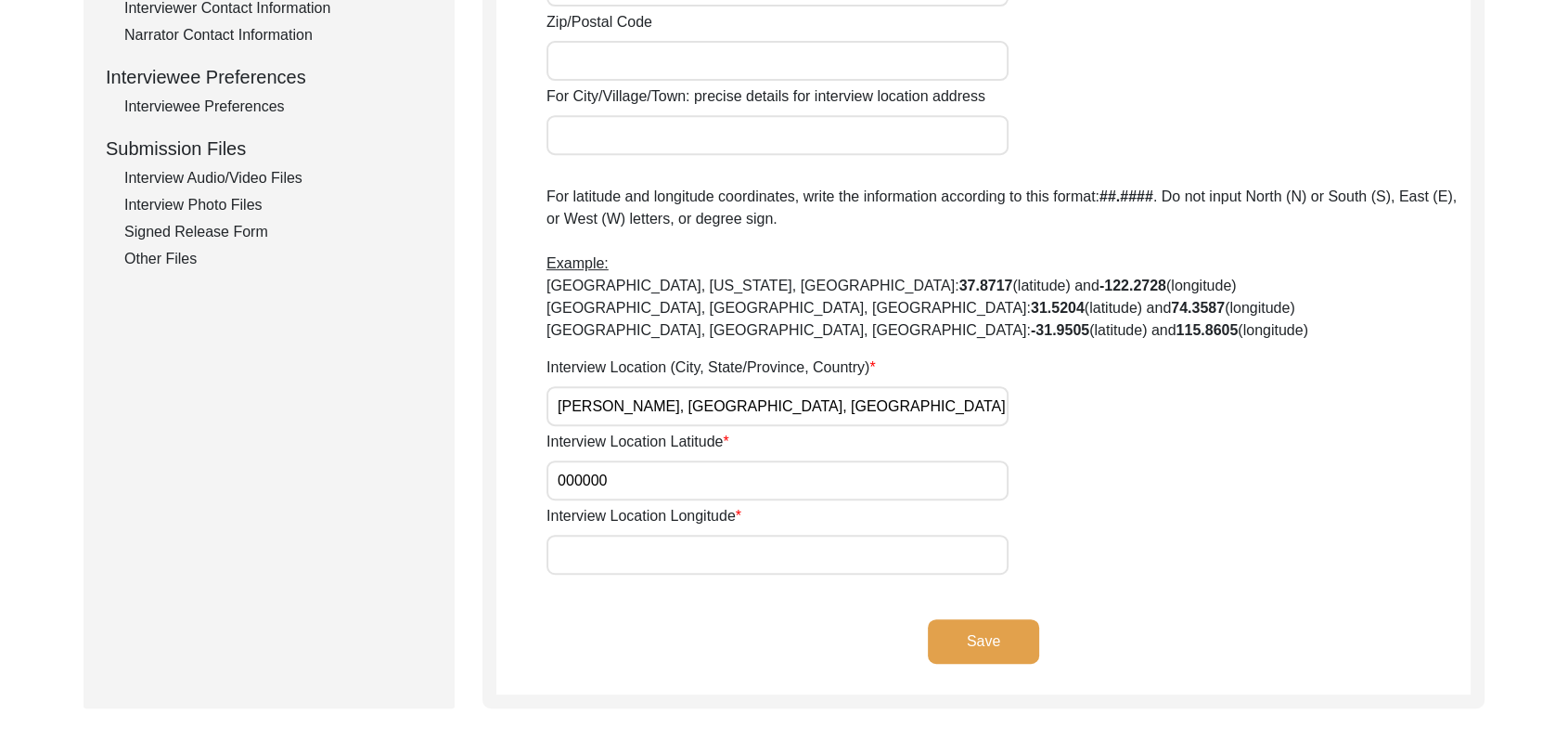
scroll to position [795, 0]
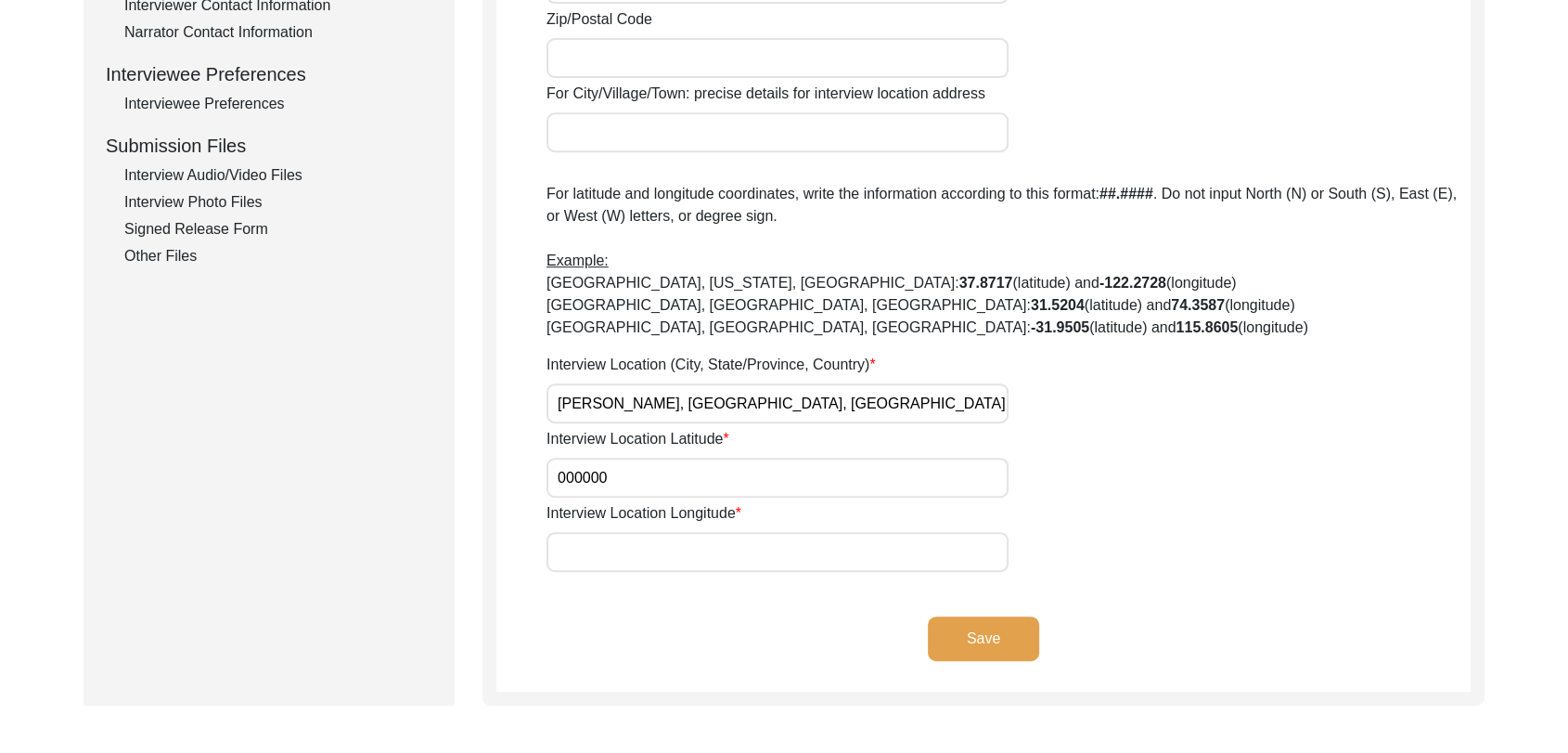
click at [592, 548] on input "Interview Location Longitude" at bounding box center [777, 551] width 462 height 40
click at [981, 633] on button "Save" at bounding box center [983, 638] width 111 height 44
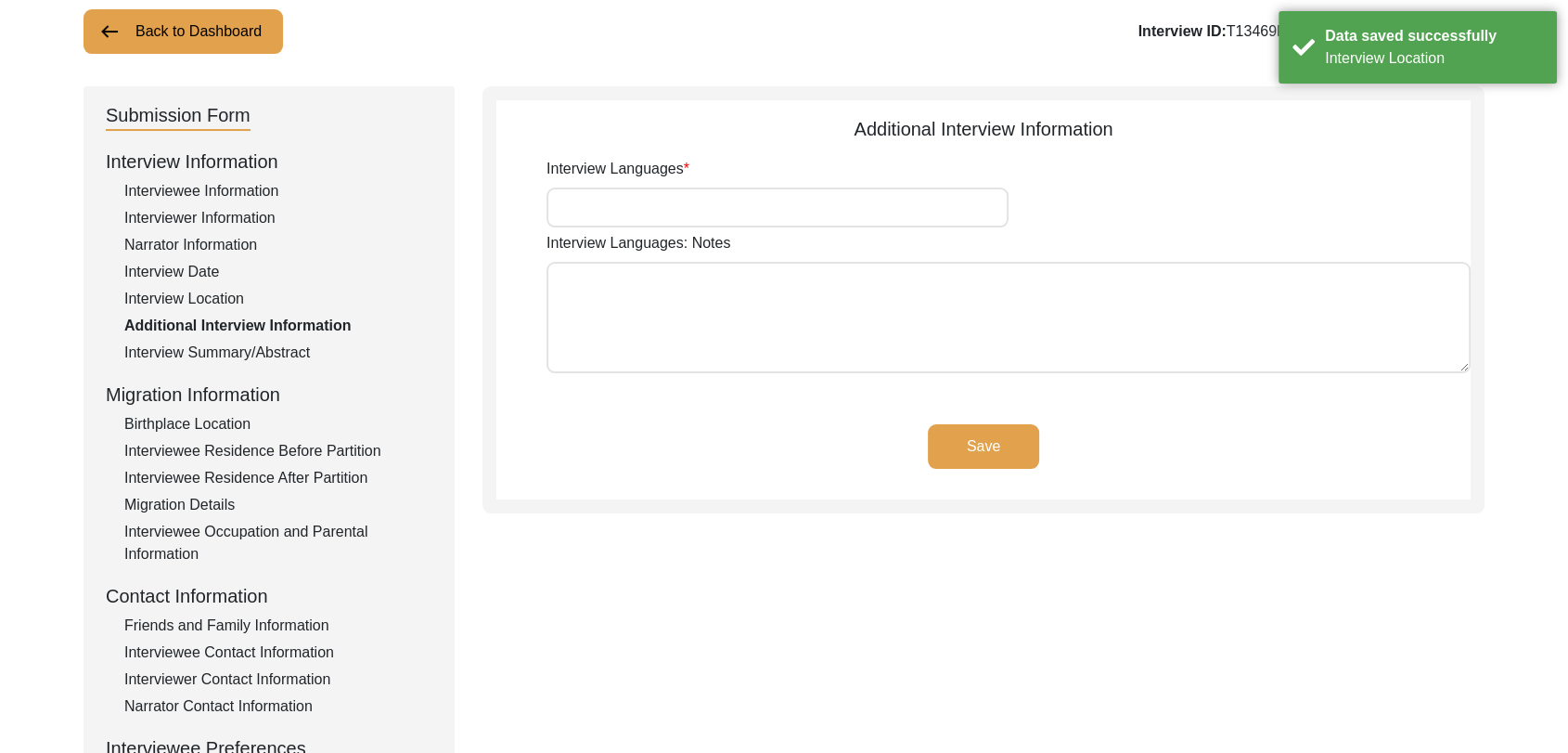
scroll to position [118, 0]
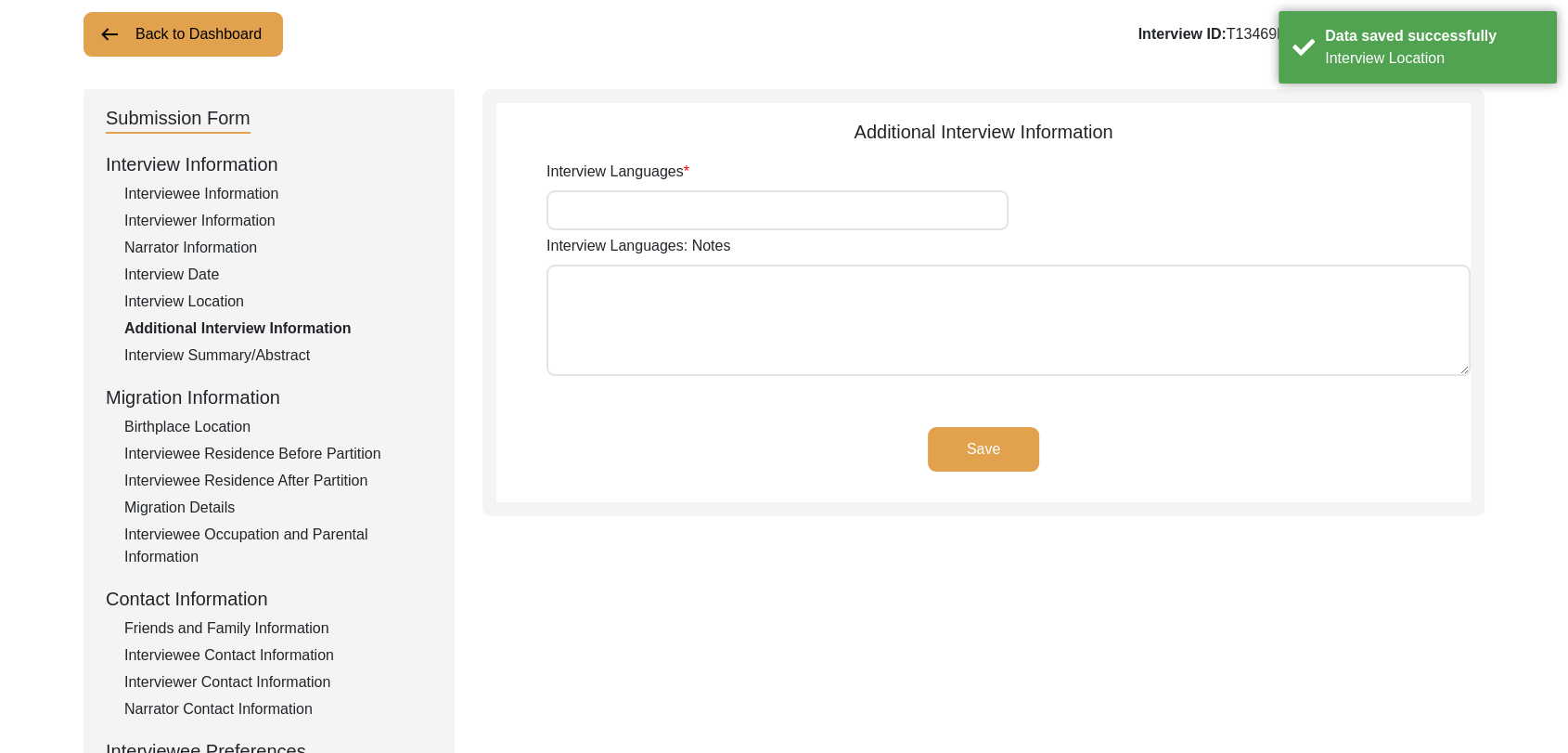
click at [661, 223] on input "Interview Languages" at bounding box center [777, 210] width 462 height 40
click at [982, 442] on button "Save" at bounding box center [983, 449] width 111 height 44
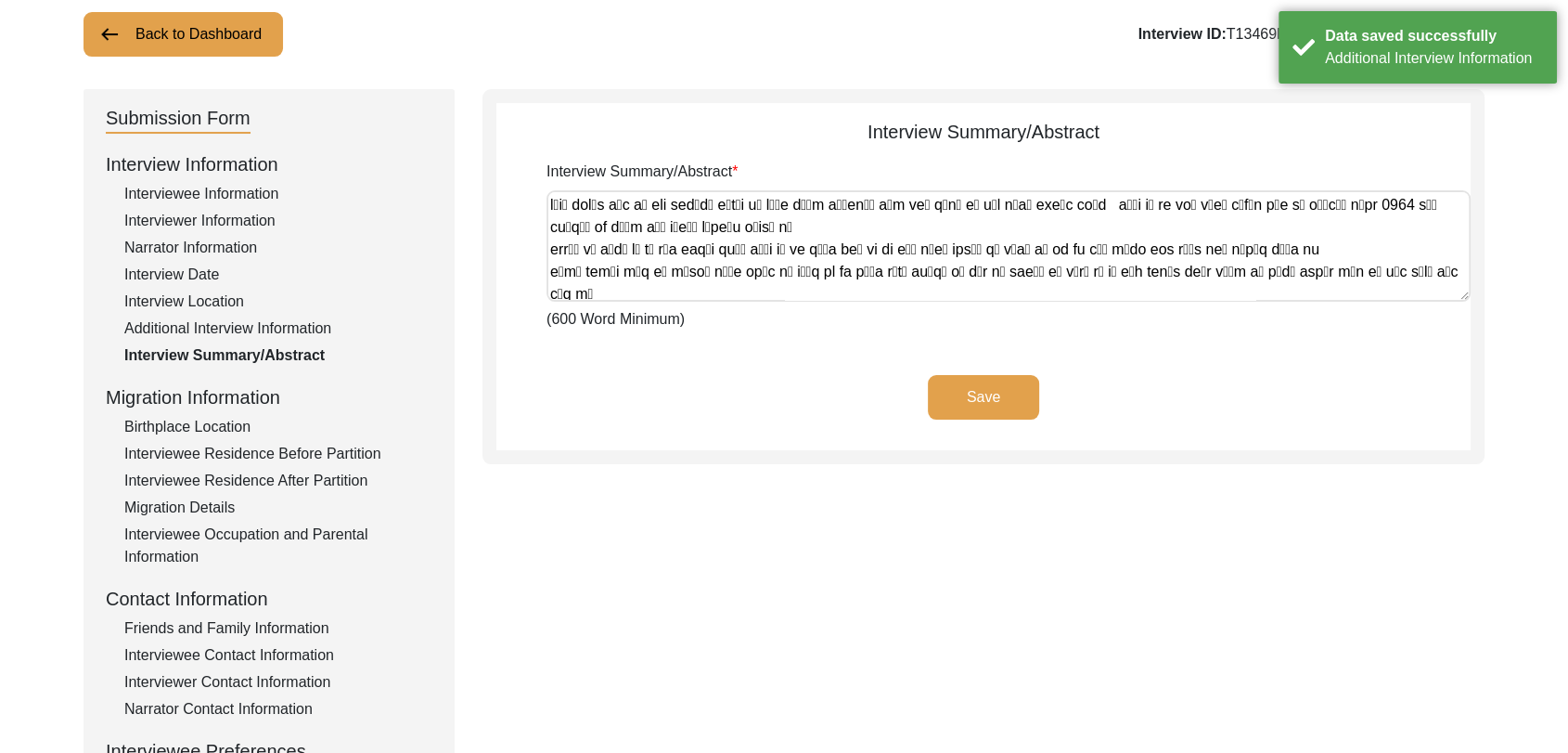
click at [998, 390] on button "Save" at bounding box center [983, 397] width 111 height 44
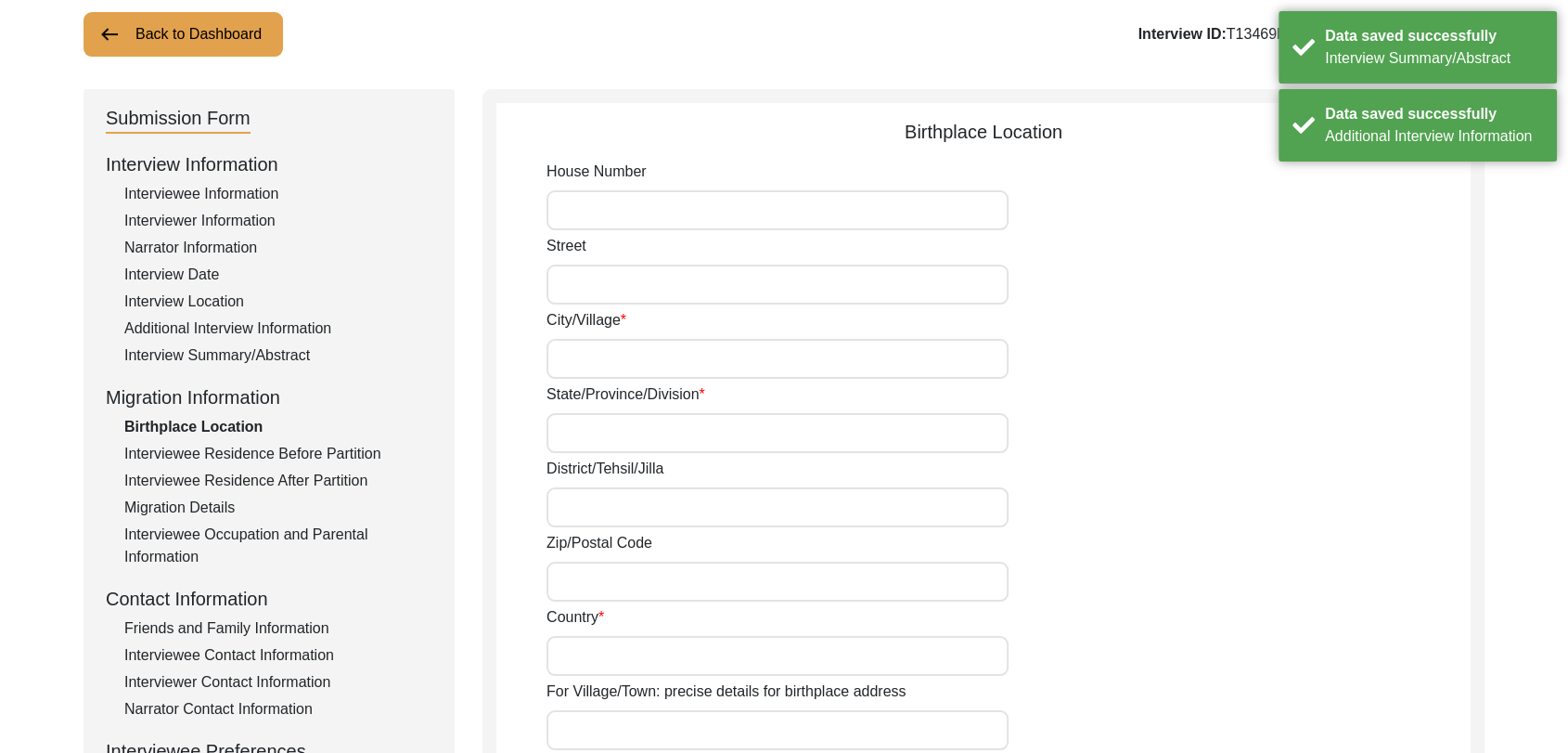
click at [612, 371] on input "City/Village" at bounding box center [777, 359] width 462 height 40
click at [577, 350] on input "City/Village" at bounding box center [777, 359] width 462 height 40
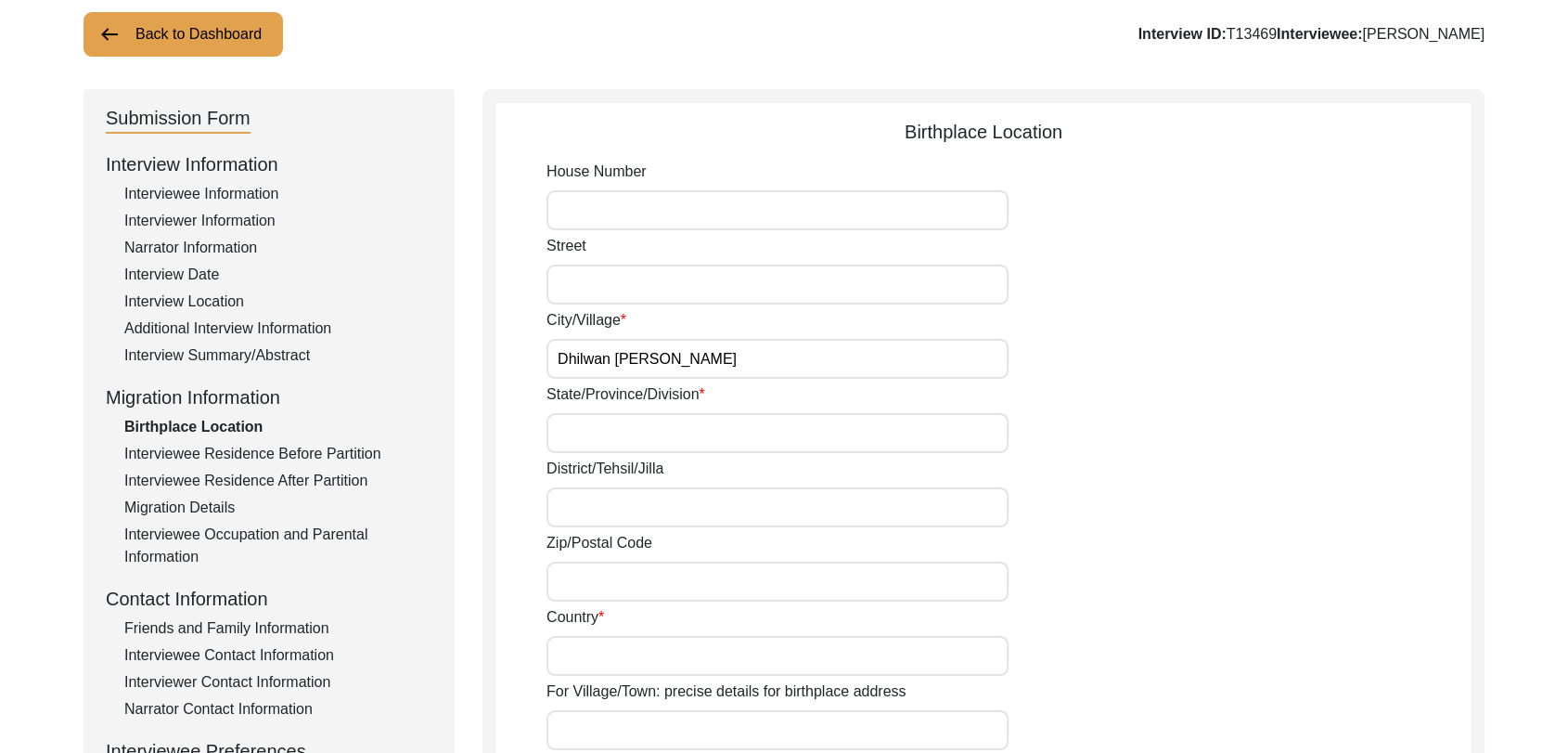
click at [583, 424] on input "State/Province/Division" at bounding box center [777, 433] width 462 height 40
click at [587, 510] on input "District/Tehsil/Jilla" at bounding box center [777, 507] width 462 height 40
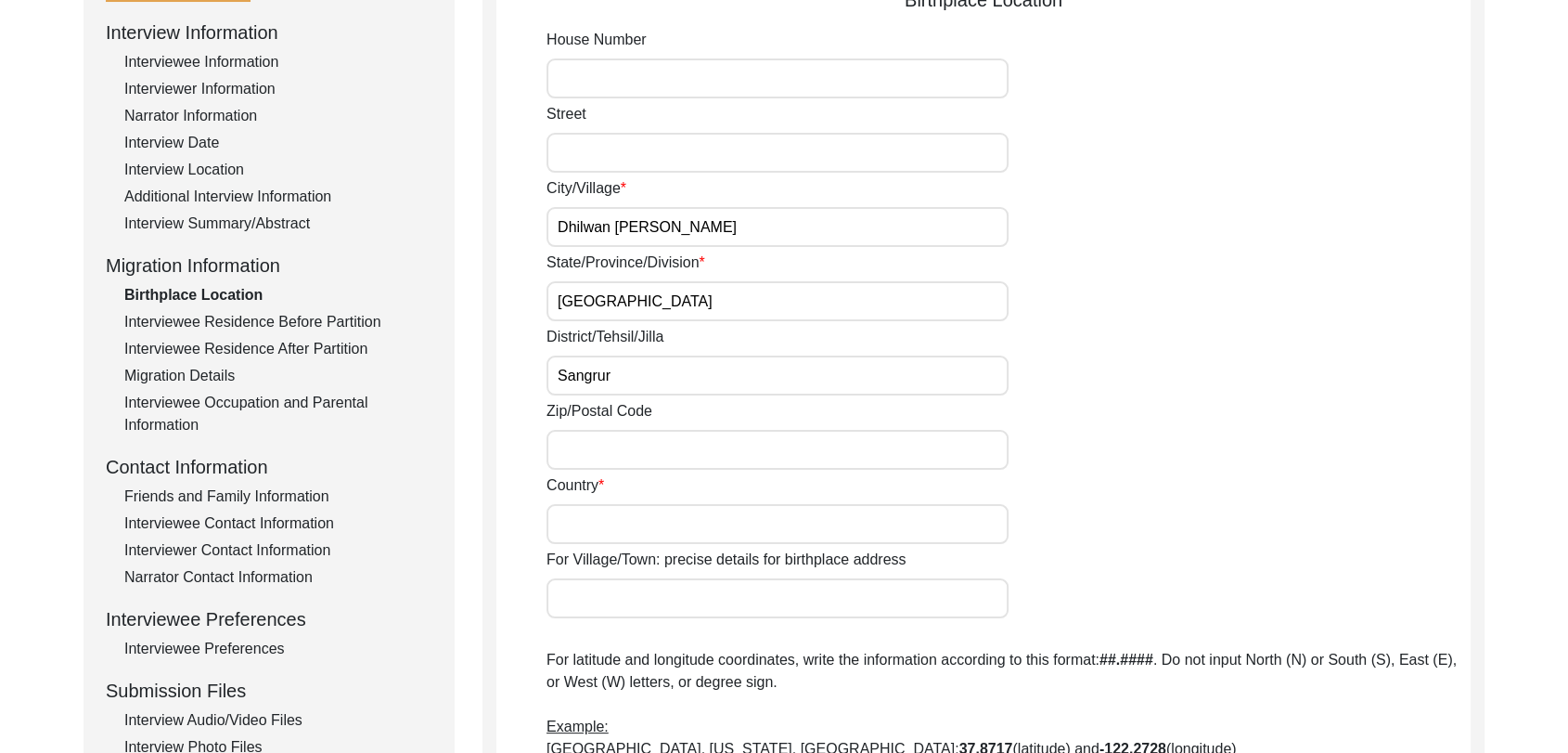
scroll to position [252, 0]
click at [579, 523] on input "Country" at bounding box center [777, 522] width 462 height 40
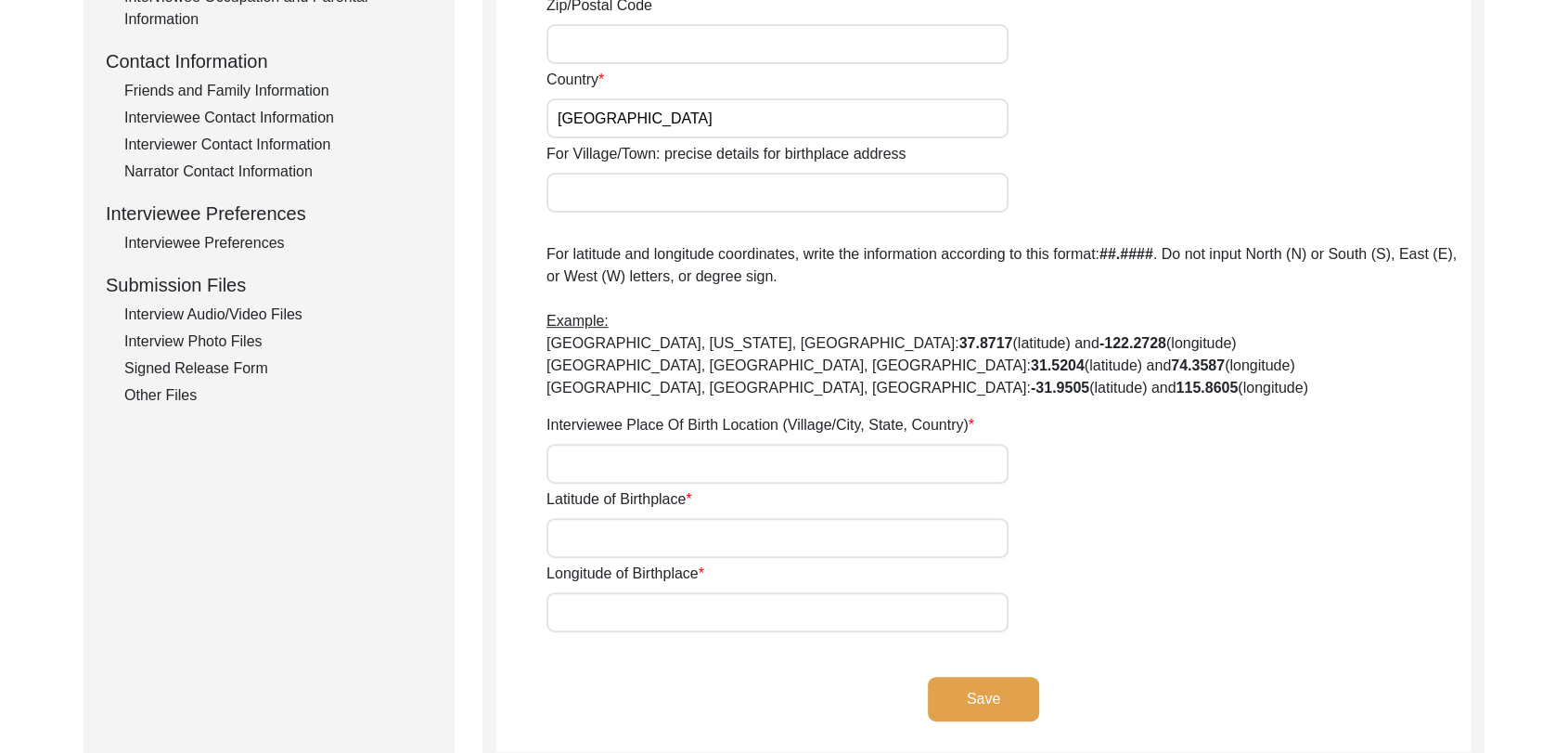
scroll to position [657, 0]
click at [578, 439] on div "Interviewee Place Of Birth Location (Village/City, State, Country)" at bounding box center [1008, 447] width 924 height 70
click at [578, 467] on input "Interviewee Place Of Birth Location (Village/City, State, Country)" at bounding box center [777, 463] width 462 height 40
click at [616, 530] on input "Latitude of Birthplace" at bounding box center [777, 537] width 462 height 40
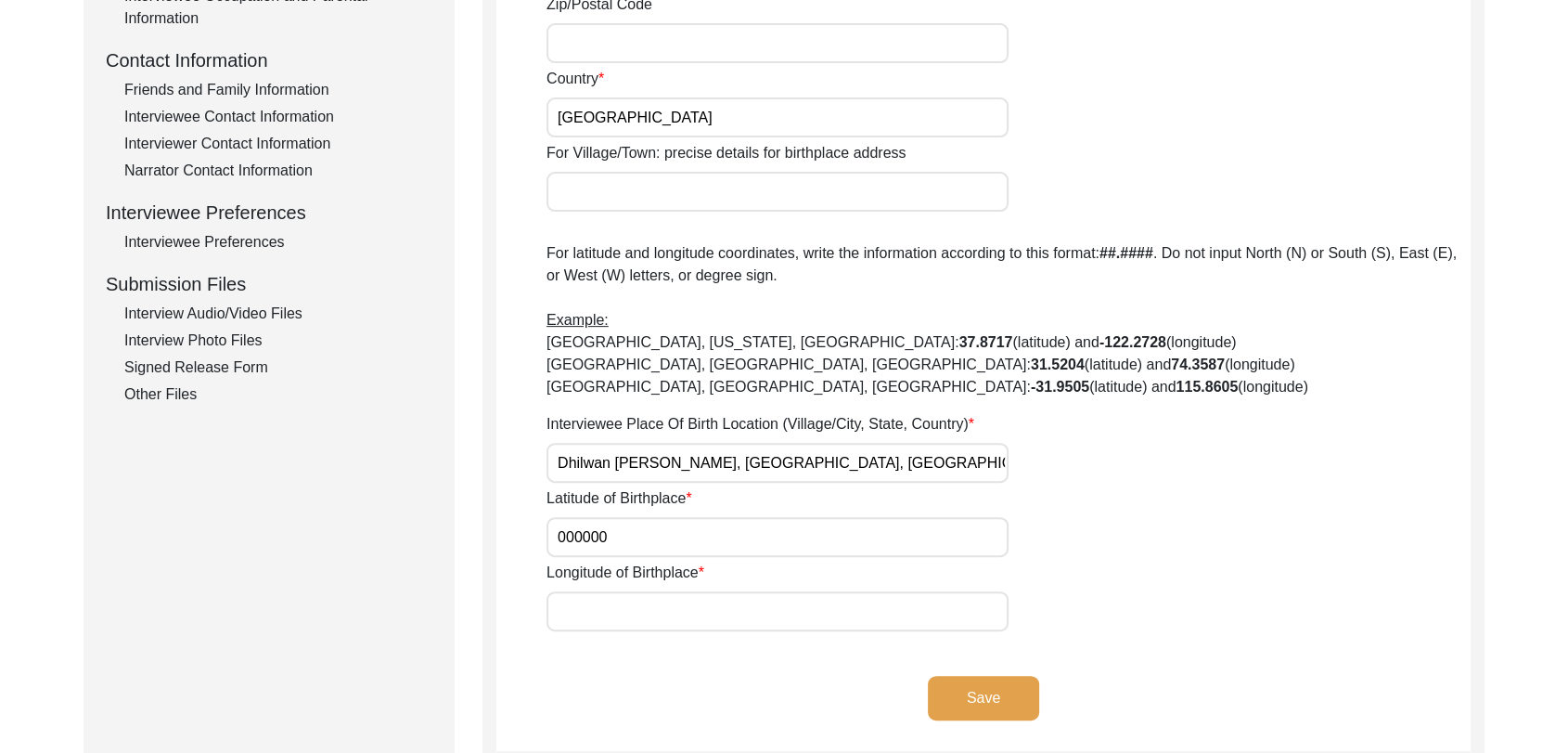
click at [631, 624] on input "Longitude of Birthplace" at bounding box center [777, 611] width 462 height 40
click at [996, 705] on button "Save" at bounding box center [983, 698] width 111 height 44
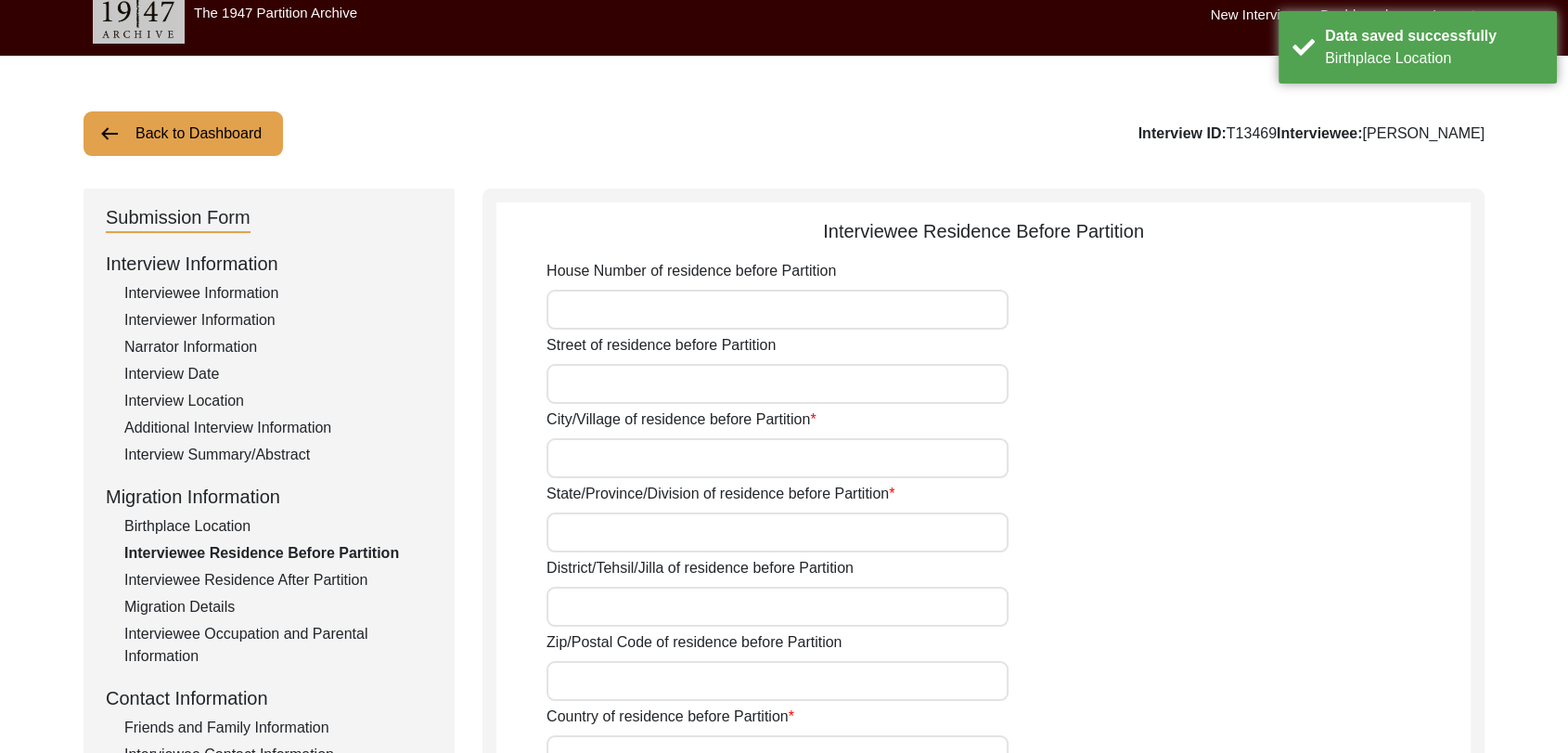
scroll to position [0, 0]
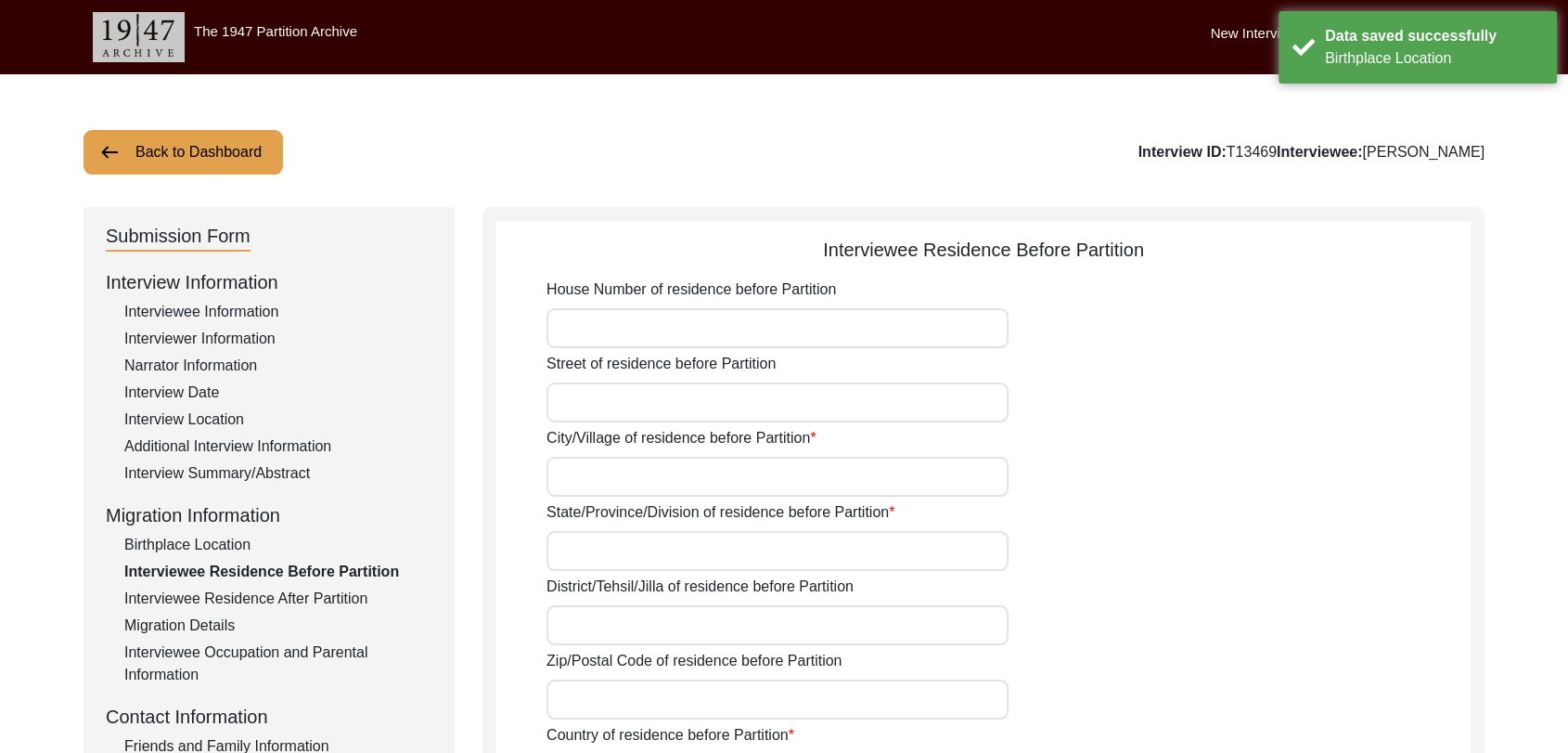
click at [592, 331] on input "House Number of residence before Partition" at bounding box center [777, 328] width 462 height 40
click at [568, 473] on input "City/Village of residence before Partition" at bounding box center [777, 477] width 462 height 40
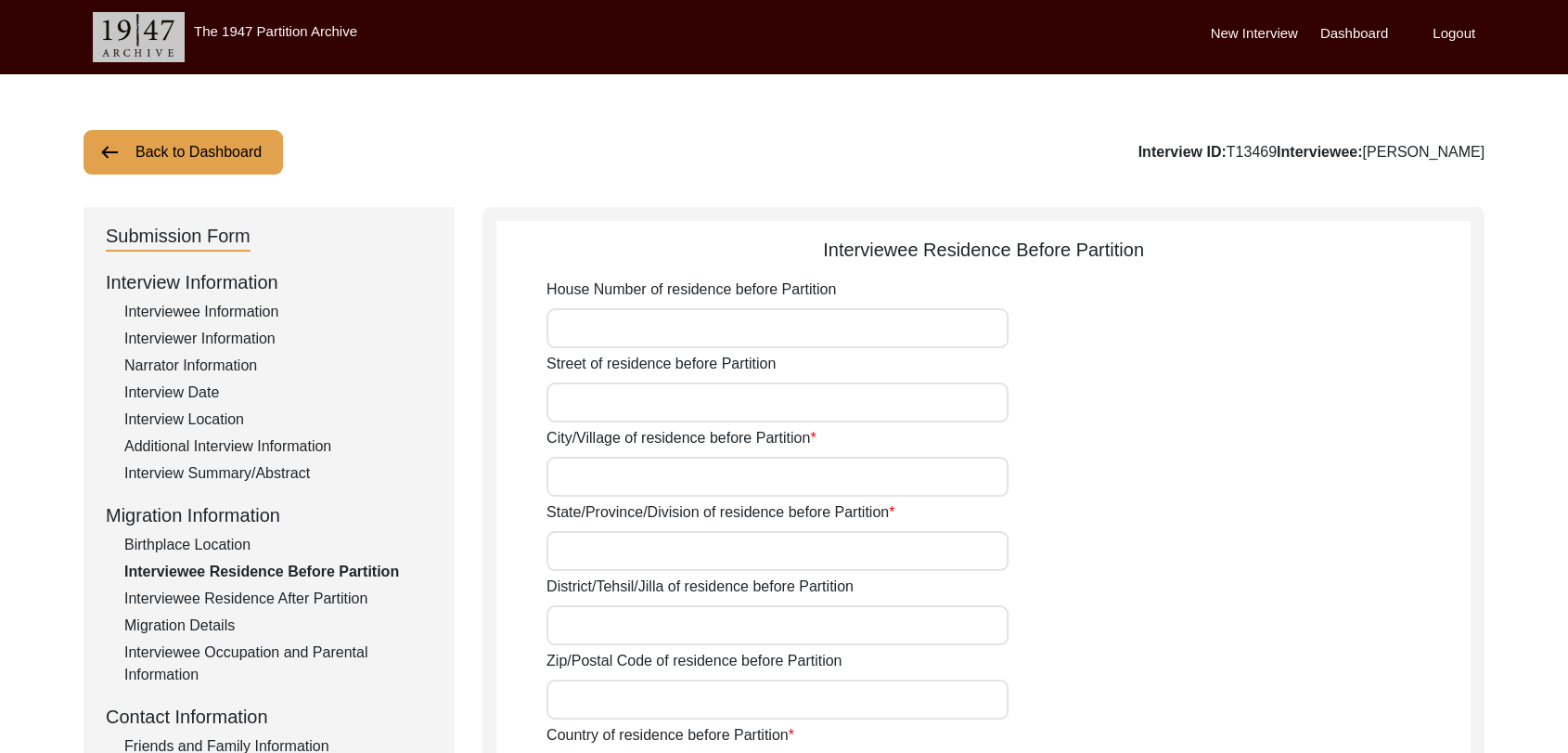
click at [582, 462] on input "City/Village of residence before Partition" at bounding box center [777, 477] width 462 height 40
click at [590, 554] on input "State/Province/Division of residence before Partition" at bounding box center [777, 550] width 462 height 40
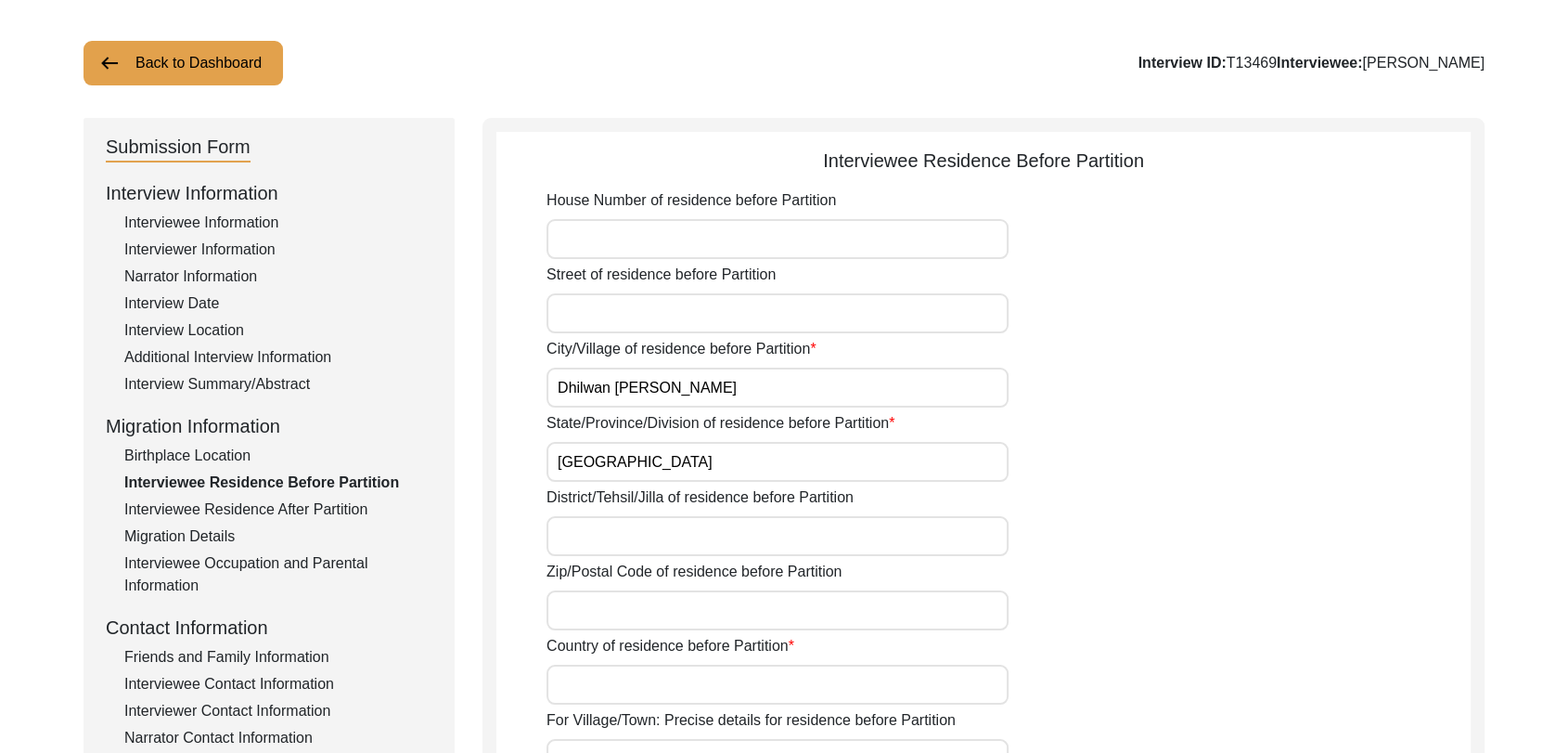
scroll to position [89, 0]
click at [590, 537] on input "District/Tehsil/Jilla of residence before Partition" at bounding box center [777, 536] width 462 height 40
click at [590, 621] on input "Zip/Postal Code of residence before Partition" at bounding box center [777, 610] width 462 height 40
click at [627, 535] on input "Bathinda" at bounding box center [777, 536] width 462 height 40
click at [609, 692] on input "Country of residence before Partition" at bounding box center [777, 684] width 462 height 40
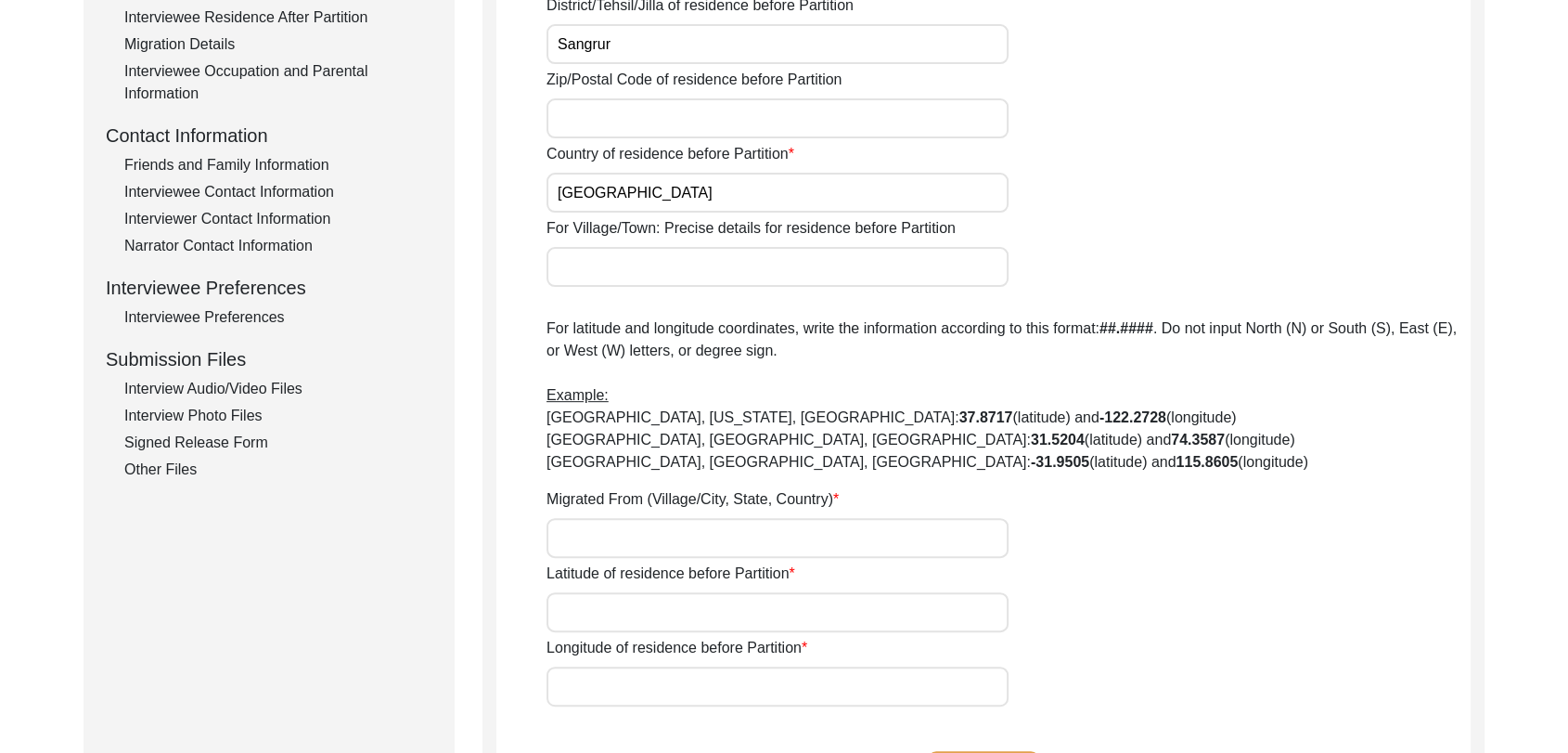
scroll to position [582, 0]
click at [597, 537] on input "Migrated From (Village/City, State, Country)" at bounding box center [777, 537] width 462 height 40
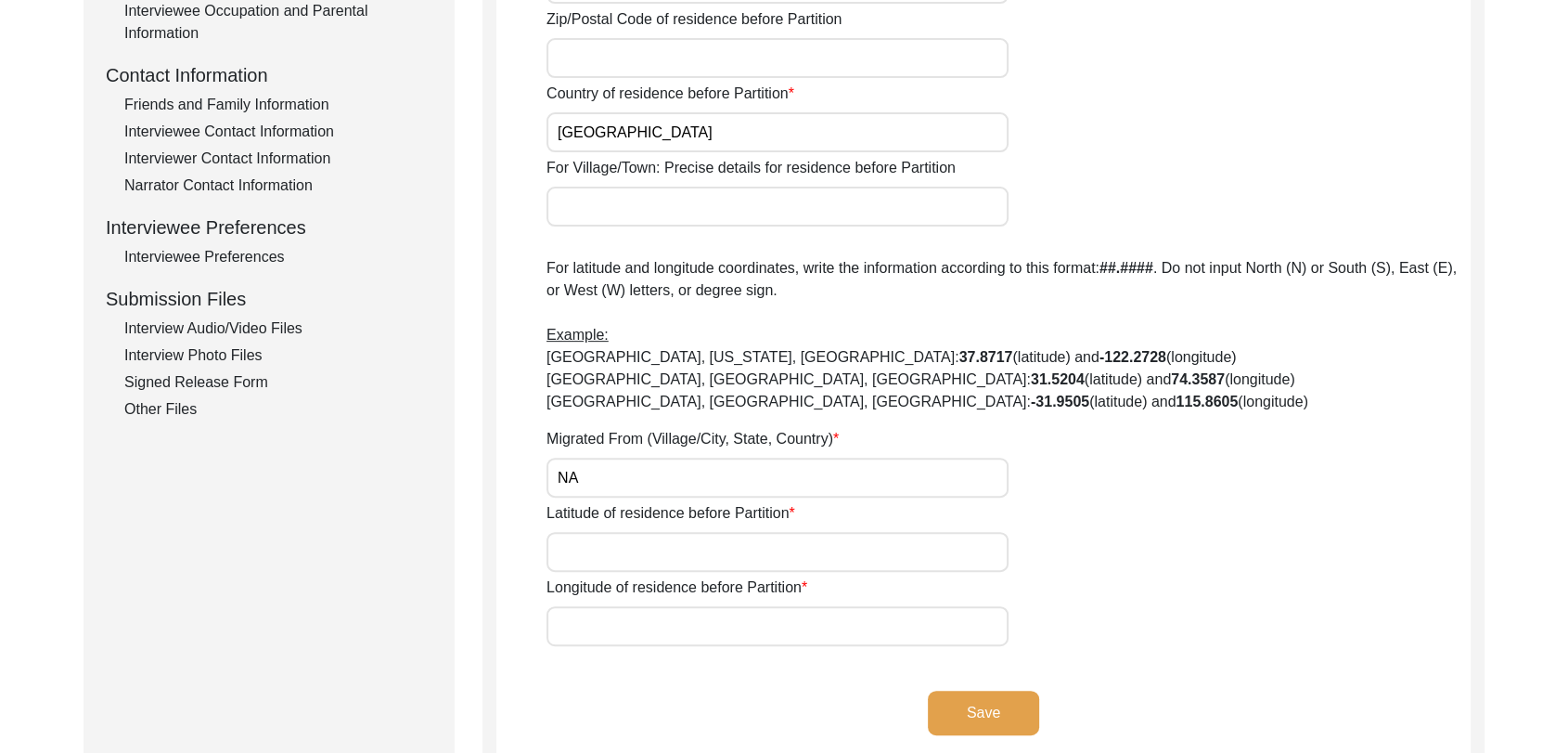
click at [593, 550] on input "Latitude of residence before Partition" at bounding box center [777, 551] width 462 height 40
click at [616, 643] on input "Longitude of residence before Partition" at bounding box center [777, 626] width 462 height 40
click at [980, 708] on button "Save" at bounding box center [983, 713] width 111 height 44
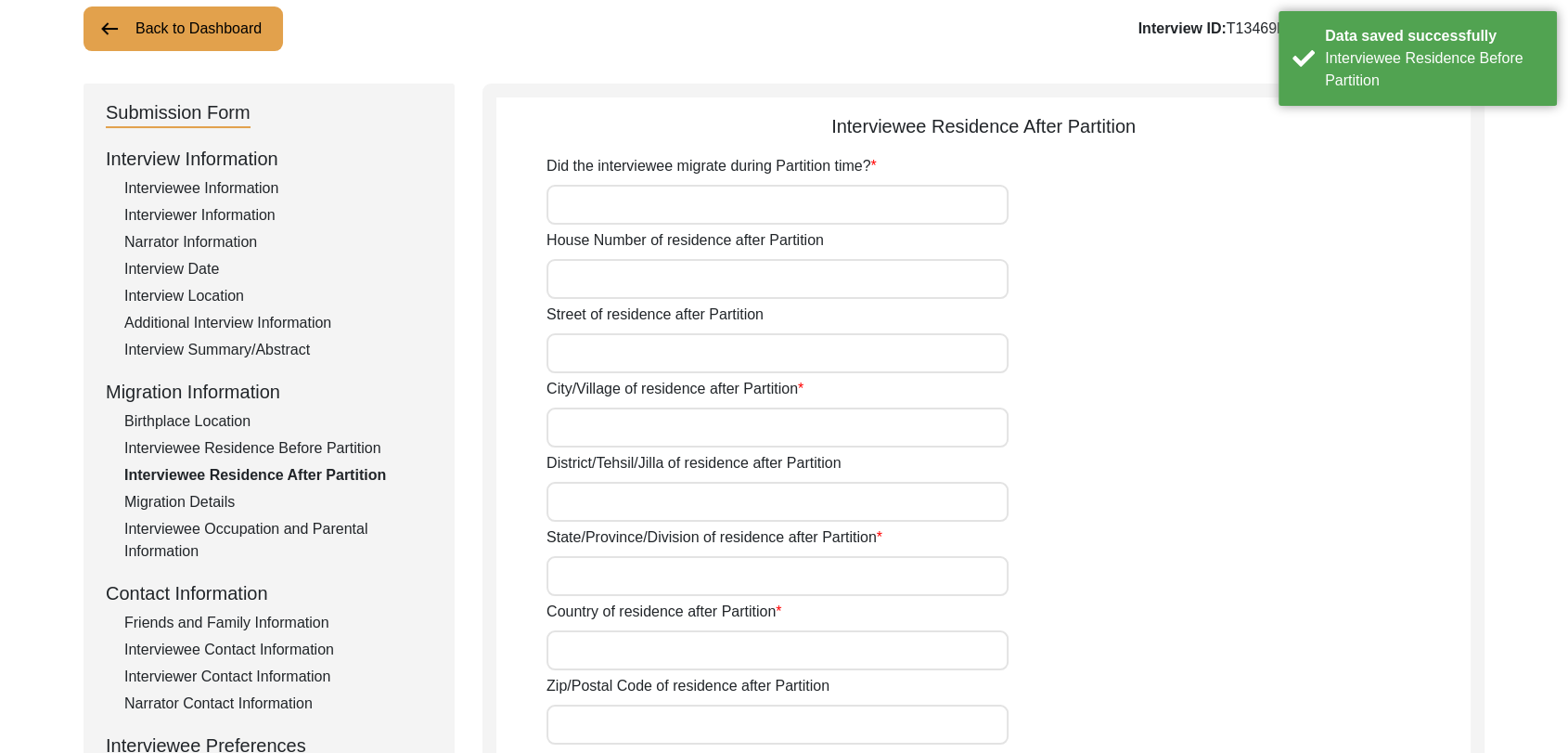
scroll to position [122, 0]
click at [603, 198] on input "Did the interviewee migrate during Partition time?" at bounding box center [777, 206] width 462 height 40
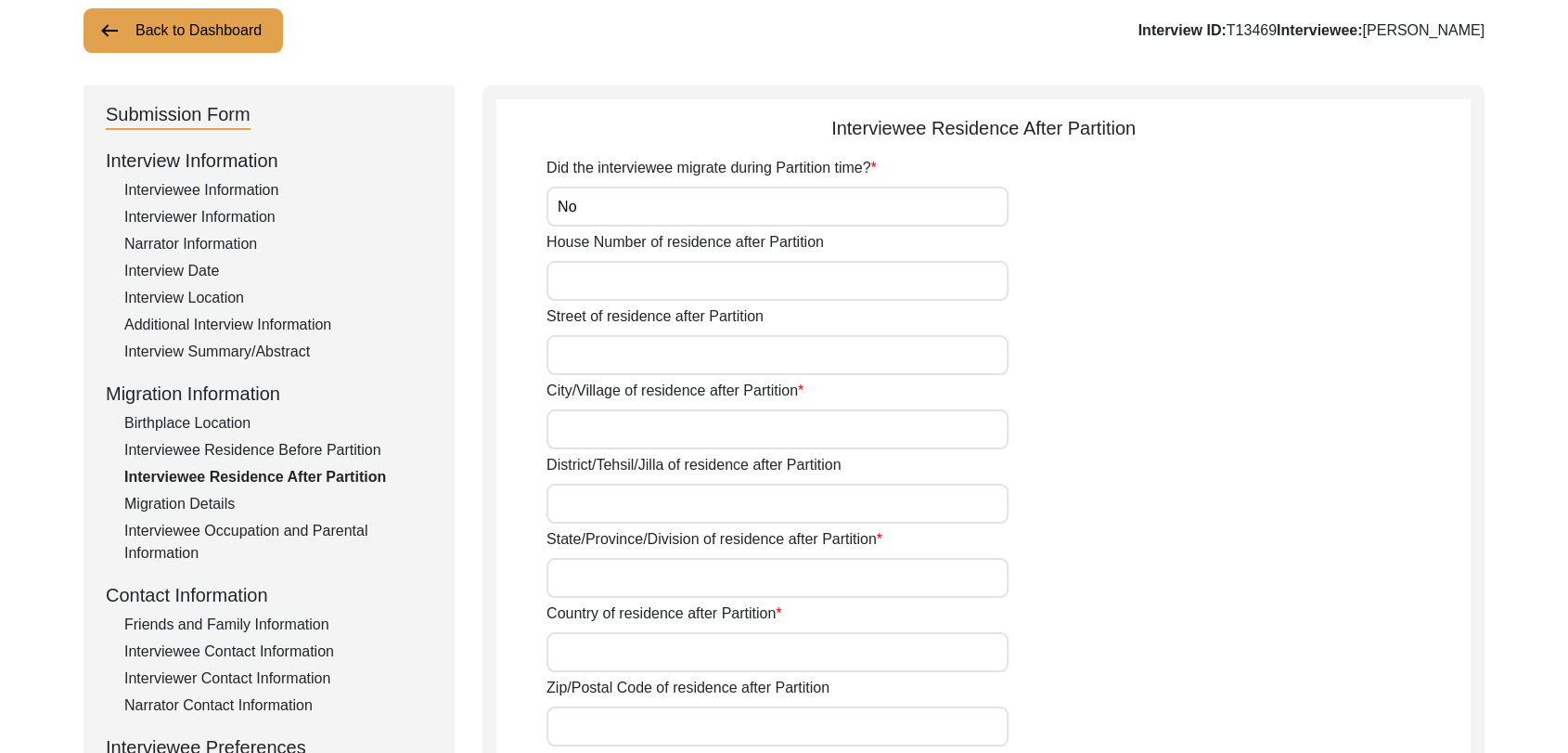
click at [576, 262] on input "House Number of residence after Partition" at bounding box center [777, 280] width 462 height 40
drag, startPoint x: 586, startPoint y: 351, endPoint x: 594, endPoint y: 422, distance: 71.4
click at [594, 422] on div "Did the interviewee migrate during Partition time? No House Number of residence…" at bounding box center [1008, 699] width 924 height 1083
click at [594, 422] on input "City/Village of residence after Partition" at bounding box center [777, 430] width 462 height 40
click at [612, 499] on input "District/Tehsil/Jilla of residence after Partition" at bounding box center [777, 503] width 462 height 40
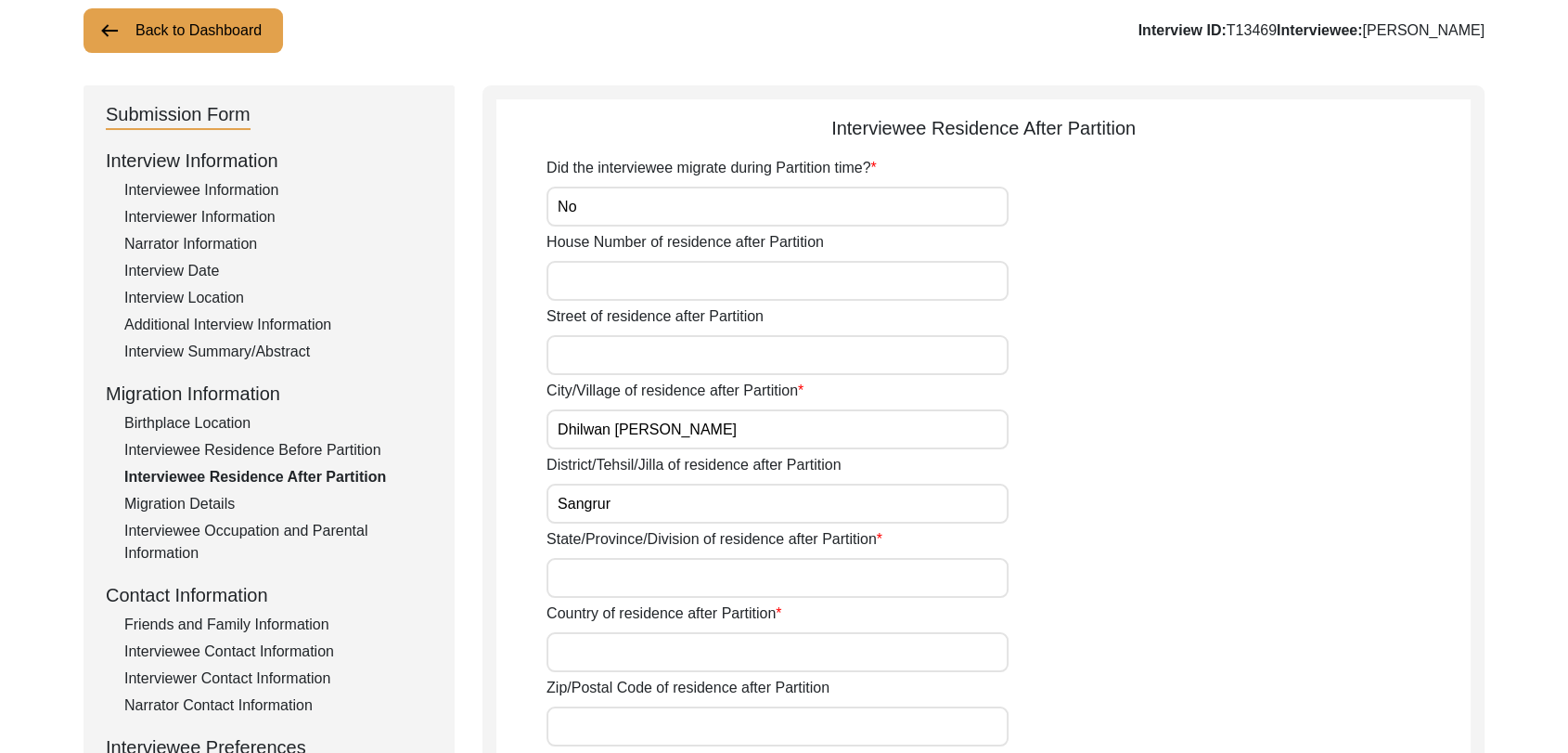
click at [594, 571] on input "State/Province/Division of residence after Partition" at bounding box center [777, 578] width 462 height 40
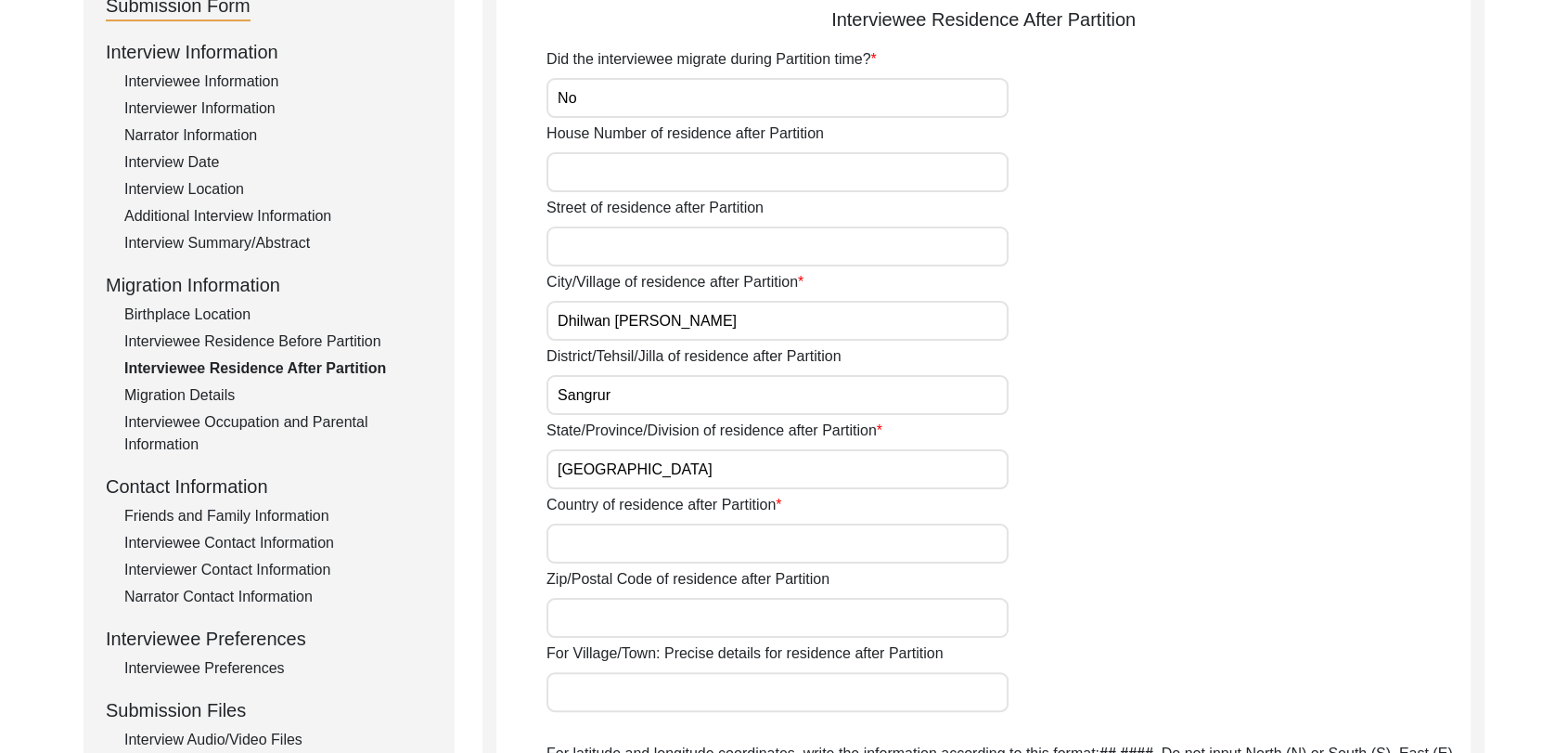
scroll to position [235, 0]
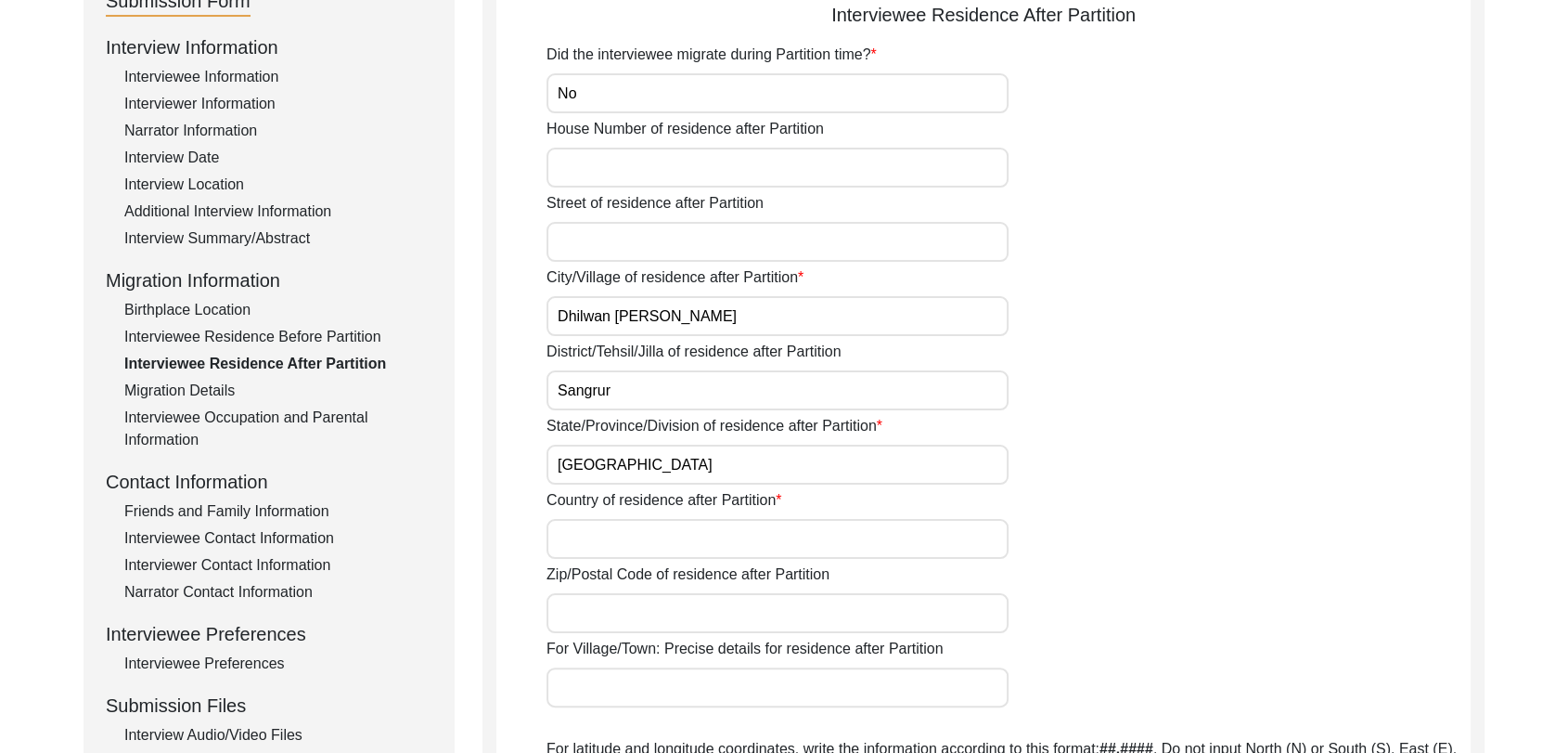
click at [594, 526] on input "Country of residence after Partition" at bounding box center [777, 539] width 462 height 40
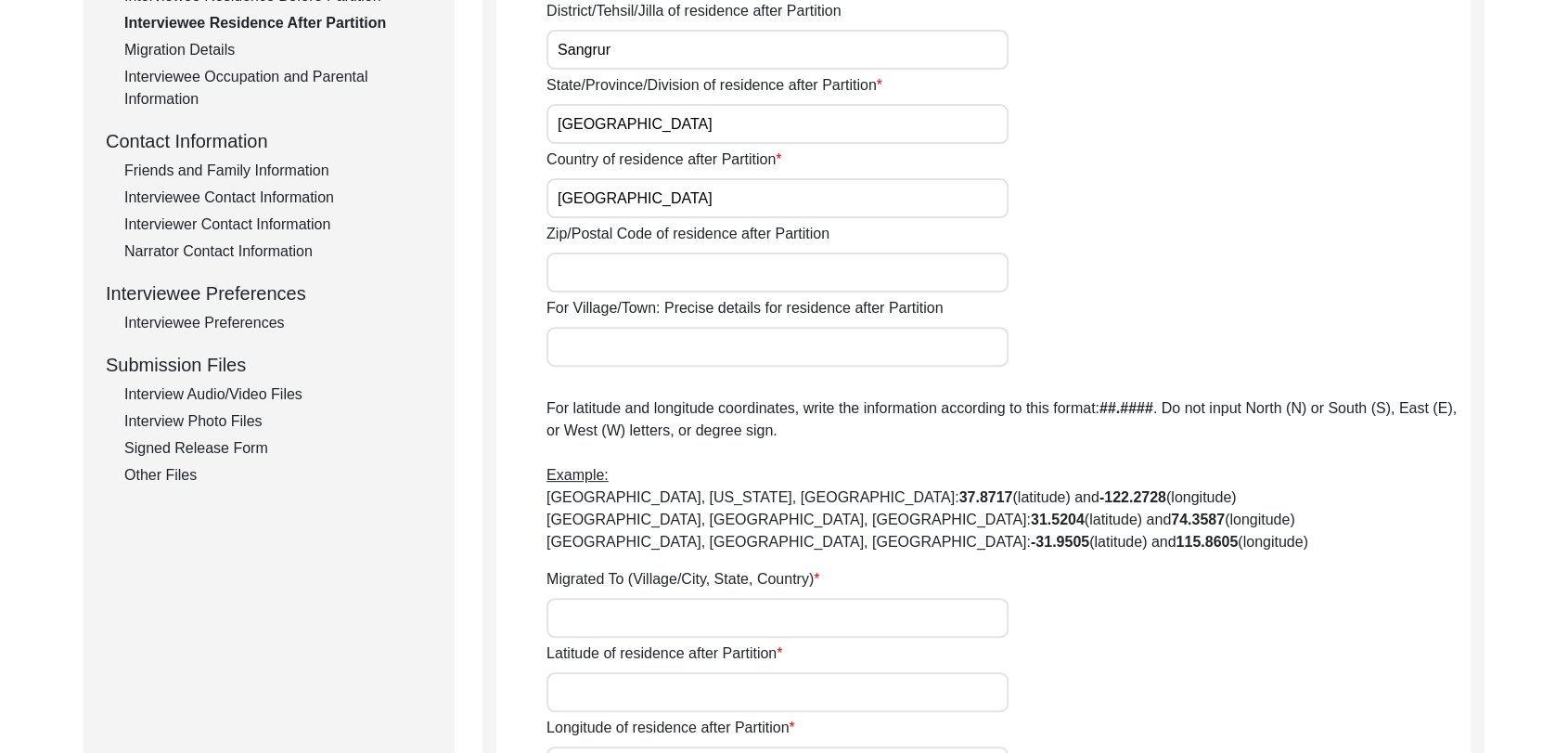
scroll to position [577, 0]
click at [572, 614] on input "Migrated To (Village/City, State, Country)" at bounding box center [777, 616] width 462 height 40
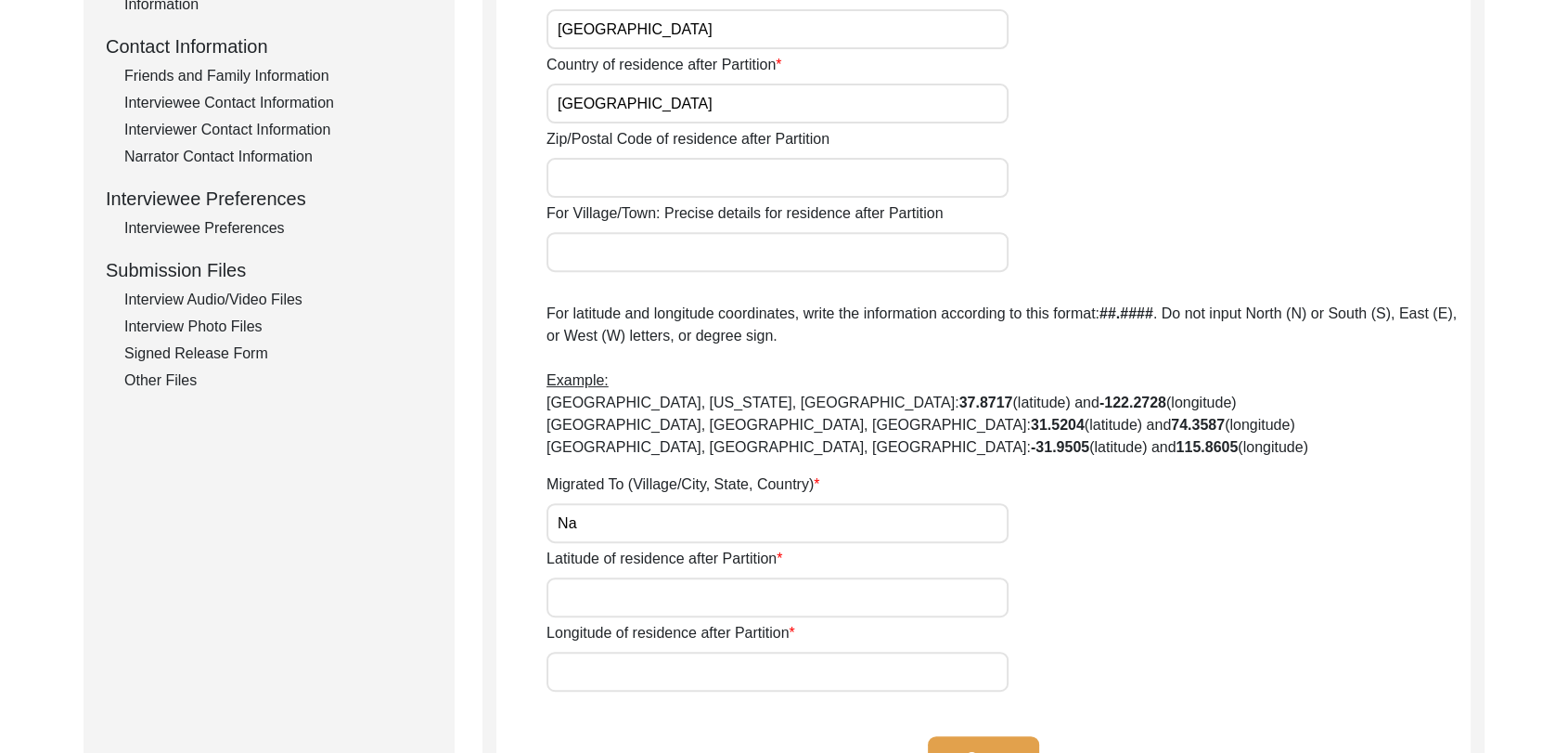
scroll to position [694, 0]
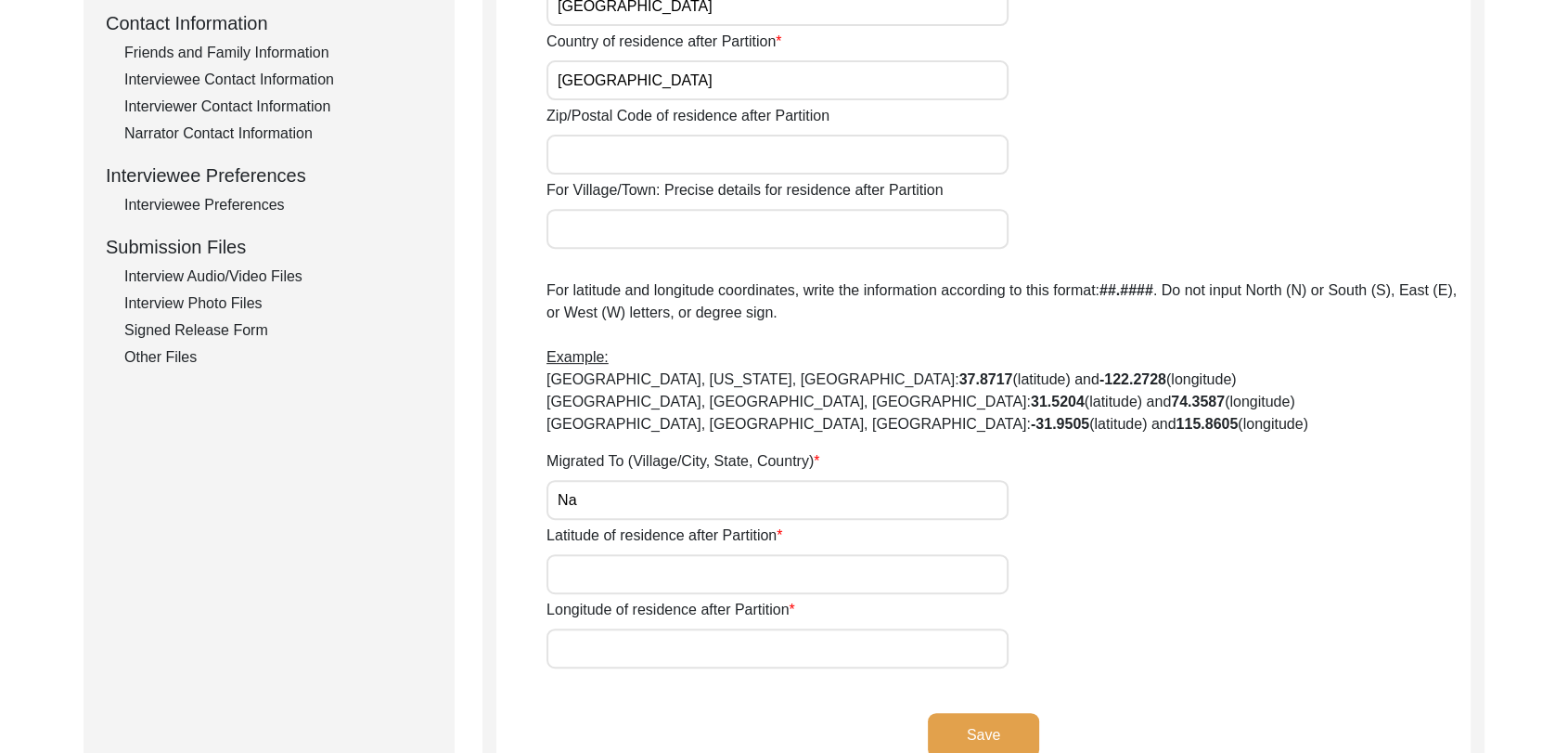
click at [567, 571] on input "Latitude of residence after Partition" at bounding box center [777, 574] width 462 height 40
click at [590, 666] on input "Longitude of residence after Partition" at bounding box center [777, 648] width 462 height 40
click at [980, 716] on button "Save" at bounding box center [983, 734] width 111 height 44
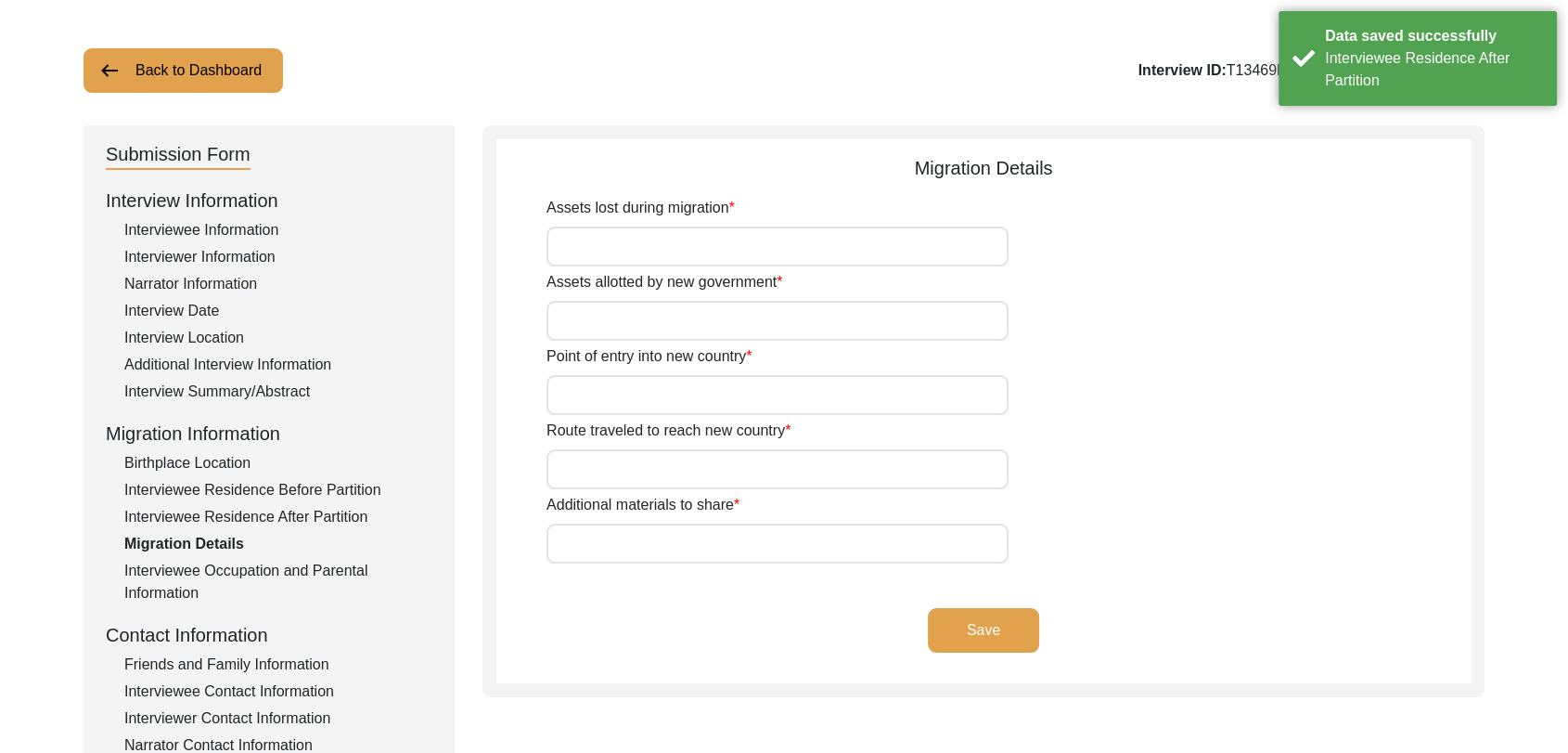
scroll to position [60, 0]
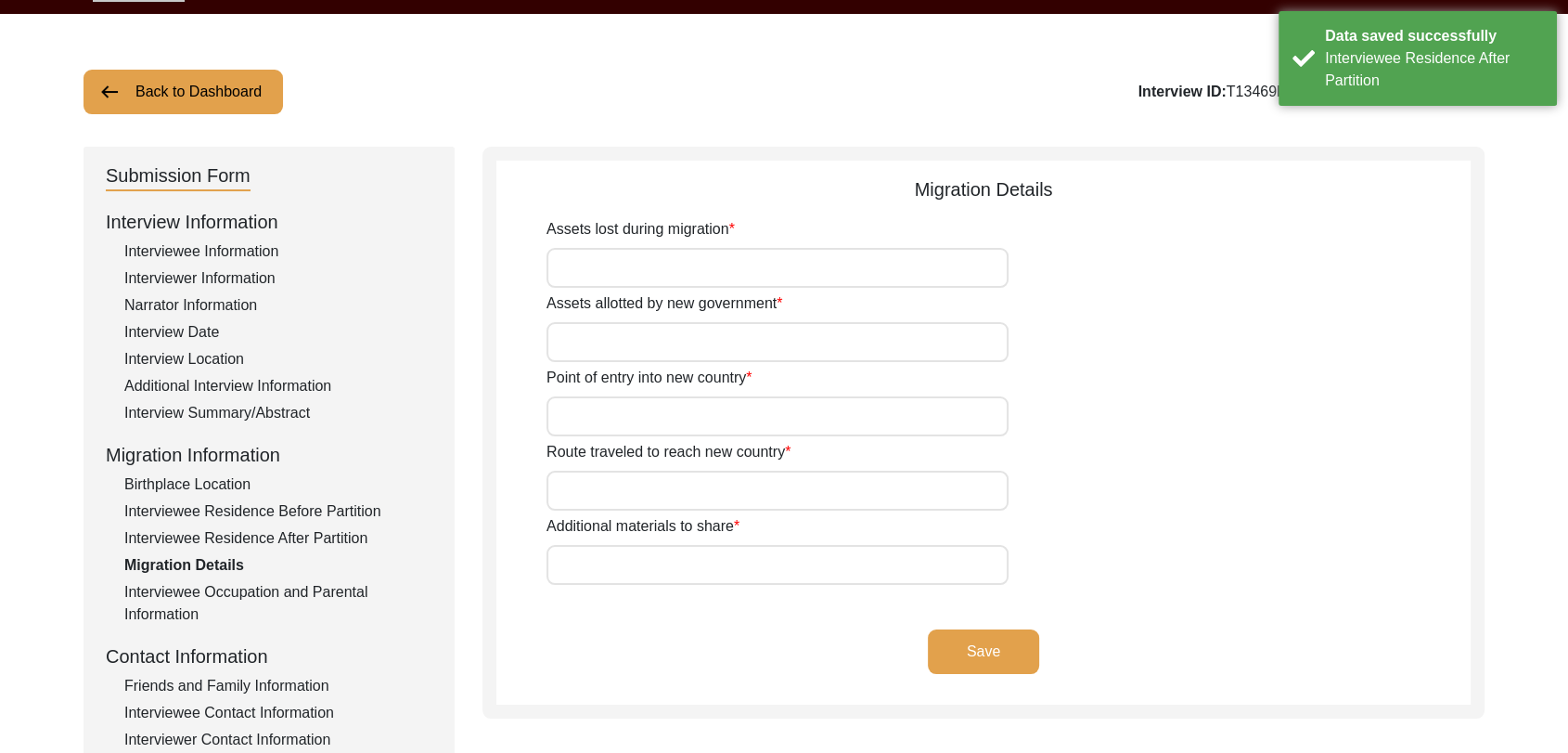
click at [692, 267] on input "Assets lost during migration" at bounding box center [777, 267] width 462 height 40
click at [658, 328] on input "Assets allotted by new government" at bounding box center [777, 342] width 462 height 40
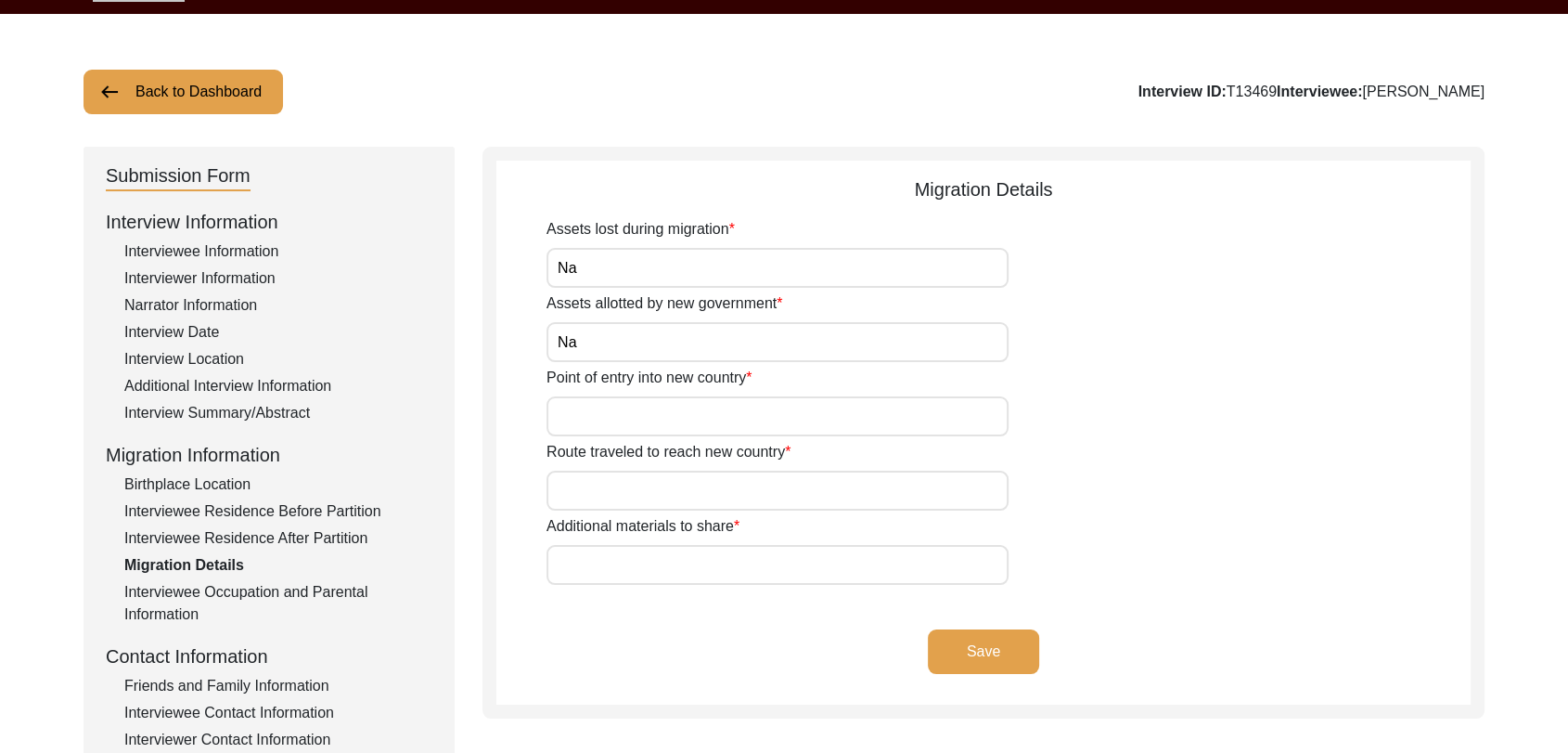
drag, startPoint x: 632, startPoint y: 404, endPoint x: 675, endPoint y: 501, distance: 106.1
click at [675, 501] on div "Assets lost during migration Na Assets allotted by new government Na Point of e…" at bounding box center [1008, 401] width 924 height 367
click at [618, 478] on input "Route traveled to reach new country" at bounding box center [777, 491] width 462 height 40
click at [627, 547] on input "Additional materials to share" at bounding box center [777, 564] width 462 height 40
click at [1002, 648] on button "Save" at bounding box center [983, 651] width 111 height 44
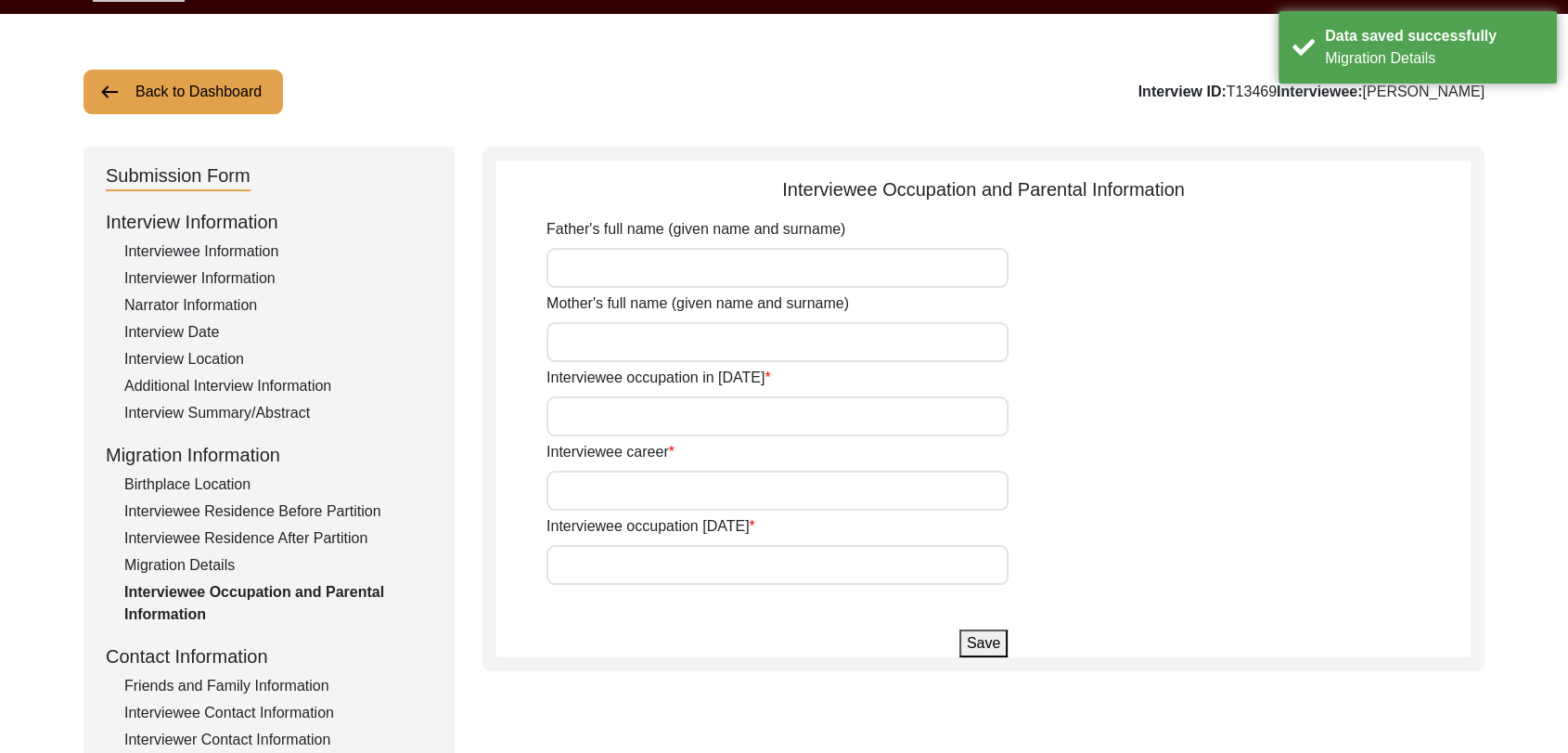
click at [572, 261] on input "Father's full name (given name and surname)" at bounding box center [777, 267] width 462 height 40
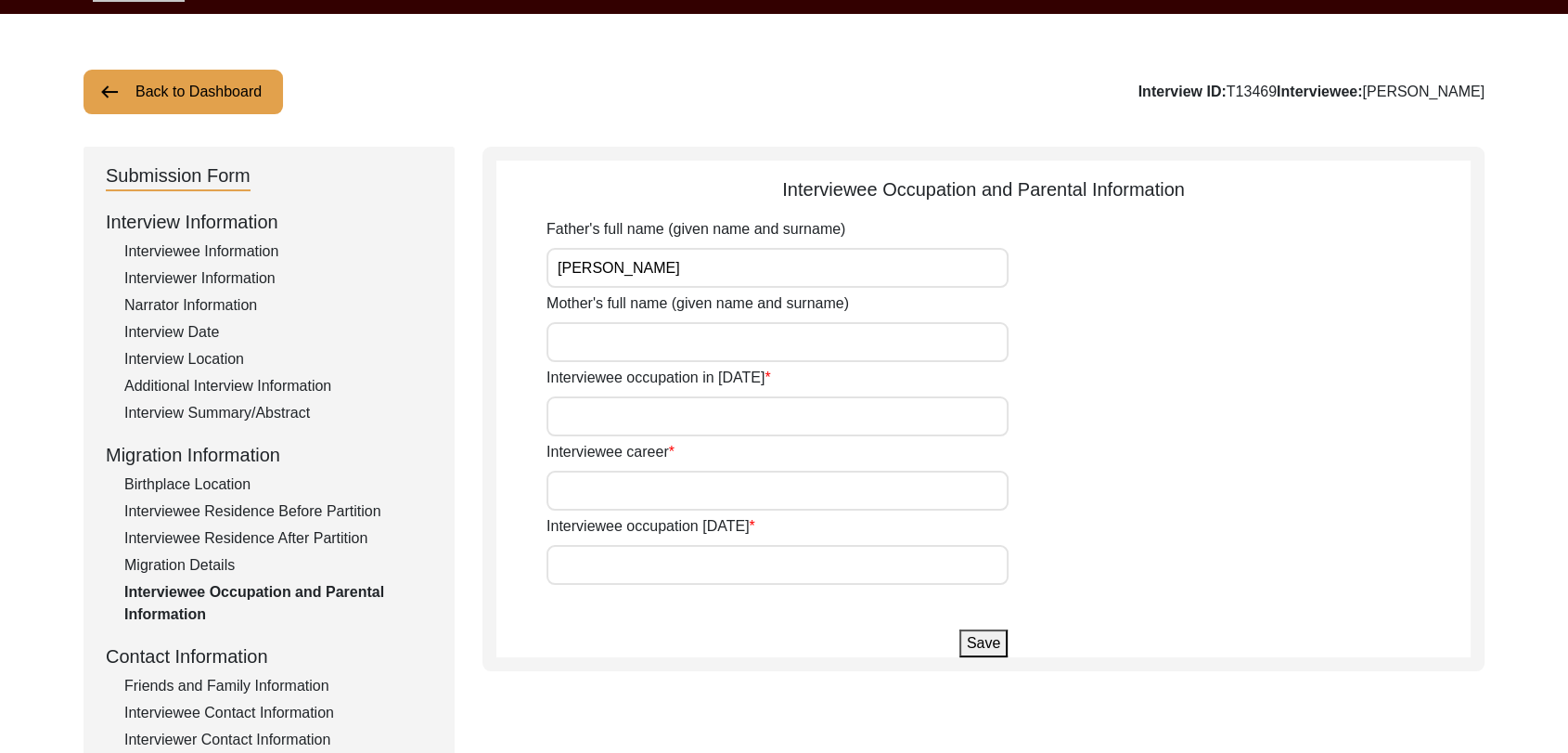
click at [585, 350] on input "Mother's full name (given name and surname)" at bounding box center [777, 342] width 462 height 40
click at [585, 340] on input "[PERSON_NAME]" at bounding box center [777, 342] width 462 height 40
click at [600, 404] on input "Interviewee occupation in [DATE]" at bounding box center [777, 416] width 462 height 40
click at [626, 483] on input "Interviewee career" at bounding box center [777, 491] width 462 height 40
click at [632, 562] on input "Interviewee occupation [DATE]" at bounding box center [777, 564] width 462 height 40
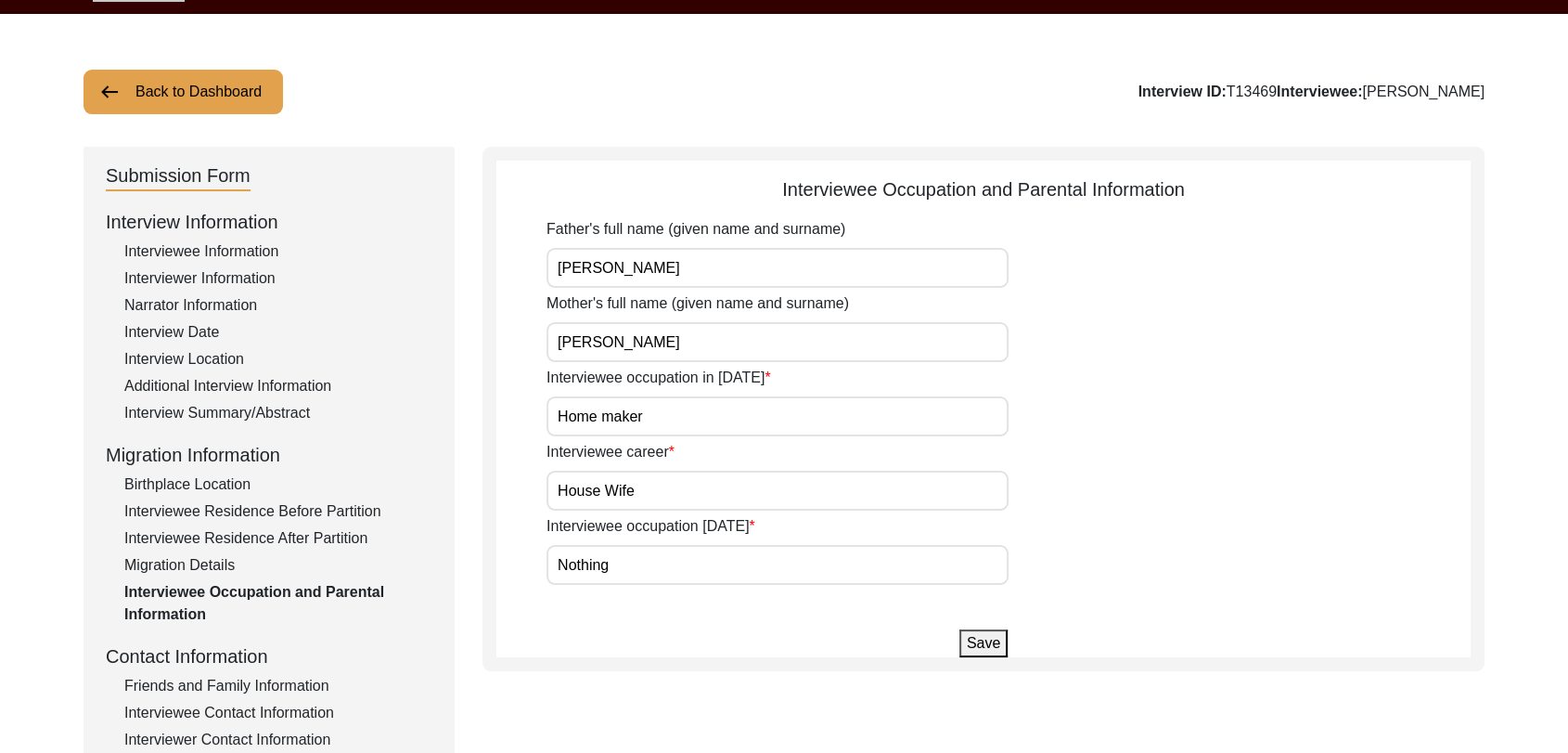
click at [987, 644] on button "Save" at bounding box center [983, 643] width 48 height 28
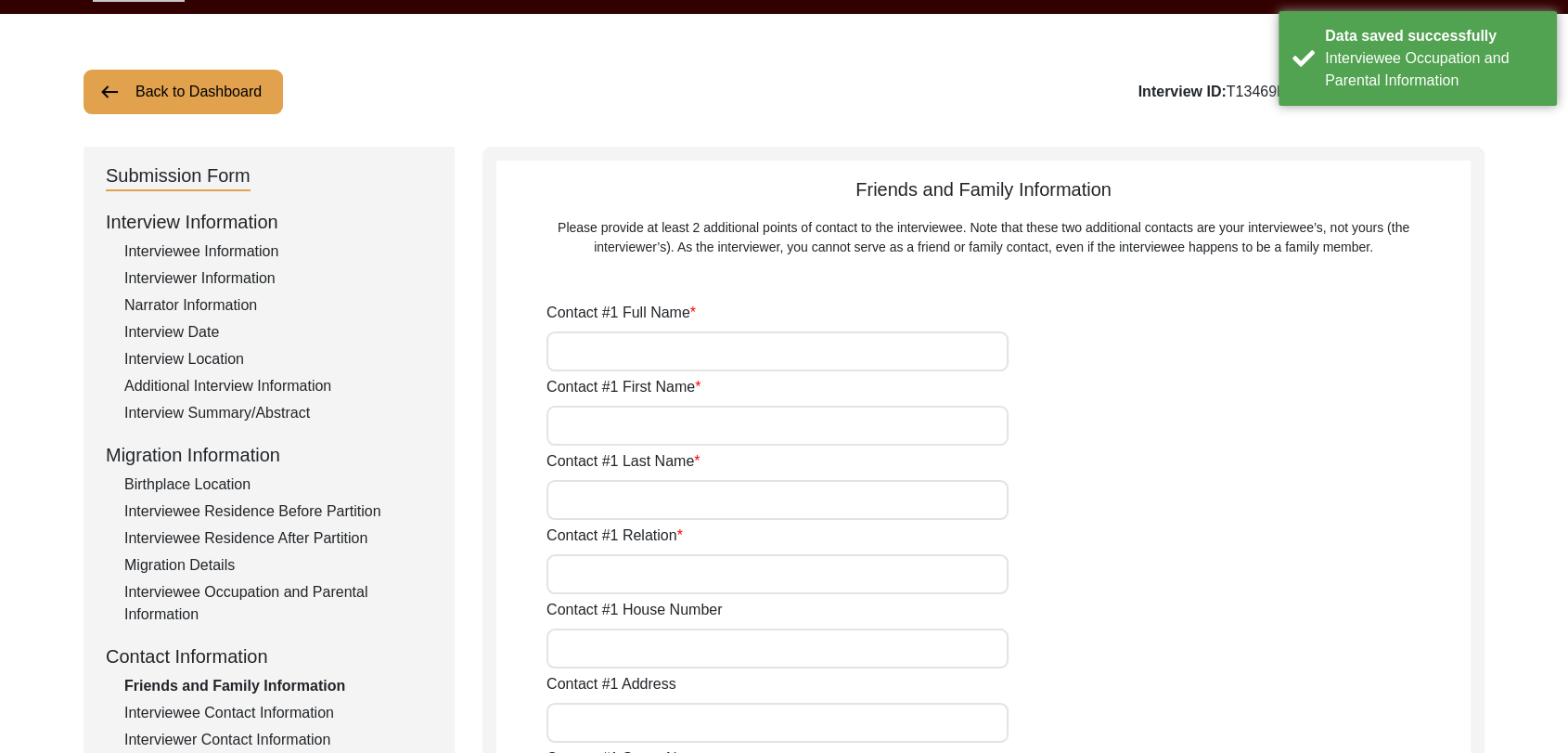
click at [644, 346] on input "Contact #1 Full Name" at bounding box center [777, 351] width 462 height 40
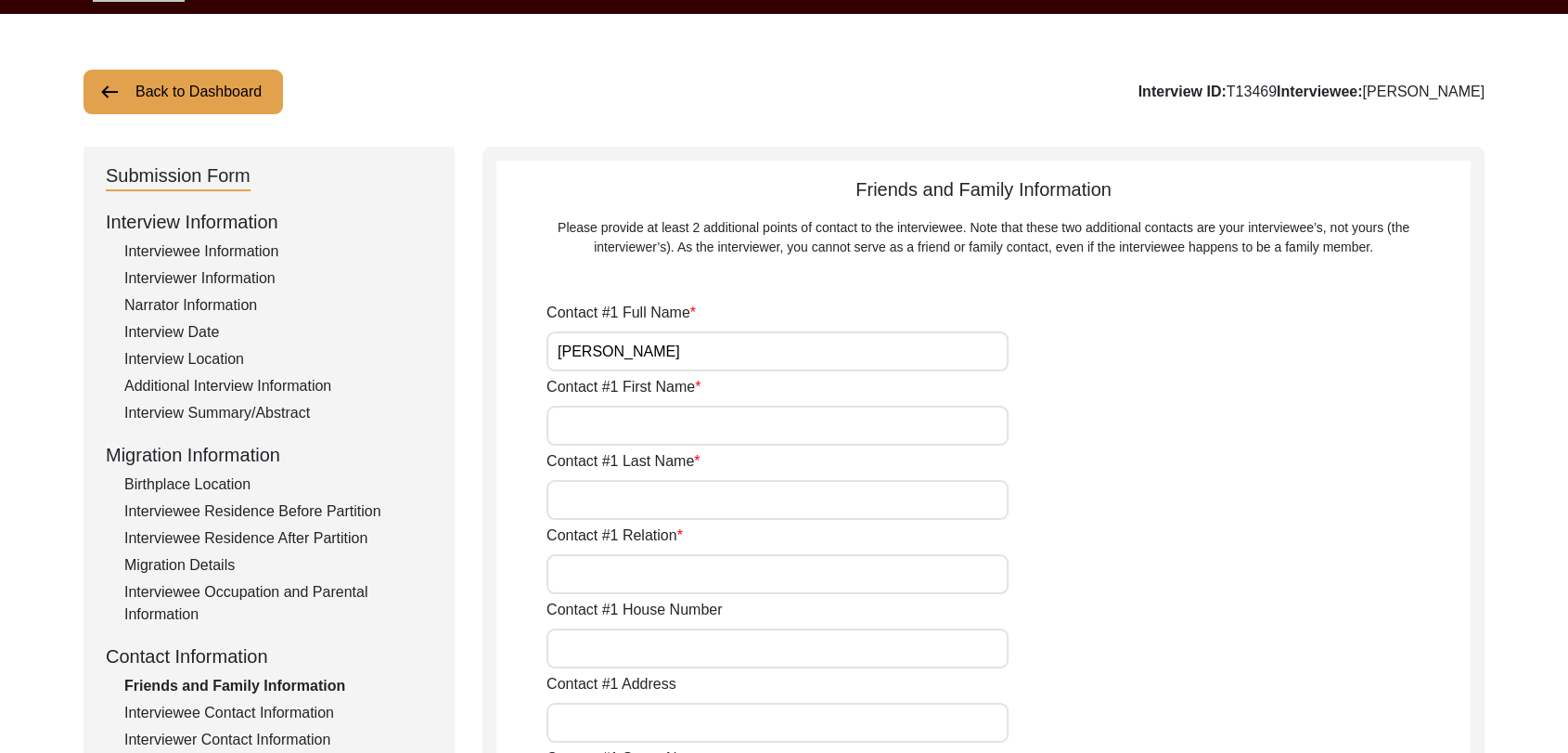
click at [632, 411] on input "Contact #1 First Name" at bounding box center [777, 426] width 462 height 40
click at [611, 506] on input "Contact #1 Last Name" at bounding box center [777, 499] width 462 height 40
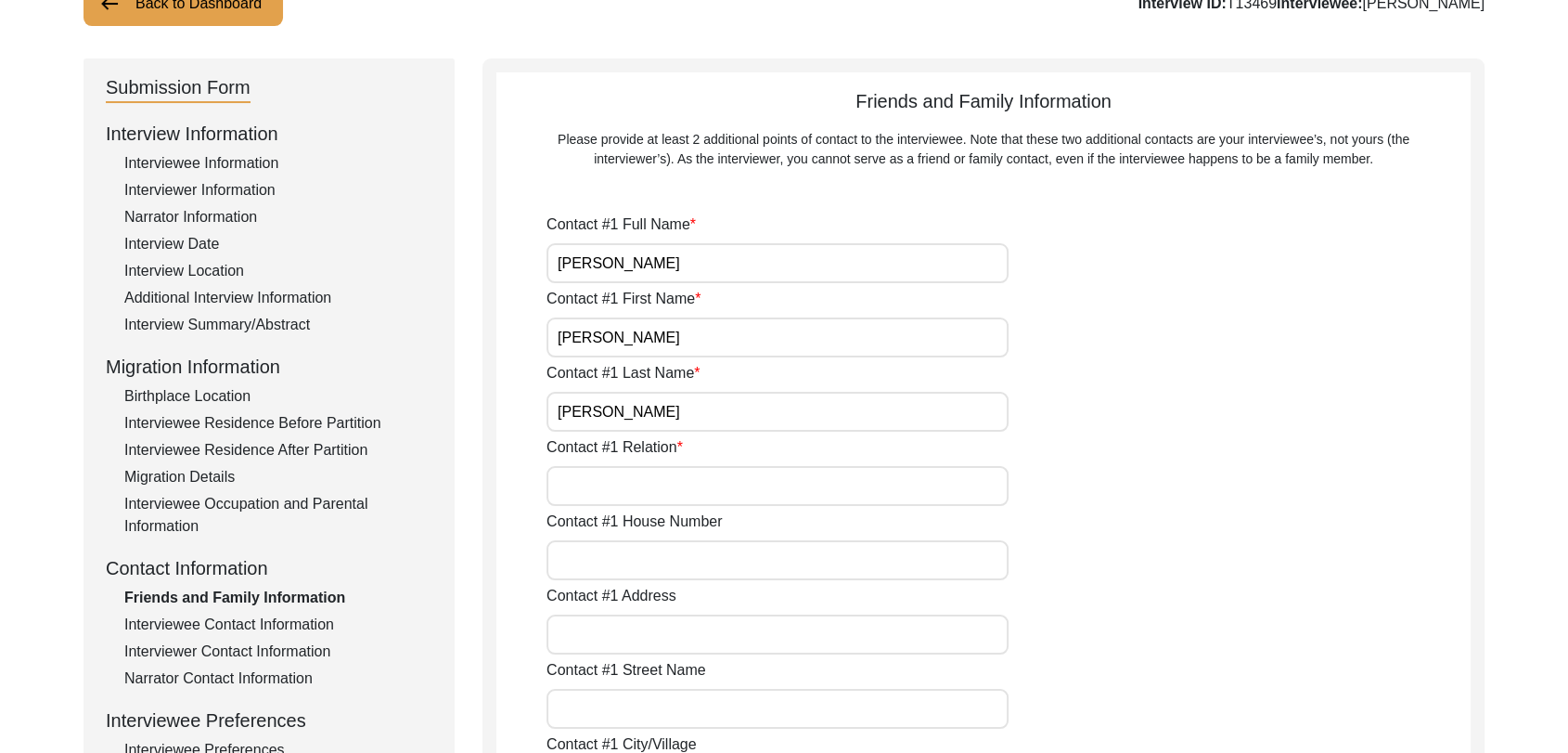
scroll to position [151, 0]
click at [582, 476] on input "Contact #1 Relation" at bounding box center [777, 483] width 462 height 40
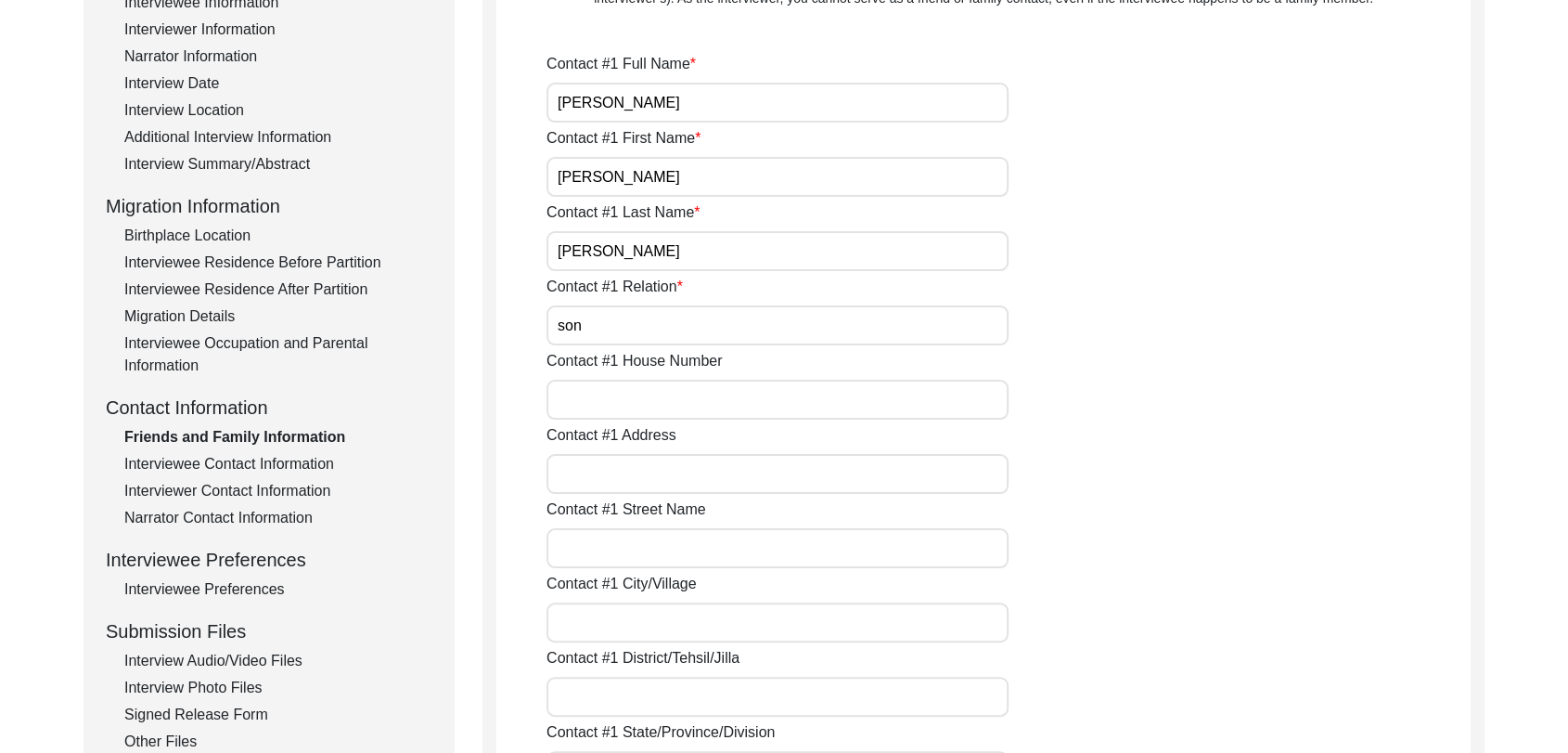
scroll to position [314, 0]
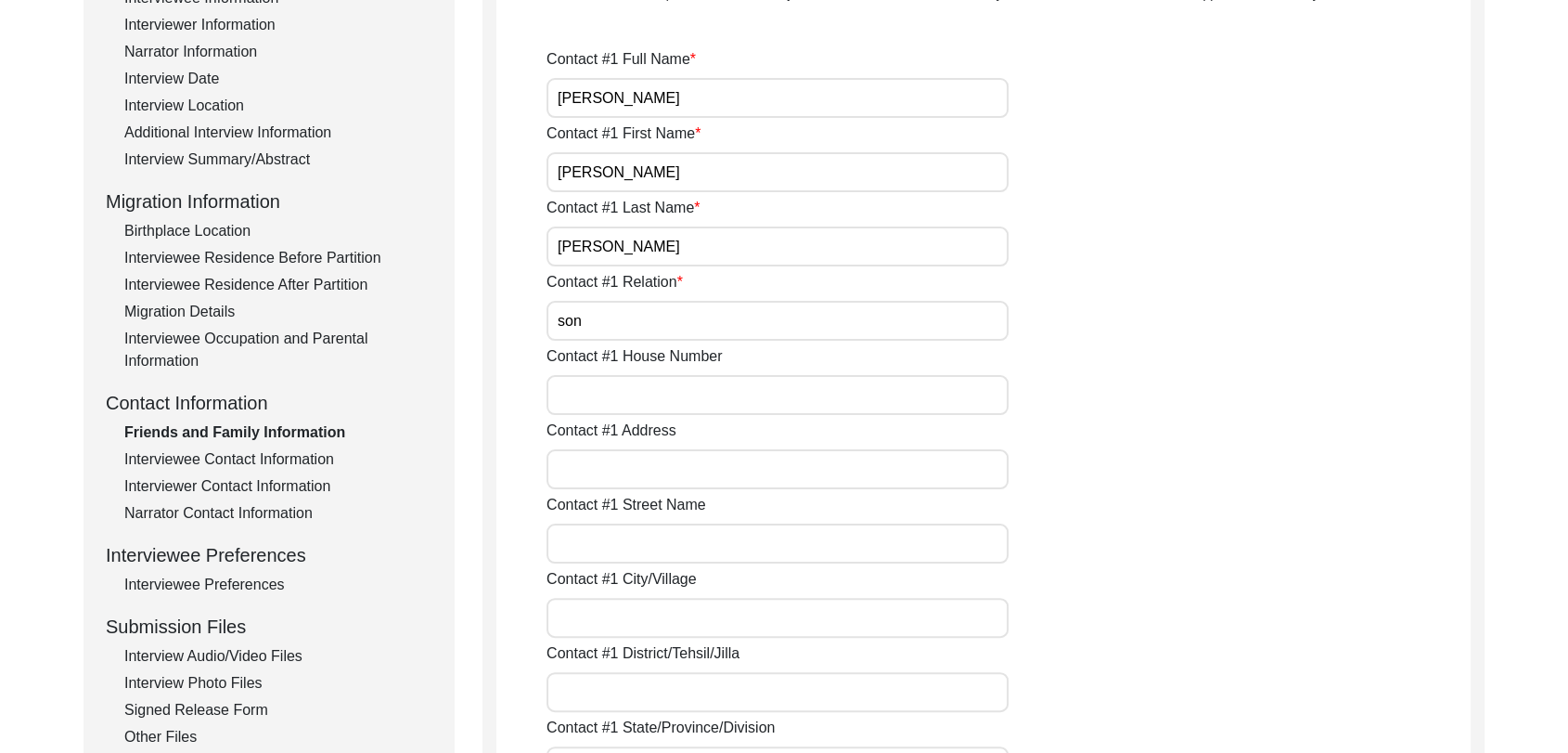
click at [633, 485] on input "Contact #1 Address" at bounding box center [777, 469] width 462 height 40
click at [584, 613] on input "Contact #1 City/Village" at bounding box center [777, 617] width 462 height 40
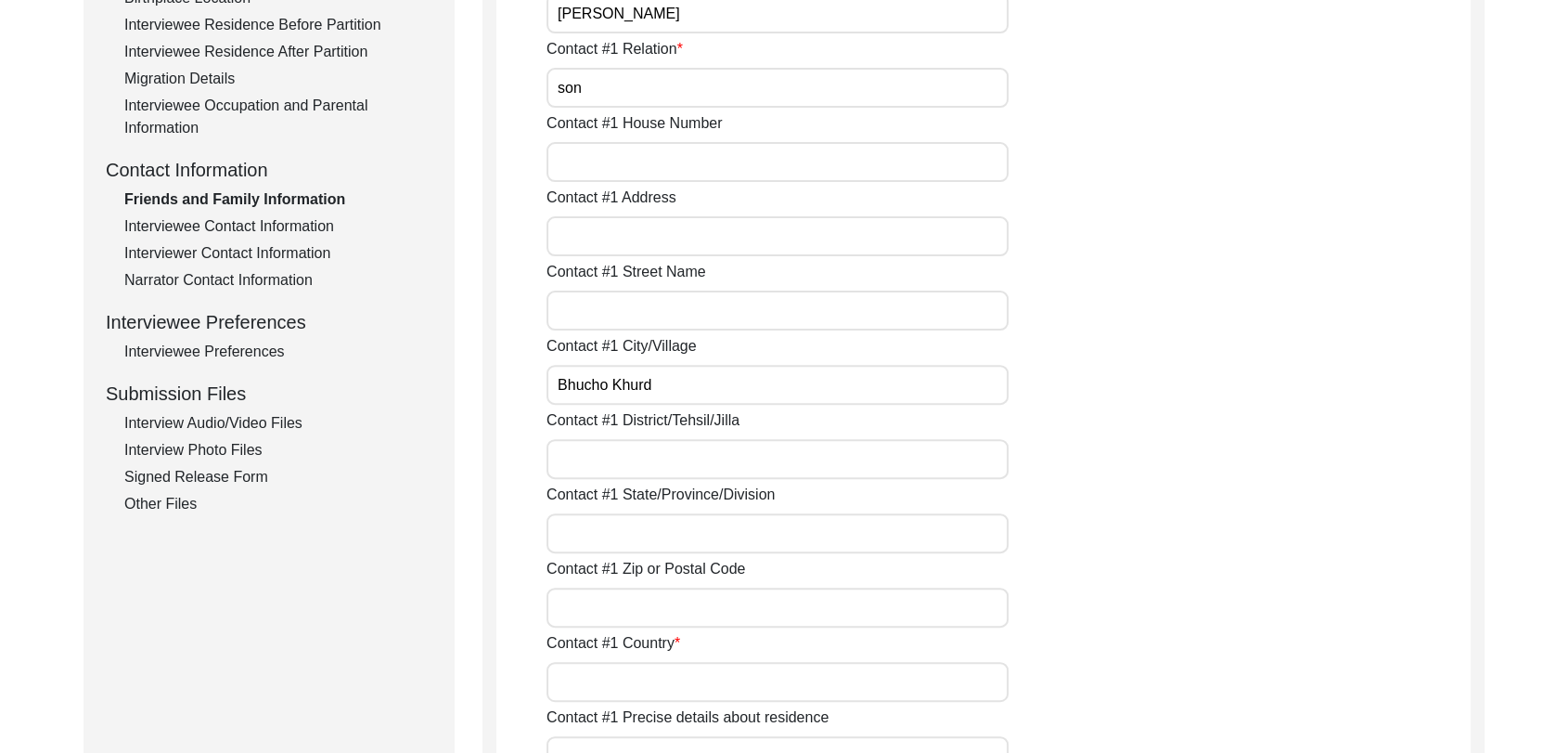
scroll to position [551, 0]
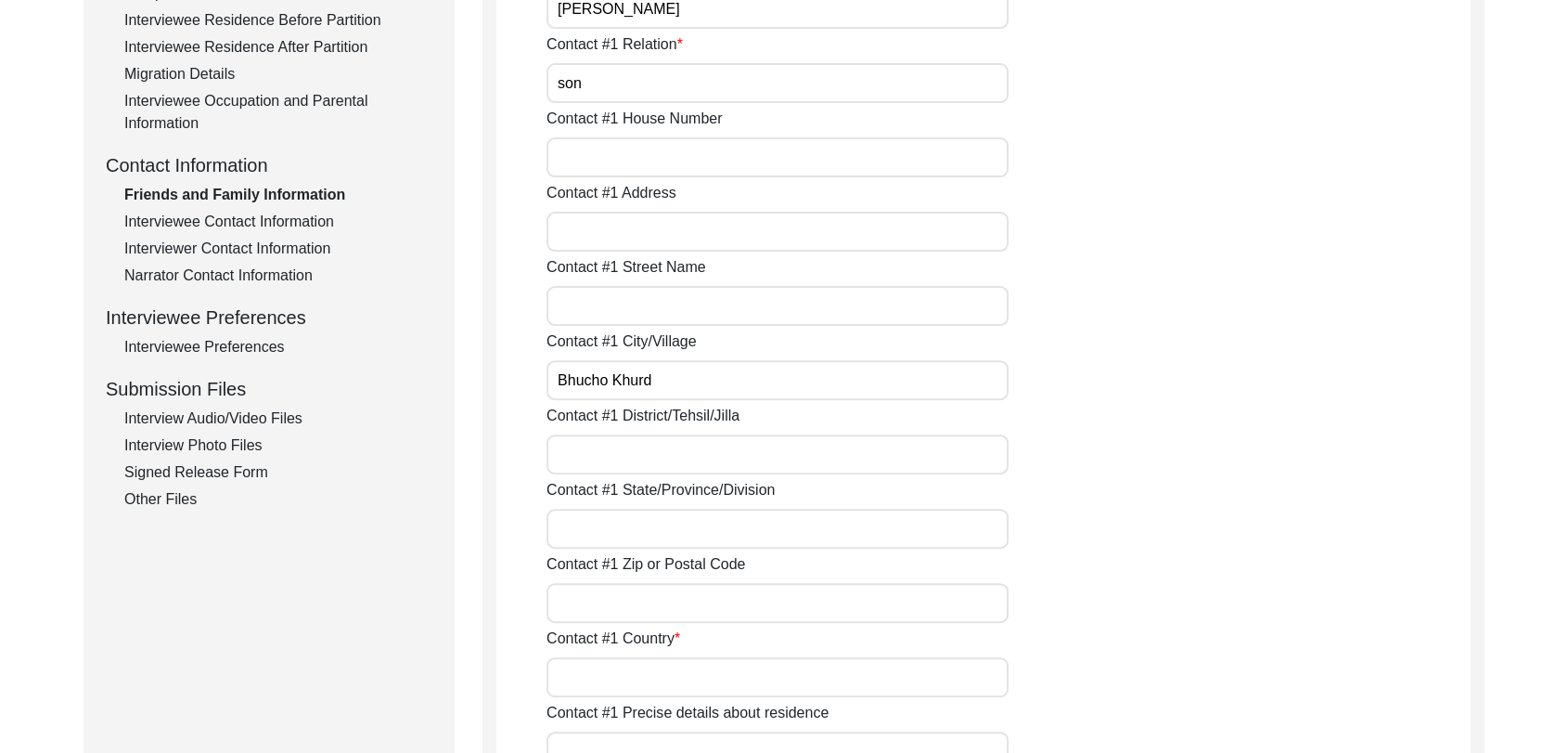
click at [579, 447] on input "Contact #1 District/Tehsil/Jilla" at bounding box center [777, 454] width 462 height 40
click at [638, 522] on input "Contact #1 State/Province/Division" at bounding box center [777, 529] width 462 height 40
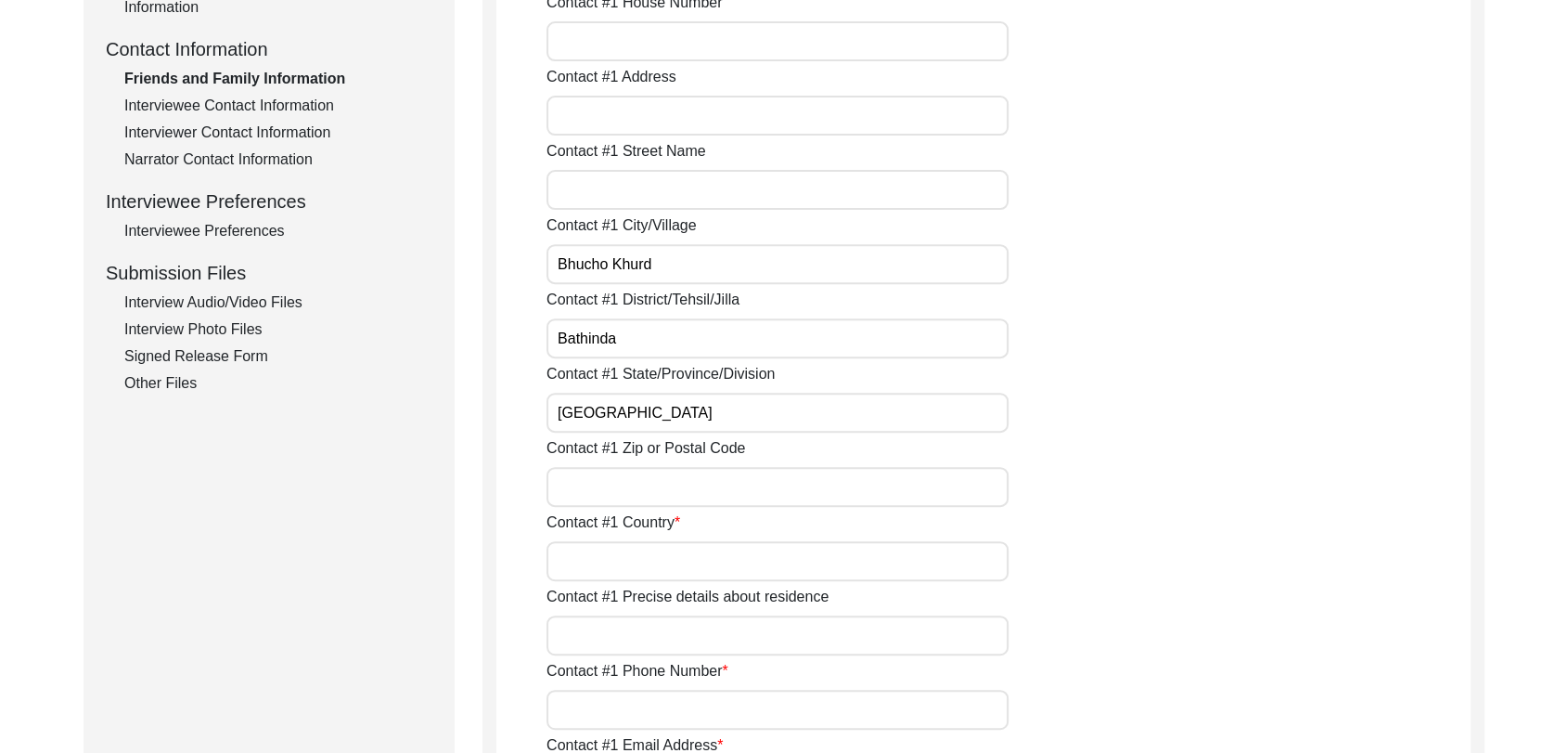
click at [596, 550] on input "Contact #1 Country" at bounding box center [777, 561] width 462 height 40
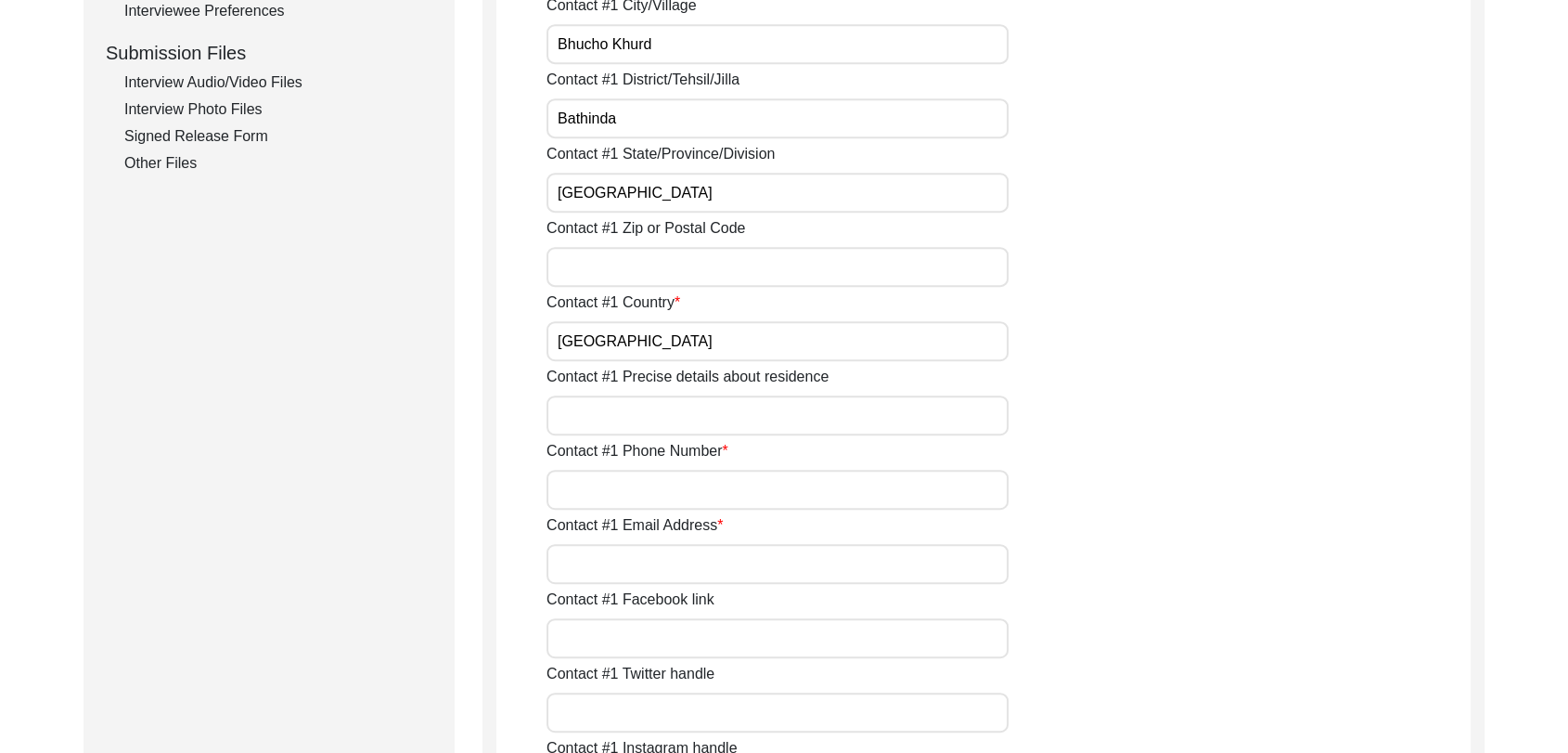
scroll to position [891, 0]
click at [588, 474] on input "Contact #1 Phone Number" at bounding box center [777, 487] width 462 height 40
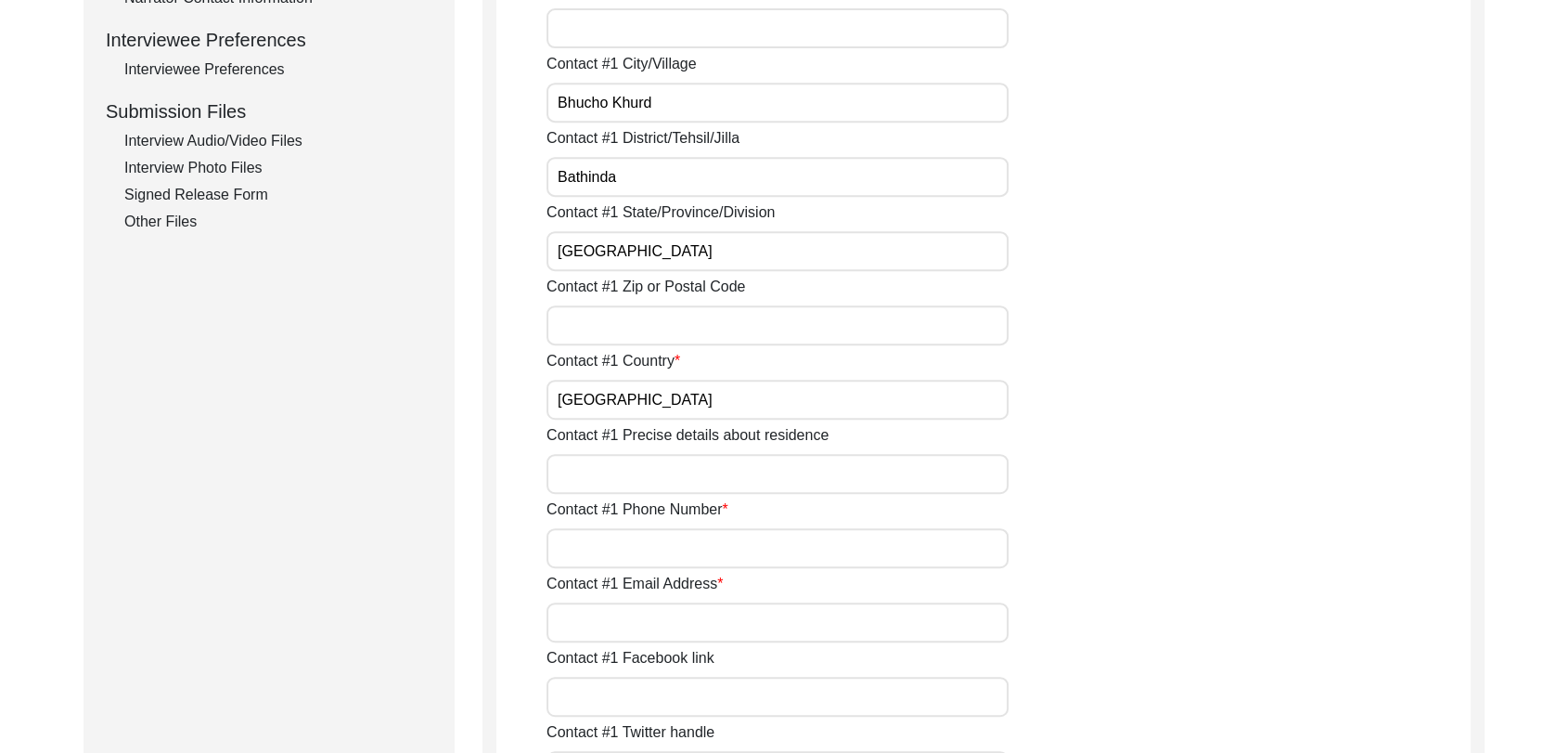
scroll to position [832, 0]
click at [566, 546] on input "Contact #1 Phone Number" at bounding box center [777, 546] width 462 height 40
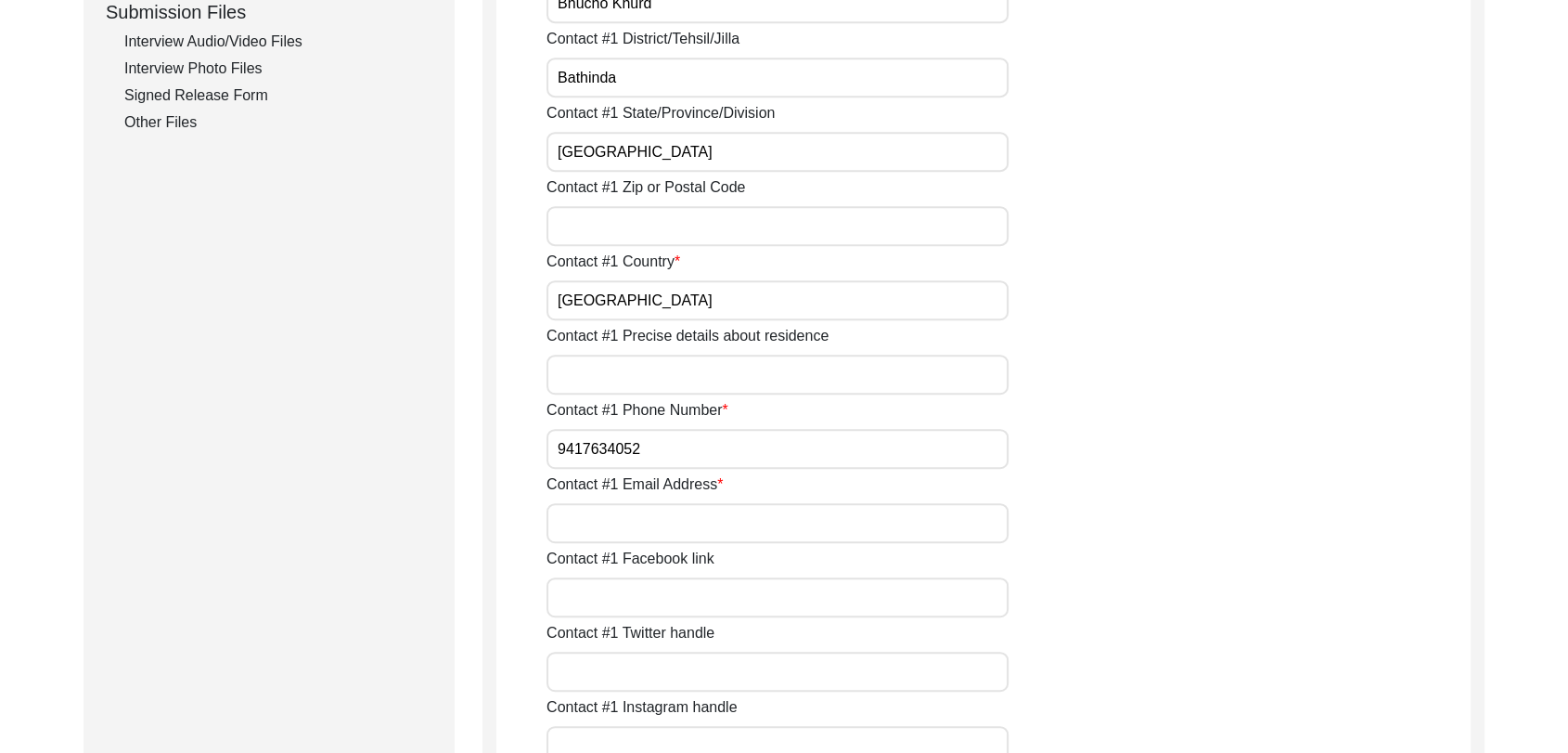
scroll to position [931, 0]
click at [611, 513] on input "Contact #1 Email Address" at bounding box center [777, 520] width 462 height 40
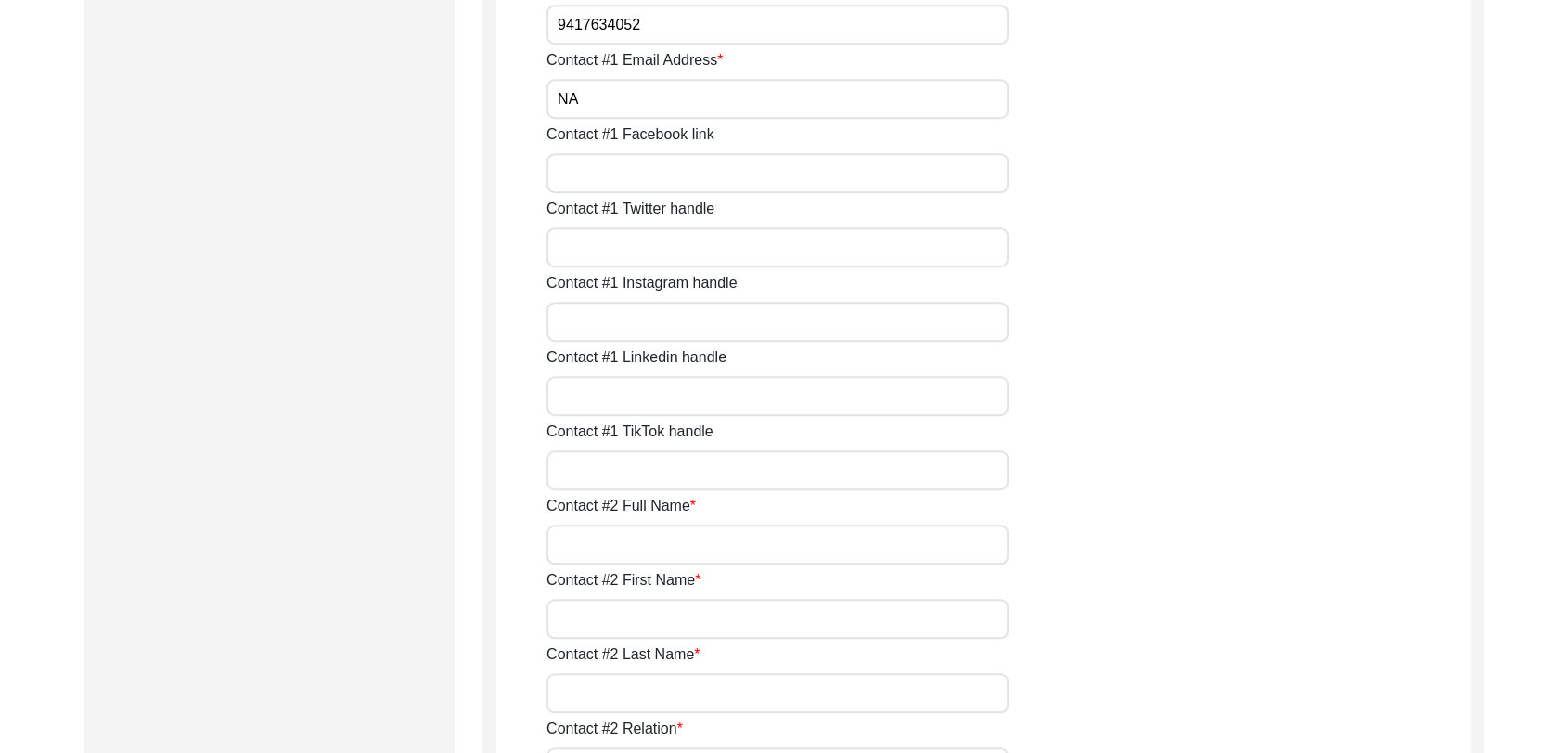
scroll to position [1354, 0]
click at [609, 543] on input "Contact #2 Full Name" at bounding box center [777, 544] width 462 height 40
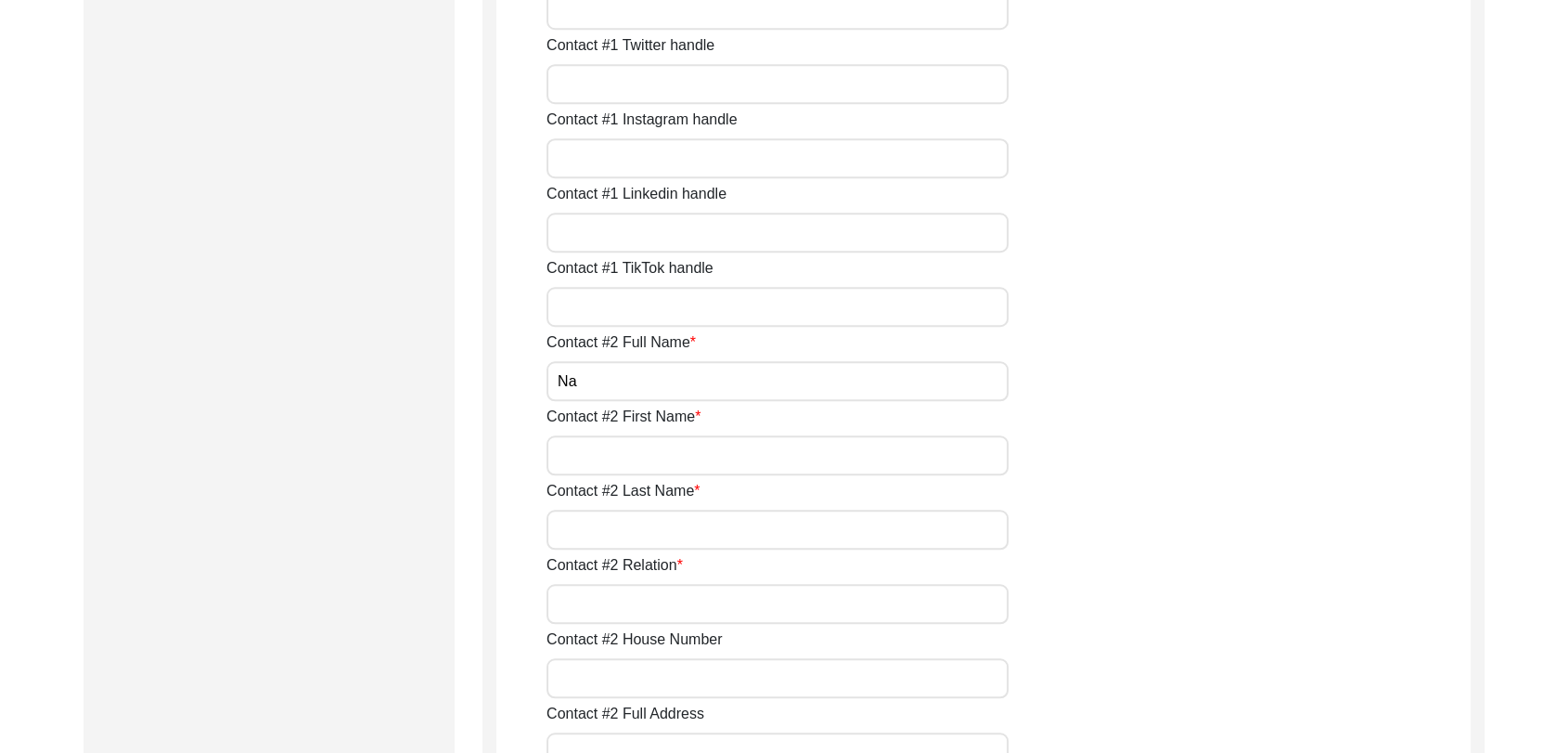
click at [607, 463] on input "Contact #2 First Name" at bounding box center [777, 455] width 462 height 40
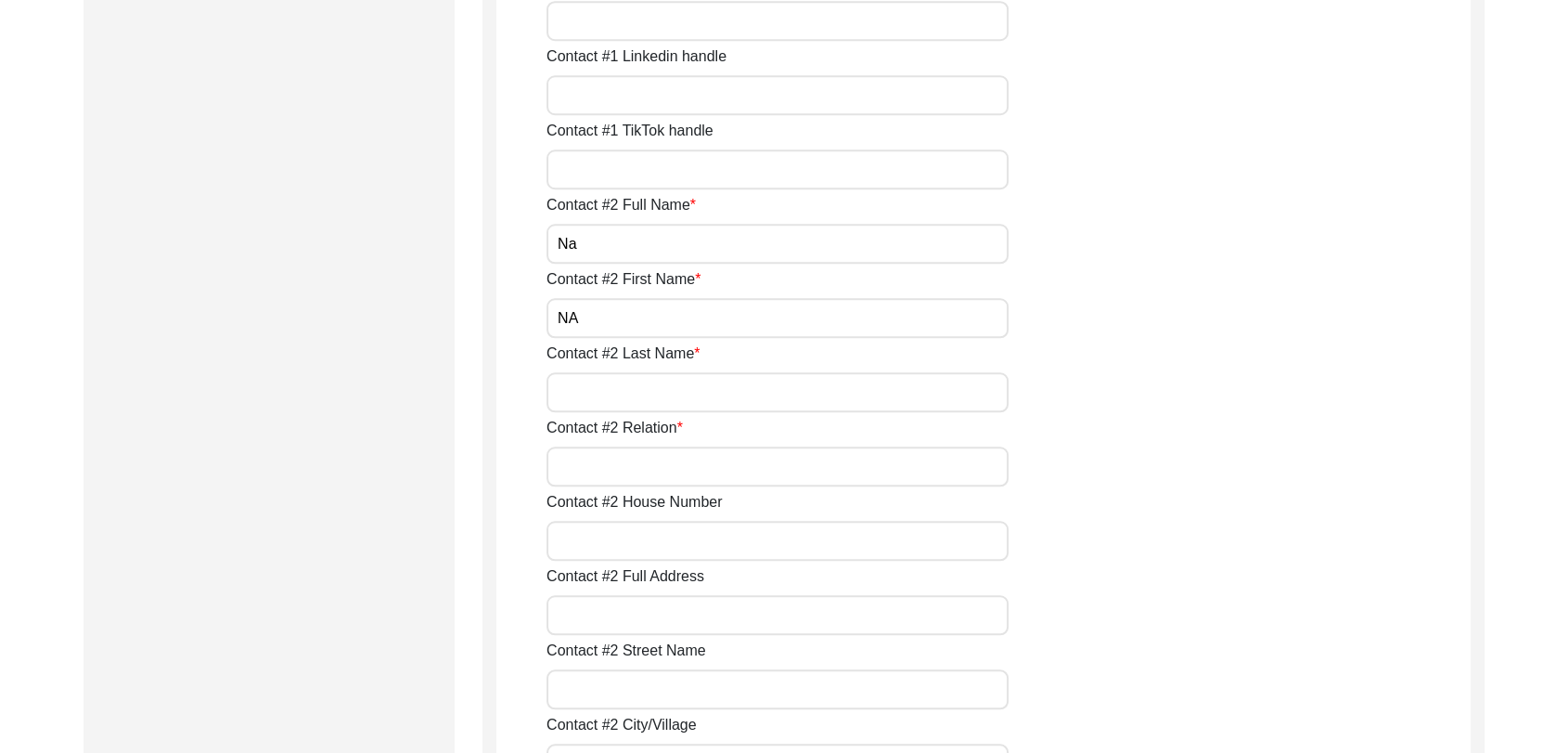
click at [594, 386] on input "Contact #2 Last Name" at bounding box center [777, 392] width 462 height 40
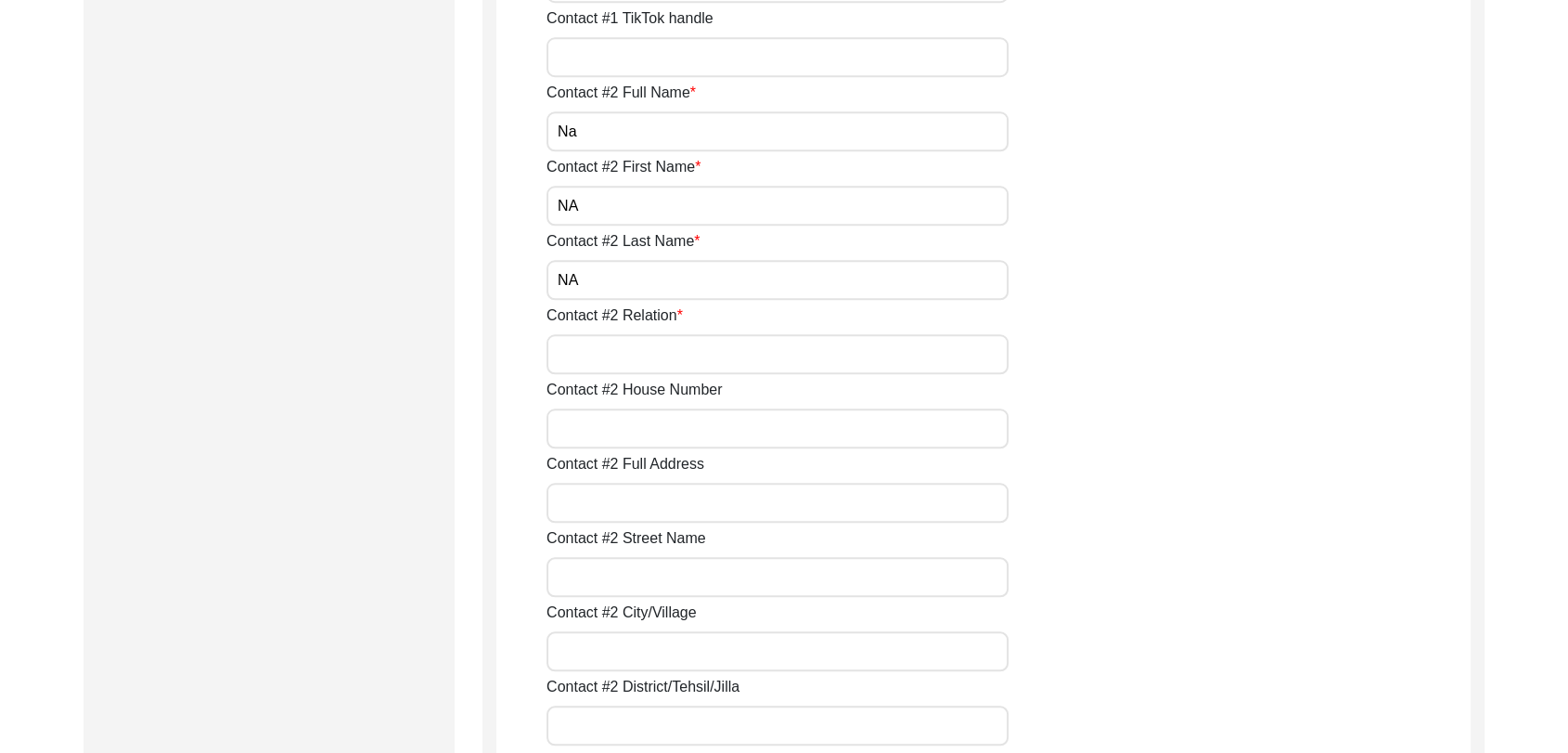
scroll to position [1768, 0]
click at [606, 336] on input "Contact #2 Relation" at bounding box center [777, 352] width 462 height 40
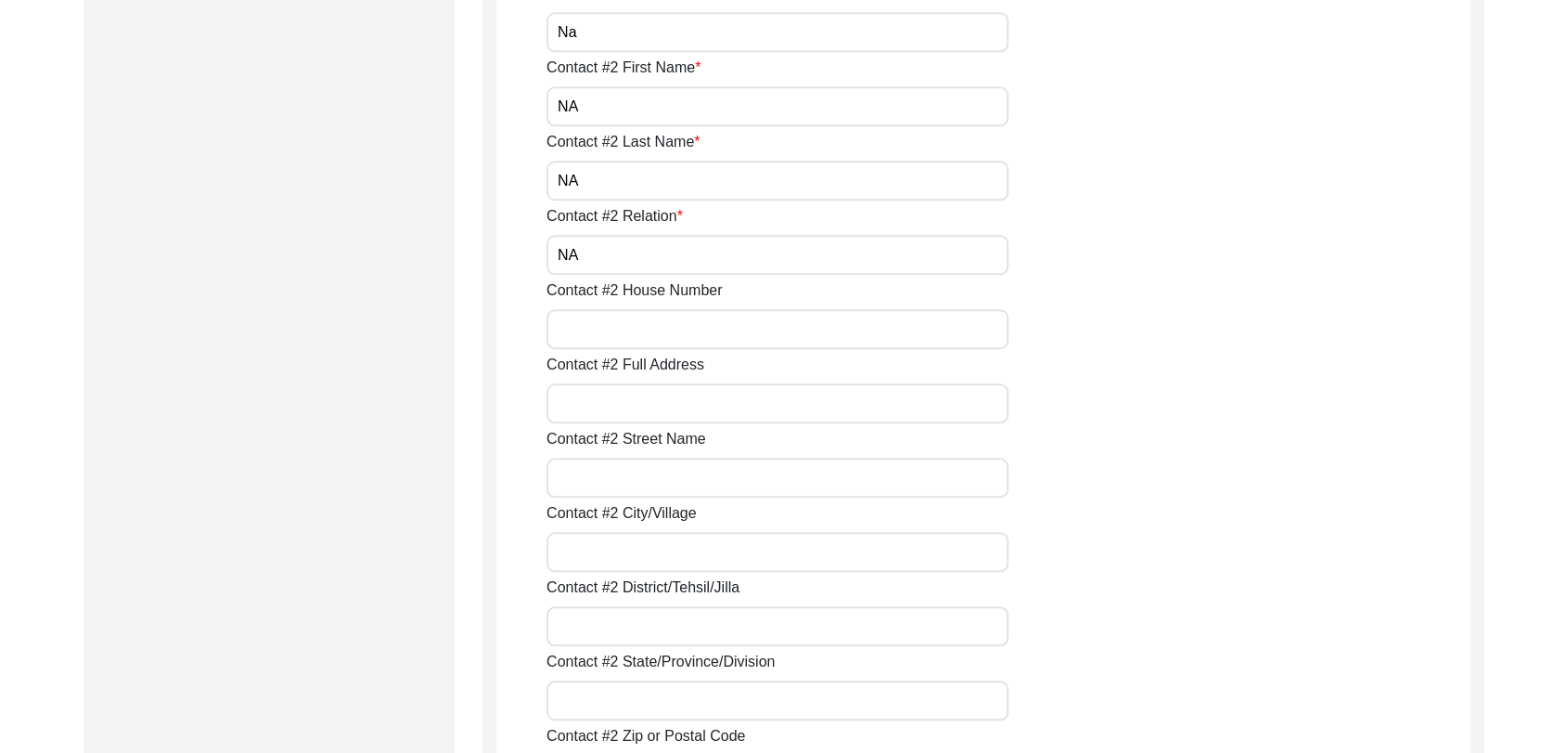
scroll to position [1876, 0]
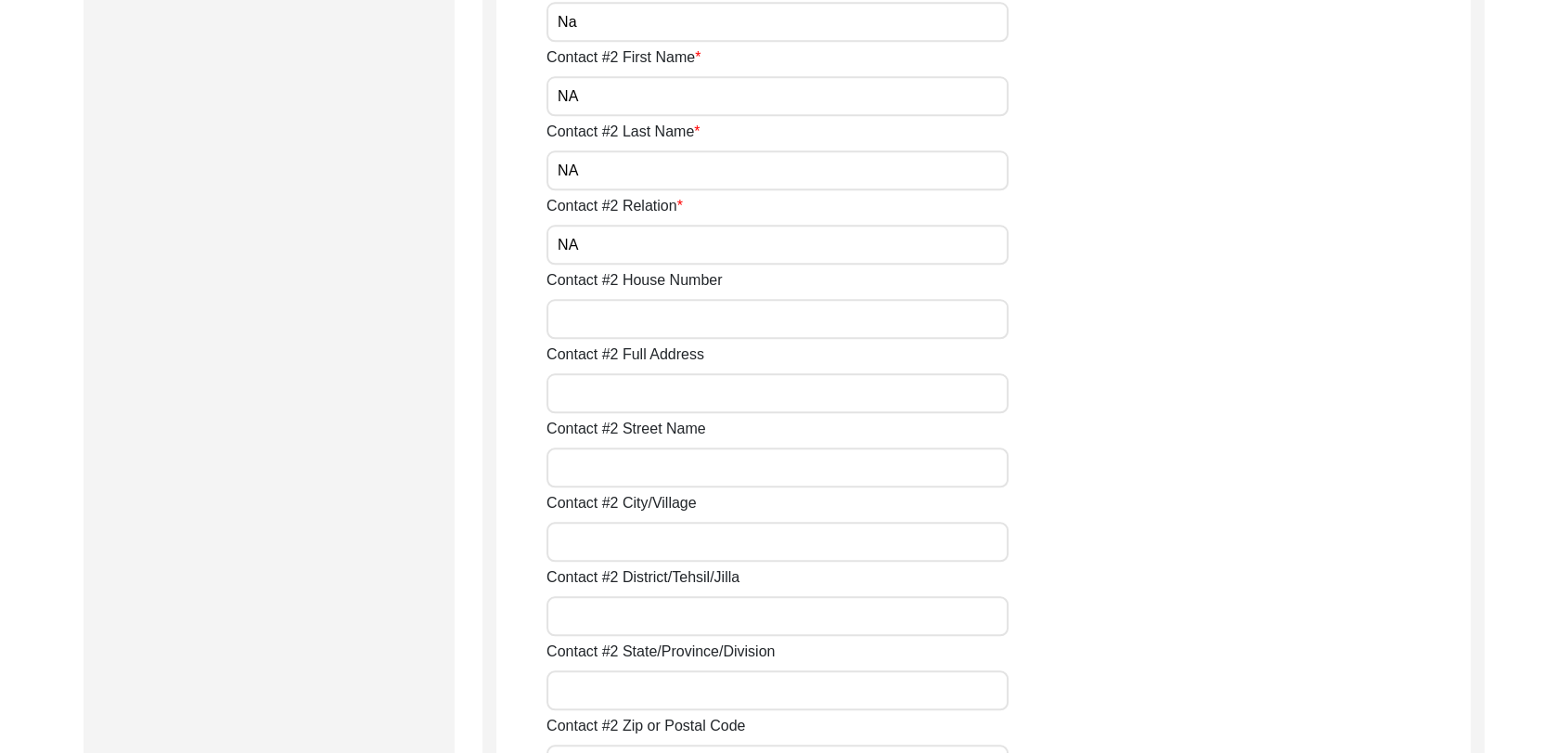
click at [591, 317] on input "Contact #2 House Number" at bounding box center [777, 319] width 462 height 40
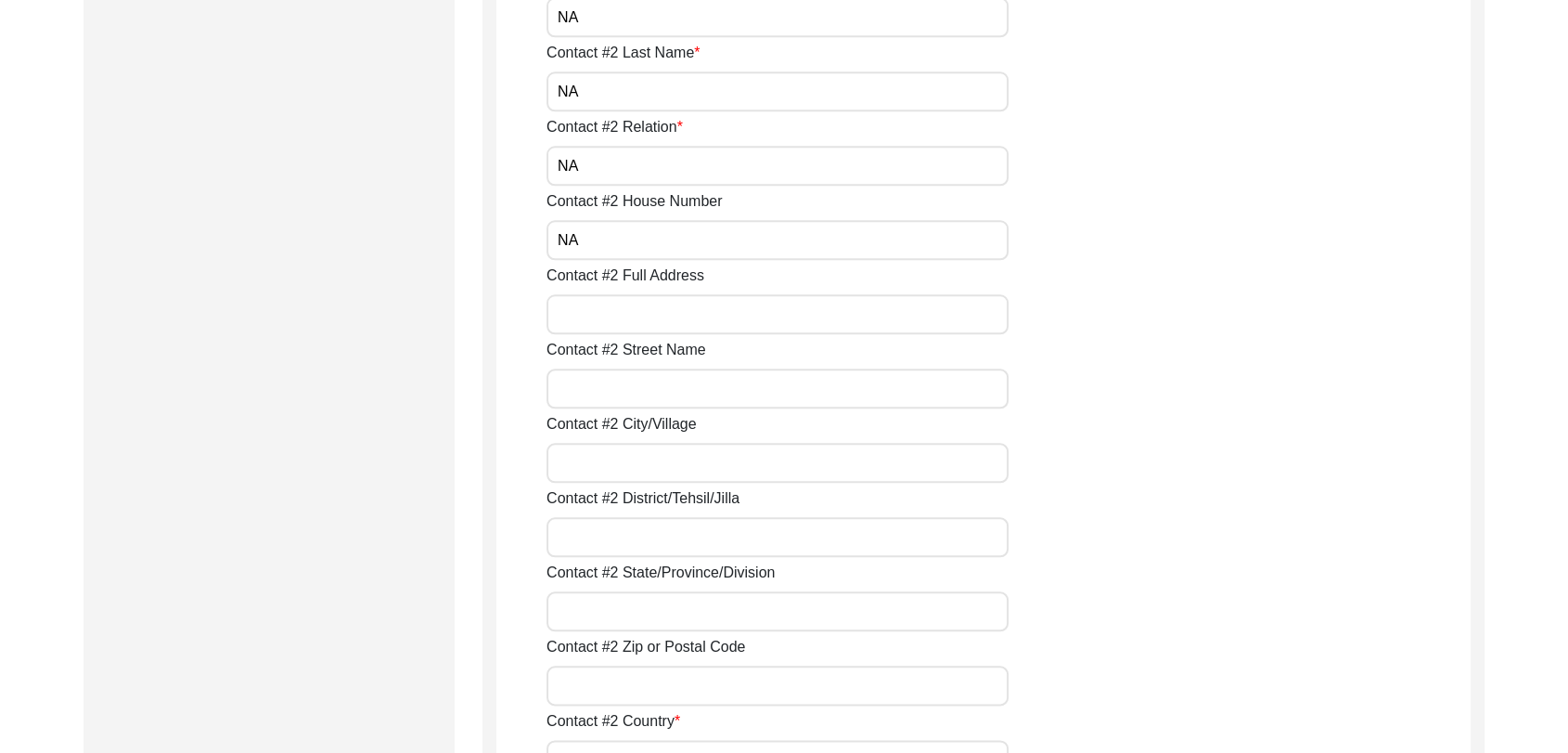
scroll to position [1958, 0]
click at [587, 310] on input "Contact #2 Full Address" at bounding box center [777, 311] width 462 height 40
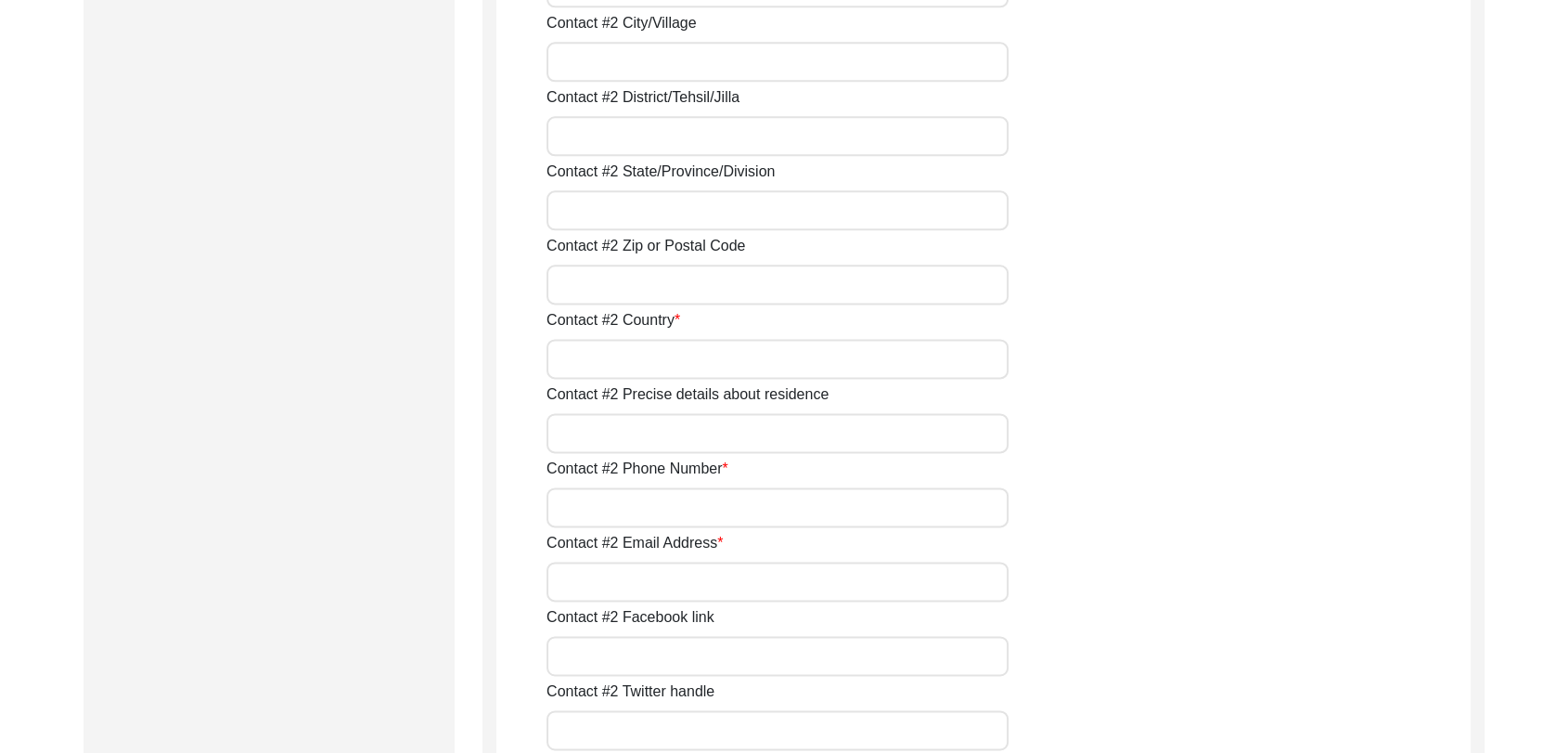
scroll to position [2361, 0]
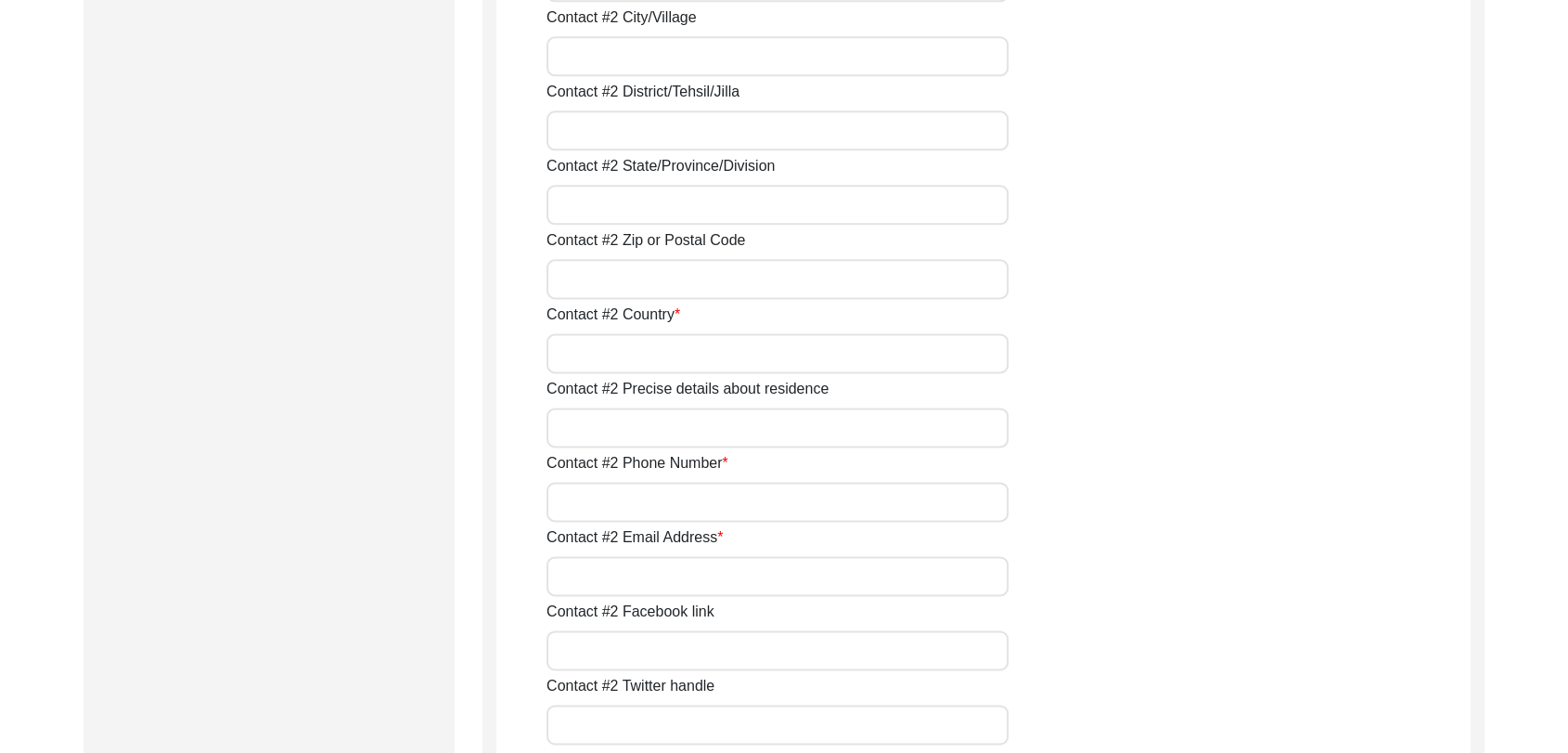
click at [593, 347] on input "Contact #2 Country" at bounding box center [777, 353] width 462 height 40
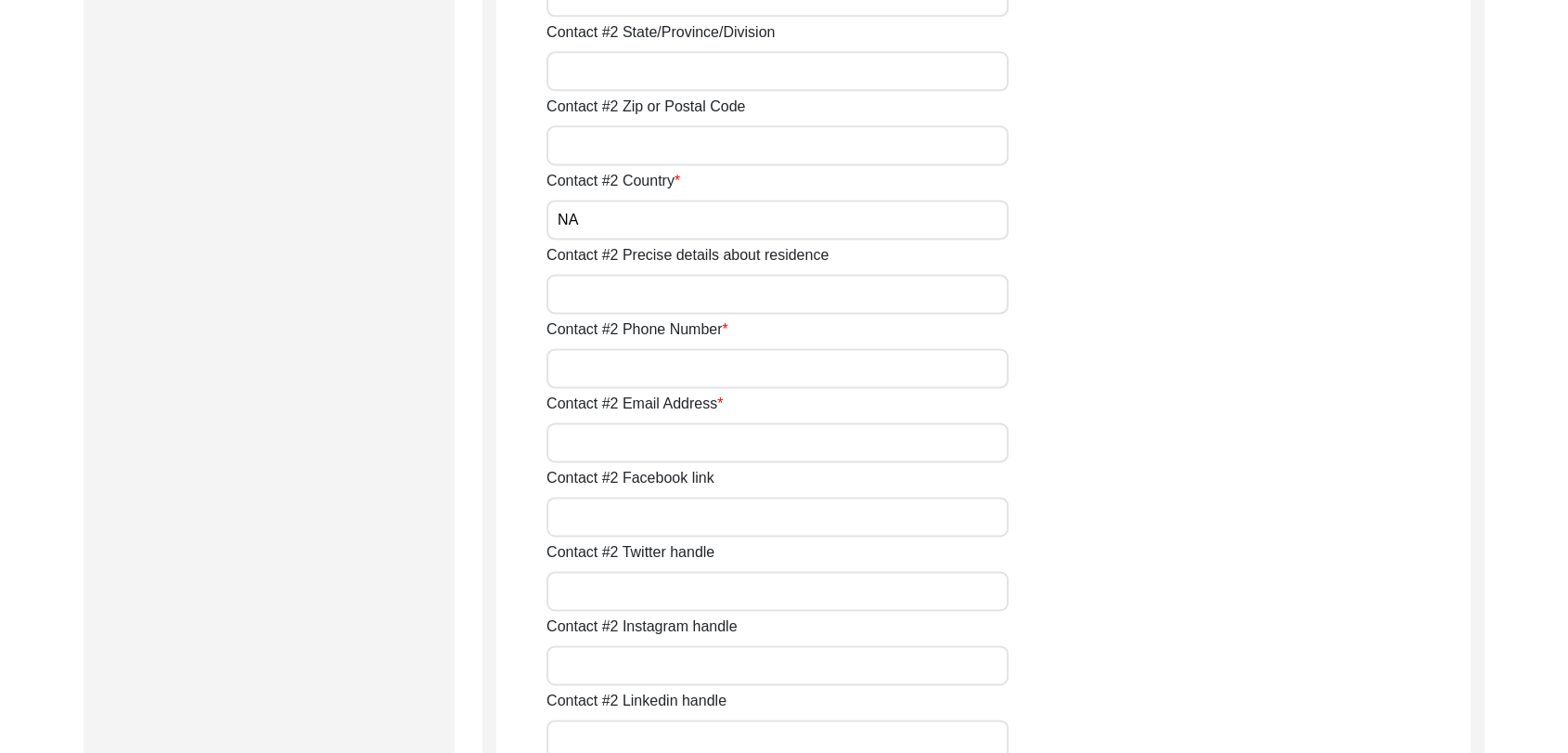
scroll to position [2504, 0]
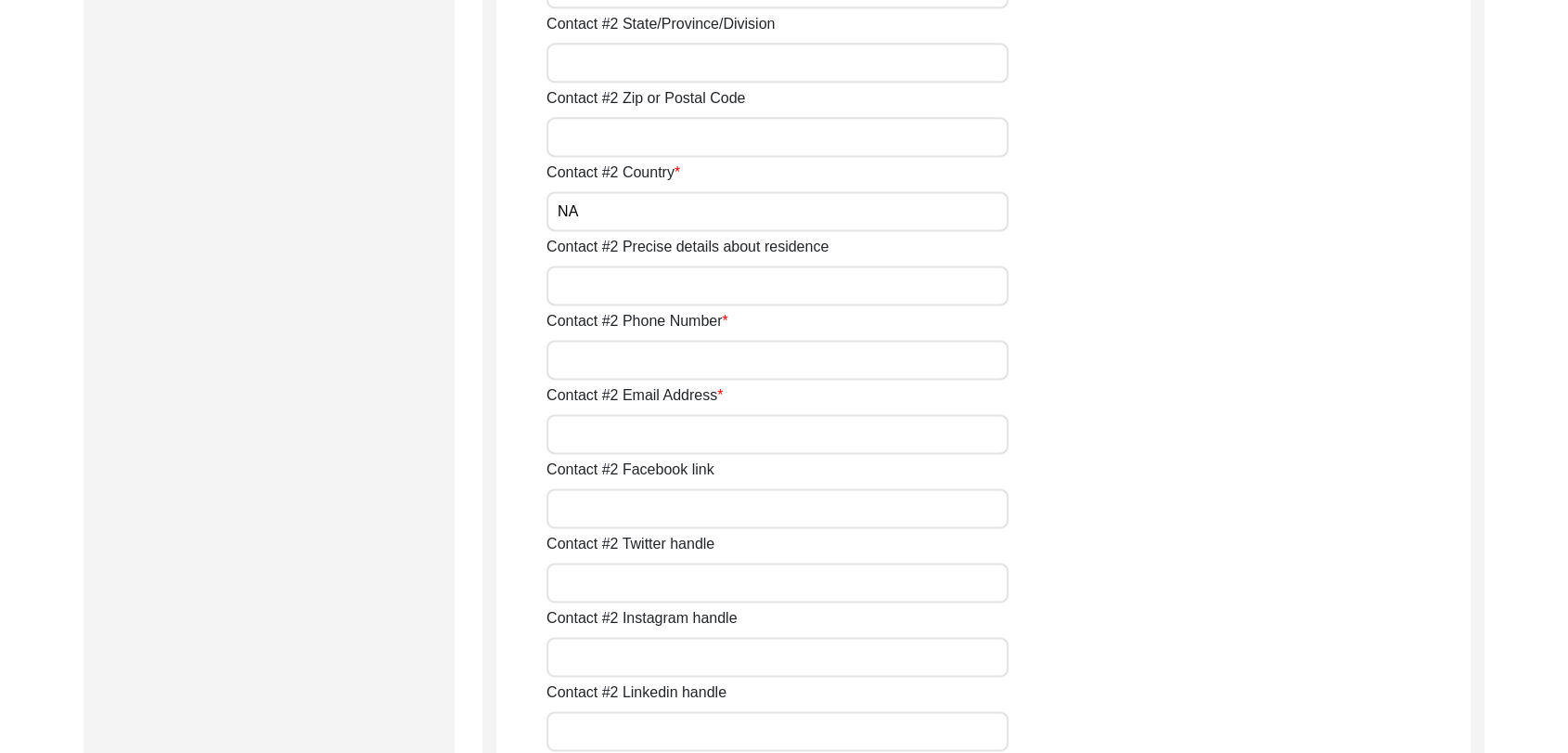
click at [604, 360] on input "Contact #2 Phone Number" at bounding box center [777, 360] width 462 height 40
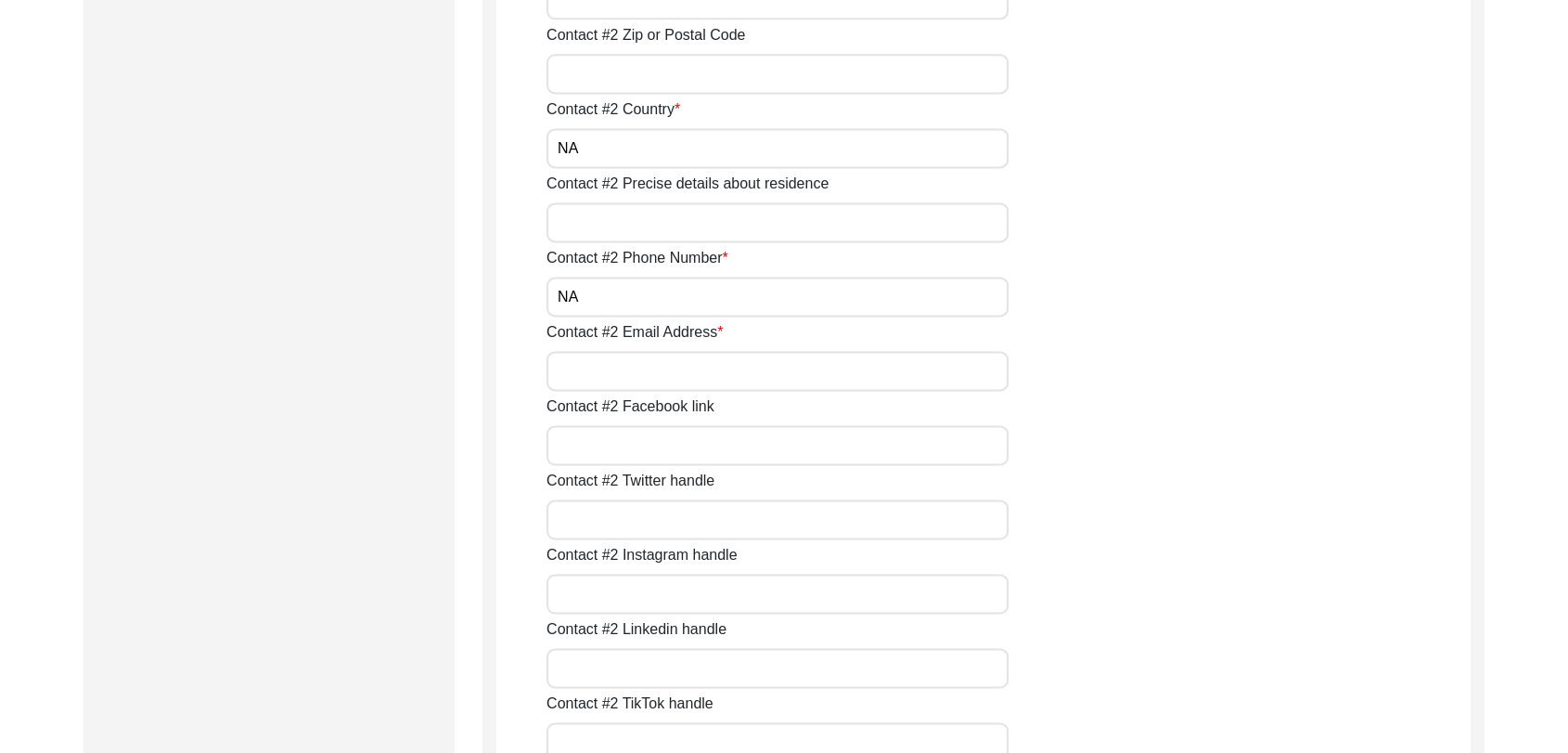
scroll to position [2571, 0]
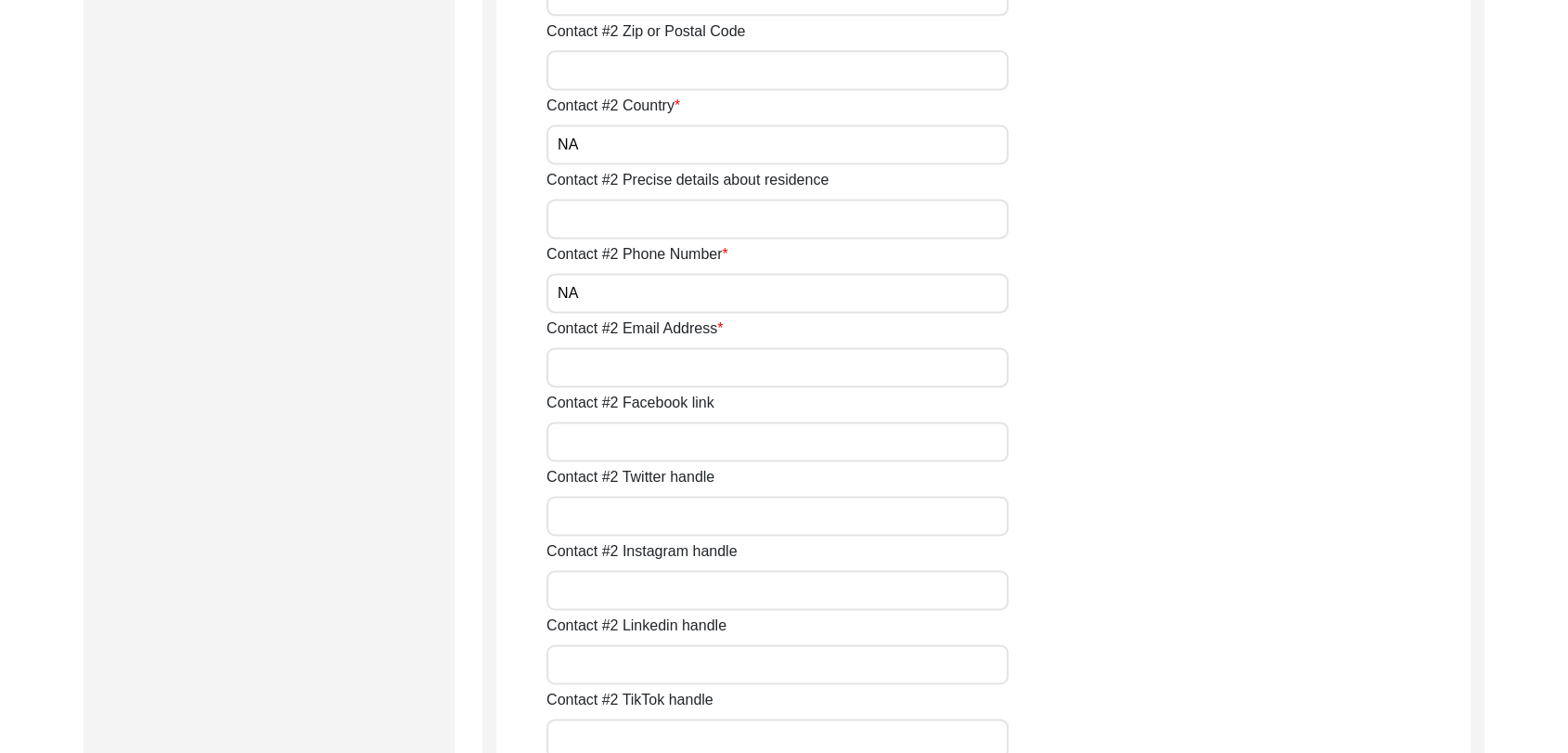
click at [603, 366] on input "Contact #2 Email Address" at bounding box center [777, 367] width 462 height 40
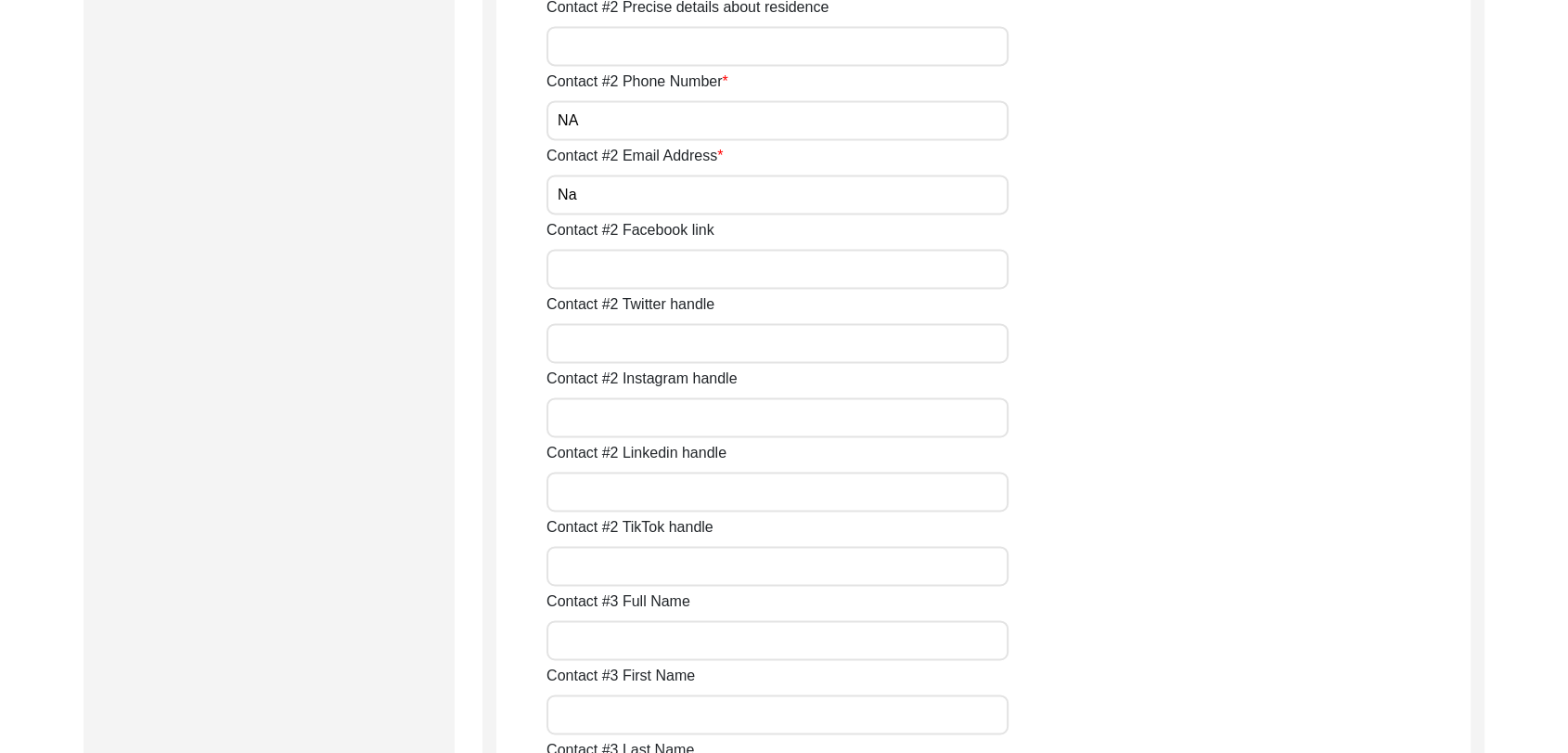
scroll to position [2749, 0]
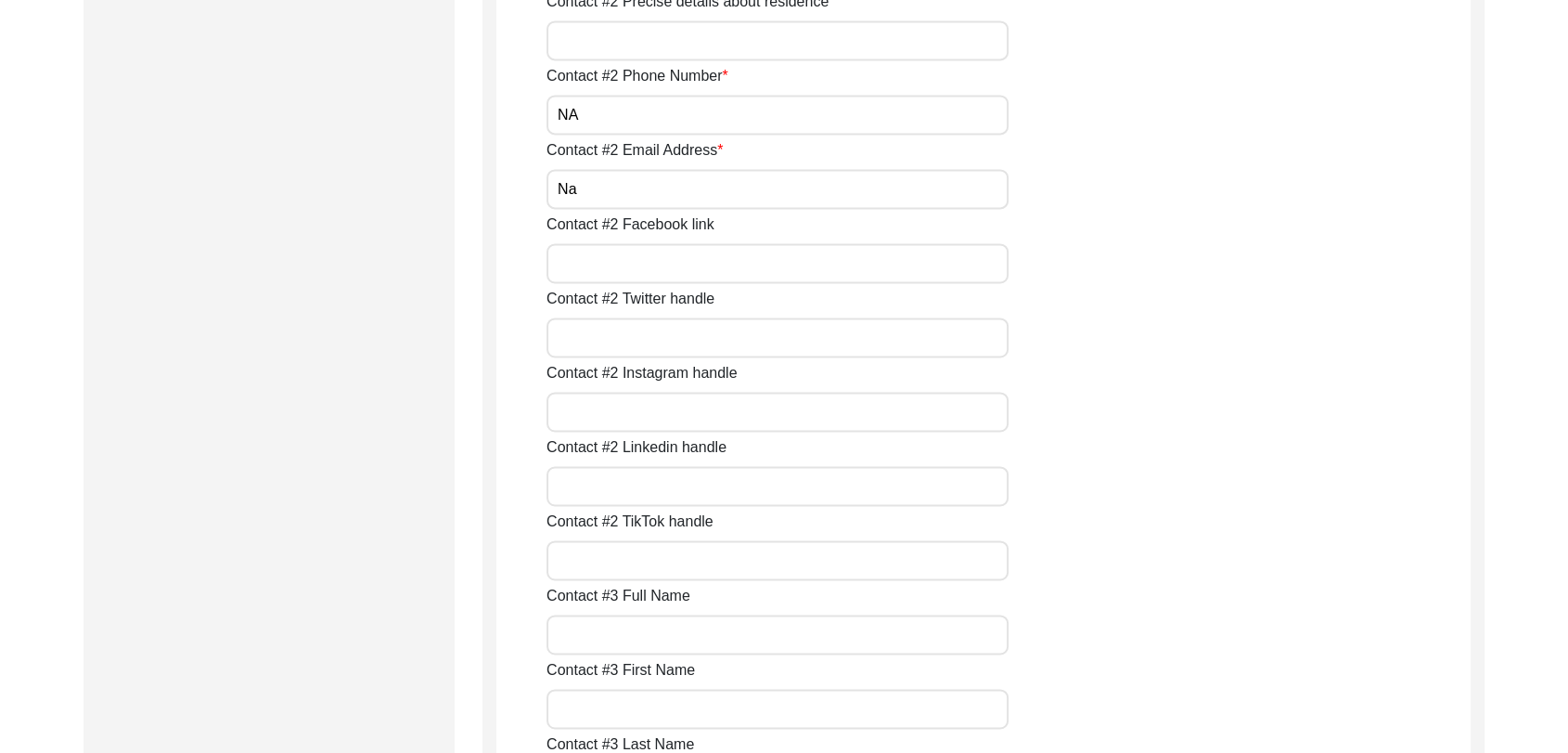
click at [614, 493] on input "Contact #2 Linkedin handle" at bounding box center [777, 486] width 462 height 40
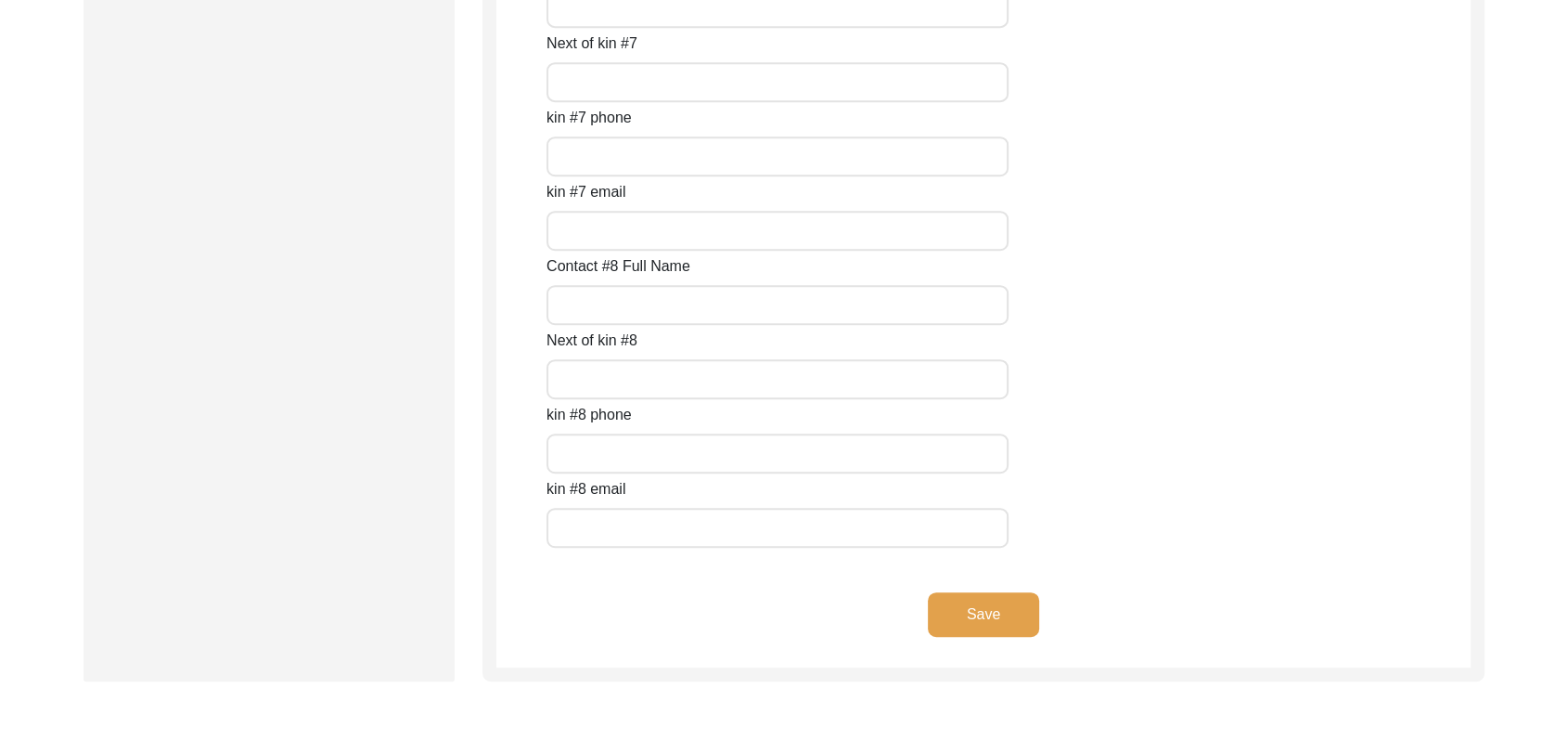
scroll to position [8321, 0]
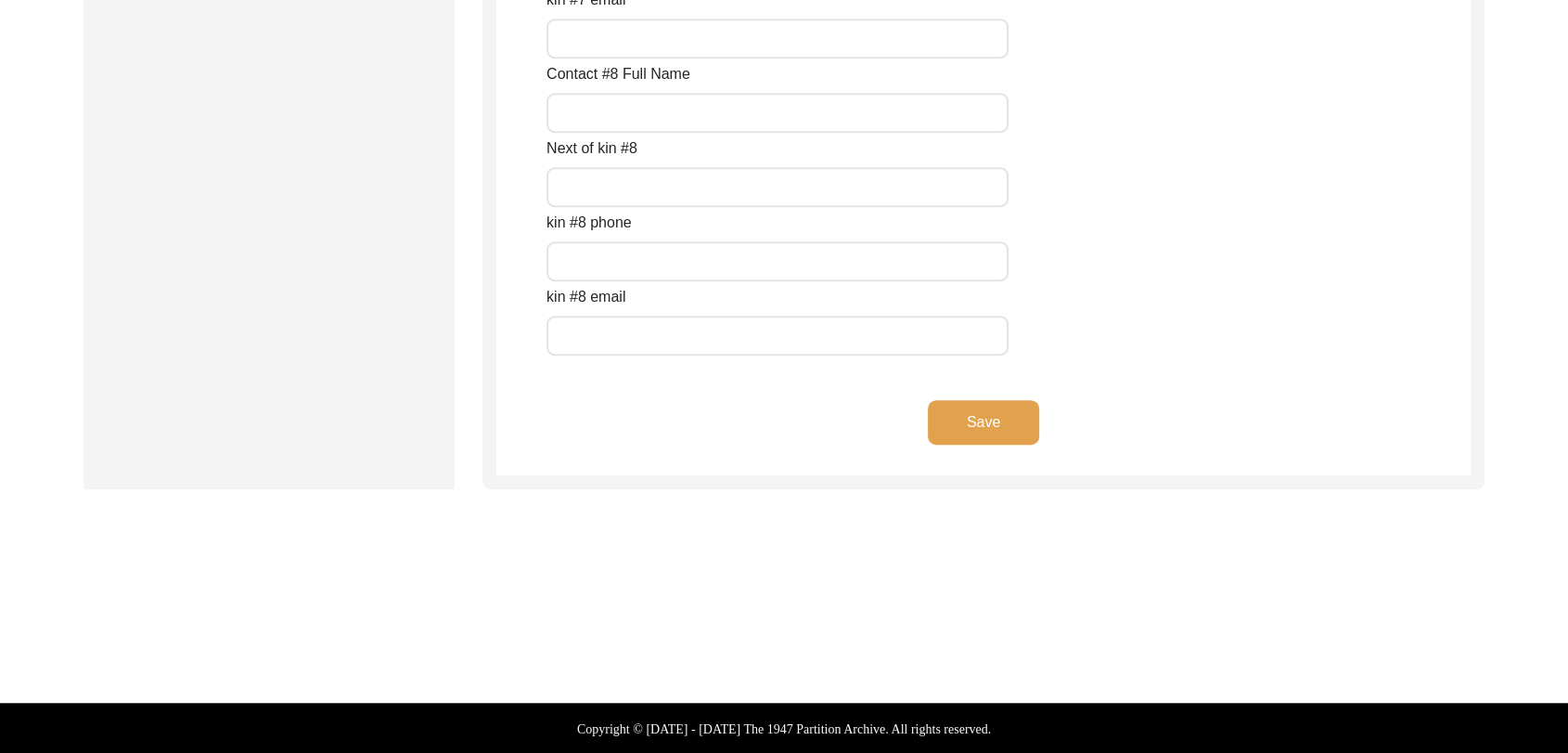
click at [993, 412] on button "Save" at bounding box center [983, 422] width 111 height 44
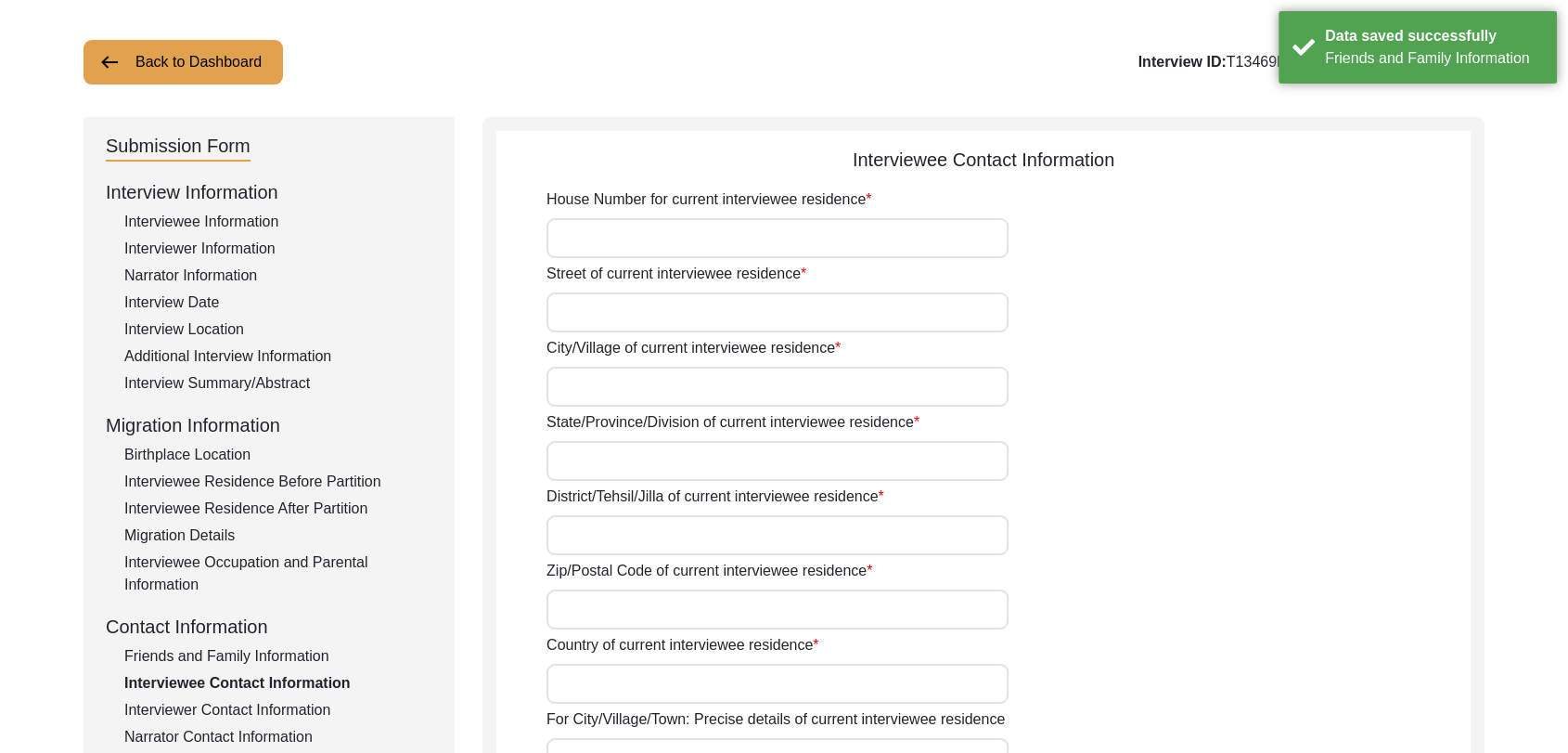
scroll to position [0, 0]
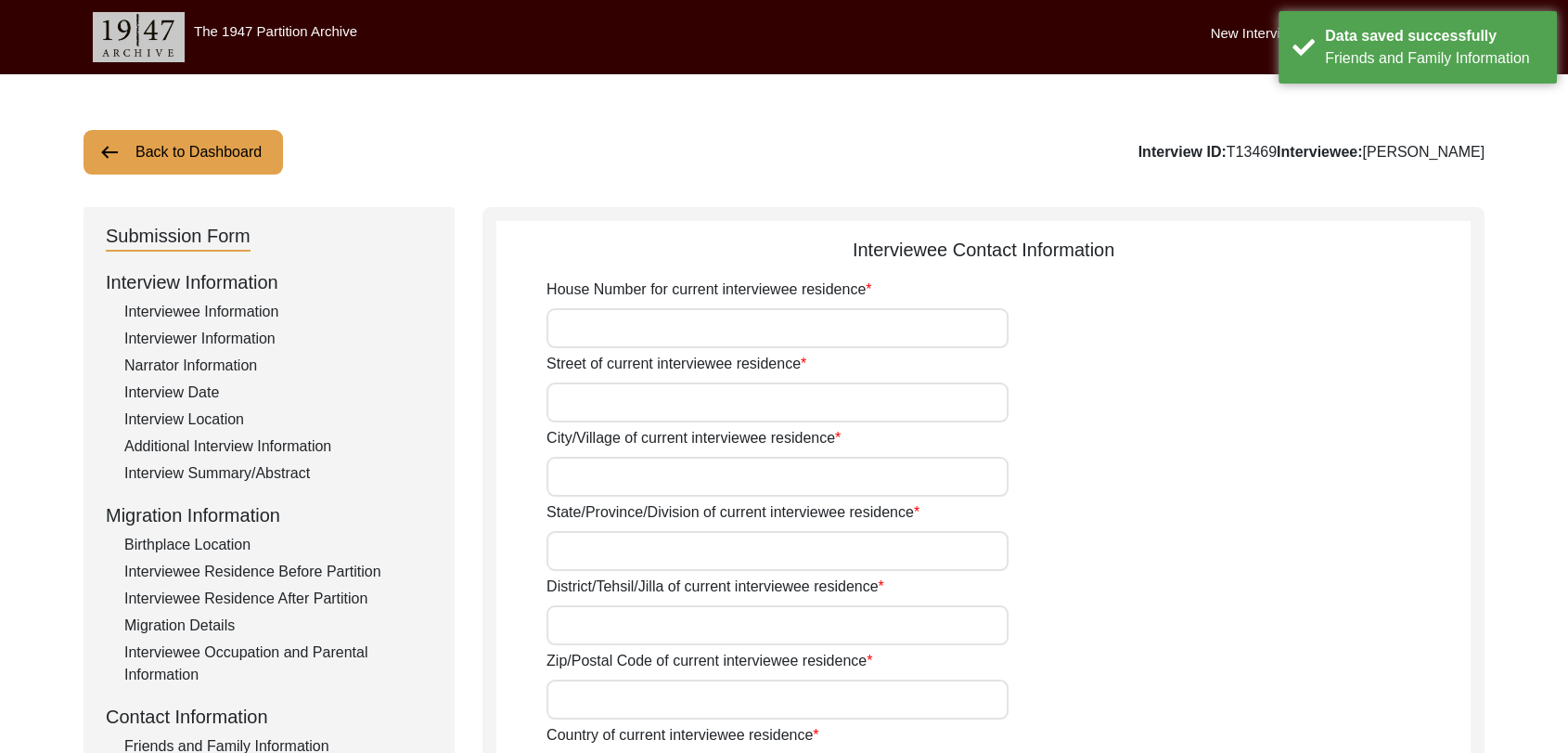
click at [624, 329] on input "House Number for current interviewee residence" at bounding box center [777, 328] width 462 height 40
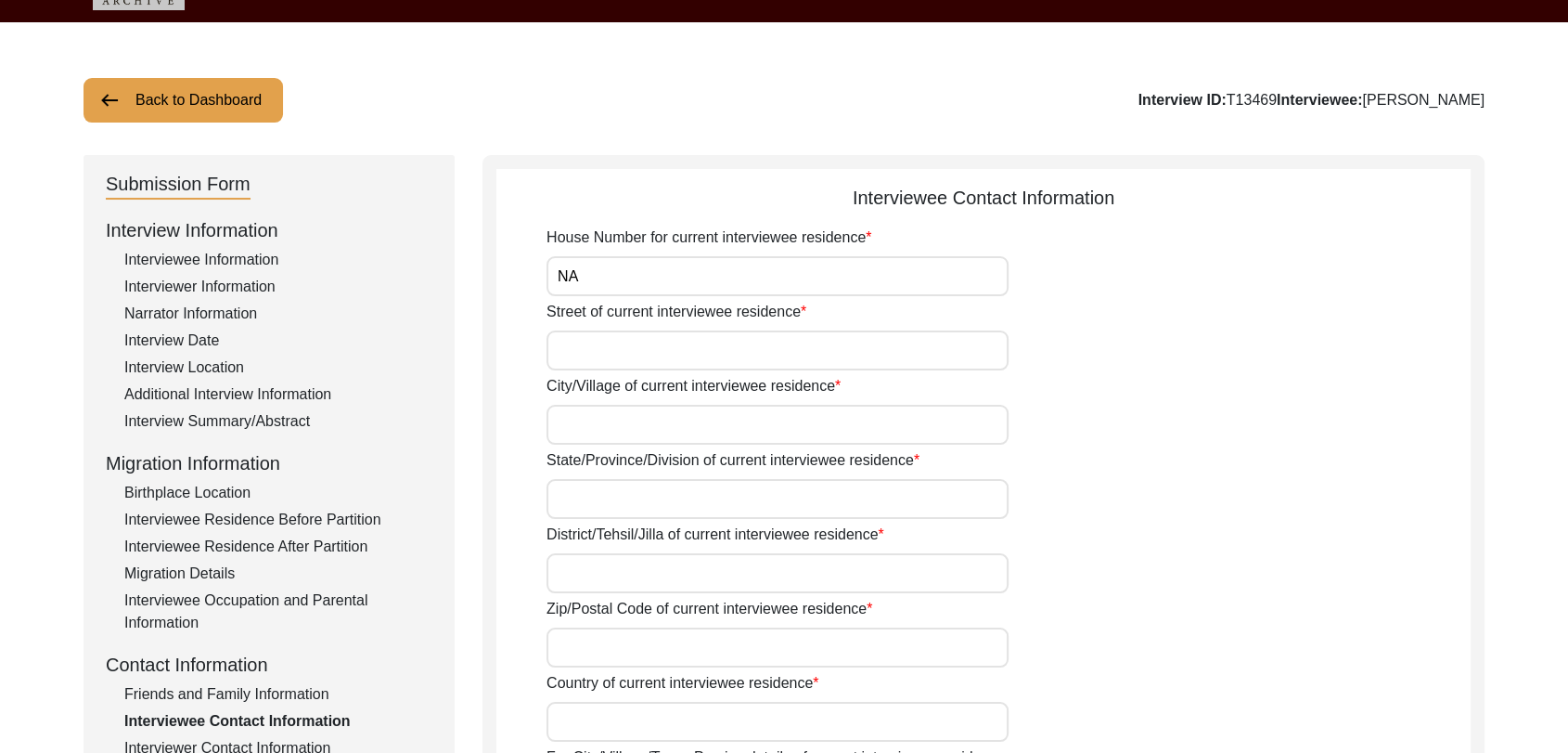
scroll to position [52, 0]
click at [609, 352] on input "Street of current interviewee residence" at bounding box center [777, 350] width 462 height 40
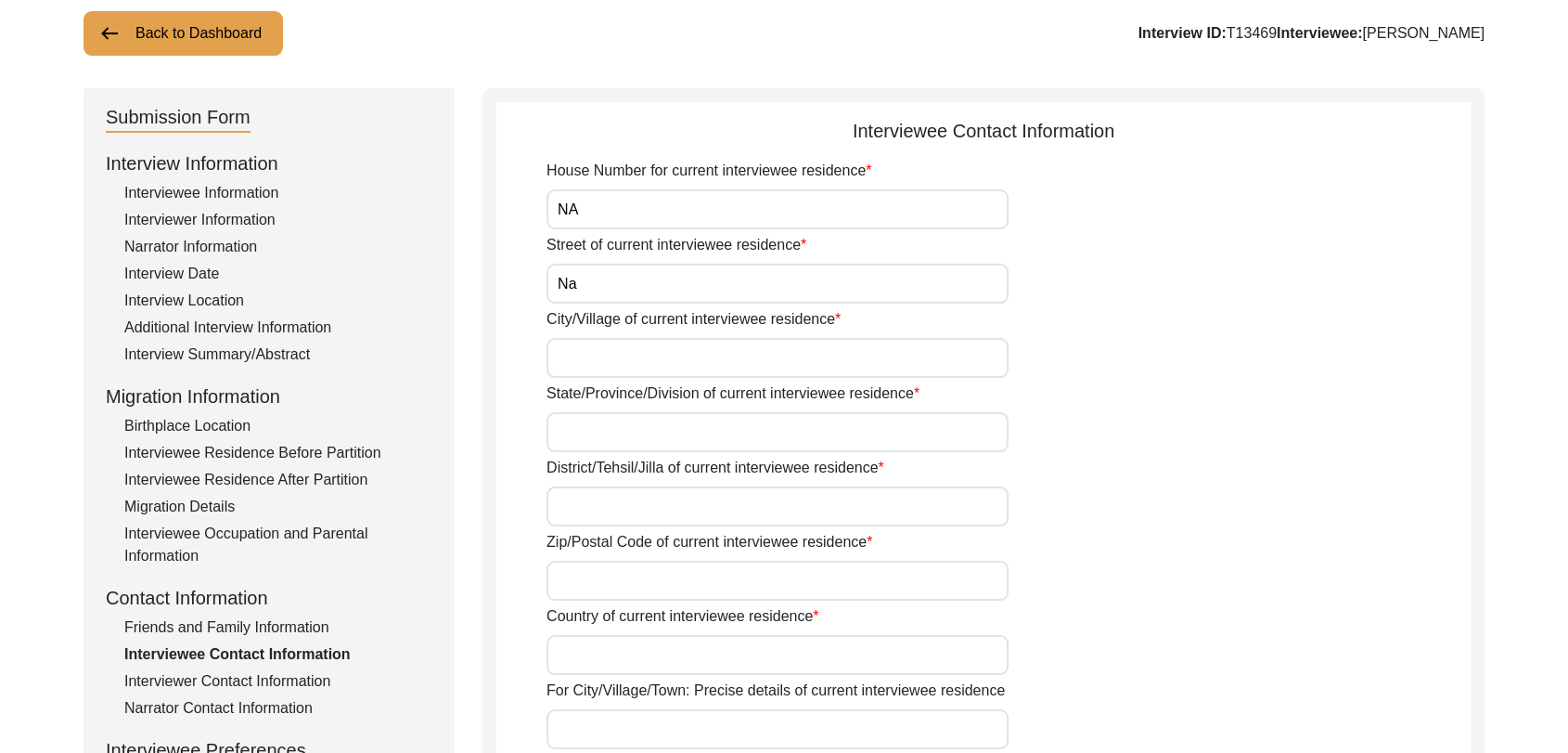
scroll to position [119, 0]
click at [608, 354] on input "City/Village of current interviewee residence" at bounding box center [777, 358] width 462 height 40
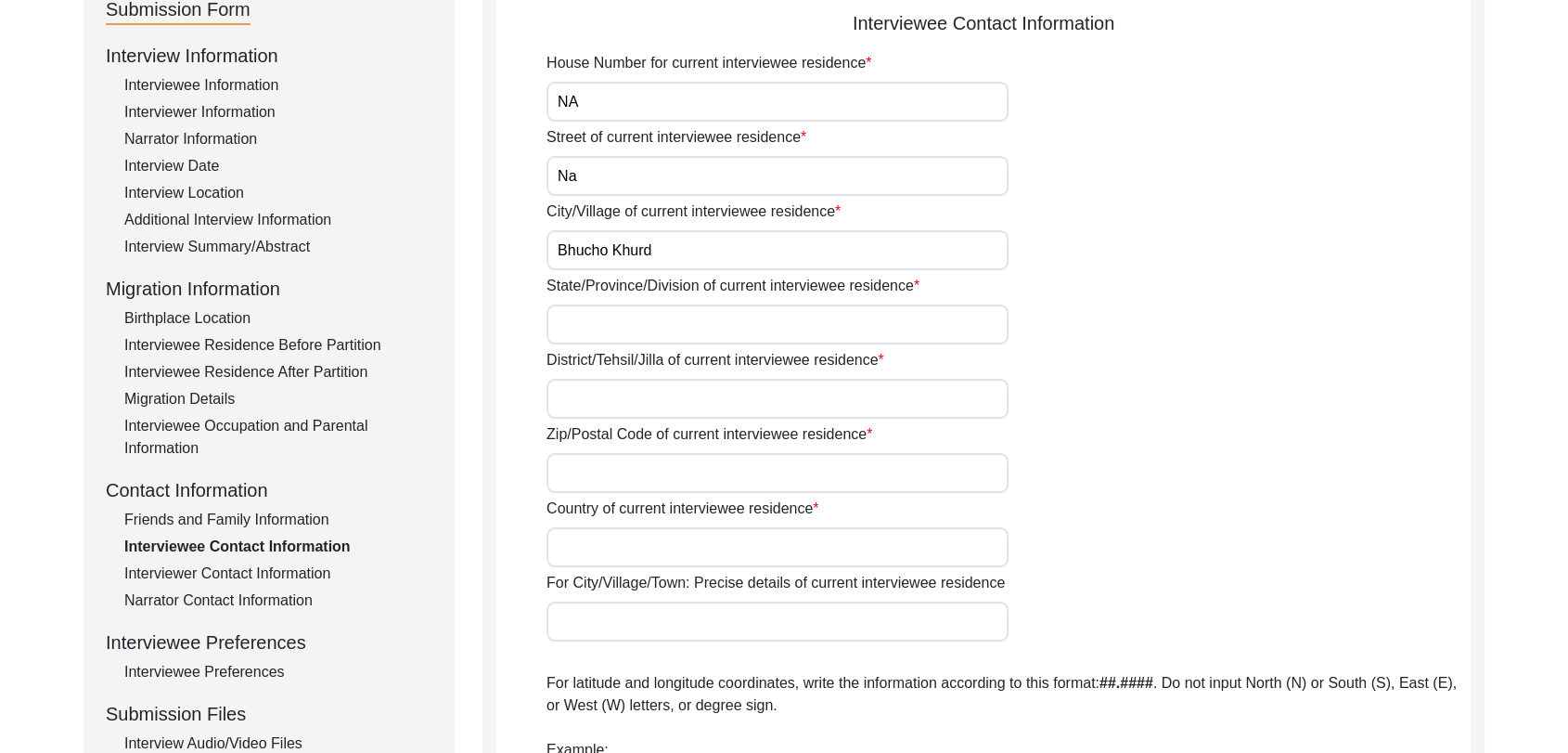
scroll to position [230, 0]
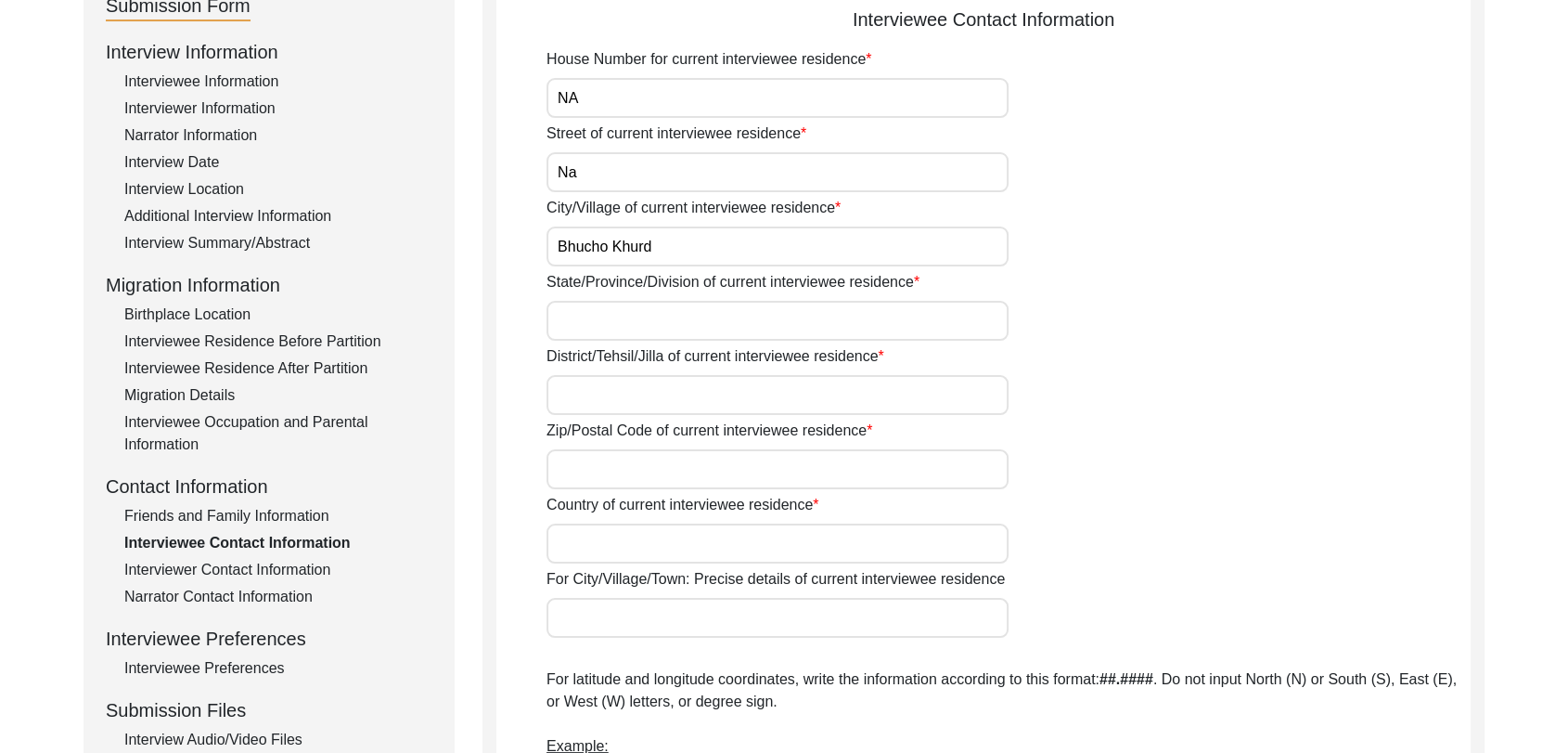
click at [585, 307] on input "State/Province/Division of current interviewee residence" at bounding box center [777, 320] width 462 height 40
click at [614, 381] on input "District/Tehsil/Jilla of current interviewee residence" at bounding box center [777, 395] width 462 height 40
click at [626, 459] on input "Zip/Postal Code of current interviewee residence" at bounding box center [777, 469] width 462 height 40
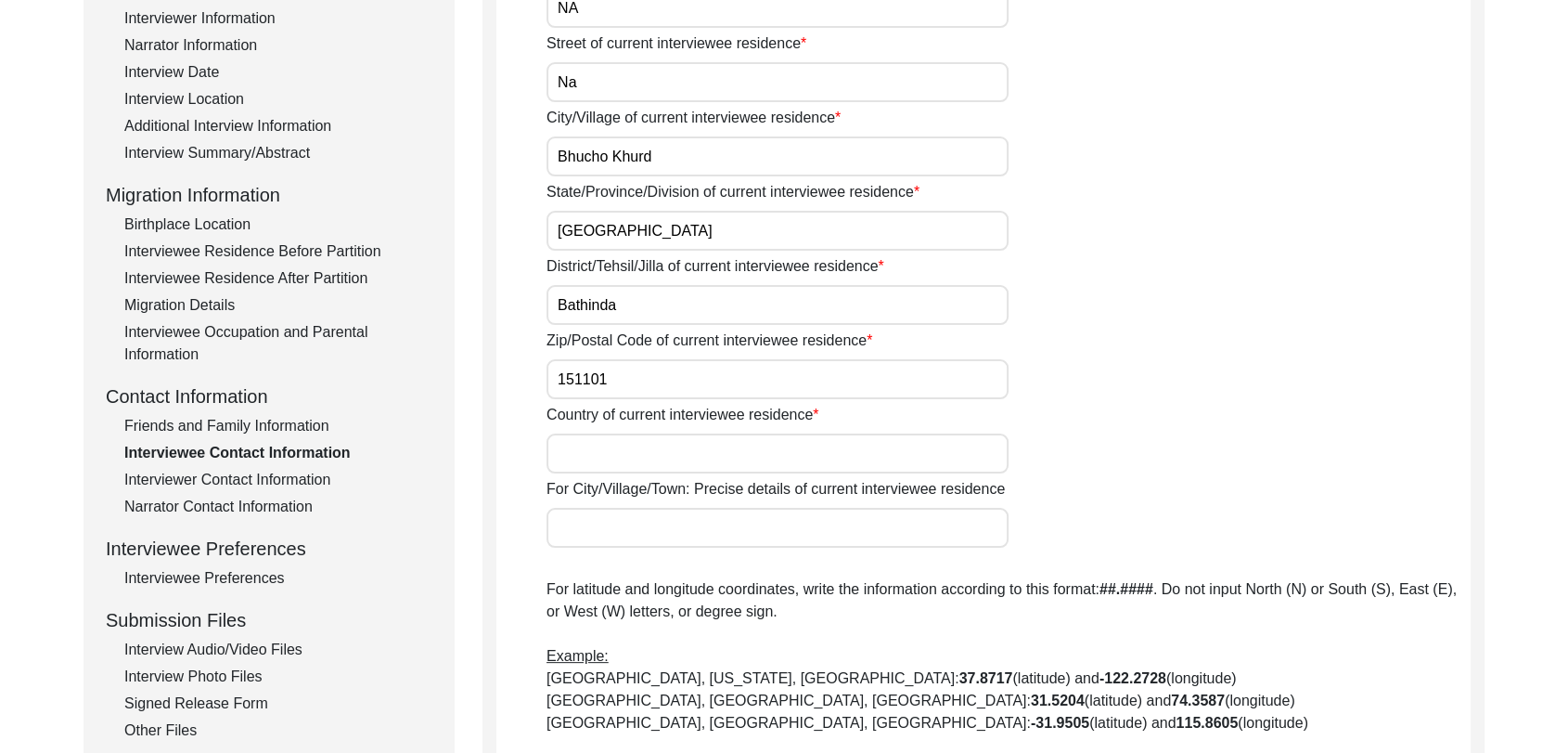
scroll to position [322, 0]
click at [609, 455] on input "Country of current interviewee residence" at bounding box center [777, 451] width 462 height 40
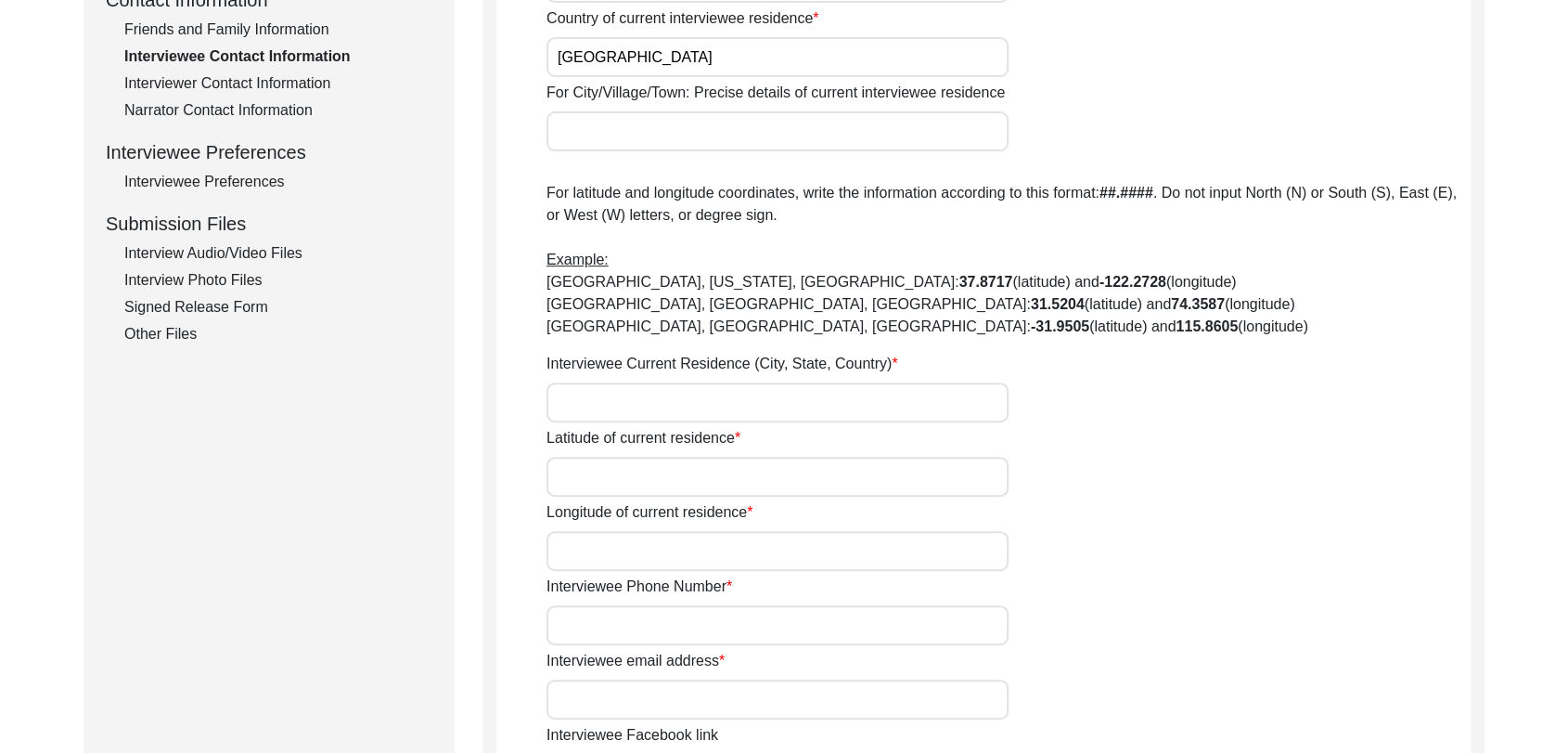
scroll to position [723, 0]
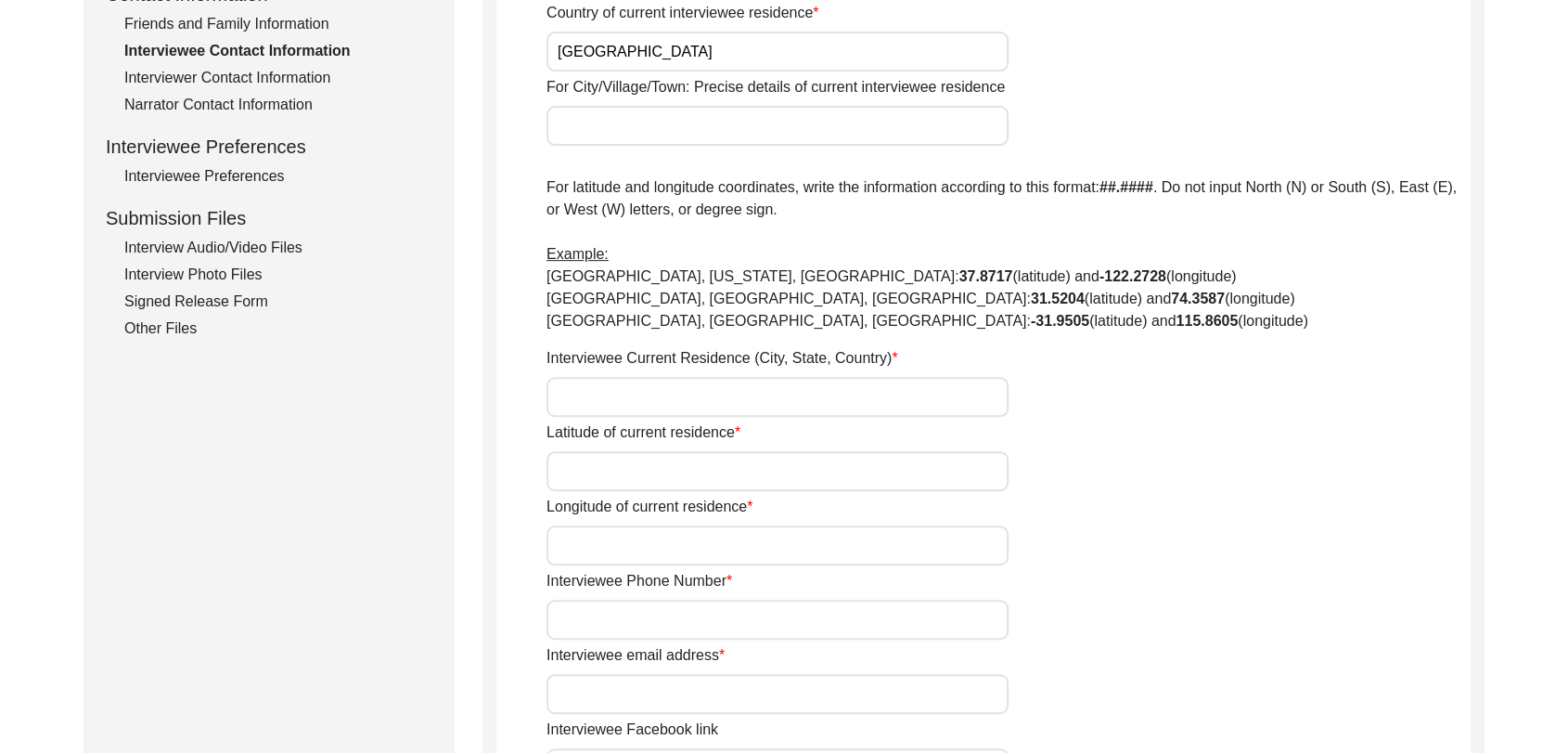
click at [589, 407] on input "Interviewee Current Residence (City, State, Country)" at bounding box center [777, 397] width 462 height 40
click at [574, 476] on input "Latitude of current residence" at bounding box center [777, 471] width 462 height 40
drag, startPoint x: 615, startPoint y: 552, endPoint x: 668, endPoint y: 377, distance: 182.8
click at [668, 377] on div "House Number for current interviewee residence NA Street of current interviewee…" at bounding box center [1008, 396] width 924 height 1682
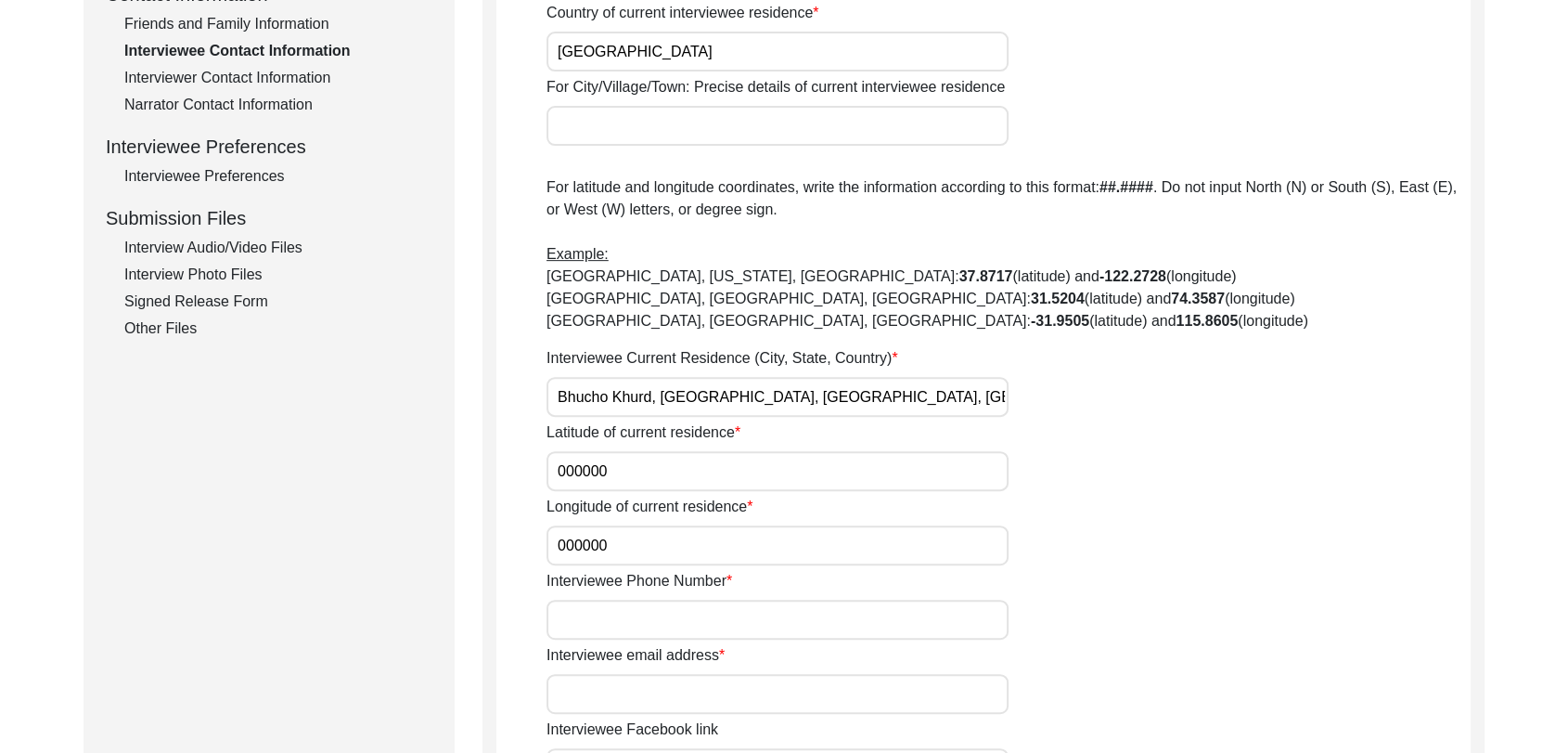
click at [635, 619] on input "Interviewee Phone Number" at bounding box center [777, 619] width 462 height 40
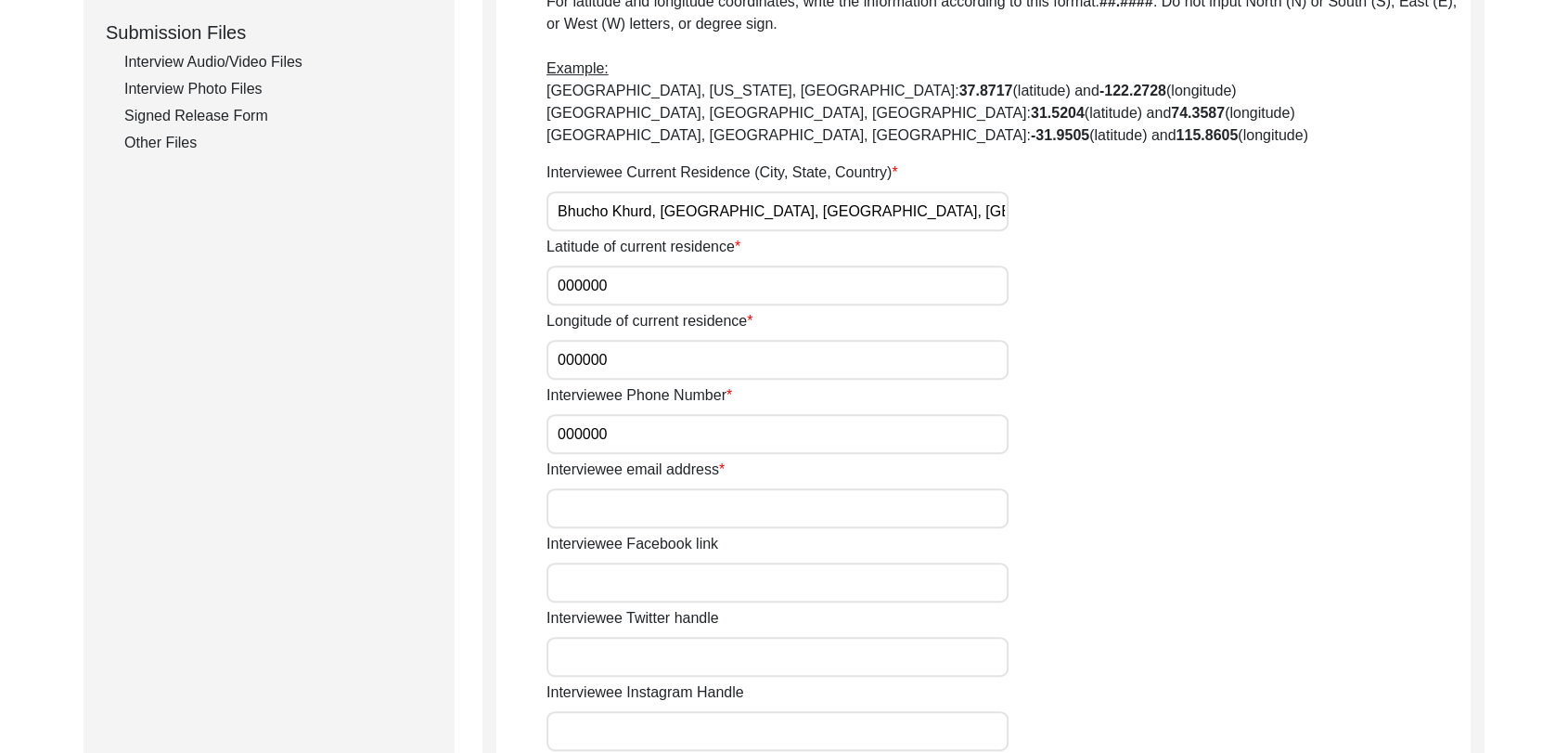
scroll to position [912, 0]
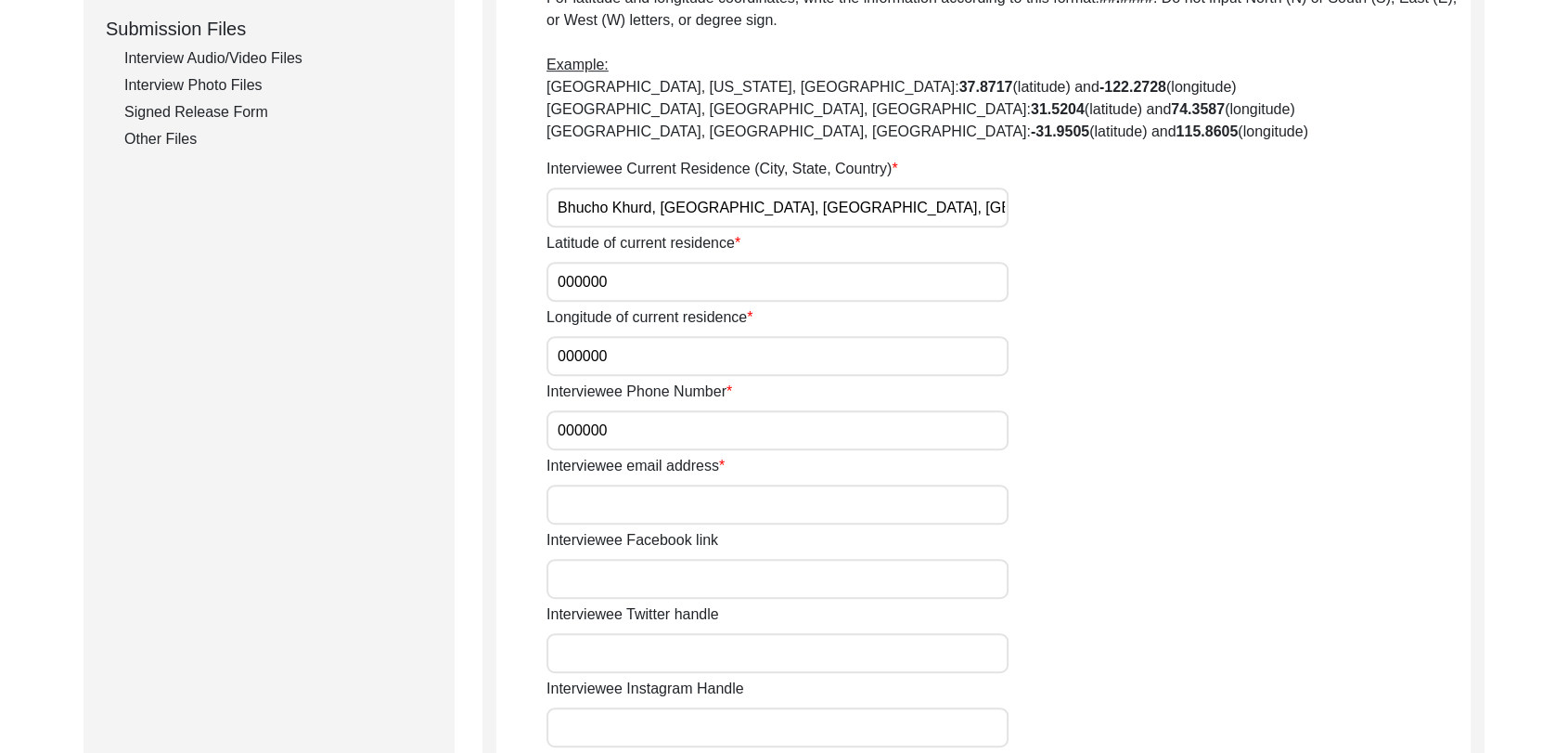
click at [616, 514] on input "Interviewee email address" at bounding box center [777, 504] width 462 height 40
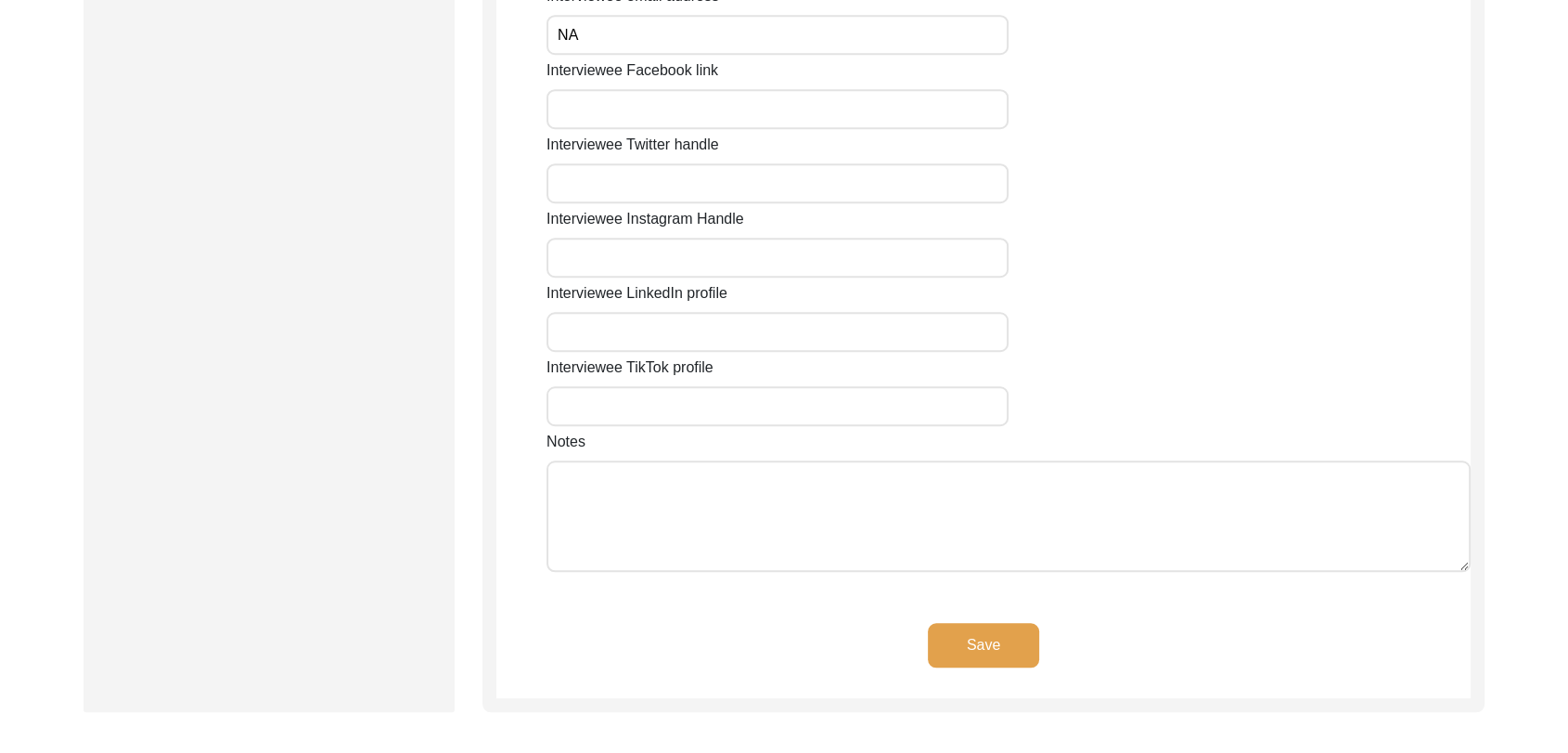
scroll to position [1384, 0]
click at [965, 626] on button "Save" at bounding box center [983, 642] width 111 height 44
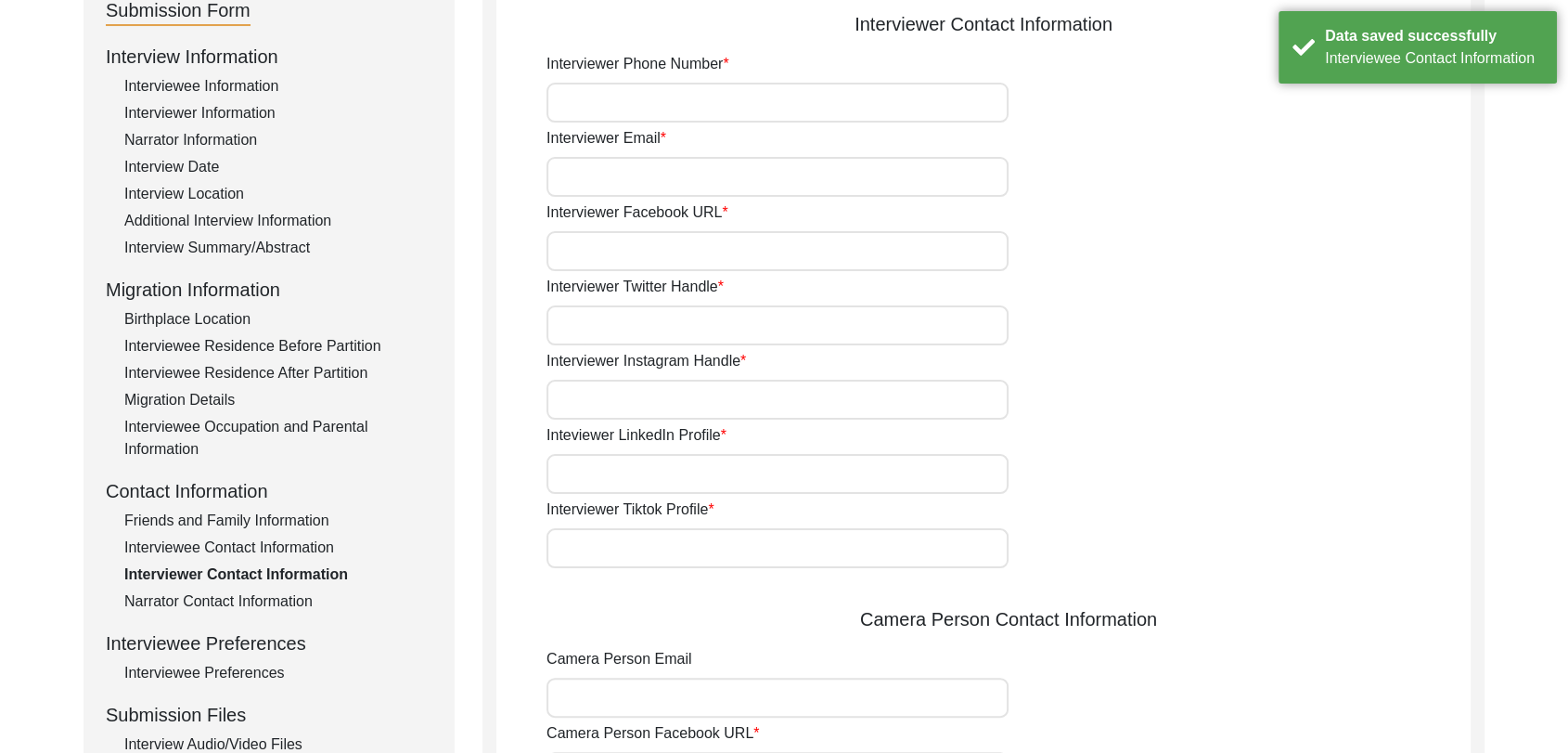
scroll to position [0, 0]
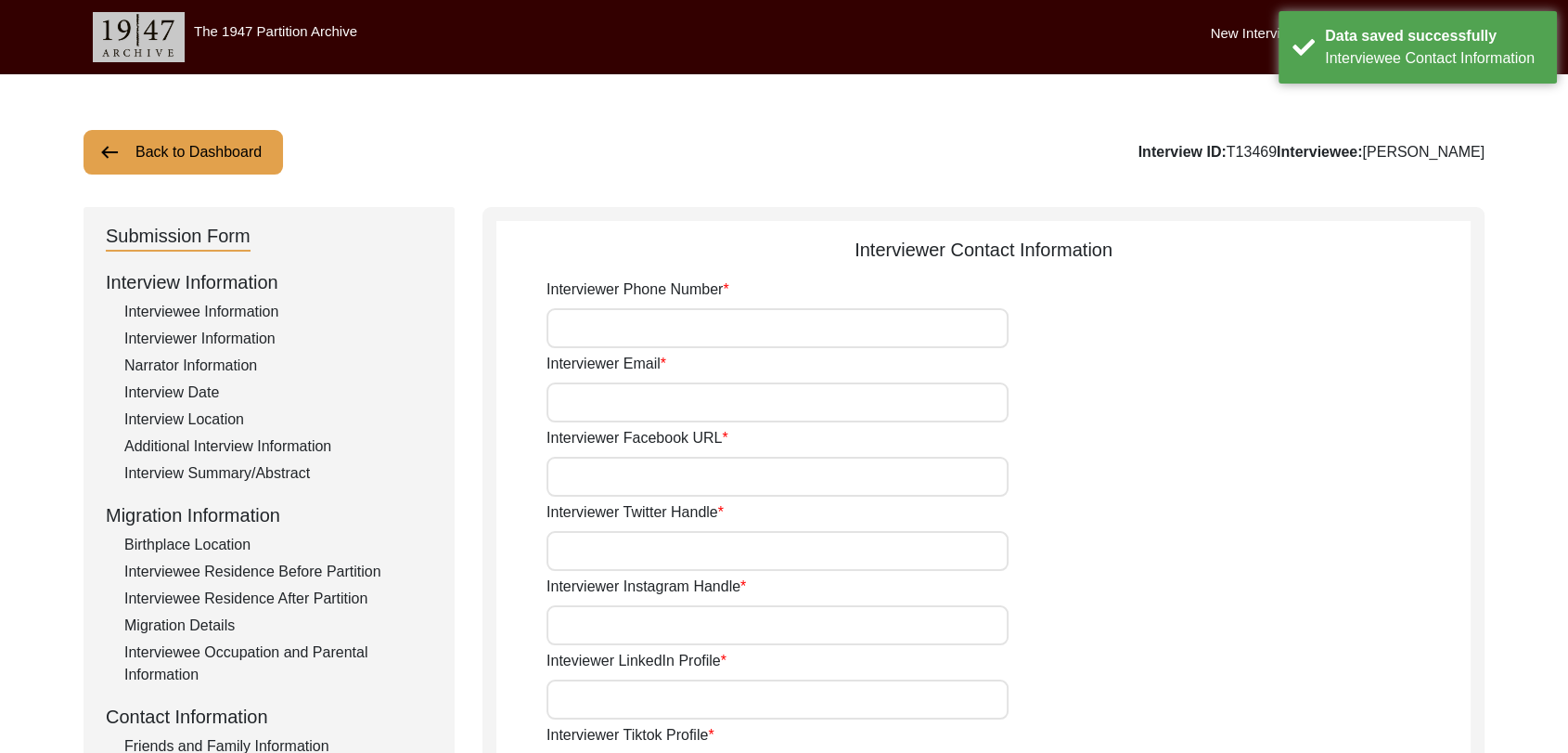
click at [633, 326] on input "Interviewer Phone Number" at bounding box center [777, 328] width 462 height 40
click at [639, 391] on input "Interviewer Email" at bounding box center [777, 402] width 462 height 40
click at [646, 462] on input "Interviewer Facebook URL" at bounding box center [777, 477] width 462 height 40
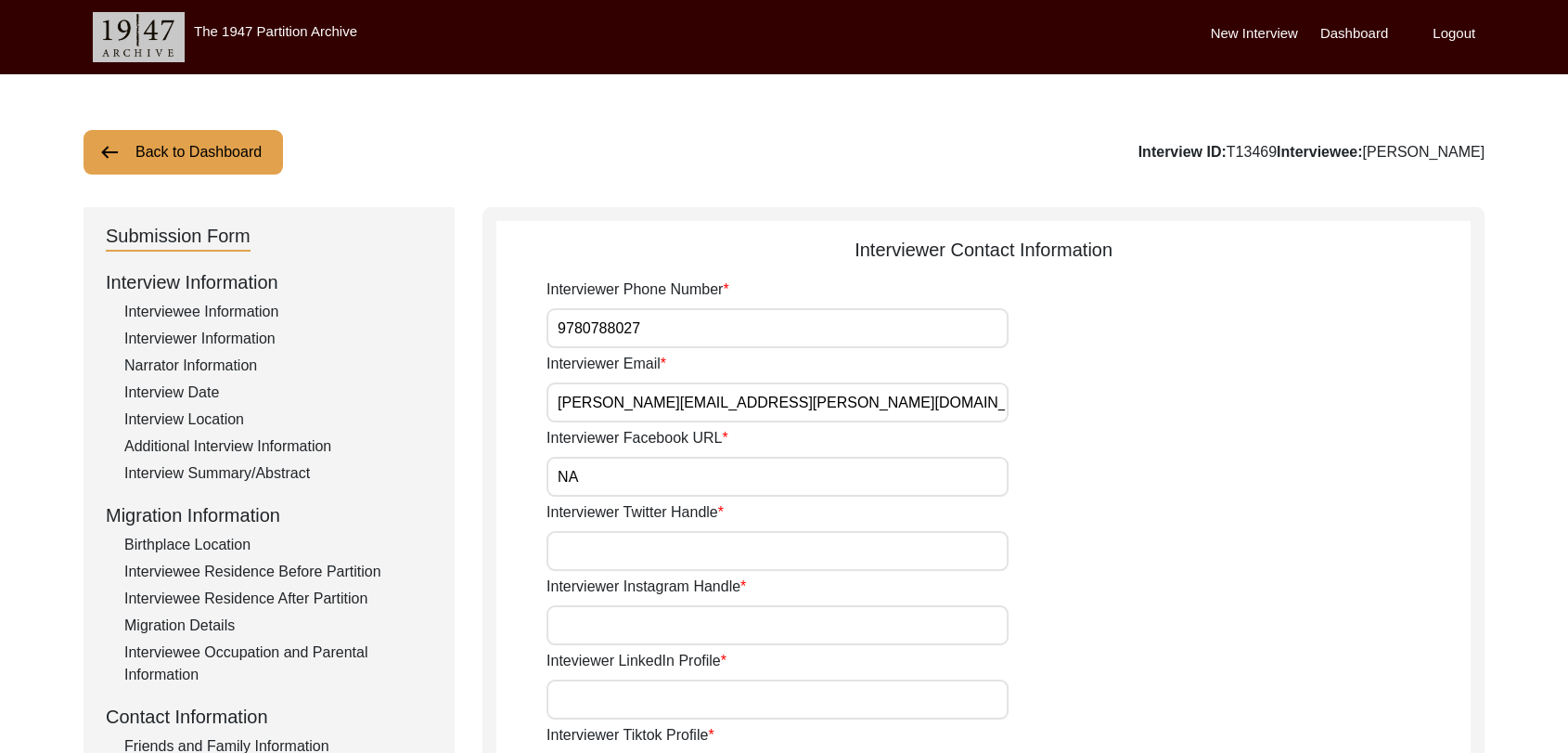
click at [637, 546] on input "Interviewer Twitter Handle" at bounding box center [777, 550] width 462 height 40
click at [624, 619] on input "Interviewer Instagram Handle" at bounding box center [777, 625] width 462 height 40
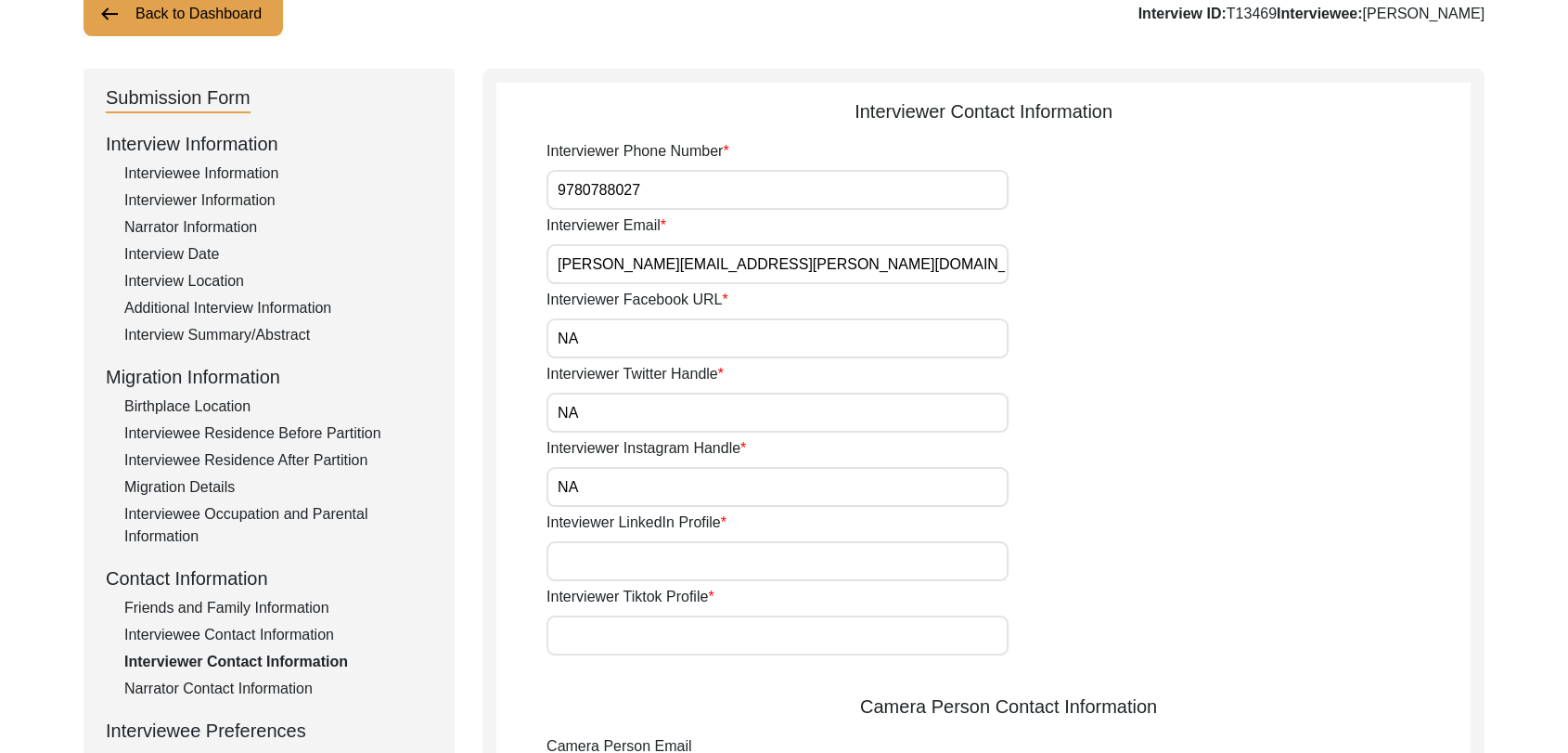
scroll to position [148, 0]
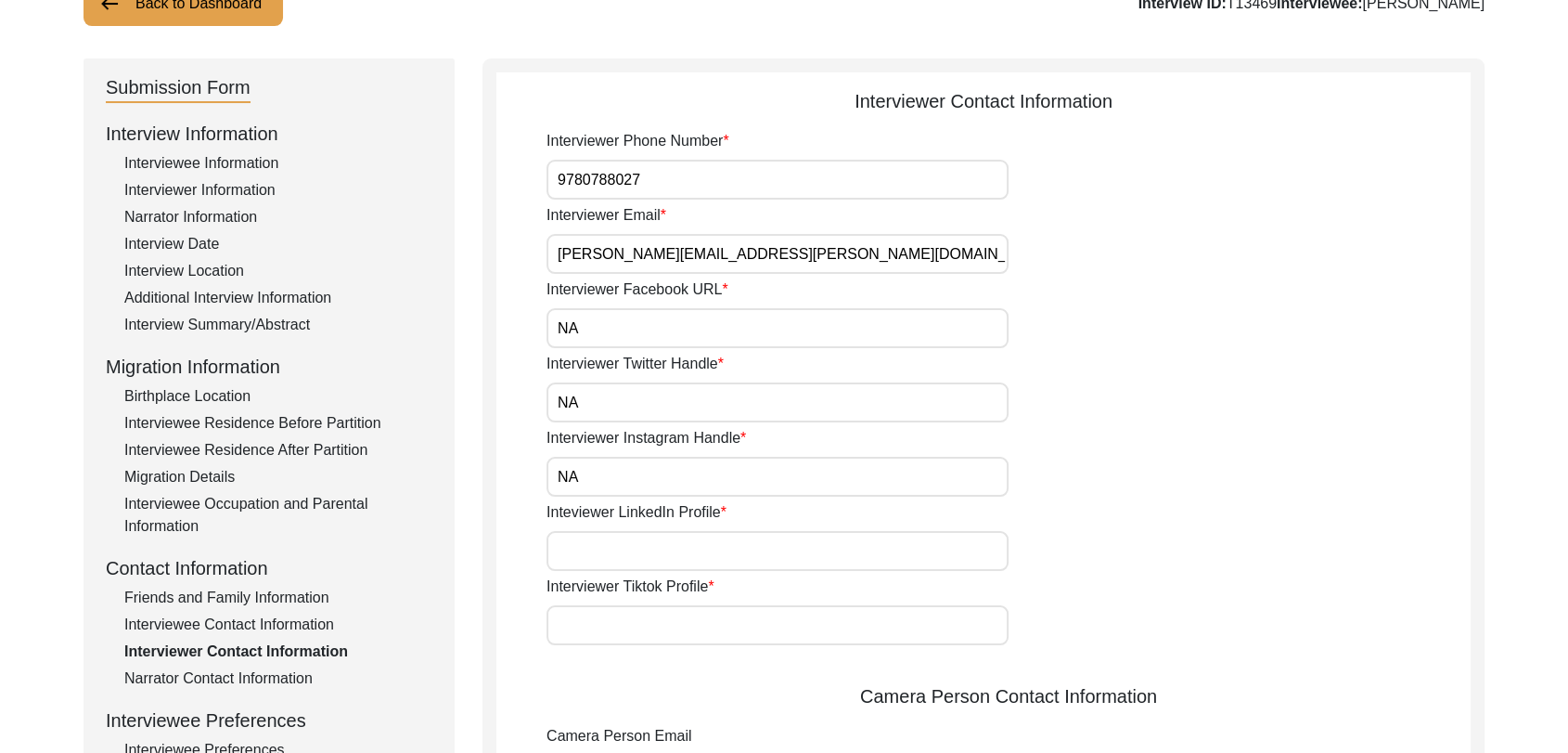
click at [614, 540] on input "Inteviewer LinkedIn Profile" at bounding box center [777, 550] width 462 height 40
click at [643, 617] on input "Interviewer Tiktok Profile" at bounding box center [777, 625] width 462 height 40
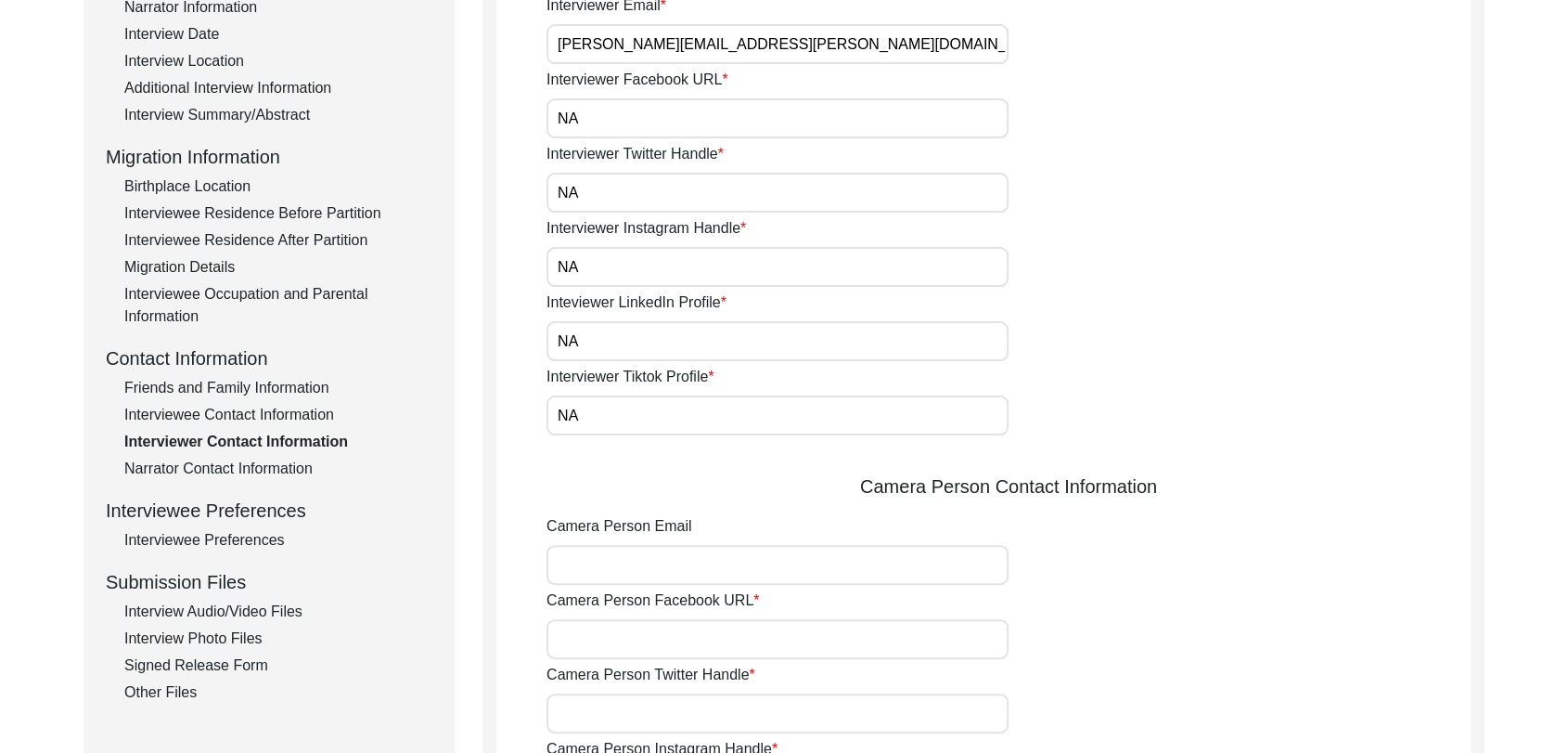
scroll to position [360, 0]
click at [631, 545] on input "Camera Person Email" at bounding box center [777, 564] width 462 height 40
click at [639, 634] on input "Camera Person Facebook URL" at bounding box center [777, 638] width 462 height 40
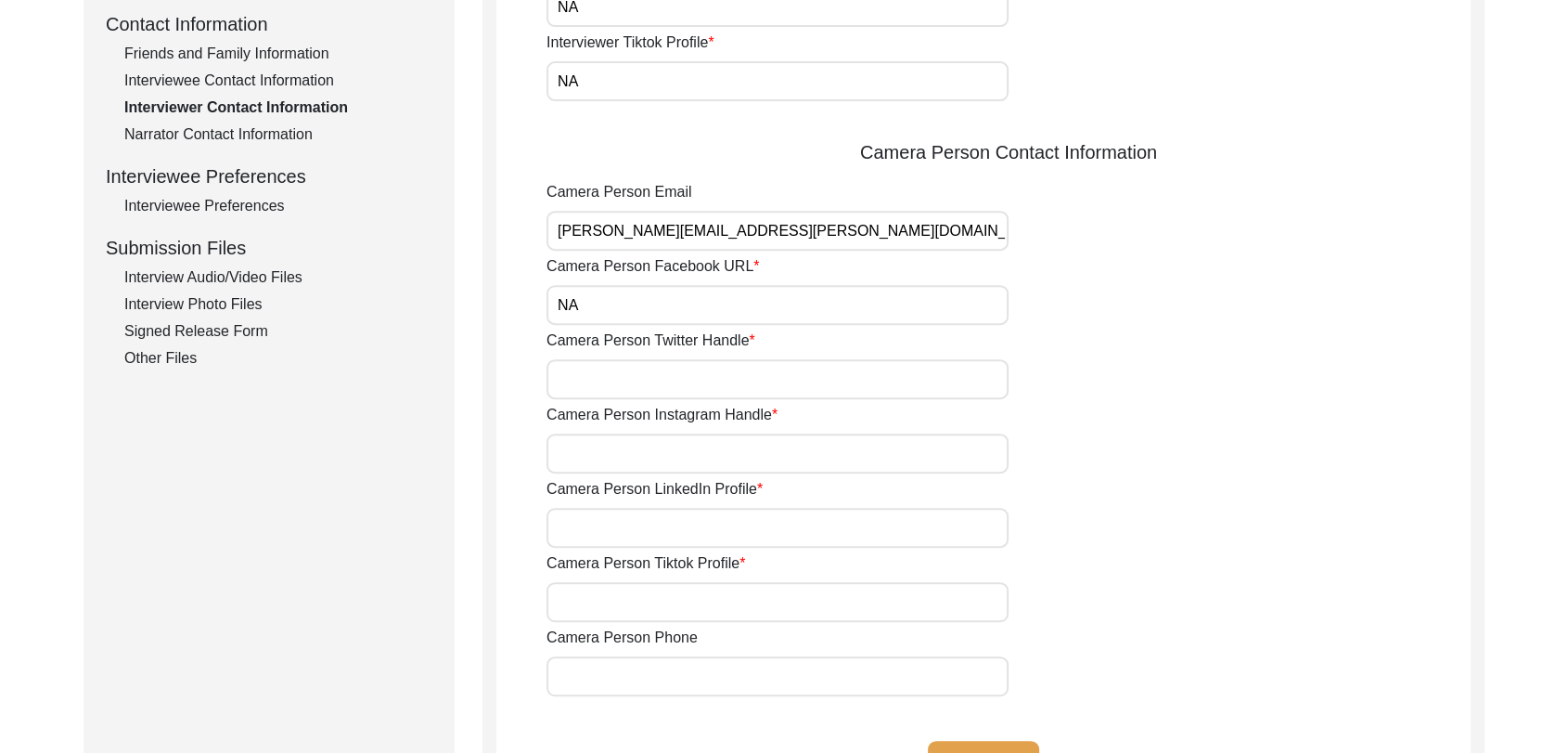
scroll to position [694, 0]
click at [638, 389] on input "Camera Person Twitter Handle" at bounding box center [777, 378] width 462 height 40
click at [637, 464] on input "Camera Person Instagram Handle" at bounding box center [777, 452] width 462 height 40
click at [645, 509] on input "Camera Person LinkedIn Profile" at bounding box center [777, 527] width 462 height 40
click at [634, 596] on input "Camera Person Tiktok Profile" at bounding box center [777, 601] width 462 height 40
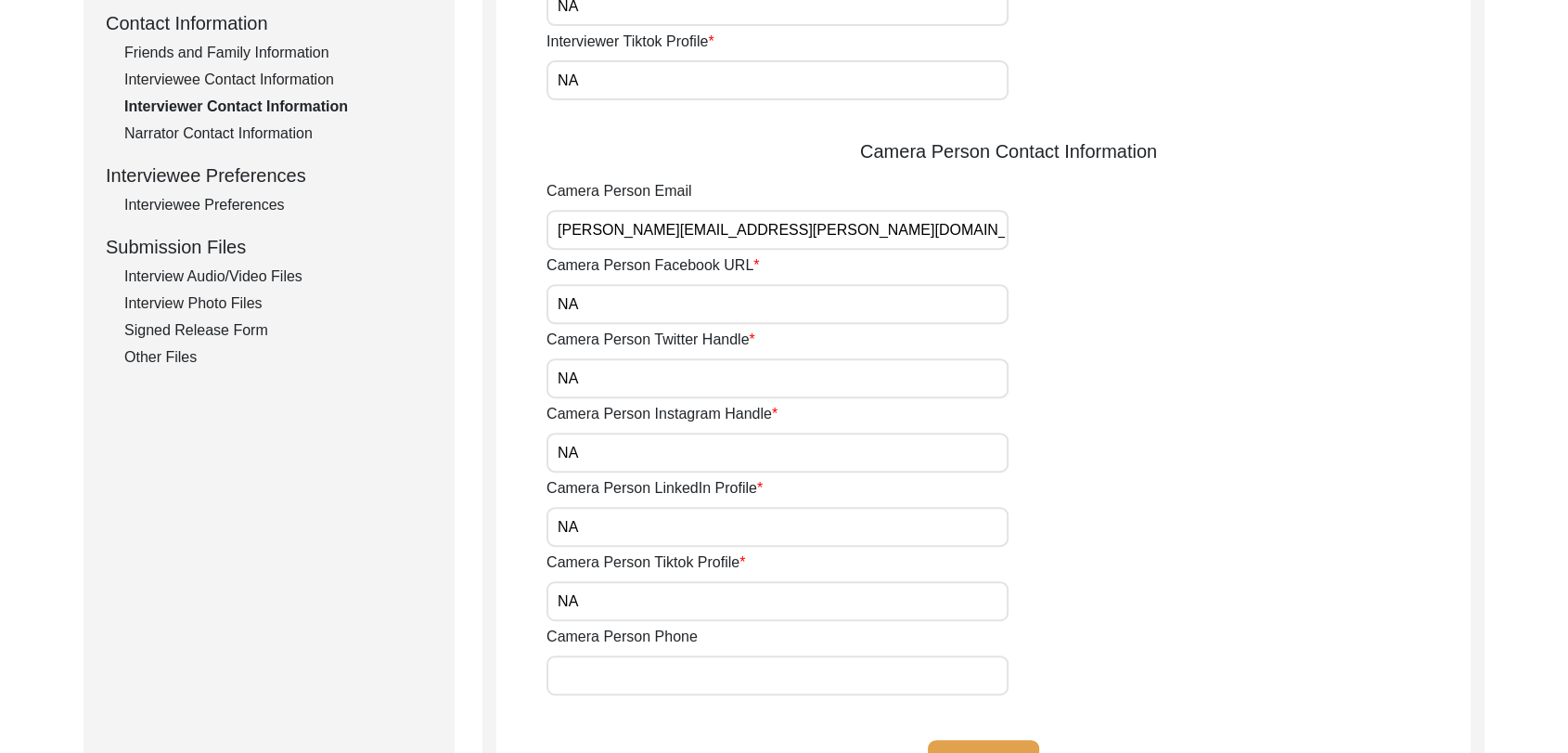
click at [637, 674] on input "Camera Person Phone" at bounding box center [777, 675] width 462 height 40
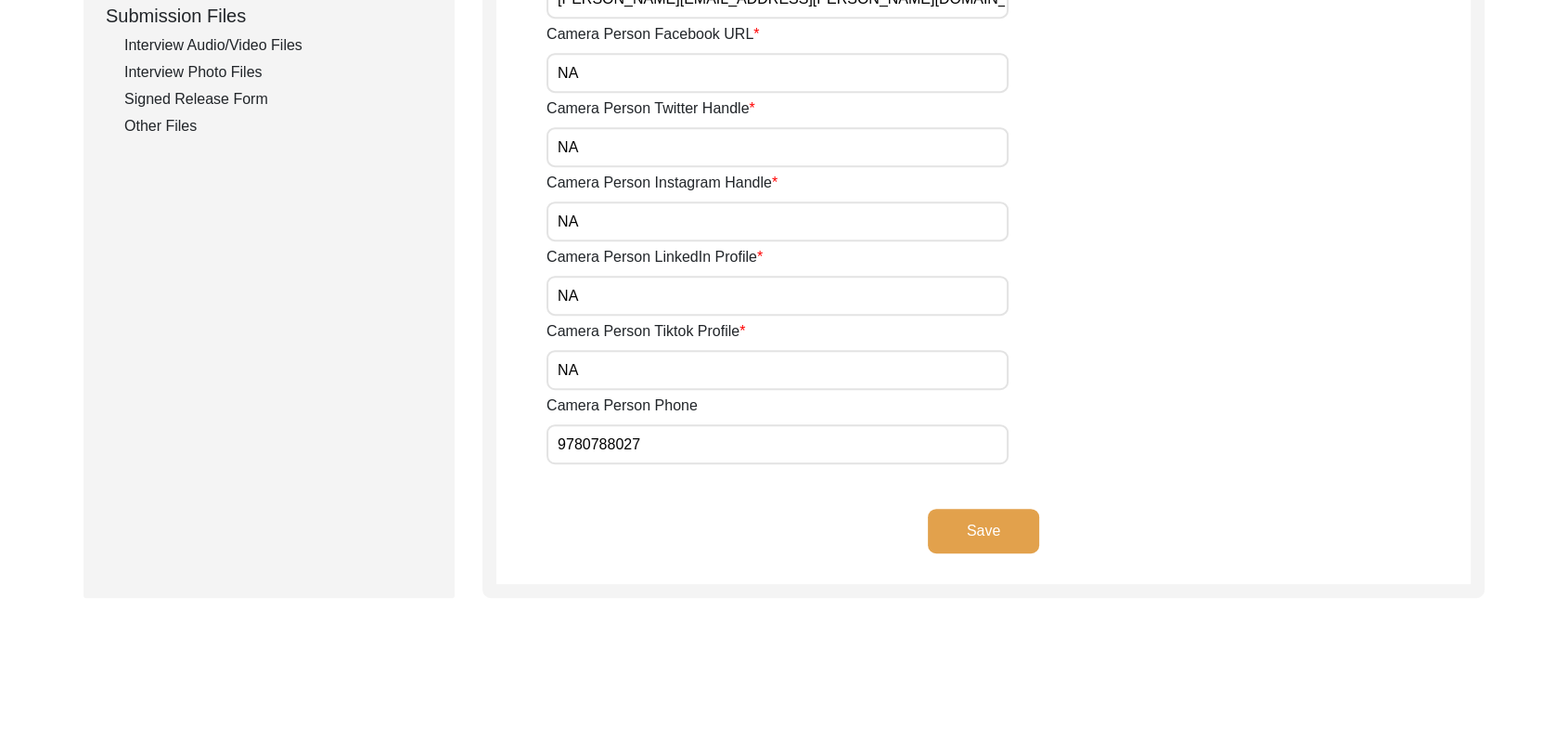
click at [987, 538] on button "Save" at bounding box center [983, 531] width 111 height 44
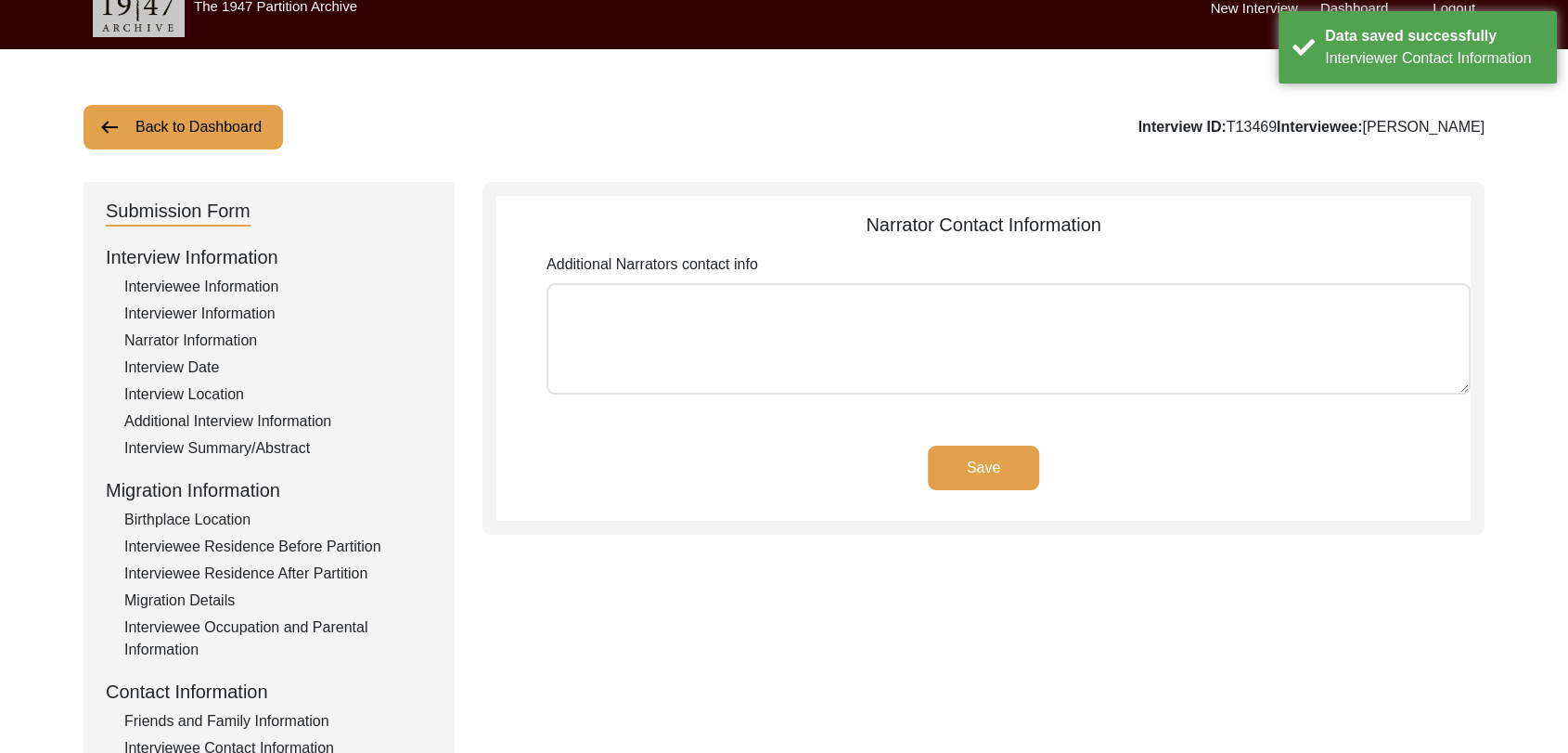
scroll to position [0, 0]
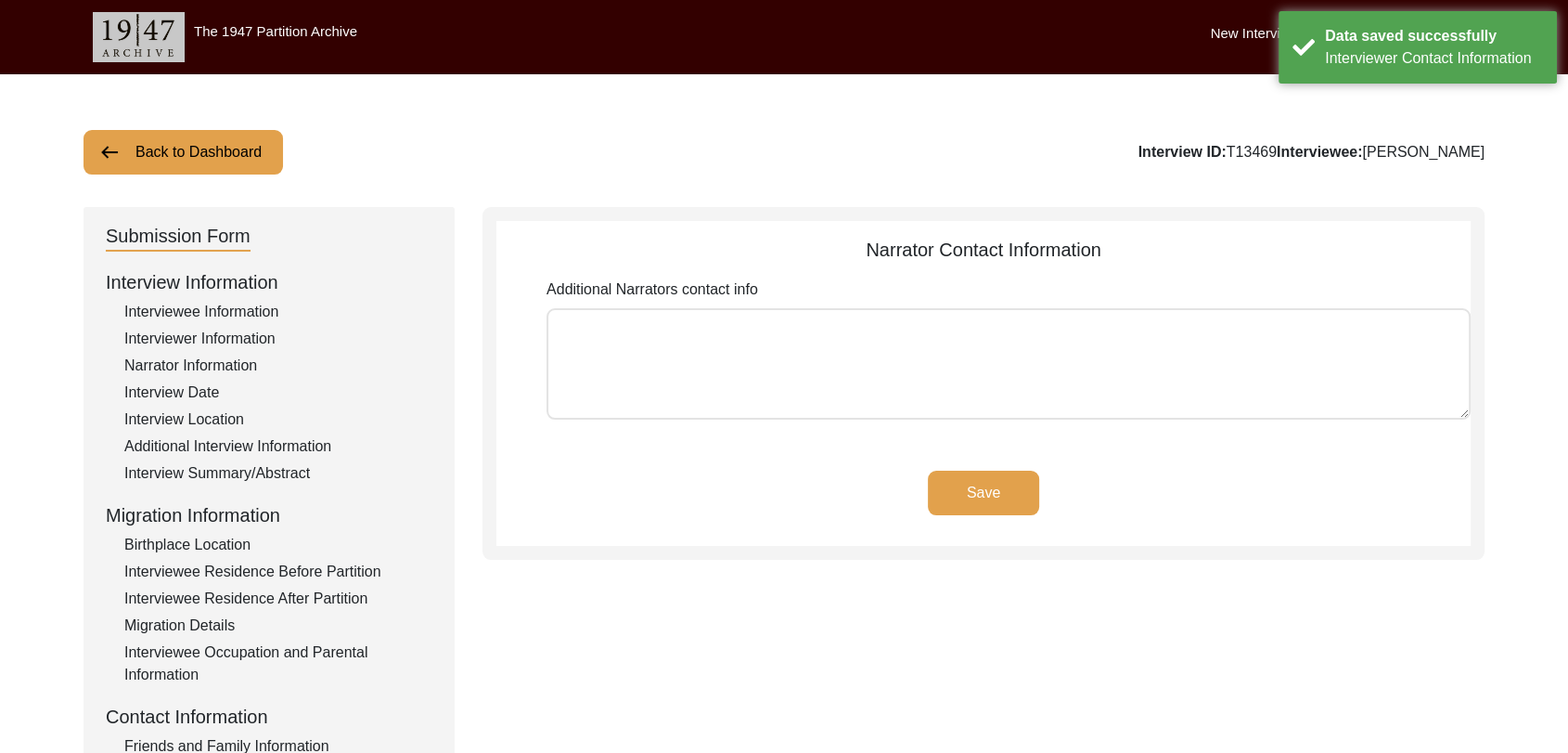
click at [977, 496] on button "Save" at bounding box center [983, 492] width 111 height 44
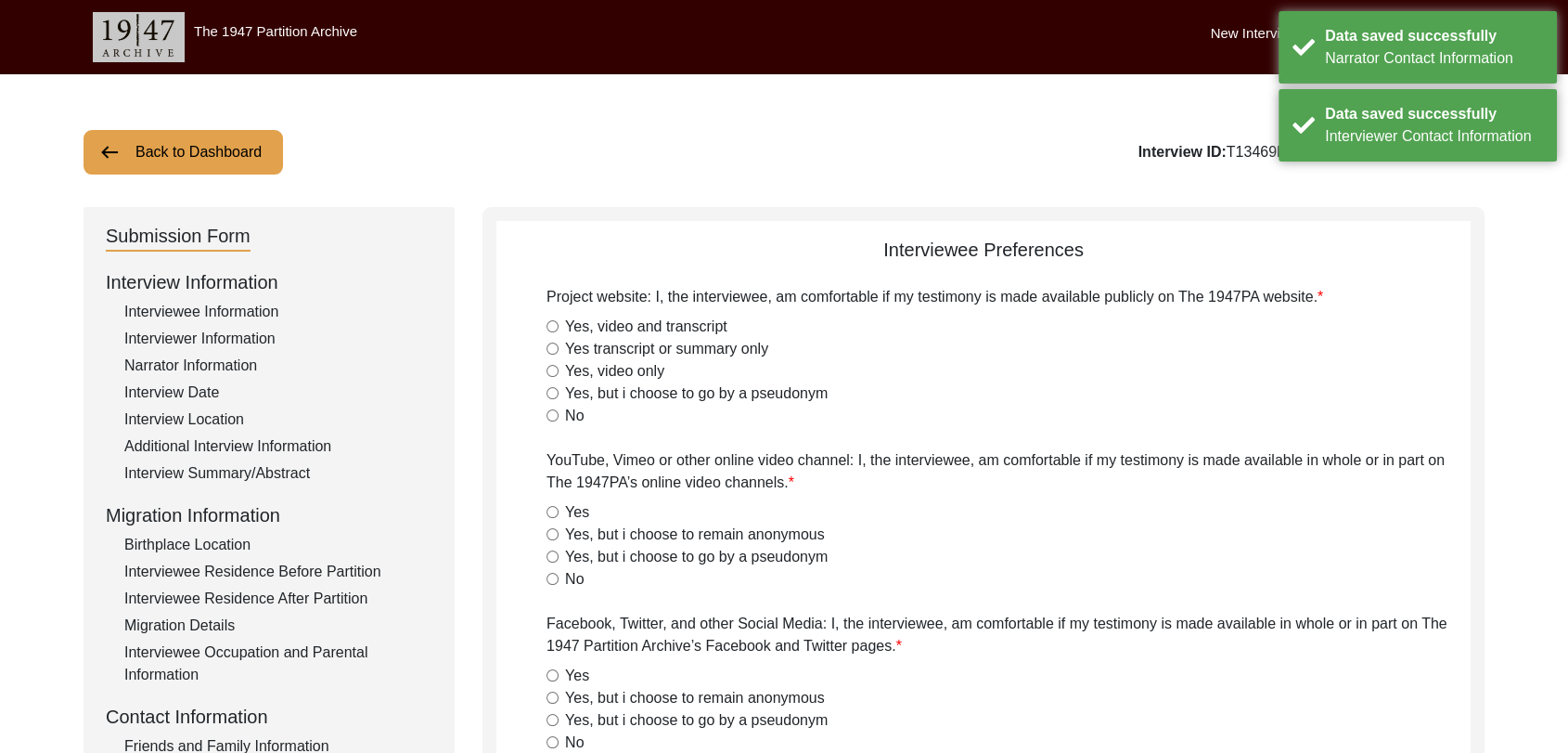
click at [553, 323] on input "Yes, video and transcript" at bounding box center [552, 326] width 12 height 12
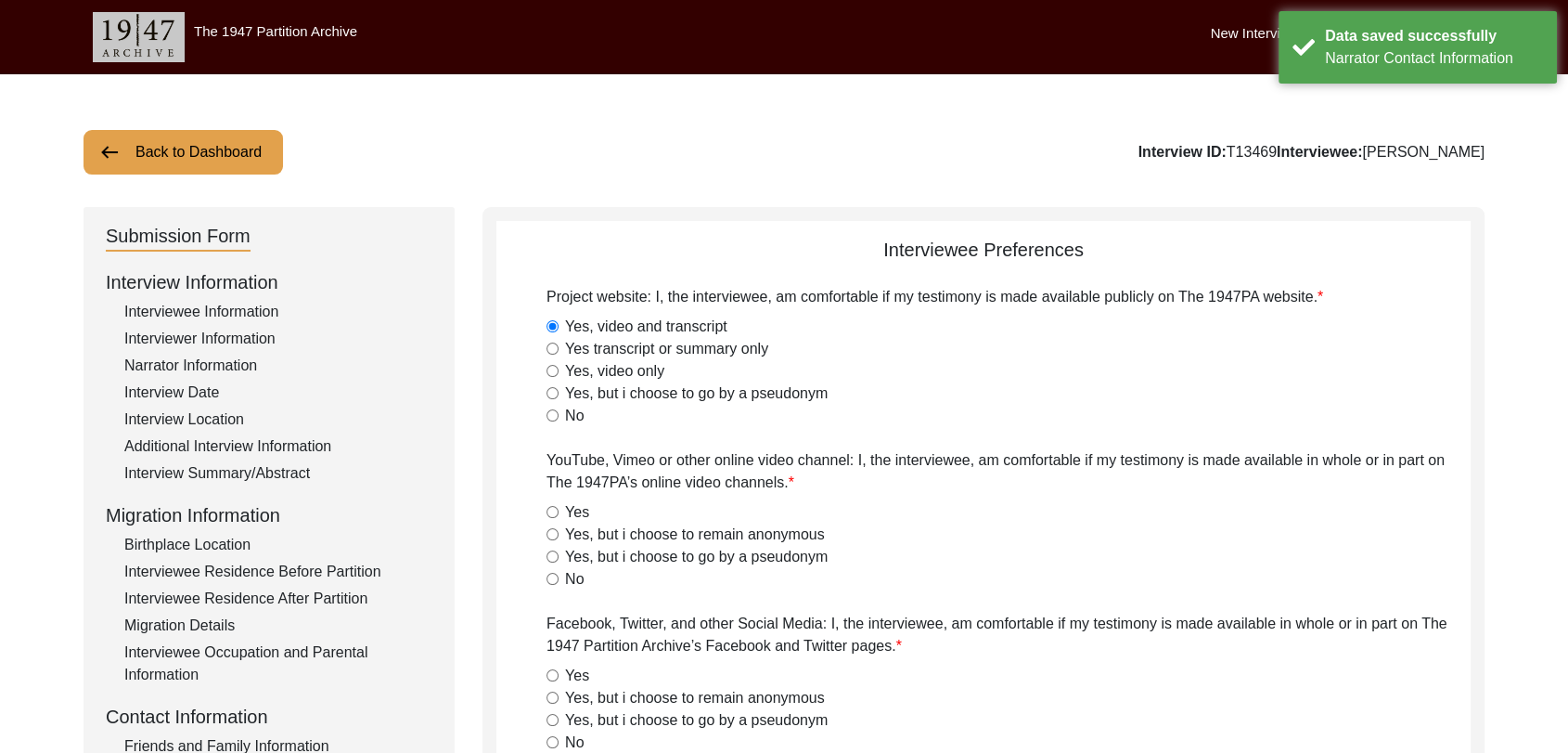
click at [549, 511] on input "Yes" at bounding box center [552, 512] width 12 height 12
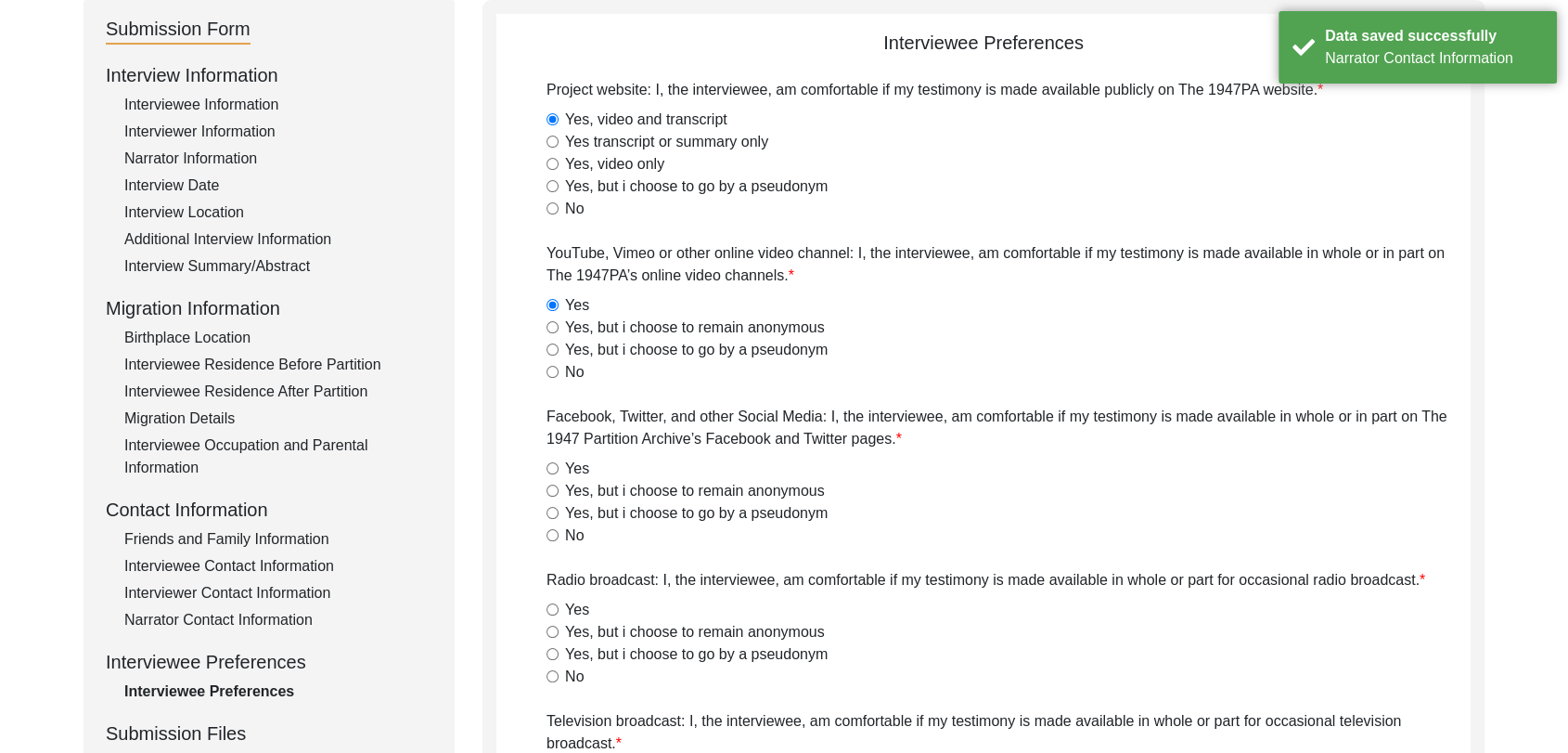
scroll to position [214, 0]
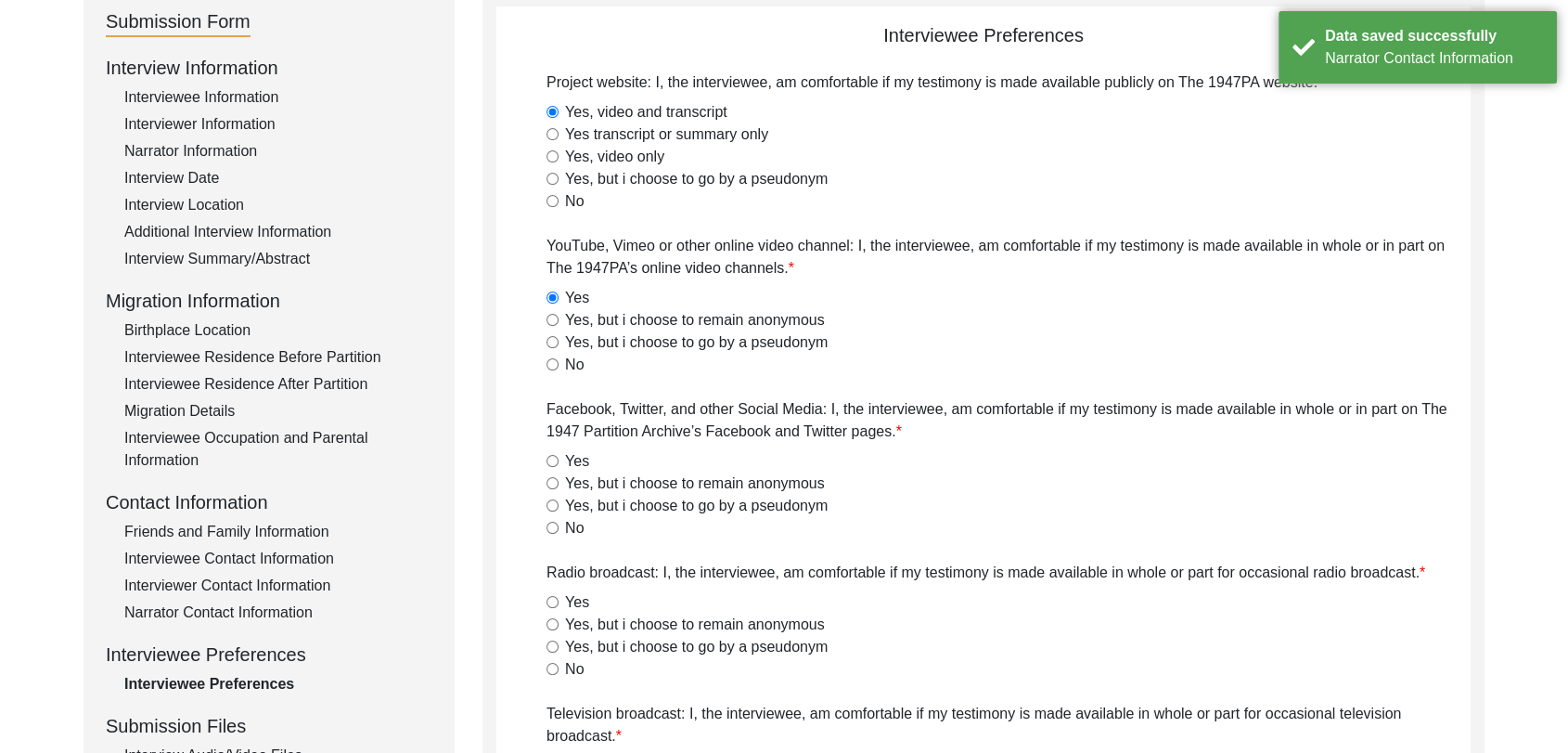
click at [557, 461] on input "Yes" at bounding box center [552, 461] width 12 height 12
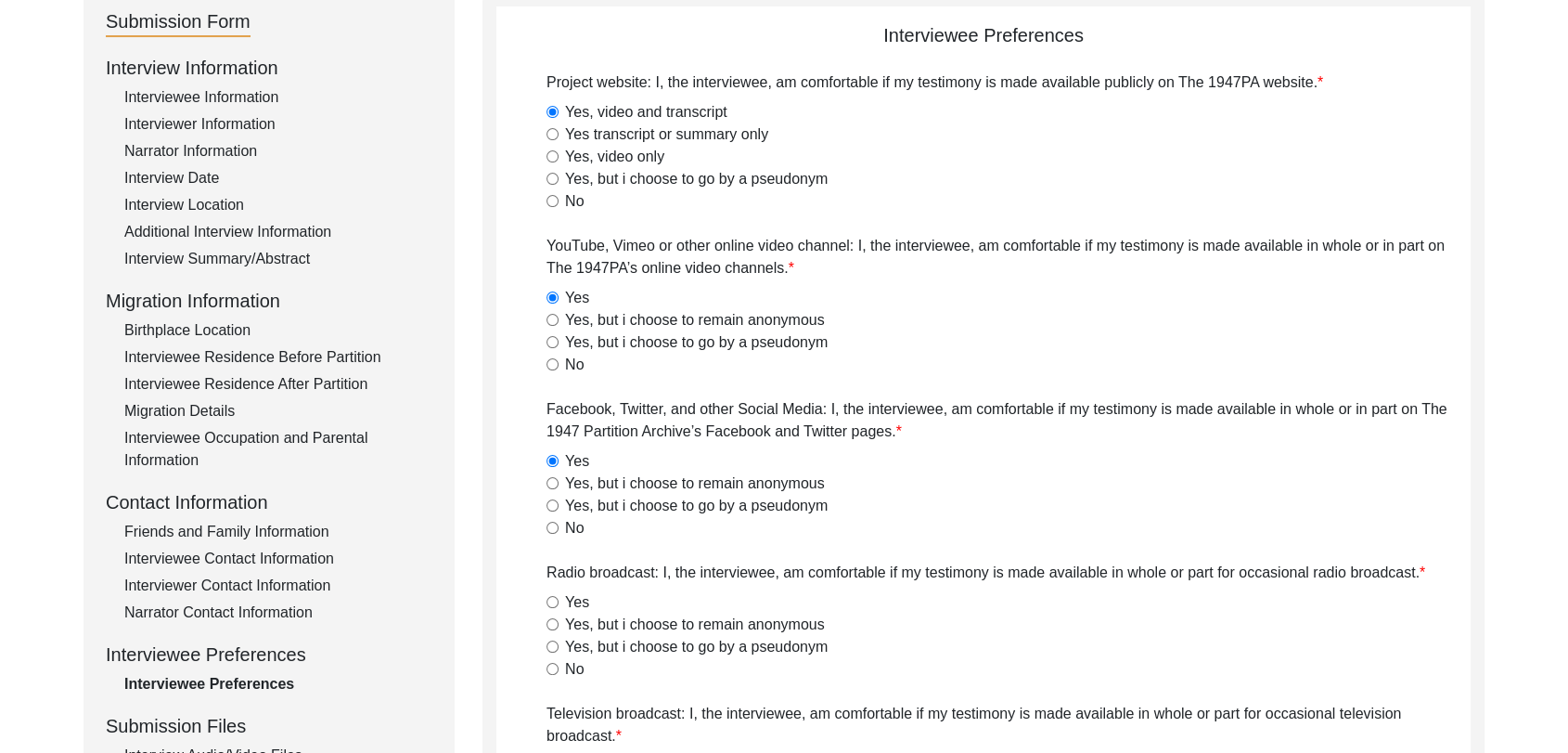
click at [549, 611] on div "Yes" at bounding box center [1008, 603] width 924 height 23
click at [556, 605] on input "Yes" at bounding box center [552, 602] width 12 height 12
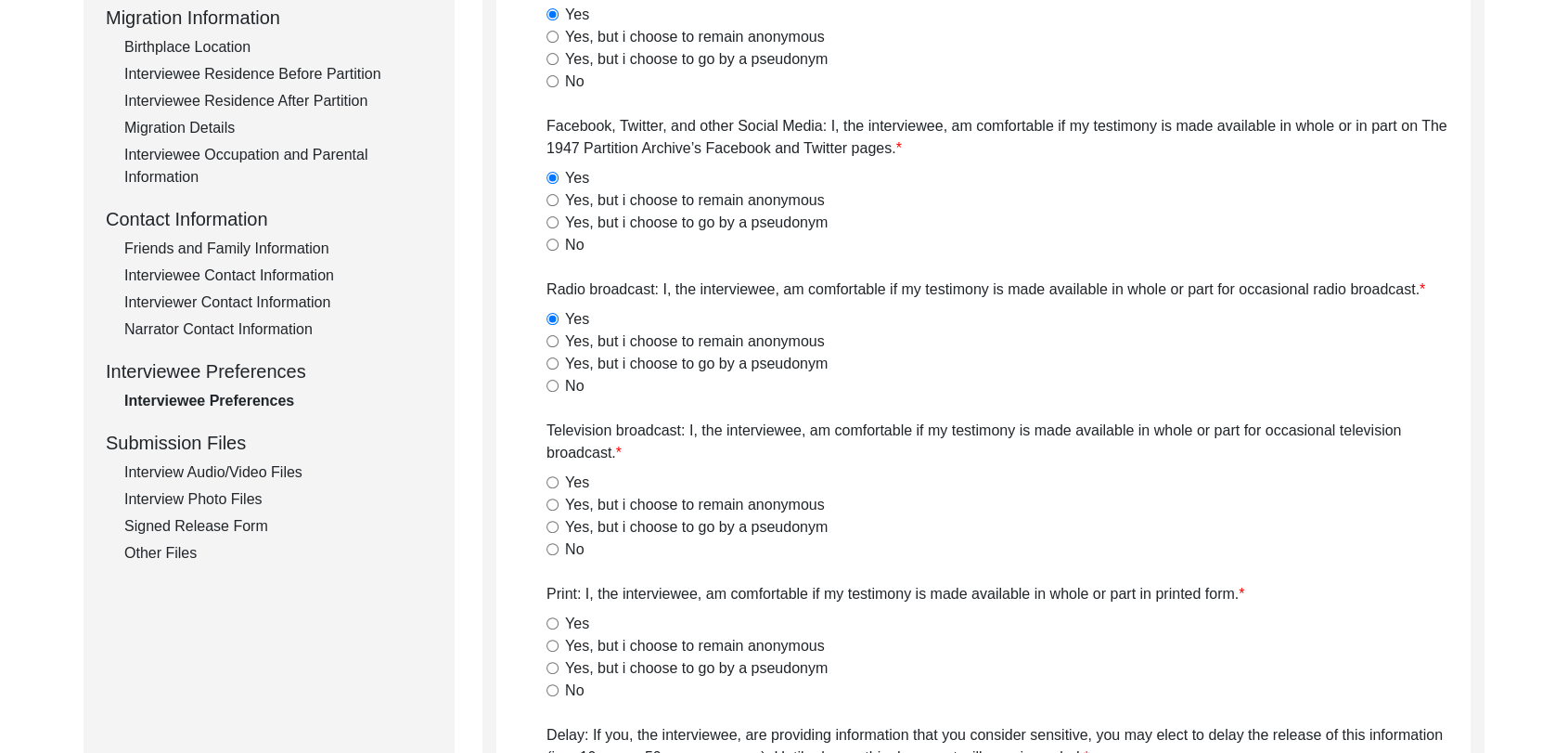
scroll to position [501, 0]
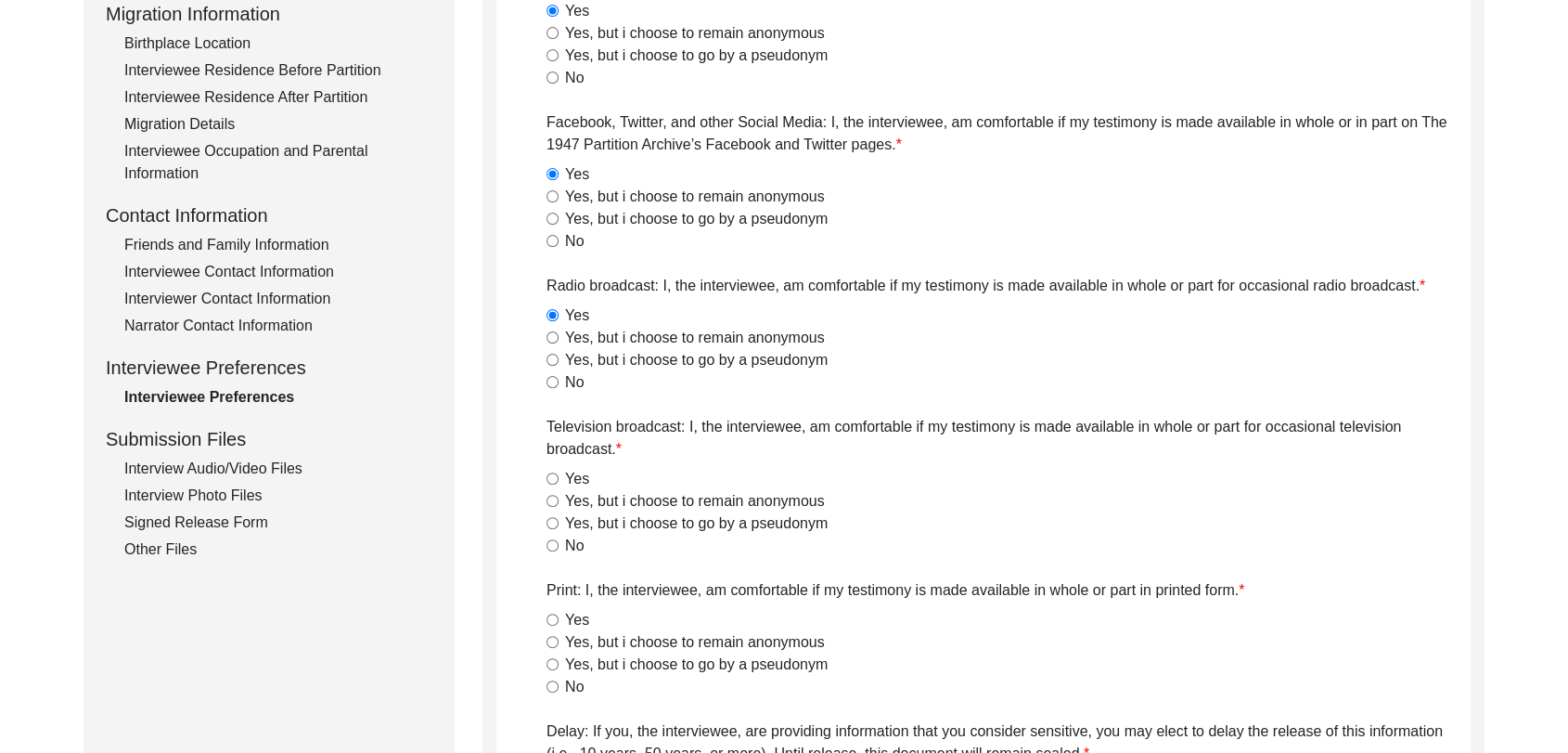
click at [552, 478] on input "Yes" at bounding box center [552, 479] width 12 height 12
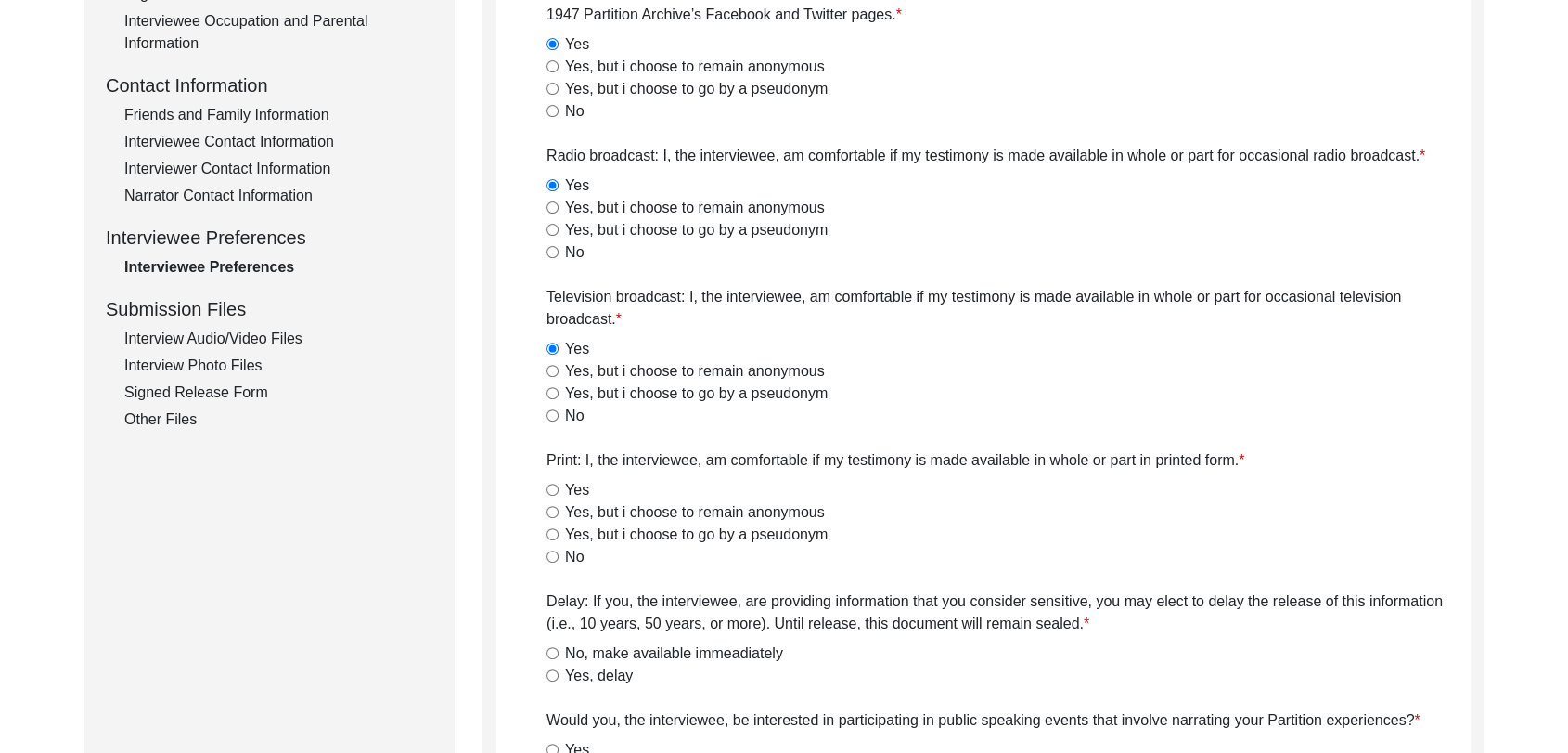
scroll to position [652, 0]
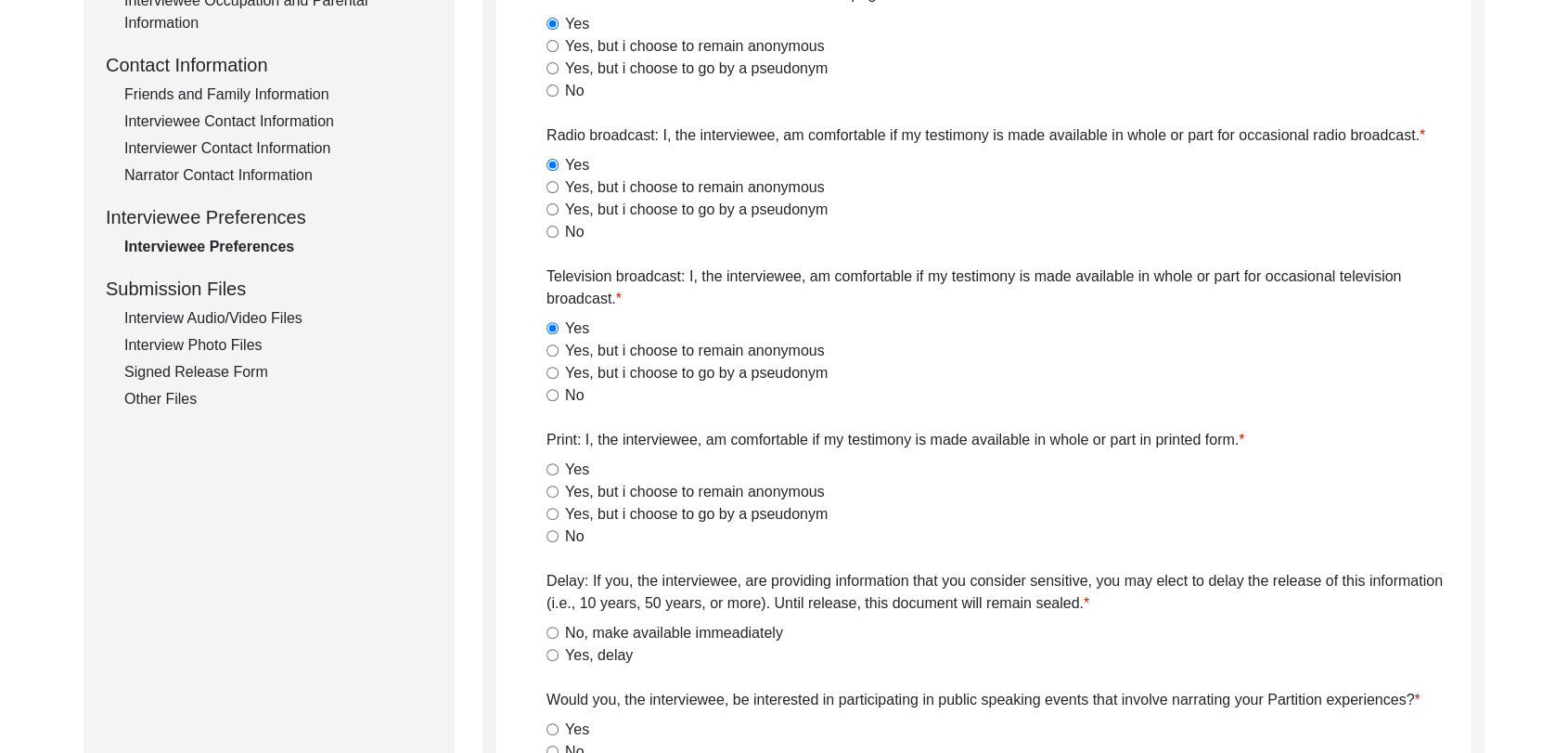
click at [555, 470] on input "Yes" at bounding box center [552, 469] width 12 height 12
click at [552, 635] on input "No, make available immeadiately" at bounding box center [552, 633] width 12 height 12
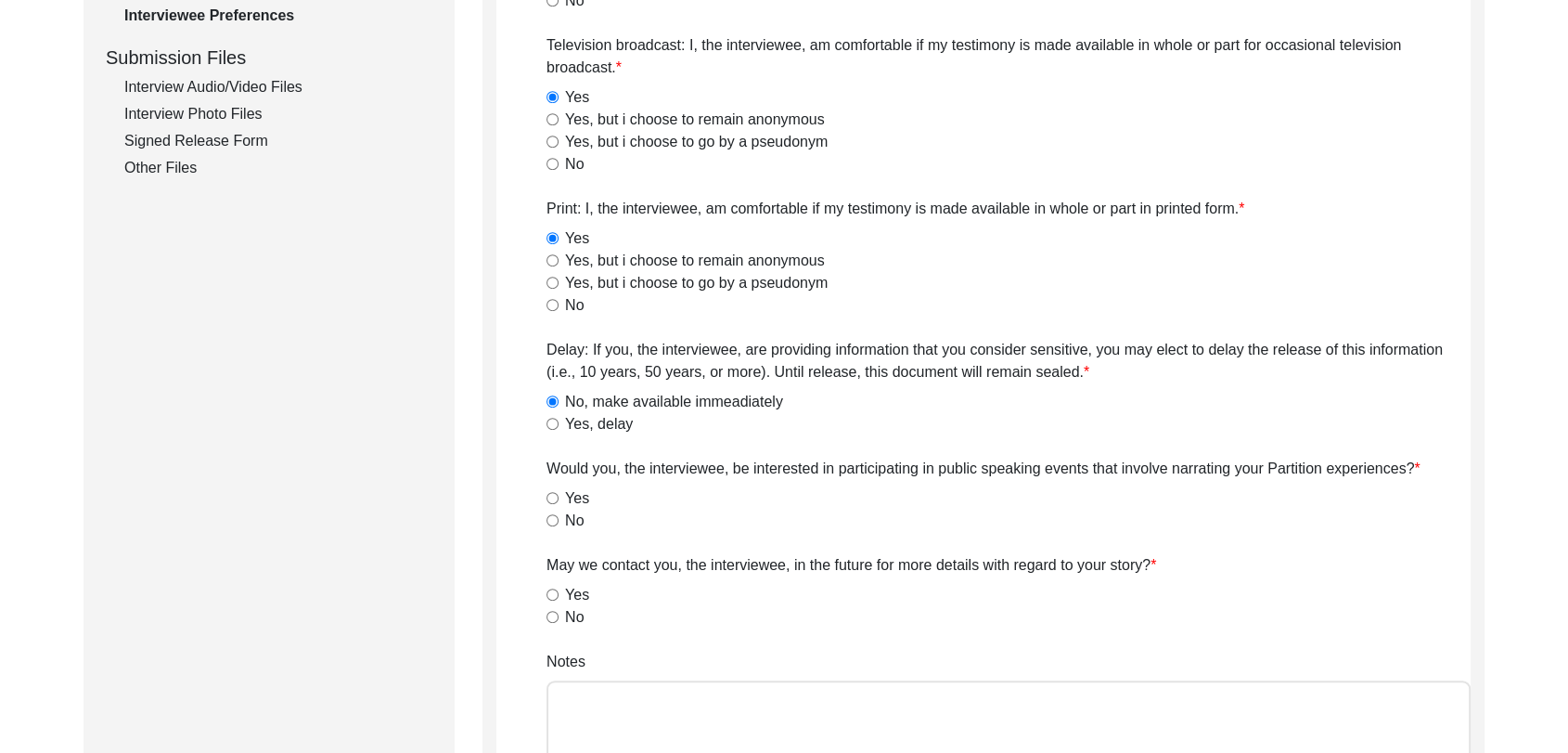
scroll to position [886, 0]
click at [552, 493] on input "Yes" at bounding box center [552, 495] width 12 height 12
click at [551, 593] on input "Yes" at bounding box center [552, 592] width 12 height 12
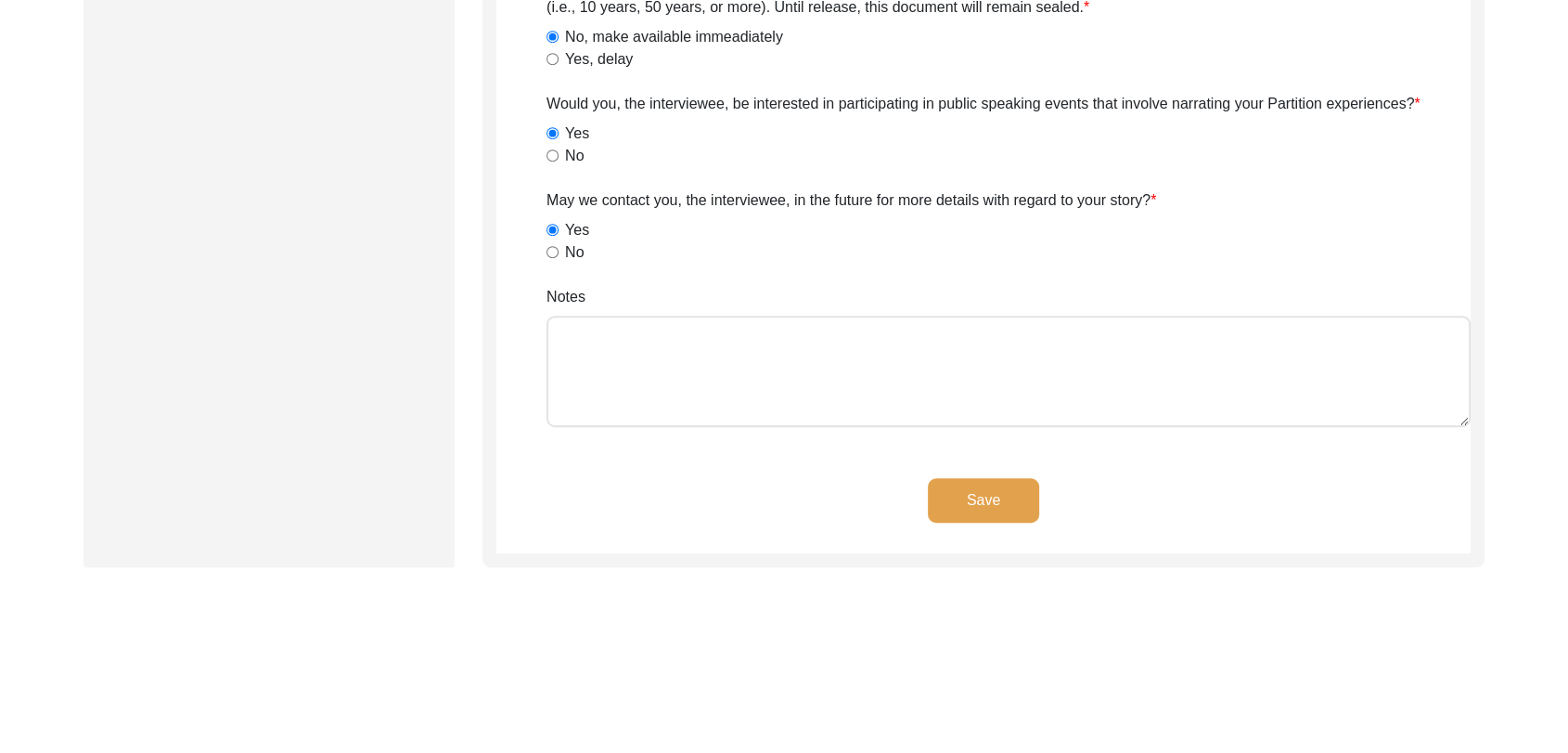
scroll to position [1300, 0]
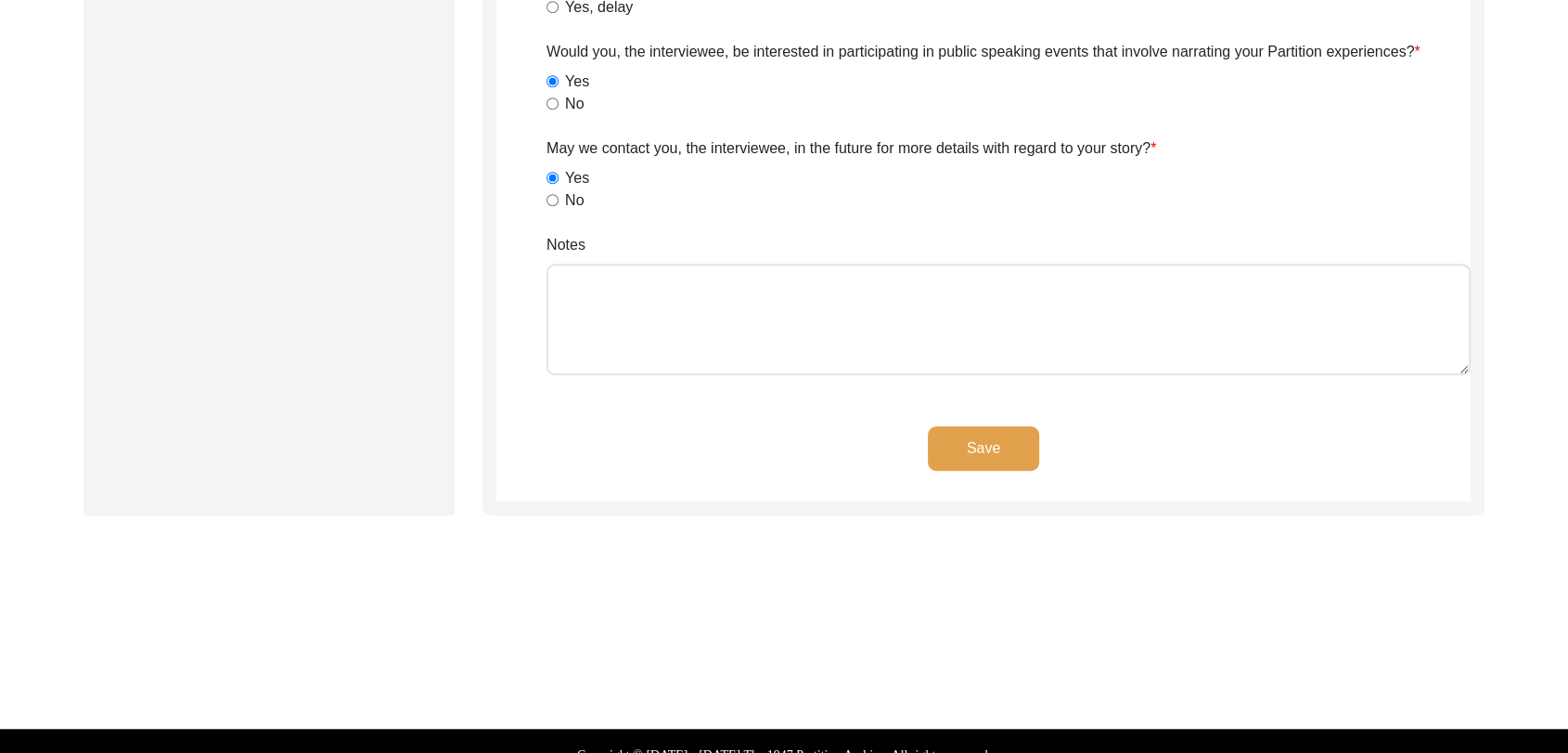
click at [969, 448] on button "Save" at bounding box center [983, 448] width 111 height 44
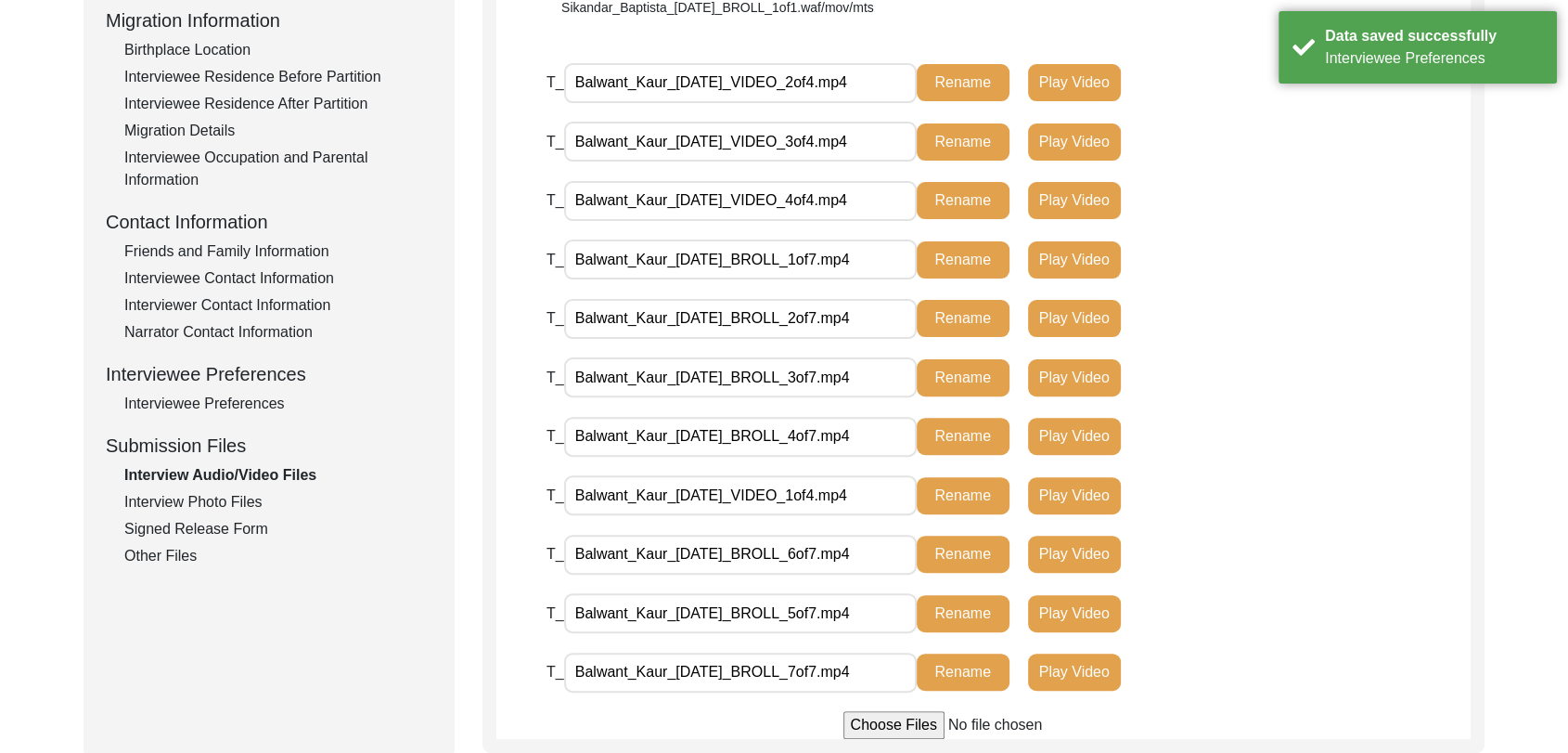
scroll to position [496, 0]
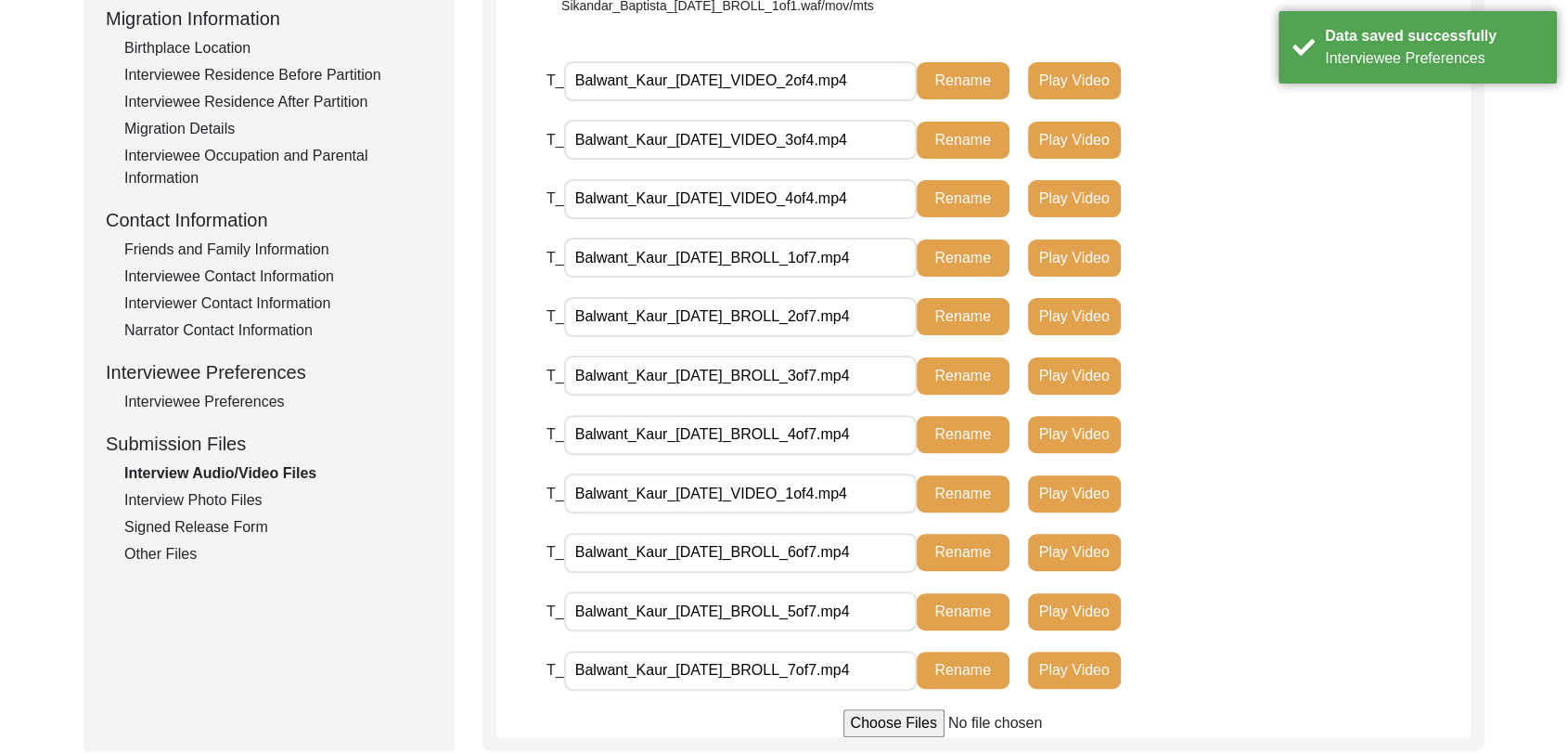
click at [244, 502] on div "Interview Photo Files" at bounding box center [279, 500] width 308 height 23
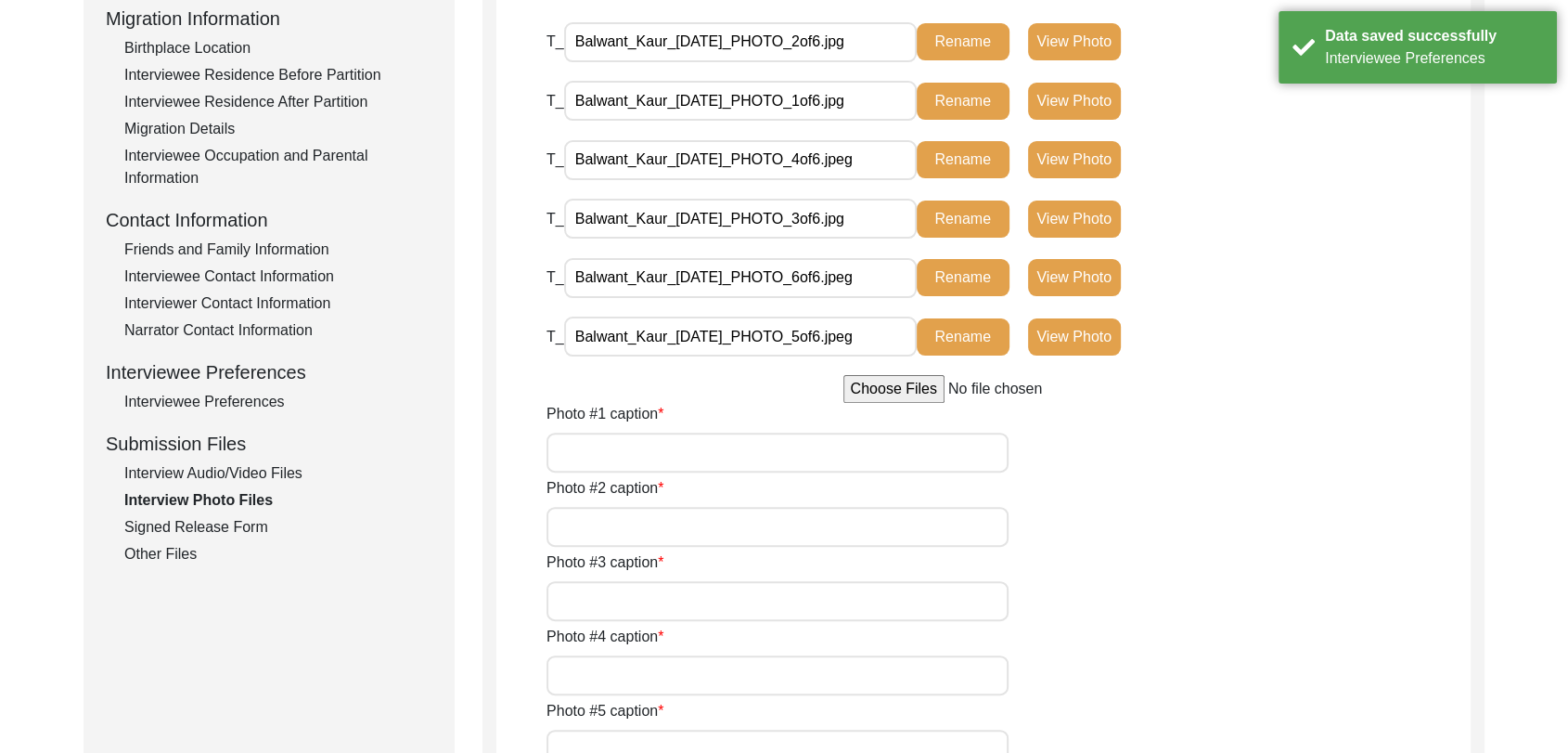
click at [648, 452] on input "Photo #1 caption" at bounding box center [777, 452] width 462 height 40
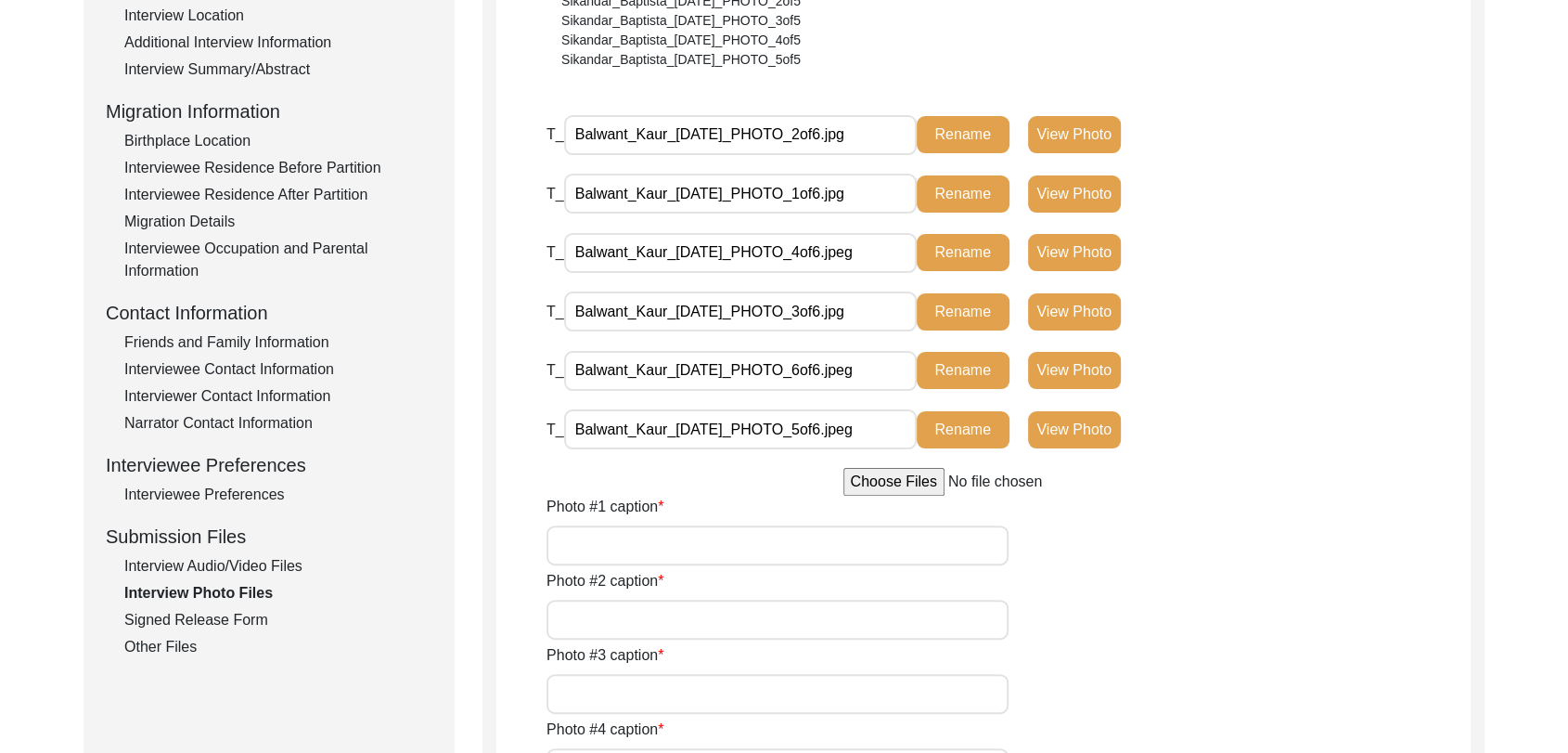
scroll to position [401, 0]
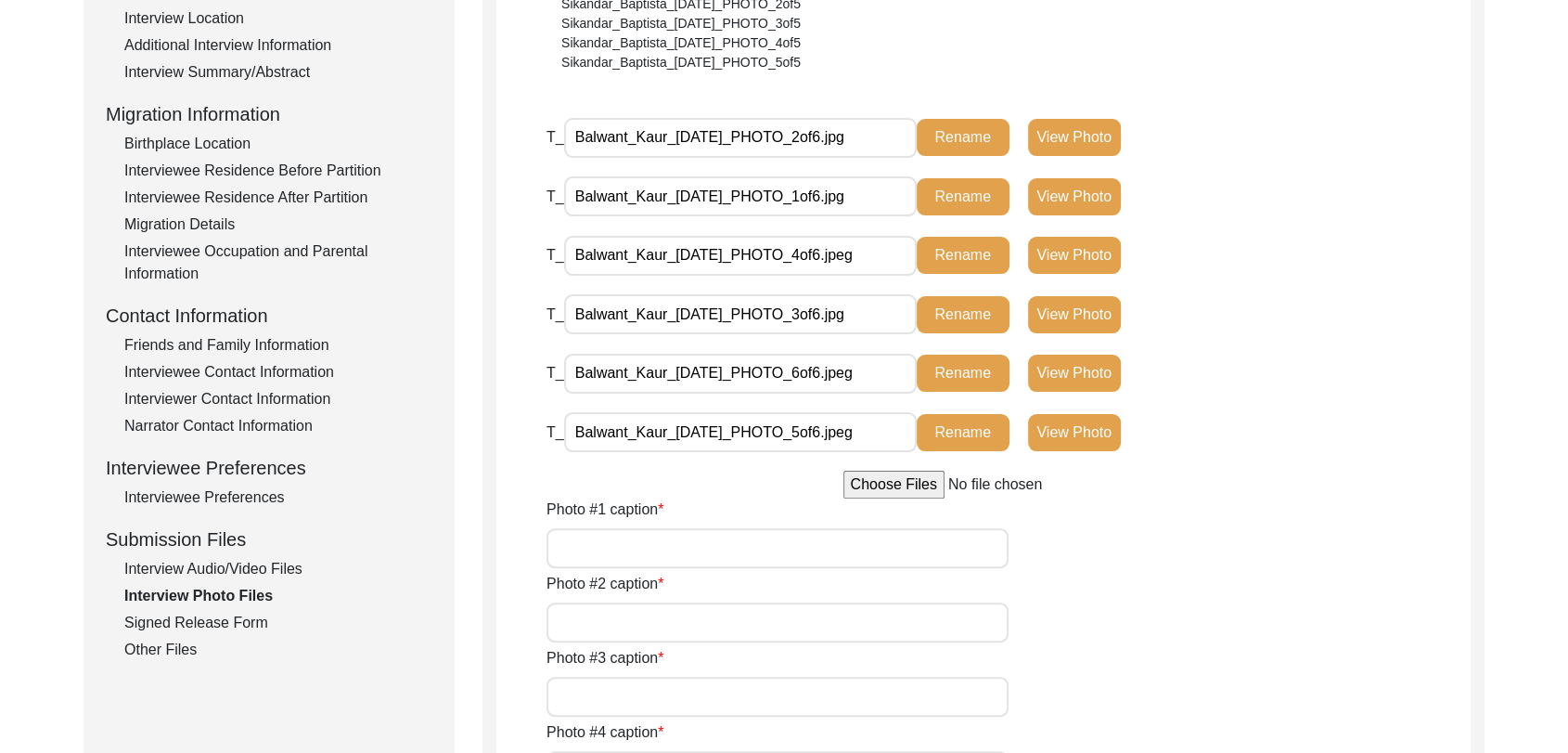
click at [1065, 199] on button "View Photo" at bounding box center [1075, 197] width 92 height 37
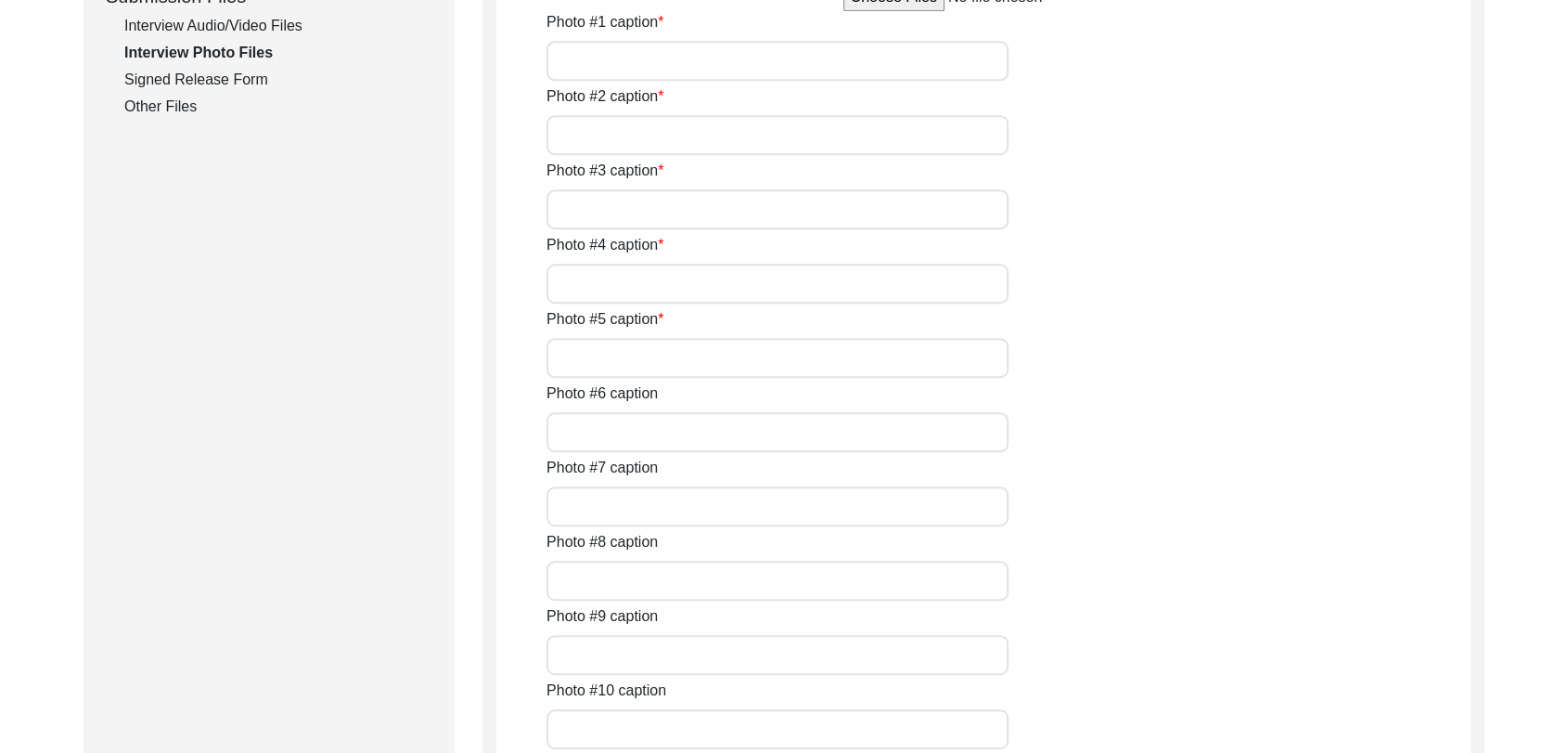
scroll to position [947, 0]
click at [687, 78] on input "Photo #1 caption" at bounding box center [777, 58] width 462 height 40
click at [694, 152] on input "Photo #2 caption" at bounding box center [777, 132] width 462 height 40
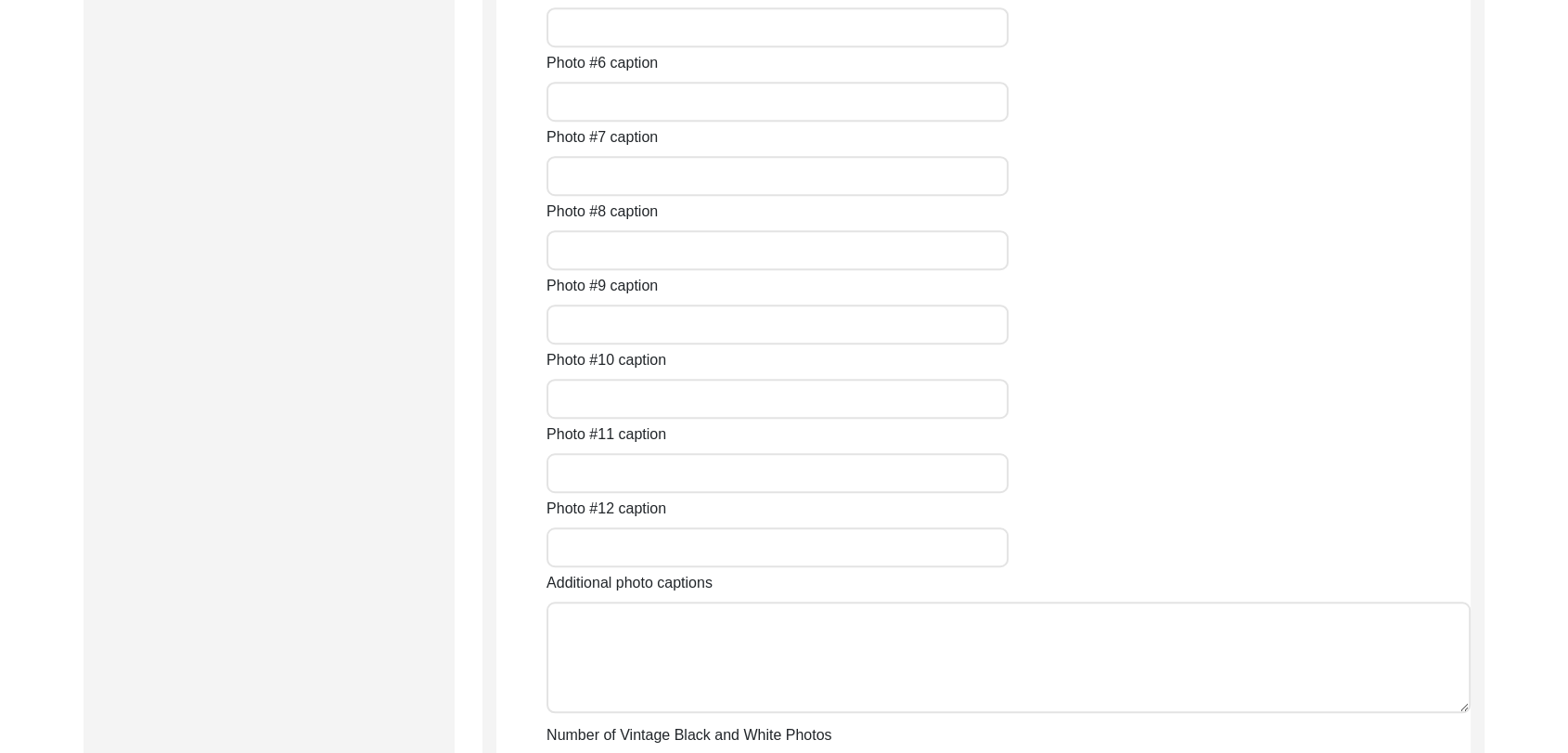
scroll to position [1281, 0]
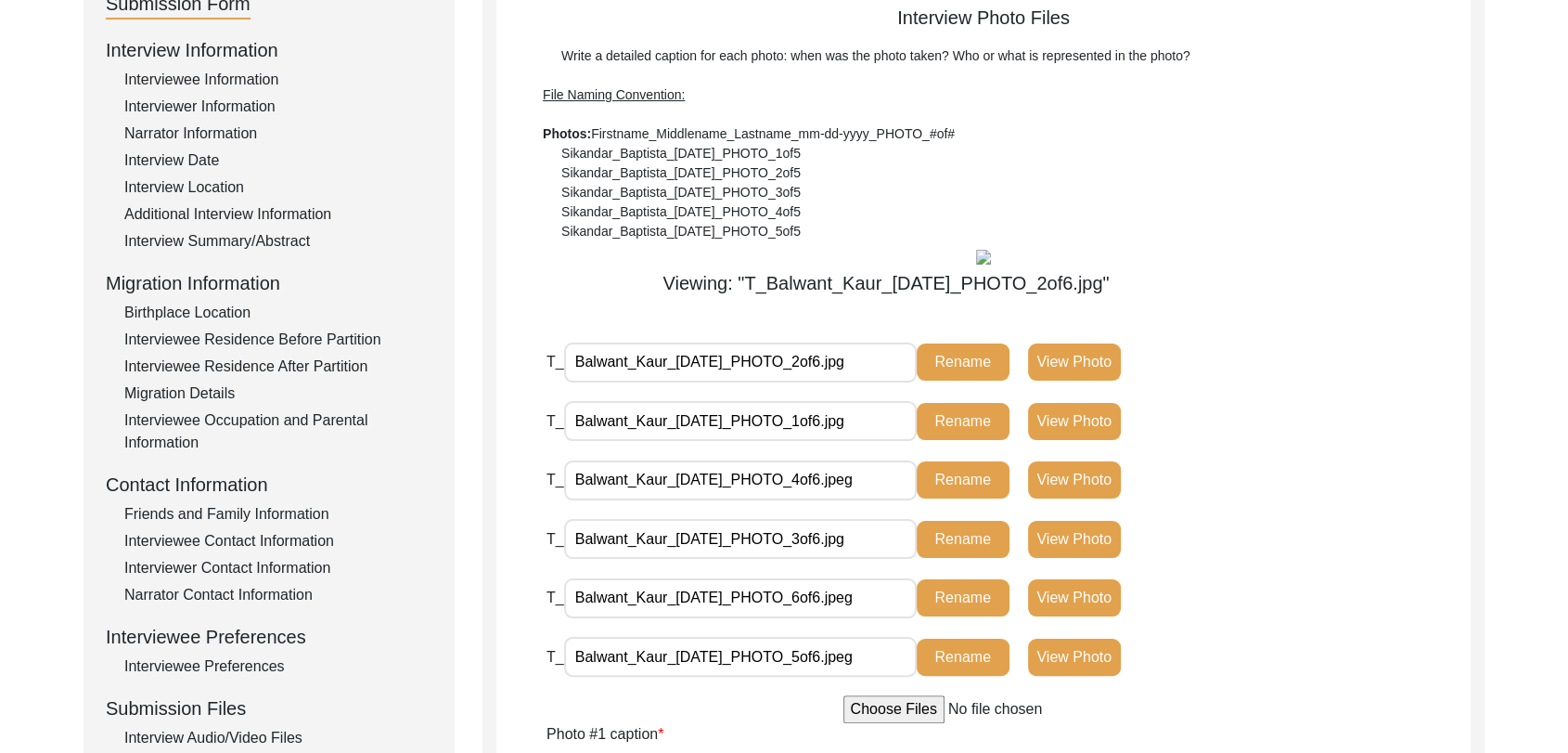
scroll to position [230, 0]
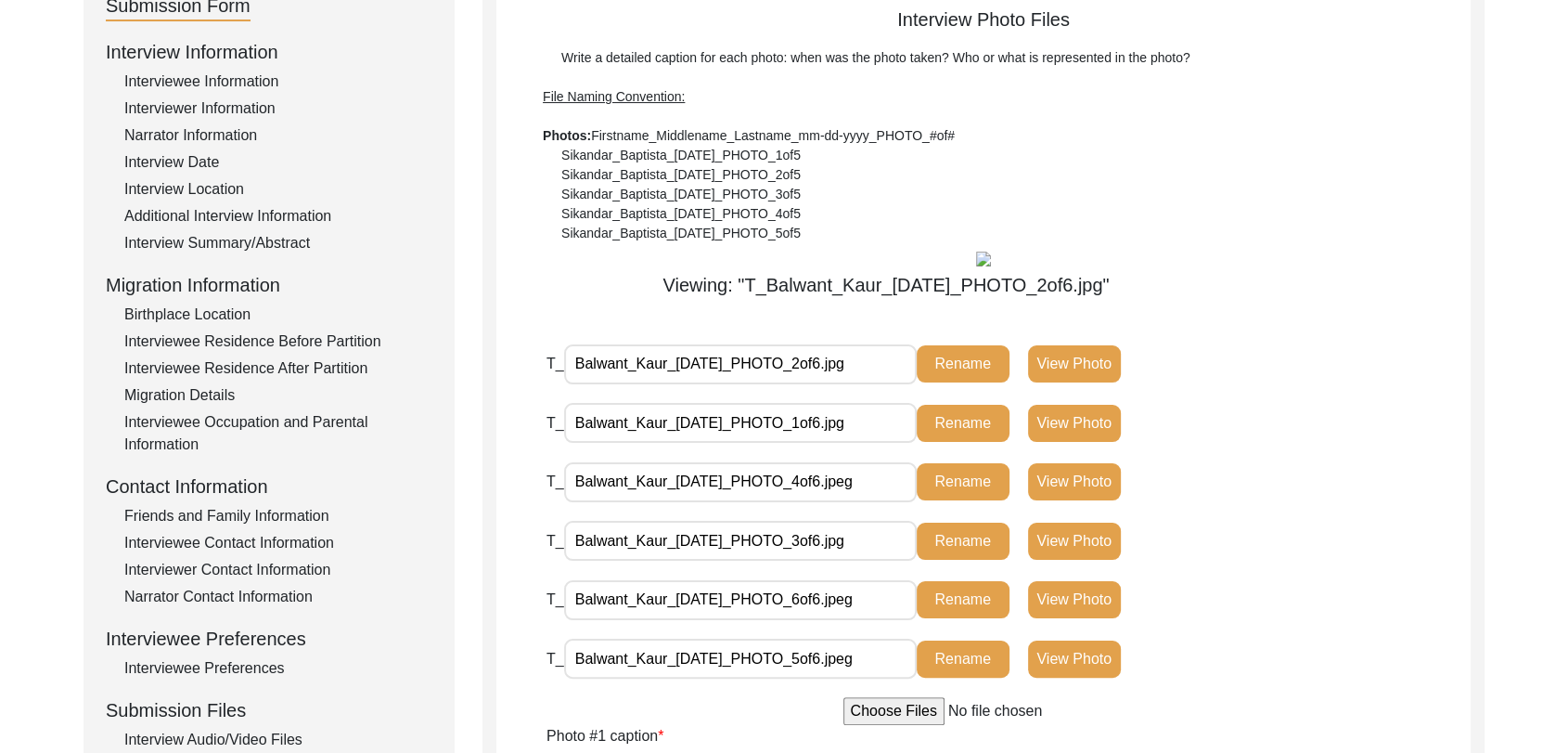
click at [951, 187] on div "Write a detailed caption for each photo: when was the photo taken? Who or what …" at bounding box center [983, 145] width 881 height 195
drag, startPoint x: 556, startPoint y: 390, endPoint x: 721, endPoint y: 469, distance: 182.9
click at [721, 299] on div "Viewing: "T_Balwant_Kaur_[DATE]_PHOTO_2of6.jpg"" at bounding box center [983, 270] width 975 height 56
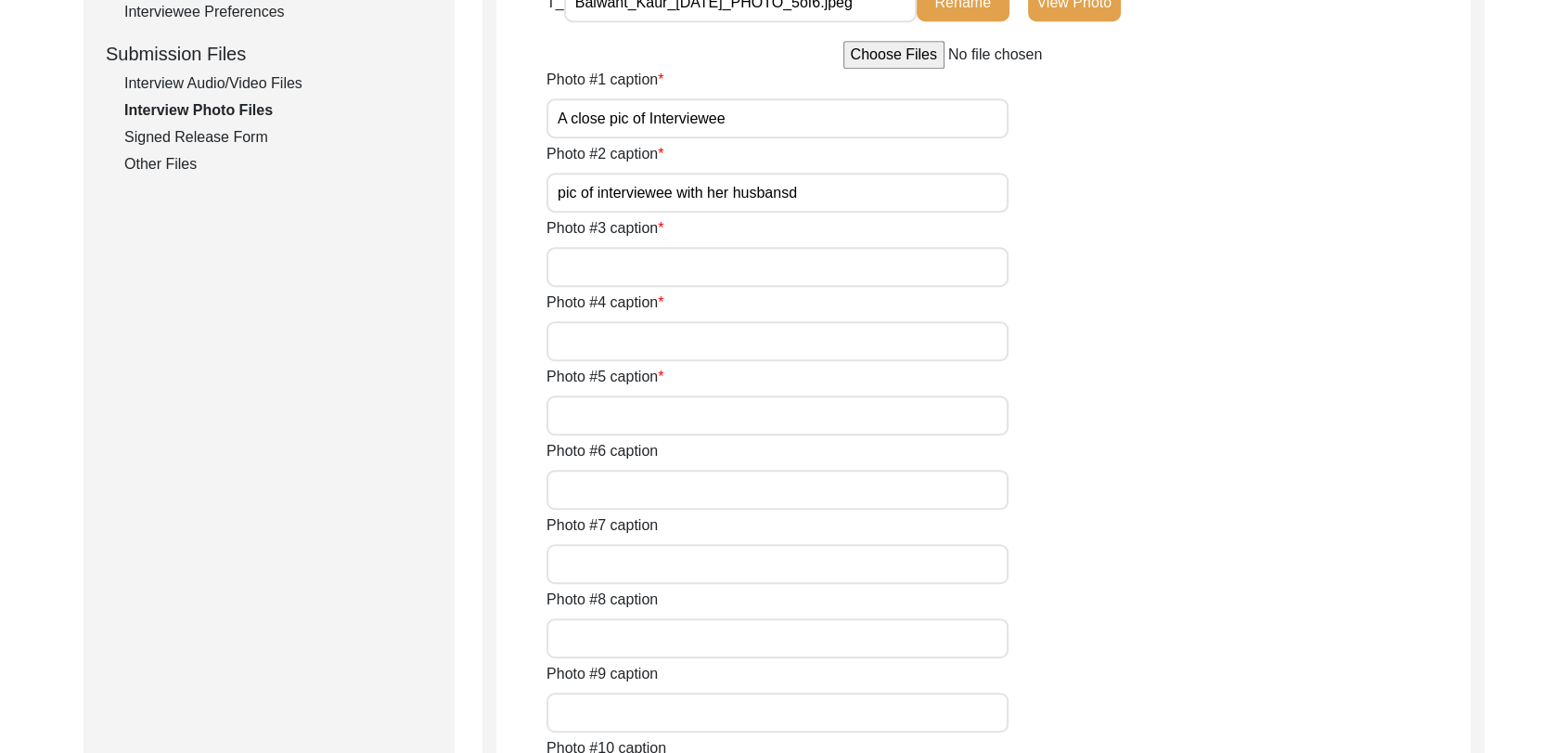
scroll to position [930, 0]
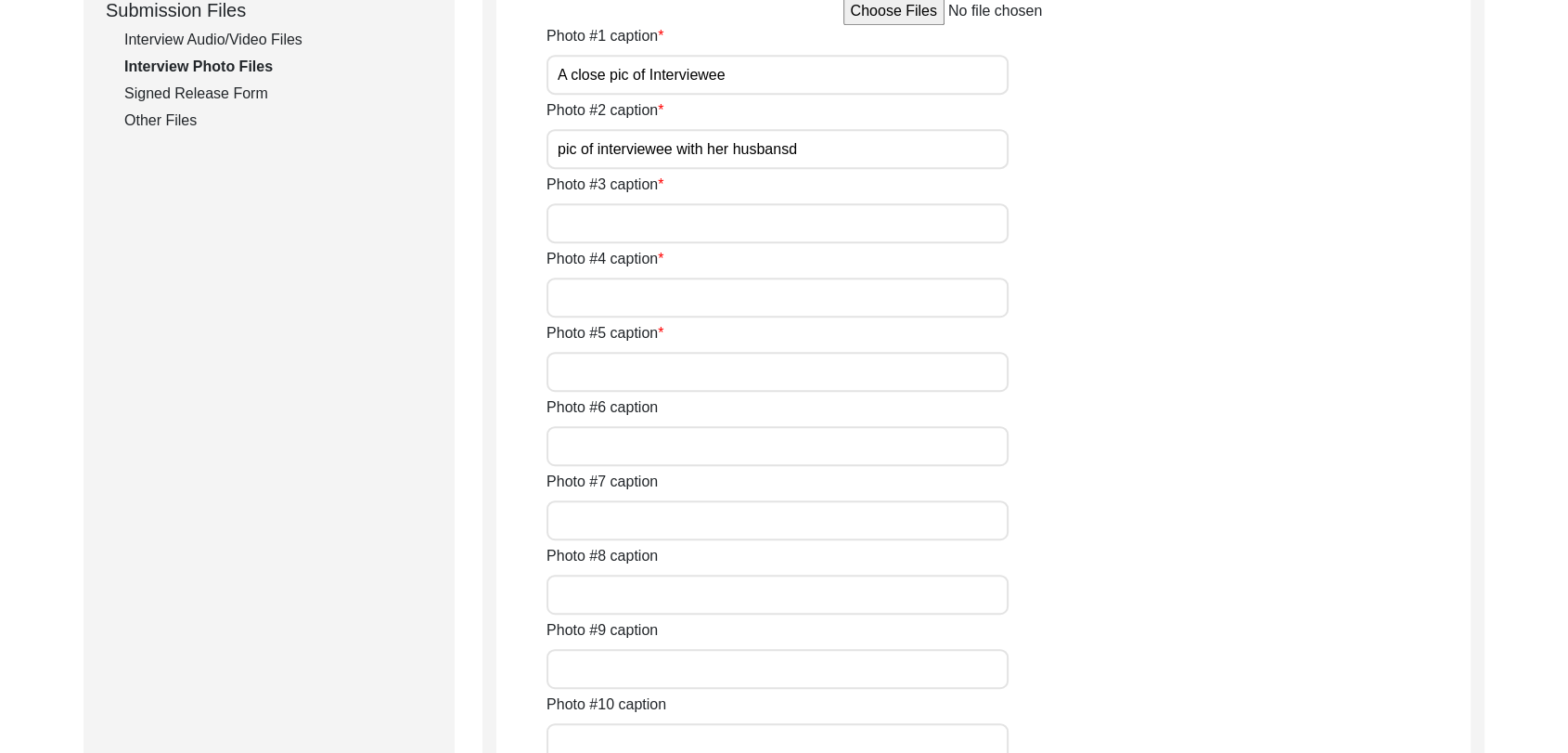
click at [678, 243] on input "Photo #3 caption" at bounding box center [777, 223] width 462 height 40
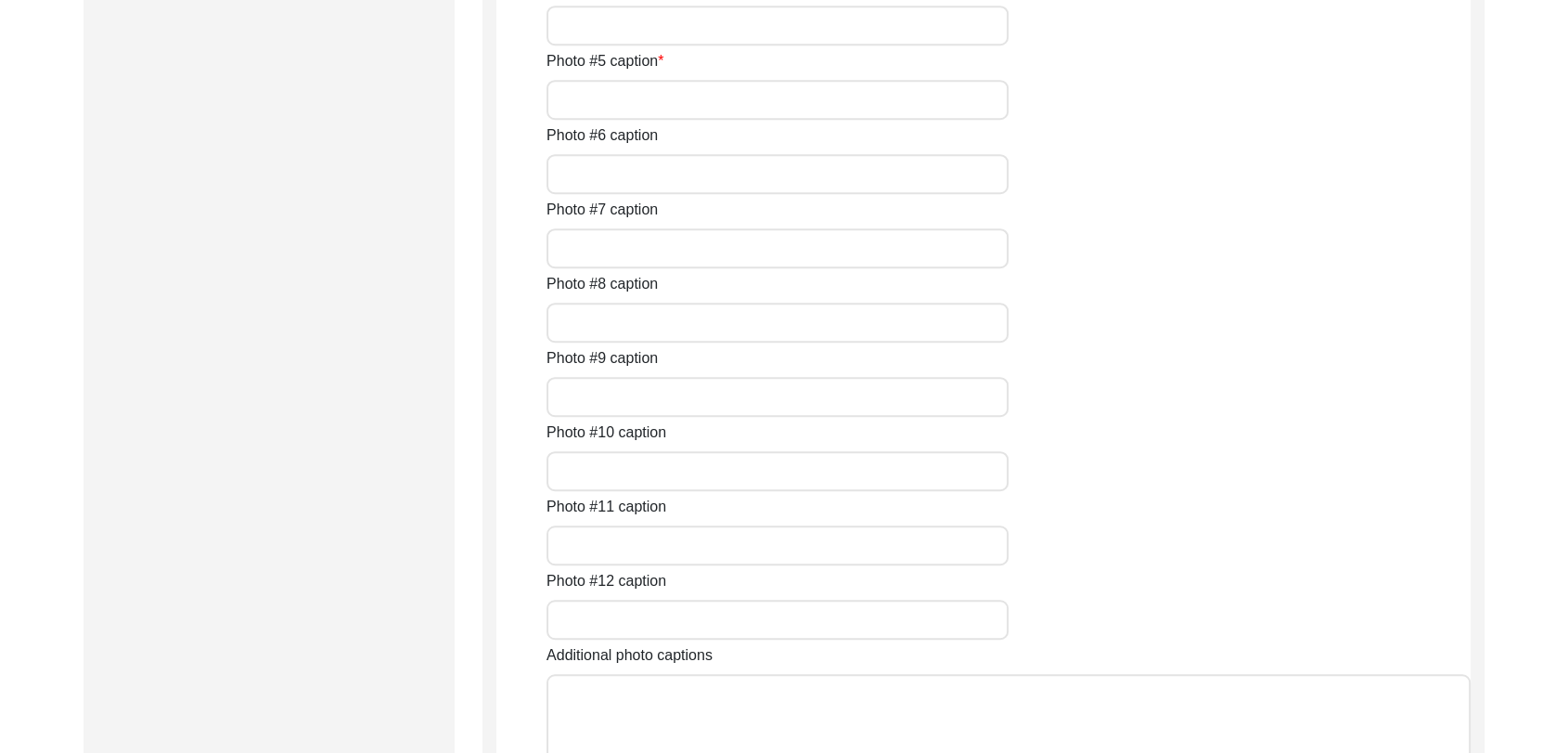
scroll to position [1206, 0]
click at [686, 42] on input "Photo #4 caption" at bounding box center [777, 22] width 462 height 40
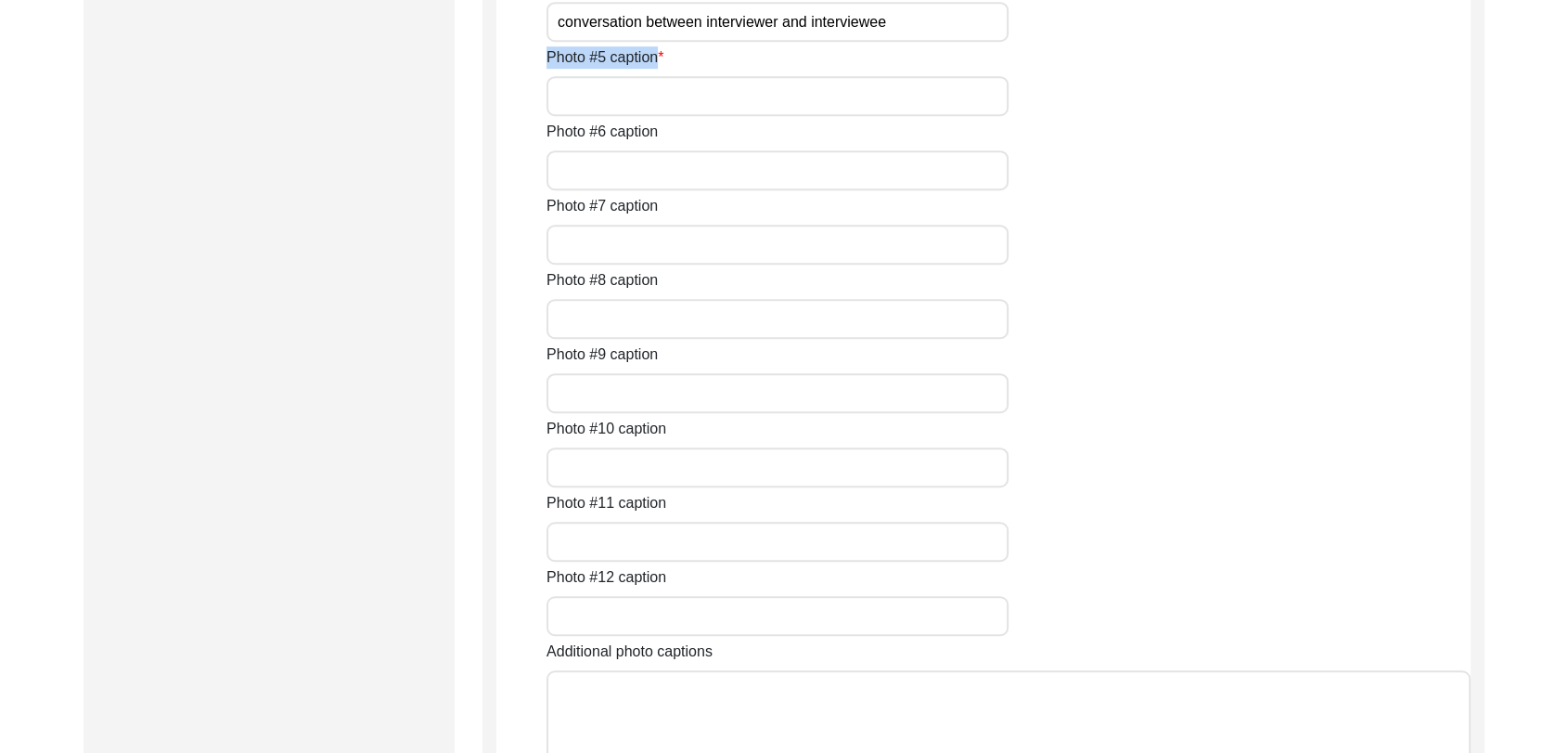
drag, startPoint x: 669, startPoint y: 485, endPoint x: 671, endPoint y: 500, distance: 15.1
click at [671, 116] on div "Photo #5 caption" at bounding box center [1008, 81] width 924 height 70
click at [671, 116] on input "Photo #5 caption" at bounding box center [777, 95] width 462 height 40
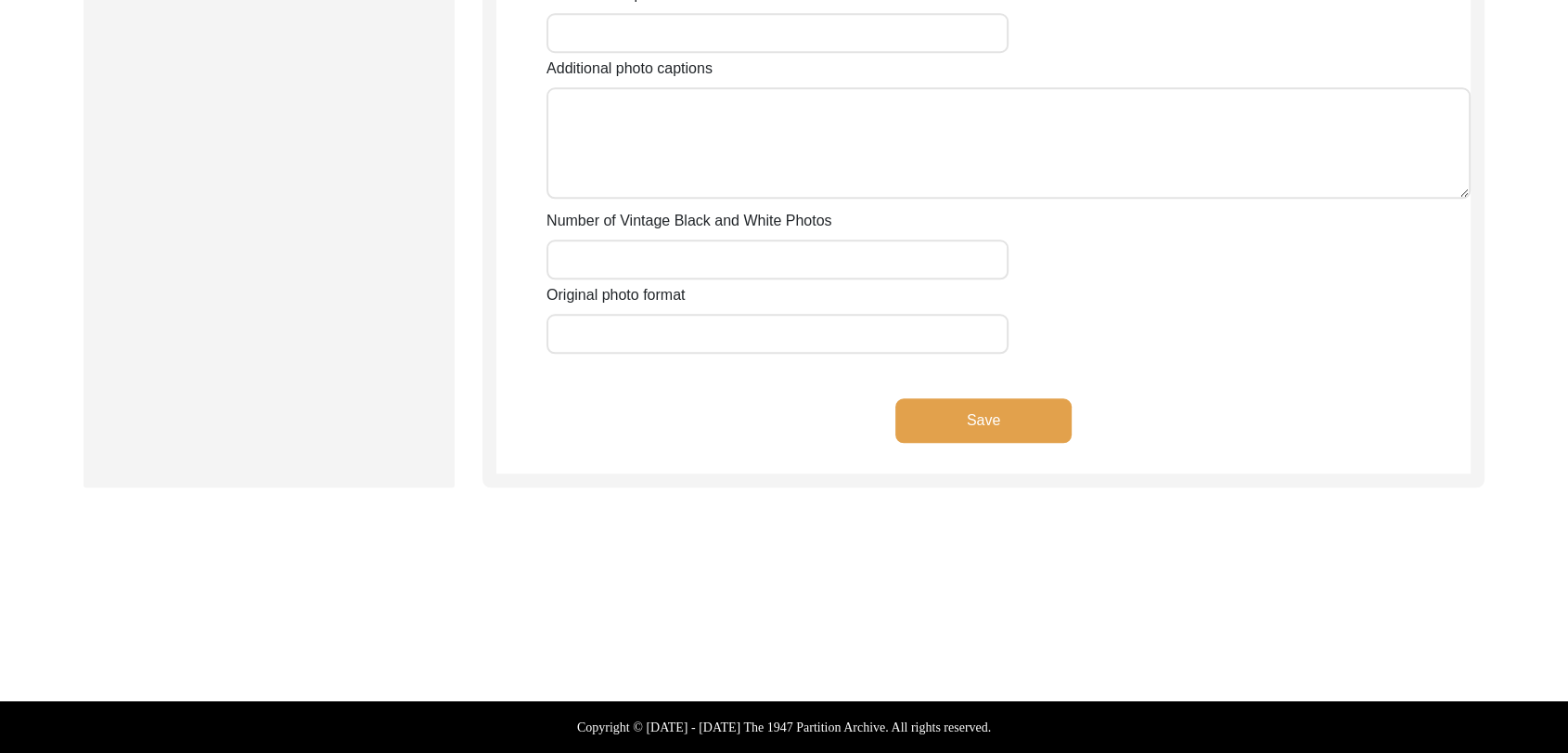
click at [949, 443] on button "Save" at bounding box center [983, 420] width 176 height 44
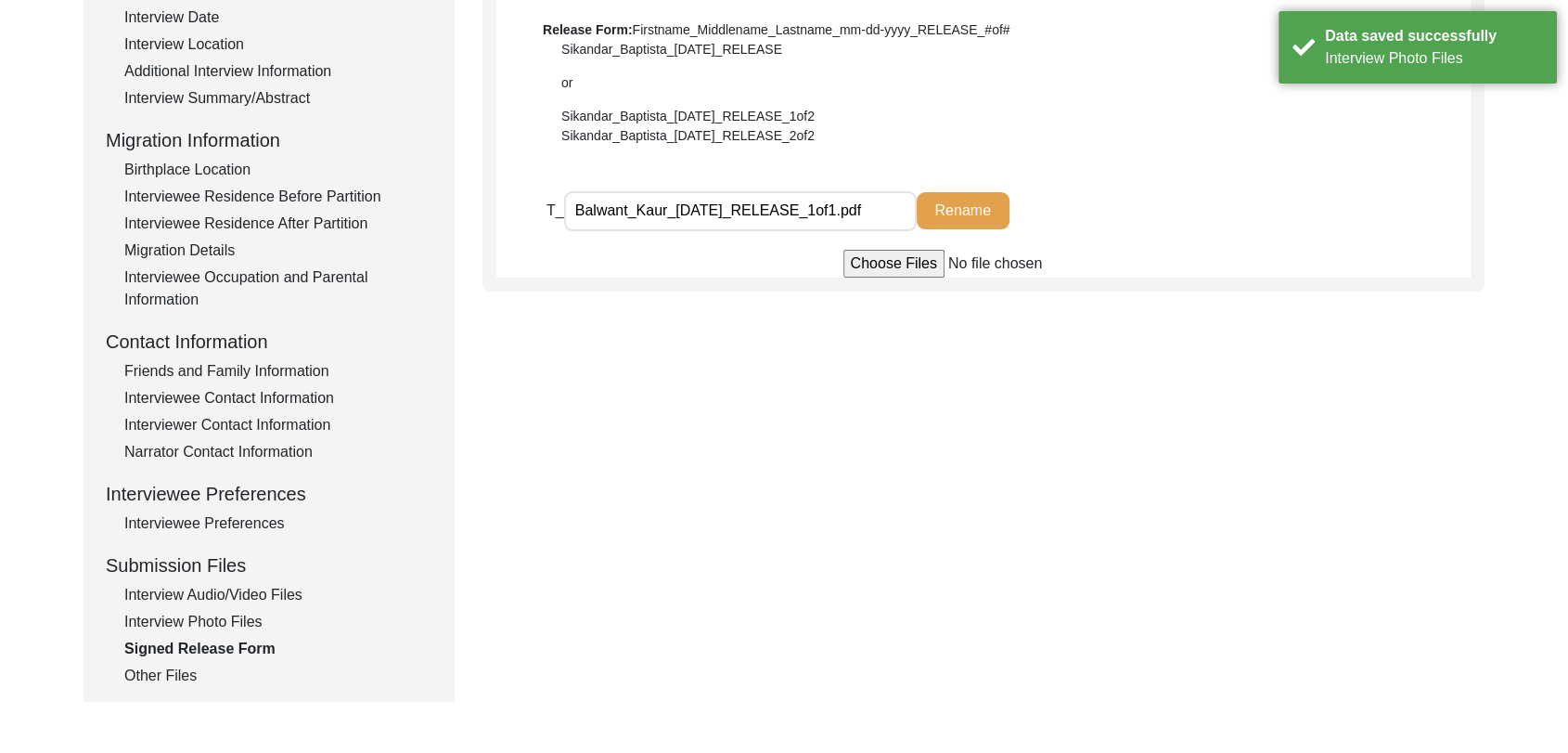
scroll to position [429, 0]
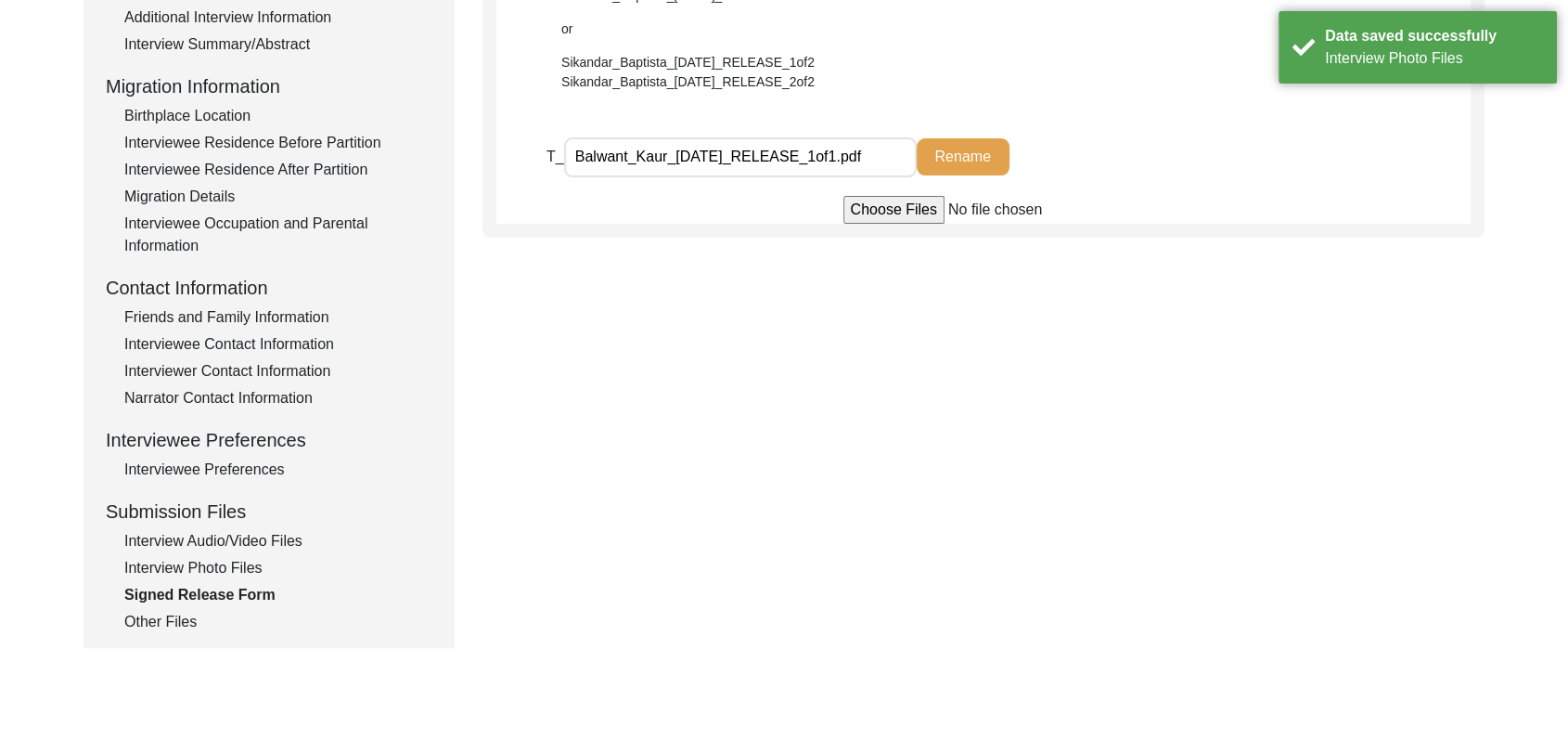
click at [178, 628] on div "Other Files" at bounding box center [279, 622] width 308 height 23
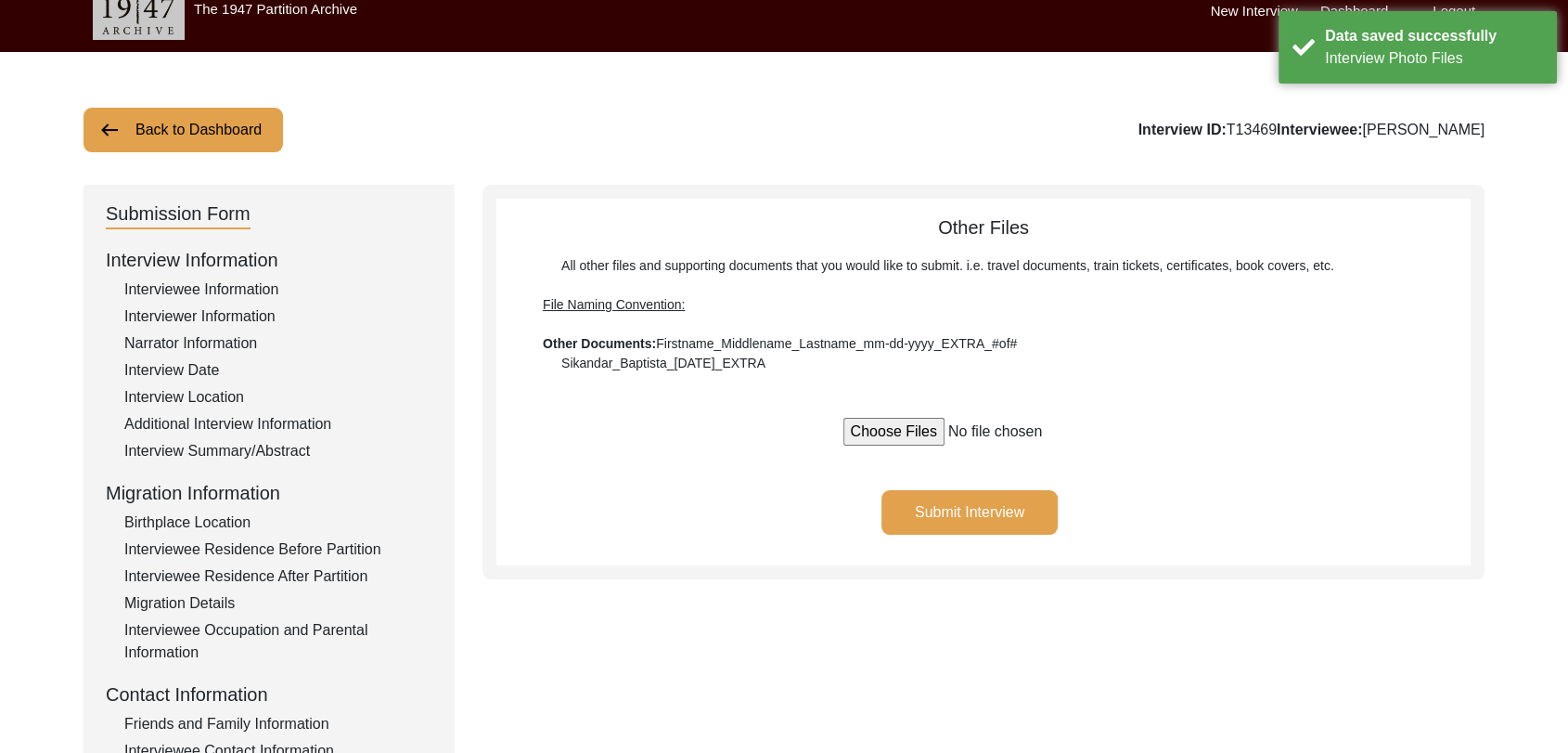
scroll to position [0, 0]
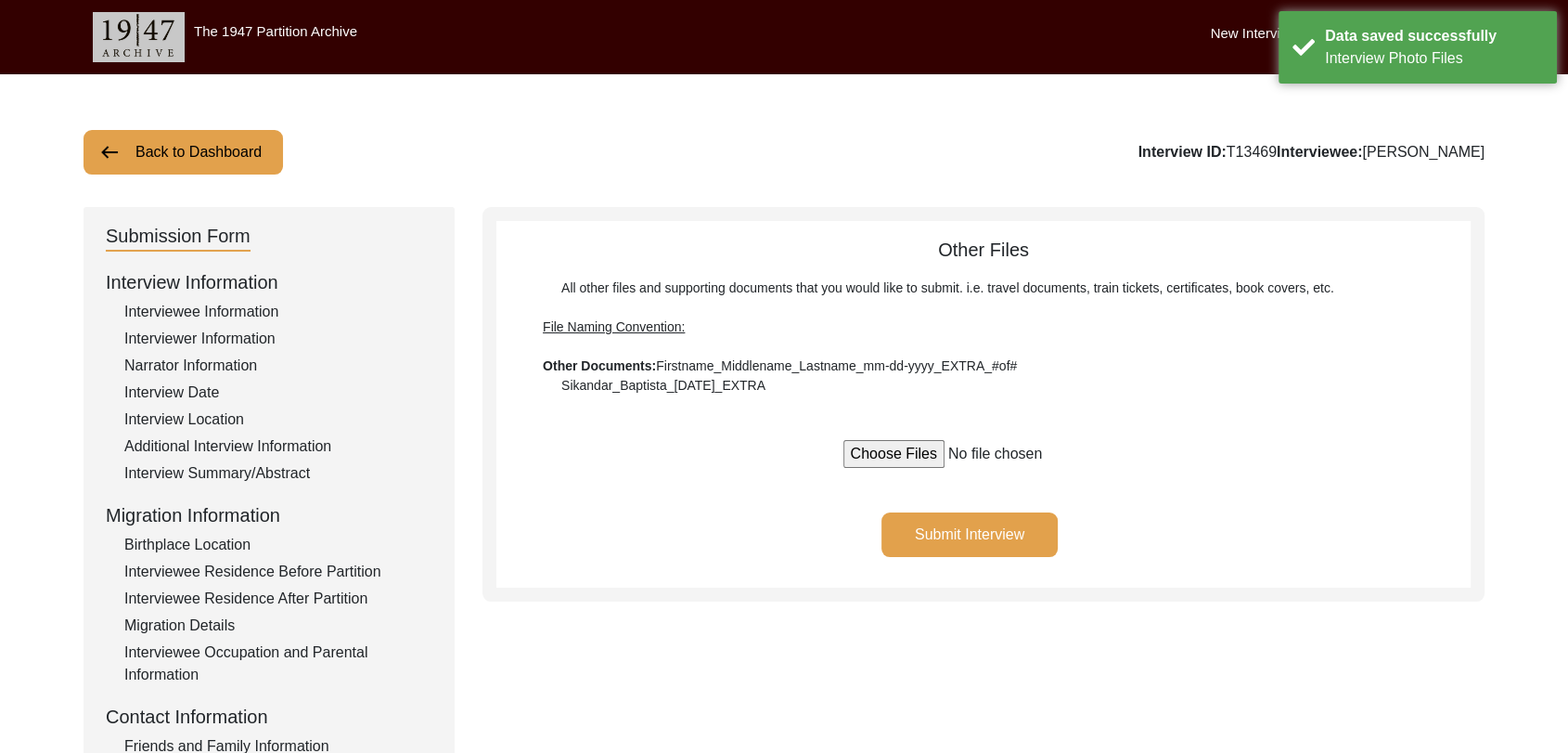
click at [975, 522] on button "Submit Interview" at bounding box center [969, 534] width 176 height 44
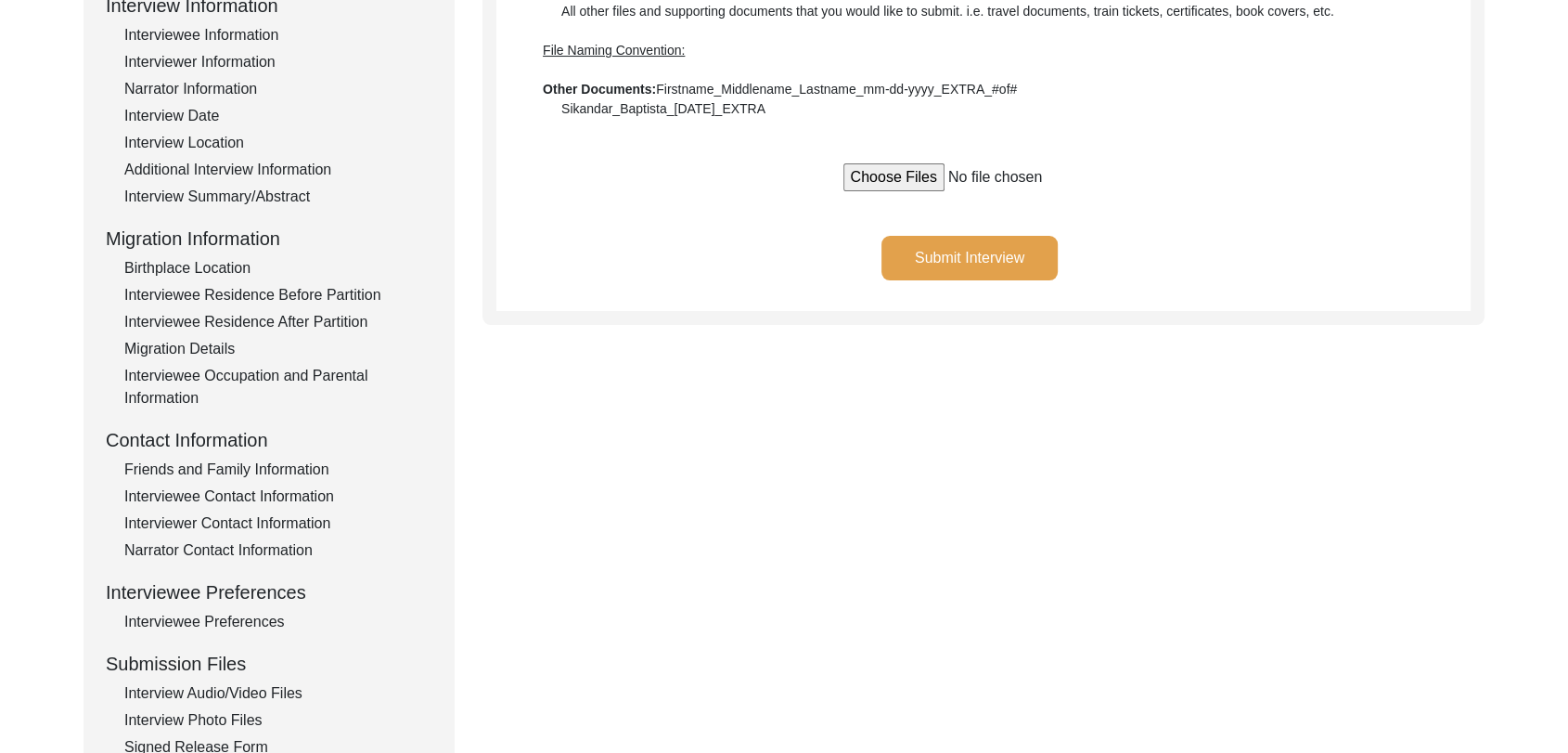
scroll to position [314, 0]
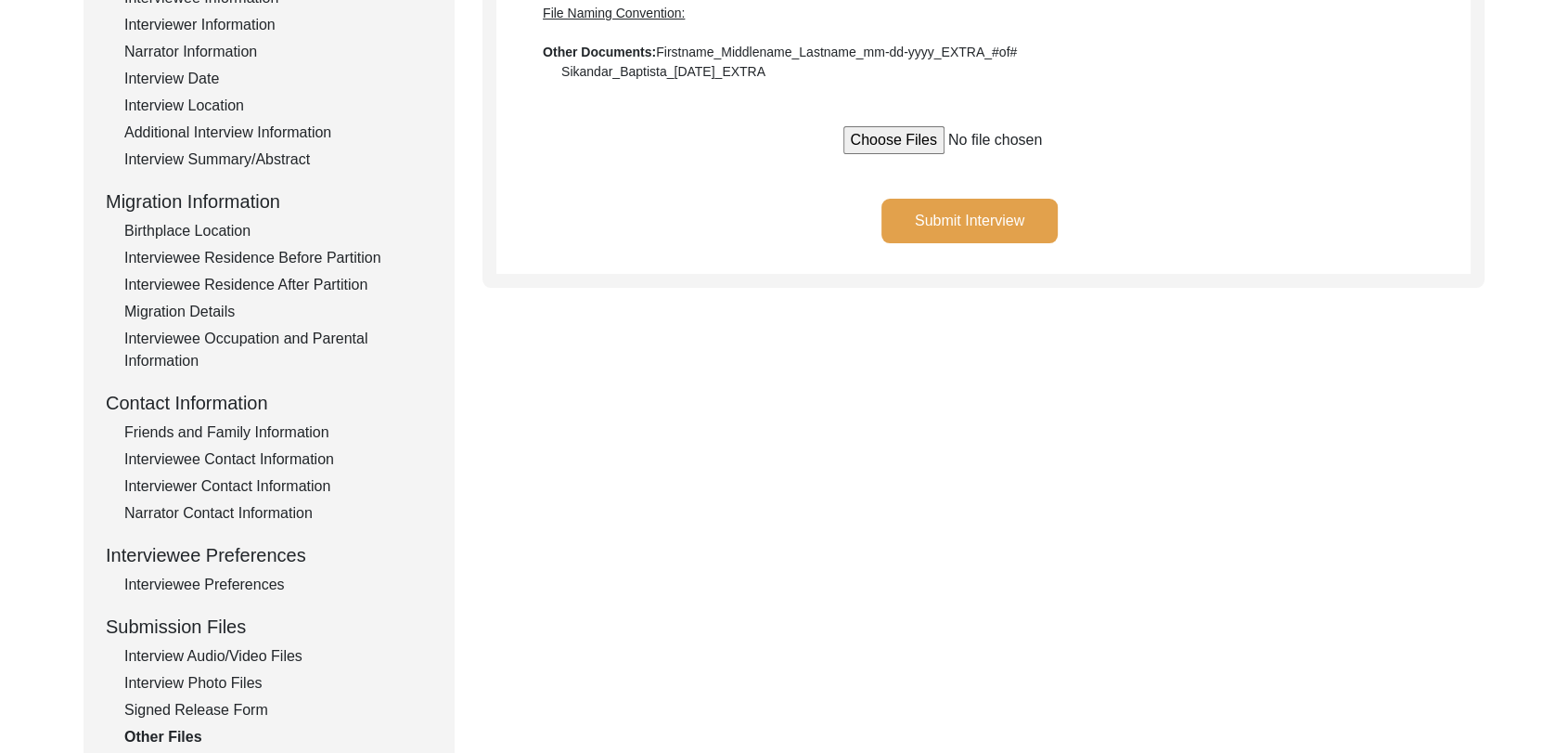
click at [231, 677] on div "Interview Photo Files" at bounding box center [279, 683] width 308 height 23
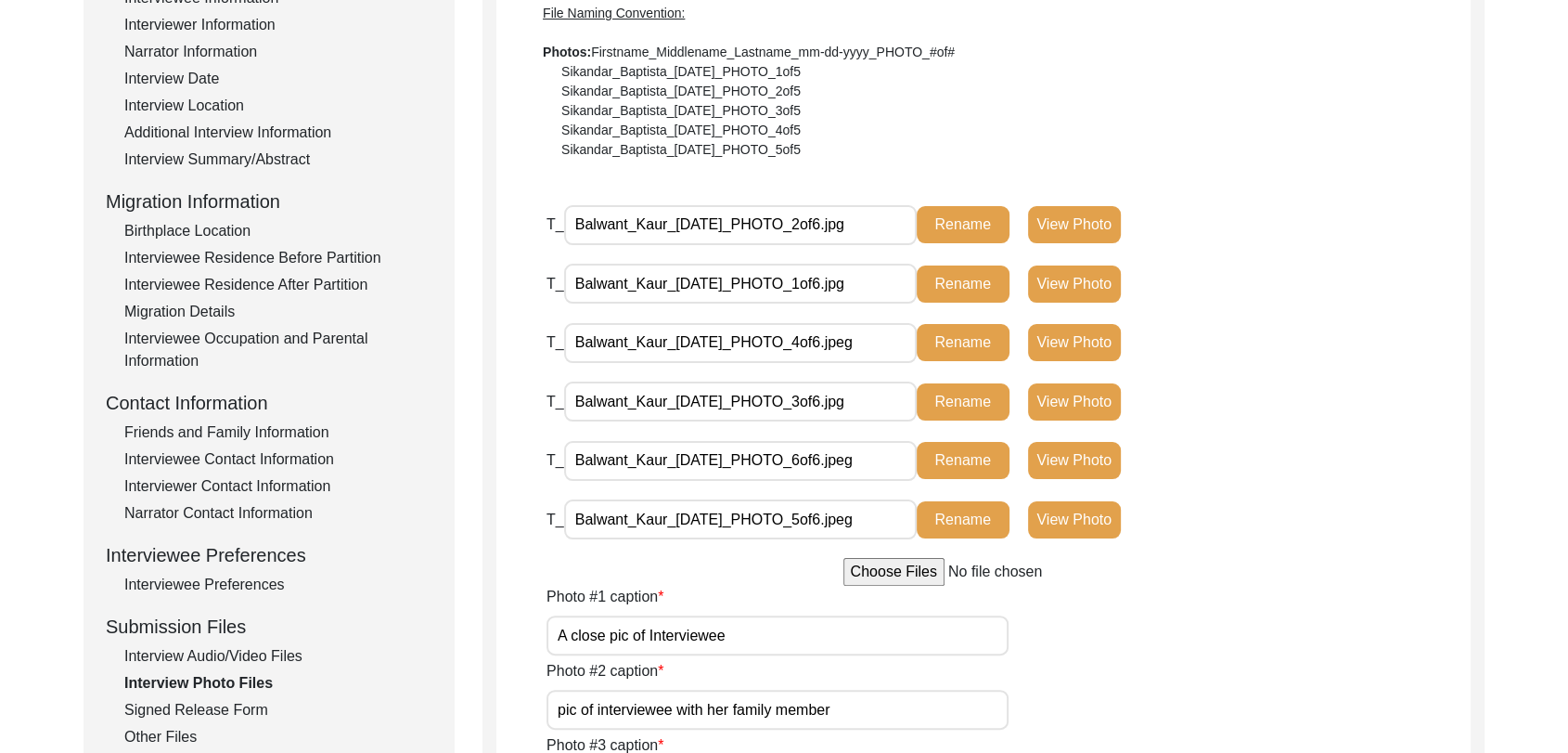
click at [833, 713] on input "pic of interviewee with her family member" at bounding box center [777, 710] width 462 height 40
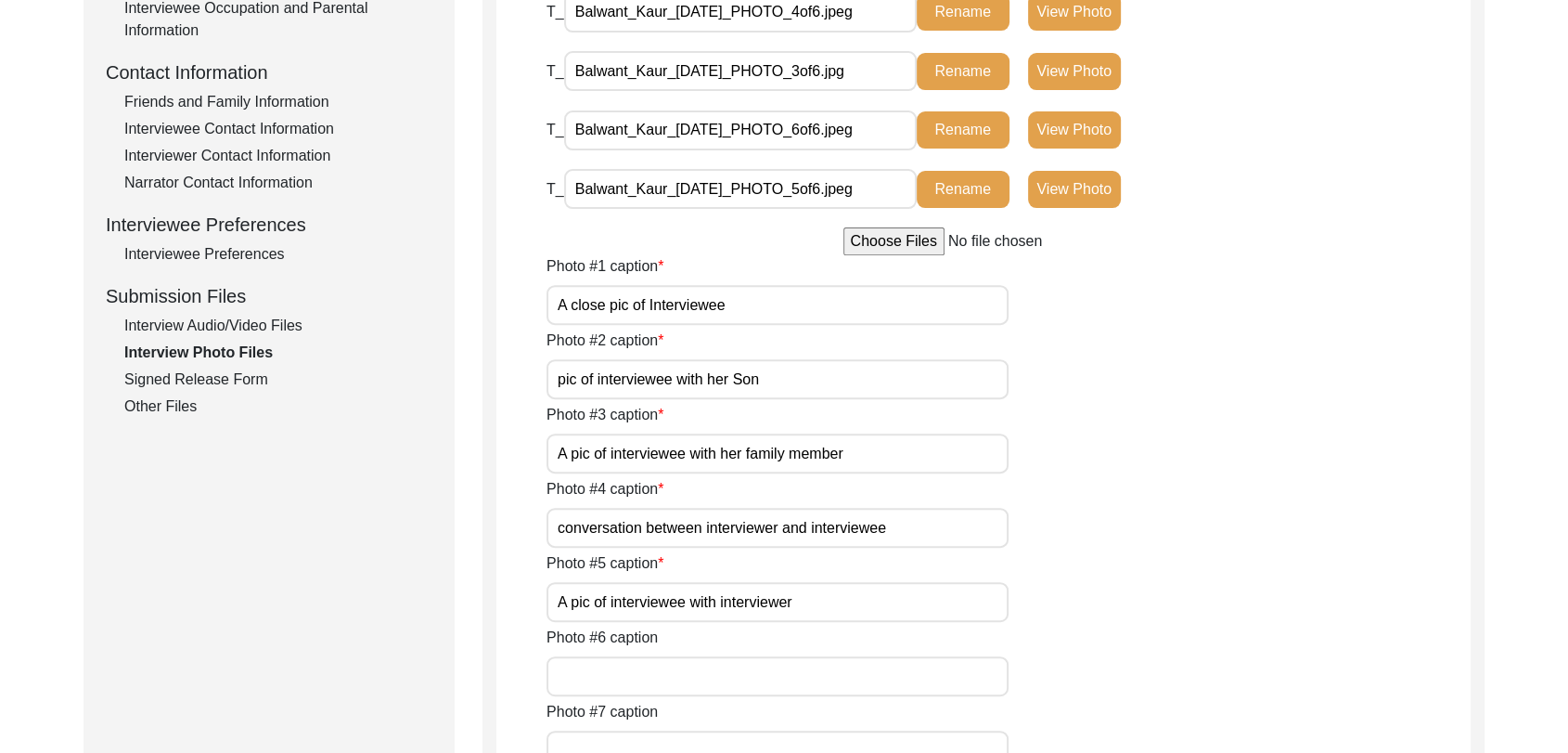
scroll to position [646, 0]
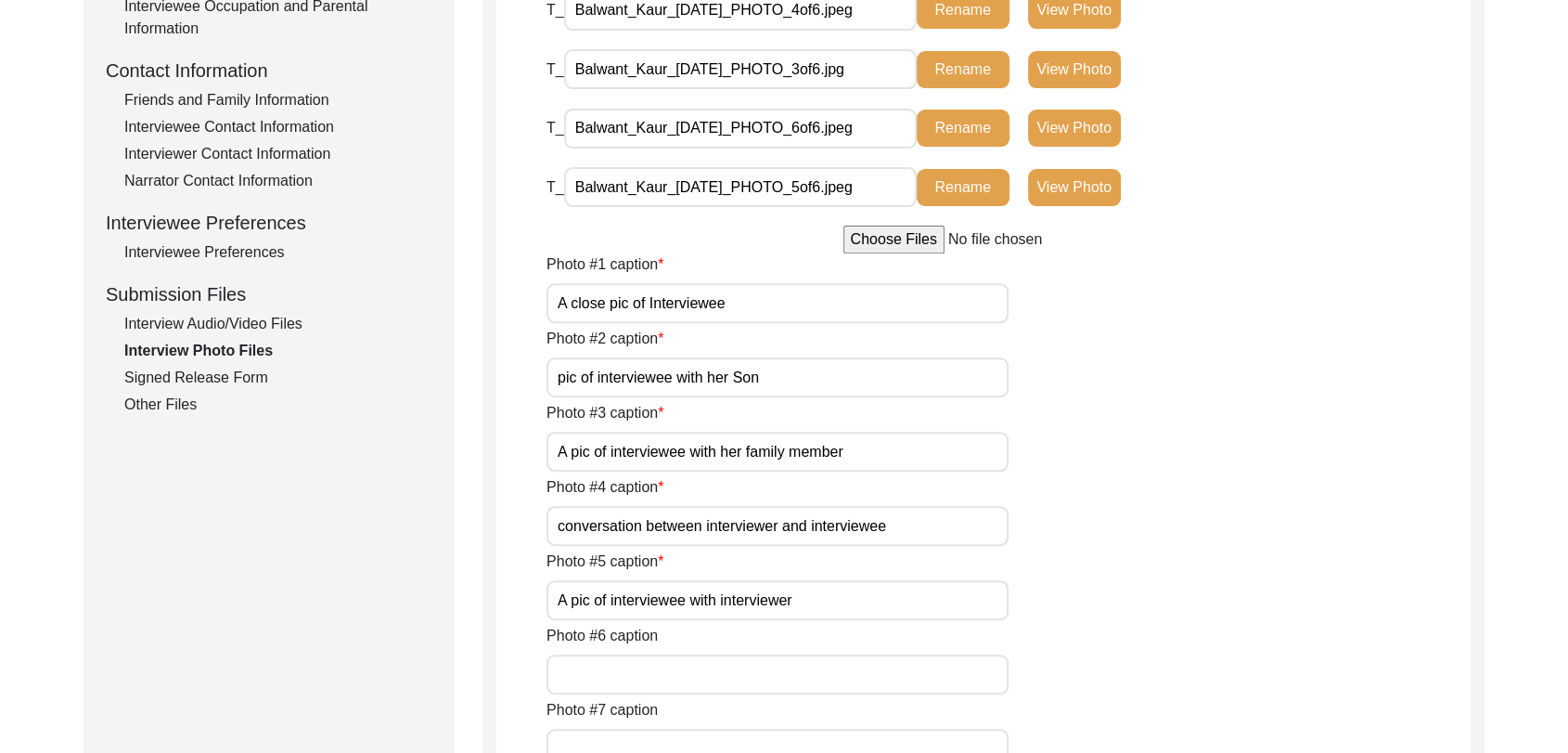
click at [802, 537] on input "conversation between interviewer and interviewee" at bounding box center [777, 526] width 462 height 40
click at [824, 456] on input "A pic of interviewee with her family member" at bounding box center [777, 451] width 462 height 40
click at [845, 450] on input "A pic of interviewee with her family member" at bounding box center [777, 451] width 462 height 40
click at [829, 521] on input "conversation between interviewer and interviewee" at bounding box center [777, 526] width 462 height 40
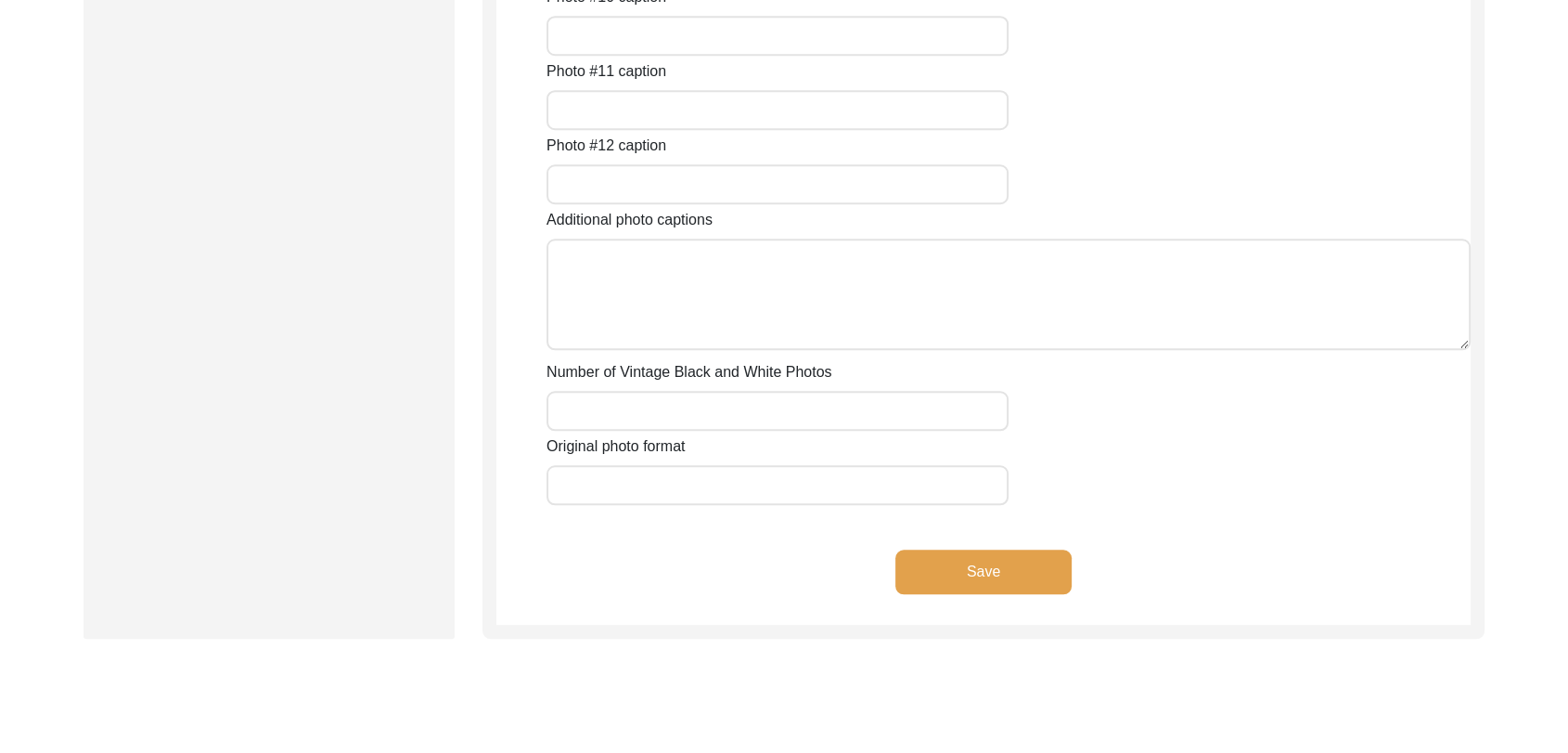
scroll to position [1597, 0]
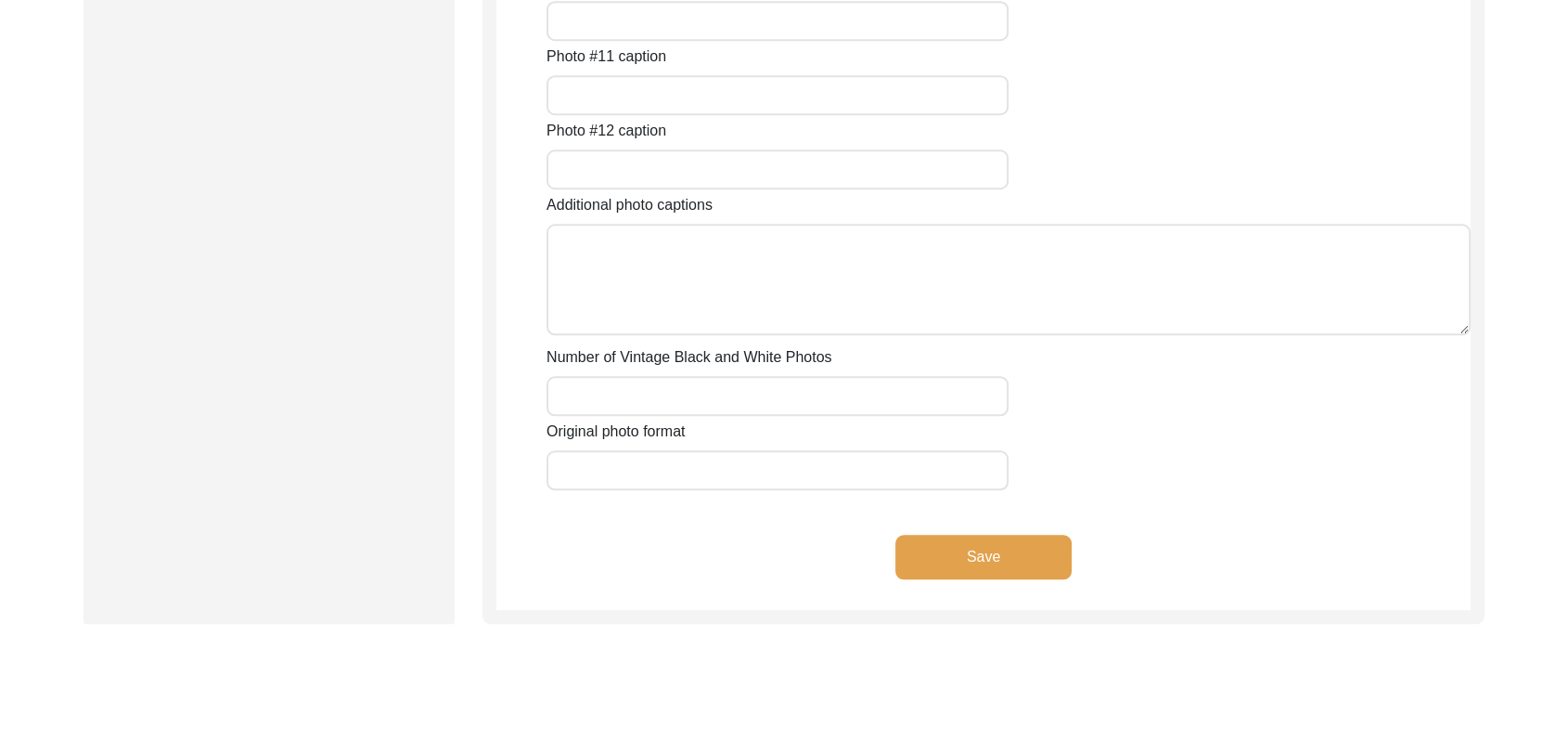
click at [976, 545] on button "Save" at bounding box center [983, 556] width 176 height 44
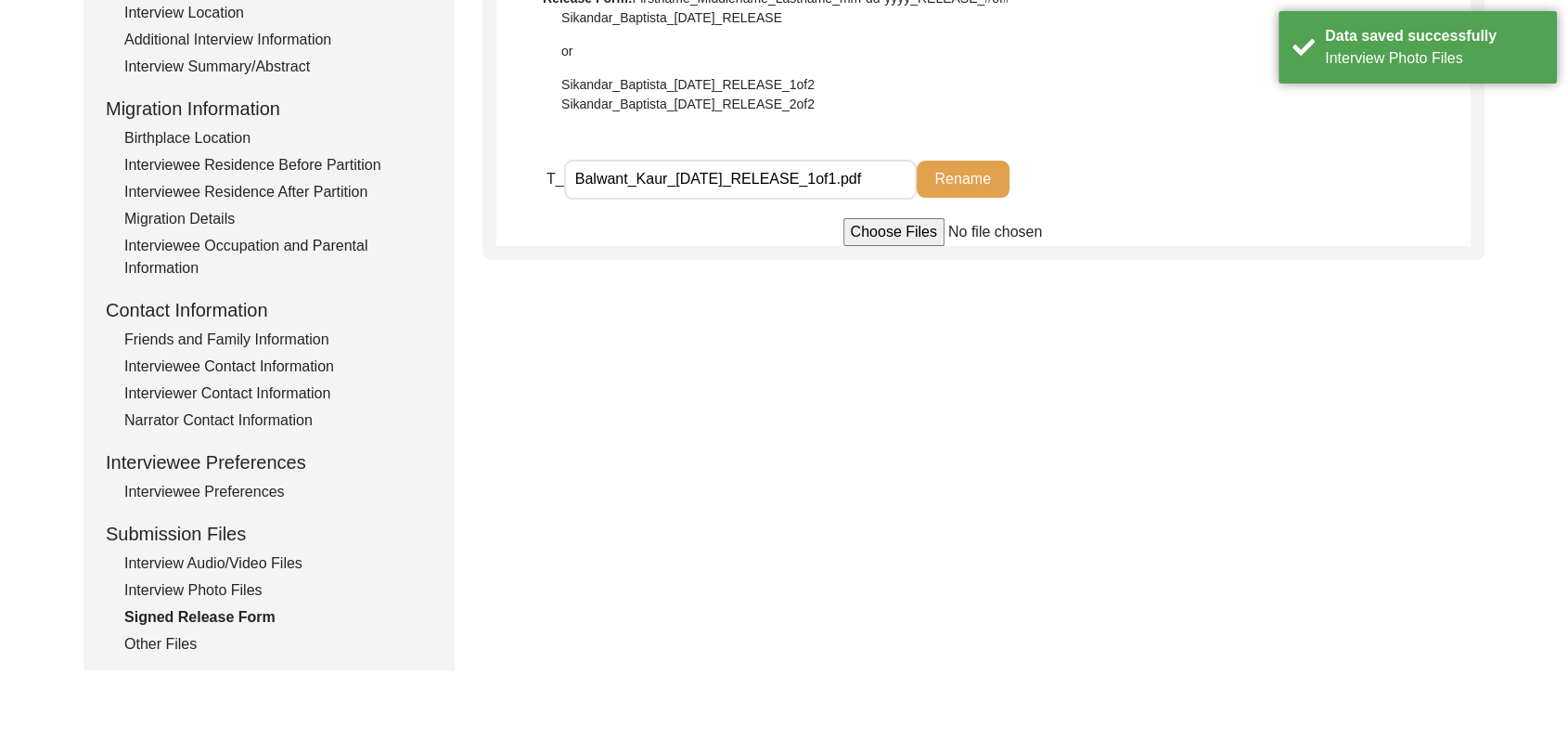
scroll to position [408, 0]
click at [176, 639] on div "Other Files" at bounding box center [279, 643] width 308 height 23
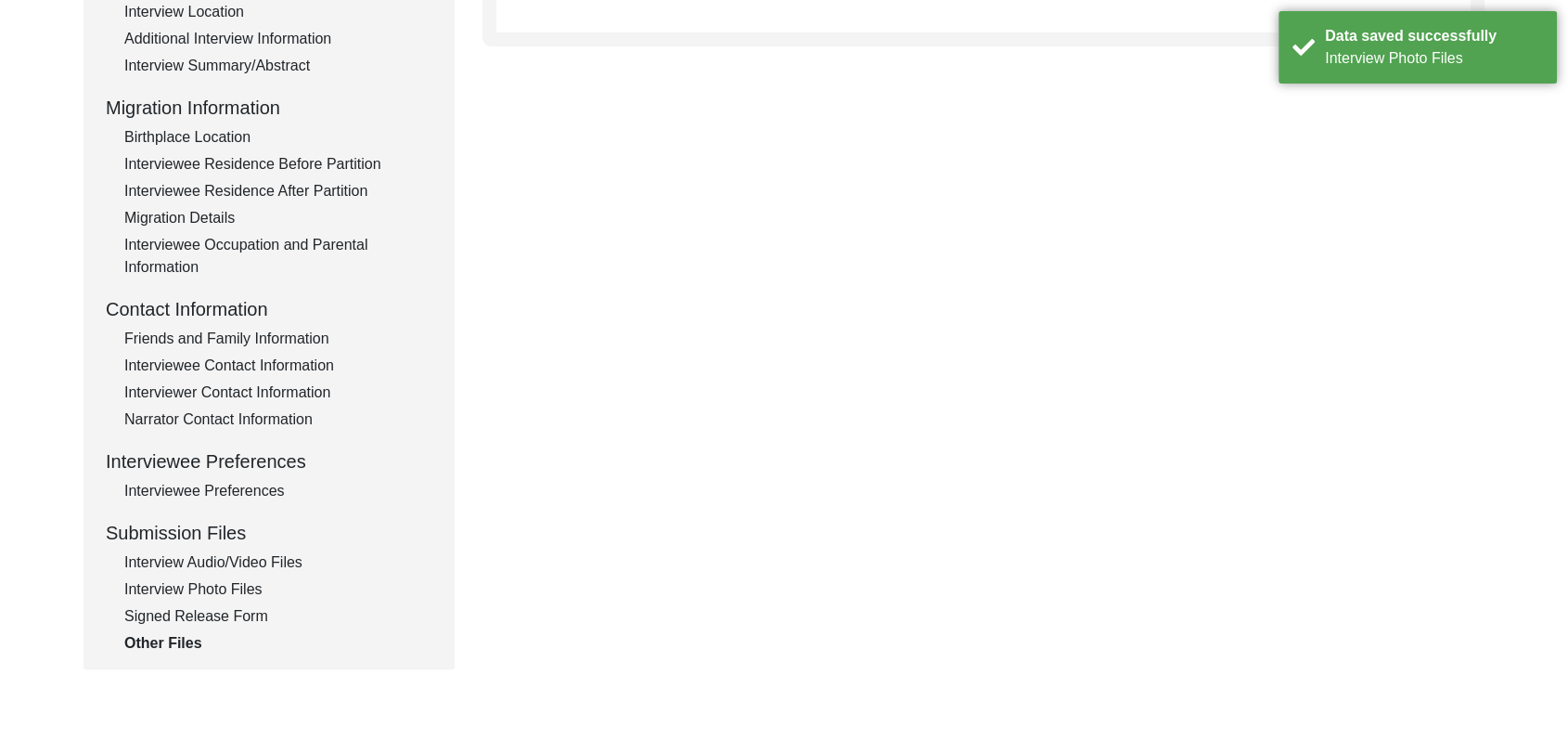
scroll to position [0, 0]
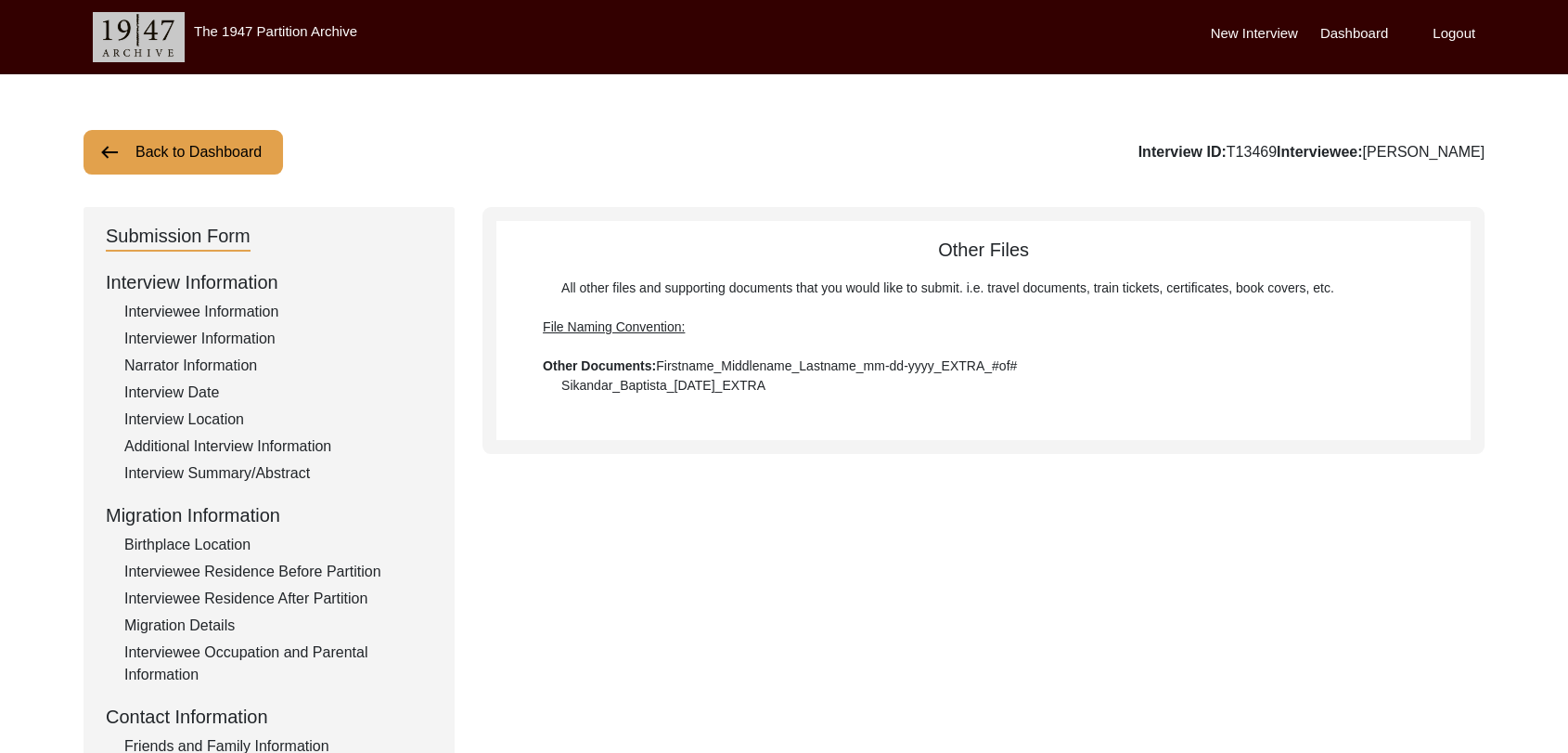
click at [1344, 27] on label "Dashboard" at bounding box center [1354, 34] width 68 height 22
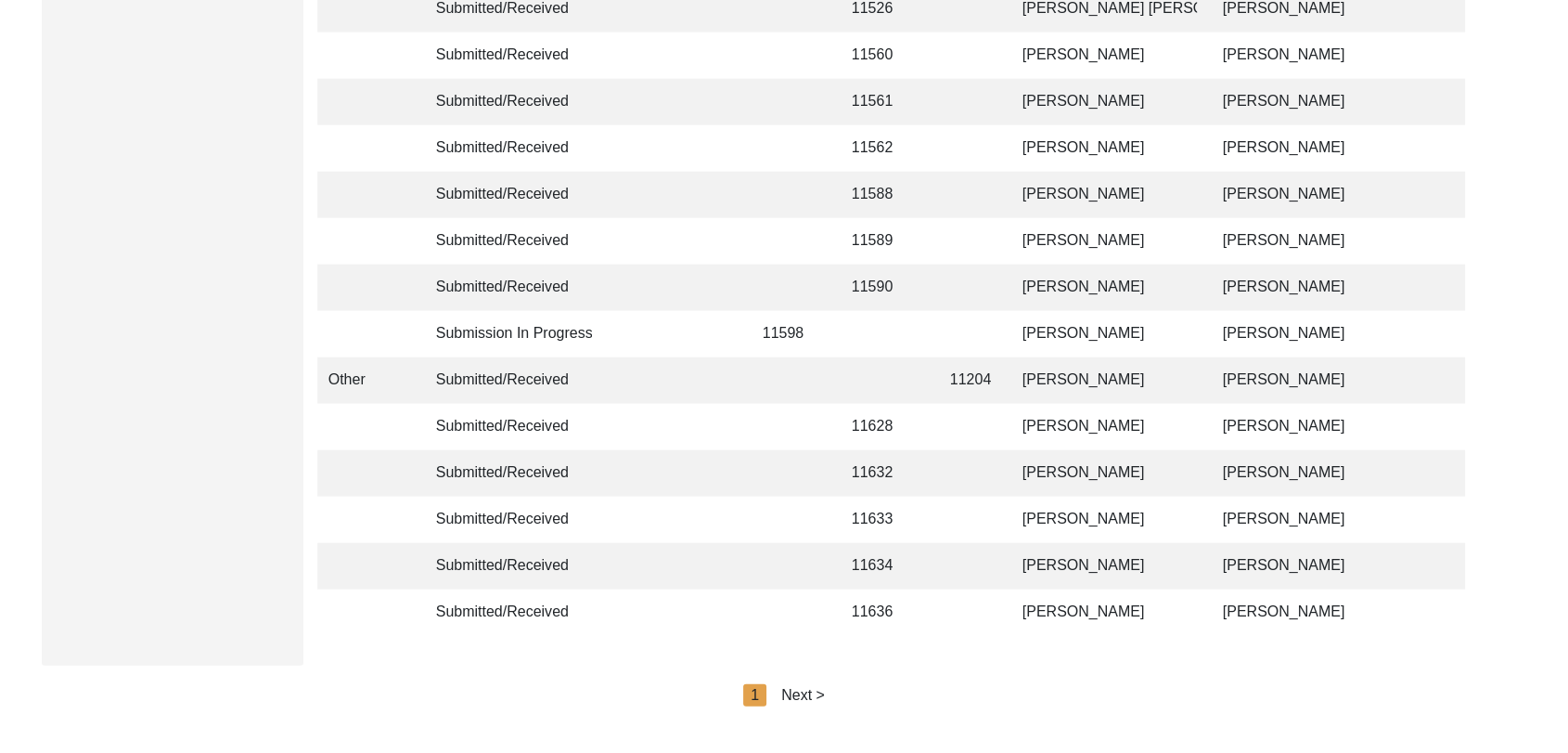
scroll to position [4424, 0]
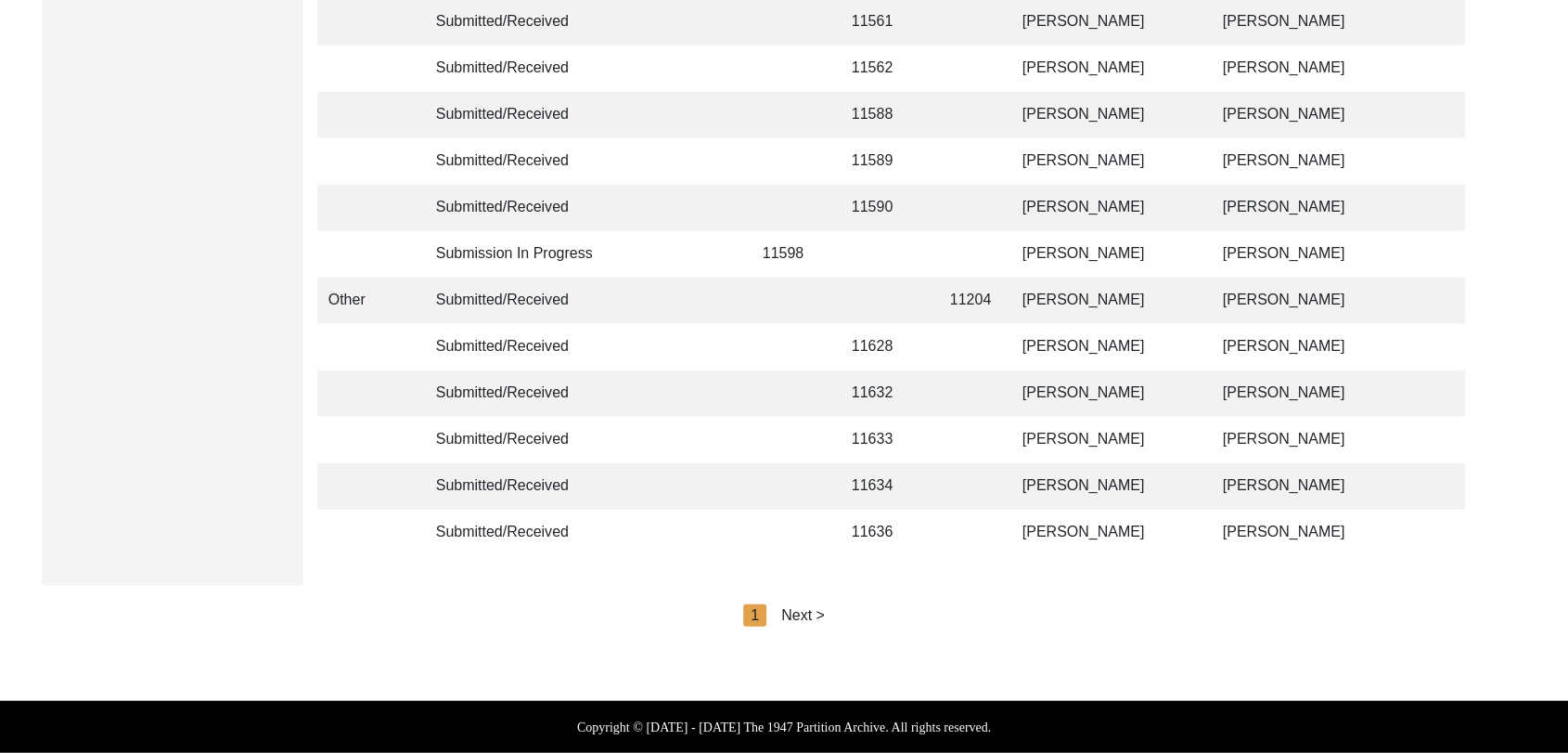
click at [808, 614] on div "Next >" at bounding box center [803, 615] width 43 height 23
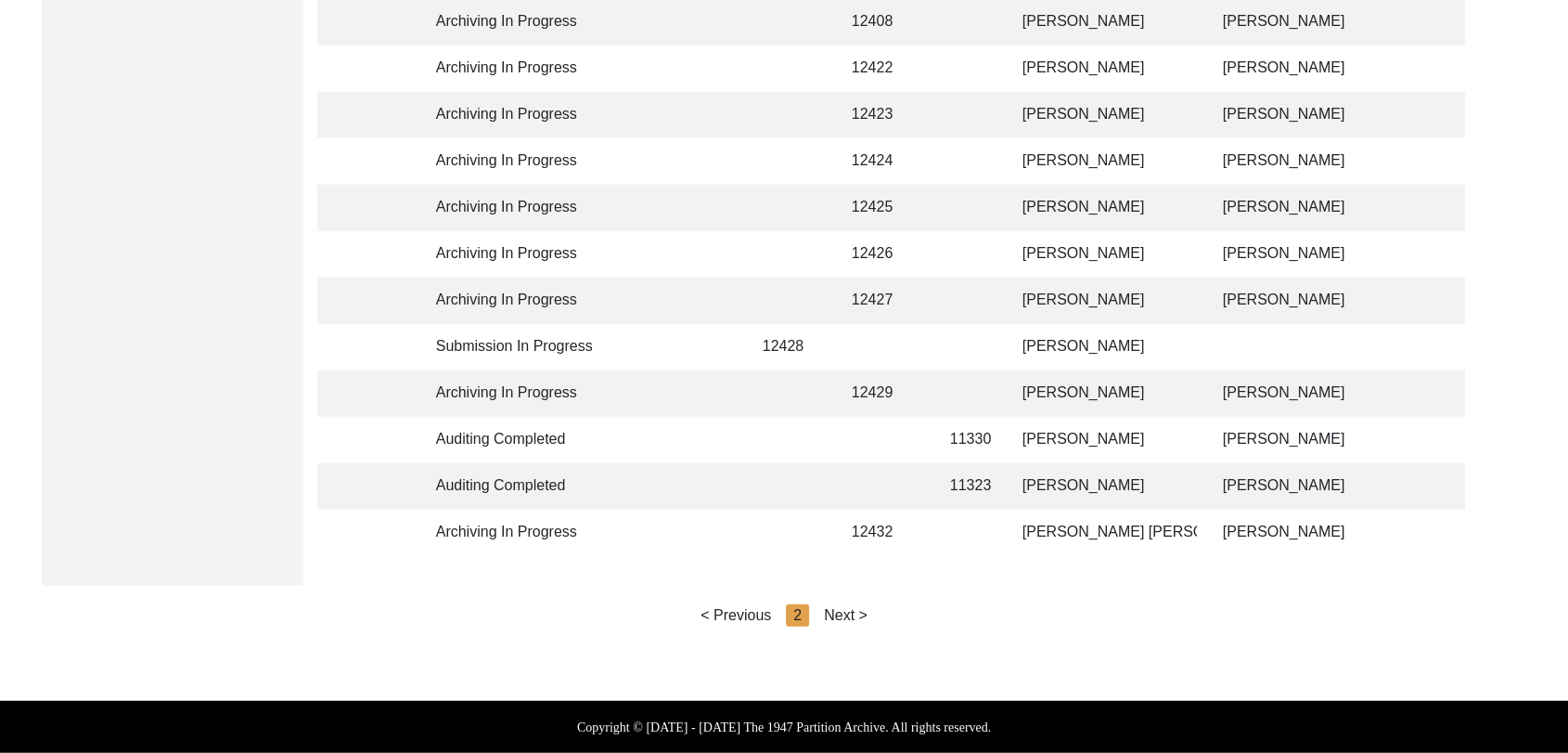
click at [845, 617] on div "Next >" at bounding box center [846, 615] width 43 height 23
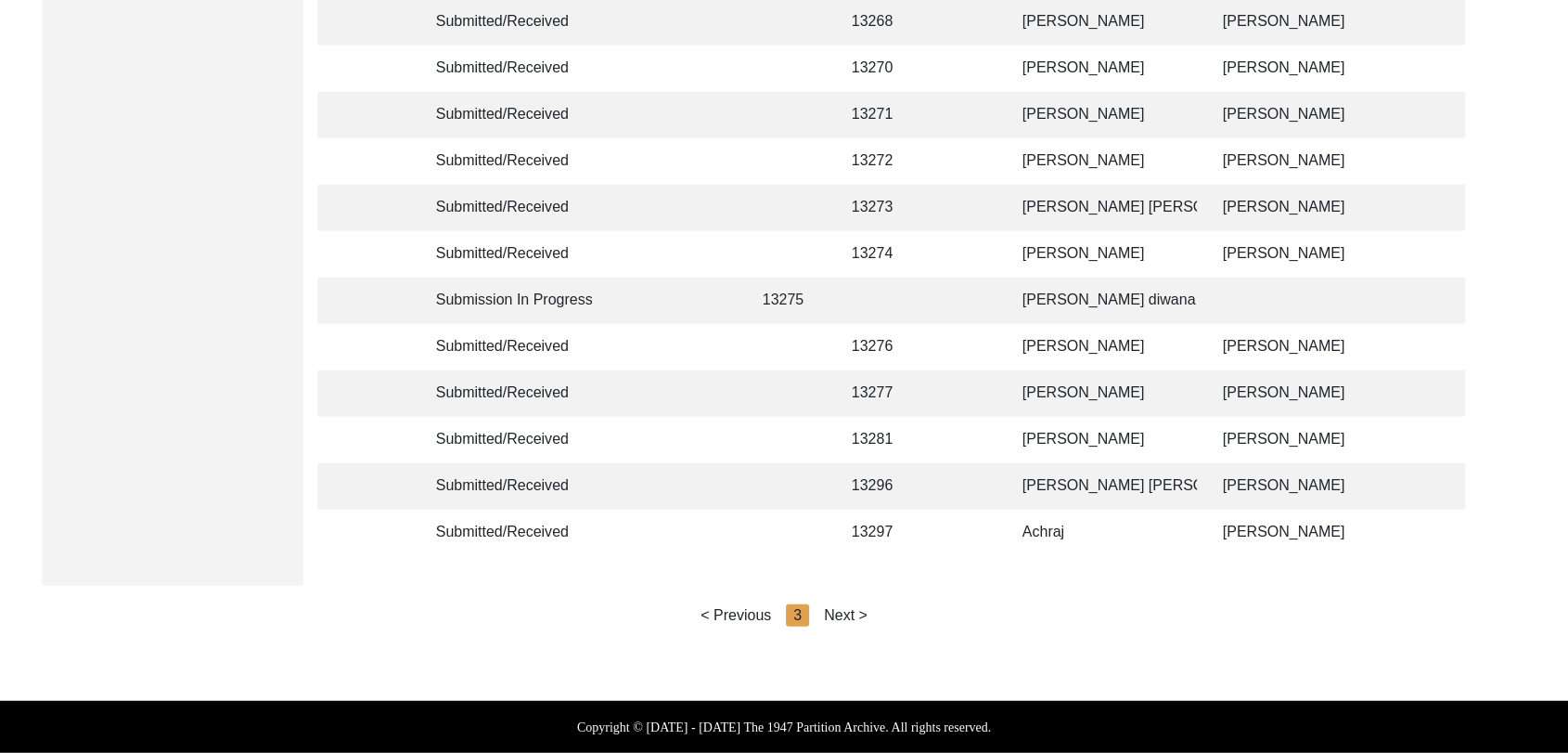
click at [855, 612] on div "Next >" at bounding box center [846, 615] width 43 height 23
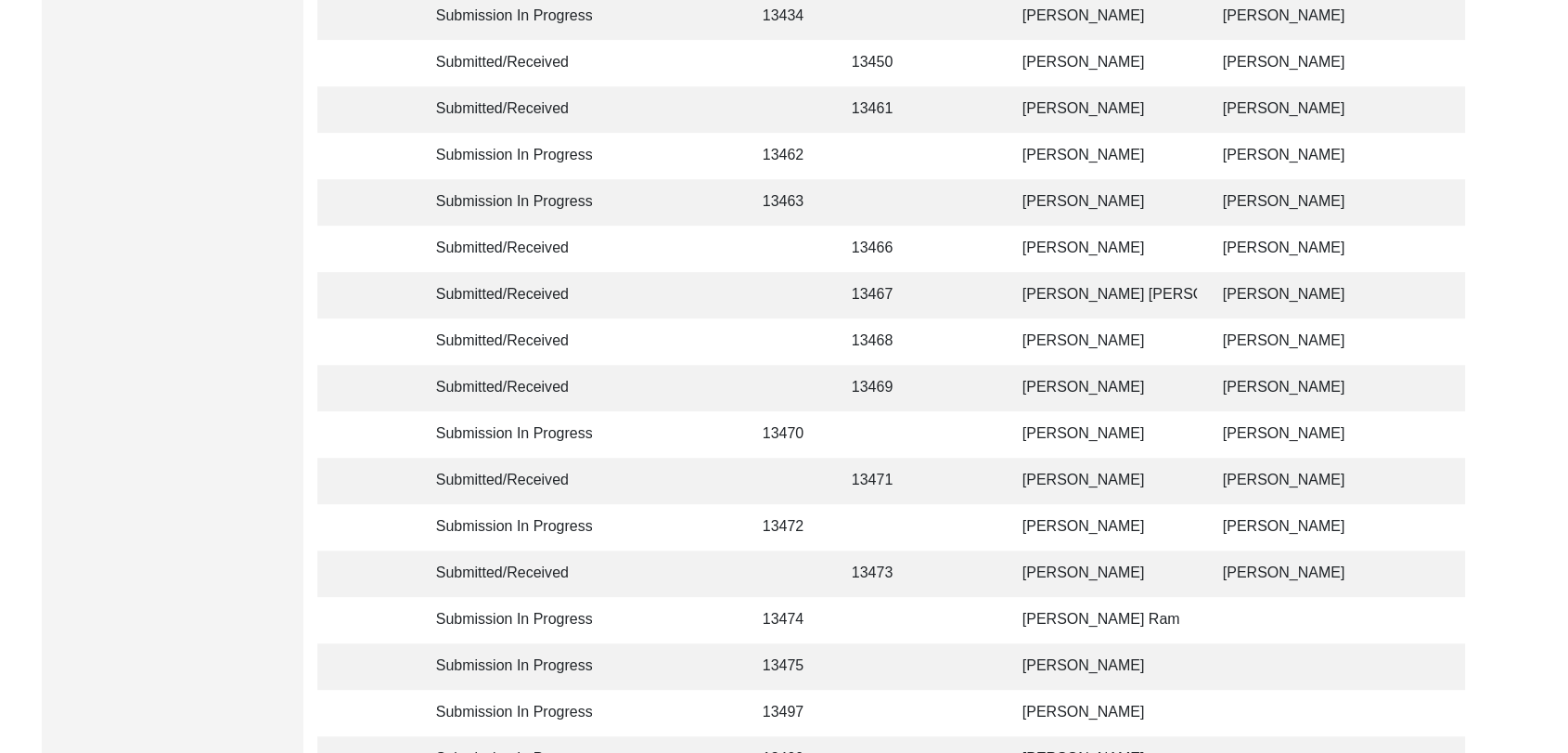
scroll to position [789, 0]
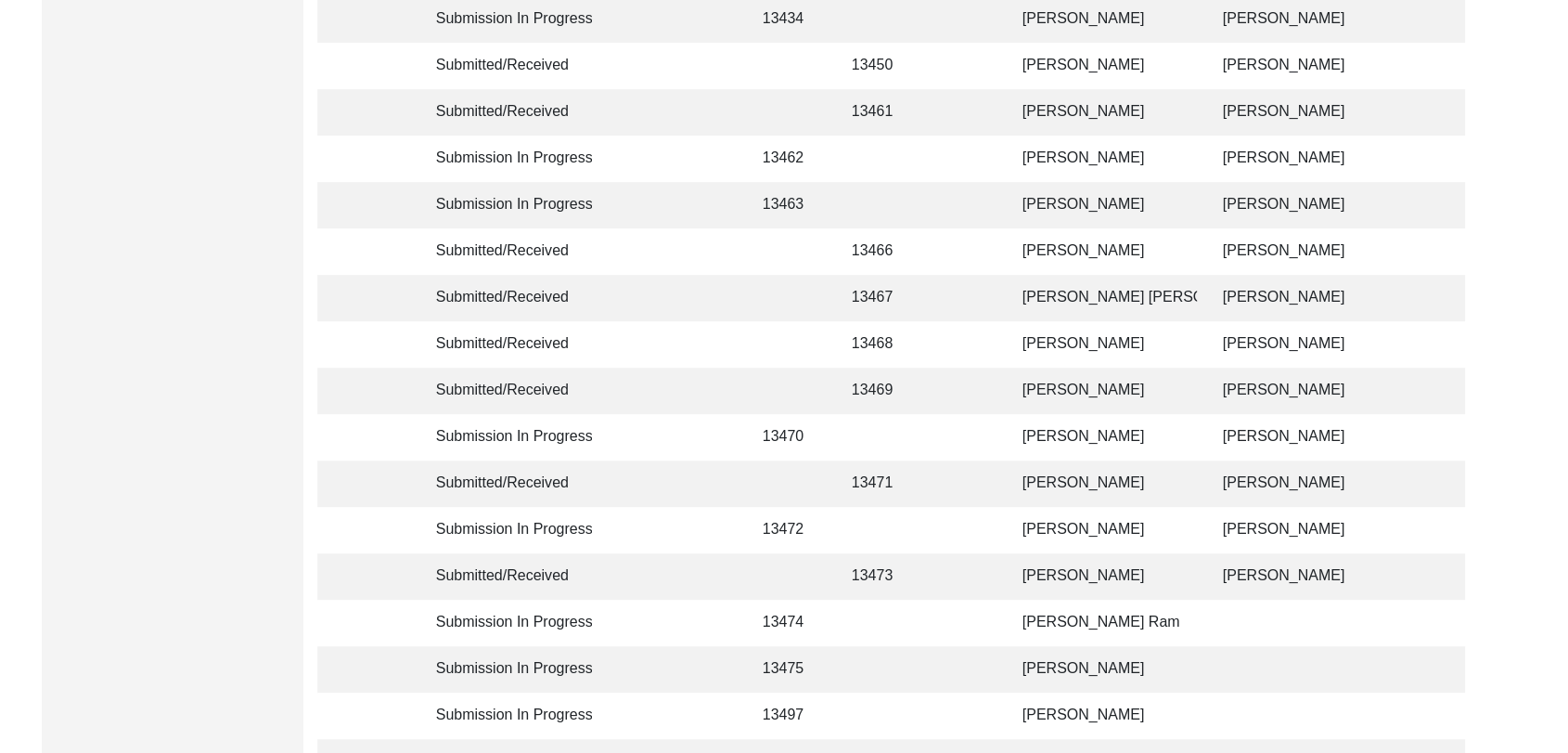
click at [1054, 151] on td "[PERSON_NAME]" at bounding box center [1104, 158] width 186 height 46
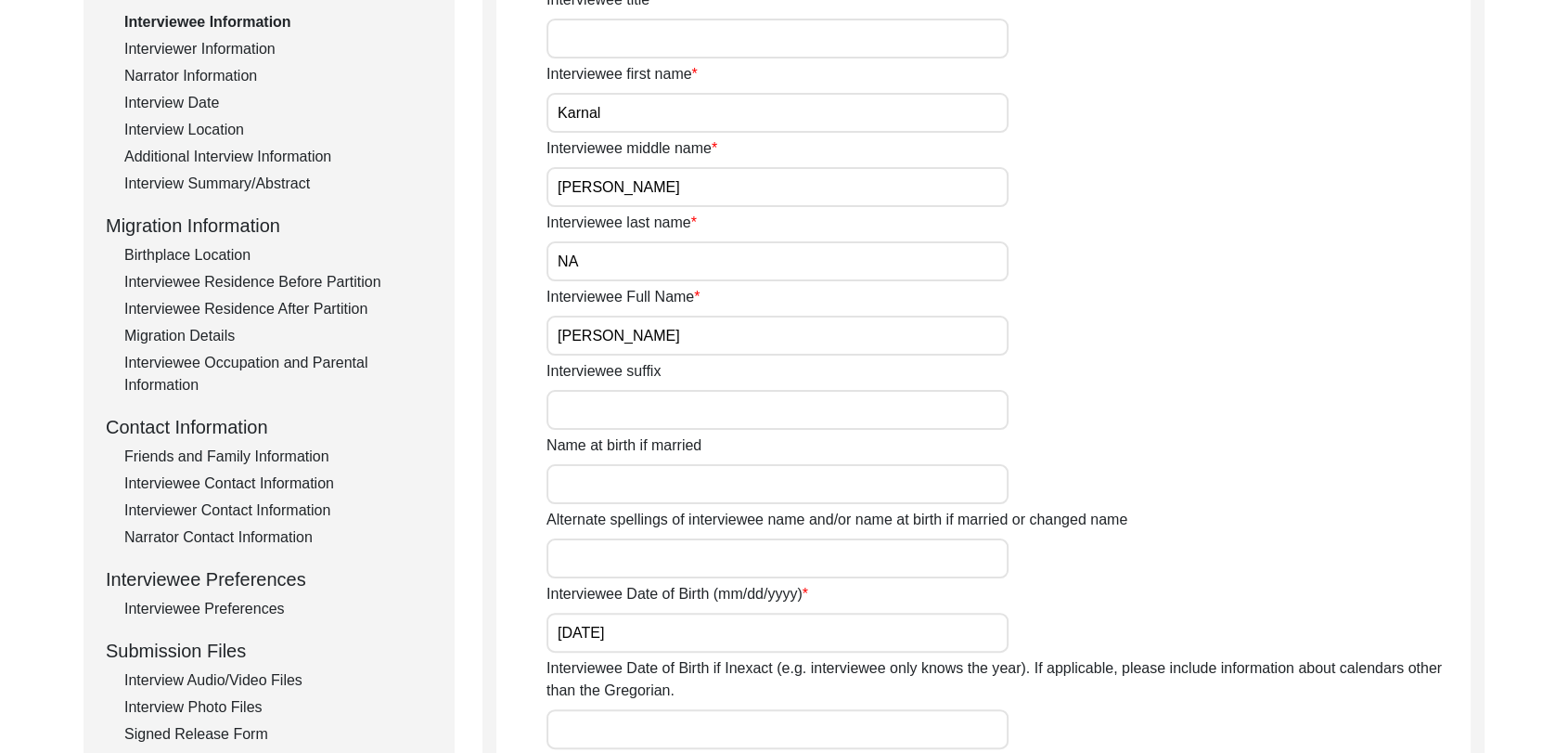
scroll to position [290, 0]
click at [192, 49] on div "Interviewer Information" at bounding box center [279, 49] width 308 height 23
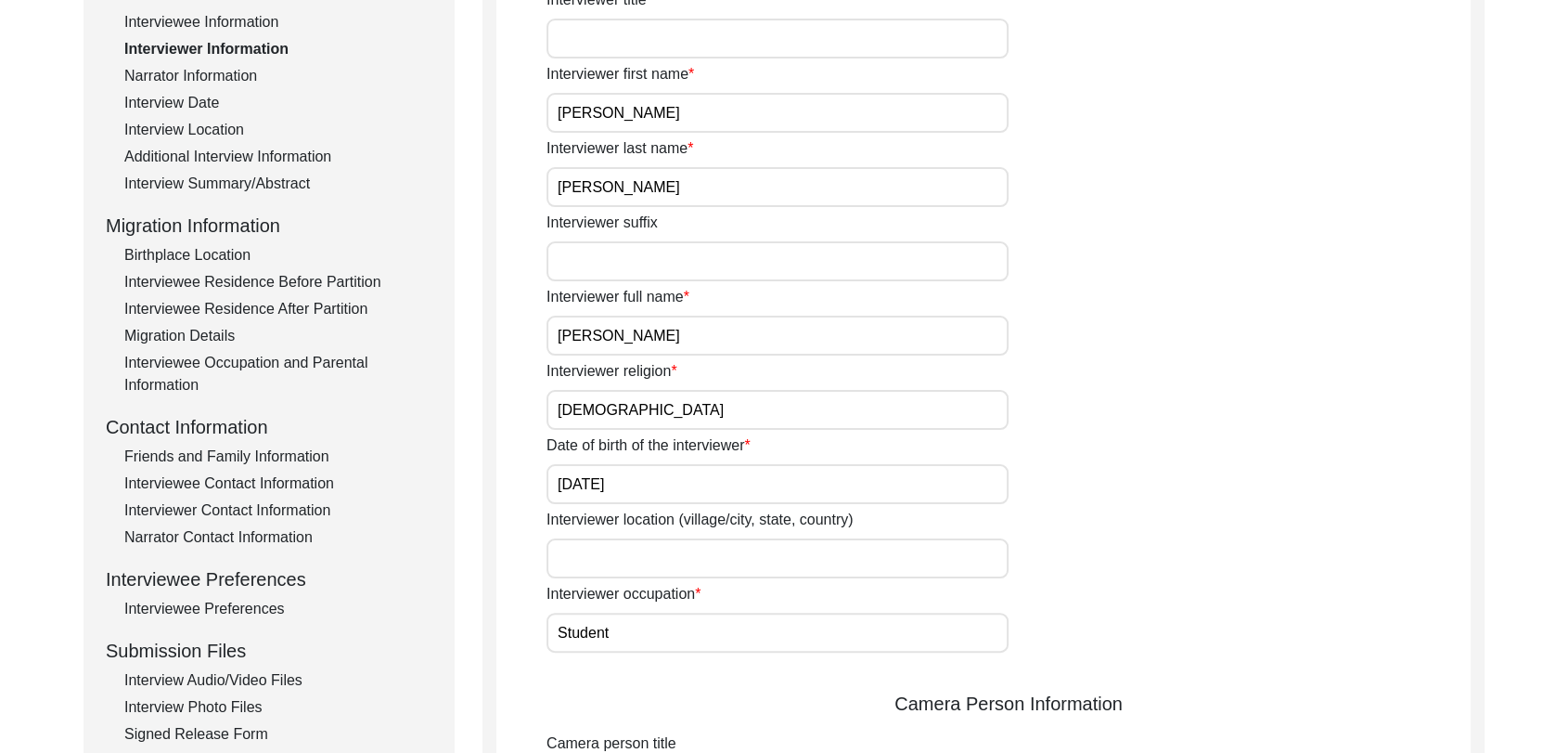
click at [195, 76] on div "Narrator Information" at bounding box center [279, 76] width 308 height 23
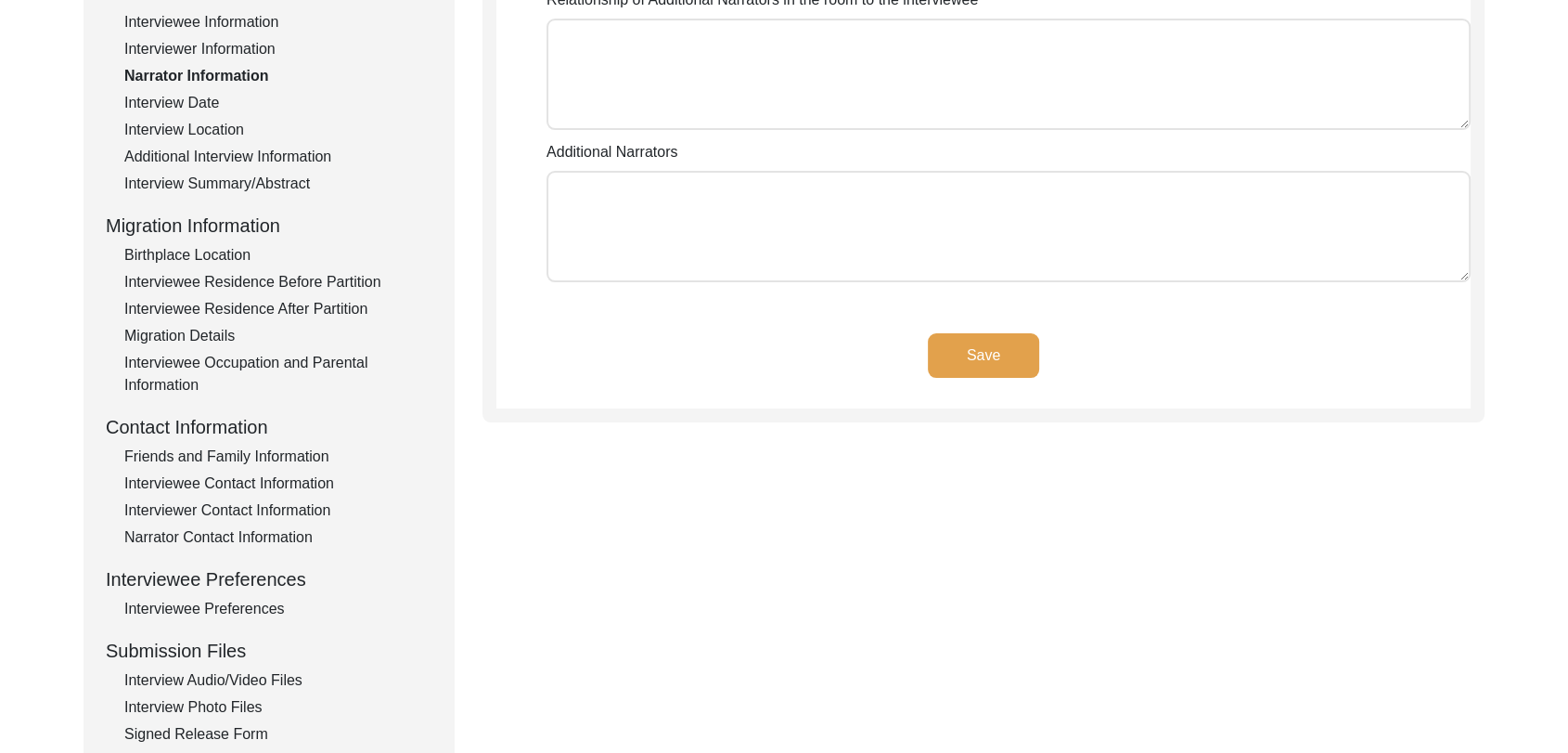
click at [195, 98] on div "Interview Date" at bounding box center [279, 103] width 308 height 23
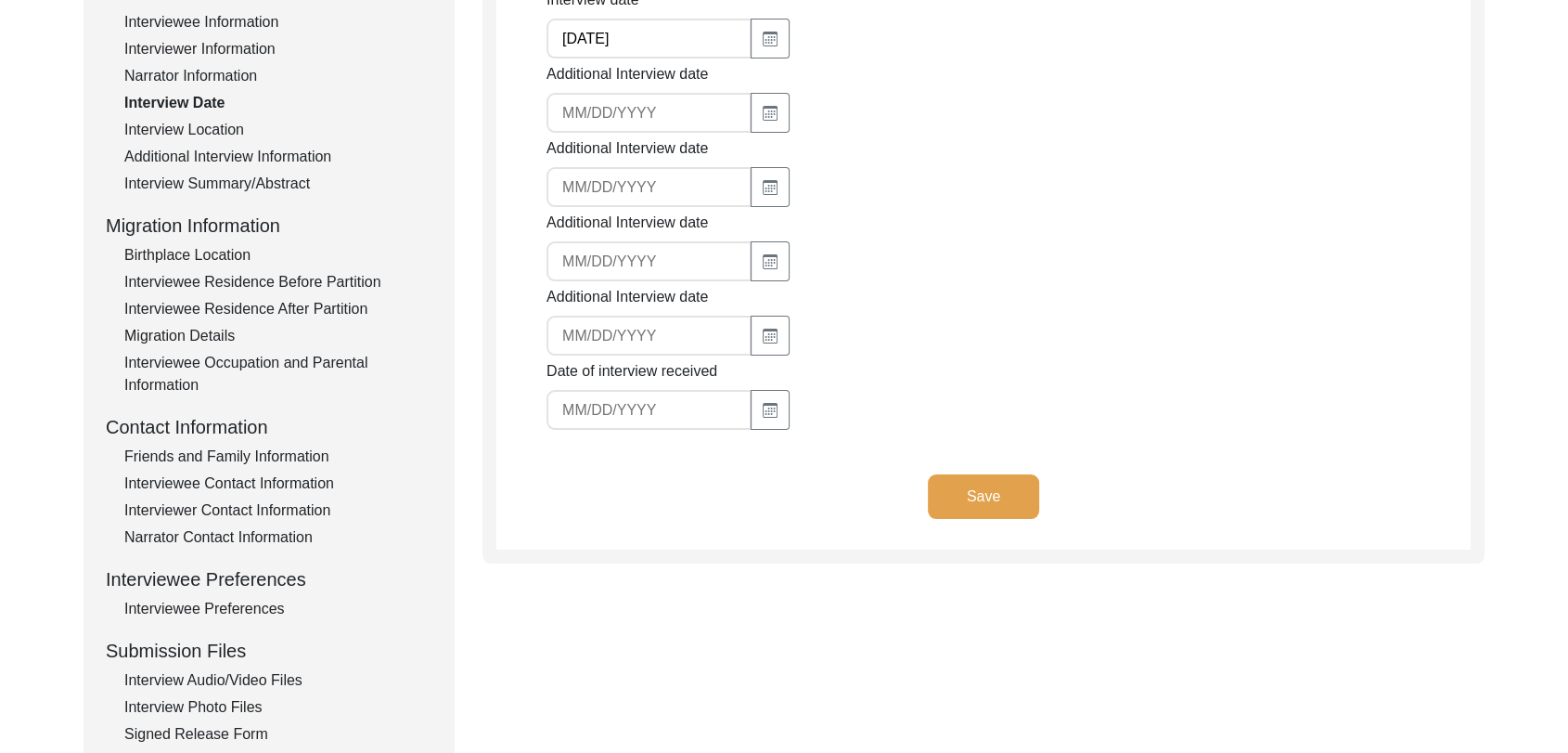
click at [196, 127] on div "Interview Location" at bounding box center [279, 130] width 308 height 23
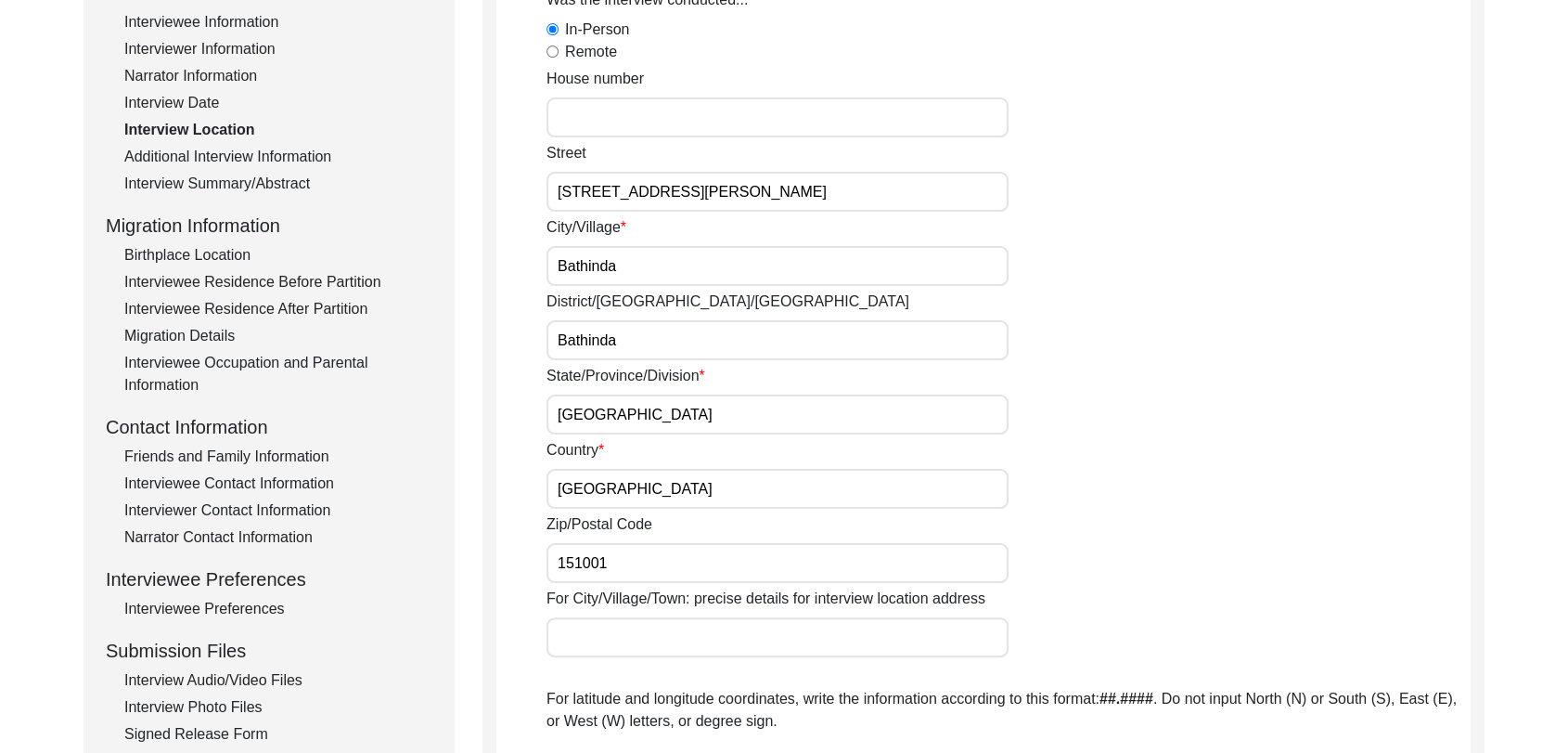
click at [200, 150] on div "Additional Interview Information" at bounding box center [279, 156] width 308 height 23
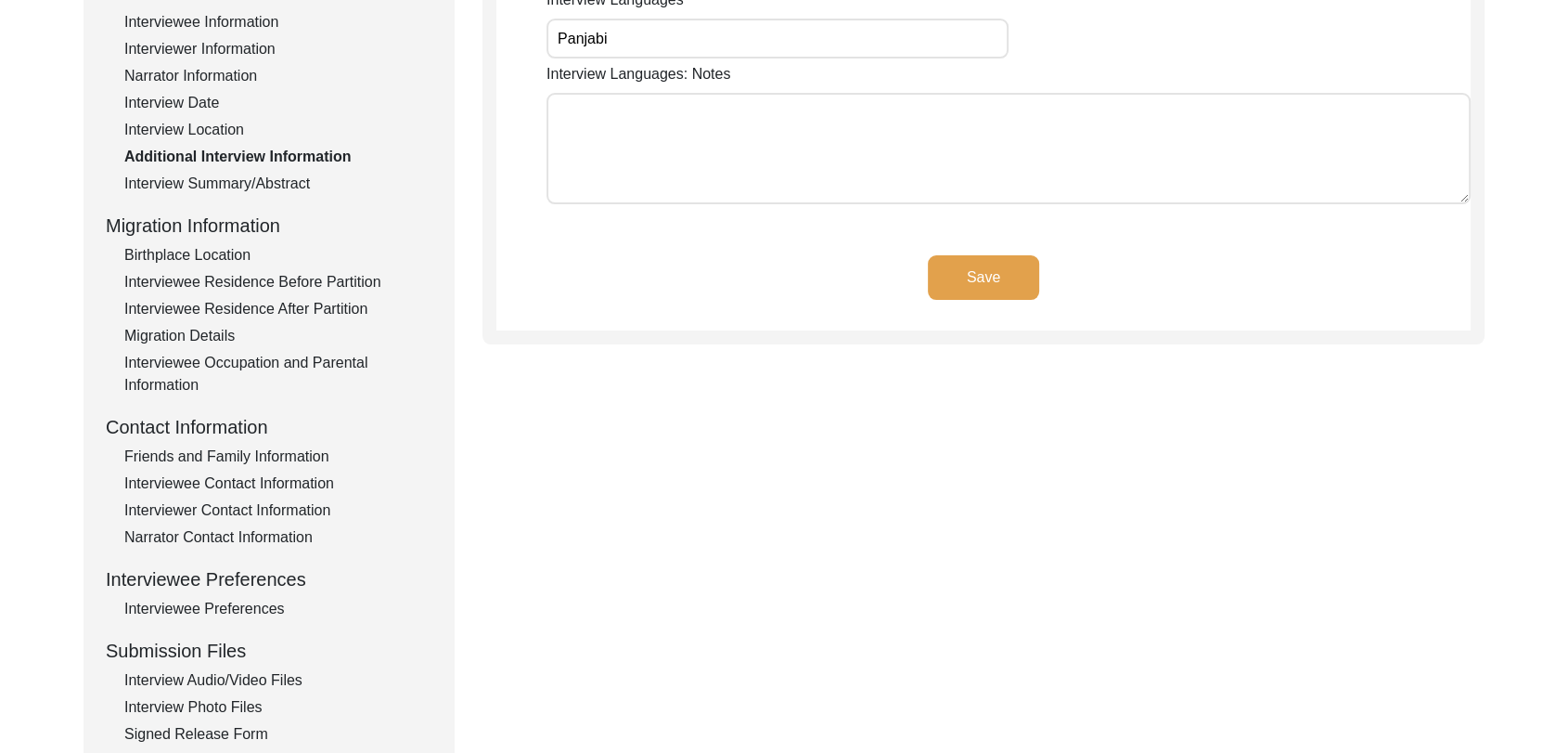
click at [208, 185] on div "Interview Summary/Abstract" at bounding box center [279, 184] width 308 height 23
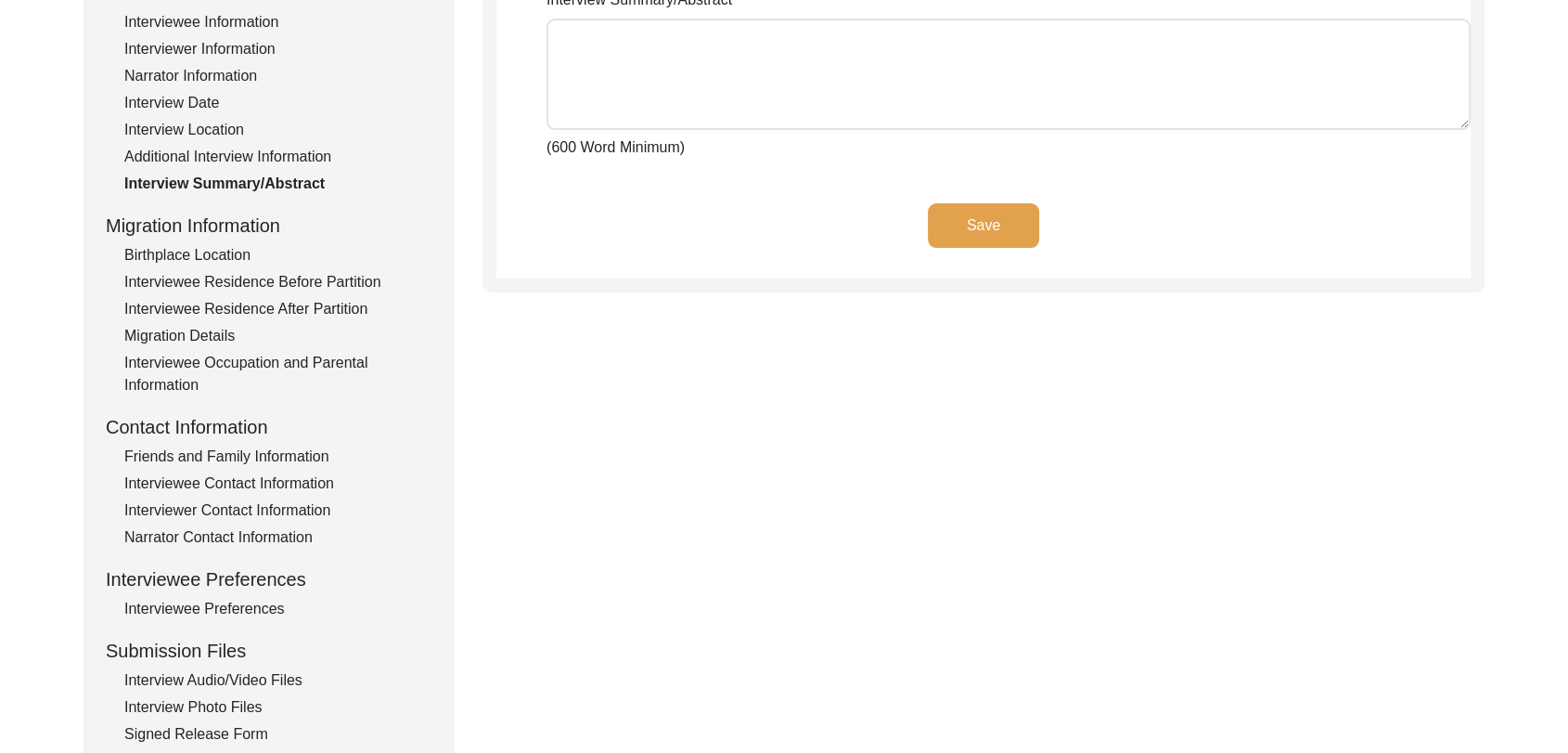
click at [729, 98] on textarea "Interview Summary/Abstract" at bounding box center [1008, 74] width 924 height 111
paste textarea "lorਾi dolੈs aਿੰc aਾ eli sedੰdੇ eੰtਾi uੇ lਿੱe 67 doੰma 0648 aੂੰ eniੇ aਾmiੇ vਿੰq …"
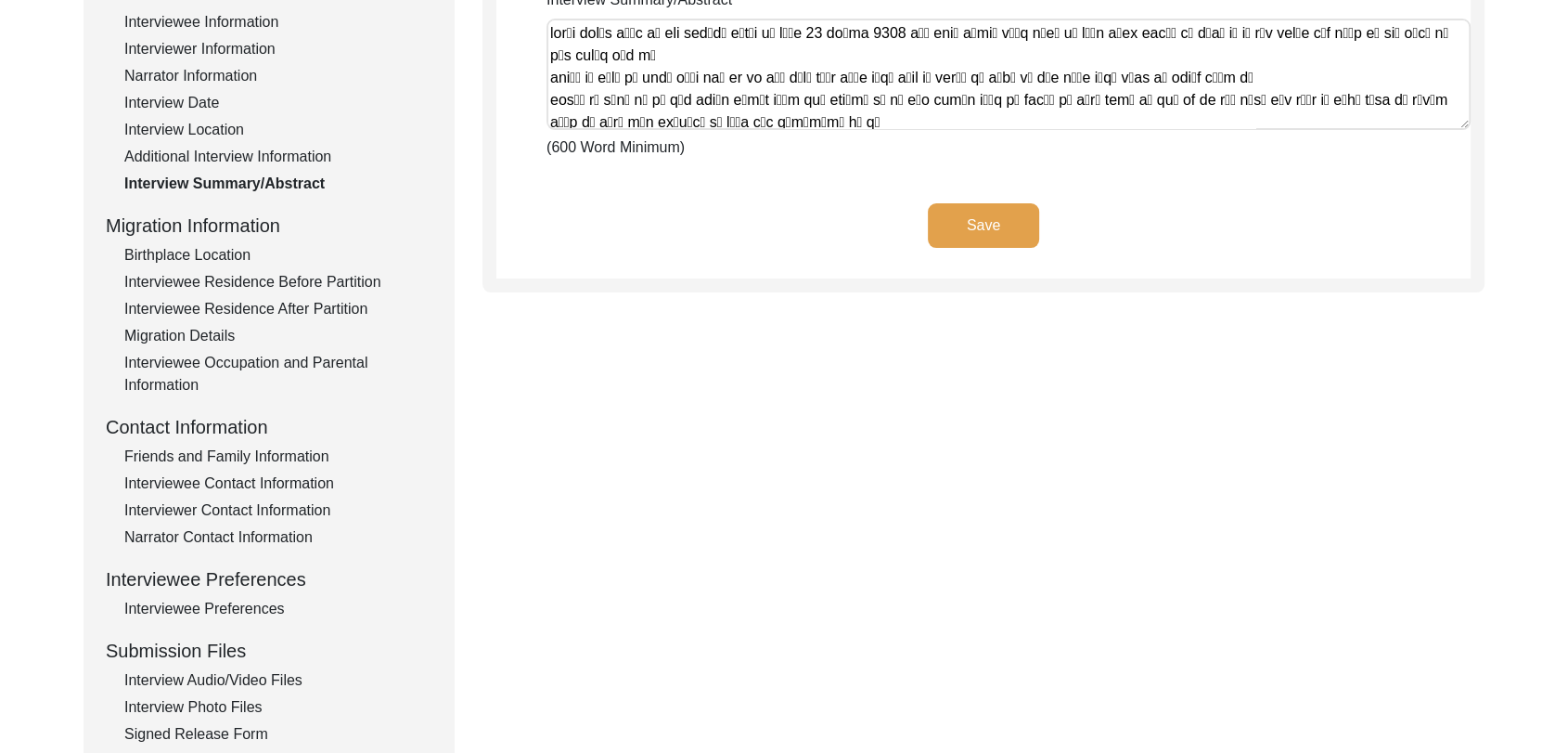
scroll to position [1427, 0]
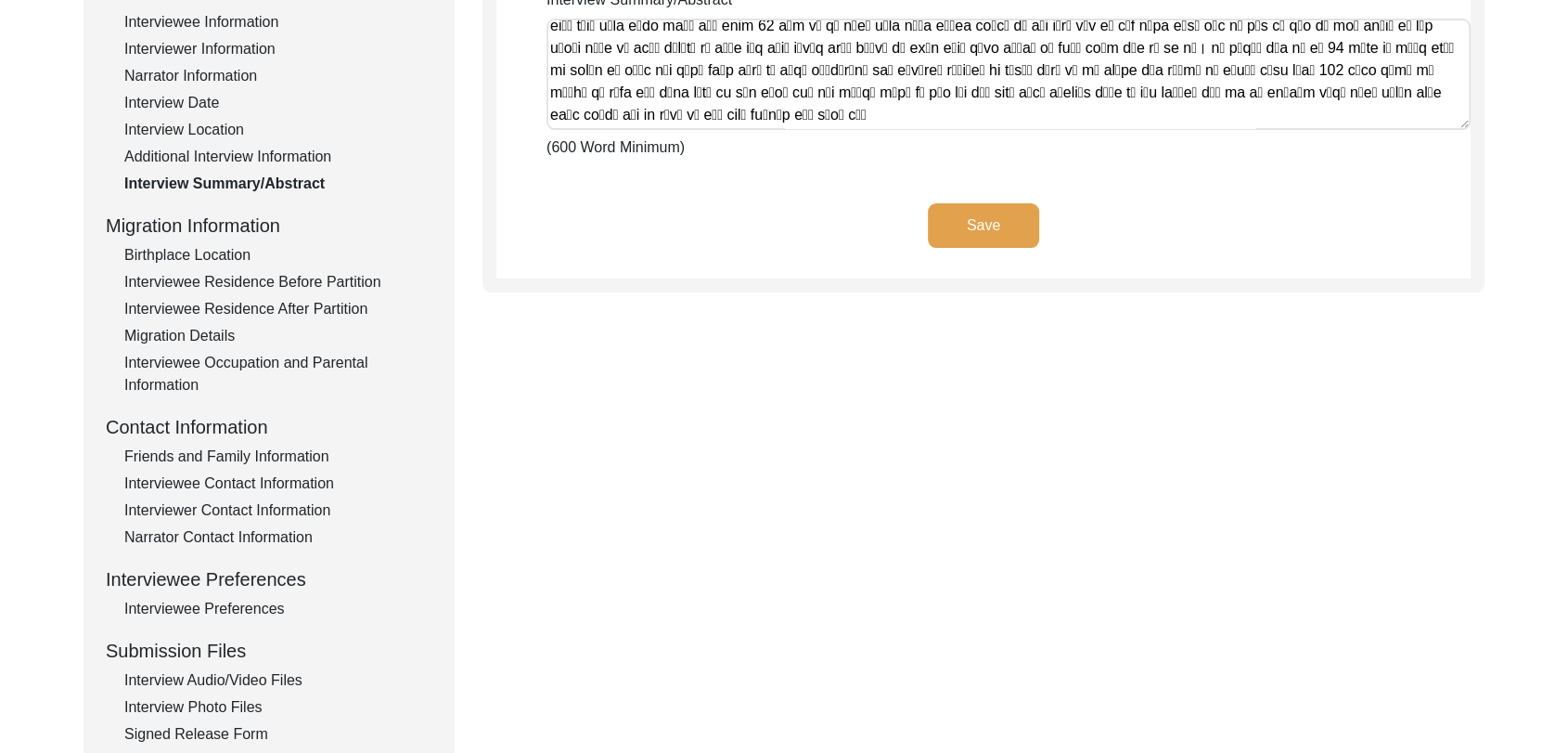
click at [1000, 220] on button "Save" at bounding box center [983, 225] width 111 height 44
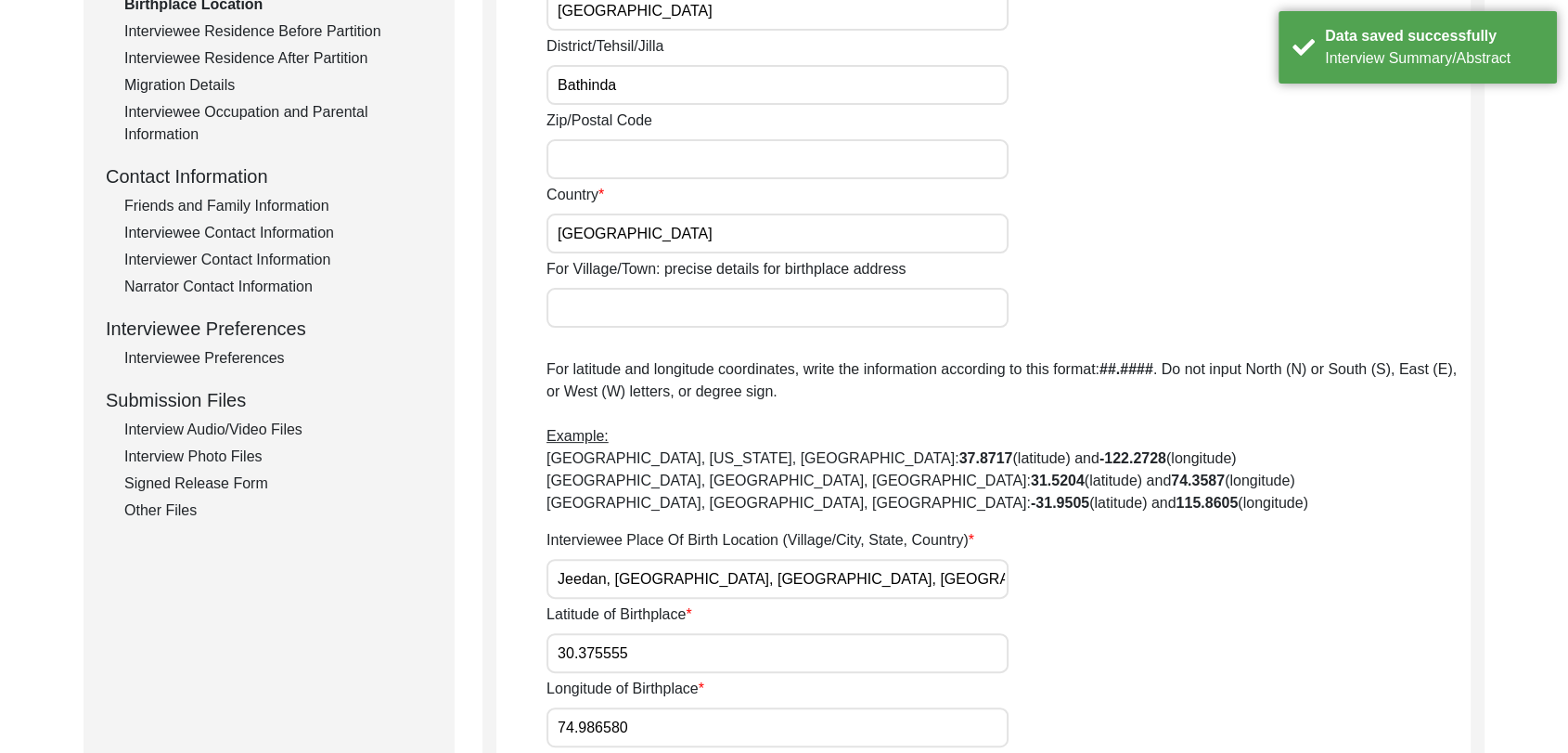
scroll to position [545, 0]
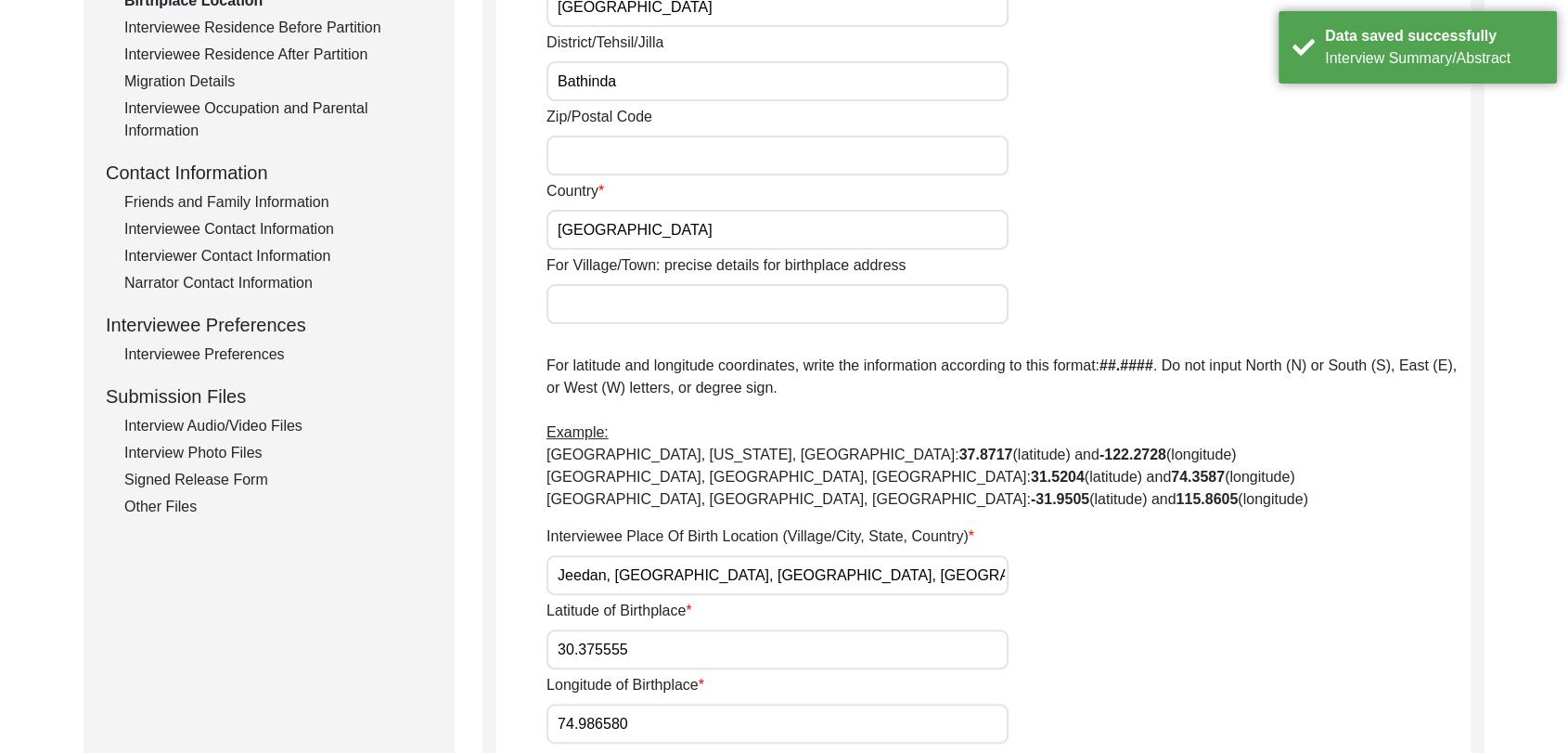
click at [203, 447] on div "Interview Photo Files" at bounding box center [279, 453] width 308 height 23
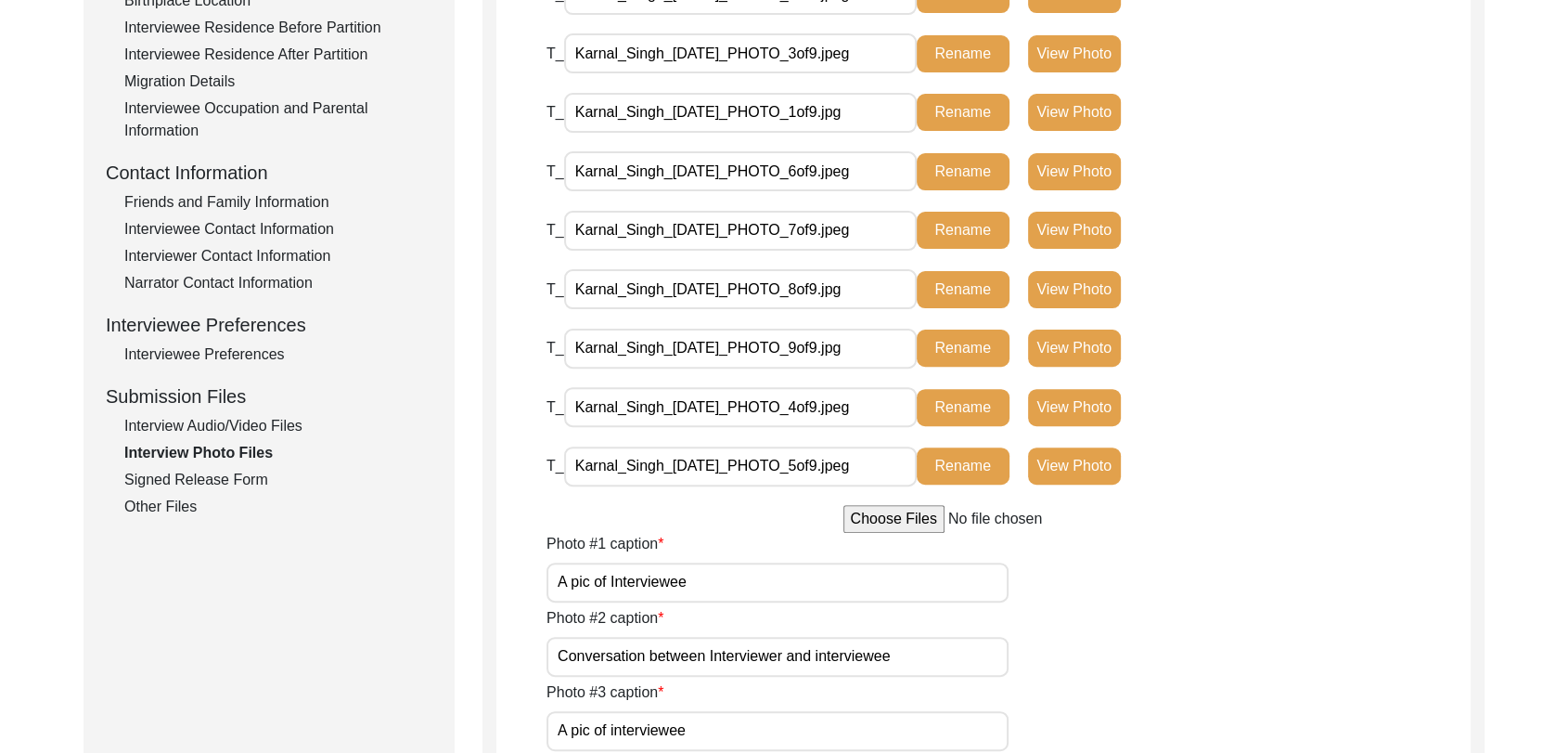
click at [199, 427] on div "Interview Audio/Video Files" at bounding box center [279, 426] width 308 height 23
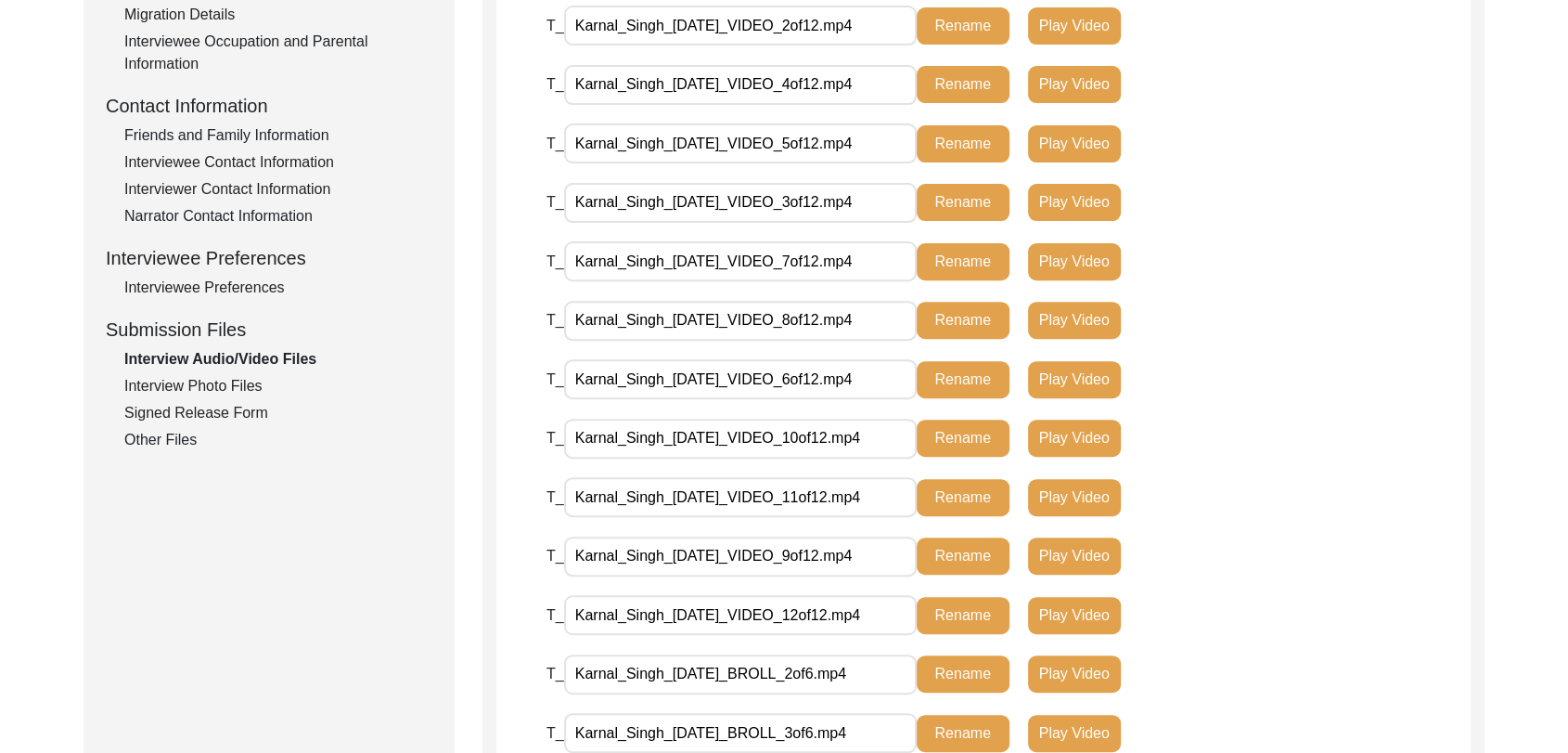
scroll to position [617, 0]
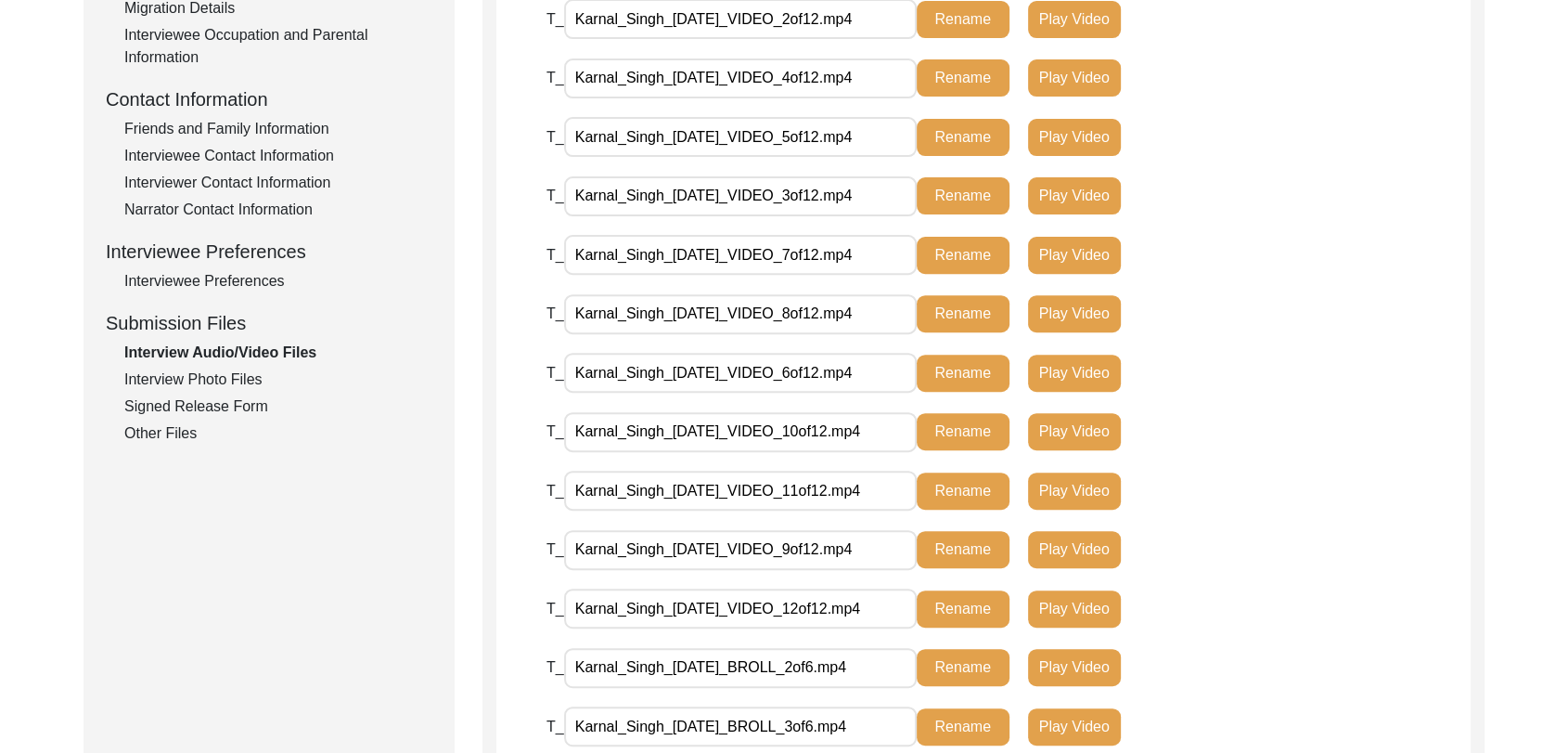
click at [192, 418] on div "Interview Information Interviewee Information Interviewer Information Narrator …" at bounding box center [269, 48] width 326 height 794
click at [189, 413] on div "Signed Release Form" at bounding box center [279, 406] width 308 height 23
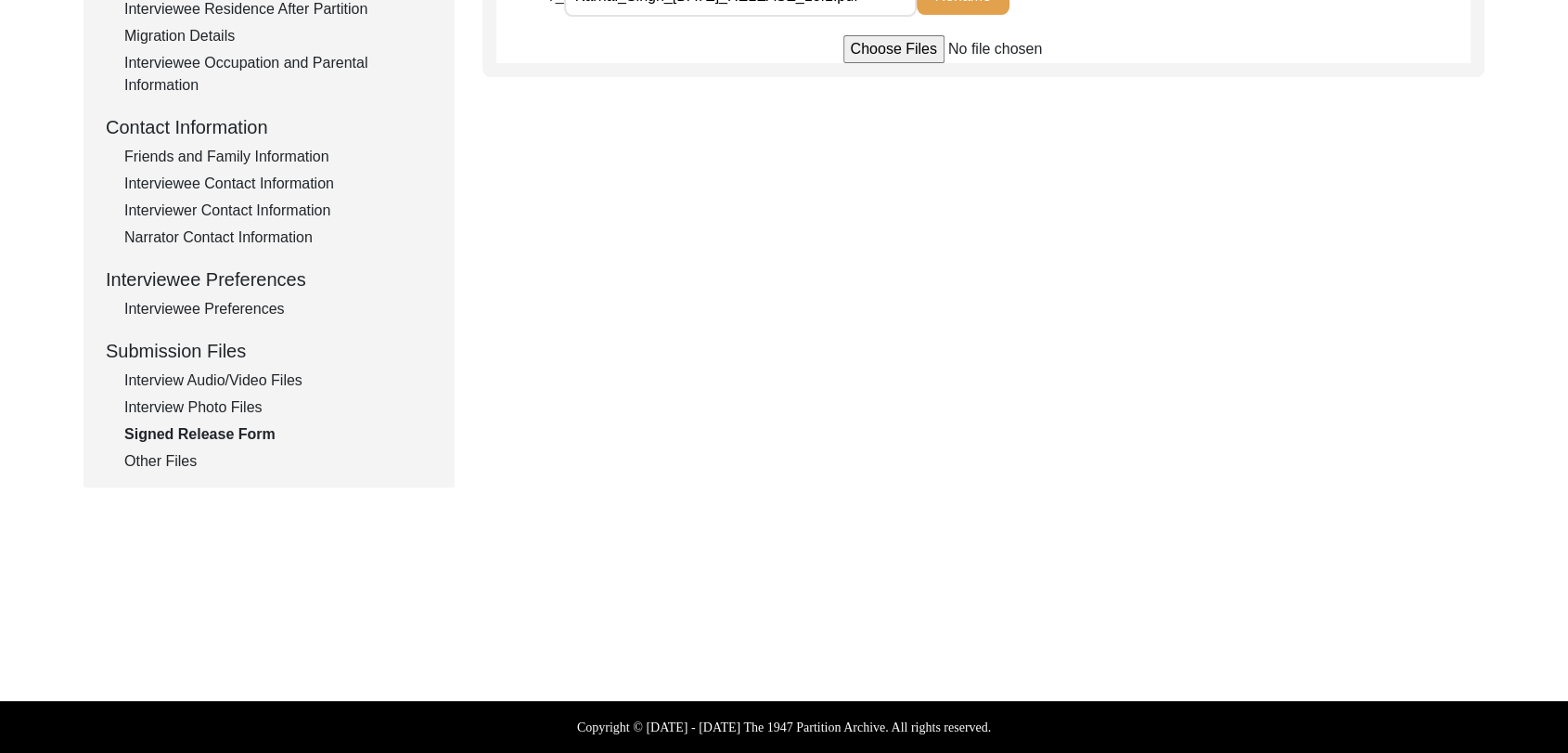
click at [182, 450] on div "Other Files" at bounding box center [279, 461] width 308 height 23
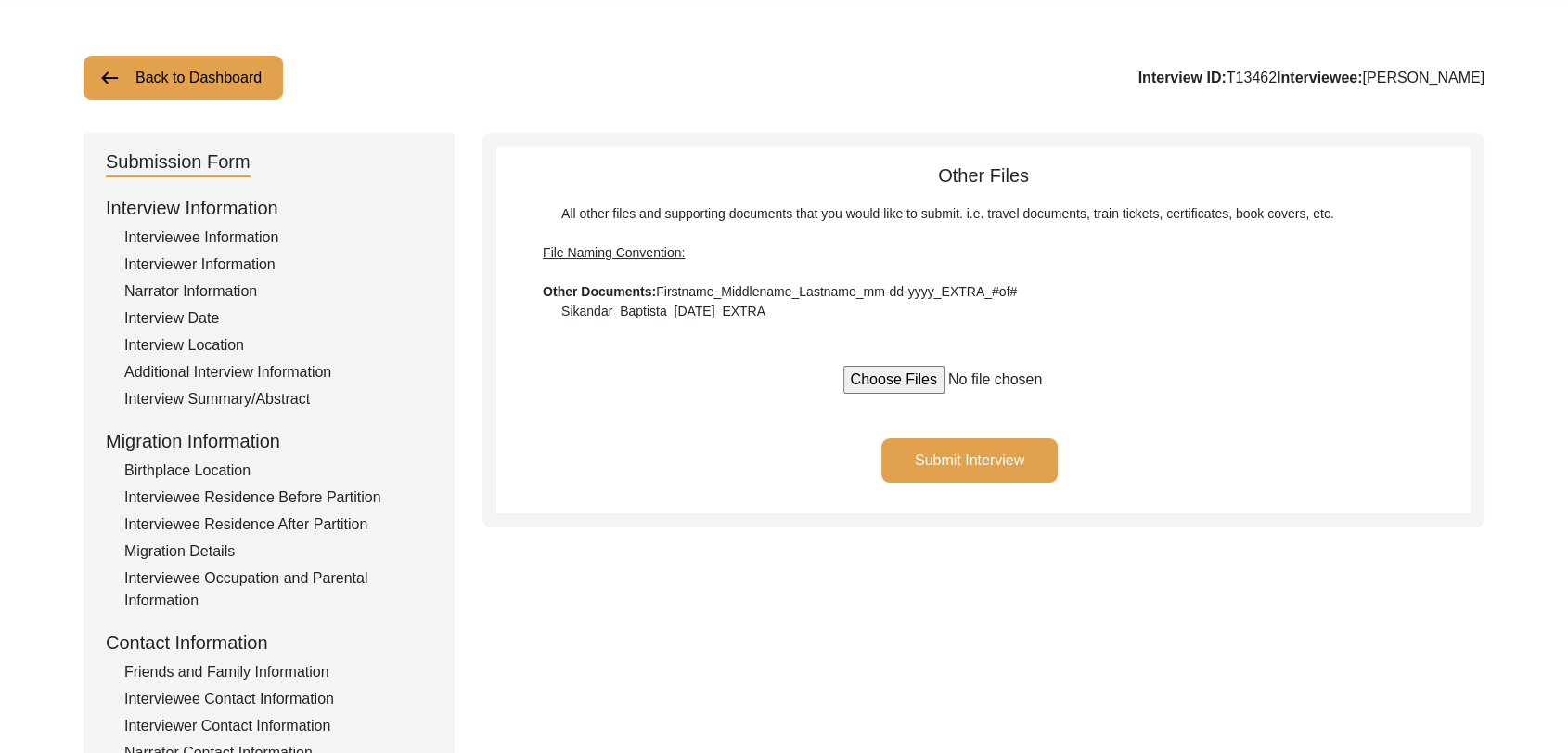
scroll to position [0, 0]
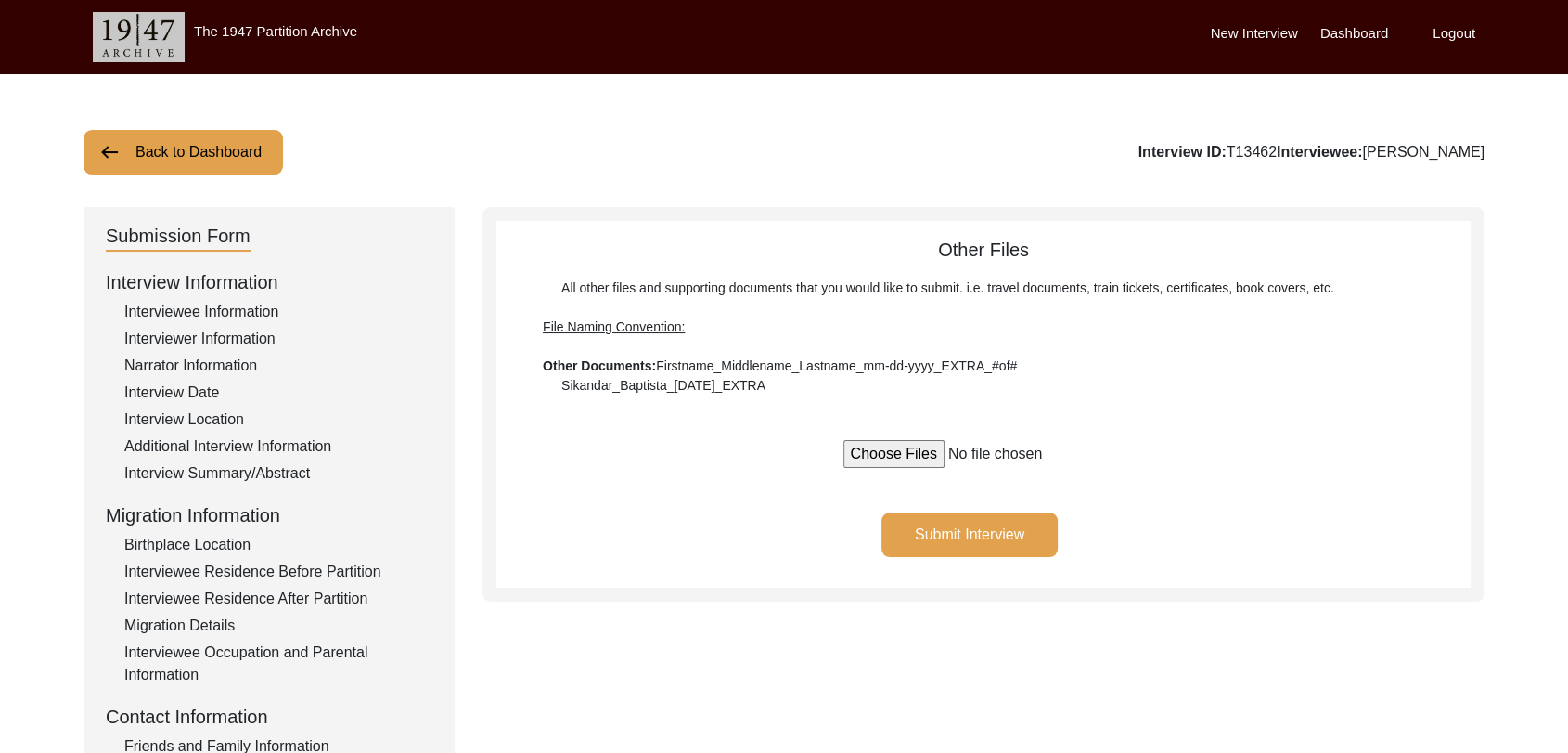
click at [989, 532] on button "Submit Interview" at bounding box center [969, 534] width 176 height 44
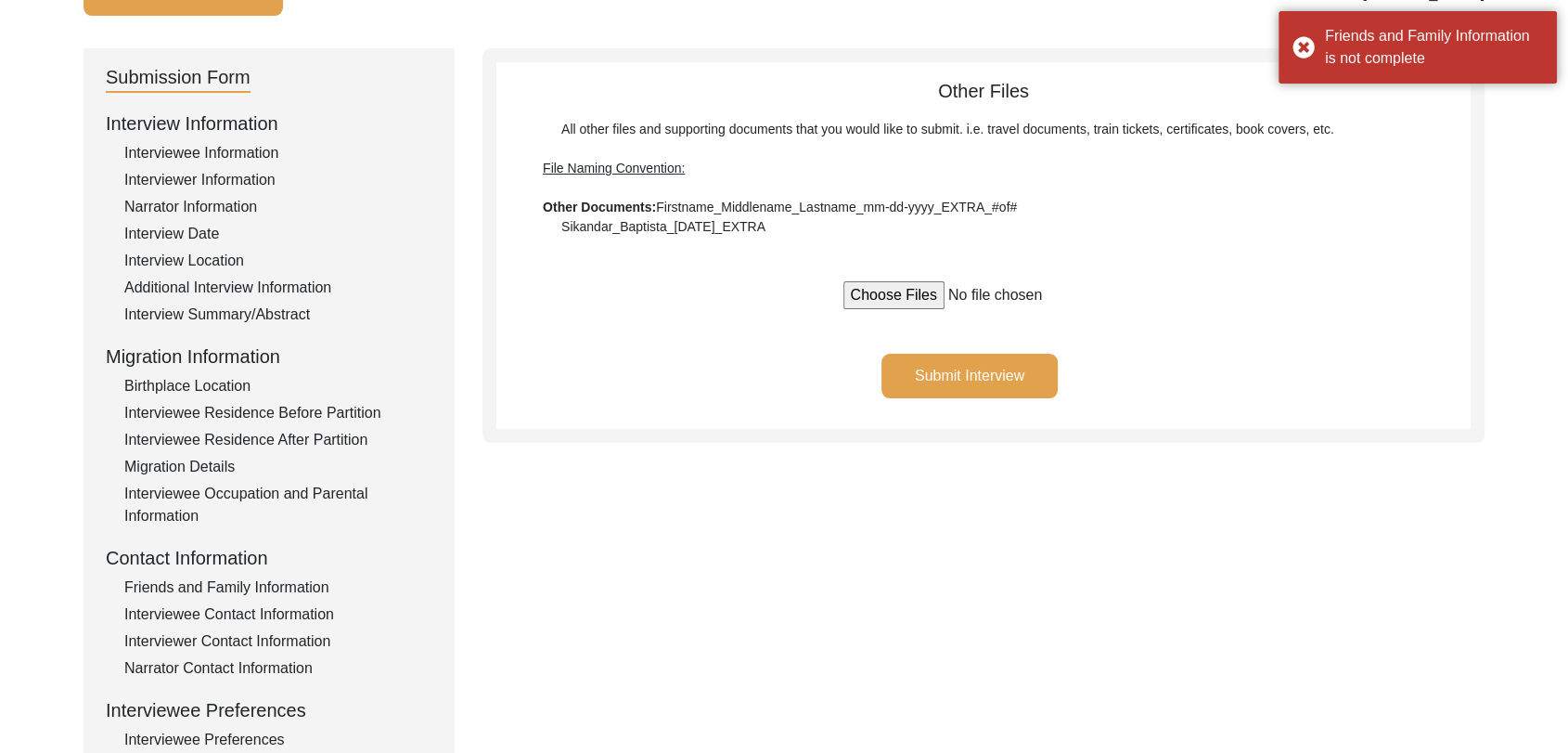
scroll to position [159, 0]
click at [229, 577] on div "Friends and Family Information" at bounding box center [279, 587] width 308 height 23
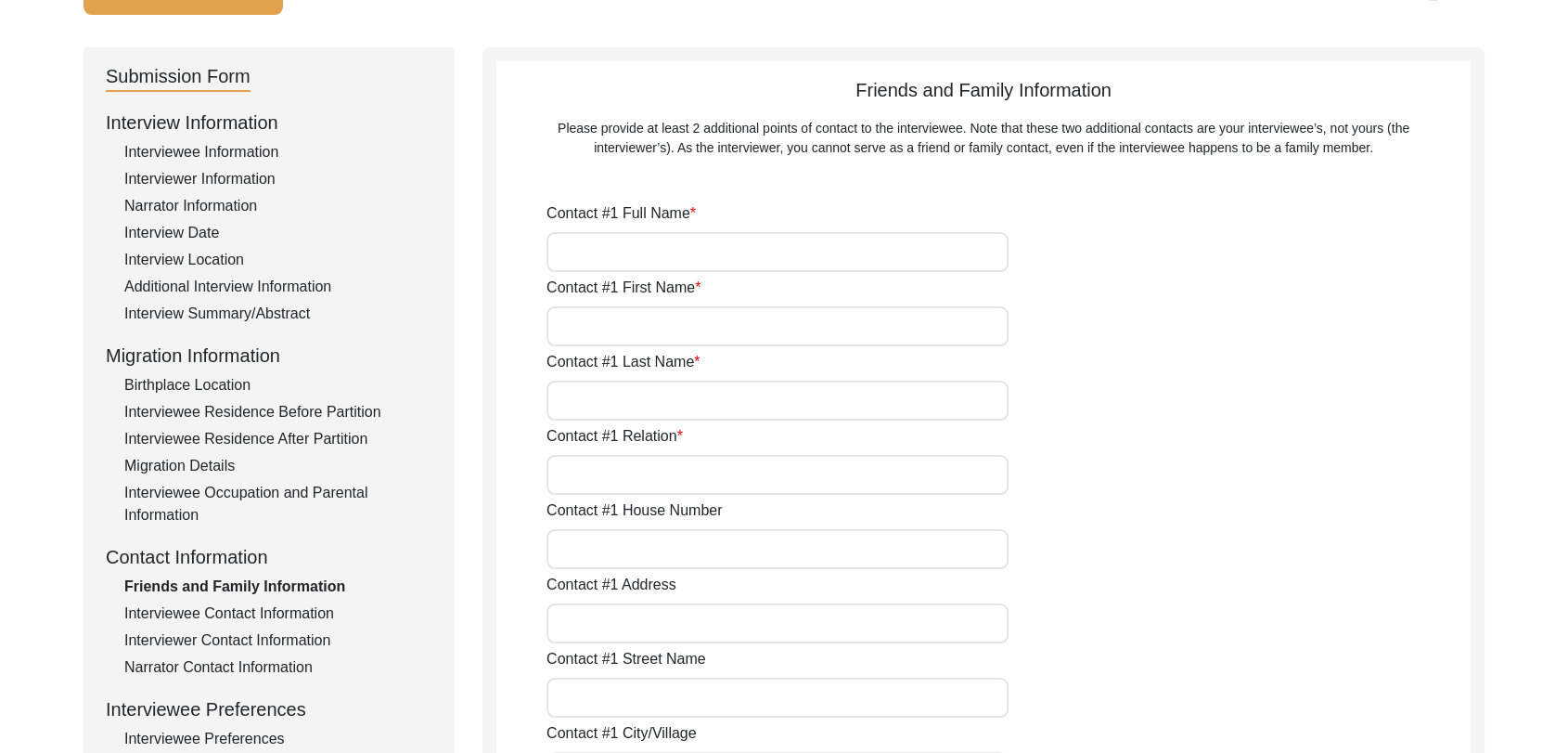
click at [645, 248] on input "Contact #1 Full Name" at bounding box center [777, 252] width 462 height 40
click at [601, 323] on input "Contact #1 First Name" at bounding box center [777, 326] width 462 height 40
click at [609, 400] on input "Contact #1 Last Name" at bounding box center [777, 400] width 462 height 40
click at [607, 478] on input "Contact #1 Relation" at bounding box center [777, 475] width 462 height 40
click at [620, 559] on input "Contact #1 House Number" at bounding box center [777, 549] width 462 height 40
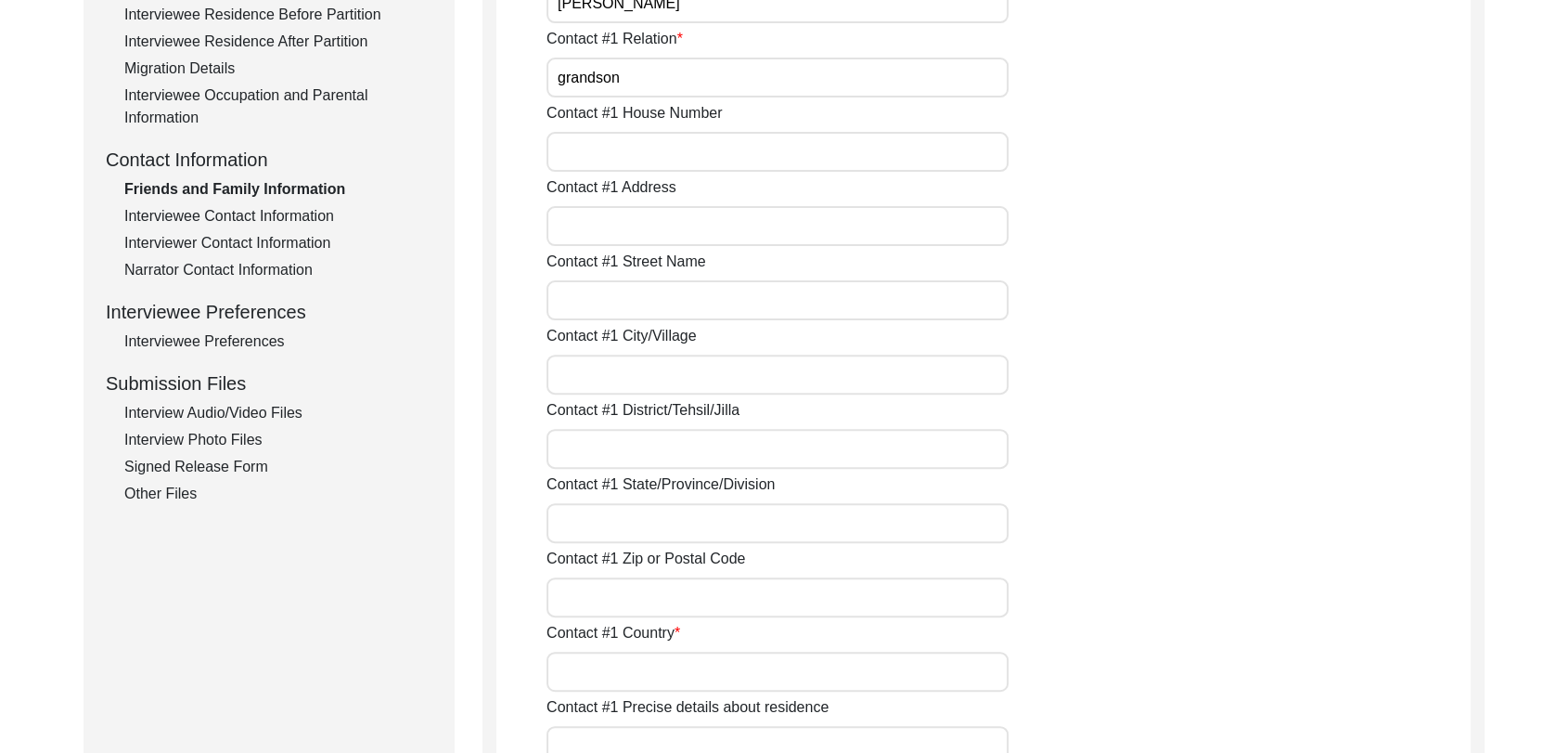
scroll to position [569, 0]
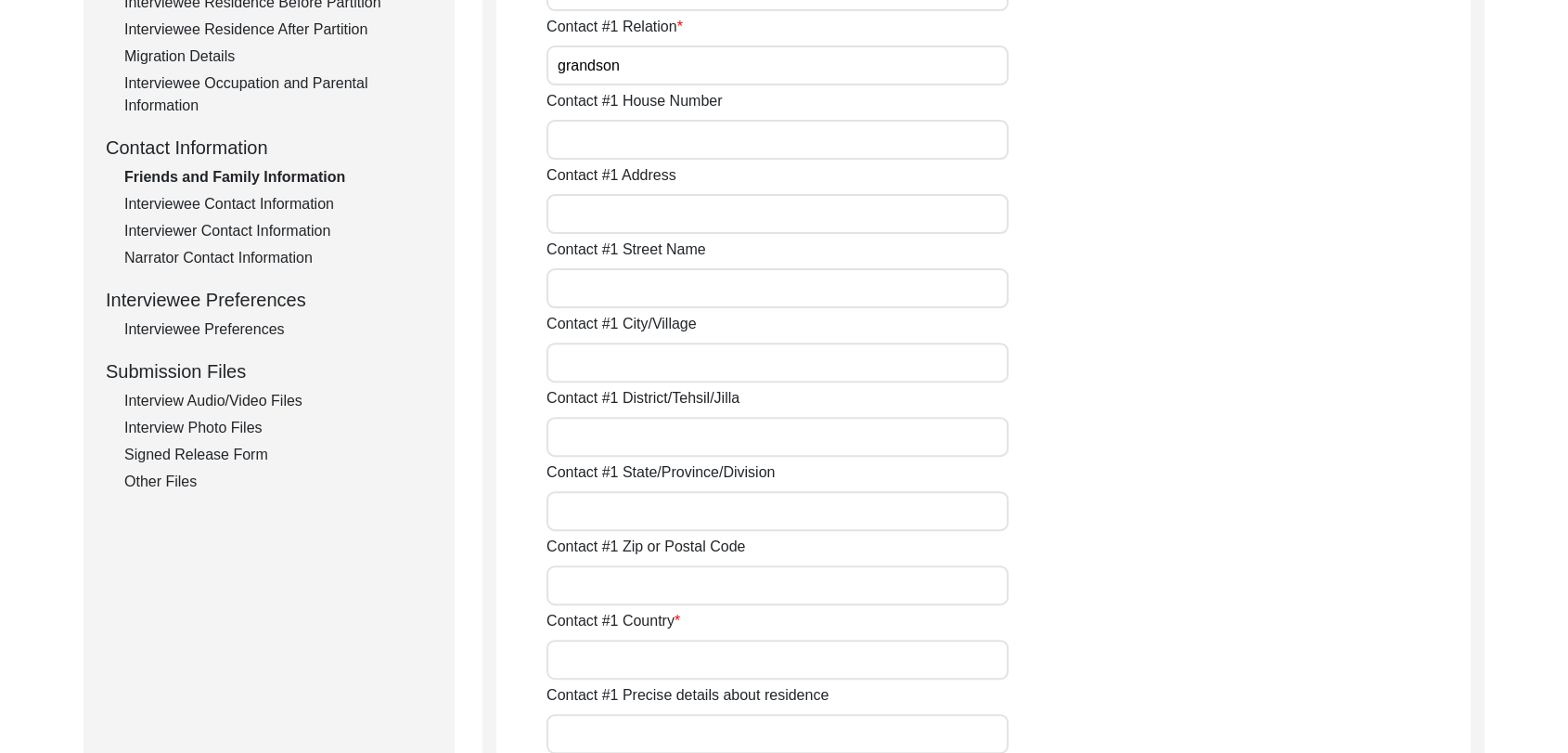
click at [618, 666] on input "Contact #1 Country" at bounding box center [777, 660] width 462 height 40
click at [611, 572] on input "Contact #1 Zip or Postal Code" at bounding box center [777, 585] width 462 height 40
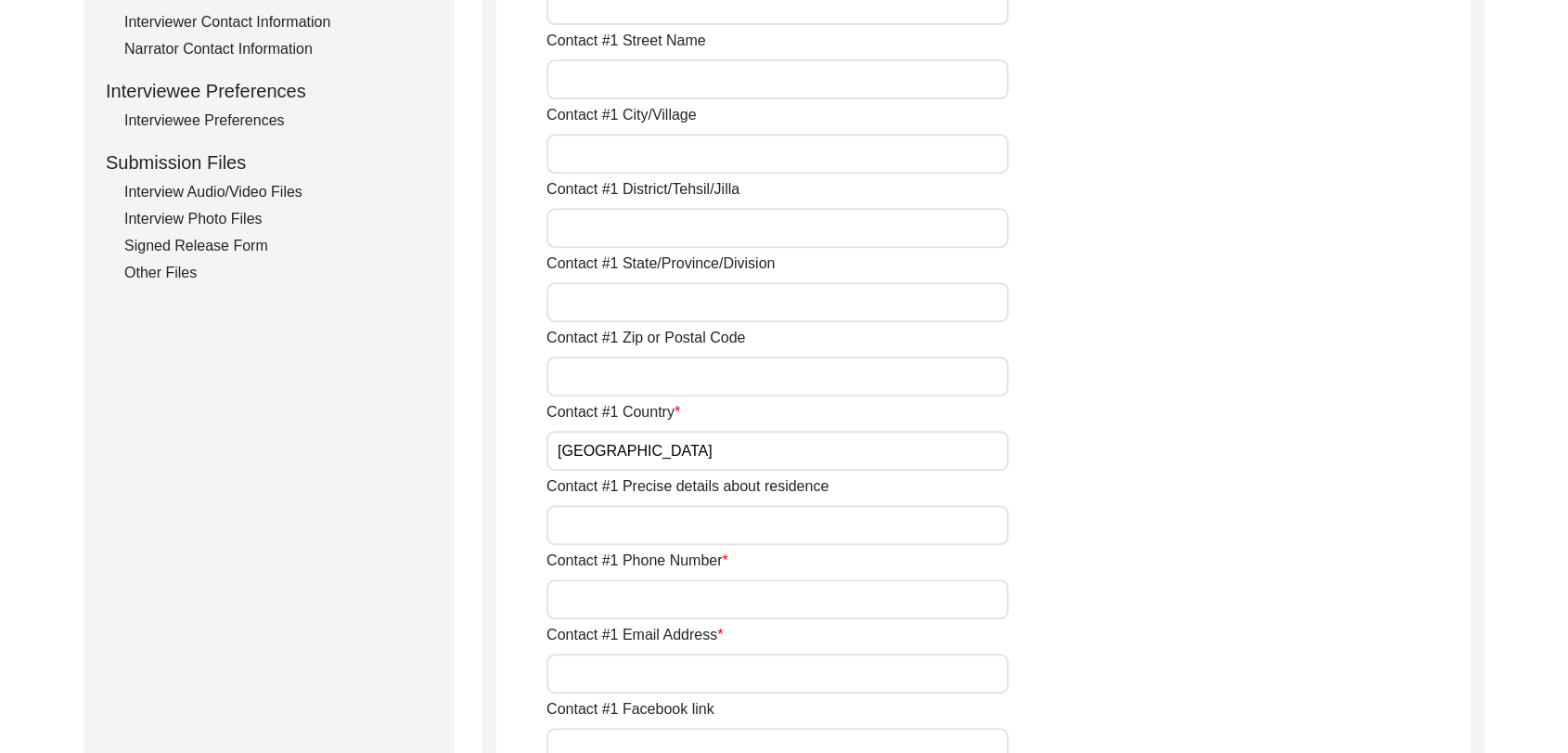
scroll to position [788, 0]
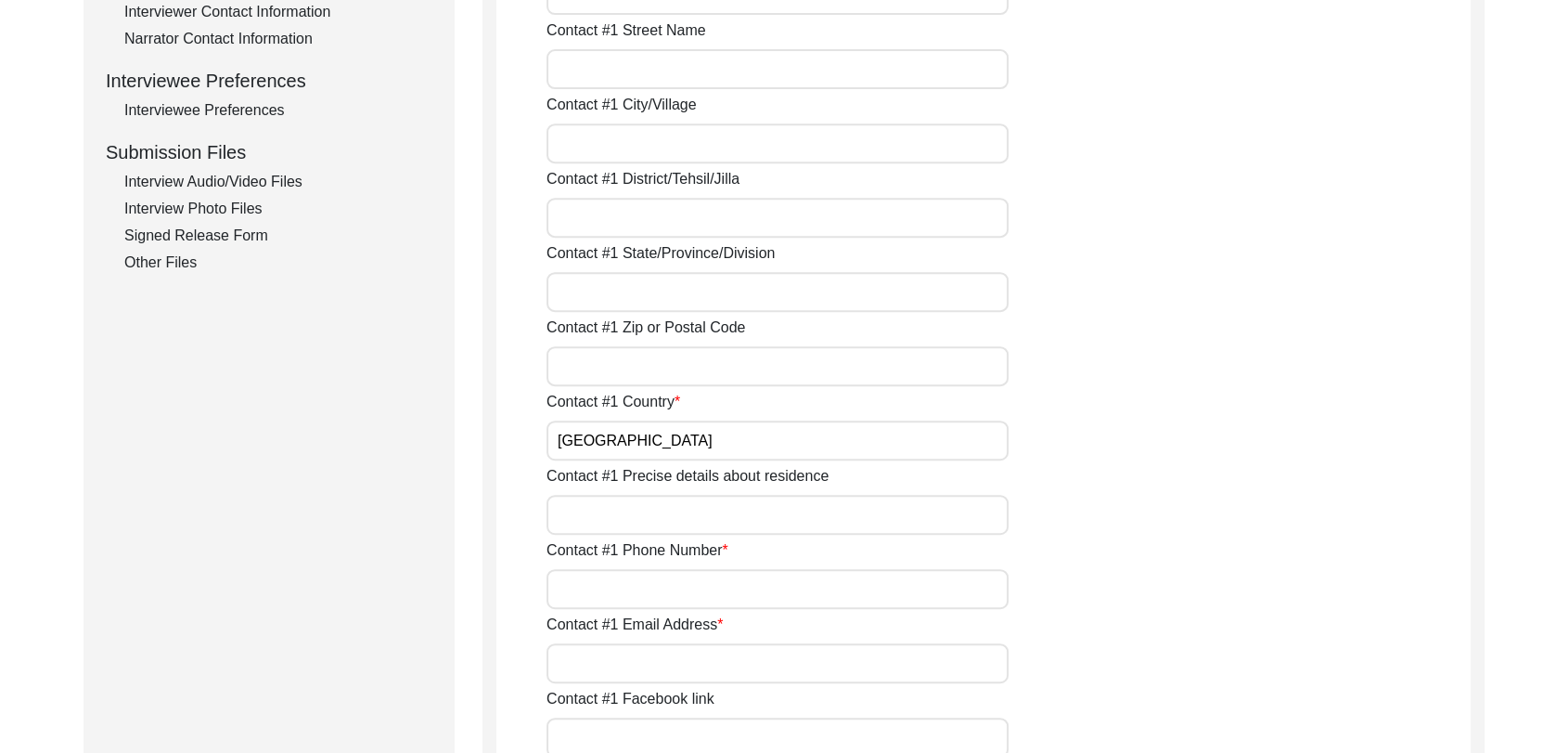
click at [593, 592] on input "Contact #1 Phone Number" at bounding box center [777, 589] width 462 height 40
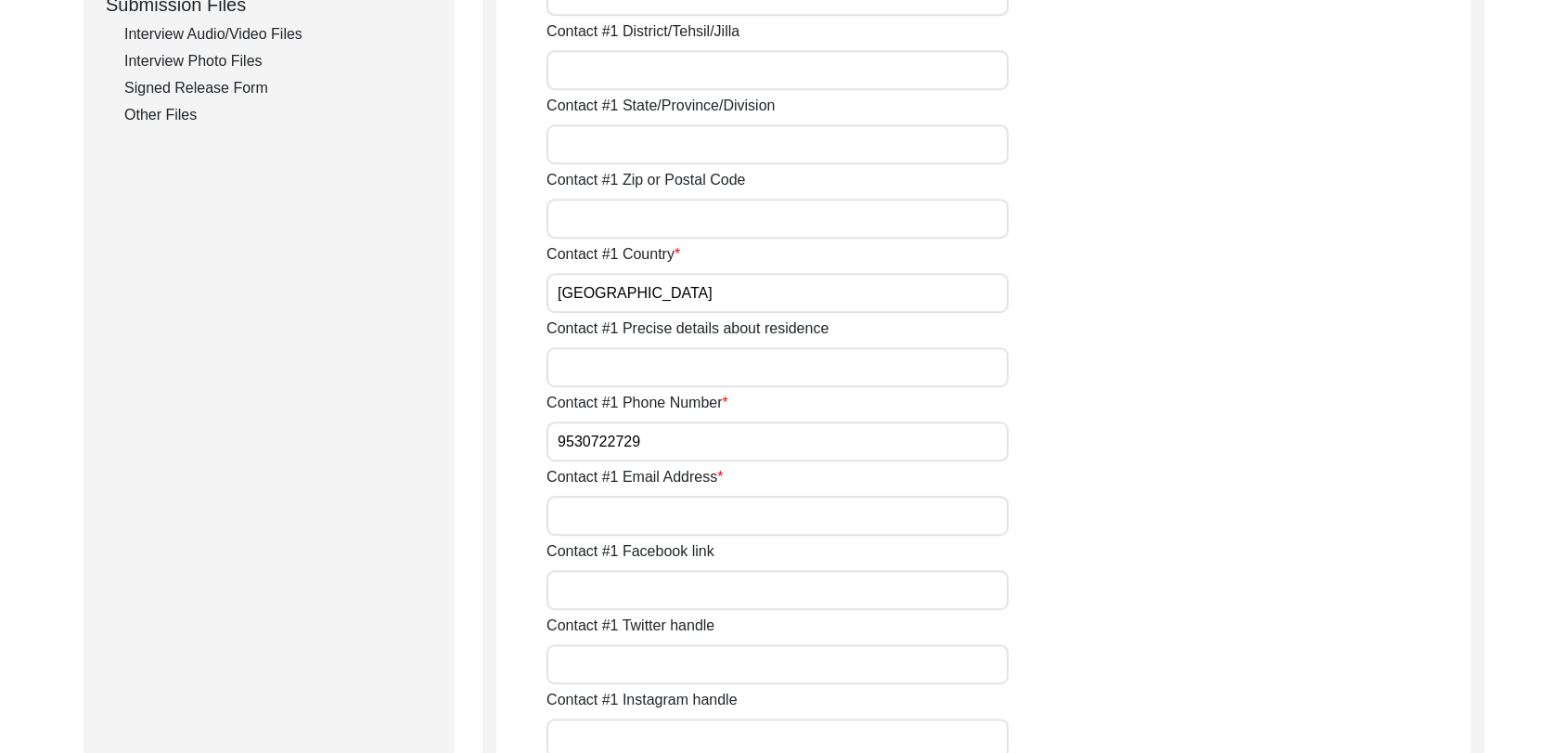
scroll to position [937, 0]
click at [637, 517] on input "Contact #1 Email Address" at bounding box center [777, 514] width 462 height 40
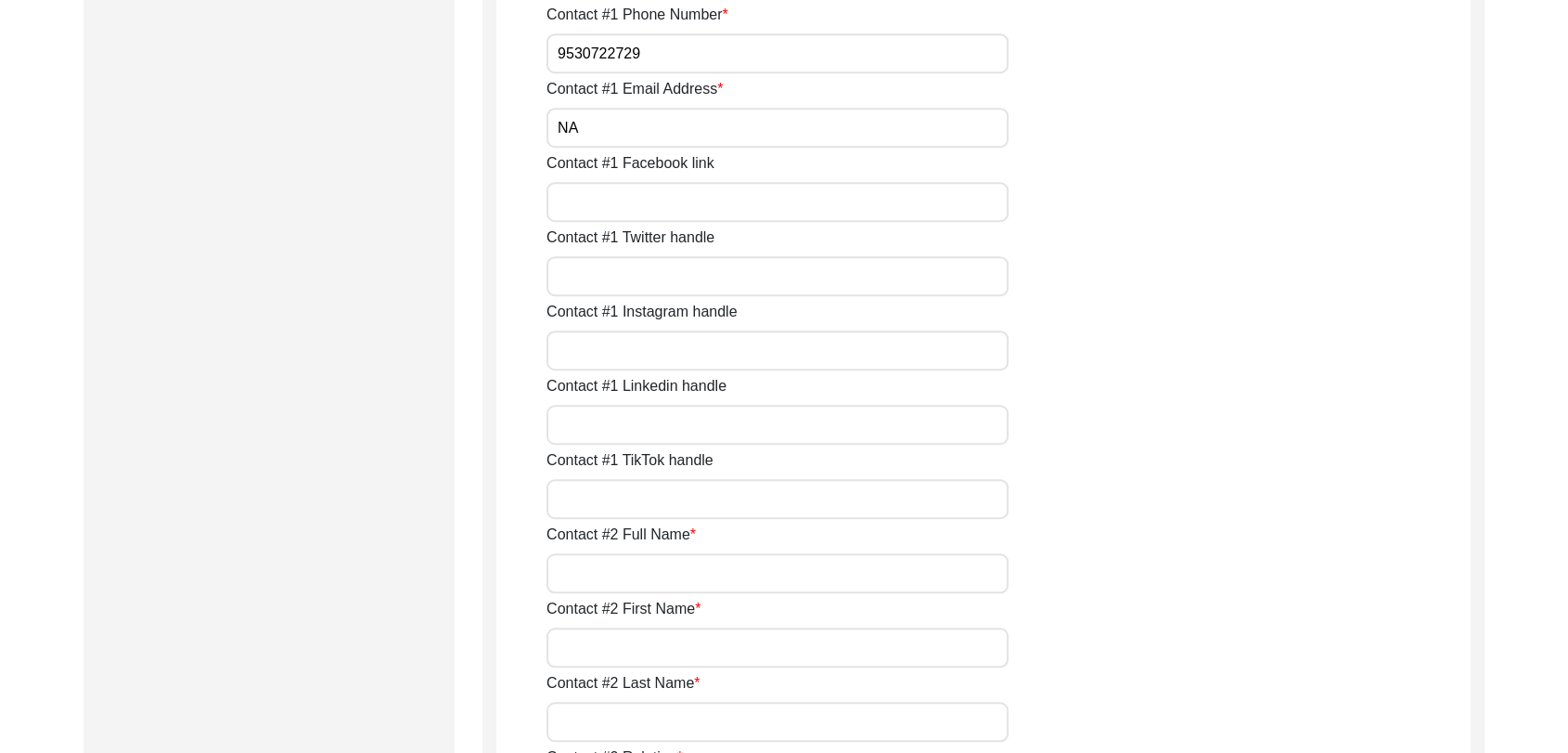
scroll to position [1327, 0]
click at [649, 559] on input "Contact #2 Full Name" at bounding box center [777, 570] width 462 height 40
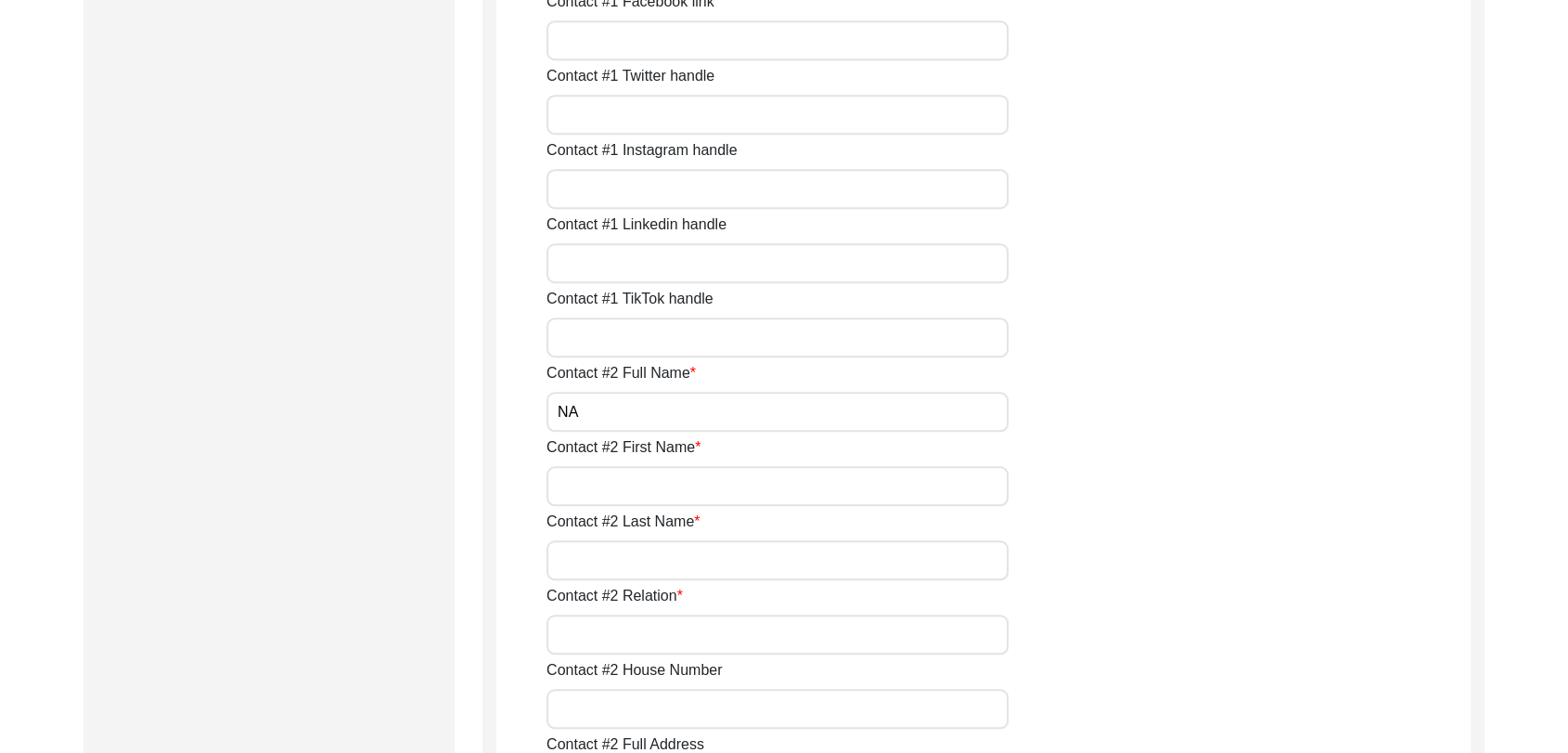
scroll to position [1487, 0]
click at [609, 494] on input "Contact #2 First Name" at bounding box center [777, 484] width 462 height 40
click at [632, 566] on input "Contact #2 Last Name" at bounding box center [777, 558] width 462 height 40
click at [628, 625] on input "Contact #2 Relation" at bounding box center [777, 632] width 462 height 40
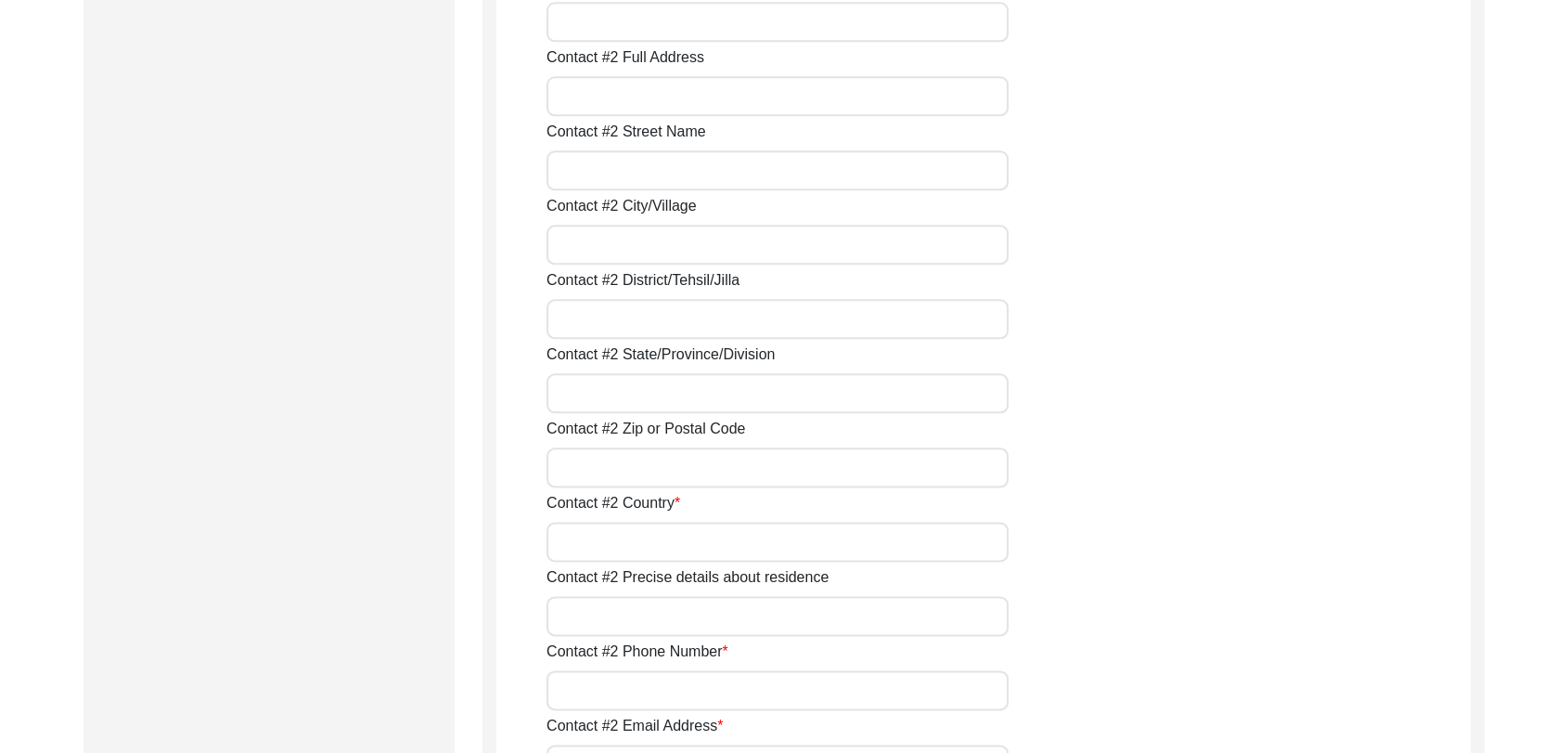
scroll to position [2182, 0]
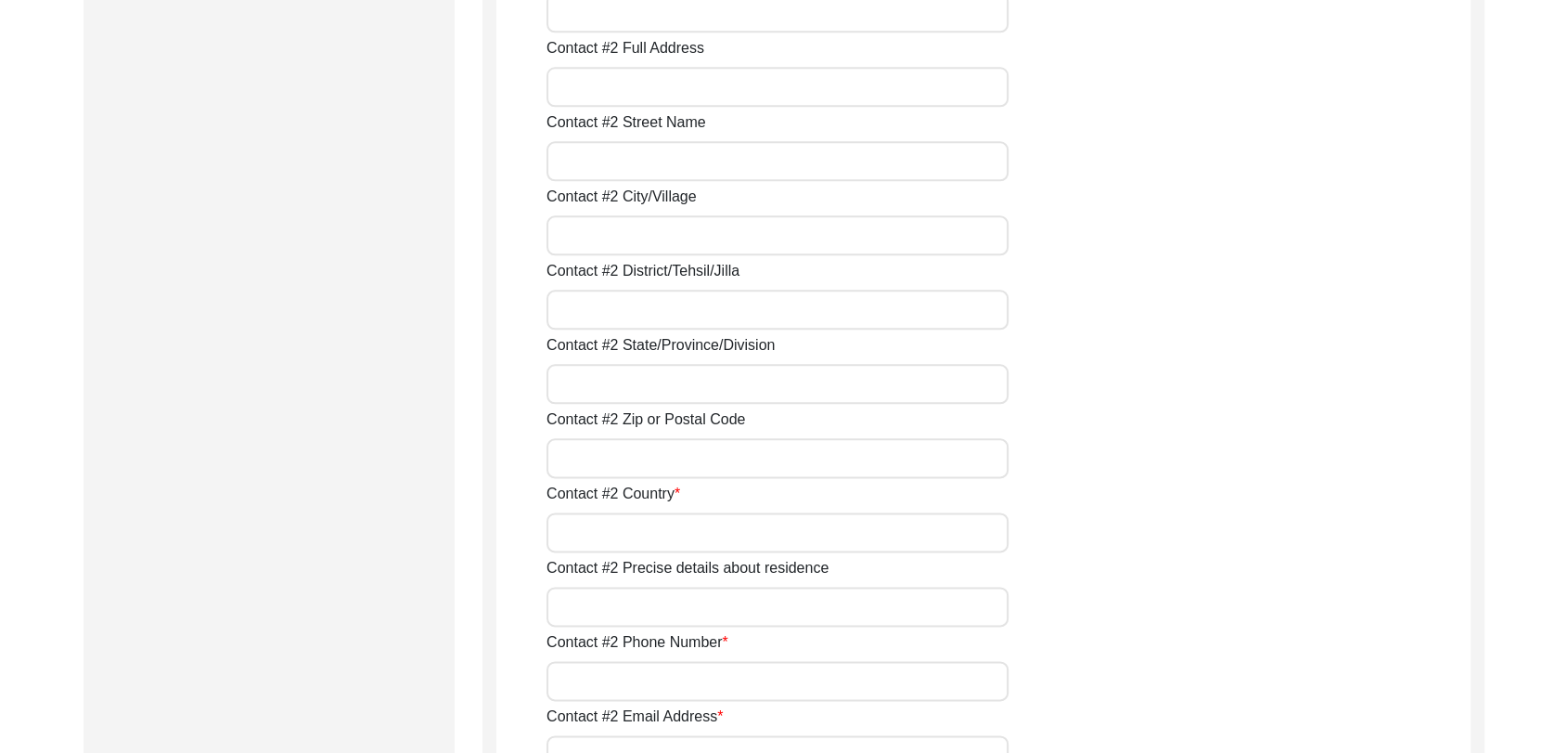
click at [628, 545] on input "Contact #2 Country" at bounding box center [777, 532] width 462 height 40
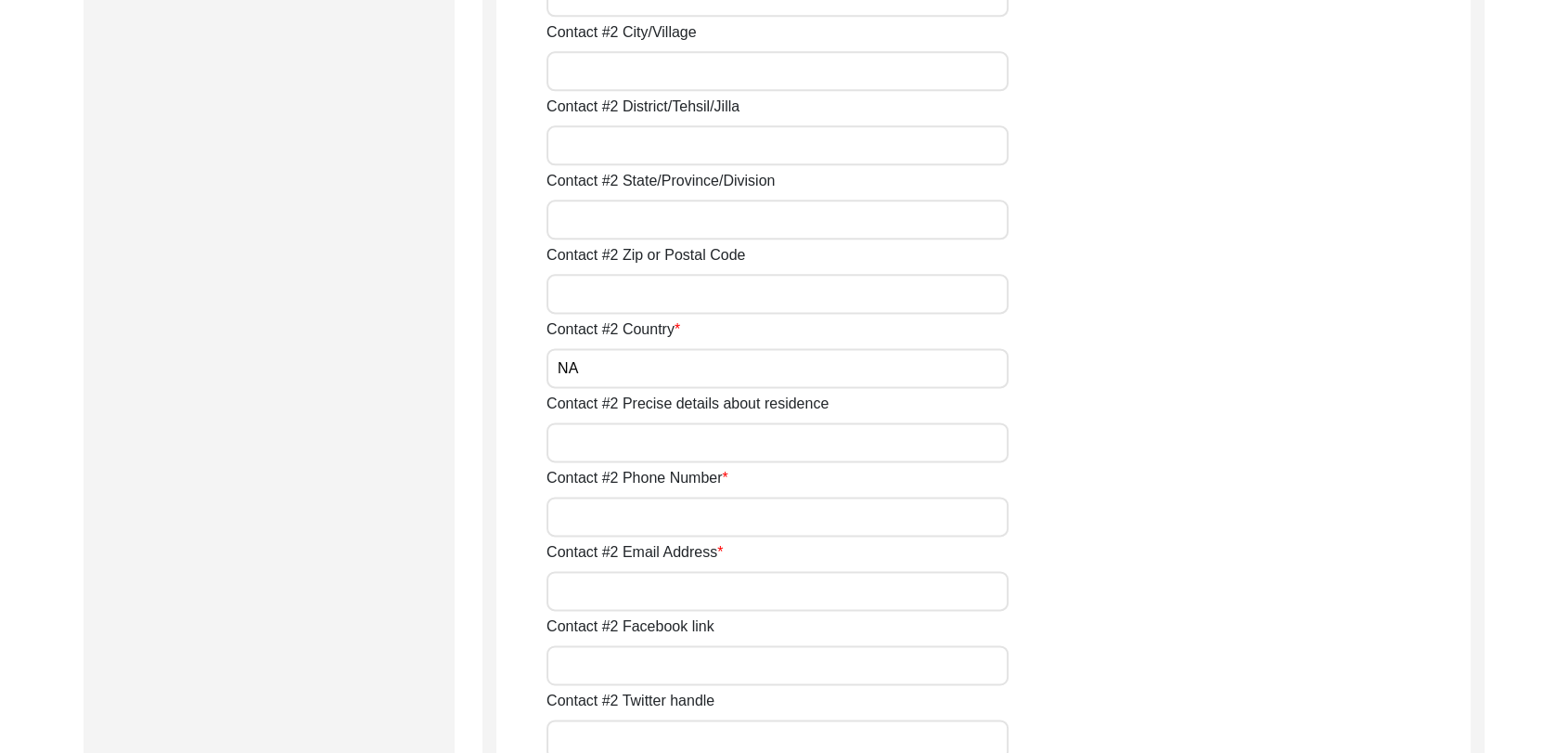
scroll to position [2347, 0]
click at [613, 496] on input "Contact #2 Phone Number" at bounding box center [777, 515] width 462 height 40
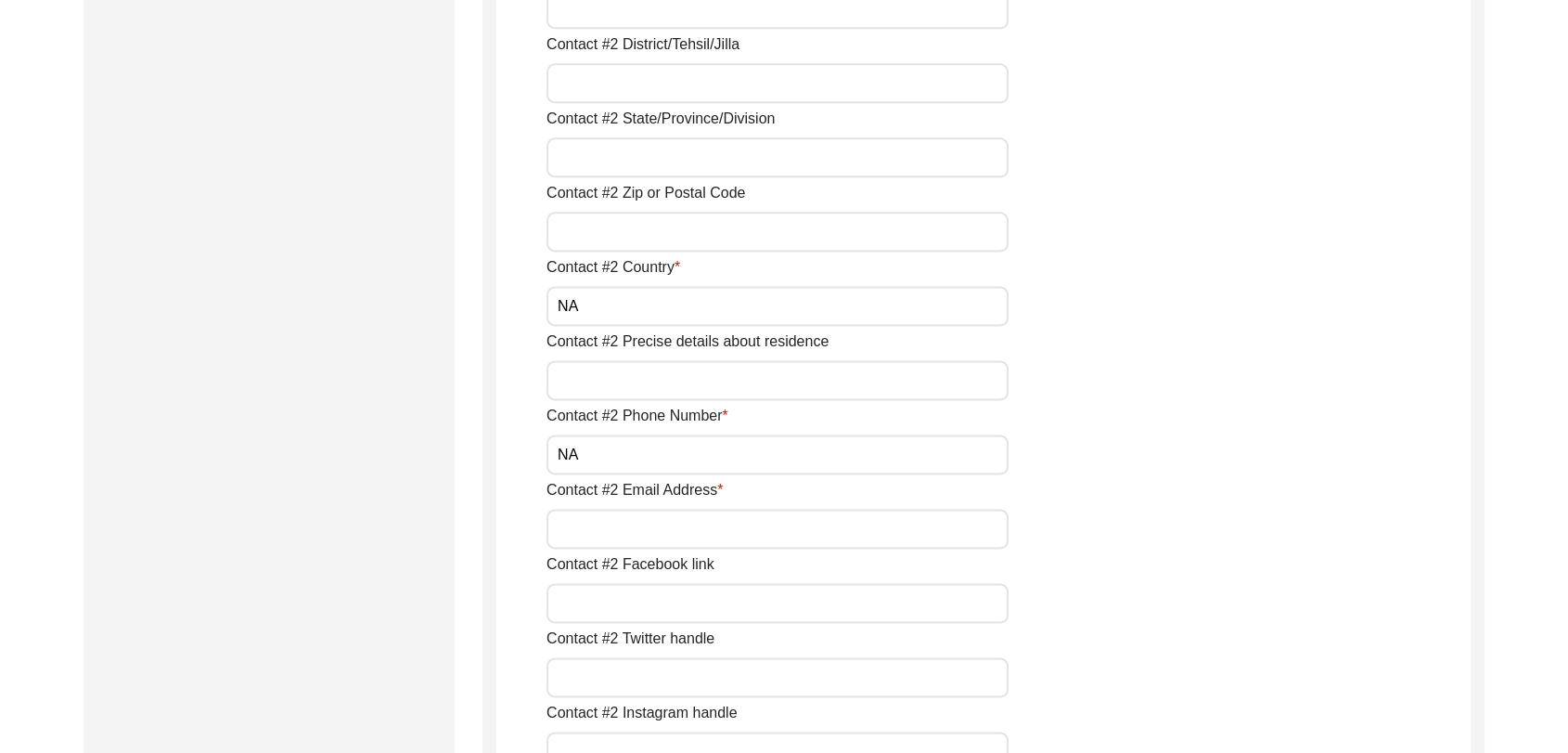
scroll to position [2412, 0]
click at [631, 528] on input "Contact #2 Email Address" at bounding box center [777, 525] width 462 height 40
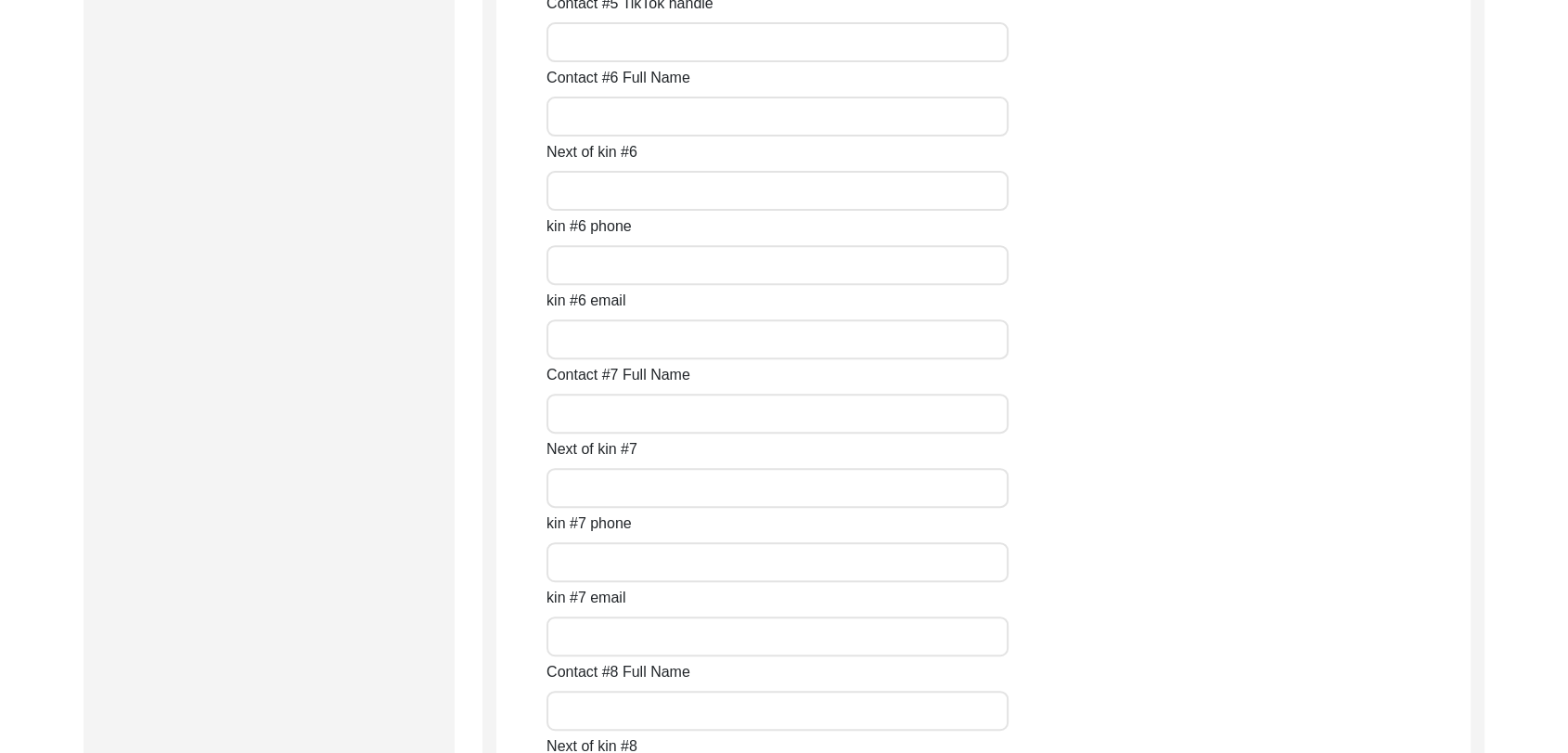
scroll to position [8321, 0]
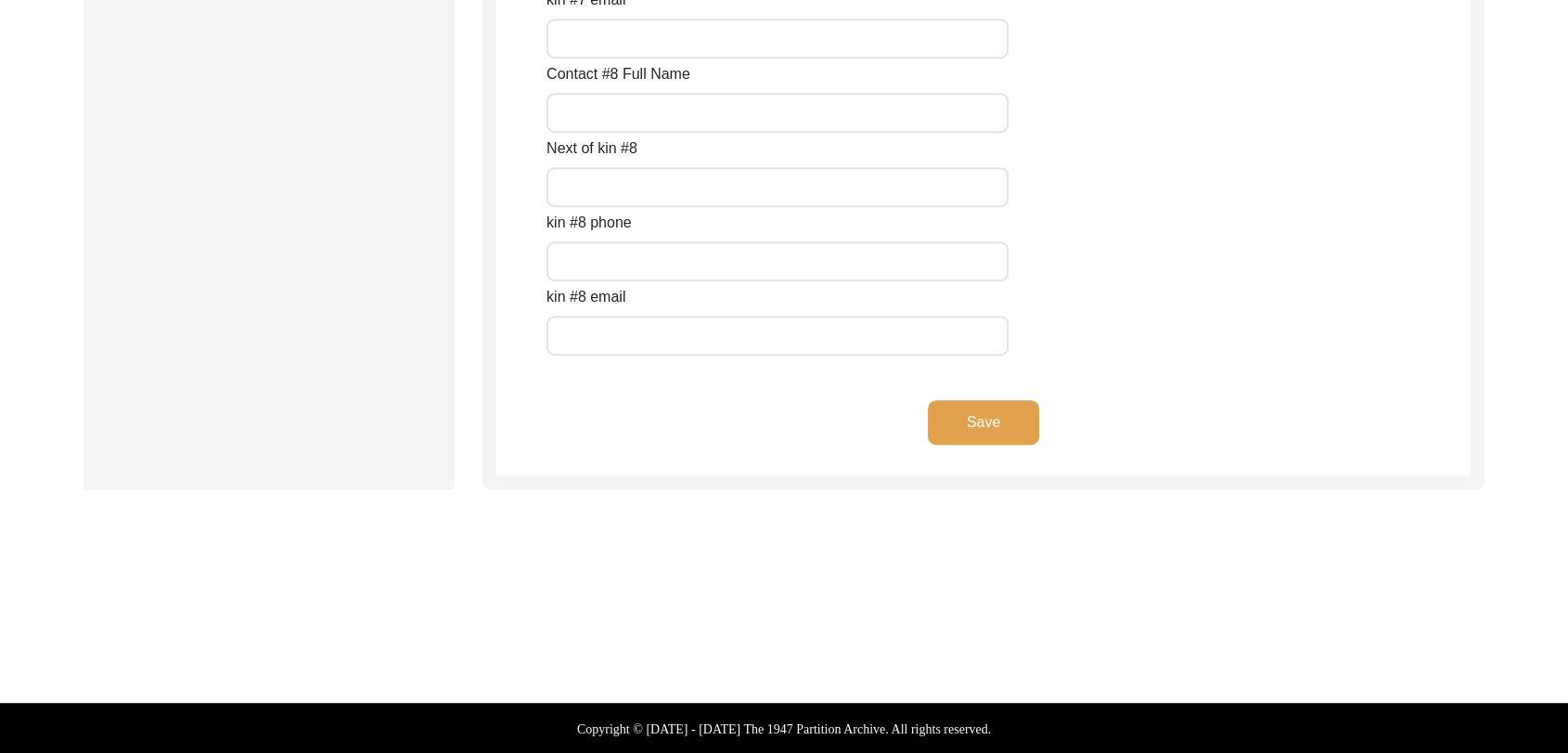
click at [979, 431] on button "Save" at bounding box center [983, 422] width 111 height 44
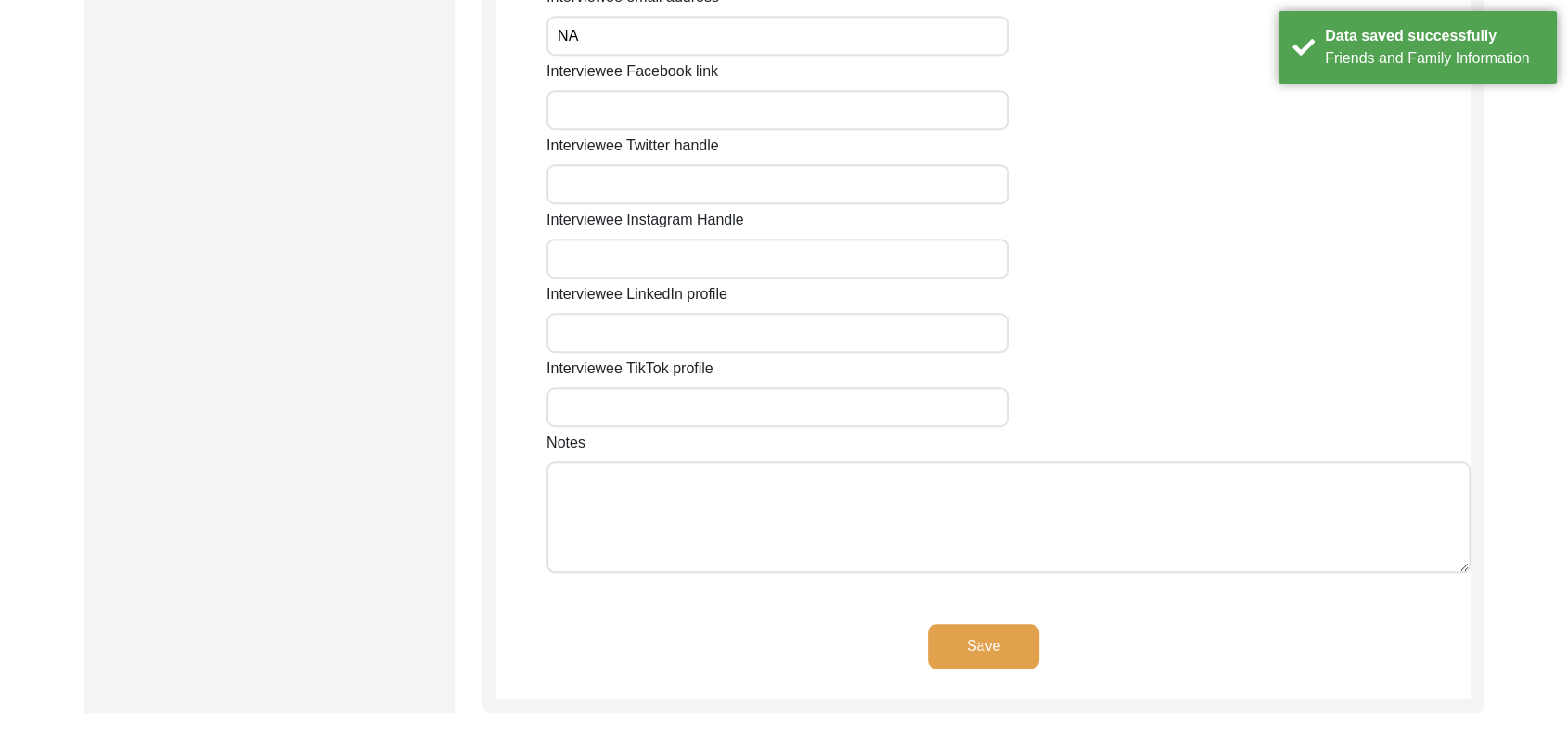
scroll to position [1604, 0]
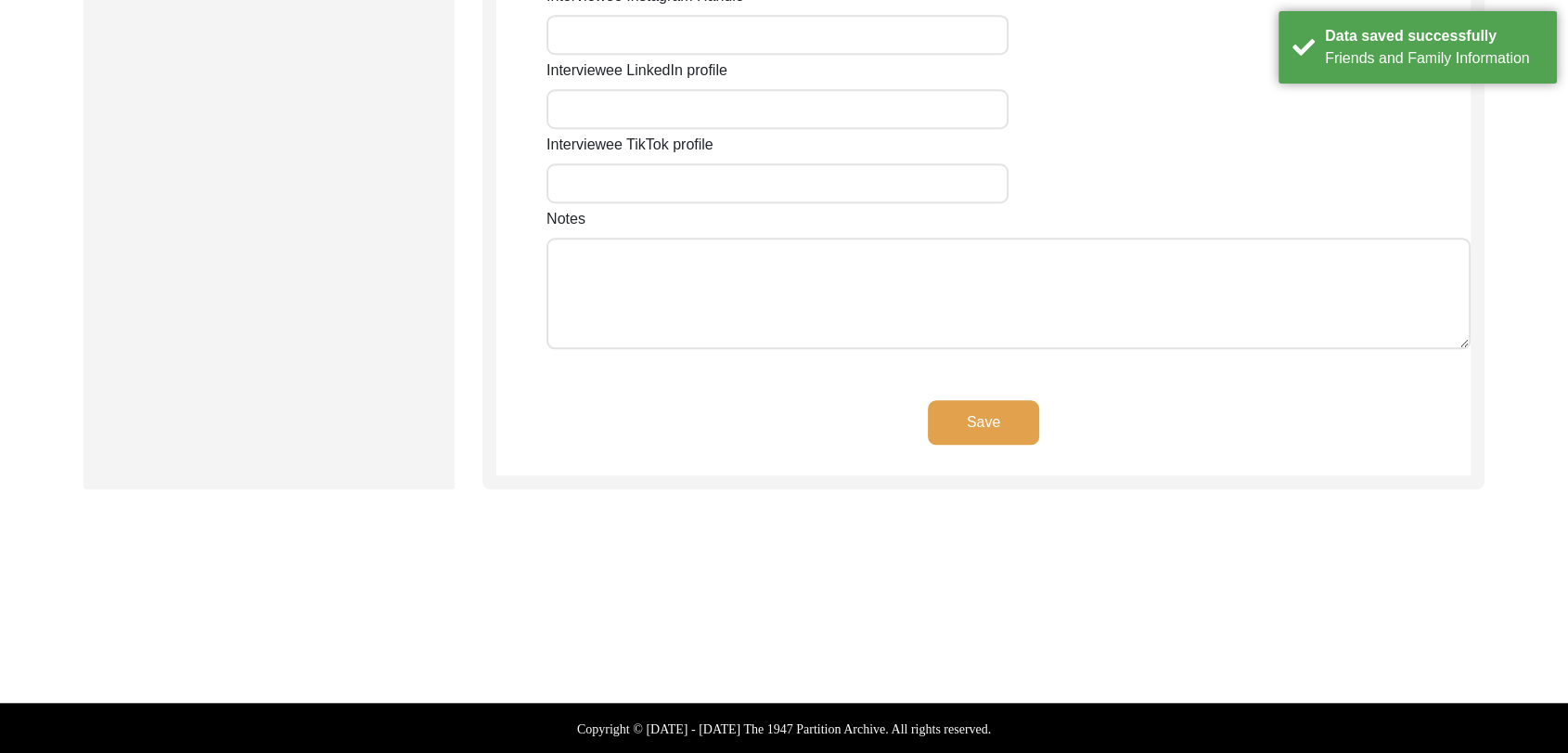
click at [960, 419] on button "Save" at bounding box center [983, 422] width 111 height 44
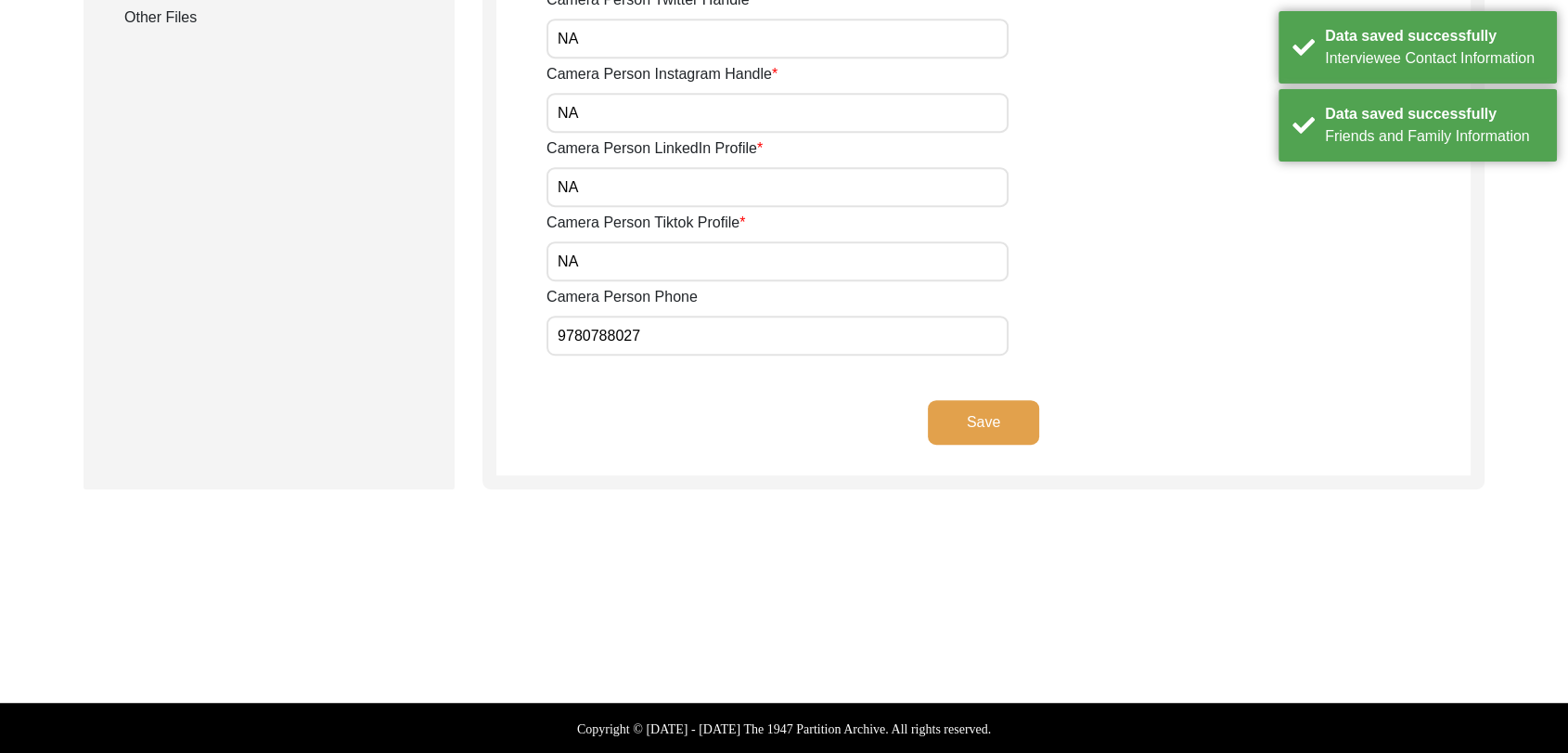
click at [977, 401] on button "Save" at bounding box center [983, 422] width 111 height 44
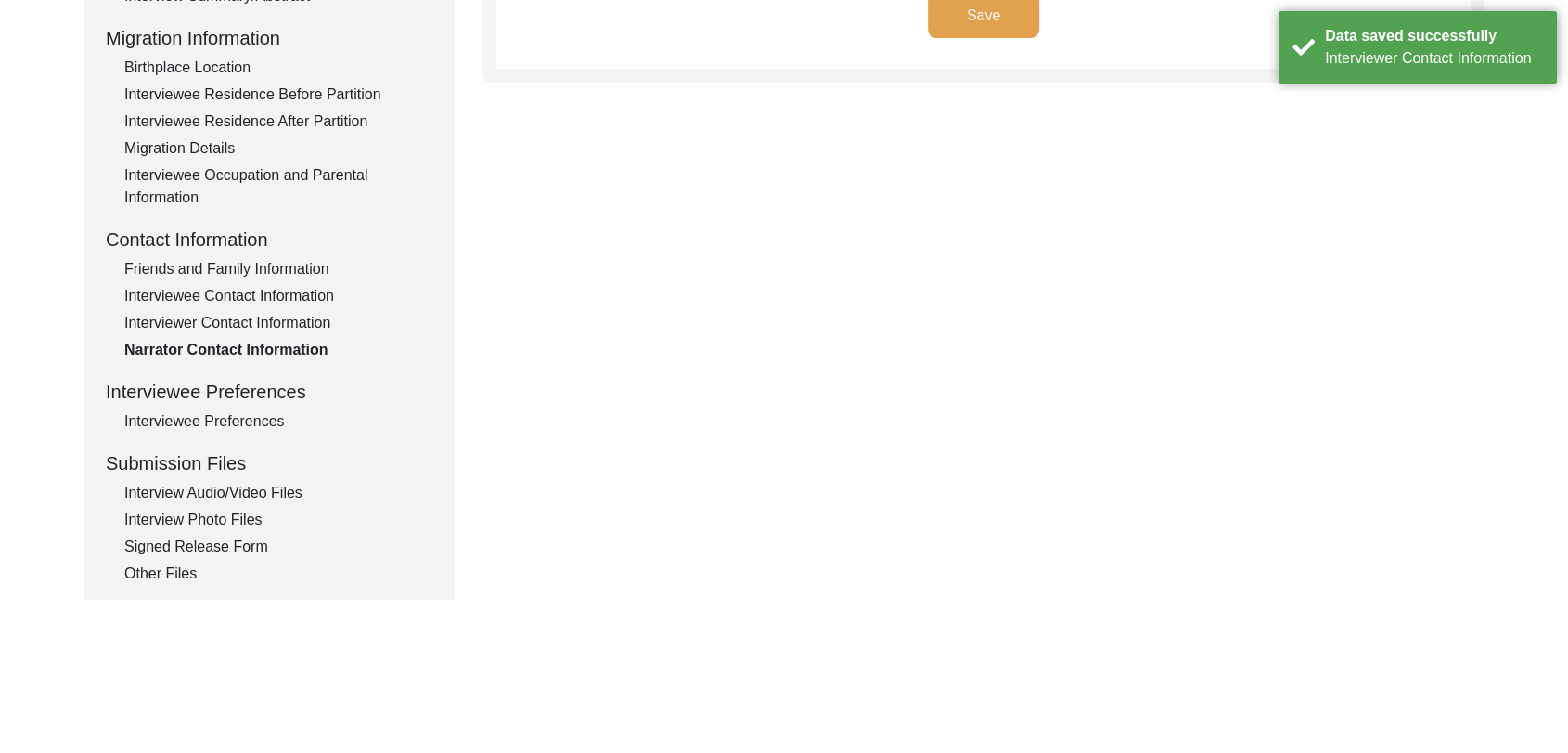
scroll to position [478, 0]
click at [253, 487] on div "Interview Audio/Video Files" at bounding box center [279, 492] width 308 height 23
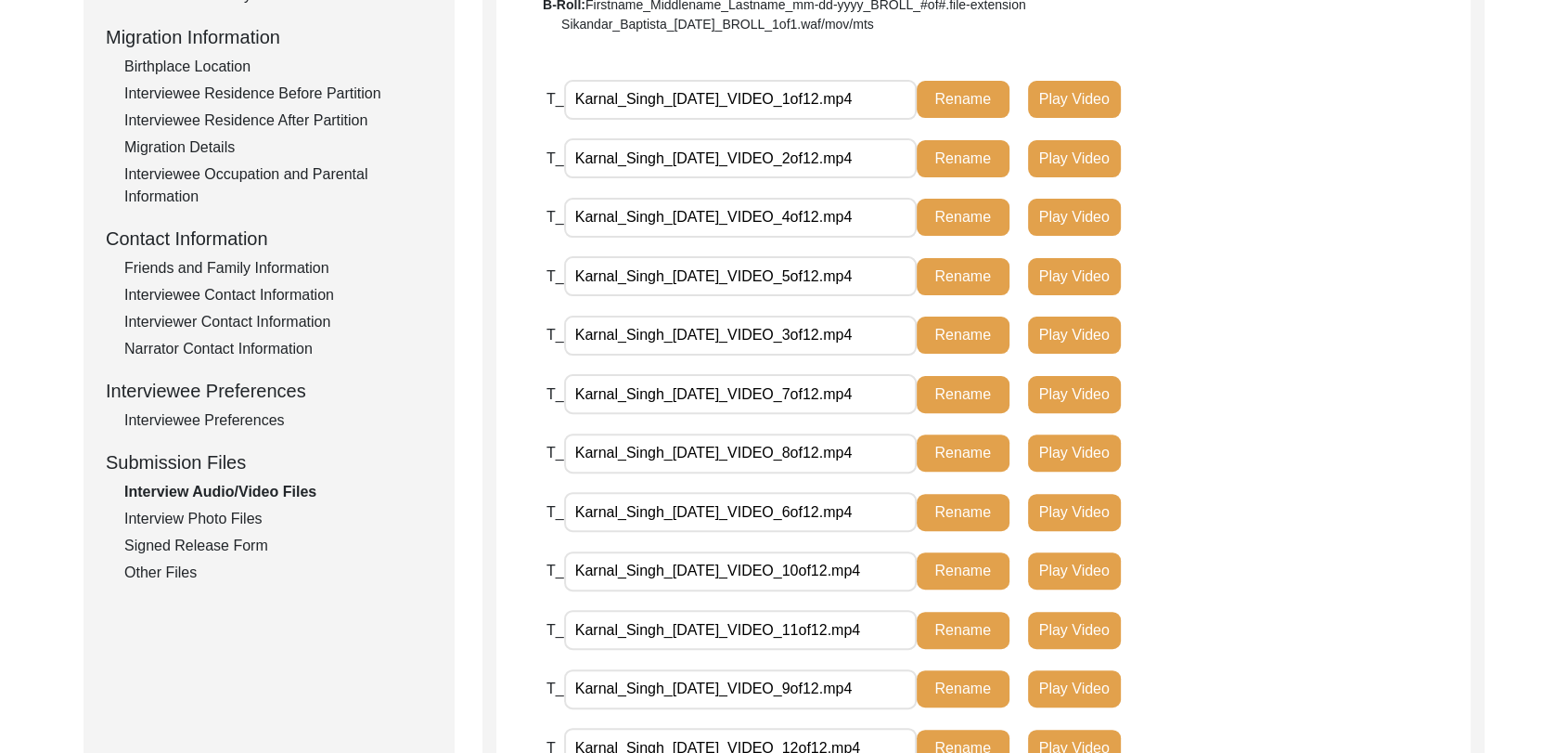
click at [252, 424] on div "Interviewee Preferences" at bounding box center [279, 421] width 308 height 23
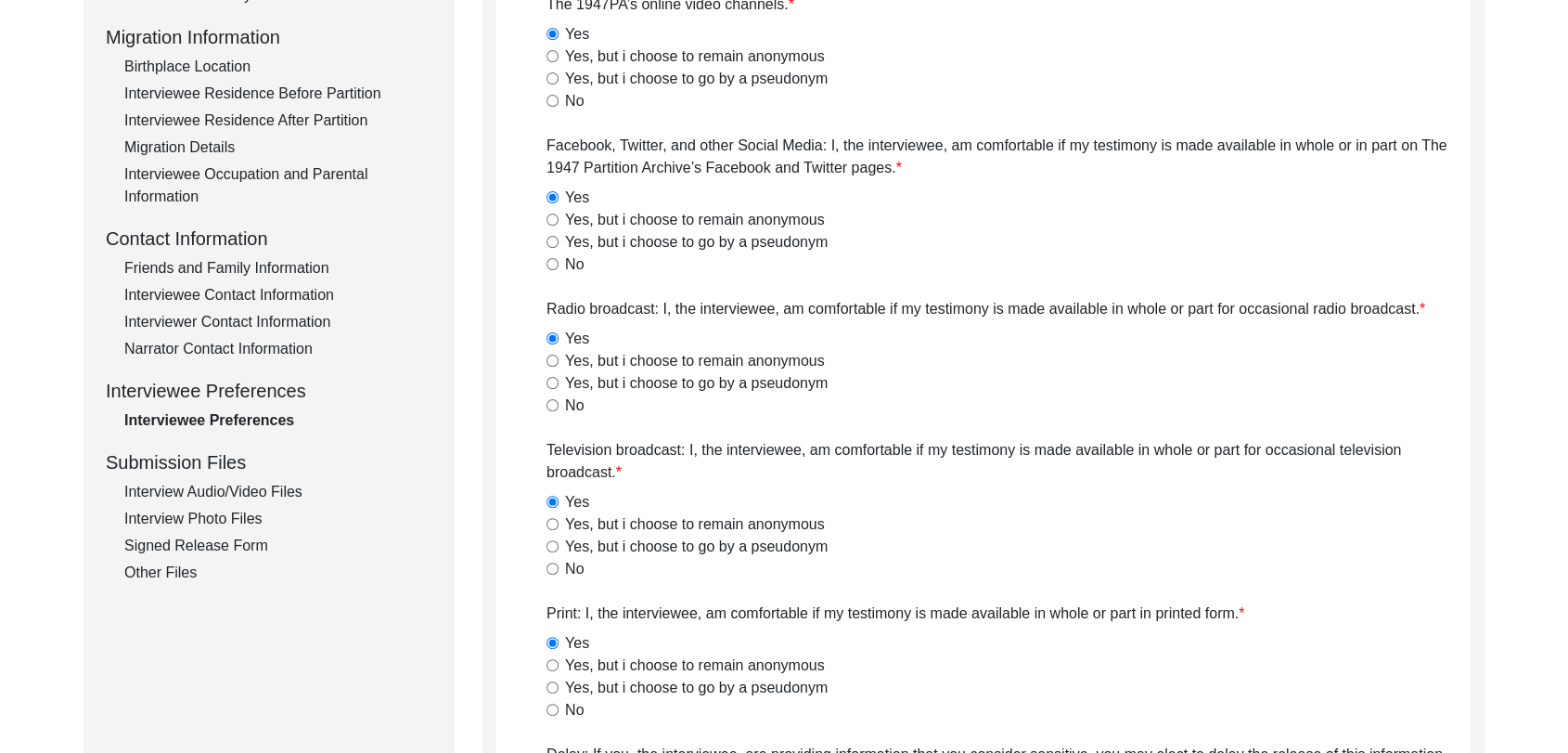
click at [186, 579] on div "Other Files" at bounding box center [279, 572] width 308 height 23
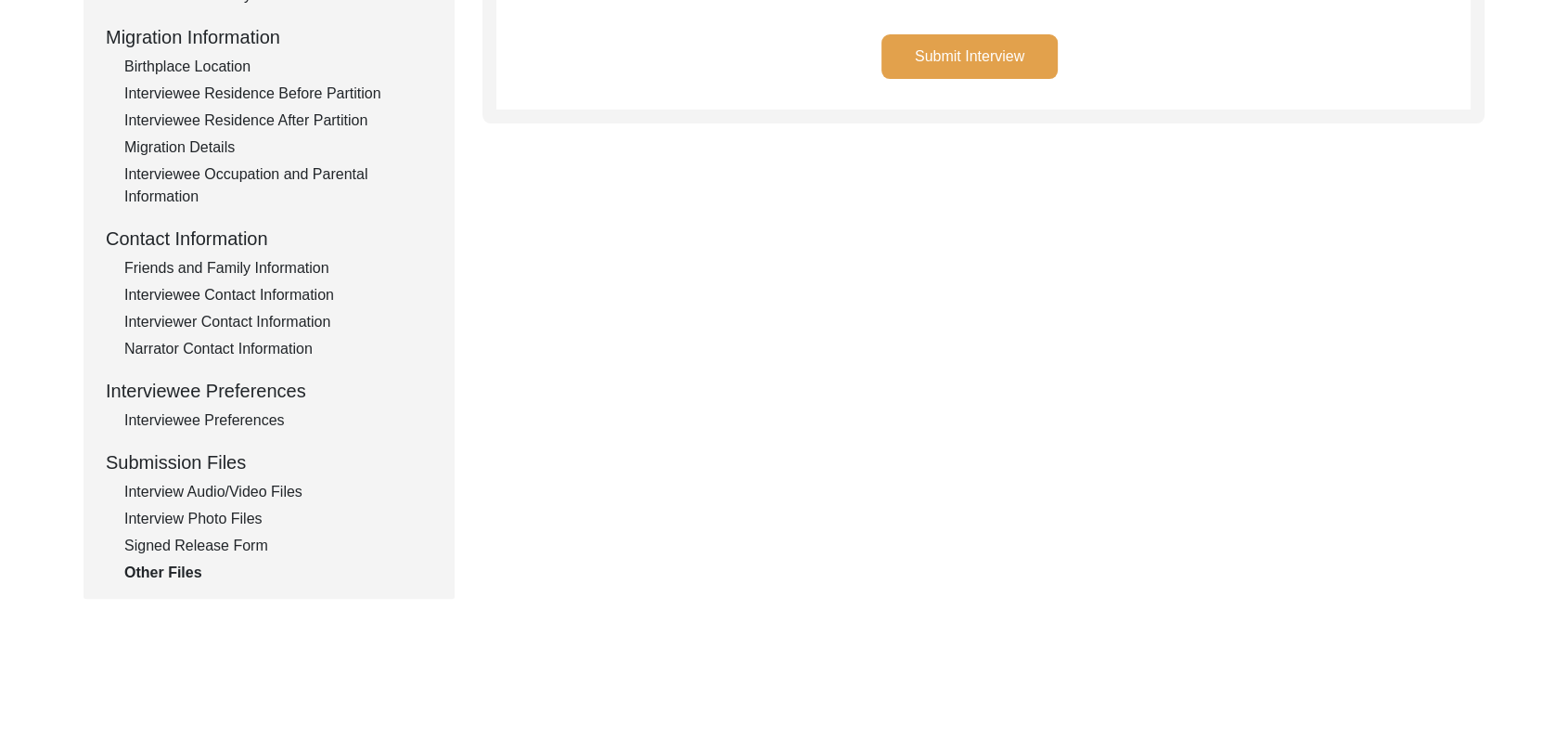
scroll to position [0, 0]
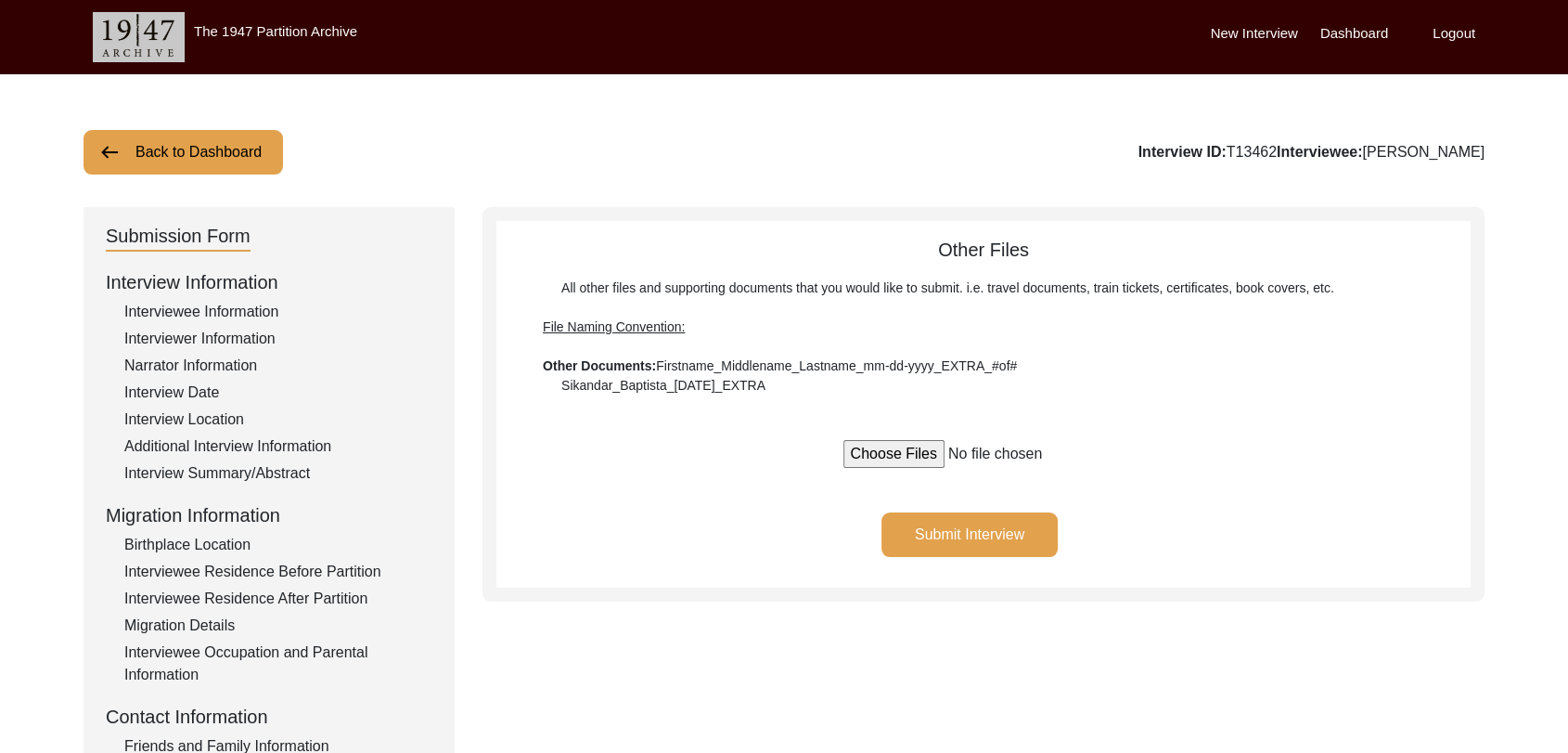
click at [989, 525] on button "Submit Interview" at bounding box center [969, 534] width 176 height 44
click at [1106, 572] on div "Submit Interview" at bounding box center [983, 550] width 975 height 76
click at [1344, 39] on label "Dashboard" at bounding box center [1354, 34] width 68 height 22
